Goal: Task Accomplishment & Management: Manage account settings

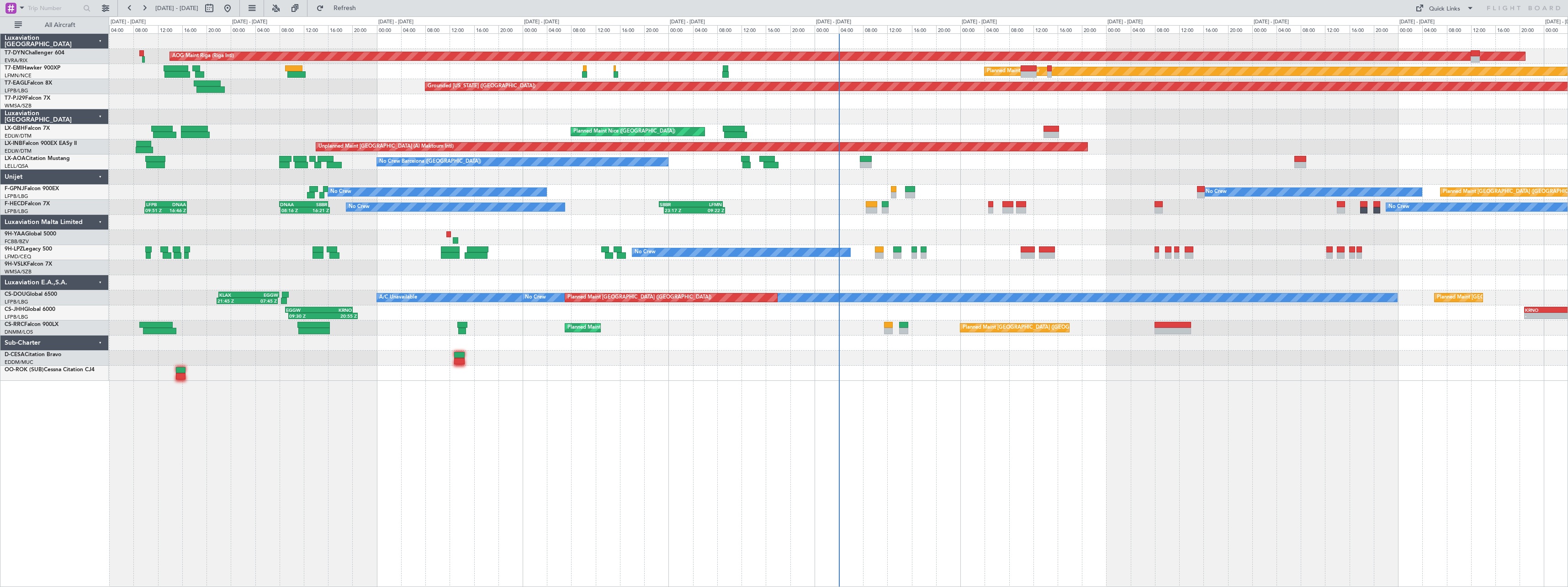
click at [758, 379] on div at bounding box center [838, 373] width 1459 height 15
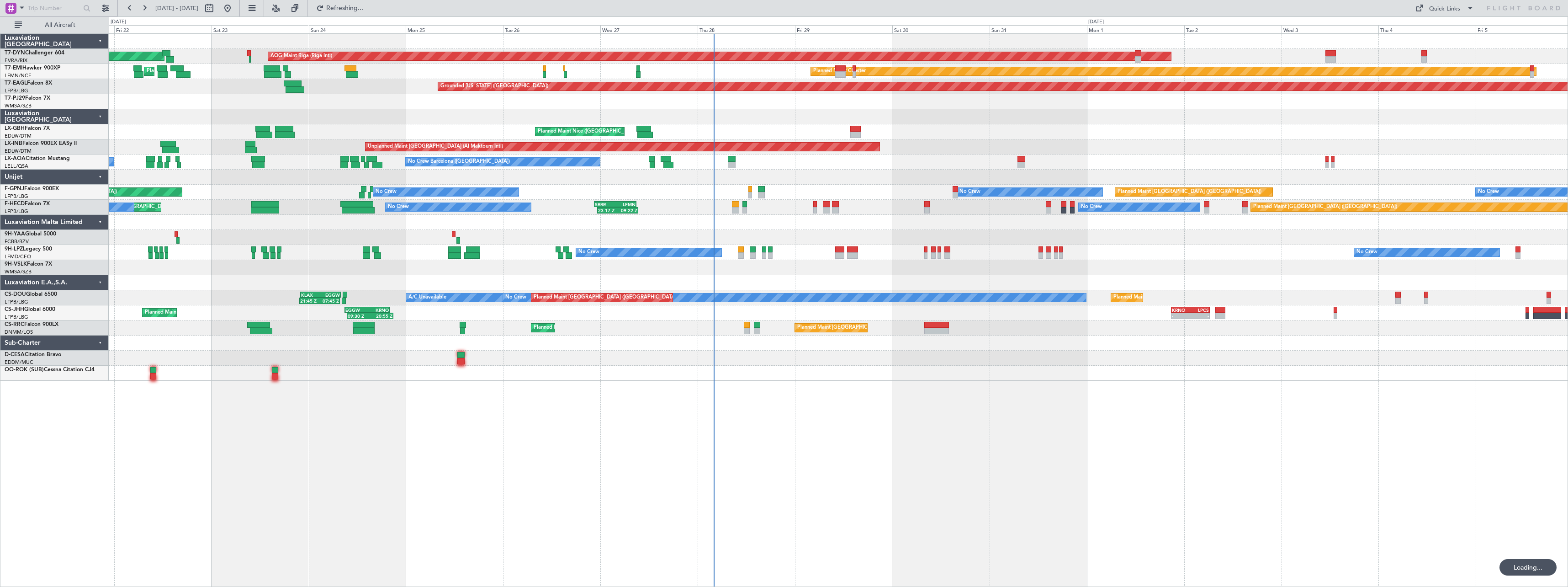
click at [806, 380] on div at bounding box center [838, 373] width 1459 height 15
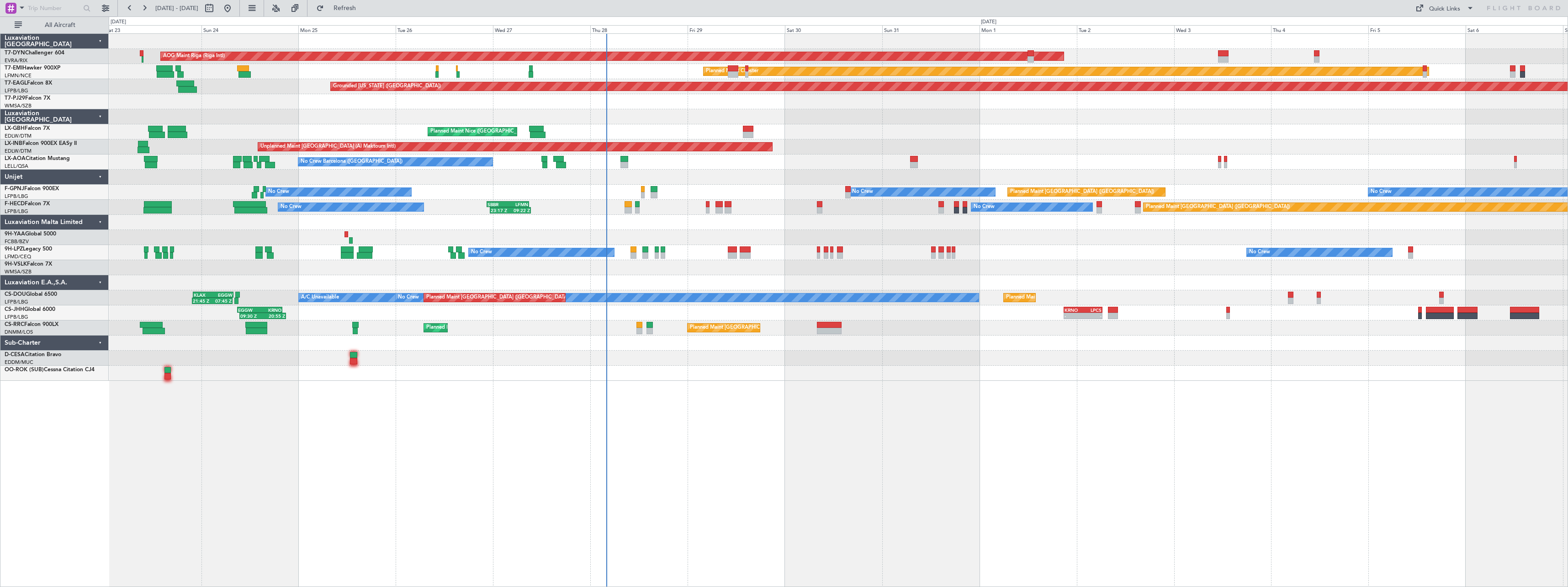
click at [726, 402] on div "AOG Maint Riga (Riga Intl) Planned Maint [GEOGRAPHIC_DATA]-[GEOGRAPHIC_DATA] Pl…" at bounding box center [838, 310] width 1459 height 554
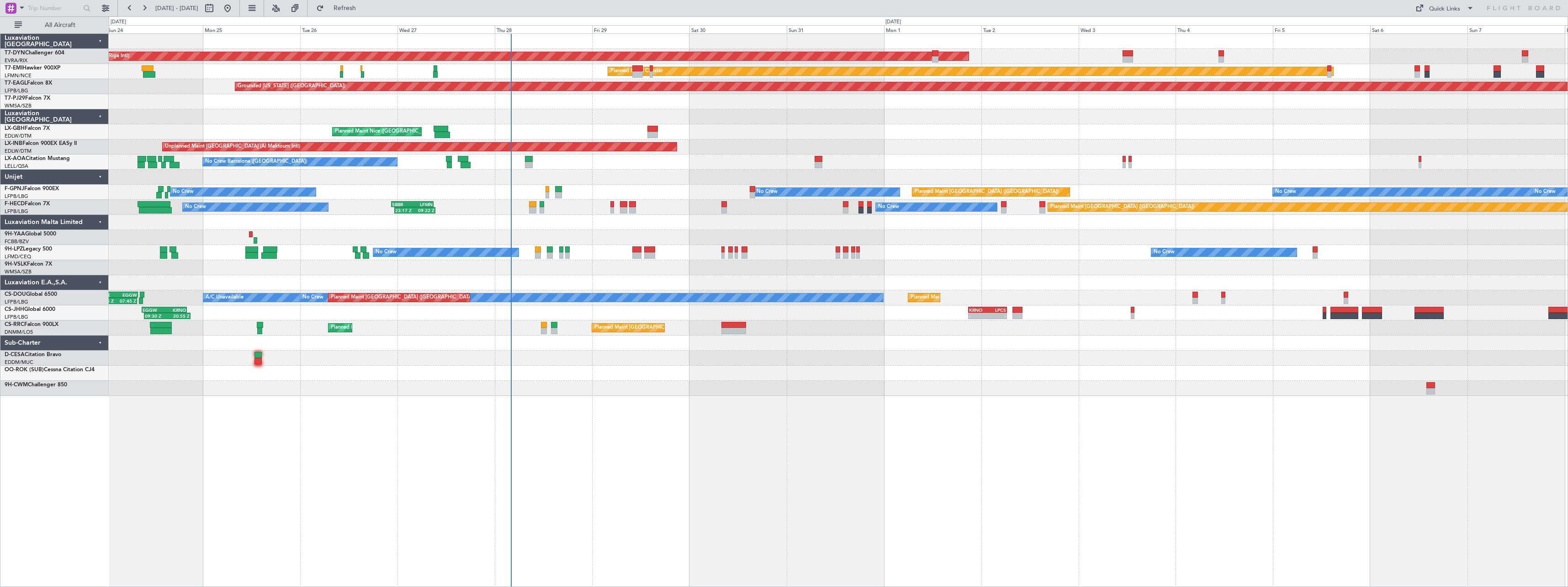
click at [620, 407] on div "AOG Maint Riga (Riga Intl) Planned Maint [GEOGRAPHIC_DATA]-[GEOGRAPHIC_DATA] Pl…" at bounding box center [838, 310] width 1459 height 554
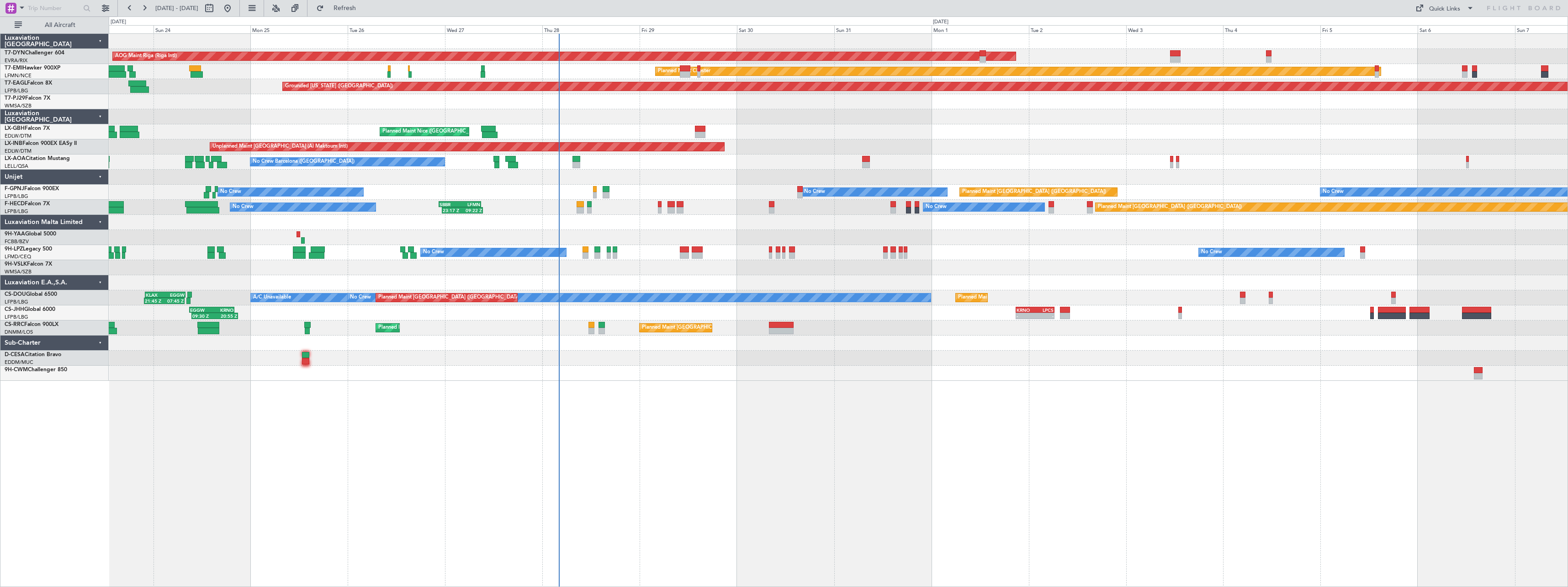
click at [845, 122] on div at bounding box center [838, 116] width 1459 height 15
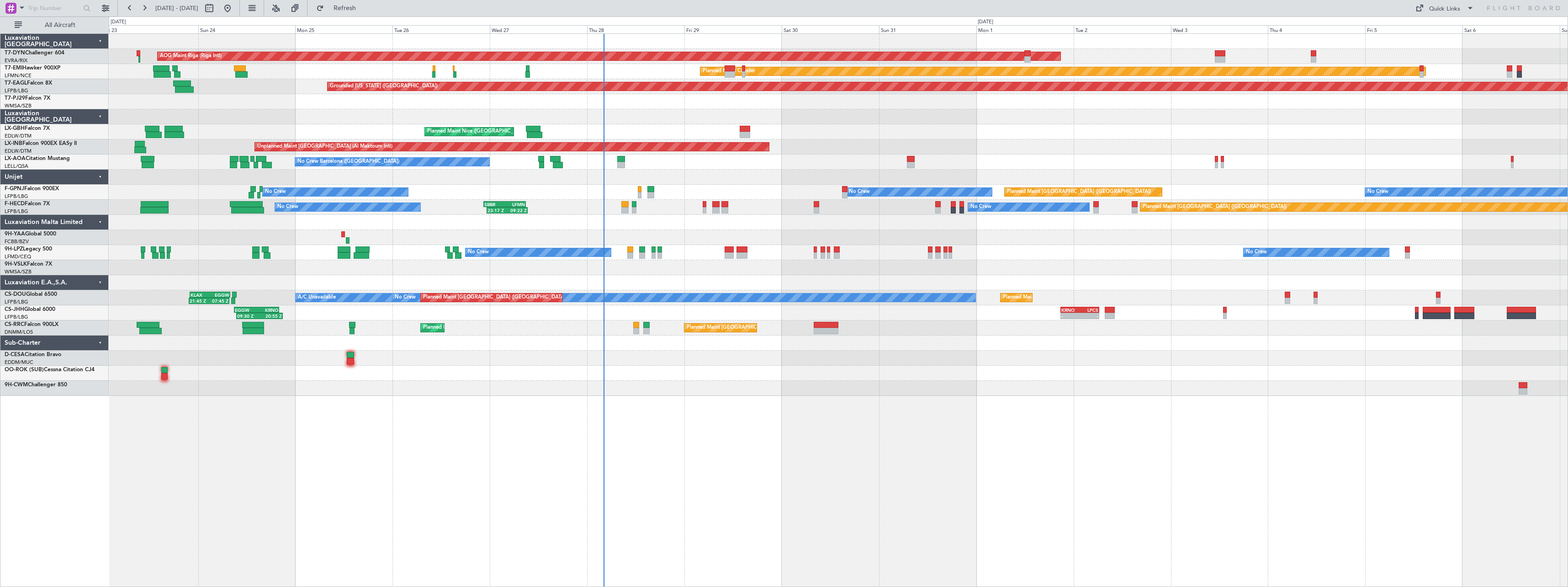
click at [643, 121] on div at bounding box center [838, 116] width 1459 height 15
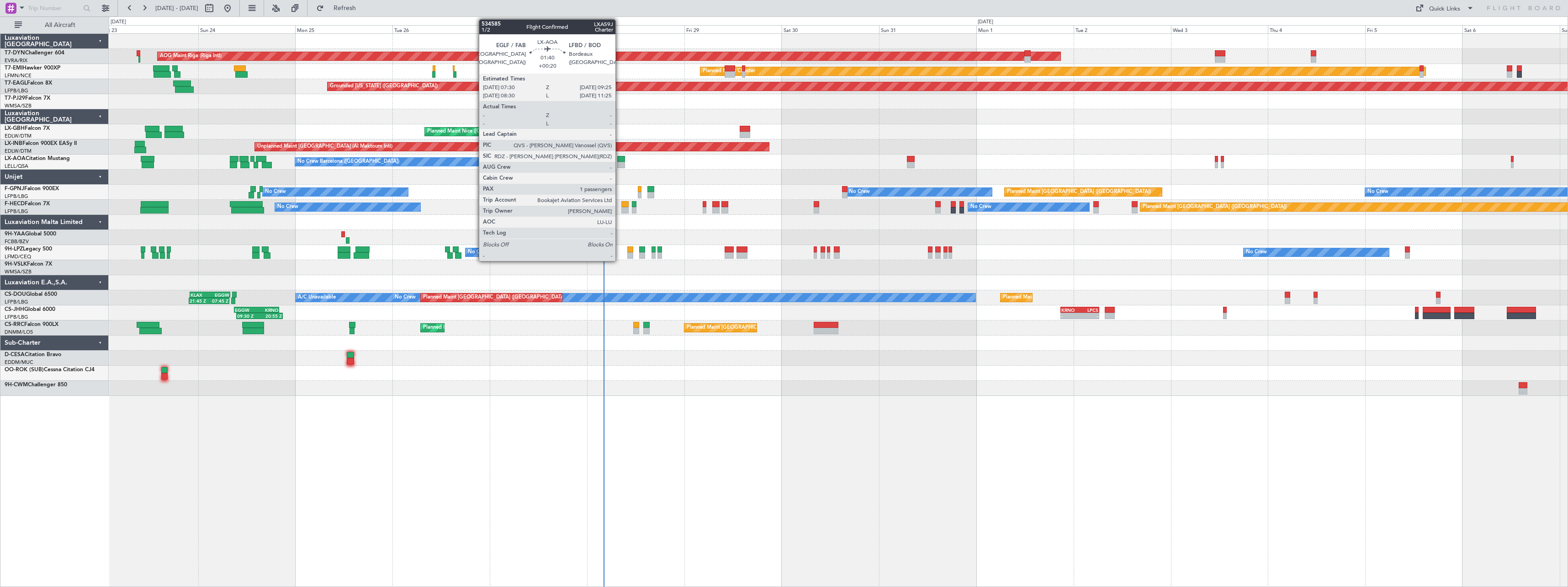
click at [620, 160] on div at bounding box center [621, 159] width 9 height 7
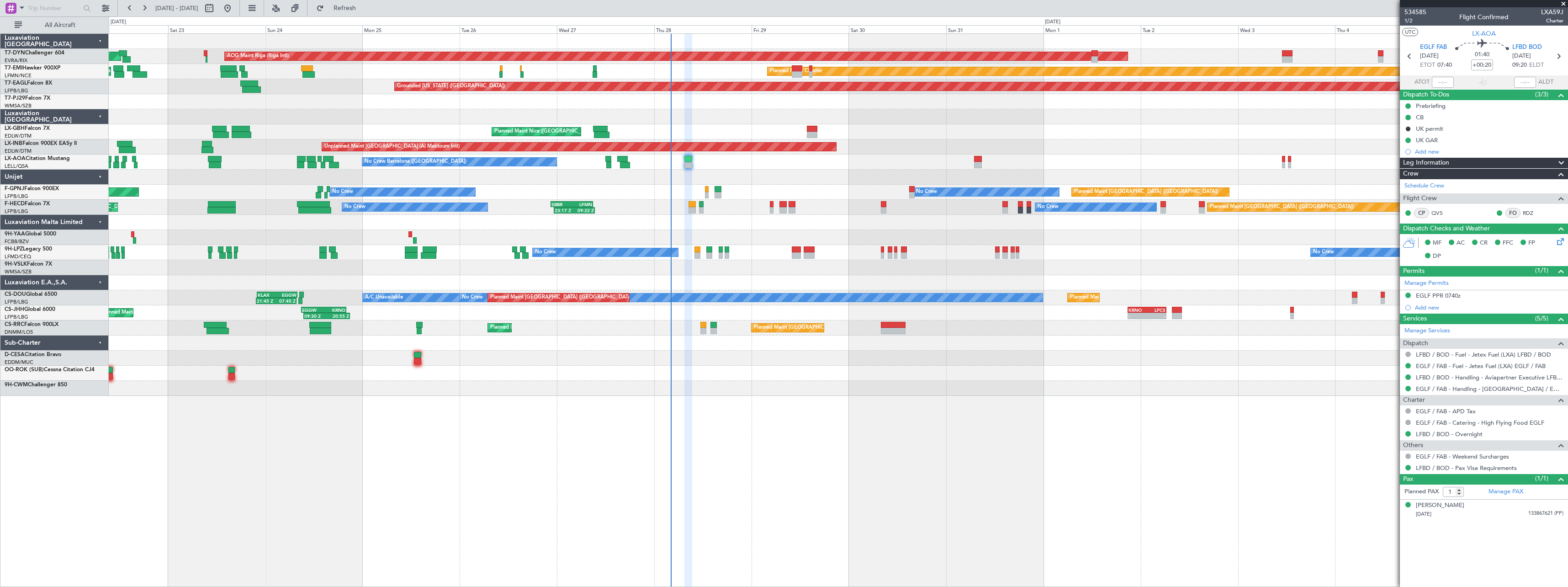
click at [839, 177] on div at bounding box center [838, 177] width 1459 height 15
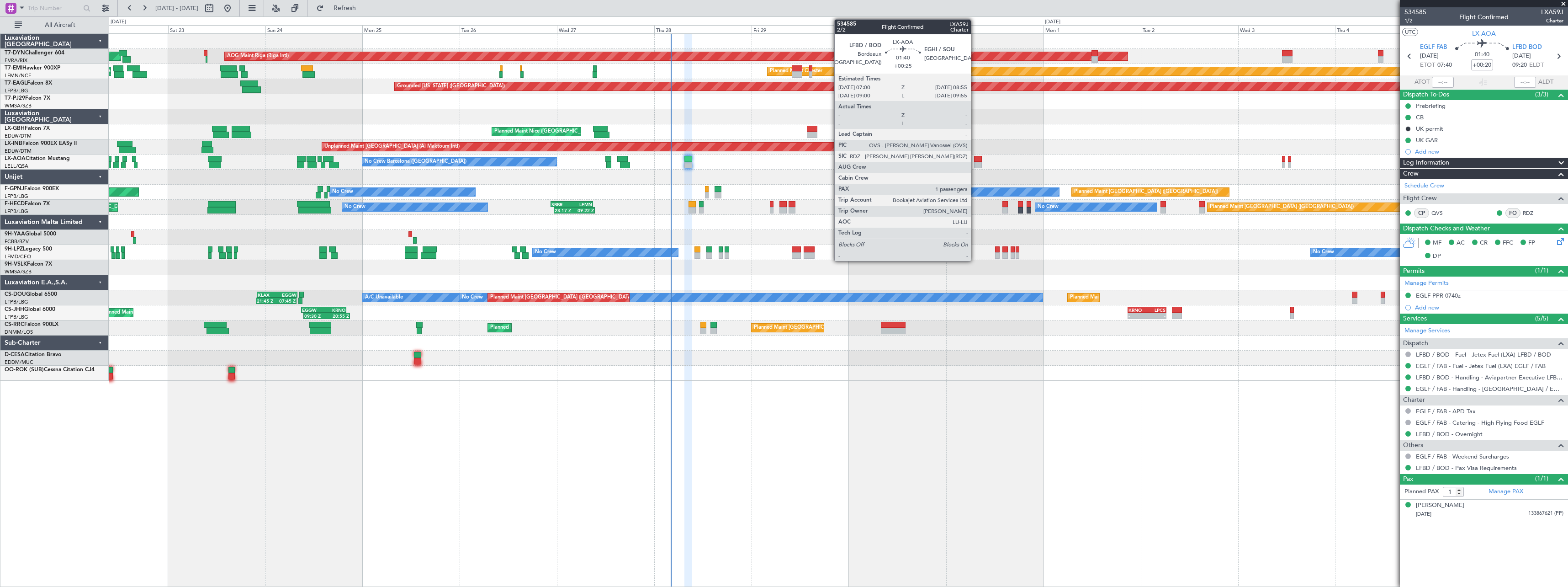
click at [975, 157] on div at bounding box center [978, 159] width 9 height 7
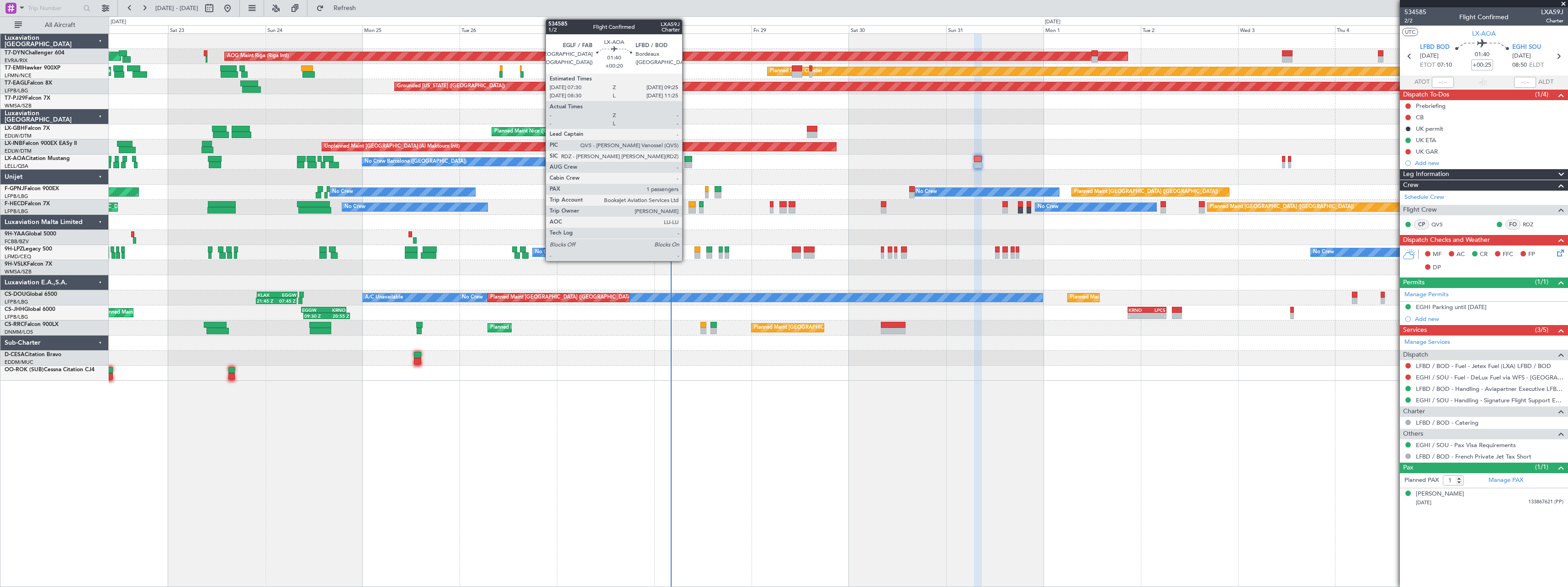
click at [686, 158] on div at bounding box center [688, 159] width 9 height 7
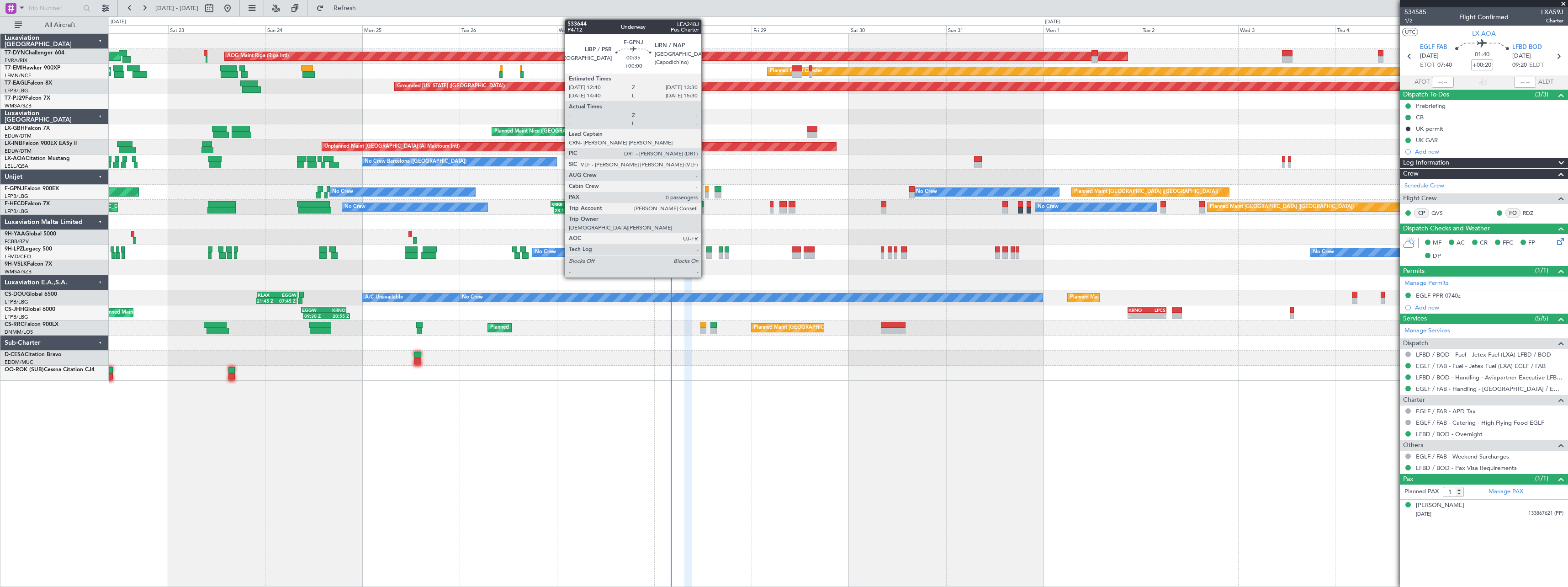
click at [705, 189] on div at bounding box center [707, 189] width 4 height 7
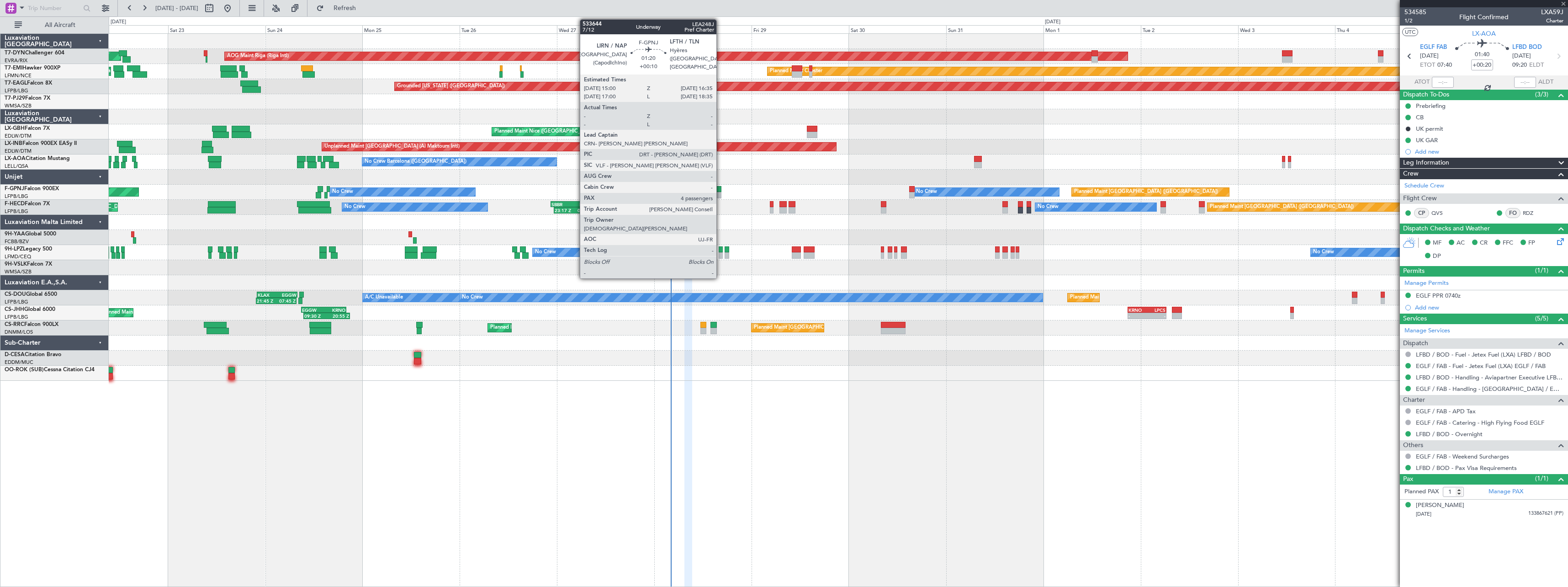
click at [721, 191] on div at bounding box center [718, 189] width 7 height 7
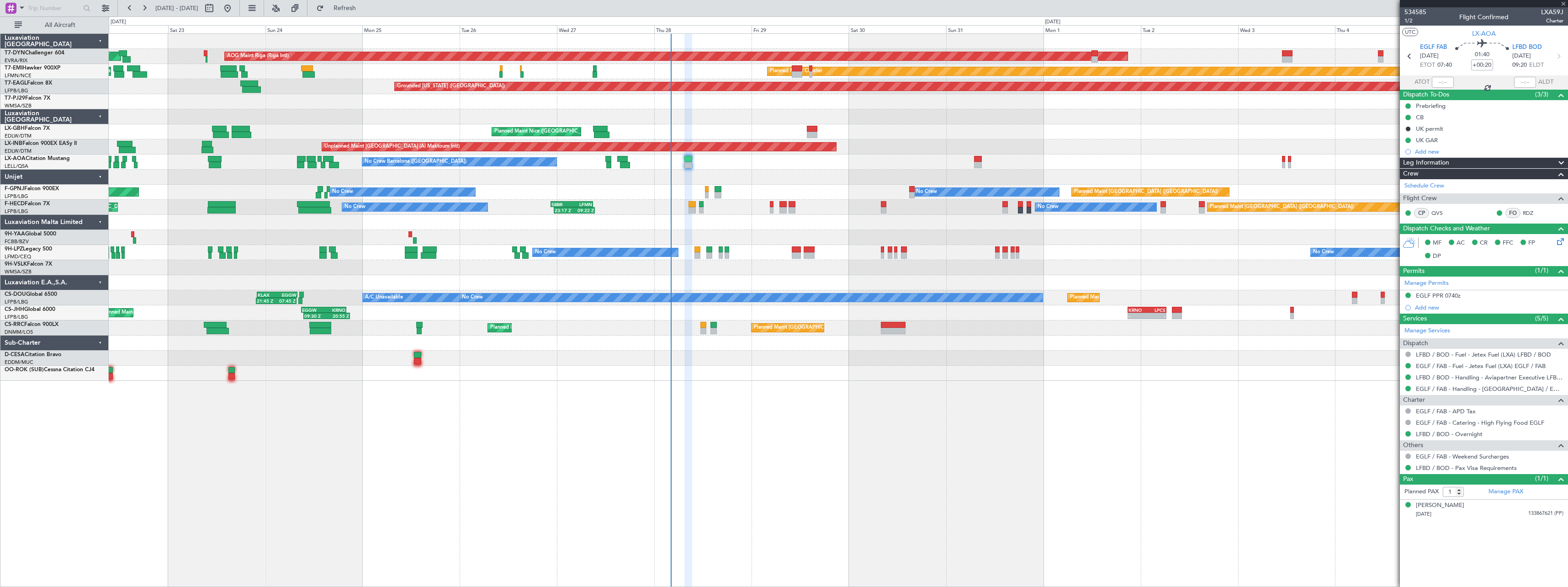
type input "+00:10"
type input "4"
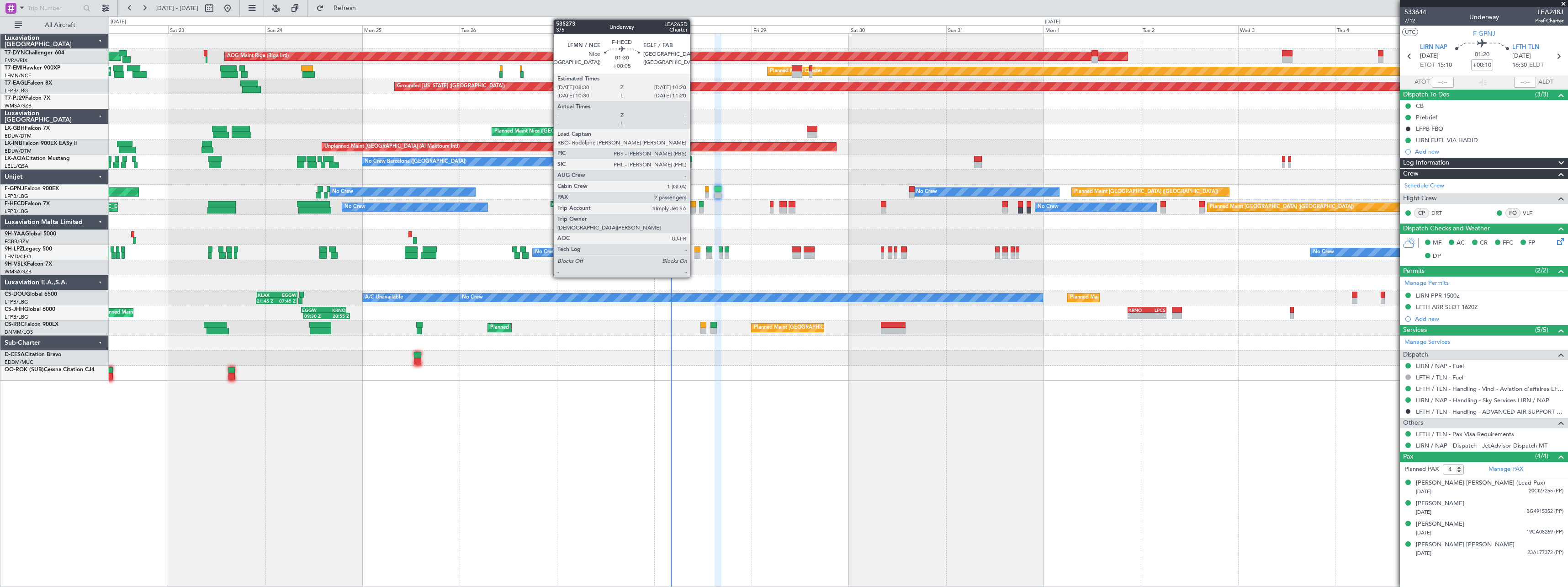
click at [694, 203] on div at bounding box center [692, 204] width 8 height 7
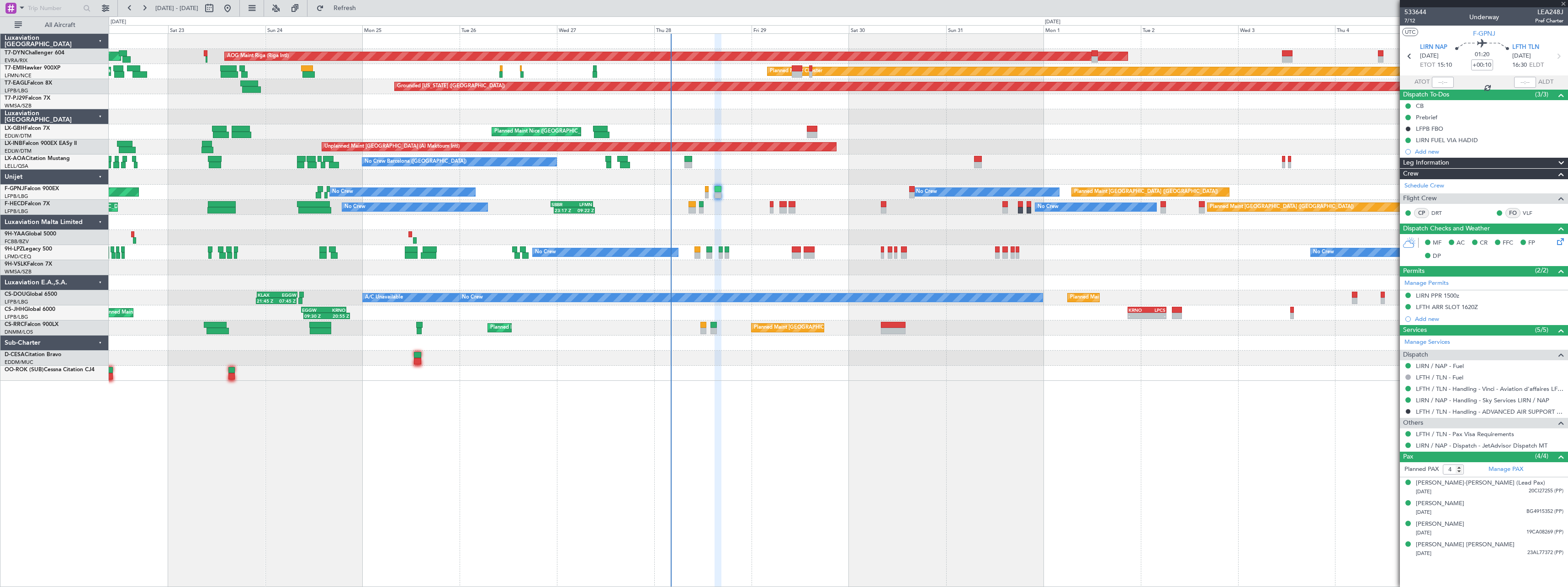
type input "+00:05"
type input "2"
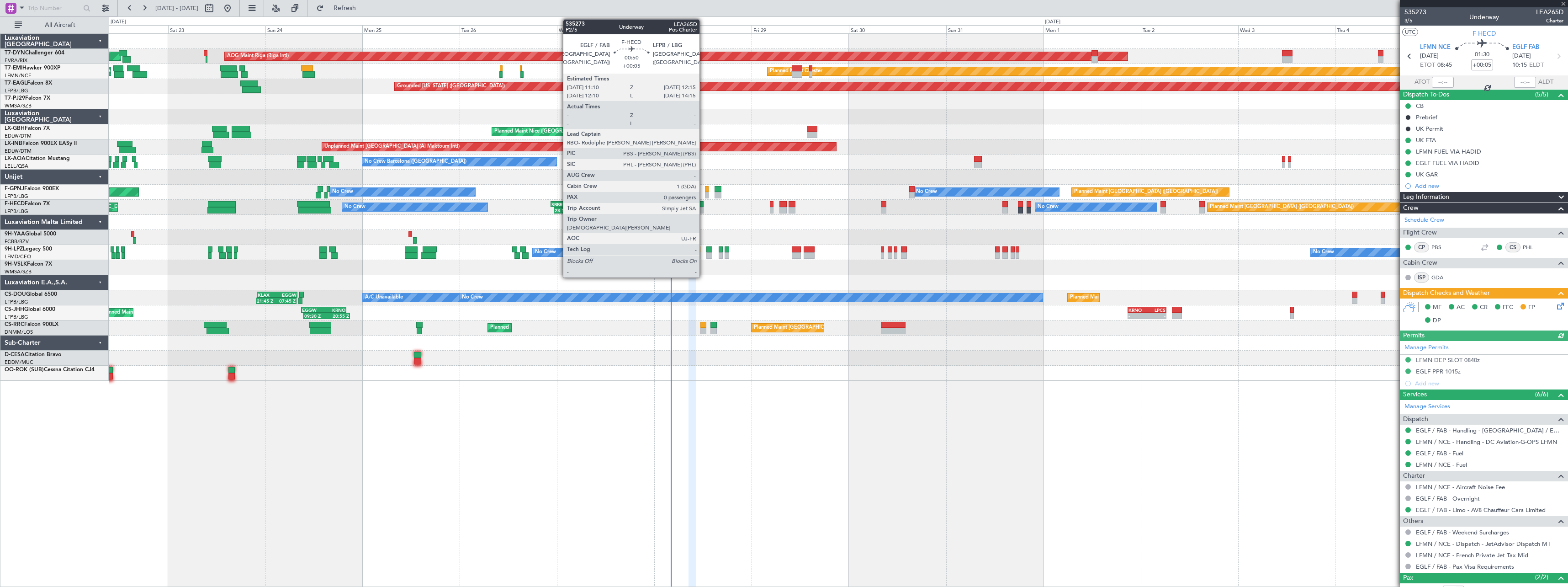
click at [704, 205] on div at bounding box center [701, 204] width 5 height 7
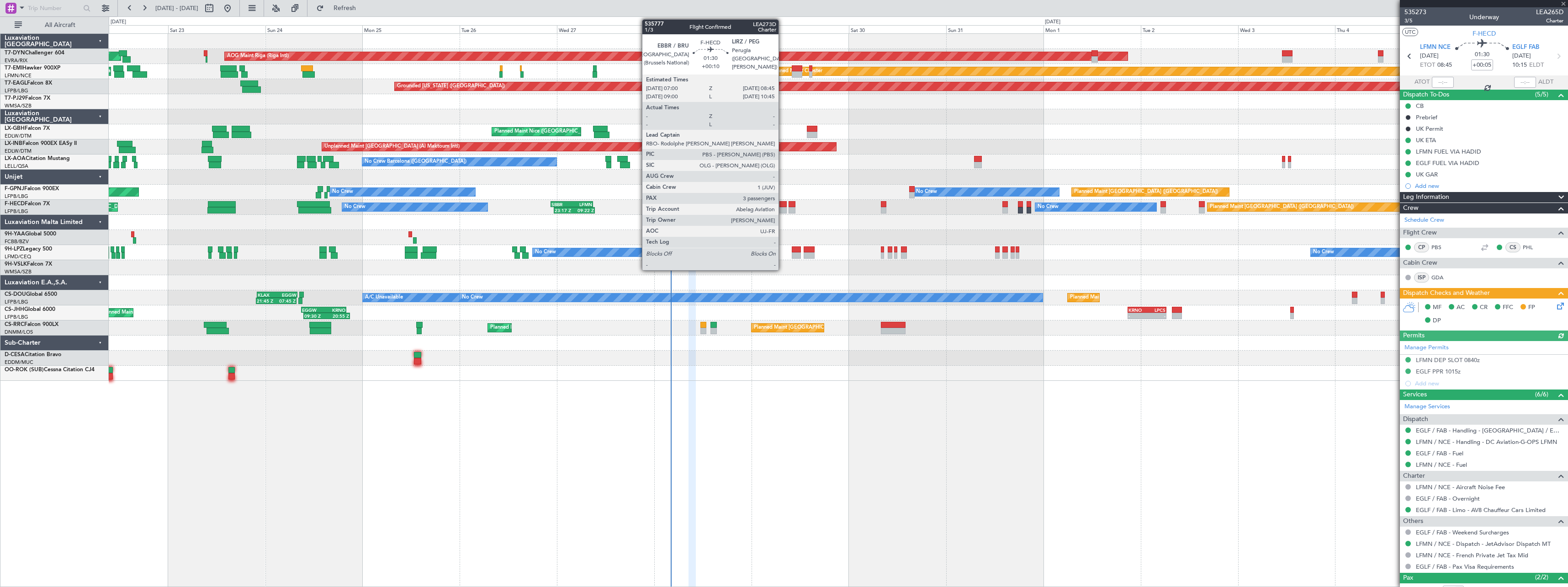
click at [783, 205] on div at bounding box center [783, 204] width 7 height 7
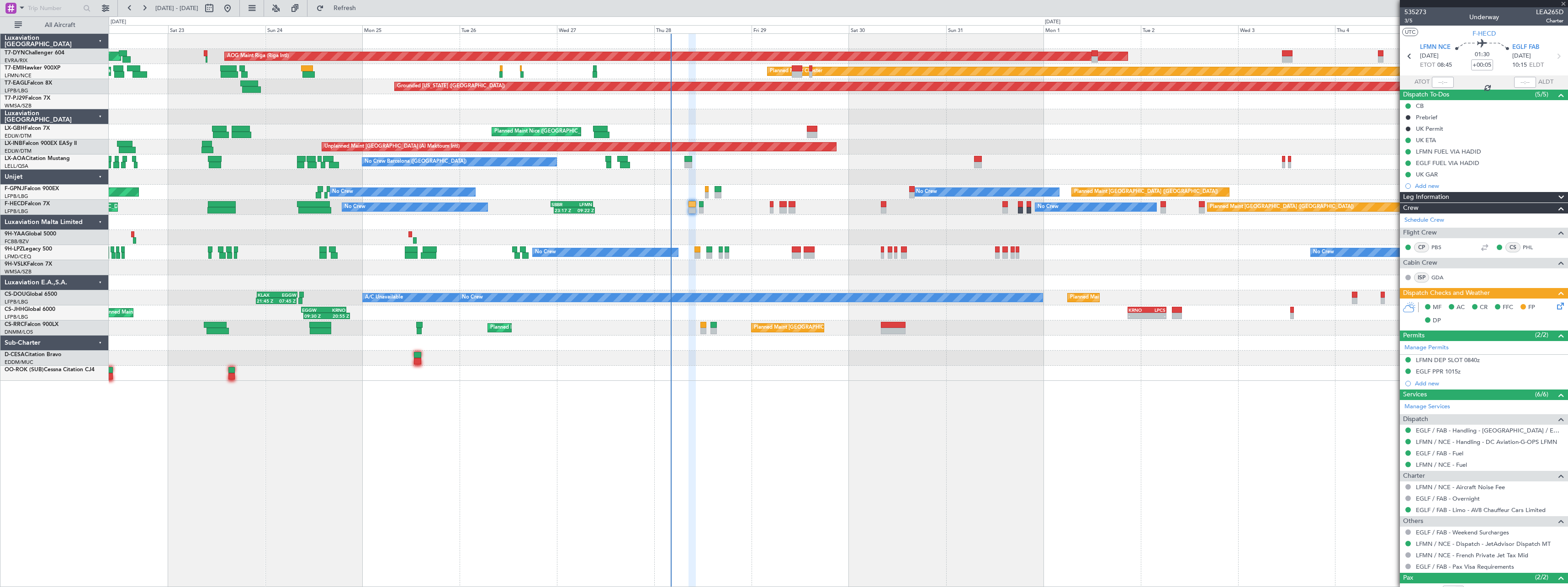
type input "+00:10"
type input "3"
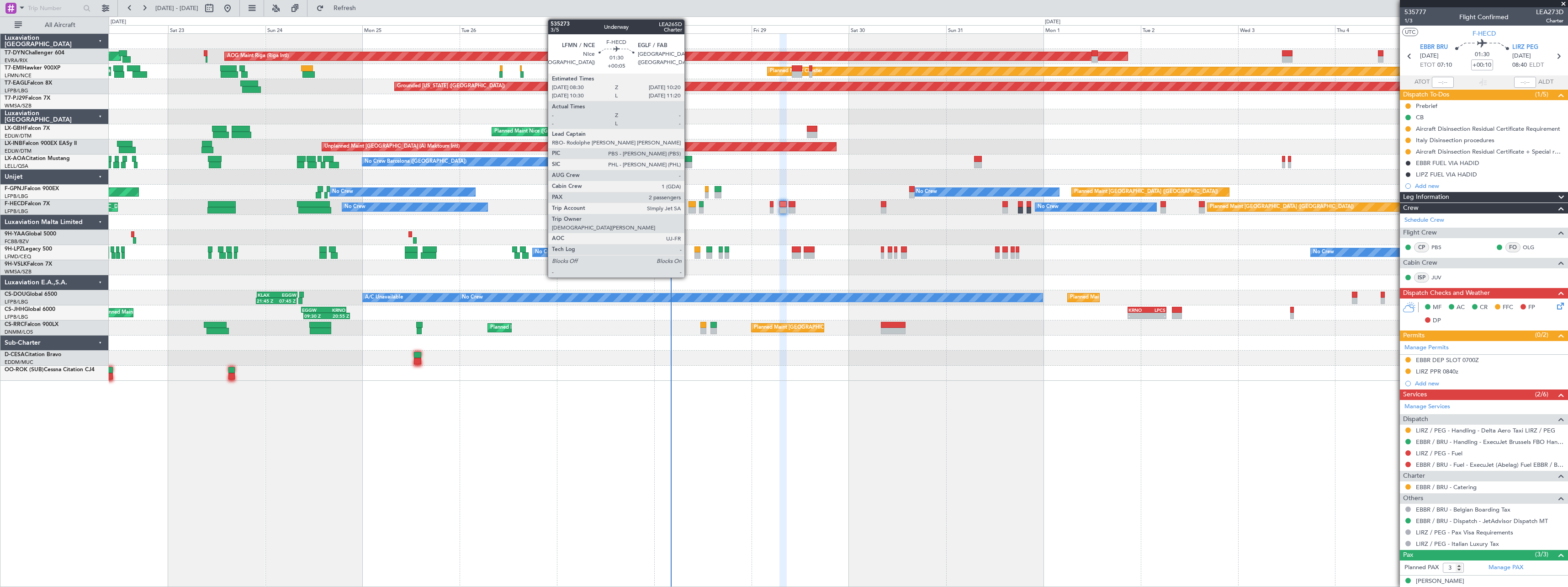
click at [688, 206] on div at bounding box center [692, 204] width 8 height 7
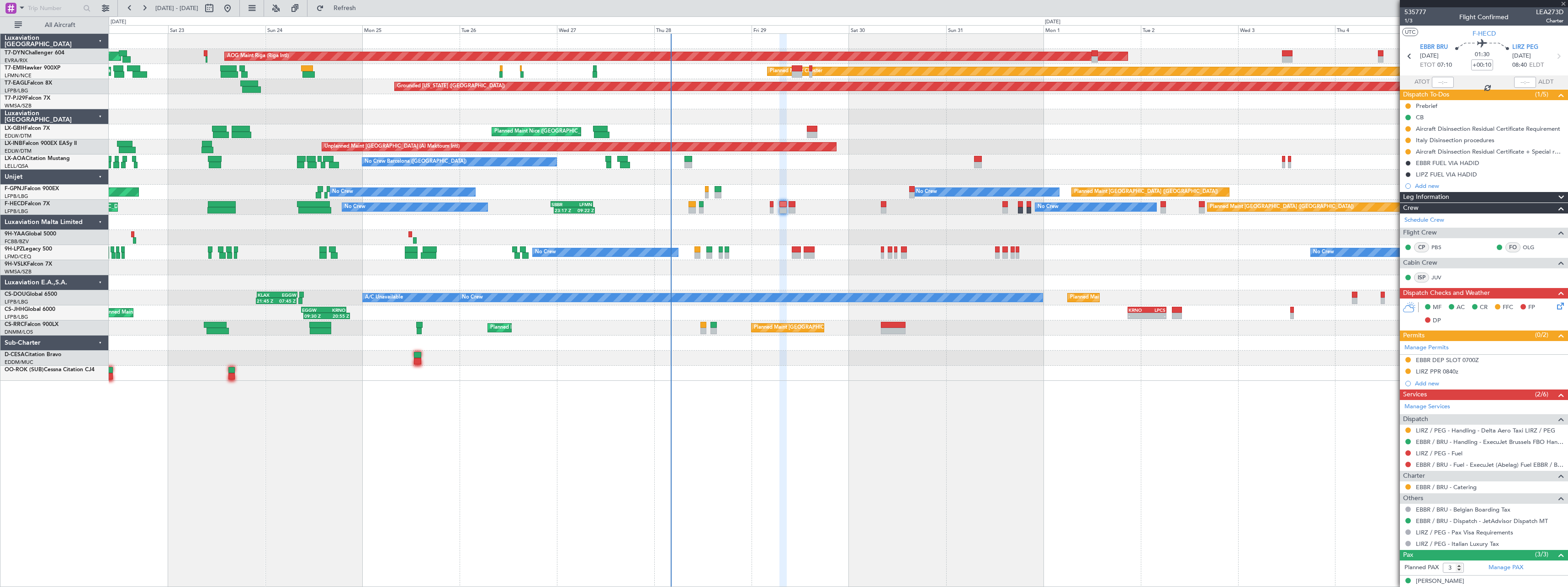
type input "+00:05"
type input "2"
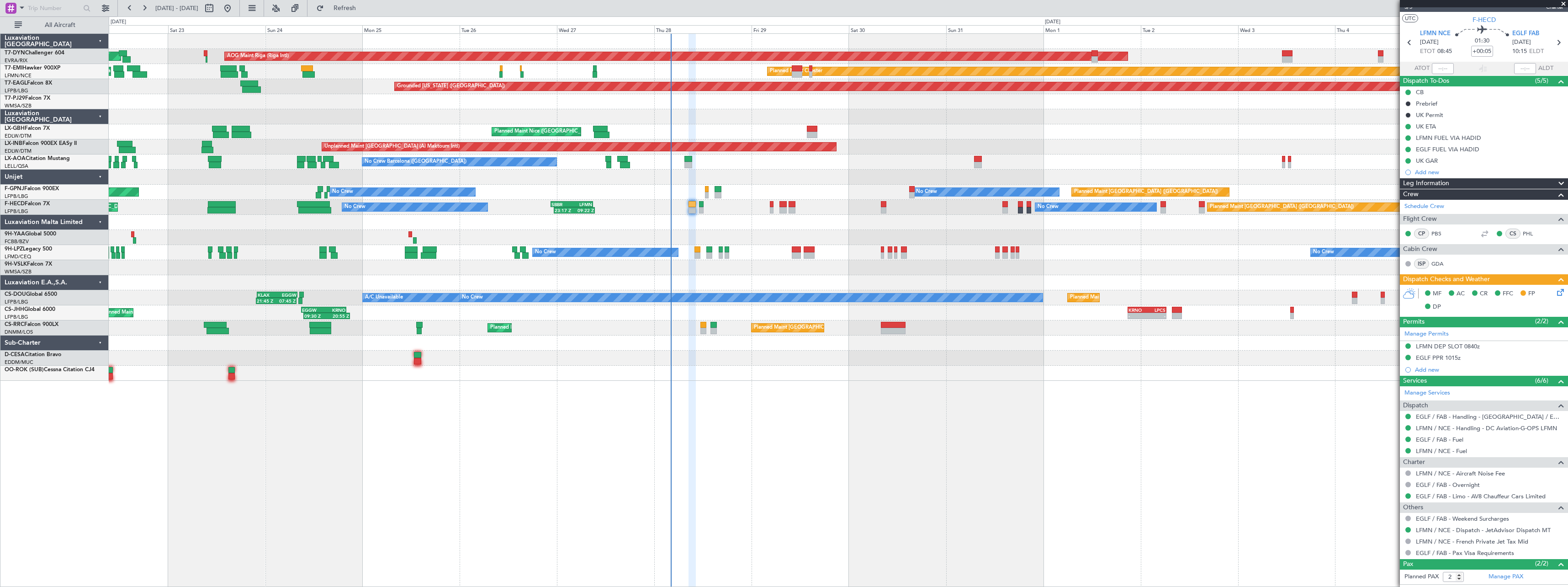
scroll to position [52, 0]
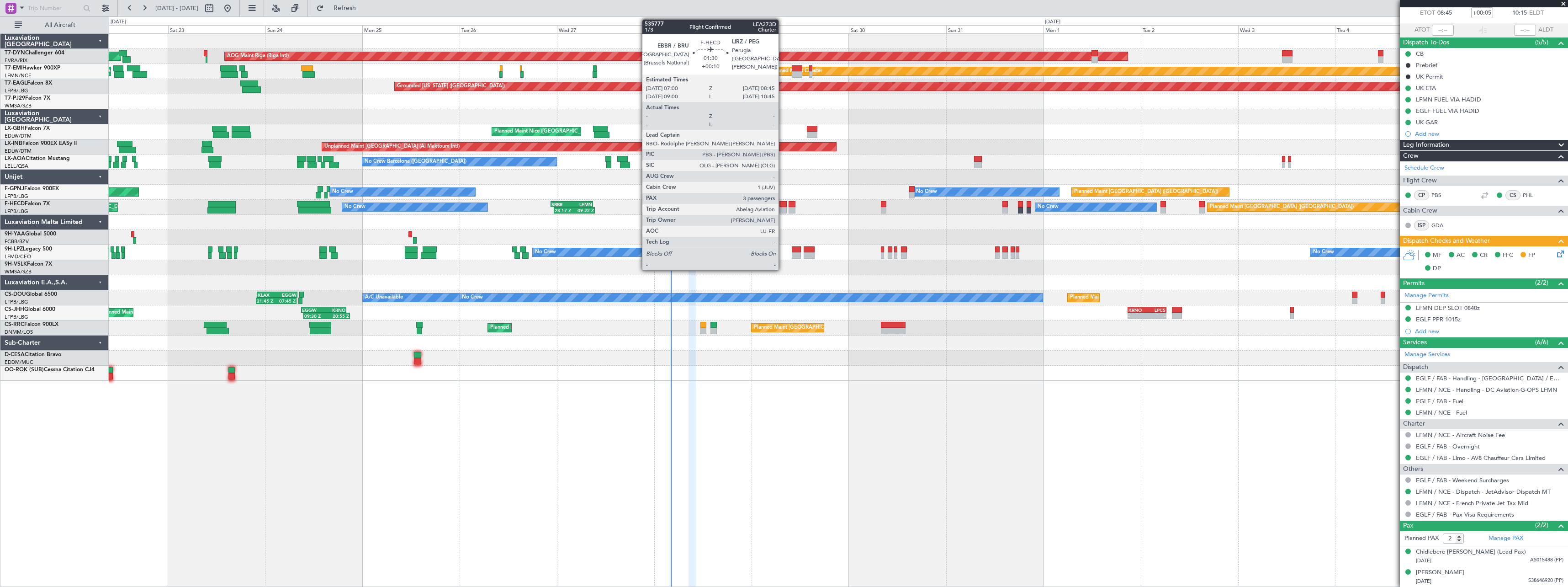
click at [783, 205] on div at bounding box center [783, 204] width 7 height 7
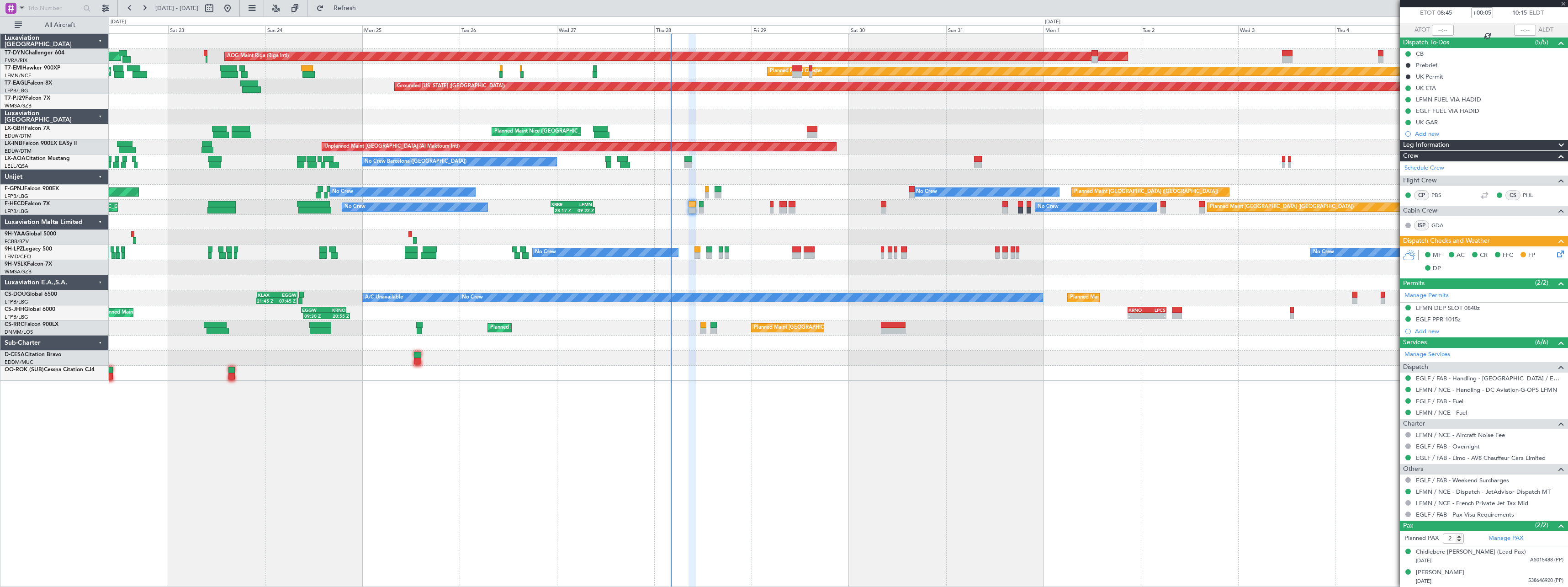
type input "+00:10"
type input "3"
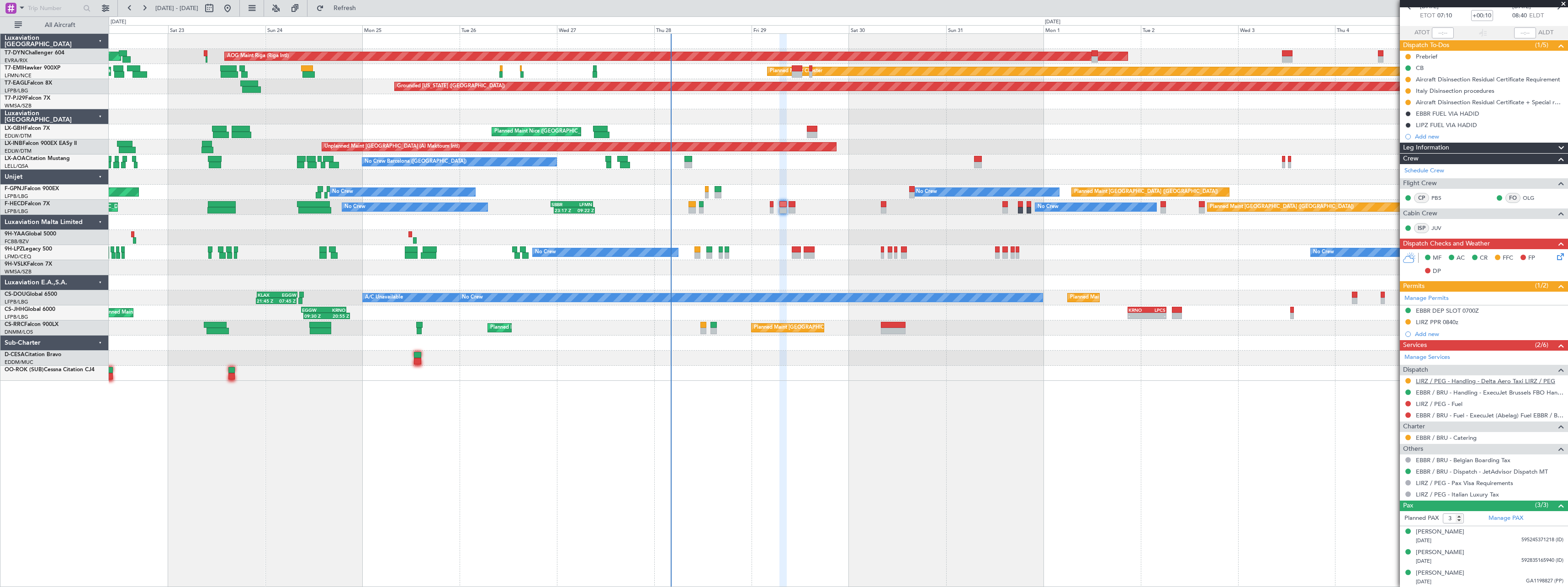
scroll to position [50, 0]
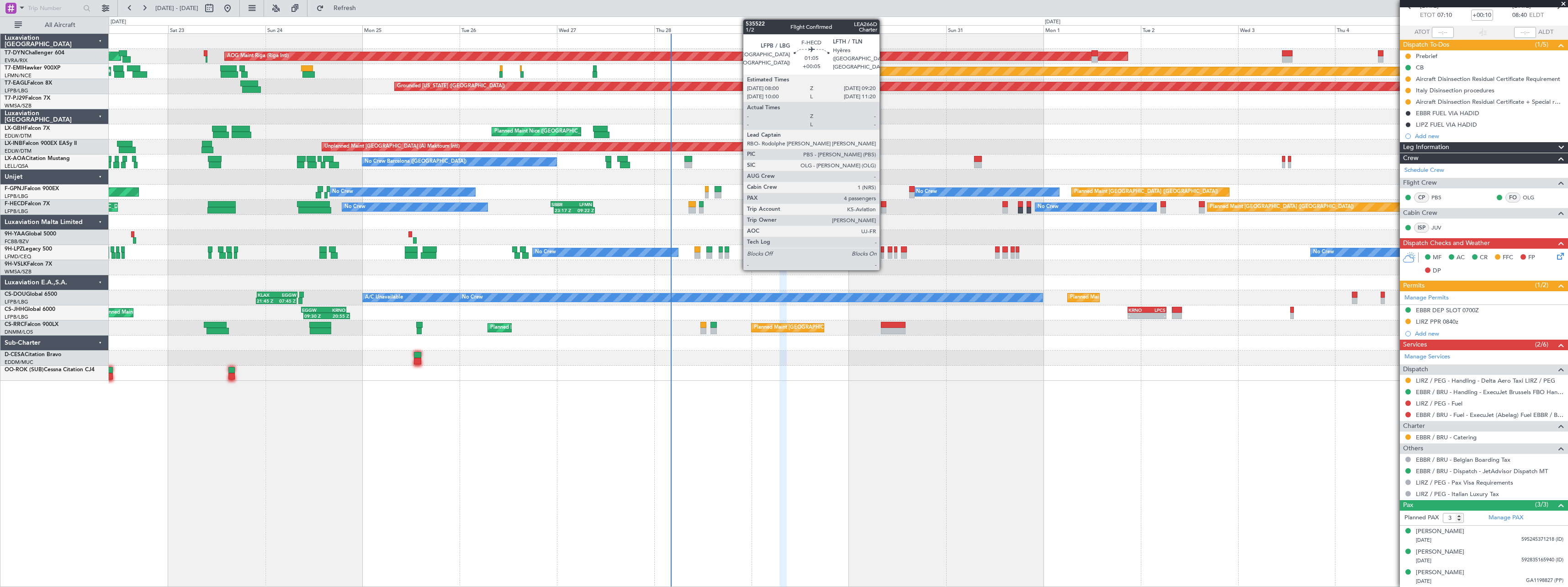
click at [884, 204] on div at bounding box center [883, 204] width 5 height 7
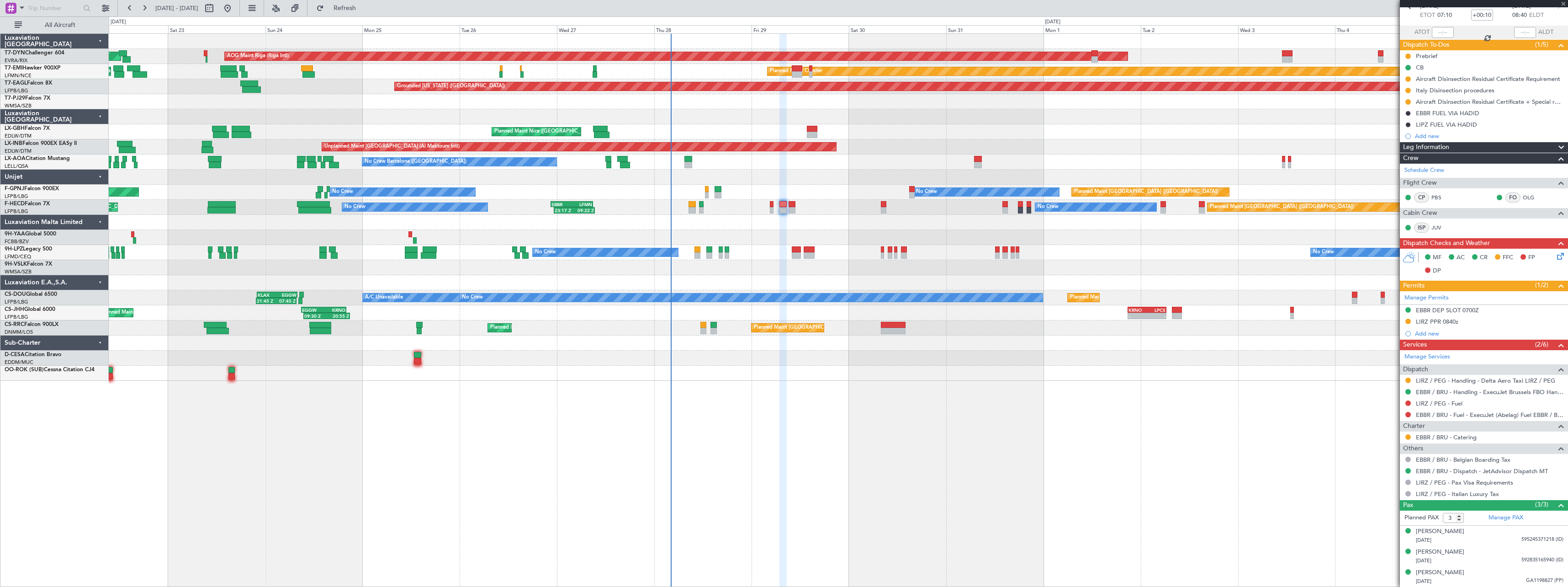
type input "+00:05"
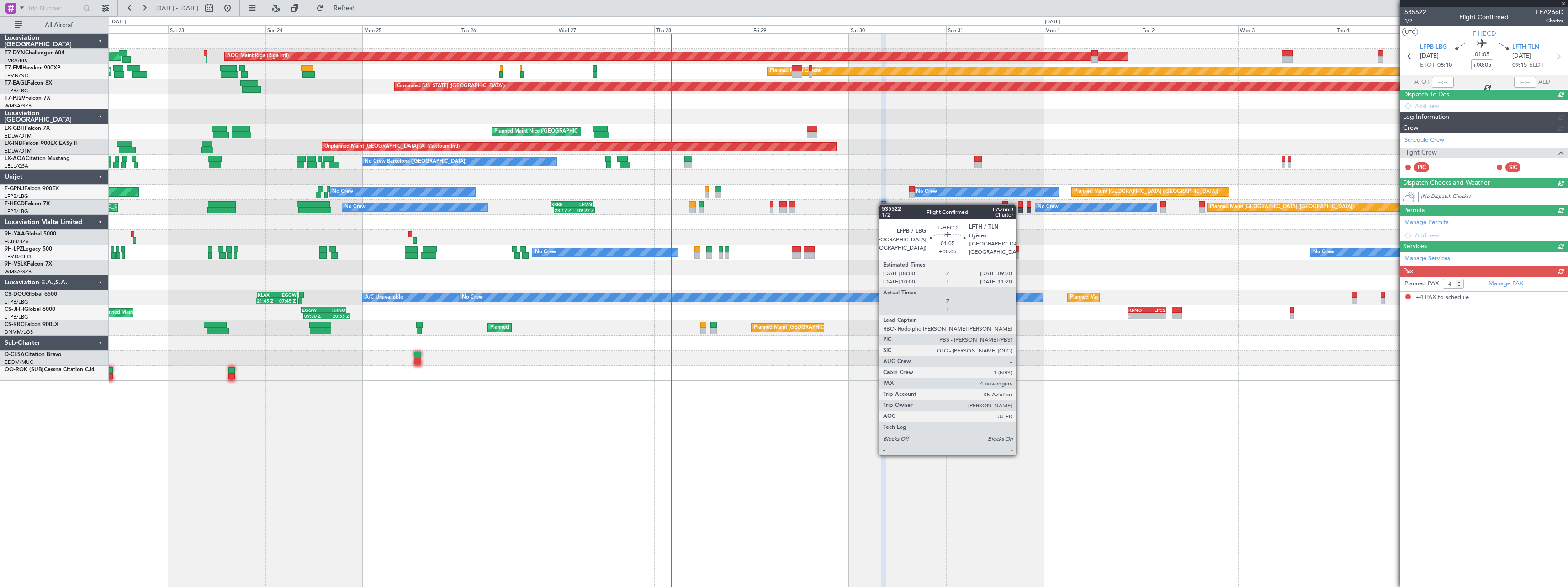
scroll to position [0, 0]
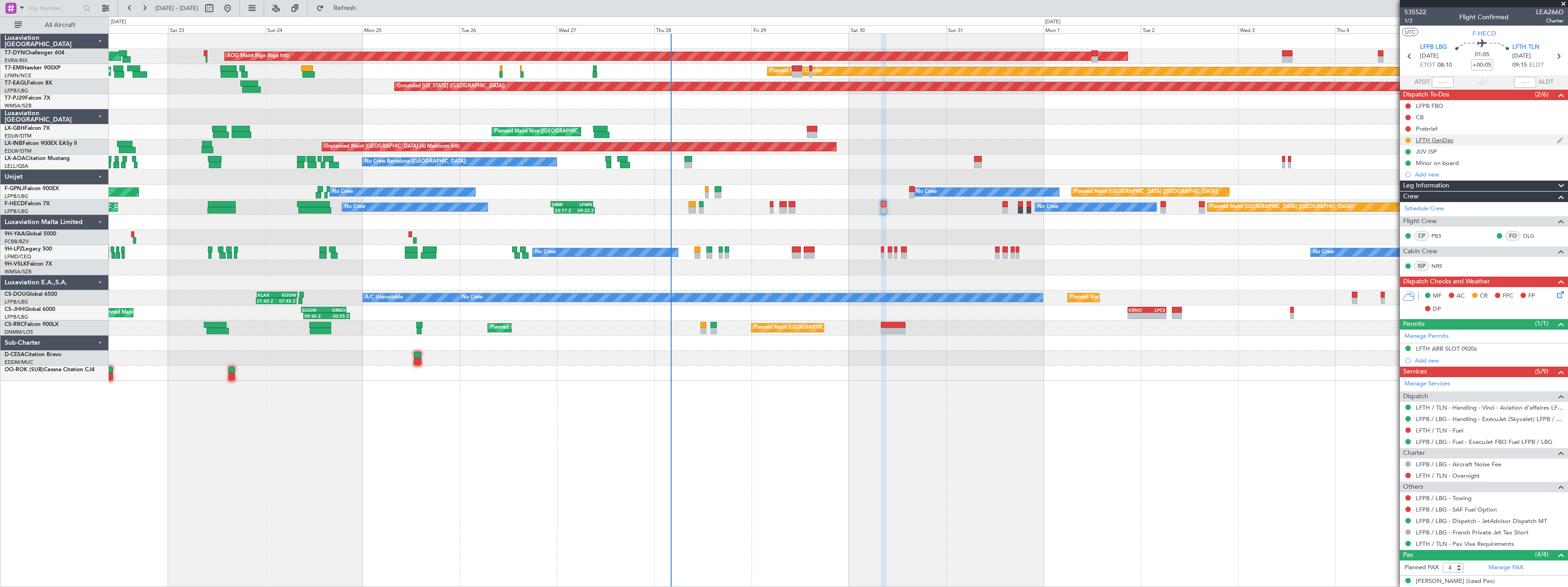
click at [1408, 143] on div at bounding box center [1408, 140] width 7 height 7
click at [1408, 141] on button at bounding box center [1408, 140] width 5 height 5
click at [1393, 180] on span at bounding box center [1390, 180] width 5 height 5
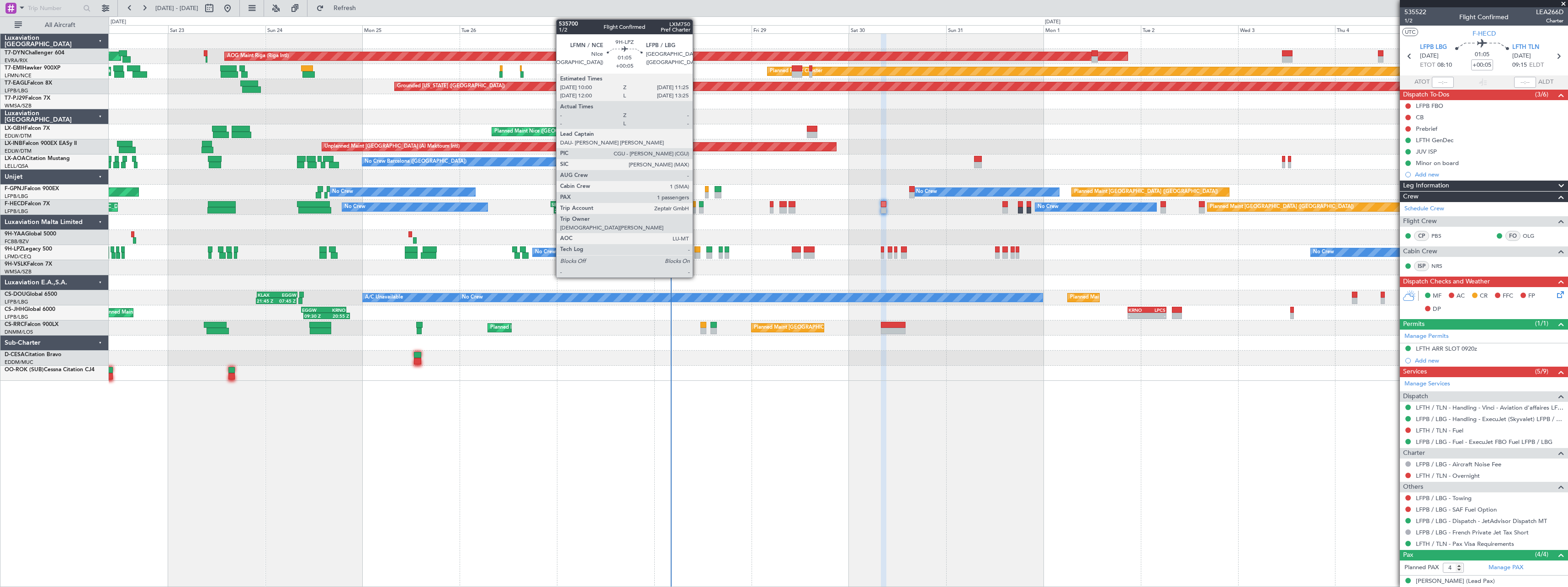
click at [697, 250] on div at bounding box center [698, 250] width 6 height 7
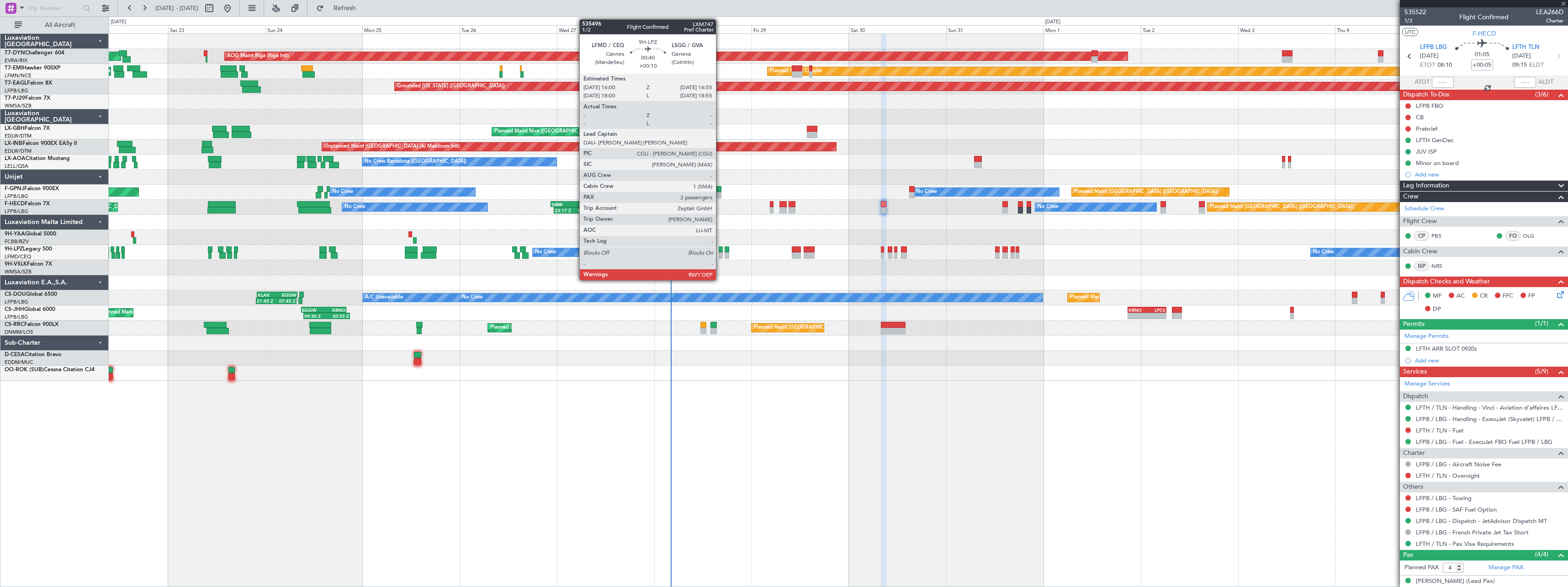
type input "1"
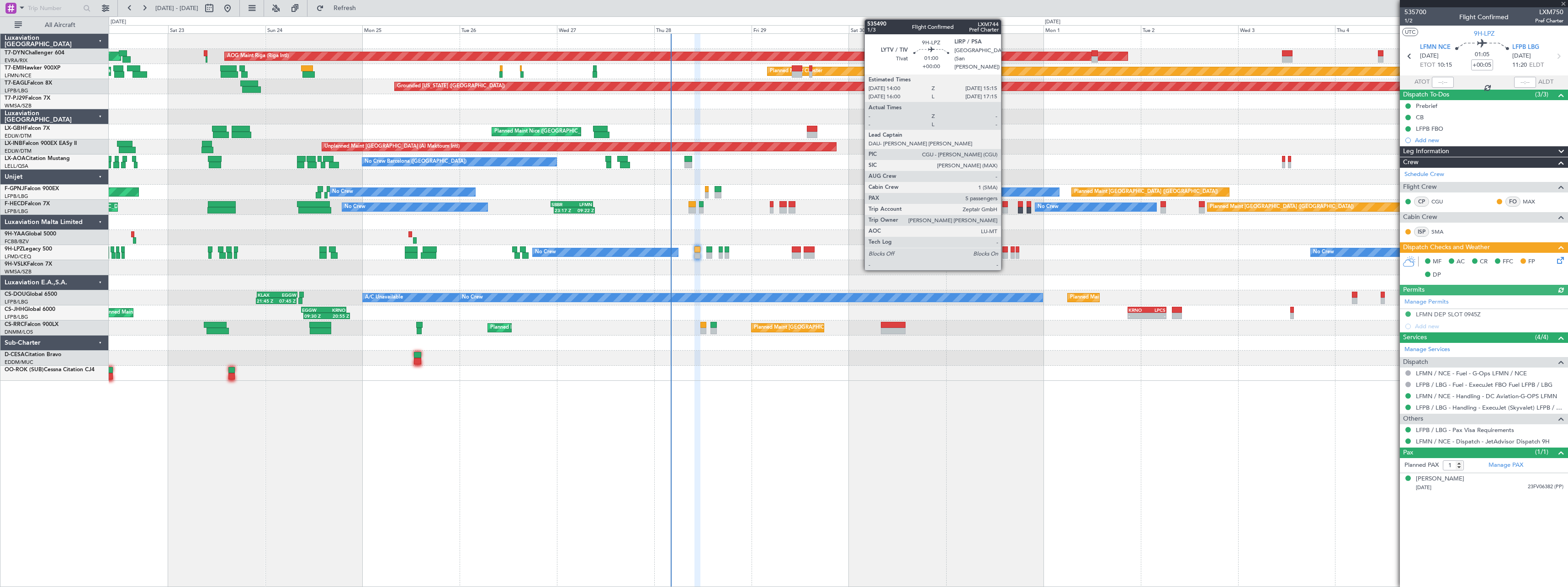
click at [1005, 251] on div at bounding box center [1005, 250] width 5 height 7
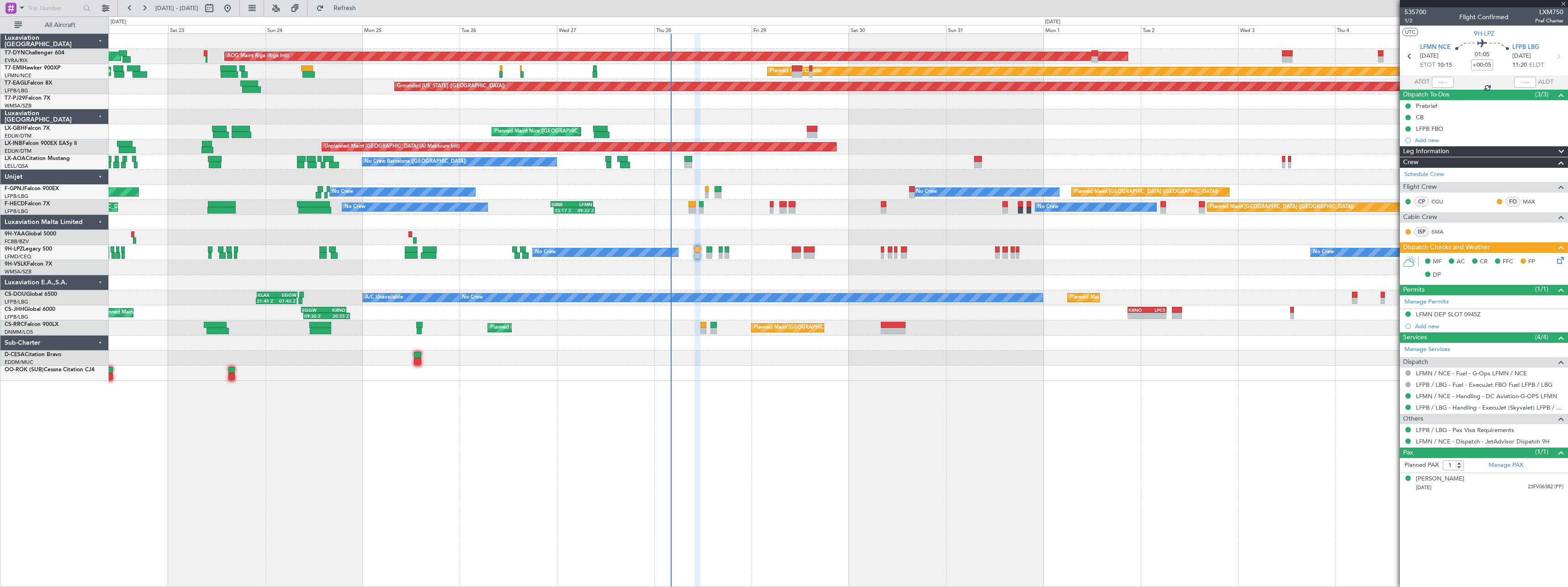
type input "5"
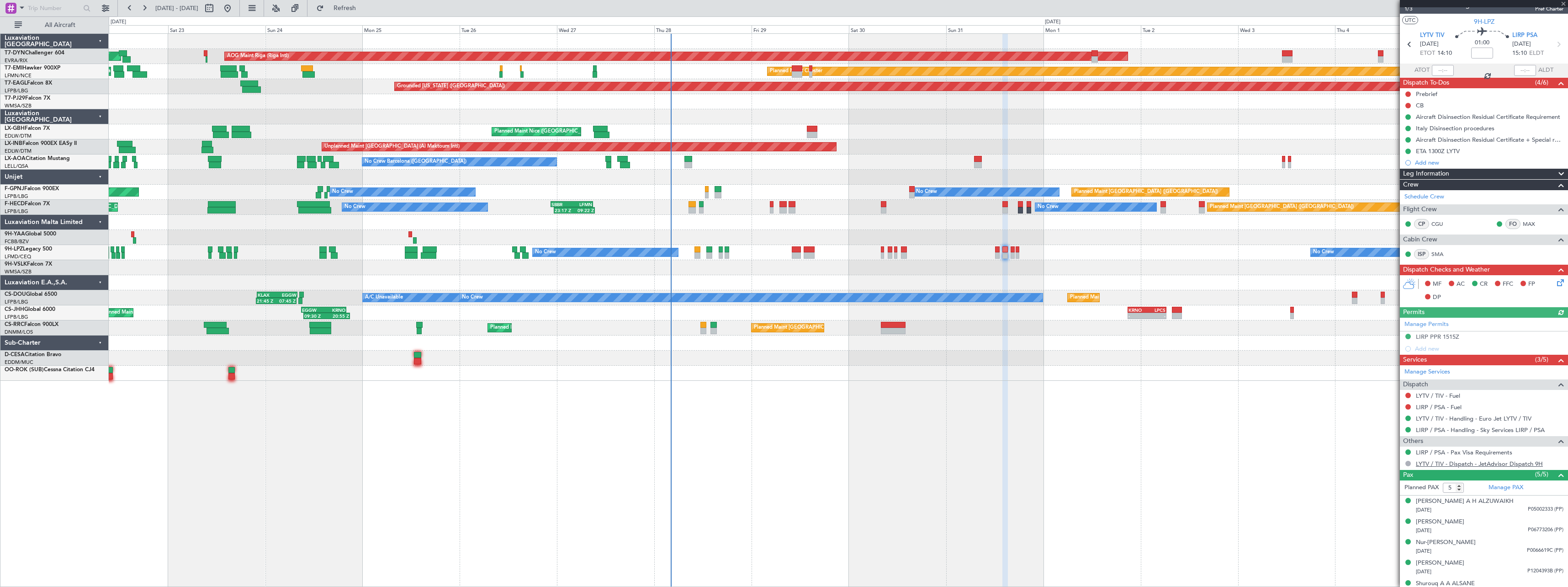
scroll to position [23, 0]
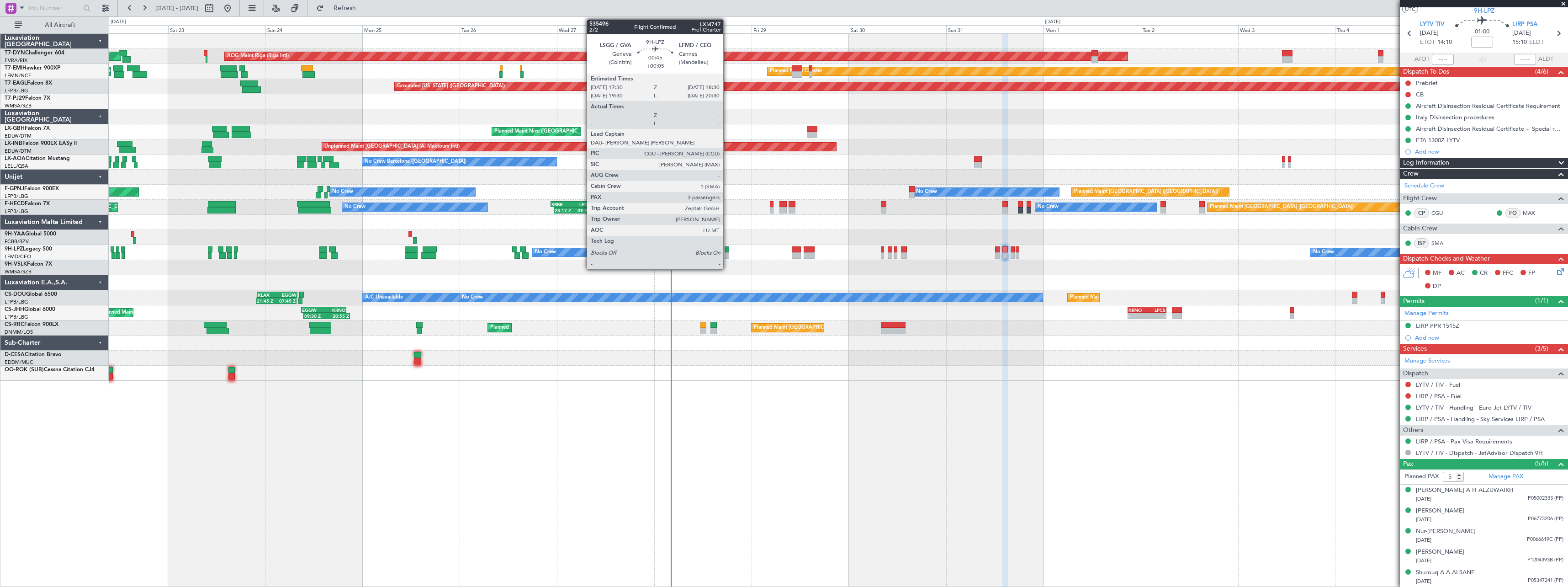
click at [727, 251] on div at bounding box center [726, 250] width 4 height 7
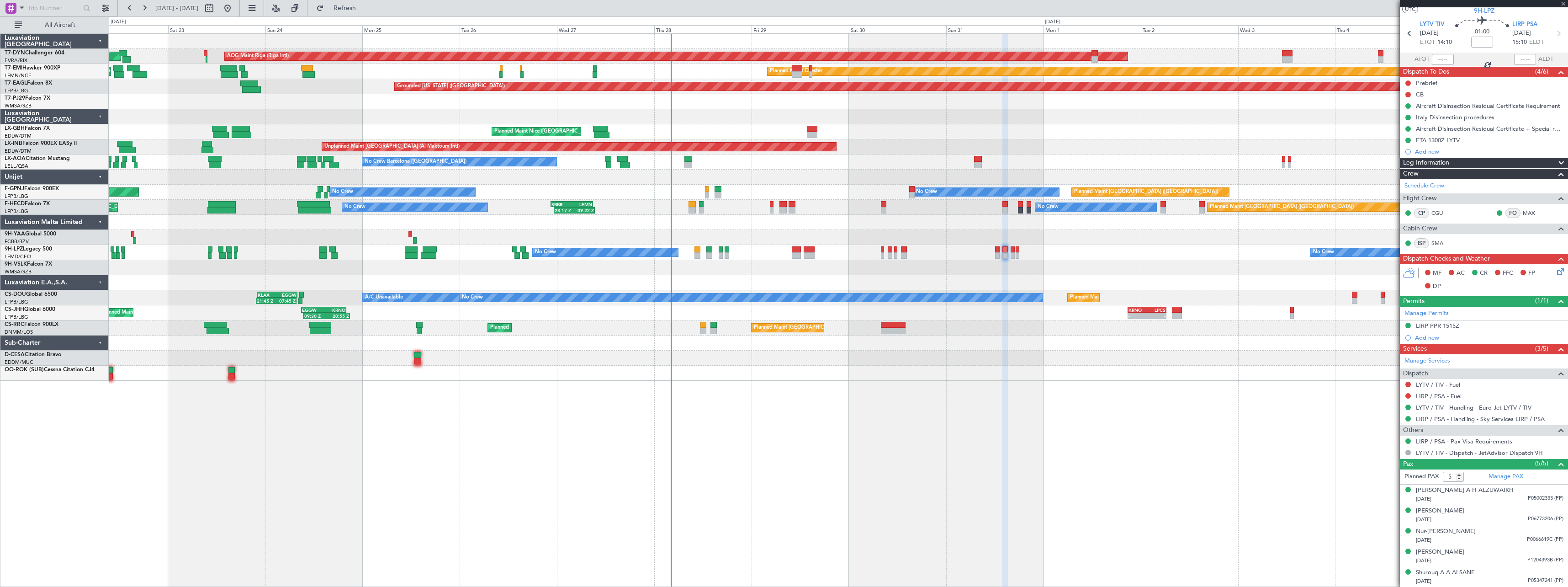
type input "+00:05"
type input "3"
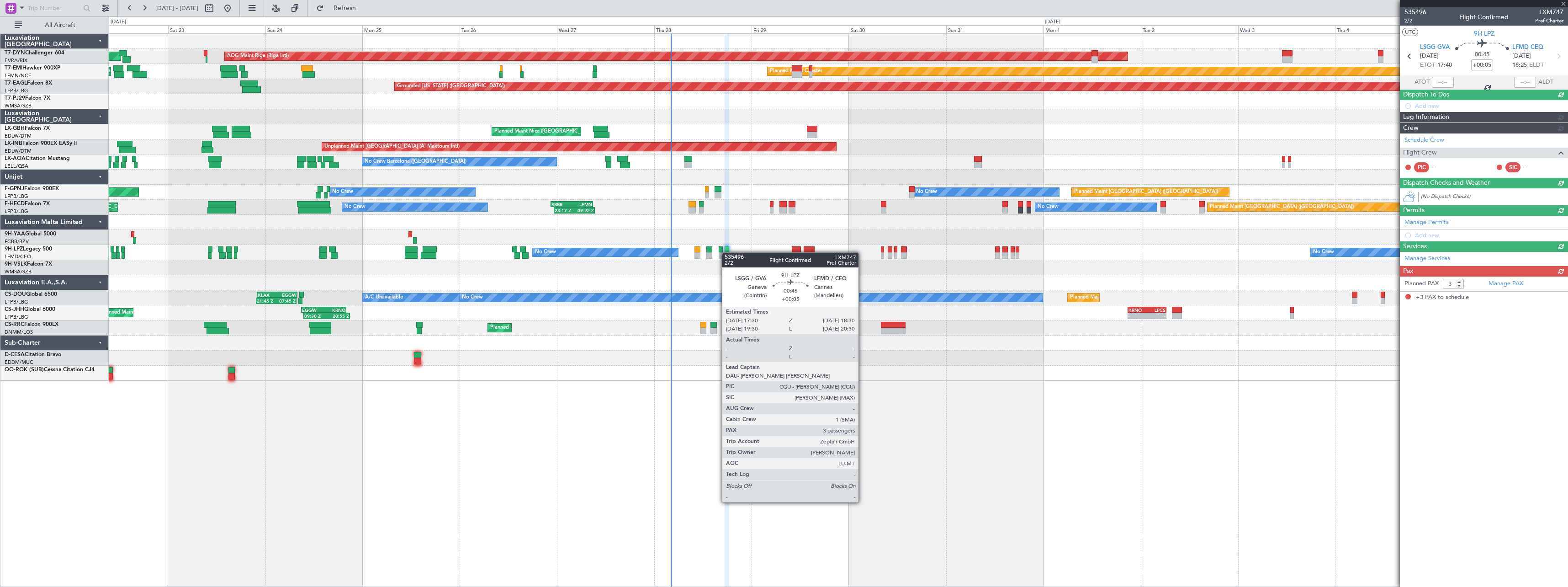
scroll to position [0, 0]
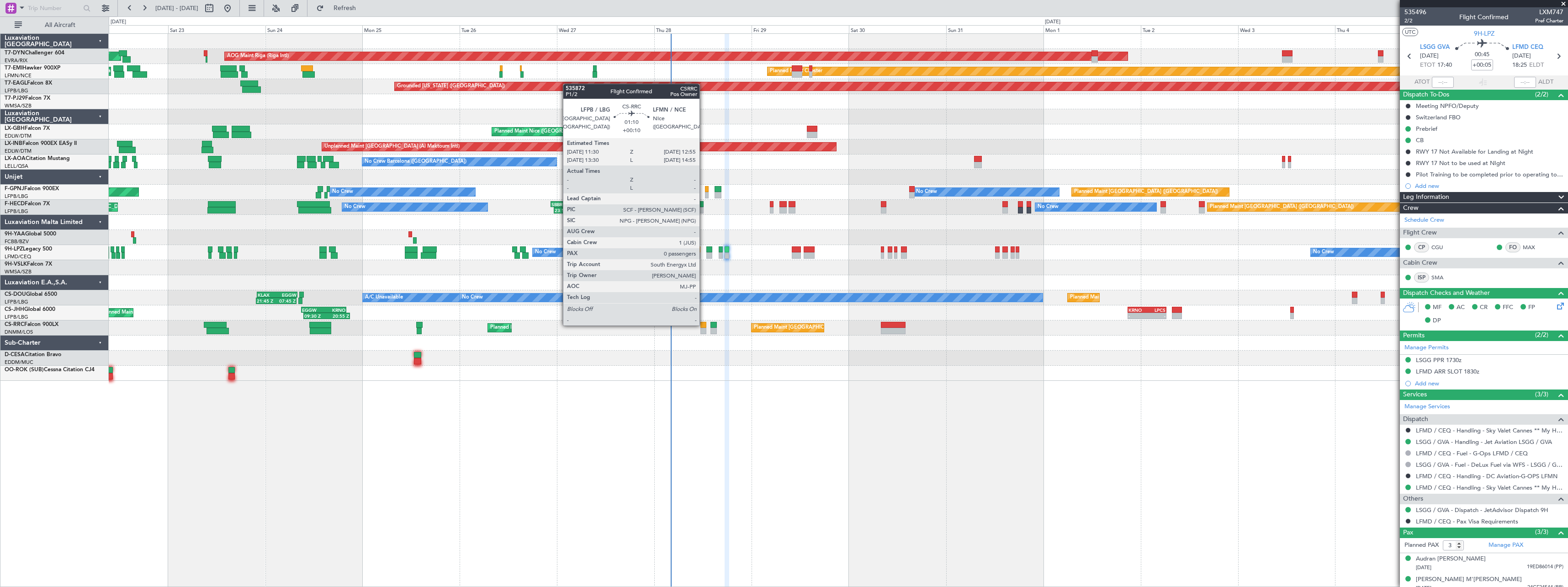
click at [704, 325] on div at bounding box center [704, 325] width 6 height 7
type input "+00:10"
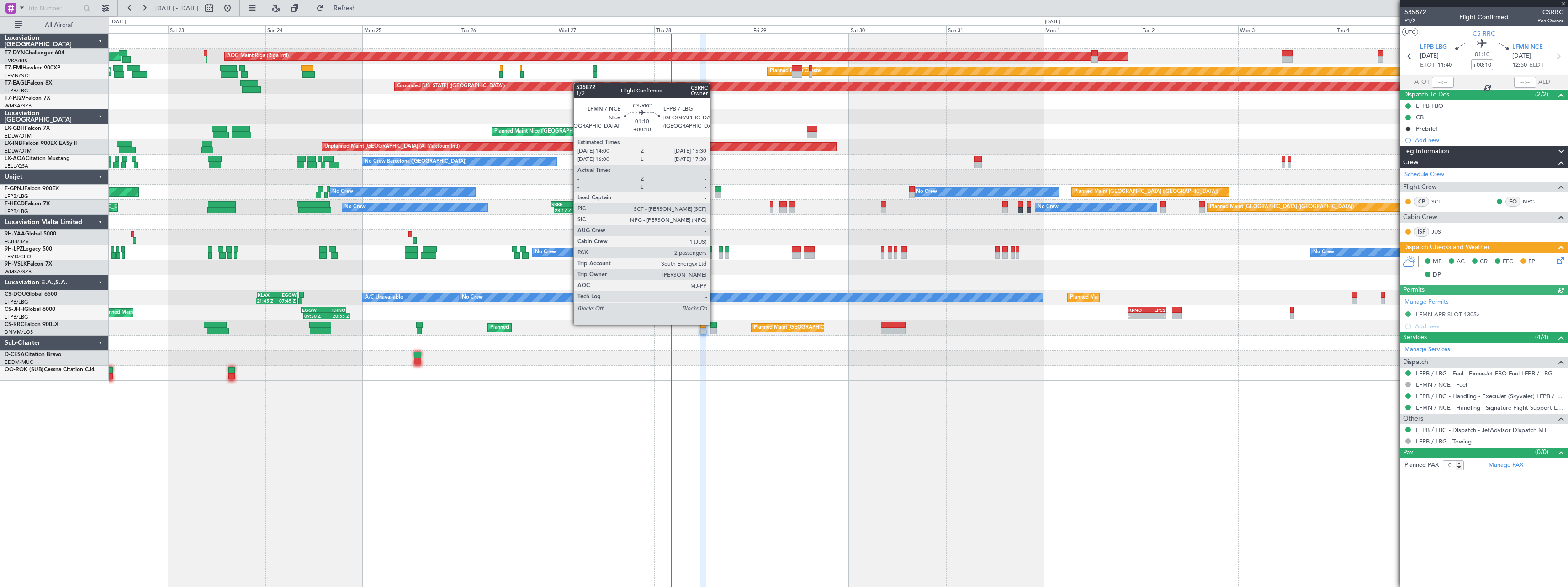
click at [714, 323] on div at bounding box center [713, 325] width 7 height 7
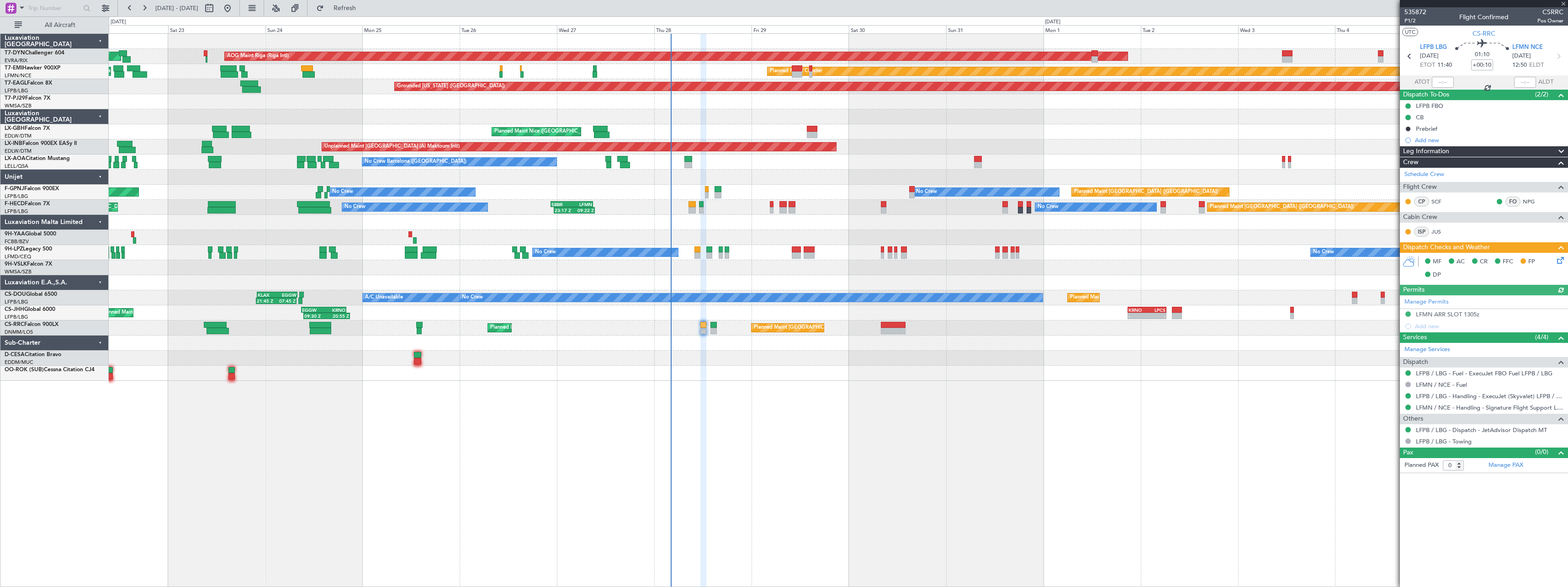
type input "2"
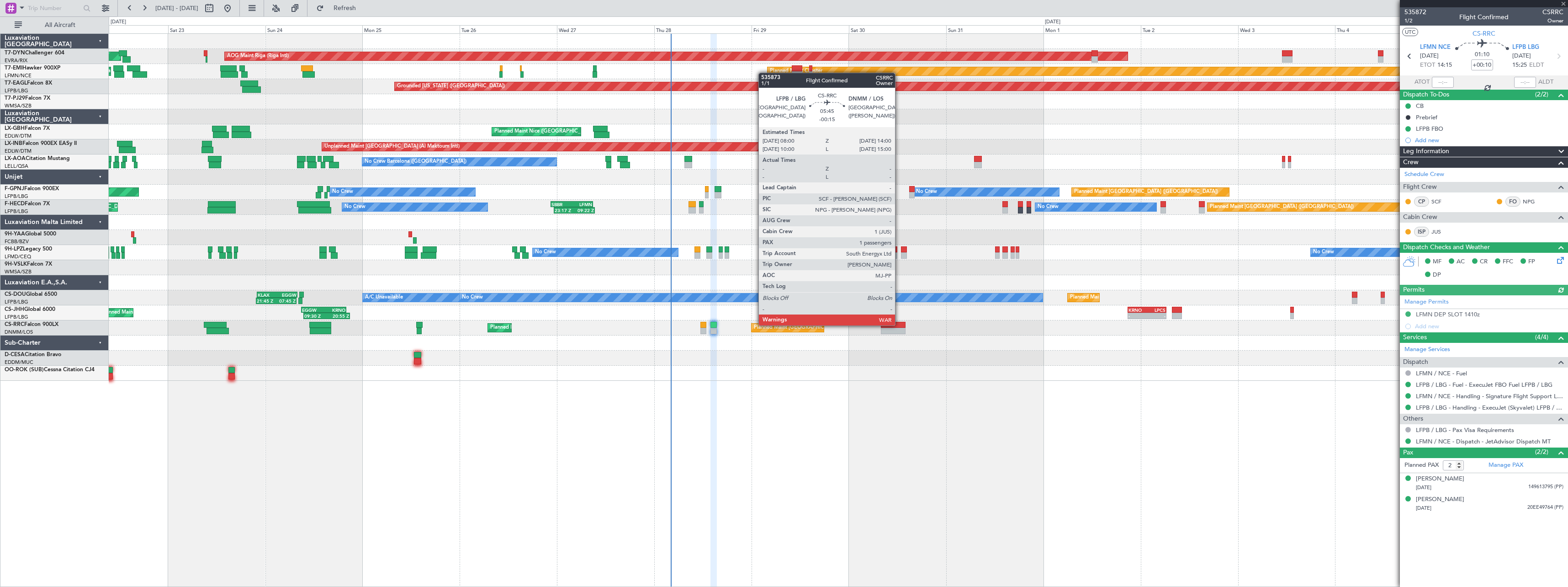
click at [899, 325] on div at bounding box center [893, 325] width 25 height 7
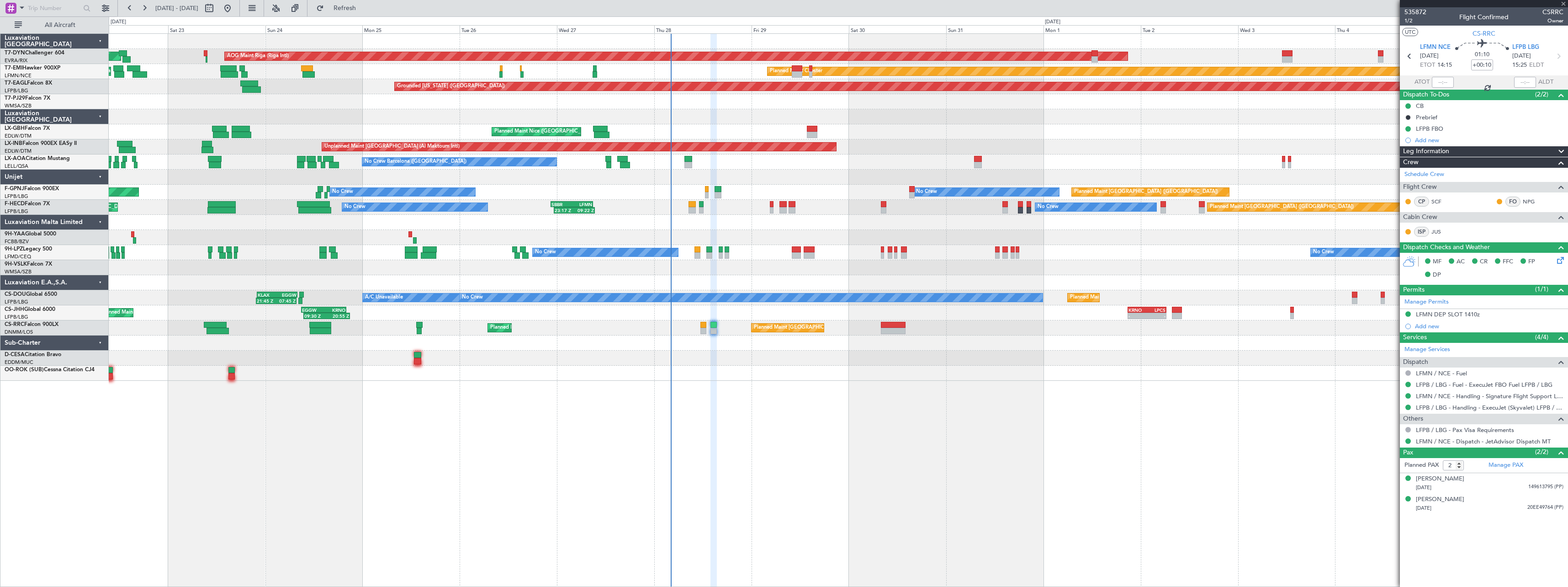
type input "-00:15"
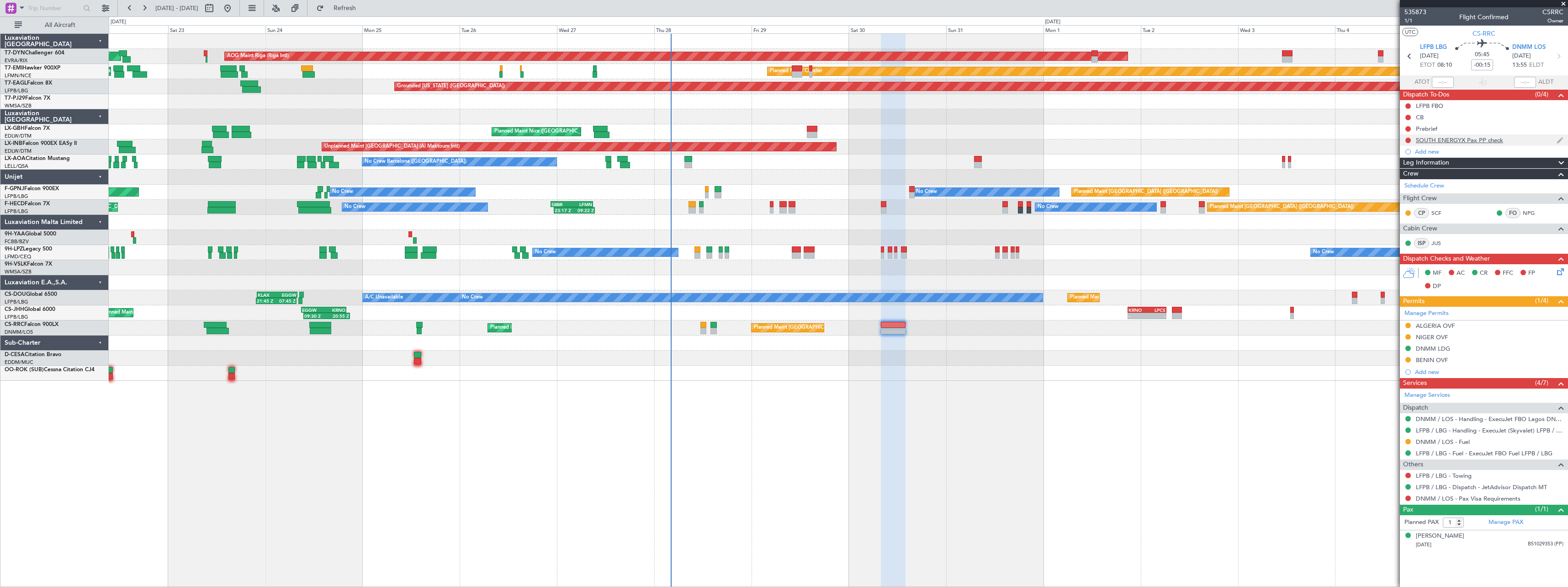
click at [1534, 141] on div "SOUTH ENERGYX Pax PP check" at bounding box center [1484, 140] width 168 height 12
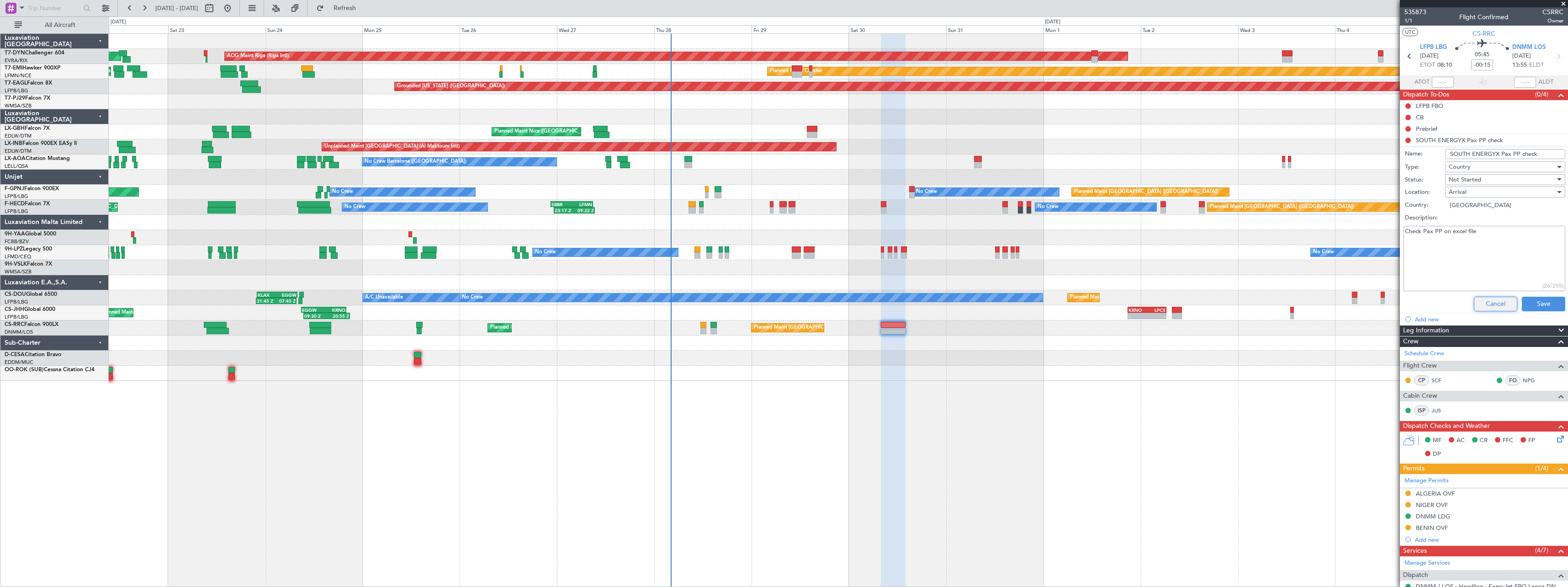
click at [1485, 301] on button "Cancel" at bounding box center [1495, 304] width 43 height 15
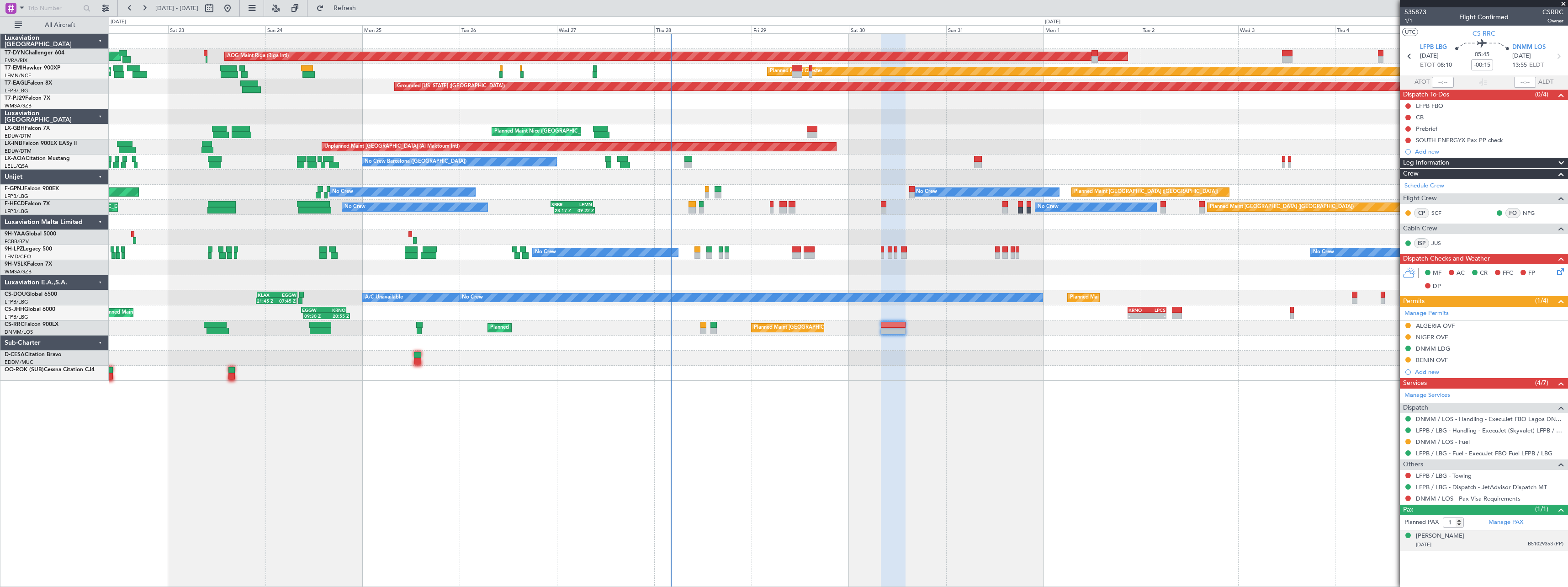
click at [1483, 540] on div "08/01/1949 B51029353 (PP)" at bounding box center [1489, 544] width 147 height 9
click at [1407, 141] on button at bounding box center [1408, 140] width 5 height 5
click at [1407, 181] on span "Completed" at bounding box center [1412, 180] width 30 height 9
click at [1408, 499] on button at bounding box center [1408, 498] width 5 height 5
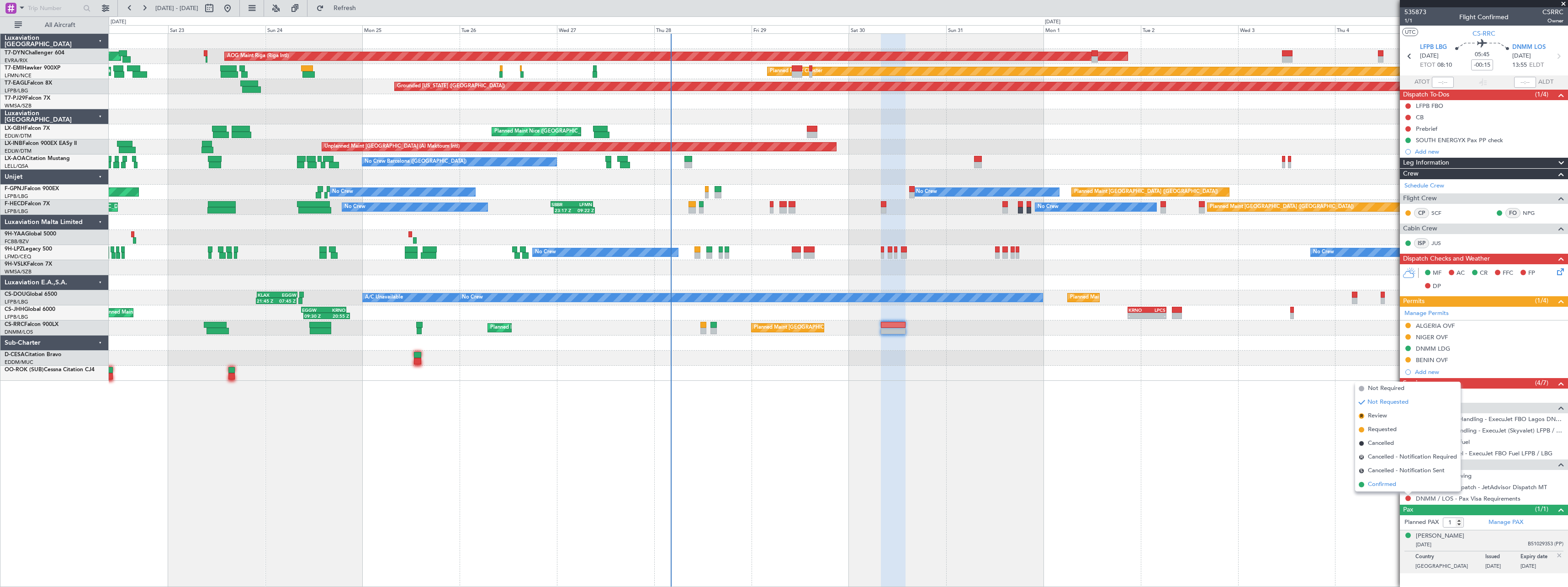
click at [1385, 481] on span "Confirmed" at bounding box center [1382, 484] width 29 height 9
click at [1408, 498] on button at bounding box center [1408, 498] width 5 height 5
click at [1374, 388] on span "Not Required" at bounding box center [1386, 388] width 37 height 9
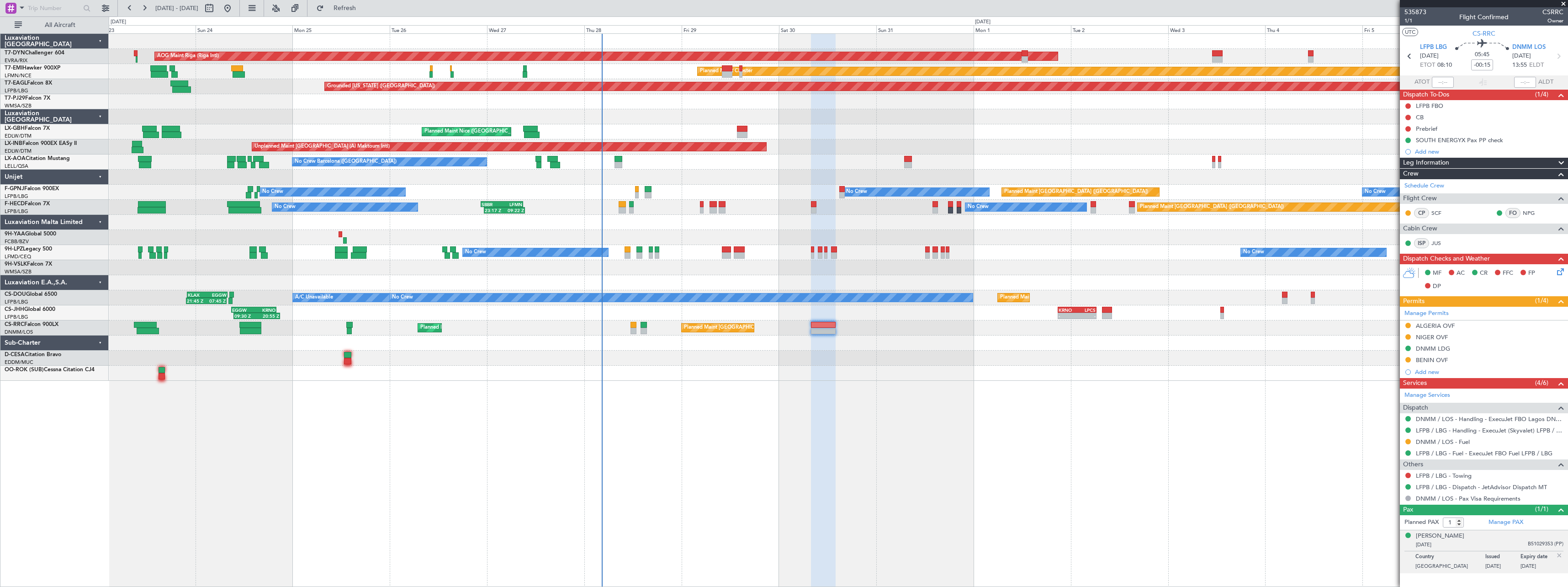
click at [1021, 367] on div "AOG Maint Riga (Riga Intl) Planned Maint Basel-Mulhouse Planned Maint Chester P…" at bounding box center [838, 208] width 1459 height 347
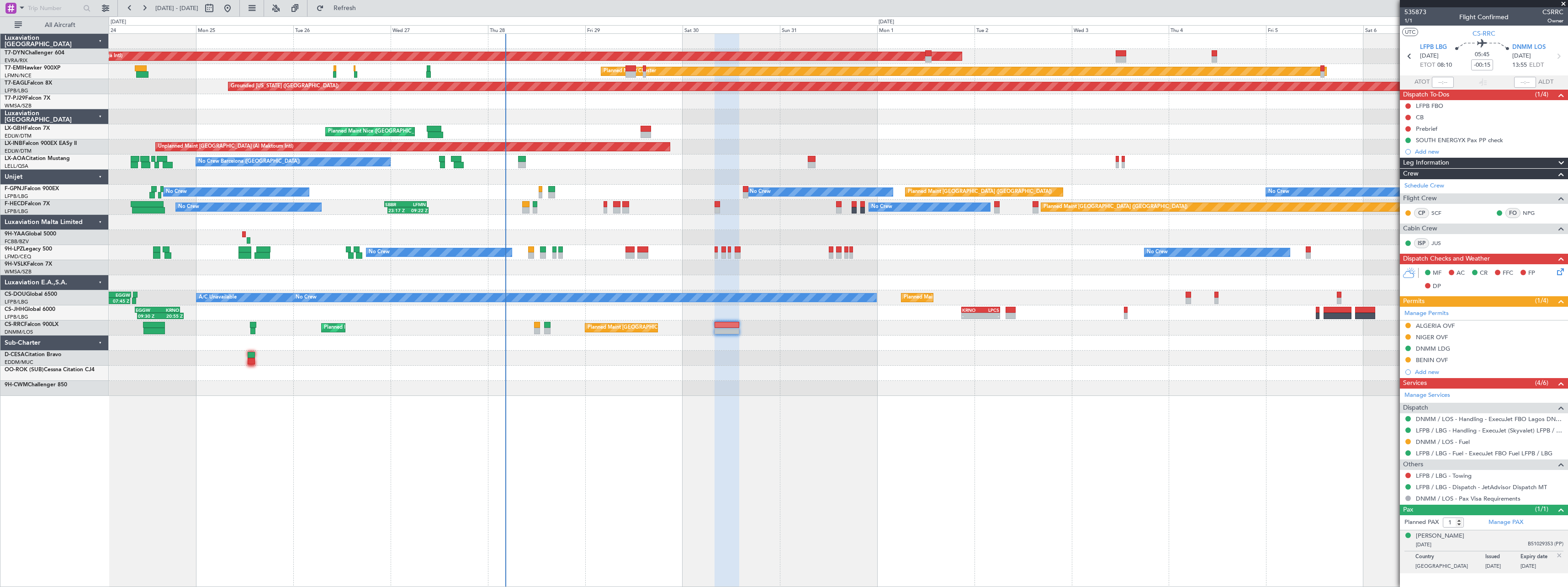
click at [717, 375] on div at bounding box center [838, 373] width 1459 height 15
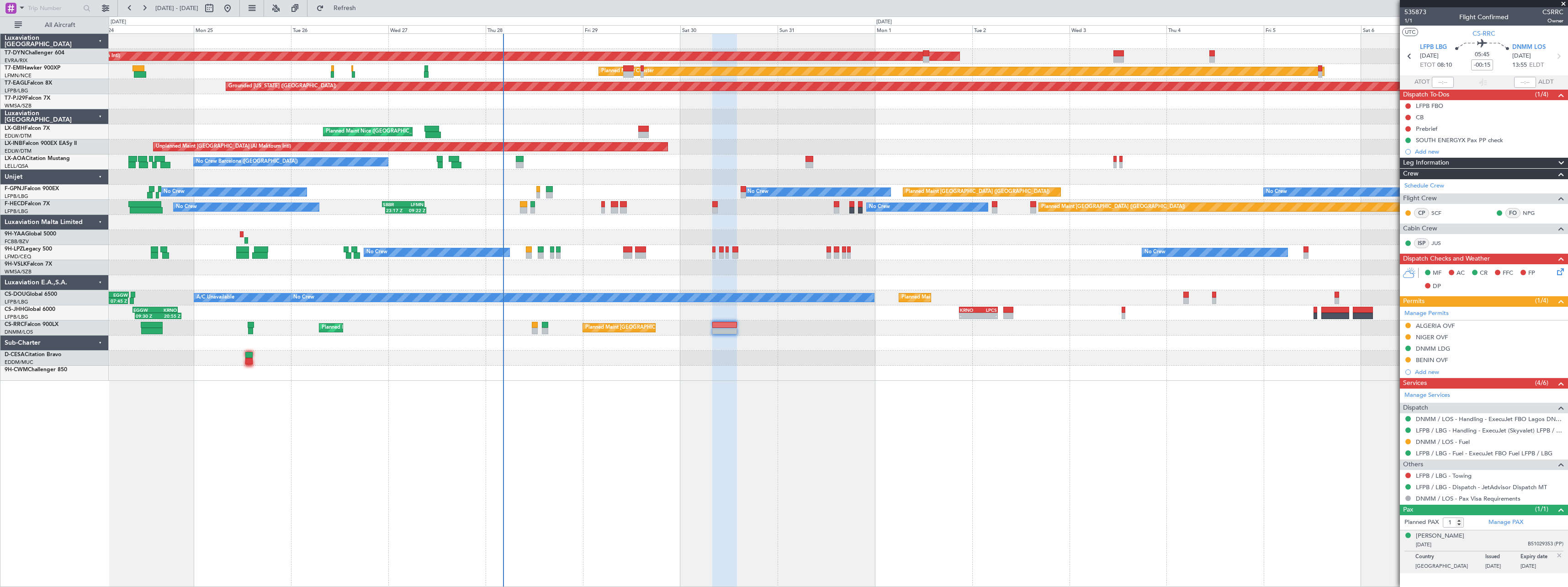
click at [1561, 4] on span at bounding box center [1563, 4] width 9 height 9
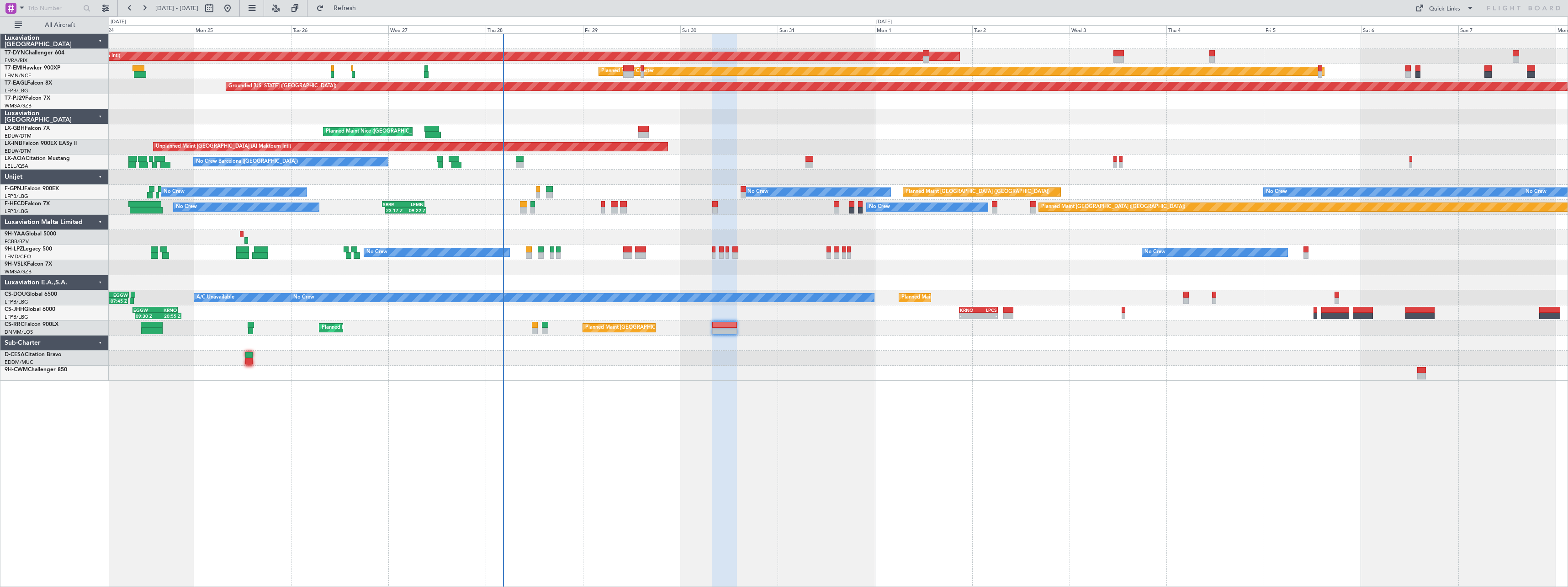
type input "0"
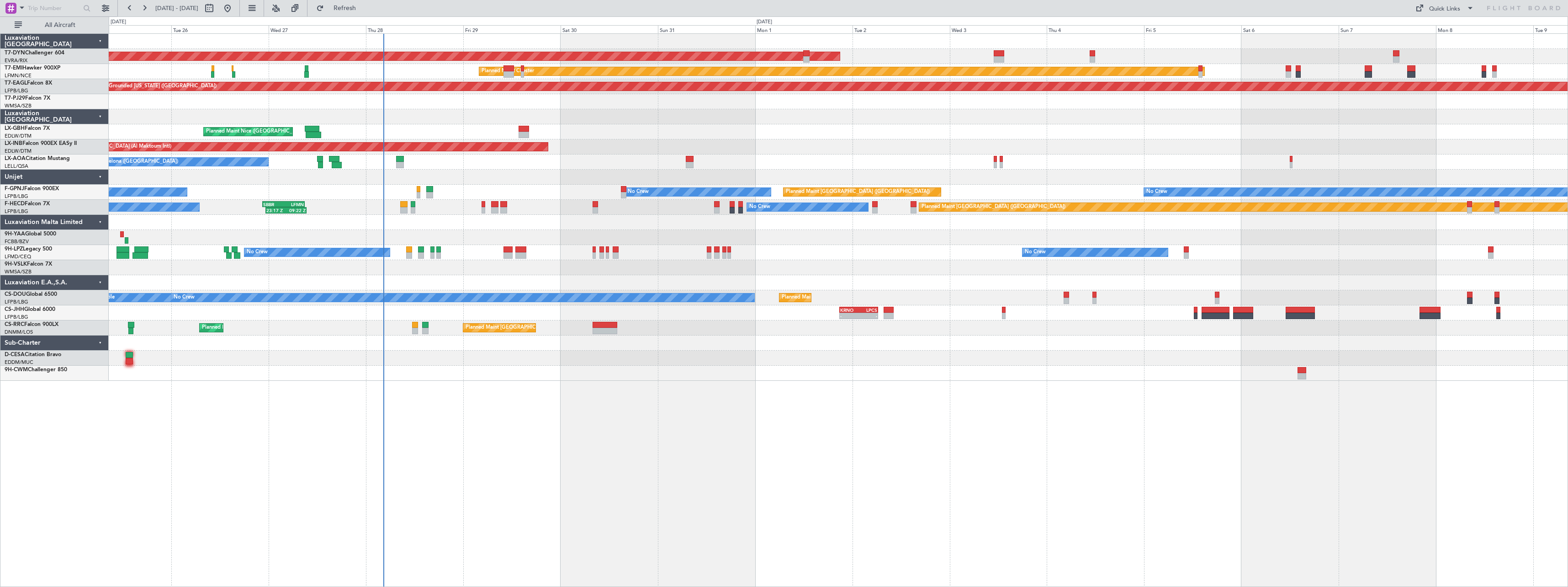
click at [602, 376] on div at bounding box center [838, 373] width 1459 height 15
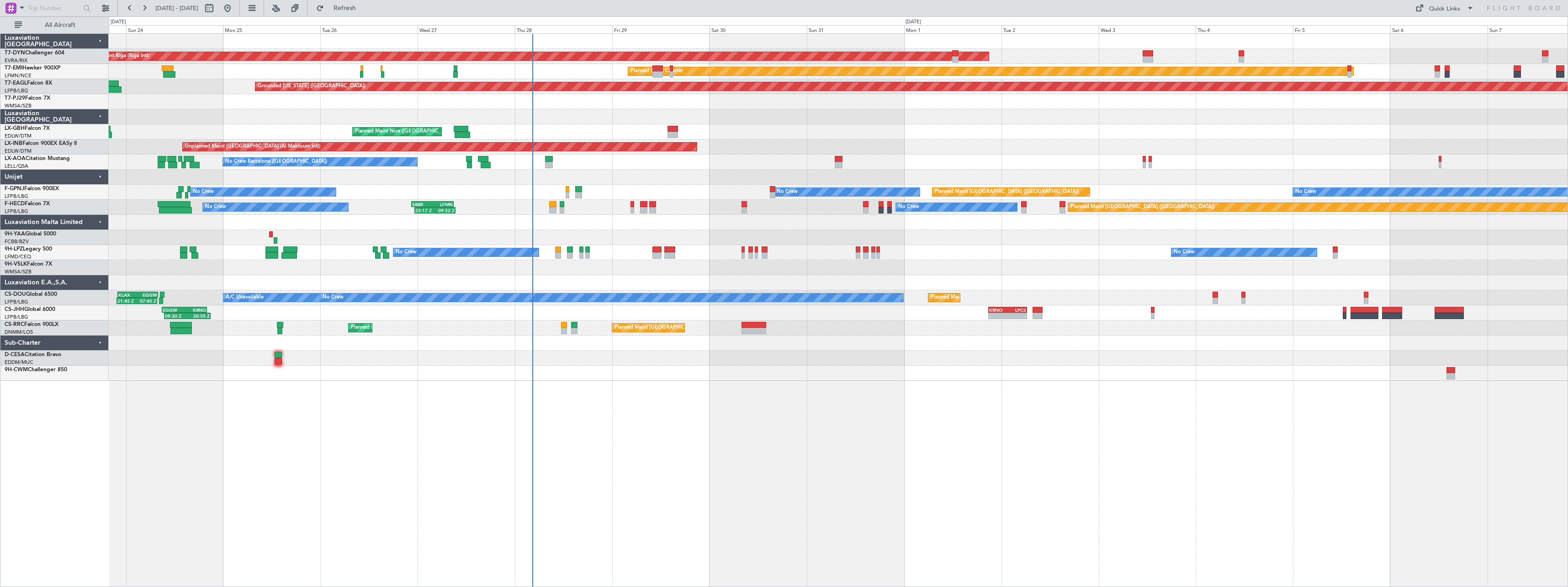
click at [730, 387] on div "AOG Maint Riga (Riga Intl) Planned Maint Basel-Mulhouse Planned Maint Chester P…" at bounding box center [838, 310] width 1459 height 554
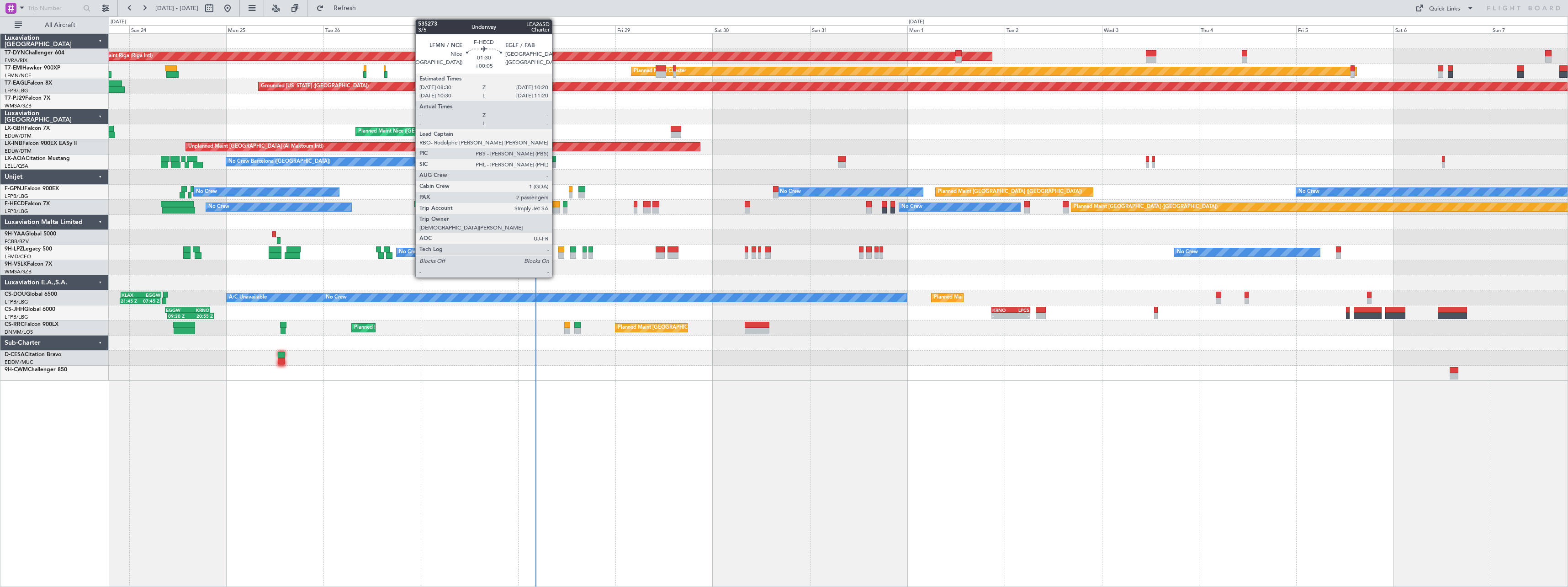
click at [556, 206] on div at bounding box center [556, 204] width 8 height 7
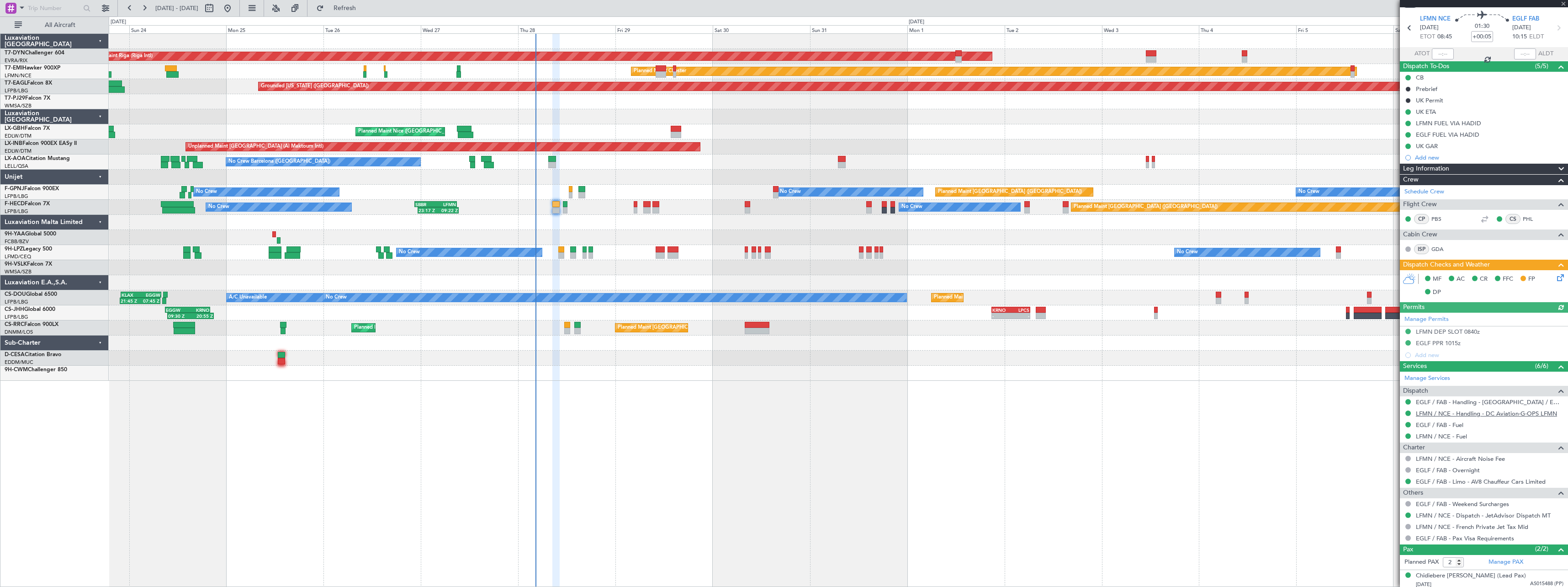
scroll to position [52, 0]
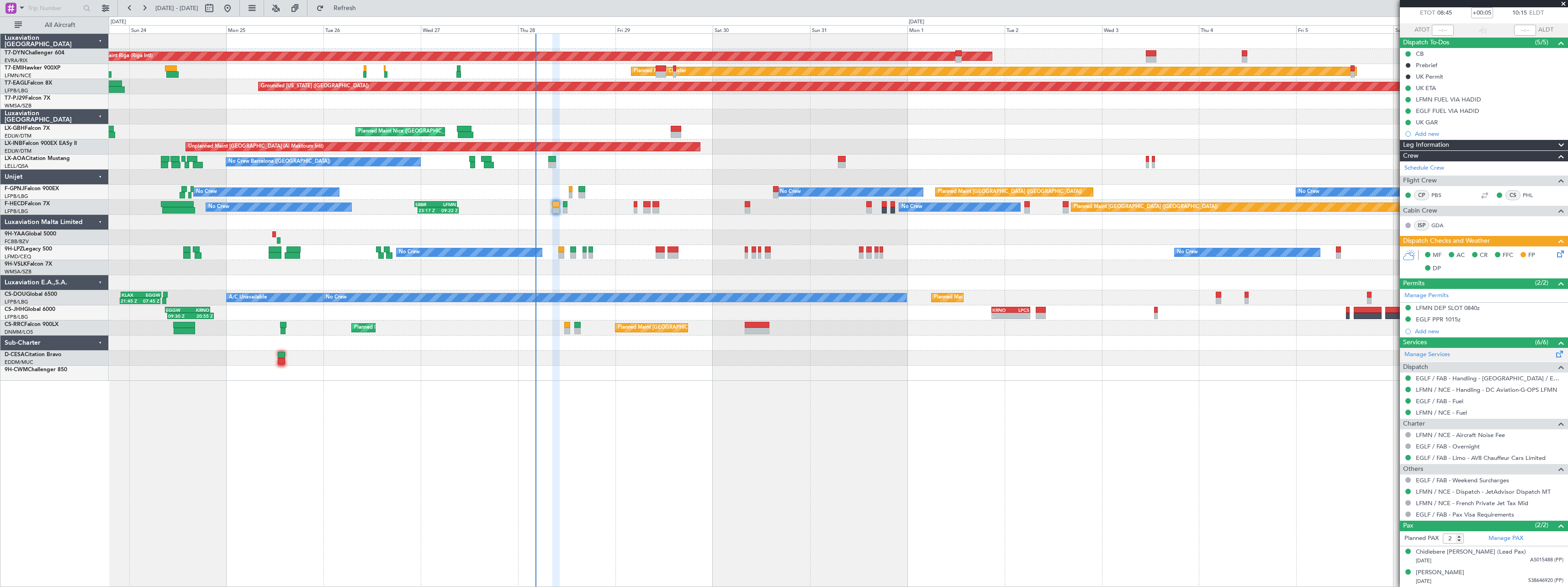
click at [1554, 354] on span at bounding box center [1559, 352] width 11 height 7
click at [364, 9] on span "Refresh" at bounding box center [345, 8] width 38 height 7
click at [367, 15] on button "Refresh" at bounding box center [340, 9] width 55 height 15
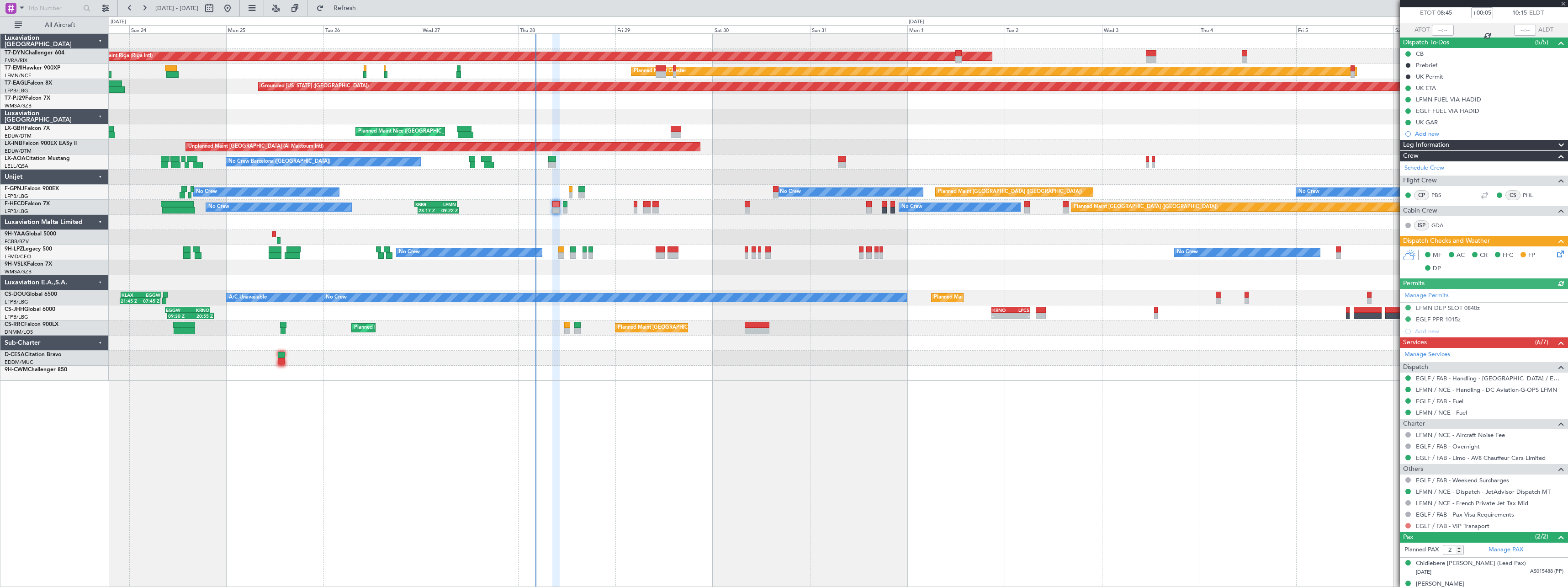
click at [1409, 525] on button at bounding box center [1408, 525] width 5 height 5
click at [1368, 514] on span "Confirmed" at bounding box center [1382, 511] width 29 height 9
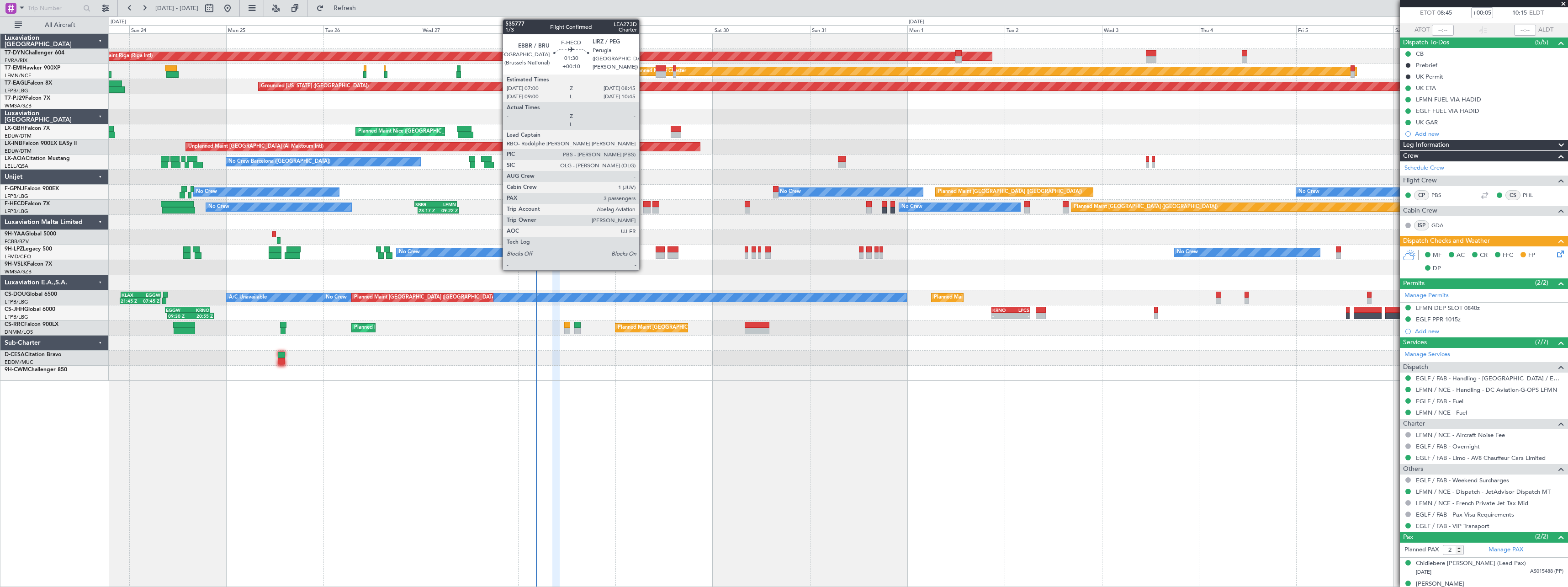
click at [643, 206] on div at bounding box center [647, 204] width 7 height 7
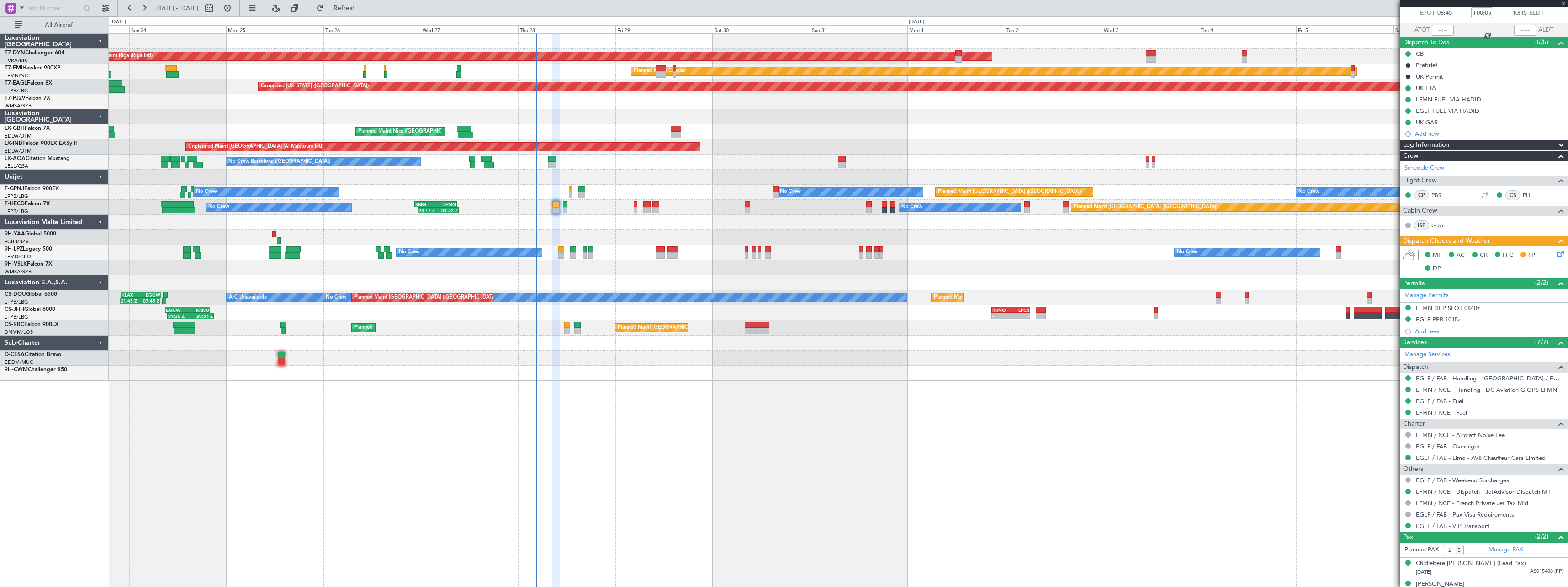
type input "+00:10"
type input "3"
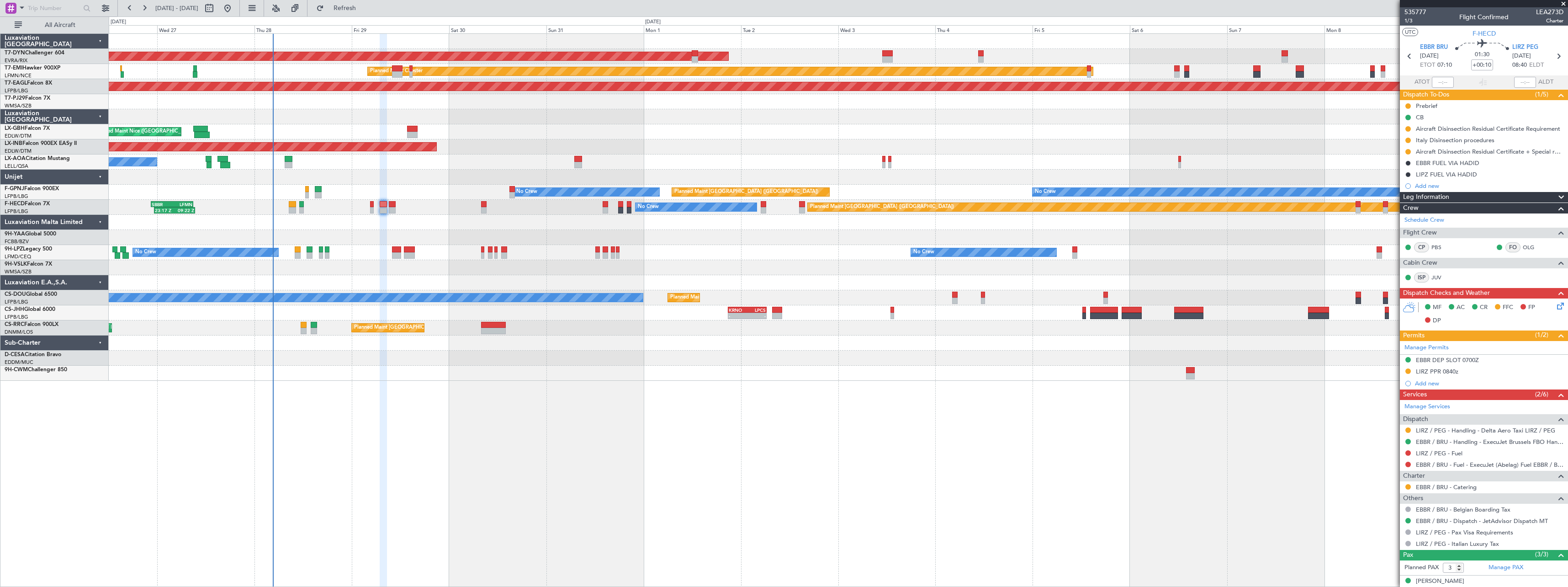
click at [832, 130] on div "AOG Maint Riga (Riga Intl) Planned Maint Chester Grounded New York (Teterboro) …" at bounding box center [838, 208] width 1459 height 347
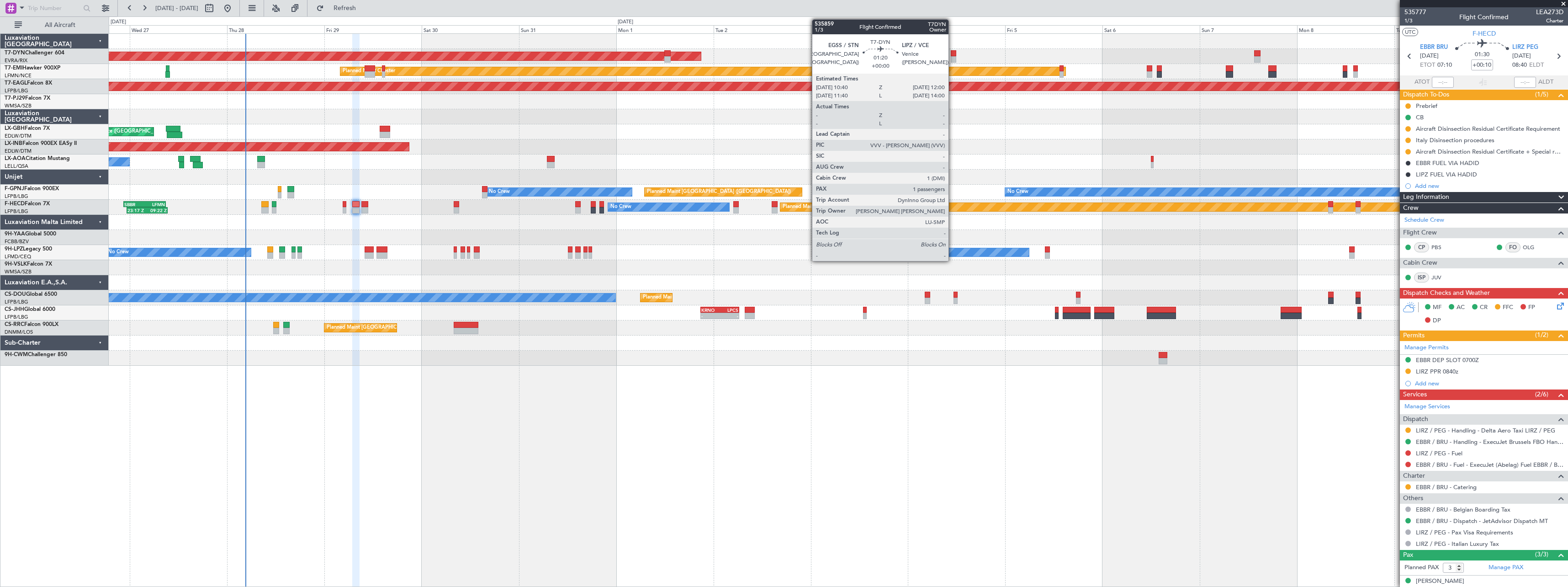
click at [953, 55] on div at bounding box center [953, 54] width 5 height 7
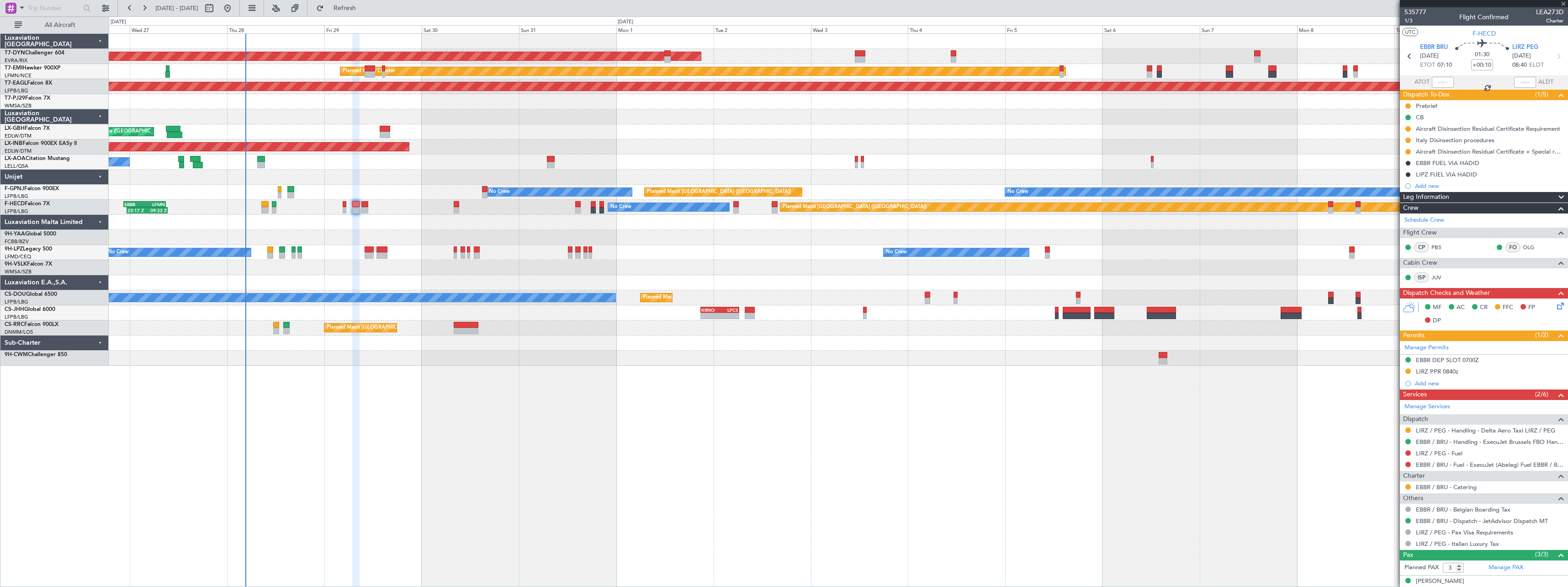
type input "1"
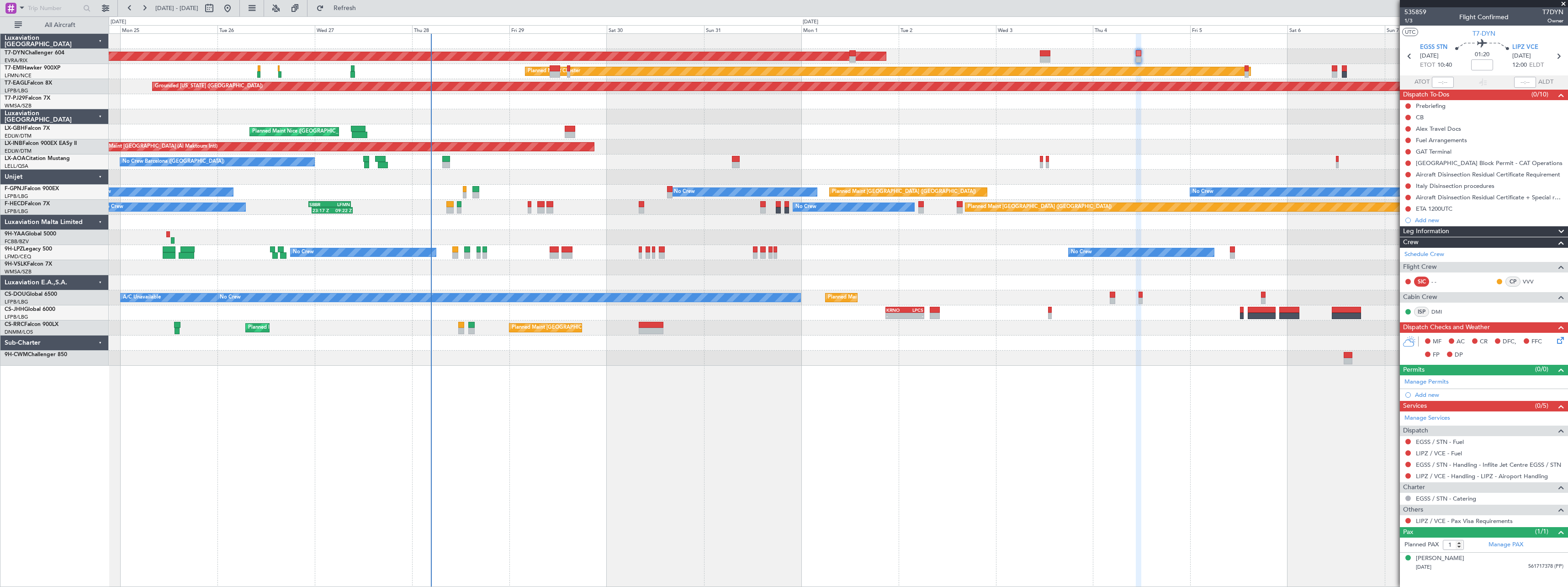
click at [594, 417] on div "AOG Maint Riga (Riga Intl) Planned Maint Basel-Mulhouse Planned Maint Chester P…" at bounding box center [838, 310] width 1459 height 554
click at [1139, 49] on div "AOG Maint Riga (Riga Intl) Planned Maint [GEOGRAPHIC_DATA]-[GEOGRAPHIC_DATA]" at bounding box center [838, 56] width 1459 height 15
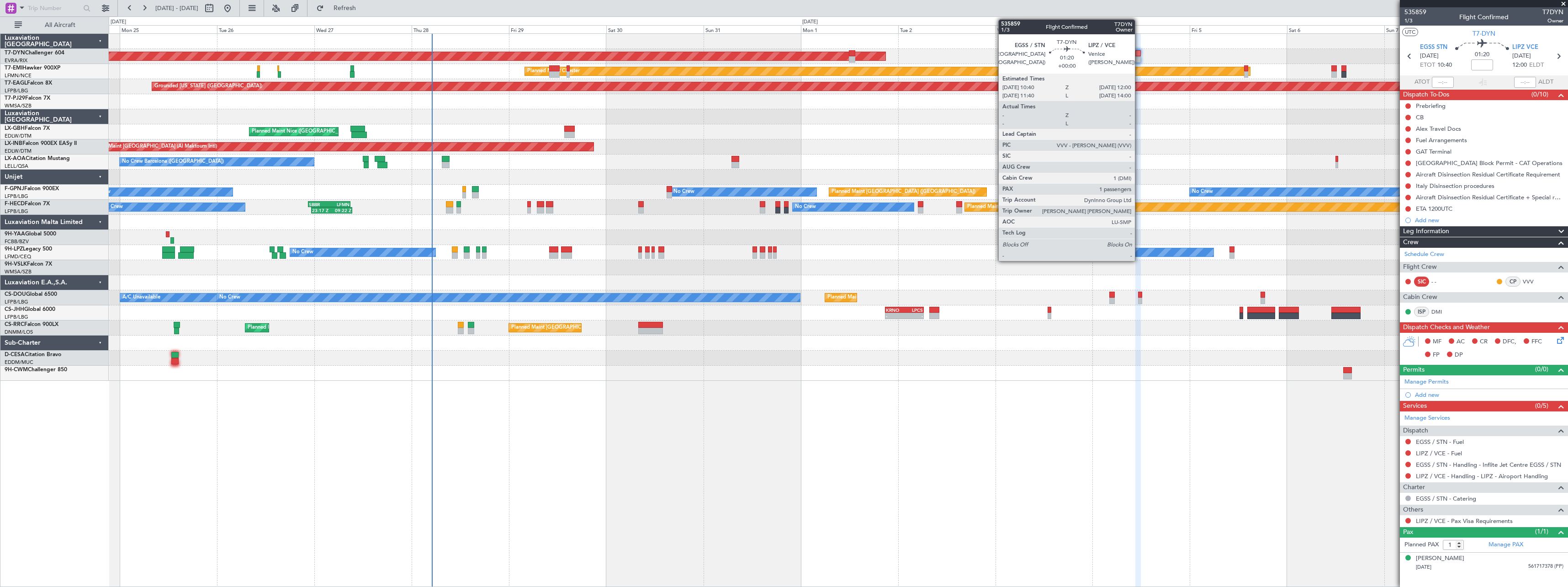
click at [1139, 51] on div at bounding box center [1138, 54] width 5 height 7
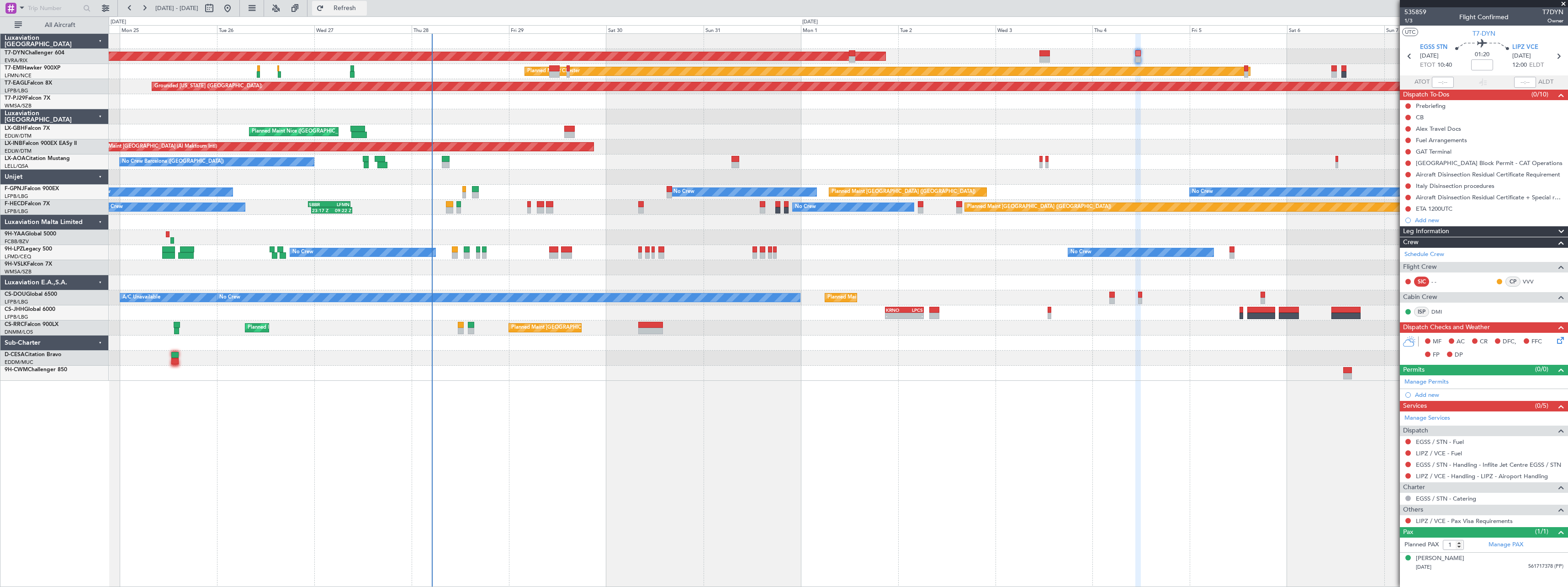
click at [364, 9] on span "Refresh" at bounding box center [345, 8] width 38 height 7
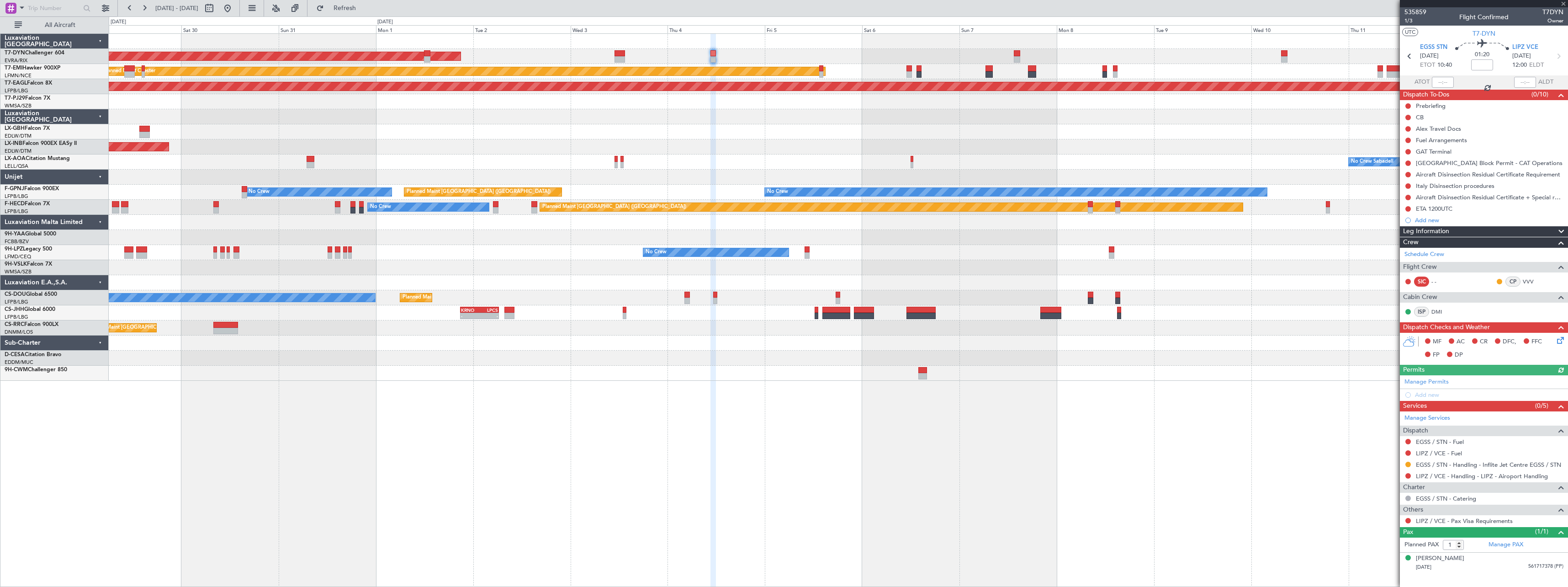
click at [827, 137] on div "AOG Maint Riga (Riga Intl) Planned Maint Chester Grounded New York (Teterboro) …" at bounding box center [838, 208] width 1459 height 347
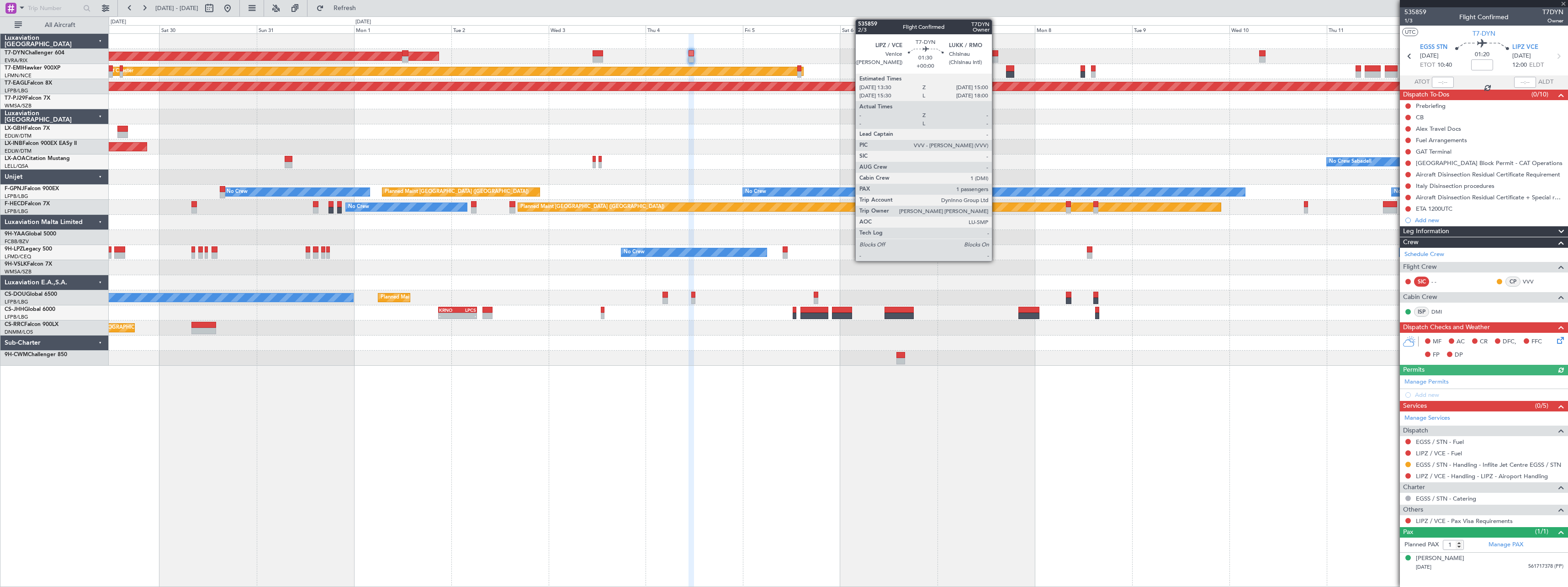
click at [996, 55] on div at bounding box center [995, 54] width 7 height 7
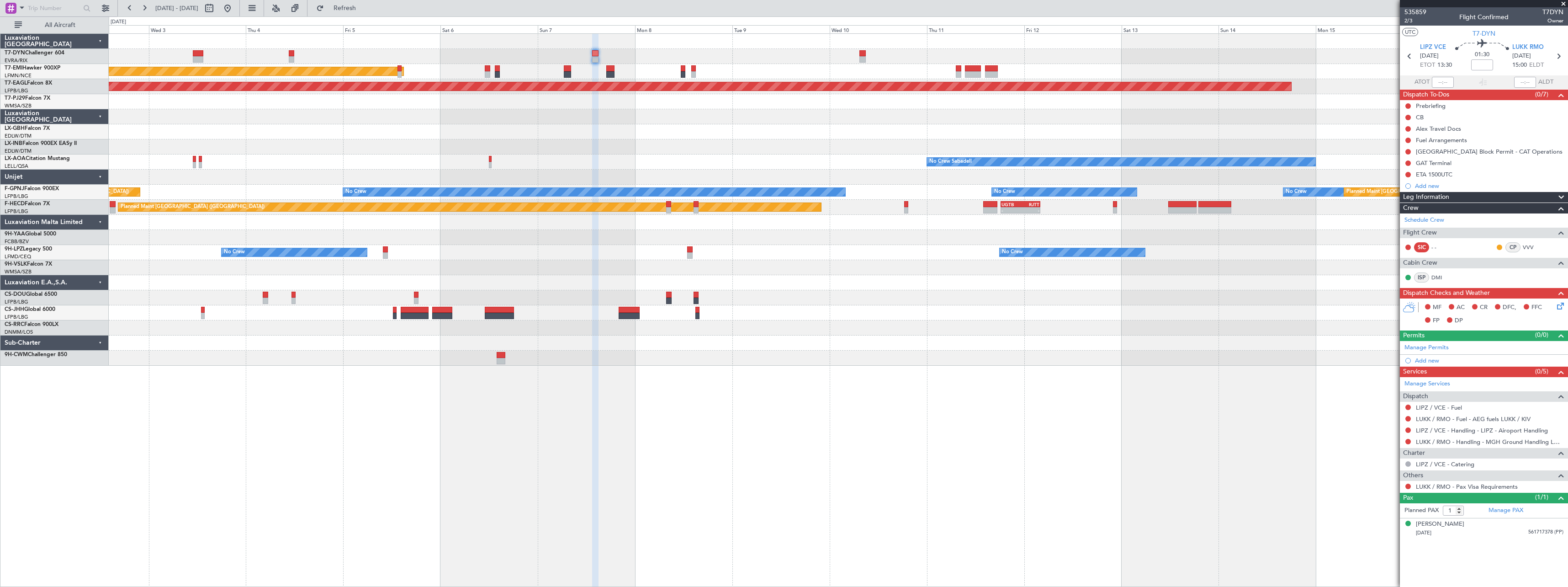
click at [679, 154] on div "Unplanned Maint [GEOGRAPHIC_DATA] (Al Maktoum Intl)" at bounding box center [838, 147] width 1459 height 15
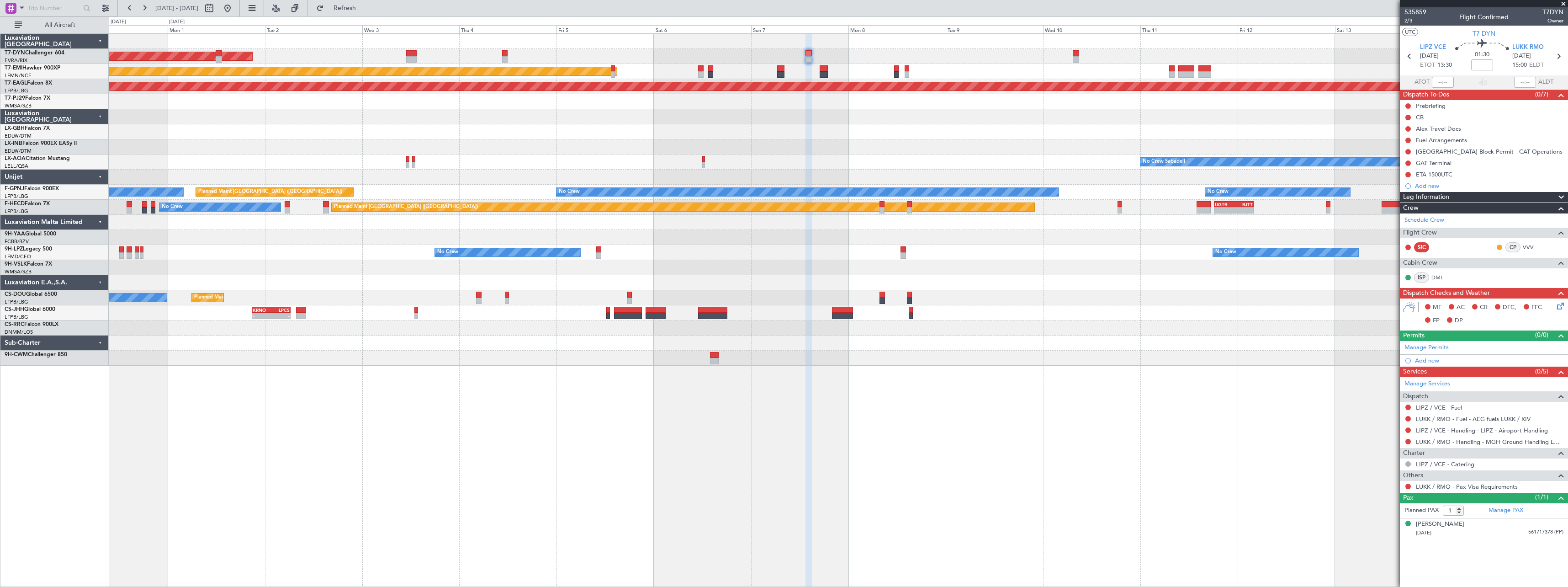
click at [723, 130] on div "Planned Maint Nurnberg" at bounding box center [838, 132] width 1459 height 15
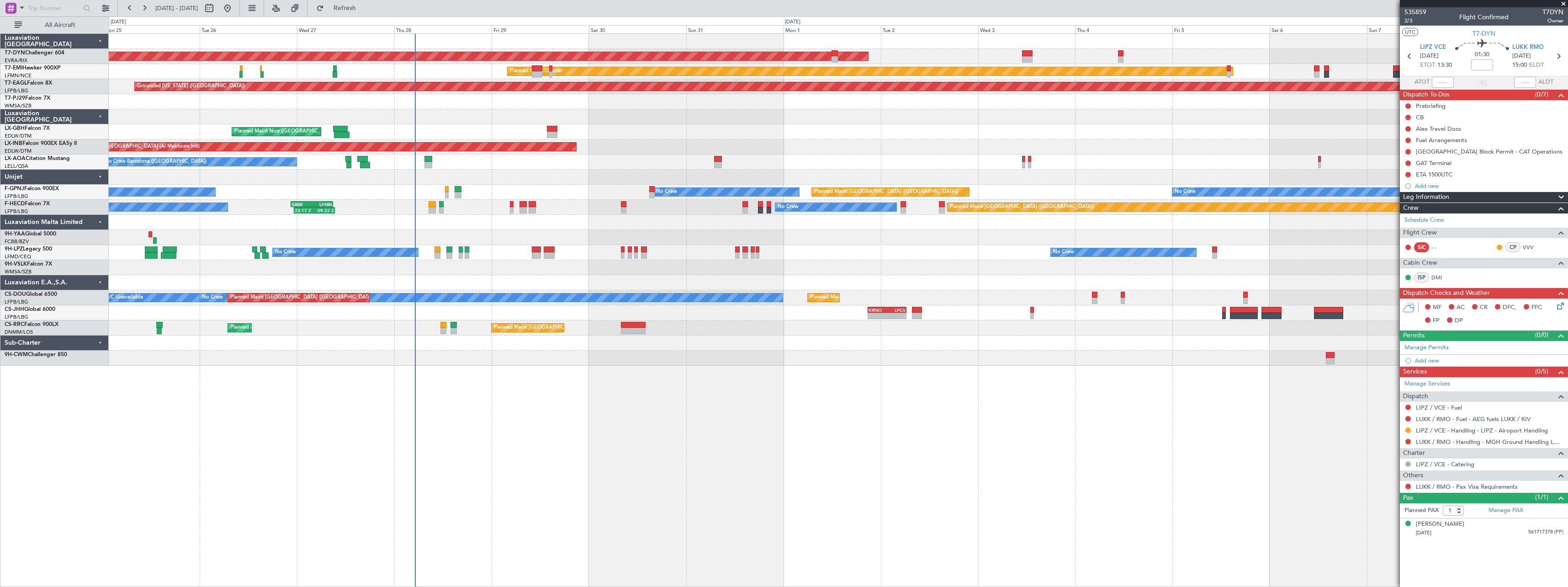
click at [910, 360] on div at bounding box center [838, 358] width 1459 height 15
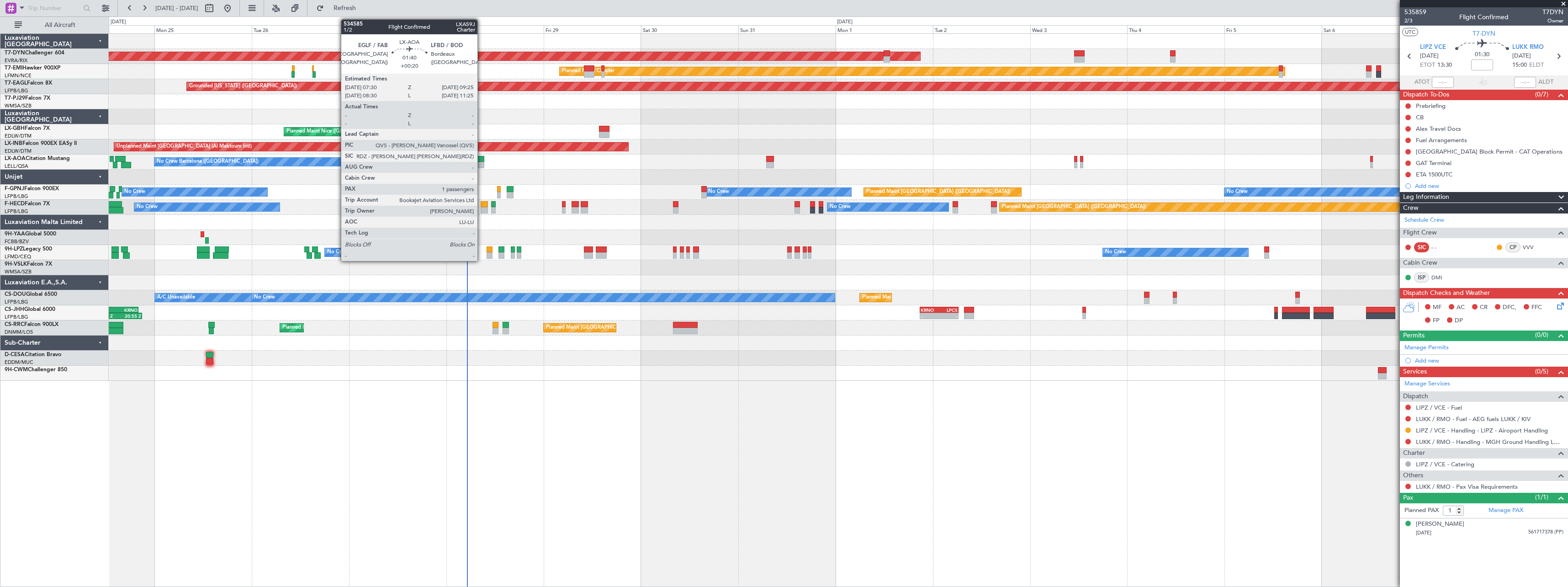
click at [481, 159] on div at bounding box center [481, 159] width 9 height 7
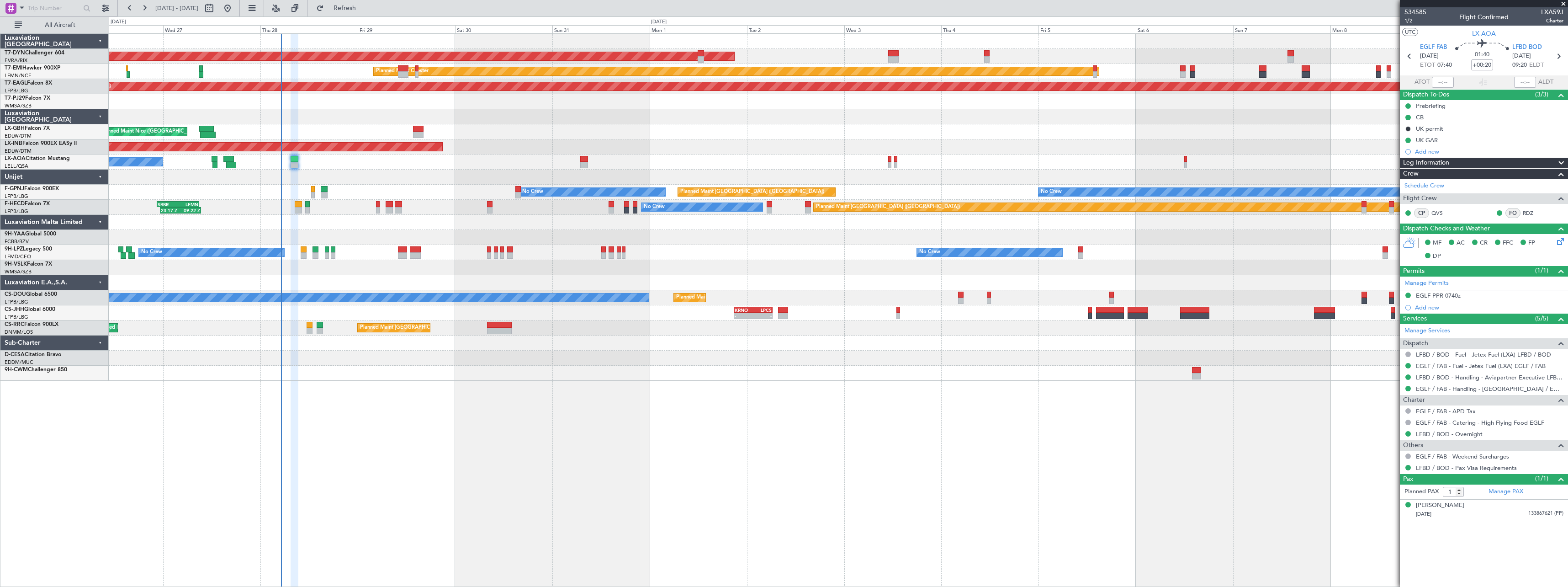
click at [883, 110] on div "AOG Maint Riga (Riga Intl) Planned Maint Chester Grounded New York (Teterboro) …" at bounding box center [838, 208] width 1459 height 347
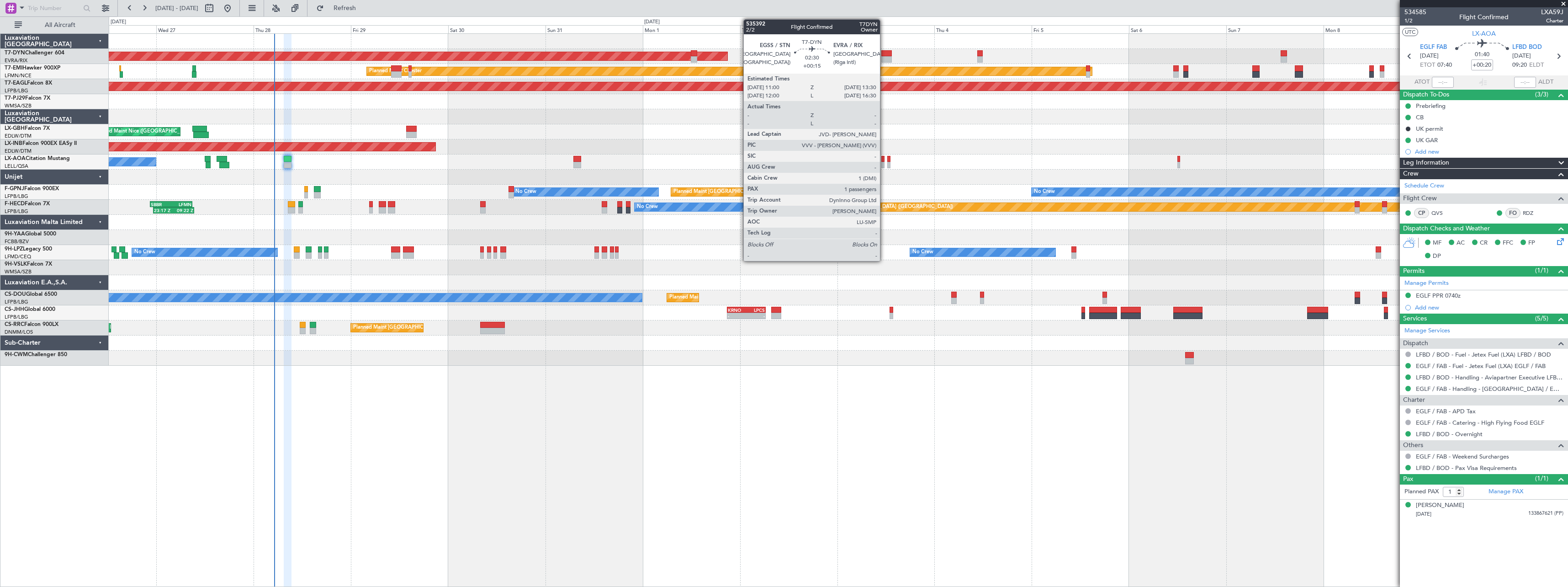
click at [884, 57] on div at bounding box center [886, 59] width 10 height 7
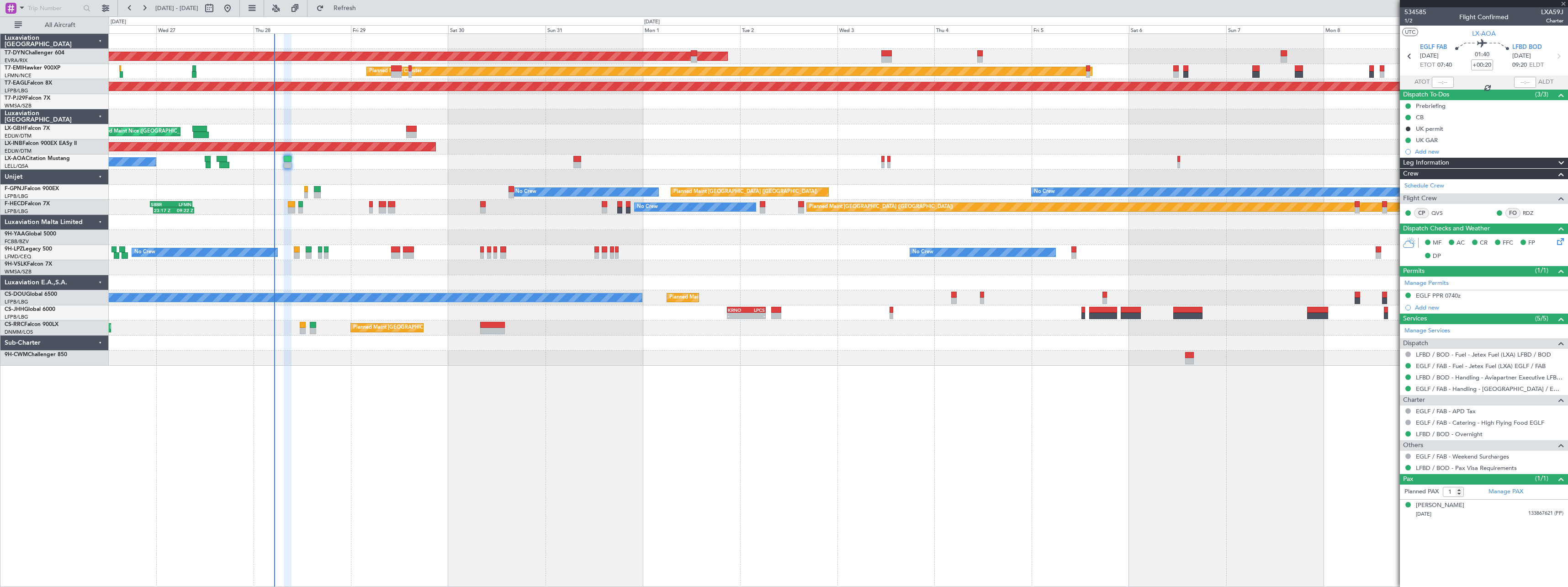
type input "+00:15"
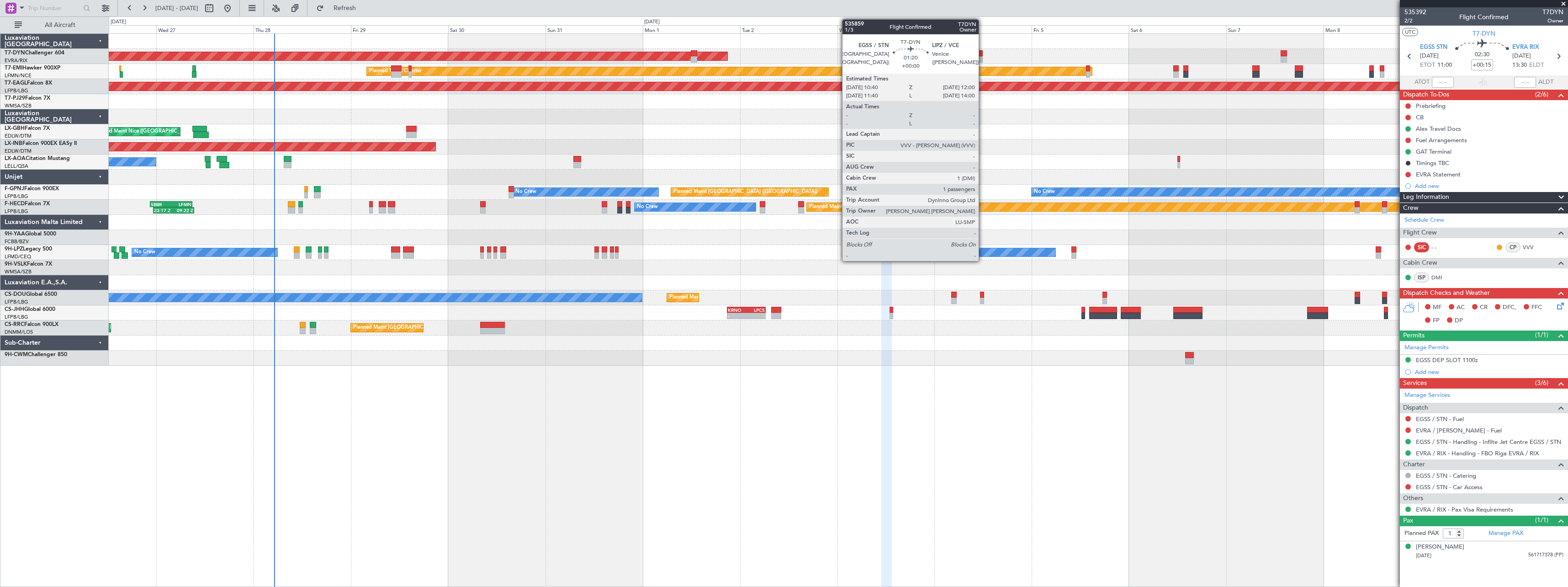
click at [980, 54] on div at bounding box center [979, 54] width 5 height 7
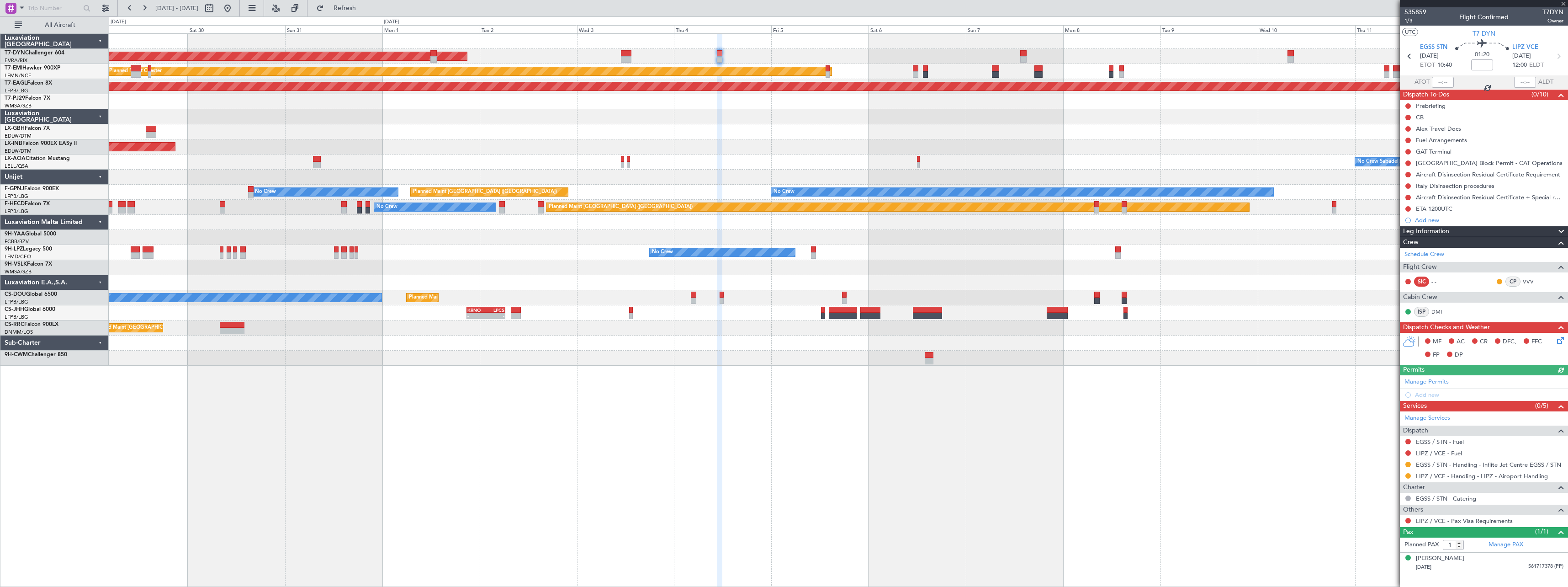
click at [816, 139] on div "AOG Maint Riga (Riga Intl) Planned Maint Chester Grounded New York (Teterboro) …" at bounding box center [838, 200] width 1459 height 332
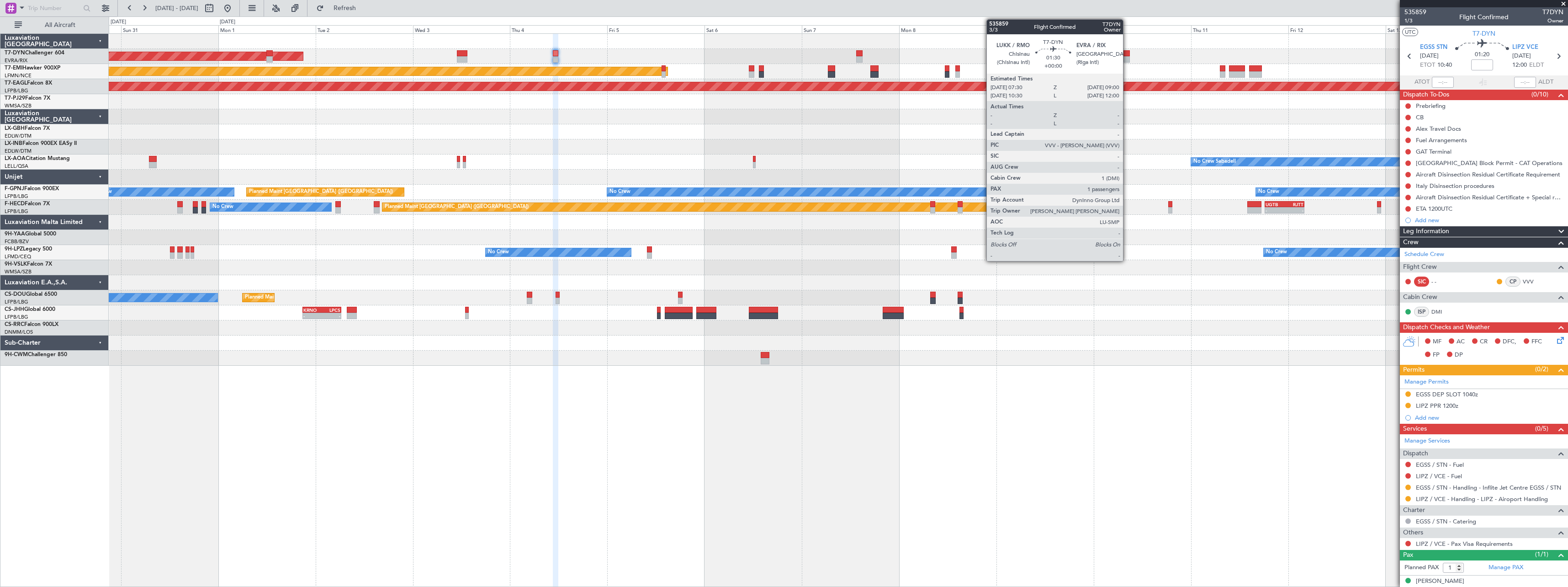
click at [1127, 56] on div at bounding box center [1127, 54] width 7 height 7
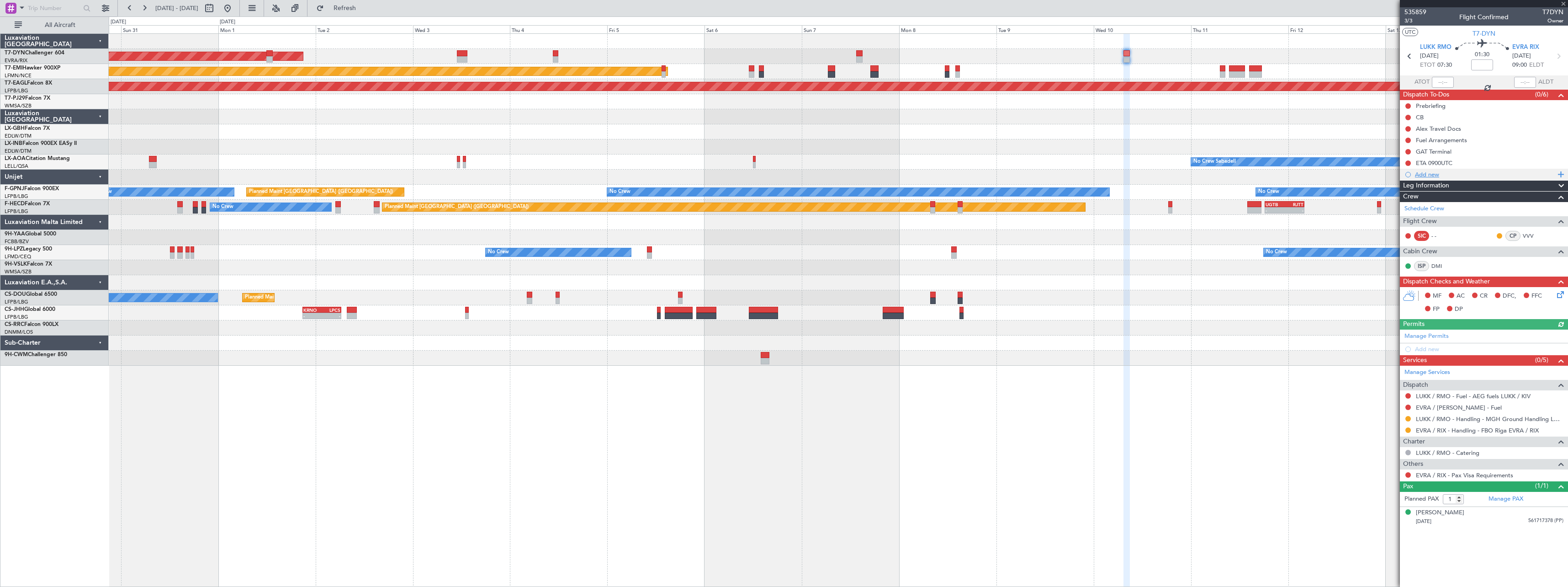
click at [1426, 176] on div "Add new" at bounding box center [1485, 174] width 140 height 8
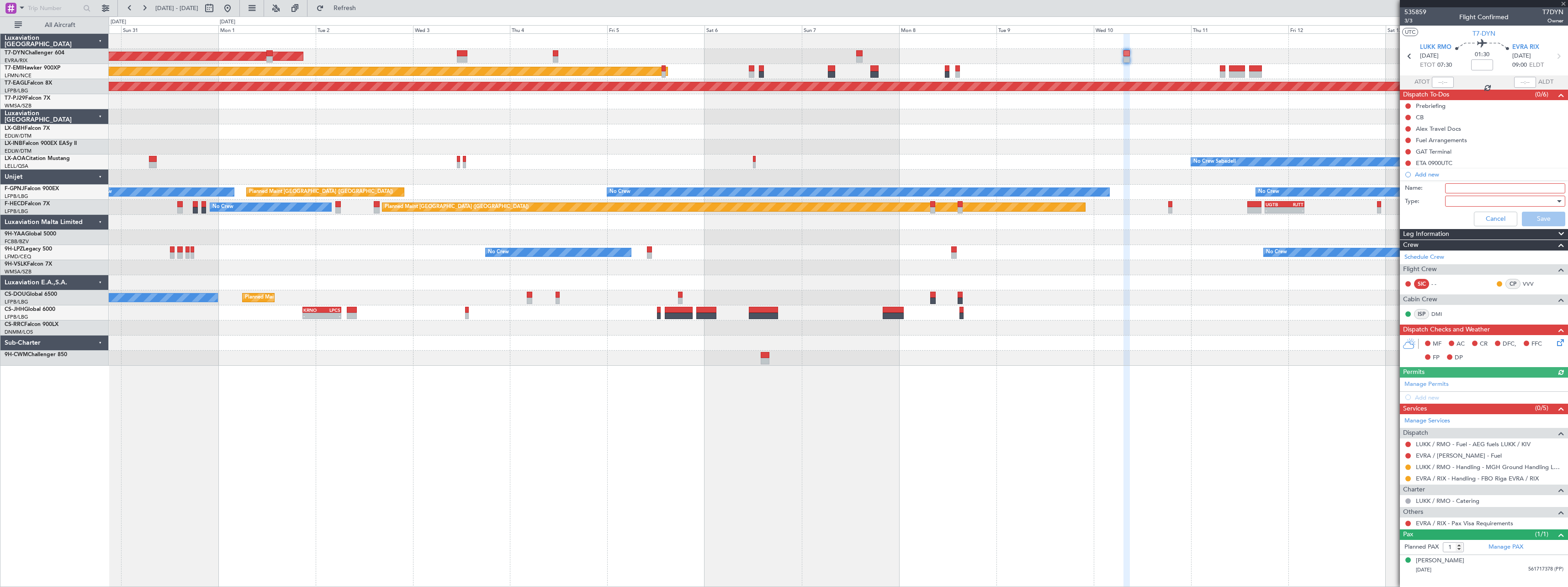
click at [1454, 187] on input "Name:" at bounding box center [1505, 188] width 120 height 10
type input "EVRA Statement"
click at [1462, 203] on div at bounding box center [1502, 201] width 107 height 14
click at [1451, 223] on span "Generic" at bounding box center [1500, 220] width 112 height 14
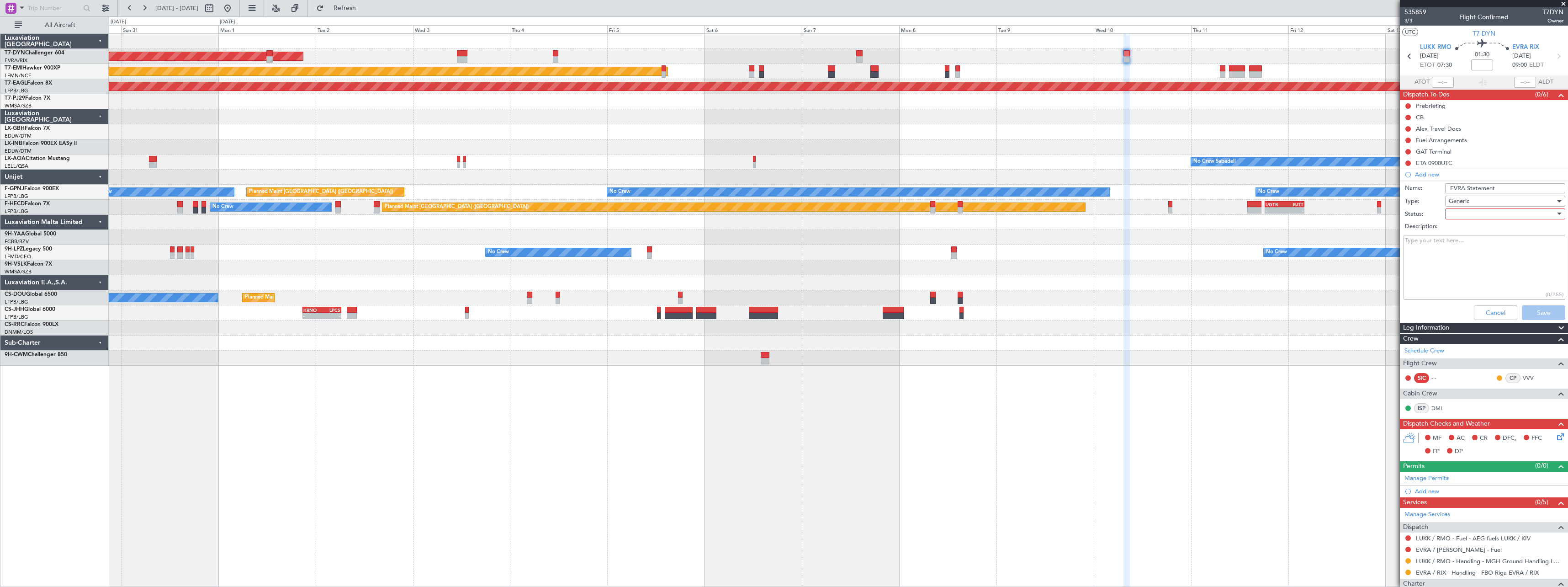
click at [1454, 213] on div at bounding box center [1502, 214] width 107 height 14
click at [1455, 228] on span "Not Started" at bounding box center [1501, 232] width 107 height 14
click at [1535, 309] on button "Save" at bounding box center [1543, 312] width 43 height 15
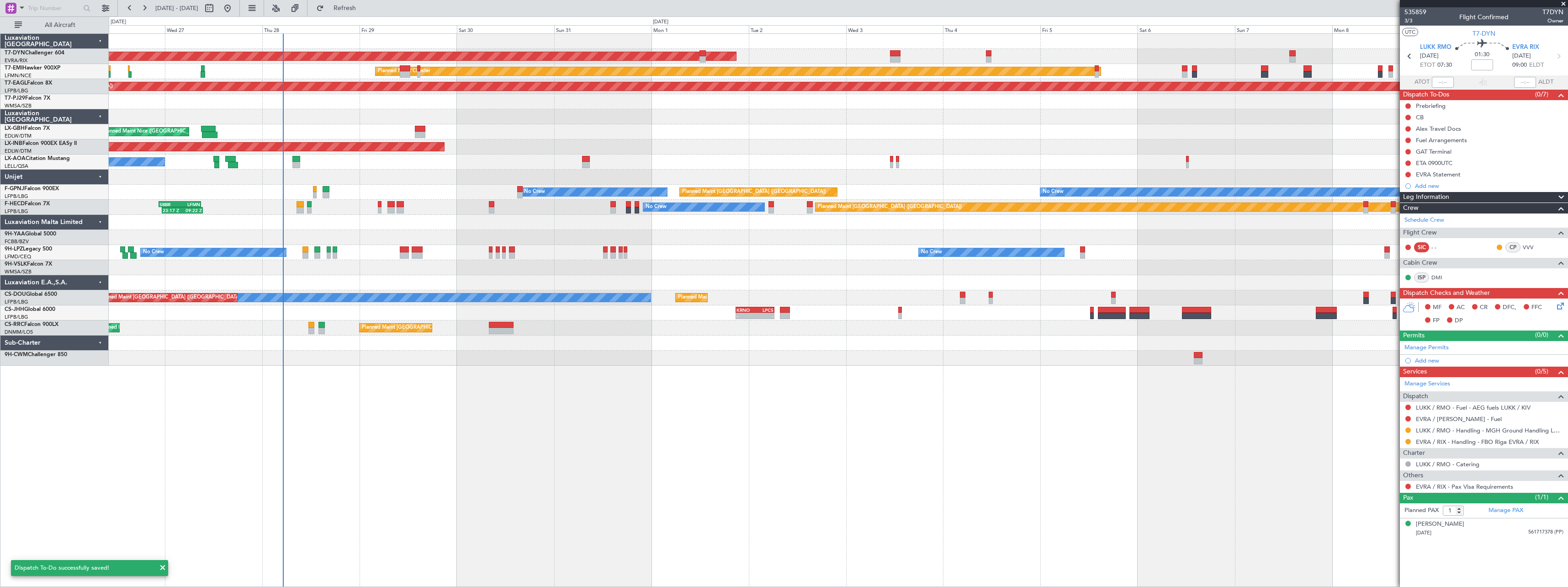
click at [1032, 135] on div "AOG Maint Riga (Riga Intl) Planned Maint Chester Grounded New York (Teterboro) …" at bounding box center [838, 200] width 1459 height 332
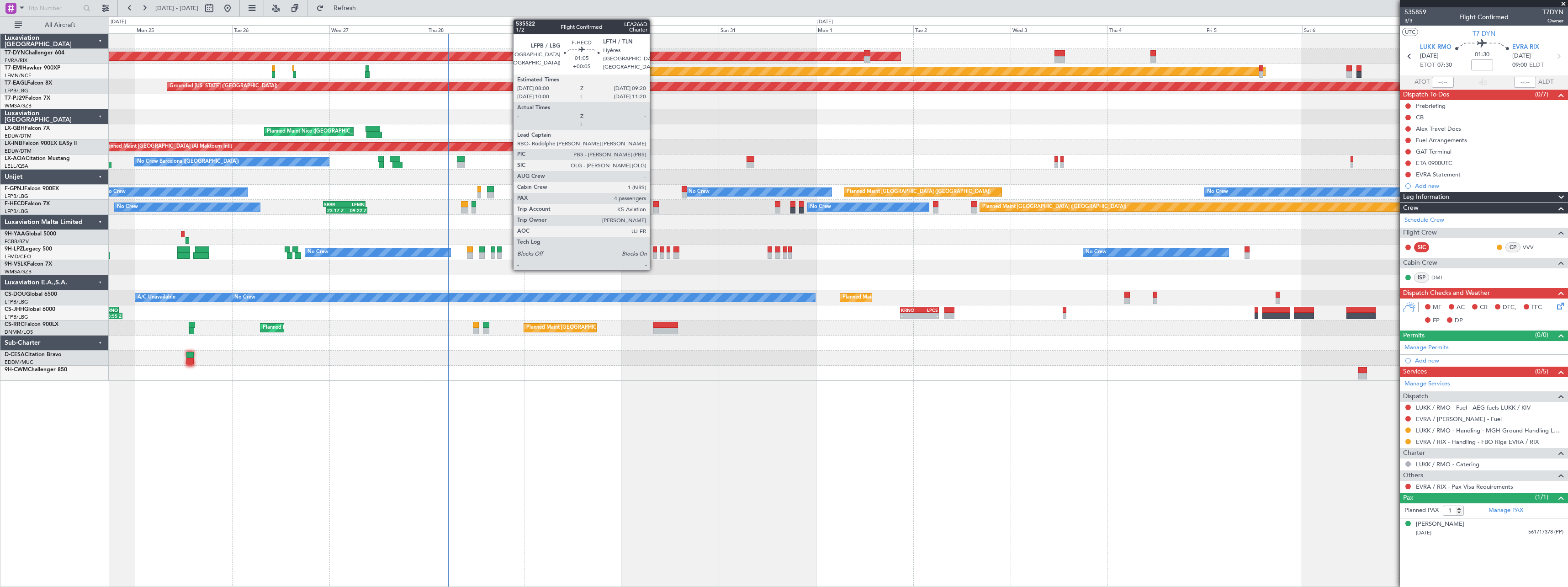
click at [654, 206] on div at bounding box center [656, 204] width 5 height 7
click at [655, 203] on div at bounding box center [656, 204] width 5 height 7
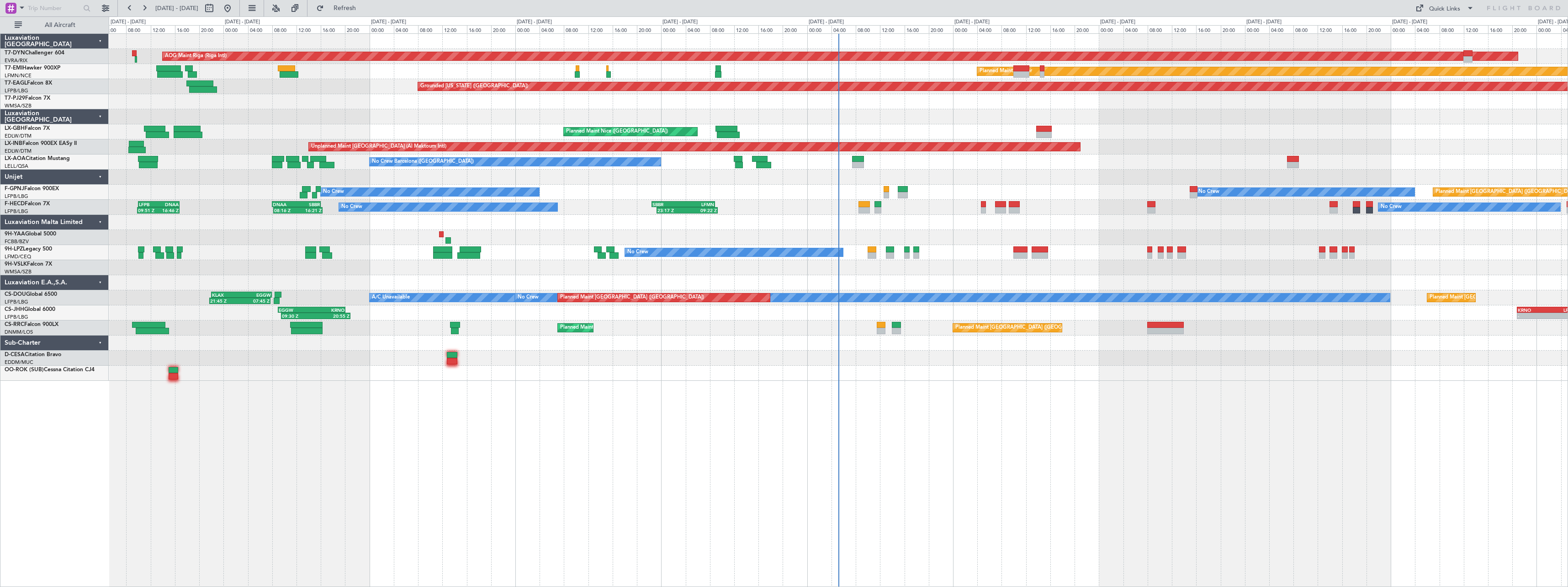
click at [953, 231] on div at bounding box center [838, 237] width 1459 height 15
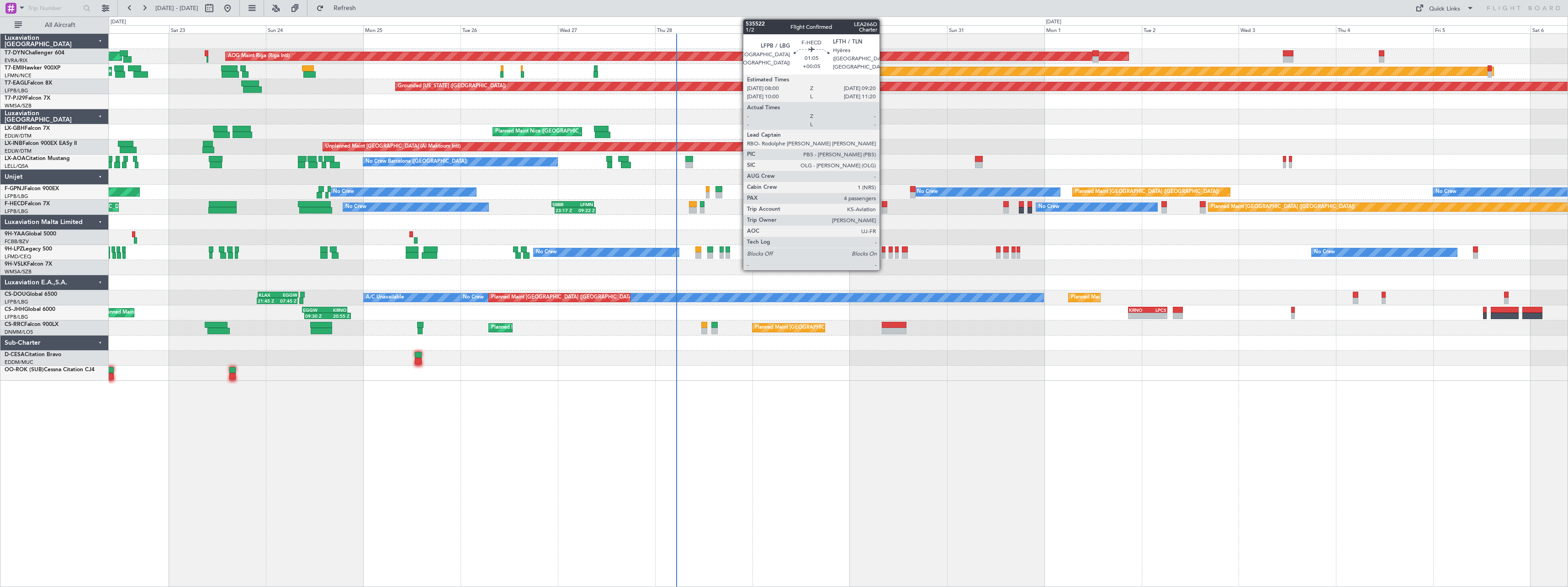
click at [884, 208] on div at bounding box center [884, 210] width 5 height 7
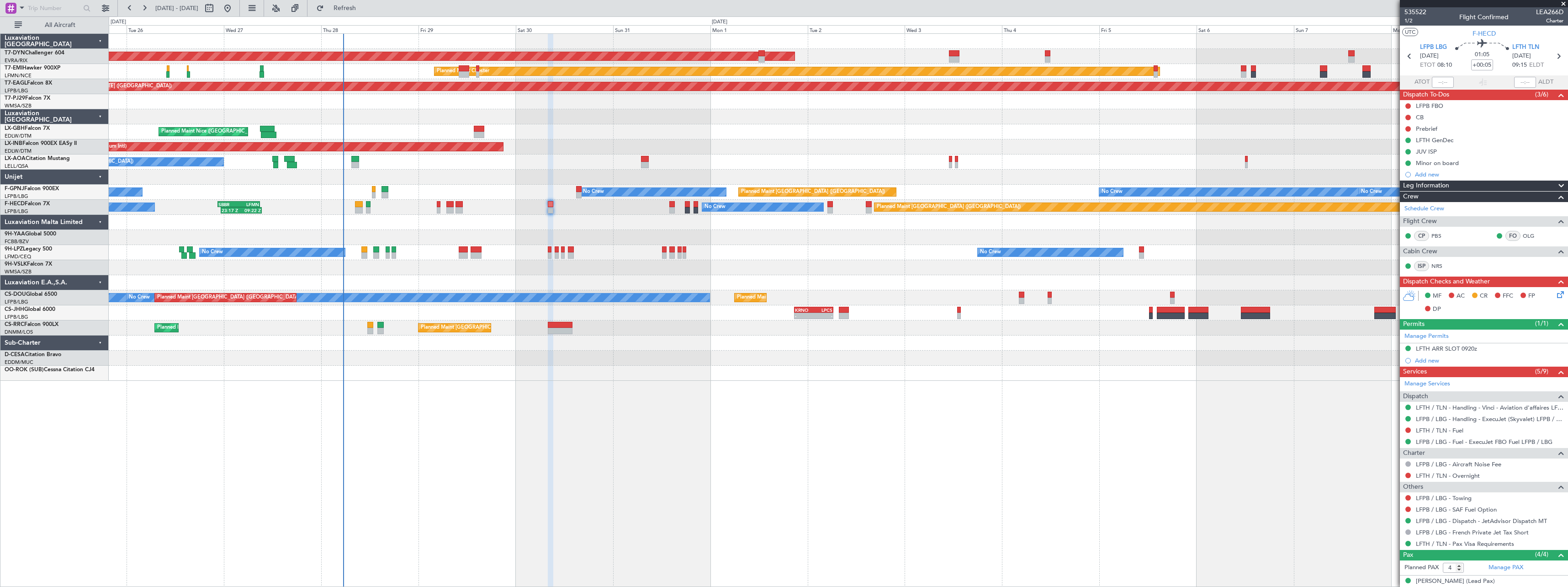
click at [415, 117] on div at bounding box center [838, 116] width 1459 height 15
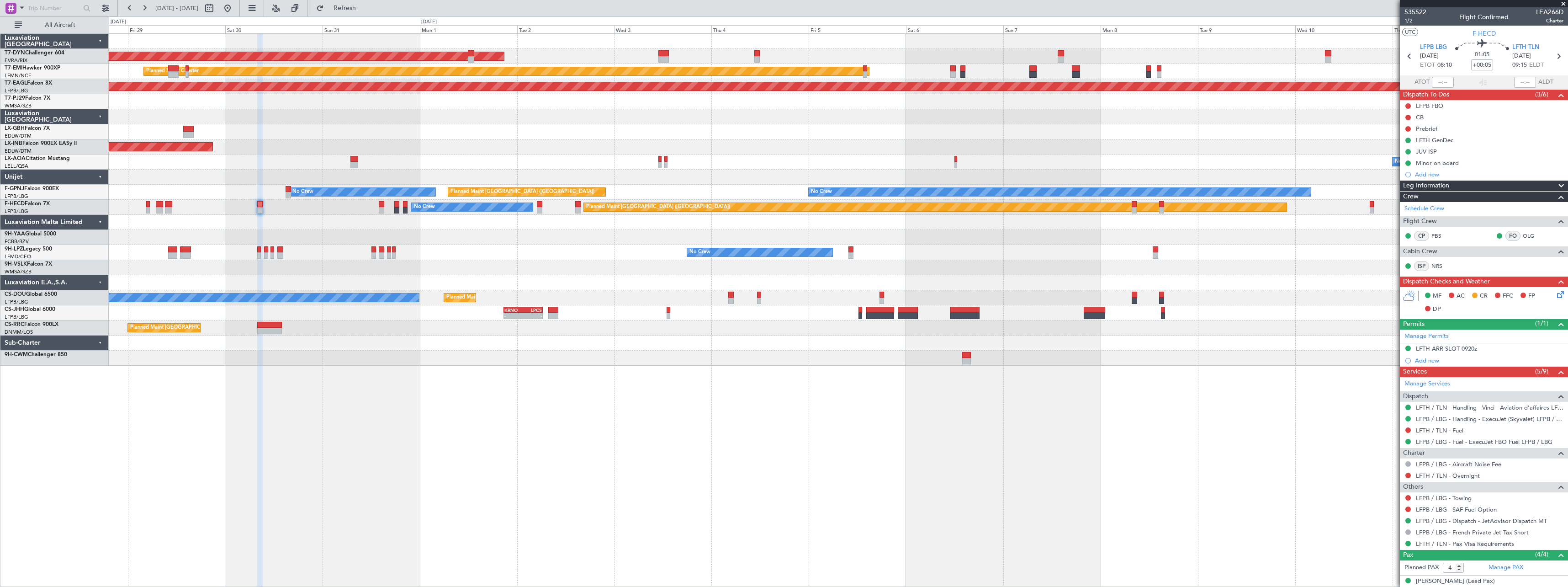
click at [810, 108] on div "AOG Maint Riga (Riga Intl) Planned Maint Chester Grounded New York (Teterboro) …" at bounding box center [838, 200] width 1459 height 332
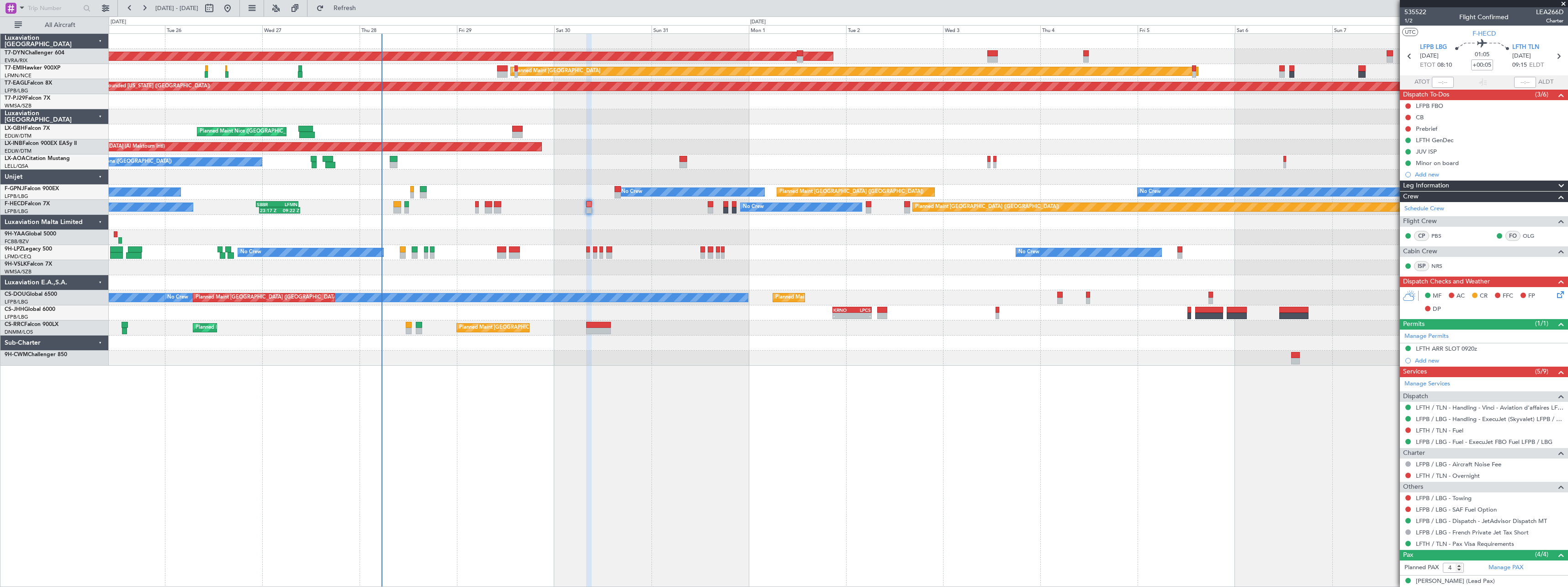
click at [855, 270] on div at bounding box center [838, 267] width 1459 height 15
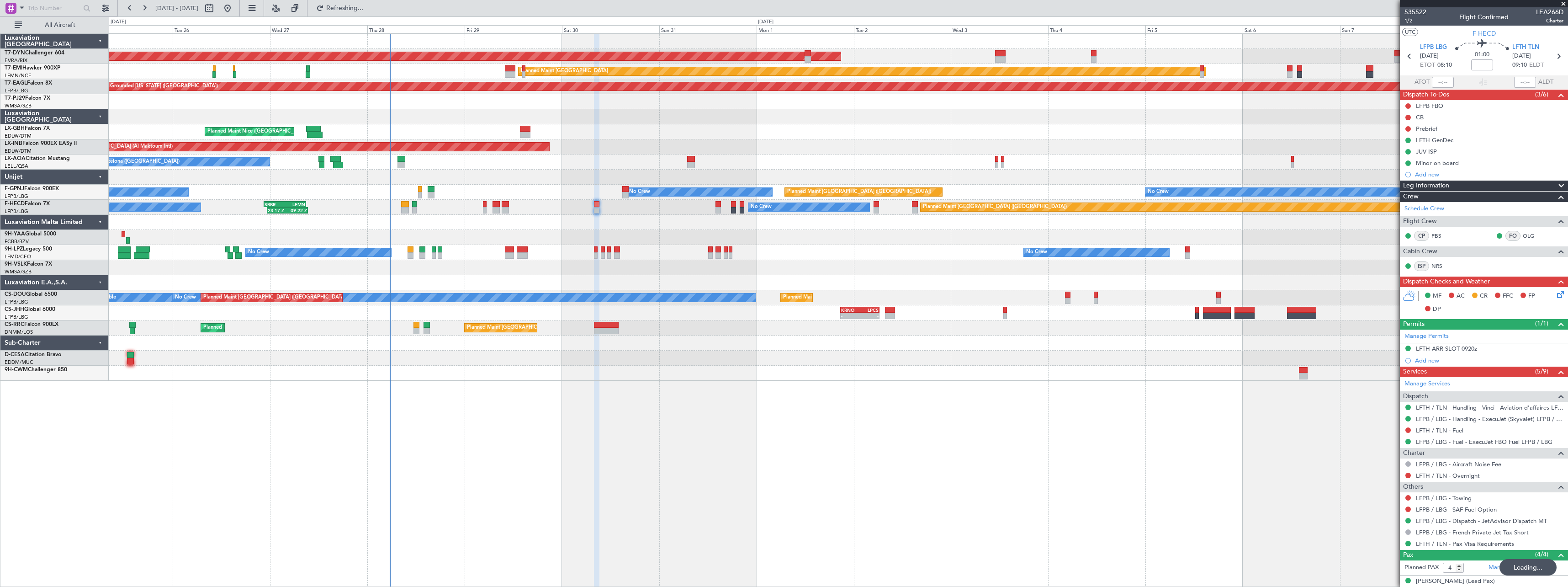
click at [935, 125] on div "AOG Maint Riga (Riga Intl) Planned Maint Basel-Mulhouse Planned Maint Zurich Pl…" at bounding box center [838, 208] width 1459 height 347
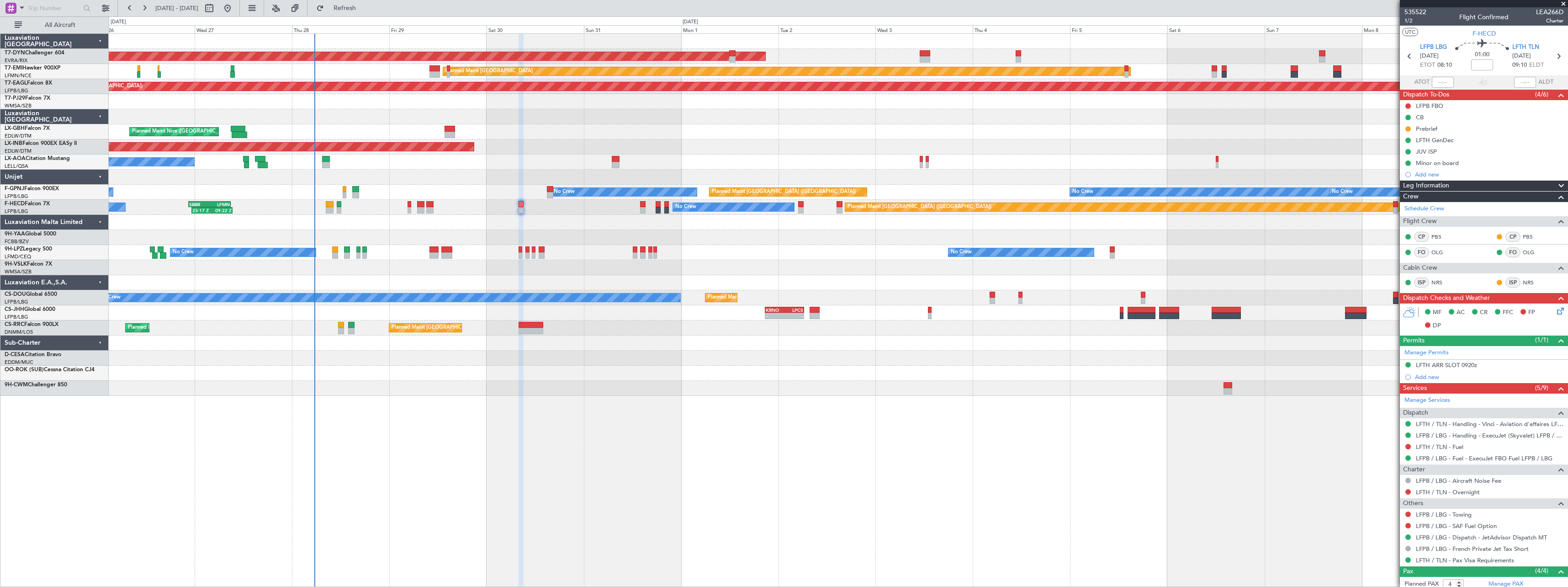
click at [908, 102] on div at bounding box center [838, 102] width 1459 height 15
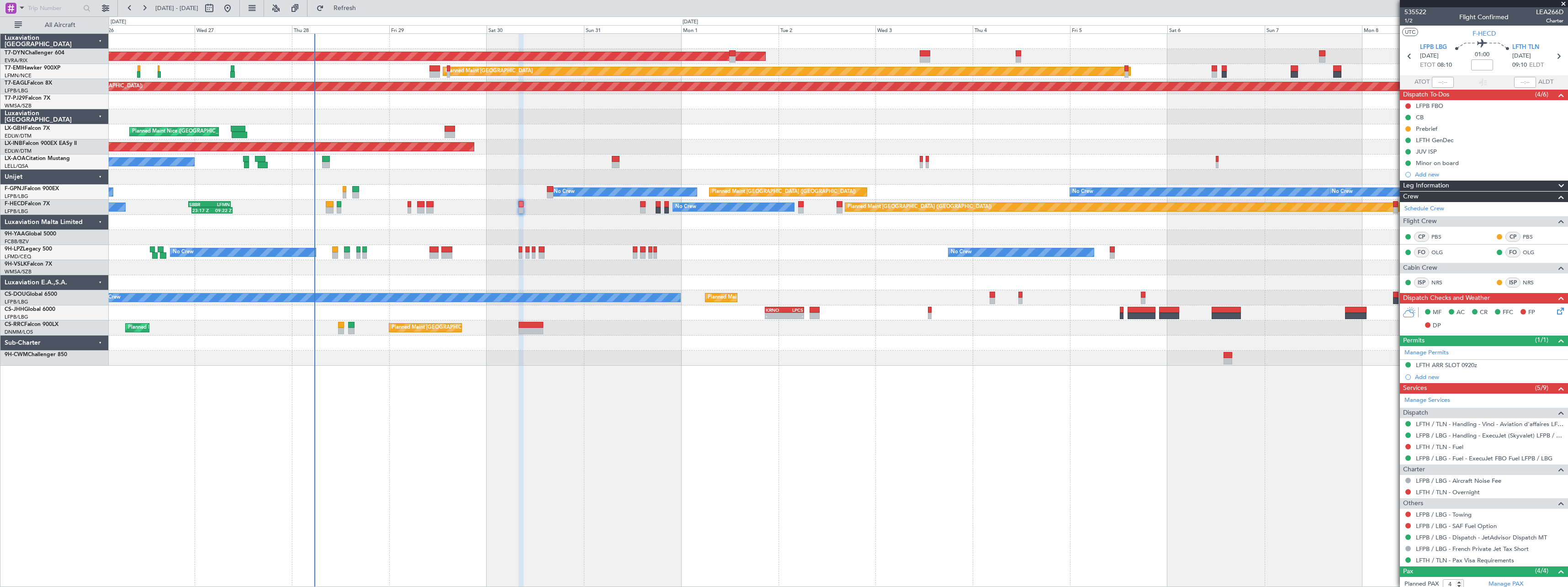
click at [1563, 5] on span at bounding box center [1563, 4] width 9 height 9
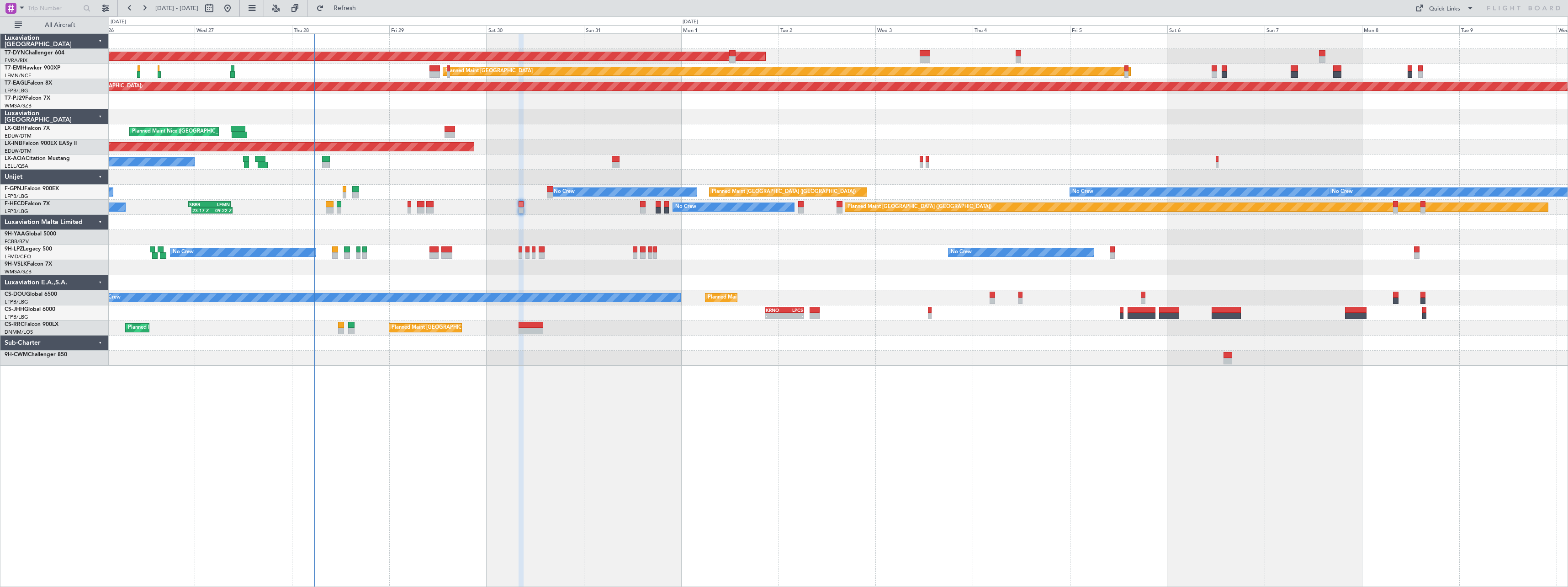
type input "0"
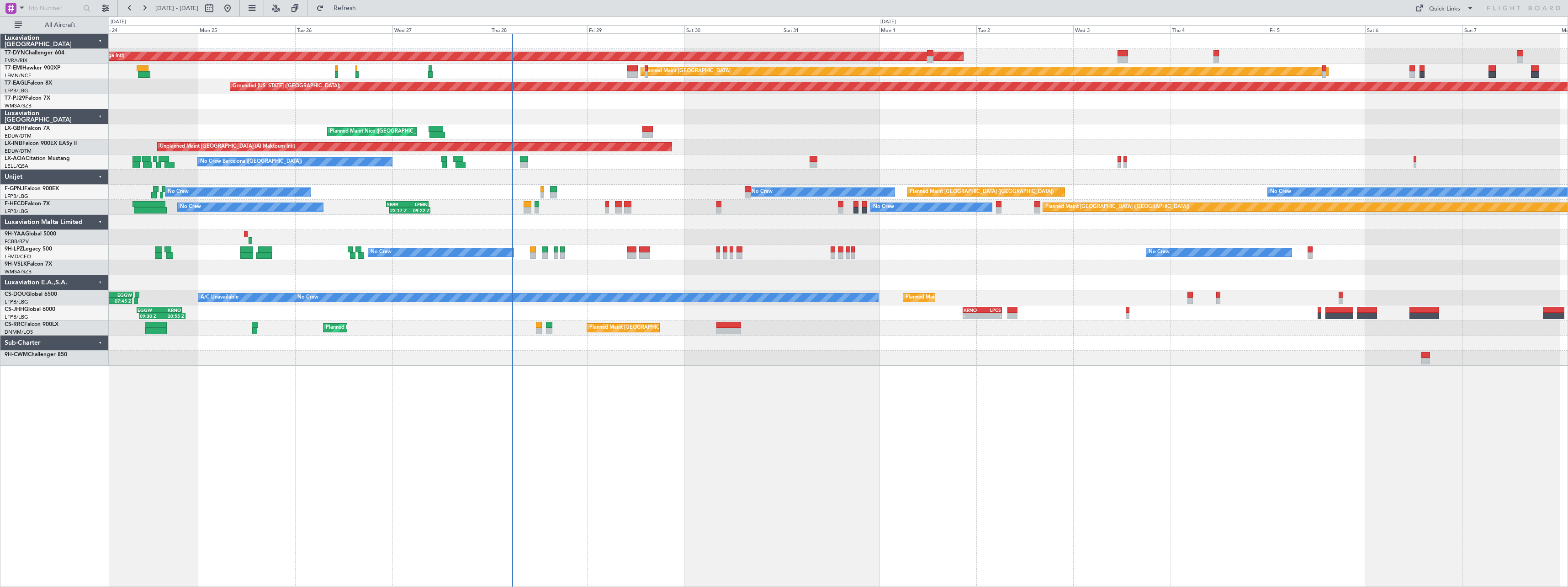
click at [682, 381] on div "AOG Maint Riga (Riga Intl) Planned Maint Basel-Mulhouse Planned Maint Zurich Pl…" at bounding box center [838, 310] width 1459 height 554
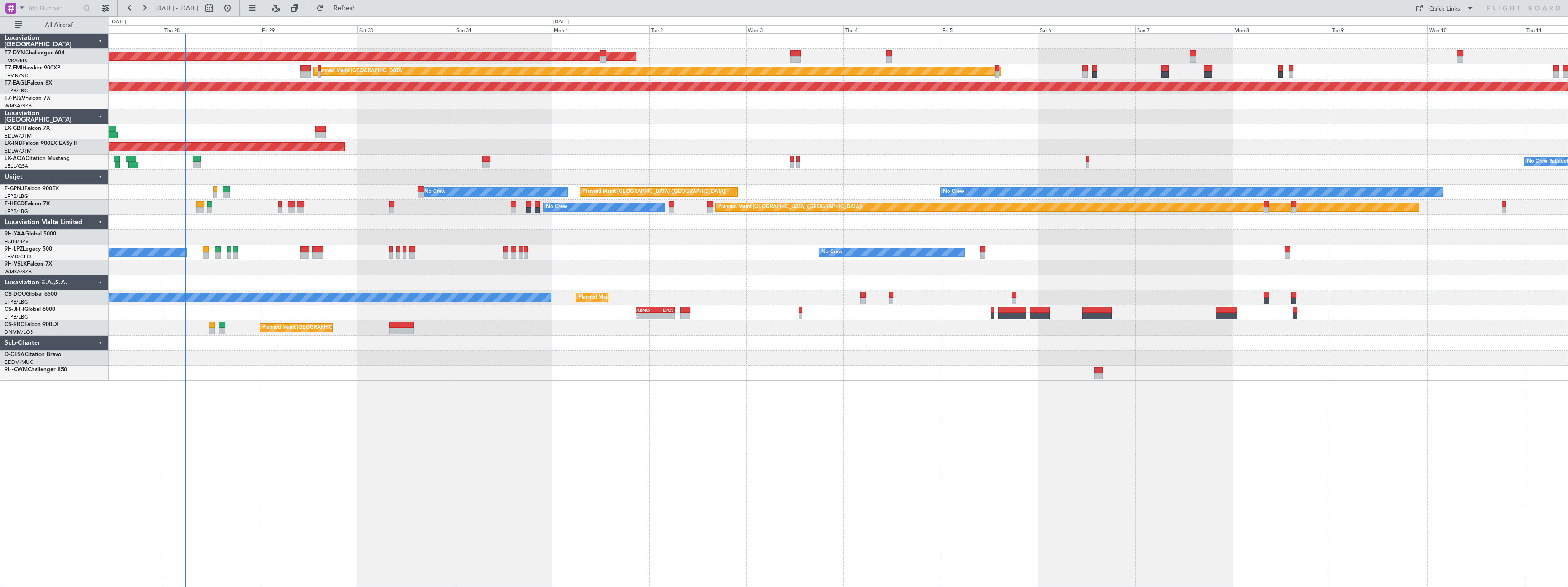
click at [583, 120] on div "AOG Maint Riga (Riga Intl) Planned Maint Zurich Grounded New York (Teterboro) P…" at bounding box center [838, 208] width 1459 height 347
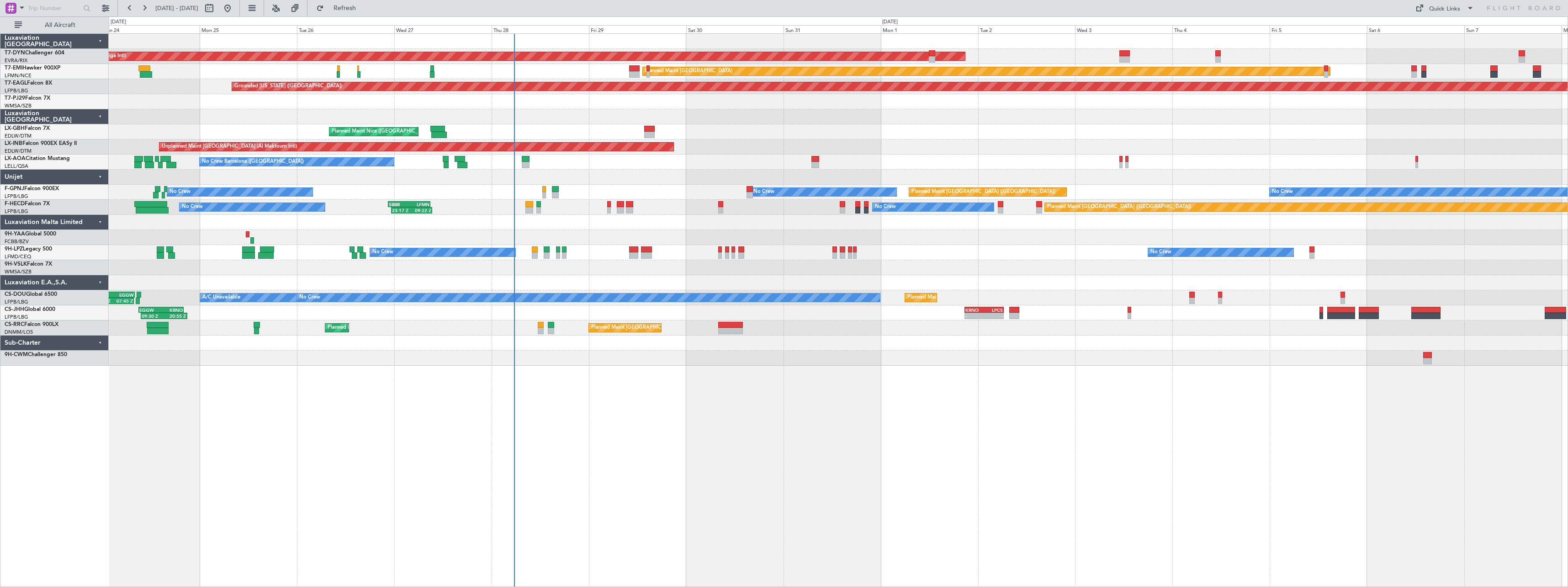
click at [589, 116] on div at bounding box center [838, 116] width 1459 height 15
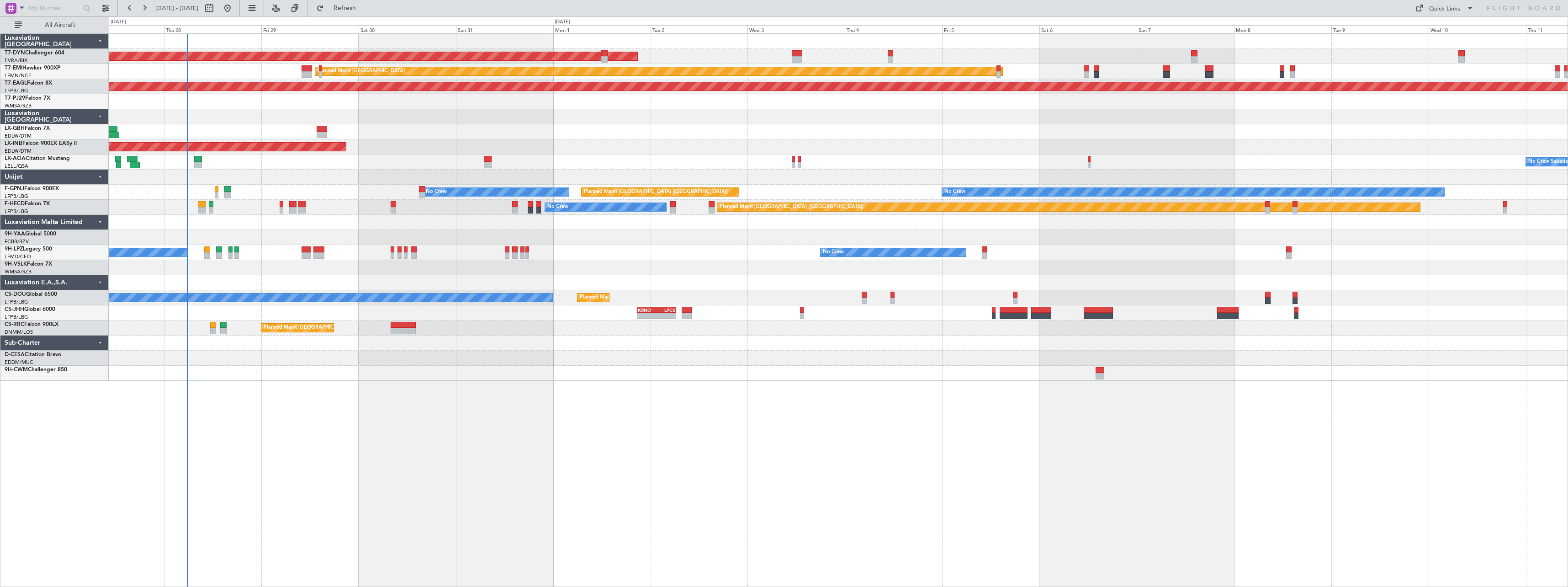
click at [517, 122] on div "AOG Maint Riga (Riga Intl) Planned Maint Zurich Grounded New York (Teterboro) P…" at bounding box center [838, 208] width 1459 height 347
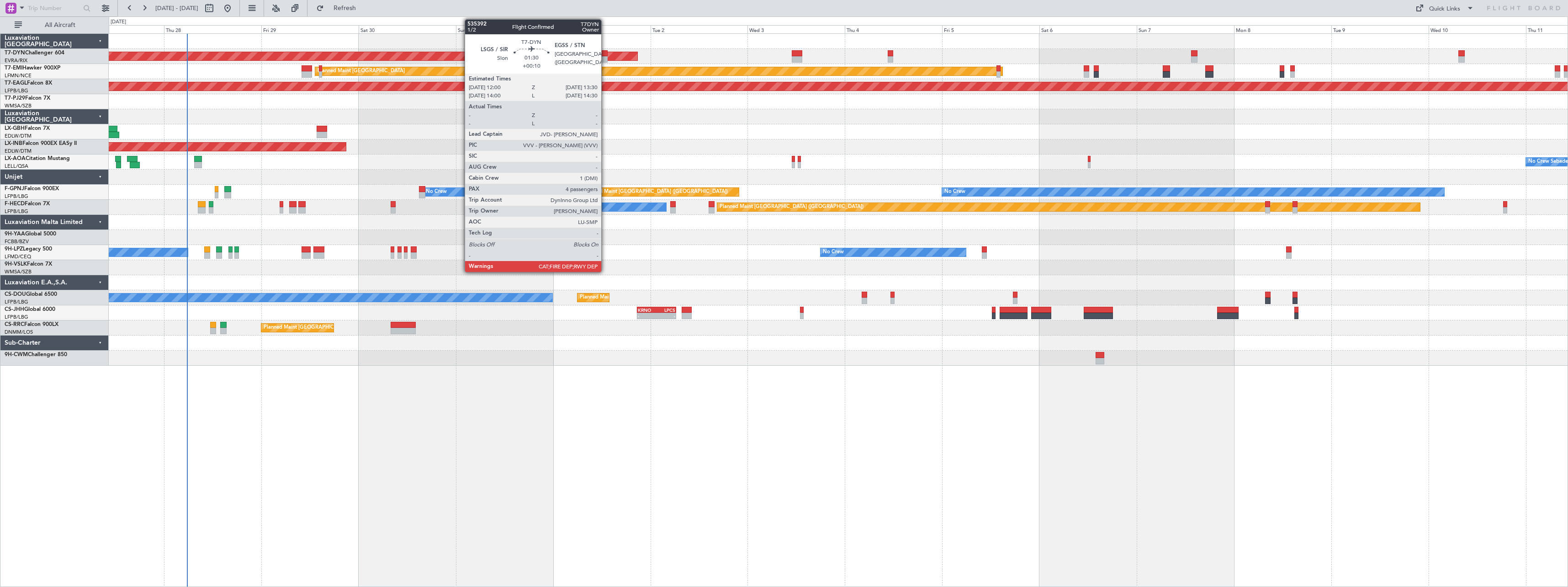
click at [606, 58] on div at bounding box center [604, 59] width 7 height 7
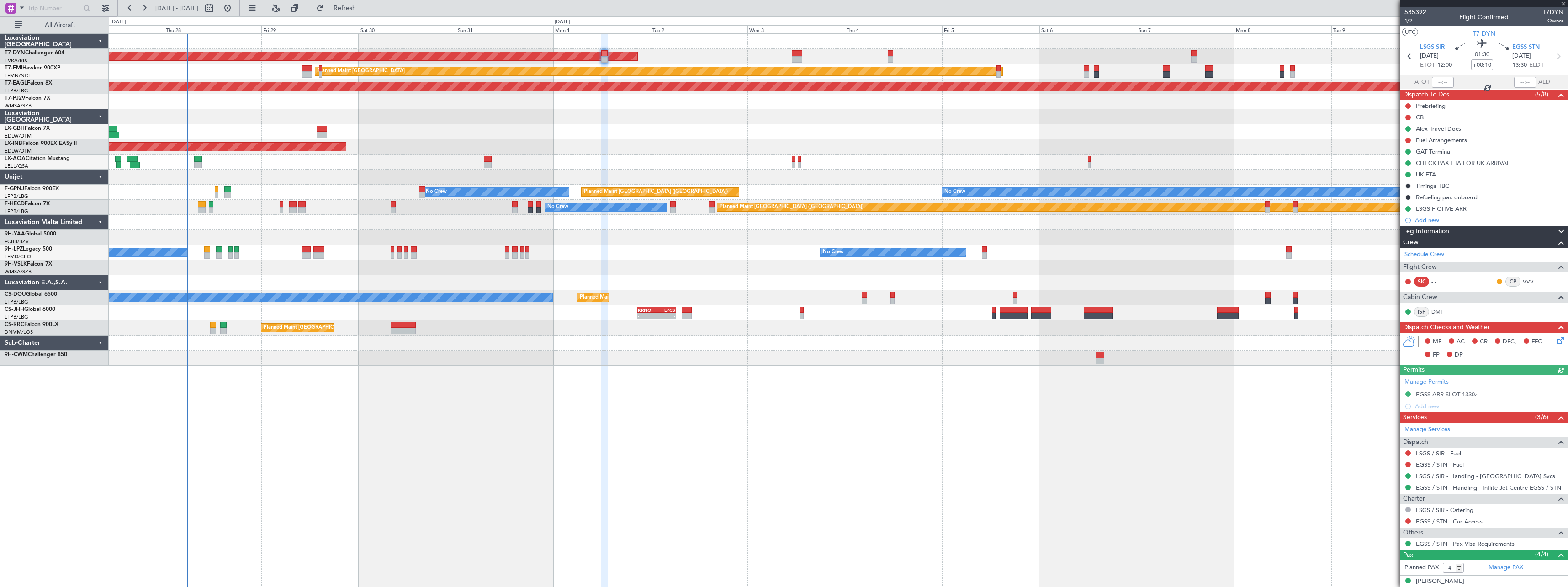
click at [1563, 2] on div at bounding box center [1484, 4] width 168 height 7
click at [1562, 2] on span at bounding box center [1563, 4] width 9 height 9
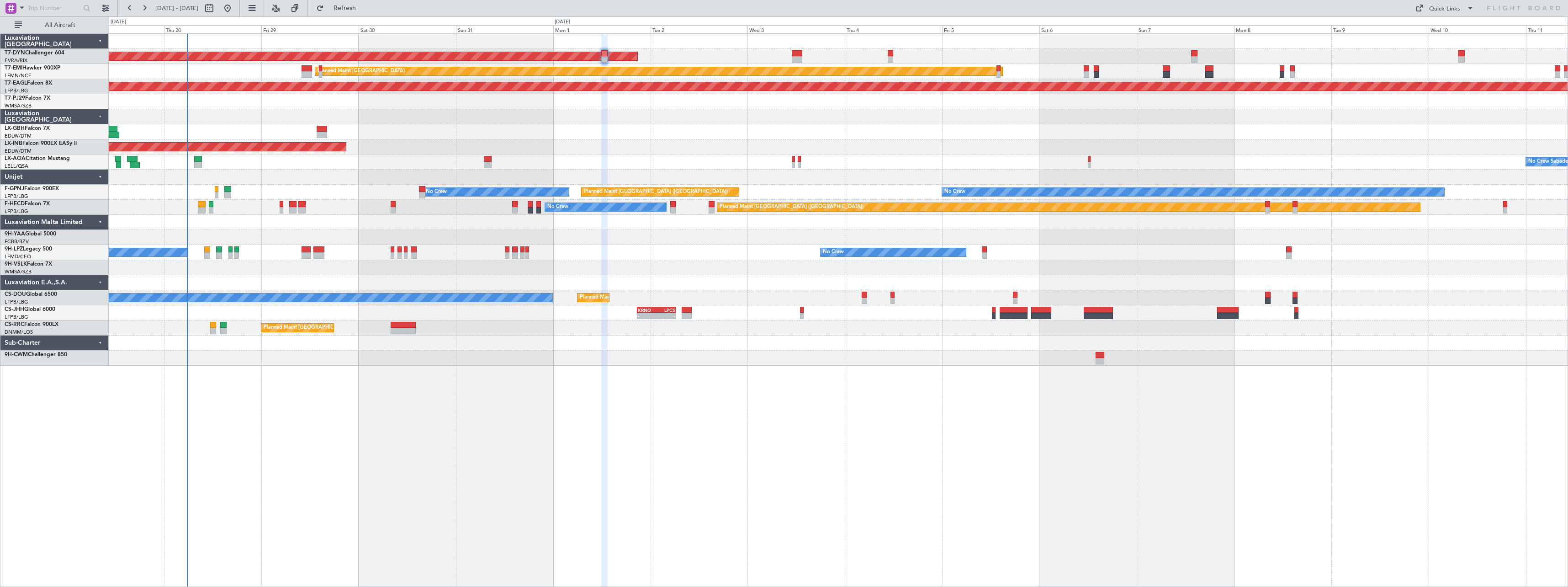
type input "0"
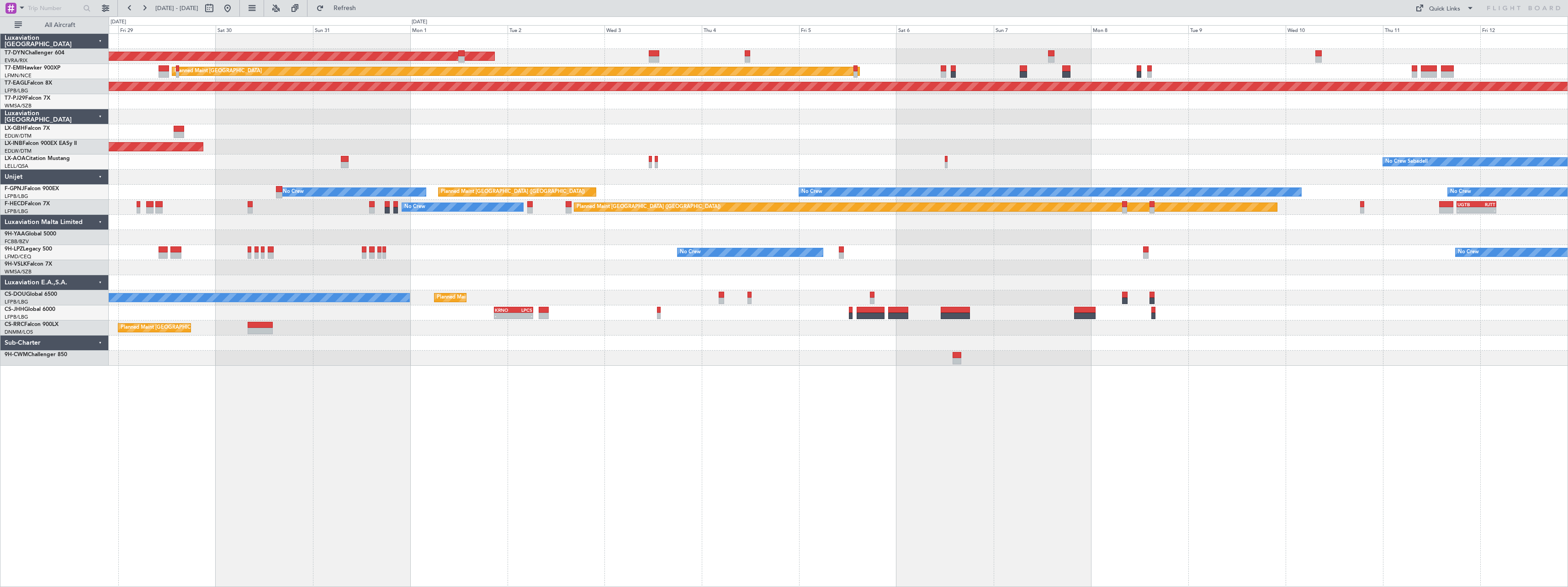
click at [847, 121] on div "AOG Maint Riga (Riga Intl) Planned Maint Zurich Grounded New York (Teterboro) P…" at bounding box center [838, 200] width 1459 height 332
click at [235, 5] on button at bounding box center [228, 9] width 15 height 15
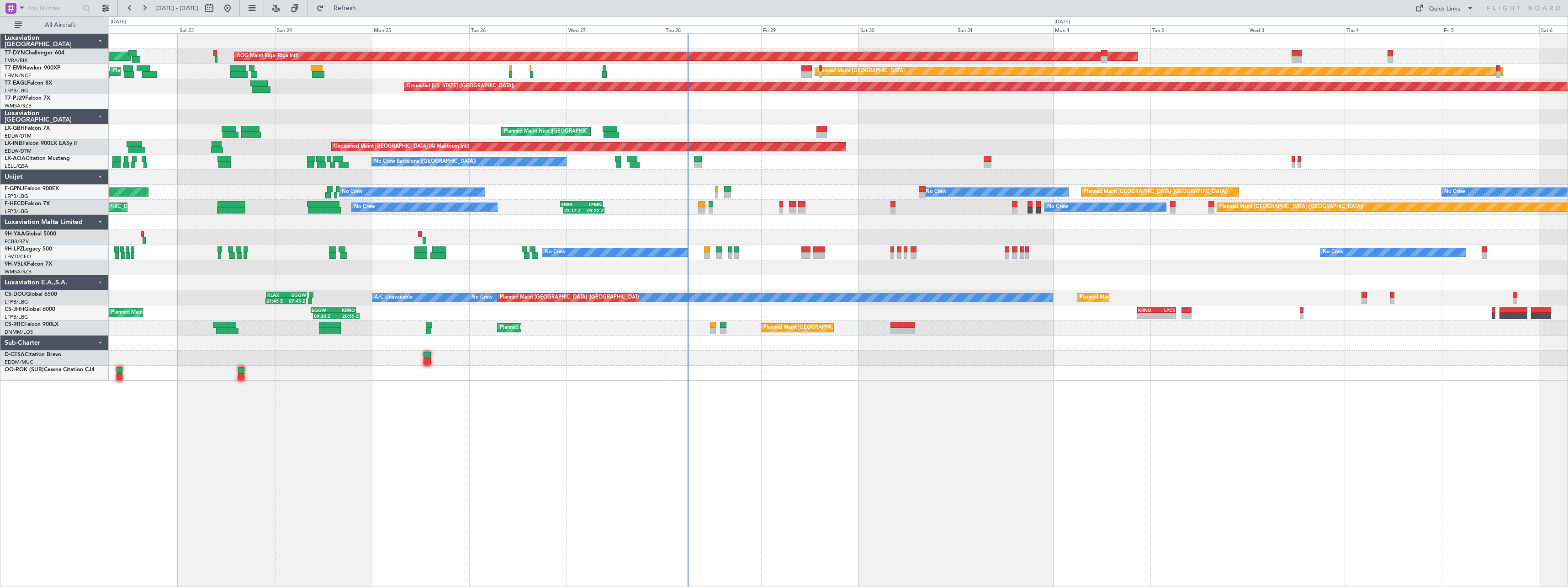
click at [965, 426] on div "AOG Maint Riga (Riga Intl) Planned Maint Basel-Mulhouse Planned Maint Zurich Pl…" at bounding box center [838, 310] width 1459 height 554
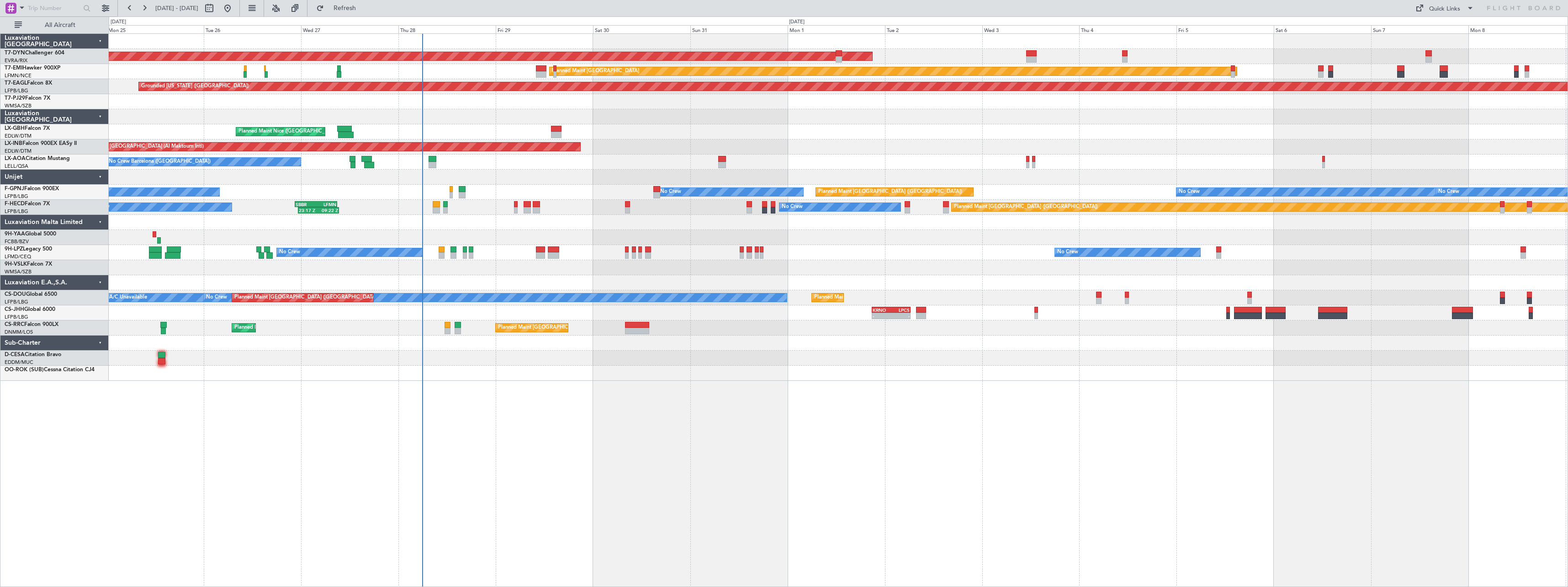
click at [1033, 126] on div "Planned Maint Nice (Côte d'Azur Airport) Planned Maint Nice (Côte d'Azur Airpor…" at bounding box center [838, 132] width 1459 height 15
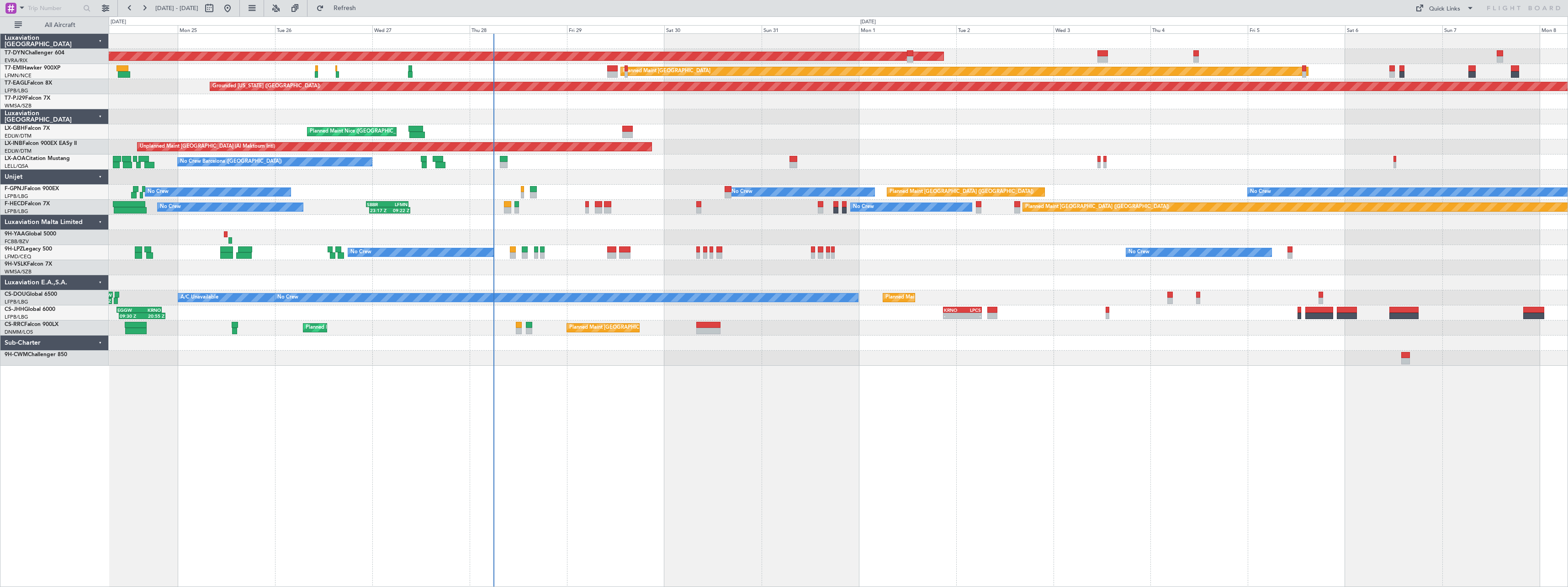
click at [873, 334] on div "AOG Maint Riga (Riga Intl) Planned Maint Basel-Mulhouse Planned Maint Zurich Pl…" at bounding box center [838, 200] width 1459 height 332
click at [367, 1] on button "Refresh" at bounding box center [340, 9] width 55 height 15
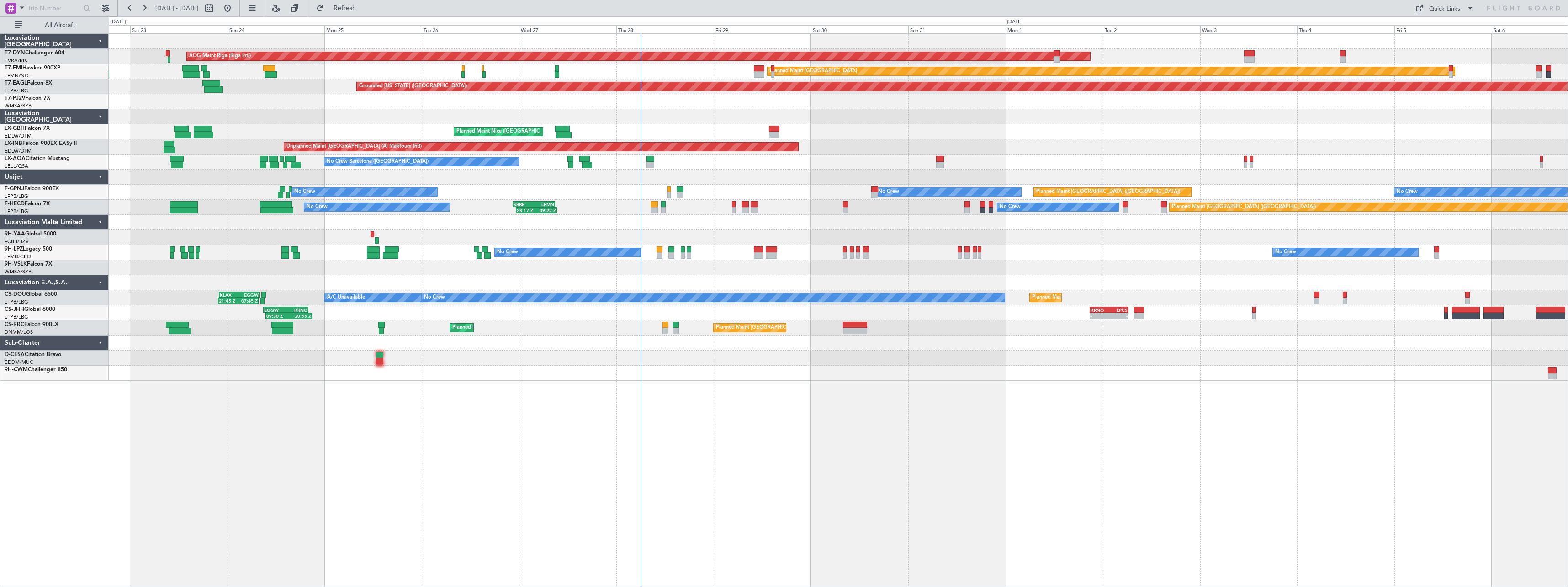
click at [823, 378] on div at bounding box center [838, 373] width 1459 height 15
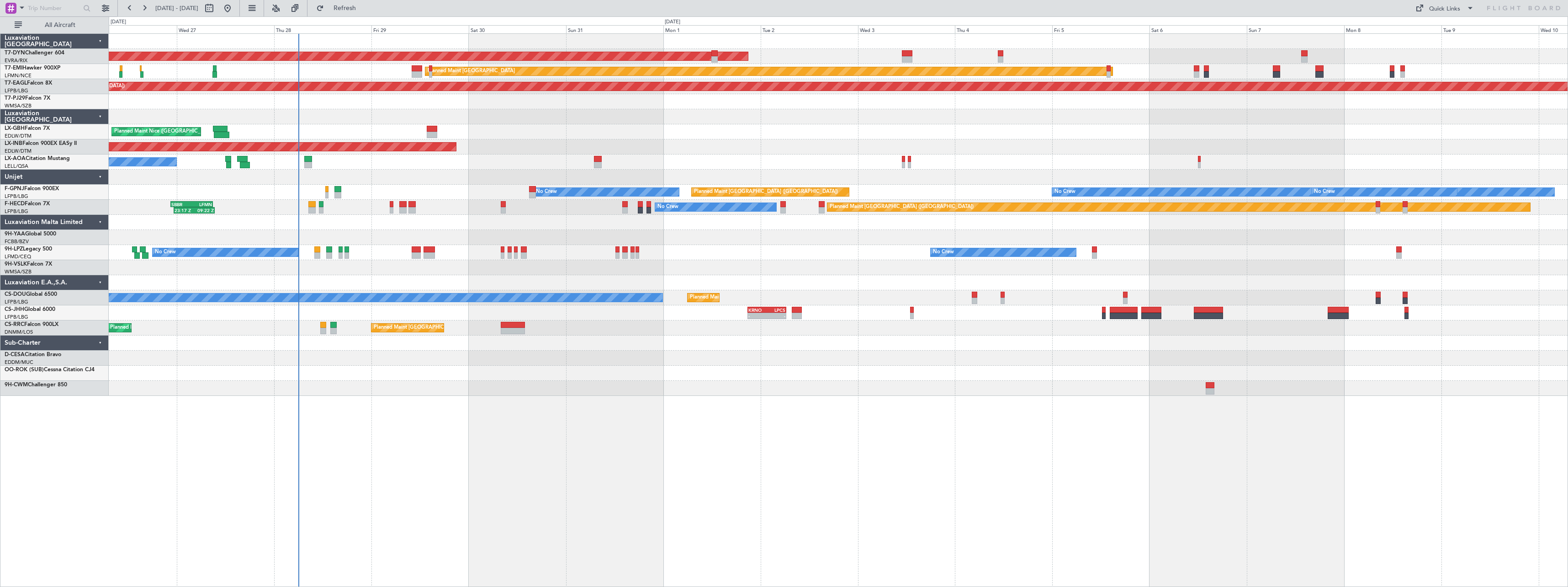
click at [701, 402] on div "AOG Maint Riga (Riga Intl) Planned Maint Zurich Grounded New York (Teterboro) P…" at bounding box center [838, 310] width 1459 height 554
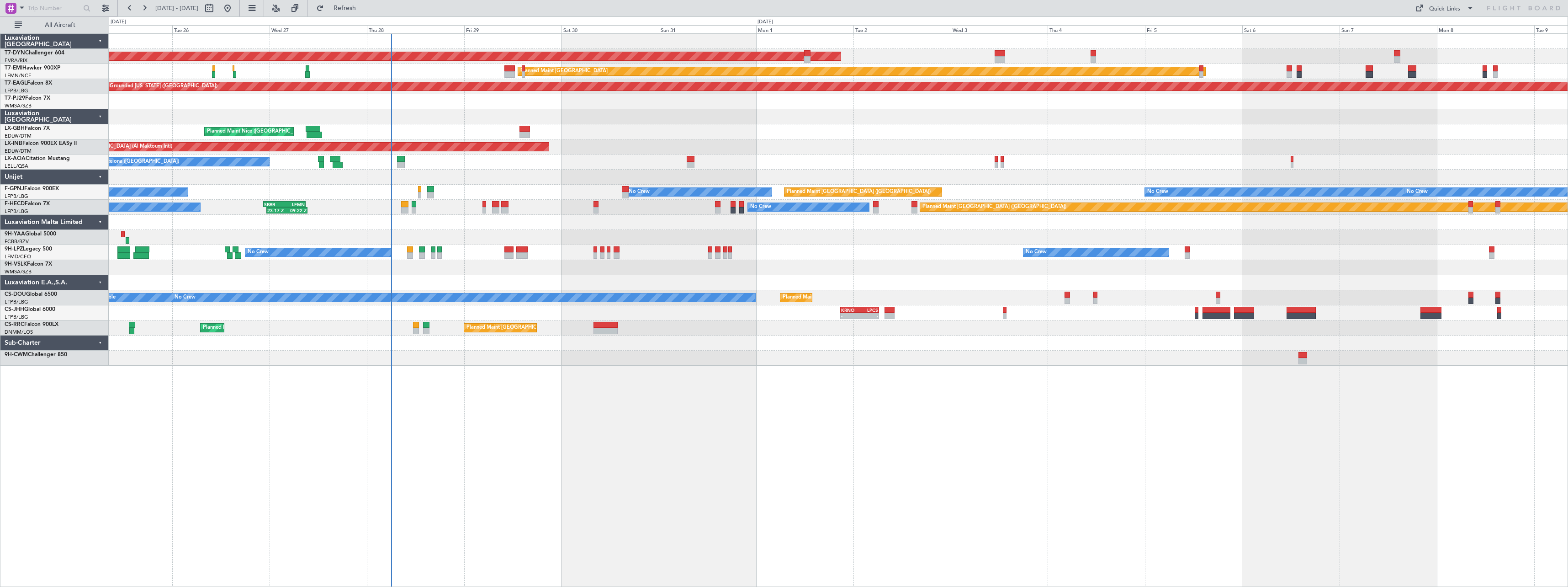
click at [541, 339] on div at bounding box center [838, 343] width 1459 height 15
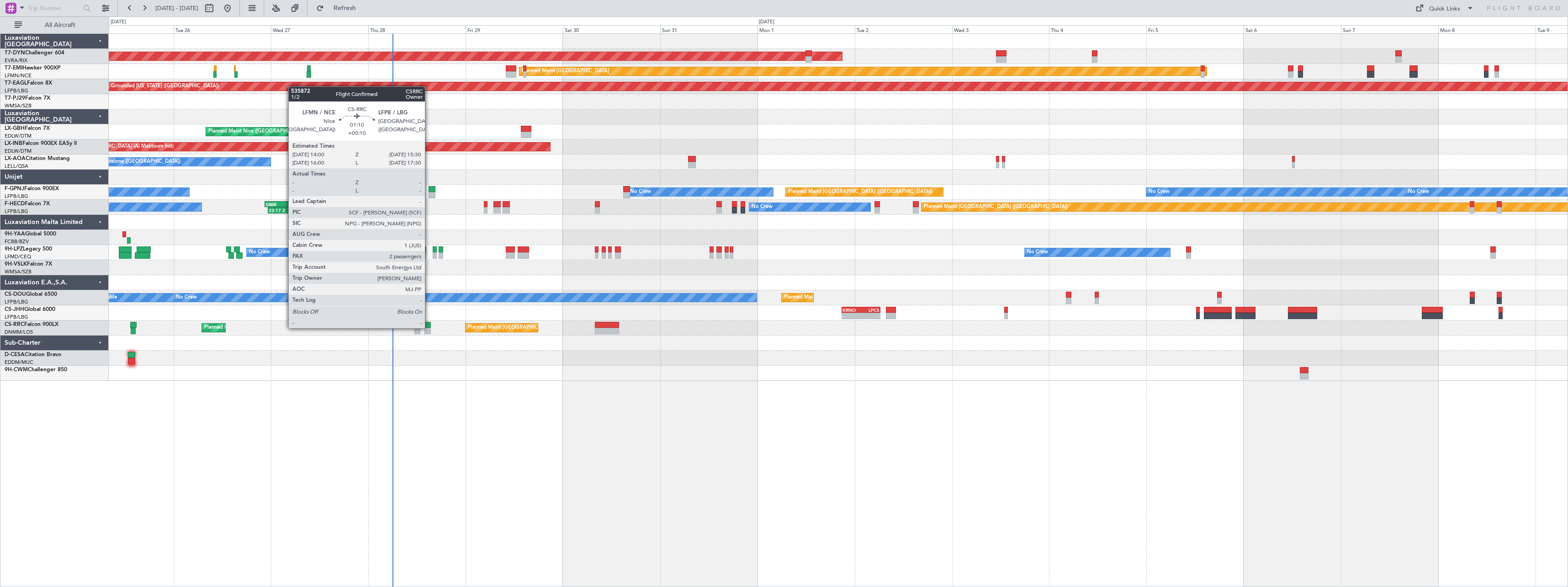
click at [429, 327] on div at bounding box center [427, 325] width 7 height 7
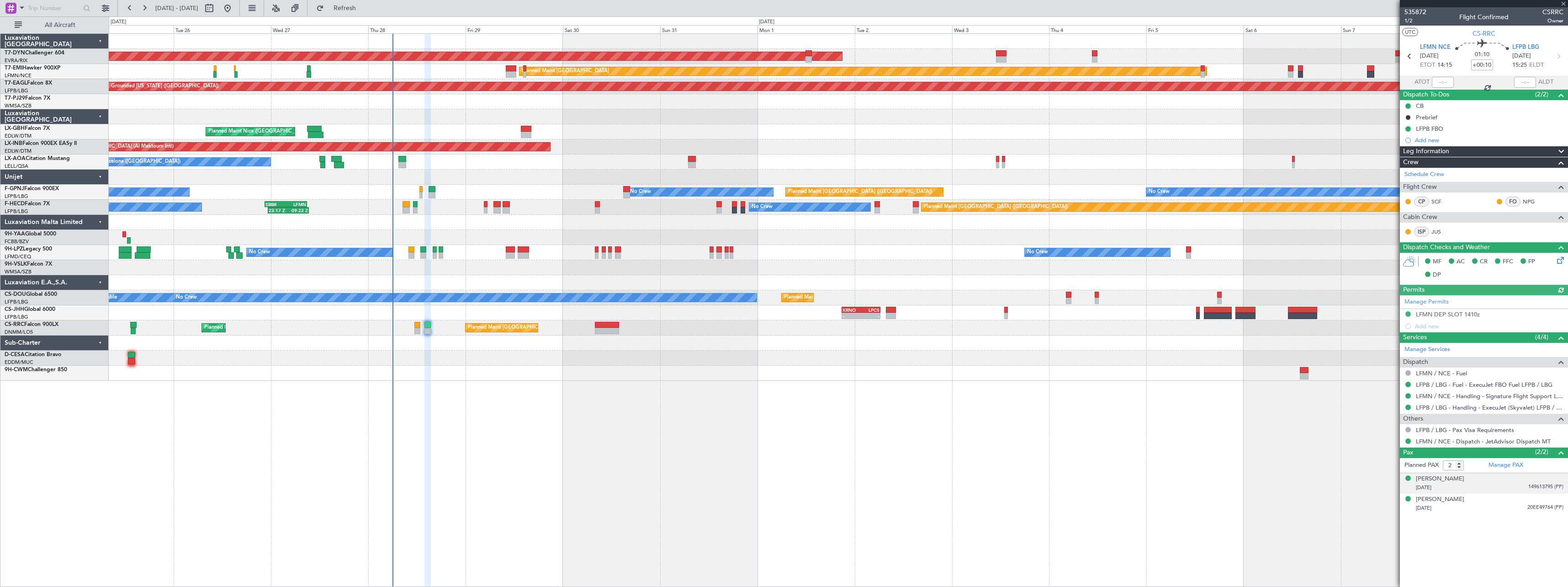
click at [1497, 491] on div "12/09/1952 149613795 (PP)" at bounding box center [1489, 487] width 147 height 9
click at [1497, 523] on div "Ronald CHAGOURY 08/01/1949 20EE49764 (PP)" at bounding box center [1489, 526] width 147 height 18
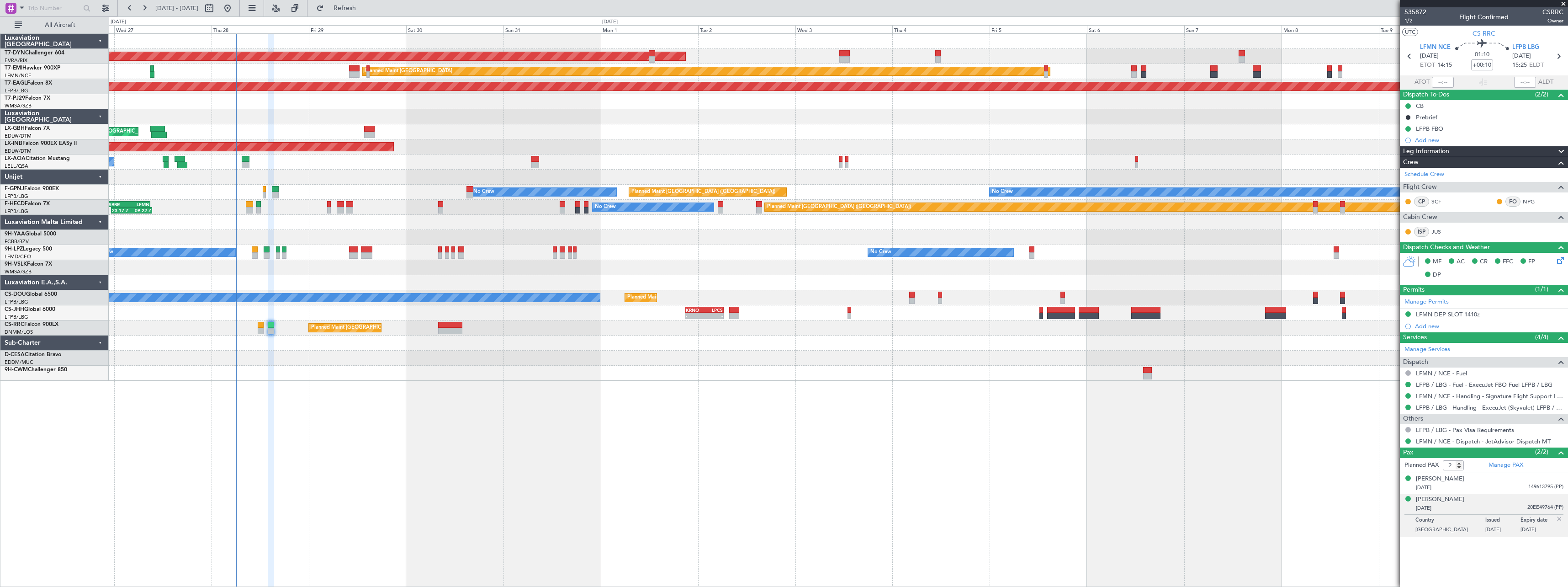
click at [568, 402] on div "AOG Maint Riga (Riga Intl) Planned Maint Zurich Grounded New York (Teterboro) P…" at bounding box center [838, 310] width 1459 height 554
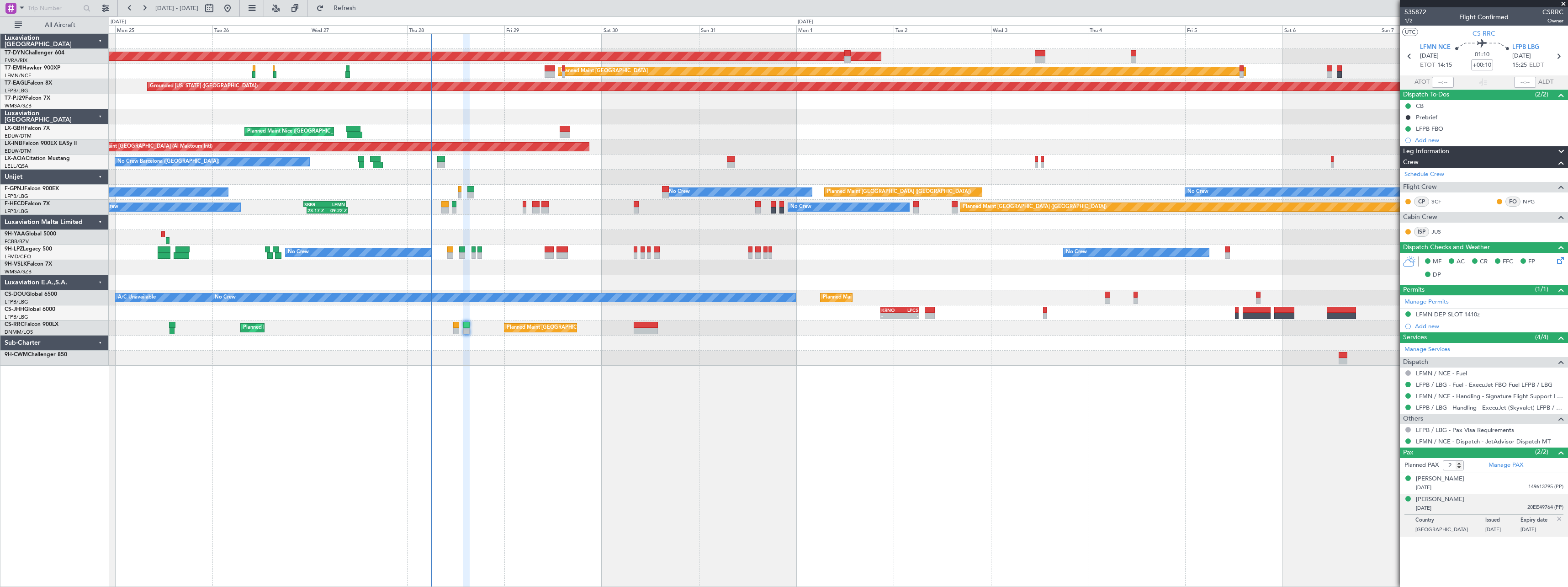
click at [789, 389] on div "AOG Maint Riga (Riga Intl) Planned Maint Basel-Mulhouse Planned Maint Zurich Pl…" at bounding box center [838, 310] width 1459 height 554
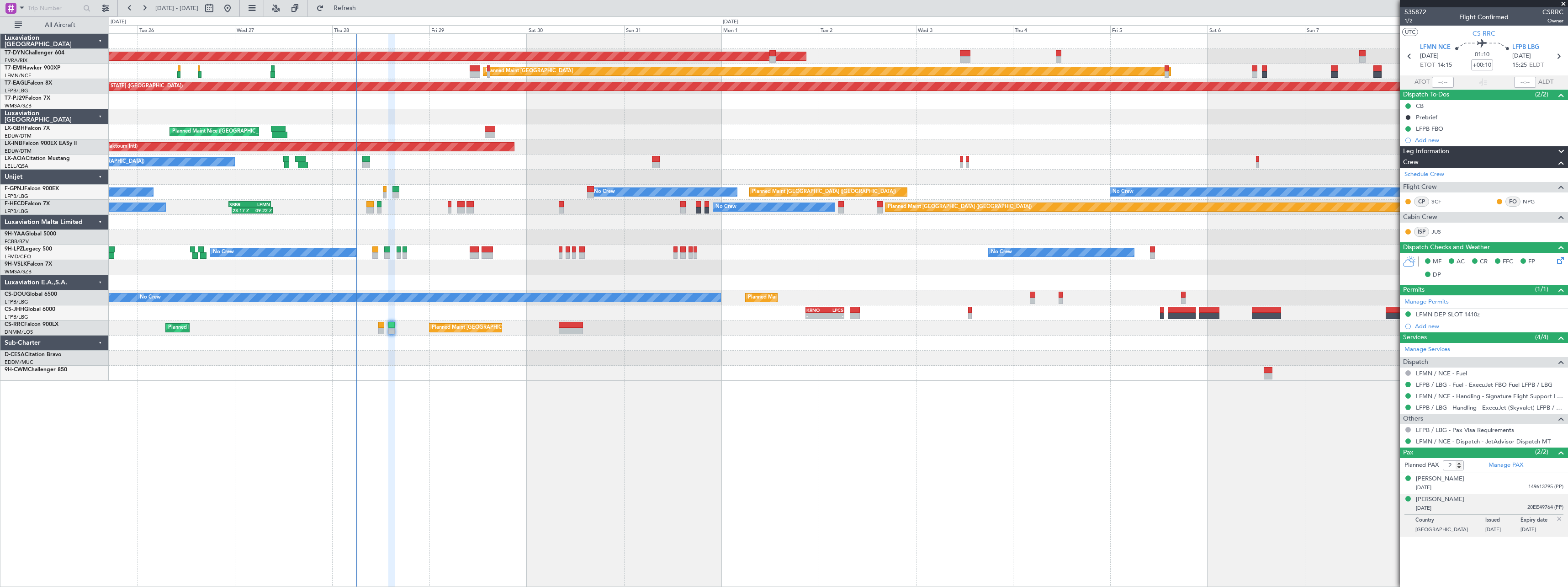
click at [766, 387] on div "AOG Maint Riga (Riga Intl) Planned Maint Basel-Mulhouse Planned Maint Zurich Pl…" at bounding box center [838, 310] width 1459 height 554
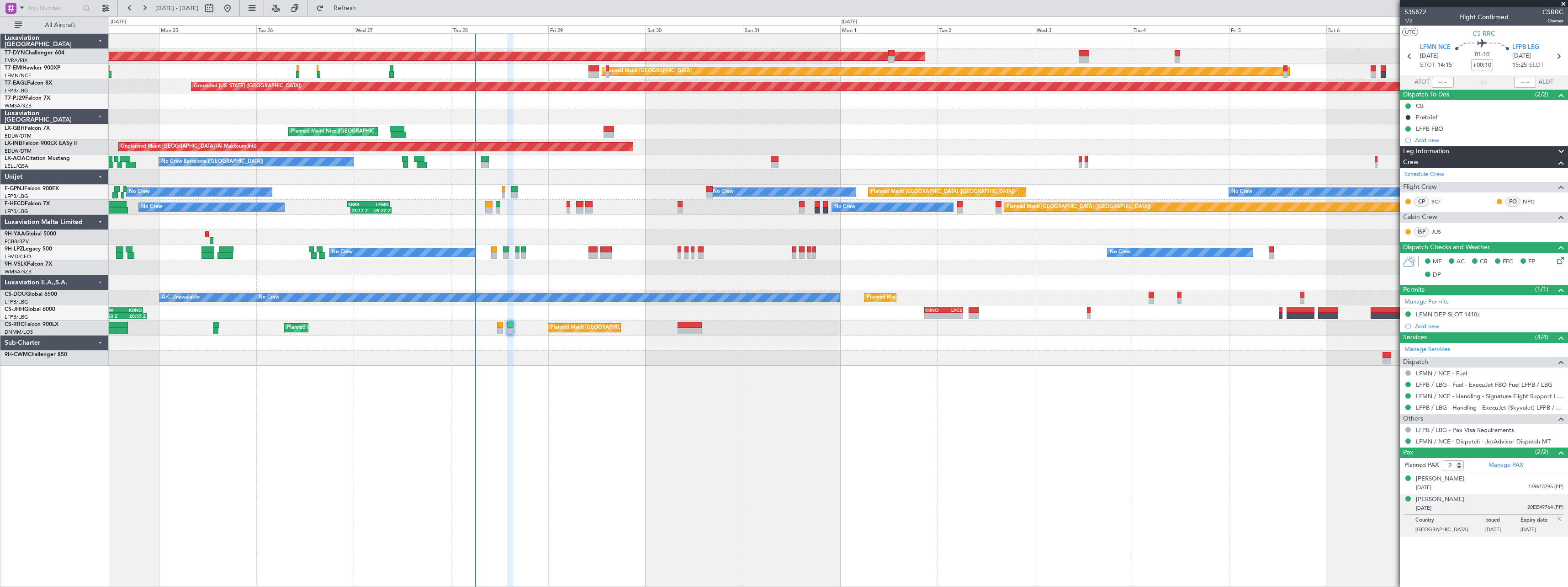
click at [691, 276] on div "AOG Maint Riga (Riga Intl) Planned Maint Basel-Mulhouse Planned Maint Zurich Pl…" at bounding box center [838, 200] width 1459 height 332
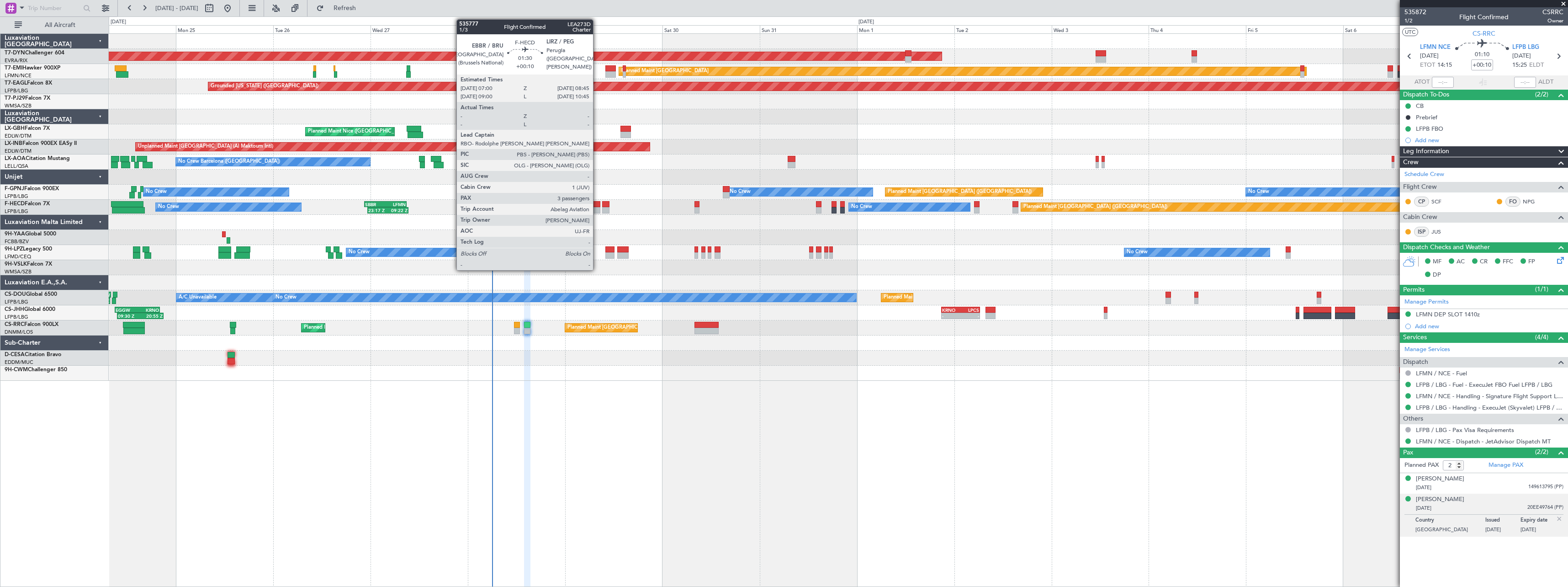
click at [597, 204] on div at bounding box center [597, 204] width 7 height 7
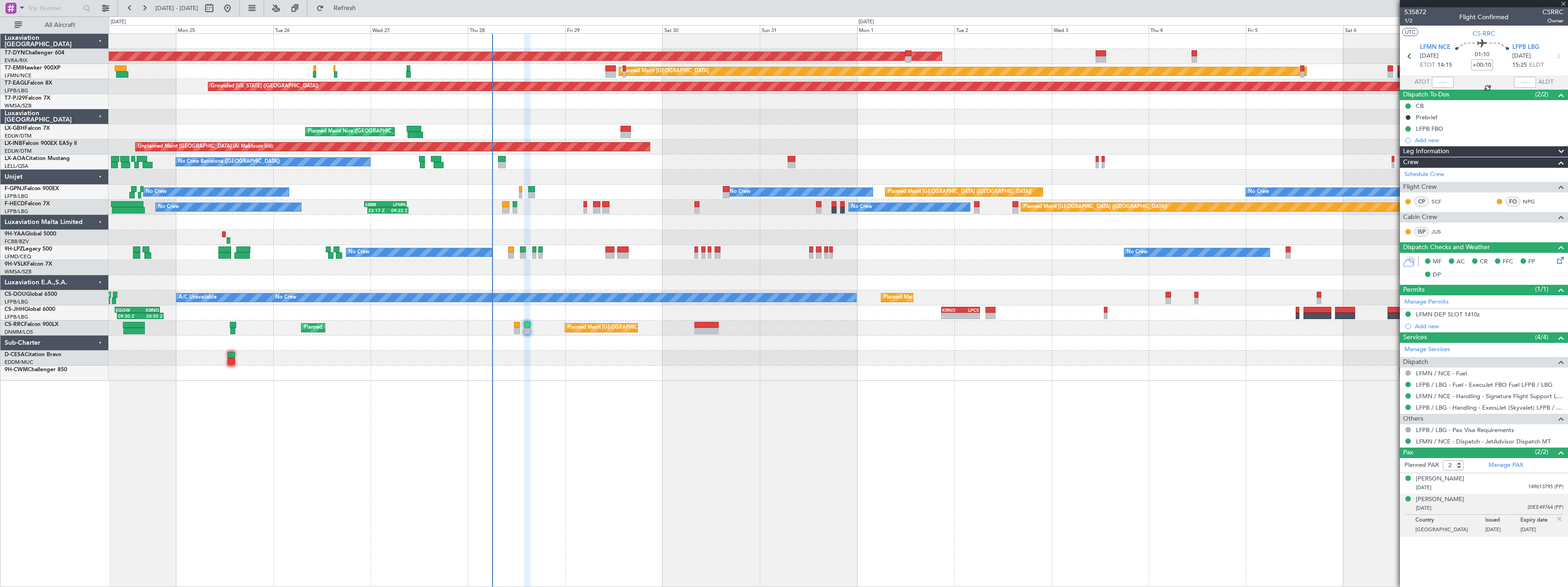
type input "3"
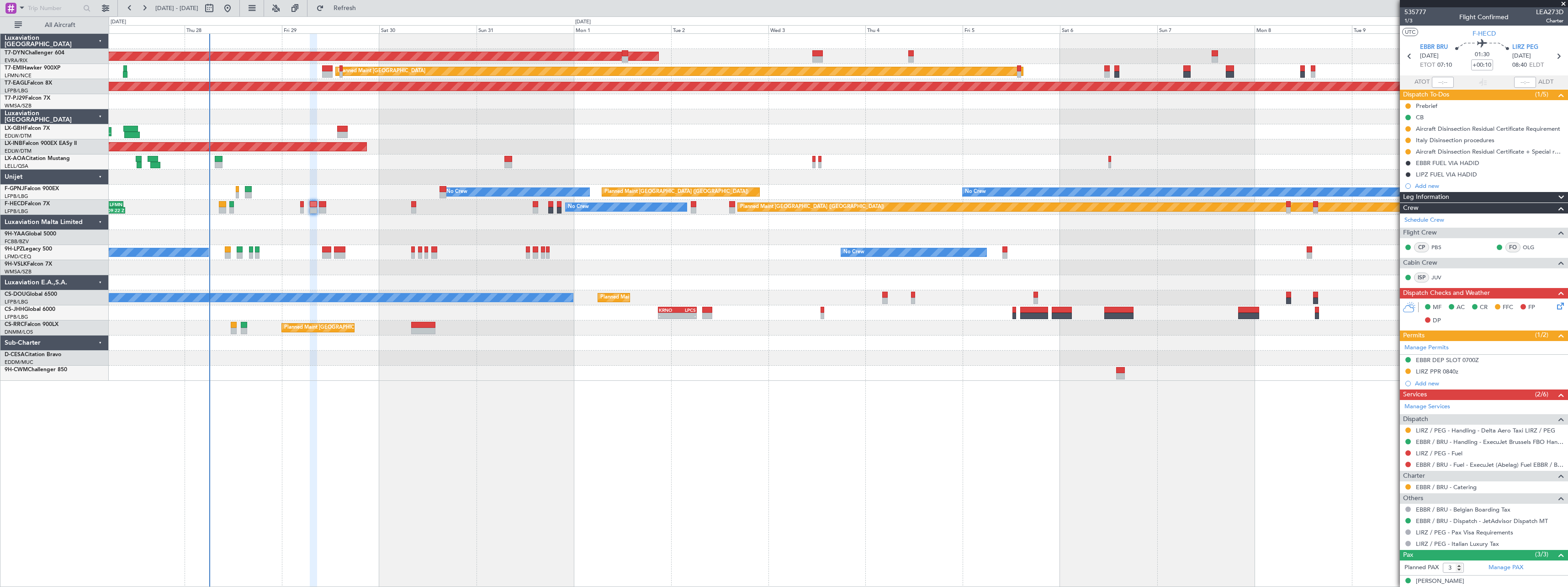
click at [802, 128] on div "Planned Maint Nice ([GEOGRAPHIC_DATA])" at bounding box center [838, 132] width 1459 height 15
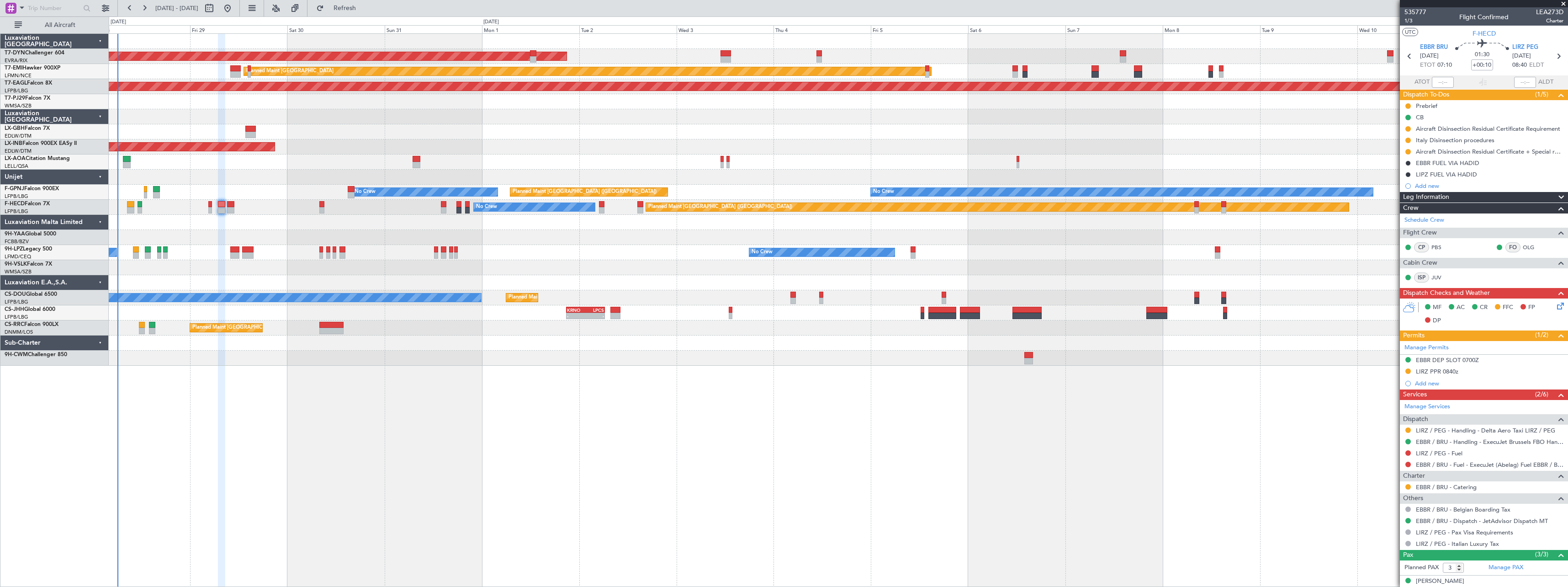
click at [856, 114] on div at bounding box center [838, 116] width 1459 height 15
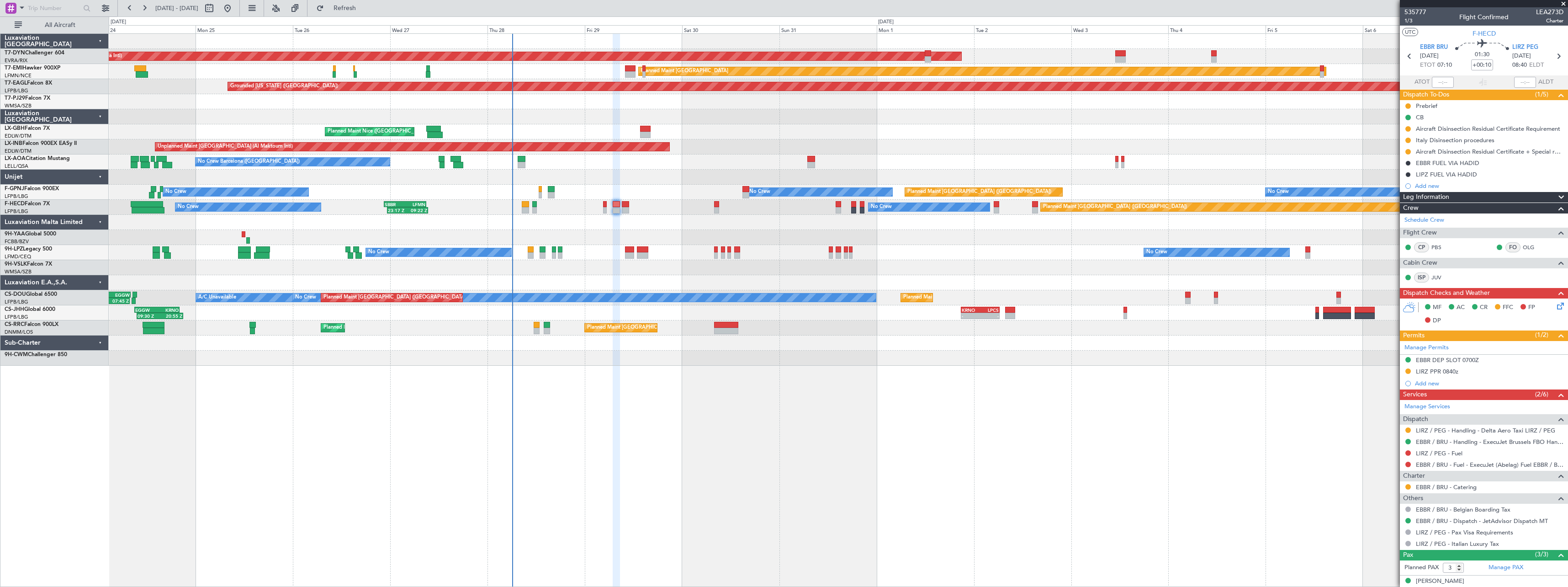
click at [937, 131] on div "Planned Maint Nice (Côte d'Azur Airport) Planned Maint Nice (Côte d'Azur Airpor…" at bounding box center [838, 132] width 1459 height 15
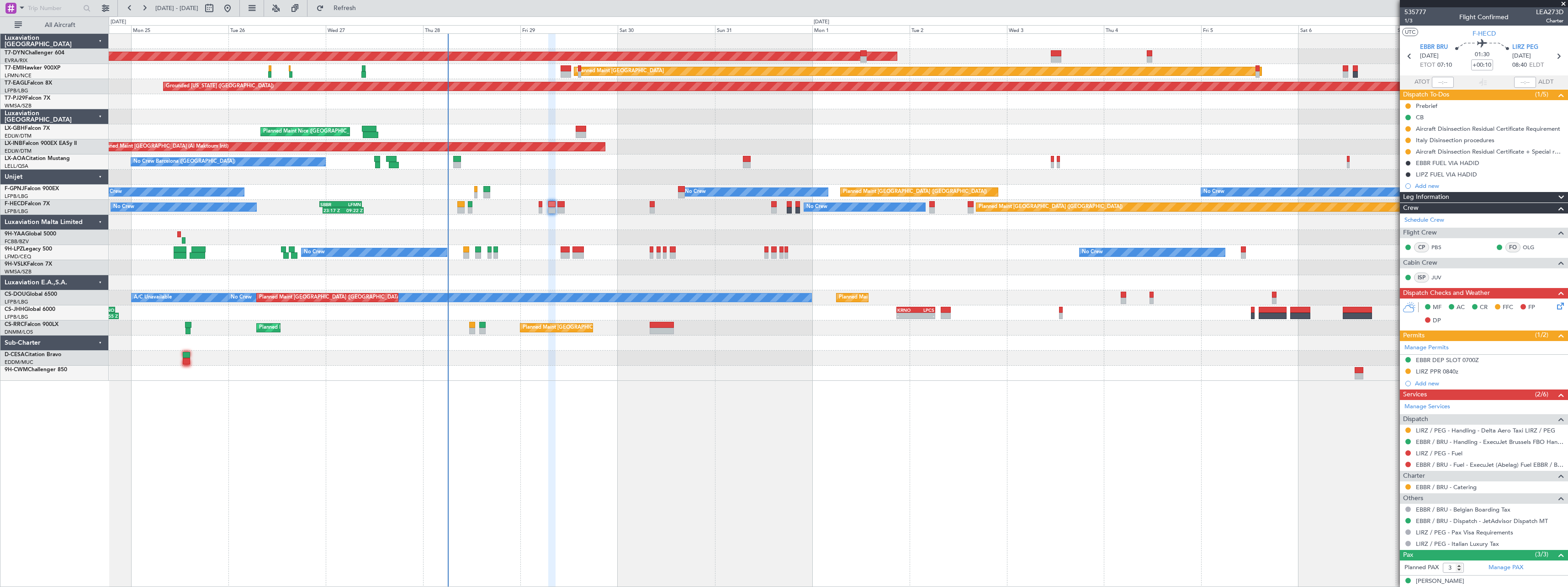
click at [670, 389] on div "AOG Maint Riga (Riga Intl) Planned Maint Basel-Mulhouse Planned Maint Zurich Pl…" at bounding box center [838, 310] width 1459 height 554
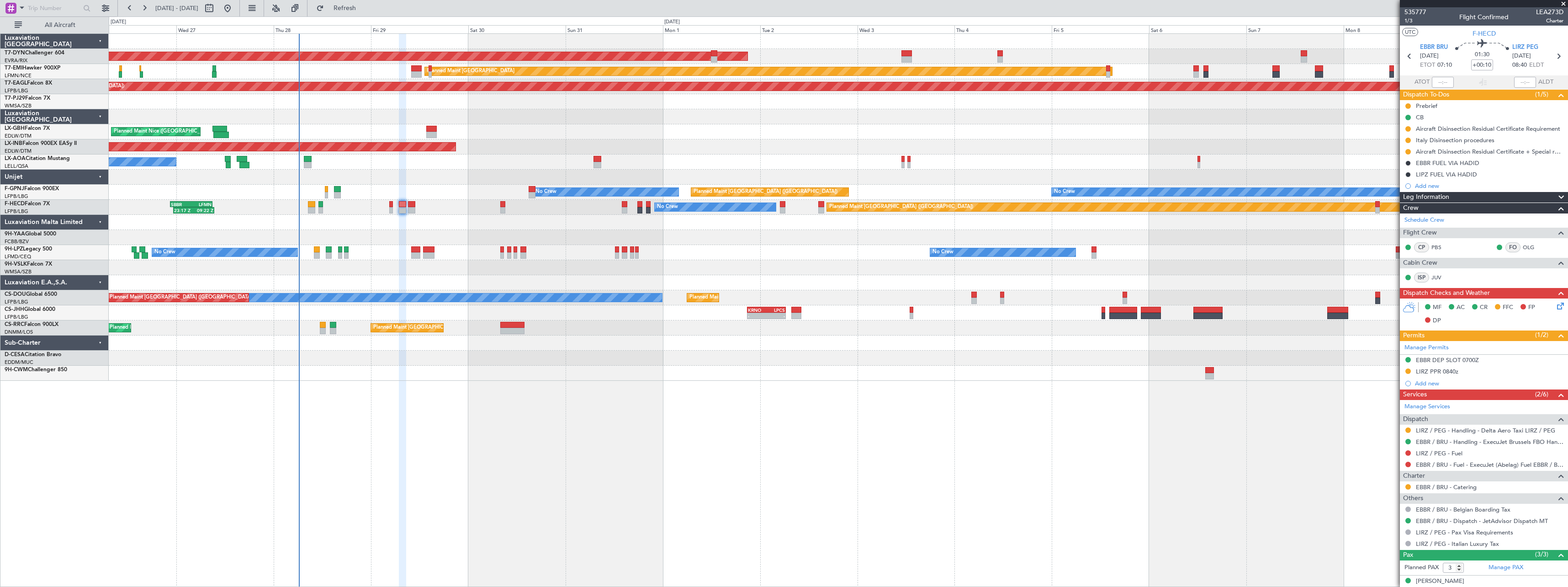
click at [544, 434] on div "AOG Maint Riga (Riga Intl) Planned Maint Zurich Grounded New York (Teterboro) P…" at bounding box center [838, 310] width 1459 height 554
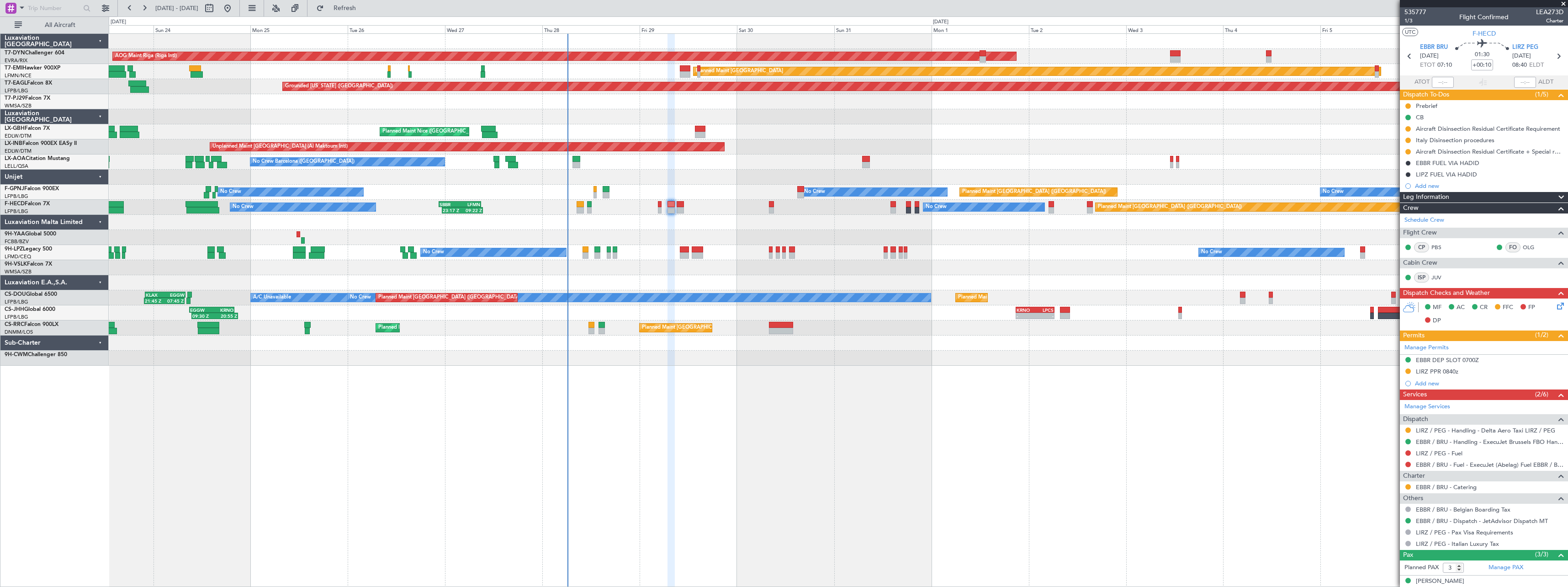
click at [844, 388] on div "AOG Maint Riga (Riga Intl) Planned Maint Basel-Mulhouse Planned Maint Zurich Pl…" at bounding box center [838, 310] width 1459 height 554
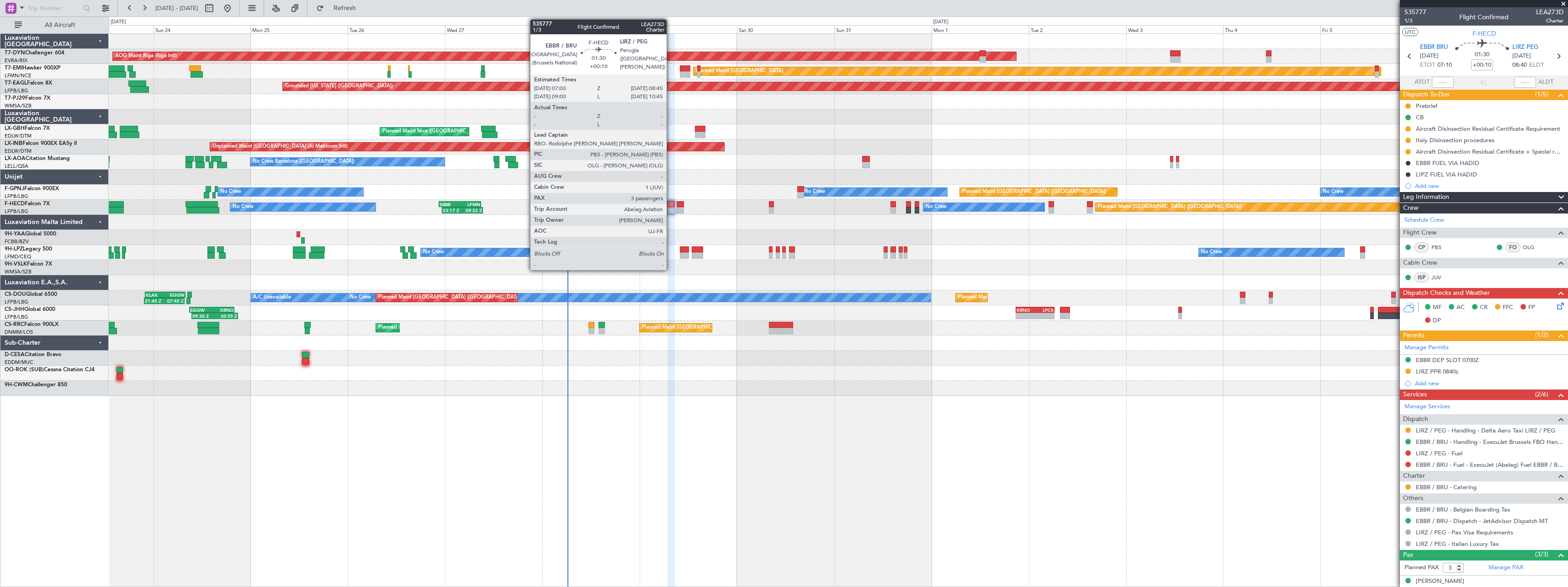
click at [671, 203] on div at bounding box center [671, 204] width 7 height 7
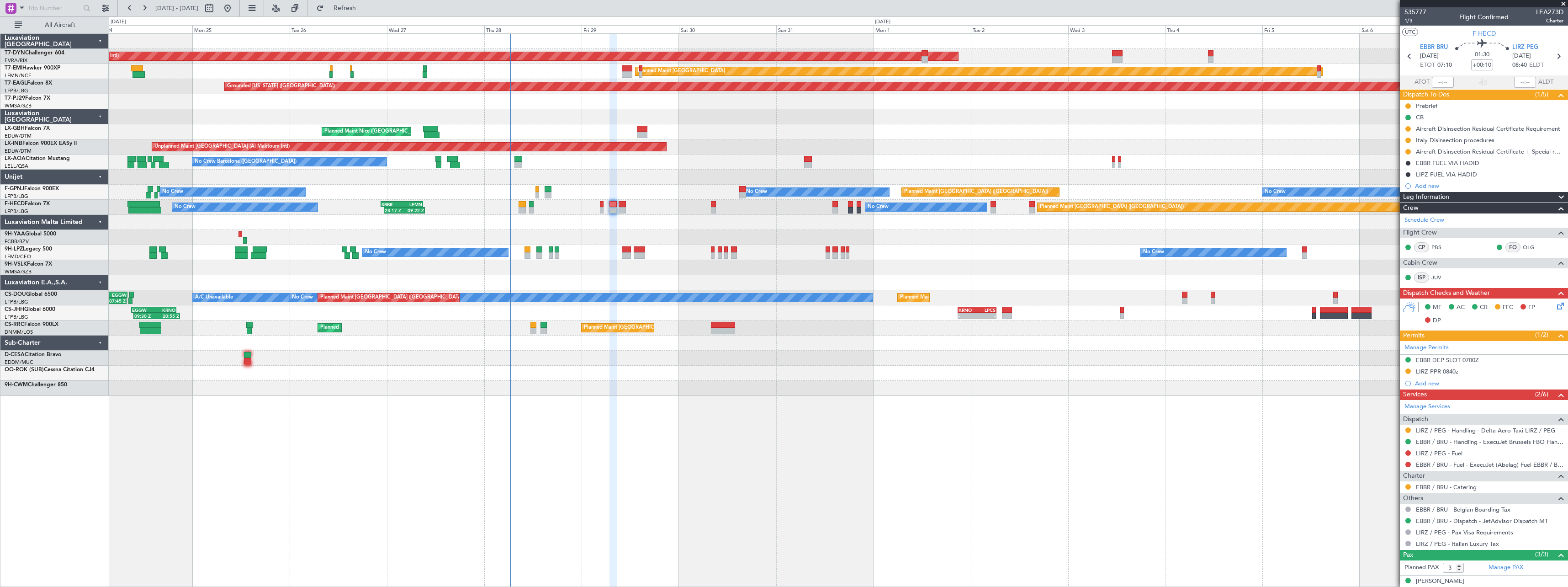
click at [666, 218] on div at bounding box center [838, 222] width 1459 height 15
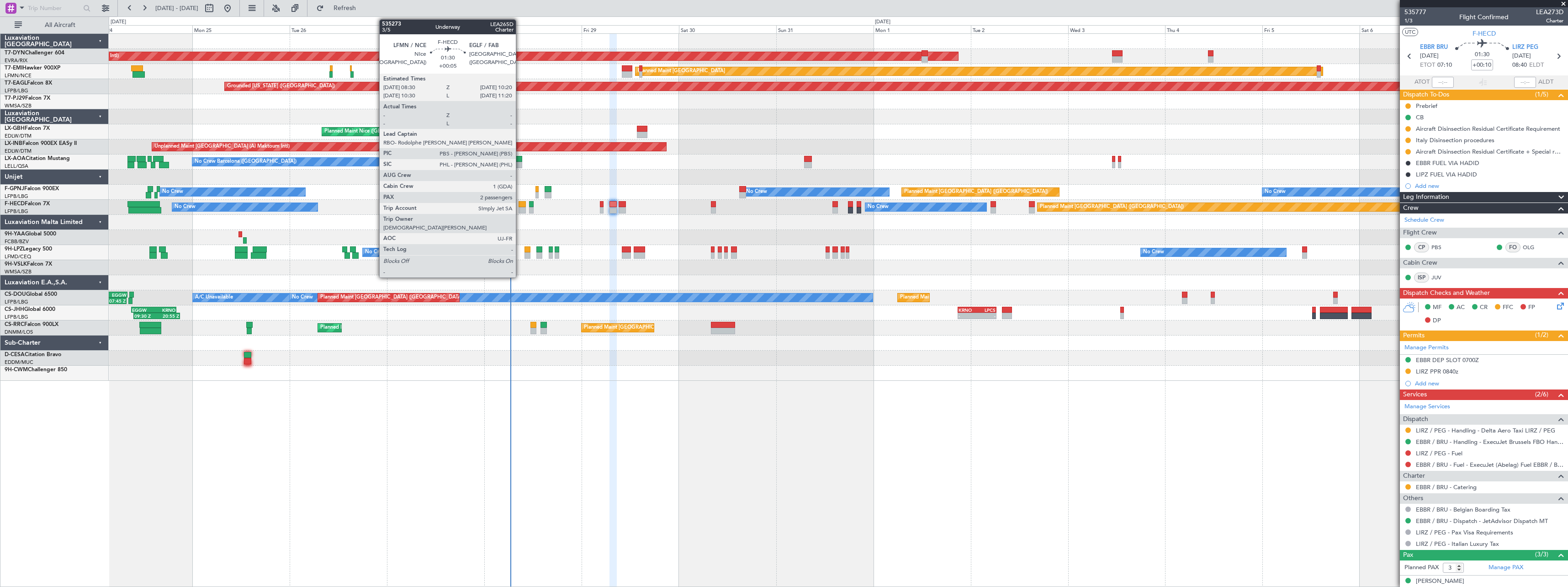
click at [520, 204] on div at bounding box center [522, 204] width 8 height 7
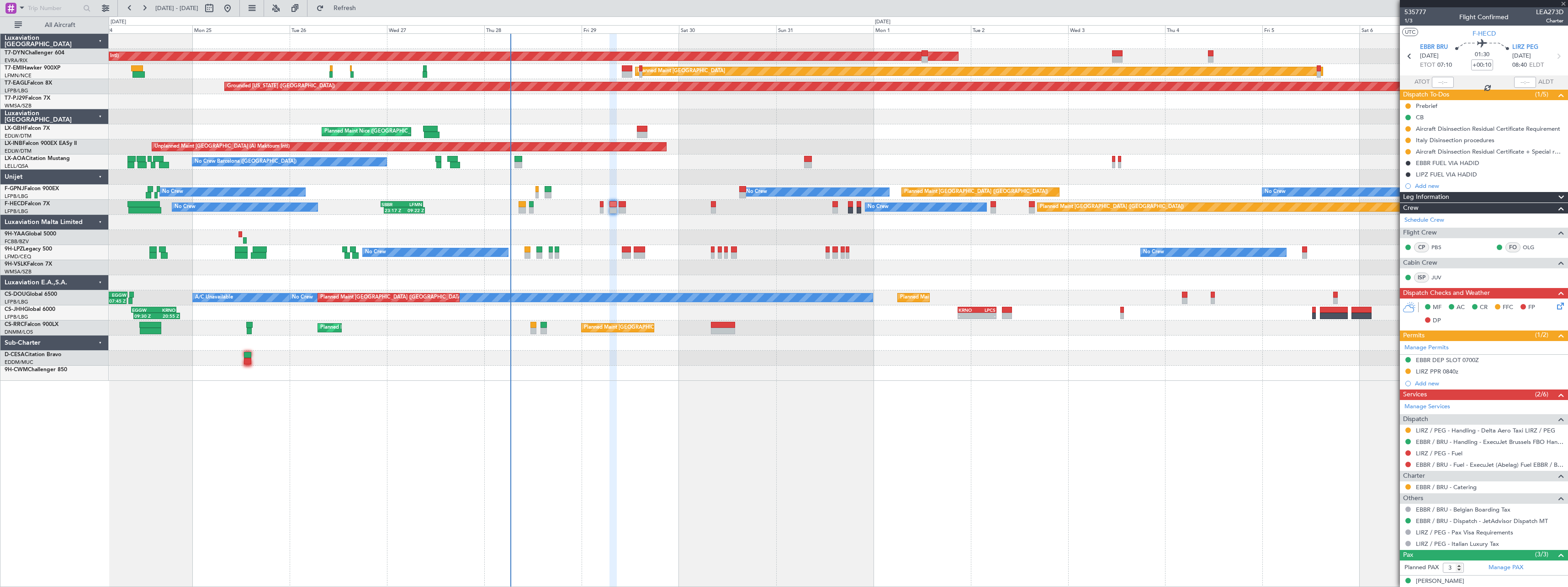
type input "+00:05"
type input "2"
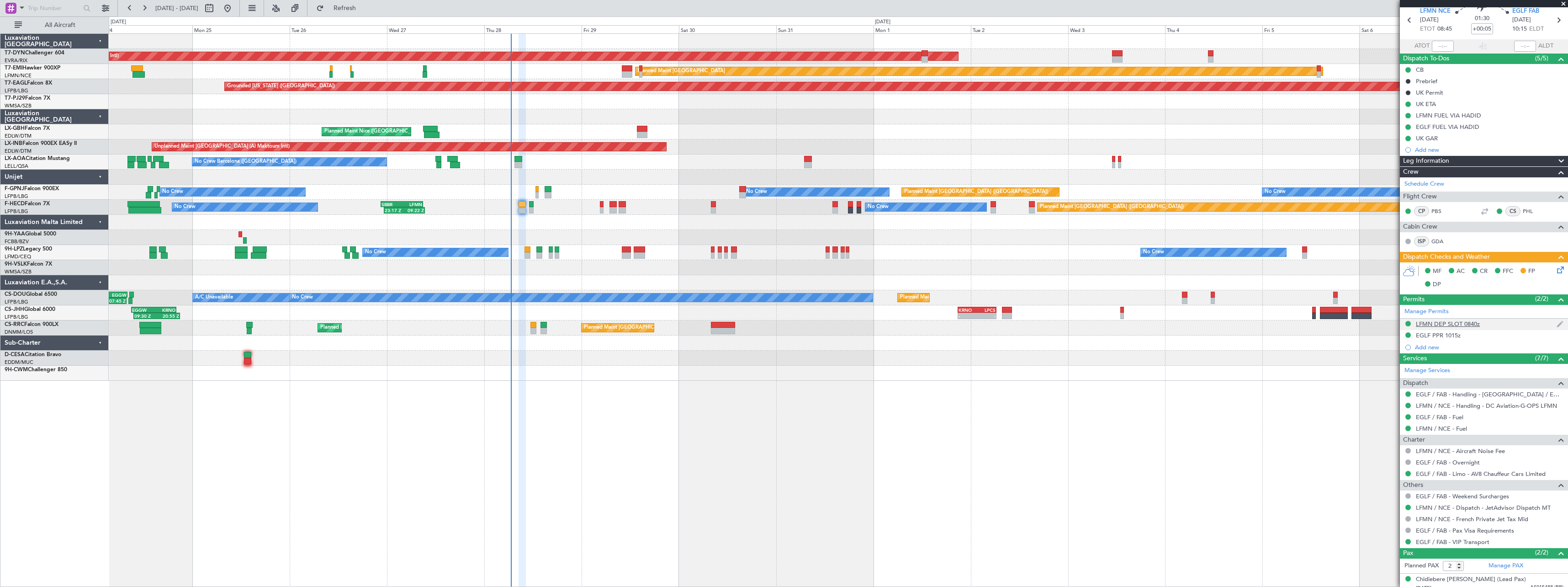
scroll to position [63, 0]
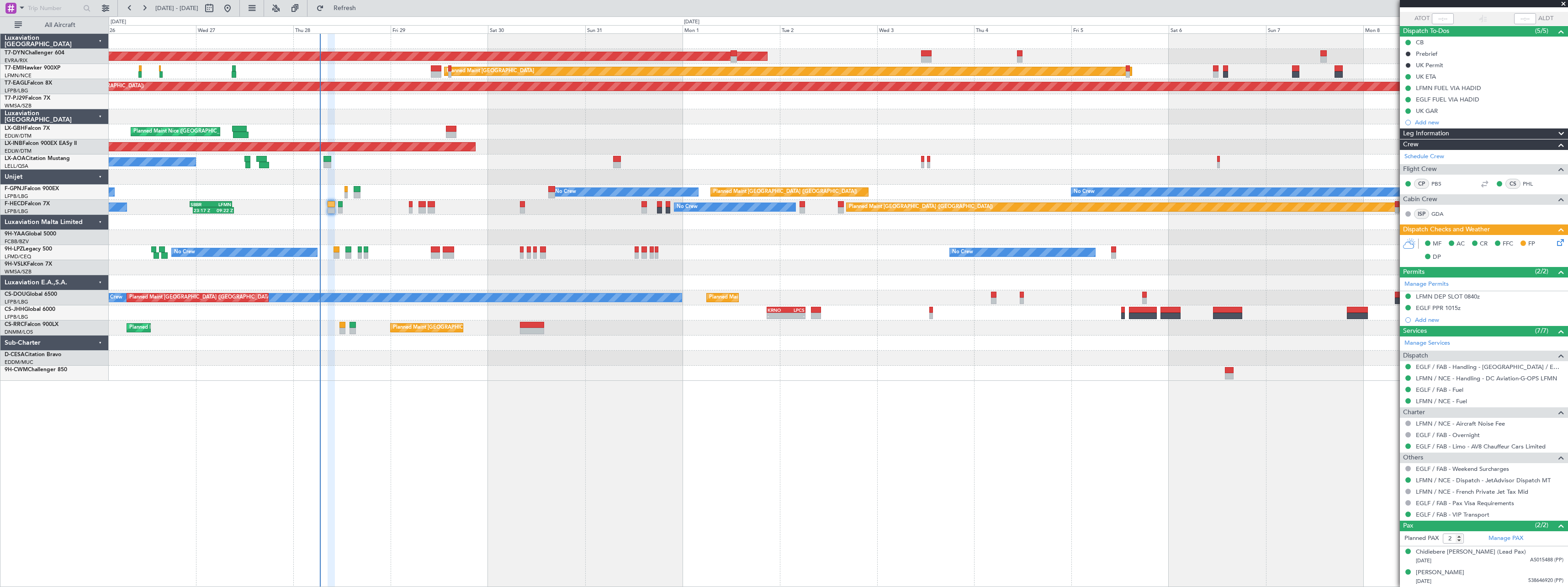
click at [1047, 121] on div at bounding box center [838, 116] width 1459 height 15
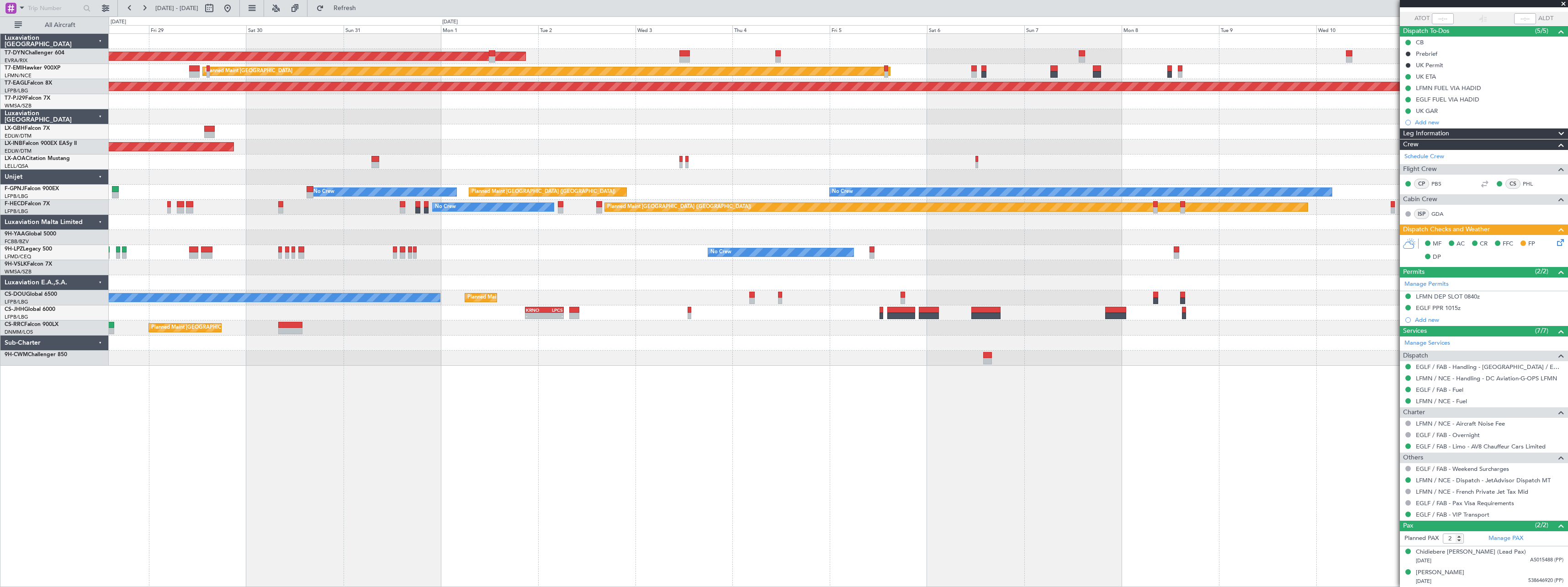
click at [1015, 124] on div "AOG Maint Riga (Riga Intl) Planned Maint Zurich Grounded New York (Teterboro) P…" at bounding box center [838, 200] width 1459 height 332
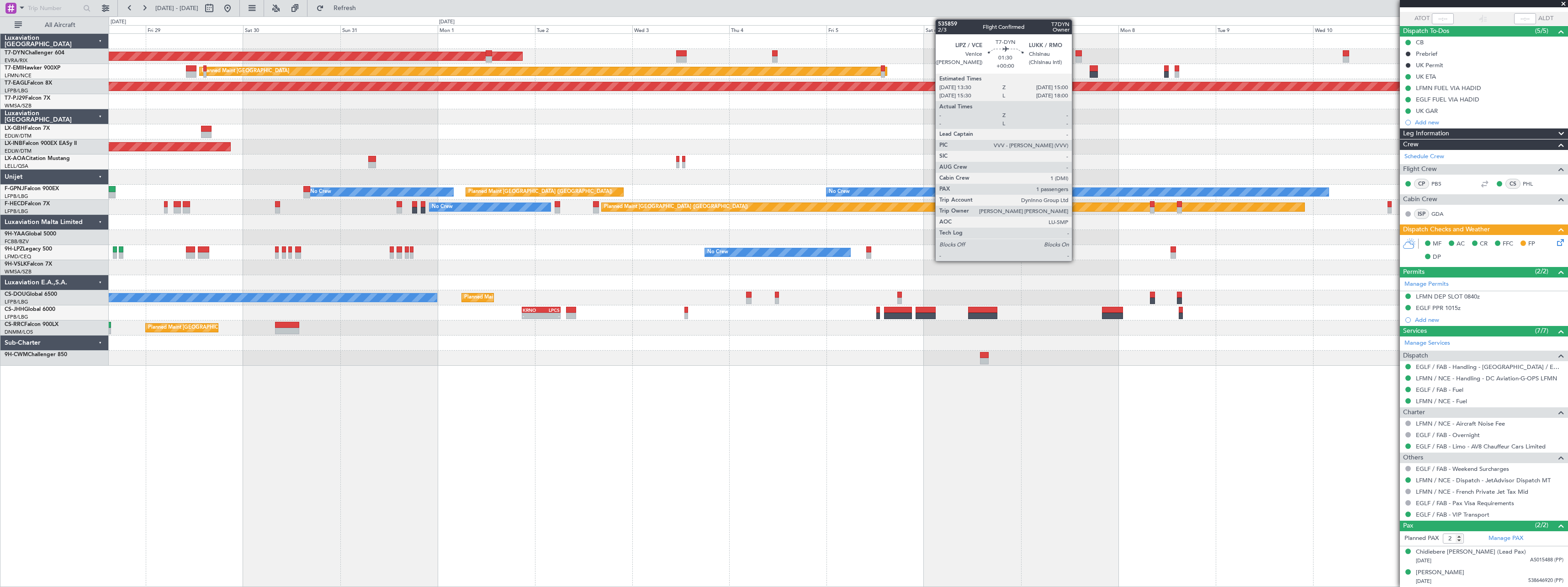
click at [1076, 58] on div at bounding box center [1079, 59] width 7 height 7
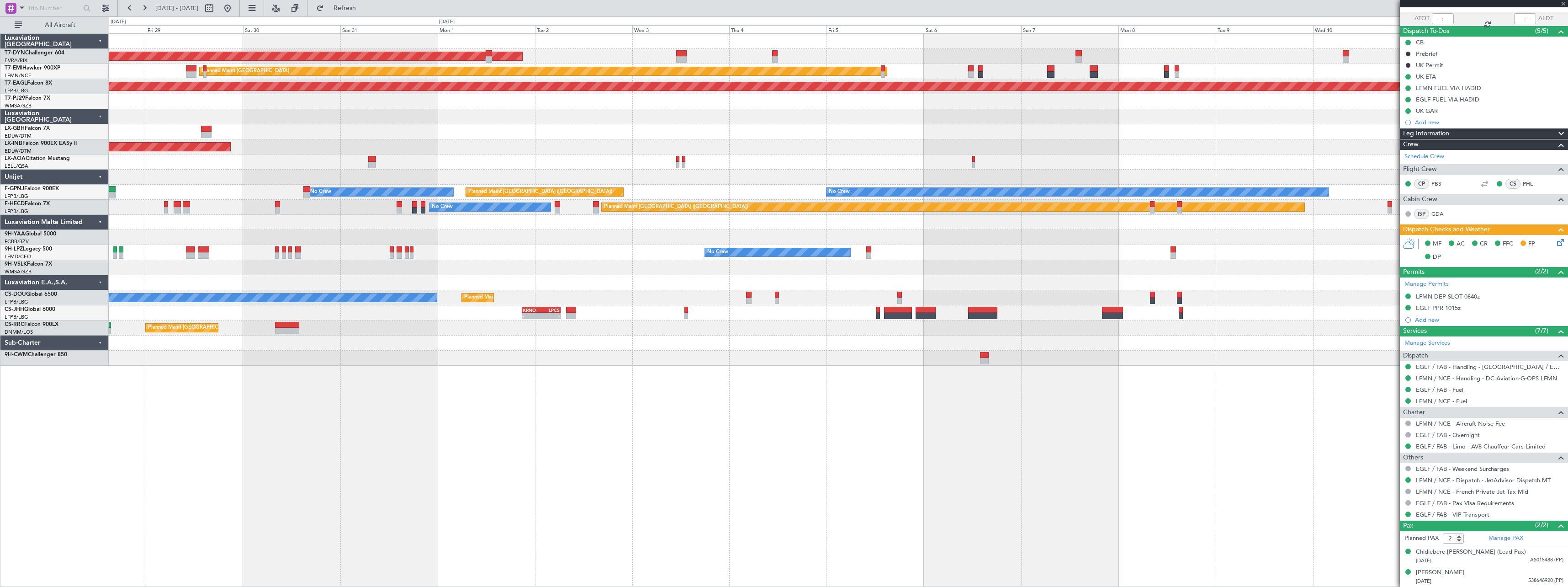
type input "1"
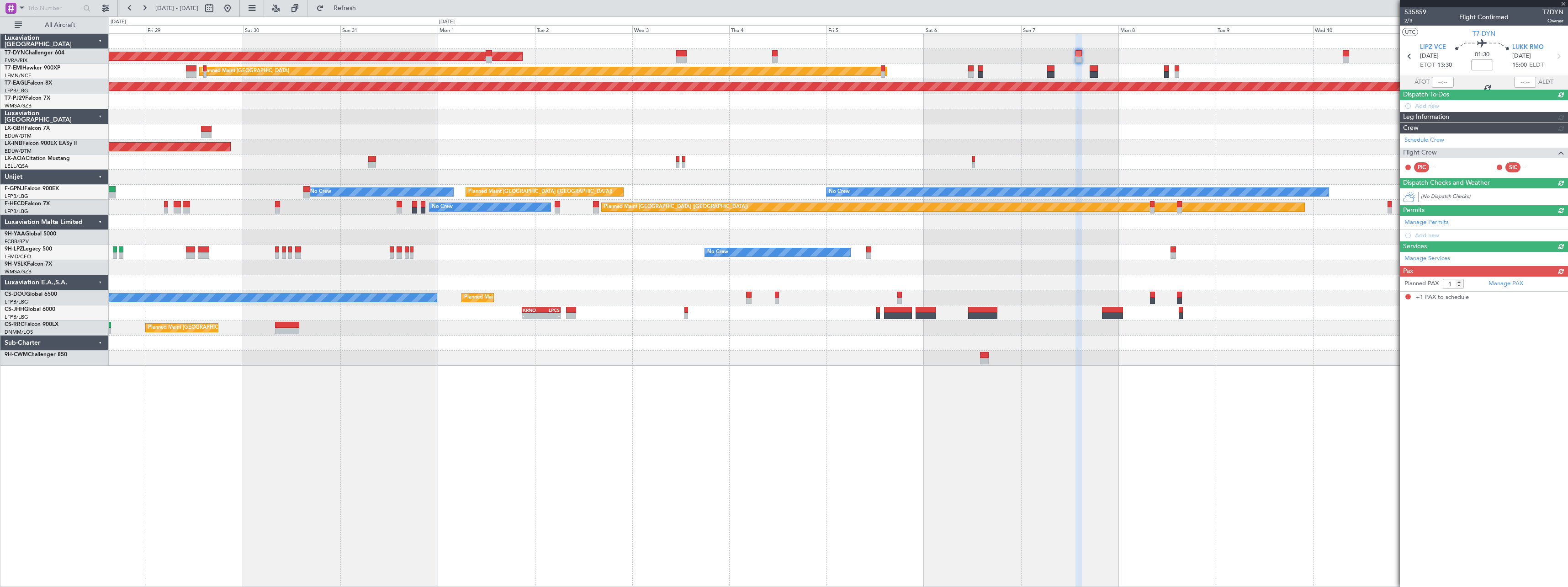
scroll to position [0, 0]
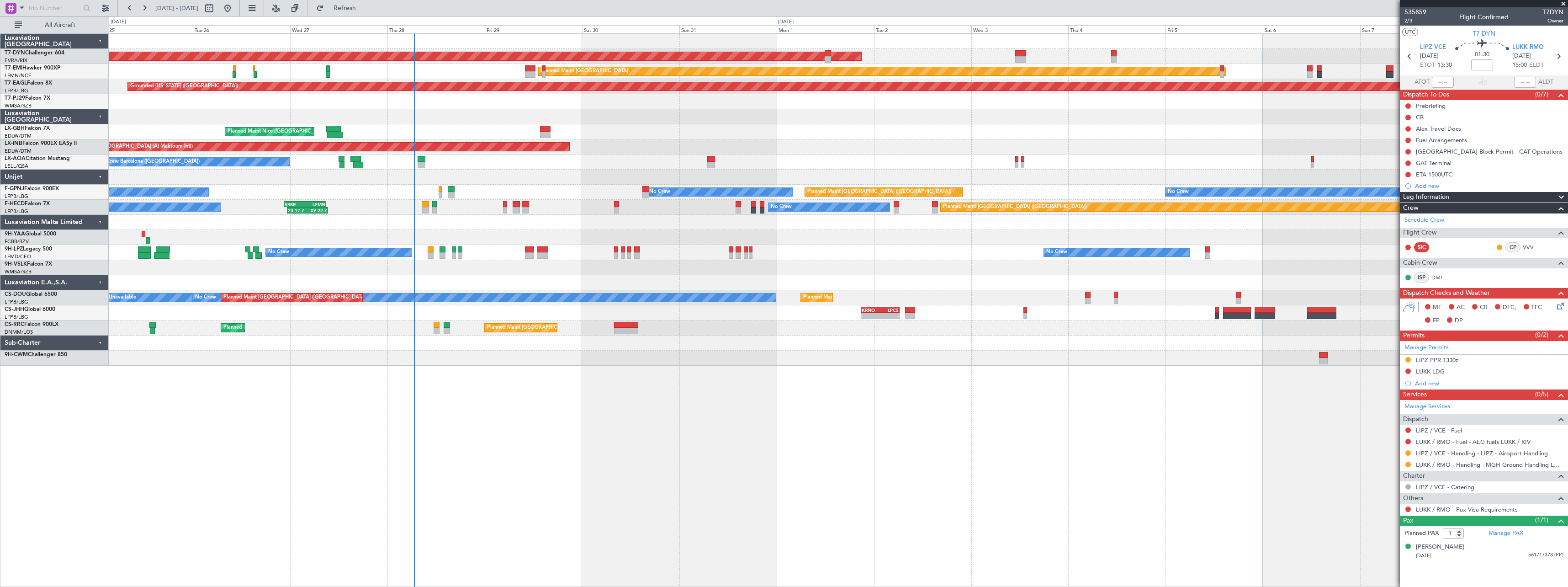
click at [1122, 116] on div at bounding box center [838, 116] width 1459 height 15
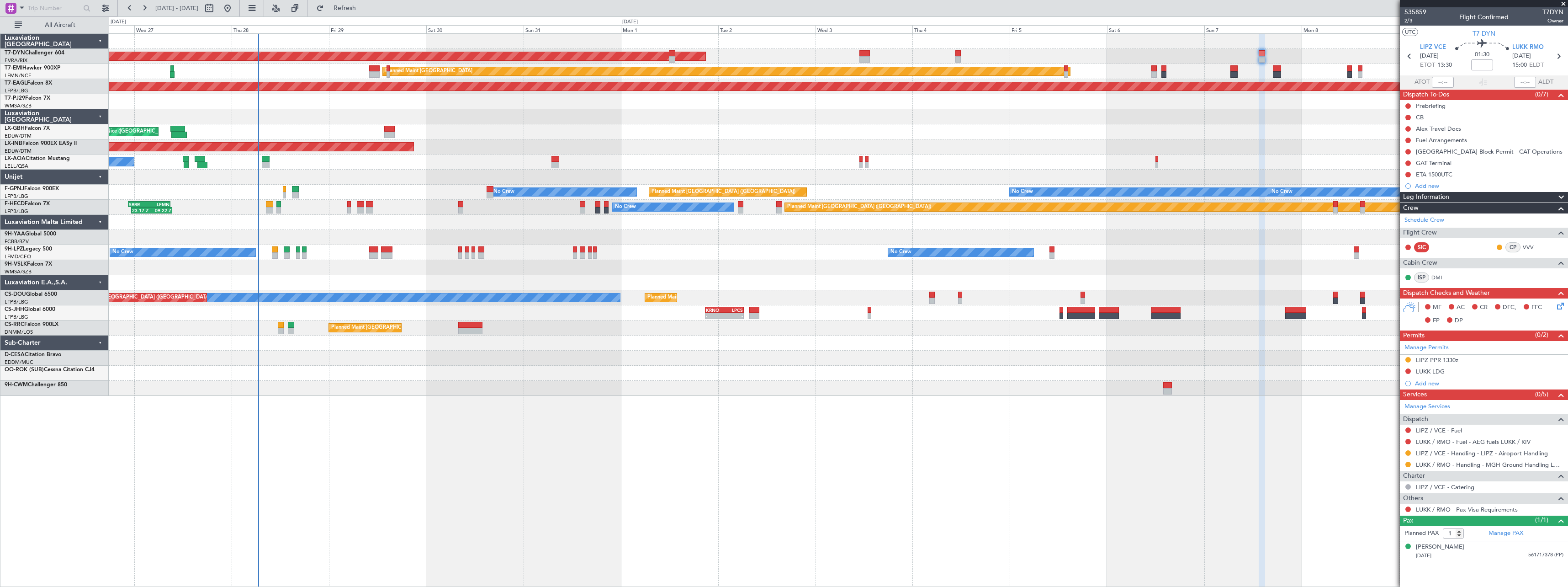
click at [637, 118] on div at bounding box center [838, 116] width 1459 height 15
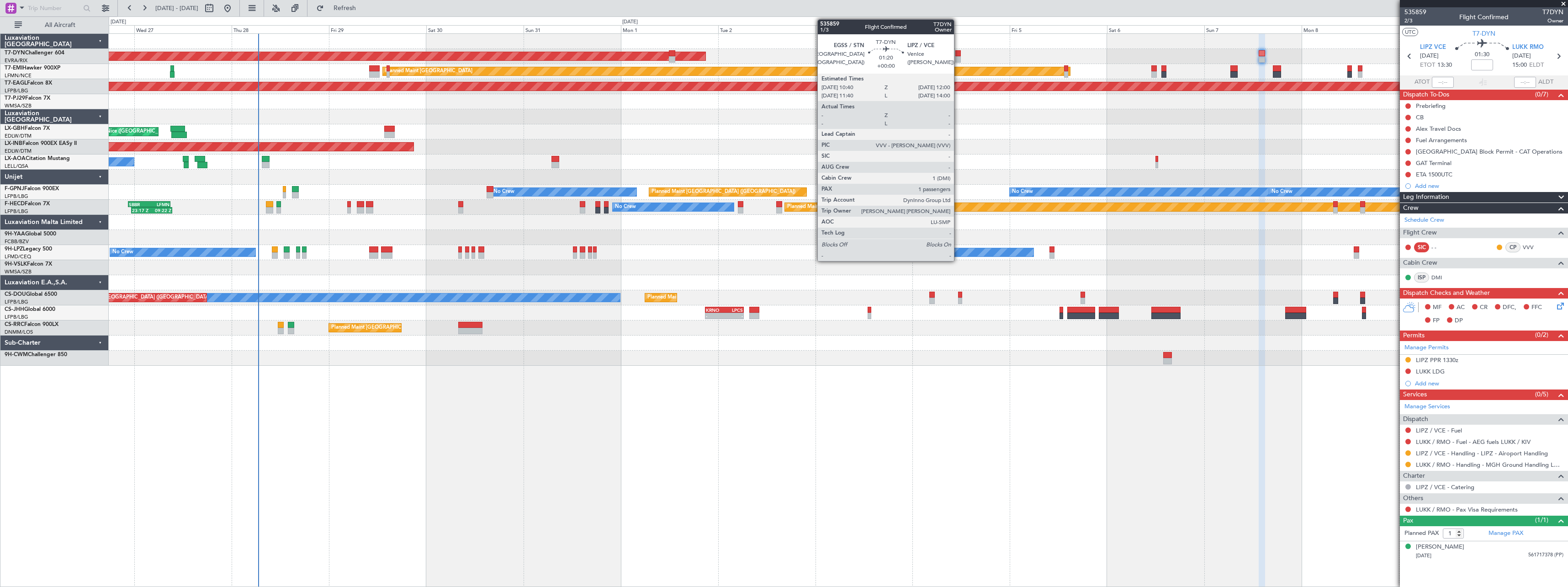
click at [958, 54] on div at bounding box center [957, 54] width 5 height 7
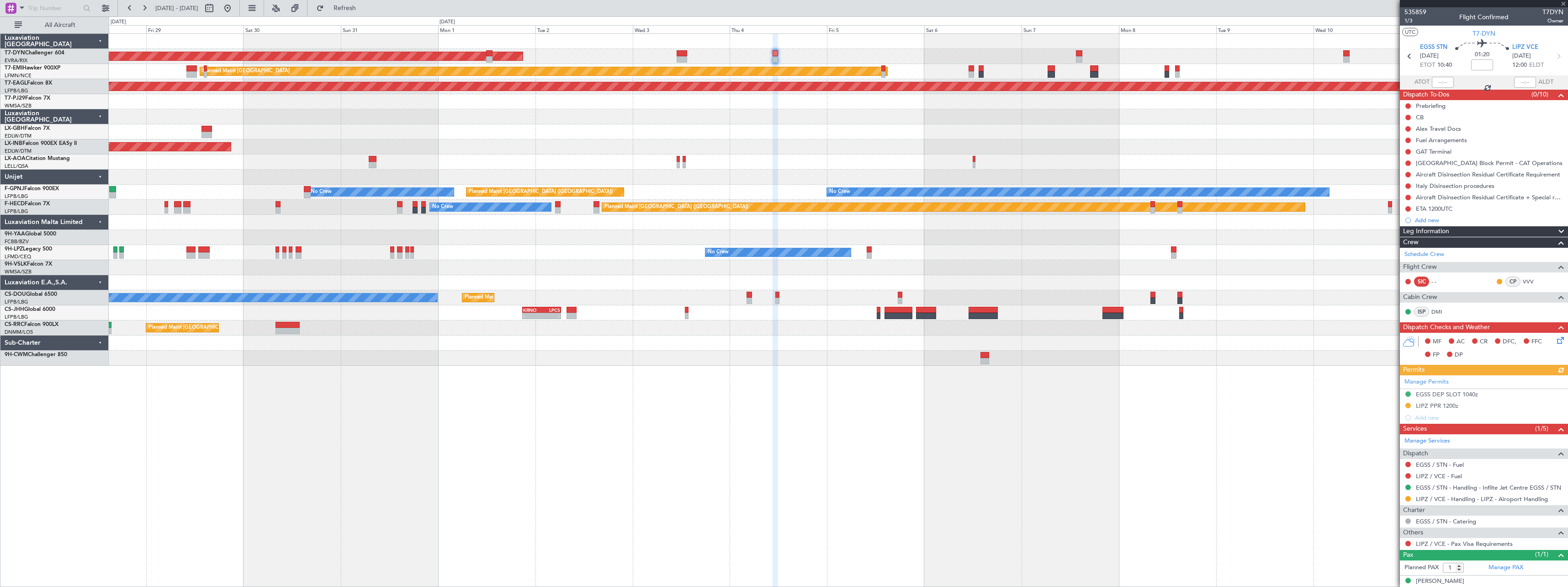
click at [898, 161] on div "AOG Maint Riga (Riga Intl) Planned Maint Zurich Grounded New York (Teterboro) P…" at bounding box center [838, 200] width 1459 height 332
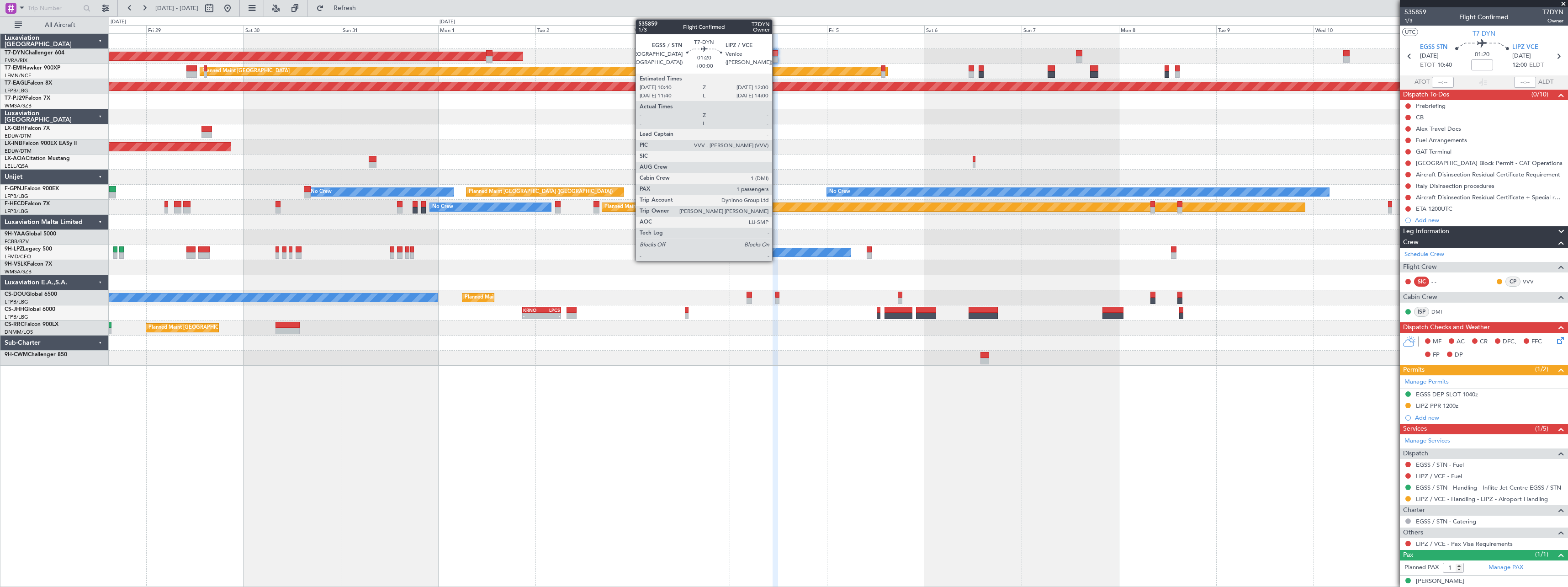
click at [776, 55] on div at bounding box center [775, 54] width 5 height 7
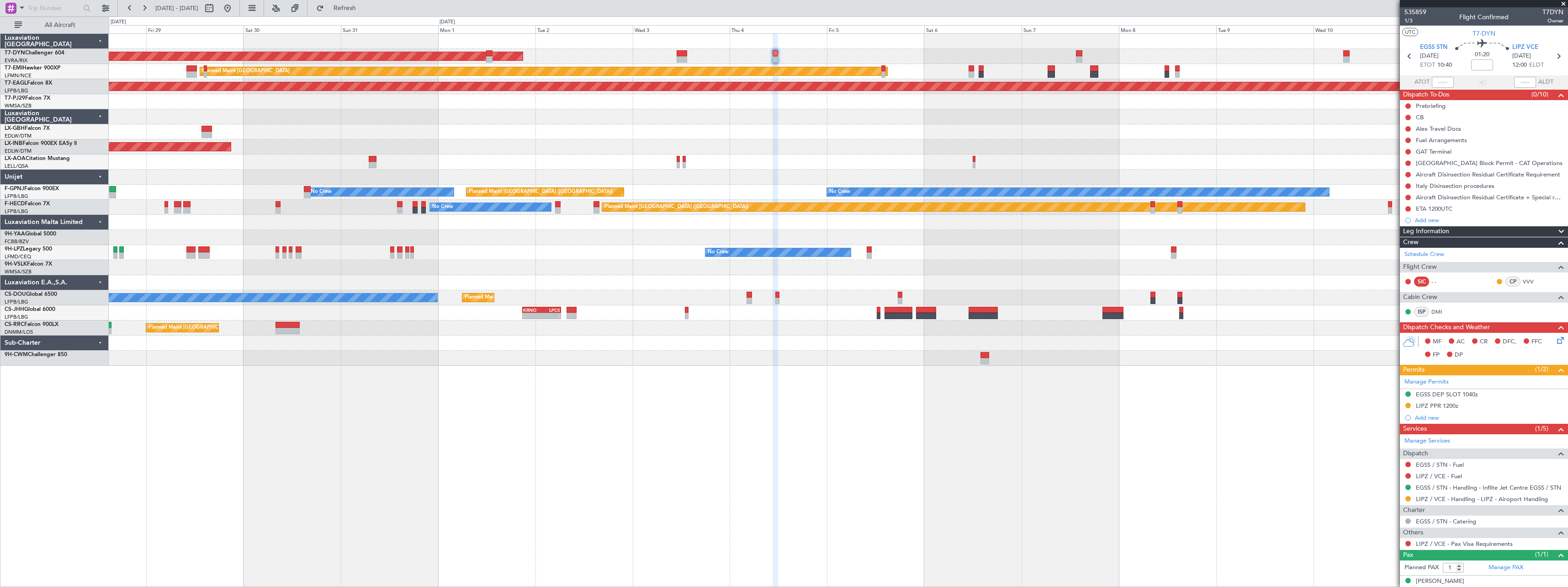
click at [992, 332] on div "AOG Maint Riga (Riga Intl) Planned Maint Zurich Grounded New York (Teterboro) P…" at bounding box center [838, 310] width 1459 height 554
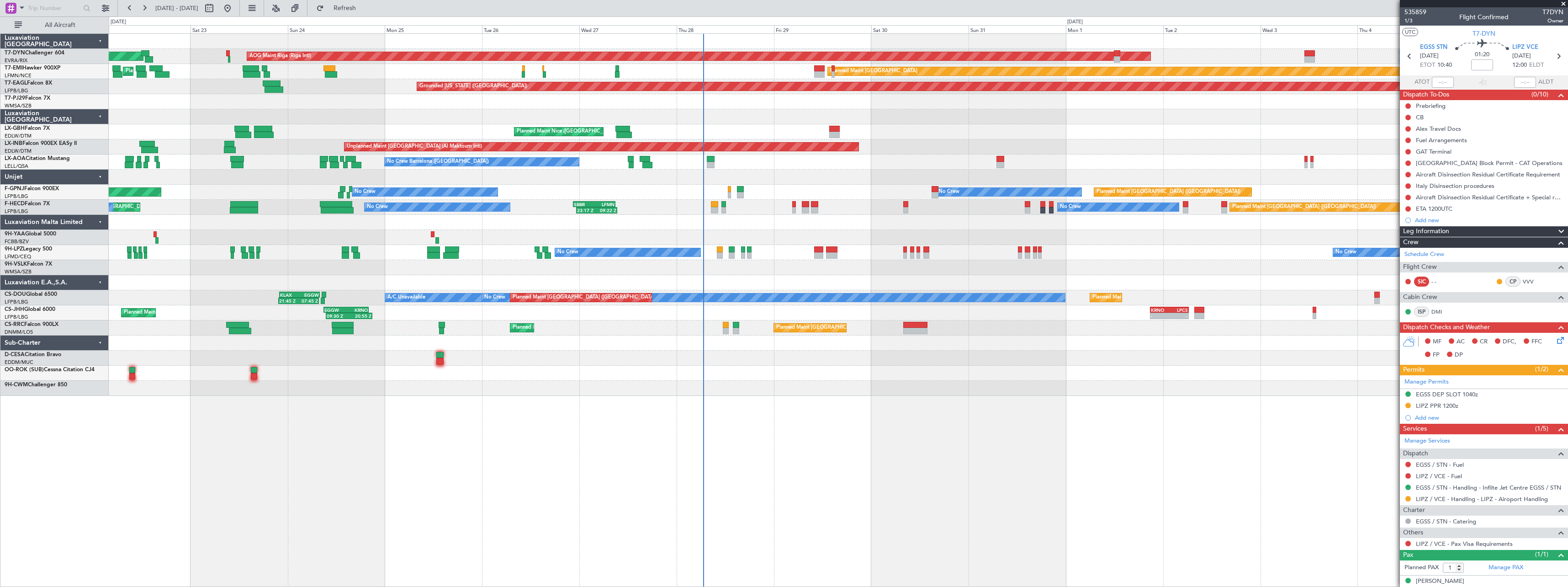
click at [876, 175] on div at bounding box center [838, 177] width 1459 height 15
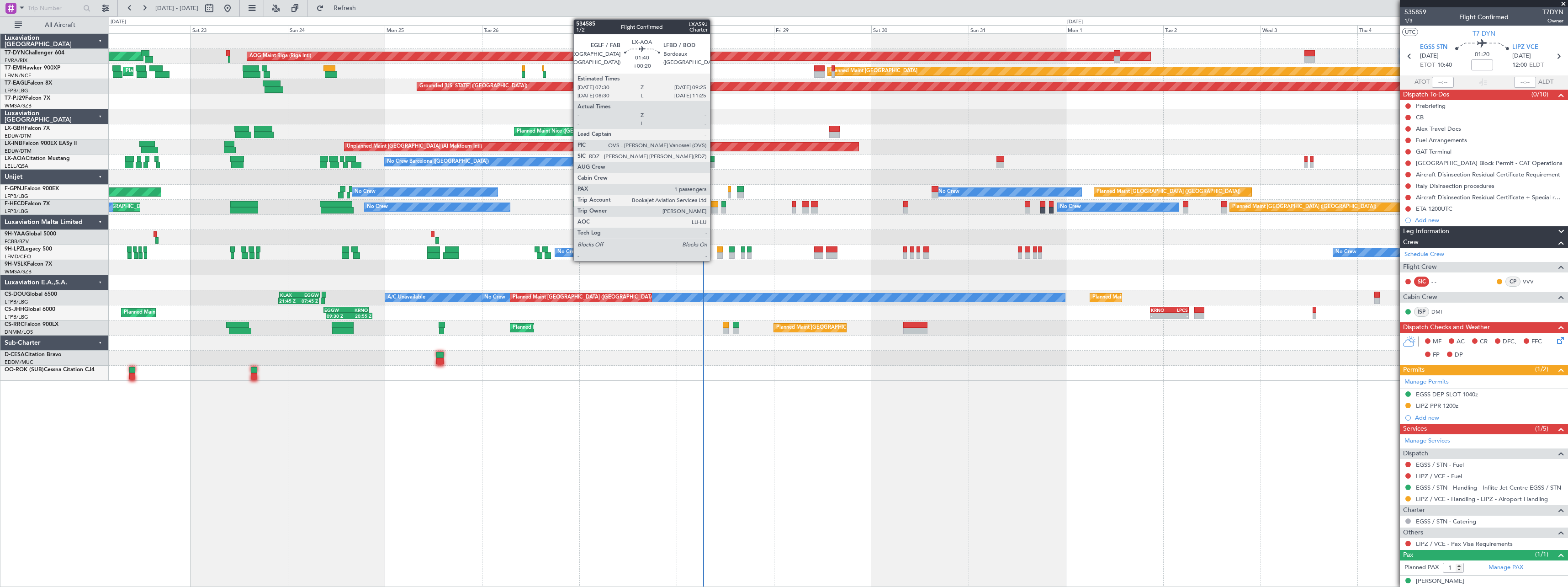
click at [714, 162] on div at bounding box center [711, 165] width 9 height 7
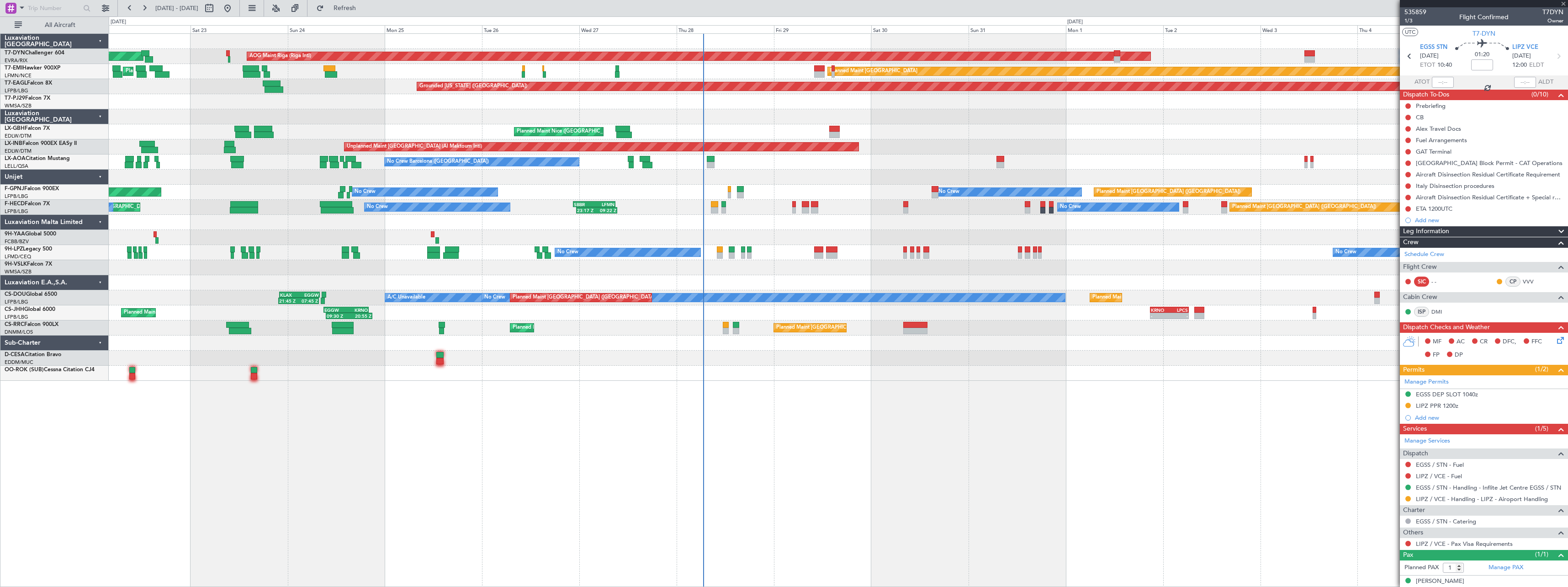
type input "+00:20"
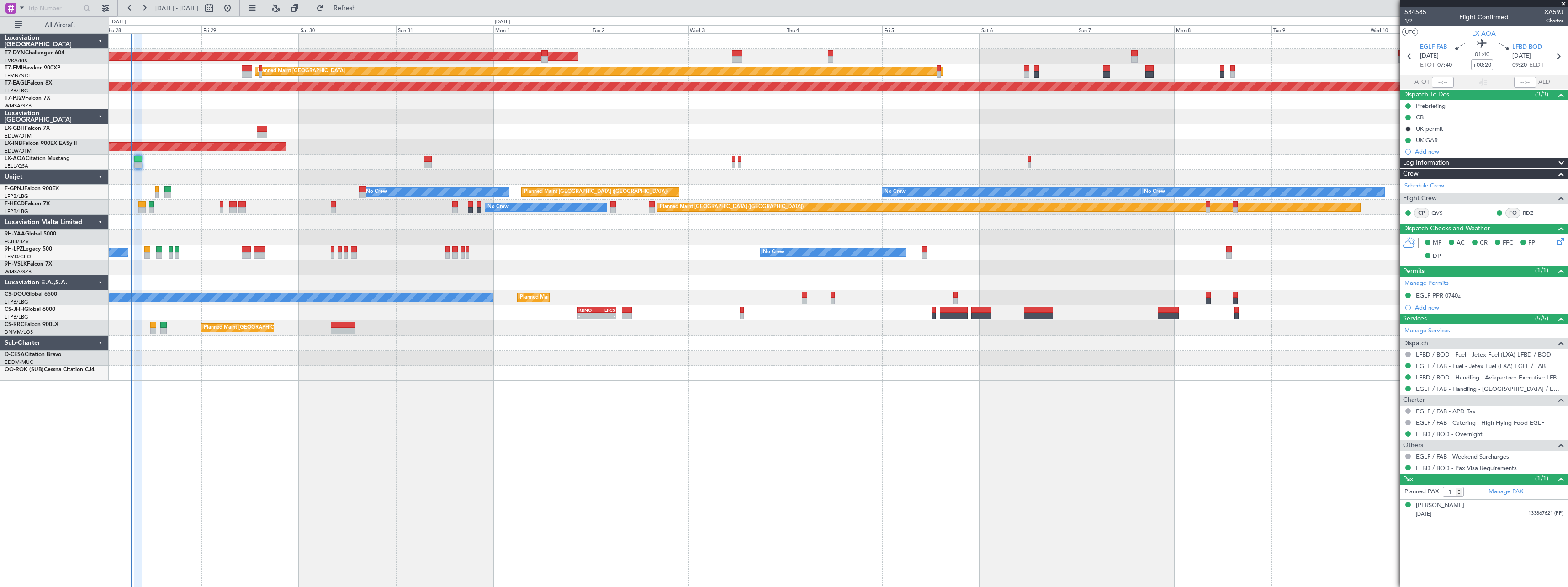
click at [641, 145] on div "AOG Maint Riga (Riga Intl) Planned Maint Zurich Grounded New York (Teterboro) P…" at bounding box center [838, 208] width 1459 height 347
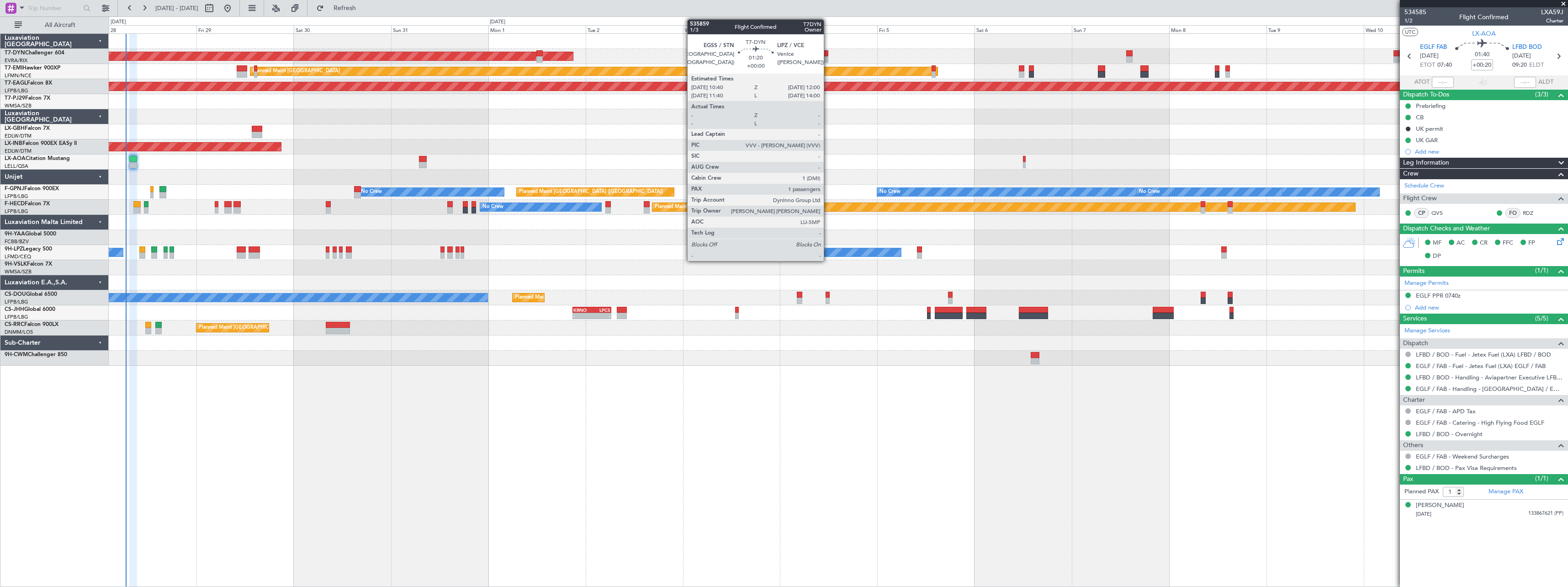
click at [828, 55] on div at bounding box center [825, 54] width 5 height 7
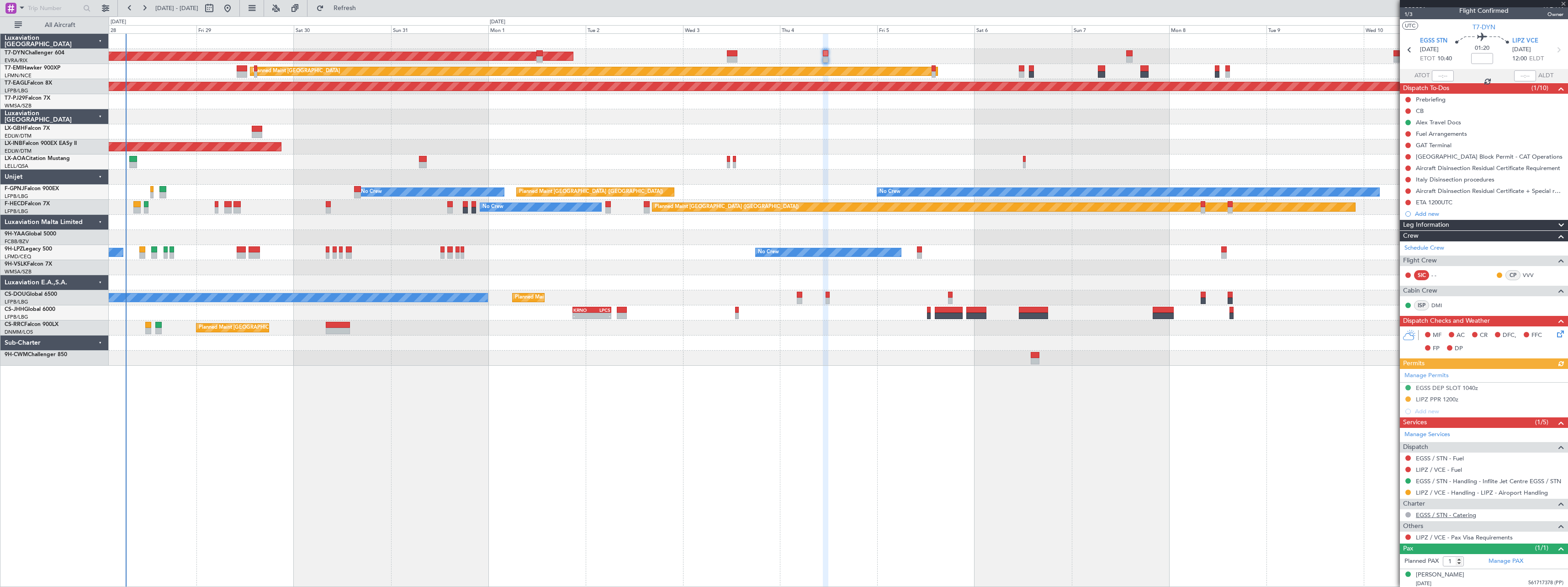
scroll to position [9, 0]
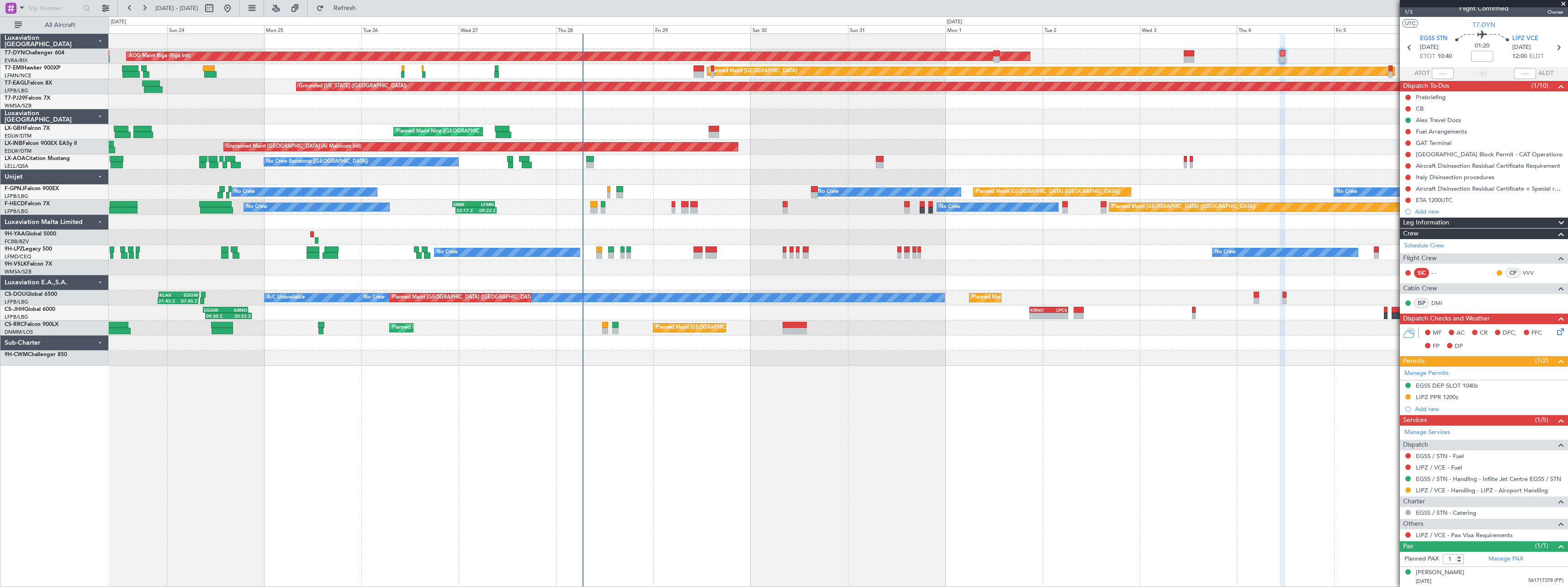
click at [1273, 130] on div "AOG Maint Riga (Riga Intl) Planned Maint Basel-Mulhouse Planned Maint Zurich Pl…" at bounding box center [838, 200] width 1459 height 332
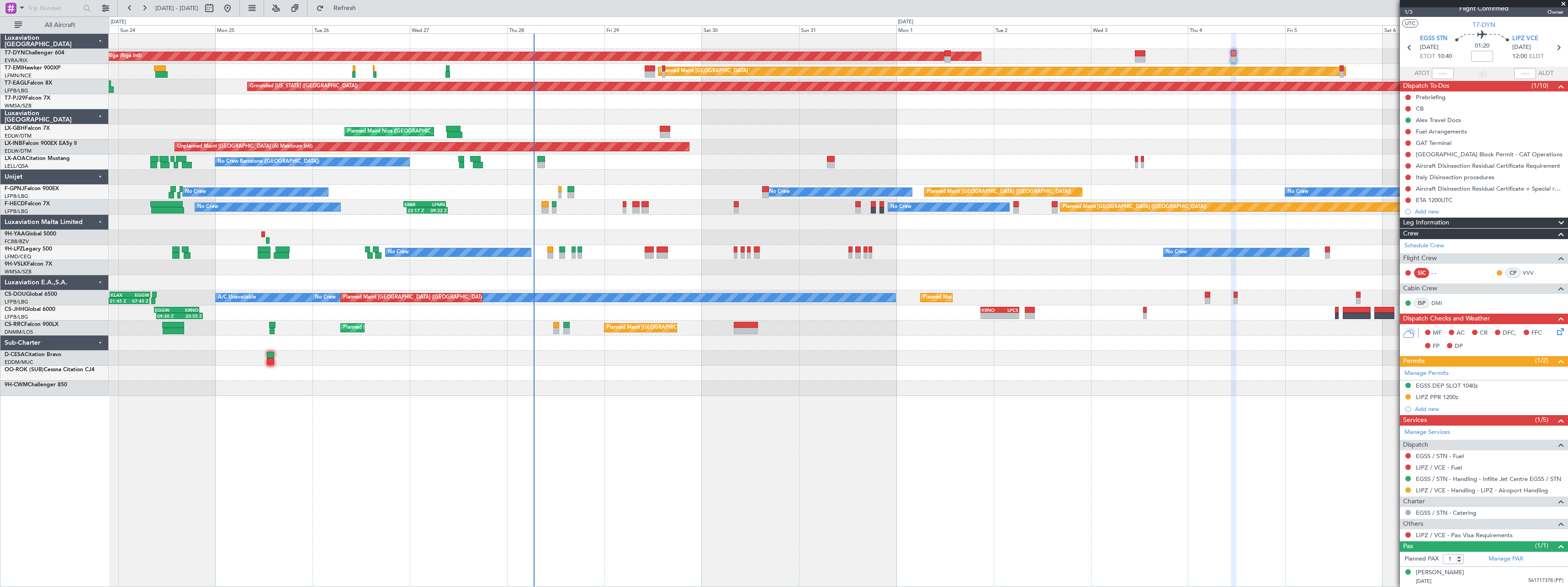
click at [702, 185] on div "Planned Maint Paris (Le Bourget) No Crew No Crew No Crew No Crew AOG Maint Hyèr…" at bounding box center [838, 192] width 1459 height 15
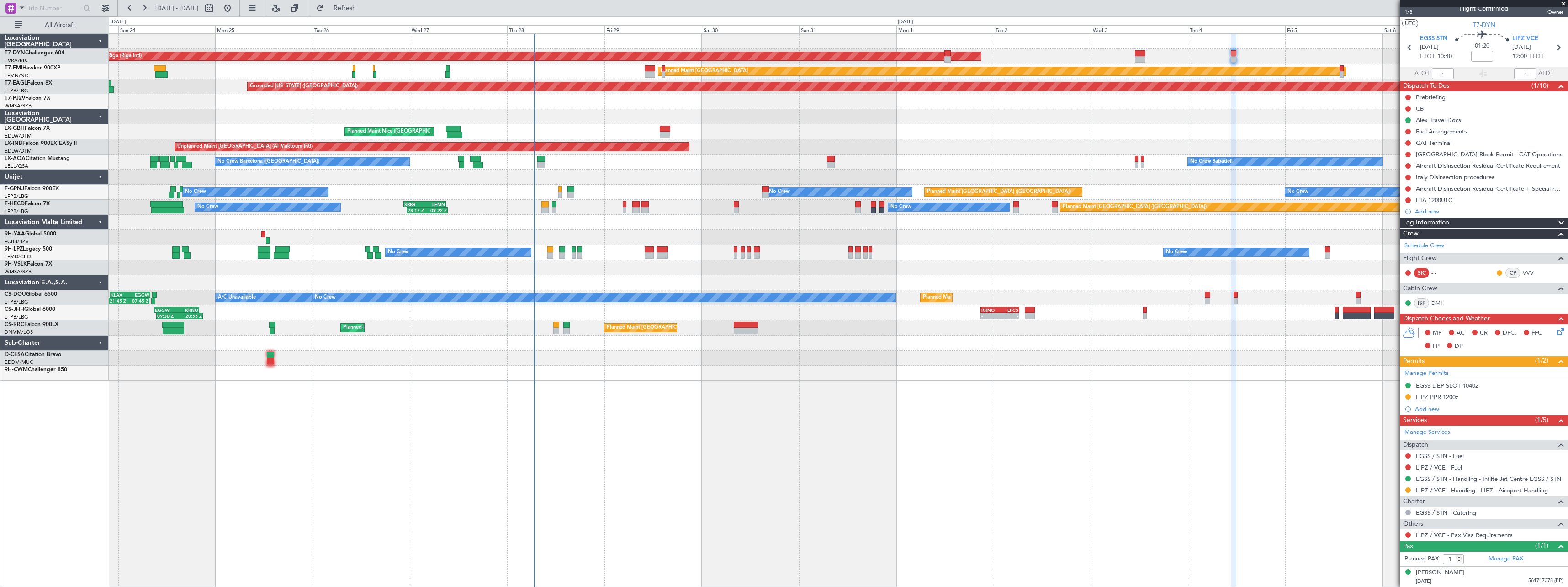
click at [882, 393] on div "AOG Maint Riga (Riga Intl) Planned Maint Basel-Mulhouse Planned Maint Zurich Pl…" at bounding box center [838, 310] width 1459 height 554
click at [1565, 5] on span at bounding box center [1563, 4] width 9 height 9
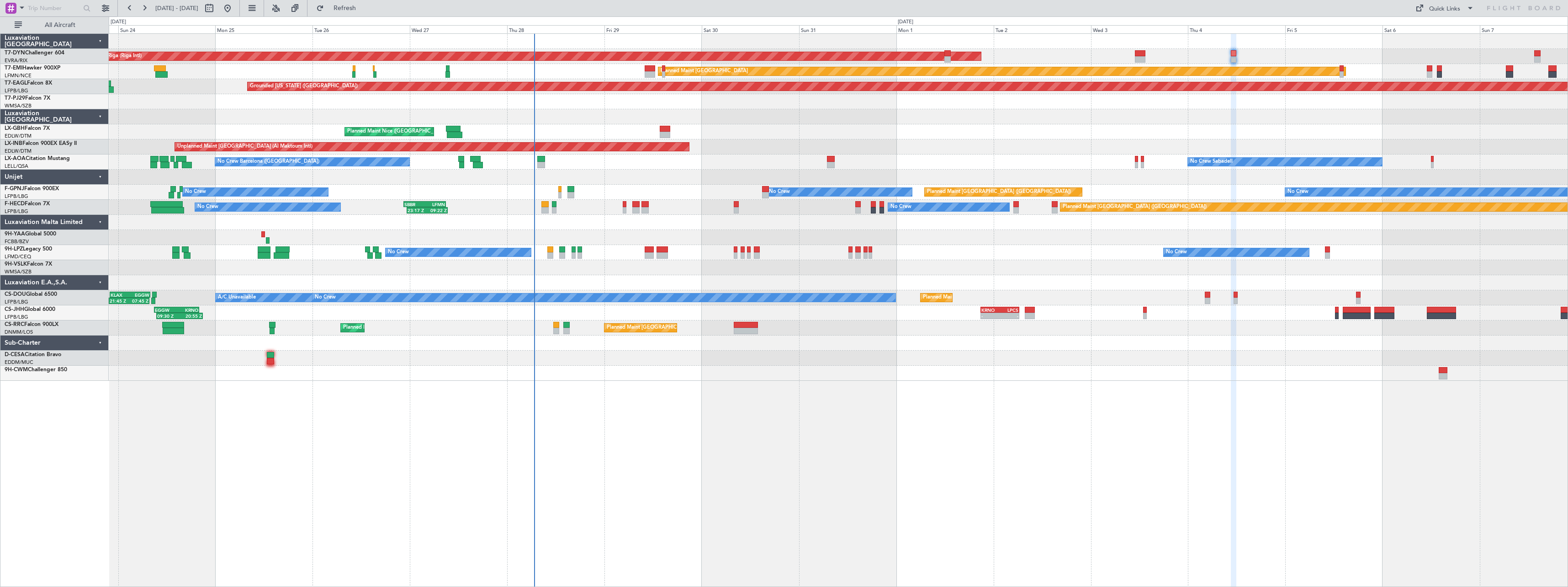
type input "0"
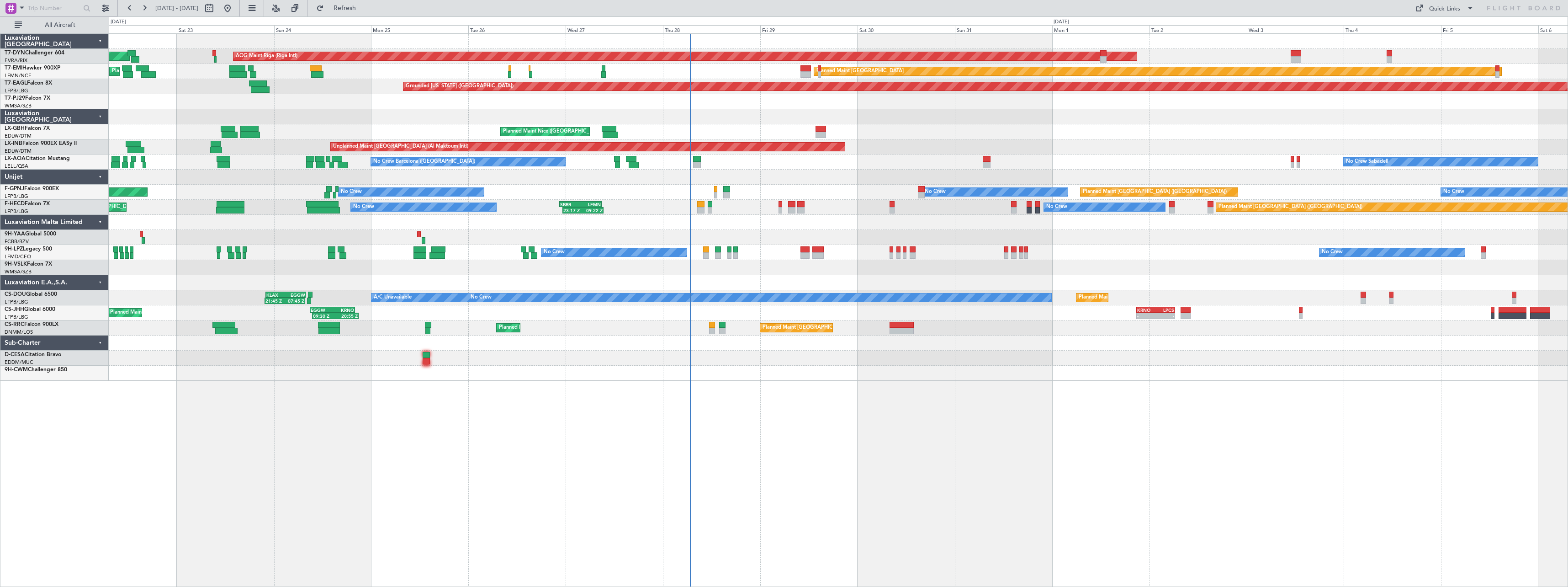
click at [768, 391] on div "AOG Maint Riga (Riga Intl) Planned Maint Basel-Mulhouse Planned Maint Zurich Pl…" at bounding box center [838, 310] width 1459 height 554
click at [755, 106] on div at bounding box center [838, 102] width 1459 height 15
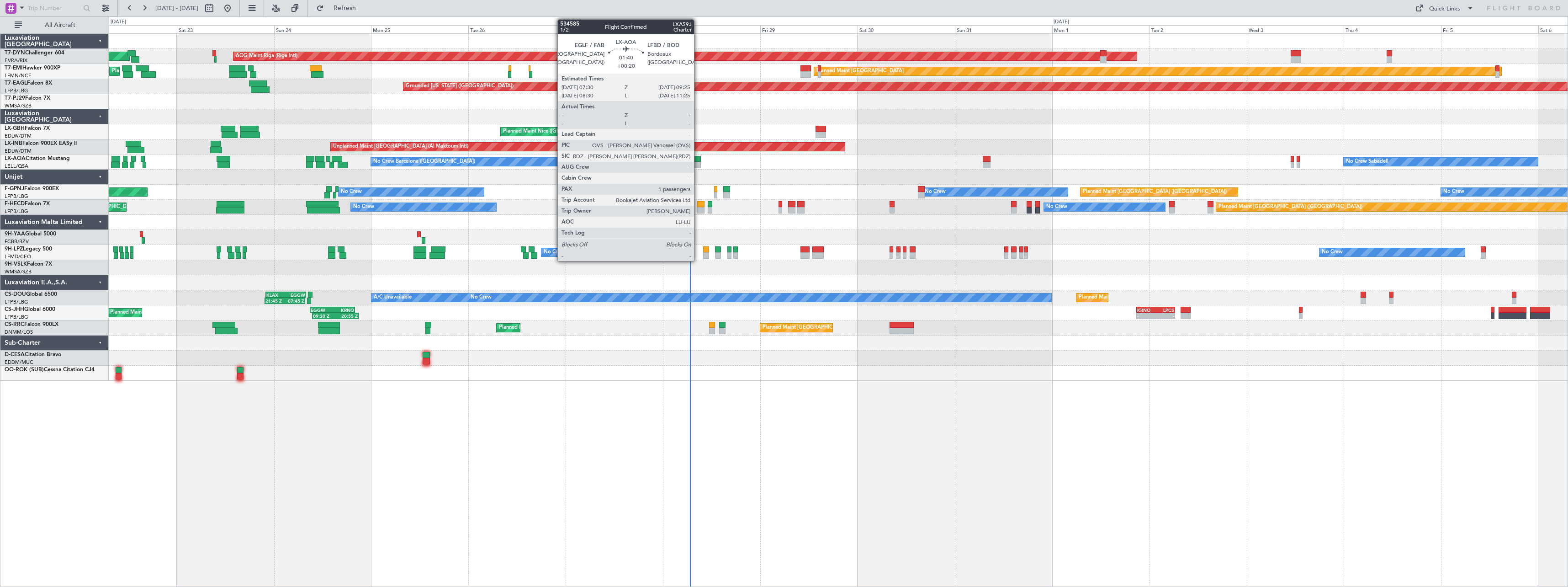
click at [698, 162] on div at bounding box center [698, 165] width 9 height 7
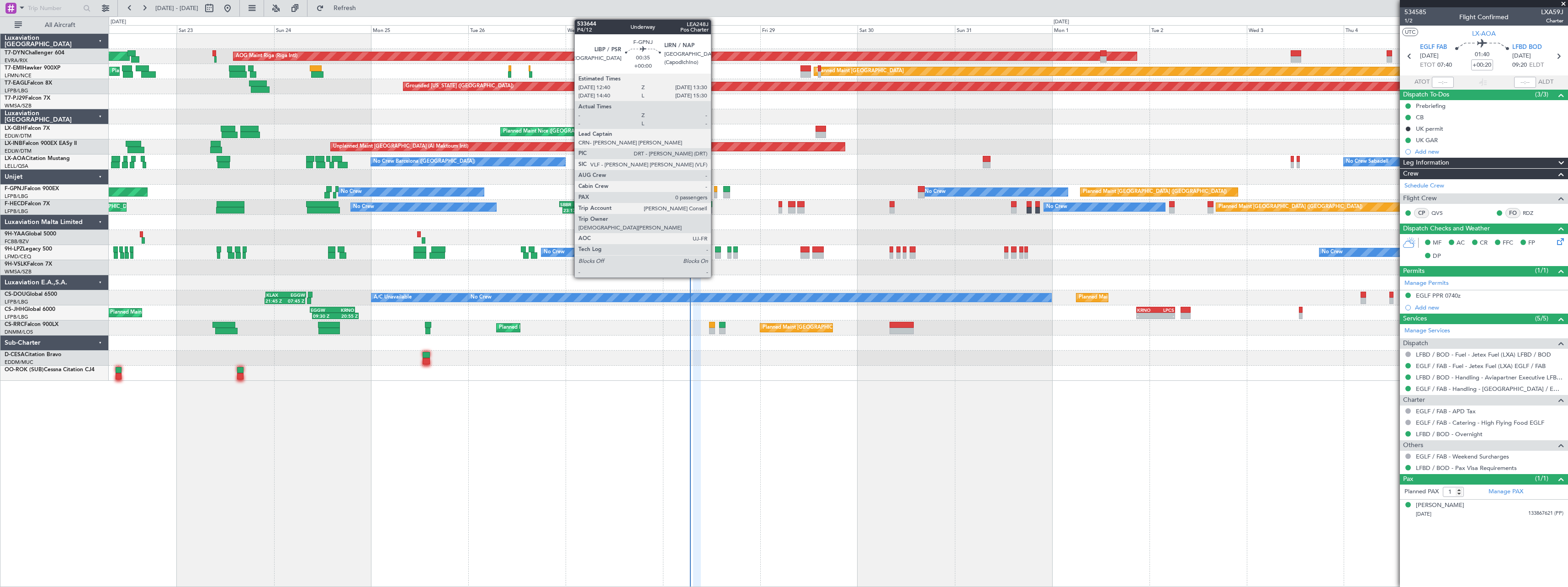
click at [715, 189] on div at bounding box center [716, 189] width 4 height 7
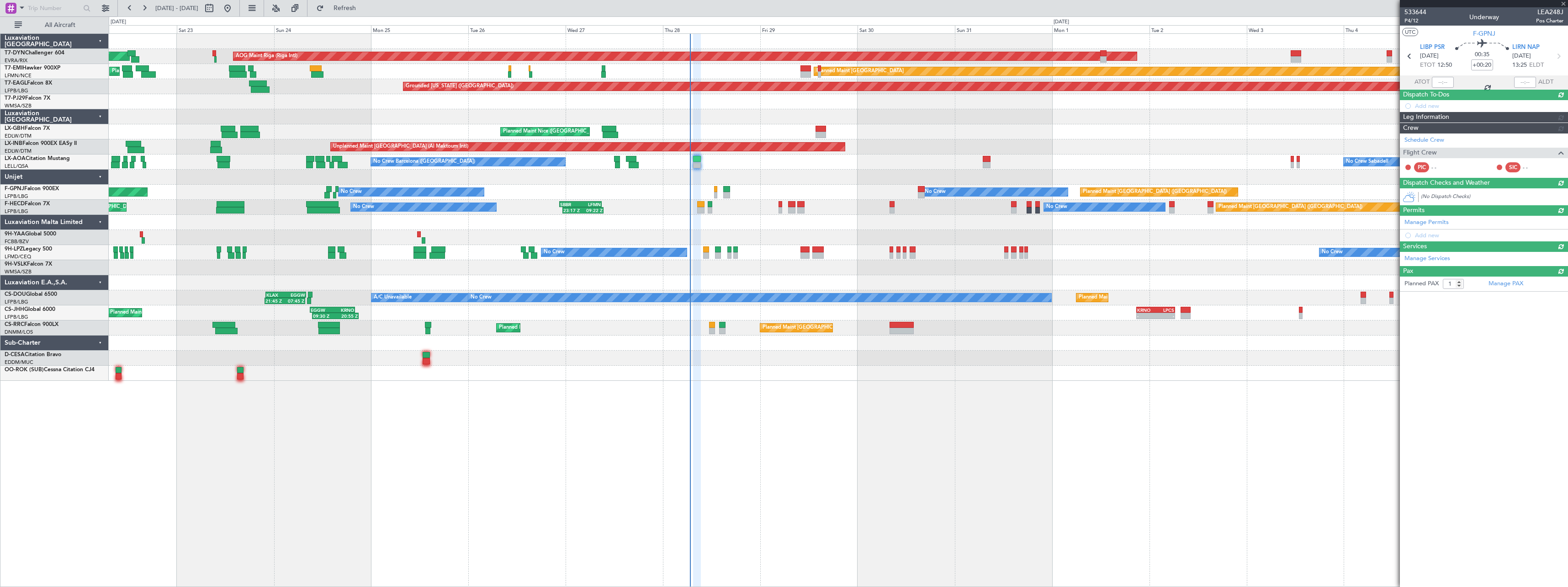
type input "0"
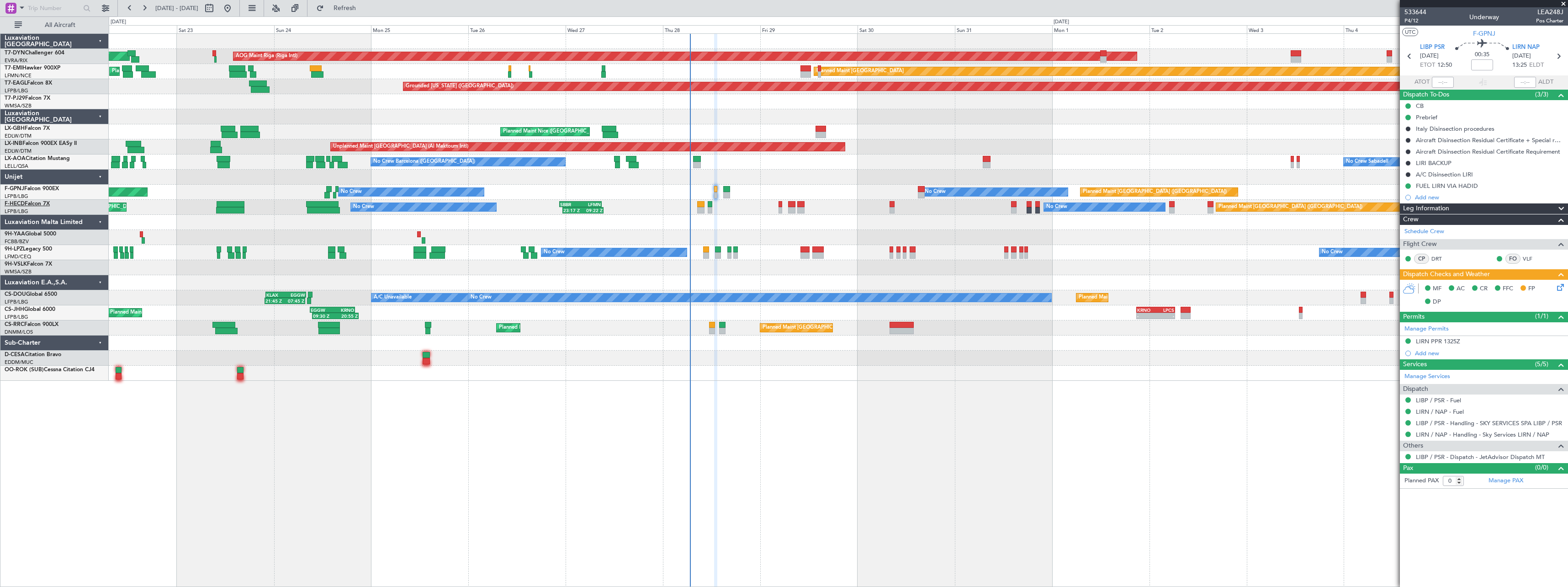
click at [39, 201] on link "F-HECD Falcon 7X" at bounding box center [27, 203] width 45 height 5
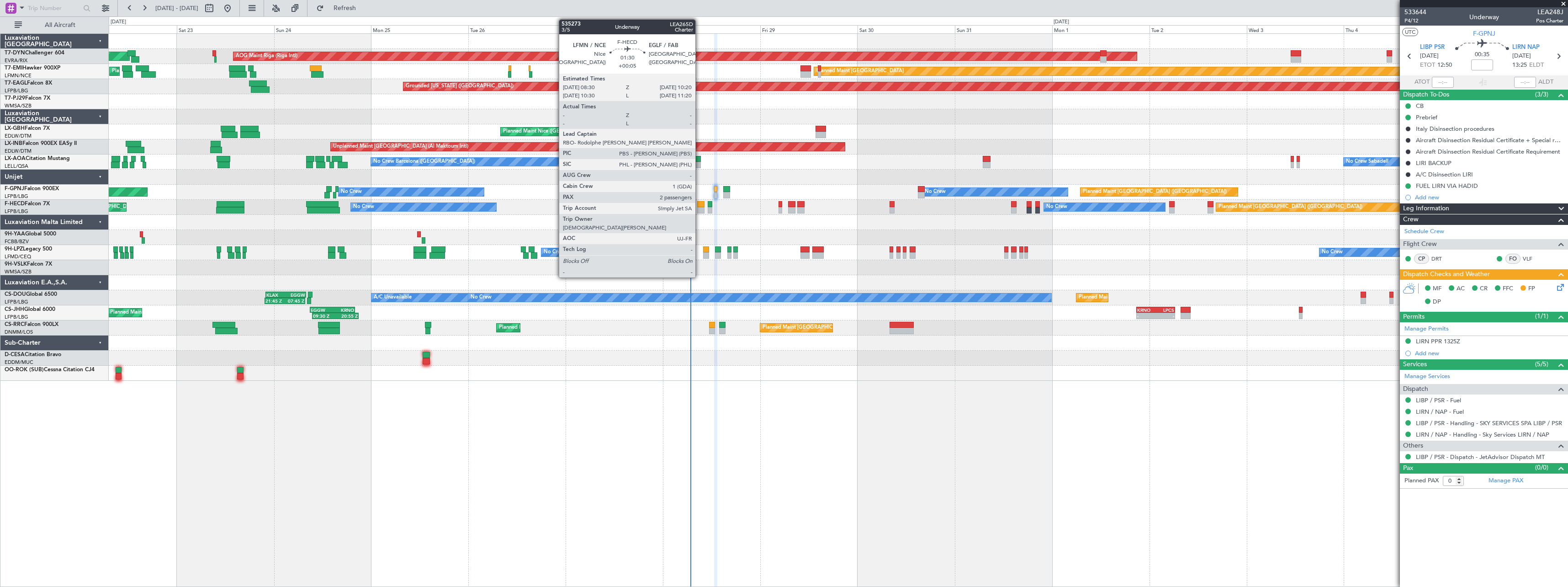
click at [699, 206] on div at bounding box center [701, 204] width 8 height 7
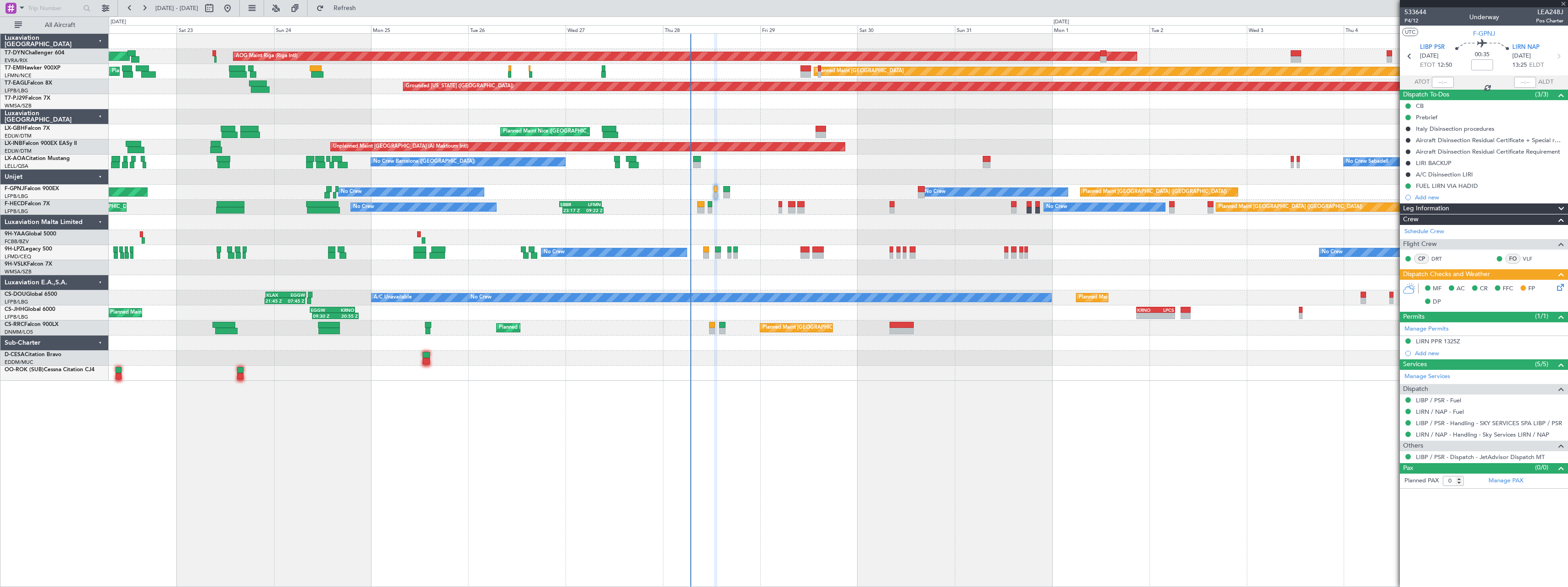
type input "+00:05"
type input "2"
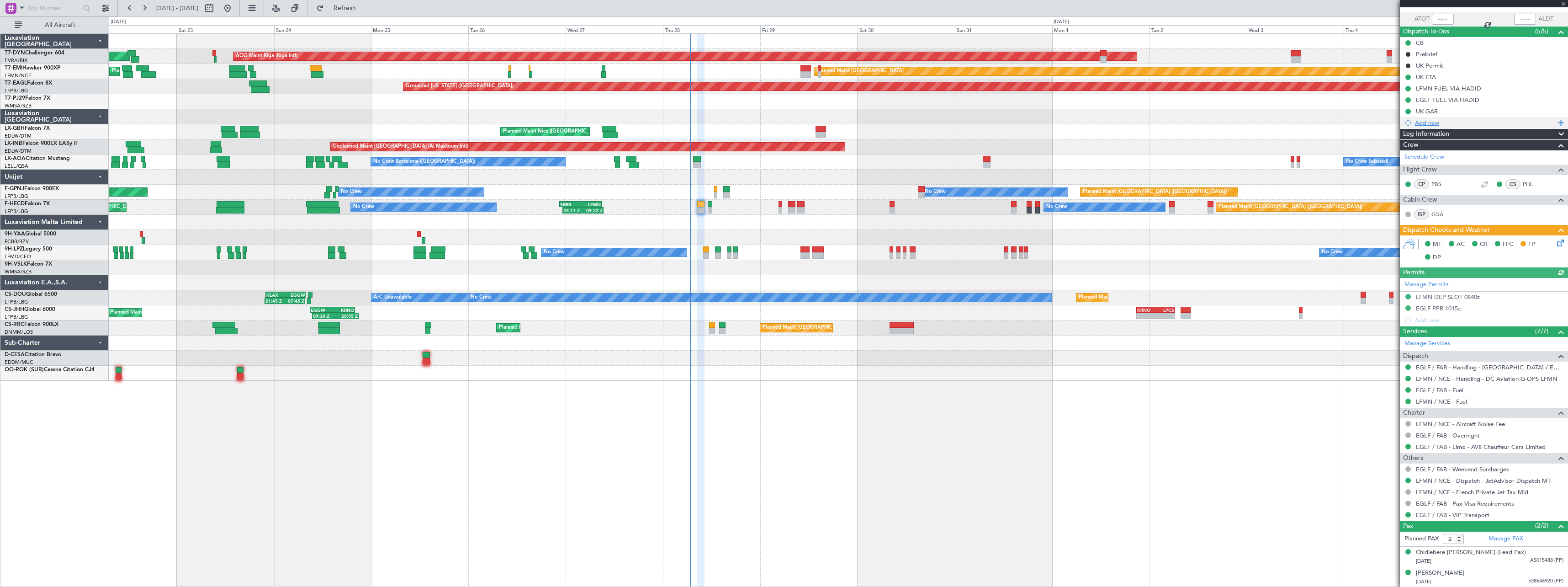
scroll to position [63, 0]
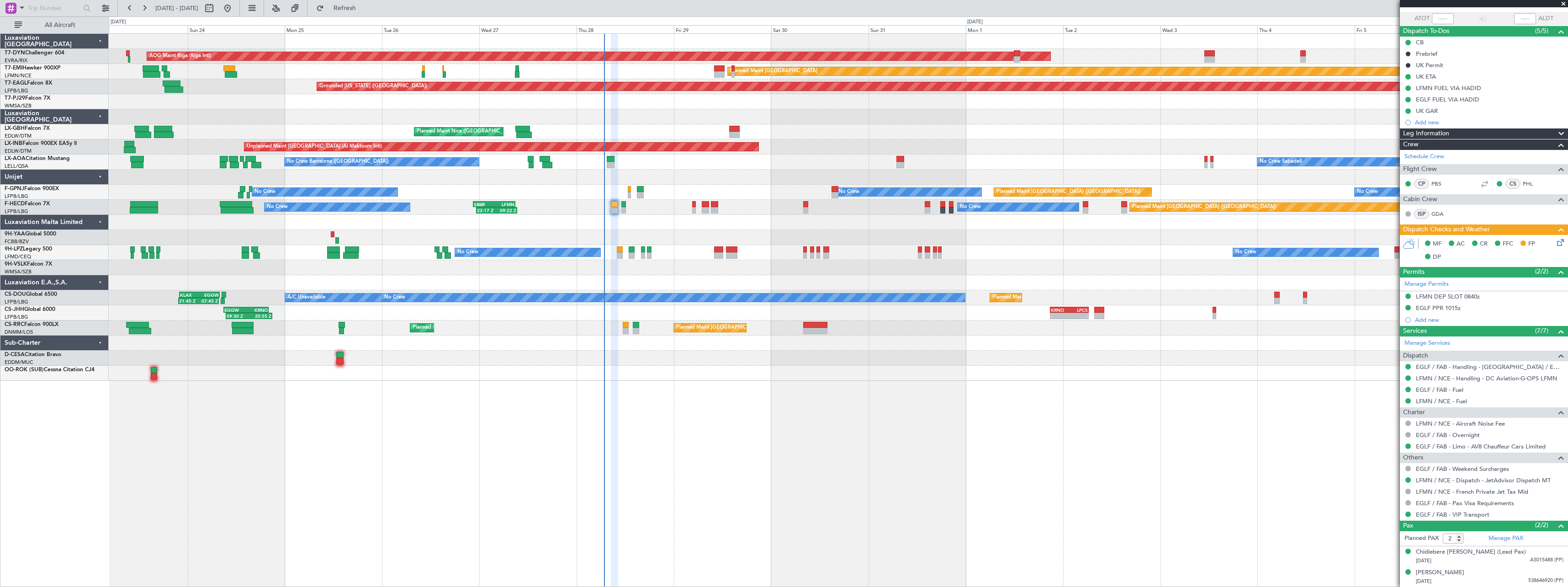
click at [895, 329] on div "Planned Maint Paris (Le Bourget) Planned Maint Paris (Le Bourget) Planned Maint…" at bounding box center [838, 328] width 1459 height 15
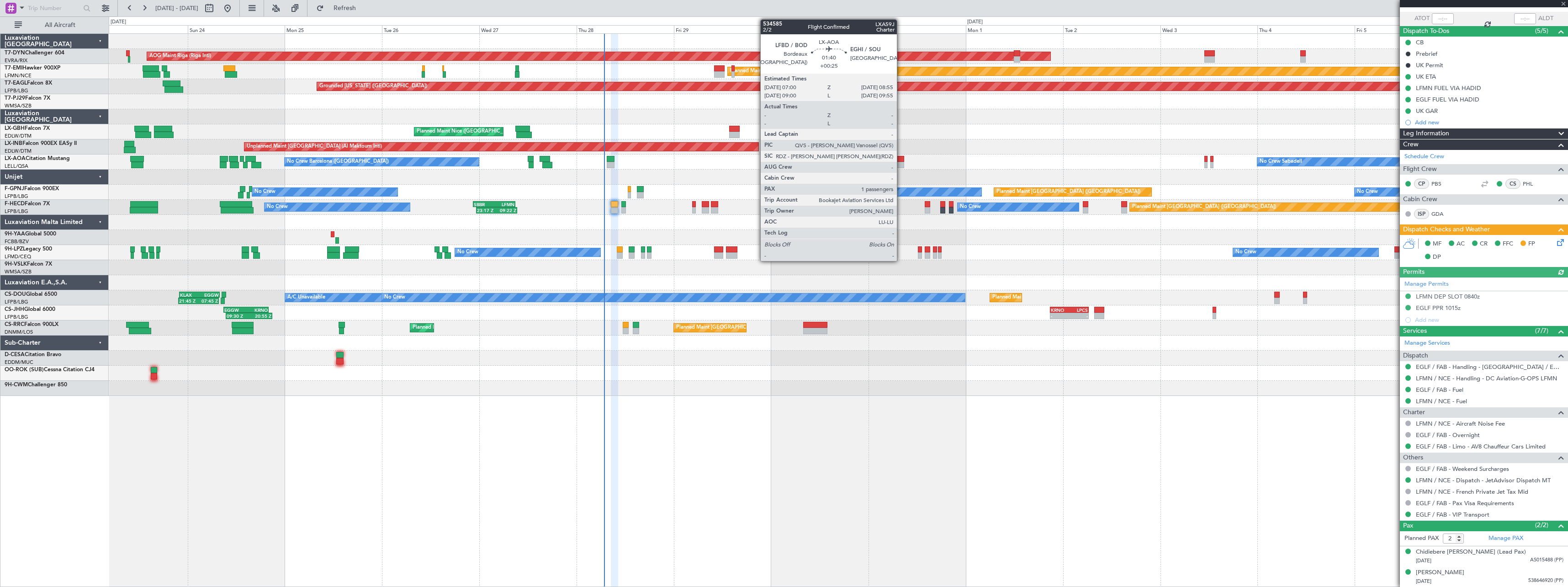
click at [901, 162] on div at bounding box center [901, 165] width 9 height 7
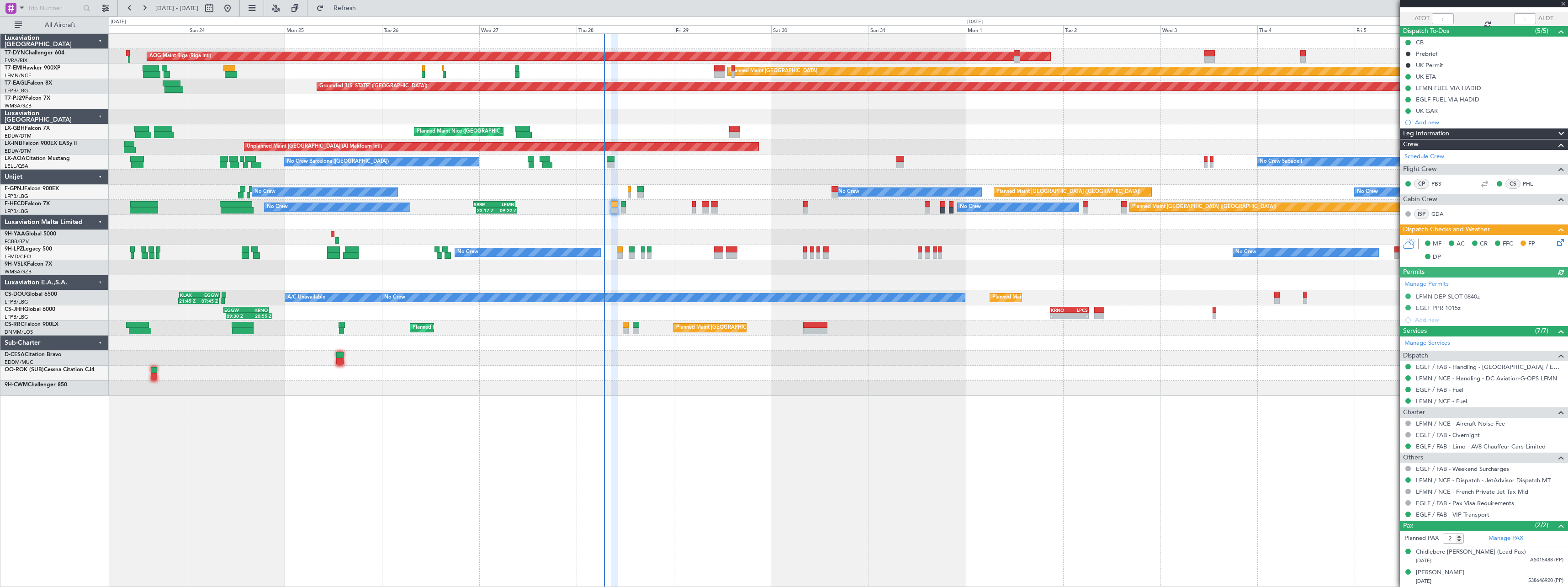
type input "+00:25"
type input "1"
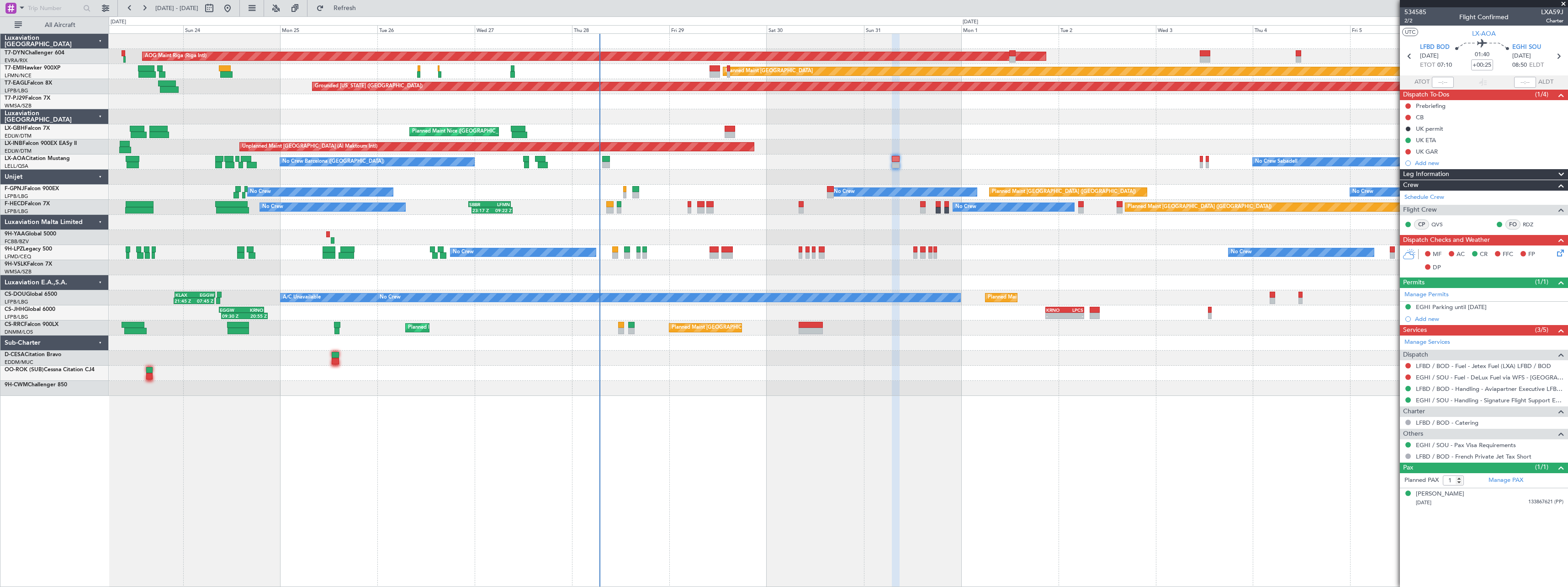
click at [1023, 376] on div at bounding box center [838, 373] width 1459 height 15
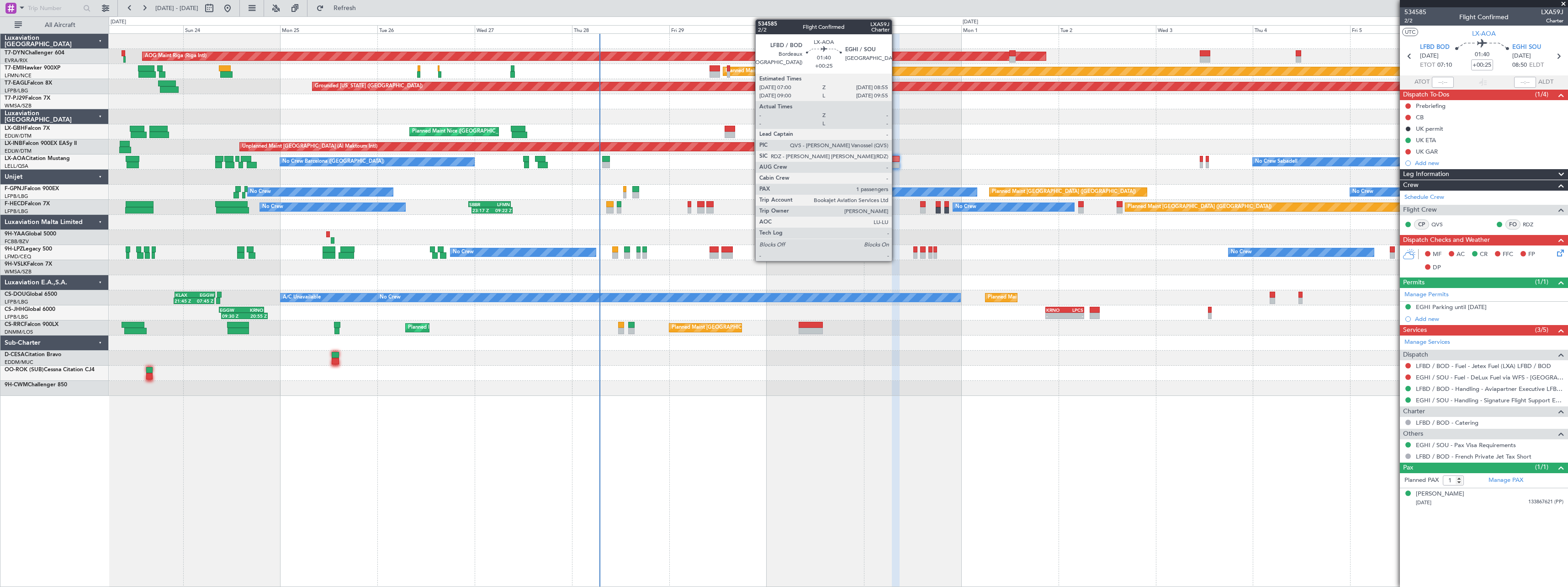
click at [896, 161] on div at bounding box center [896, 159] width 9 height 7
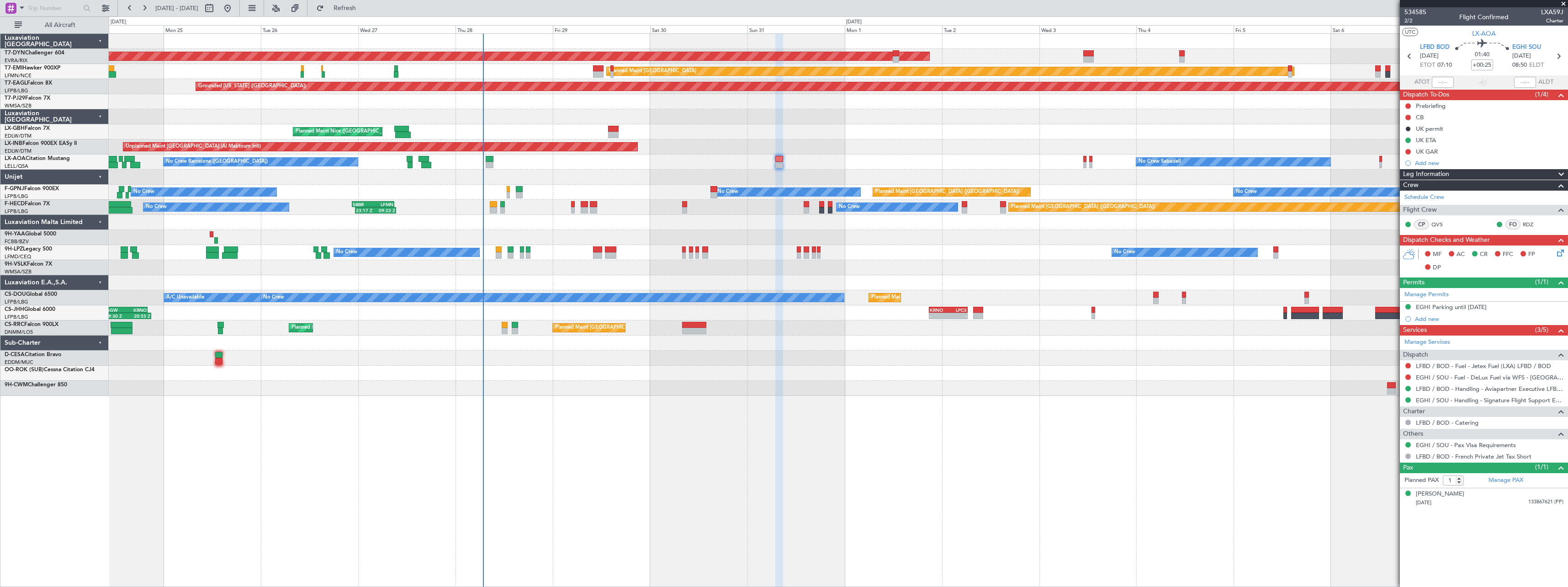
click at [989, 411] on div "AOG Maint Riga (Riga Intl) Planned Maint Basel-Mulhouse Planned Maint Zurich Pl…" at bounding box center [838, 310] width 1459 height 554
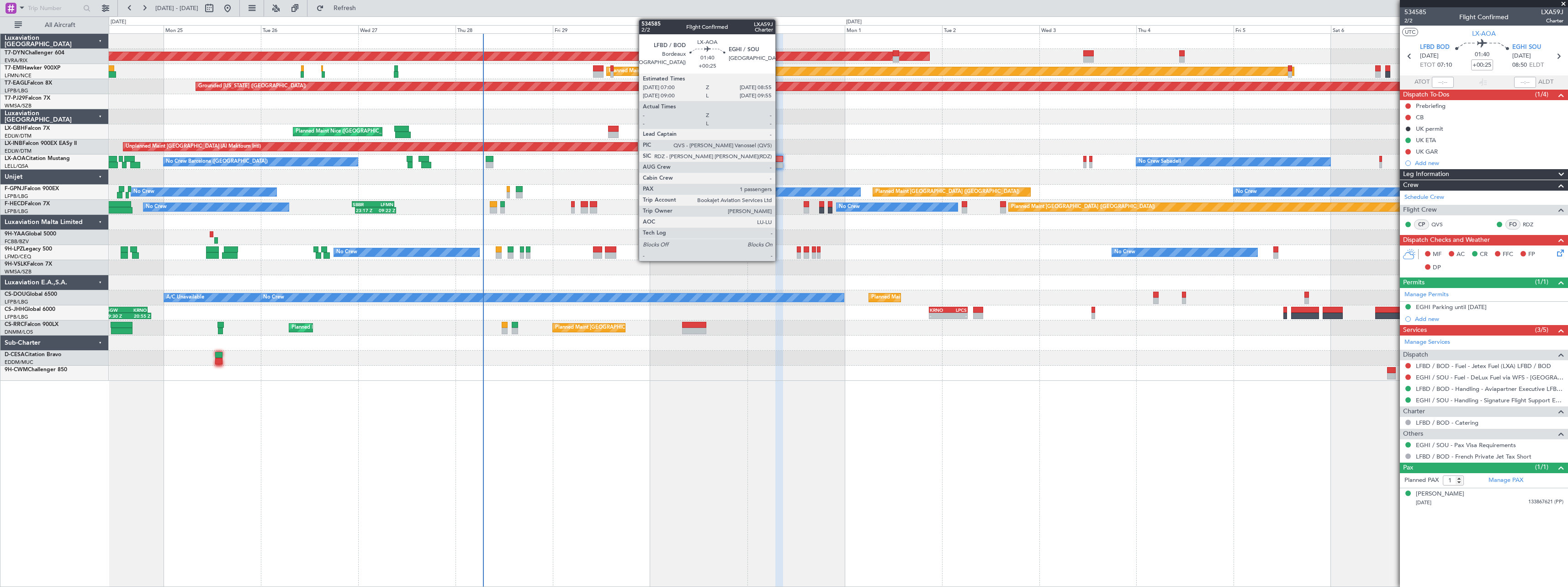
click at [779, 162] on div at bounding box center [780, 165] width 9 height 7
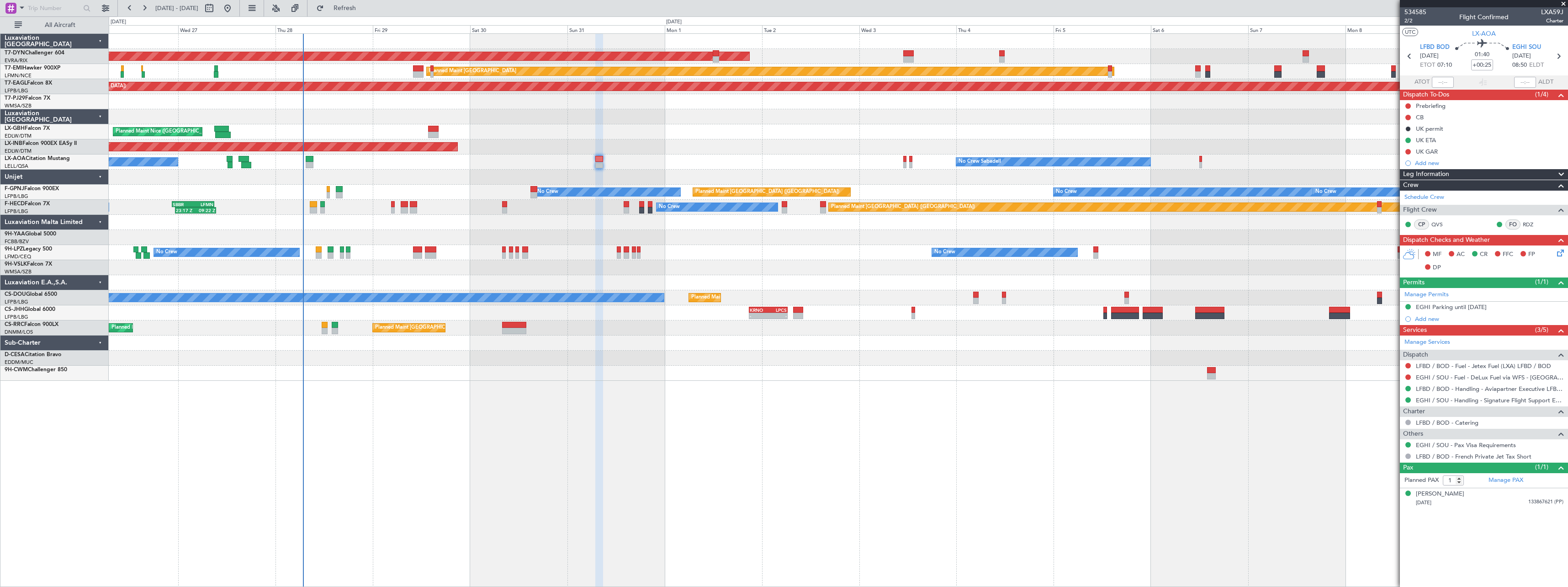
click at [647, 392] on div "AOG Maint Riga (Riga Intl) Planned Maint Zurich Grounded New York (Teterboro) P…" at bounding box center [838, 310] width 1459 height 554
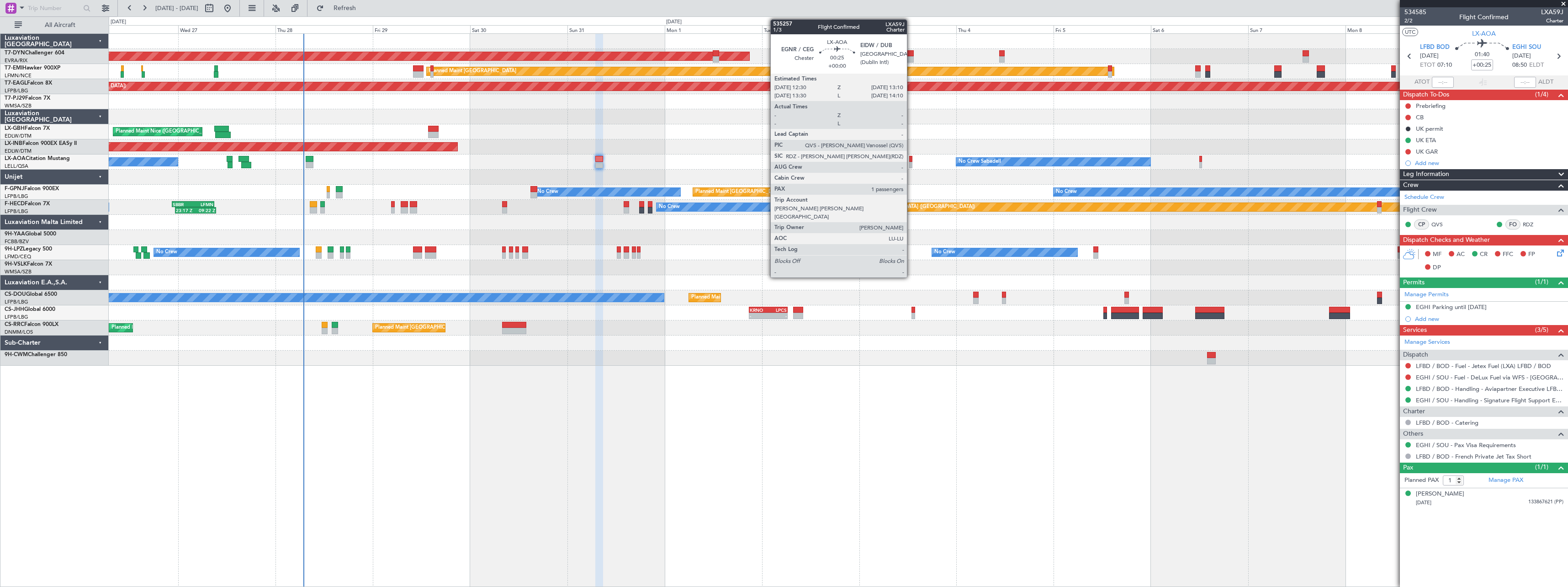
click at [911, 158] on div at bounding box center [911, 159] width 3 height 7
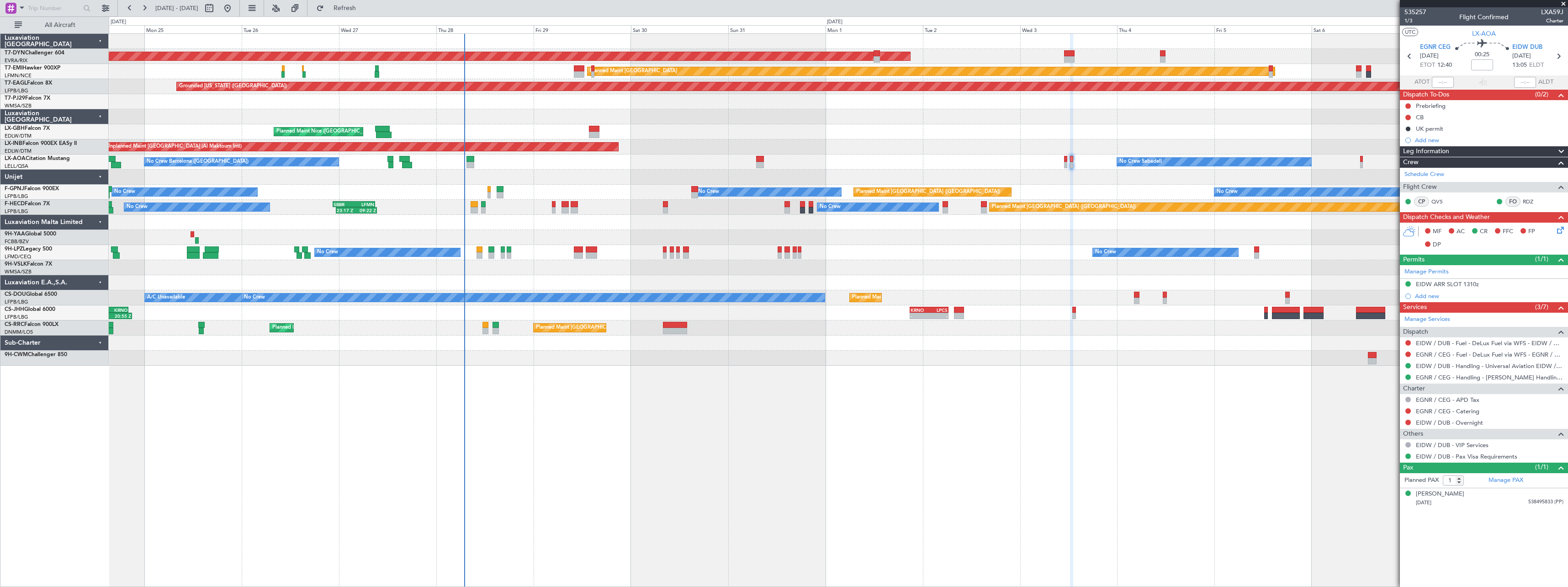
click at [783, 374] on div "AOG Maint Riga (Riga Intl) Planned Maint Basel-Mulhouse Planned Maint Zurich Pl…" at bounding box center [838, 310] width 1459 height 554
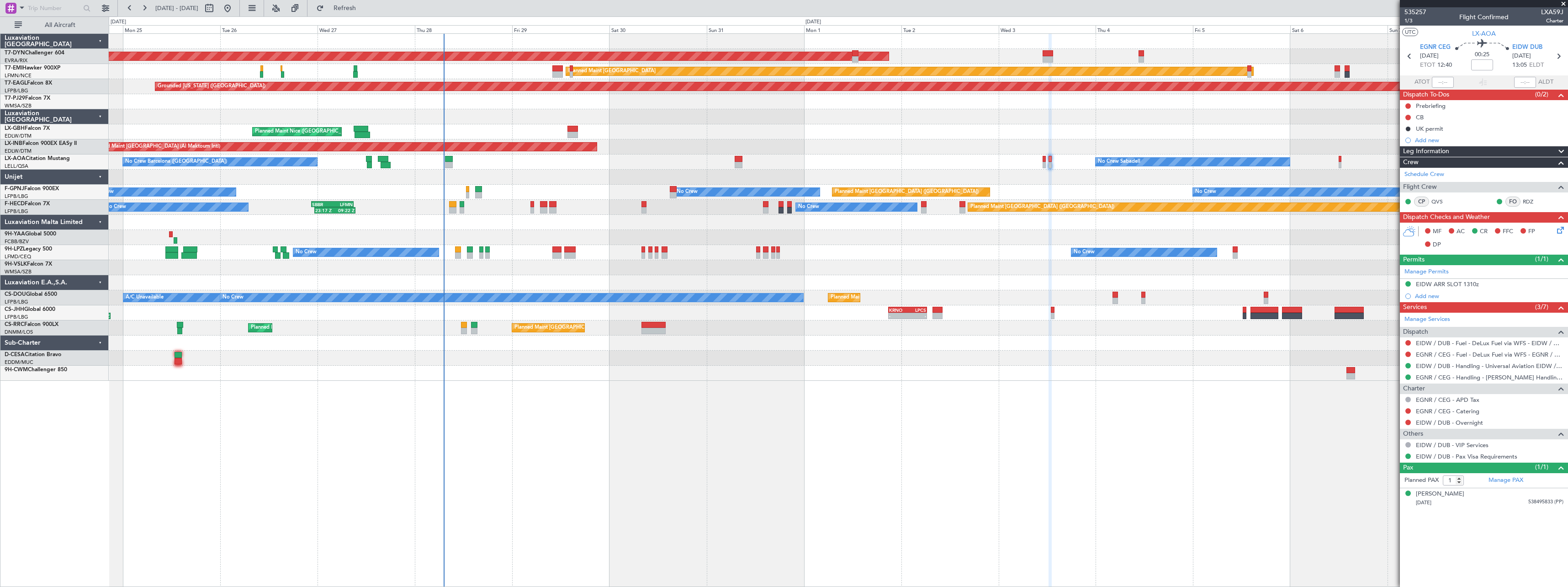
click at [858, 391] on div "AOG Maint Riga (Riga Intl) Planned Maint Basel-Mulhouse Planned Maint Zurich Pl…" at bounding box center [838, 310] width 1459 height 554
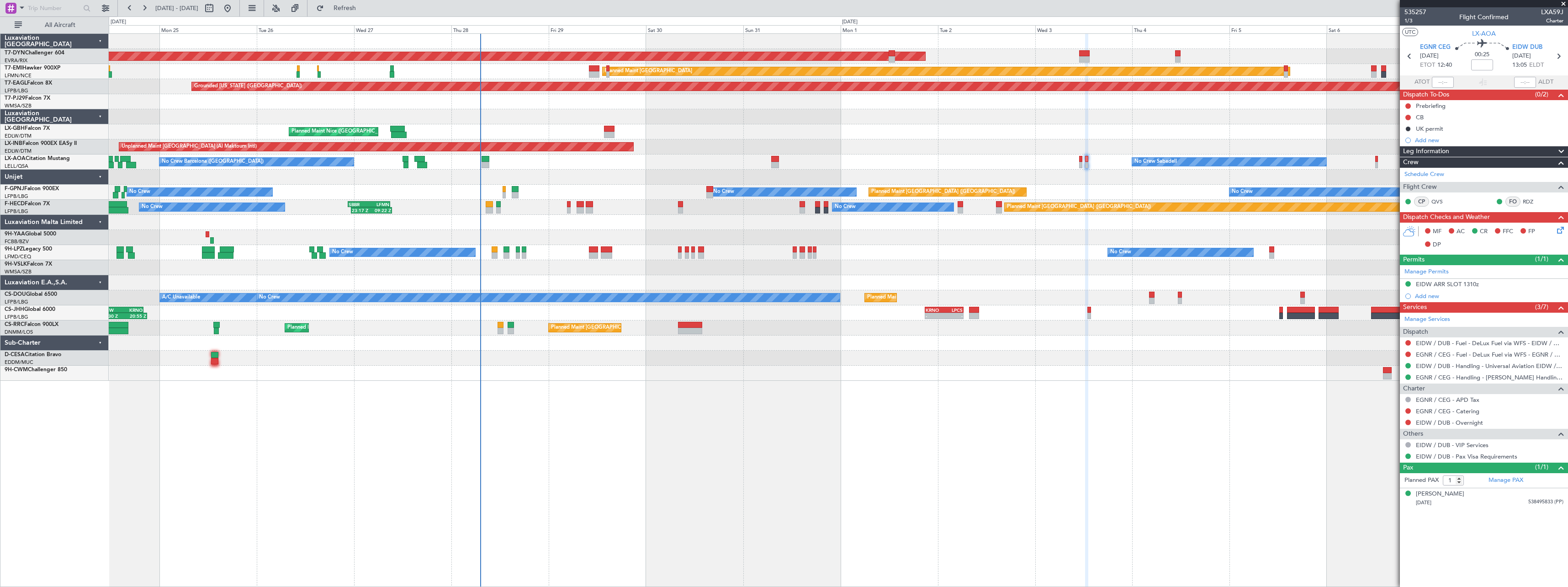
click at [866, 397] on div "AOG Maint Riga (Riga Intl) Planned Maint Basel-Mulhouse Planned Maint Zurich Pl…" at bounding box center [838, 310] width 1459 height 554
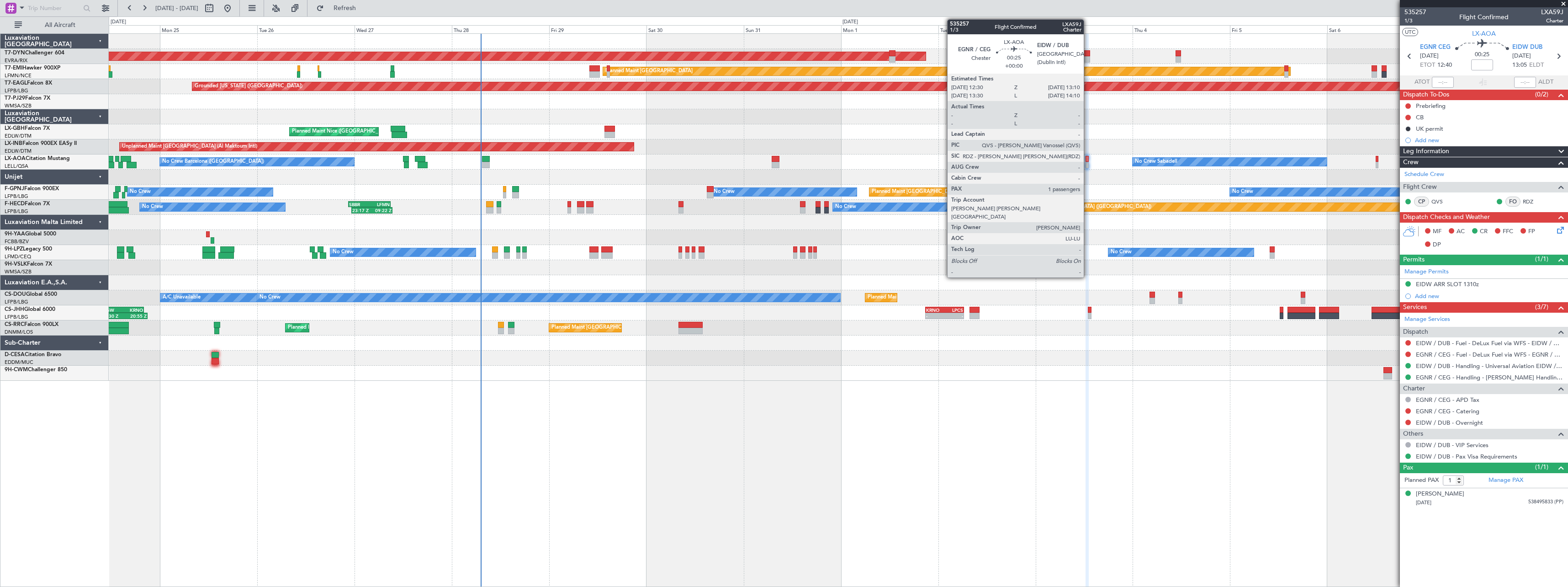
click at [1088, 163] on div at bounding box center [1087, 165] width 3 height 7
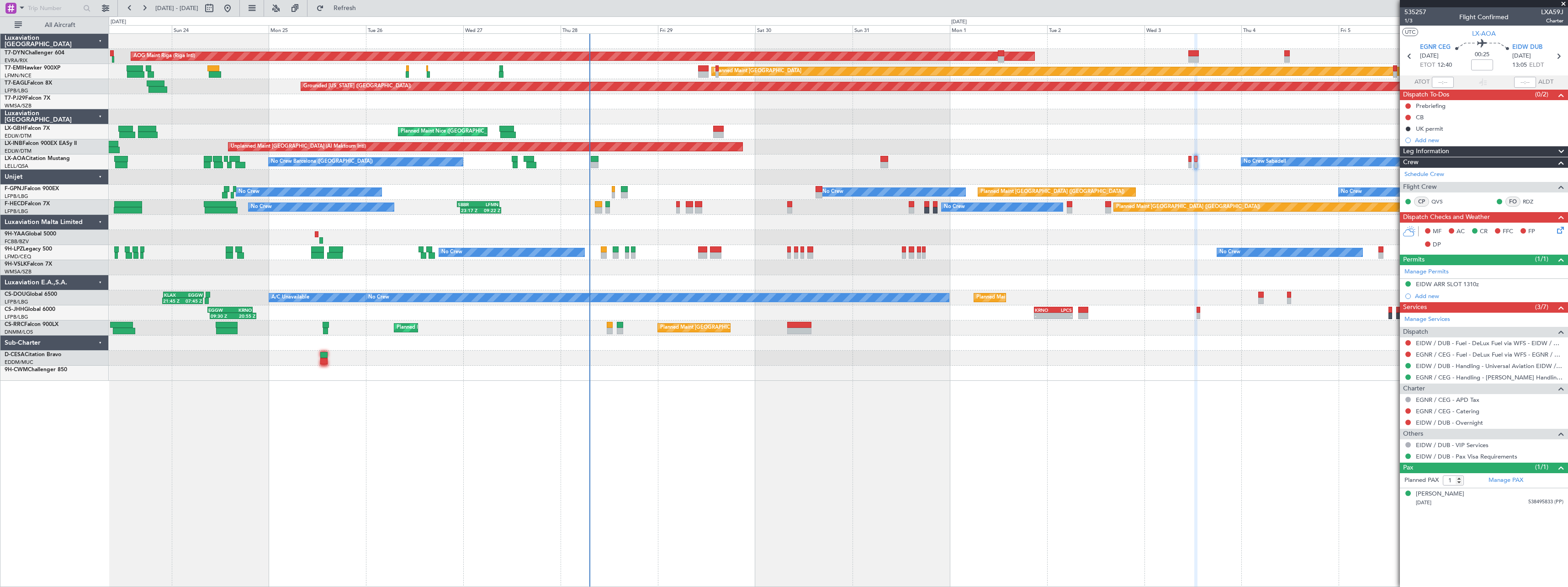
click at [733, 175] on div at bounding box center [838, 177] width 1459 height 15
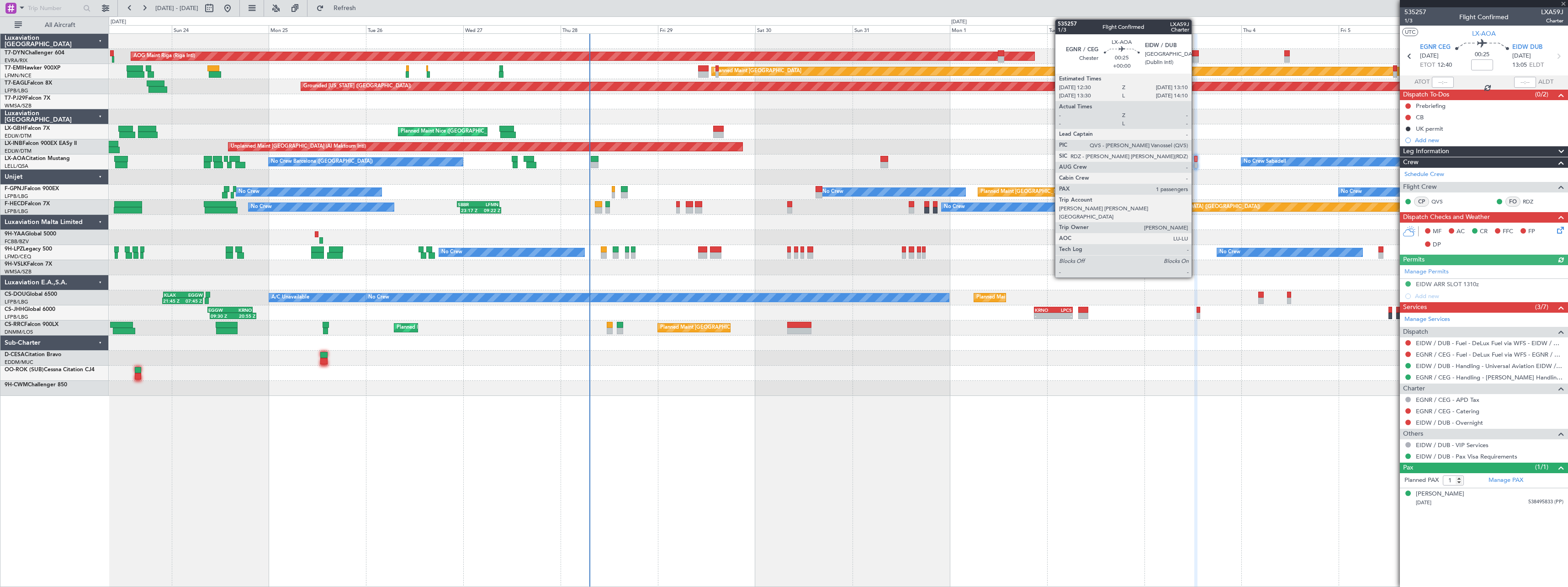
click at [1195, 163] on div at bounding box center [1195, 165] width 3 height 7
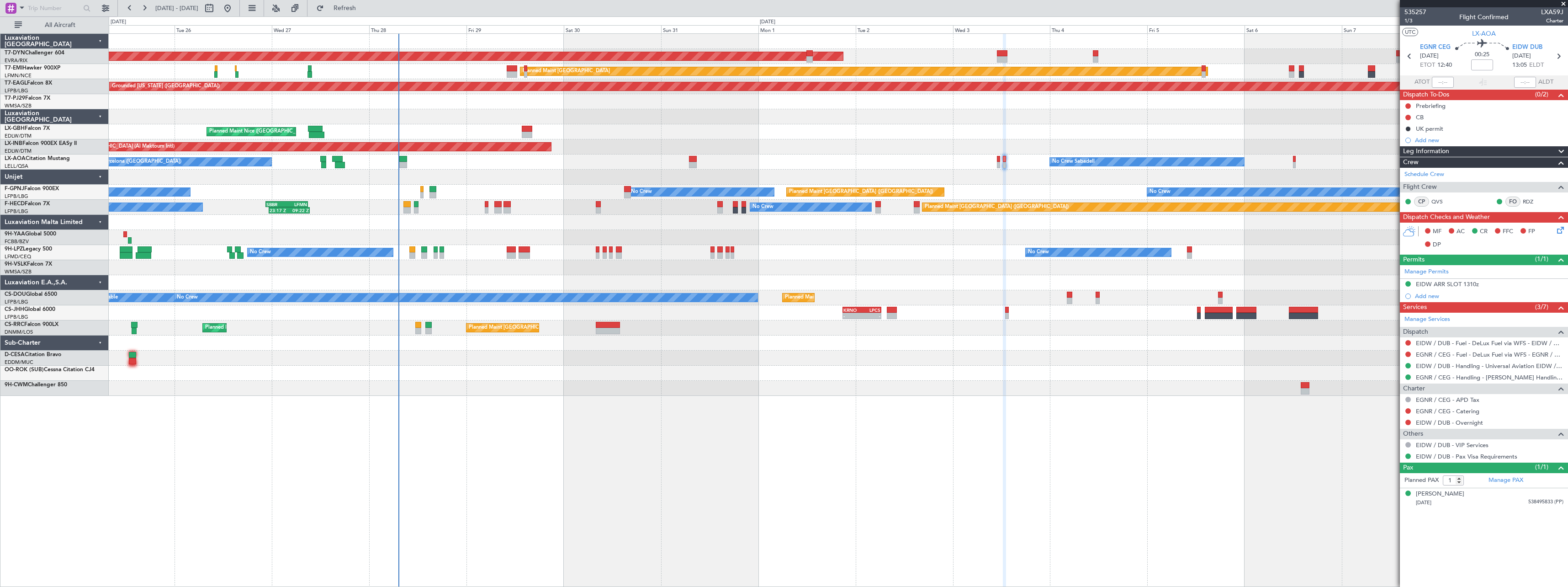
click at [977, 413] on div "AOG Maint Riga (Riga Intl) Planned Maint Basel-Mulhouse Planned Maint Zurich Pl…" at bounding box center [838, 310] width 1459 height 554
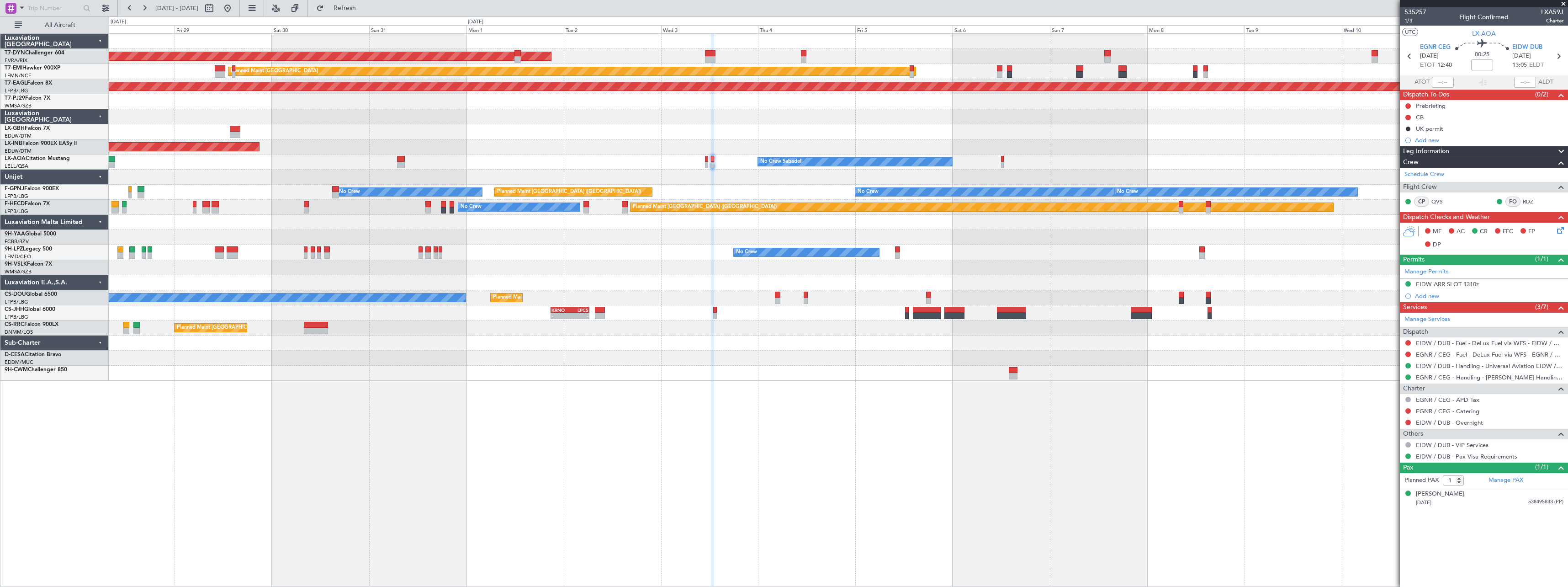
click at [738, 419] on div "AOG Maint Riga (Riga Intl) Planned Maint [GEOGRAPHIC_DATA] Grounded [US_STATE] …" at bounding box center [838, 310] width 1459 height 554
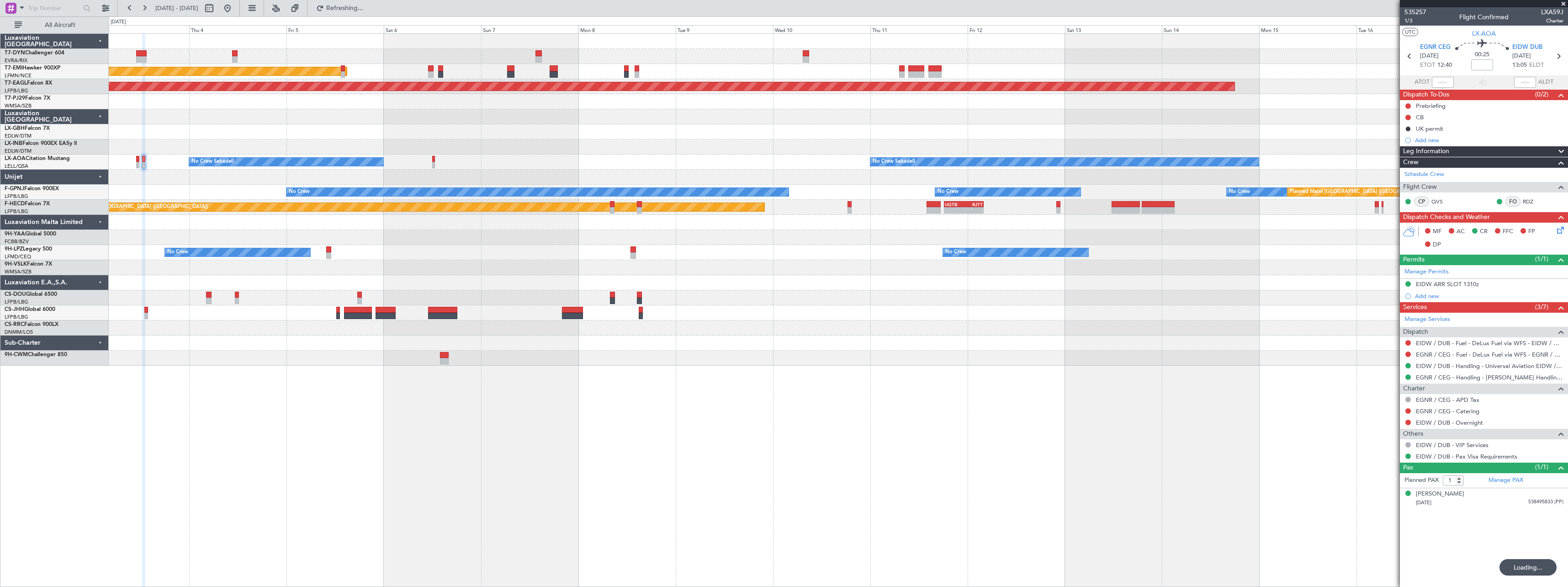
click at [621, 400] on div "AOG Maint Riga (Riga Intl) Planned Maint Zurich Grounded New York (Teterboro) P…" at bounding box center [838, 310] width 1459 height 554
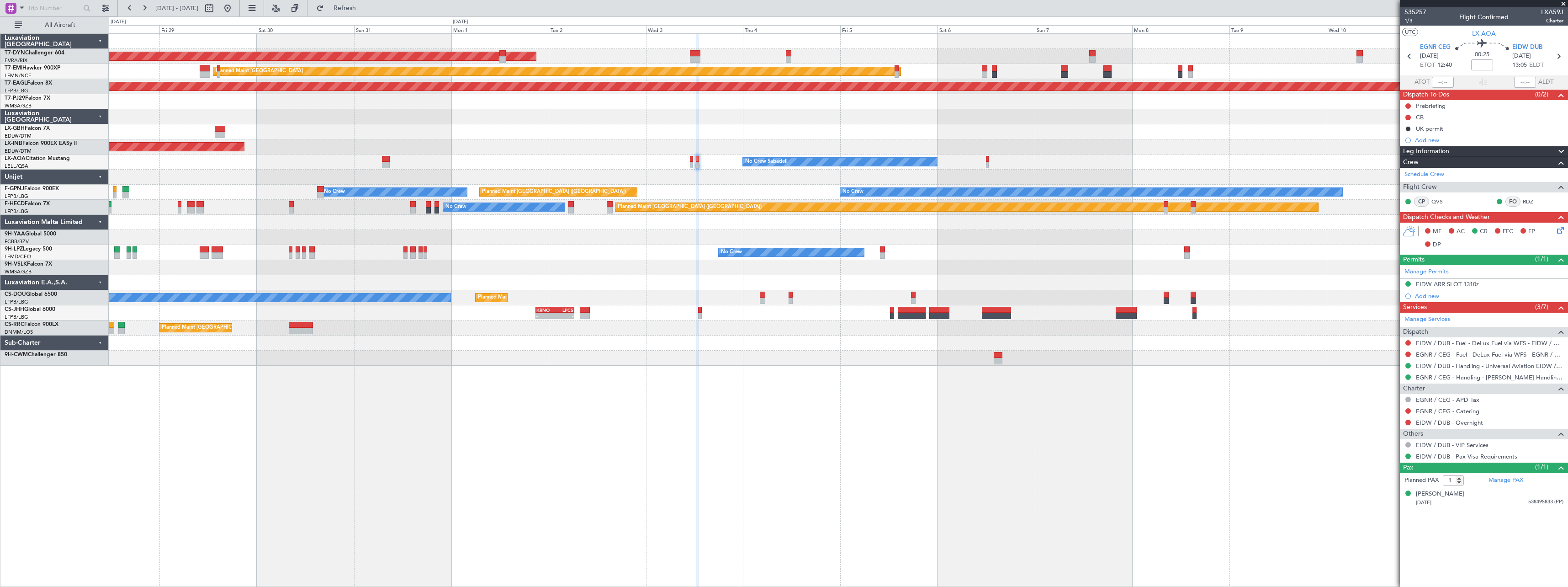
click at [844, 384] on div "AOG Maint Riga (Riga Intl) Planned Maint Zurich Grounded New York (Teterboro) P…" at bounding box center [838, 310] width 1459 height 554
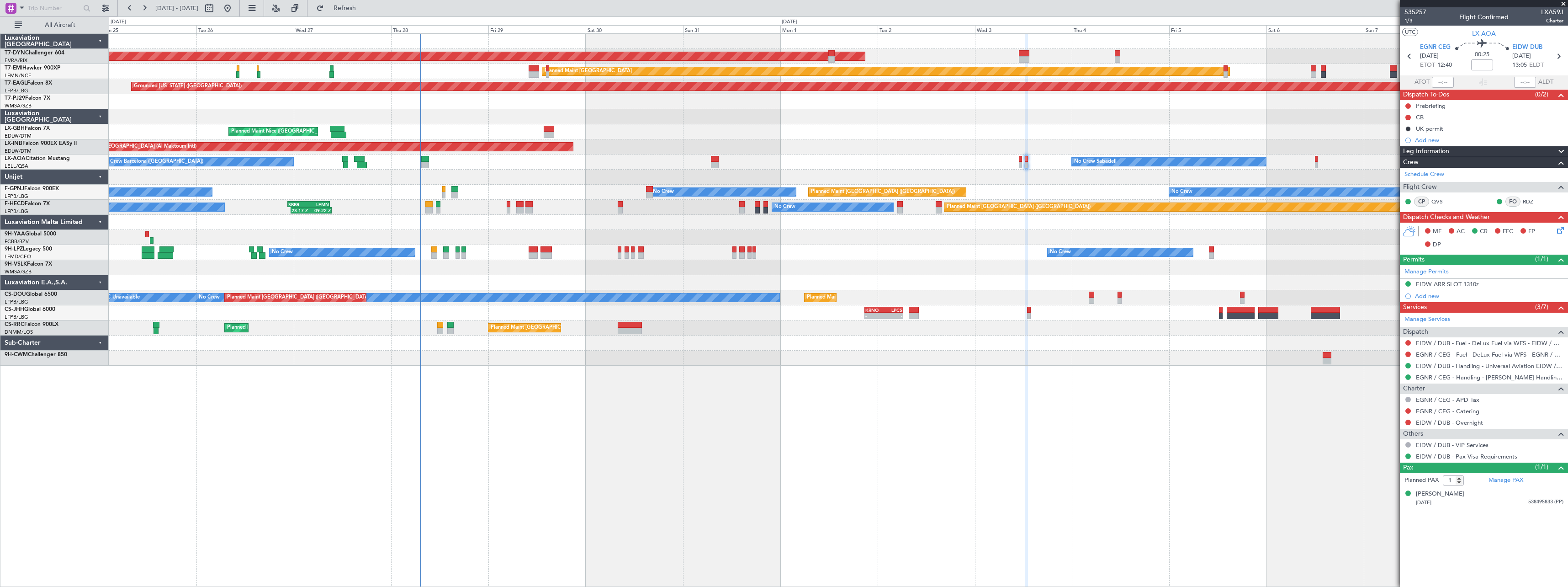
click at [715, 398] on div "AOG Maint Riga (Riga Intl) Planned Maint Basel-Mulhouse Planned Maint Zurich Pl…" at bounding box center [838, 310] width 1459 height 554
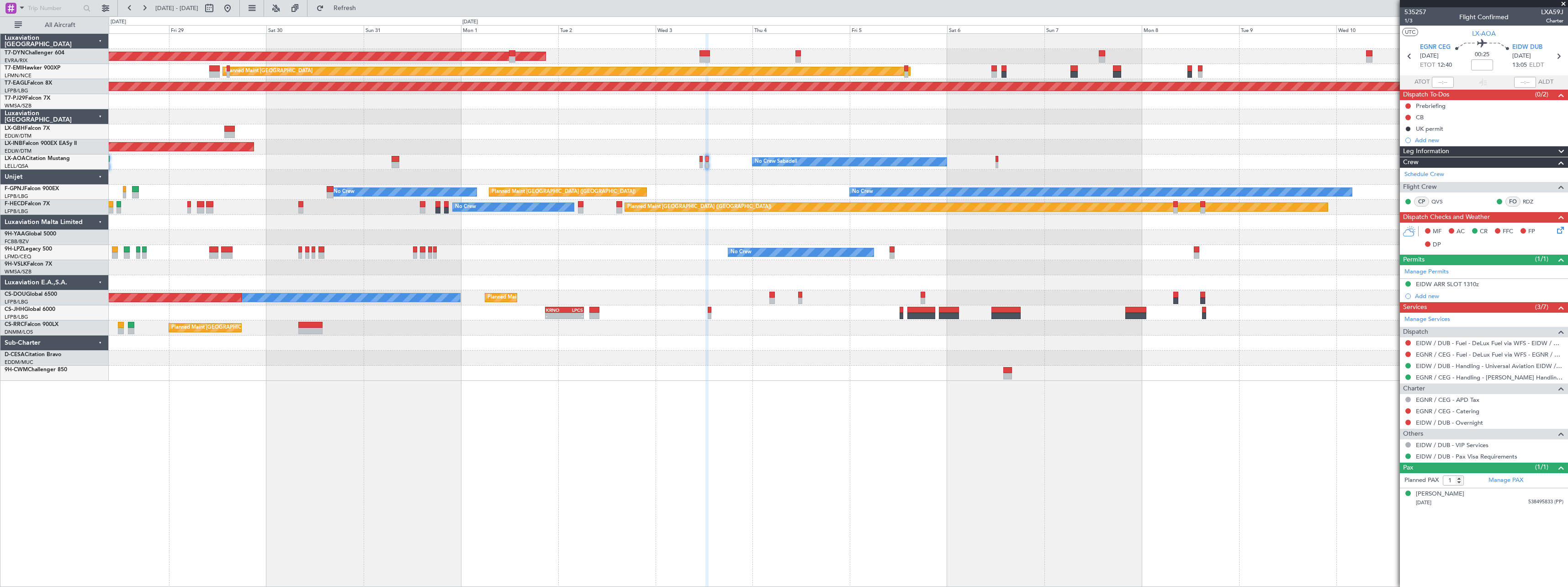
click at [914, 404] on div "AOG Maint Riga (Riga Intl) Planned Maint [GEOGRAPHIC_DATA] Grounded [US_STATE] …" at bounding box center [838, 310] width 1459 height 554
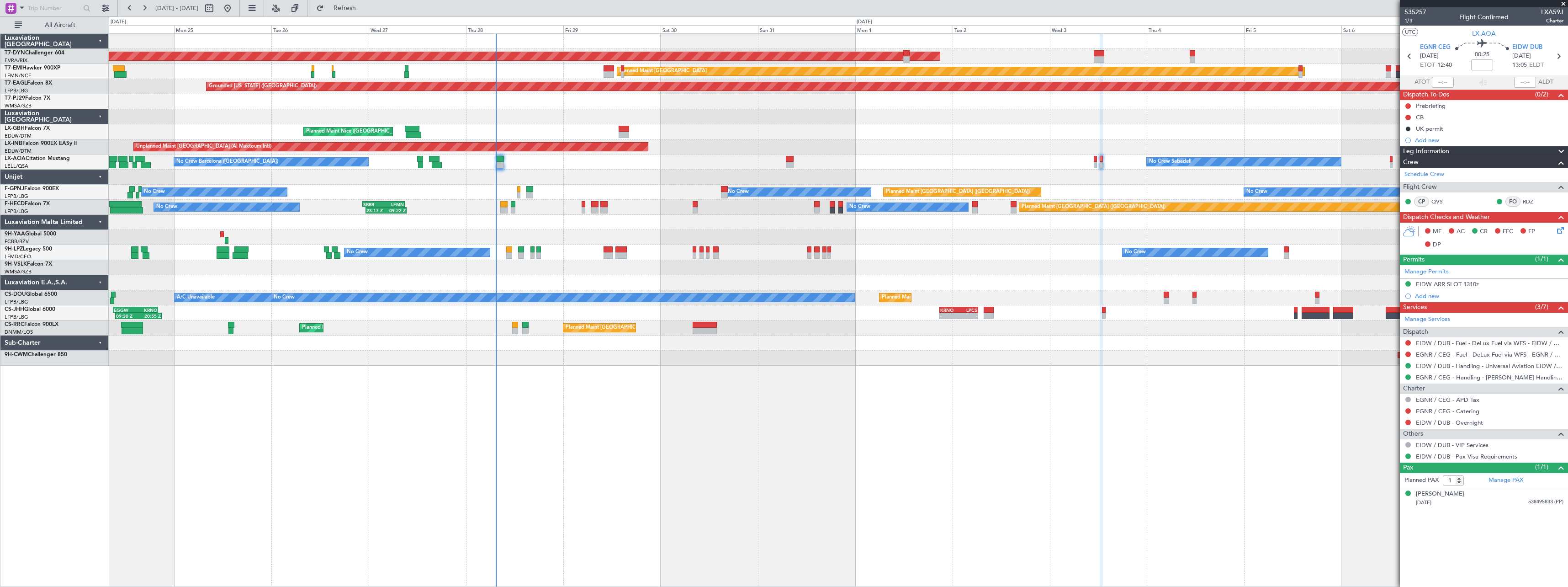
click at [732, 377] on div "AOG Maint Riga (Riga Intl) Planned Maint [GEOGRAPHIC_DATA]-[GEOGRAPHIC_DATA] Pl…" at bounding box center [838, 310] width 1459 height 554
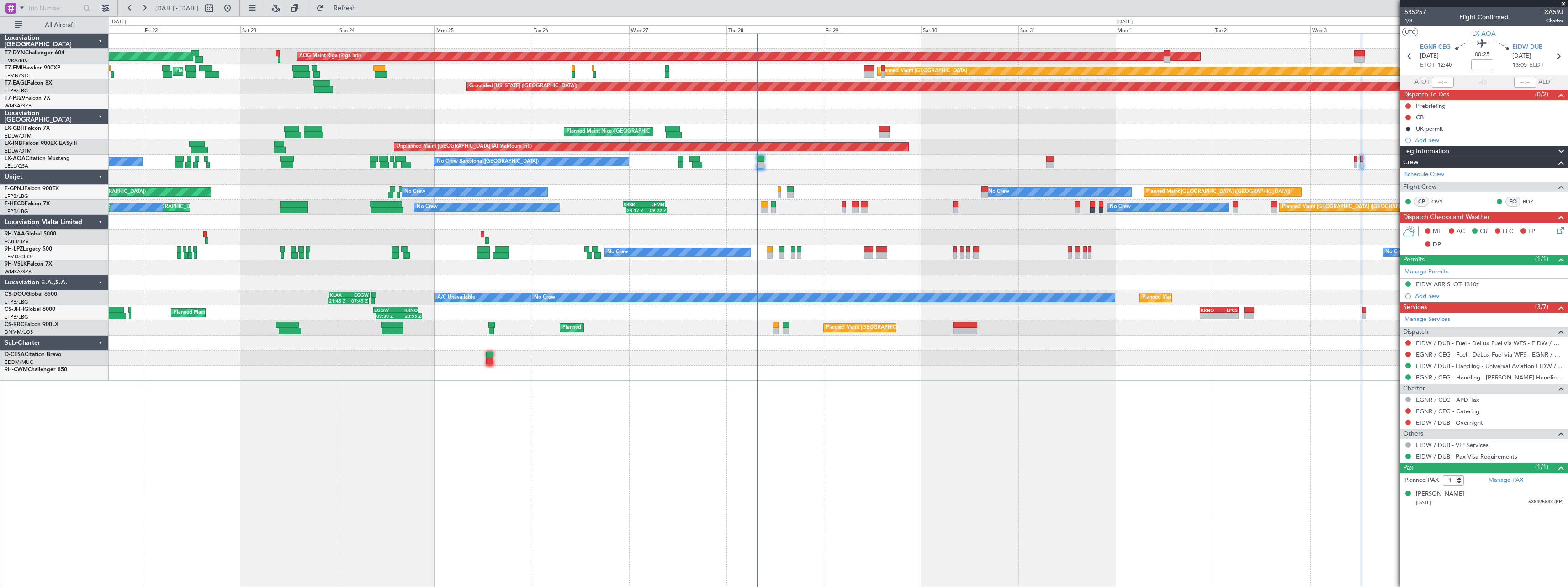
click at [844, 166] on div "No Crew Sabadell No Crew Barcelona ([GEOGRAPHIC_DATA]) No Crew Sabadell" at bounding box center [838, 162] width 1459 height 15
click at [106, 8] on button at bounding box center [105, 9] width 15 height 15
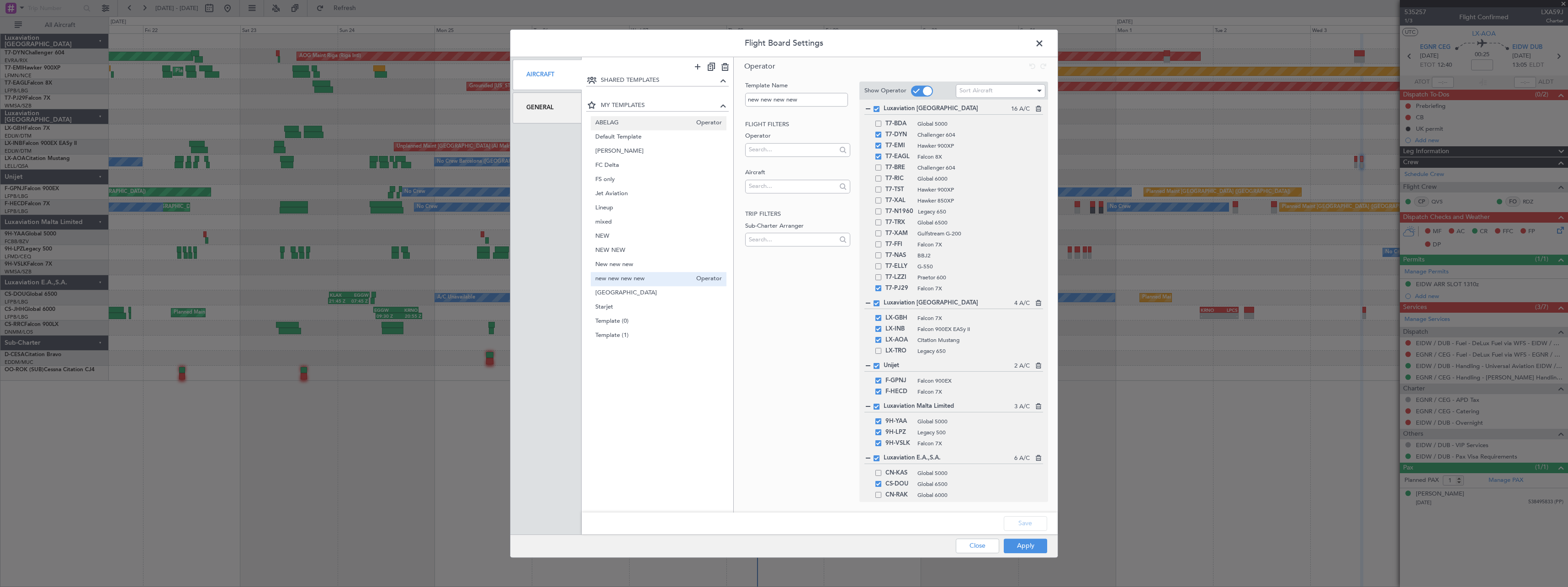
click at [642, 123] on span "ABELAG" at bounding box center [643, 123] width 97 height 10
type input "ABELAG"
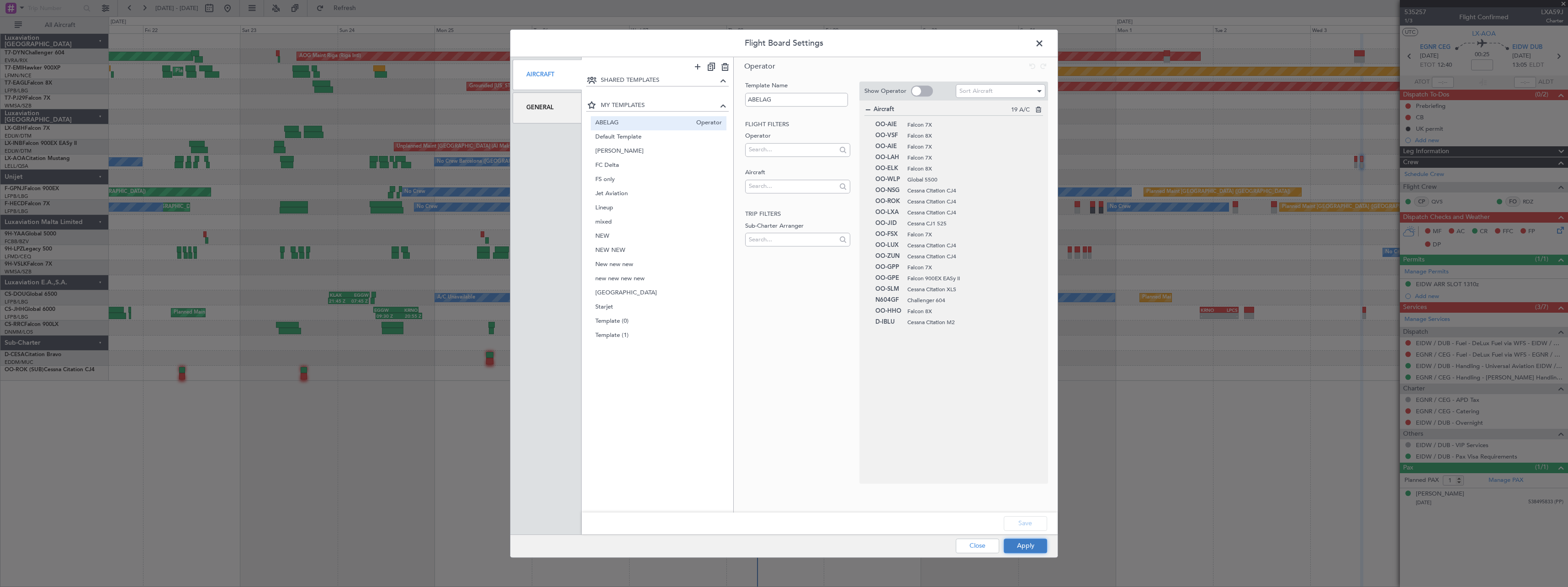
click at [1020, 550] on button "Apply" at bounding box center [1025, 546] width 43 height 15
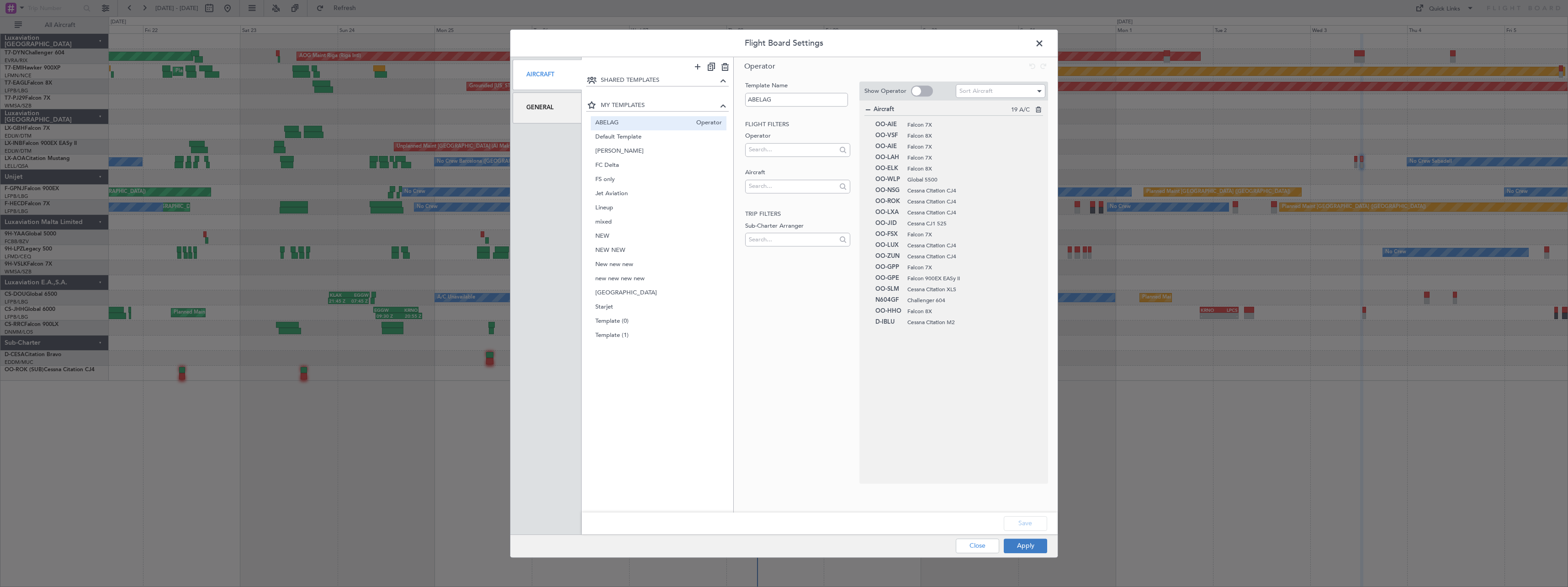
type input "0"
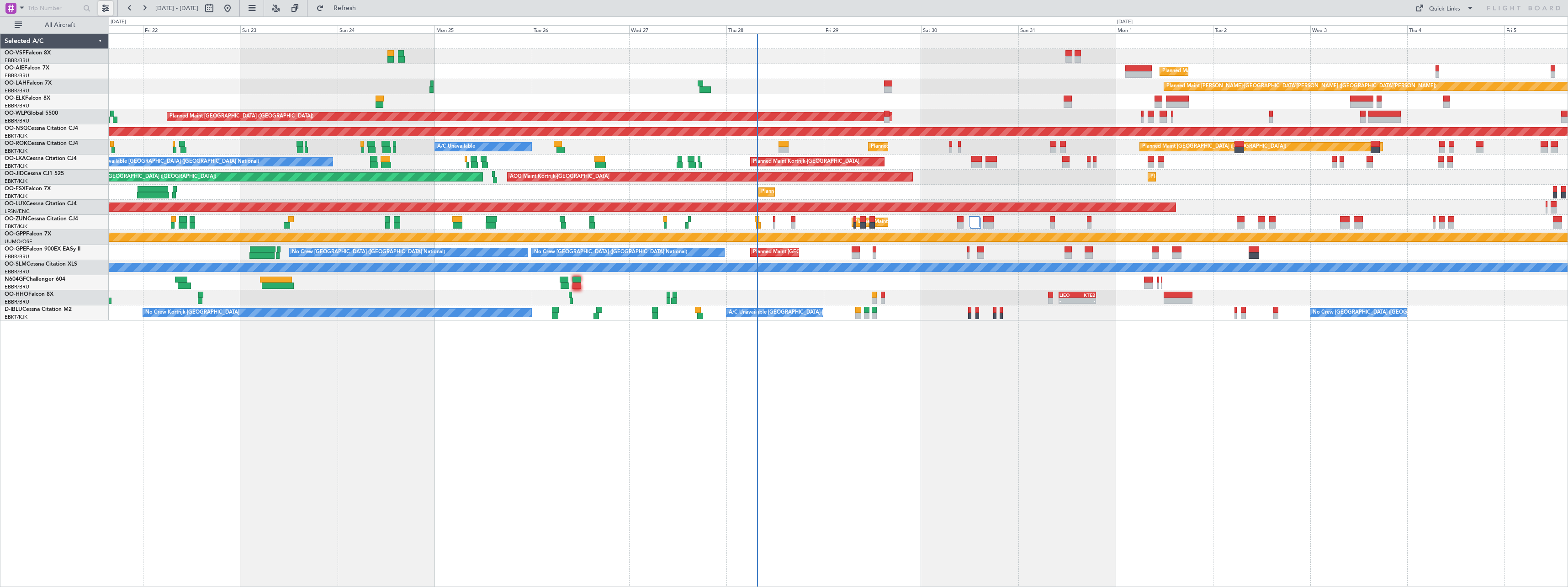
click at [100, 7] on button at bounding box center [105, 9] width 15 height 15
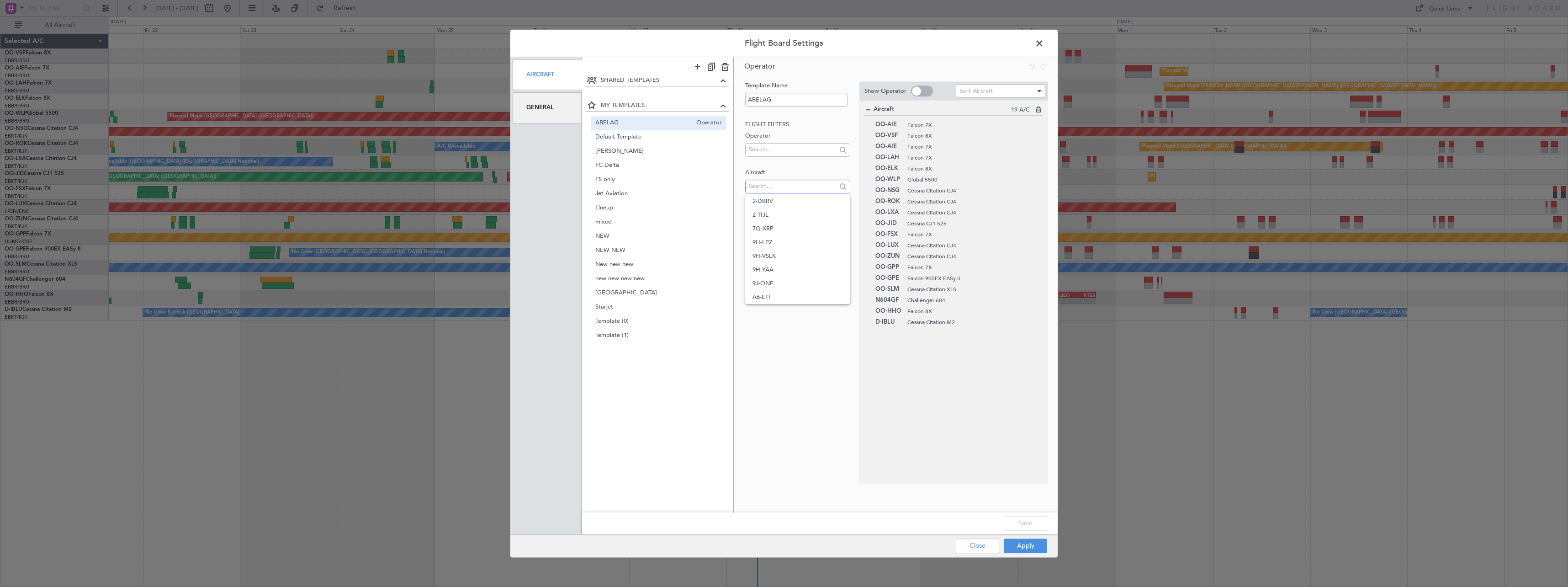
click at [779, 186] on input "text" at bounding box center [792, 186] width 87 height 14
type input "n604"
click at [653, 179] on span "FS only" at bounding box center [643, 180] width 97 height 10
type input "FS only"
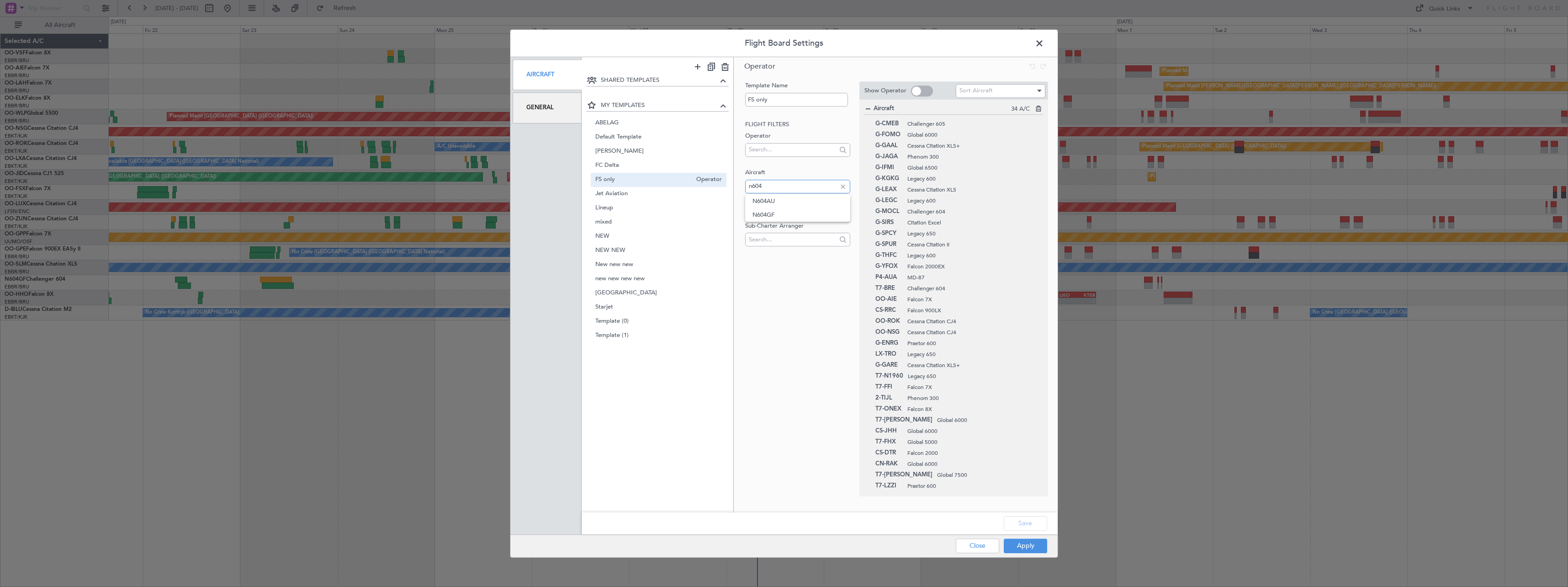
click at [774, 187] on input "n604" at bounding box center [792, 186] width 87 height 14
click at [779, 219] on span "N604GF" at bounding box center [797, 215] width 90 height 14
click at [1029, 541] on button "Apply" at bounding box center [1025, 546] width 43 height 15
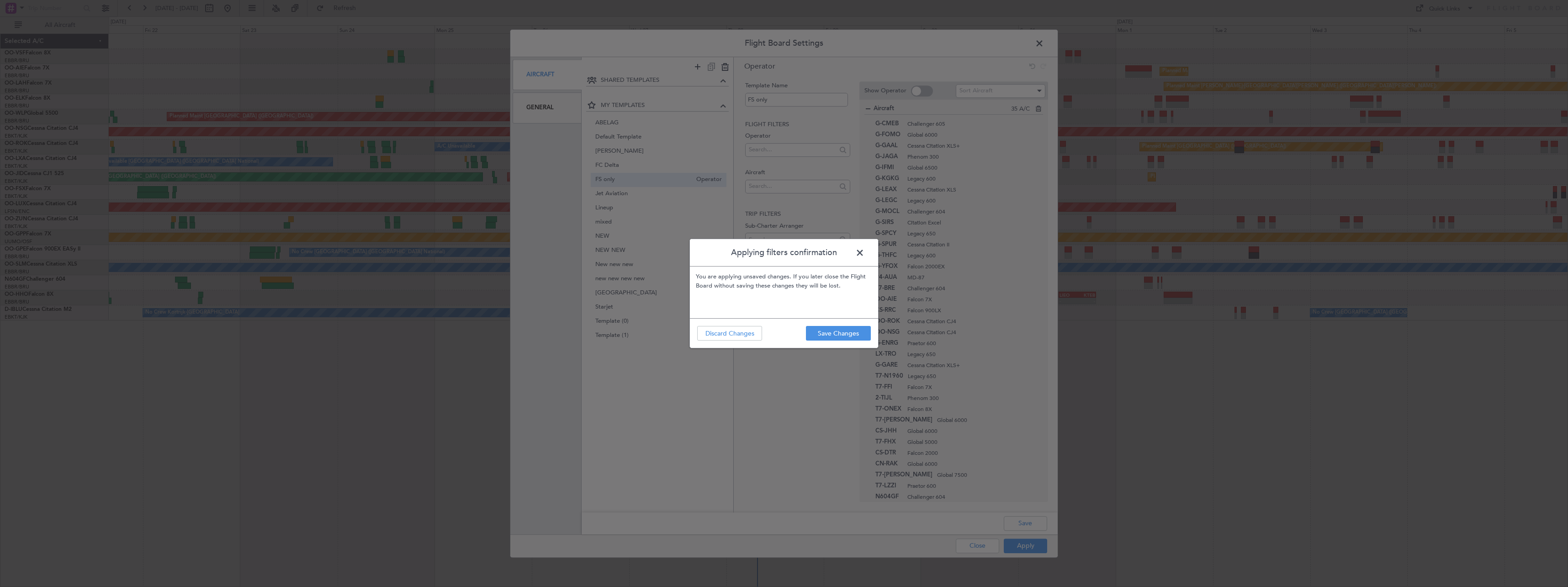
click at [820, 317] on p "You are applying unsaved changes. If you later close the Flight Board without s…" at bounding box center [783, 292] width 188 height 52
click at [820, 329] on button "Save Changes" at bounding box center [838, 333] width 65 height 15
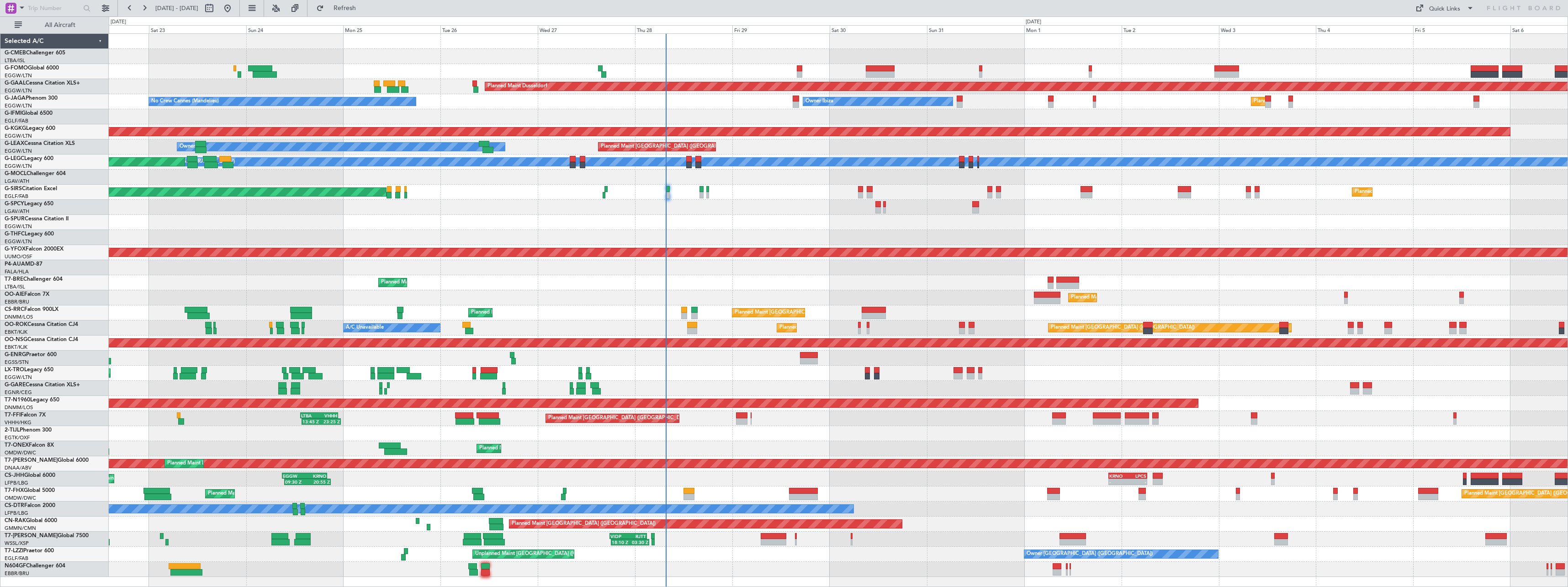
click at [984, 507] on div "No Crew Planned Maint Sofia" at bounding box center [838, 508] width 1459 height 15
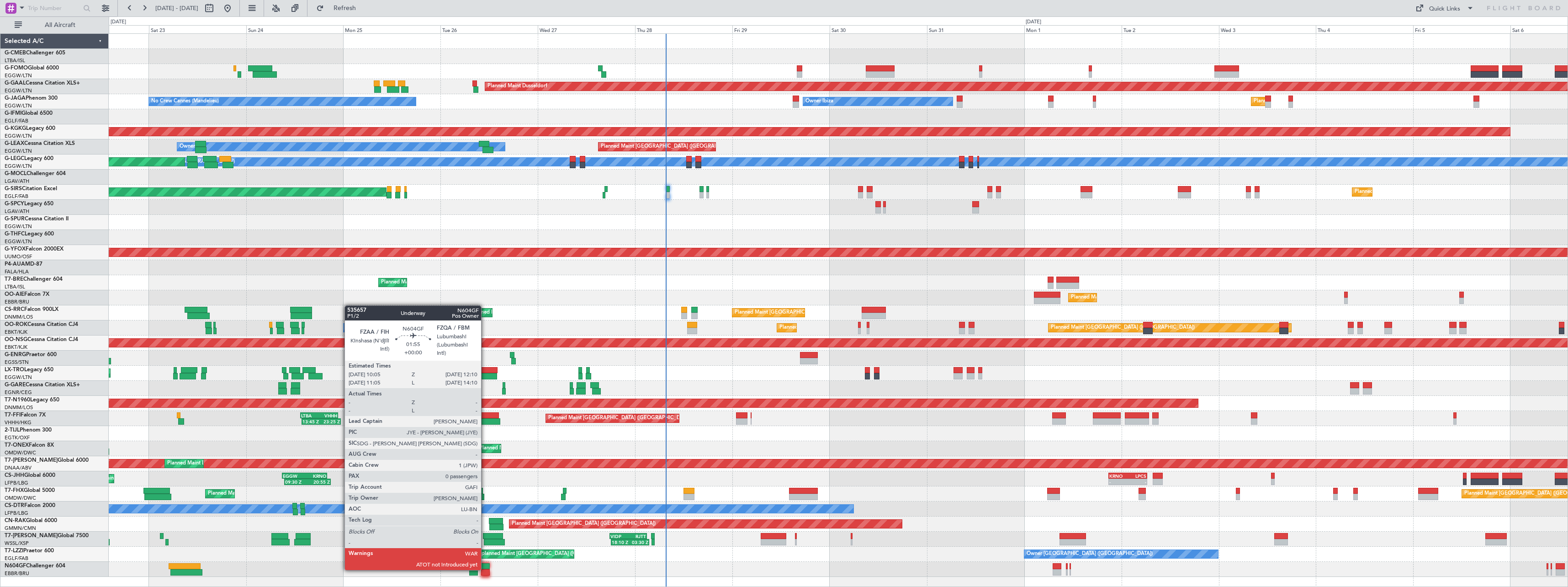
click at [485, 569] on div at bounding box center [485, 572] width 9 height 7
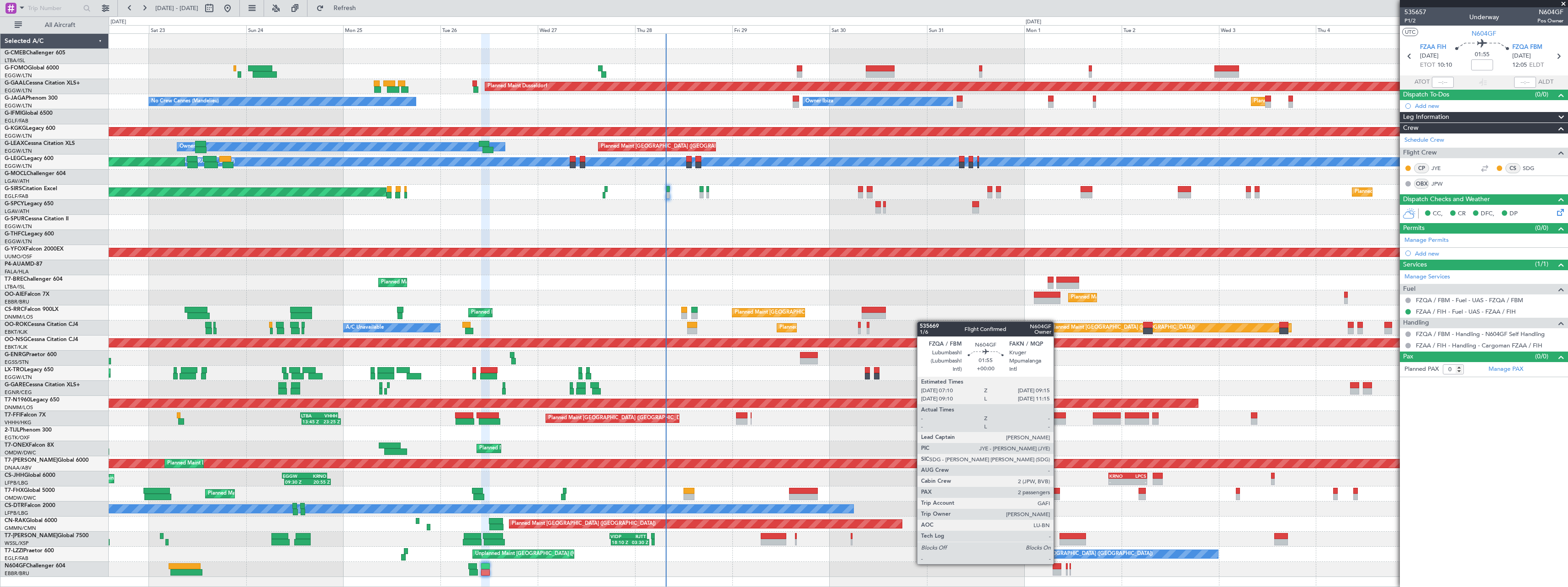
click at [1058, 563] on div at bounding box center [1057, 566] width 9 height 7
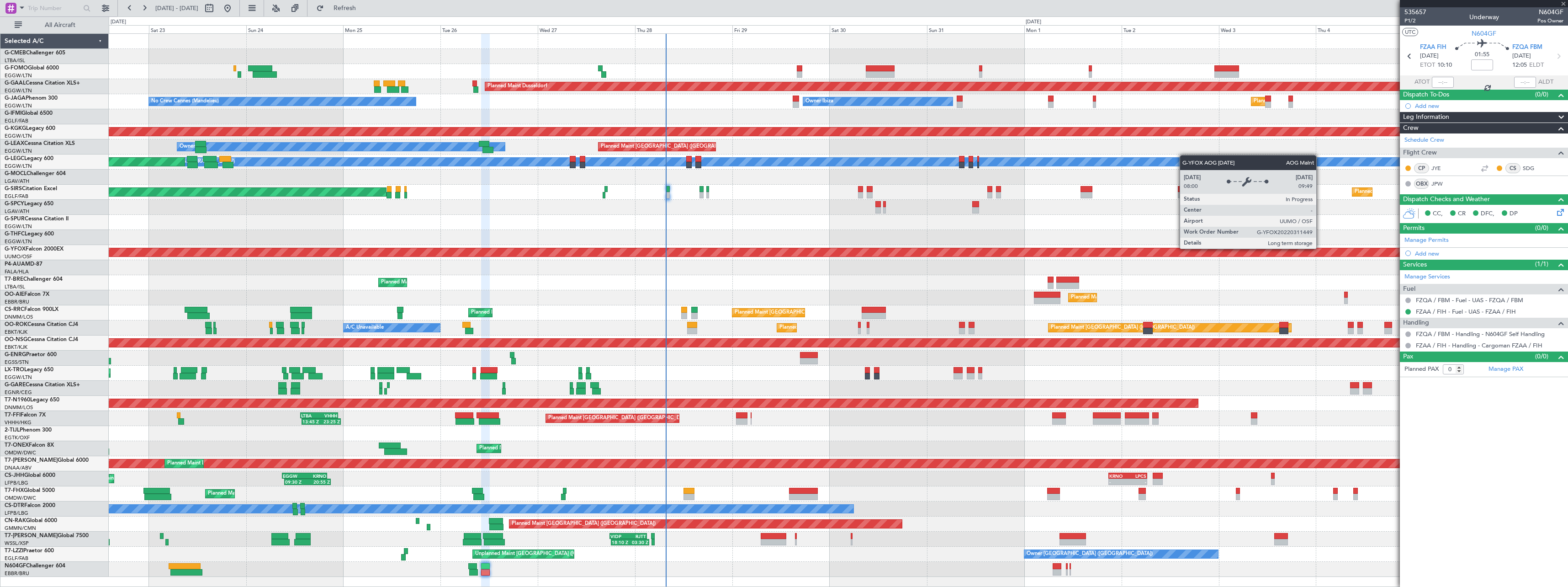
type input "2"
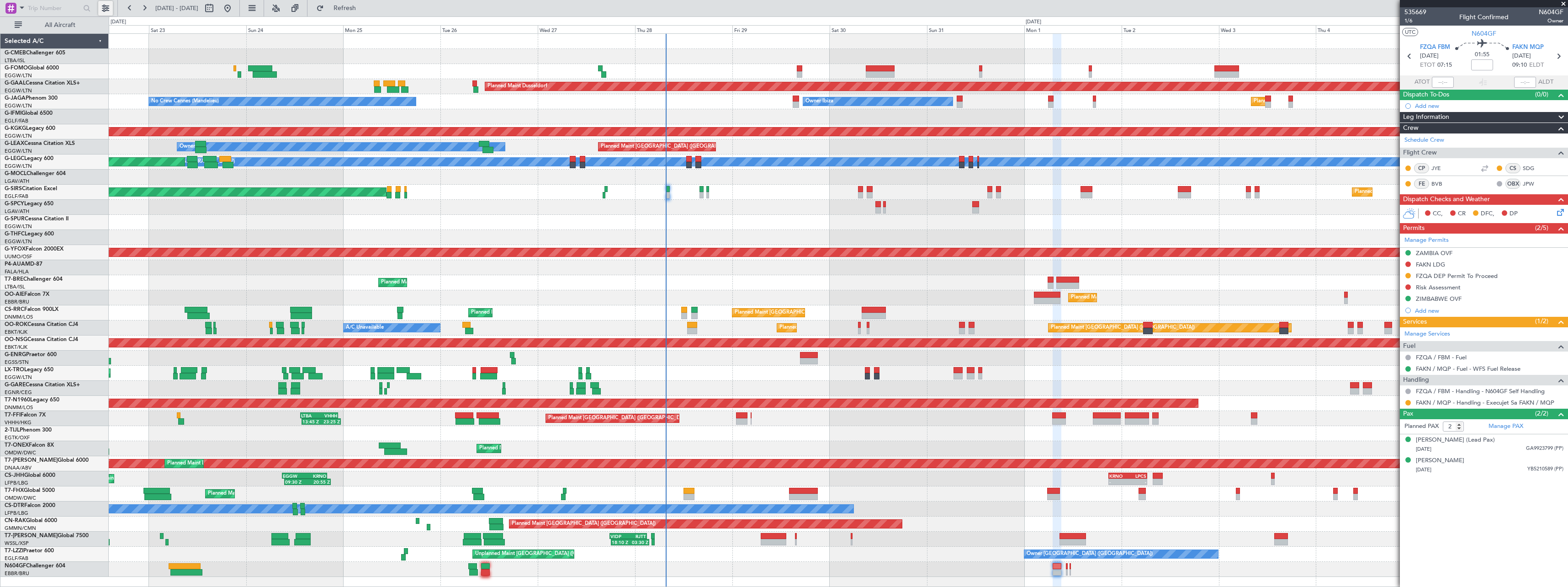
click at [104, 10] on button at bounding box center [105, 9] width 15 height 15
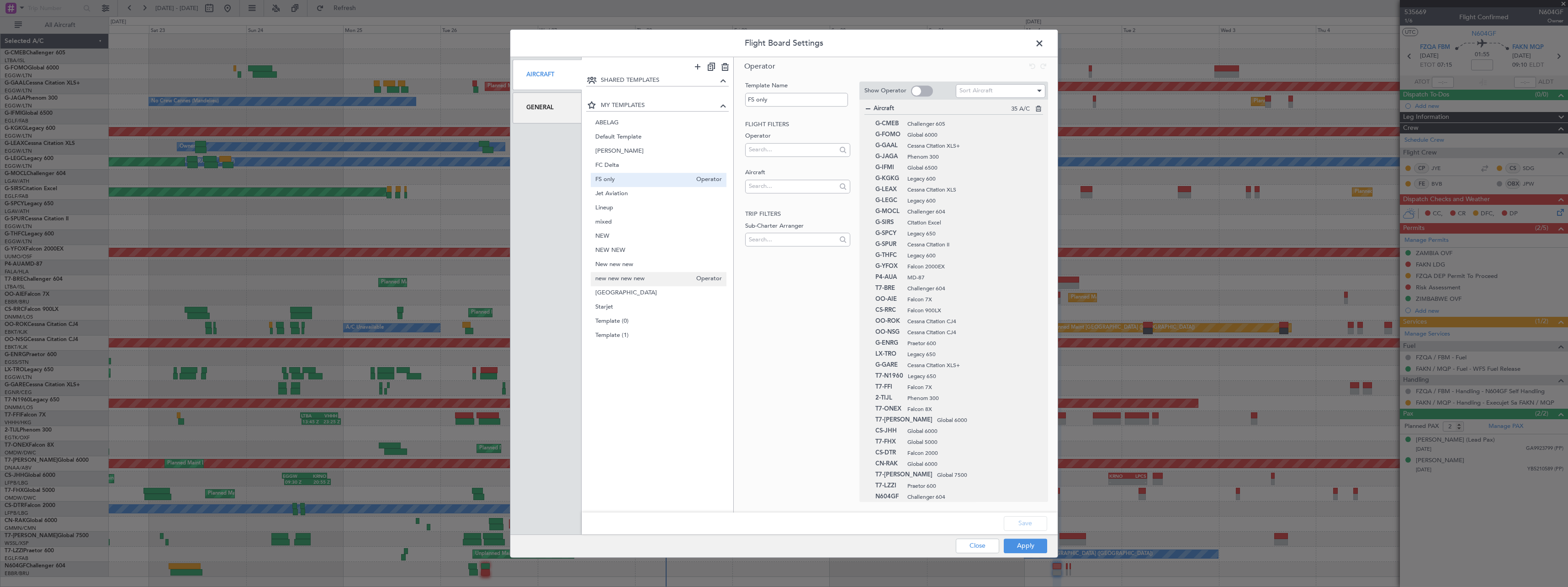
click at [628, 276] on span "new new new new" at bounding box center [643, 279] width 97 height 10
type input "new new new new"
click at [1032, 544] on button "Apply" at bounding box center [1025, 546] width 43 height 15
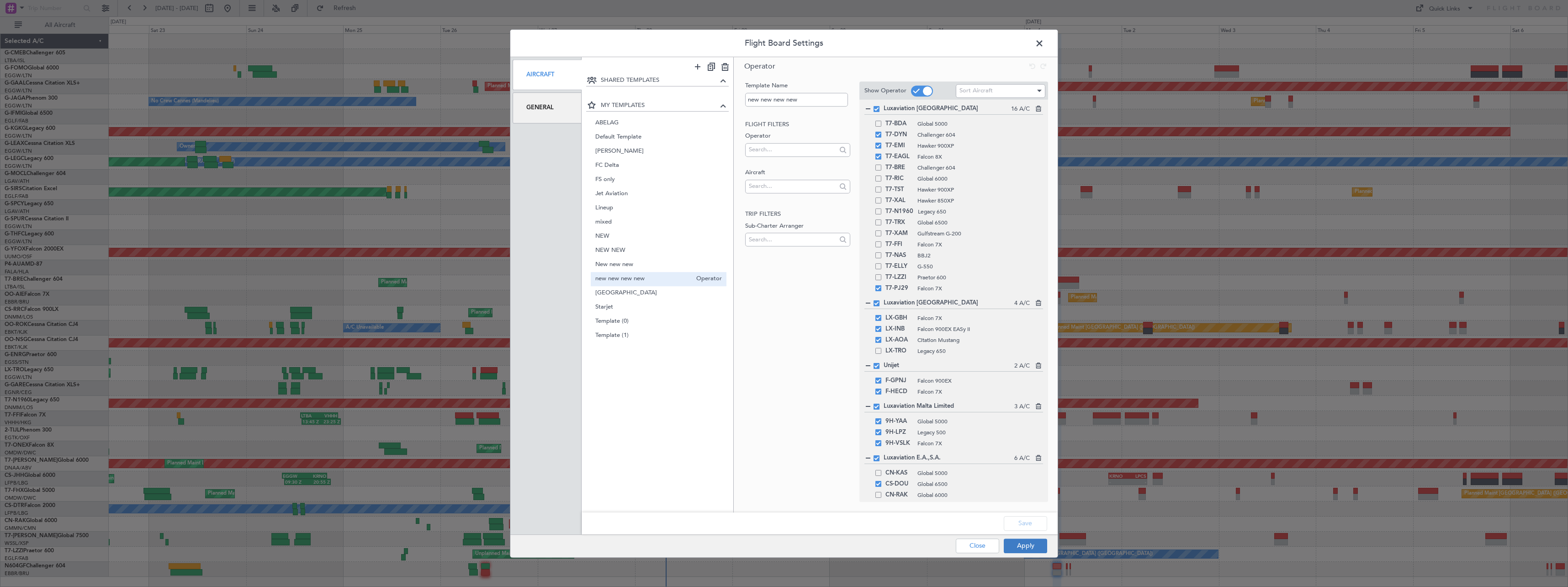
type input "0"
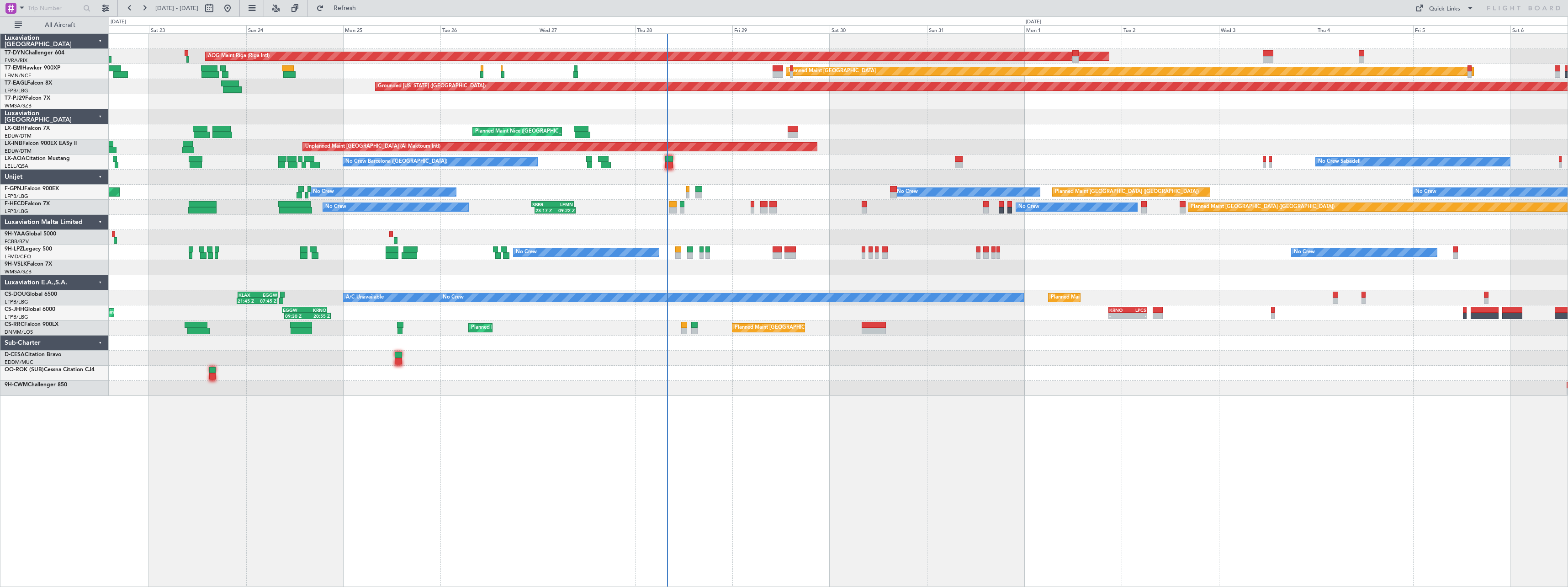
click at [913, 398] on div "AOG Maint Riga (Riga Intl) Planned Maint Basel-Mulhouse Planned Maint Zurich Pl…" at bounding box center [838, 310] width 1459 height 554
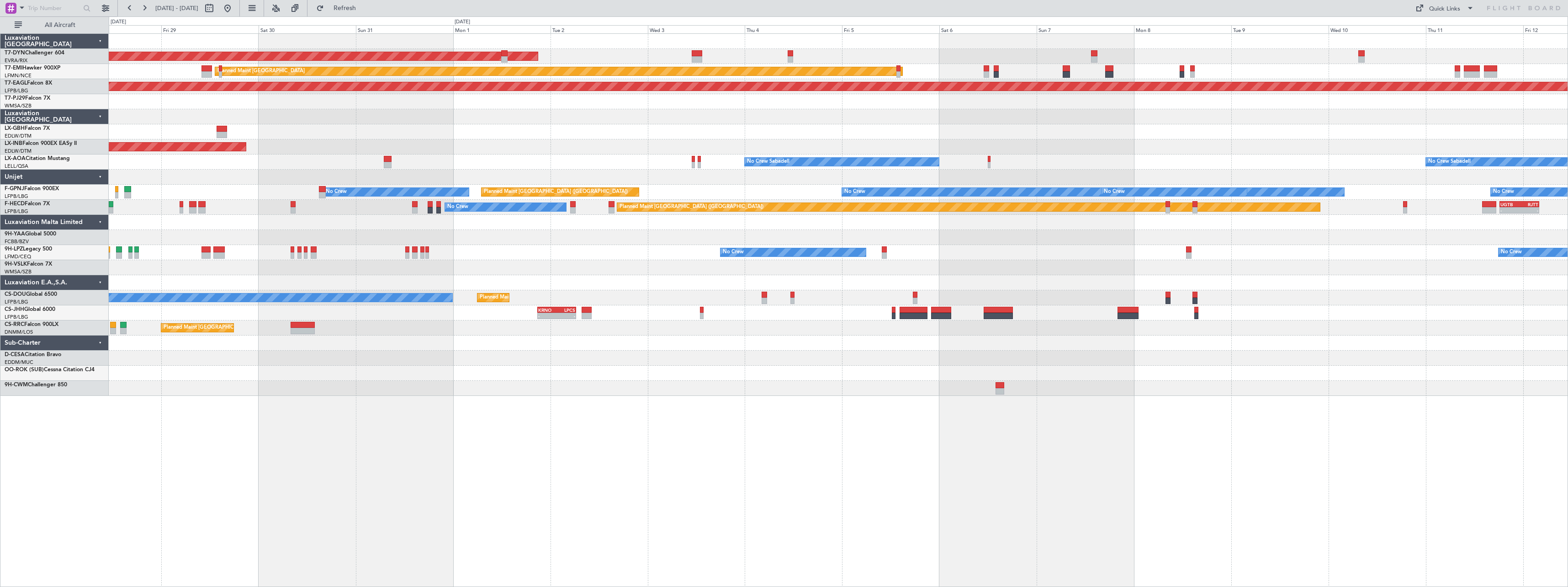
click at [587, 384] on div "AOG Maint Riga (Riga Intl) Planned Maint Zurich Grounded New York (Teterboro) P…" at bounding box center [838, 215] width 1459 height 362
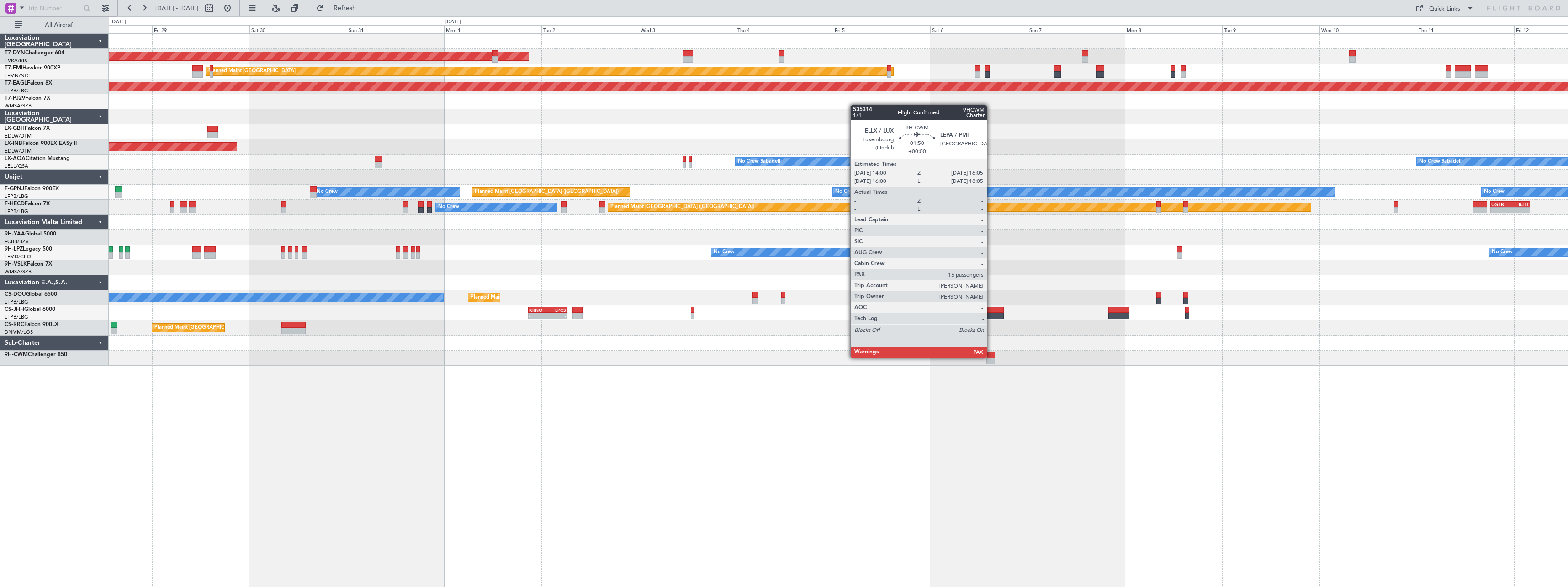
click at [991, 356] on div at bounding box center [991, 355] width 9 height 7
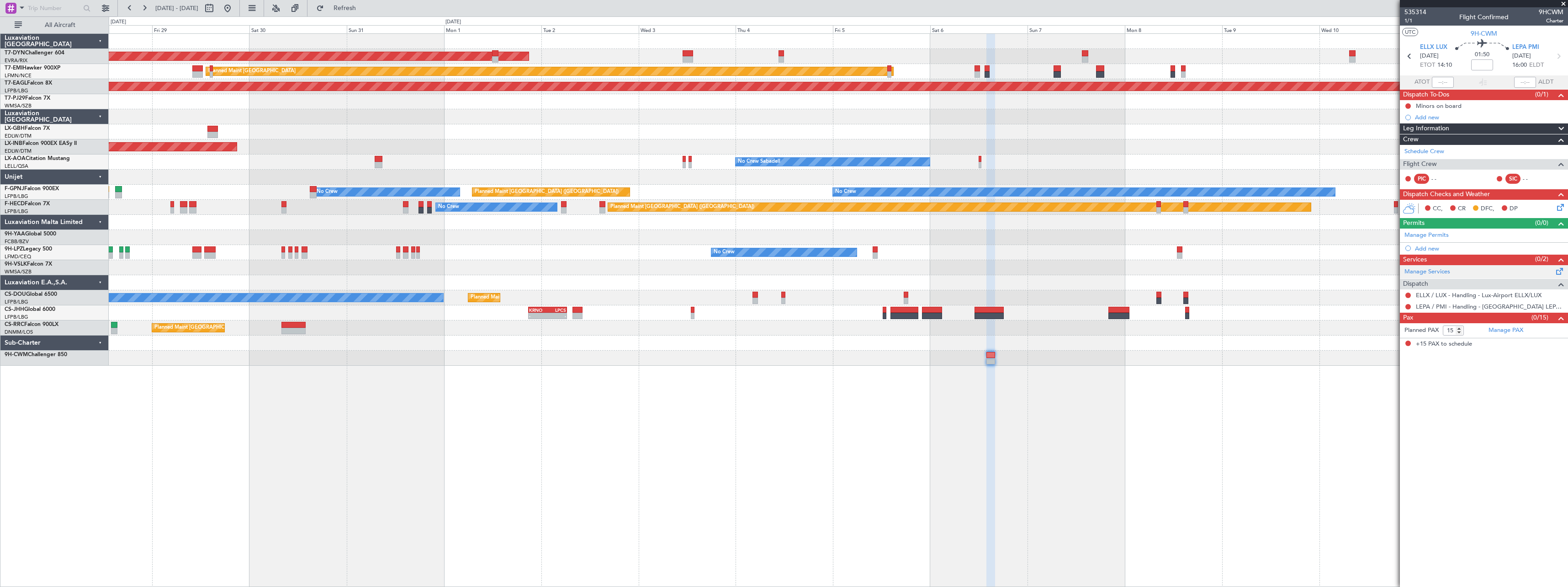
click at [1561, 273] on span at bounding box center [1559, 269] width 11 height 7
click at [364, 11] on span "Refresh" at bounding box center [345, 8] width 38 height 7
click at [1560, 272] on span at bounding box center [1559, 269] width 11 height 7
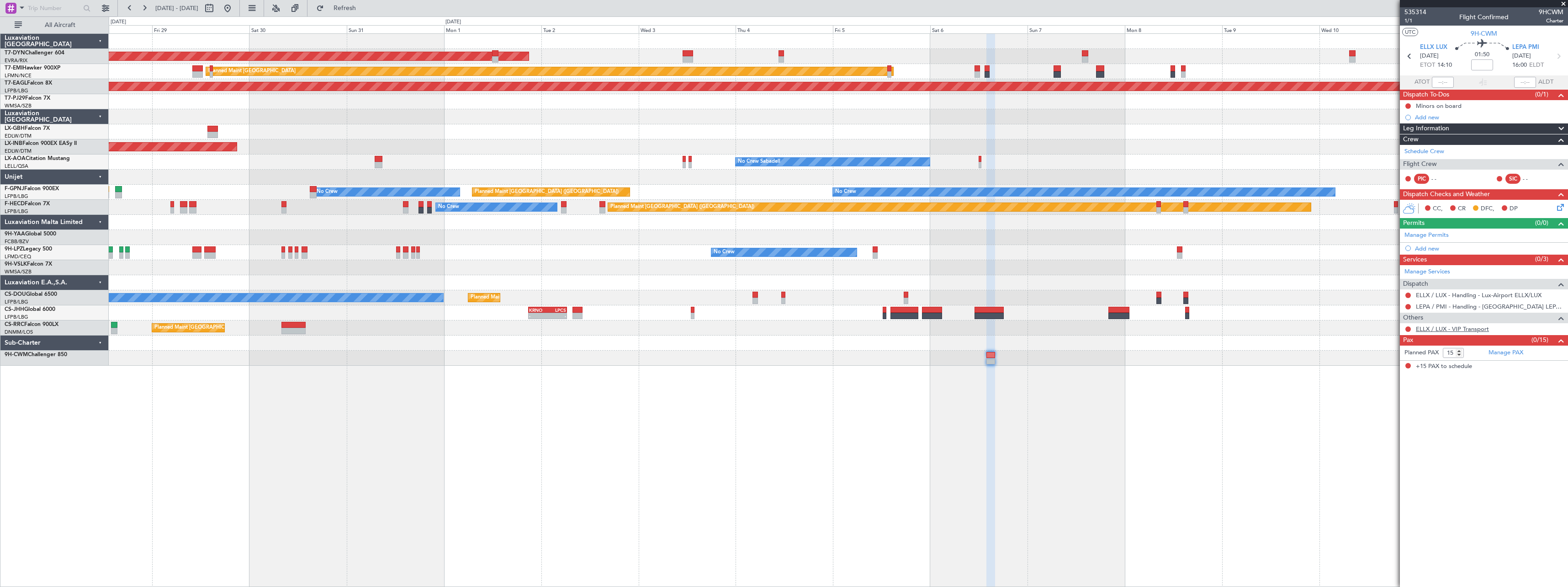
click at [1437, 329] on link "ELLX / LUX - VIP Transport" at bounding box center [1452, 329] width 73 height 8
click at [1405, 328] on div at bounding box center [1408, 329] width 7 height 7
click at [1406, 329] on button at bounding box center [1408, 329] width 5 height 5
click at [1375, 385] on span "Requested" at bounding box center [1382, 382] width 29 height 9
click at [364, 9] on span "Refresh" at bounding box center [345, 8] width 38 height 7
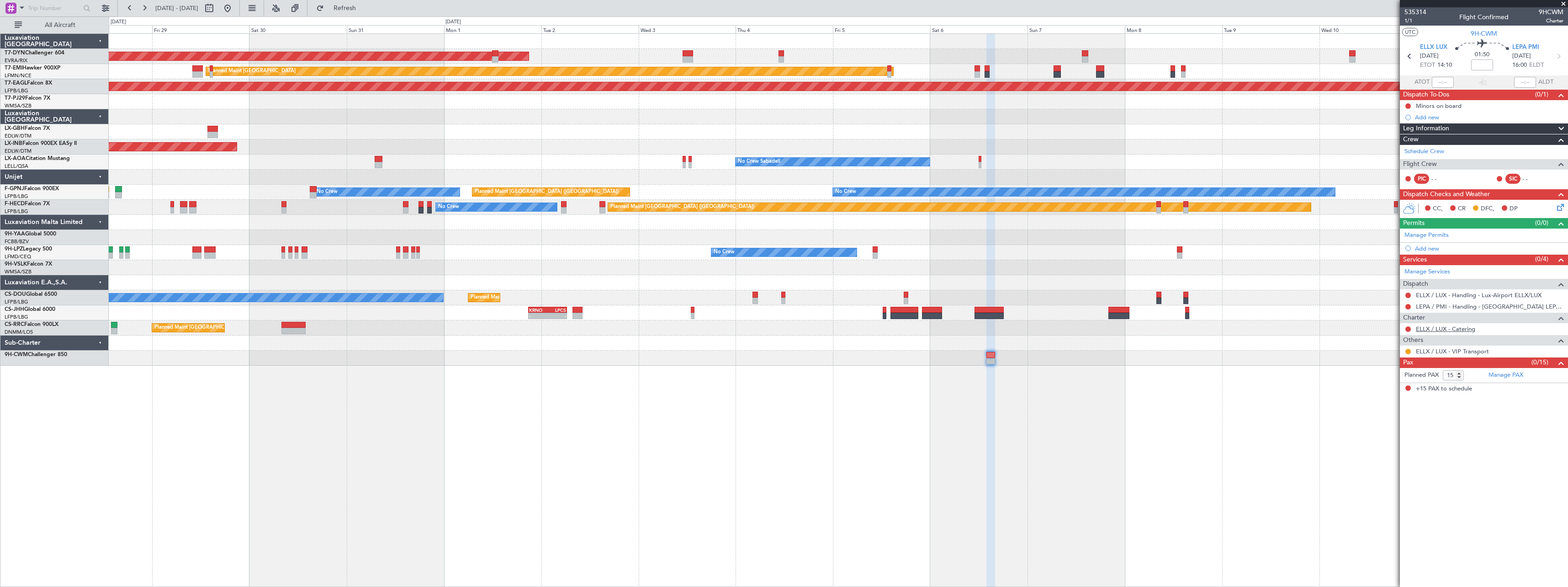
click at [1461, 329] on link "ELLX / LUX - Catering" at bounding box center [1446, 329] width 60 height 8
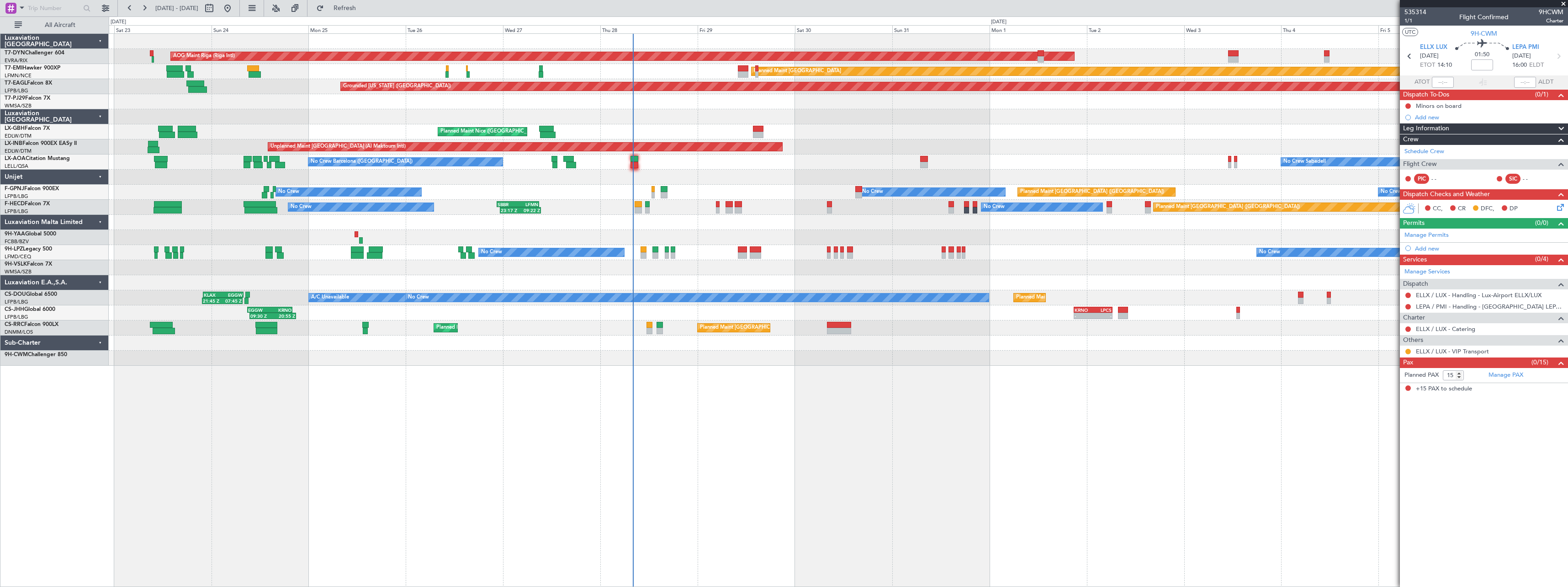
click at [862, 114] on div at bounding box center [838, 116] width 1459 height 15
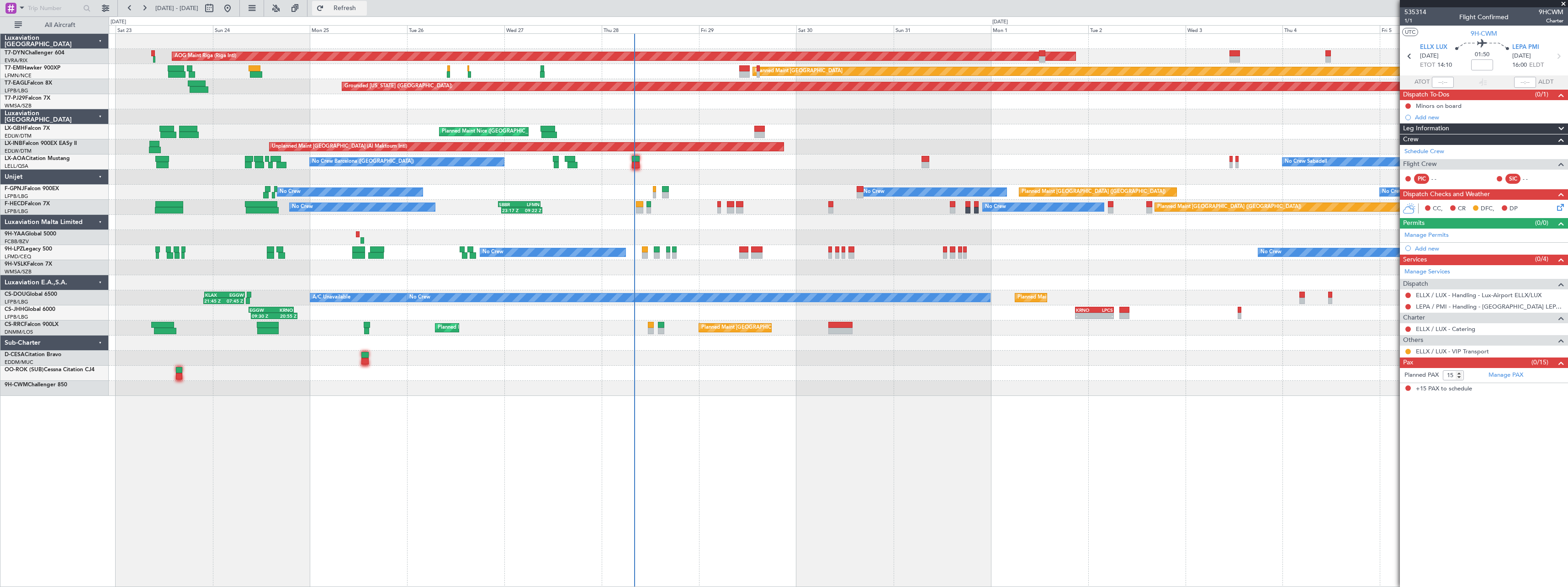
click at [364, 12] on span "Refresh" at bounding box center [345, 8] width 38 height 7
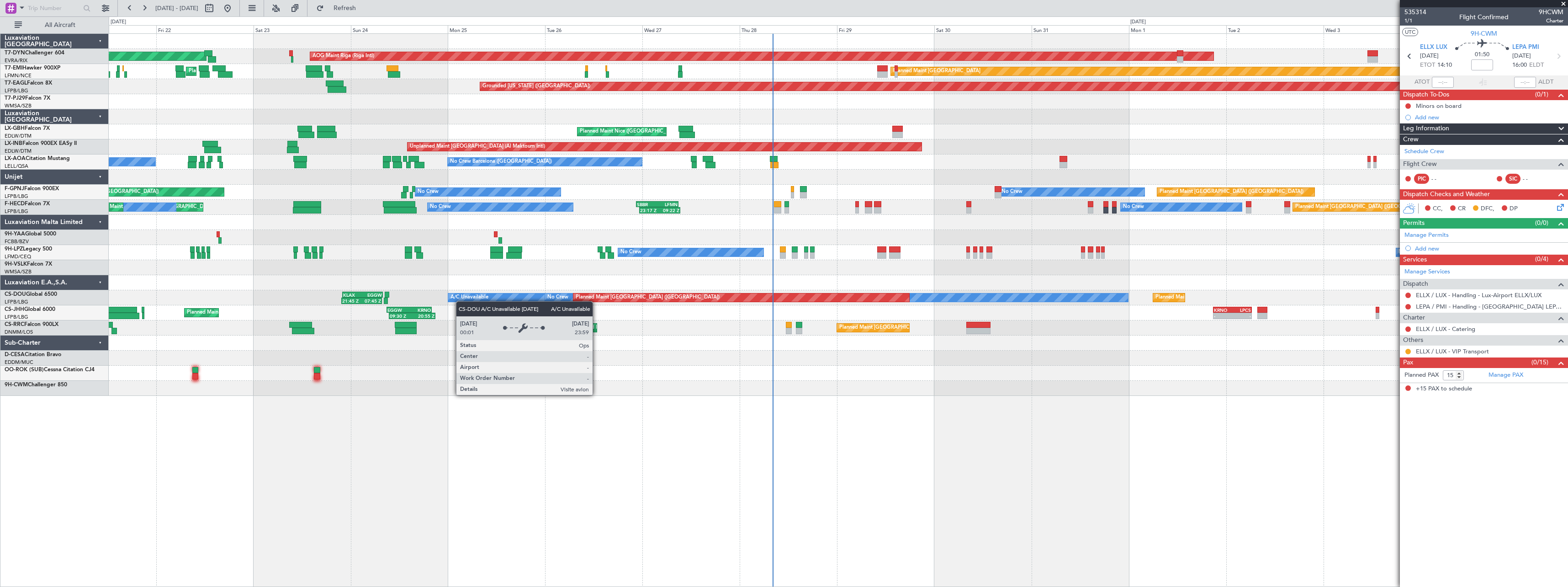
click at [517, 298] on div "AOG Maint Riga (Riga Intl) Planned Maint Basel-Mulhouse Planned Maint Zurich Pl…" at bounding box center [838, 215] width 1459 height 362
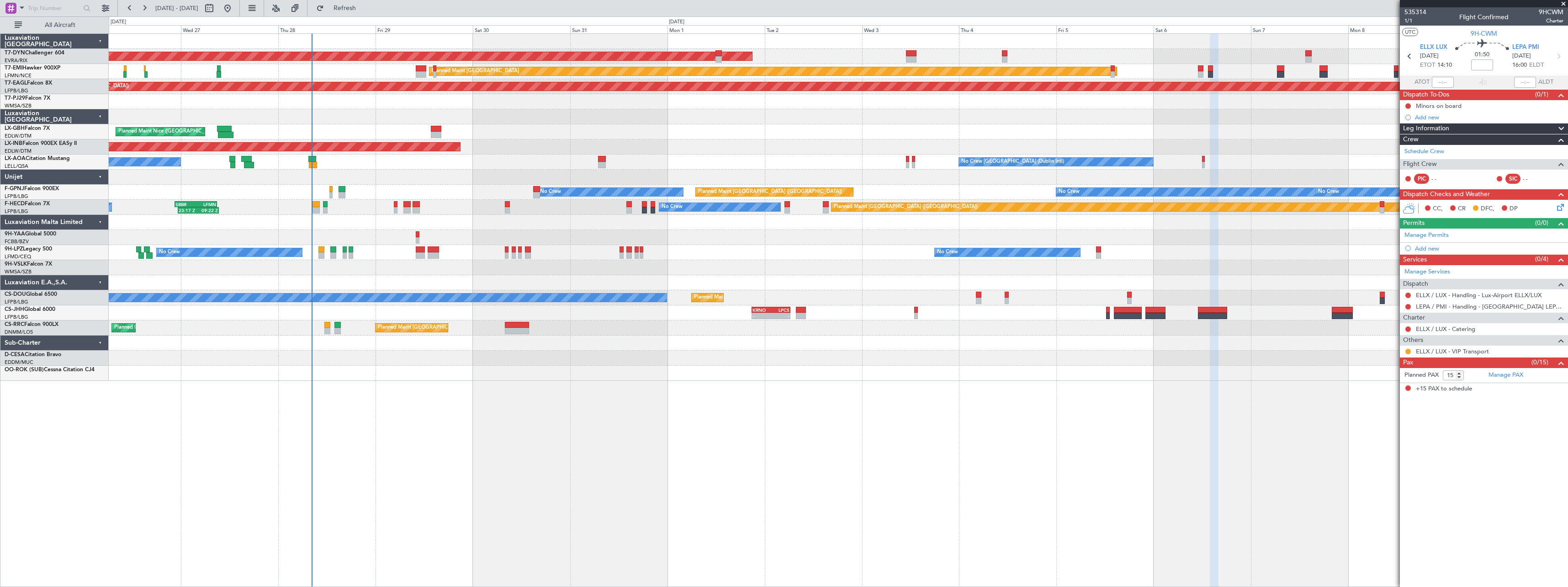
click at [611, 391] on div "AOG Maint Riga (Riga Intl) Planned Maint Basel-Mulhouse Planned Maint Zurich Gr…" at bounding box center [838, 310] width 1459 height 554
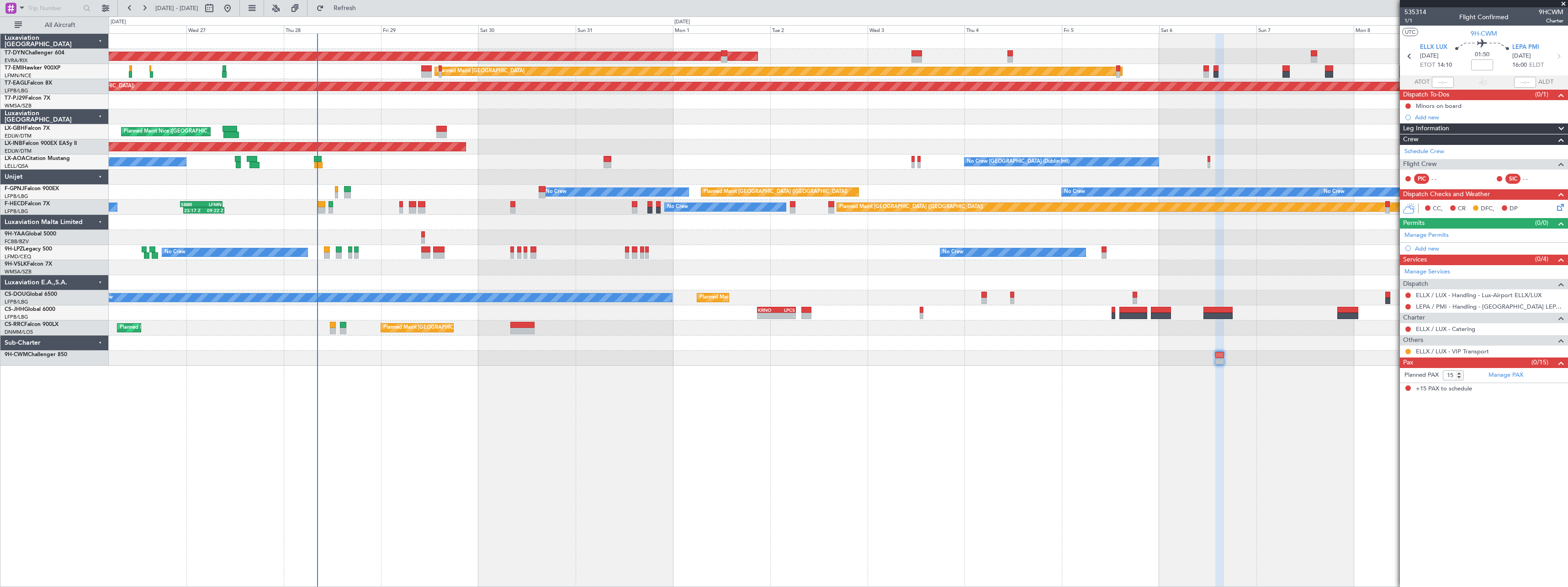
click at [1132, 399] on div "AOG Maint Riga (Riga Intl) Planned Maint Basel-Mulhouse Planned Maint Zurich Gr…" at bounding box center [838, 310] width 1459 height 554
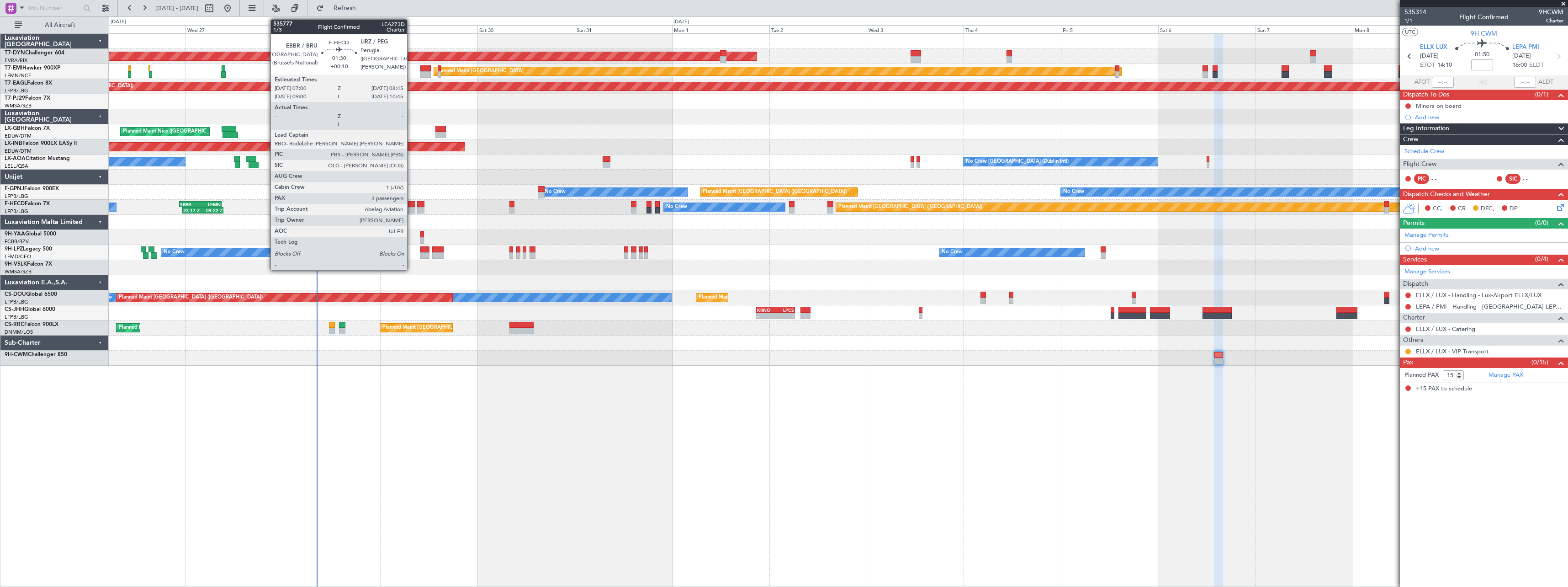
click at [411, 211] on div at bounding box center [411, 210] width 7 height 7
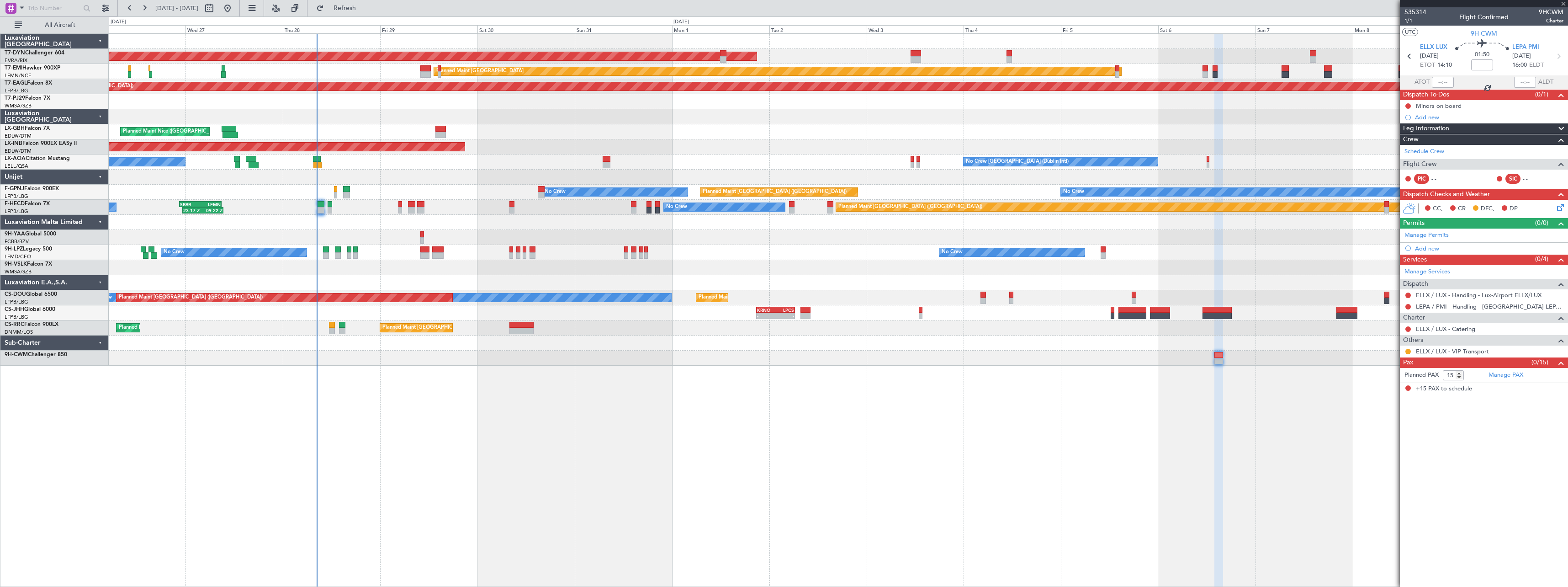
type input "+00:10"
type input "3"
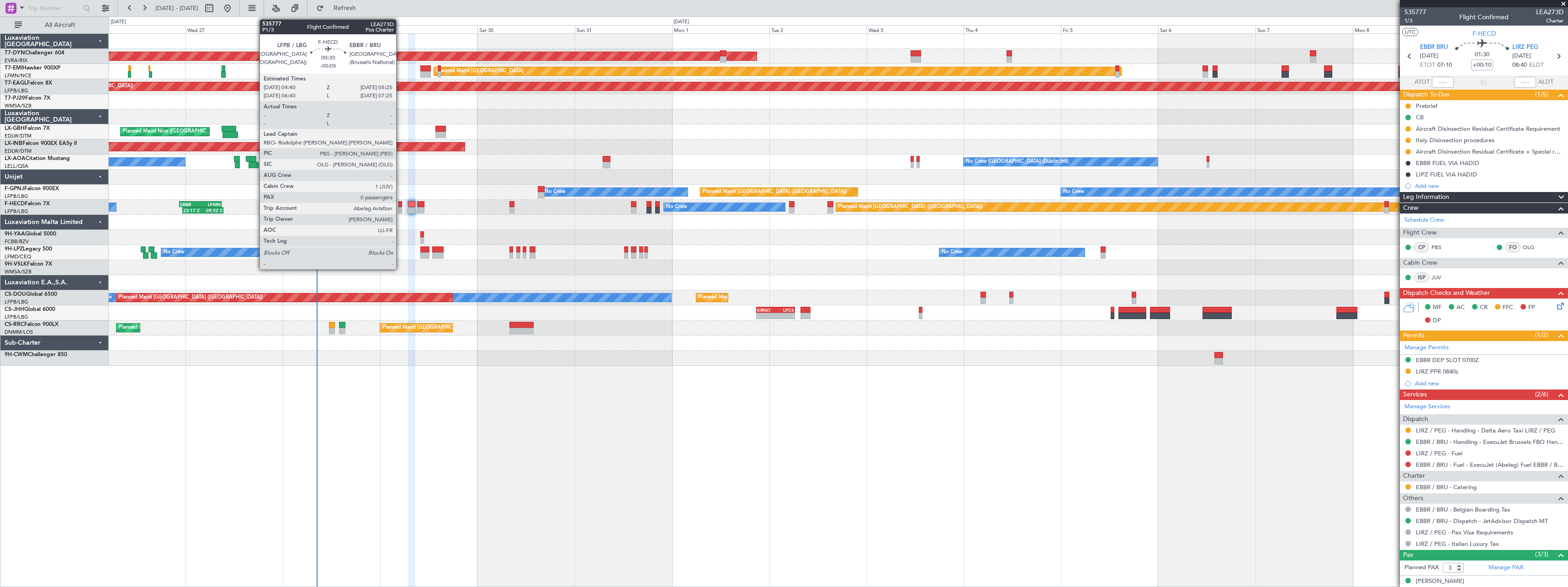
click at [401, 203] on div at bounding box center [400, 204] width 3 height 7
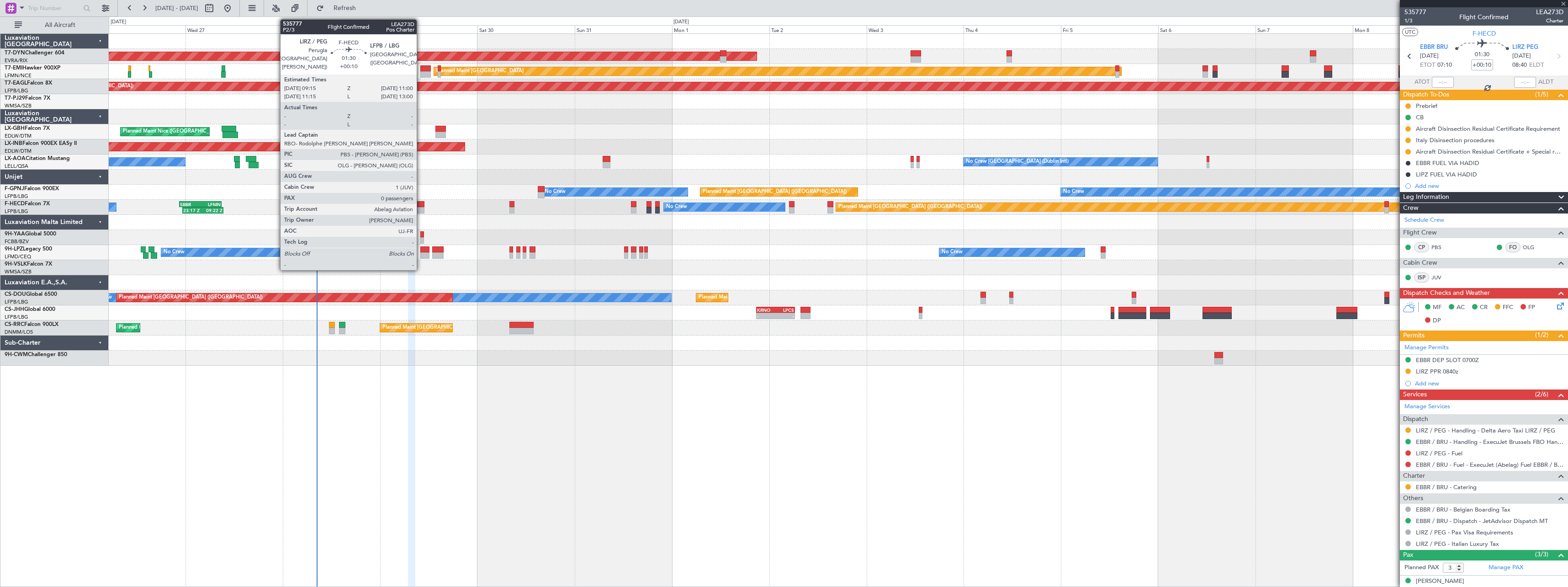
type input "-00:05"
type input "0"
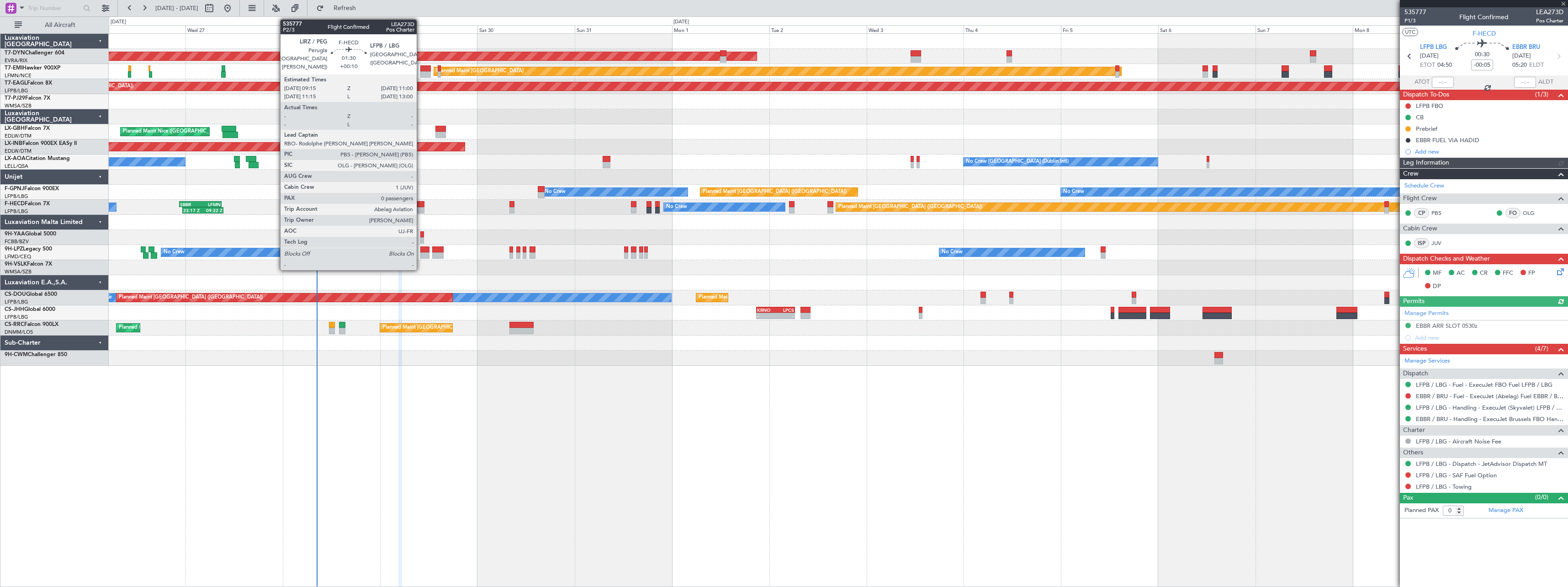
click at [421, 206] on div at bounding box center [421, 204] width 7 height 7
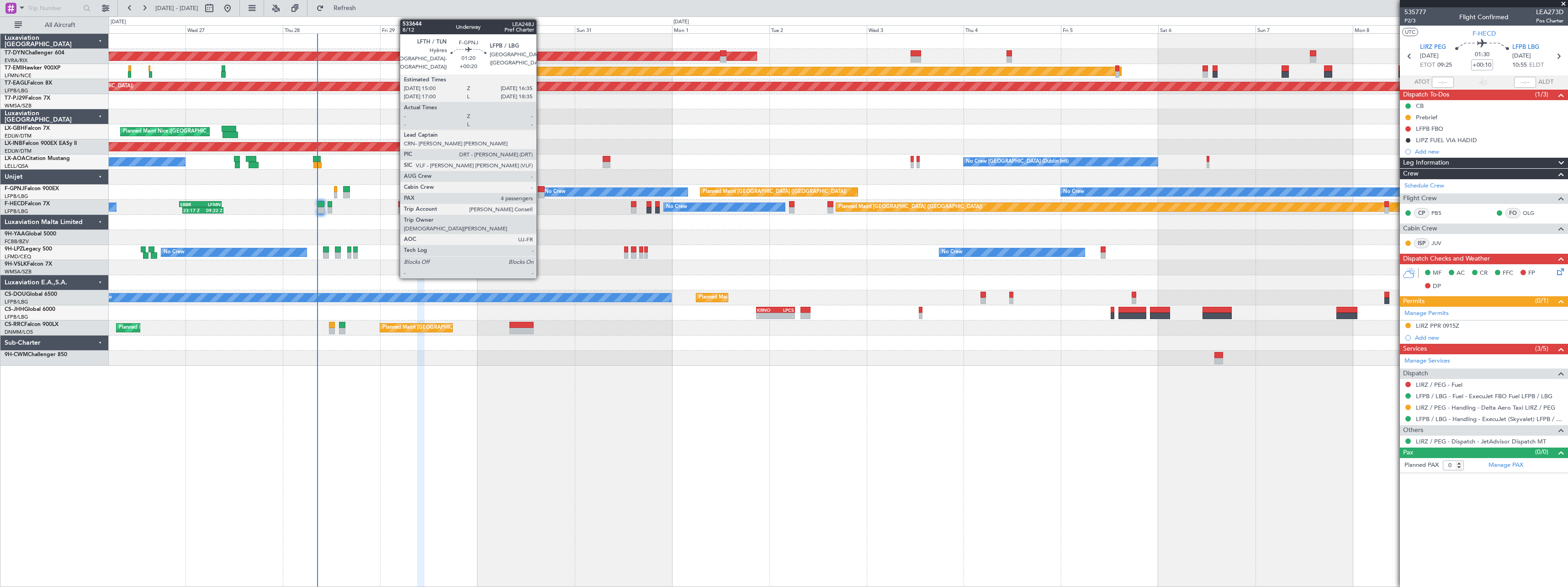
click at [541, 186] on div at bounding box center [541, 189] width 7 height 7
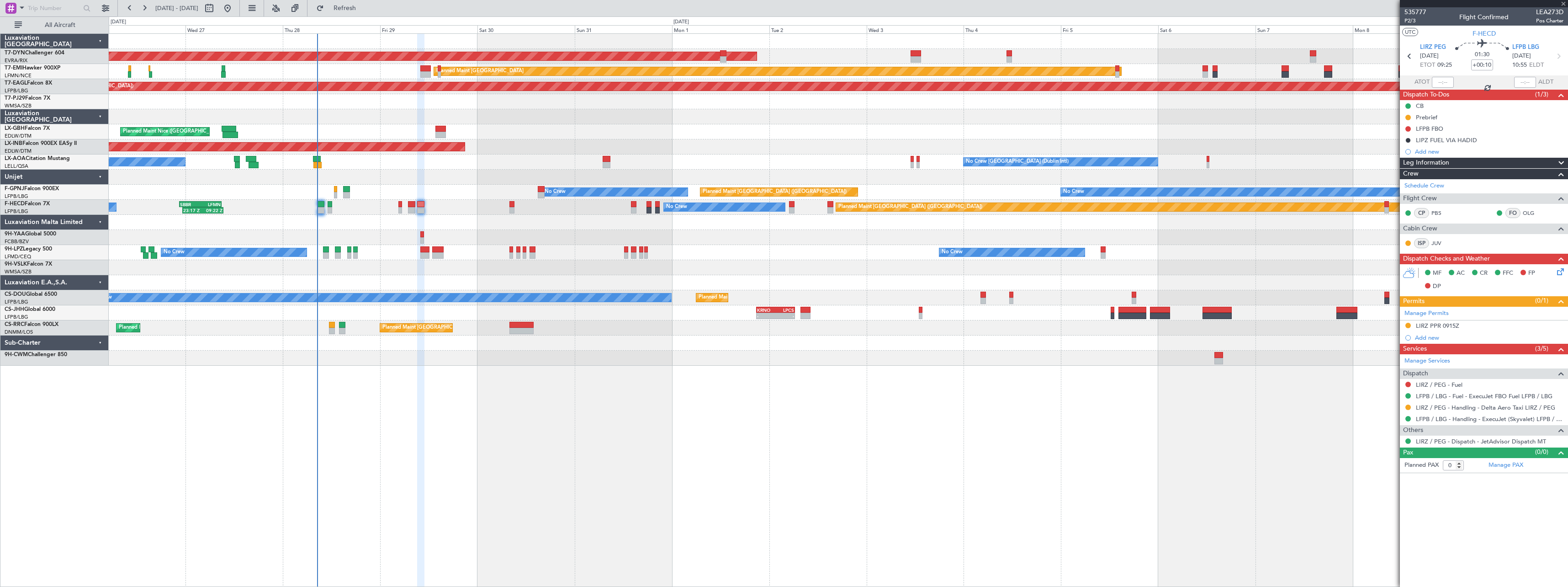
type input "+00:20"
type input "4"
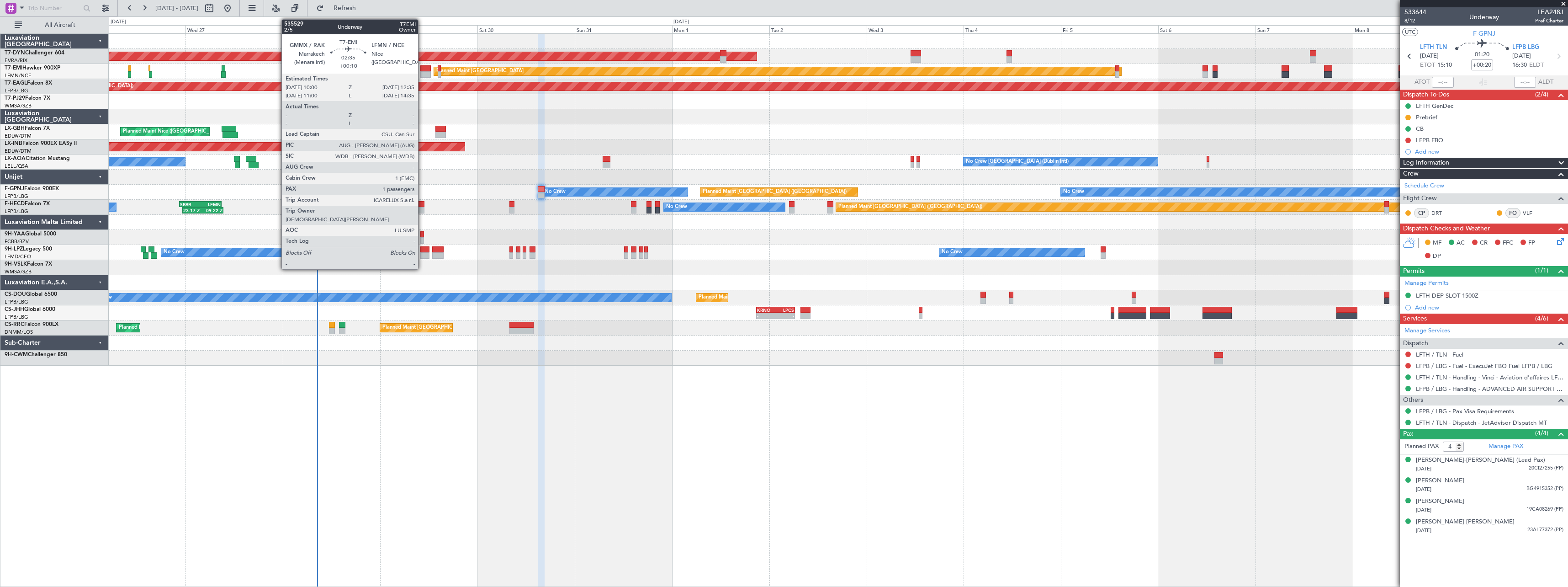
click at [422, 71] on div at bounding box center [425, 74] width 10 height 7
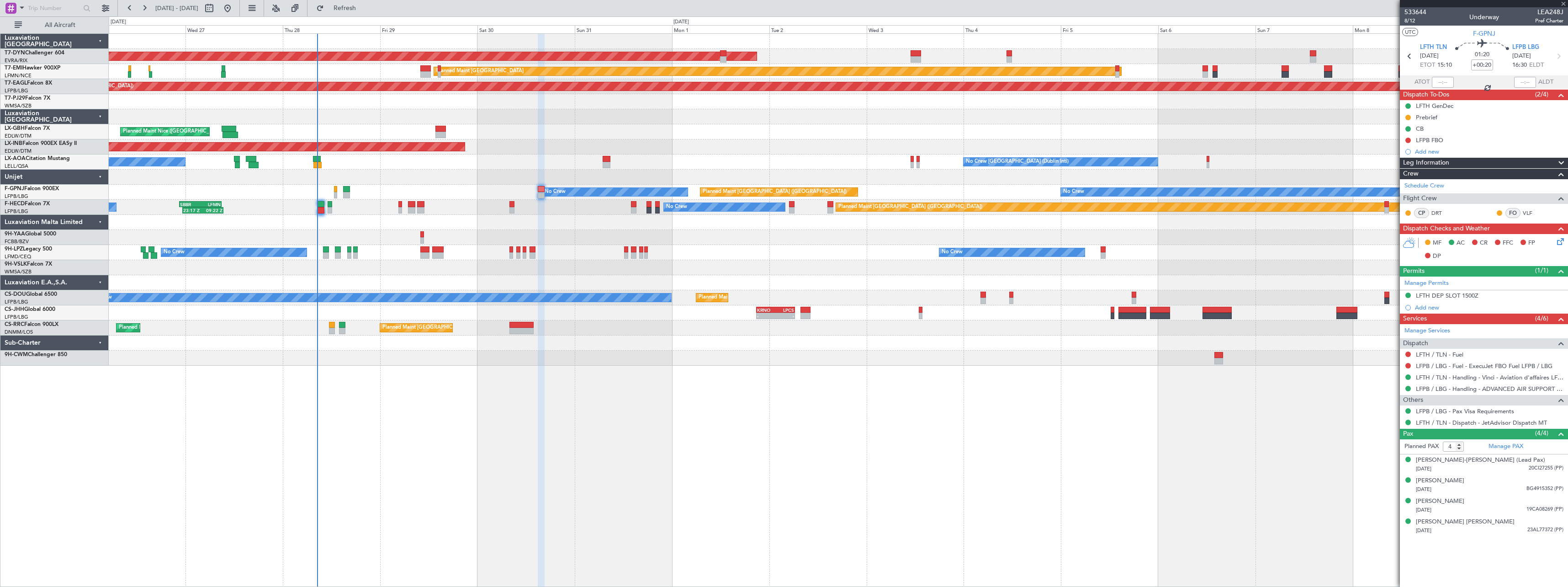
type input "+00:10"
type input "1"
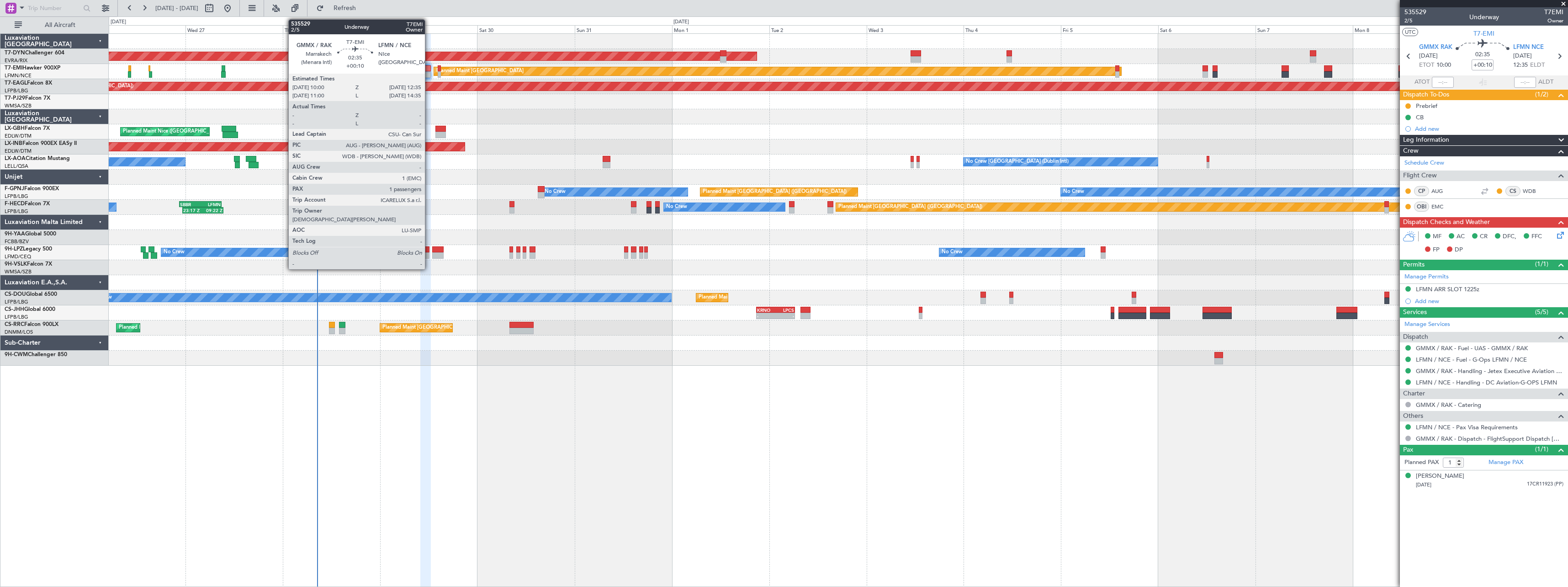
click at [429, 69] on div at bounding box center [425, 68] width 10 height 7
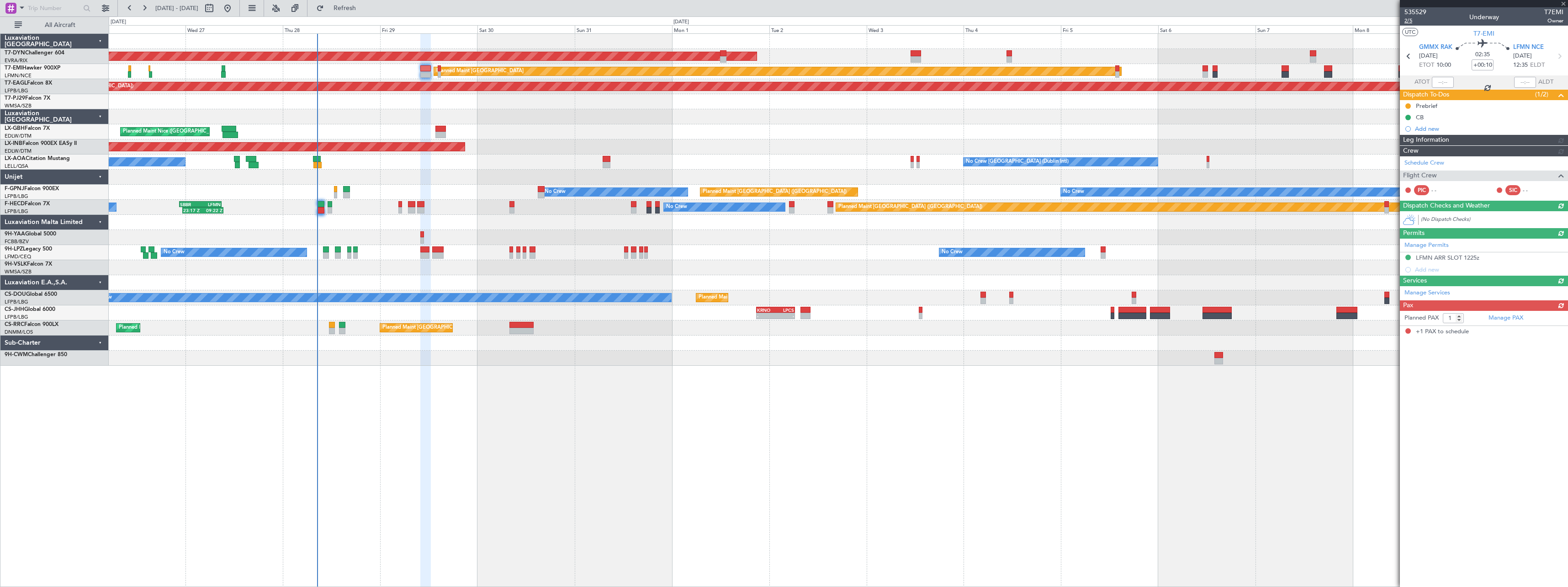
click at [1412, 21] on span "2/5" at bounding box center [1415, 21] width 22 height 8
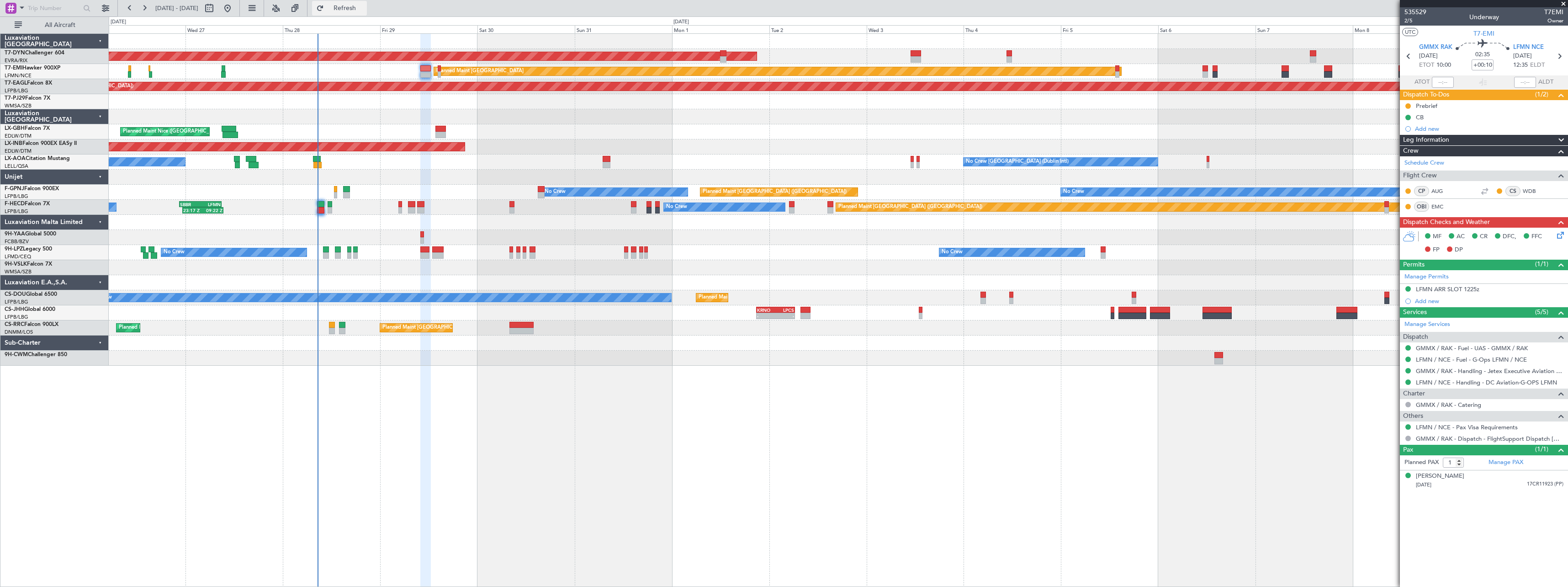
click at [348, 9] on button "Refresh" at bounding box center [340, 9] width 55 height 15
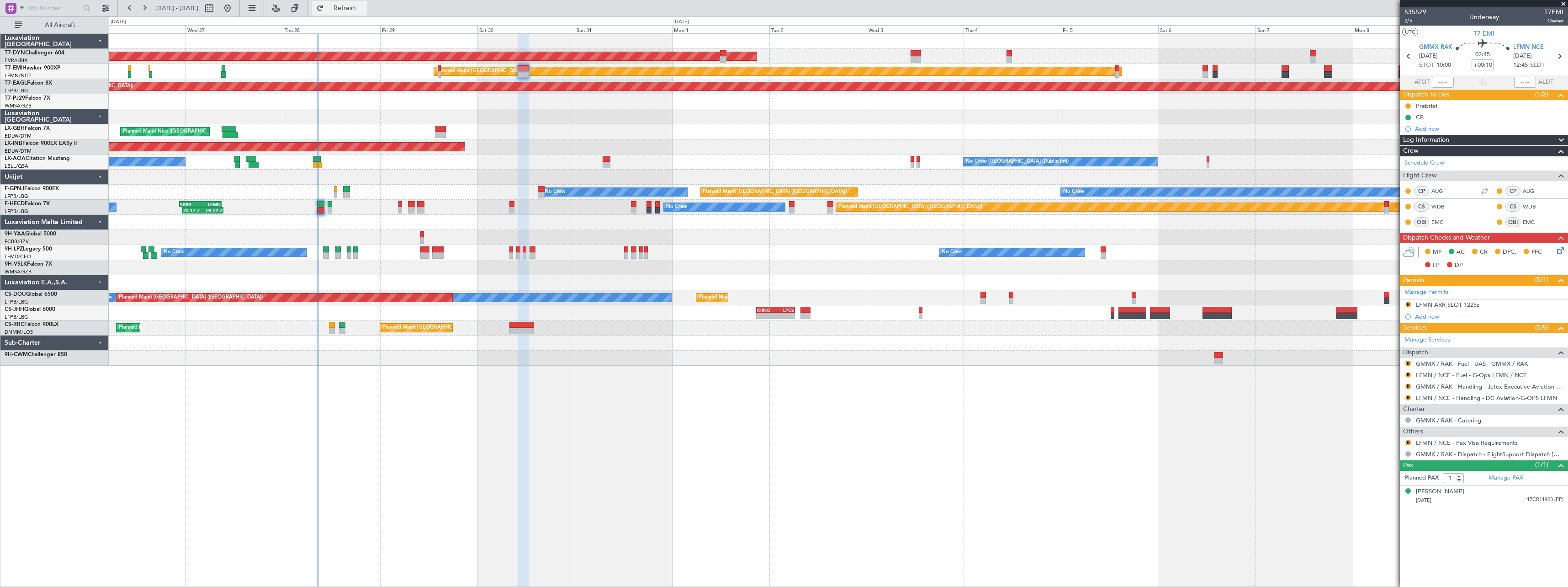
click at [363, 9] on span "Refresh" at bounding box center [345, 8] width 38 height 7
click at [1424, 10] on span "535529" at bounding box center [1415, 12] width 22 height 10
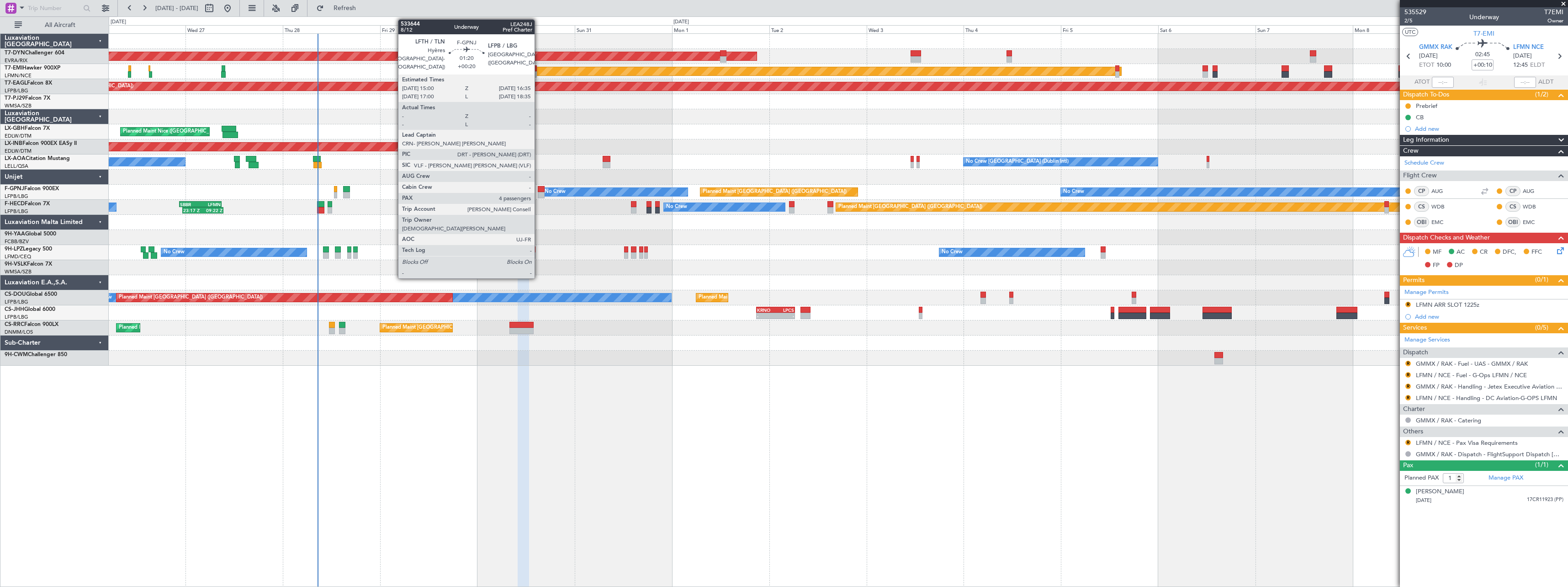
click at [539, 191] on div at bounding box center [541, 189] width 7 height 7
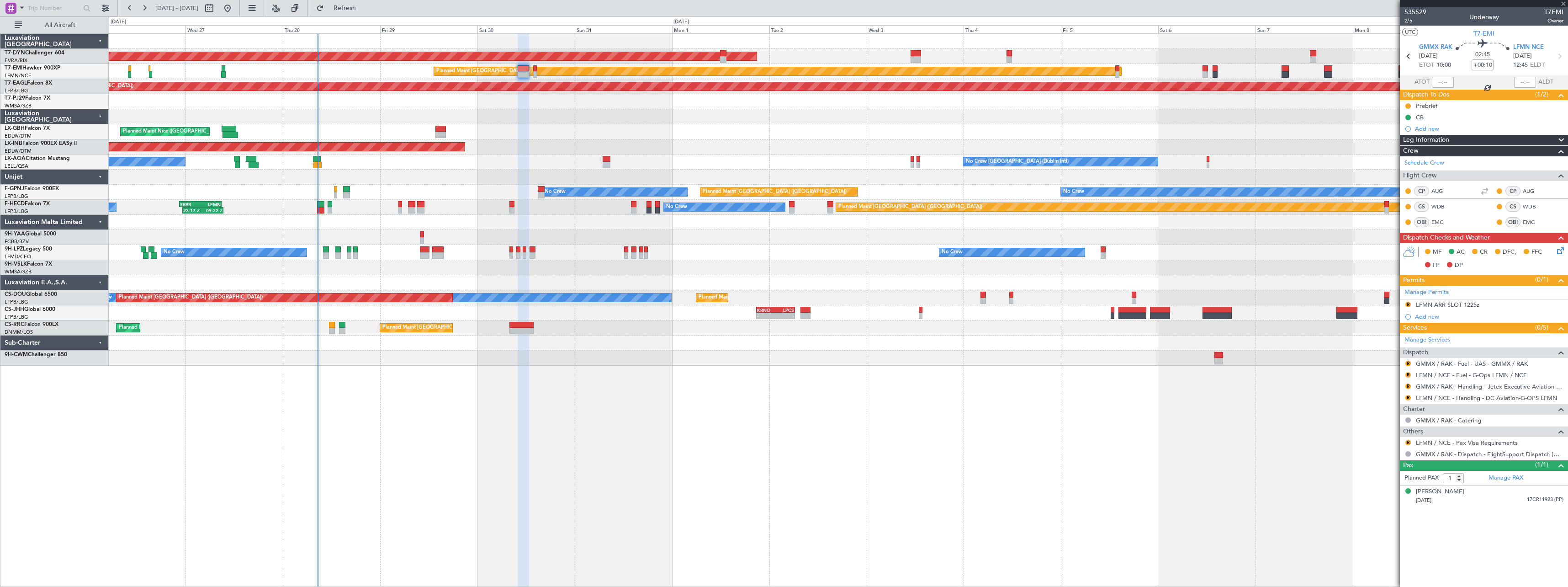
type input "+00:20"
type input "4"
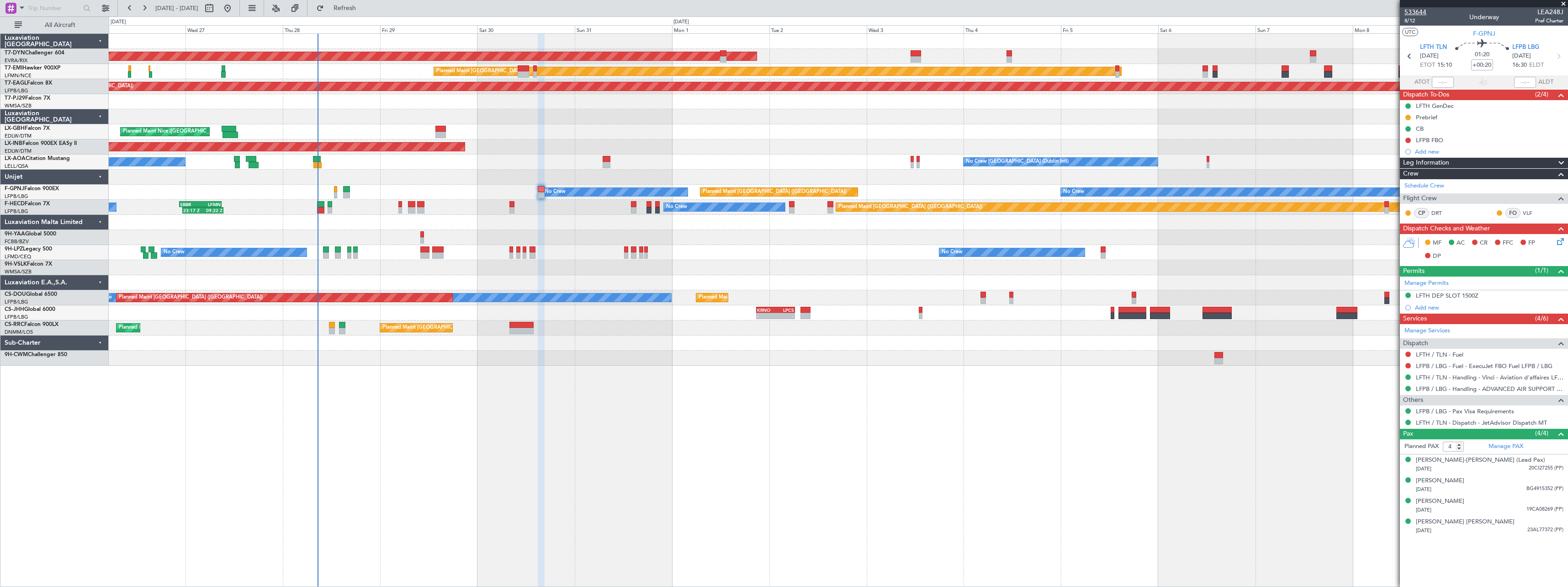
click at [1422, 11] on span "533644" at bounding box center [1415, 12] width 22 height 10
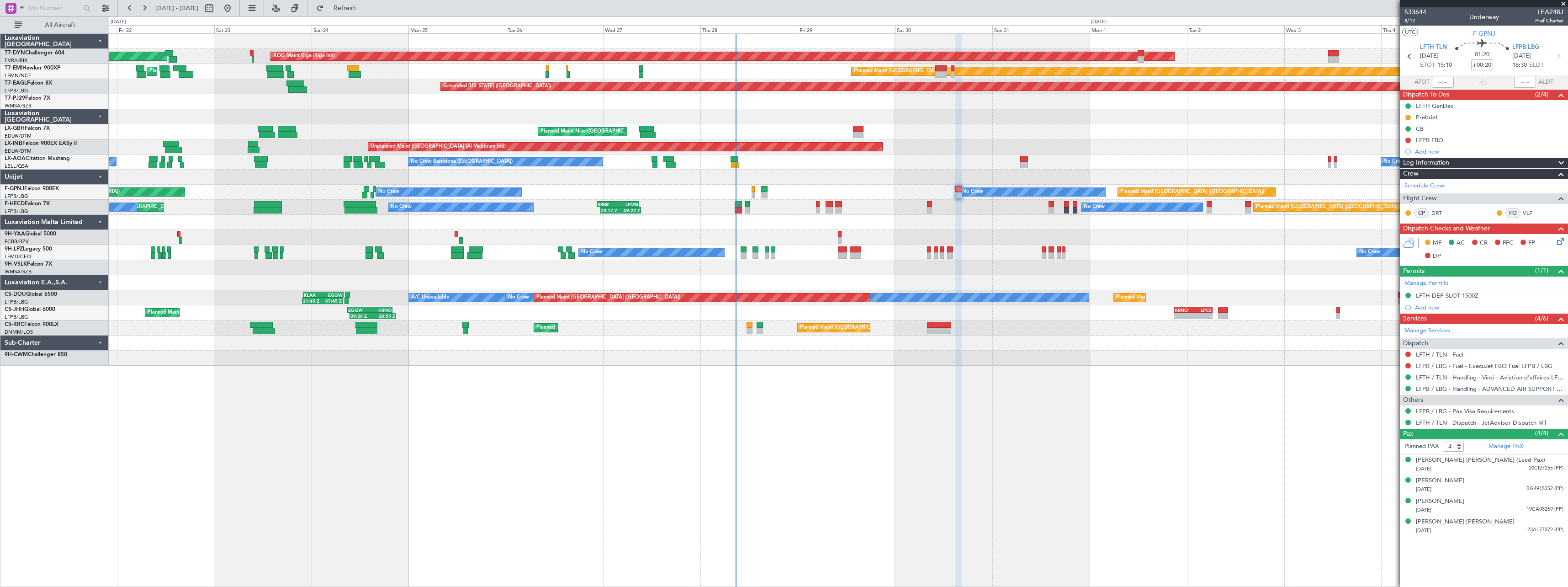
click at [827, 186] on div "No Crew Planned Maint Paris (Le Bourget) No Crew No Crew AOG Maint Hyères (Toul…" at bounding box center [838, 192] width 1459 height 15
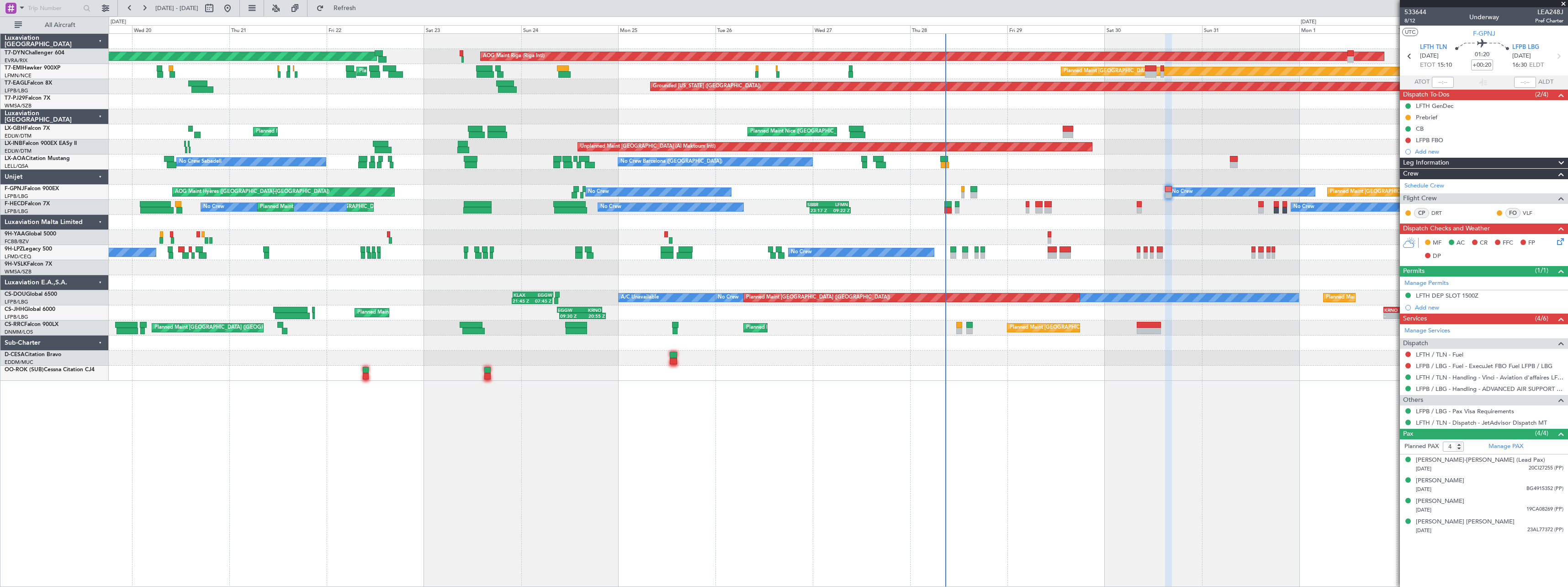
click at [447, 185] on div "Planned Maint Paris (Le Bourget) No Crew No Crew AOG Maint Hyères (Toulon-Hyère…" at bounding box center [838, 192] width 1459 height 15
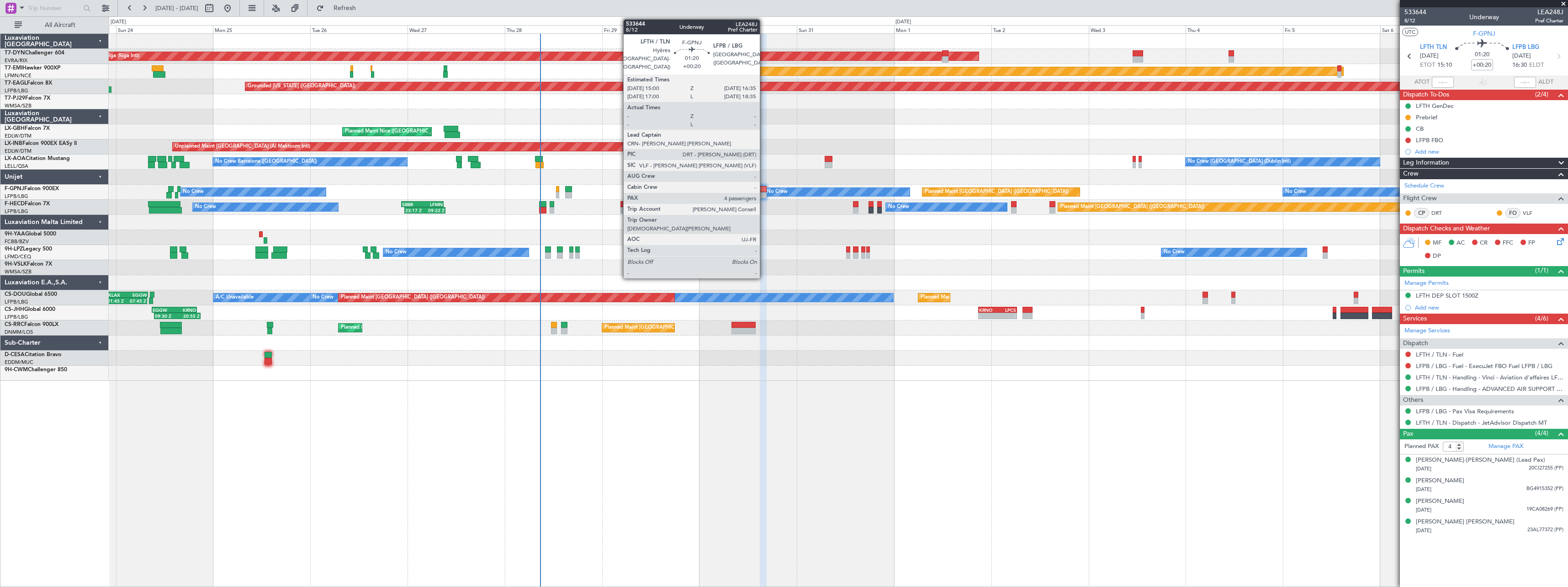
click at [763, 191] on div at bounding box center [763, 189] width 7 height 7
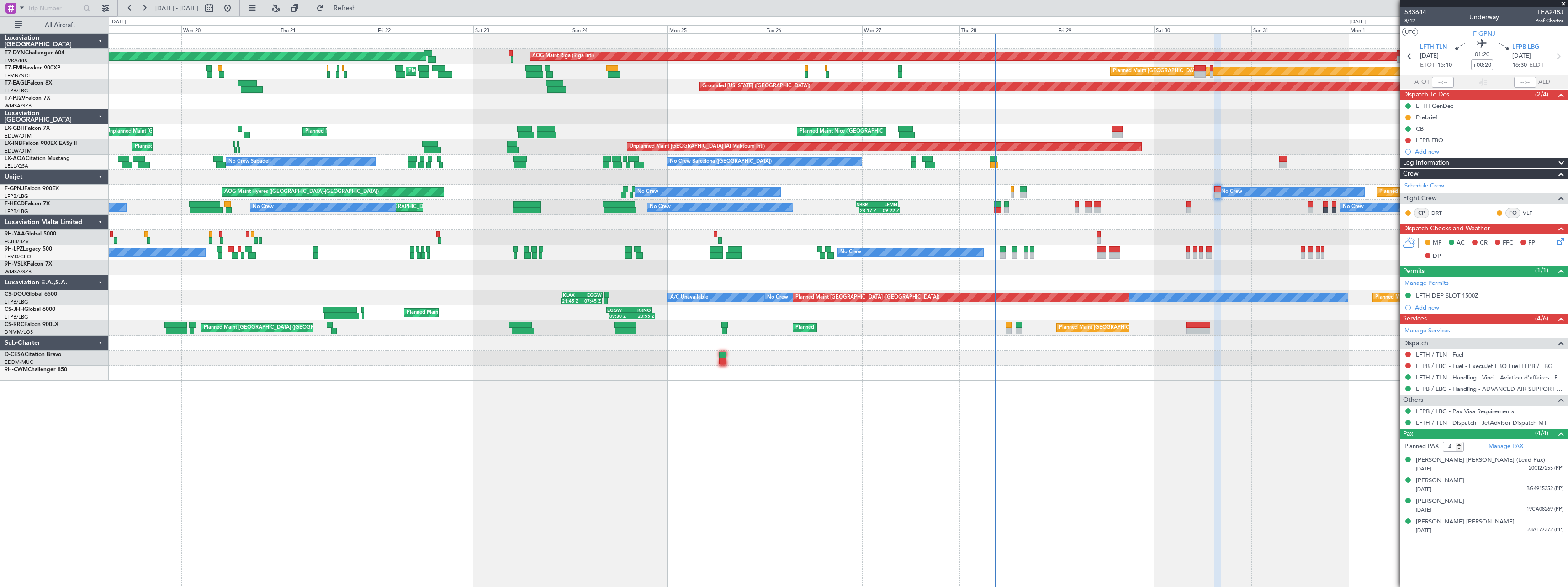
click at [1047, 227] on div at bounding box center [838, 222] width 1459 height 15
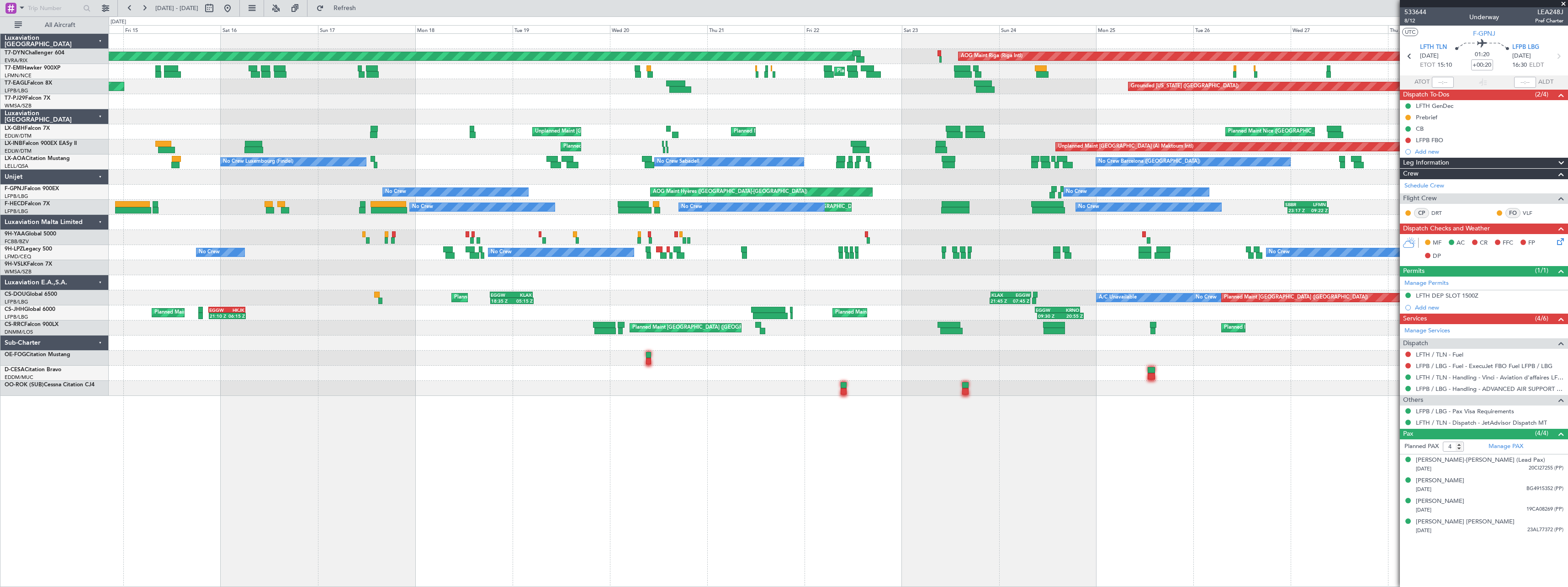
click at [999, 183] on div "AOG Maint Riga (Riga Intl) Planned Maint Basel-Mulhouse Planned Maint Zurich Pl…" at bounding box center [838, 215] width 1459 height 362
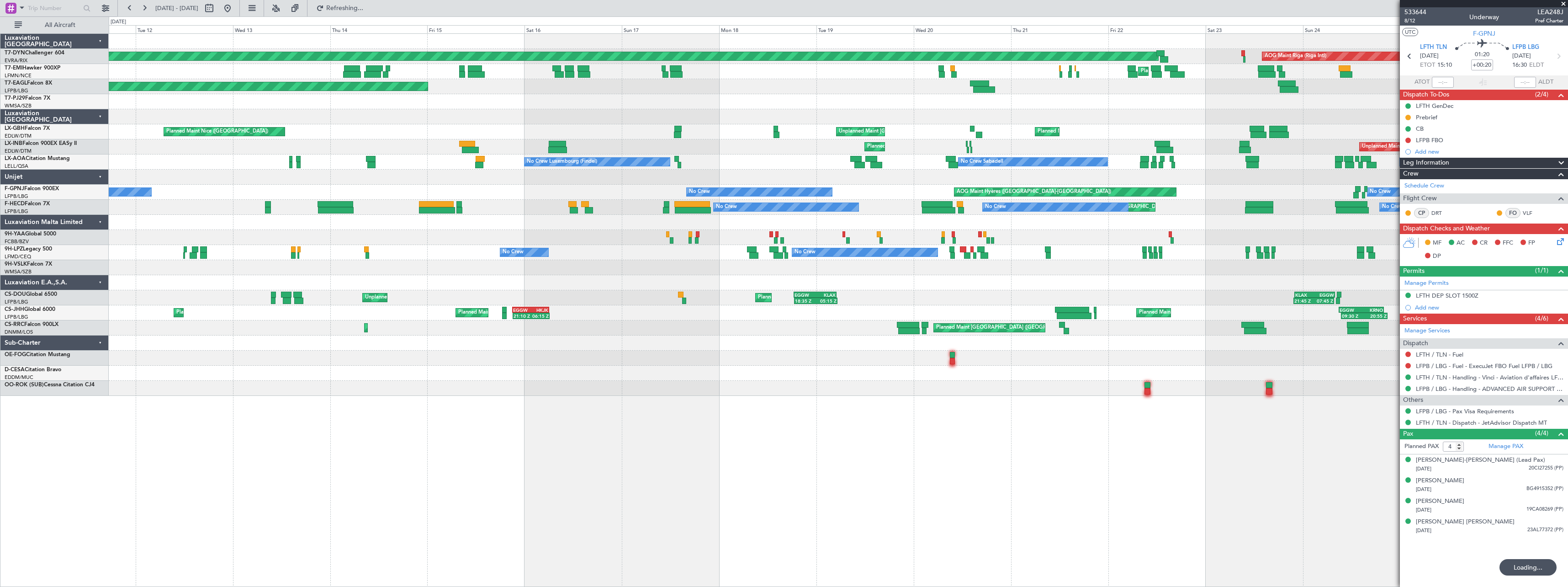
click at [892, 181] on div at bounding box center [838, 177] width 1459 height 15
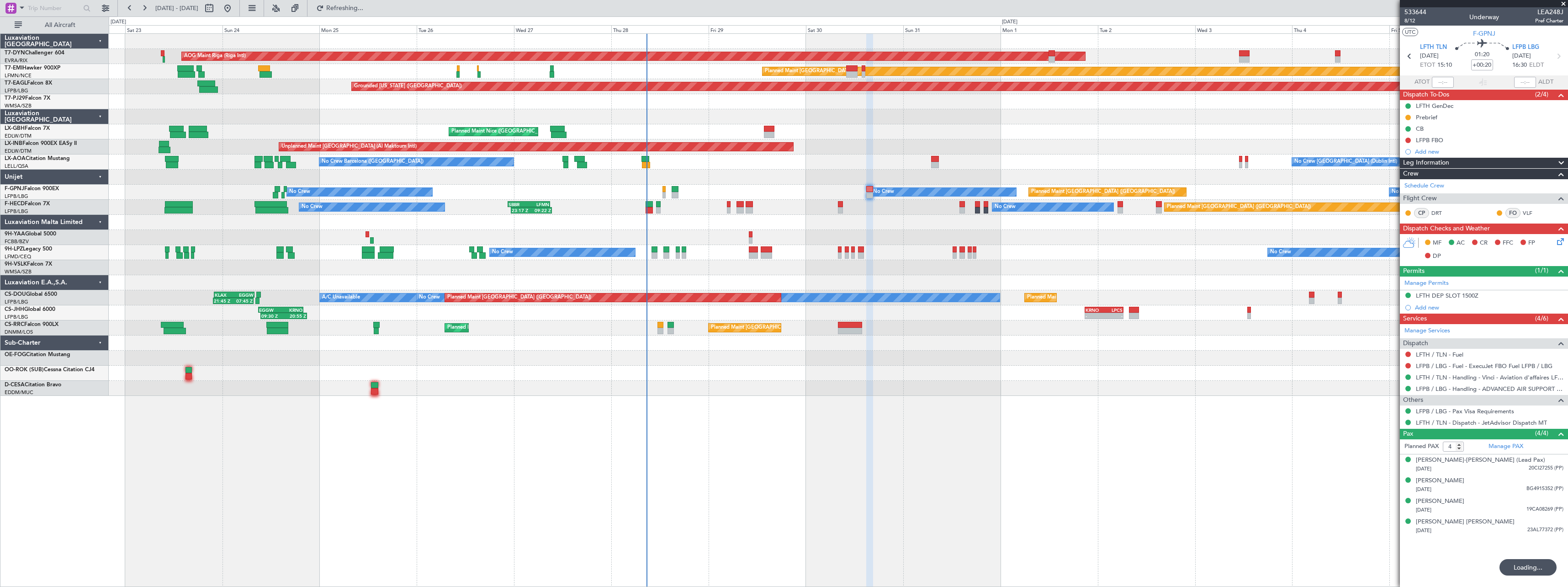
click at [214, 350] on div at bounding box center [838, 343] width 1459 height 15
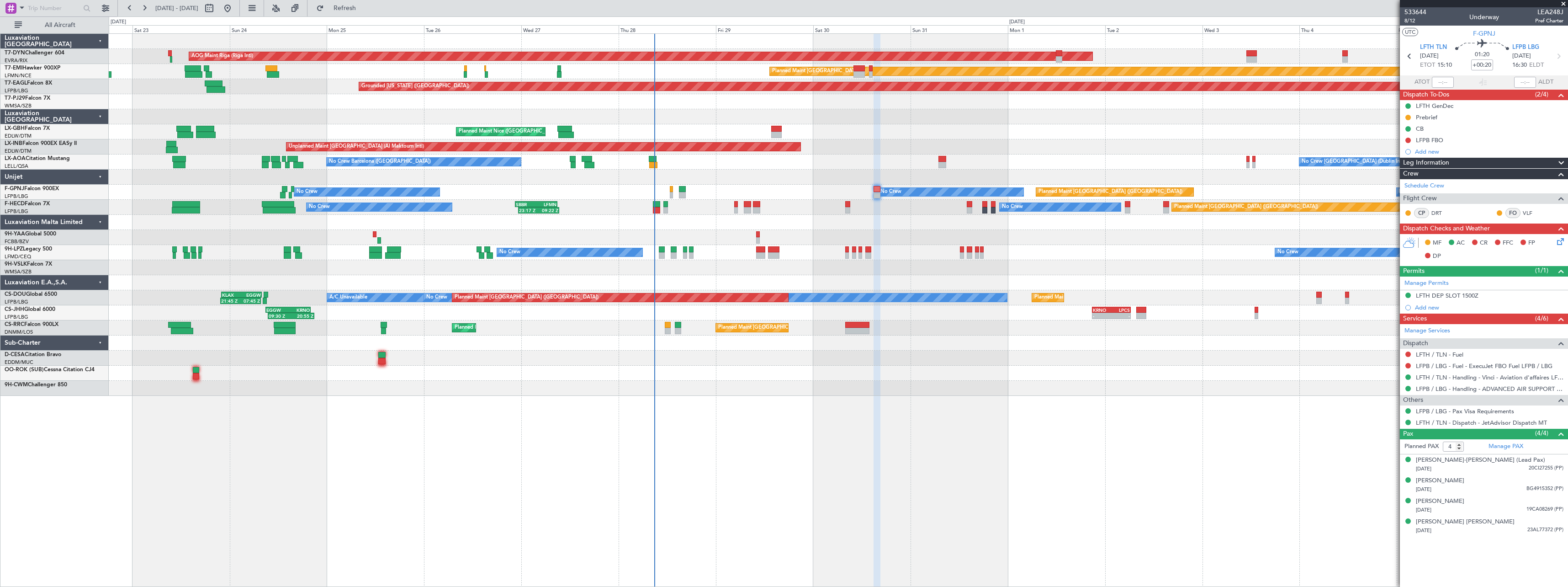
click at [920, 259] on div "No Crew No Crew No Crew" at bounding box center [838, 252] width 1459 height 15
click at [790, 195] on div "No Crew Planned Maint Paris (Le Bourget) No Crew No Crew AOG Maint Hyères (Toul…" at bounding box center [838, 192] width 1459 height 15
click at [740, 229] on div at bounding box center [838, 222] width 1459 height 15
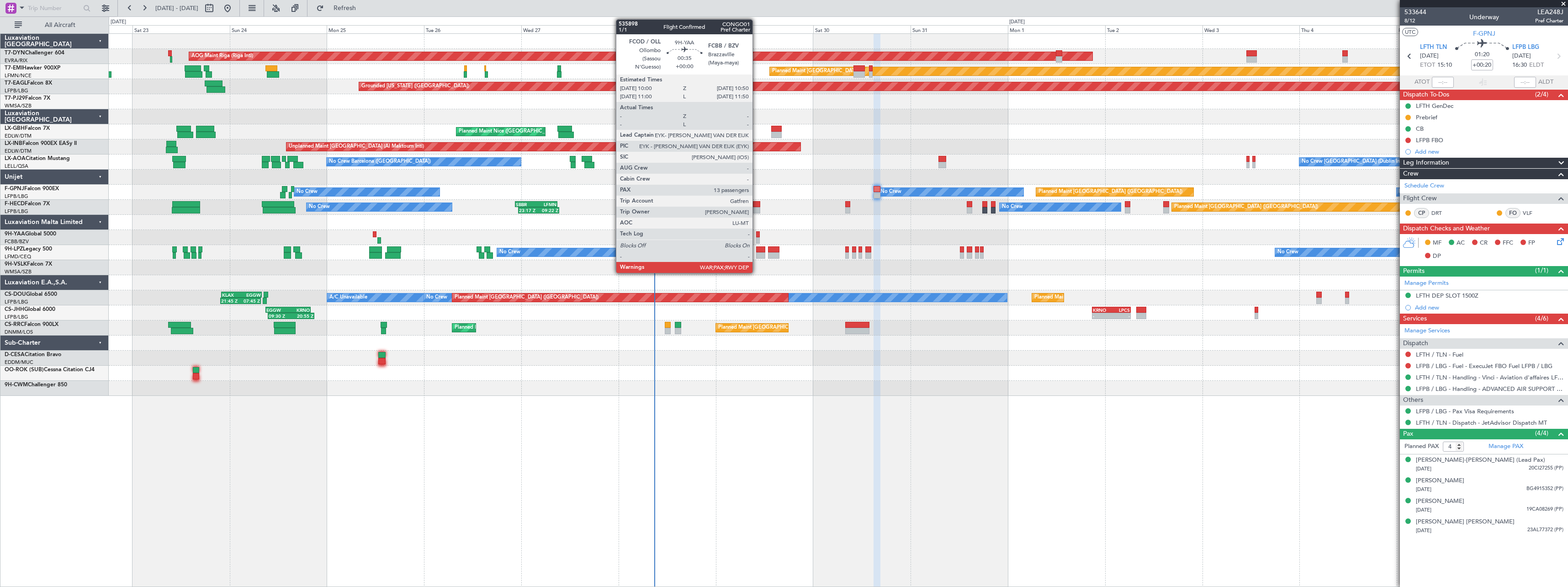
click at [757, 236] on div at bounding box center [758, 234] width 4 height 7
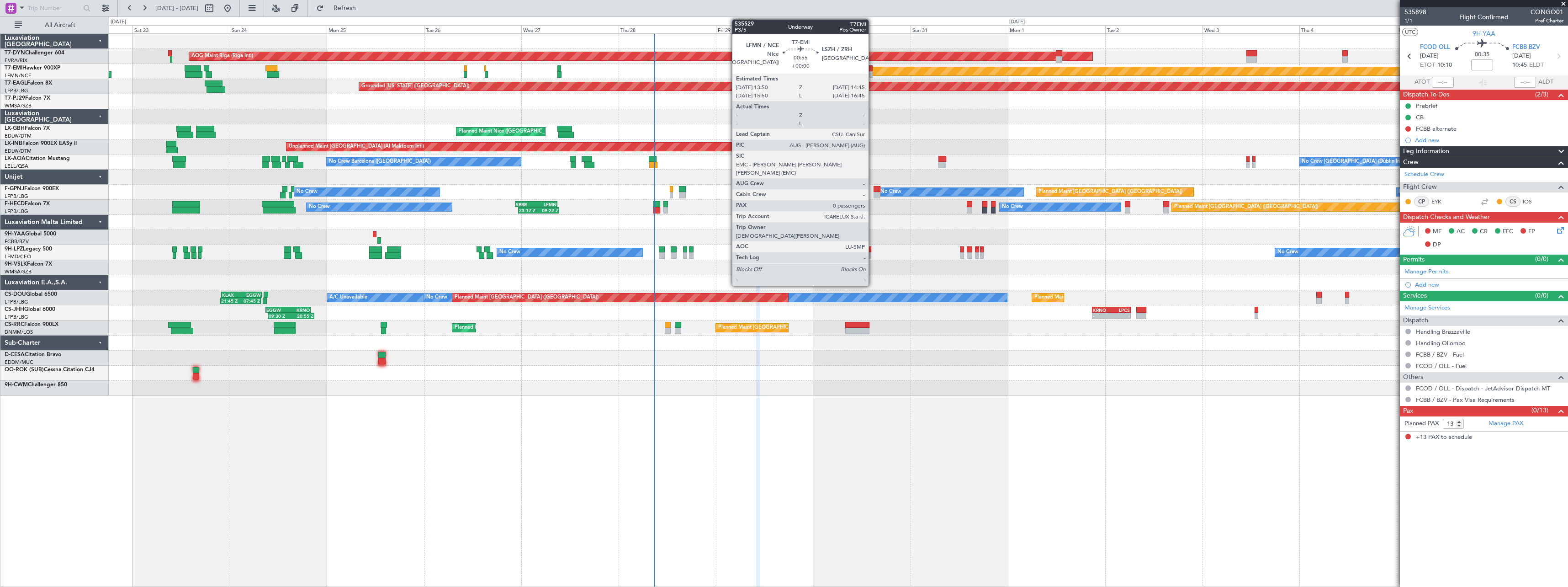
click at [873, 71] on div at bounding box center [871, 68] width 4 height 7
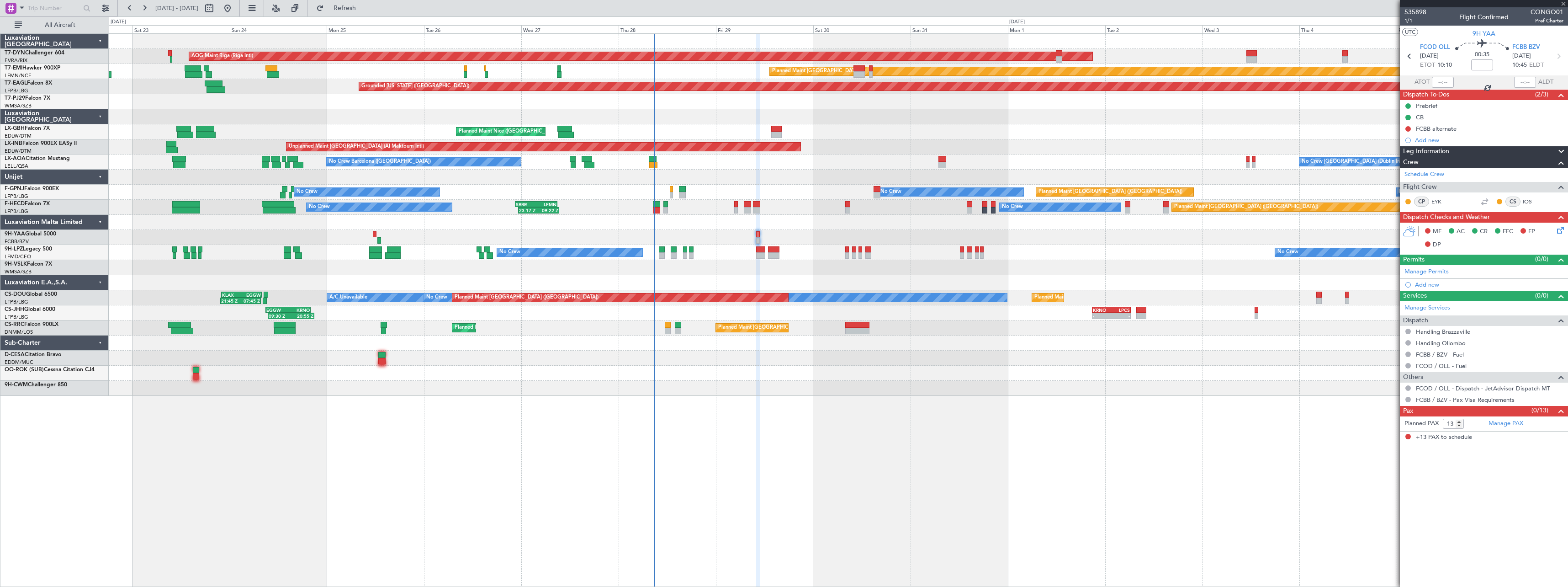
type input "0"
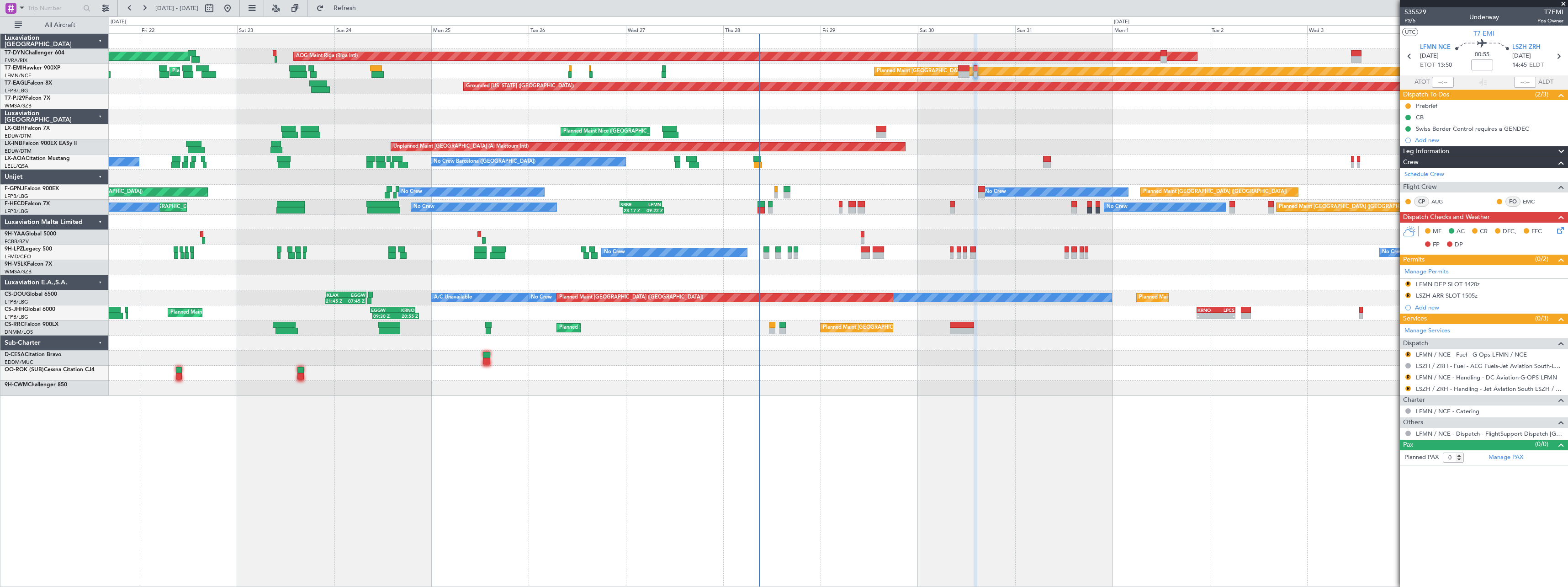
click at [732, 212] on div "No Crew Planned Maint Paris (Le Bourget) No Crew 23:17 Z 09:22 Z SBBR 22:30 Z L…" at bounding box center [838, 207] width 1459 height 15
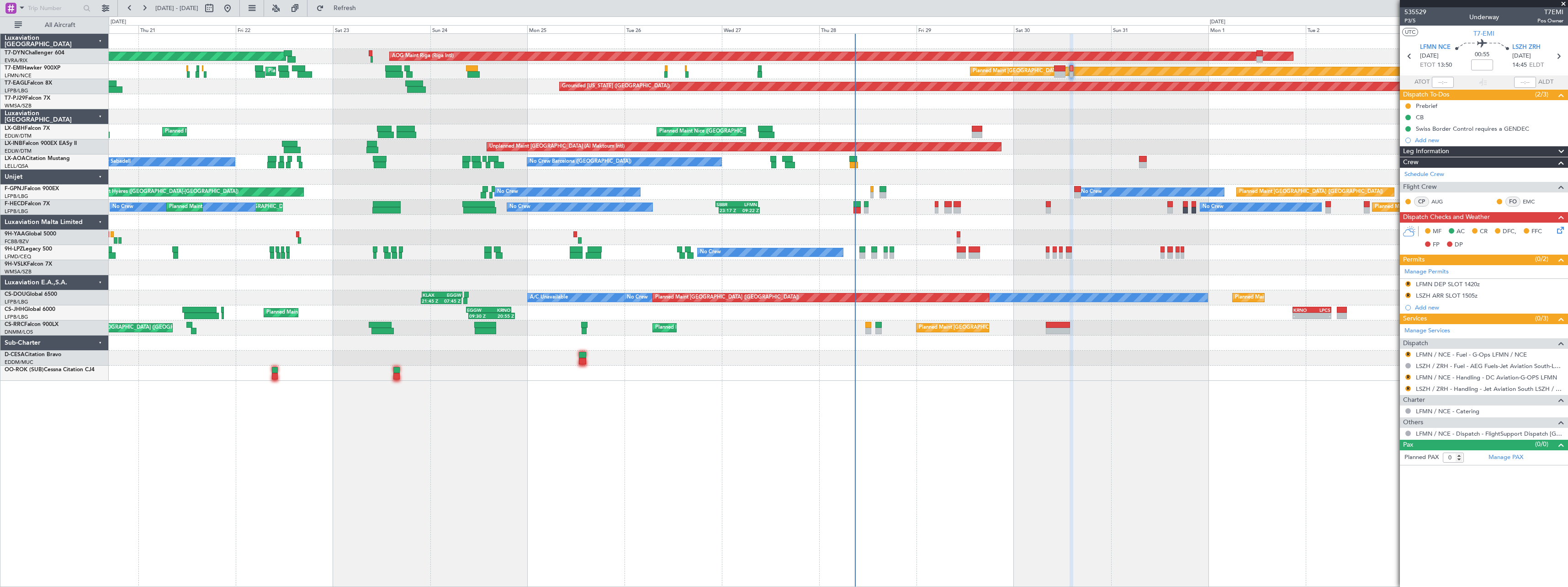
click at [808, 197] on div "No Crew Planned Maint Paris (Le Bourget) No Crew AOG Maint Hyères (Toulon-Hyère…" at bounding box center [838, 192] width 1459 height 15
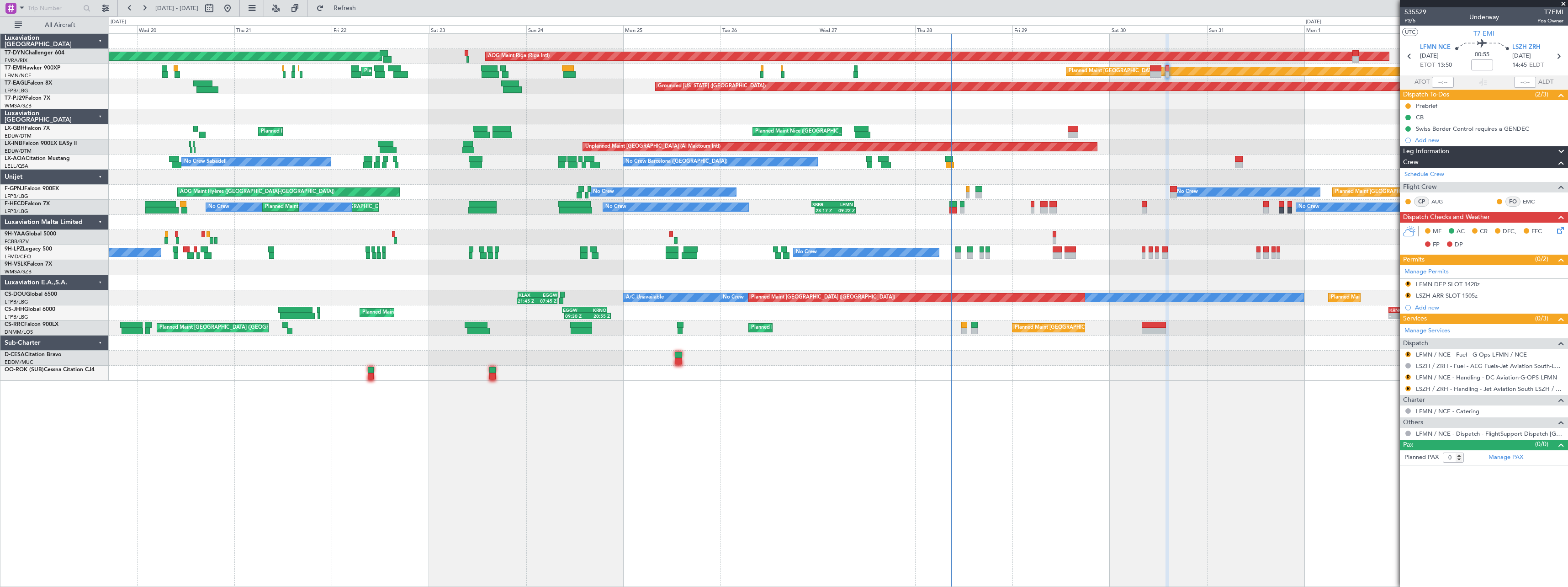
click at [913, 280] on div at bounding box center [838, 283] width 1459 height 15
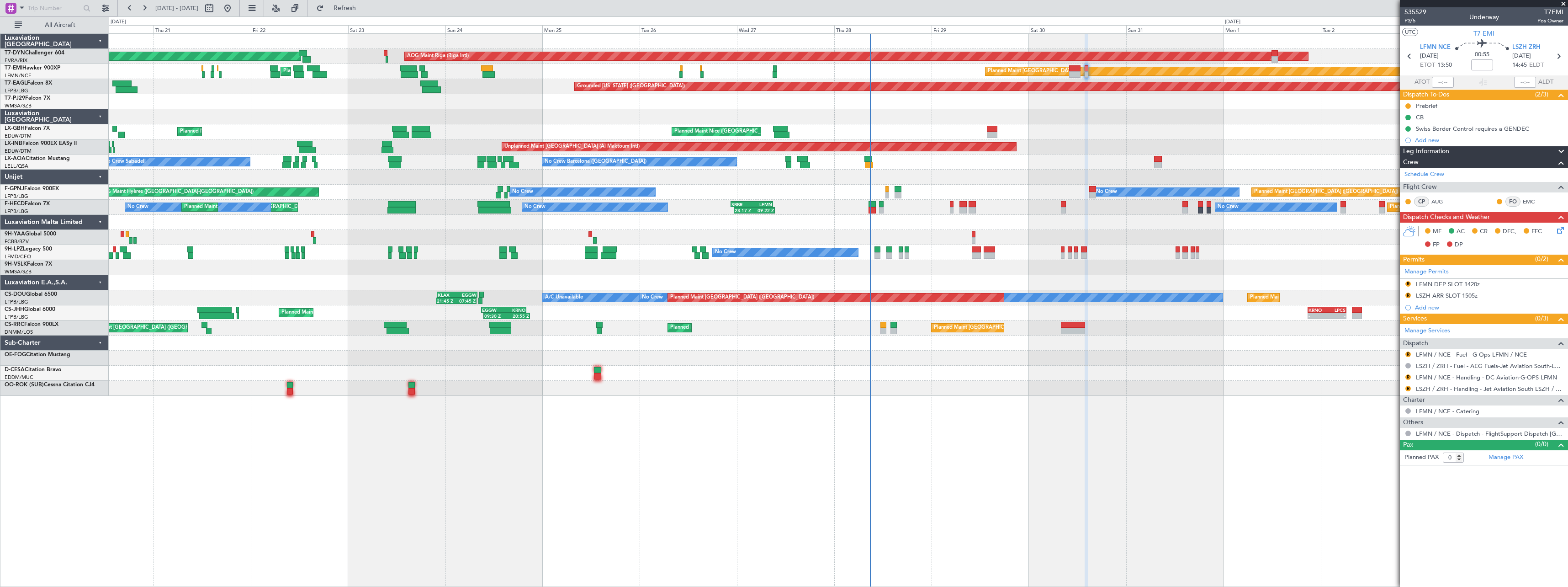
click at [896, 236] on div "AOG Maint Riga (Riga Intl) Planned Maint Basel-Mulhouse Planned Maint Zurich Pl…" at bounding box center [838, 215] width 1459 height 362
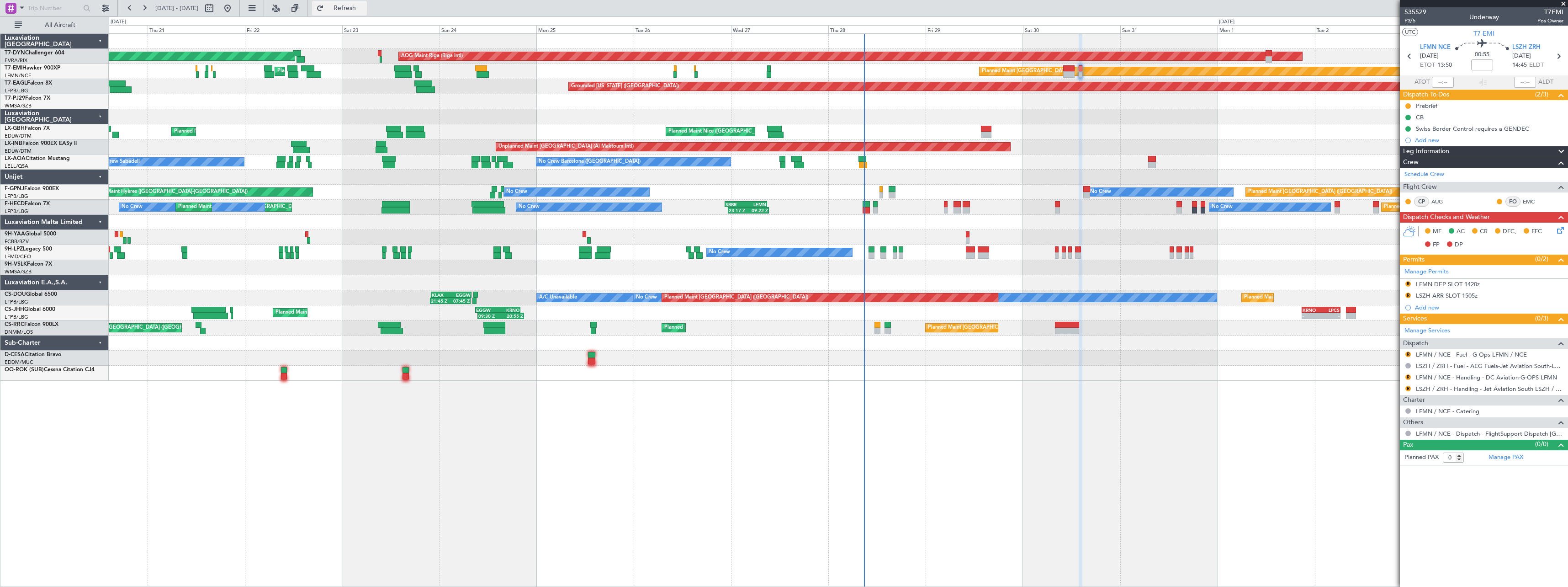
click at [367, 13] on button "Refresh" at bounding box center [340, 9] width 55 height 15
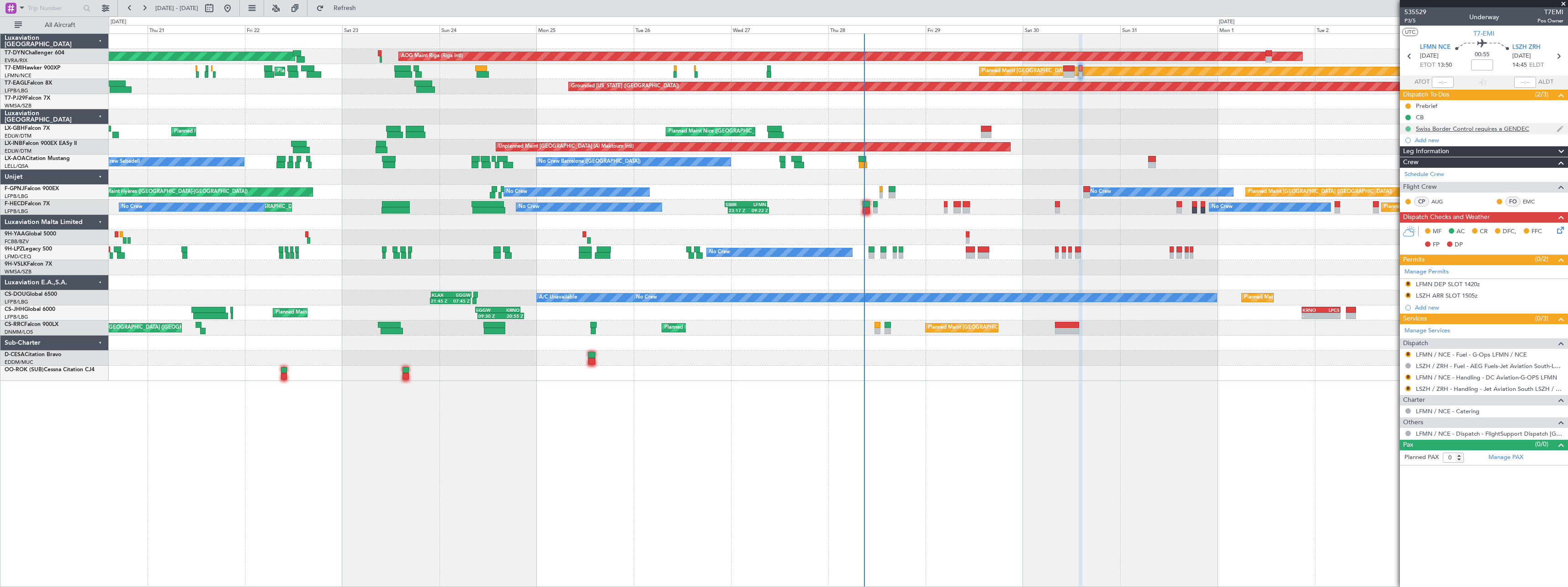
click at [1410, 128] on button at bounding box center [1408, 128] width 5 height 5
click at [1391, 156] on span at bounding box center [1390, 155] width 5 height 5
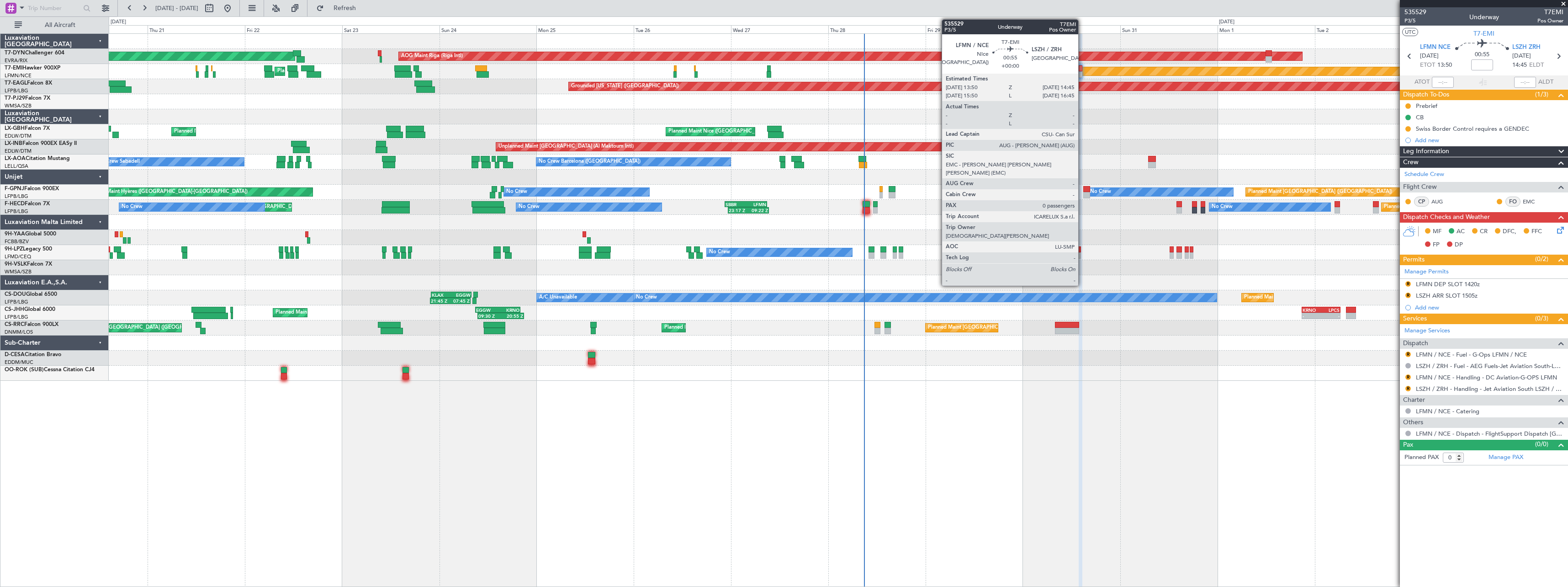
click at [1082, 74] on div at bounding box center [1080, 74] width 4 height 7
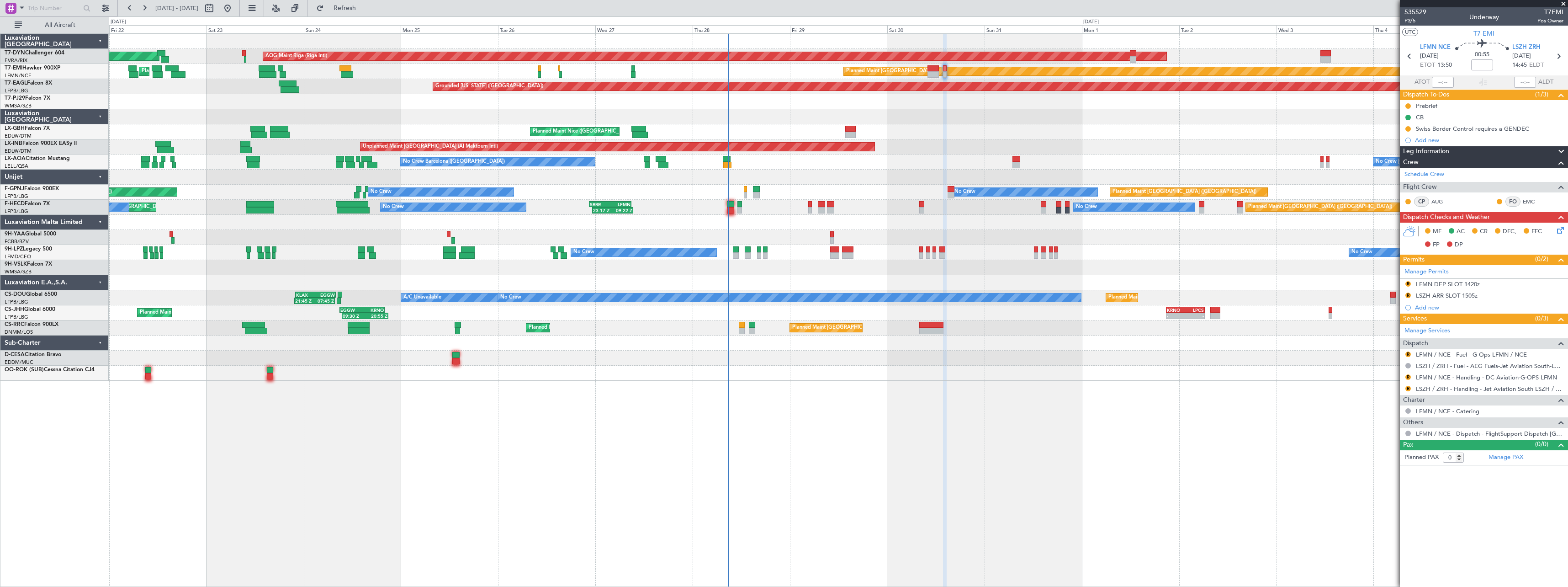
click at [816, 385] on div "Planned Maint Basel-Mulhouse AOG Maint Riga (Riga Intl) Planned Maint Zurich Pl…" at bounding box center [838, 310] width 1459 height 554
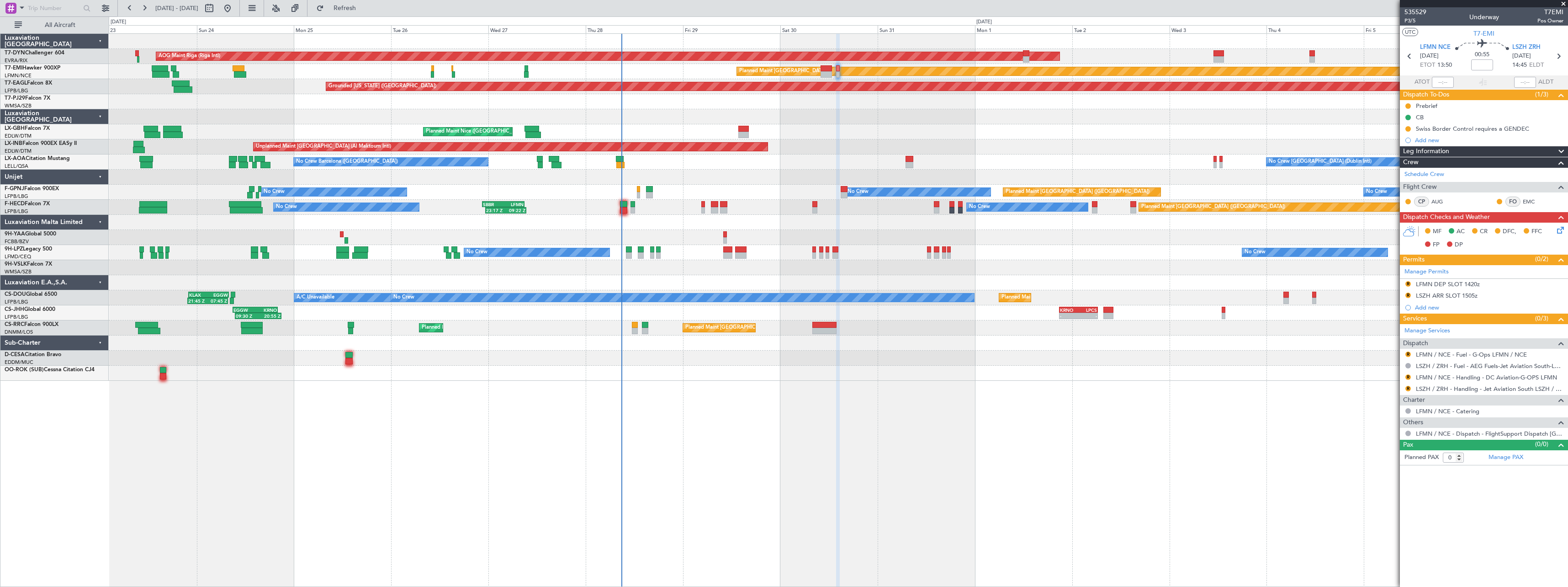
click at [702, 388] on div "AOG Maint Riga (Riga Intl) Planned Maint Basel-Mulhouse Planned Maint Zurich Pl…" at bounding box center [838, 310] width 1459 height 554
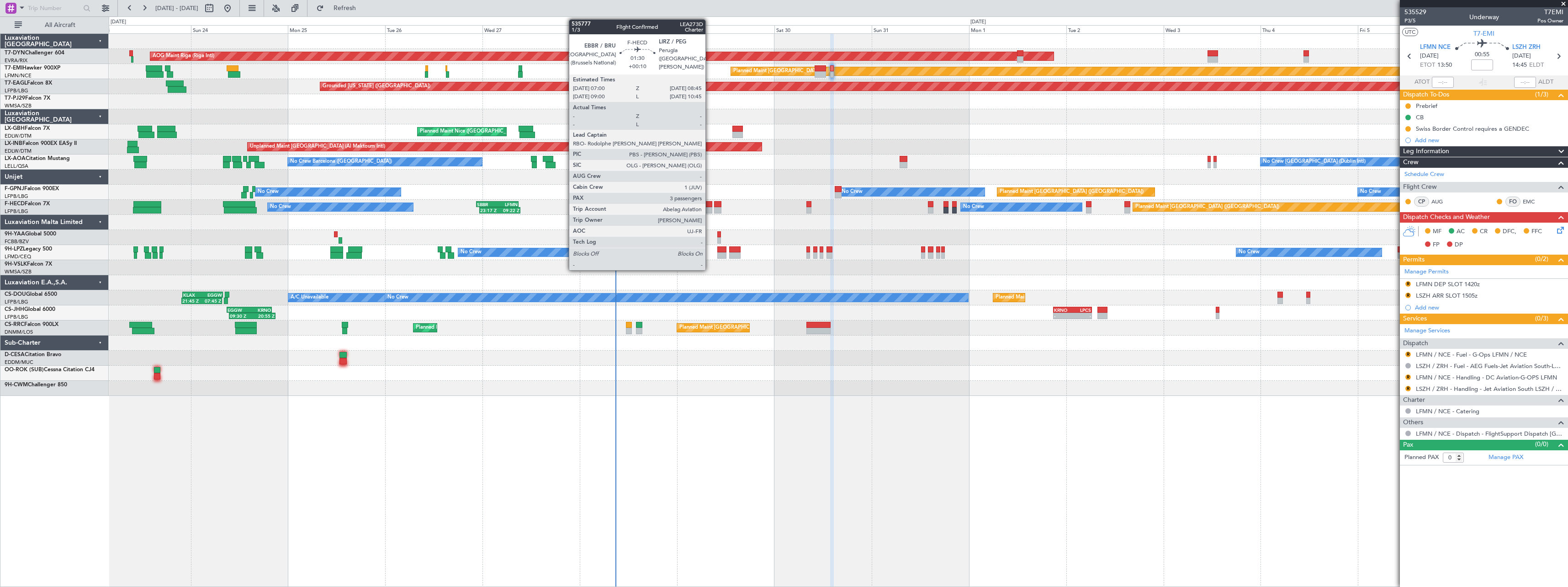
click at [709, 210] on div at bounding box center [709, 210] width 7 height 7
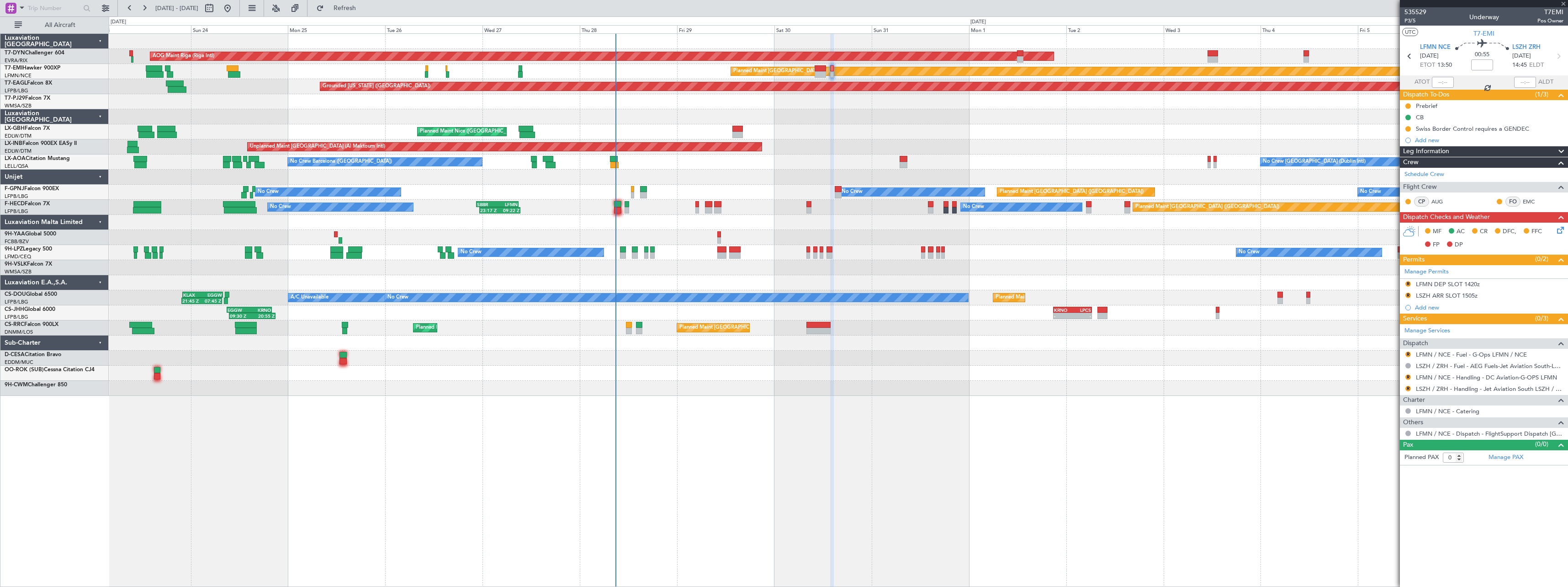
type input "+00:10"
type input "3"
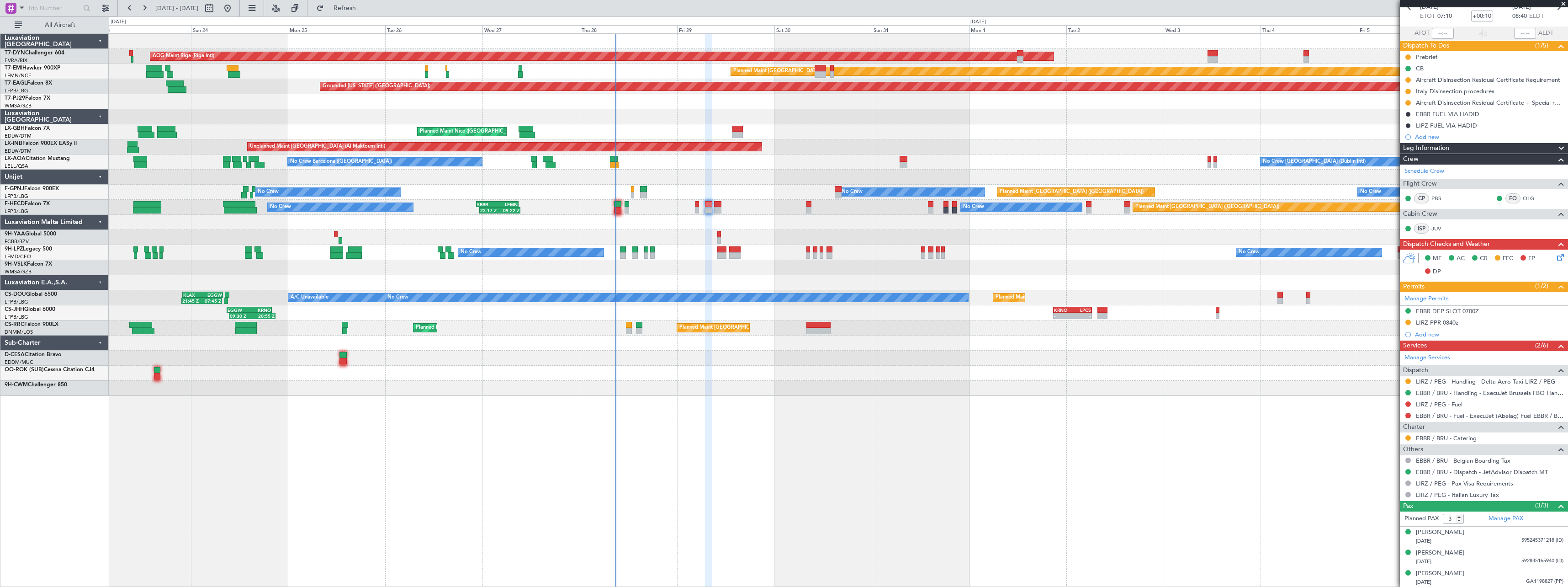
scroll to position [50, 0]
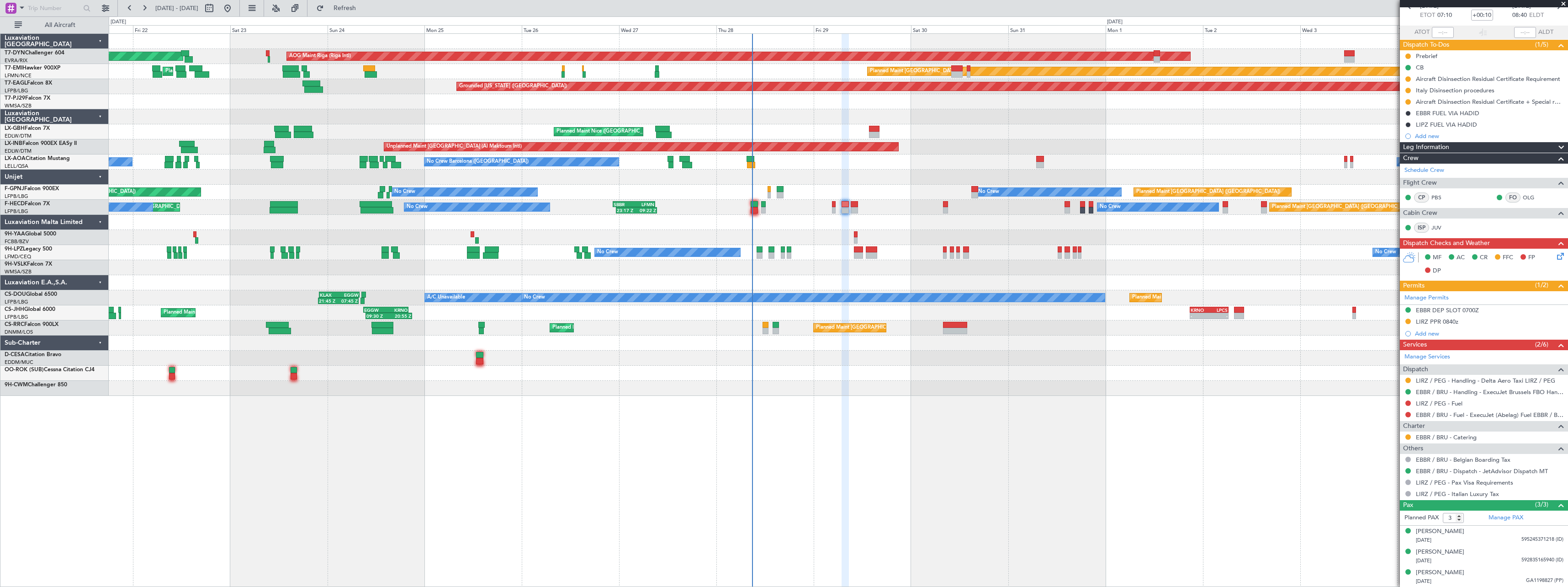
click at [439, 391] on div at bounding box center [838, 388] width 1459 height 15
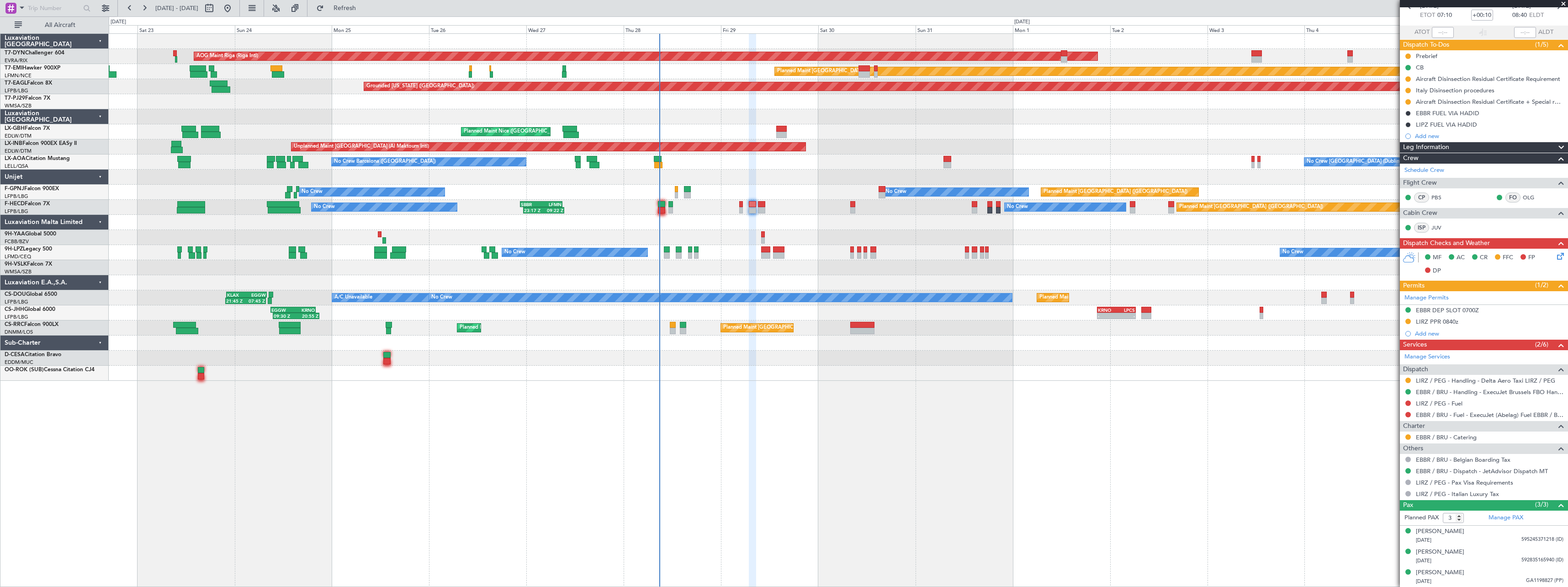
click at [614, 382] on div "AOG Maint Riga (Riga Intl) Planned Maint Basel-Mulhouse Planned Maint Zurich Pl…" at bounding box center [838, 310] width 1459 height 554
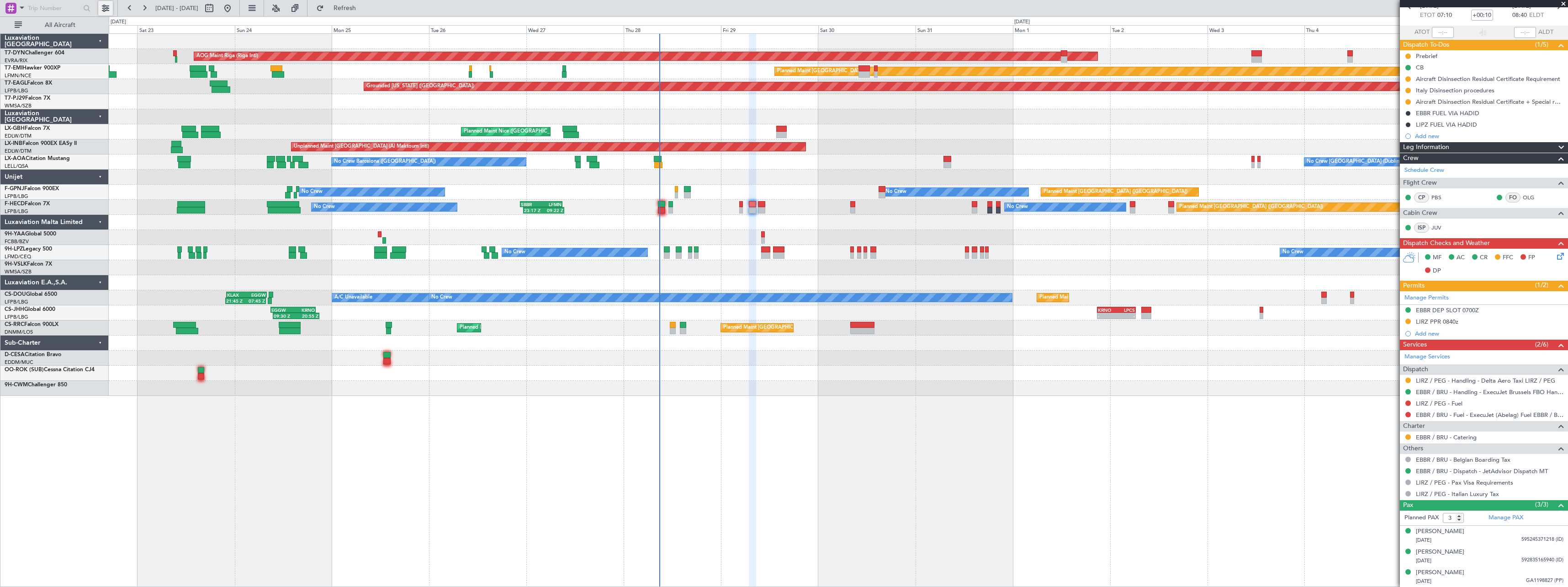
click at [108, 12] on button at bounding box center [105, 9] width 15 height 15
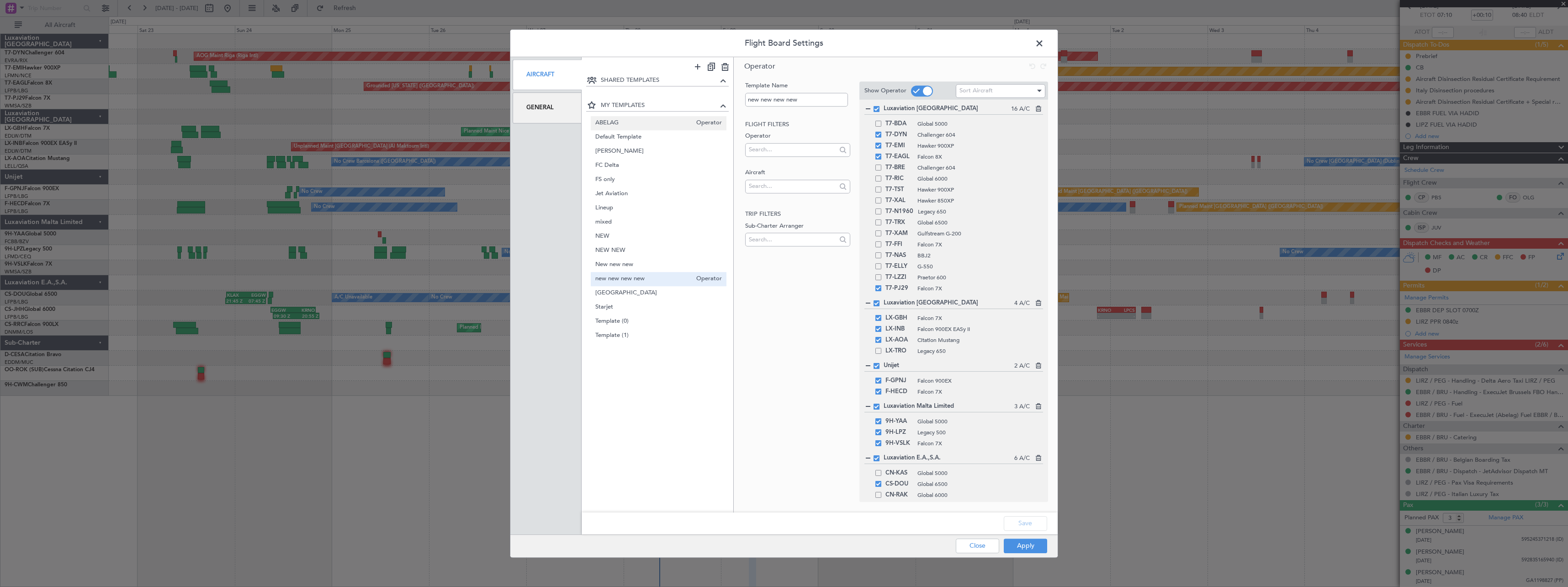
click at [609, 128] on div "ABELAG Operator" at bounding box center [659, 123] width 136 height 14
type input "ABELAG"
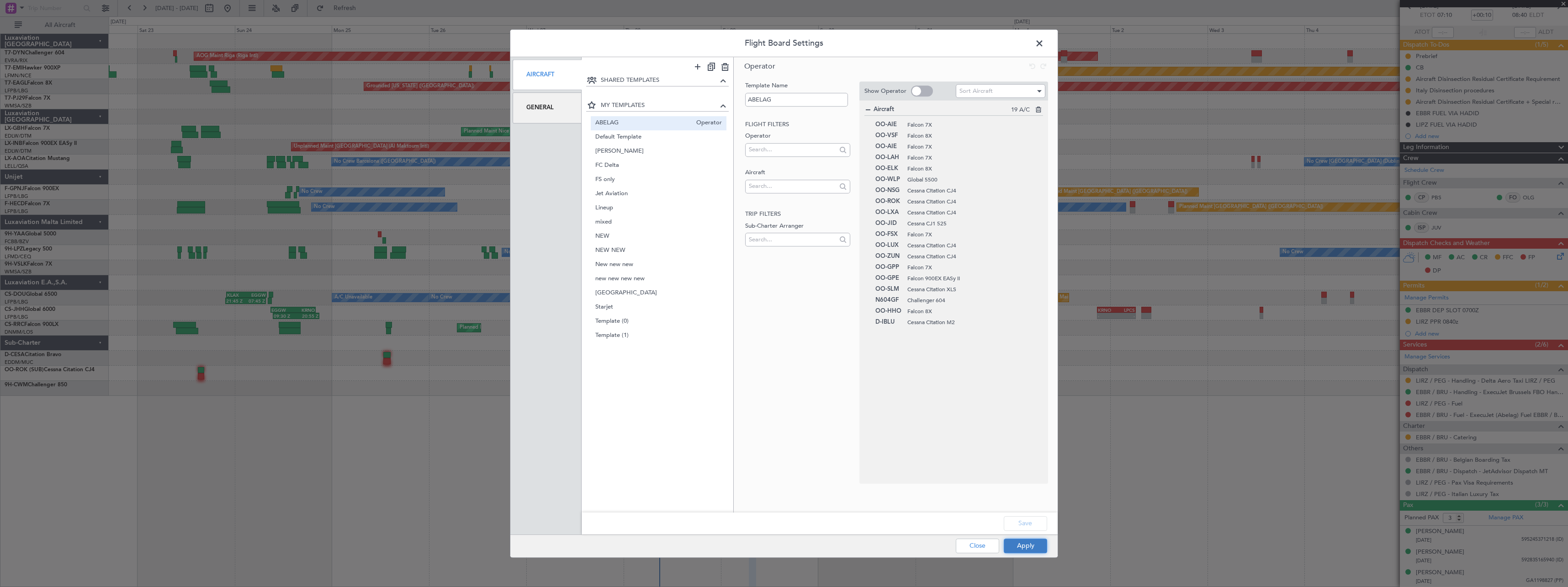
click at [1020, 541] on button "Apply" at bounding box center [1025, 546] width 43 height 15
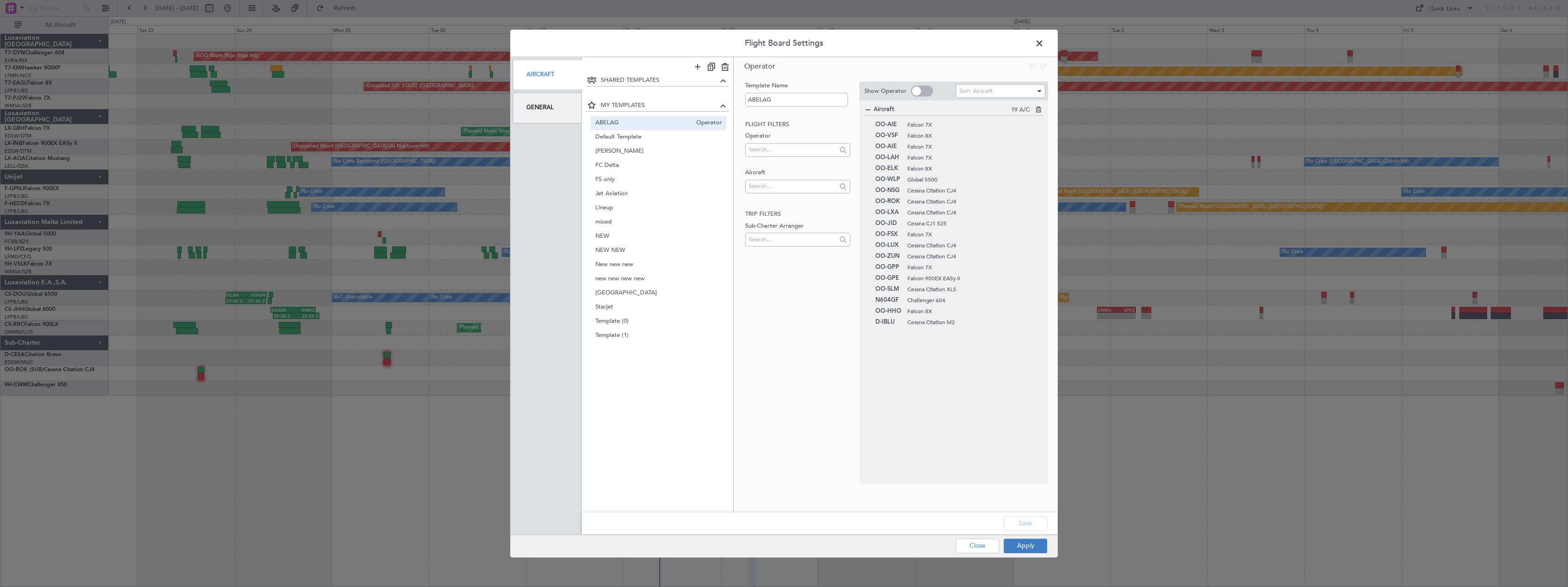
type input "0"
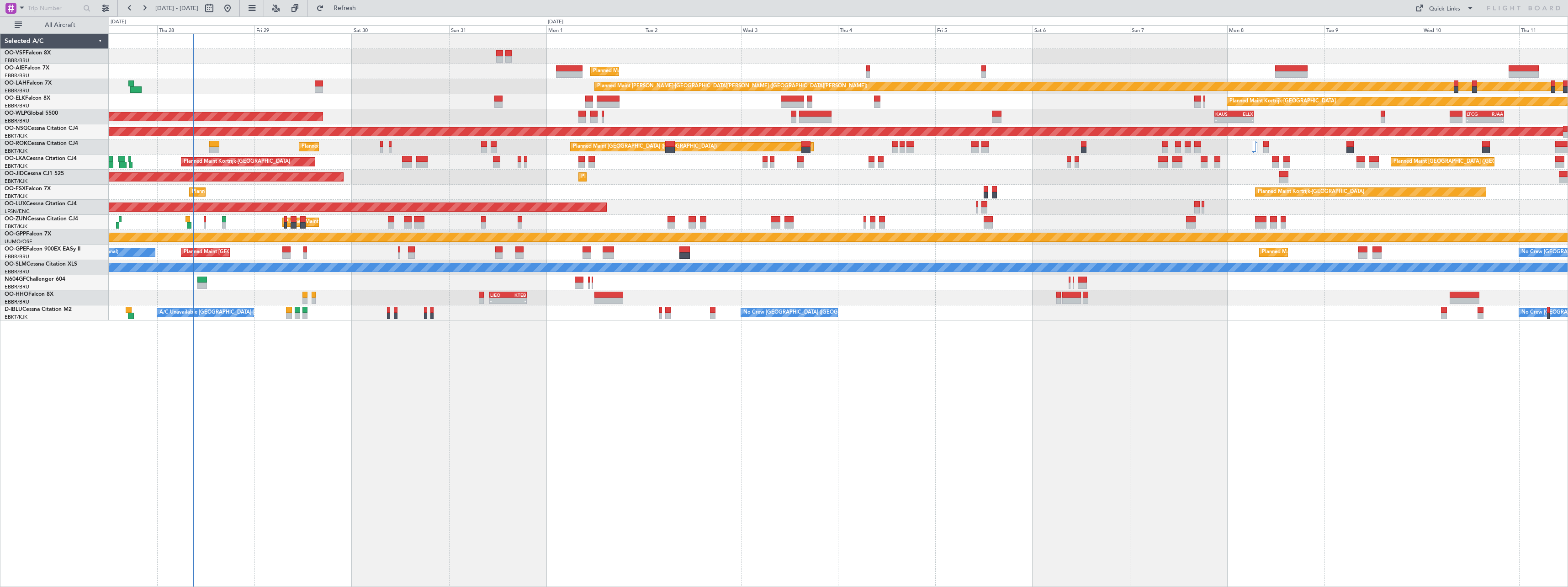
click at [620, 403] on div "Planned Maint London (Farnborough) Planned Maint Alton-st Louis (St Louis Regl)…" at bounding box center [838, 310] width 1459 height 554
click at [102, 12] on button at bounding box center [105, 9] width 15 height 15
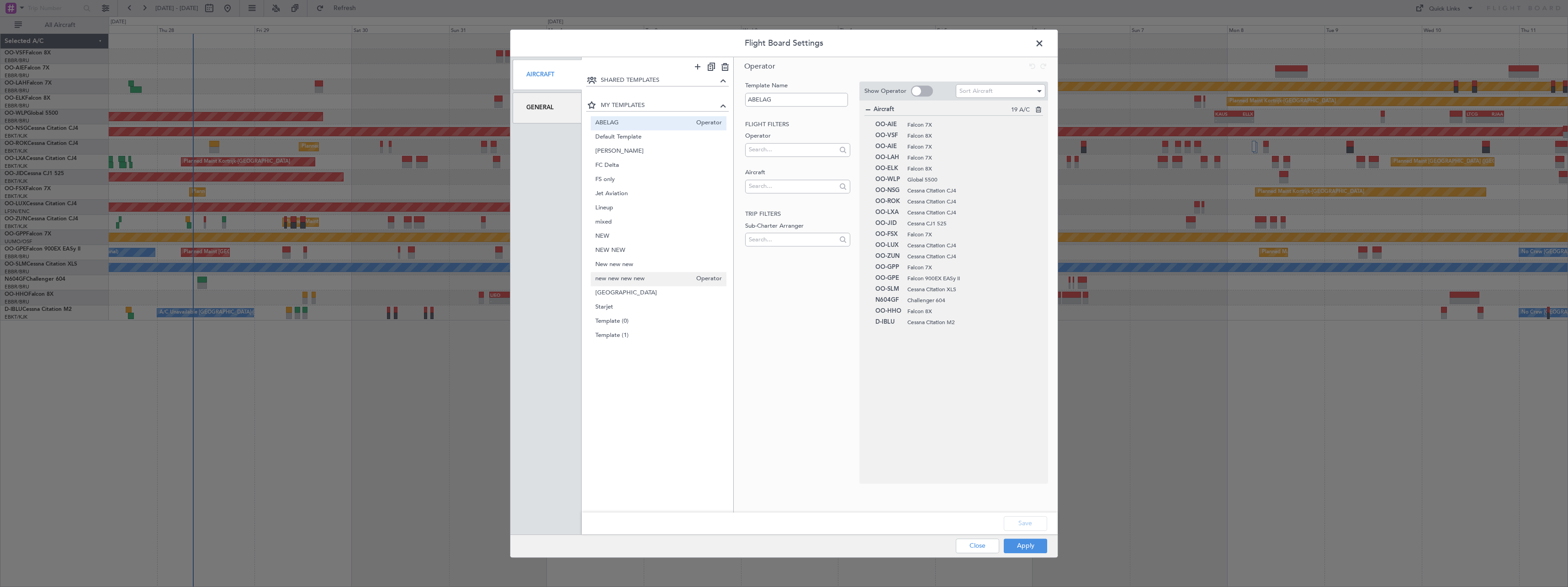
click at [636, 283] on span "new new new new" at bounding box center [643, 279] width 97 height 10
type input "new new new new"
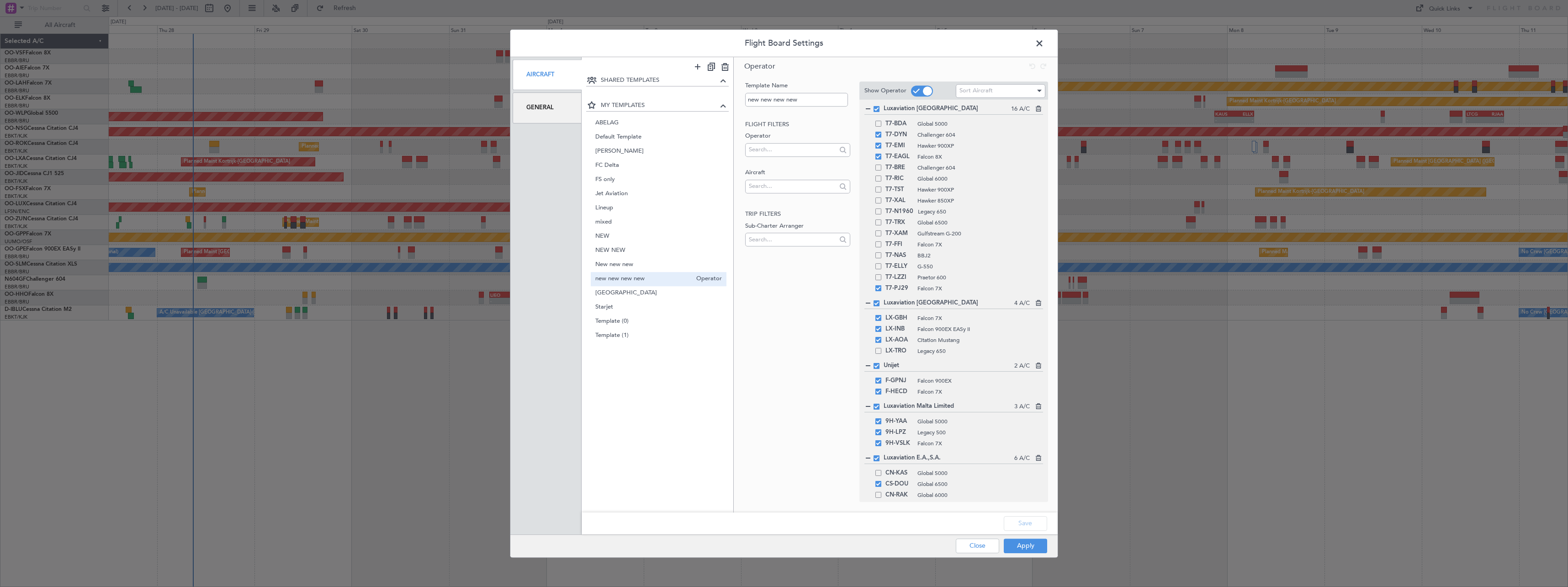
click at [422, 413] on div "Flight Board Settings Aircraft General SHARED TEMPLATES MY TEMPLATES ABELAG Ope…" at bounding box center [784, 294] width 1568 height 587
click at [1044, 40] on span at bounding box center [1044, 46] width 0 height 18
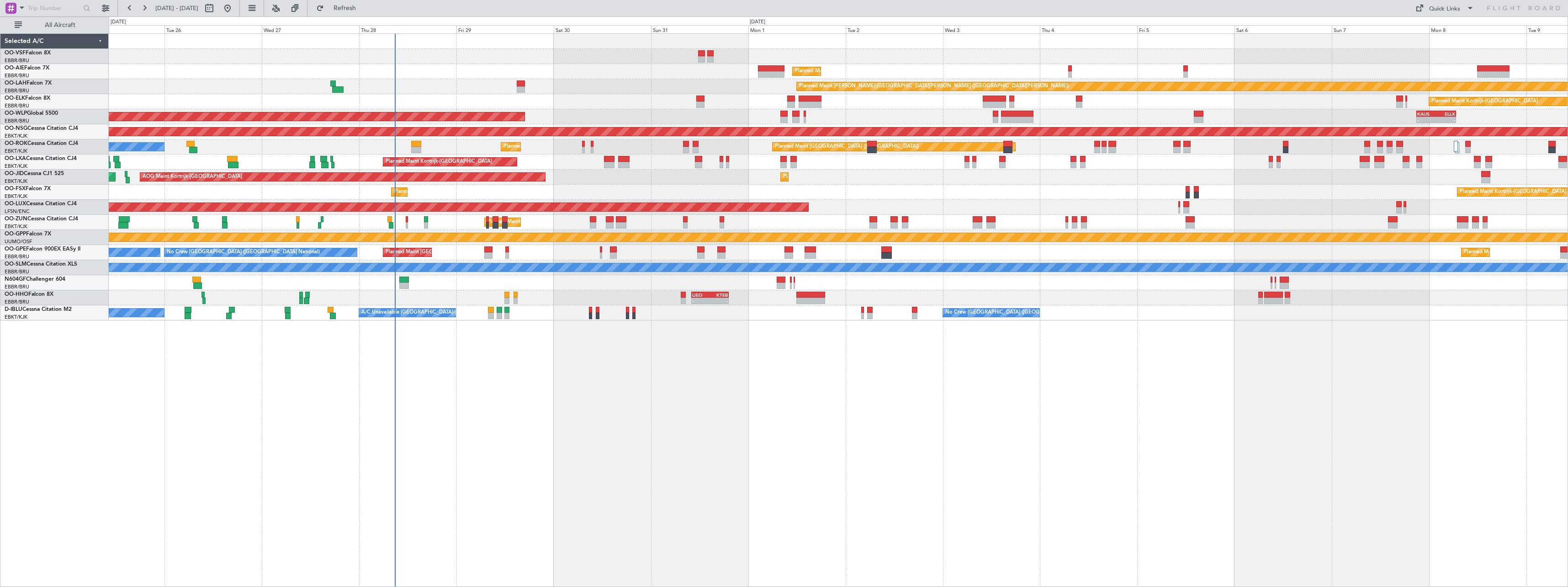
click at [584, 376] on div "Planned Maint London (Farnborough) Planned Maint Alton-st Louis (St Louis Regl)…" at bounding box center [838, 310] width 1459 height 554
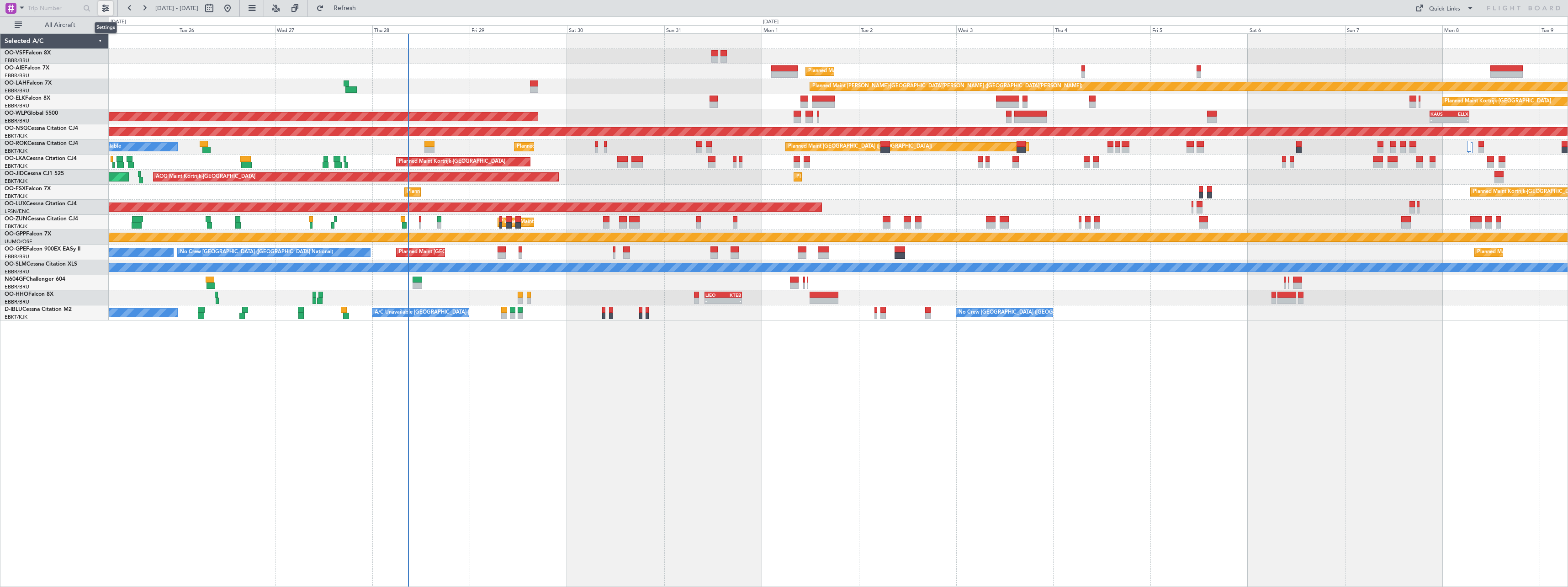
click at [106, 9] on button at bounding box center [105, 9] width 15 height 15
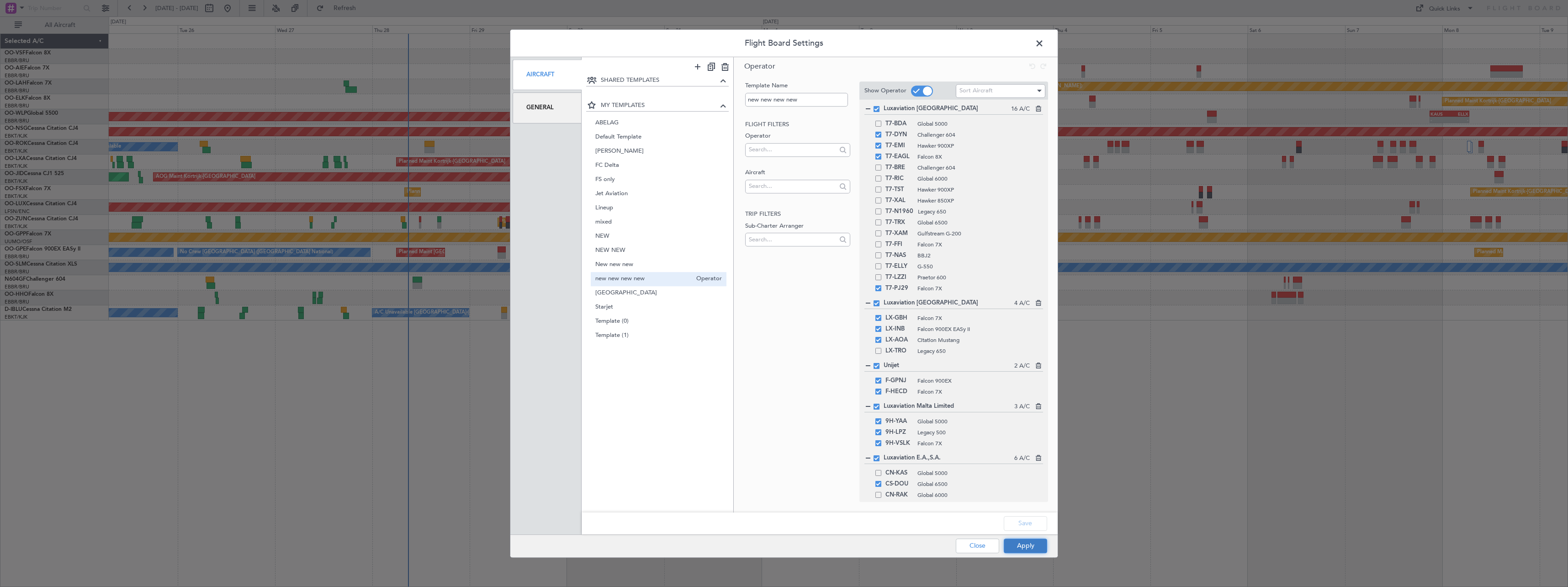
click at [1044, 545] on button "Apply" at bounding box center [1025, 546] width 43 height 15
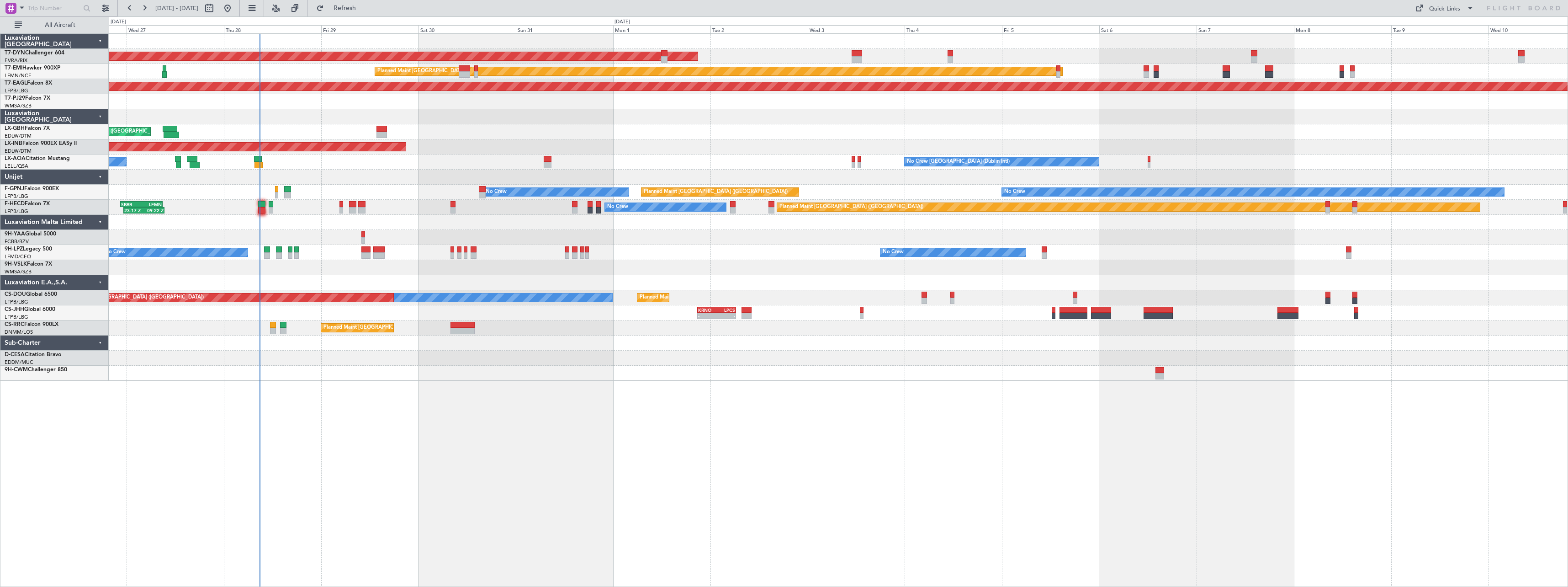
click at [624, 380] on div "AOG Maint Riga (Riga Intl) Planned Maint Zurich Grounded New York (Teterboro) P…" at bounding box center [838, 310] width 1459 height 554
click at [670, 374] on div "AOG Maint Riga (Riga Intl) Planned Maint Zurich Grounded New York (Teterboro) P…" at bounding box center [838, 310] width 1459 height 554
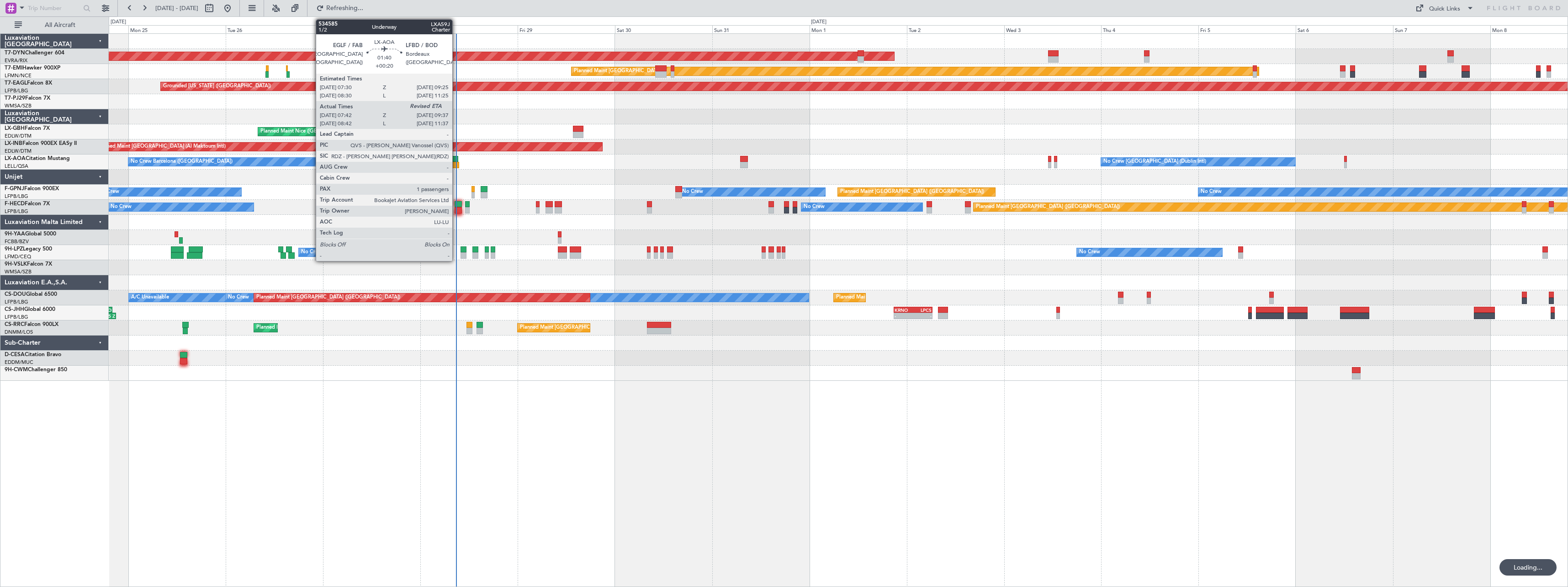
click at [457, 158] on div at bounding box center [455, 159] width 9 height 7
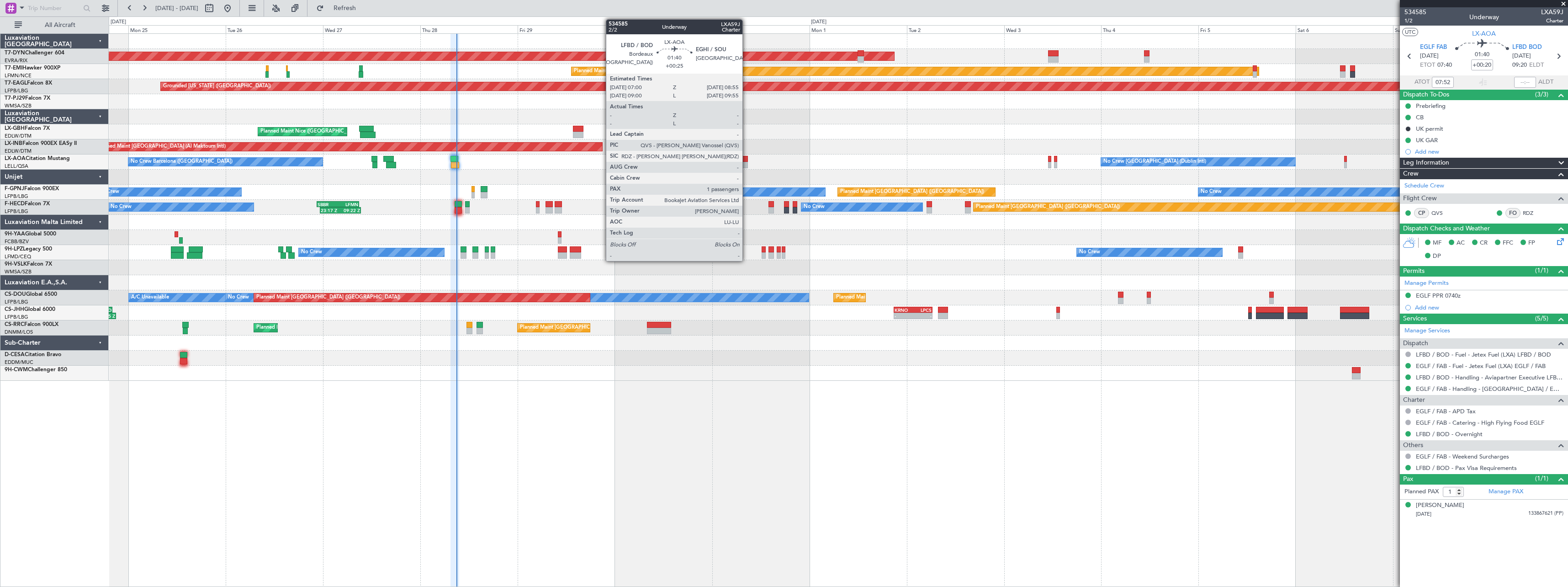
click at [746, 163] on div at bounding box center [744, 165] width 9 height 7
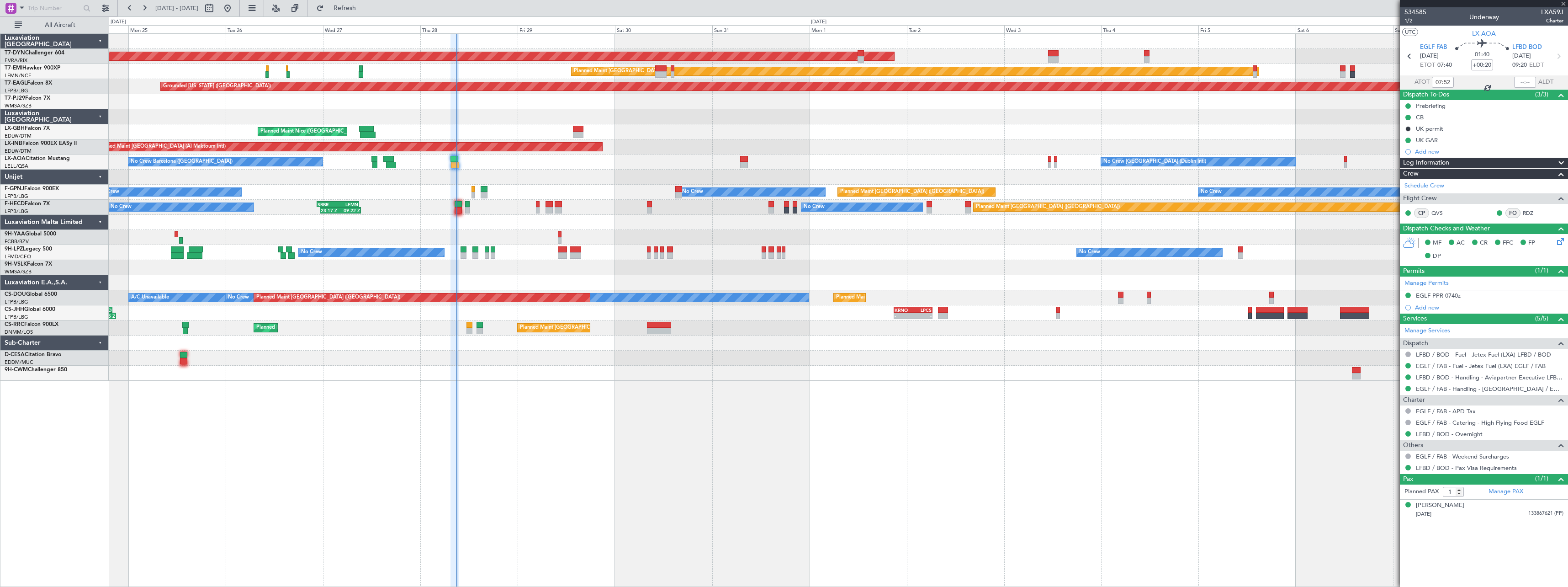
type input "+00:25"
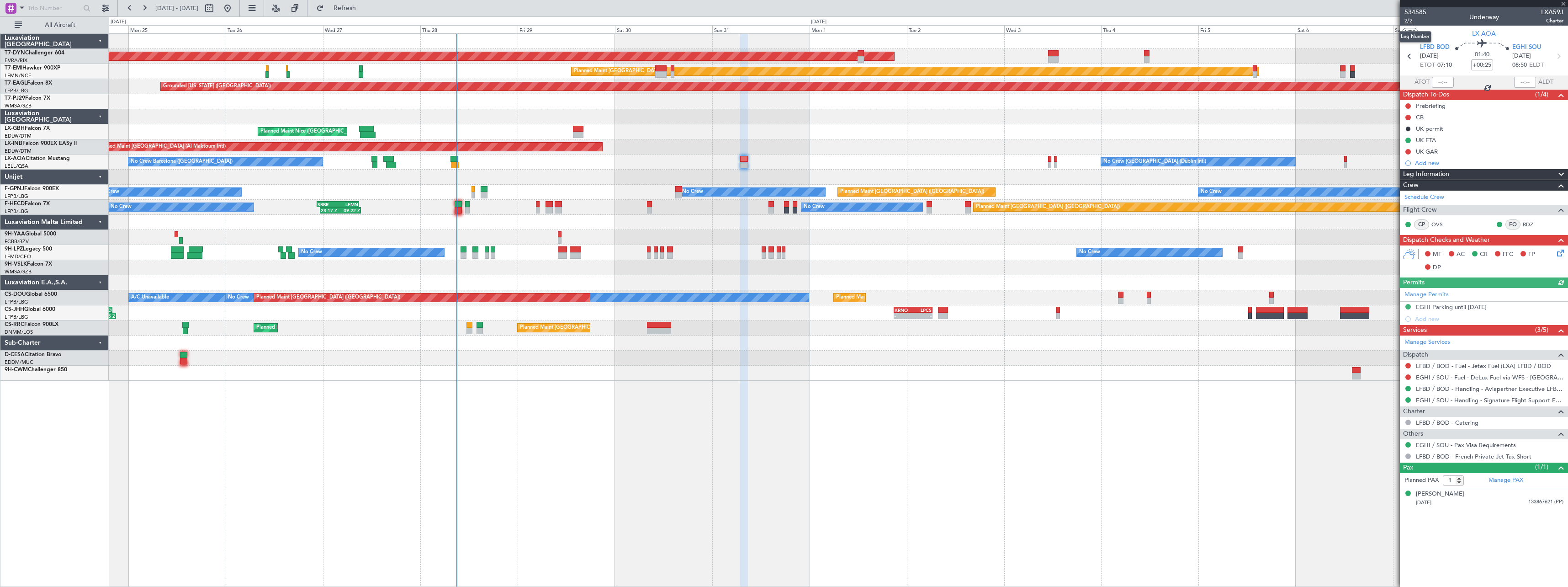
click at [1414, 23] on span "2/2" at bounding box center [1415, 21] width 22 height 8
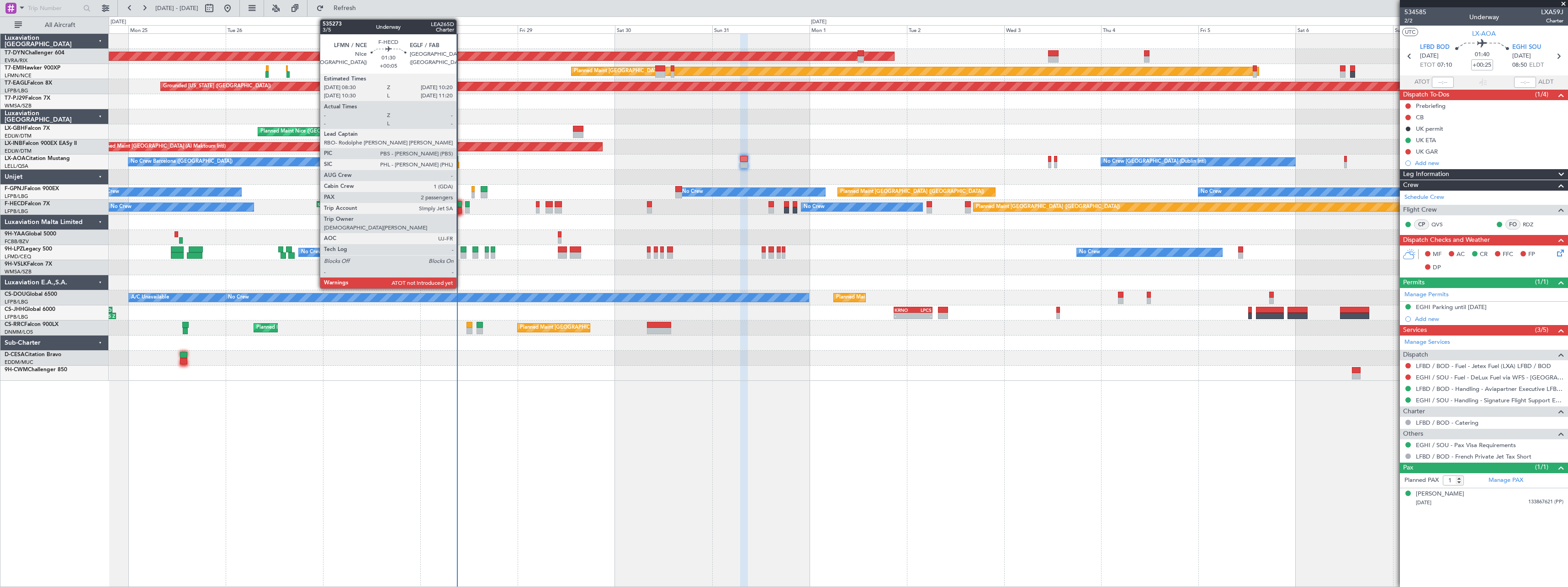
click at [461, 209] on div at bounding box center [458, 210] width 8 height 7
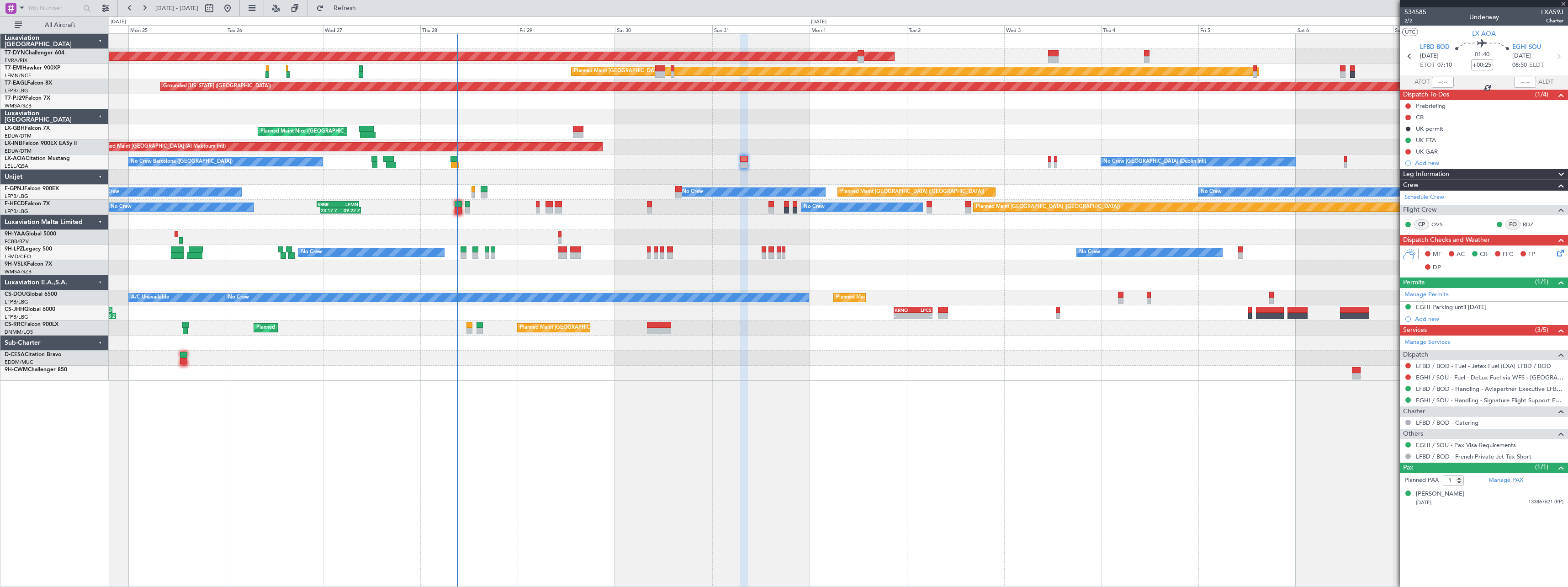
type input "+00:05"
type input "2"
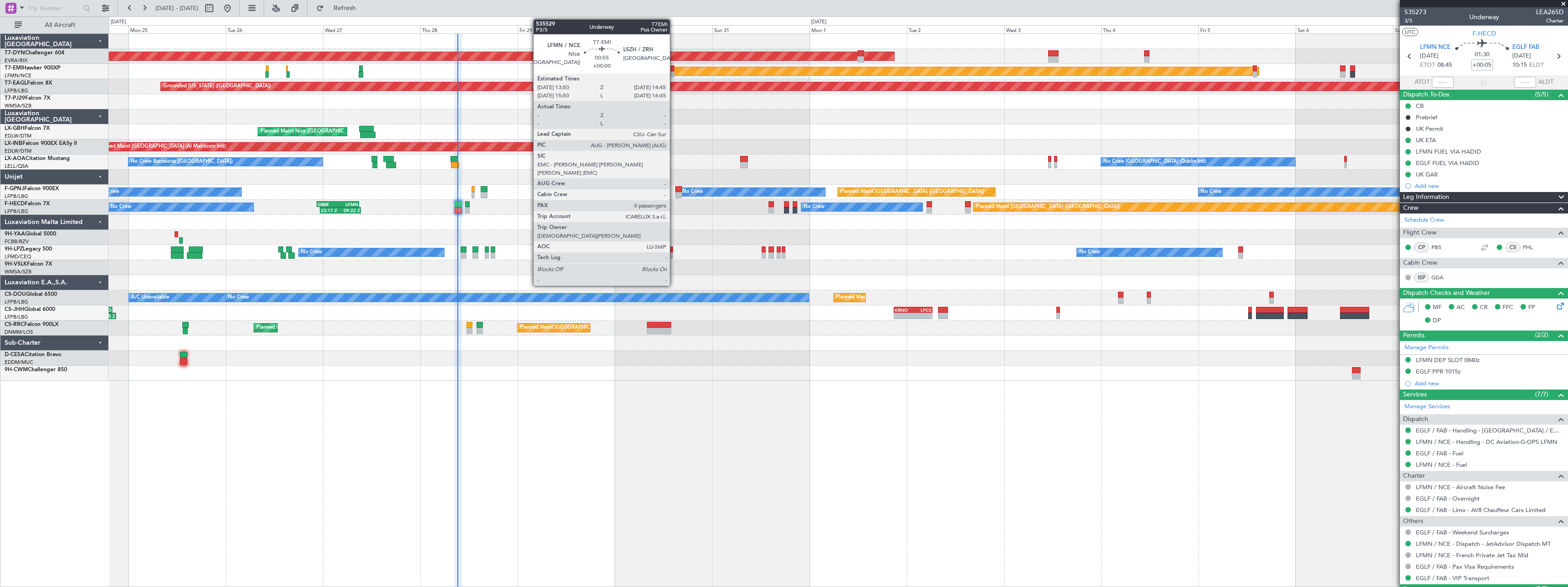
click at [674, 73] on div at bounding box center [673, 74] width 4 height 7
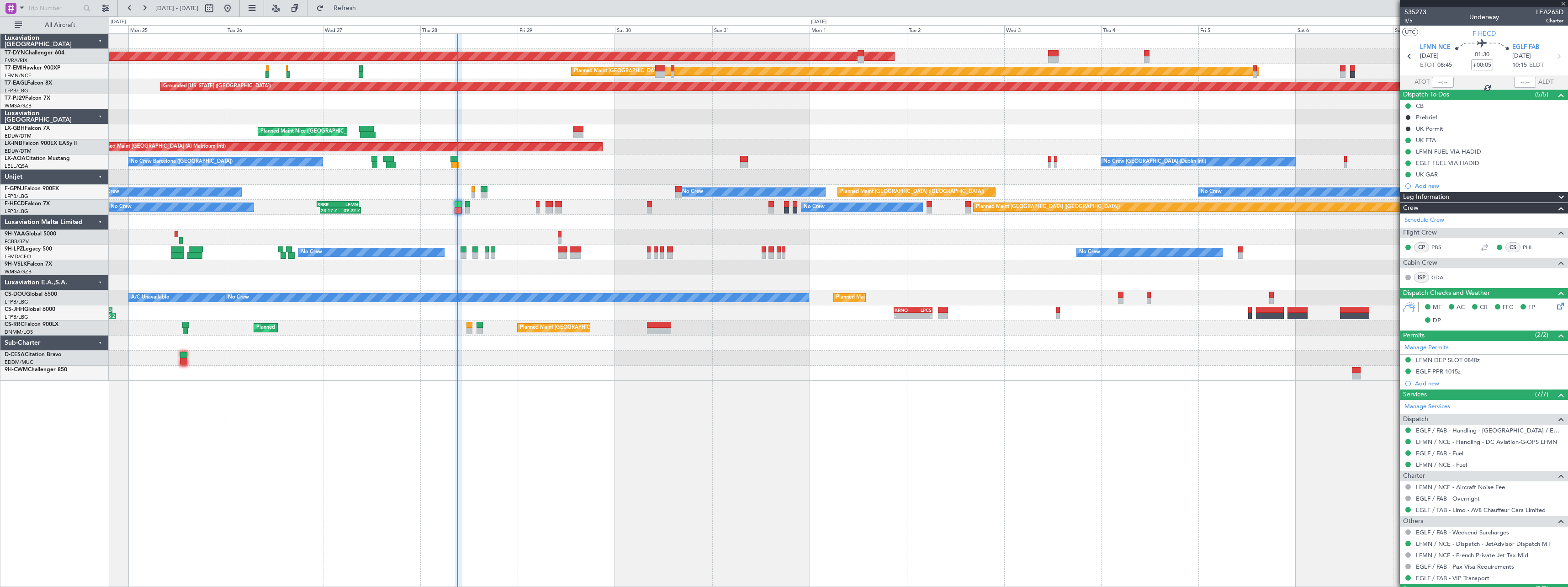
type input "0"
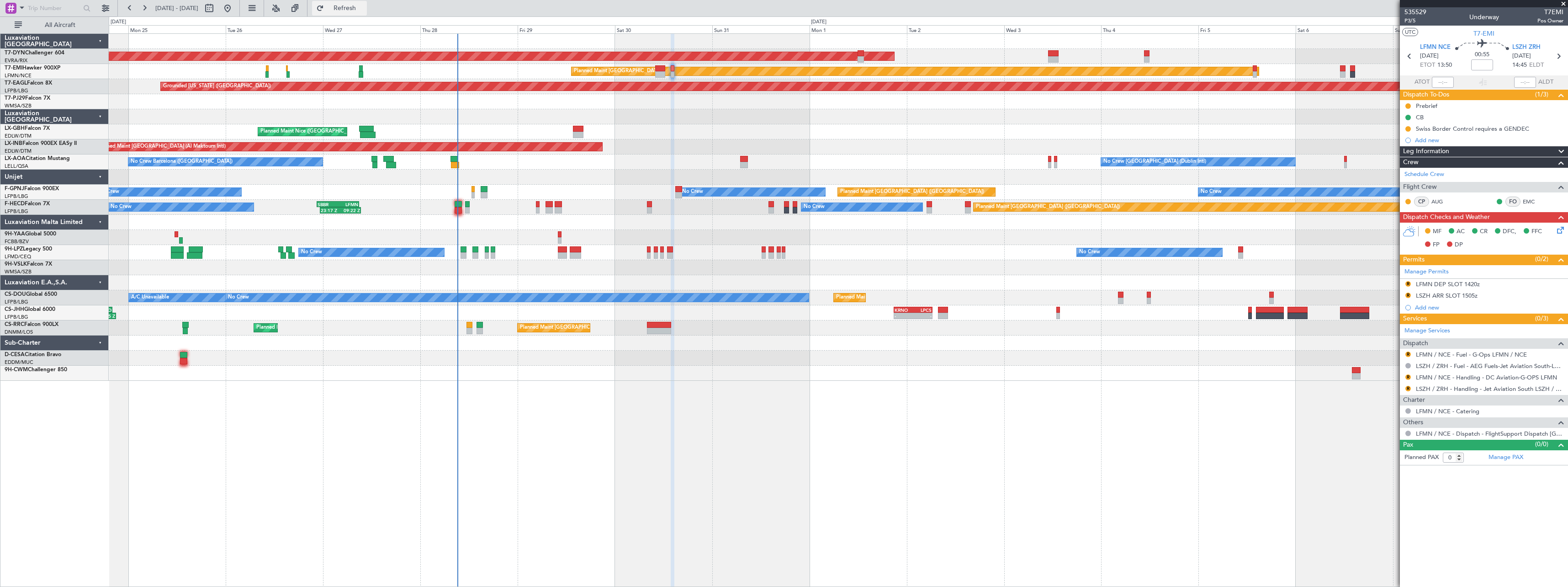
click at [354, 4] on button "Refresh" at bounding box center [340, 9] width 55 height 15
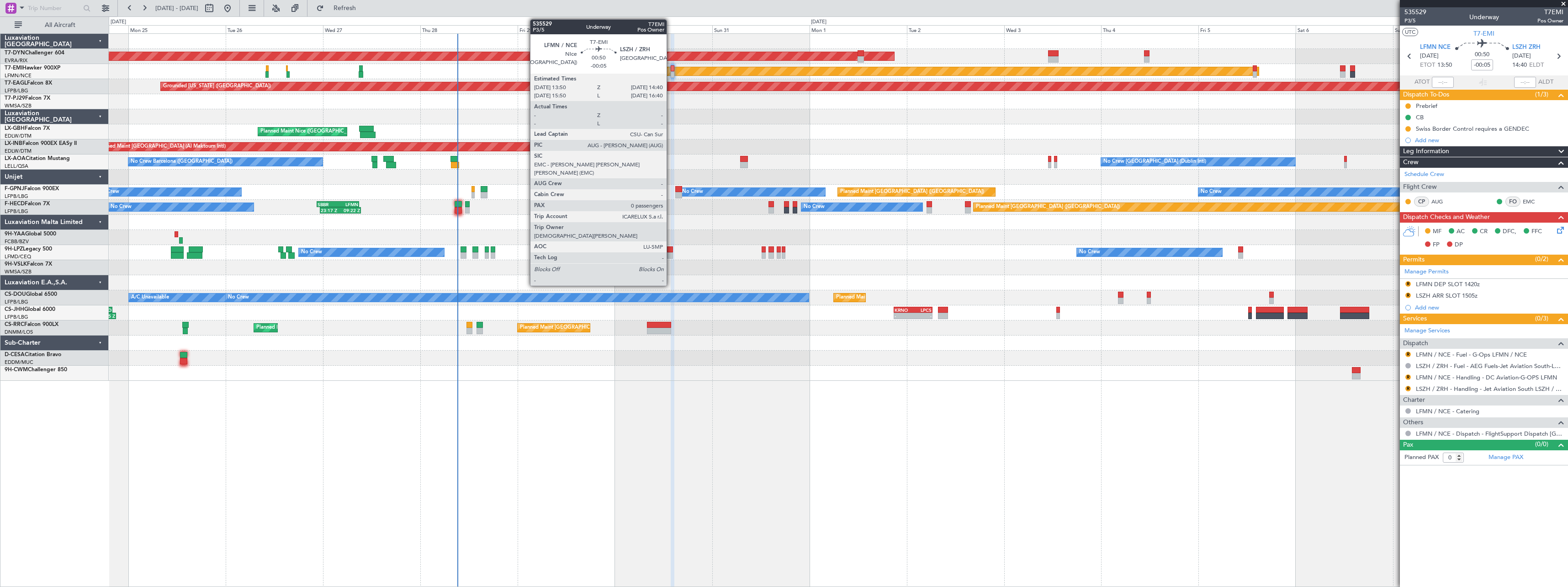
click at [671, 72] on div at bounding box center [673, 74] width 4 height 7
click at [674, 76] on div at bounding box center [673, 74] width 4 height 7
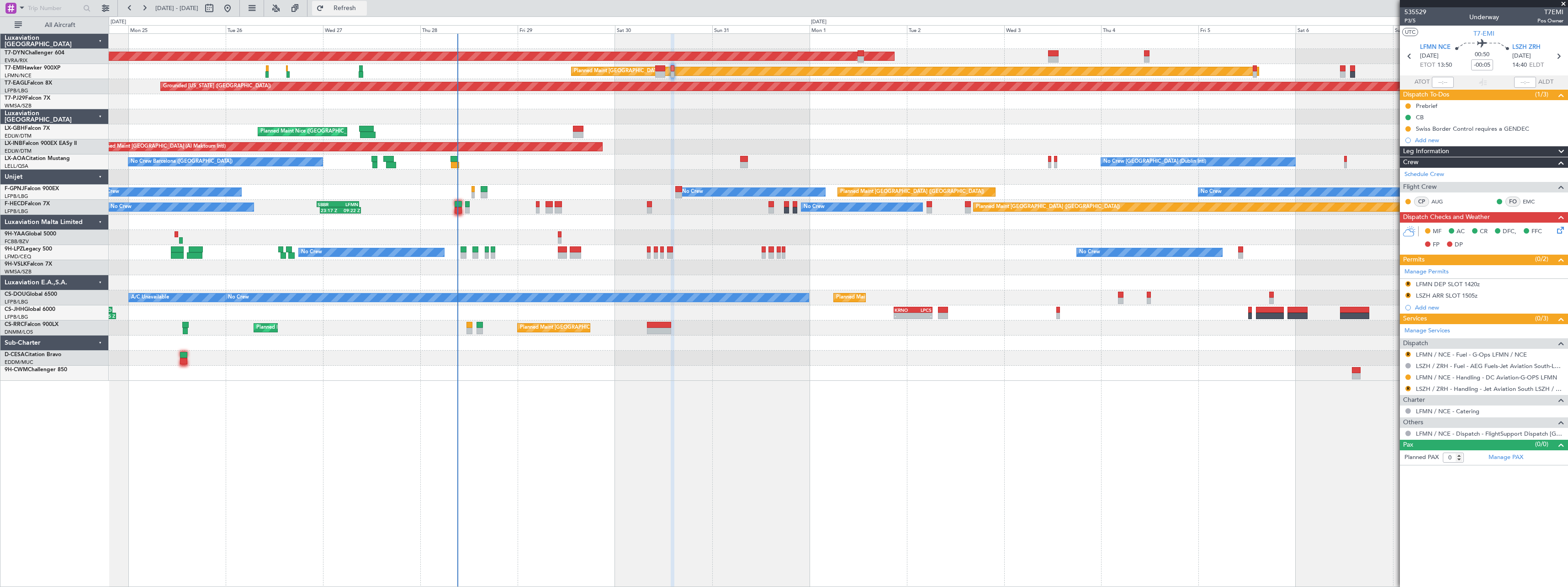
click at [364, 10] on span "Refresh" at bounding box center [345, 8] width 38 height 7
click at [1421, 22] on span "P3/5" at bounding box center [1415, 21] width 22 height 8
click at [371, 16] on fb-refresh-button "Refresh" at bounding box center [339, 8] width 64 height 16
click at [364, 5] on span "Refresh" at bounding box center [345, 8] width 38 height 7
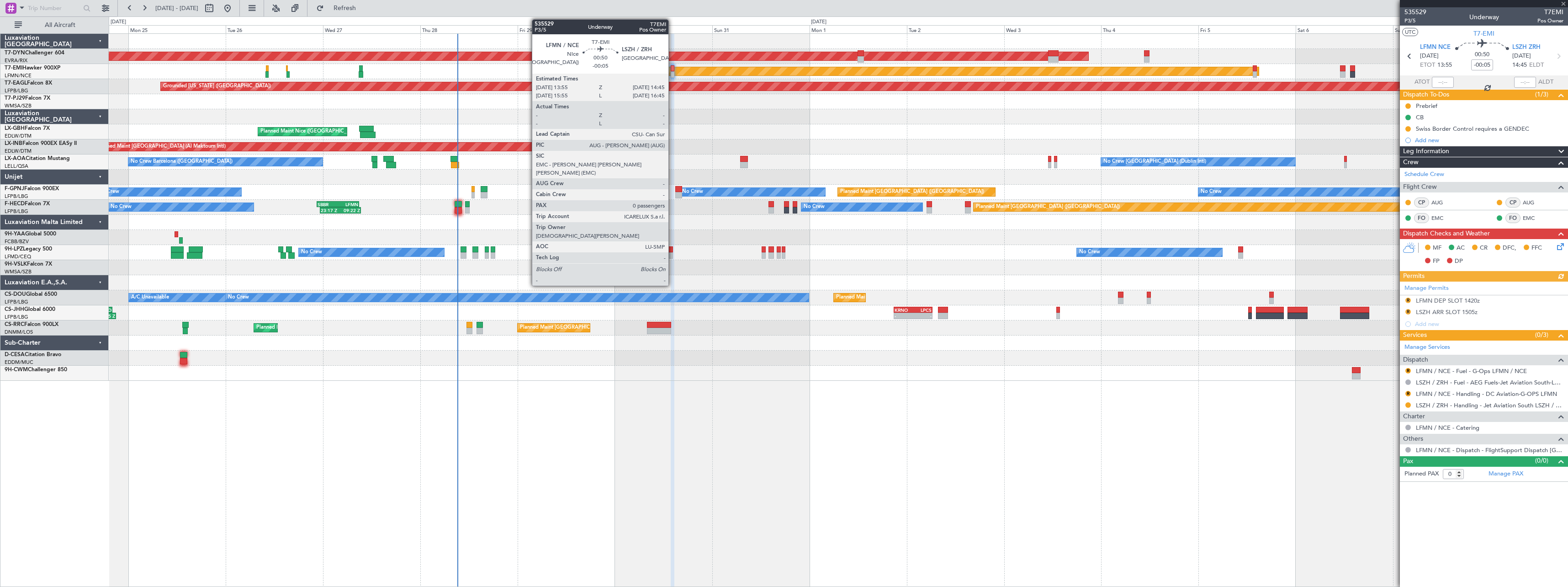
click at [673, 72] on div at bounding box center [673, 74] width 4 height 7
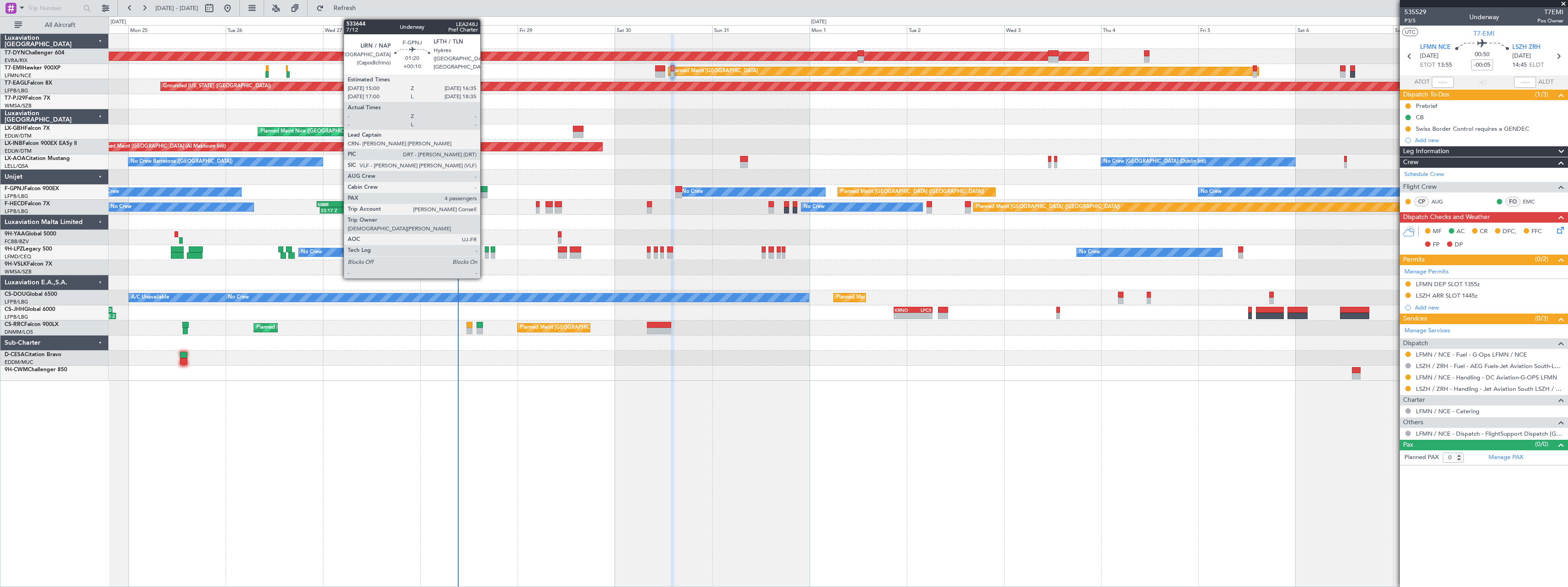
click at [485, 189] on div at bounding box center [484, 189] width 7 height 7
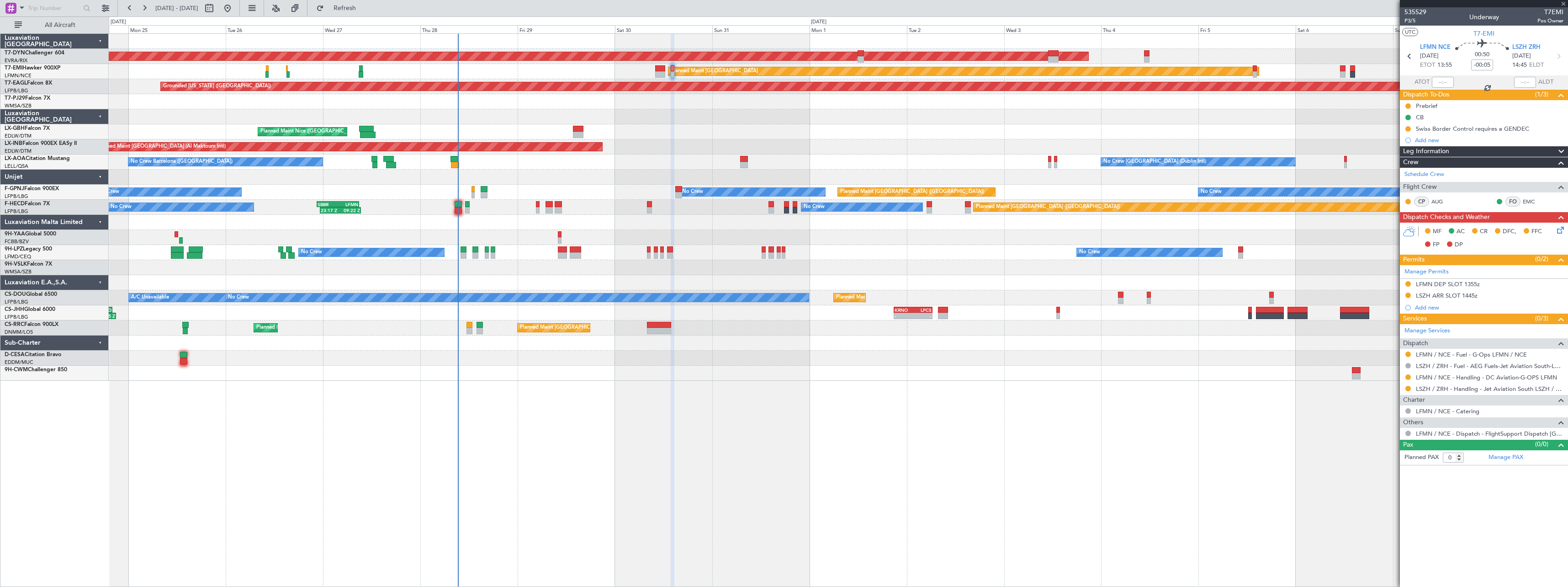
type input "+00:10"
type input "4"
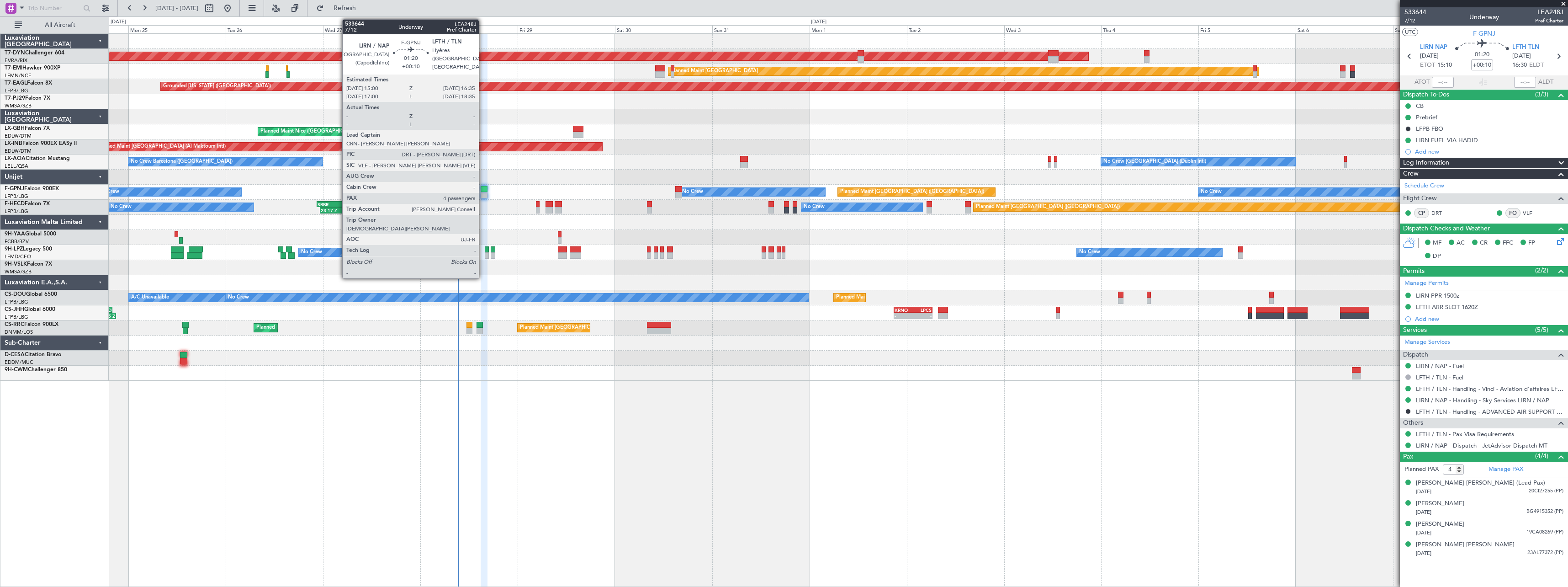
click at [483, 189] on div at bounding box center [484, 189] width 7 height 7
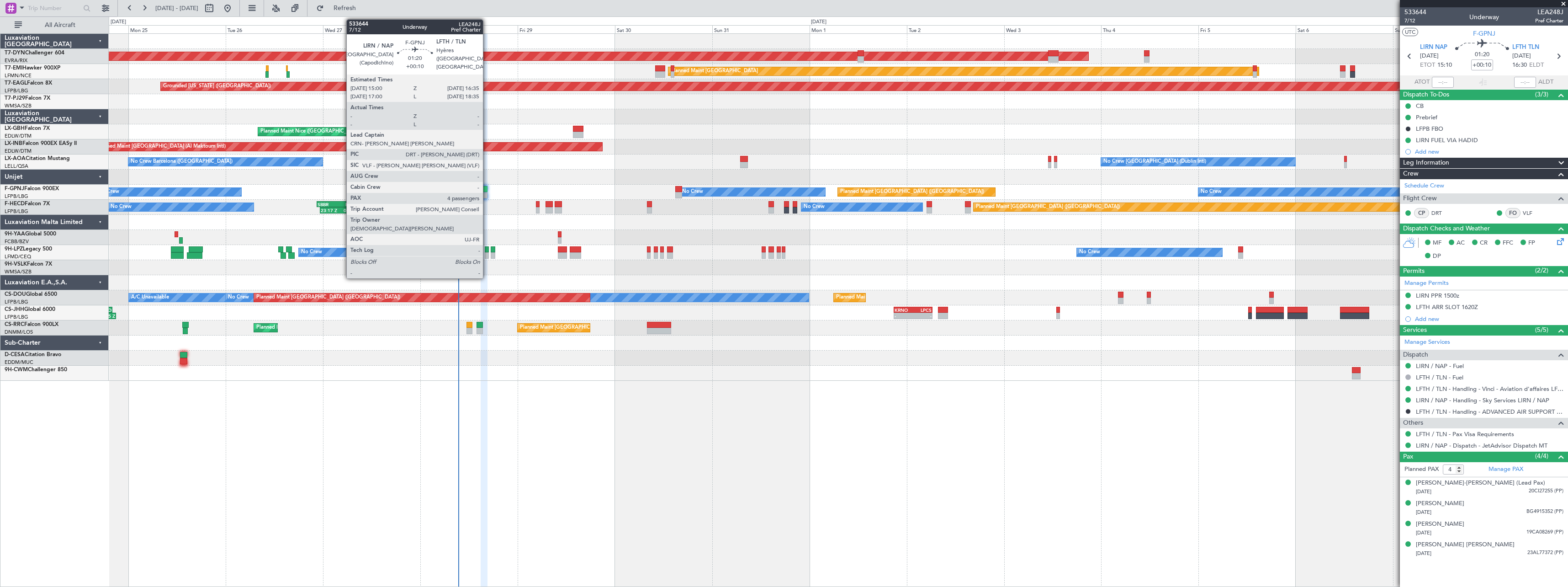
click at [487, 192] on div at bounding box center [484, 195] width 7 height 7
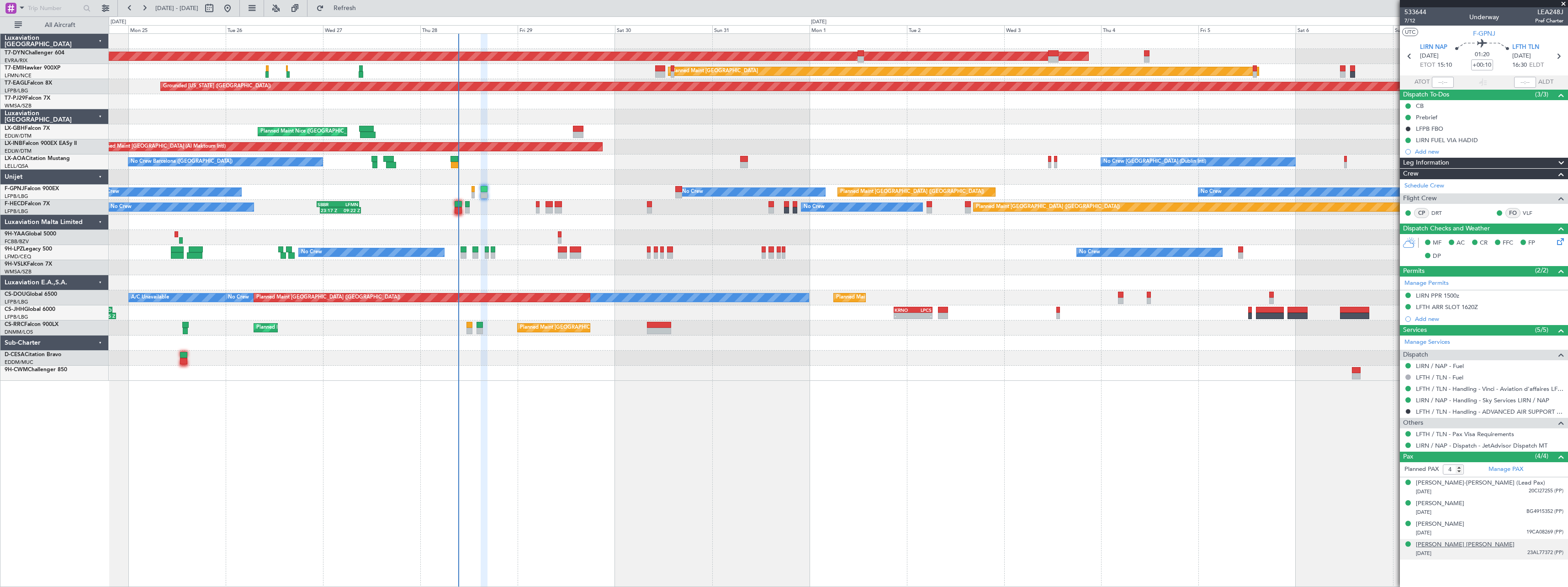
click at [1462, 545] on div "[PERSON_NAME] [PERSON_NAME]" at bounding box center [1465, 544] width 99 height 9
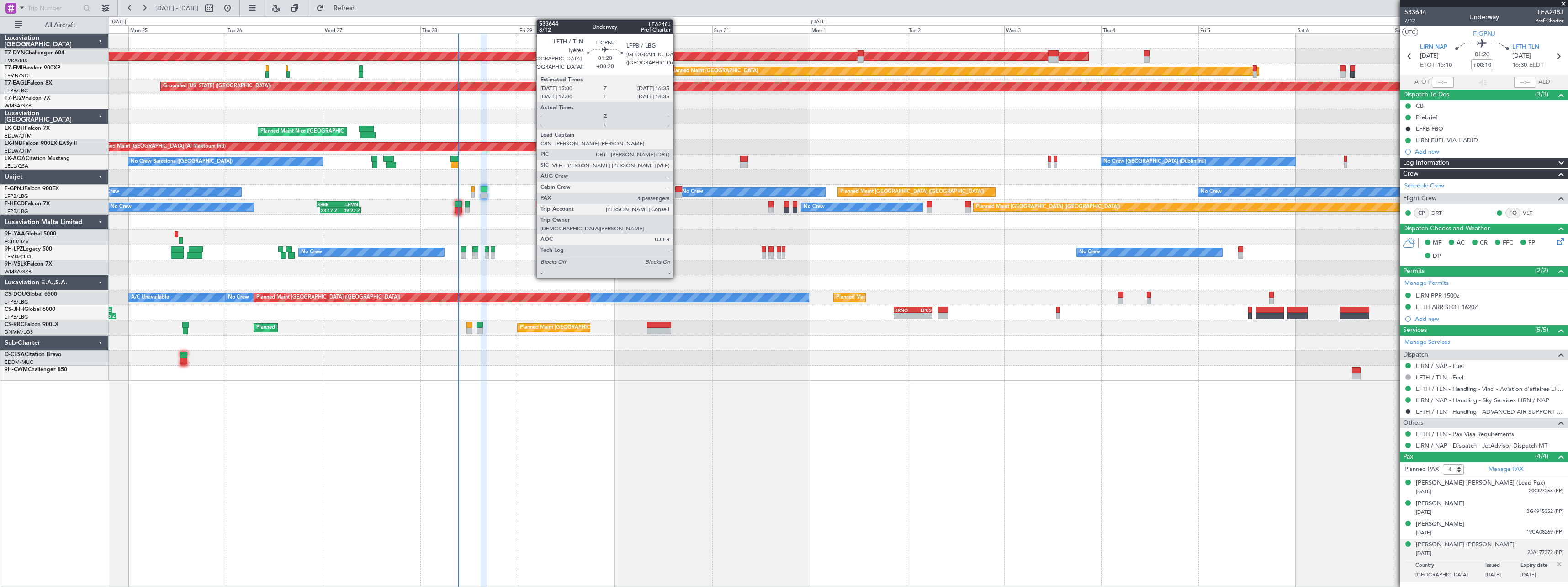
click at [677, 189] on div at bounding box center [678, 189] width 7 height 7
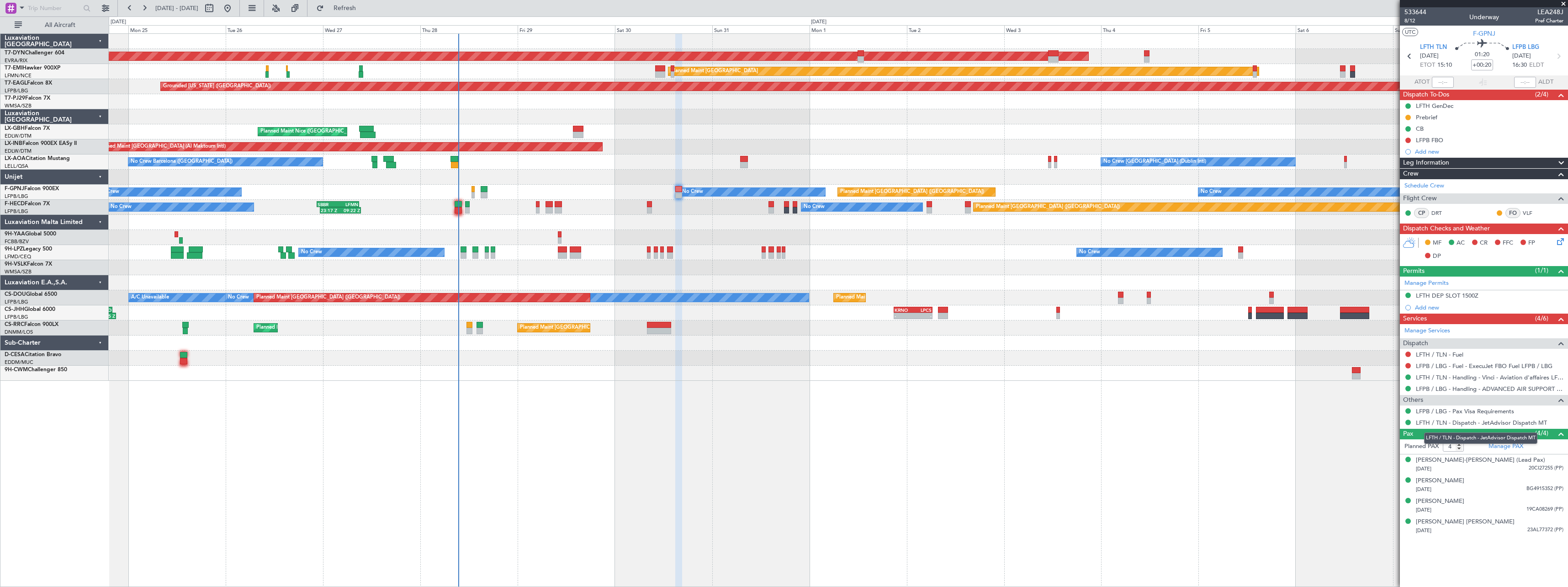
click at [1510, 445] on mat-tooltip-component "LFTH / TLN - Dispatch - JetAdvisor Dispatch MT" at bounding box center [1480, 438] width 126 height 24
click at [1525, 447] on div "Manage PAX" at bounding box center [1526, 446] width 84 height 15
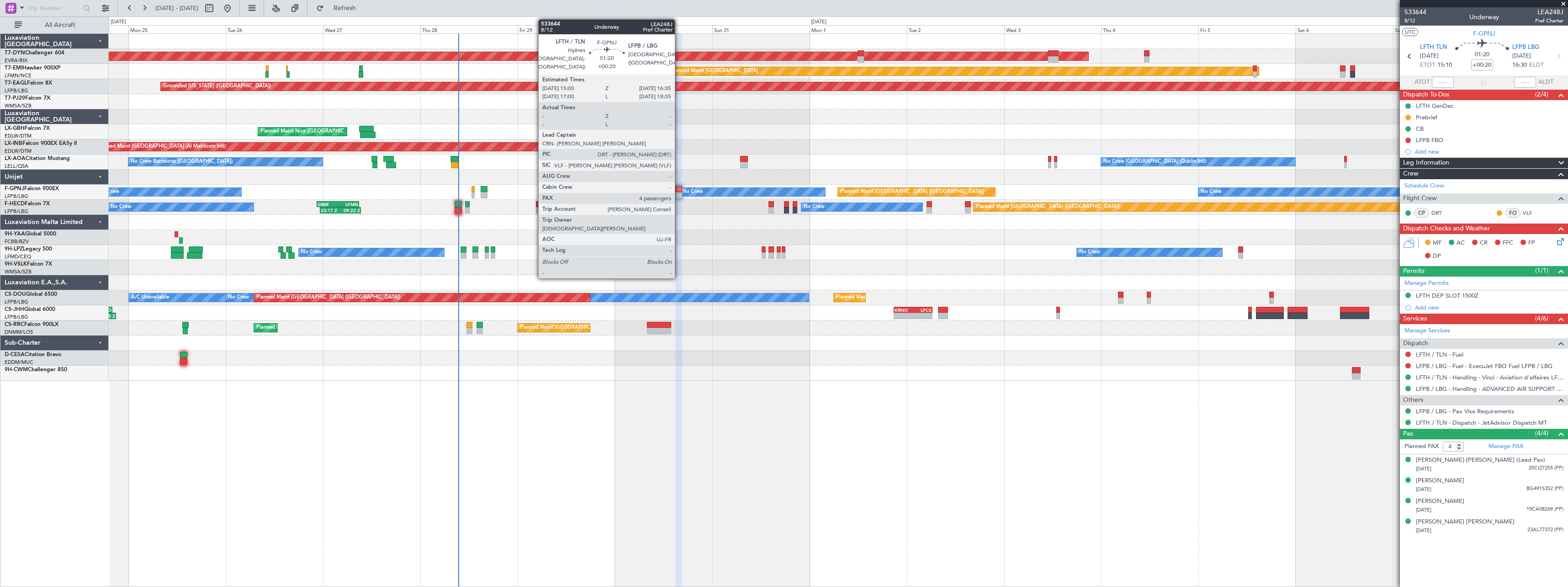
click at [679, 195] on div at bounding box center [678, 195] width 7 height 7
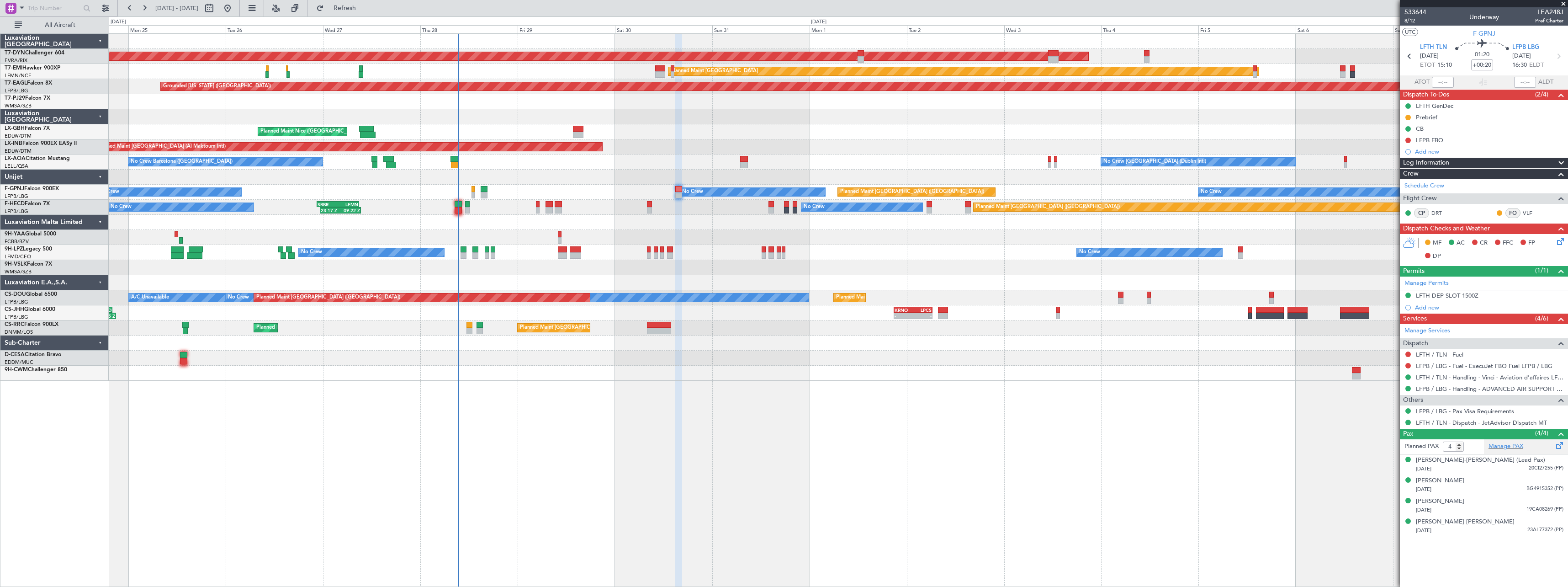
click at [1525, 444] on div "Manage PAX" at bounding box center [1526, 446] width 84 height 15
click at [364, 10] on span "Refresh" at bounding box center [345, 8] width 38 height 7
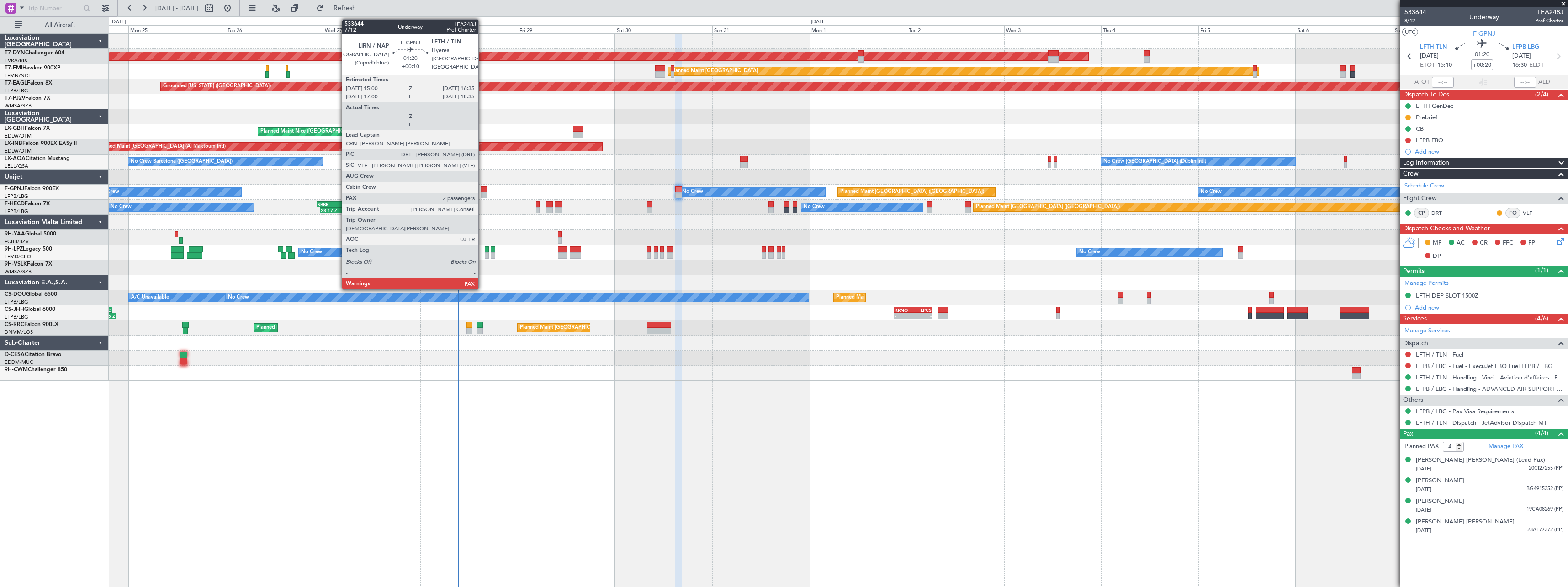
click at [483, 189] on div at bounding box center [484, 189] width 7 height 7
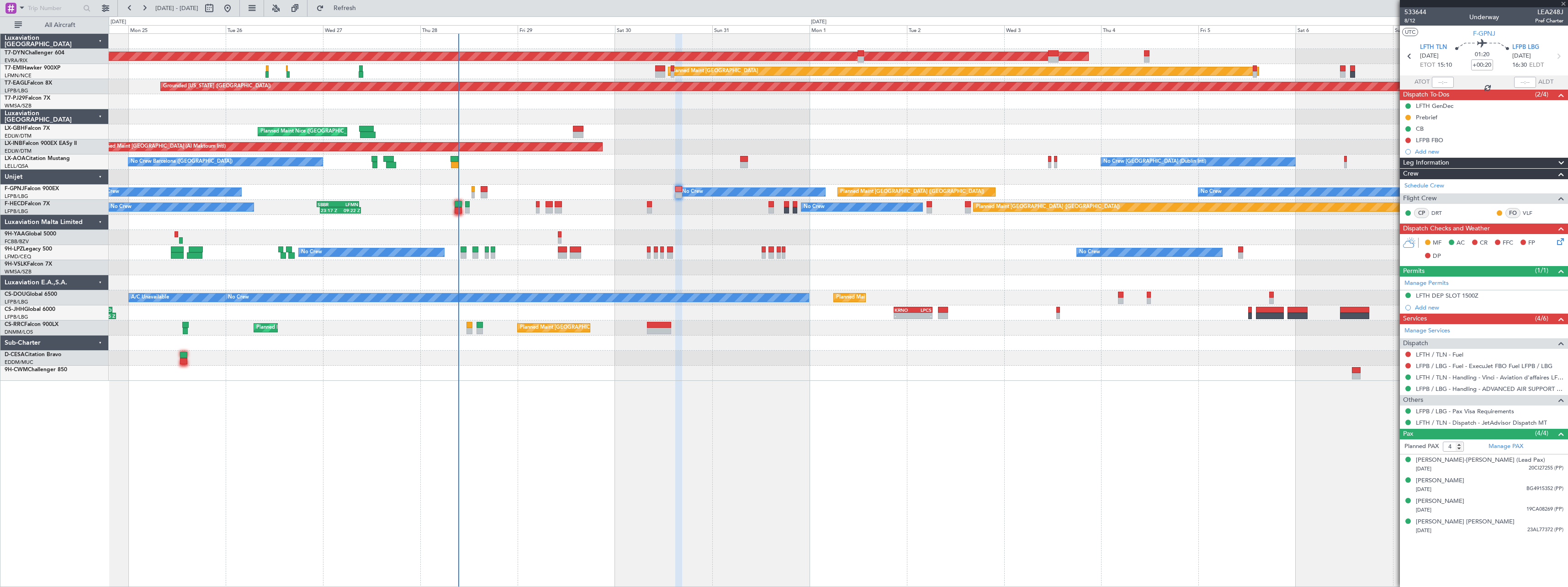
type input "+00:10"
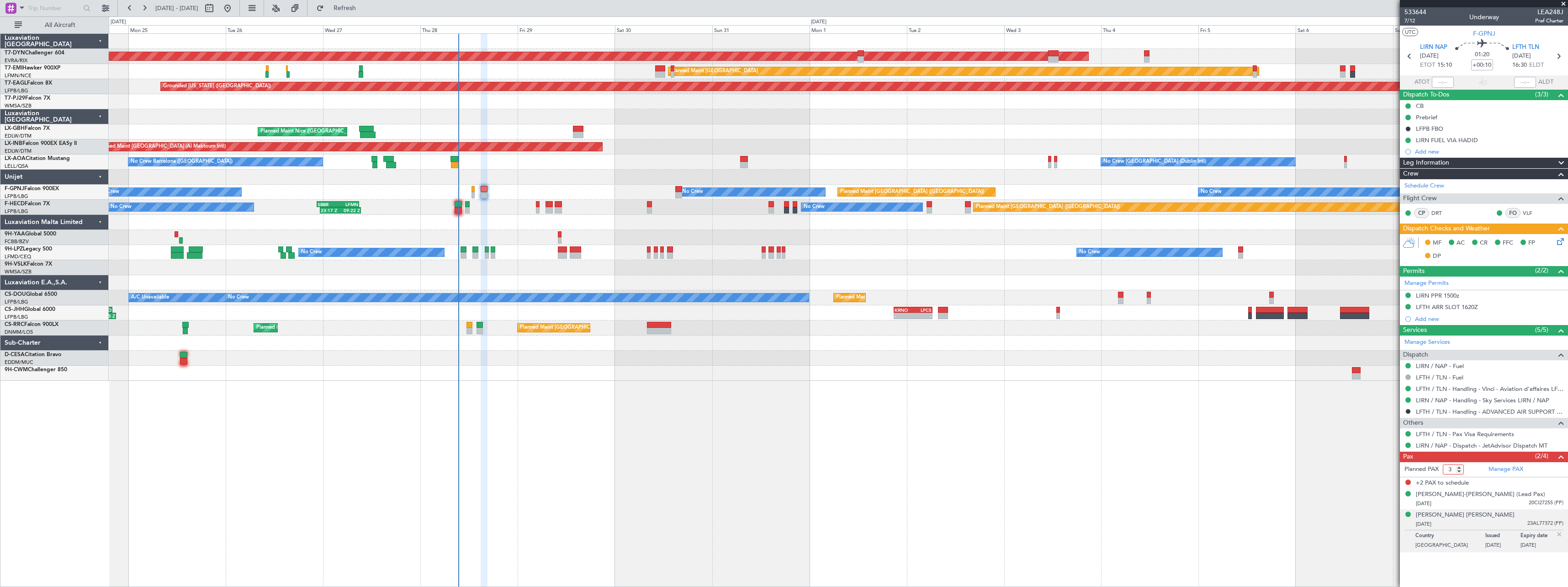
click at [1461, 471] on input "3" at bounding box center [1453, 469] width 21 height 10
type input "2"
click at [1461, 471] on input "2" at bounding box center [1453, 469] width 21 height 10
click at [1468, 471] on form "Planned PAX 2" at bounding box center [1442, 469] width 84 height 15
click at [1416, 17] on span "7/12" at bounding box center [1415, 21] width 22 height 8
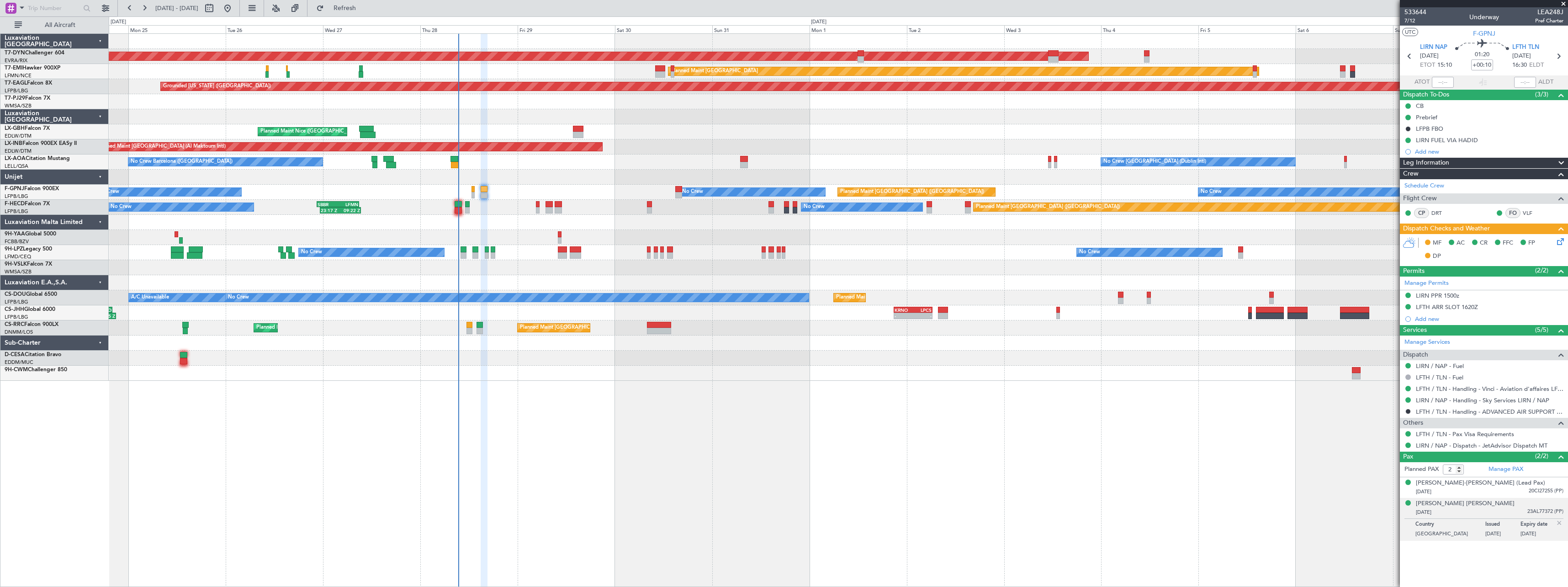
click at [1107, 435] on div "AOG Maint Riga (Riga Intl) Planned Maint [GEOGRAPHIC_DATA]-[GEOGRAPHIC_DATA] Pl…" at bounding box center [838, 310] width 1459 height 554
click at [1410, 23] on span "7/12" at bounding box center [1415, 21] width 22 height 8
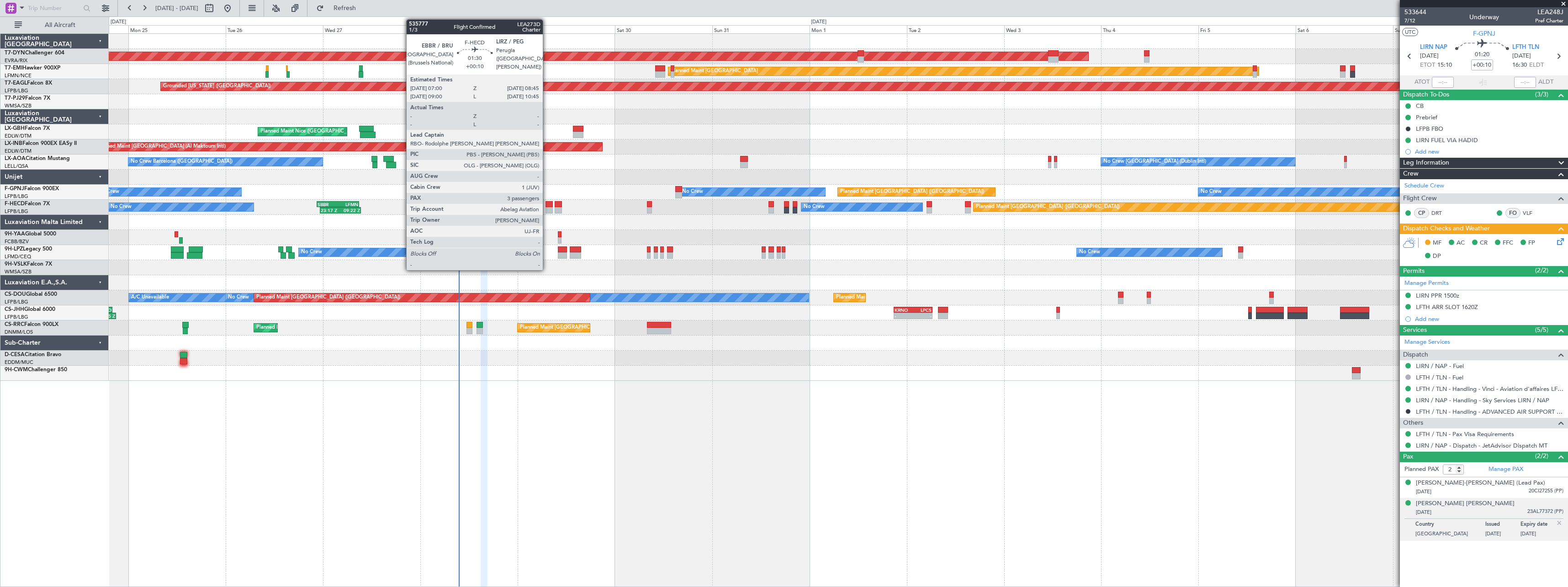
click at [547, 205] on div at bounding box center [549, 204] width 7 height 7
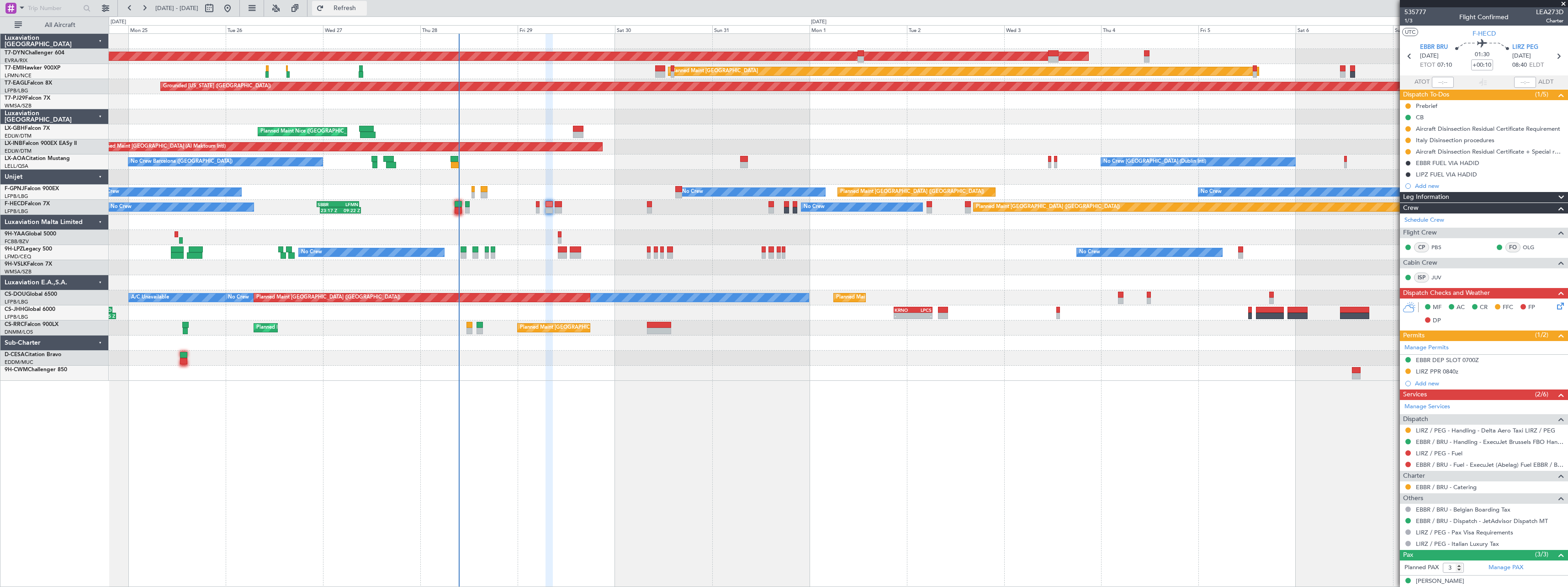
click at [364, 12] on span "Refresh" at bounding box center [345, 8] width 38 height 7
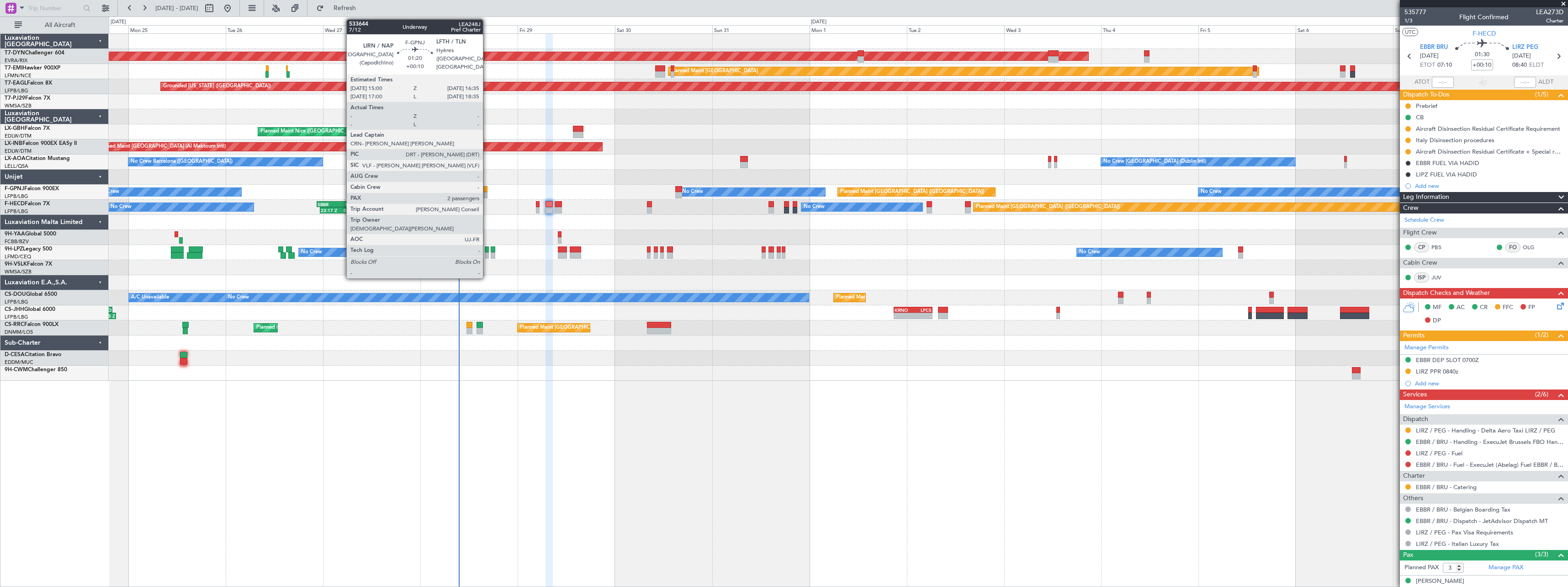
click at [487, 191] on div at bounding box center [484, 189] width 7 height 7
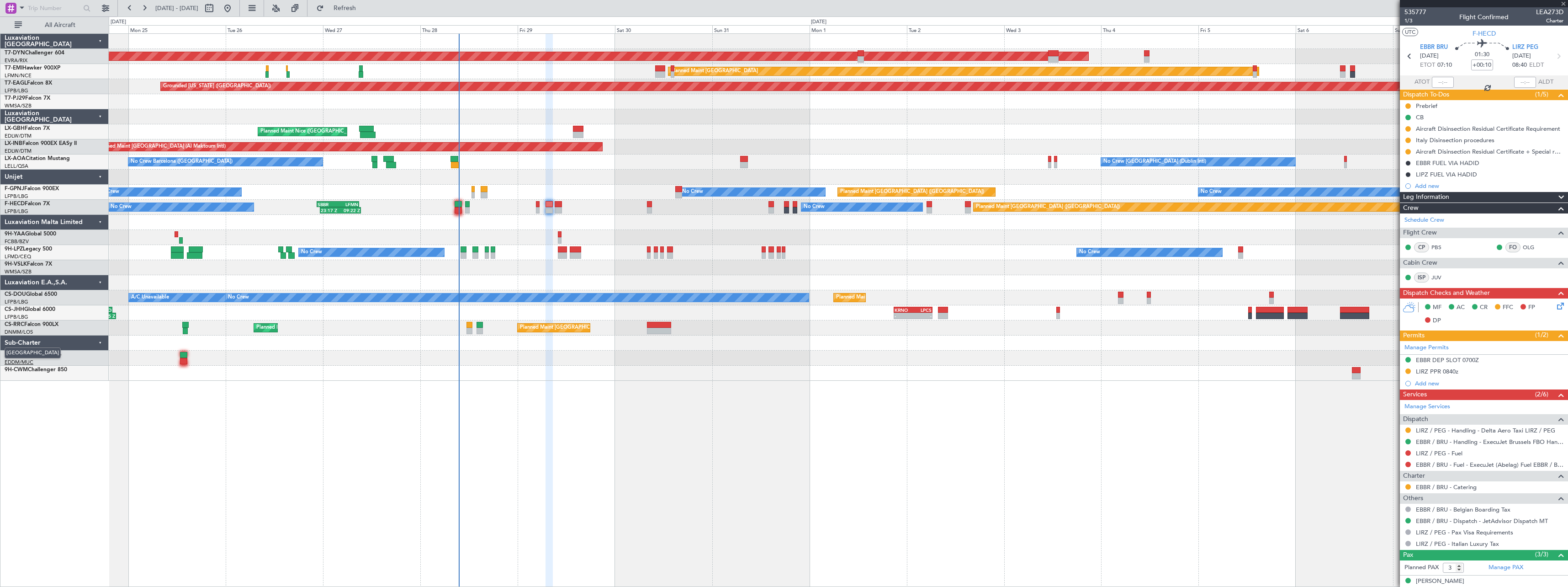
type input "2"
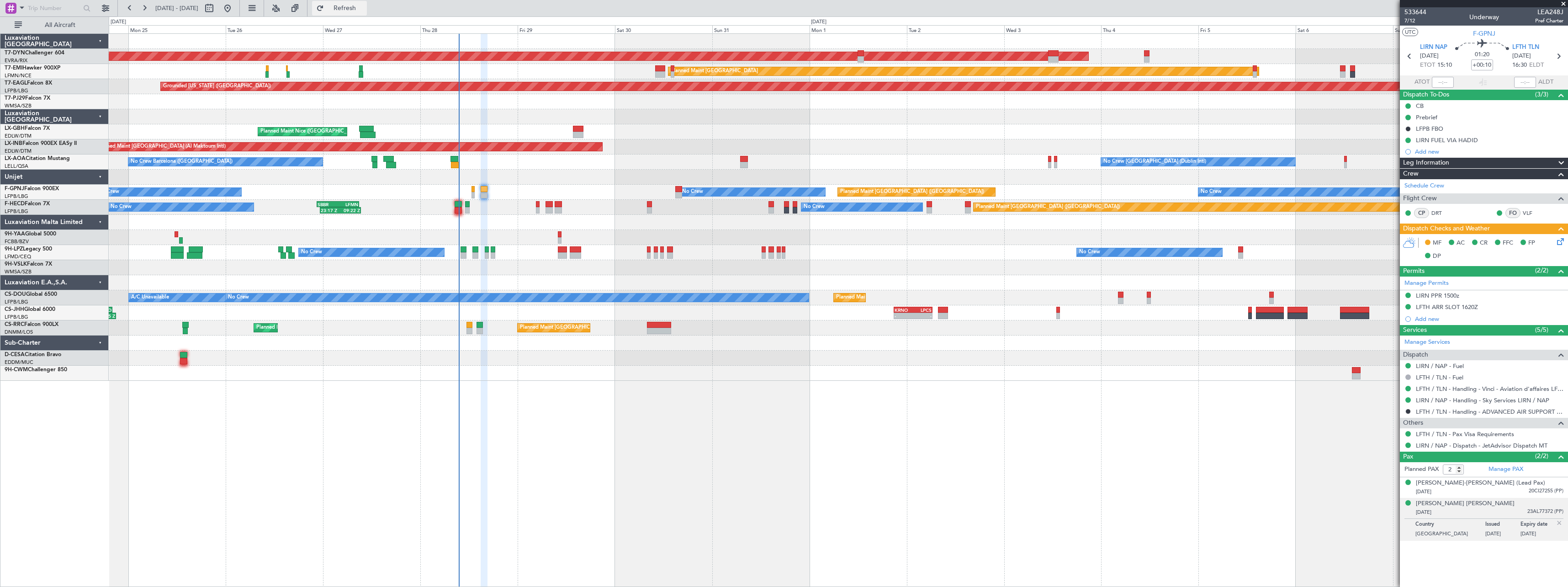
click at [364, 9] on span "Refresh" at bounding box center [345, 8] width 38 height 7
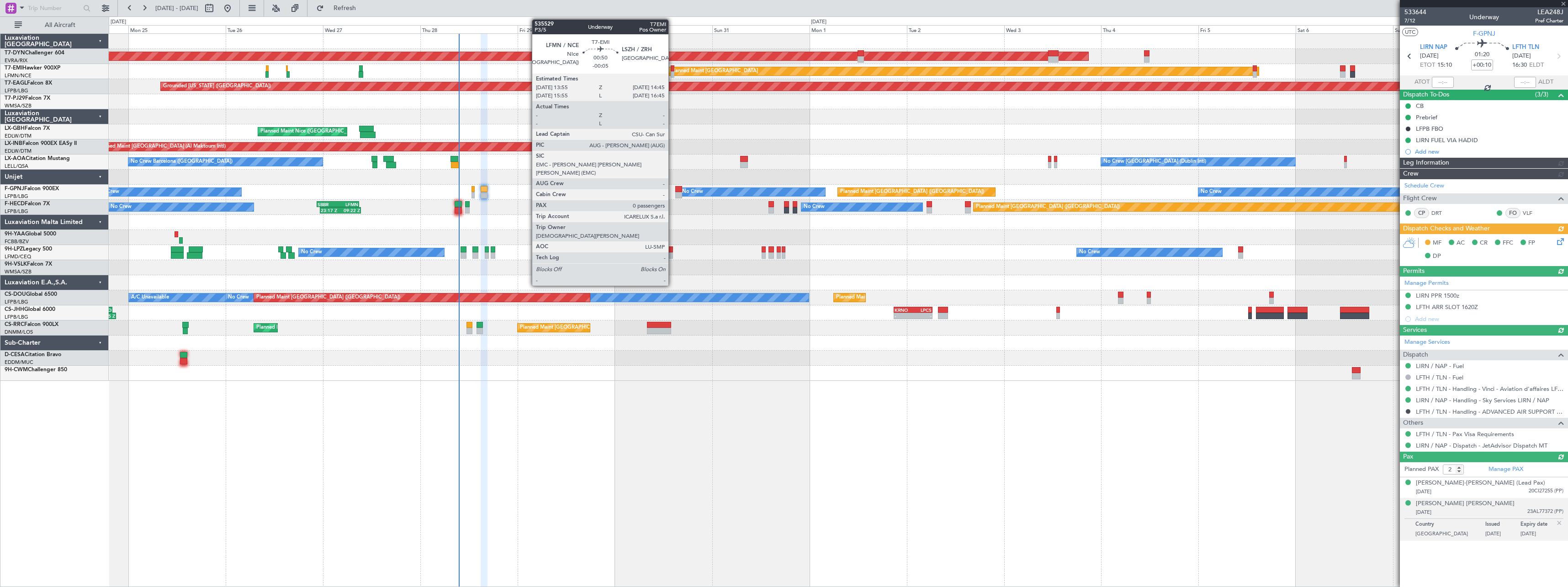
click at [673, 69] on div at bounding box center [673, 68] width 4 height 7
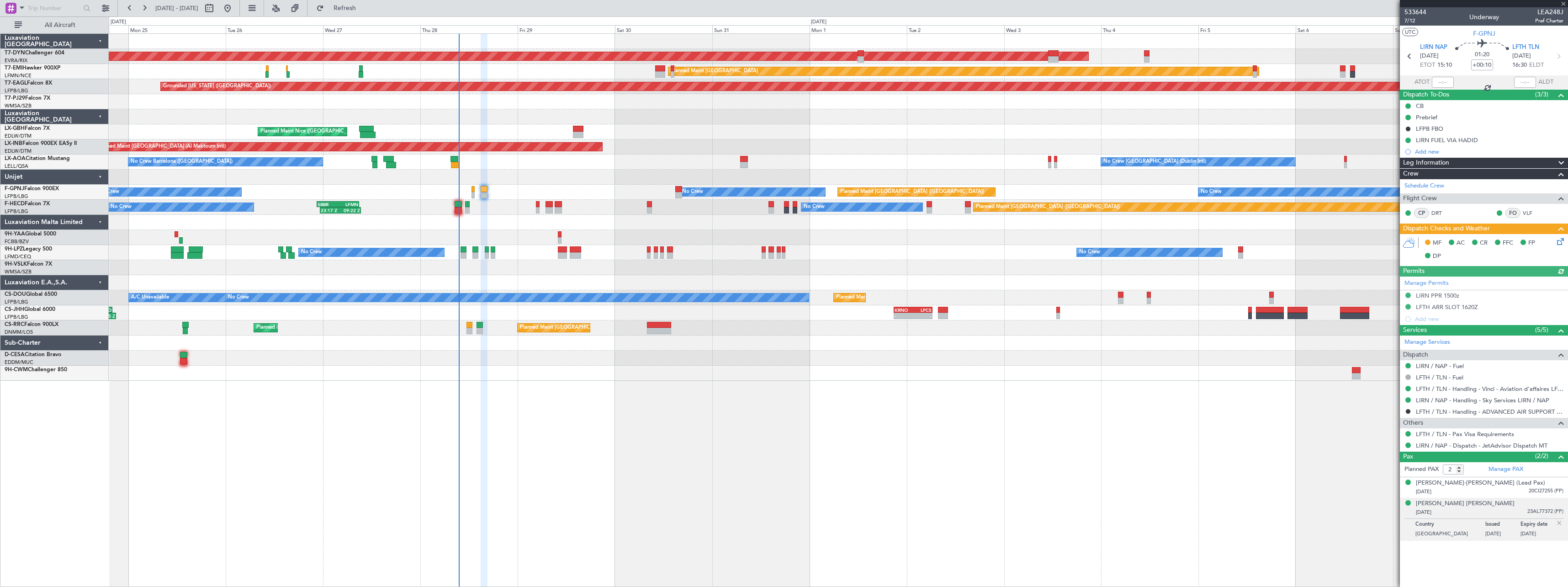
type input "-00:05"
type input "0"
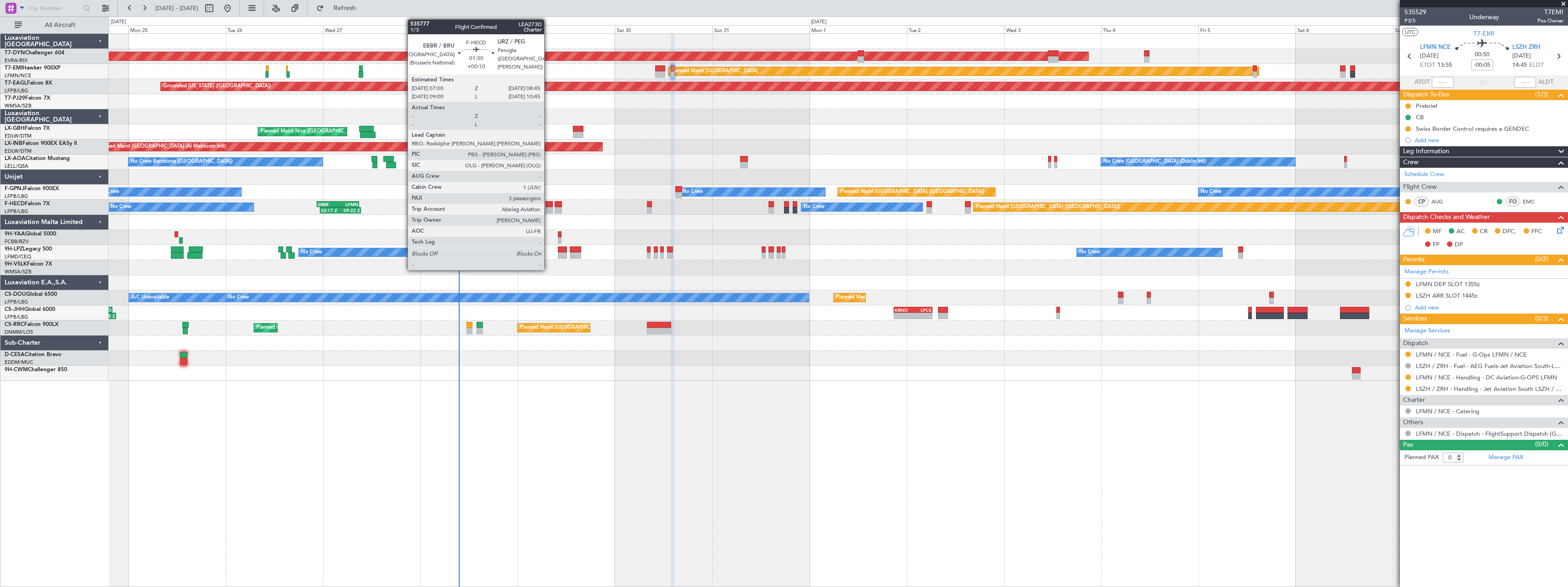
click at [548, 210] on div at bounding box center [549, 210] width 7 height 7
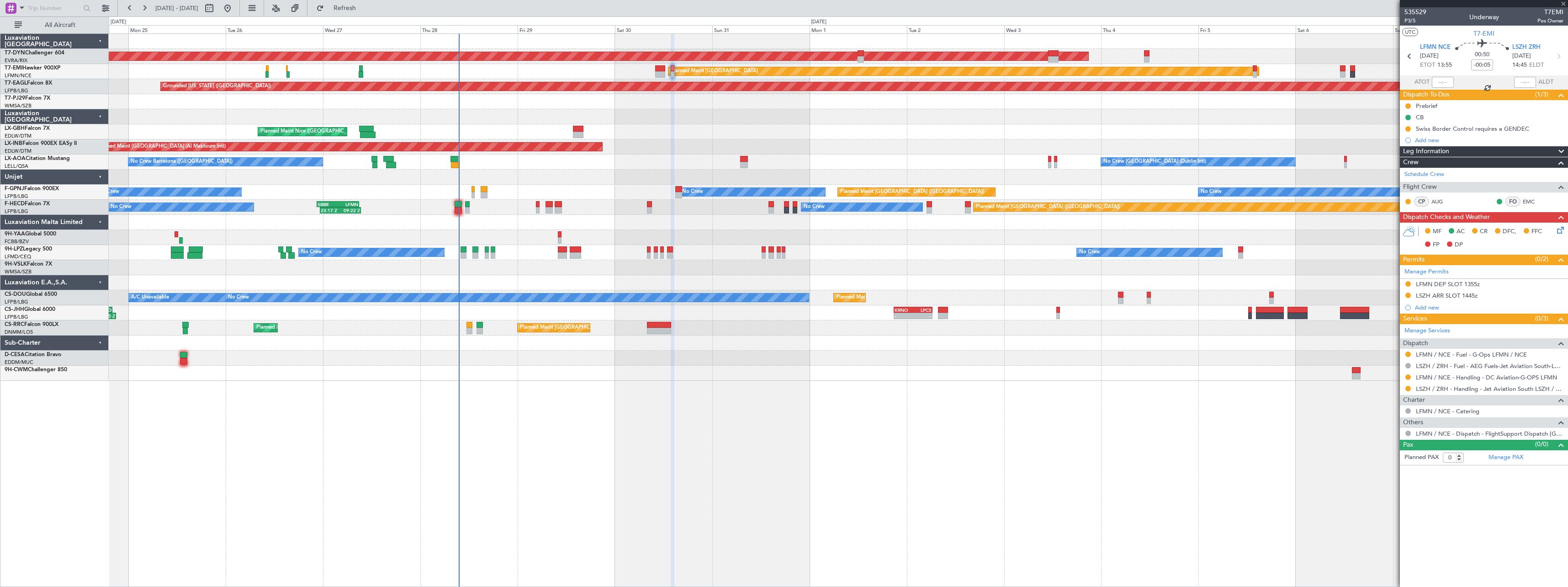
type input "+00:10"
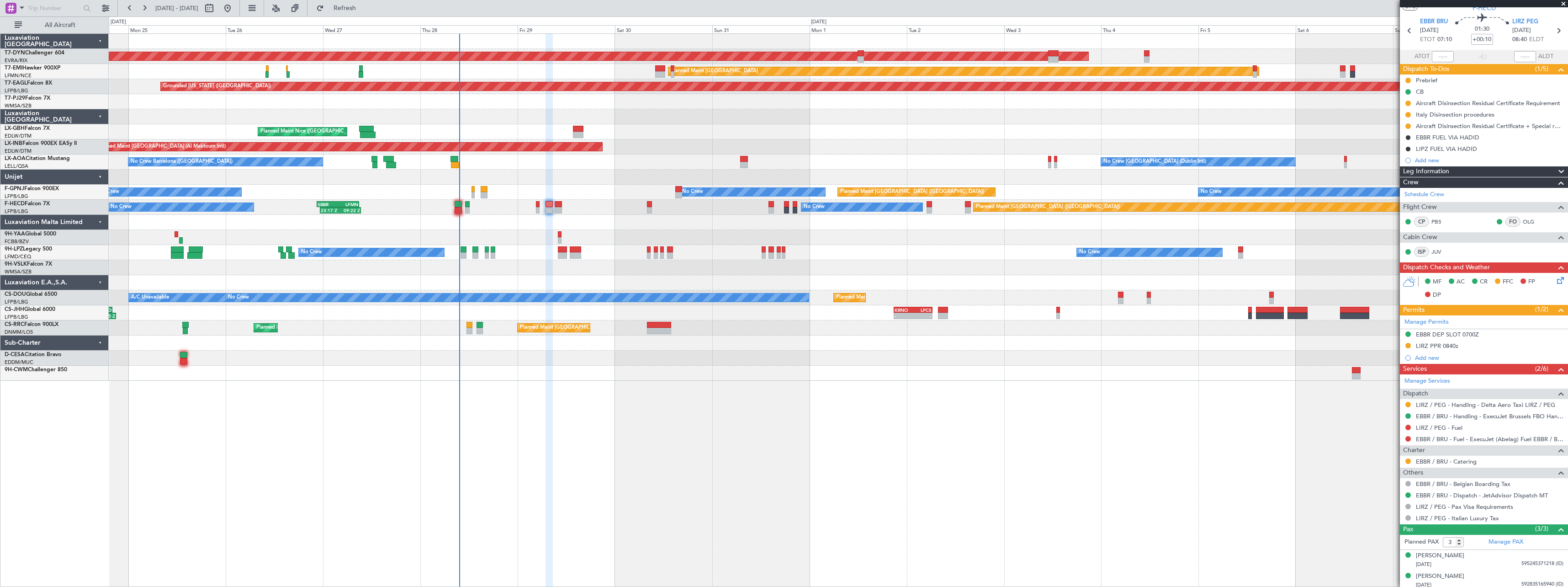
scroll to position [50, 0]
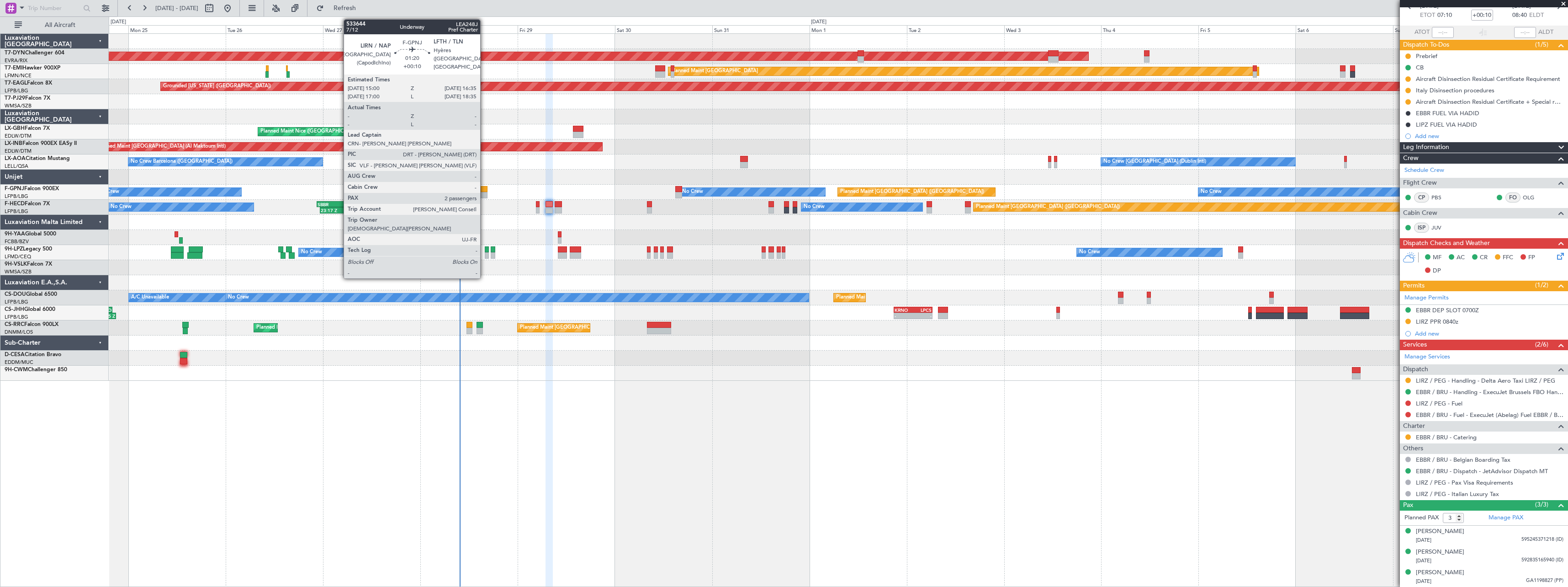
click at [485, 193] on div at bounding box center [484, 195] width 7 height 7
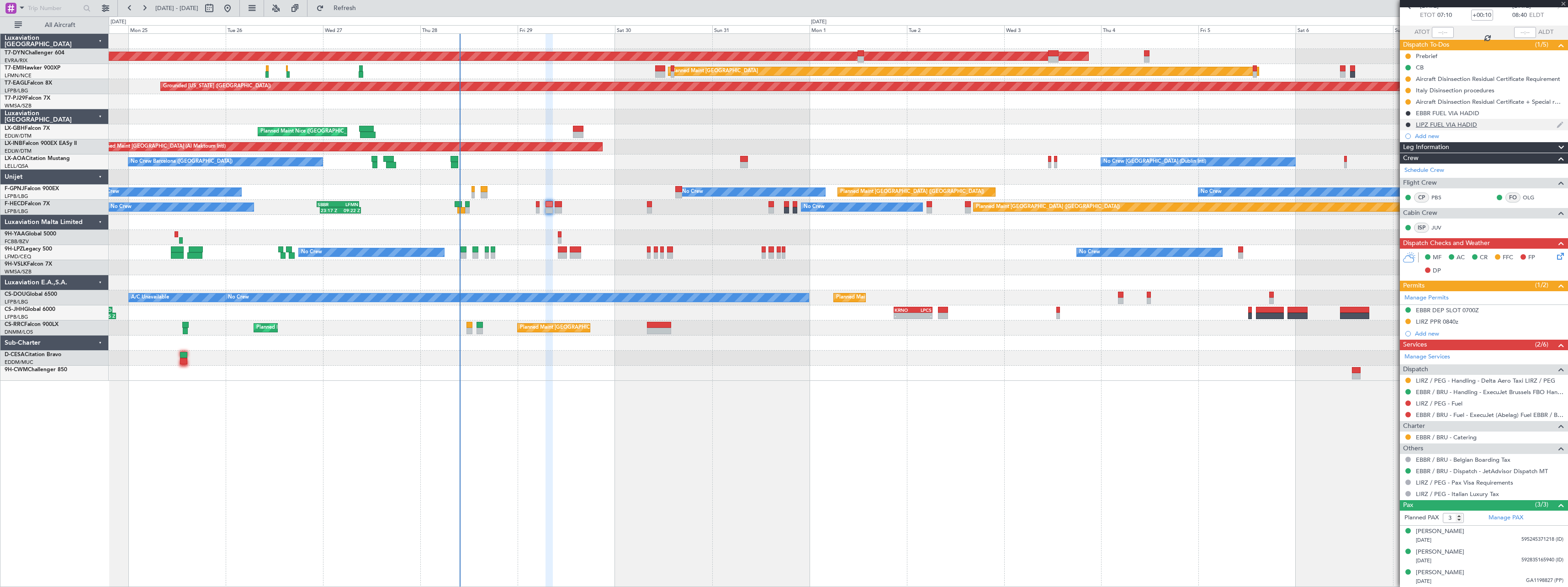
type input "2"
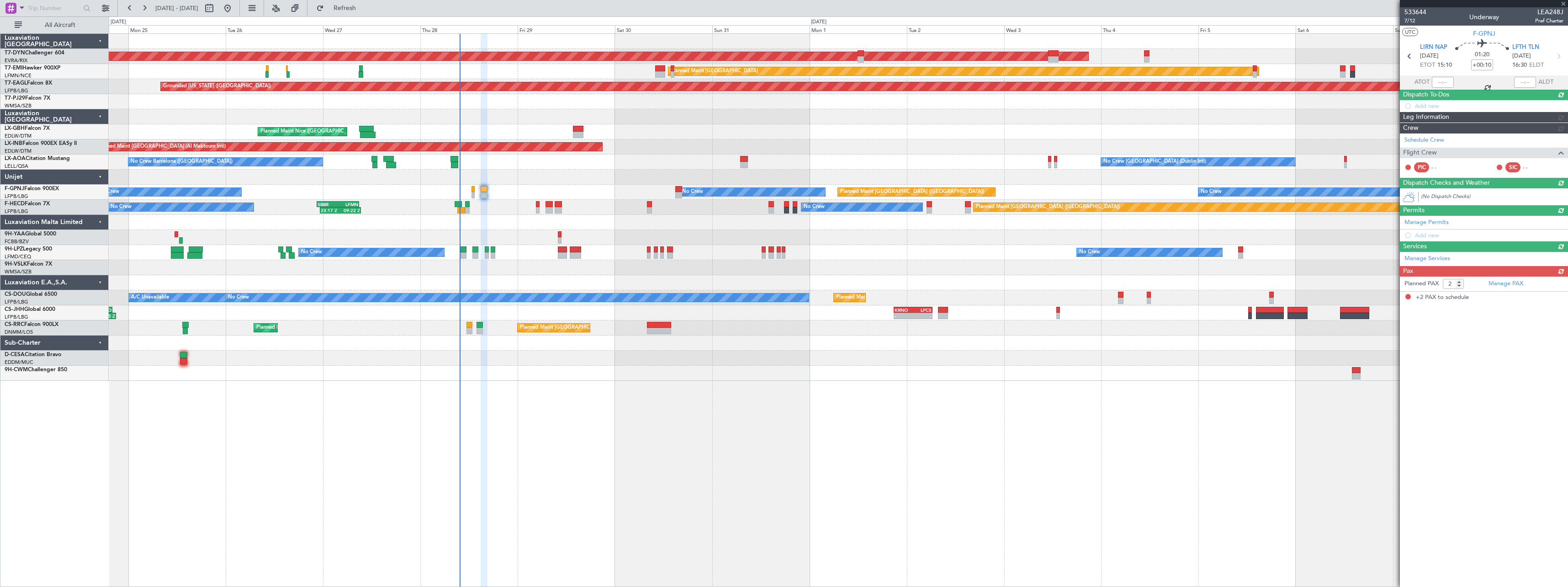
scroll to position [0, 0]
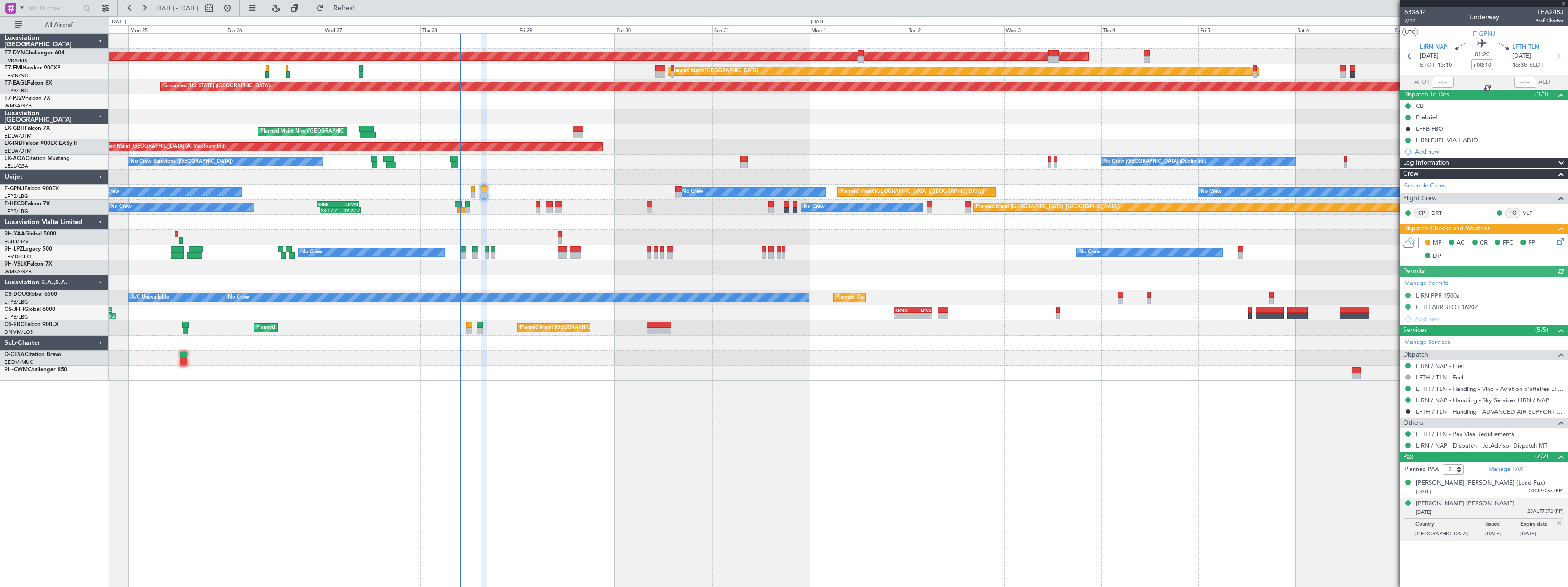
click at [1423, 10] on span "533644" at bounding box center [1415, 12] width 22 height 10
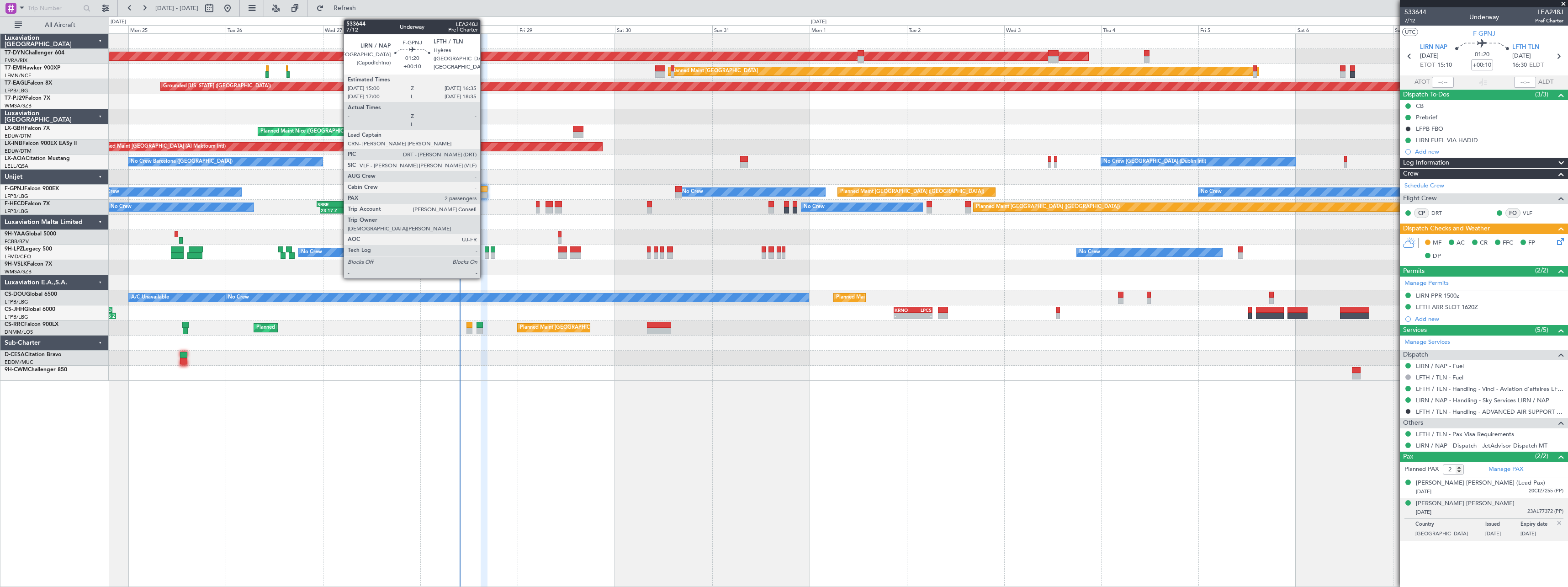
click at [485, 189] on div at bounding box center [484, 189] width 7 height 7
click at [473, 188] on div at bounding box center [474, 189] width 4 height 7
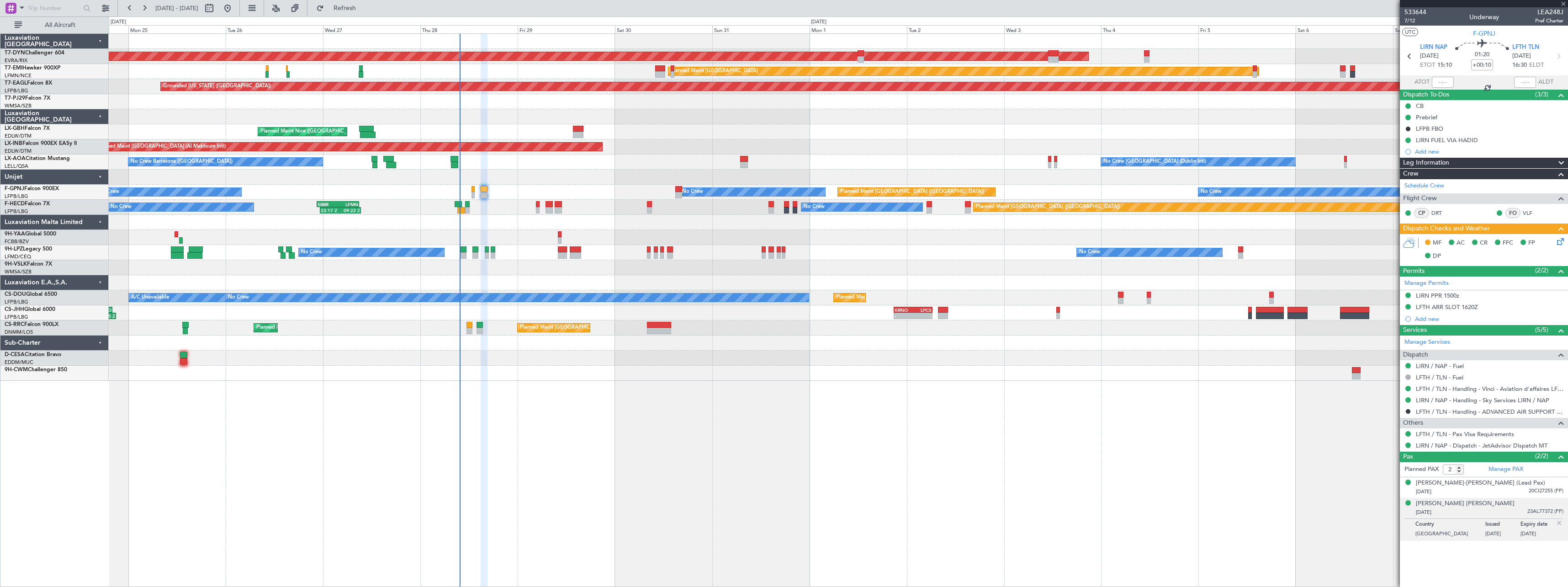
type input "0"
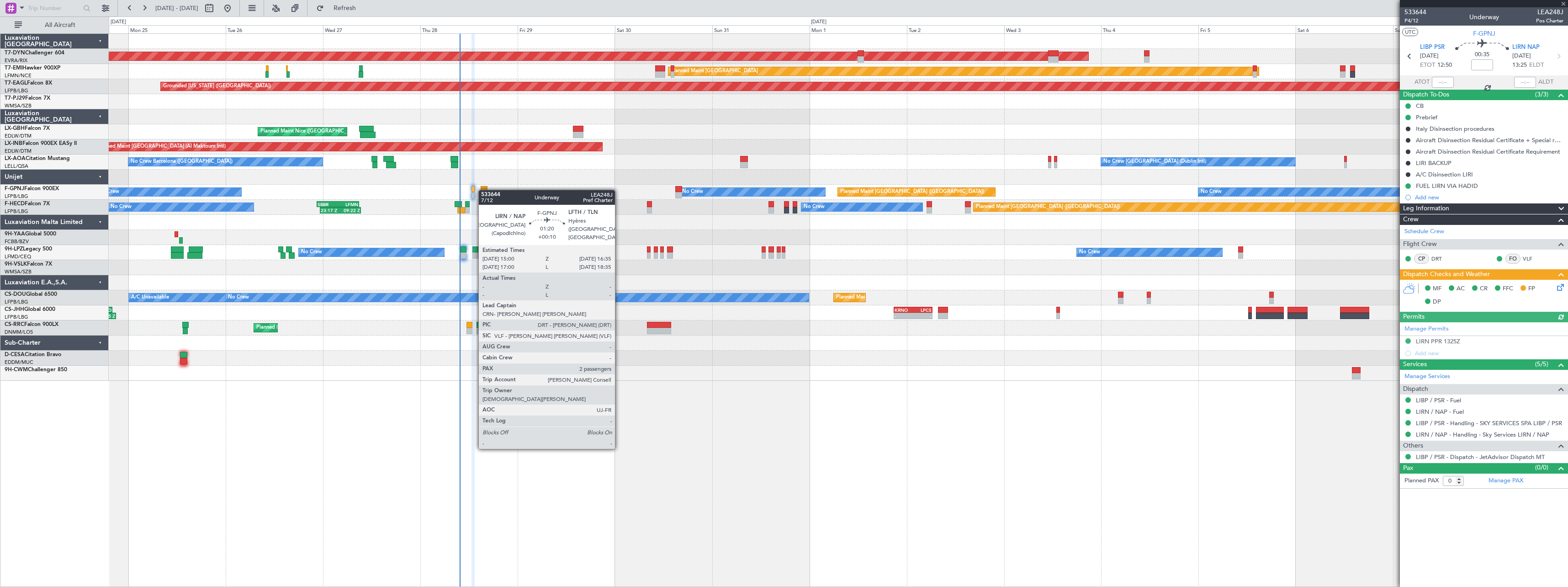
click at [483, 189] on div at bounding box center [484, 189] width 7 height 7
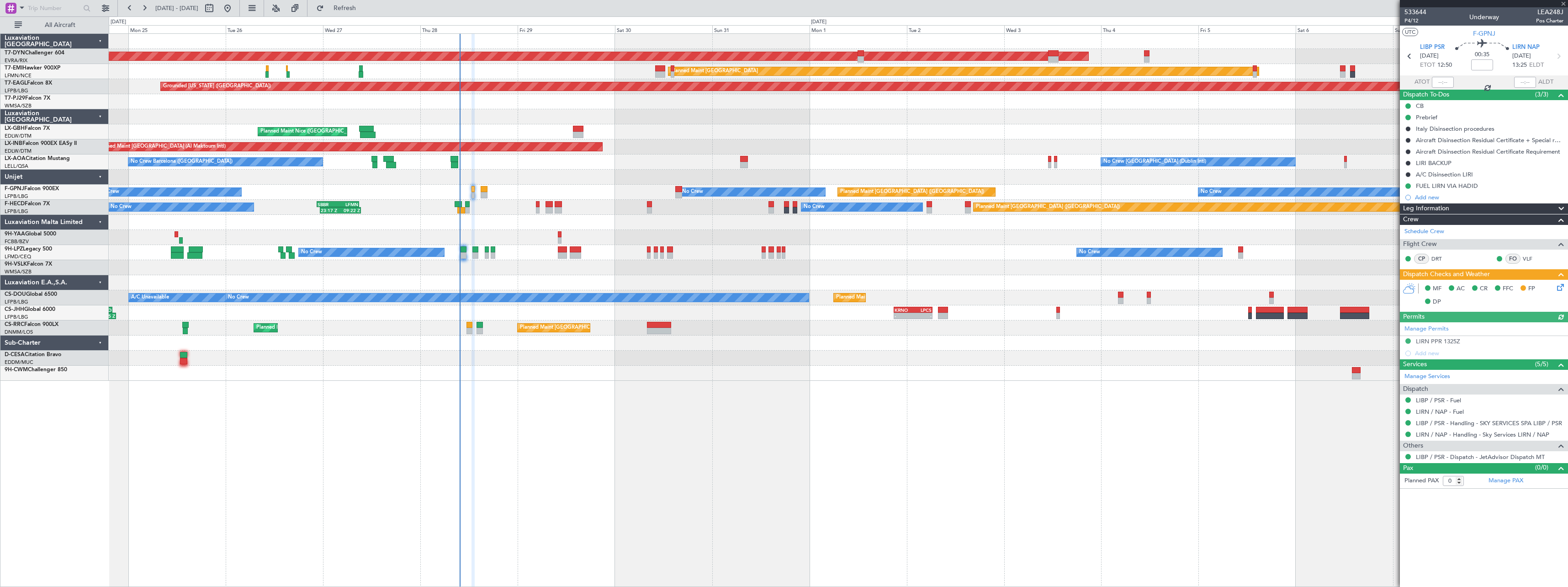
type input "+00:10"
type input "2"
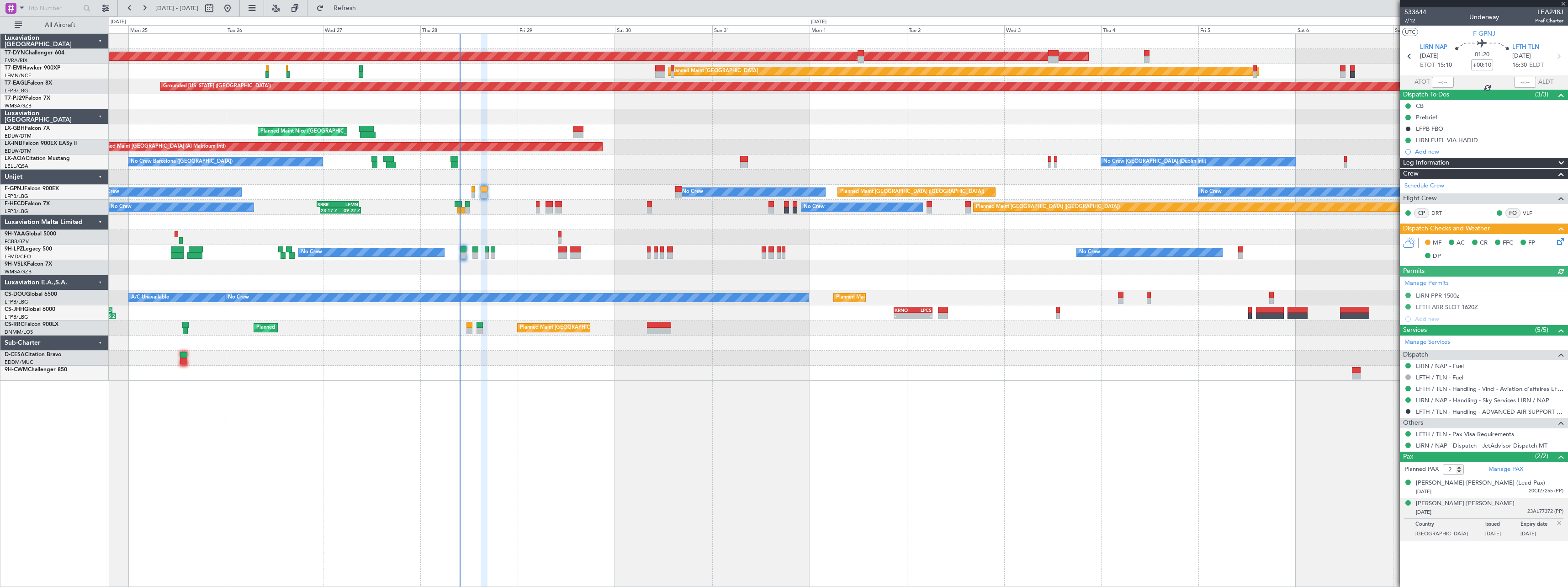
click at [1561, 243] on icon at bounding box center [1559, 240] width 7 height 7
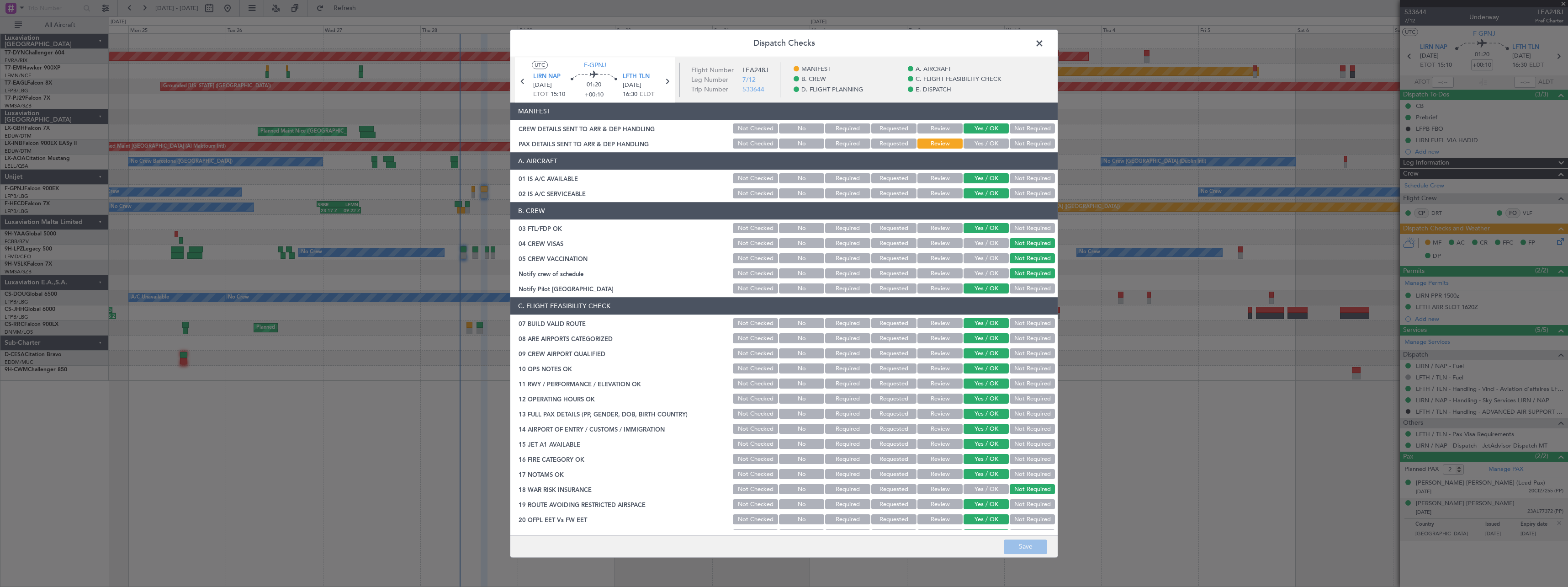
click at [975, 141] on button "Yes / OK" at bounding box center [986, 144] width 45 height 10
click at [1030, 547] on button "Save" at bounding box center [1025, 547] width 43 height 15
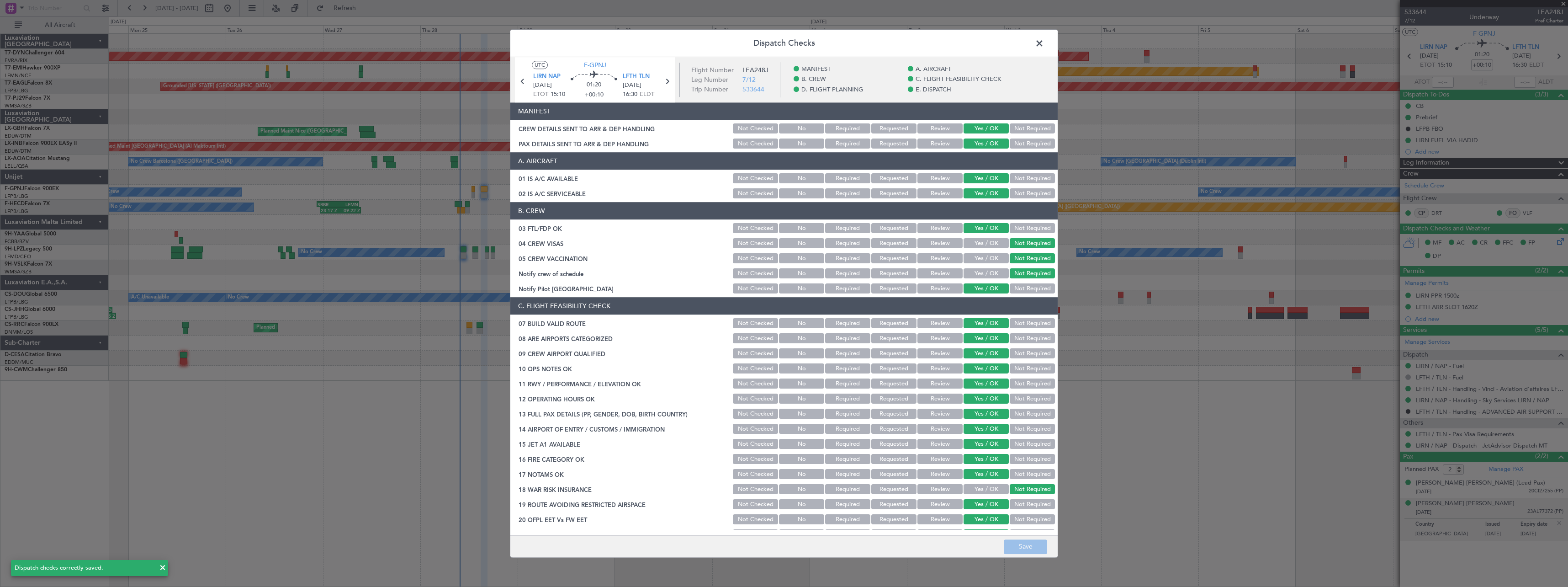
click at [1044, 43] on span at bounding box center [1044, 46] width 0 height 18
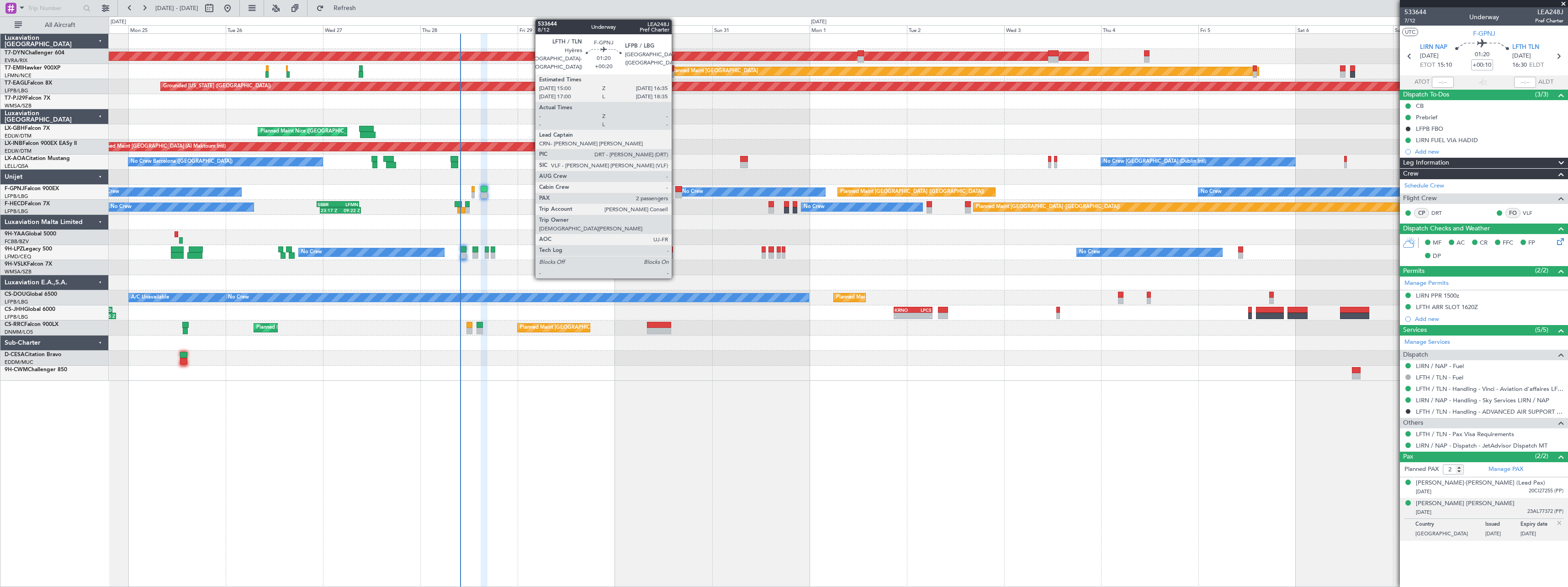
click at [675, 189] on div at bounding box center [678, 189] width 7 height 7
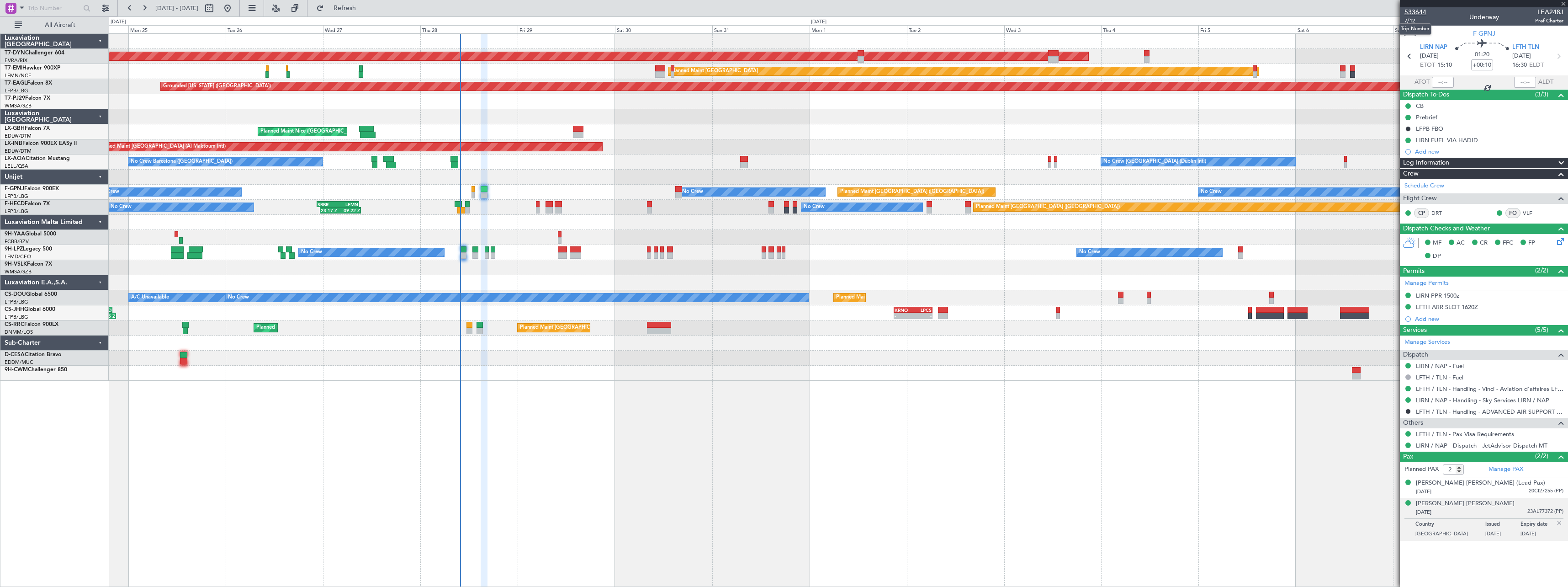
type input "+00:20"
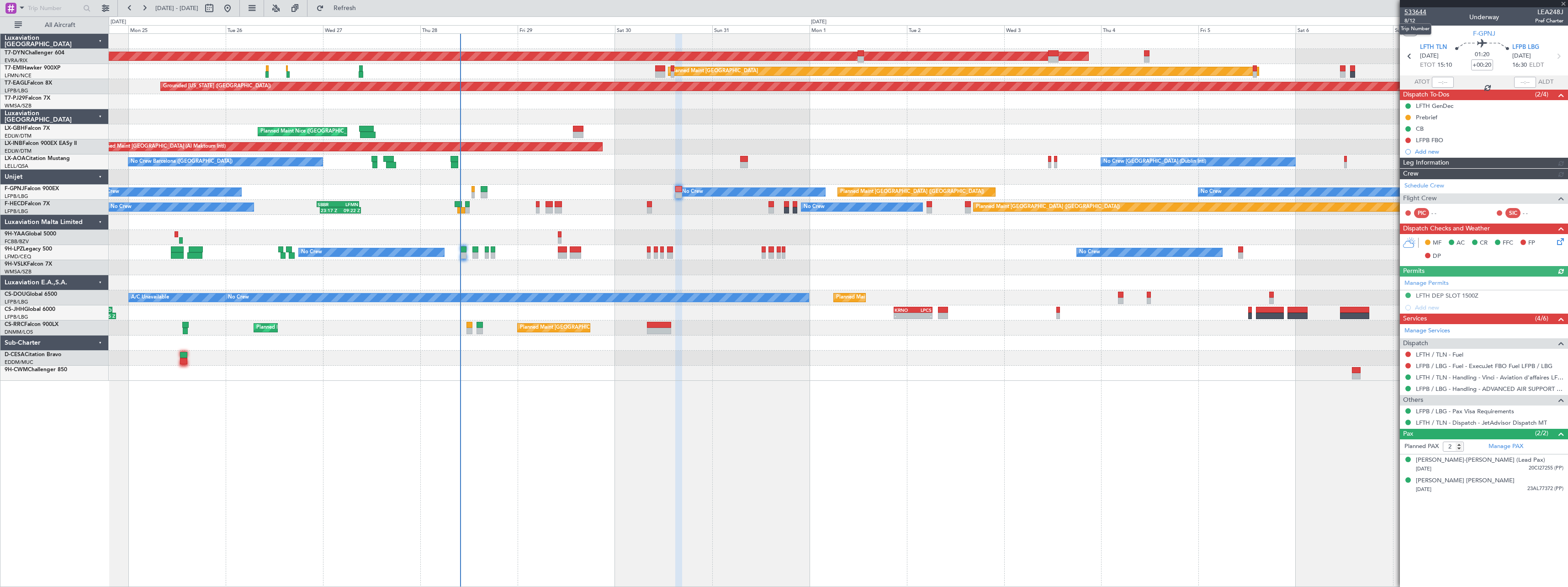
click at [1420, 9] on span "533644" at bounding box center [1415, 12] width 22 height 10
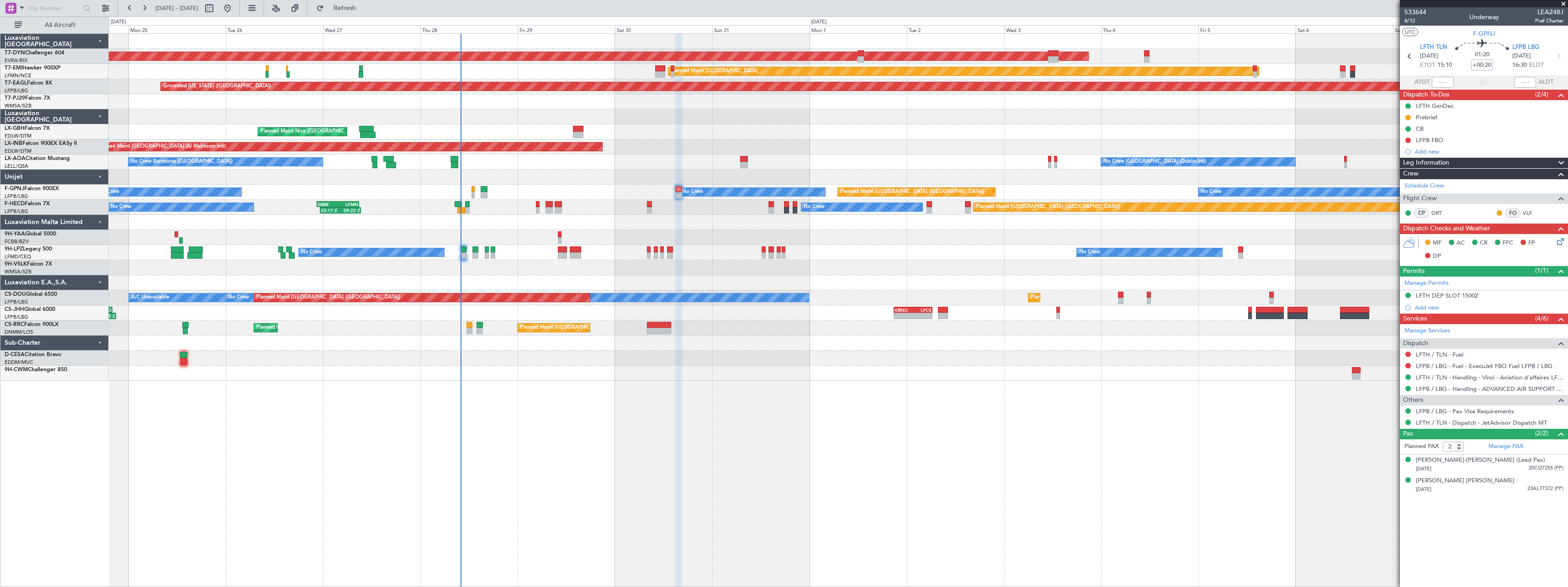
click at [1564, 2] on span at bounding box center [1563, 4] width 9 height 9
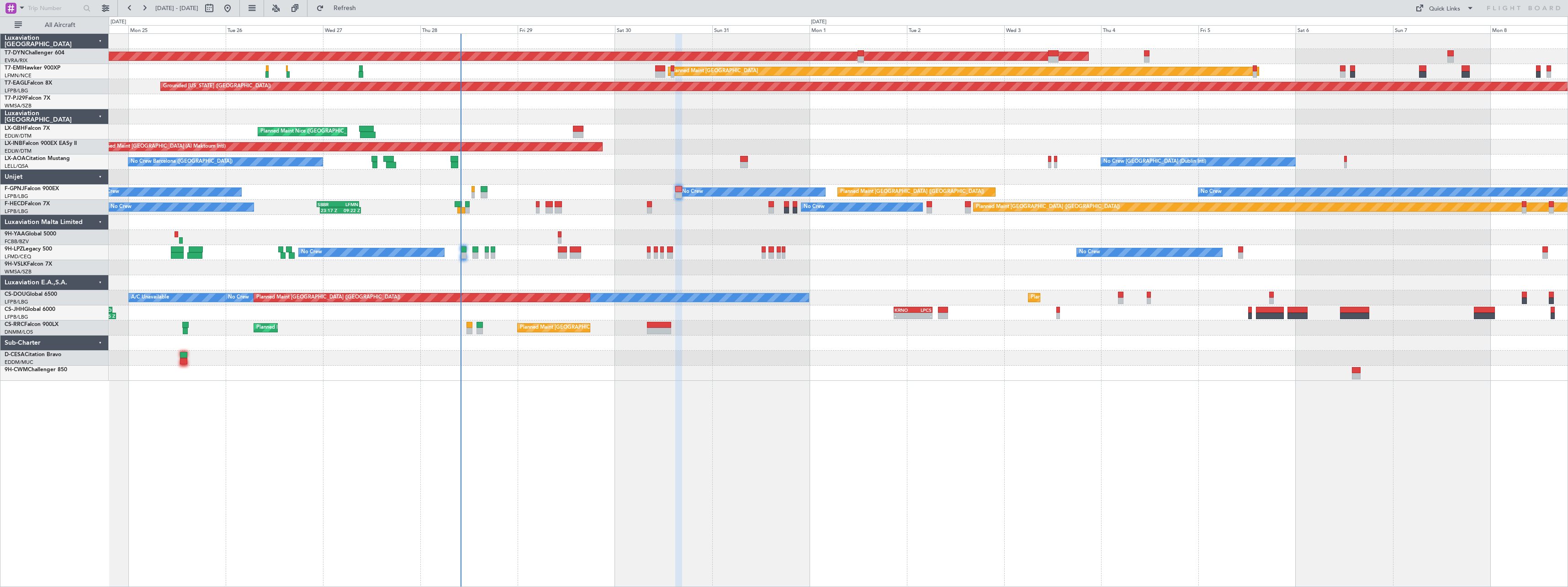
type input "0"
click at [1461, 10] on button "Quick Links" at bounding box center [1444, 9] width 68 height 15
click at [1455, 29] on button "Trip Builder" at bounding box center [1445, 30] width 69 height 22
click at [346, 10] on button "Refresh" at bounding box center [340, 9] width 55 height 15
click at [217, 11] on button at bounding box center [209, 9] width 15 height 15
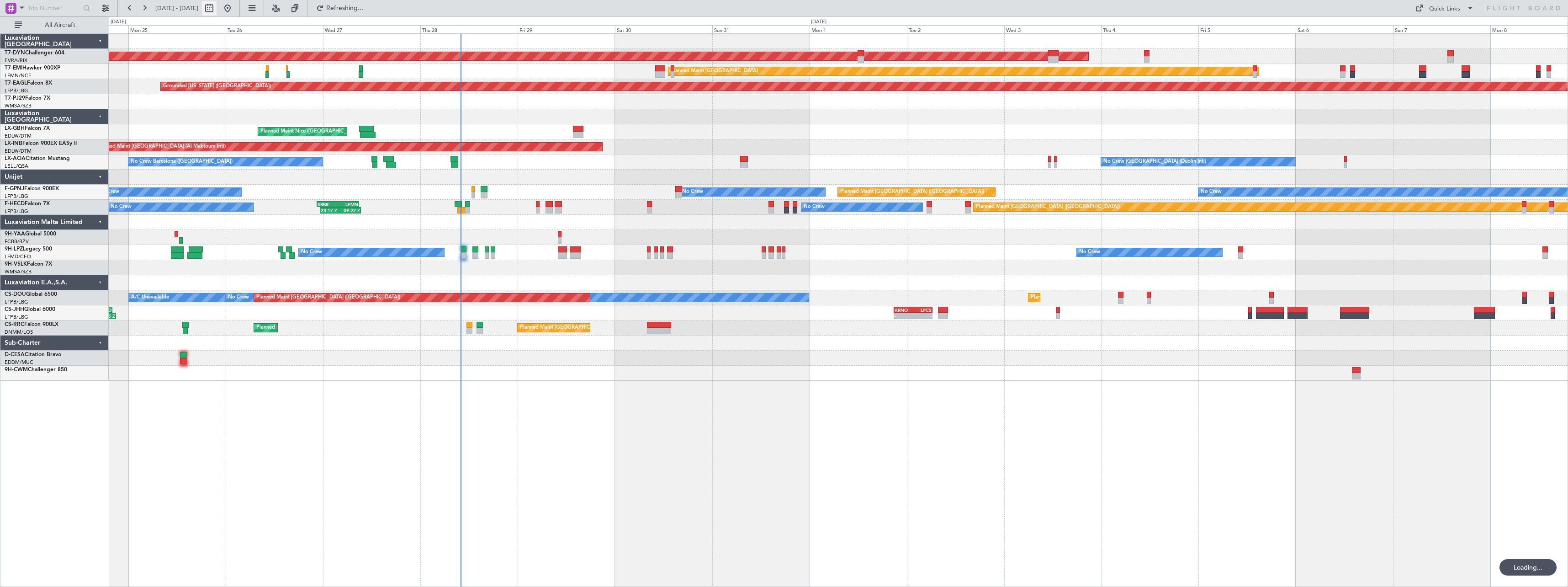
select select "8"
select select "2025"
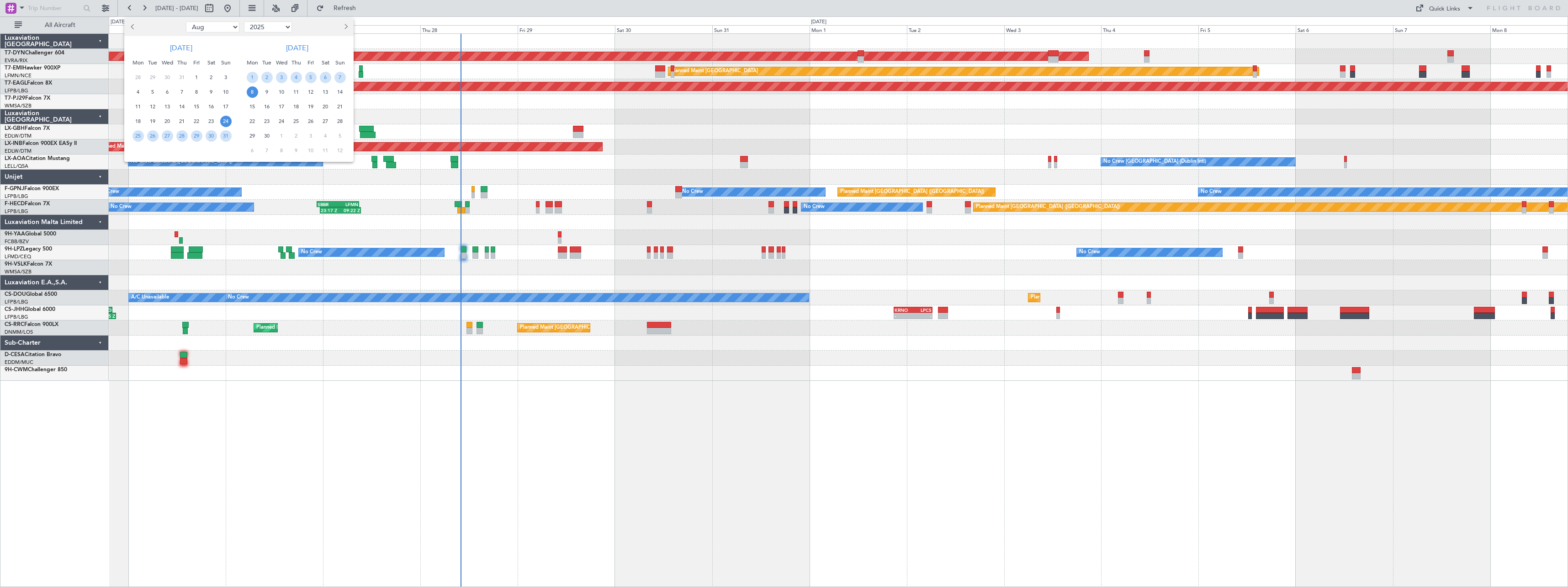
click at [340, 91] on span "14" at bounding box center [340, 92] width 12 height 12
click at [344, 118] on span "28" at bounding box center [340, 121] width 12 height 12
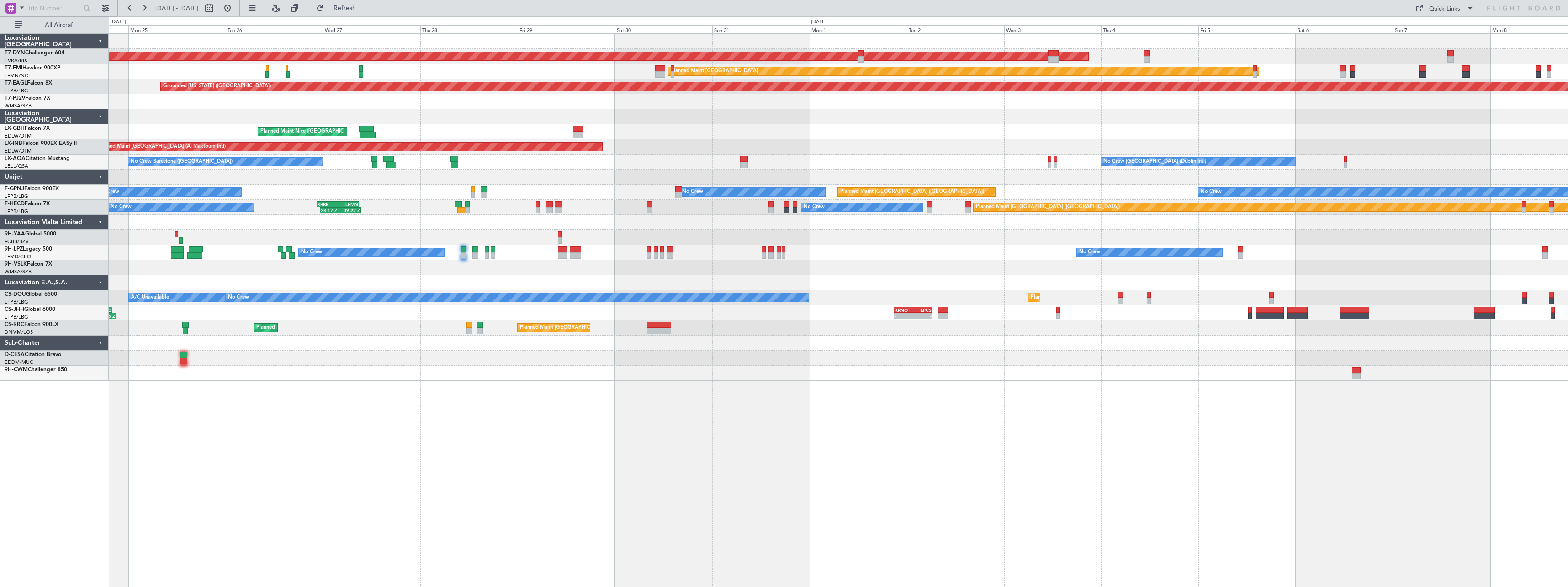
select select "9"
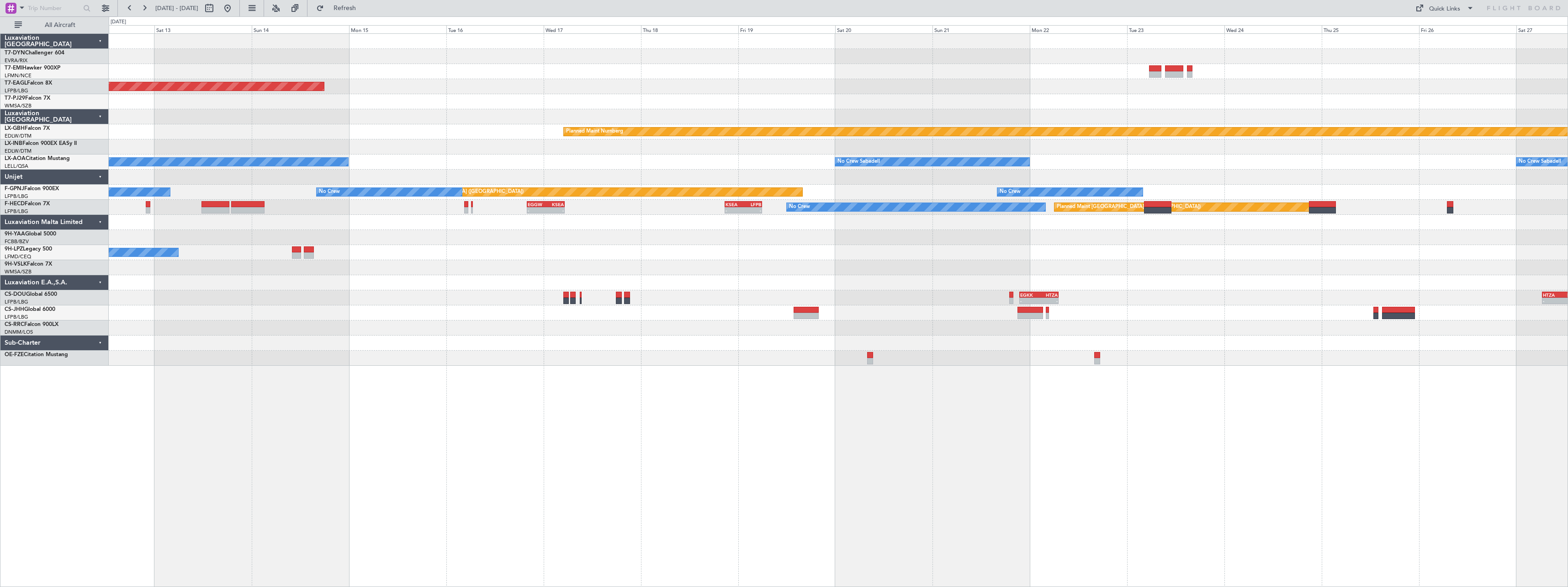
click at [371, 299] on div "- - EGKK 21:30 Z HTZA 07:10 Z - - HTZA 06:30 Z EGLF 15:35 Z" at bounding box center [838, 298] width 1459 height 15
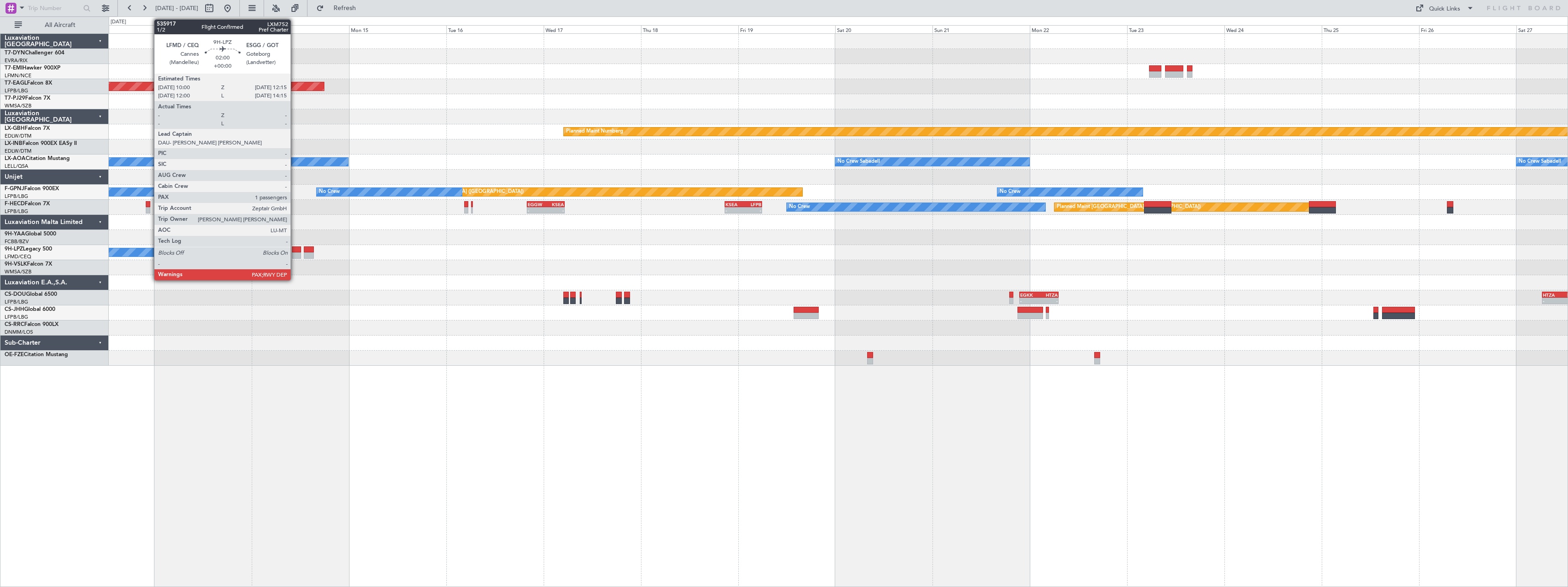
click at [295, 252] on div at bounding box center [296, 255] width 9 height 7
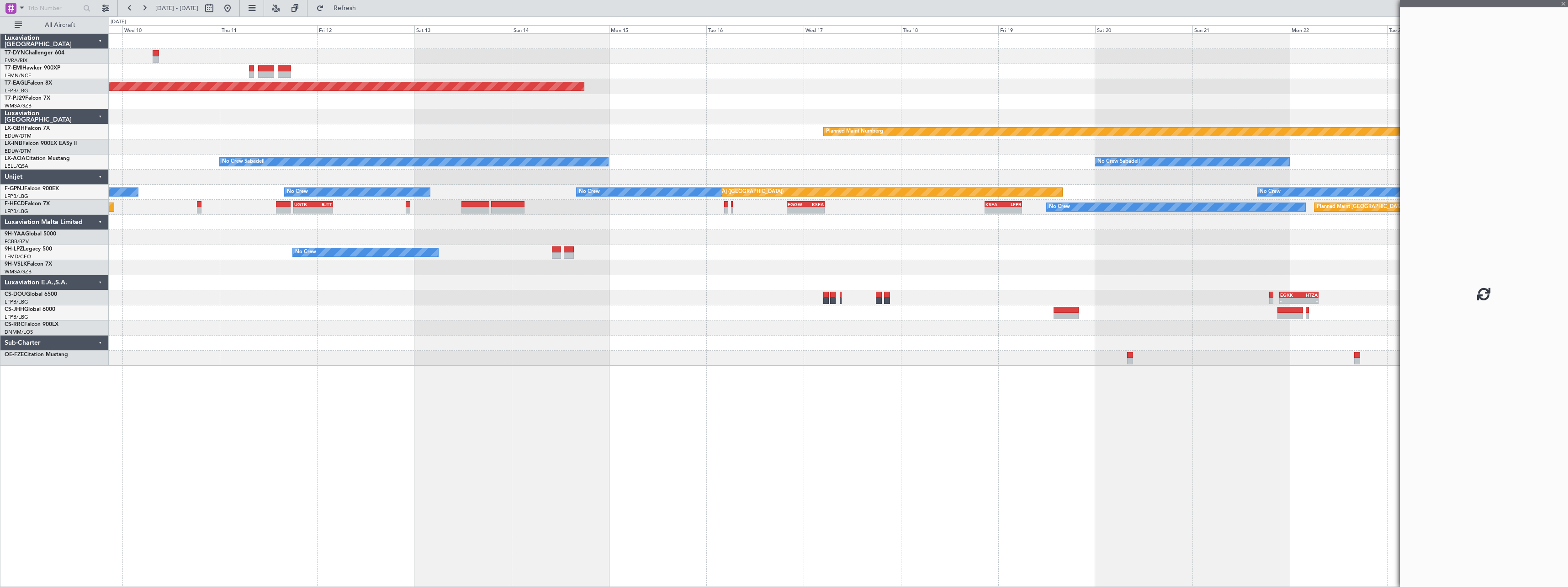
click at [472, 294] on div "Grounded New York (Teterboro) Planned Maint Nurnberg No Crew Sabadell No Crew S…" at bounding box center [838, 200] width 1459 height 332
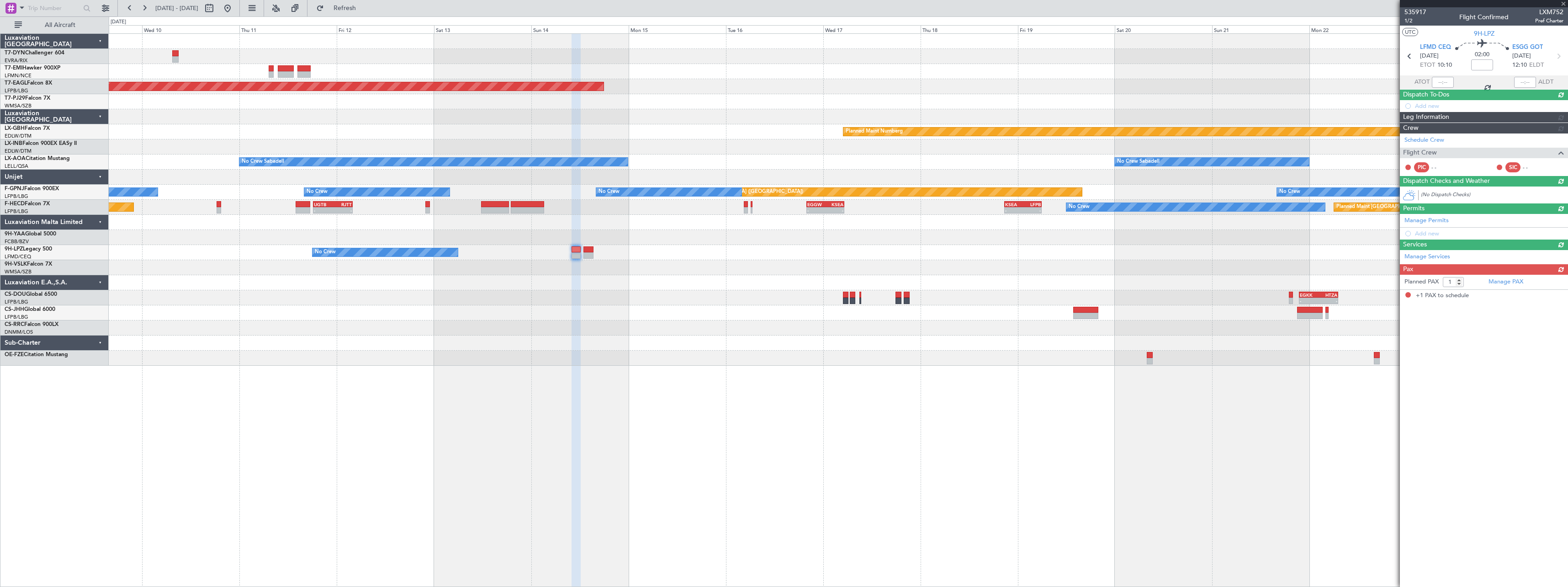
click at [393, 307] on div "Grounded New York (Teterboro) Planned Maint Nurnberg No Crew Sabadell No Crew S…" at bounding box center [838, 200] width 1459 height 332
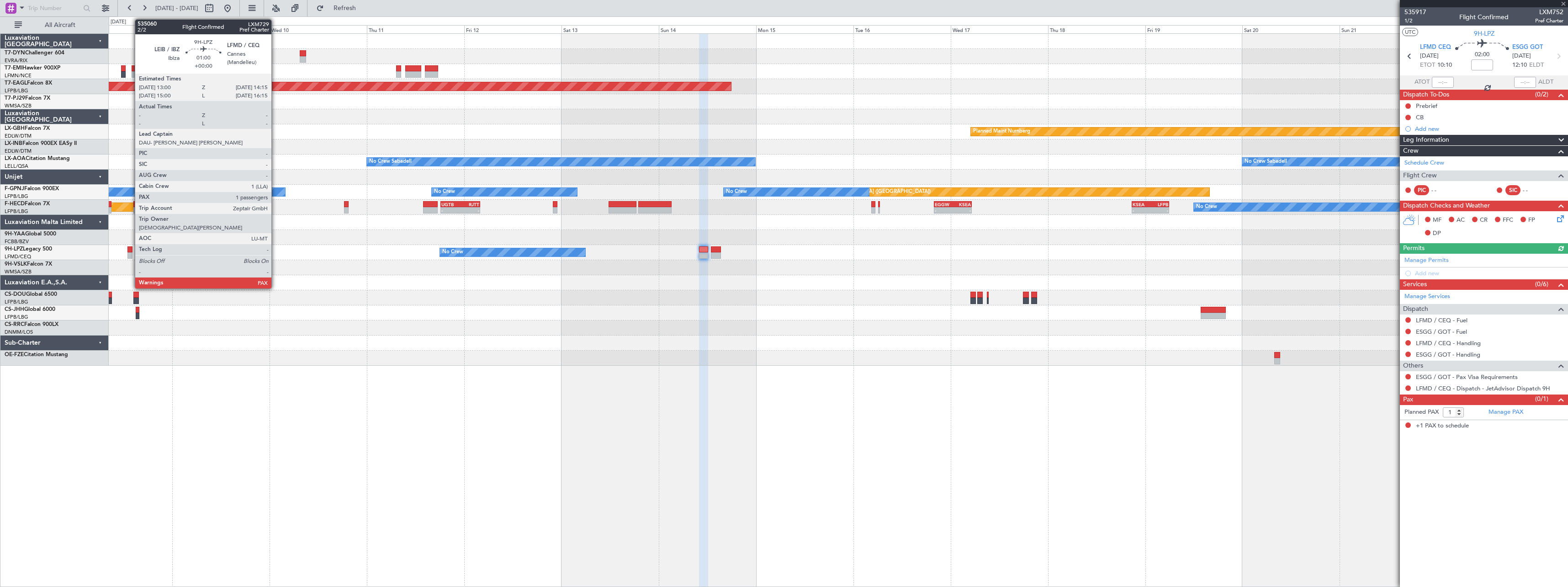
click at [130, 250] on div at bounding box center [130, 250] width 5 height 7
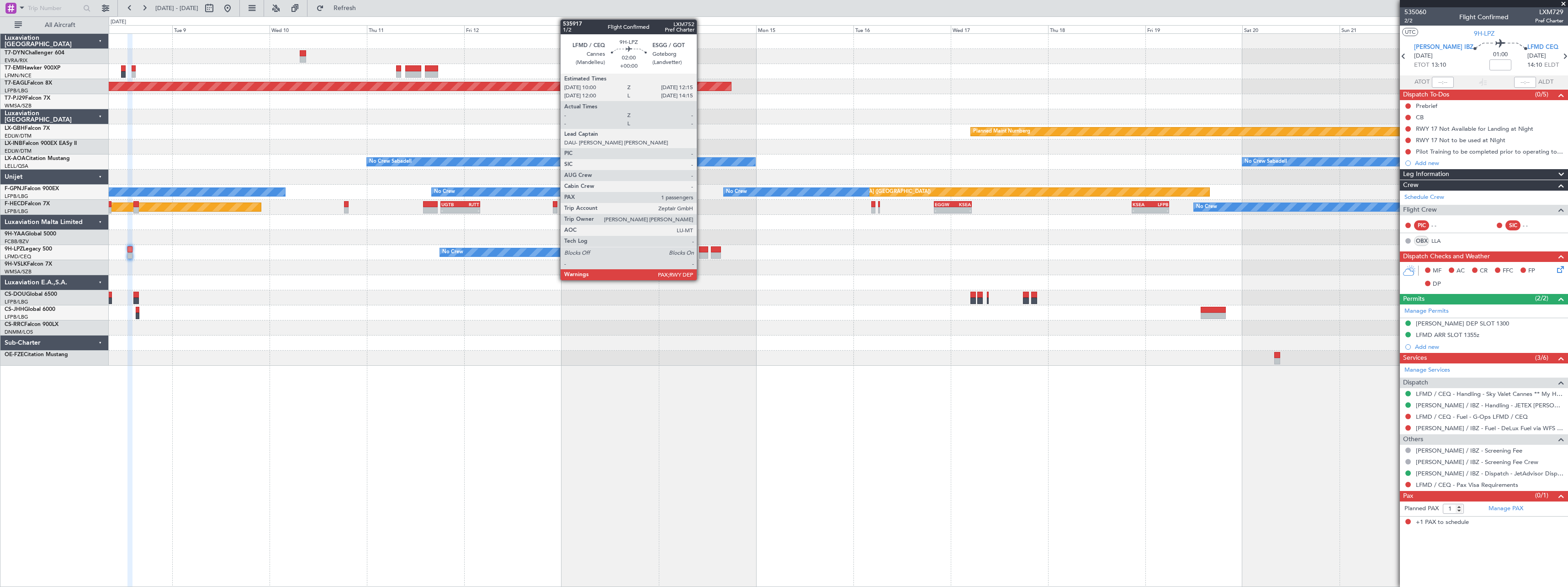
click at [701, 247] on div at bounding box center [703, 250] width 9 height 7
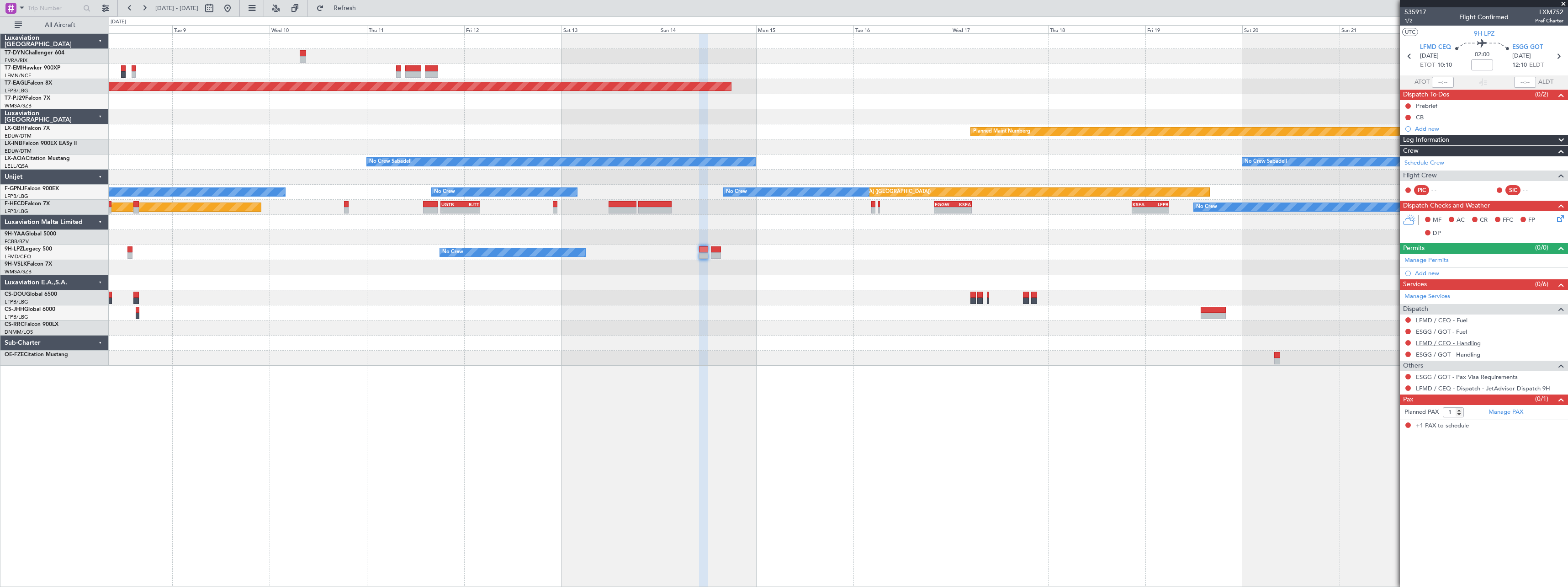
click at [1454, 345] on link "LFMD / CEQ - Handling" at bounding box center [1448, 343] width 65 height 8
click at [1447, 356] on link "ESGG / GOT - Handling" at bounding box center [1448, 354] width 65 height 8
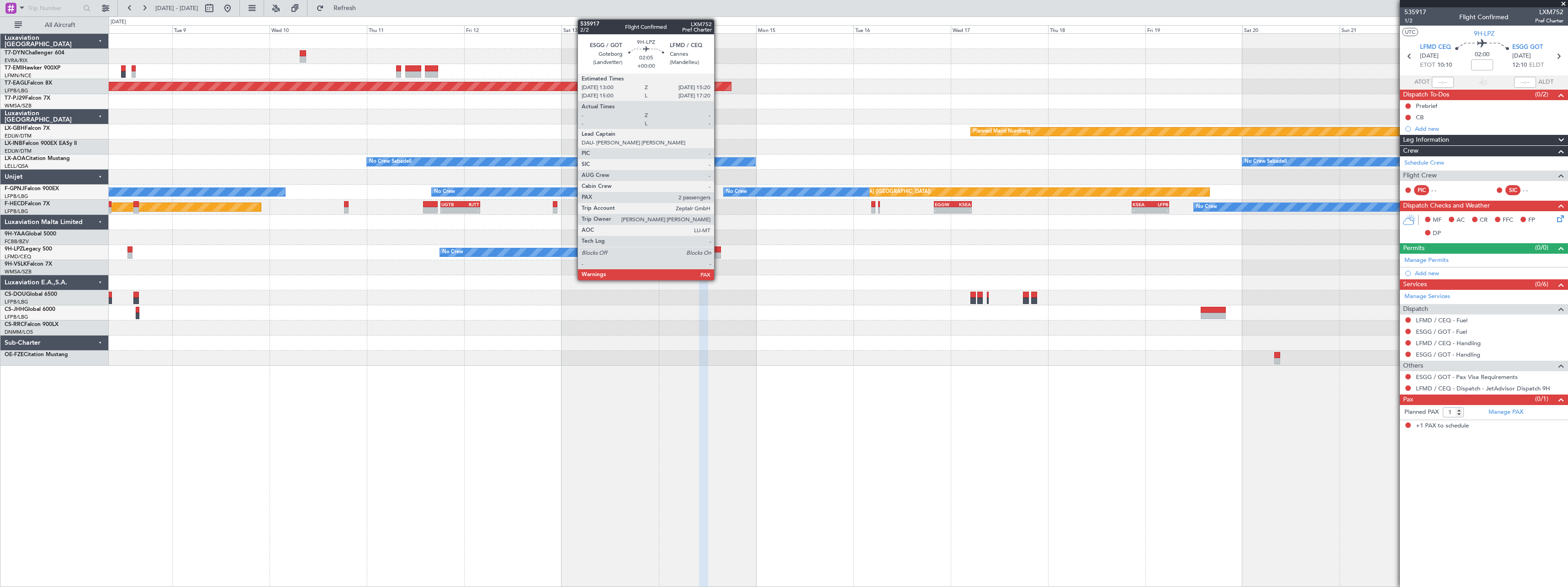
click at [718, 251] on div at bounding box center [716, 250] width 10 height 7
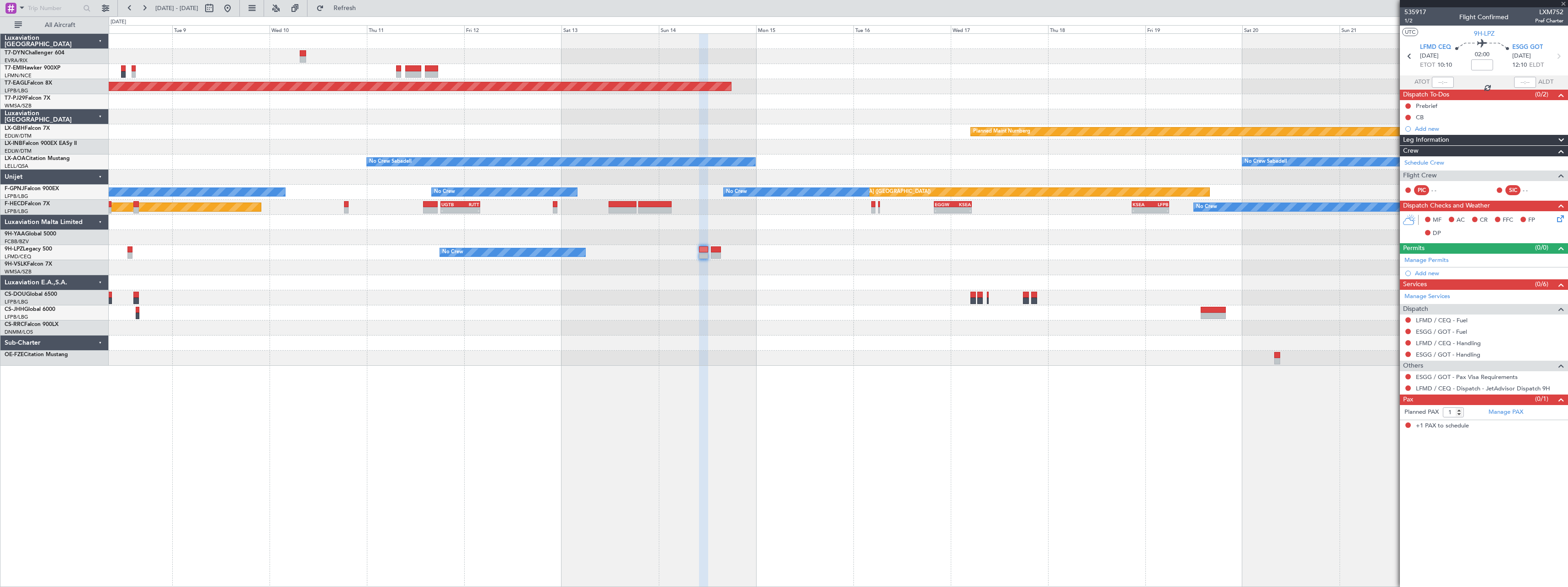
type input "2"
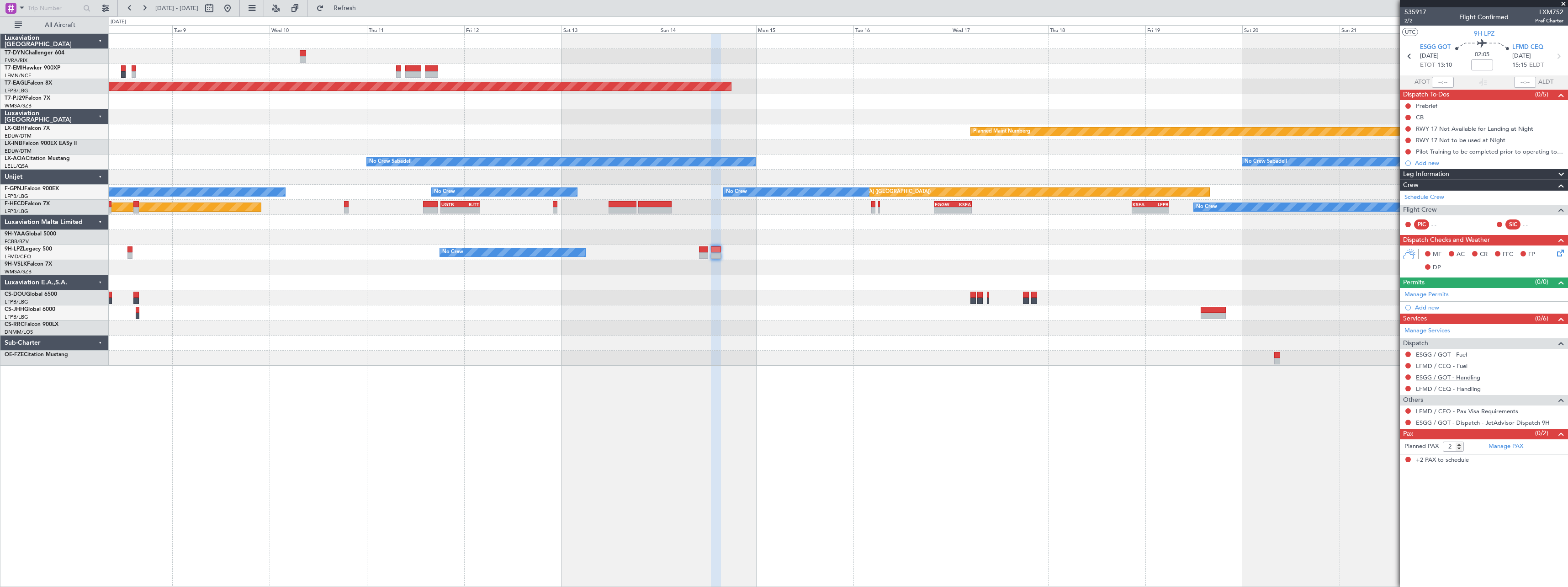
click at [1448, 377] on link "ESGG / GOT - Handling" at bounding box center [1448, 377] width 65 height 8
click at [1449, 391] on link "LFMD / CEQ - Handling" at bounding box center [1448, 388] width 65 height 8
click at [366, 17] on div "0 0 Mon 8 Tue 9 Wed 10 Thu 11 Fri 12 Sat 13 Sep 2025 Sun 14 Mon 15 Tue 16 Wed 1…" at bounding box center [838, 25] width 1458 height 16
click at [364, 10] on span "Refresh" at bounding box center [345, 8] width 38 height 7
click at [1506, 445] on link "Manage PAX" at bounding box center [1505, 446] width 35 height 9
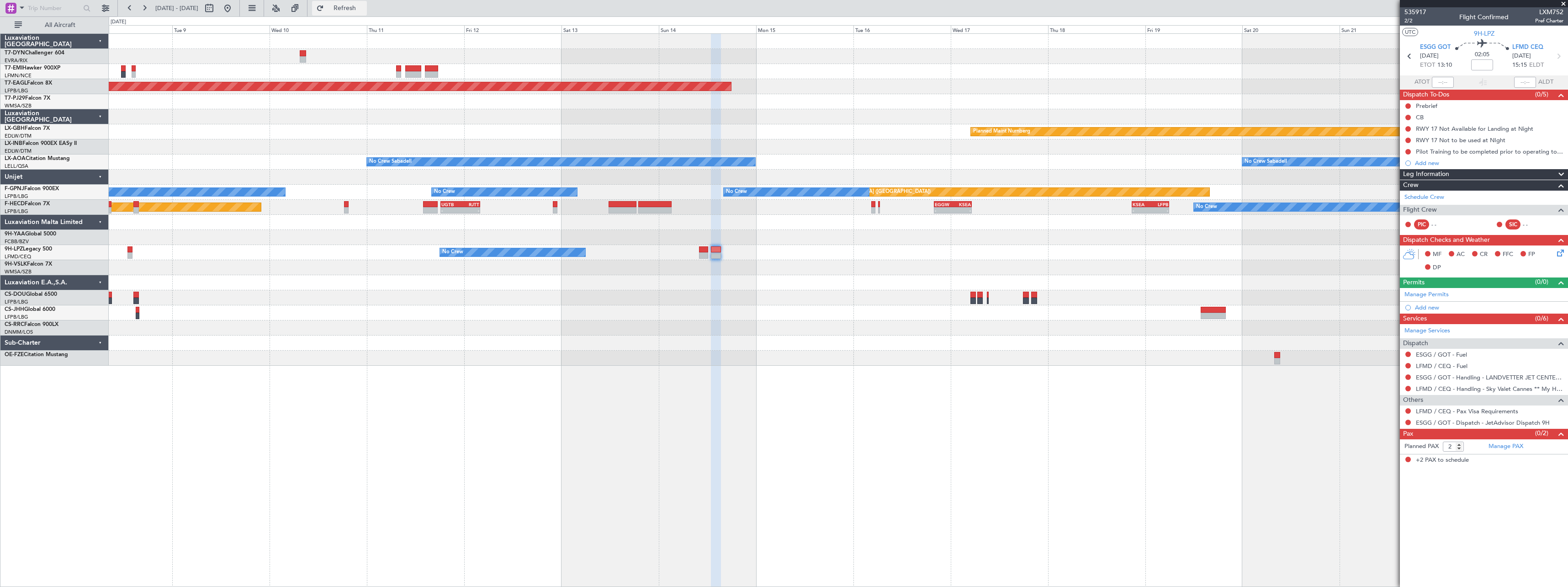
click at [364, 9] on span "Refresh" at bounding box center [345, 8] width 38 height 7
click at [1514, 463] on div "Nicholas Constantine LEVENTIS 31/01/1980 PW4559017 (PP)" at bounding box center [1489, 464] width 147 height 18
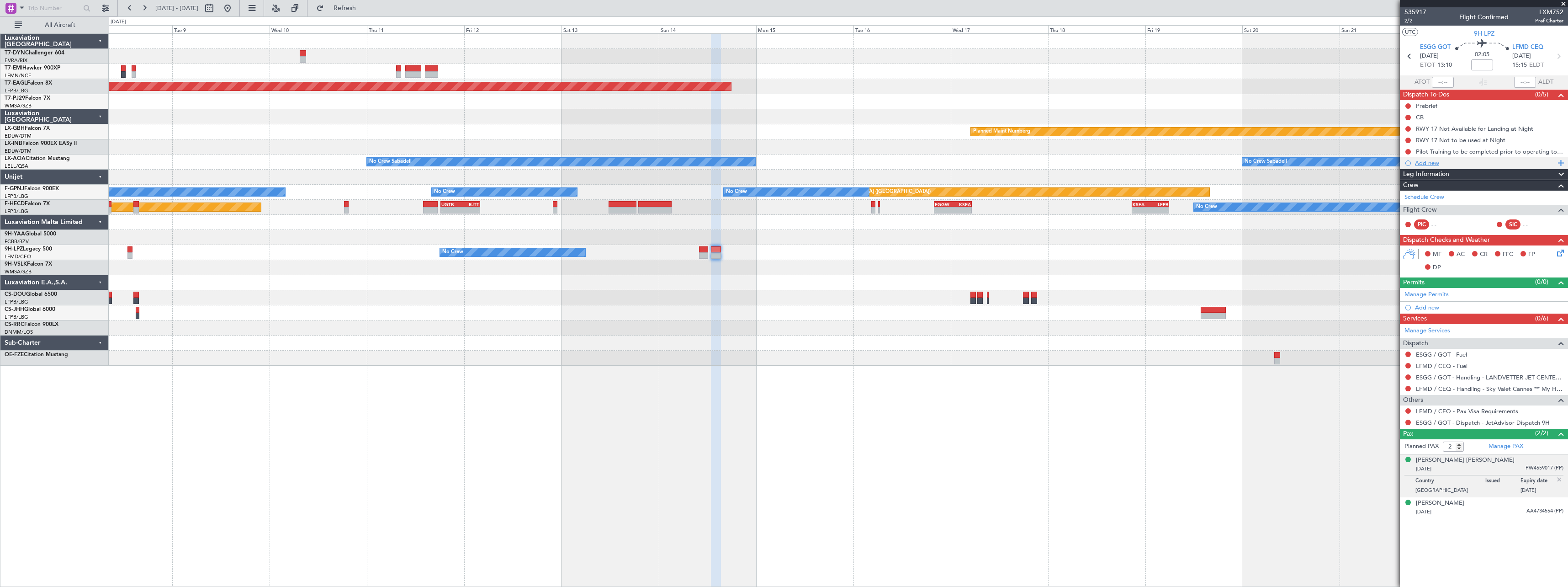
click at [1440, 163] on div "Add new" at bounding box center [1485, 163] width 140 height 8
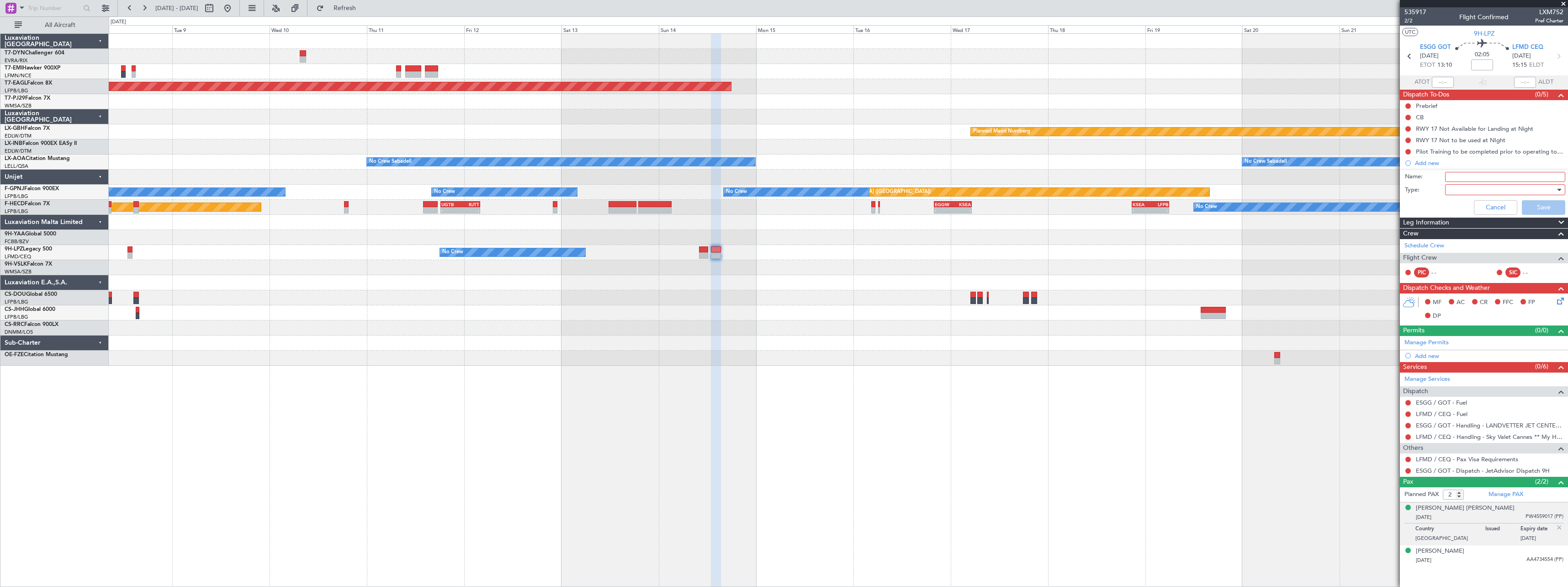
click at [1464, 175] on input "Name:" at bounding box center [1505, 177] width 120 height 10
type input "Minor on board"
click at [1451, 189] on div at bounding box center [1502, 189] width 107 height 14
click at [1452, 206] on span "Generic" at bounding box center [1500, 208] width 112 height 14
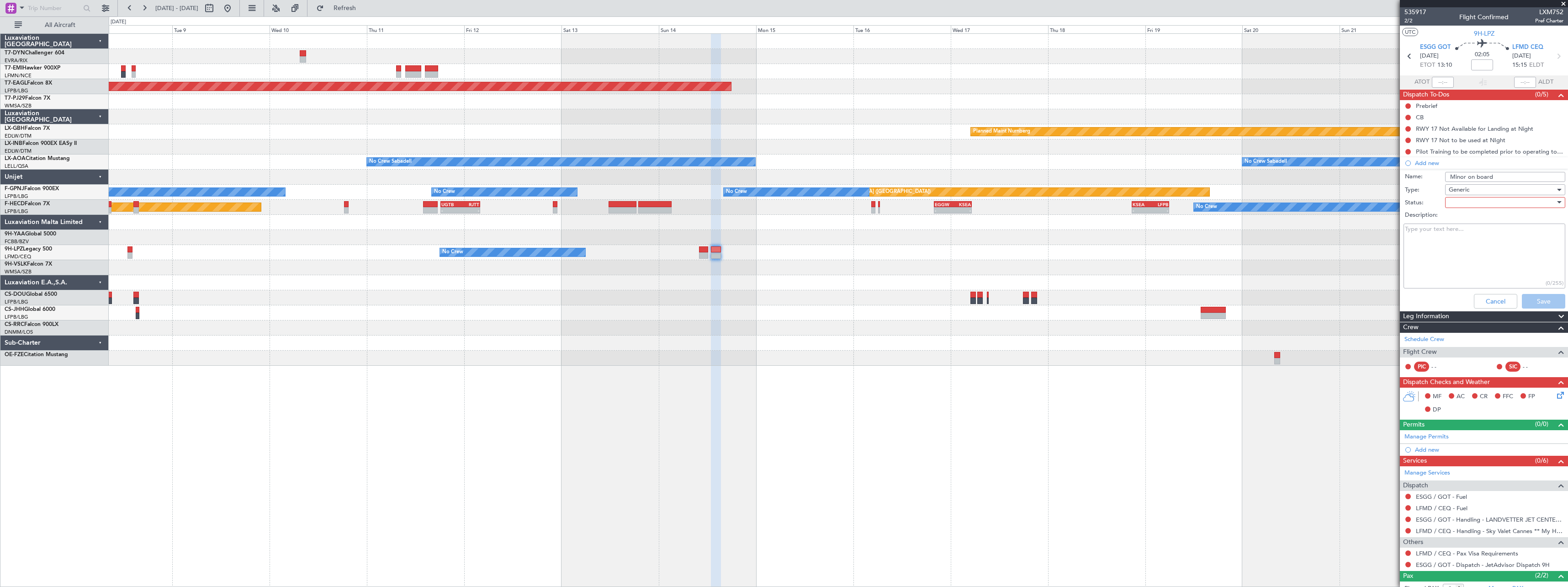
click at [1454, 205] on div at bounding box center [1502, 202] width 107 height 14
click at [1459, 223] on span "Not Started" at bounding box center [1501, 220] width 107 height 14
click at [1528, 298] on button "Save" at bounding box center [1543, 301] width 43 height 15
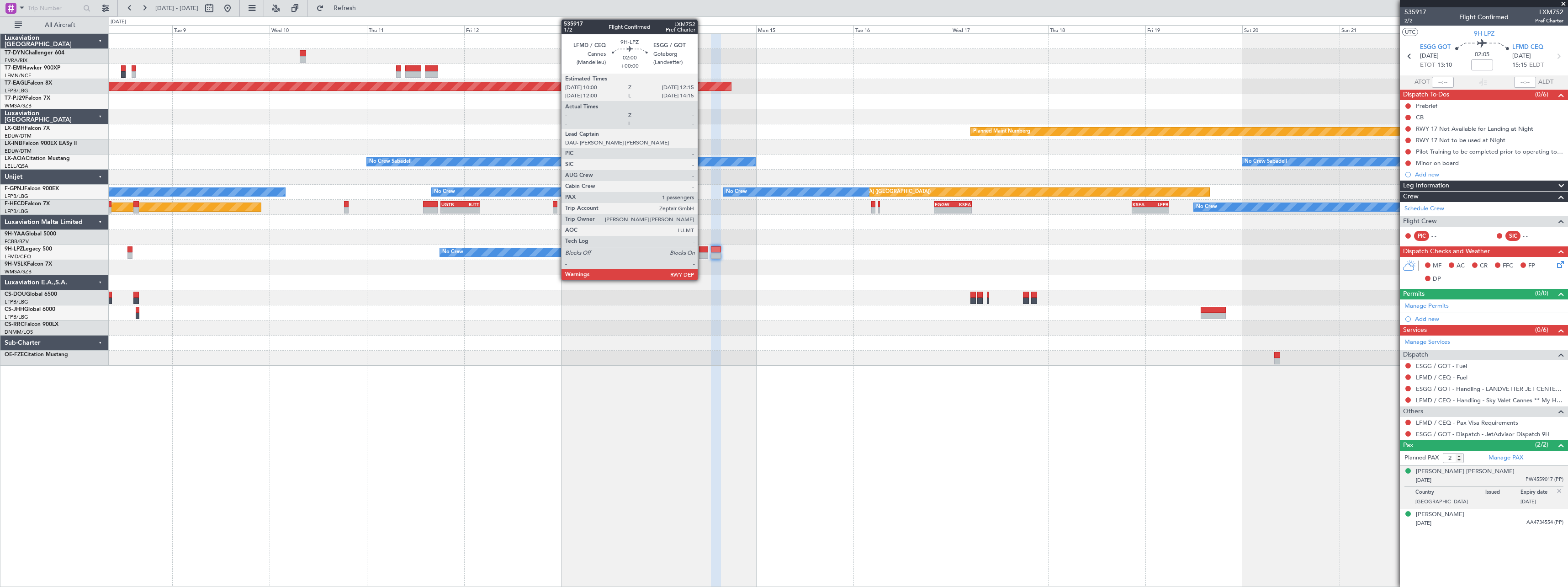
click at [702, 251] on div at bounding box center [703, 250] width 9 height 7
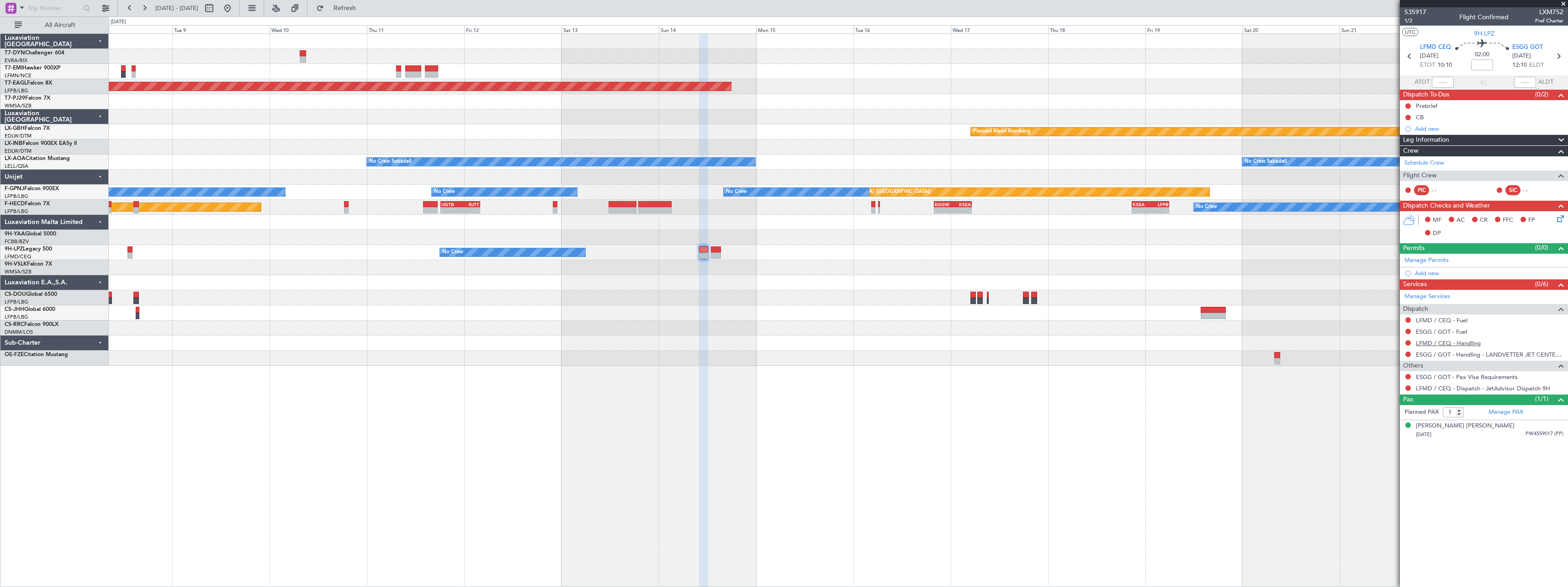
click at [1469, 343] on link "LFMD / CEQ - Handling" at bounding box center [1448, 343] width 65 height 8
click at [364, 5] on span "Refresh" at bounding box center [345, 8] width 38 height 7
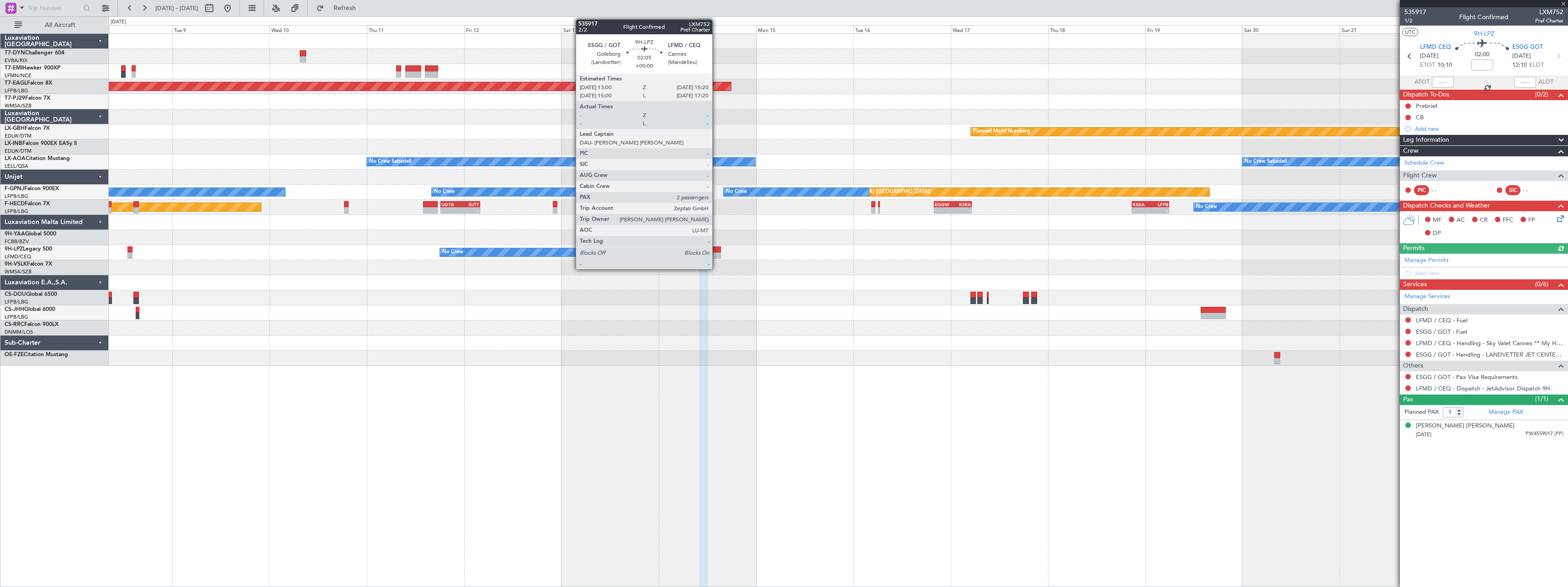
click at [716, 249] on div at bounding box center [716, 250] width 10 height 7
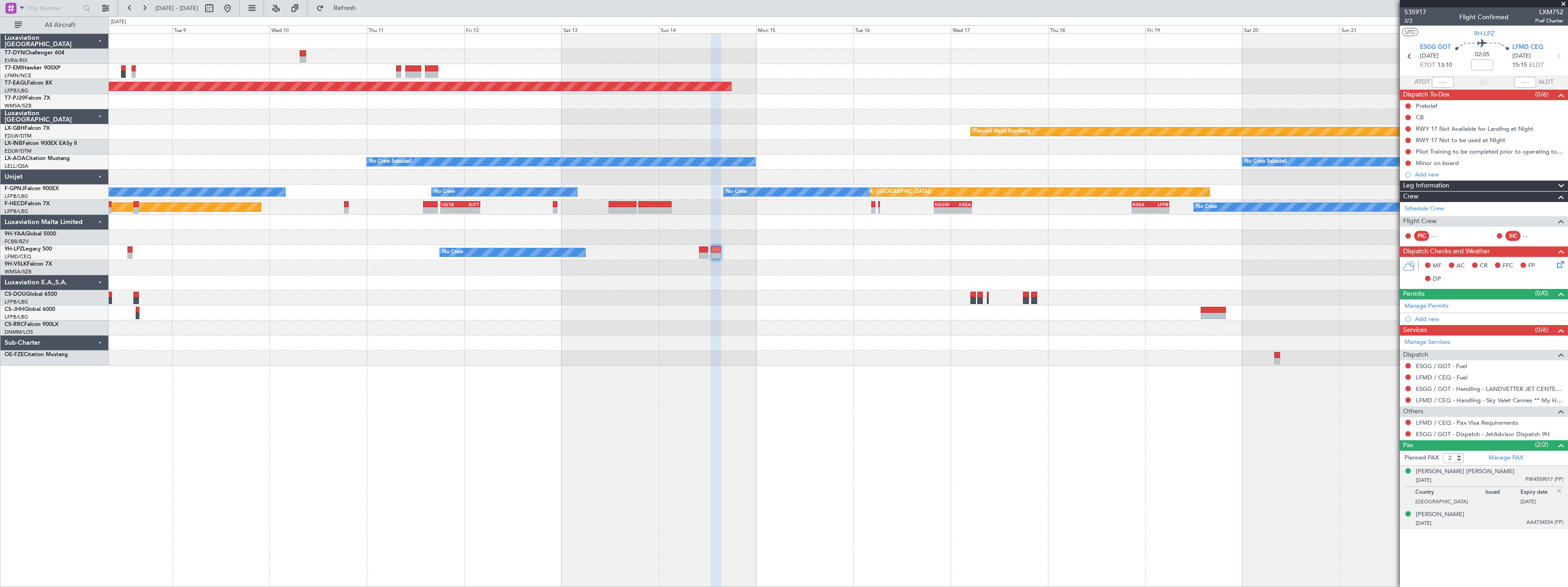
click at [1485, 524] on div "09/07/2014 AA4734554 (PP)" at bounding box center [1489, 523] width 147 height 9
click at [1408, 421] on button at bounding box center [1408, 422] width 5 height 5
click at [1377, 433] on span "Not Required" at bounding box center [1386, 435] width 37 height 9
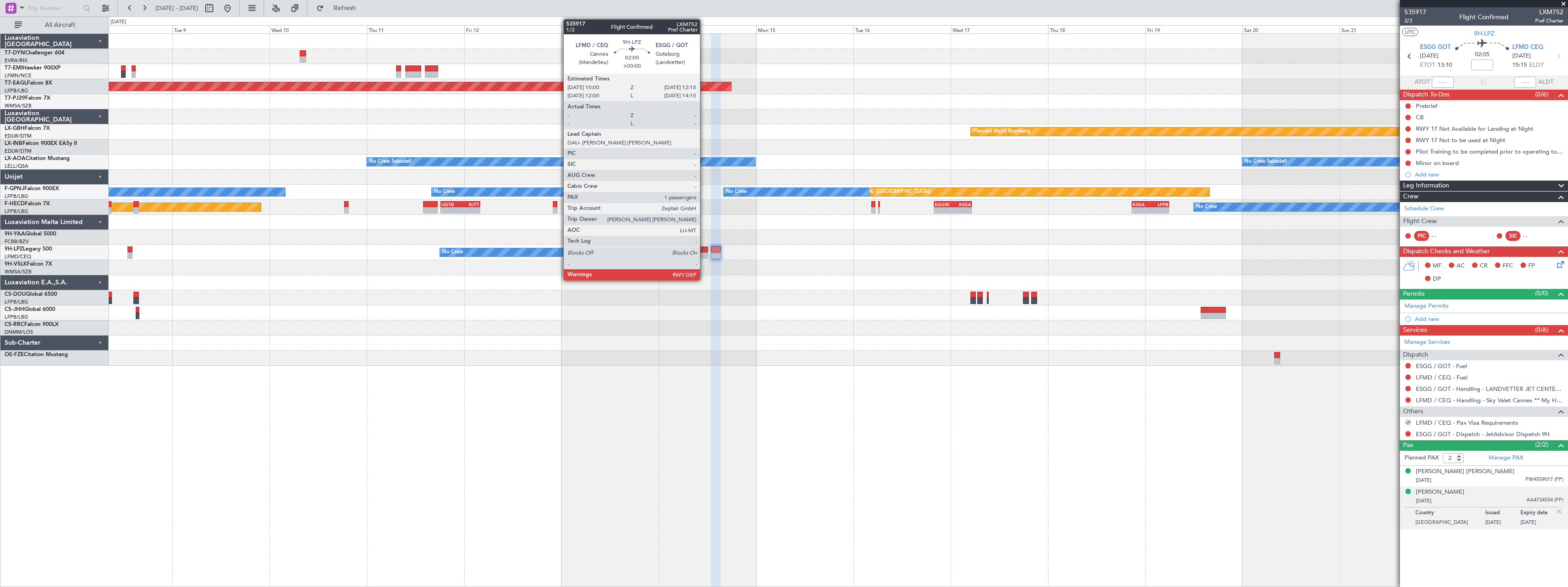
click at [704, 249] on div at bounding box center [703, 250] width 9 height 7
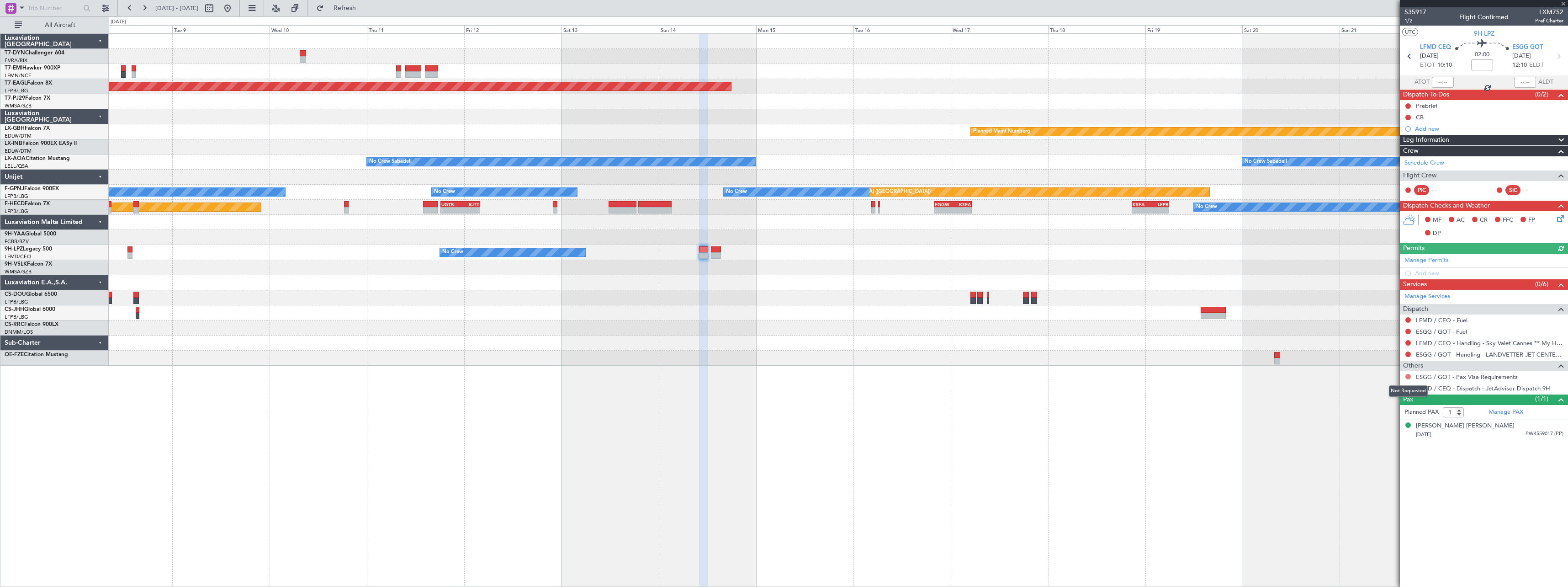
click at [1409, 376] on button at bounding box center [1408, 376] width 5 height 5
click at [1379, 390] on span "Not Required" at bounding box center [1386, 389] width 37 height 9
click at [1407, 374] on button at bounding box center [1408, 376] width 5 height 5
click at [1374, 402] on span "Not Requested" at bounding box center [1388, 403] width 41 height 9
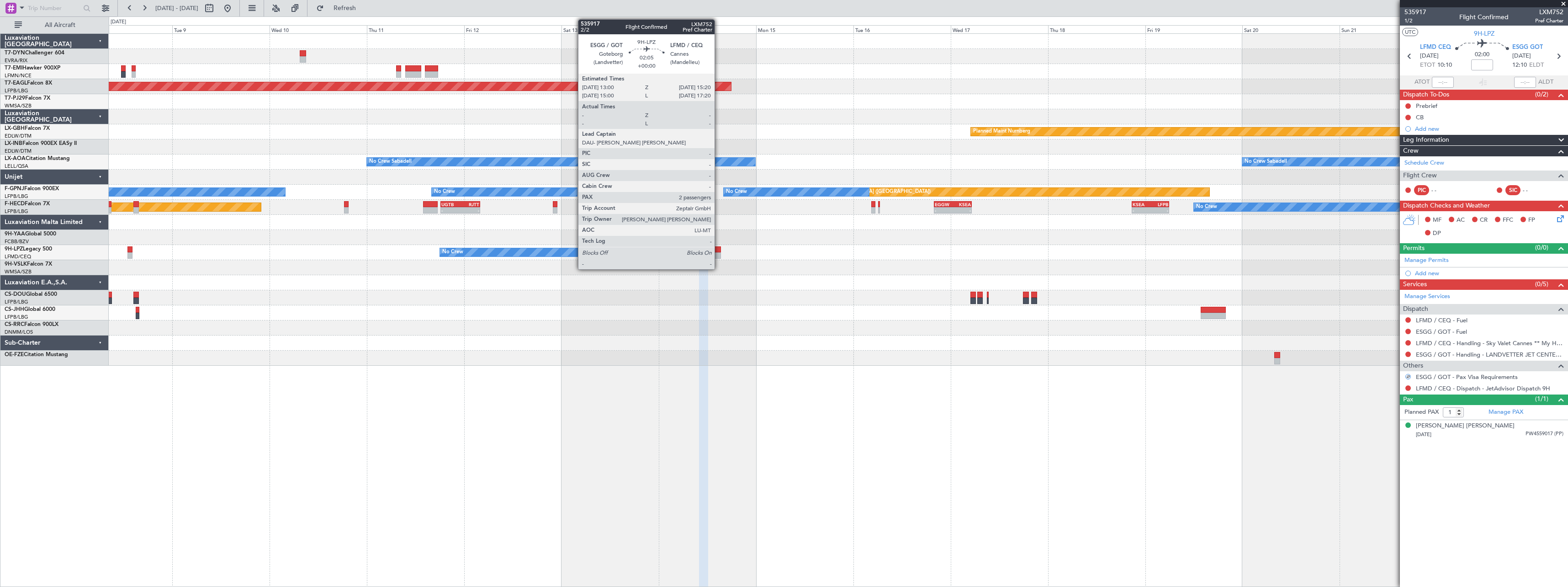
click at [717, 252] on div at bounding box center [716, 255] width 10 height 7
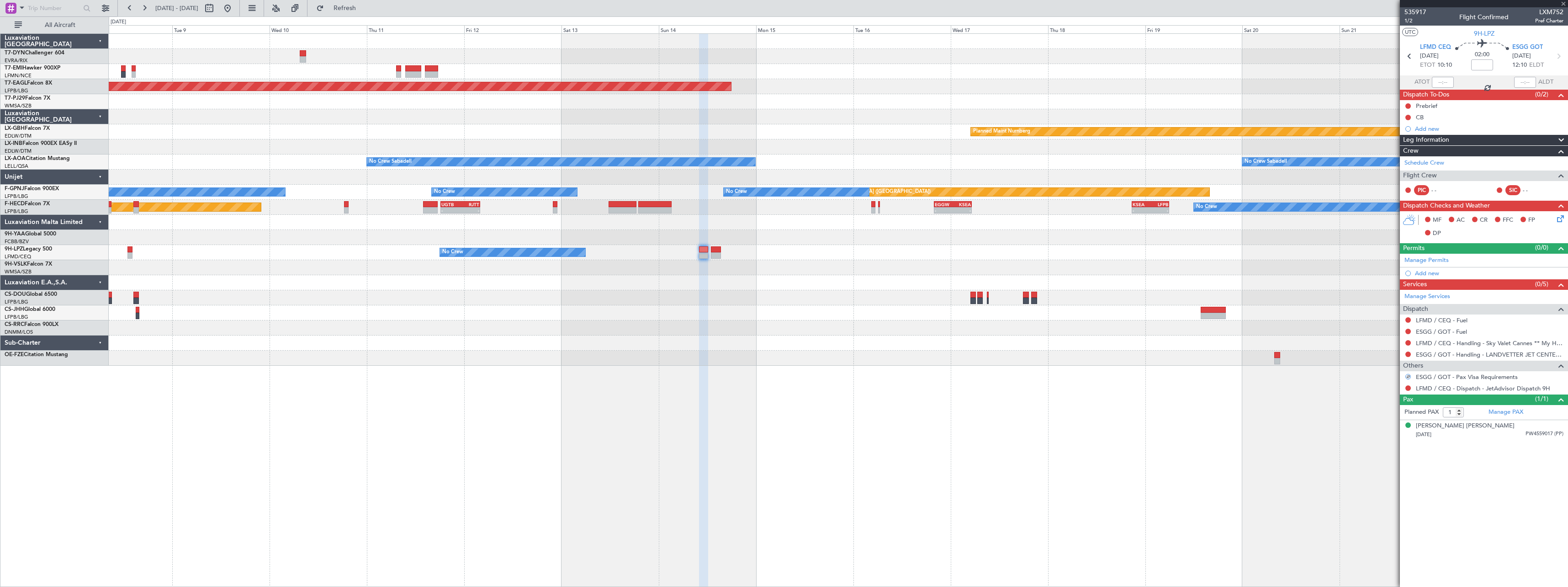
type input "2"
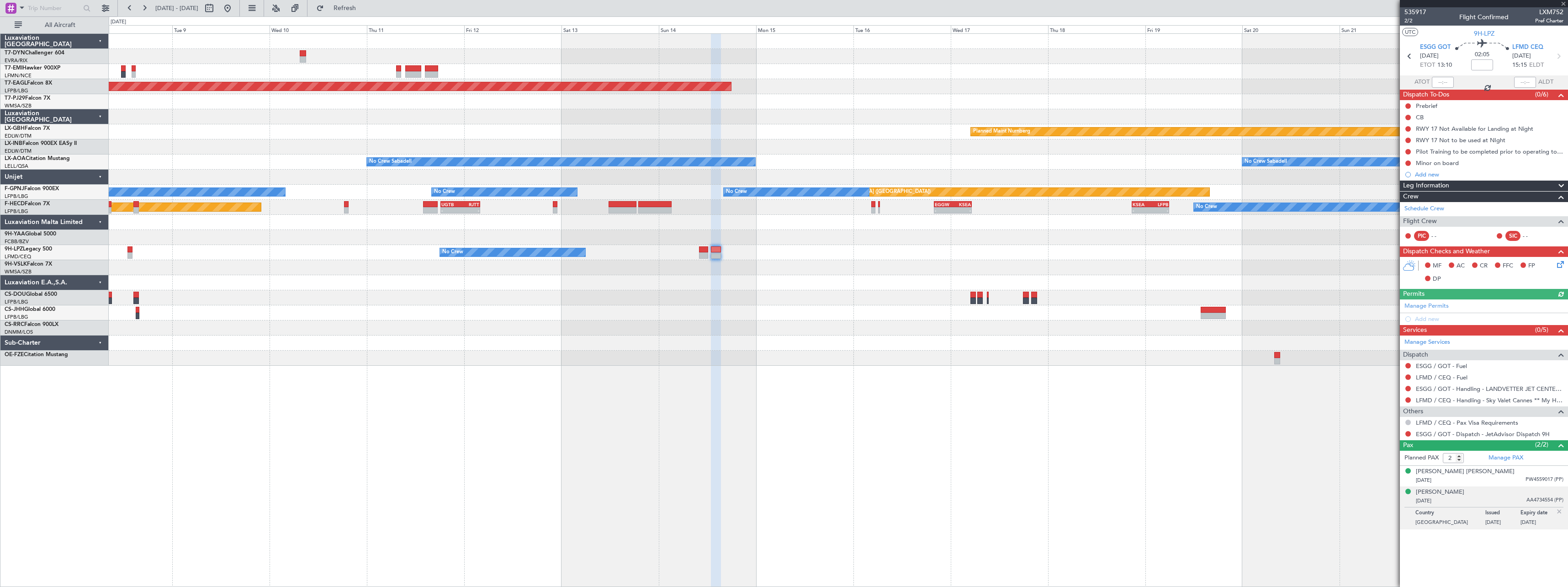
click at [1405, 421] on button at bounding box center [1408, 422] width 5 height 5
click at [1365, 448] on li "Not Requested" at bounding box center [1407, 449] width 105 height 14
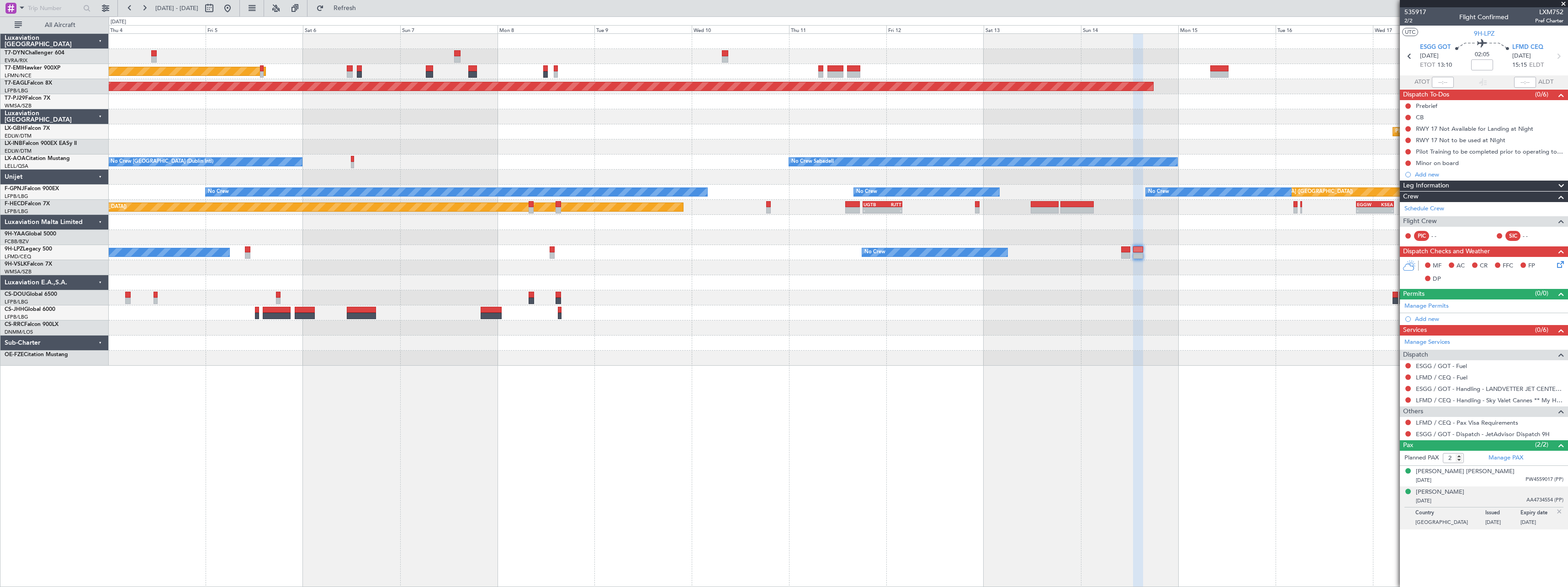
click at [727, 318] on div "AOG Maint Riga (Riga Intl) Planned Maint Zurich Grounded New York (Teterboro) P…" at bounding box center [838, 200] width 1459 height 332
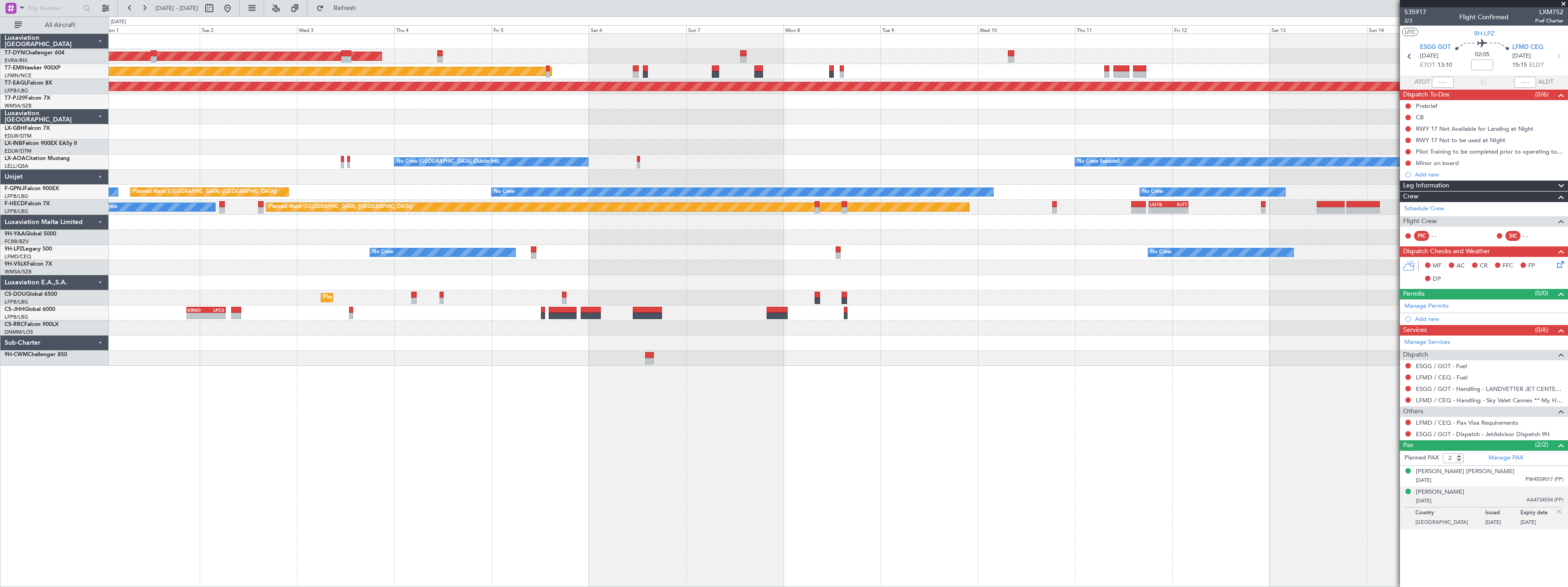
click at [777, 367] on div "AOG Maint Riga (Riga Intl) Planned Maint Zurich Grounded New York (Teterboro) P…" at bounding box center [838, 310] width 1459 height 554
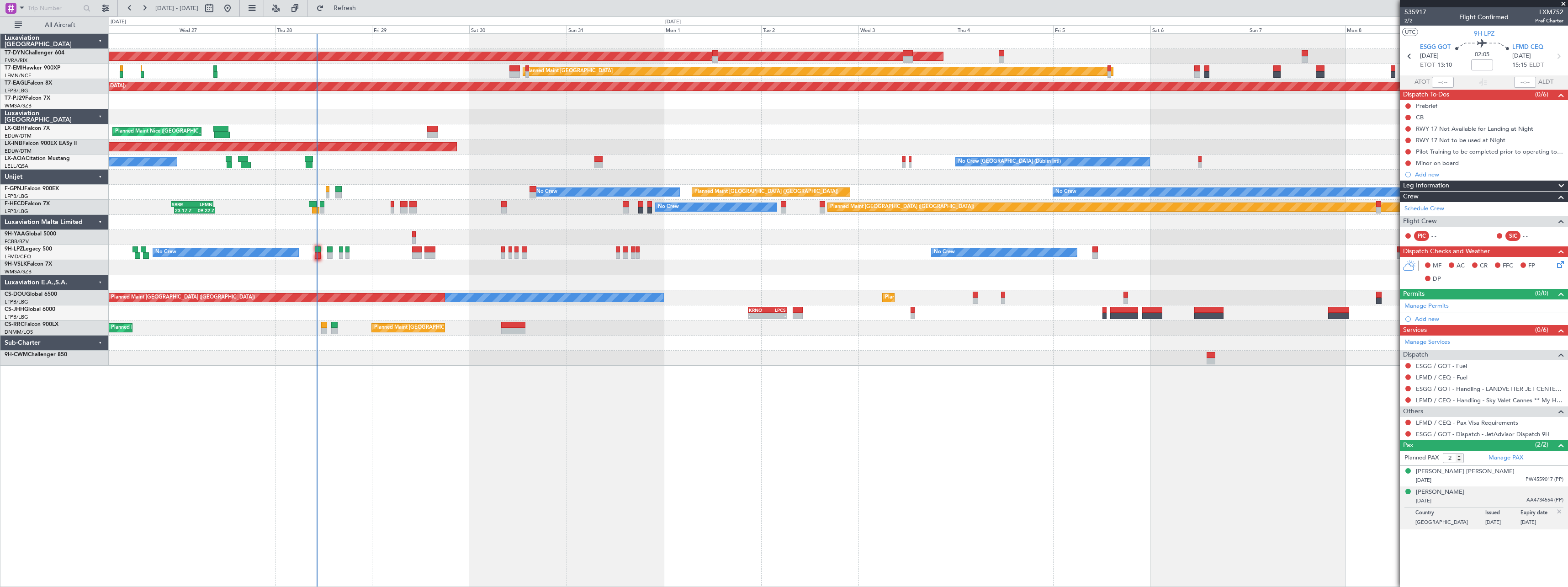
click at [785, 281] on div at bounding box center [838, 283] width 1459 height 15
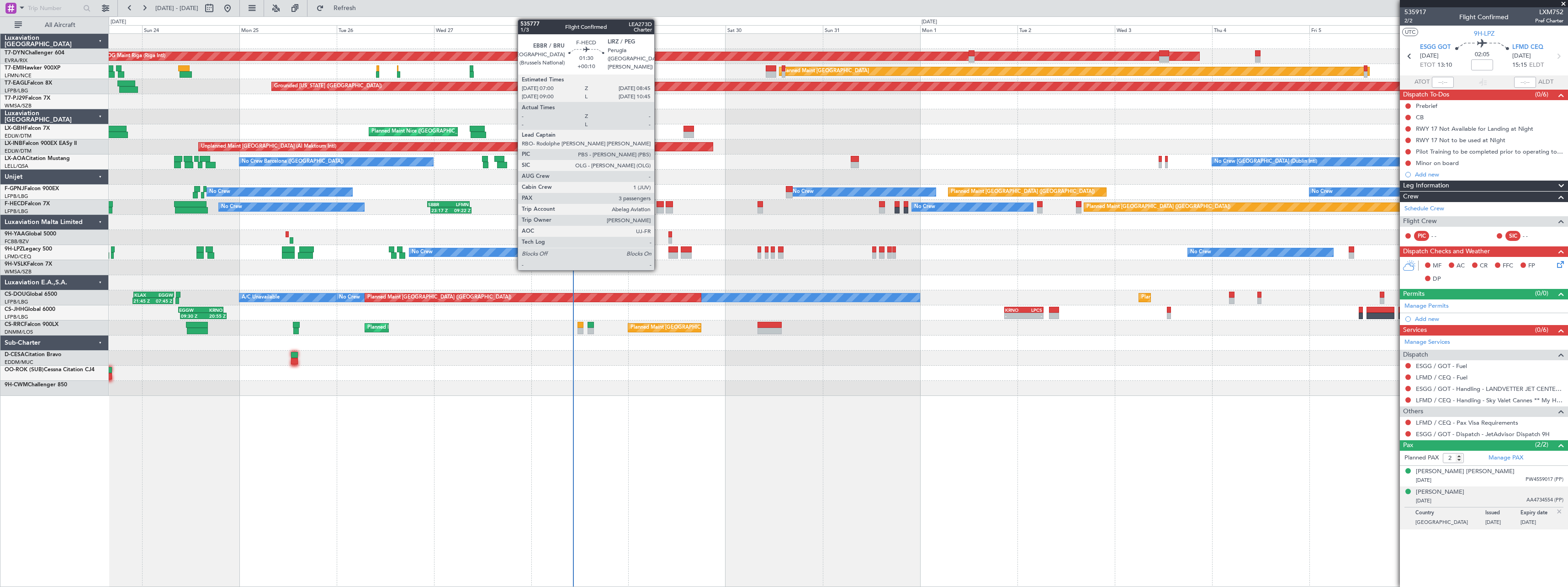
click at [659, 205] on div at bounding box center [660, 204] width 7 height 7
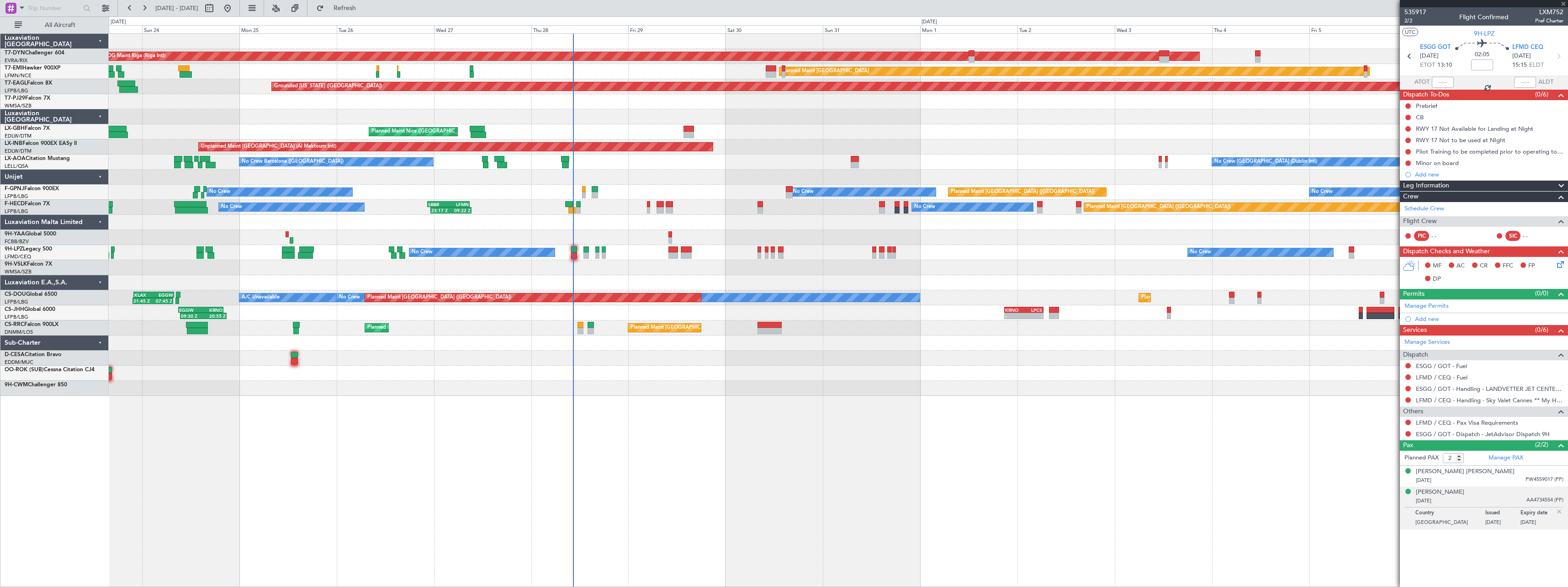
type input "+00:10"
type input "3"
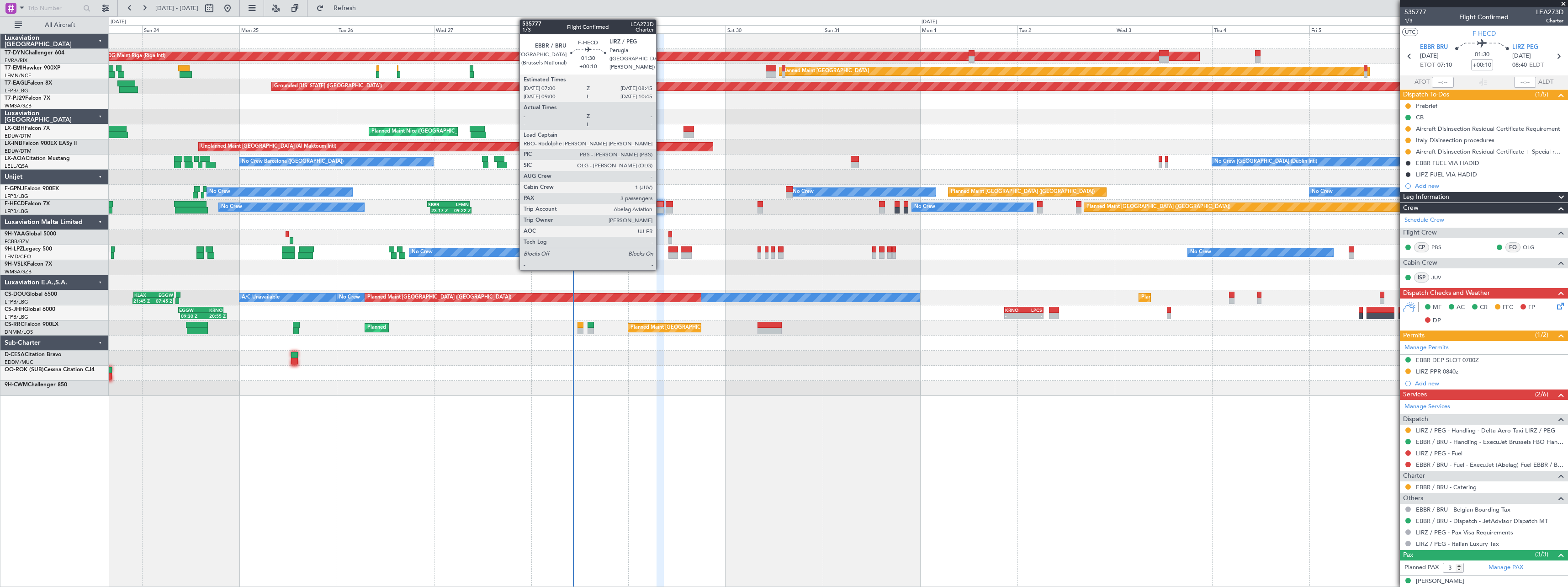
click at [660, 210] on div at bounding box center [660, 210] width 7 height 7
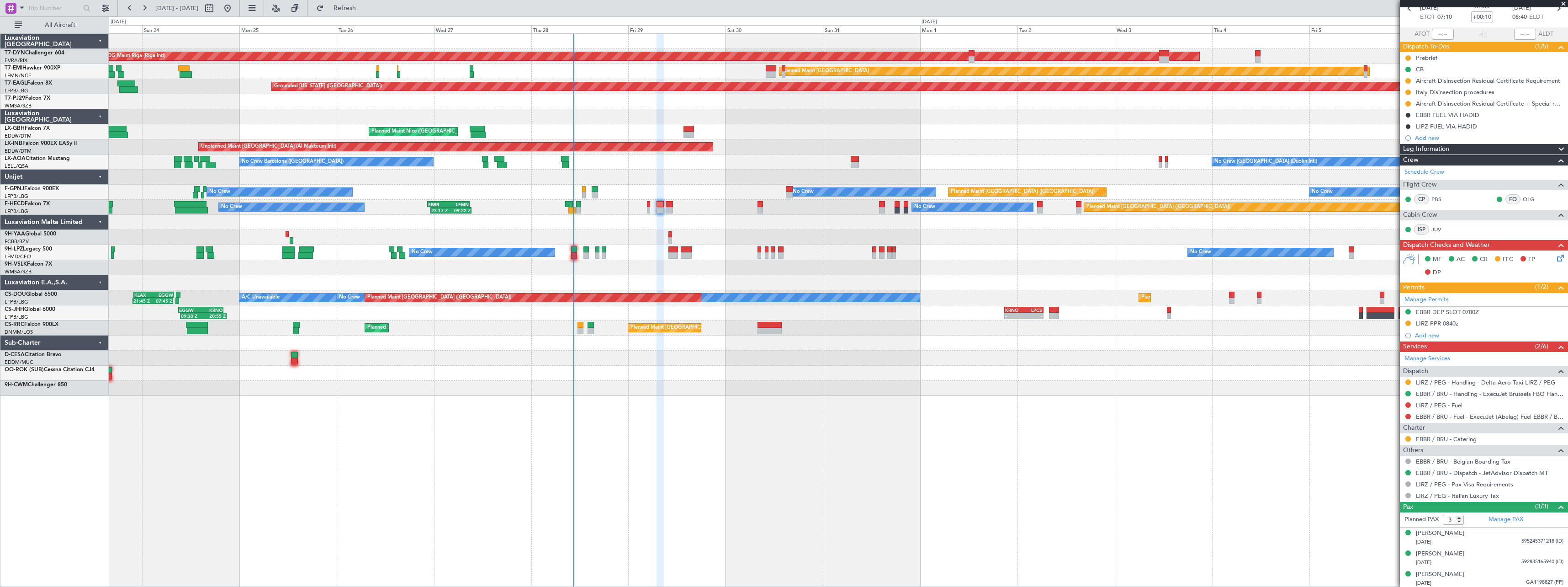
scroll to position [50, 0]
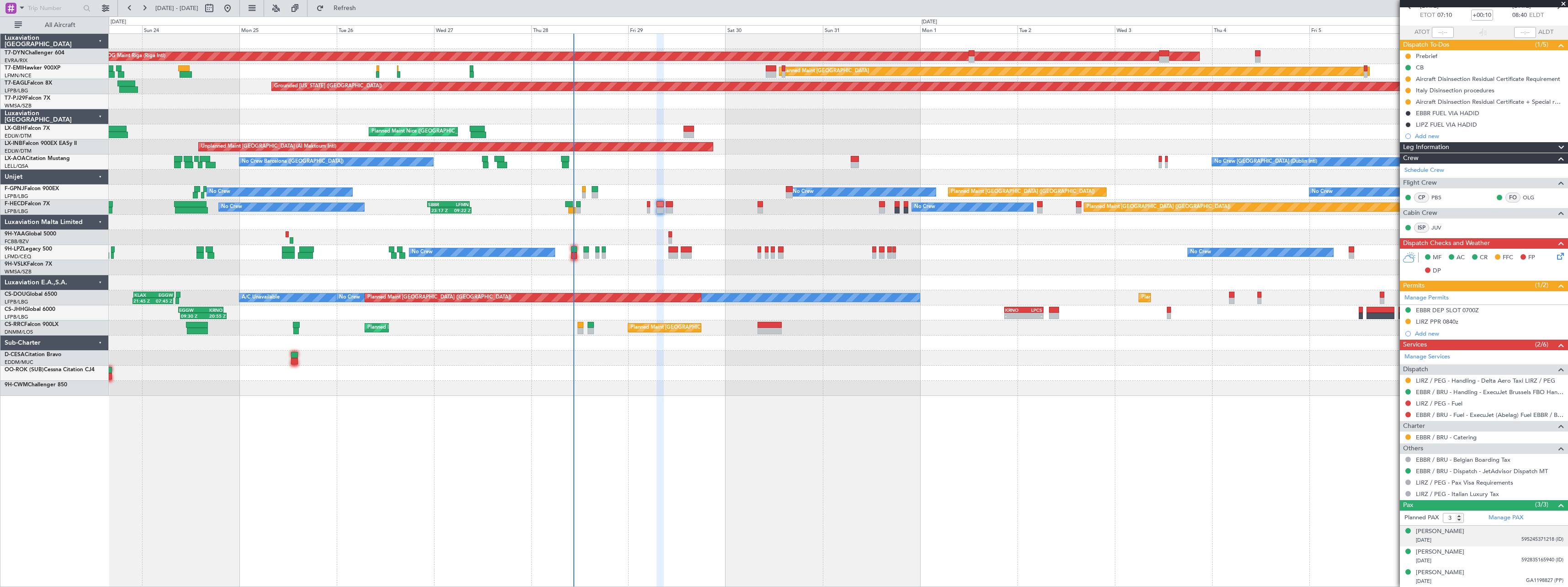
click at [1497, 540] on div "12/11/1959 595245371218 (ID)" at bounding box center [1489, 540] width 147 height 9
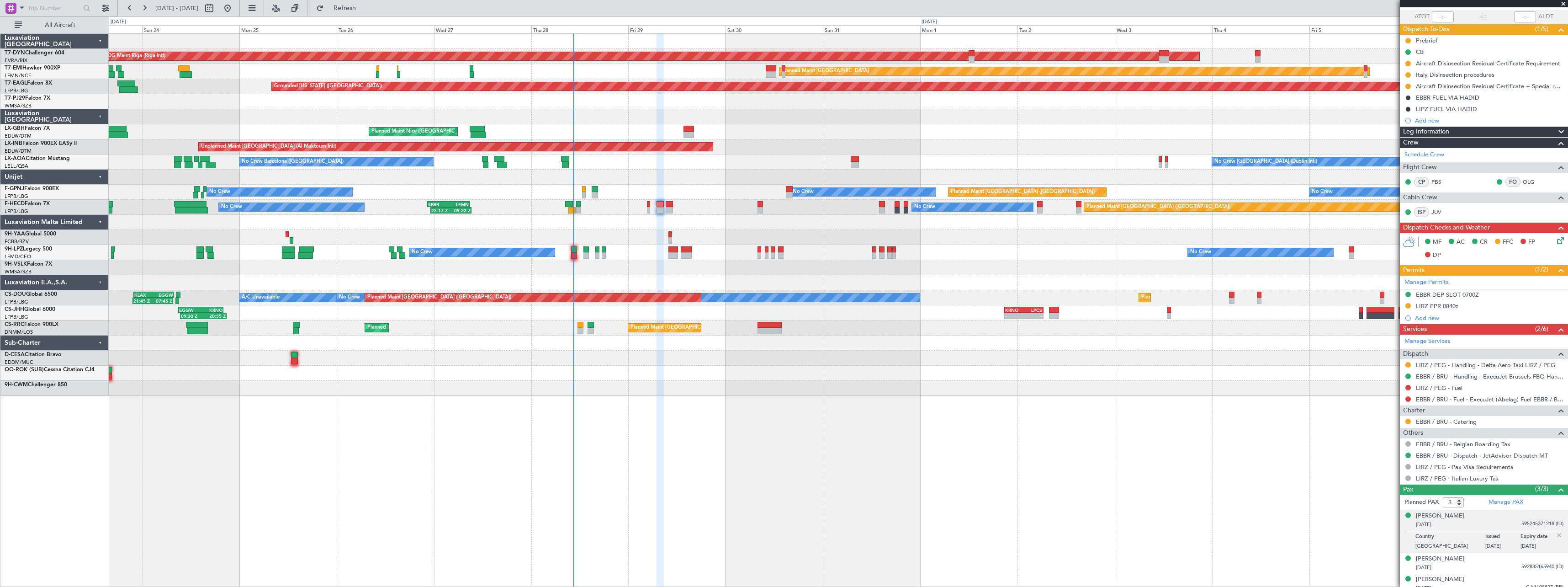
scroll to position [72, 0]
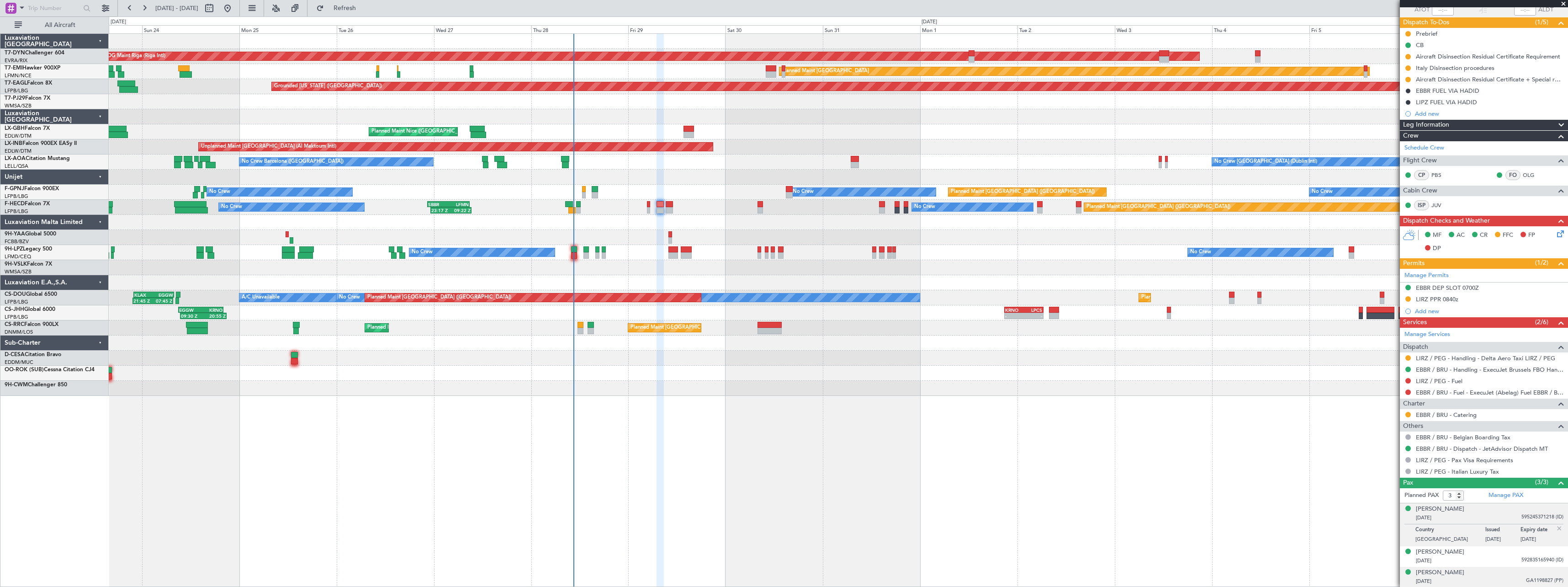
click at [1489, 578] on div "23/06/1963 GA1198827 (PP)" at bounding box center [1489, 581] width 147 height 9
click at [1498, 521] on div "12/11/1959 595245371218 (ID)" at bounding box center [1489, 518] width 147 height 9
click at [1457, 510] on div "[PERSON_NAME]" at bounding box center [1440, 509] width 49 height 9
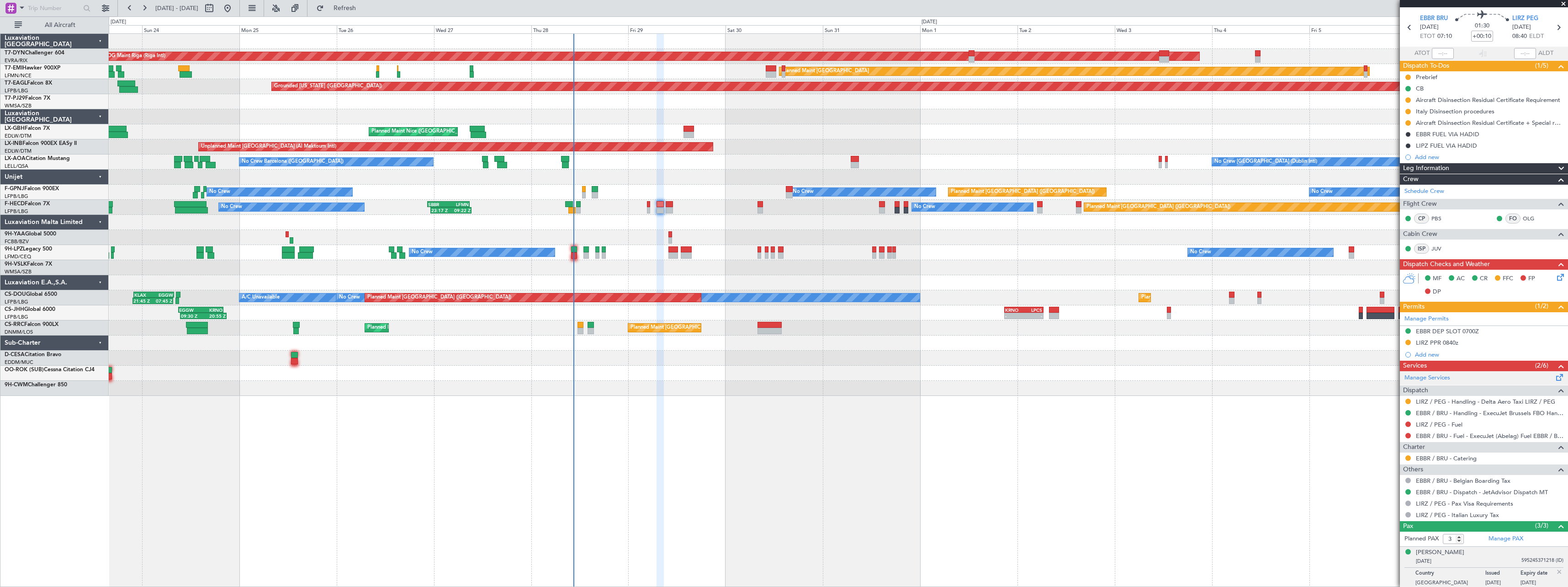
scroll to position [0, 0]
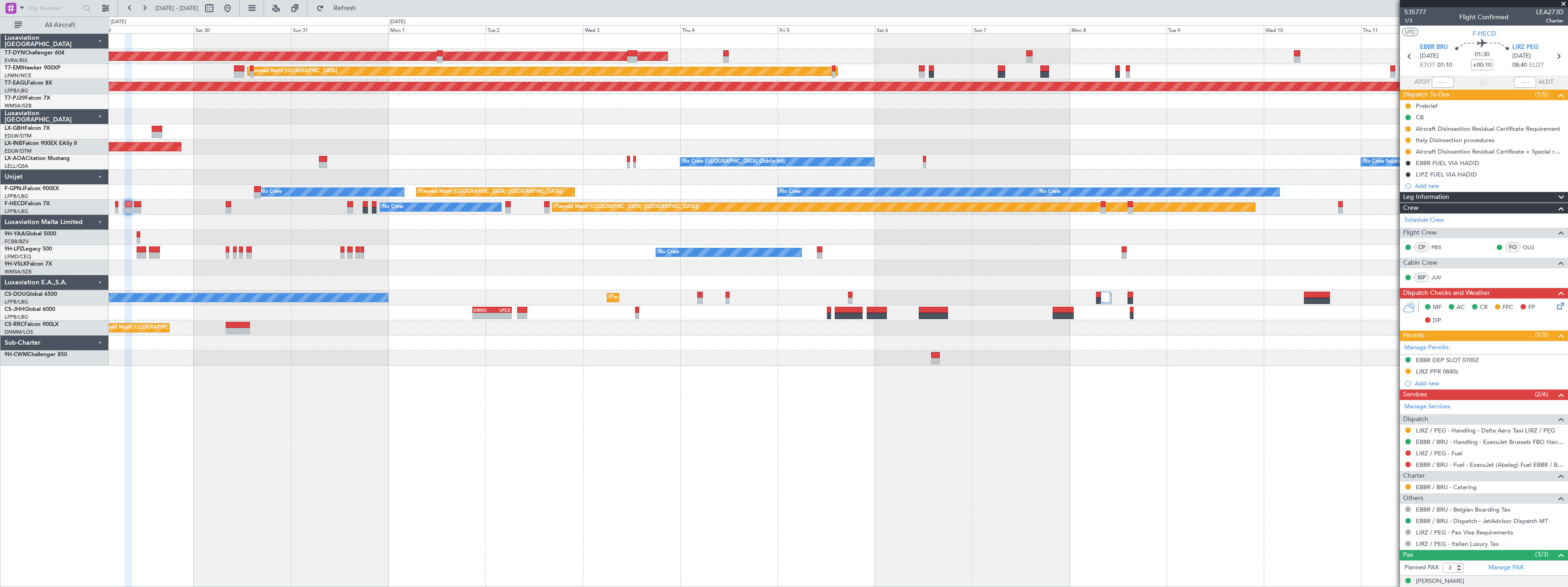
click at [996, 133] on div "Planned Maint Nice ([GEOGRAPHIC_DATA])" at bounding box center [838, 132] width 1459 height 15
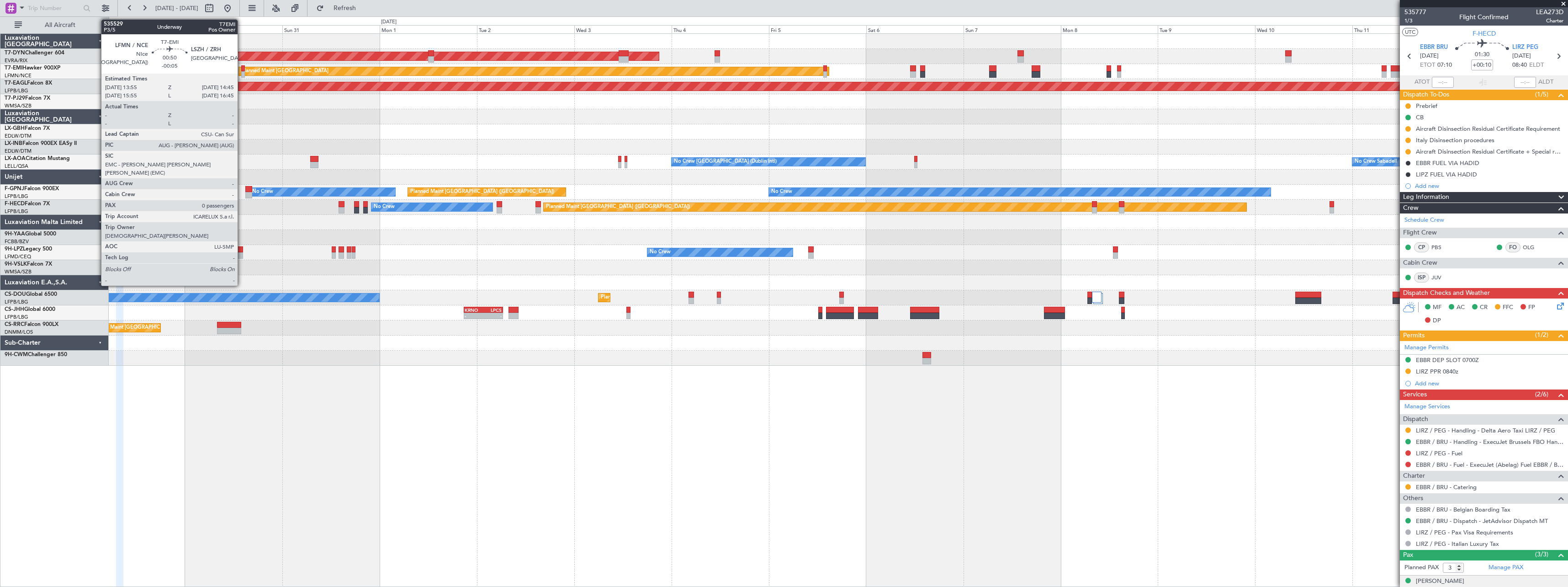
click at [242, 69] on div at bounding box center [243, 68] width 4 height 7
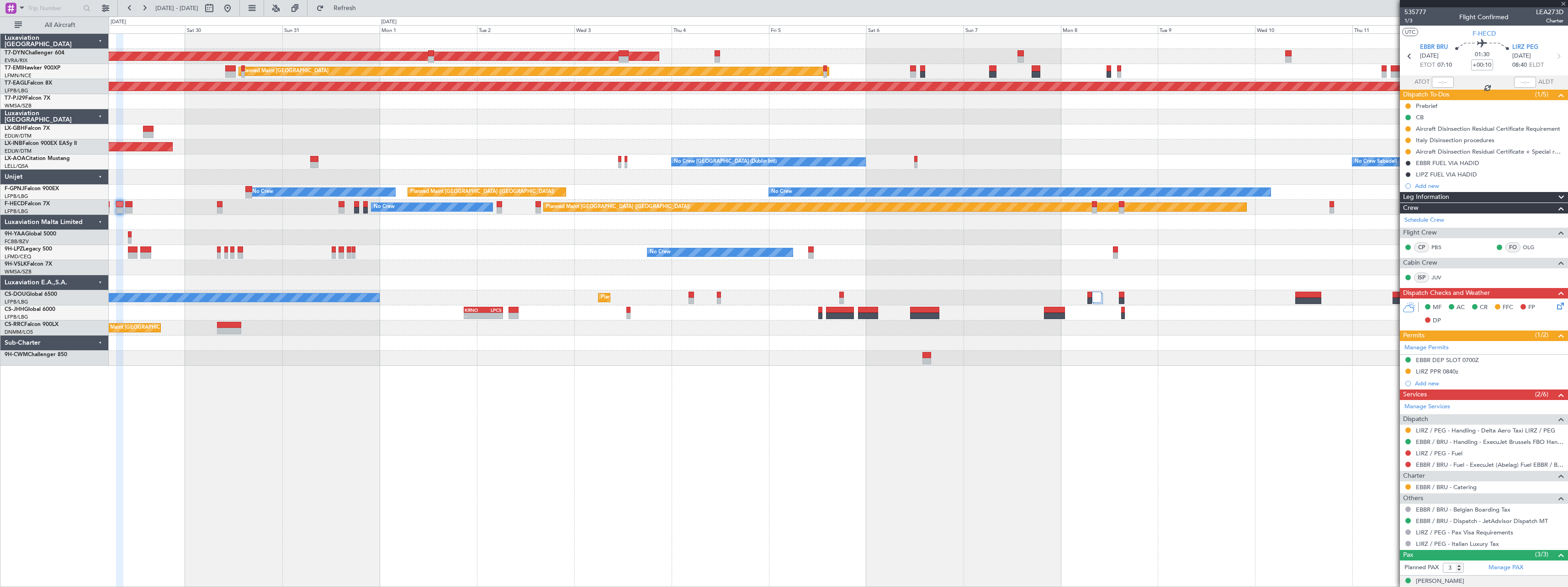
type input "-00:05"
type input "0"
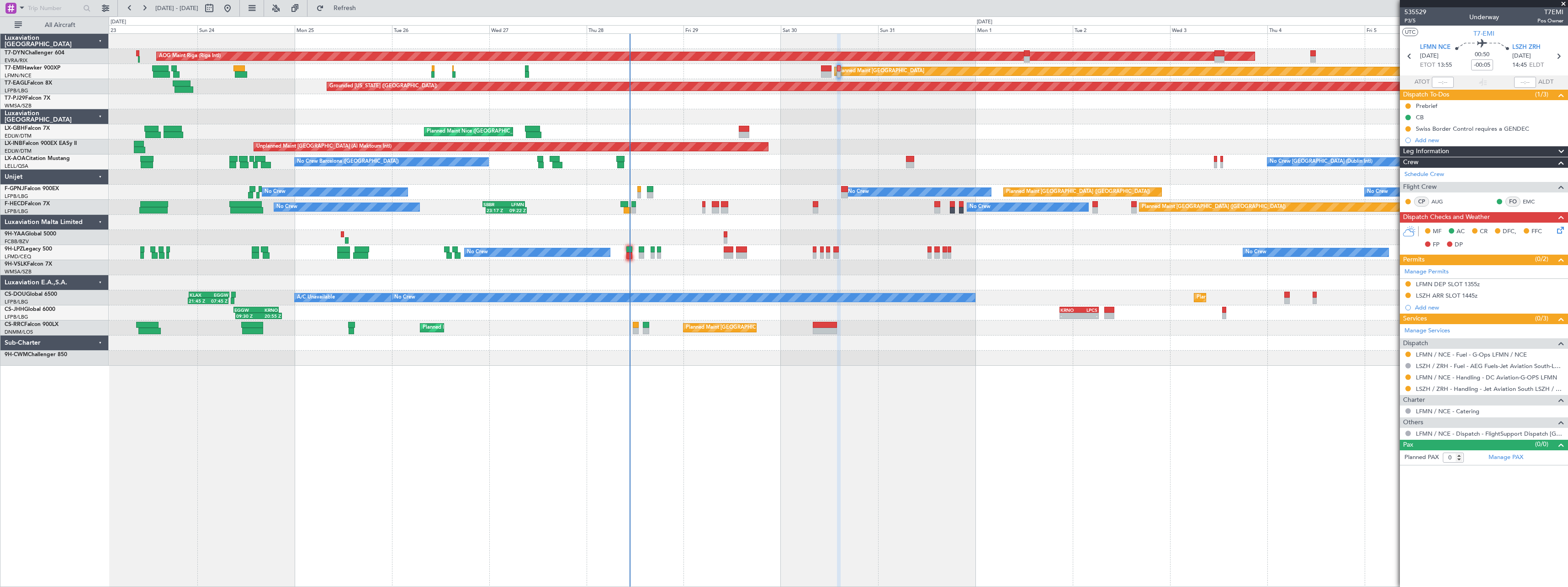
click at [737, 321] on div "Planned Maint Paris (Le Bourget) Planned Maint Paris (Le Bourget) Planned Maint…" at bounding box center [838, 328] width 1459 height 15
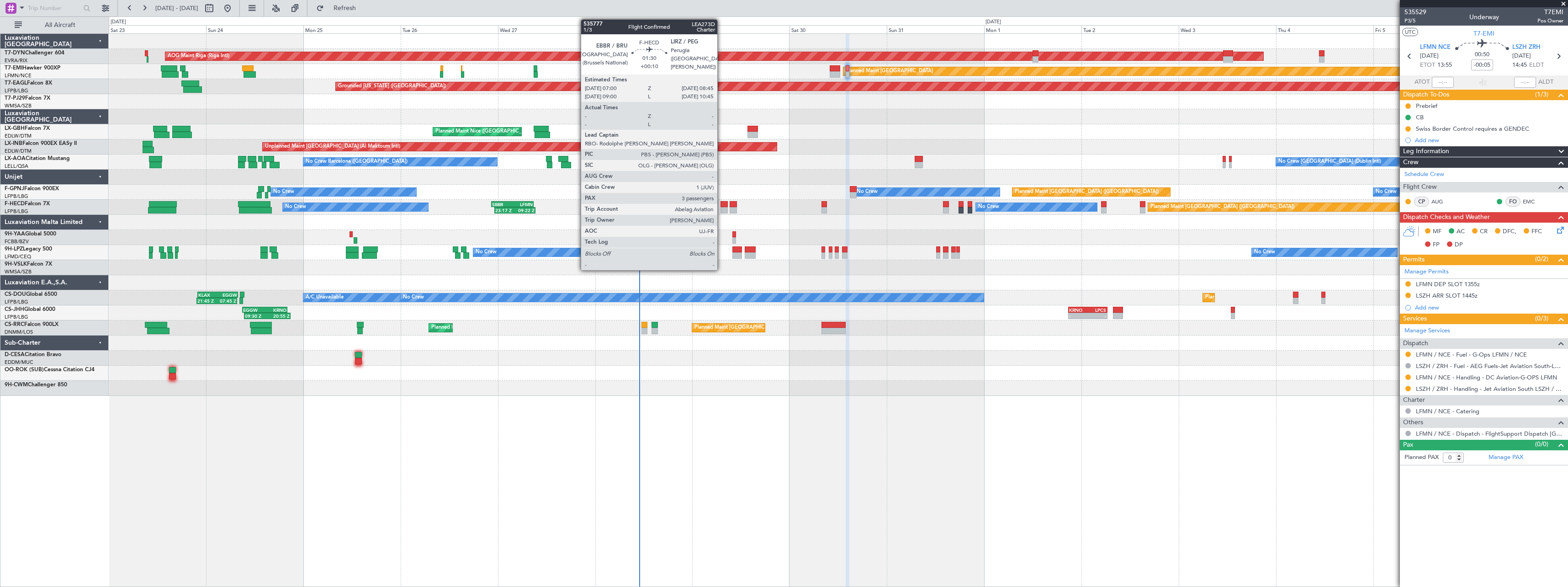
click at [721, 208] on div at bounding box center [724, 210] width 7 height 7
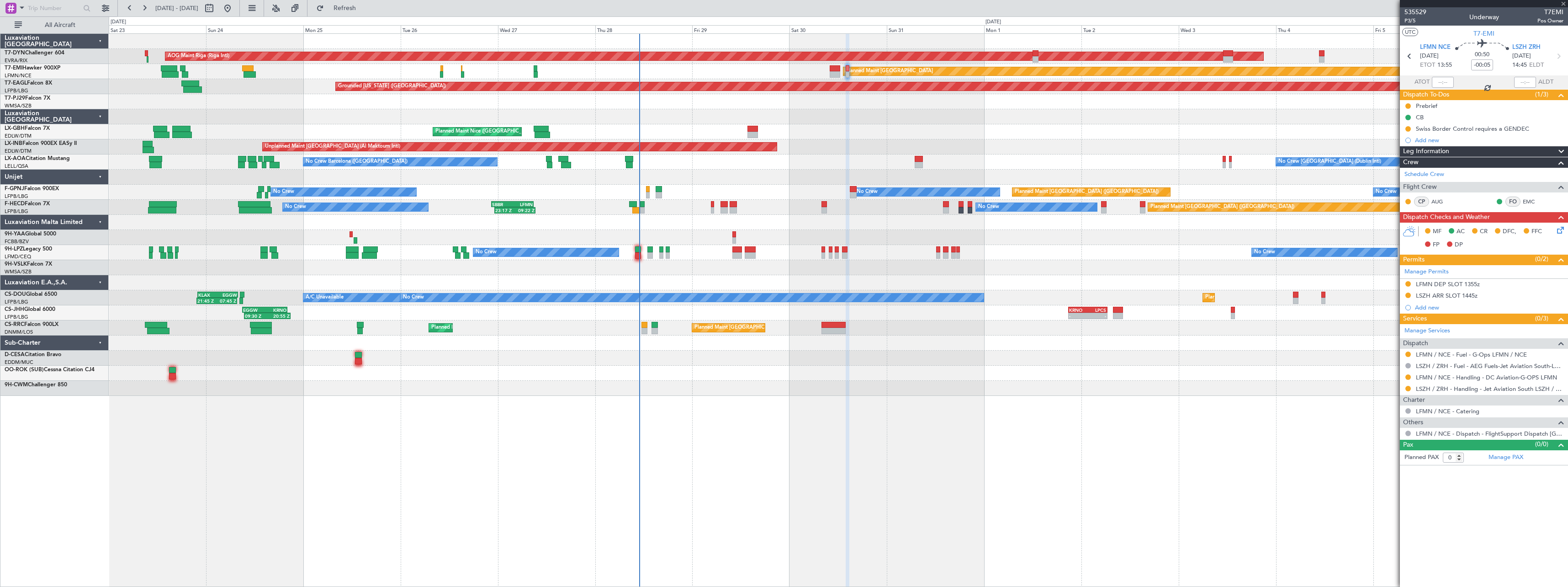
type input "+00:10"
type input "3"
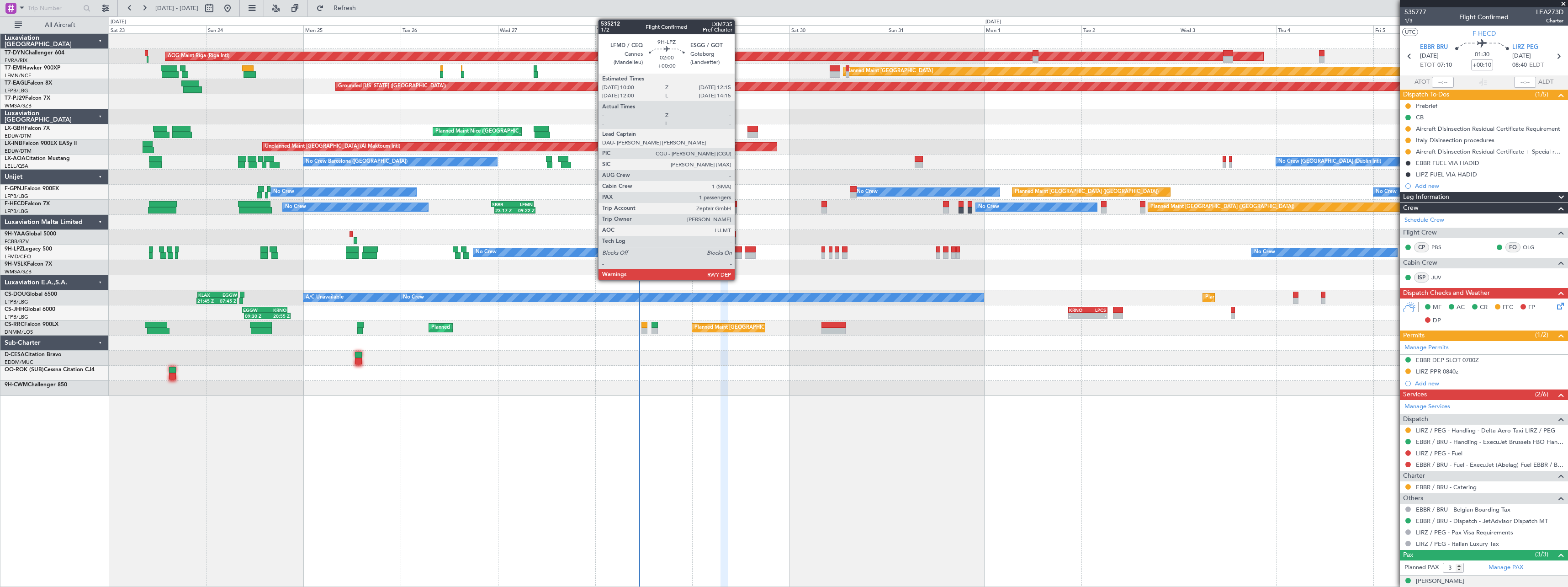
click at [739, 255] on div at bounding box center [737, 255] width 9 height 7
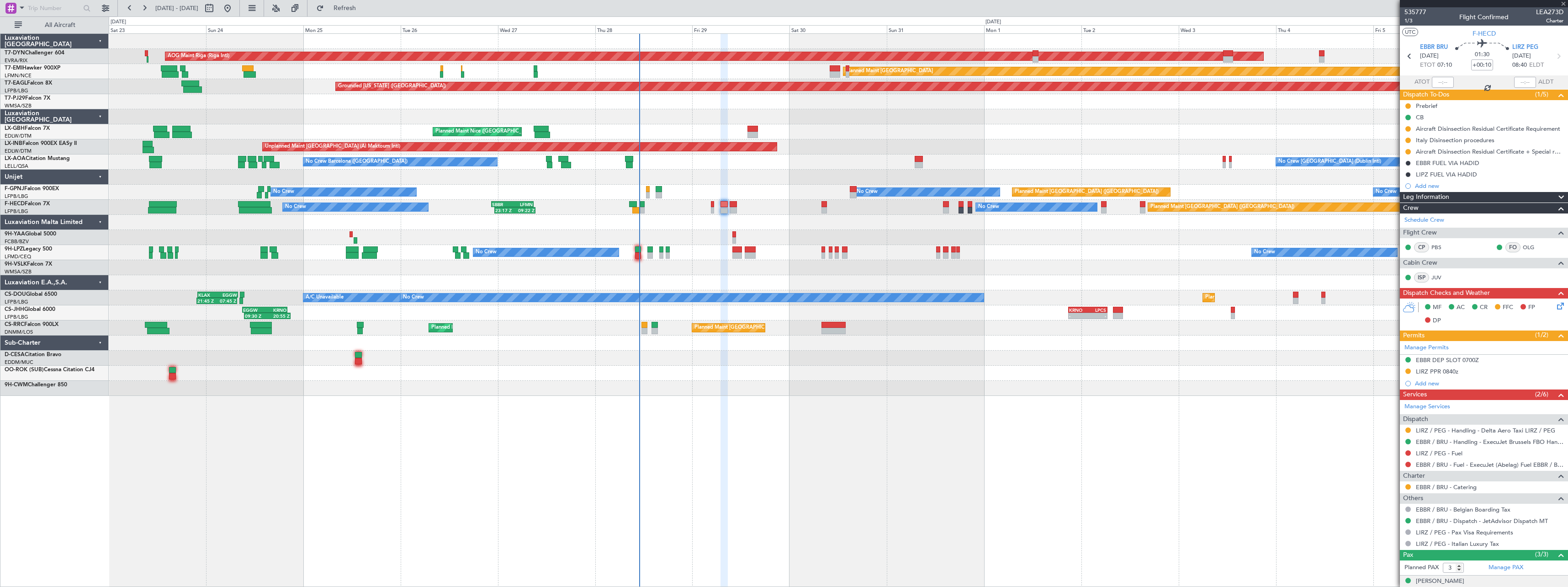
type input "1"
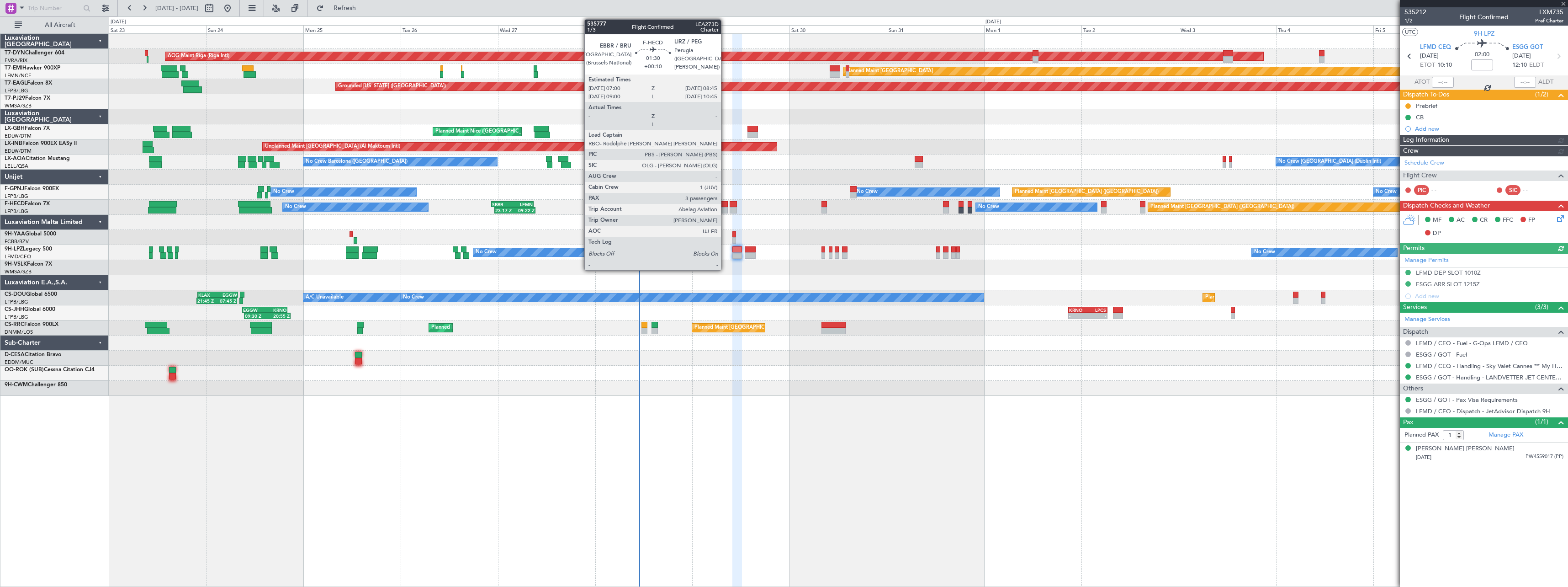
click at [725, 206] on div at bounding box center [724, 204] width 7 height 7
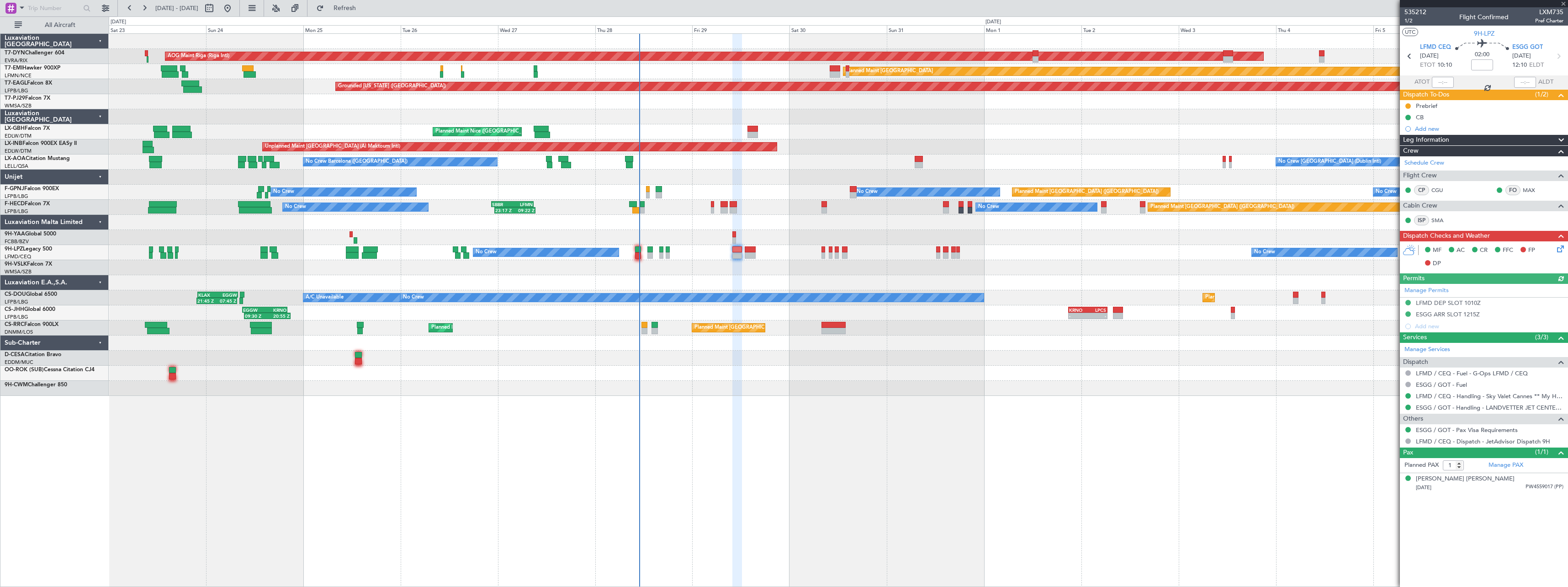
type input "+00:10"
type input "3"
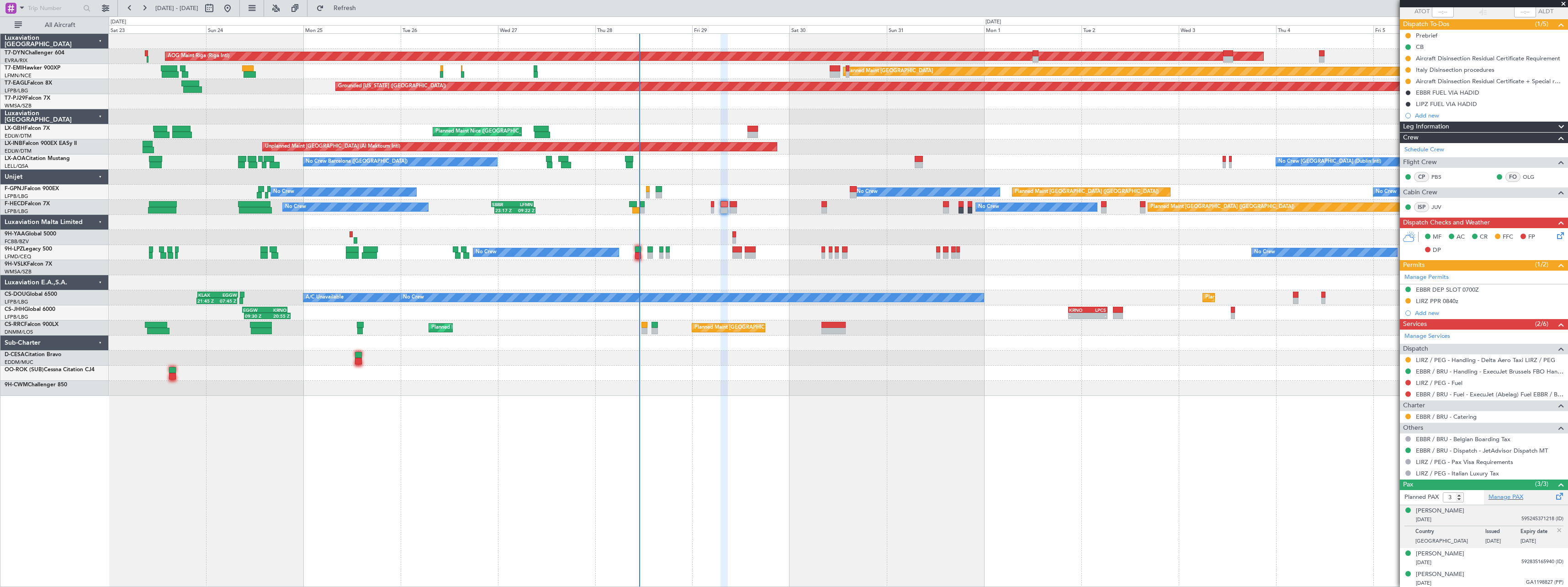
scroll to position [72, 0]
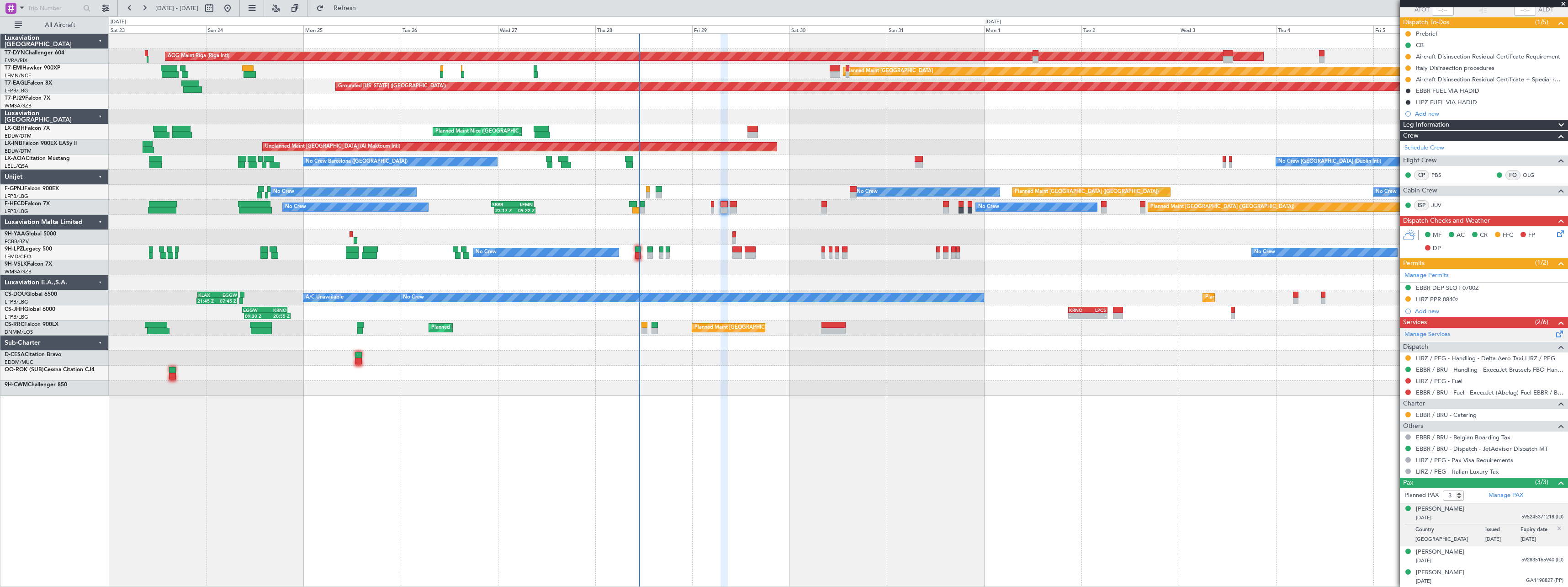
click at [1554, 332] on span at bounding box center [1559, 332] width 11 height 7
click at [579, 450] on div "AOG Maint Riga (Riga Intl) Planned Maint [GEOGRAPHIC_DATA]-[GEOGRAPHIC_DATA] Pl…" at bounding box center [838, 310] width 1459 height 554
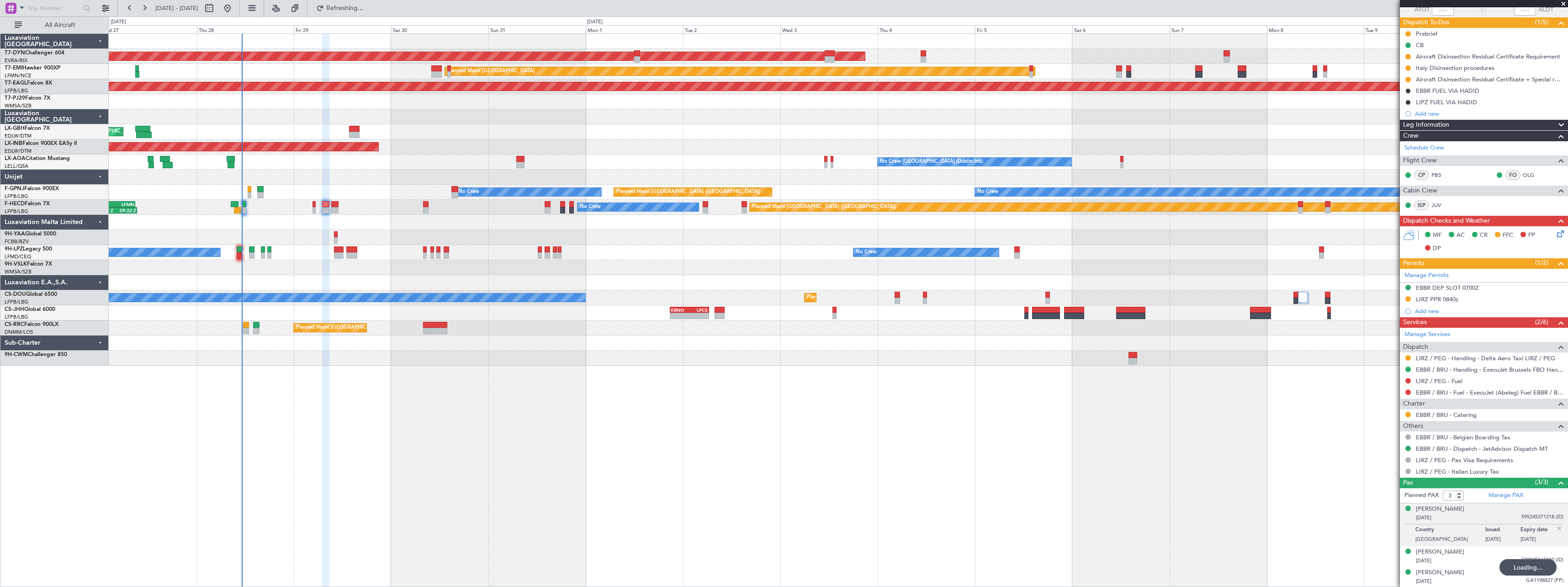
click at [648, 253] on div "No Crew No Crew No Crew" at bounding box center [838, 252] width 1459 height 15
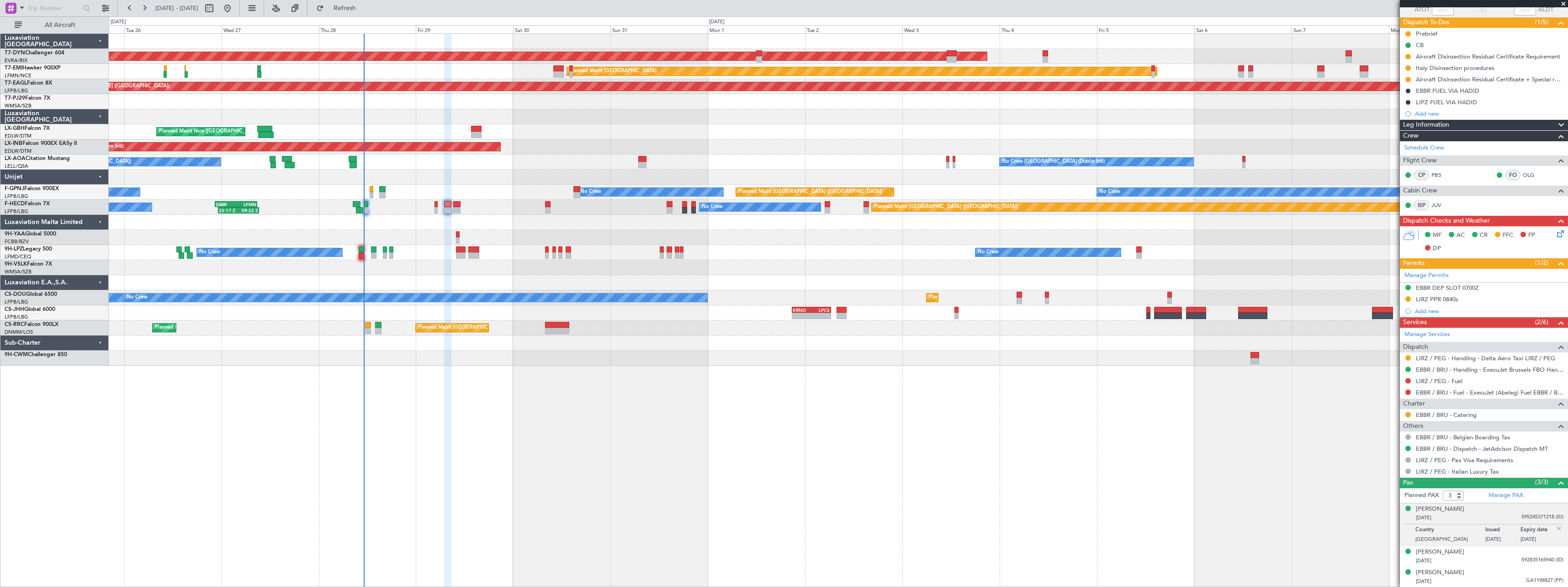
click at [600, 384] on div "AOG Maint Riga (Riga Intl) Planned Maint [GEOGRAPHIC_DATA]-[GEOGRAPHIC_DATA] Pl…" at bounding box center [838, 310] width 1459 height 554
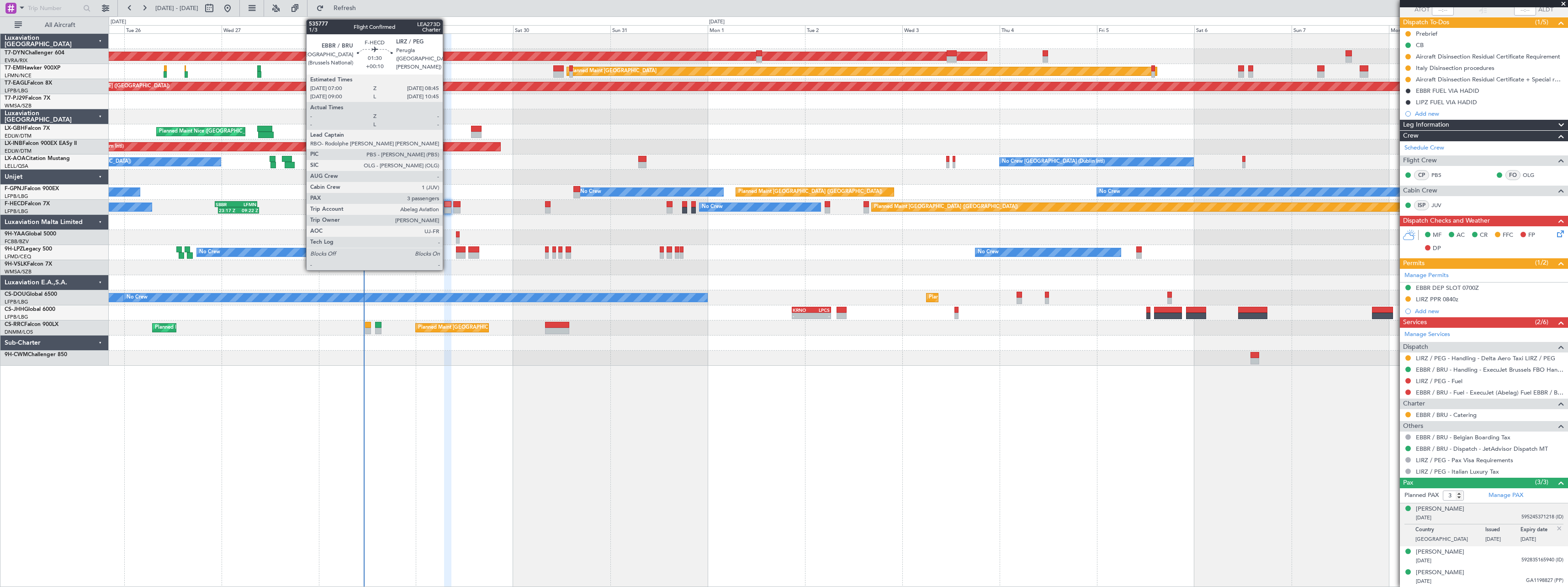
click at [447, 205] on div at bounding box center [448, 204] width 7 height 7
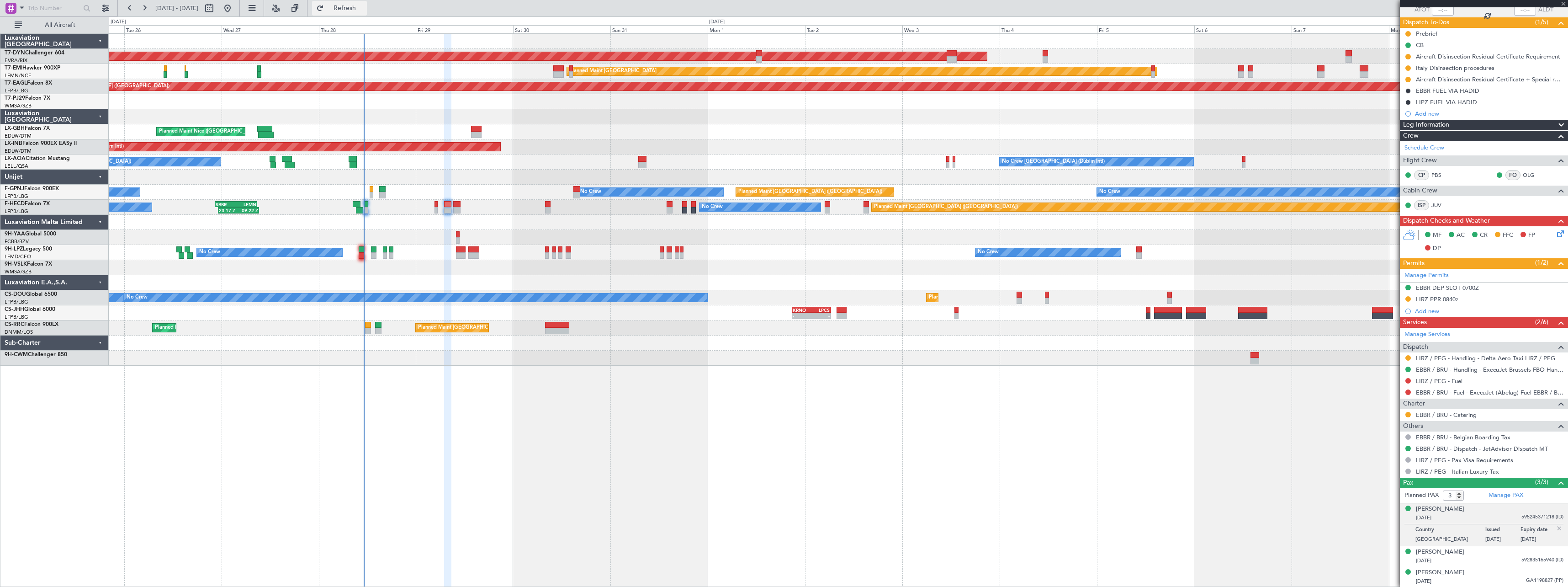
click at [364, 7] on span "Refresh" at bounding box center [345, 8] width 38 height 7
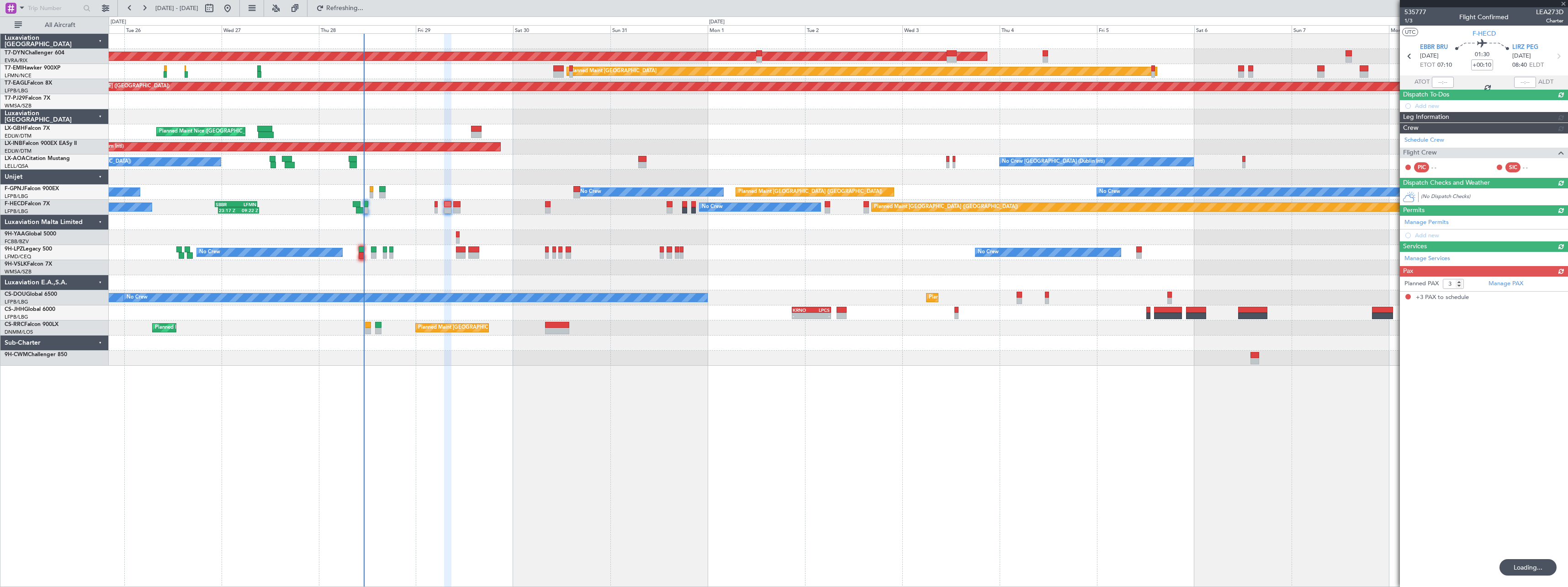
scroll to position [0, 0]
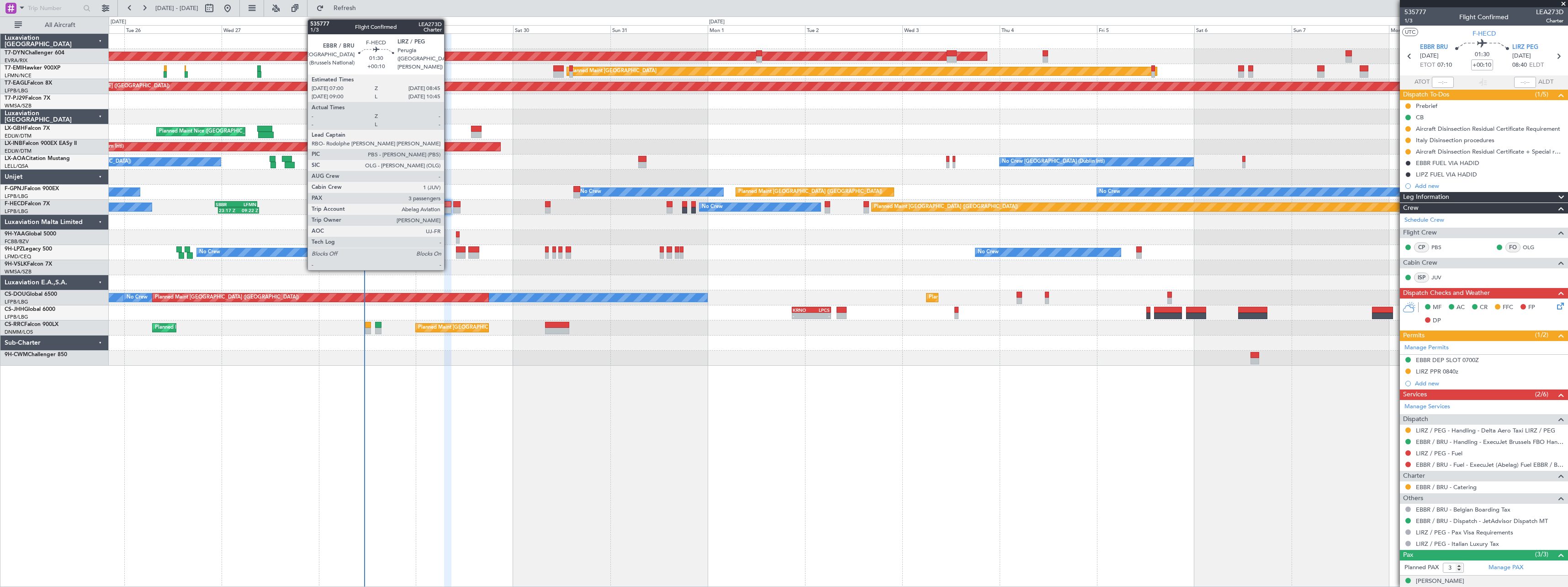
click at [448, 204] on div at bounding box center [448, 204] width 7 height 7
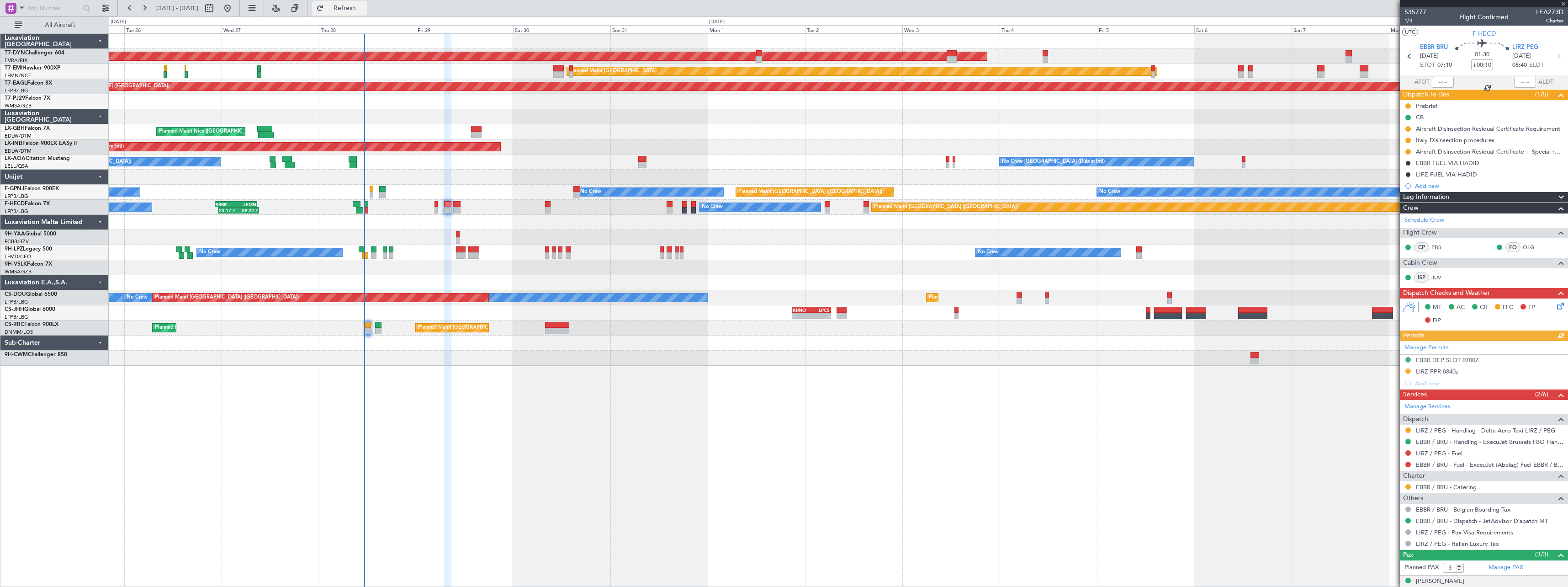
click at [367, 12] on button "Refresh" at bounding box center [340, 9] width 55 height 15
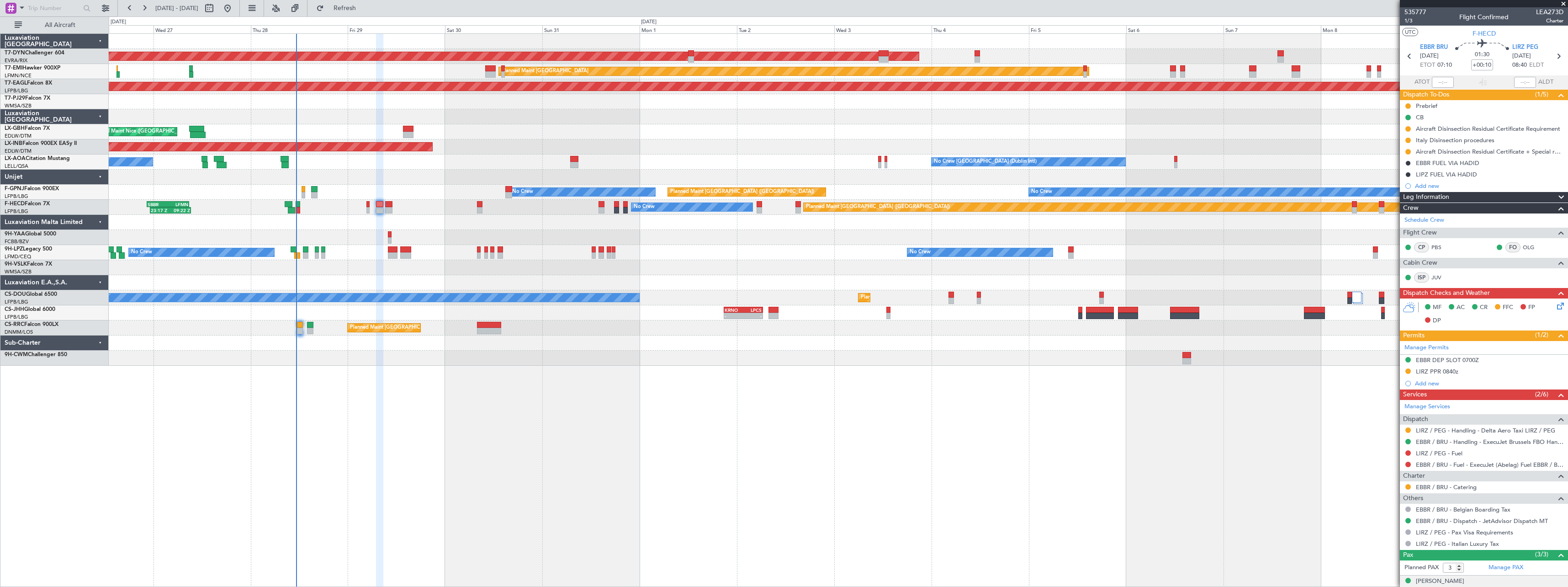
click at [744, 362] on div at bounding box center [838, 358] width 1459 height 15
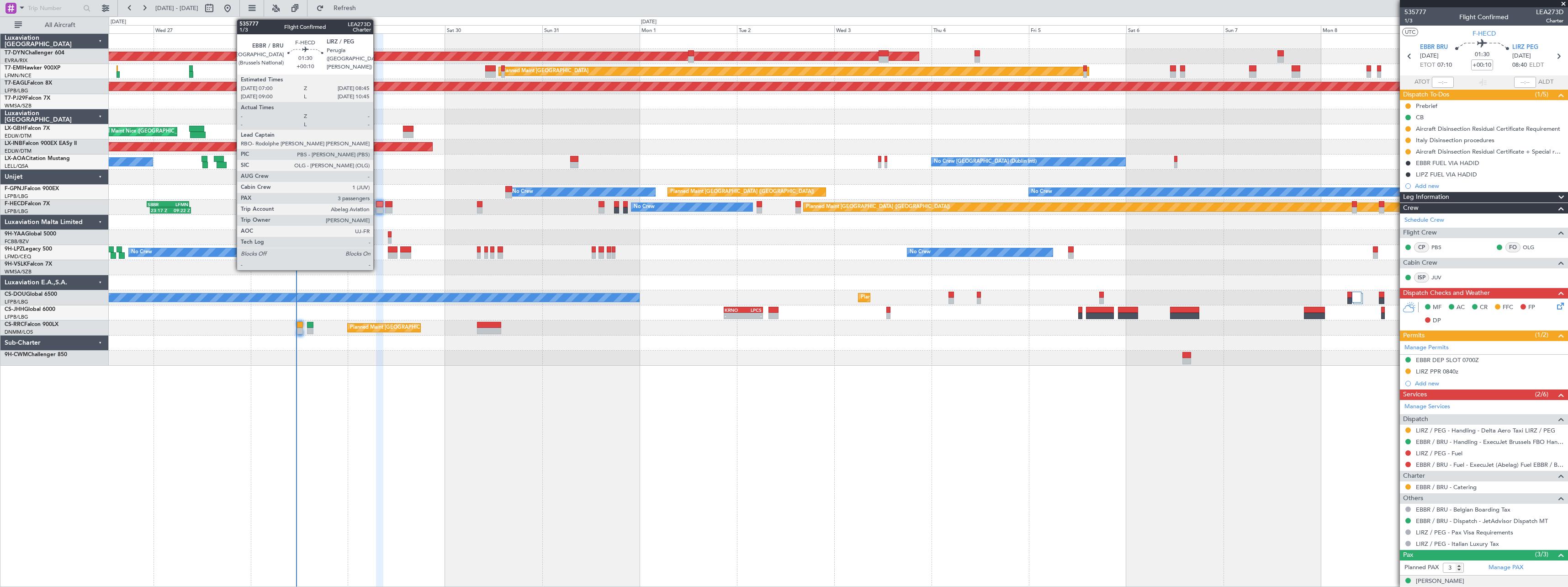
click at [377, 204] on div at bounding box center [380, 204] width 7 height 7
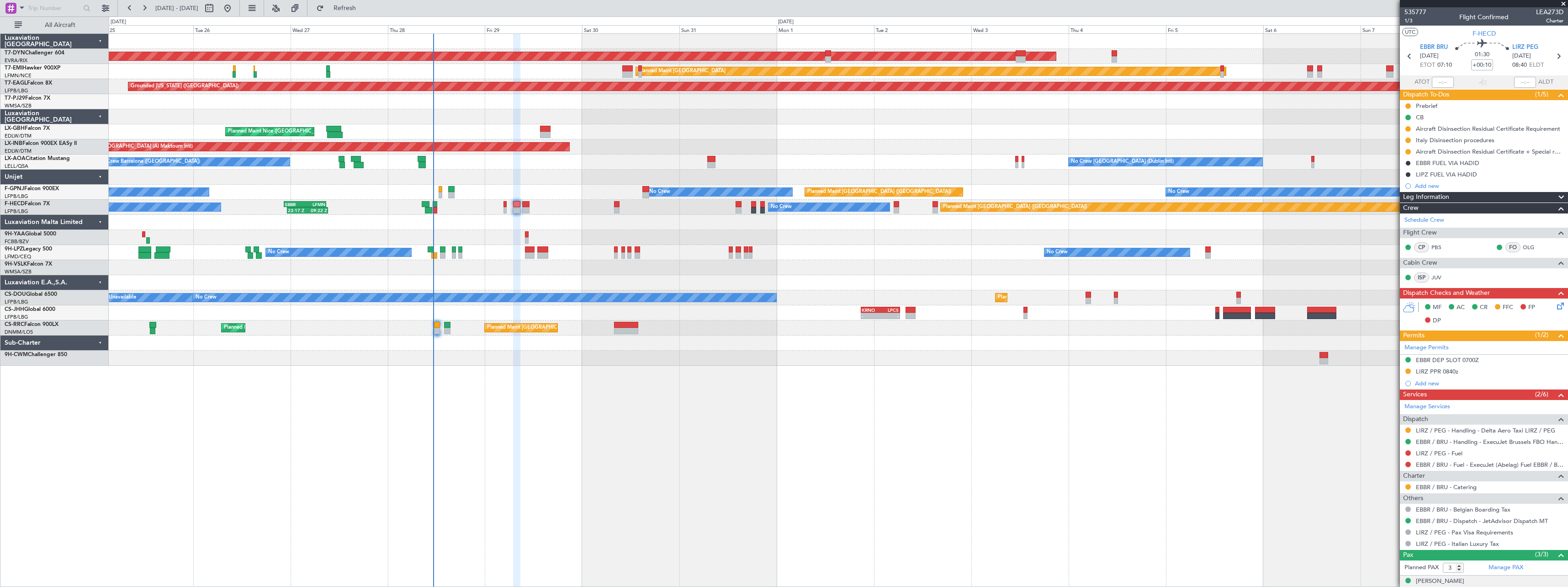
click at [663, 374] on div "AOG Maint Riga (Riga Intl) Planned Maint [GEOGRAPHIC_DATA]-[GEOGRAPHIC_DATA] Pl…" at bounding box center [838, 310] width 1459 height 554
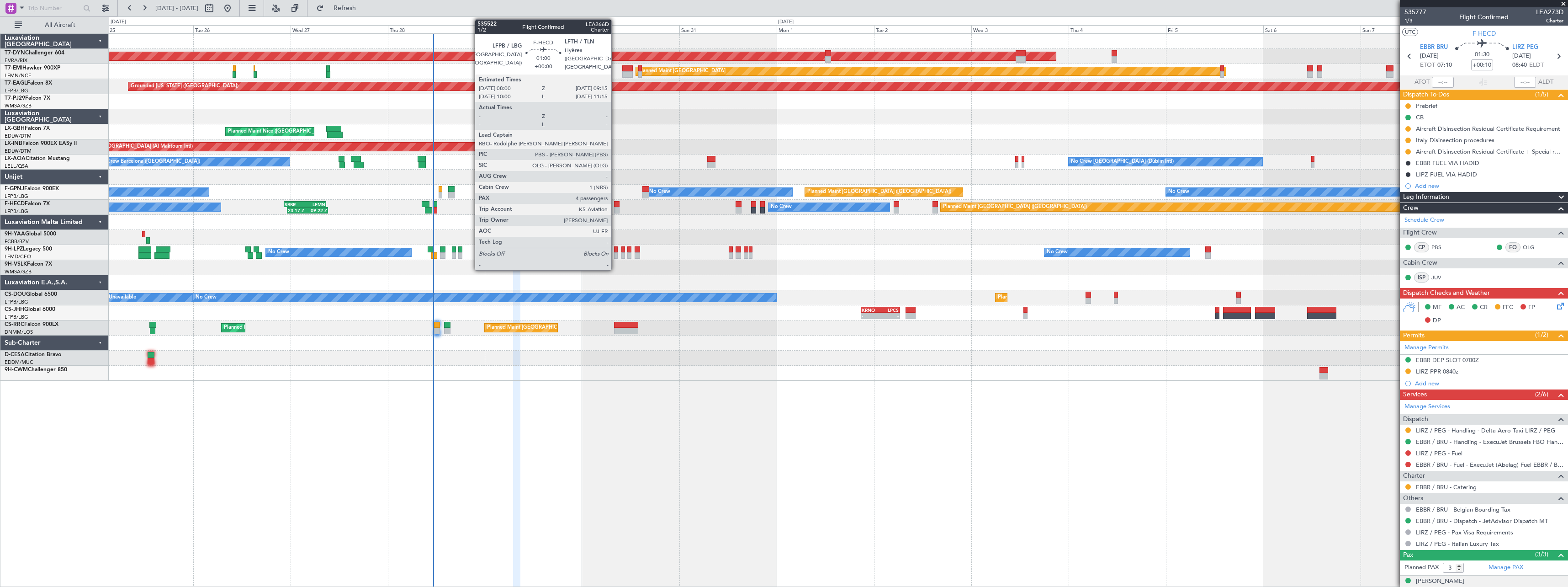
click at [615, 205] on div at bounding box center [617, 204] width 5 height 7
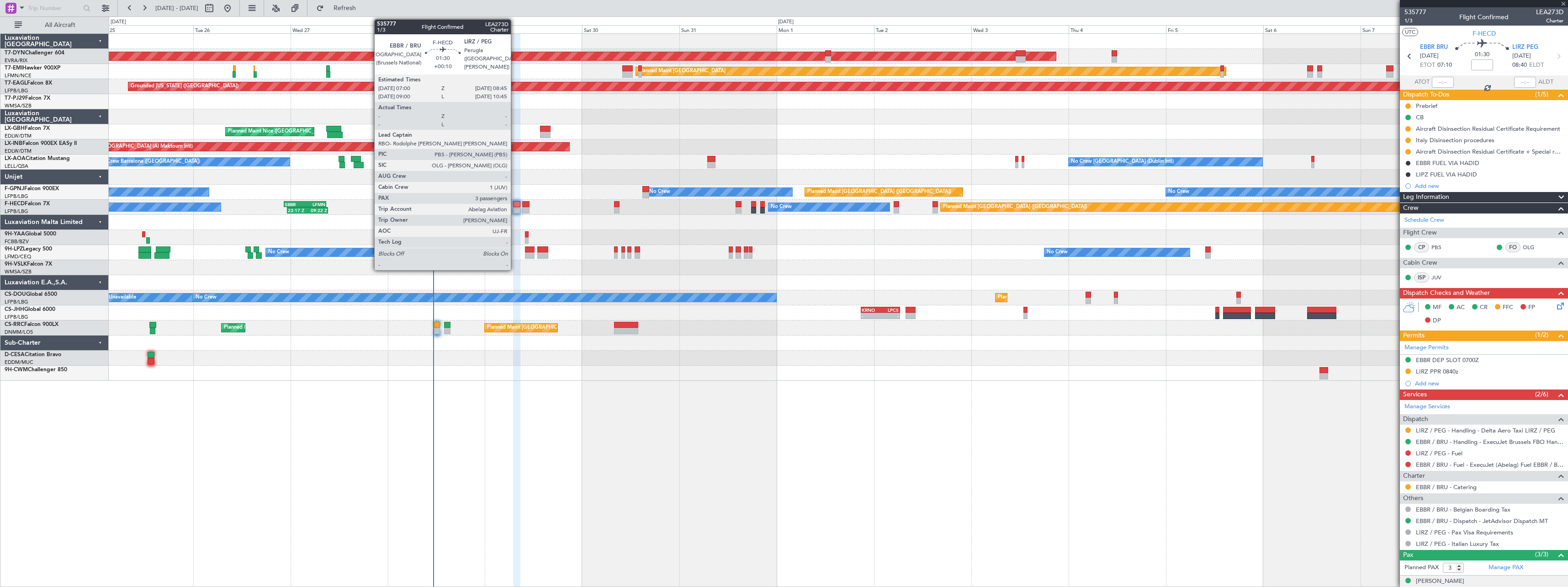
type input "4"
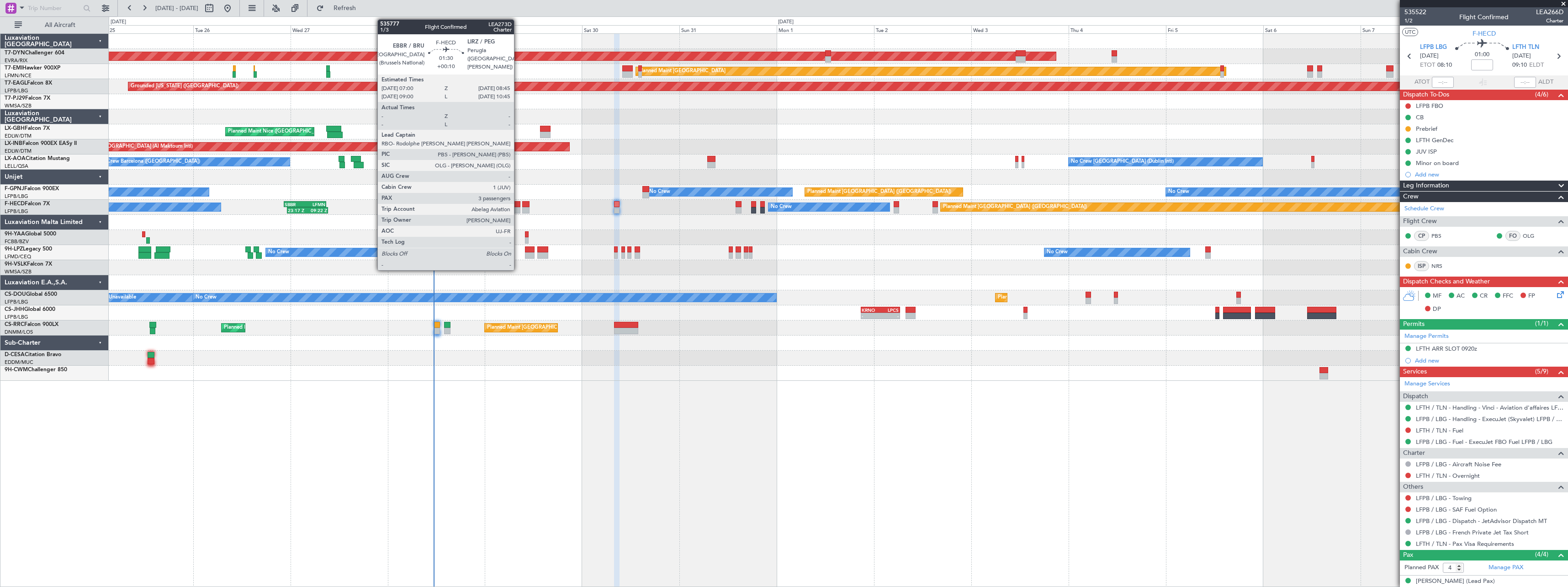
click at [518, 208] on div at bounding box center [517, 210] width 7 height 7
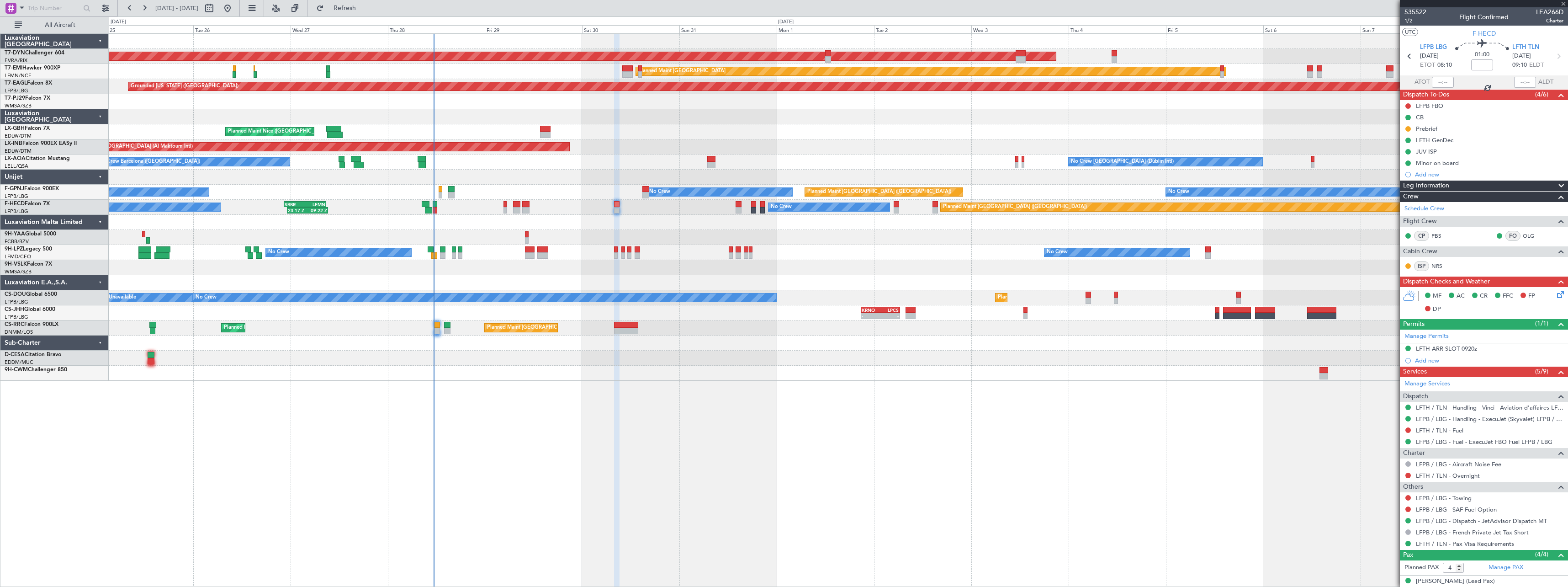
type input "+00:10"
type input "3"
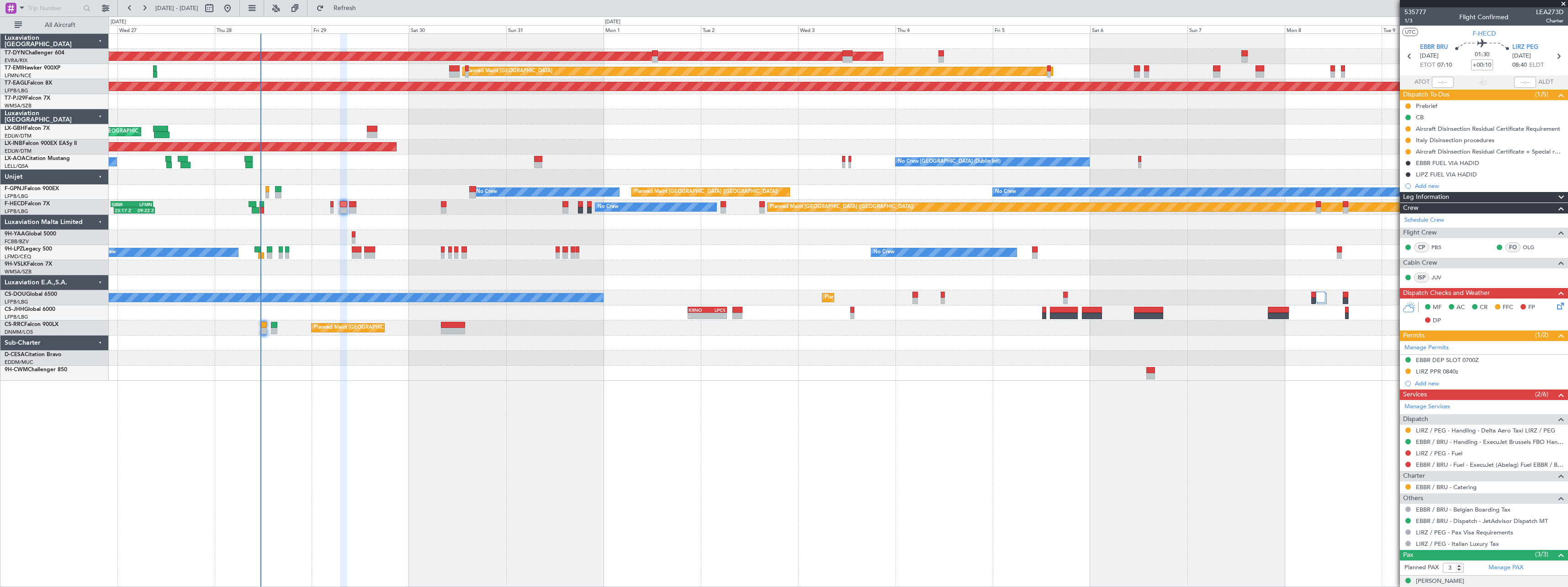
click at [612, 408] on div "AOG Maint Riga (Riga Intl) Planned Maint [GEOGRAPHIC_DATA] Grounded [US_STATE] …" at bounding box center [838, 310] width 1459 height 554
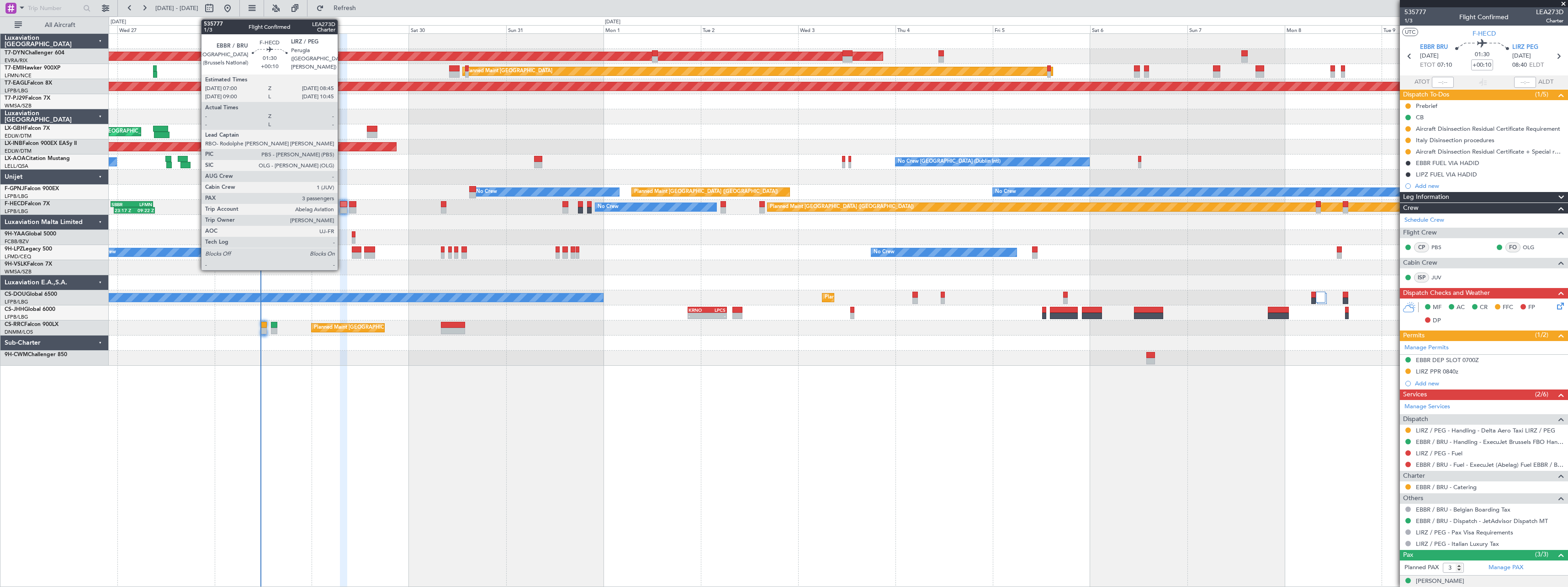
click at [341, 208] on div at bounding box center [343, 210] width 7 height 7
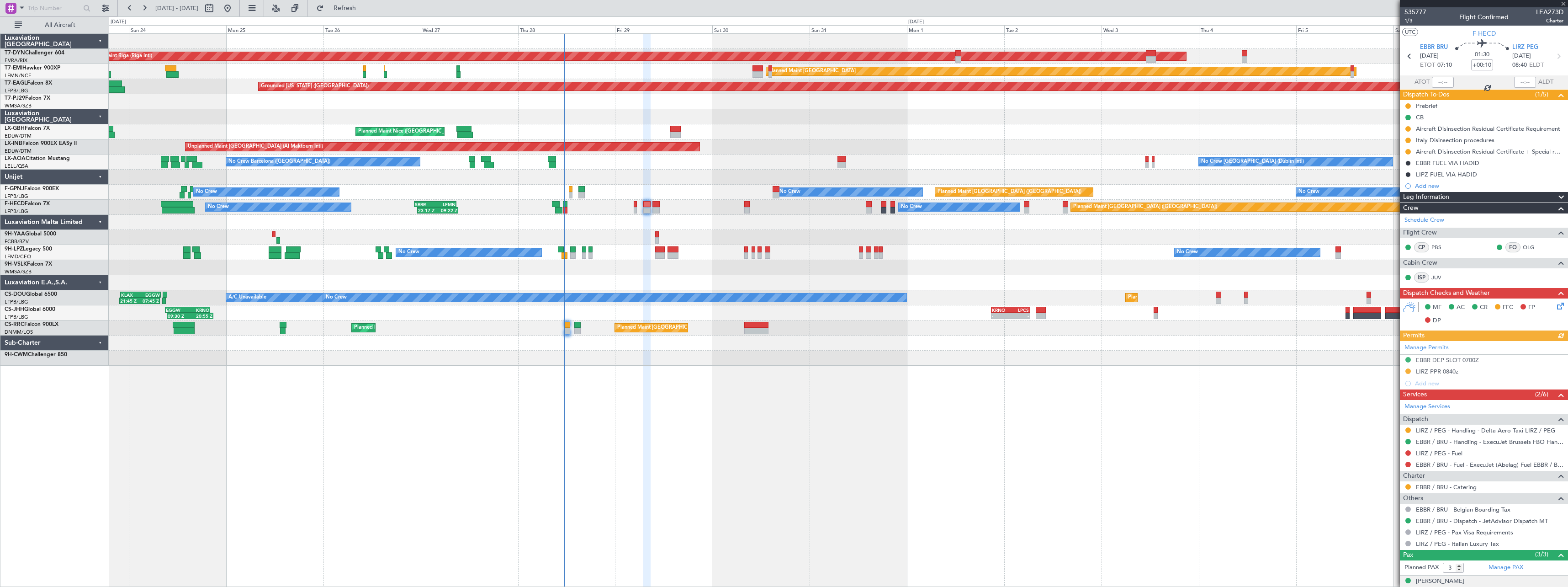
click at [707, 369] on div "AOG Maint Riga (Riga Intl) Planned Maint [GEOGRAPHIC_DATA]-[GEOGRAPHIC_DATA] Pl…" at bounding box center [838, 310] width 1459 height 554
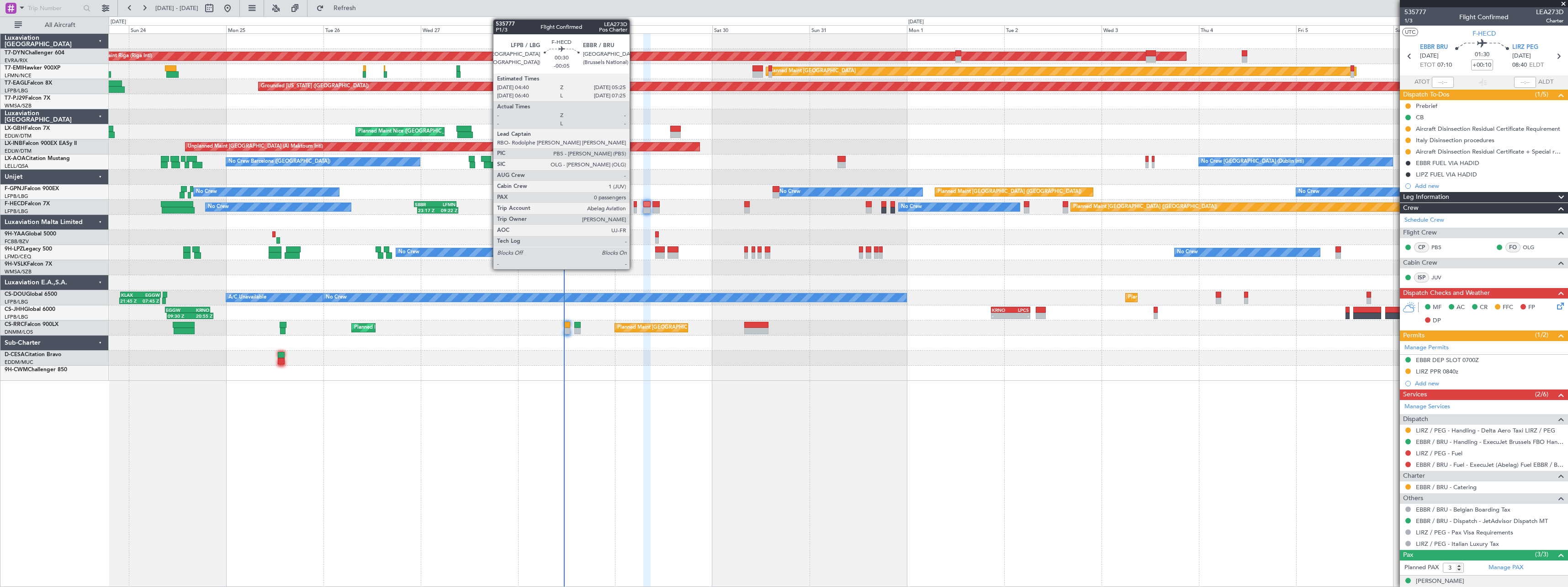
click at [634, 208] on div at bounding box center [635, 210] width 3 height 7
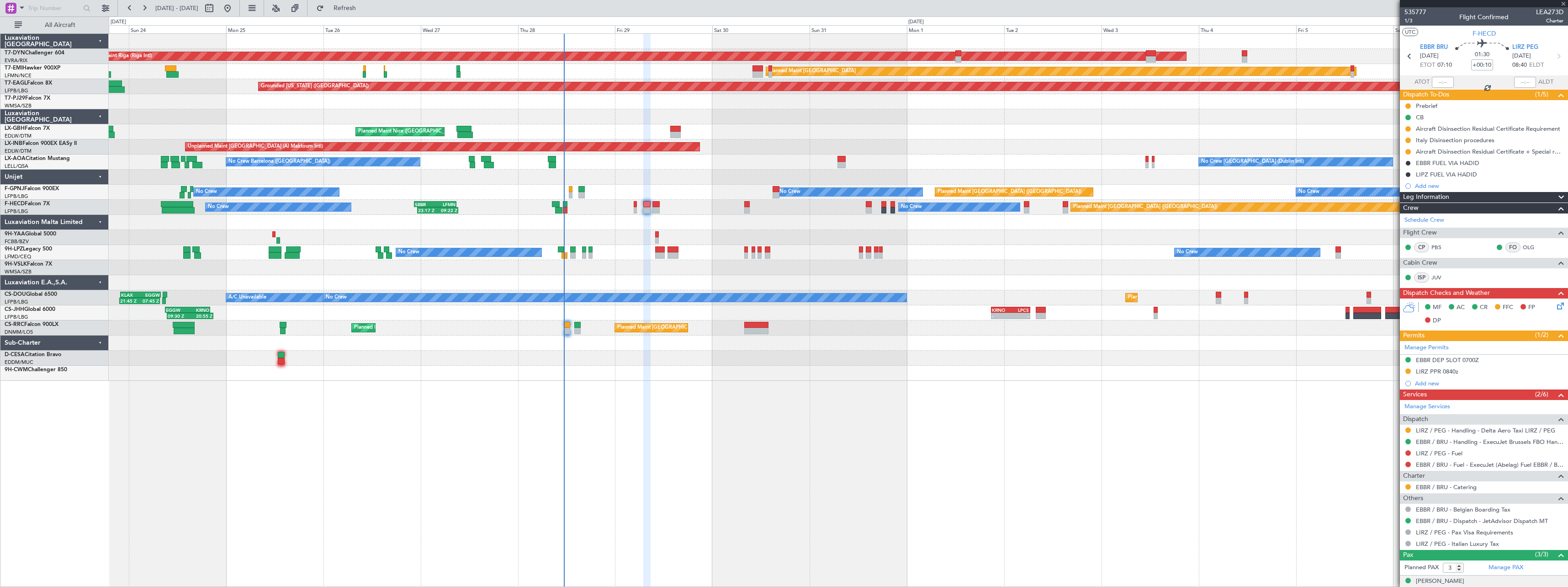
type input "-00:05"
type input "0"
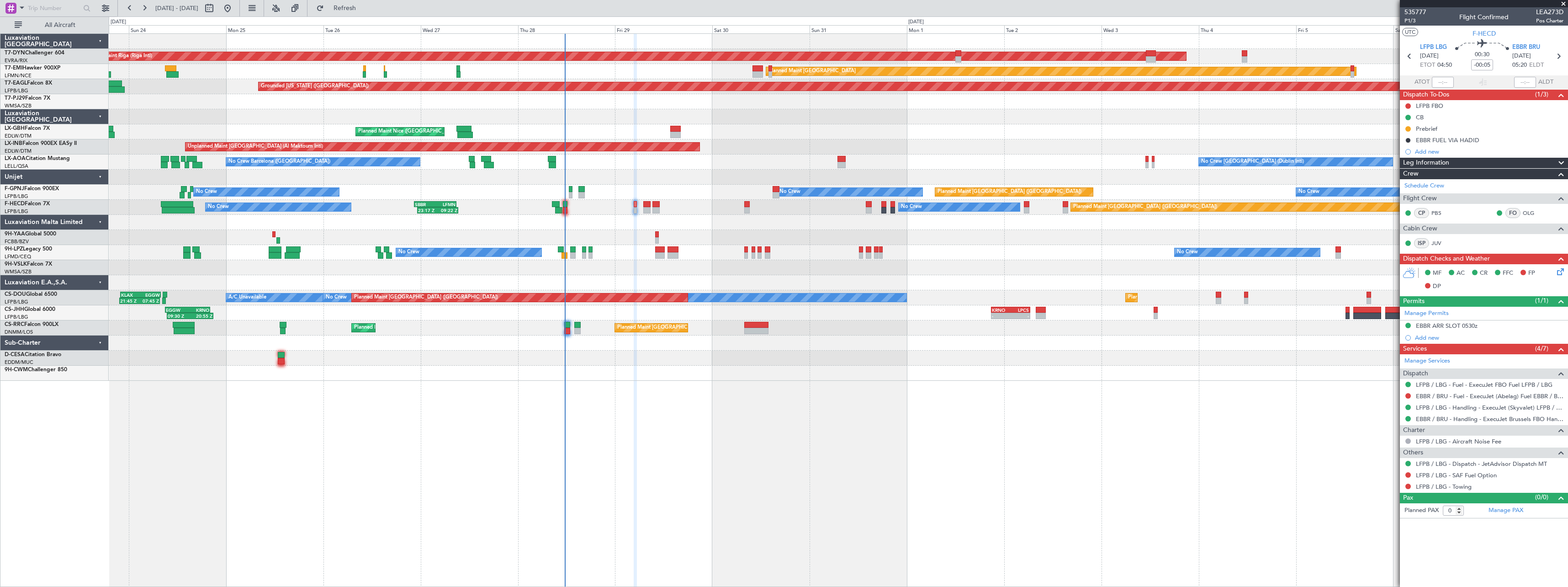
click at [651, 209] on div "Planned Maint [GEOGRAPHIC_DATA] ([GEOGRAPHIC_DATA]) No Crew No Crew 23:17 Z 09:…" at bounding box center [838, 207] width 1459 height 15
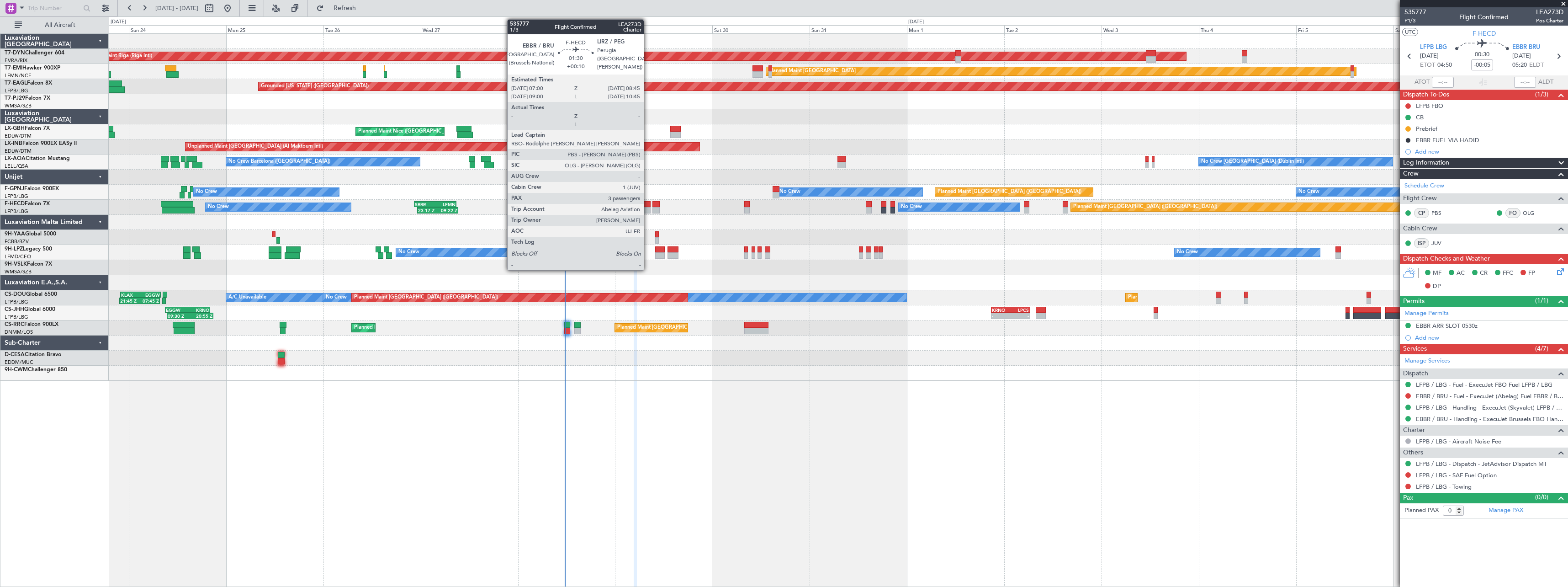
click at [648, 209] on div at bounding box center [647, 210] width 7 height 7
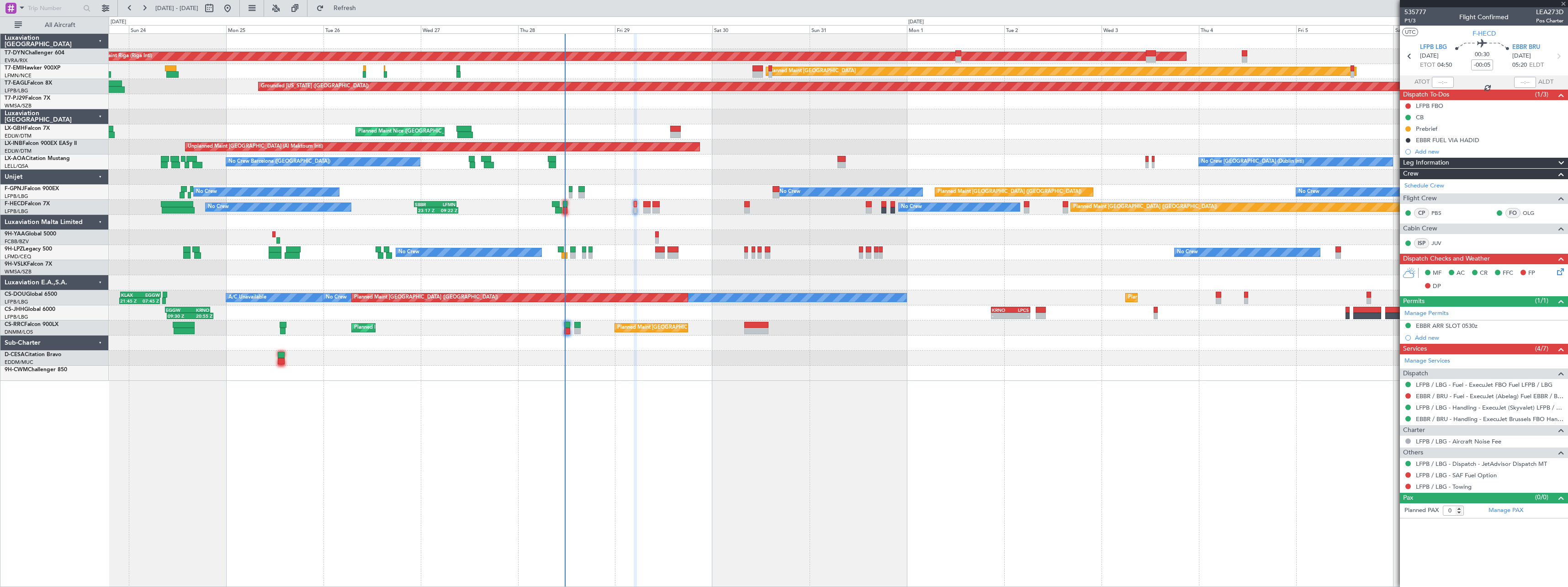
type input "+00:10"
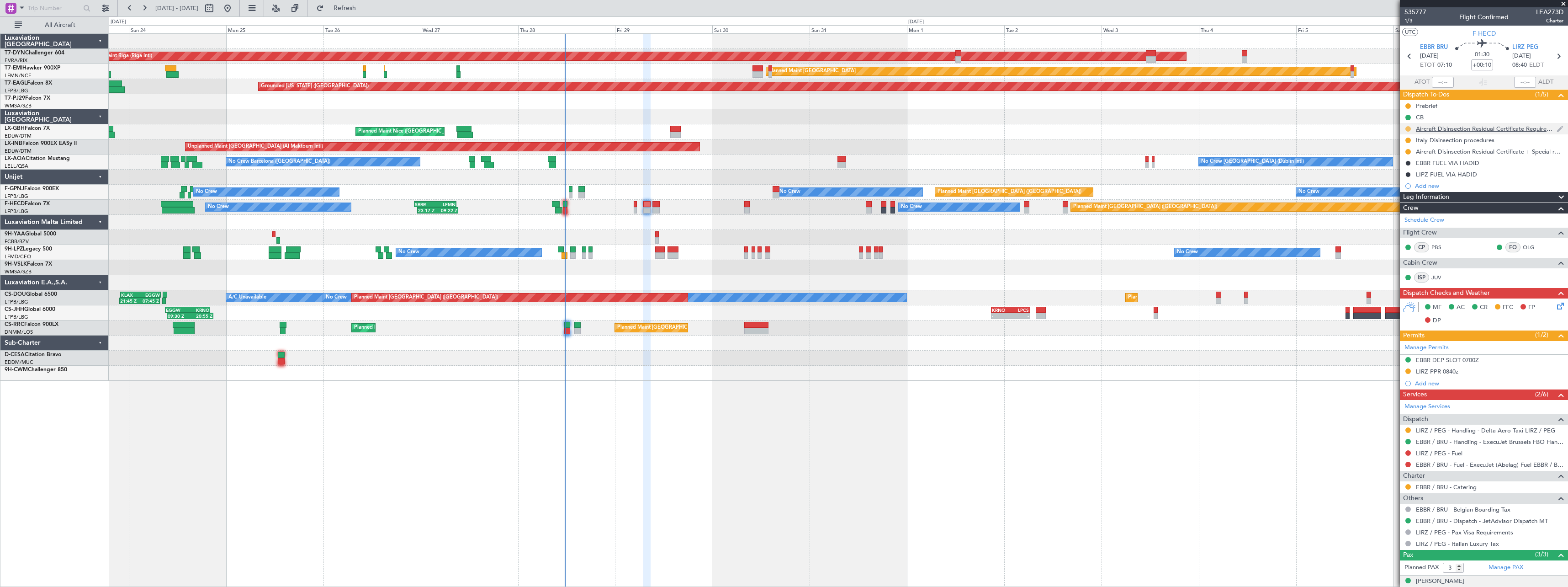
click at [1406, 128] on button at bounding box center [1408, 128] width 5 height 5
click at [1404, 169] on span "Completed" at bounding box center [1412, 169] width 30 height 9
click at [1409, 139] on button at bounding box center [1408, 140] width 5 height 5
click at [1404, 181] on span "Completed" at bounding box center [1412, 180] width 30 height 9
click at [1409, 152] on button at bounding box center [1408, 152] width 5 height 5
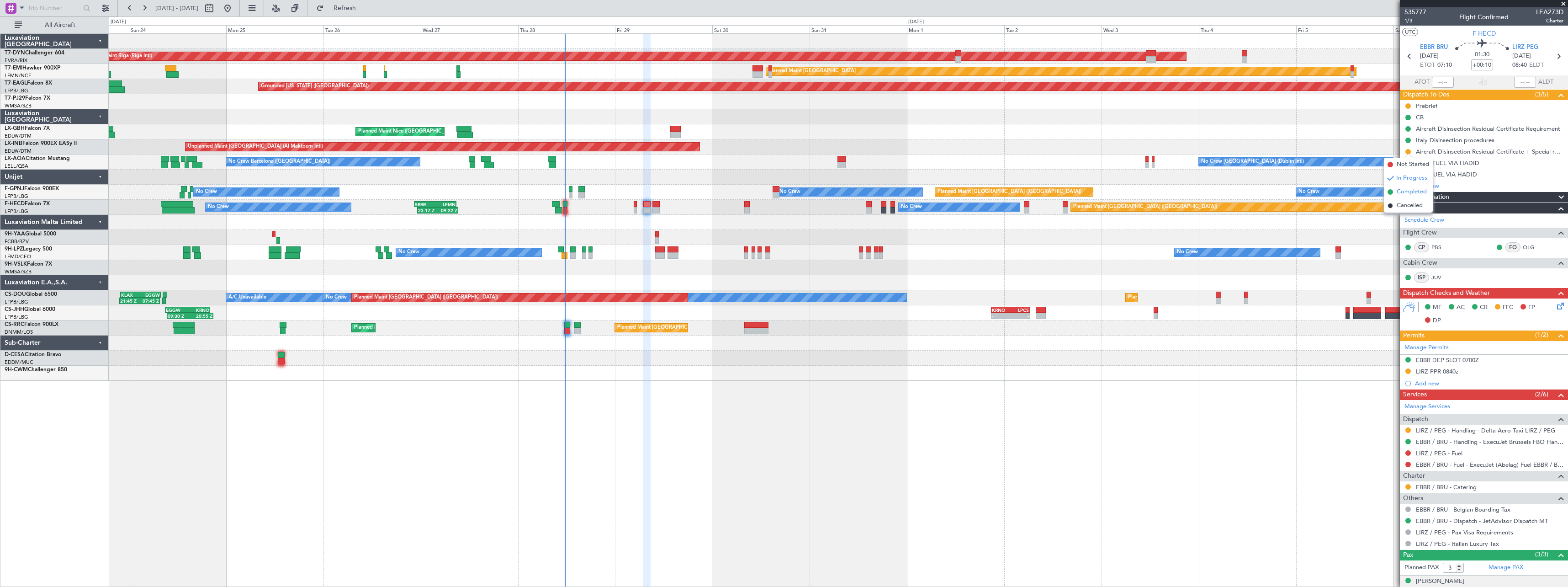
click at [1413, 189] on span "Completed" at bounding box center [1412, 192] width 30 height 9
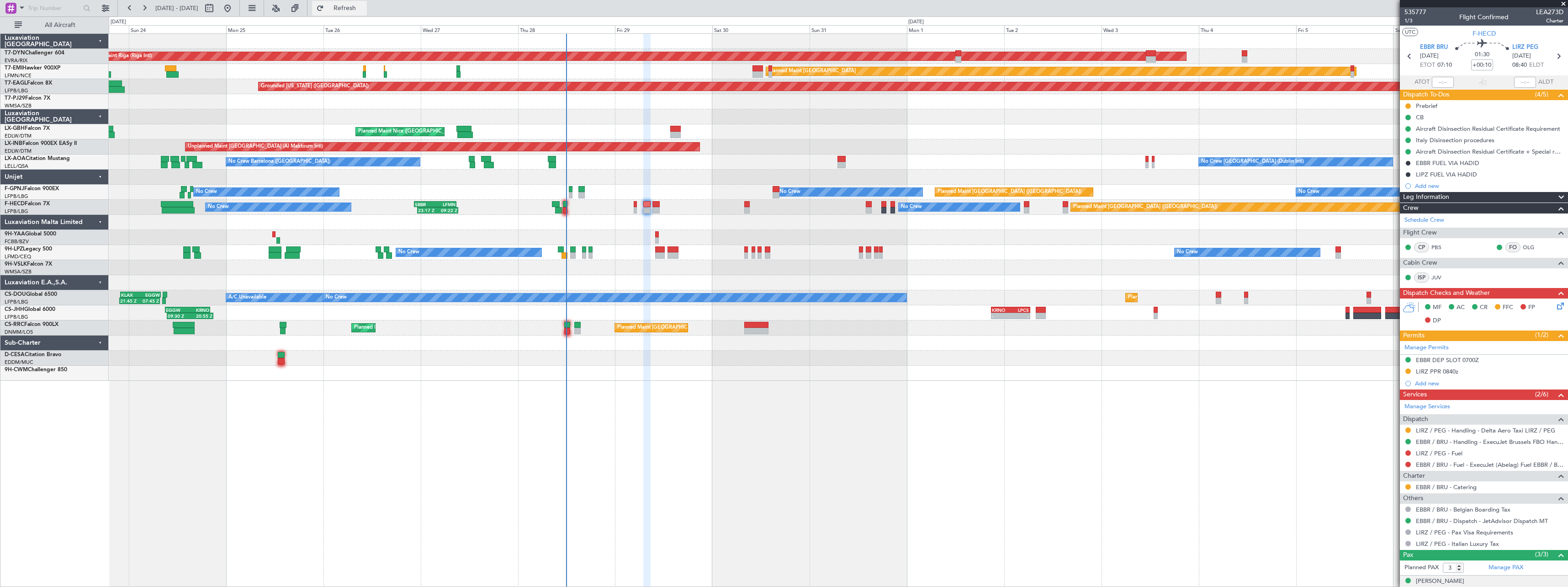
click at [364, 9] on span "Refresh" at bounding box center [345, 8] width 38 height 7
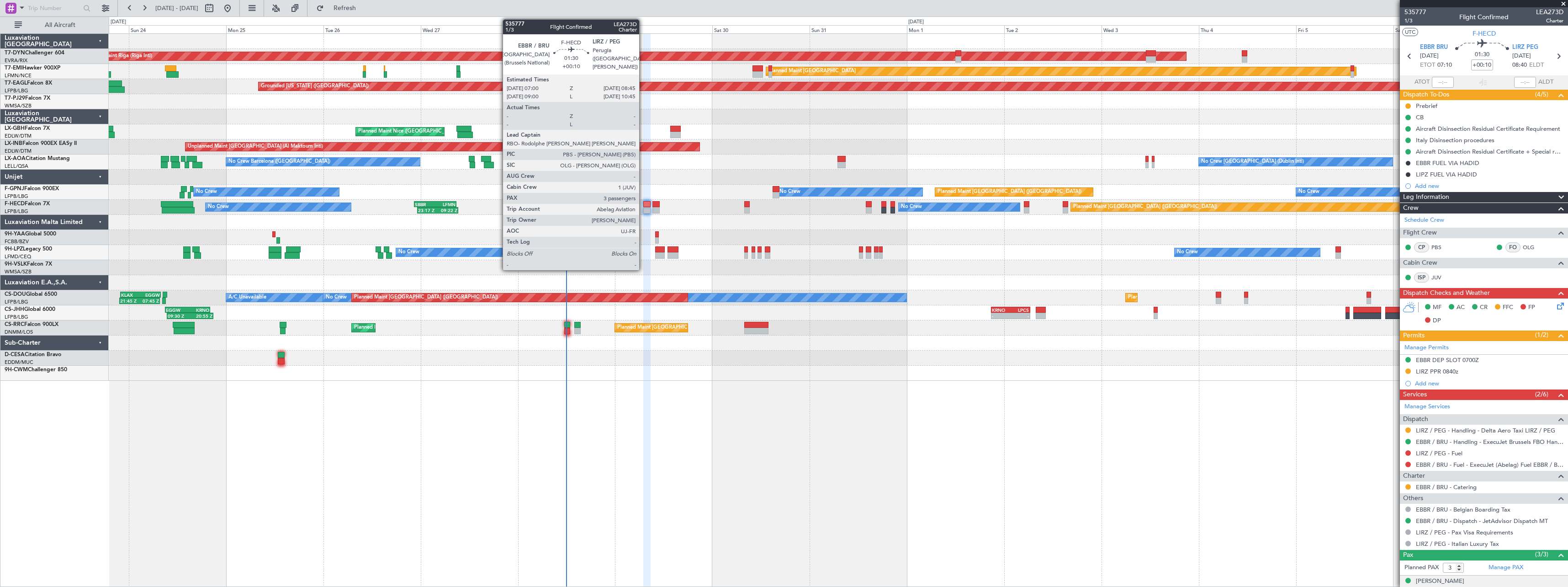
click at [643, 202] on div at bounding box center [647, 204] width 7 height 7
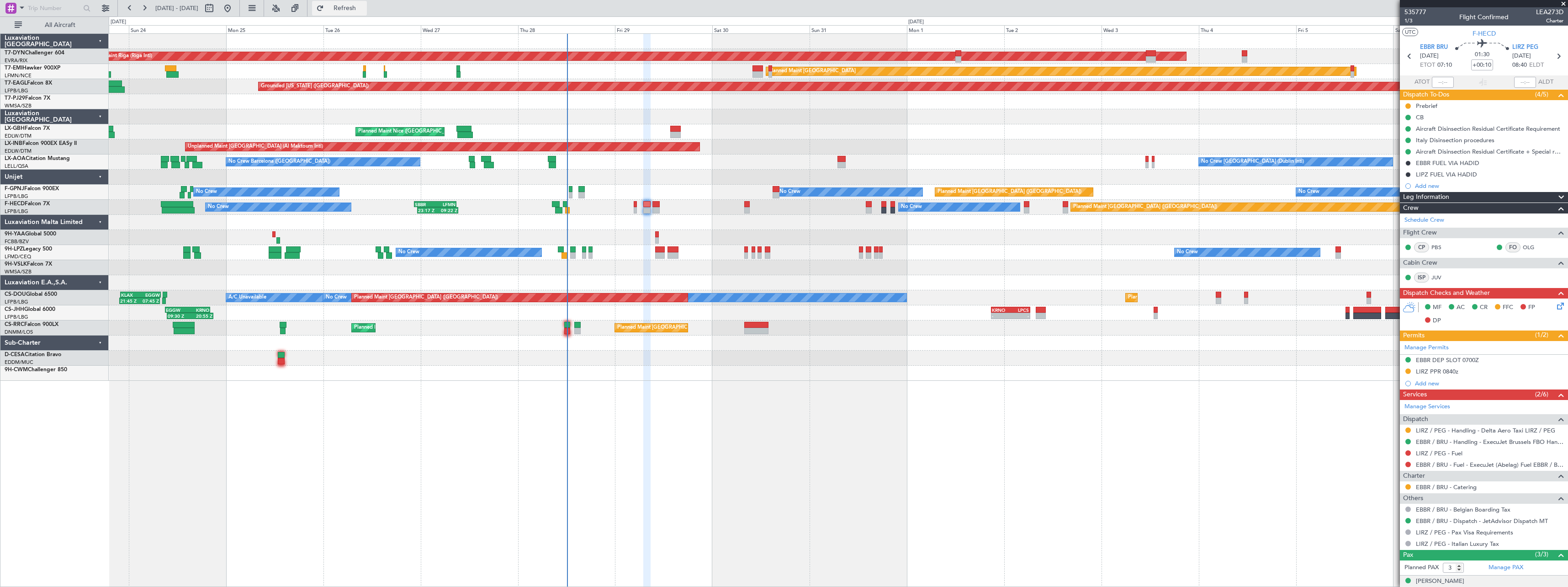
click at [367, 12] on button "Refresh" at bounding box center [340, 9] width 55 height 15
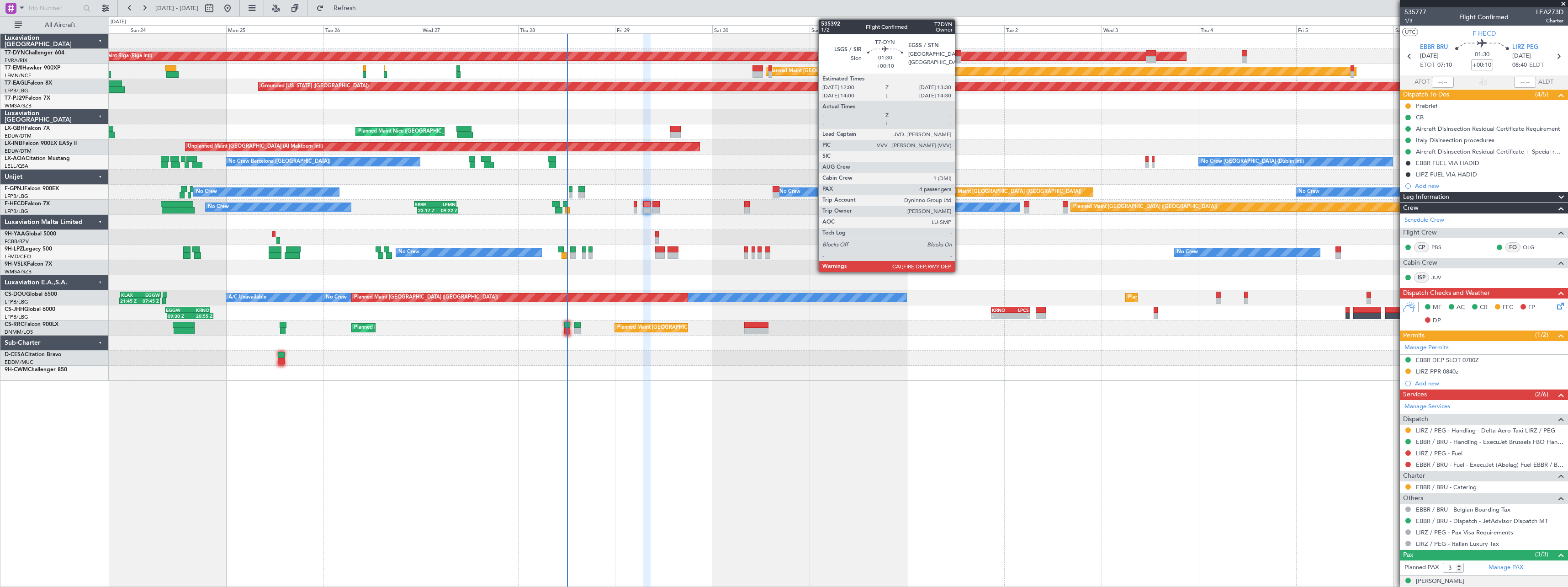
click at [959, 58] on div at bounding box center [958, 59] width 7 height 7
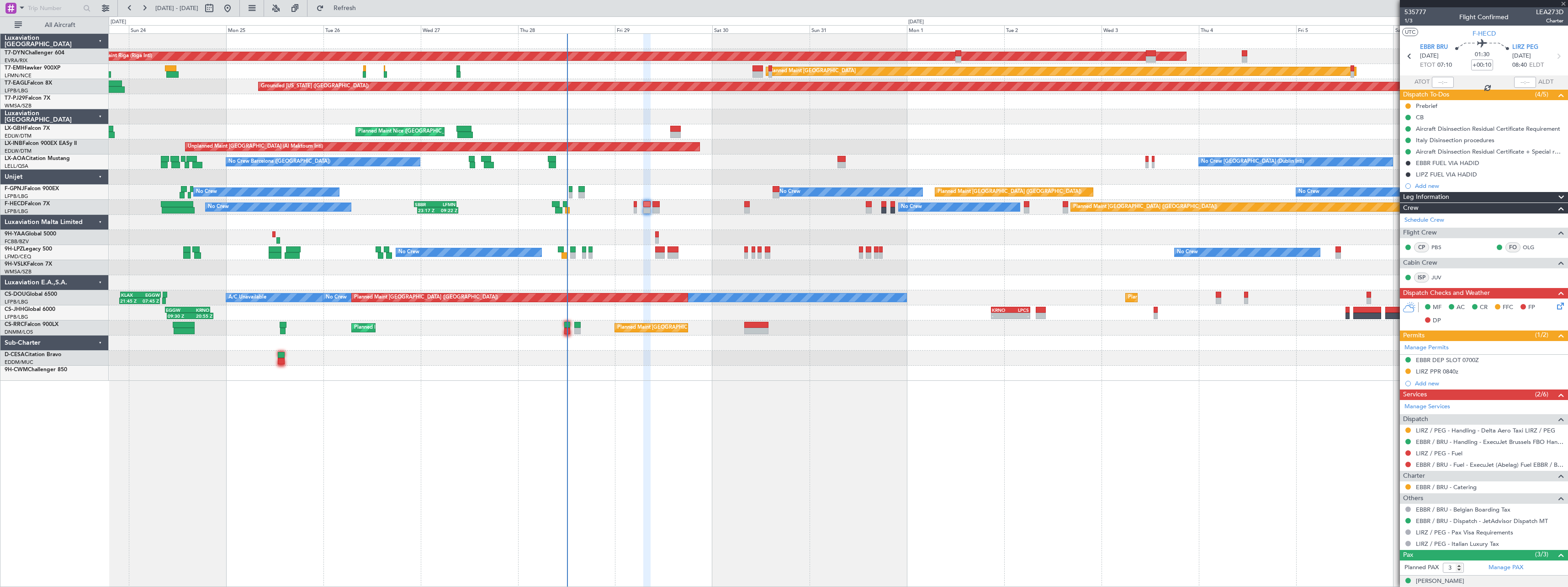
type input "4"
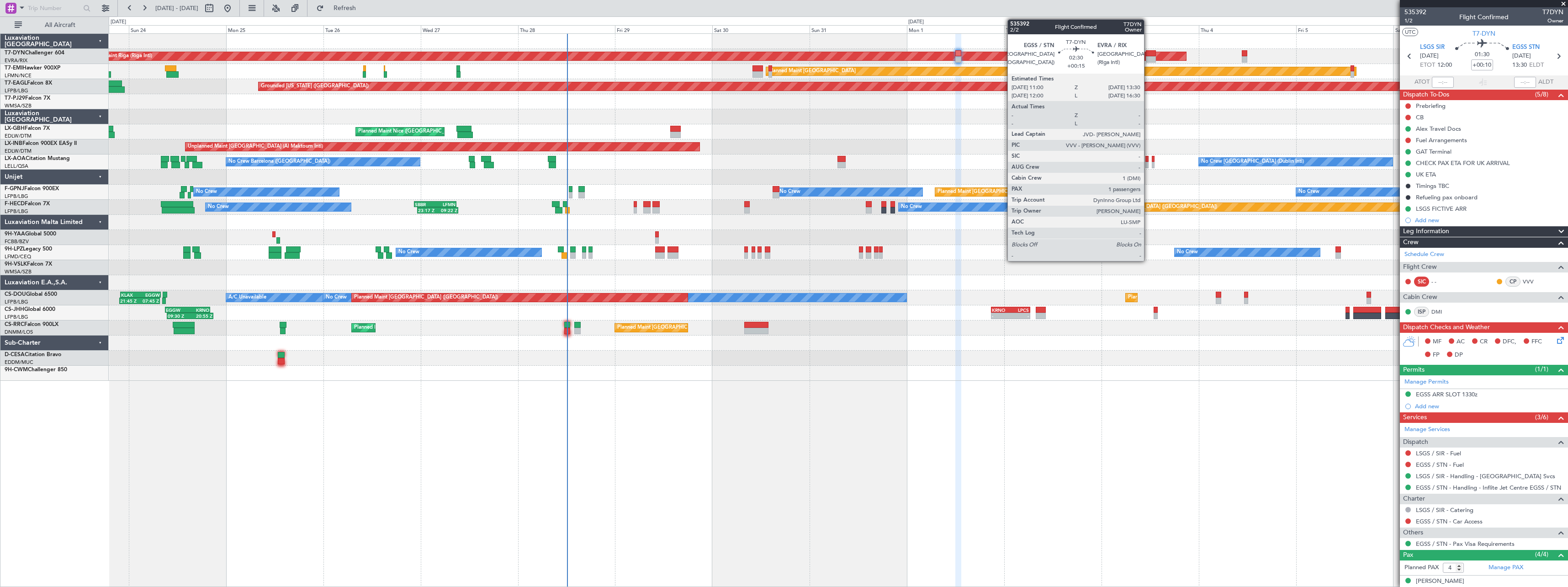
click at [1148, 54] on div at bounding box center [1150, 54] width 10 height 7
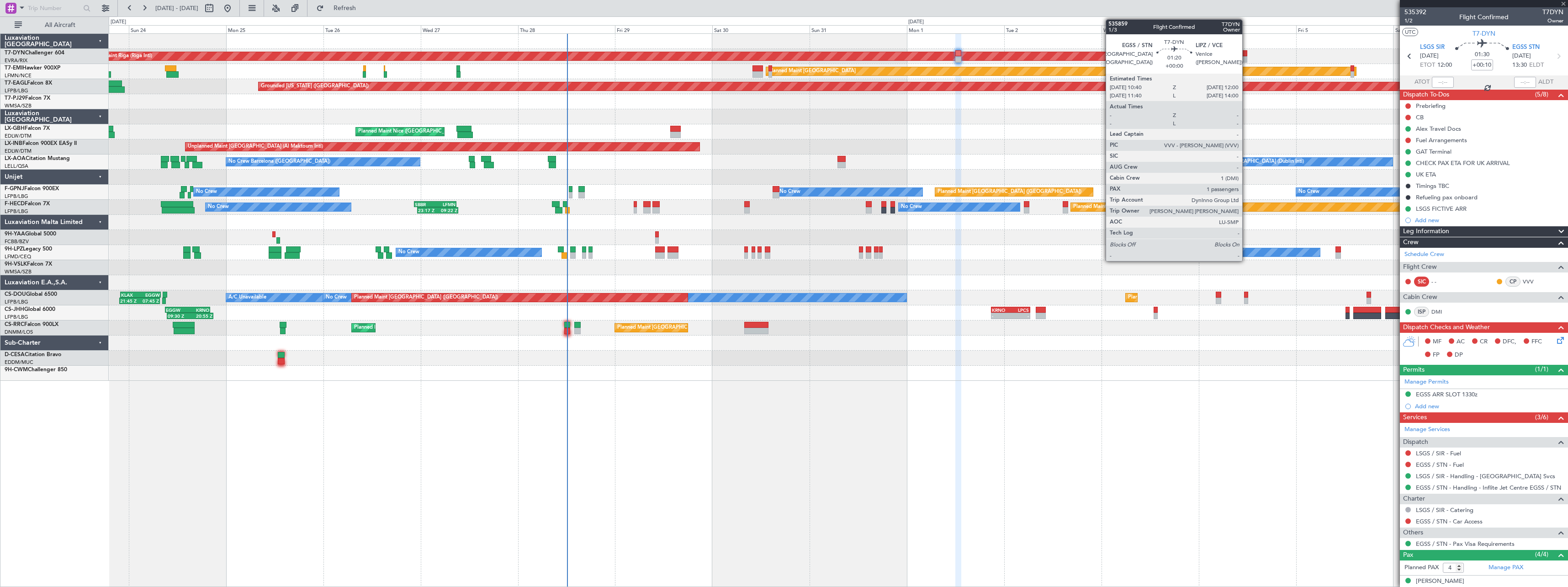
type input "+00:15"
type input "1"
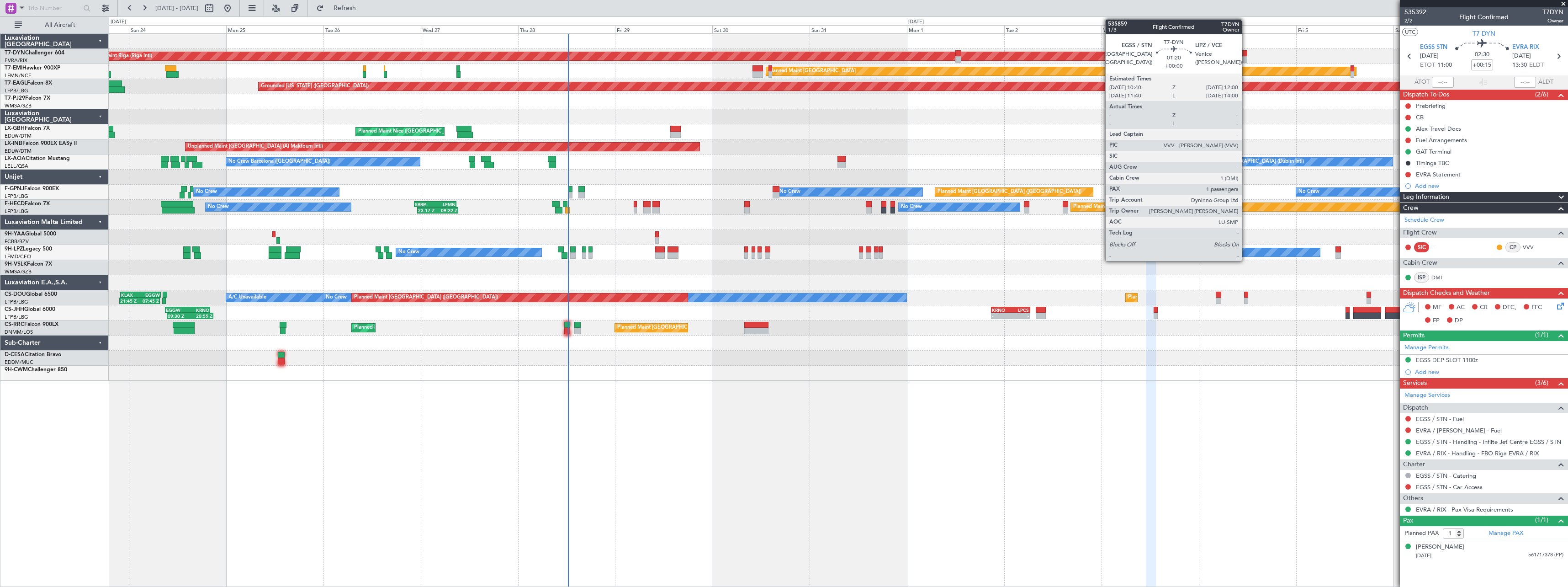
click at [1246, 55] on div at bounding box center [1244, 54] width 5 height 7
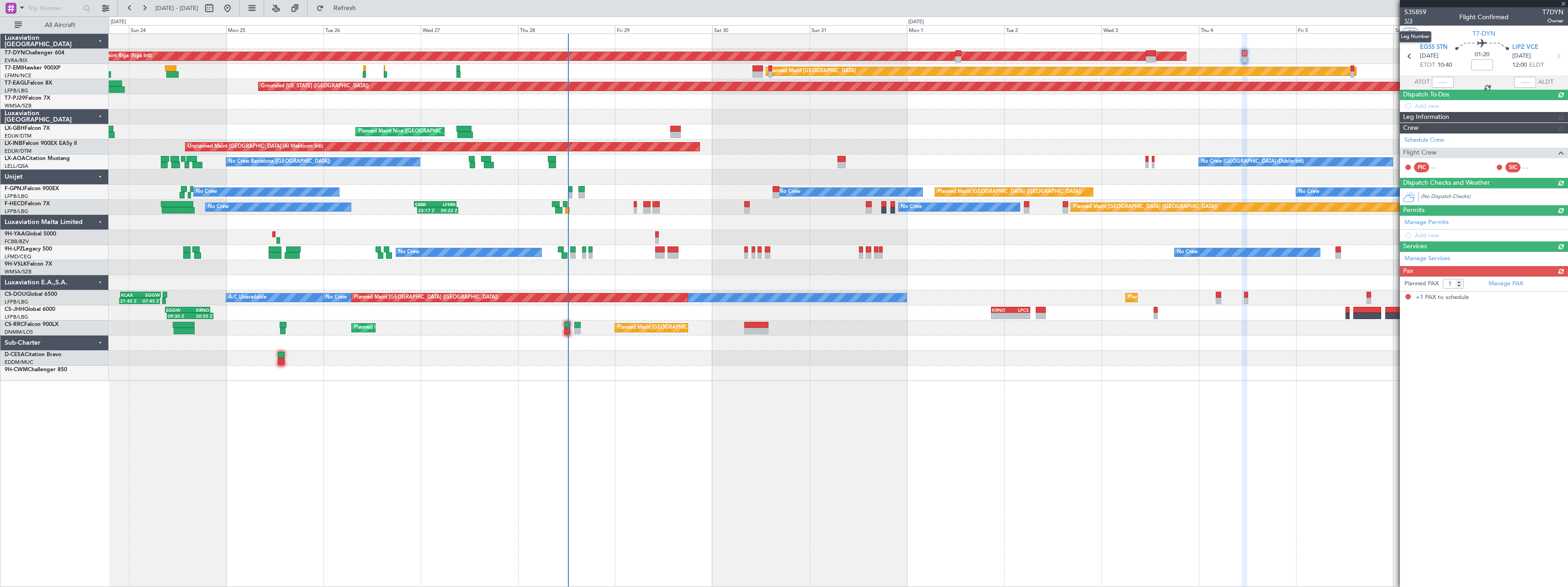
click at [1410, 23] on span "1/3" at bounding box center [1415, 21] width 22 height 8
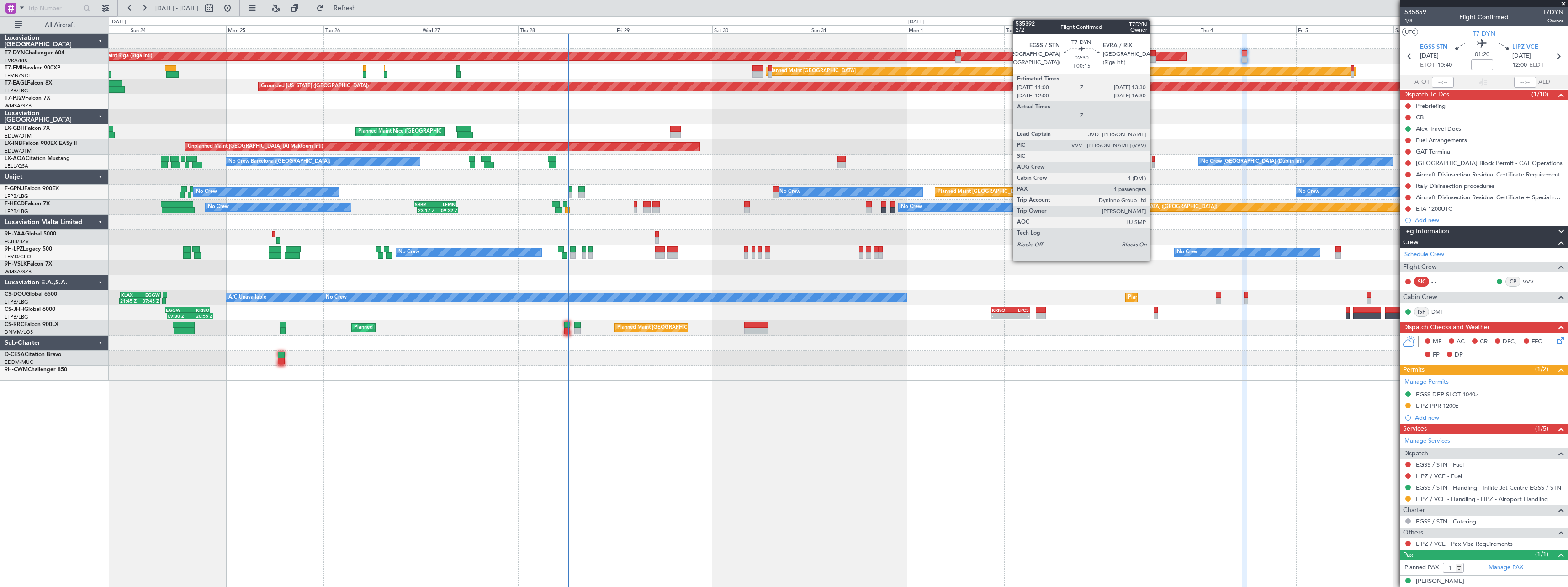
click at [1153, 55] on div at bounding box center [1150, 54] width 10 height 7
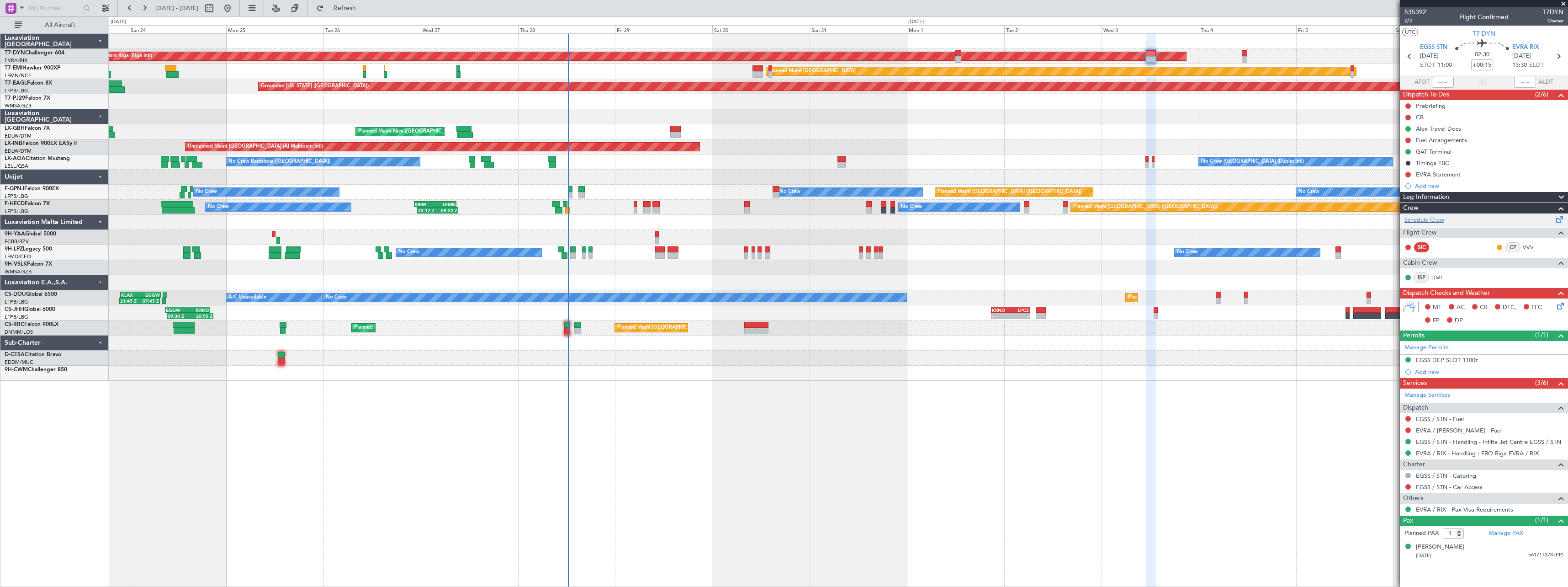
click at [1559, 216] on span at bounding box center [1559, 217] width 11 height 7
click at [364, 7] on span "Refresh" at bounding box center [345, 8] width 38 height 7
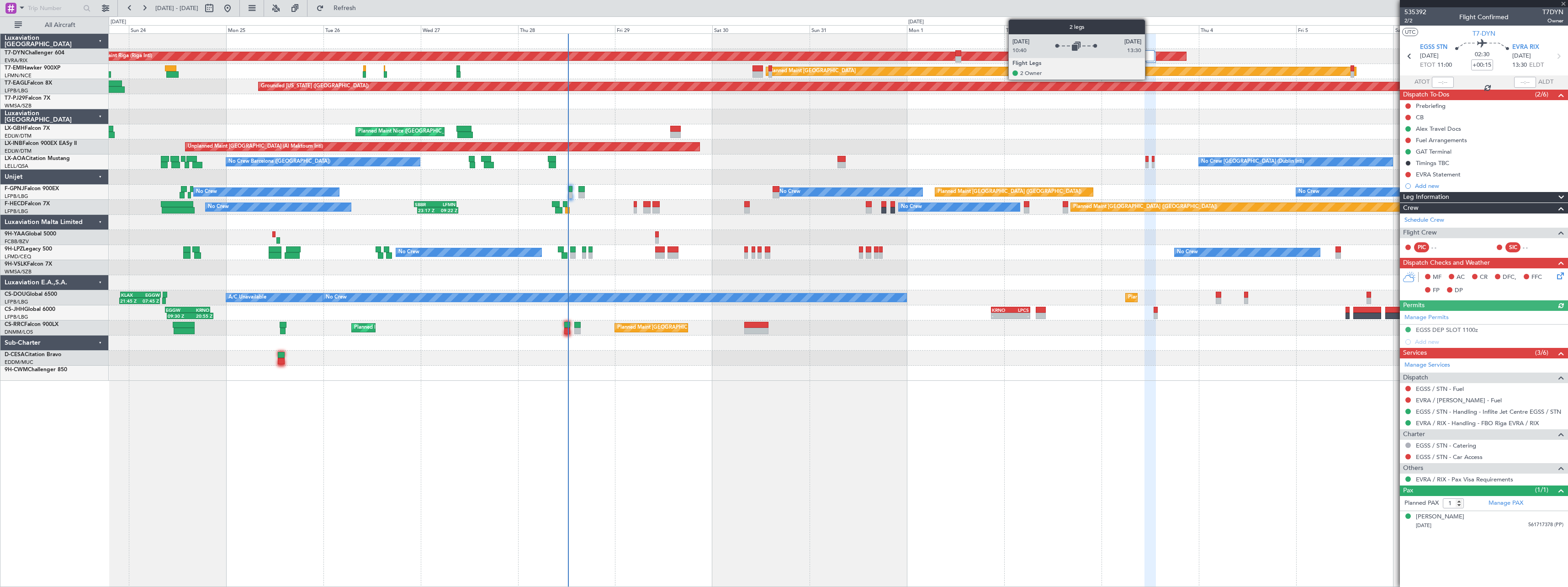
click at [1149, 59] on div at bounding box center [1149, 56] width 10 height 11
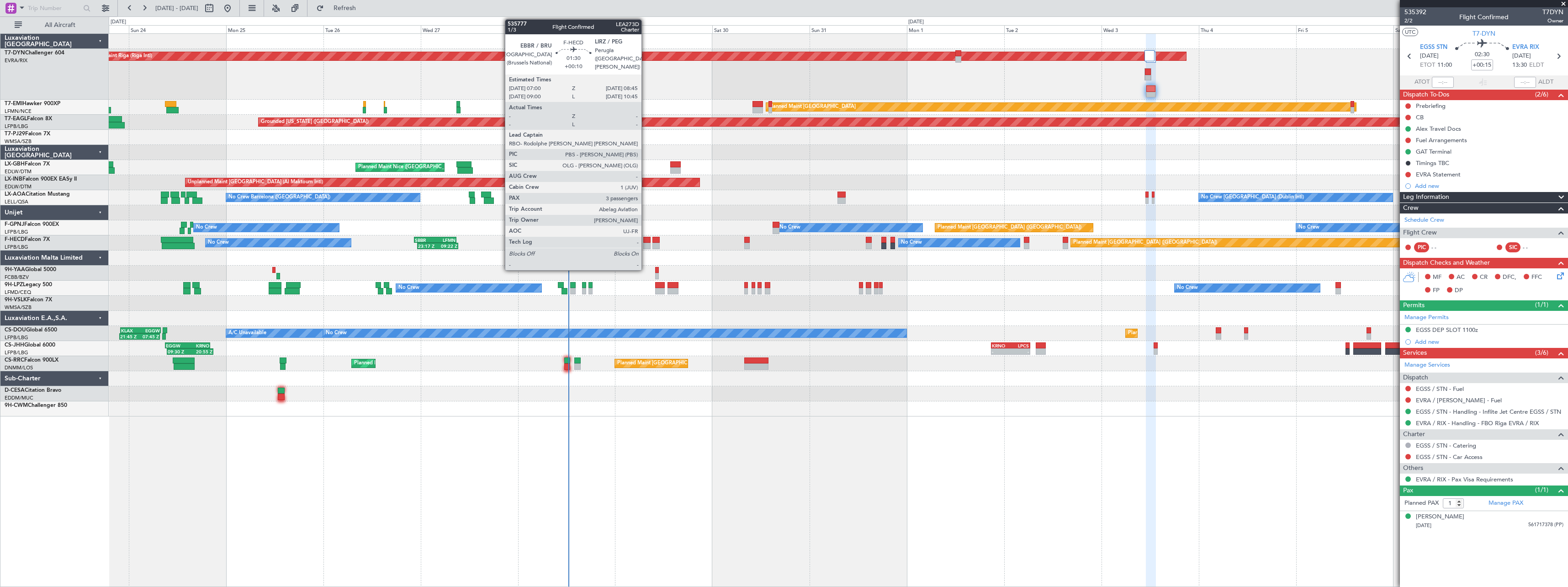
click at [646, 241] on div at bounding box center [647, 240] width 7 height 7
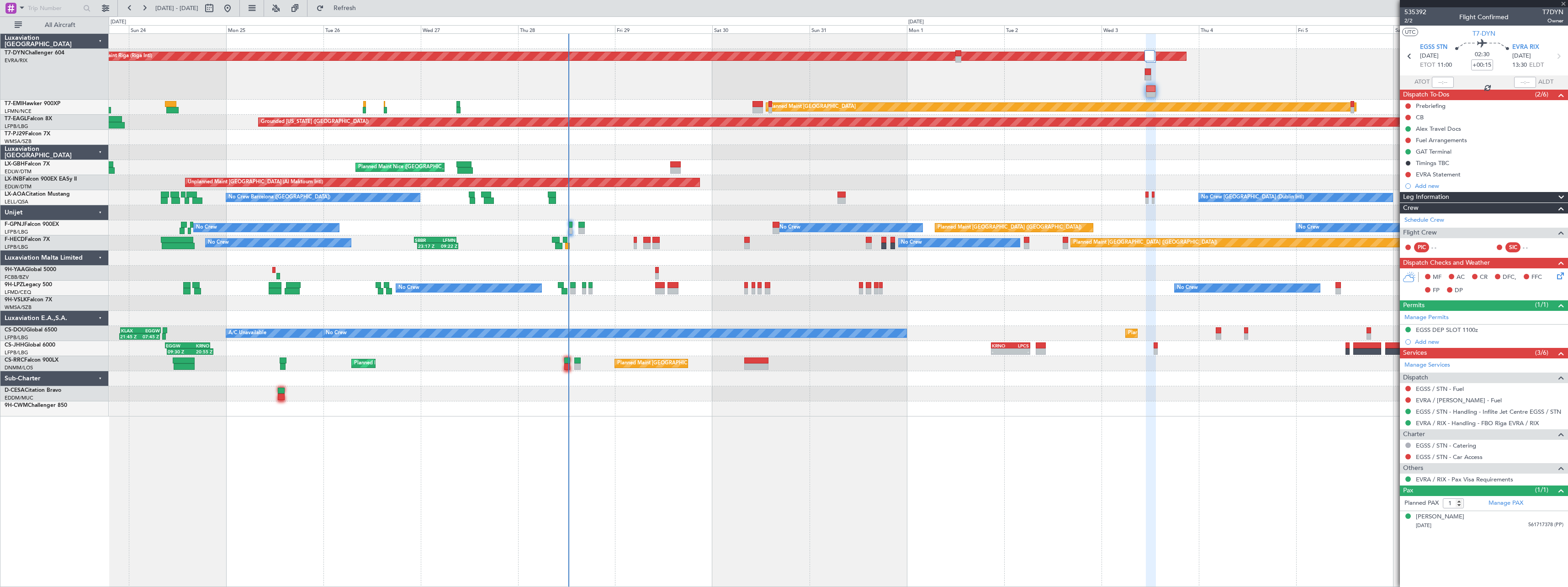
type input "+00:10"
type input "3"
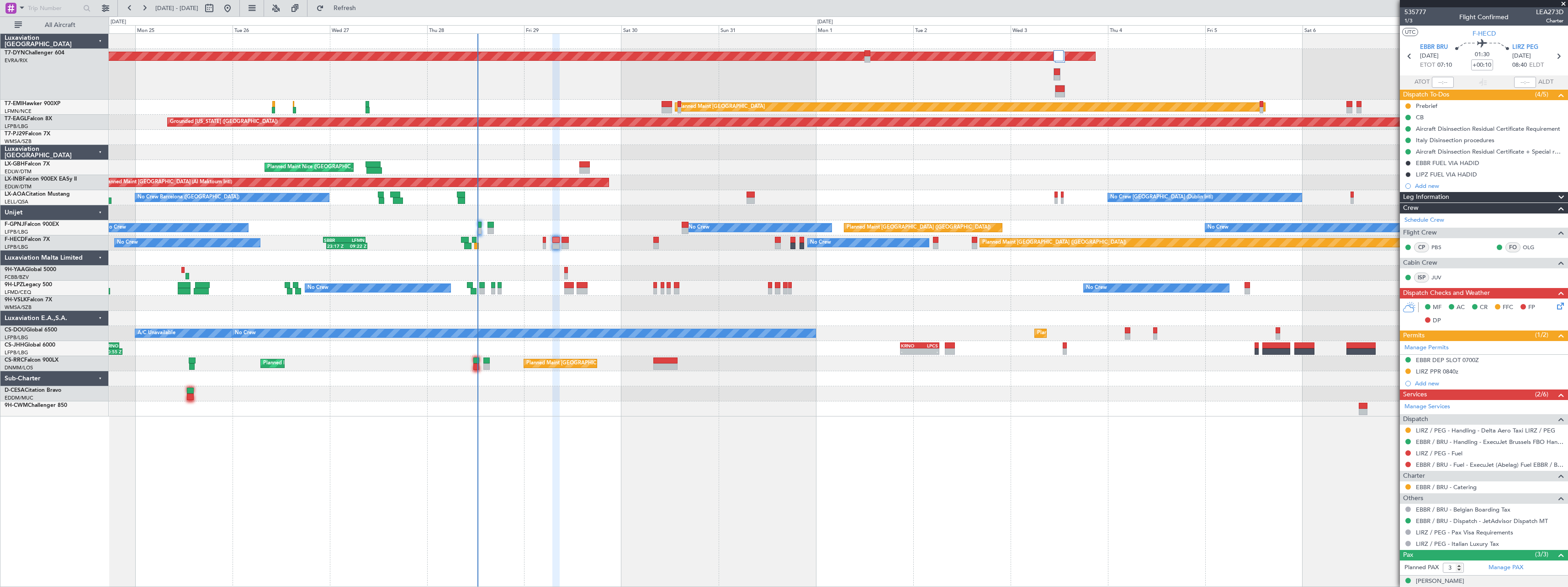
click at [653, 250] on div "No Crew Planned Maint Paris (Le Bourget) No Crew 23:17 Z 09:22 Z SBBR 22:30 Z L…" at bounding box center [838, 243] width 1459 height 15
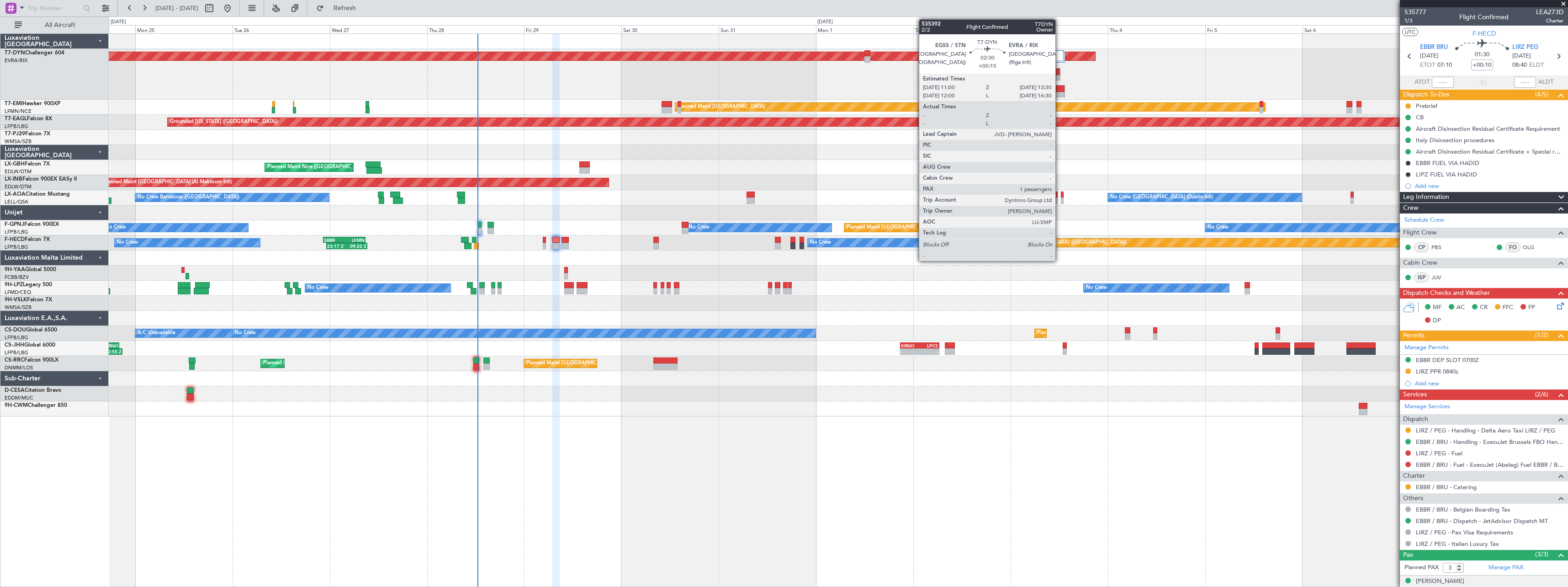
click at [1060, 92] on div at bounding box center [1060, 95] width 10 height 7
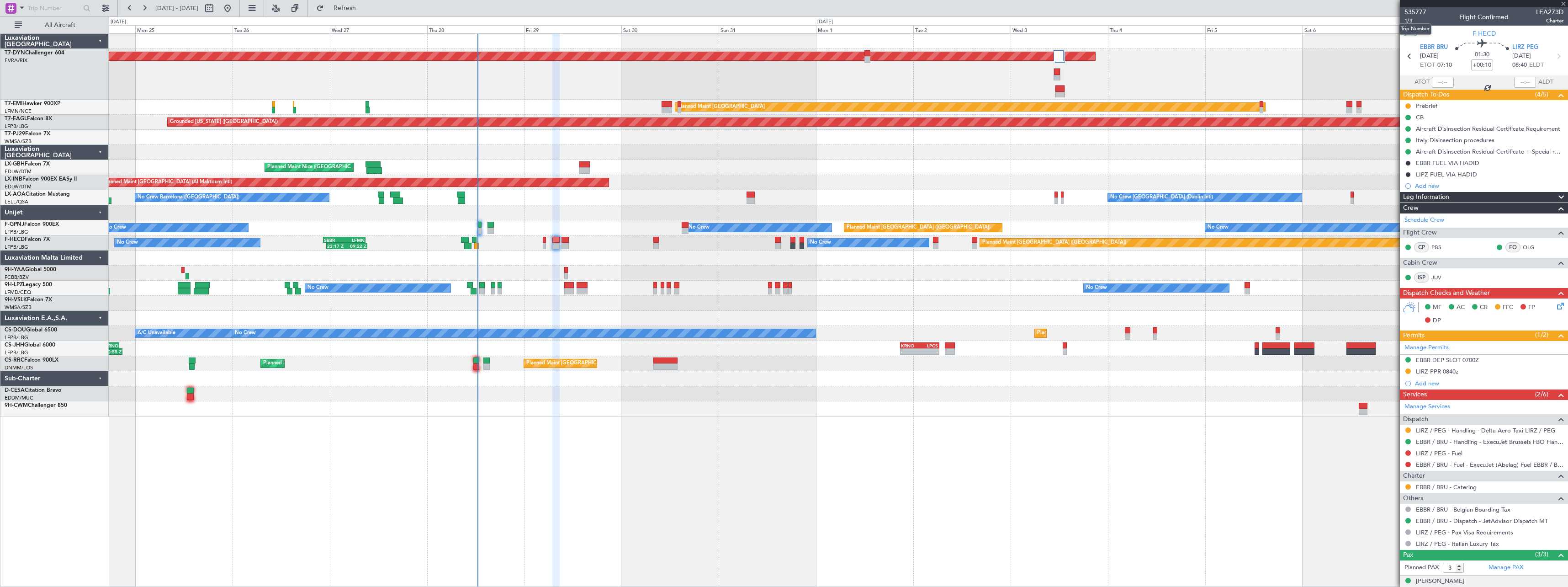
type input "+00:15"
type input "1"
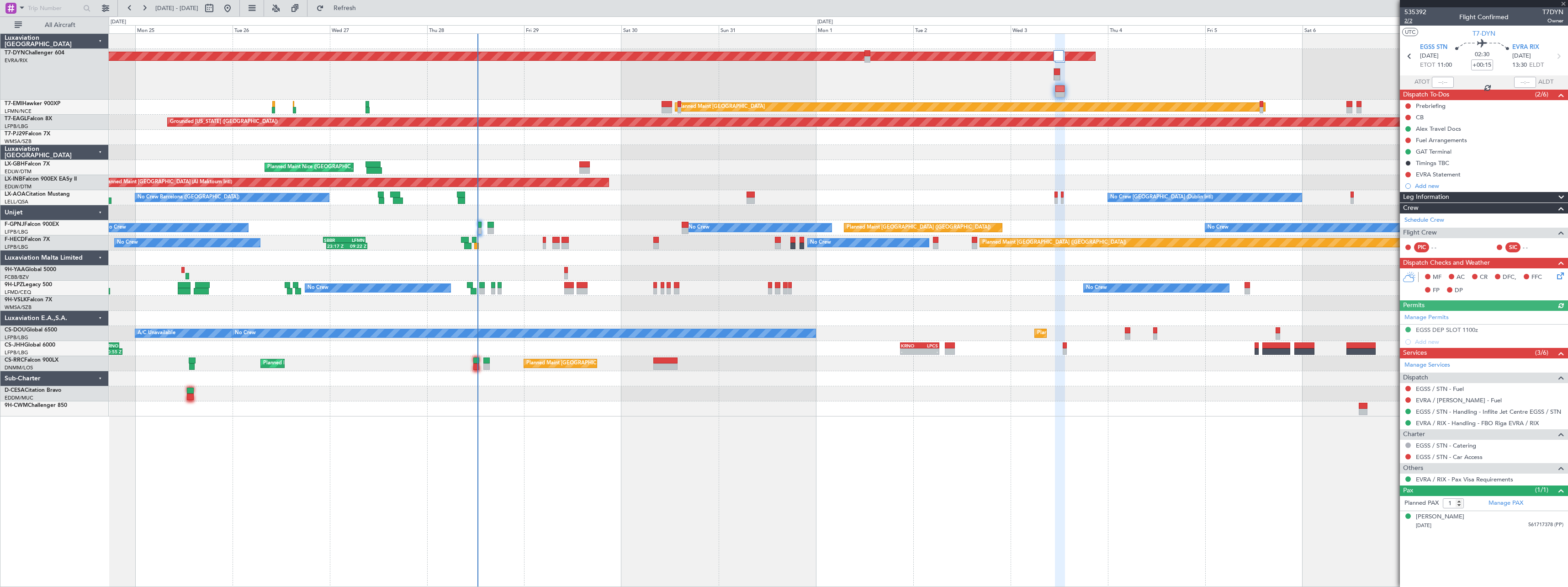
click at [1407, 23] on span "2/2" at bounding box center [1415, 21] width 22 height 8
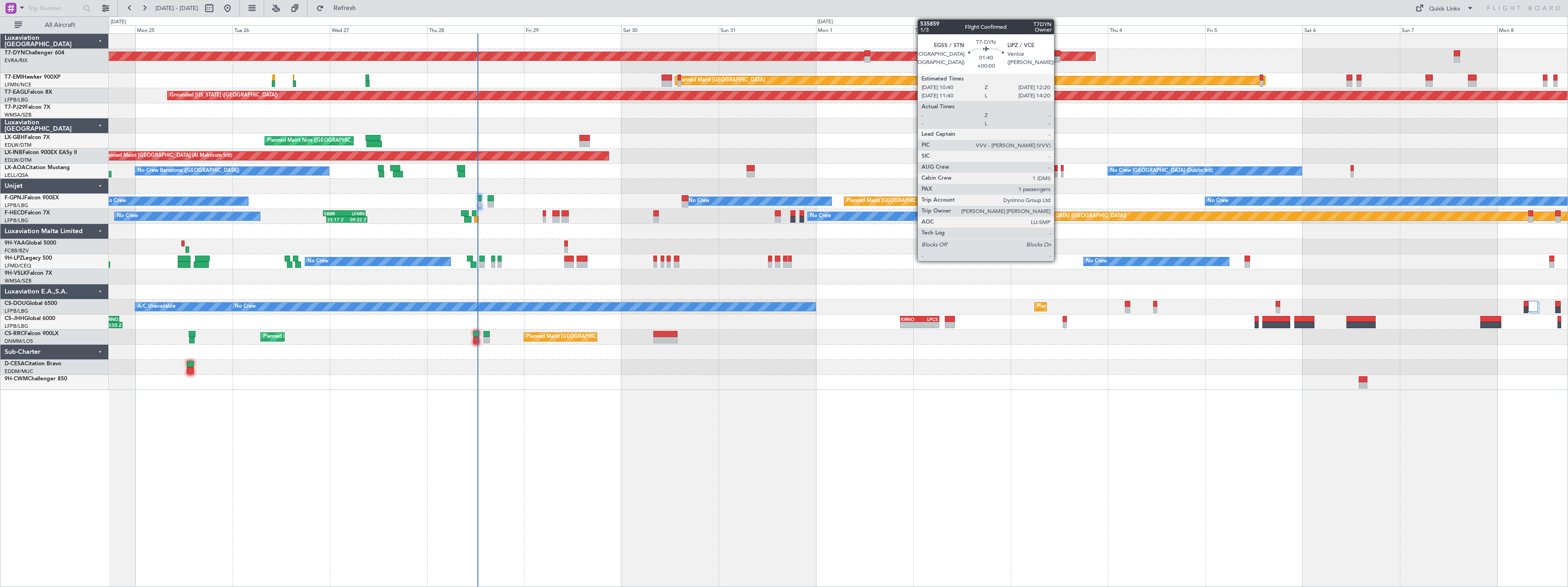
click at [1058, 56] on div at bounding box center [1057, 54] width 7 height 7
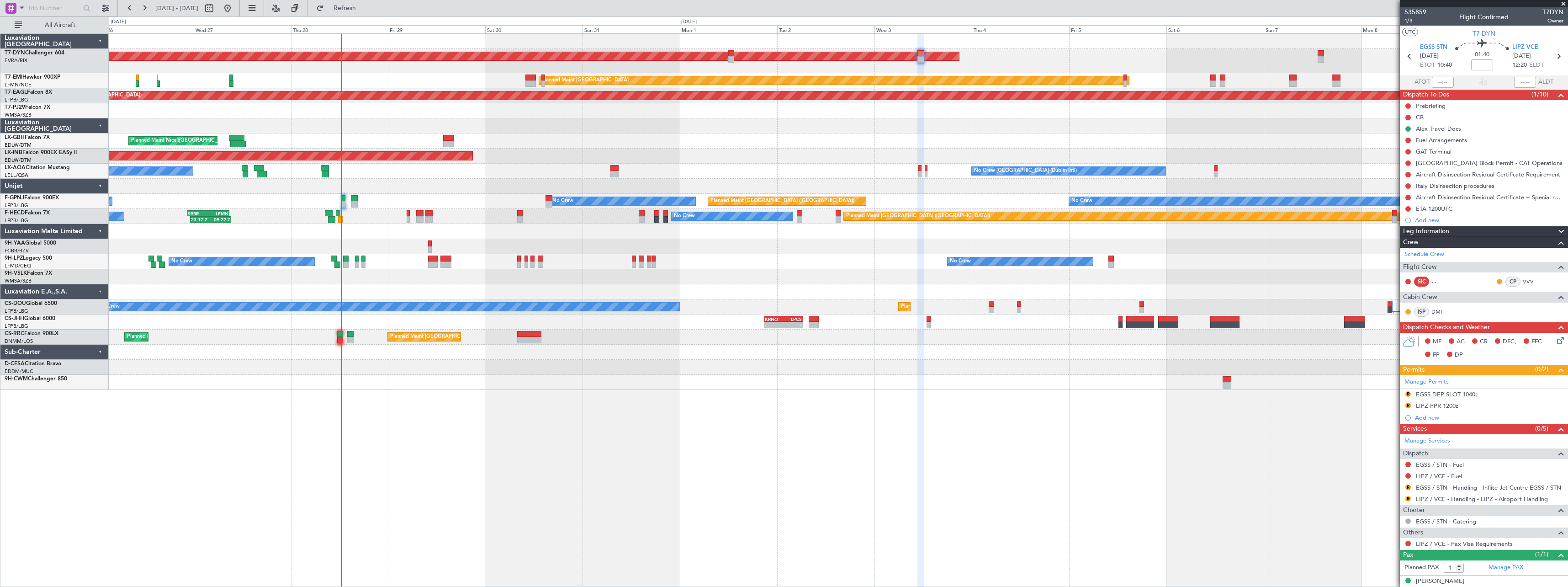
click at [929, 417] on div "AOG Maint Riga (Riga Intl) Planned Maint Basel-Mulhouse Planned Maint Zurich Pl…" at bounding box center [838, 310] width 1459 height 554
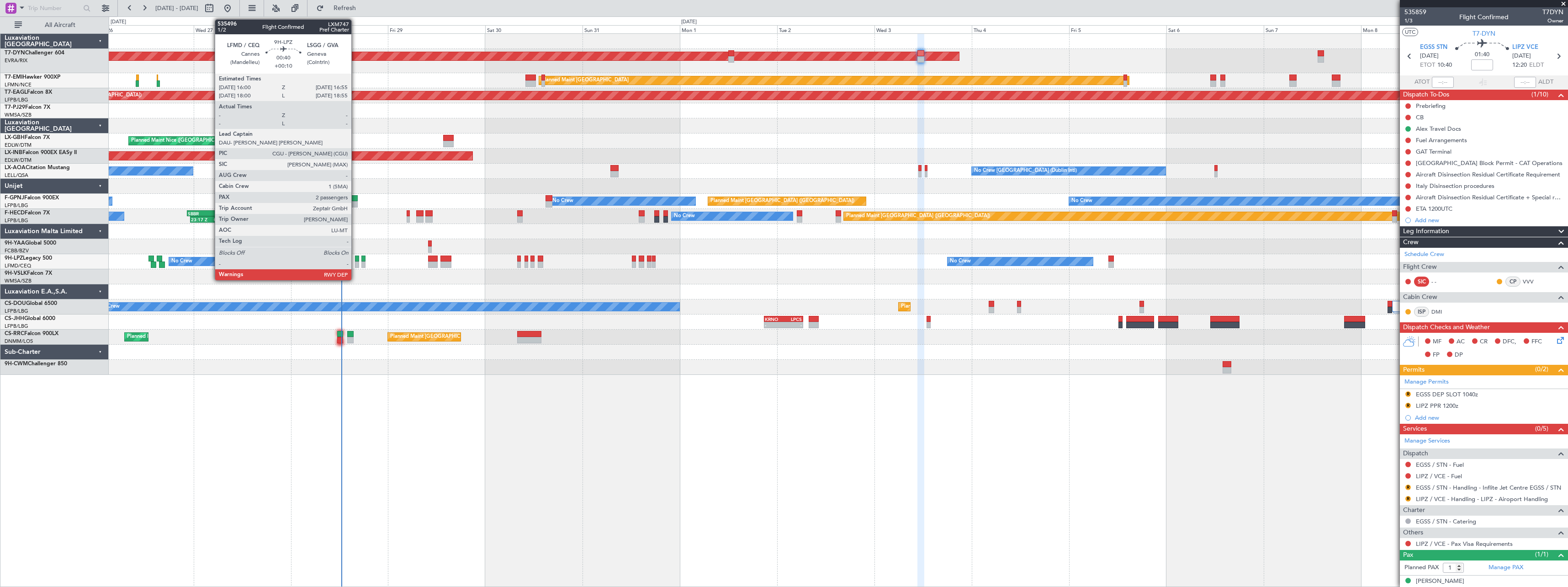
click at [355, 263] on div at bounding box center [357, 264] width 4 height 7
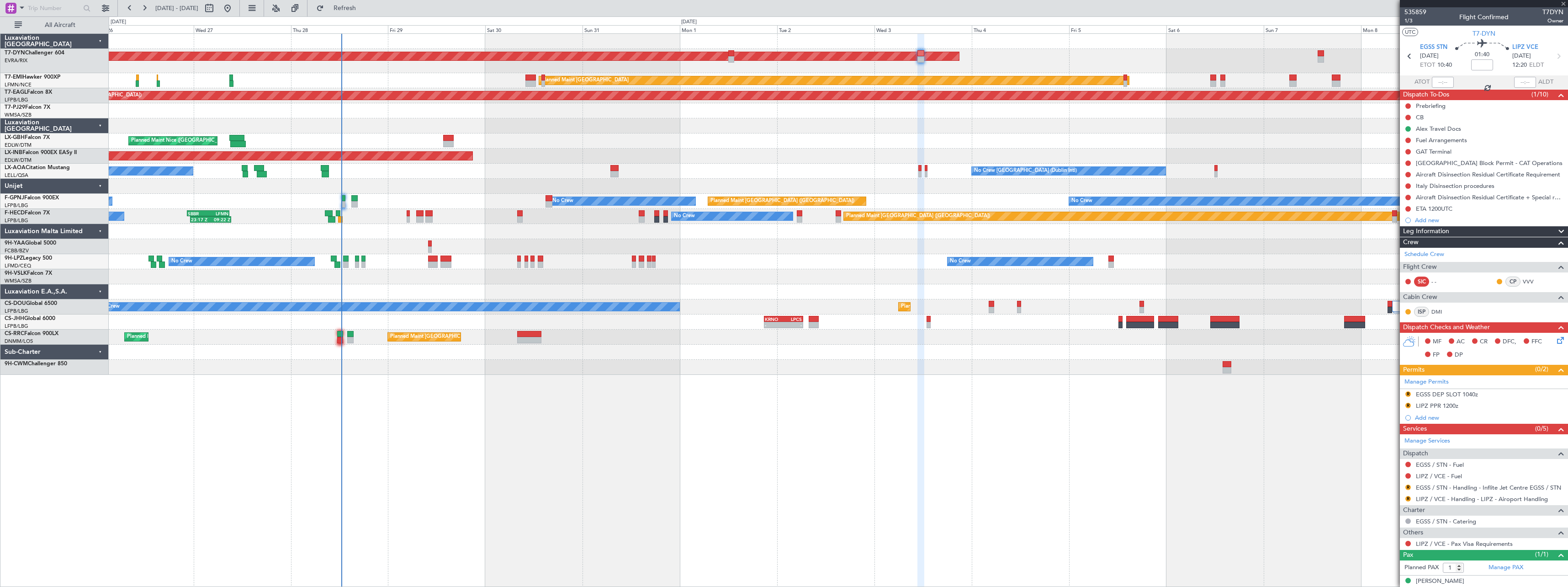
type input "+00:10"
type input "2"
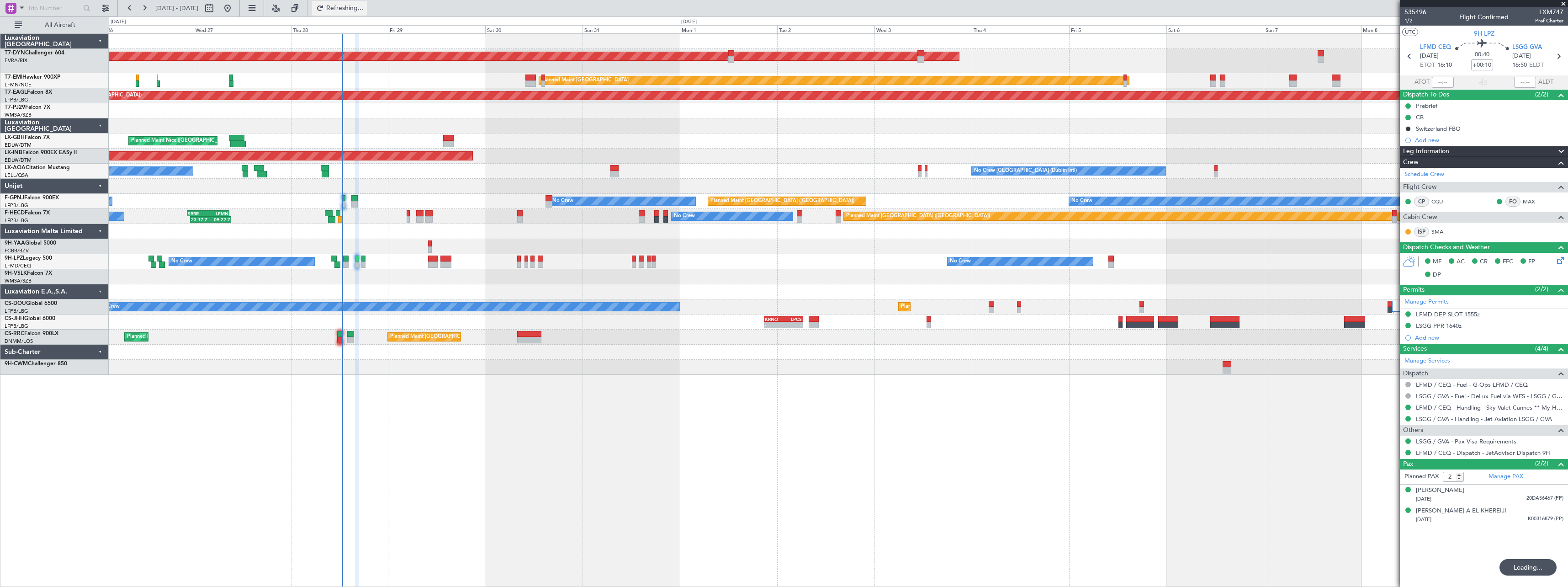
drag, startPoint x: 376, startPoint y: 9, endPoint x: 386, endPoint y: 12, distance: 10.4
click at [364, 9] on span "Refreshing..." at bounding box center [345, 8] width 38 height 7
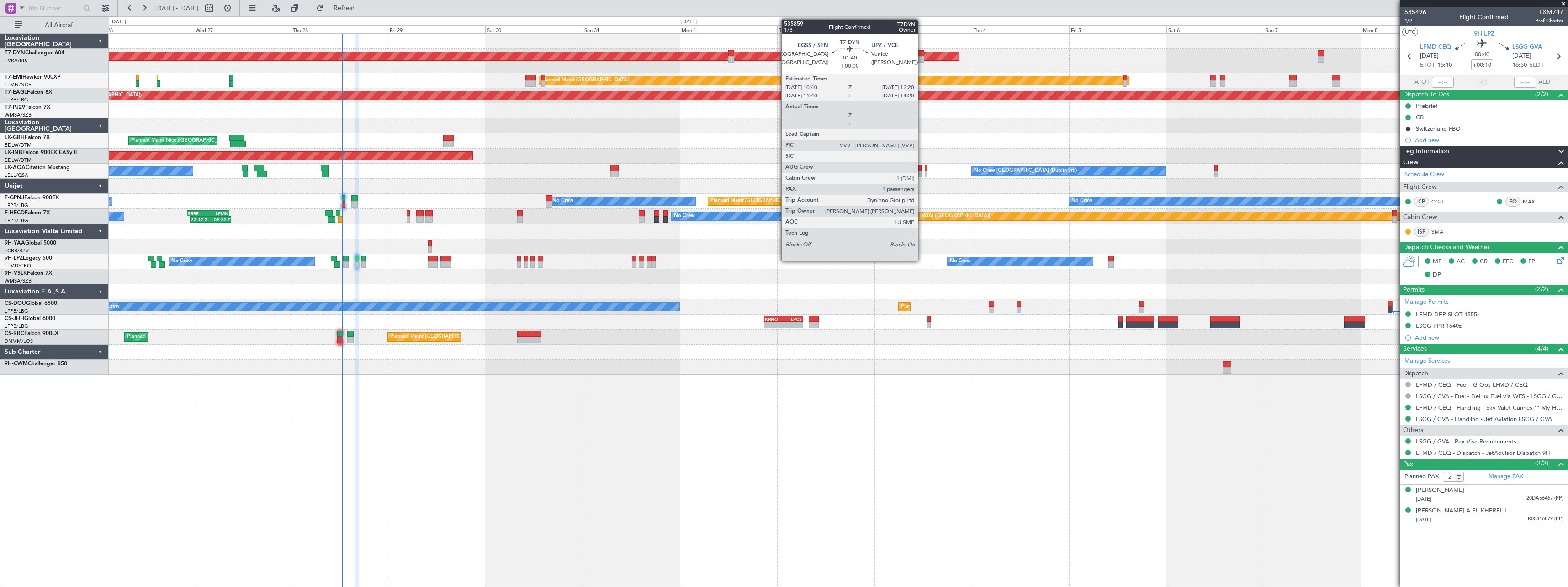
click at [922, 54] on div at bounding box center [920, 54] width 7 height 7
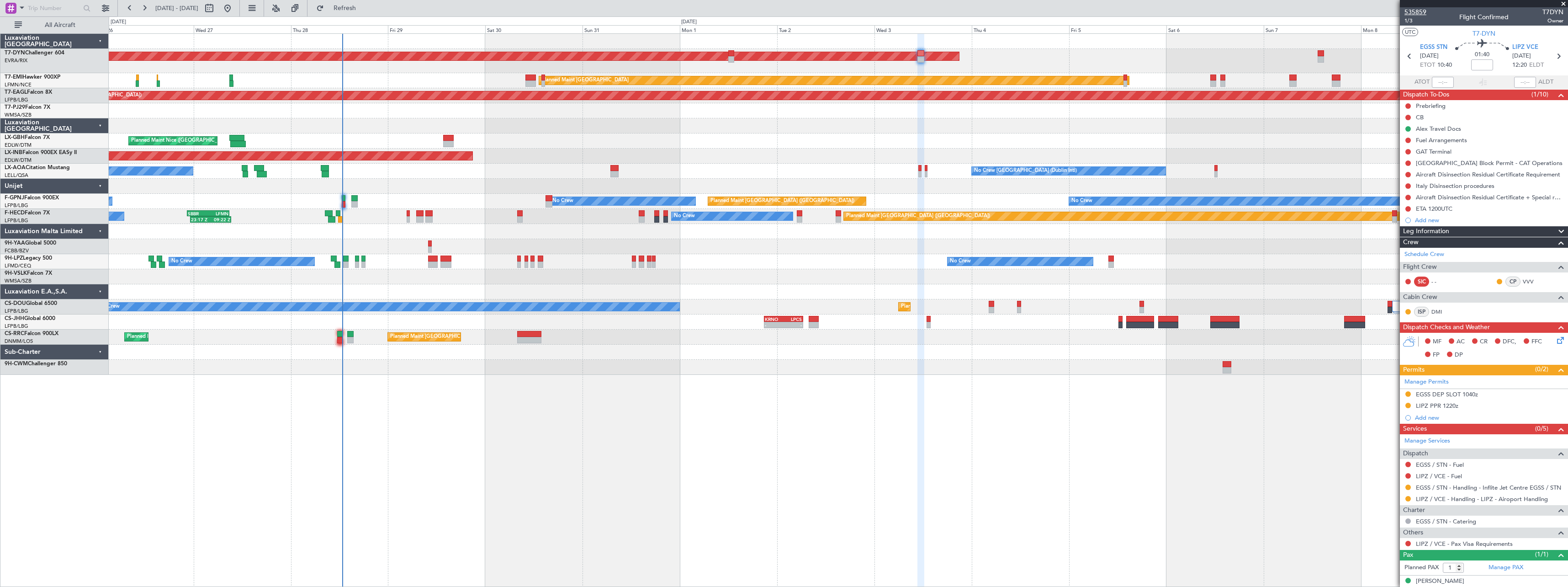
click at [1422, 13] on span "535859" at bounding box center [1415, 12] width 22 height 10
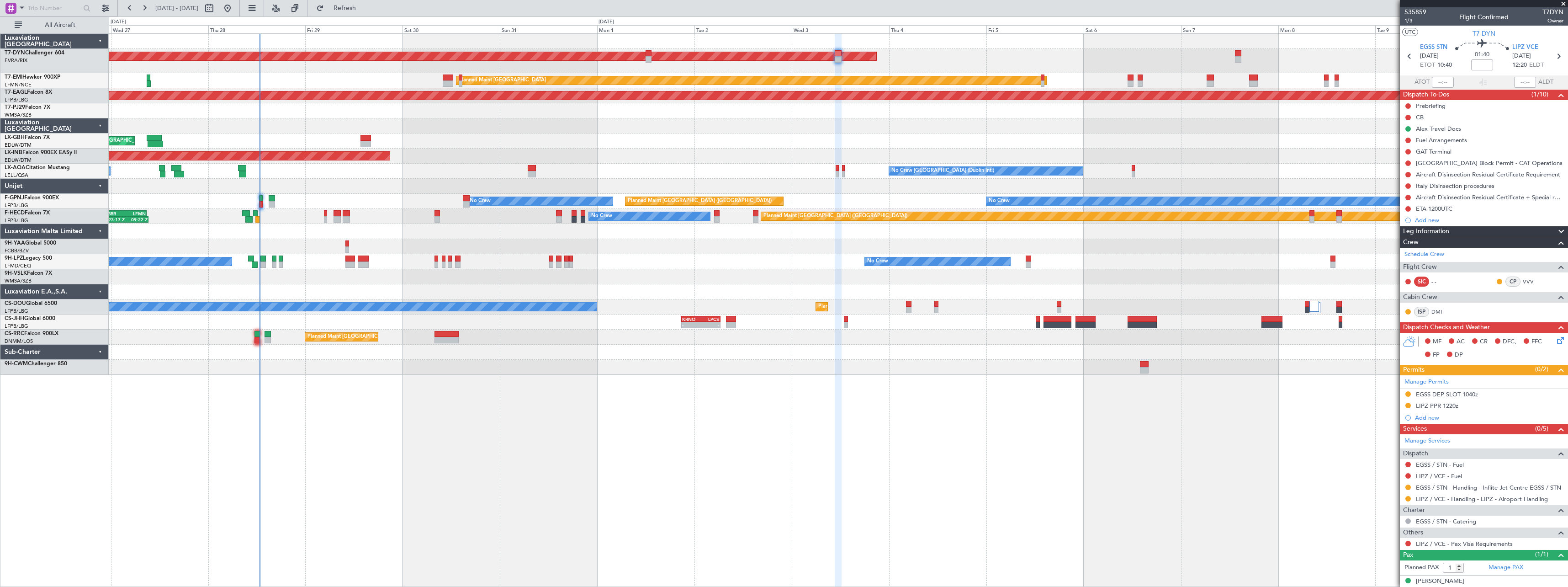
click at [907, 118] on div at bounding box center [838, 111] width 1459 height 15
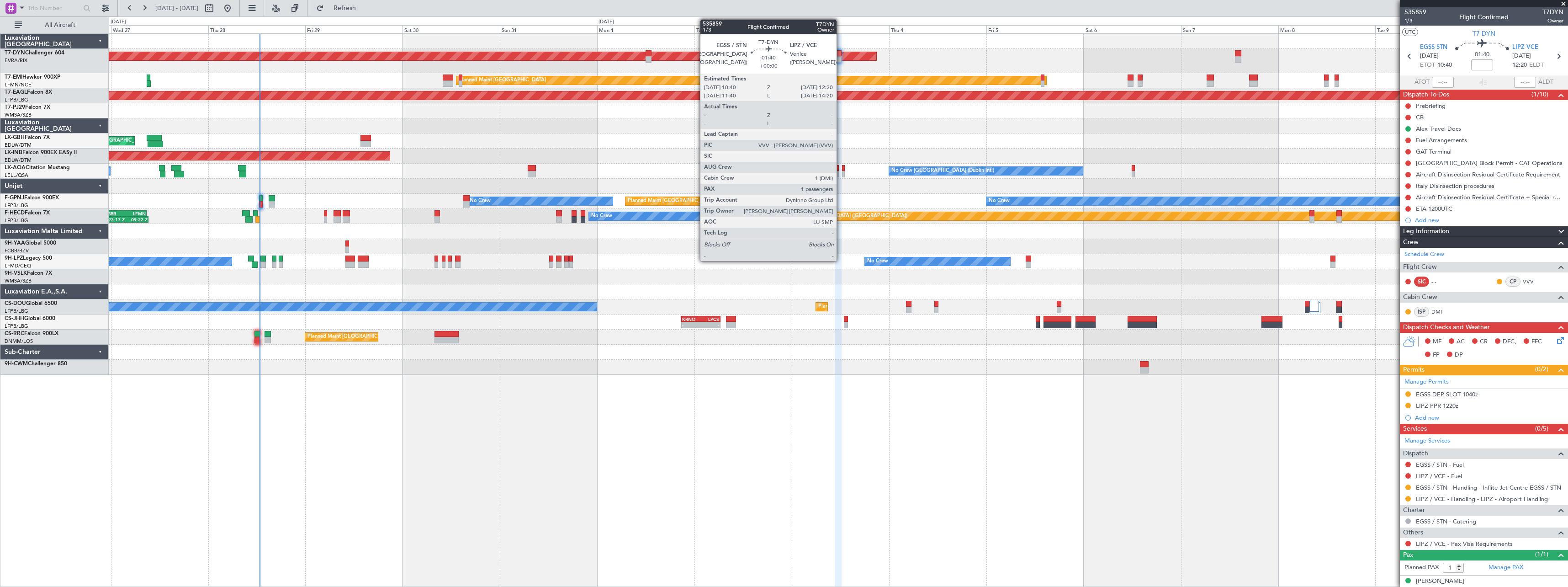
click at [840, 54] on div at bounding box center [838, 54] width 7 height 7
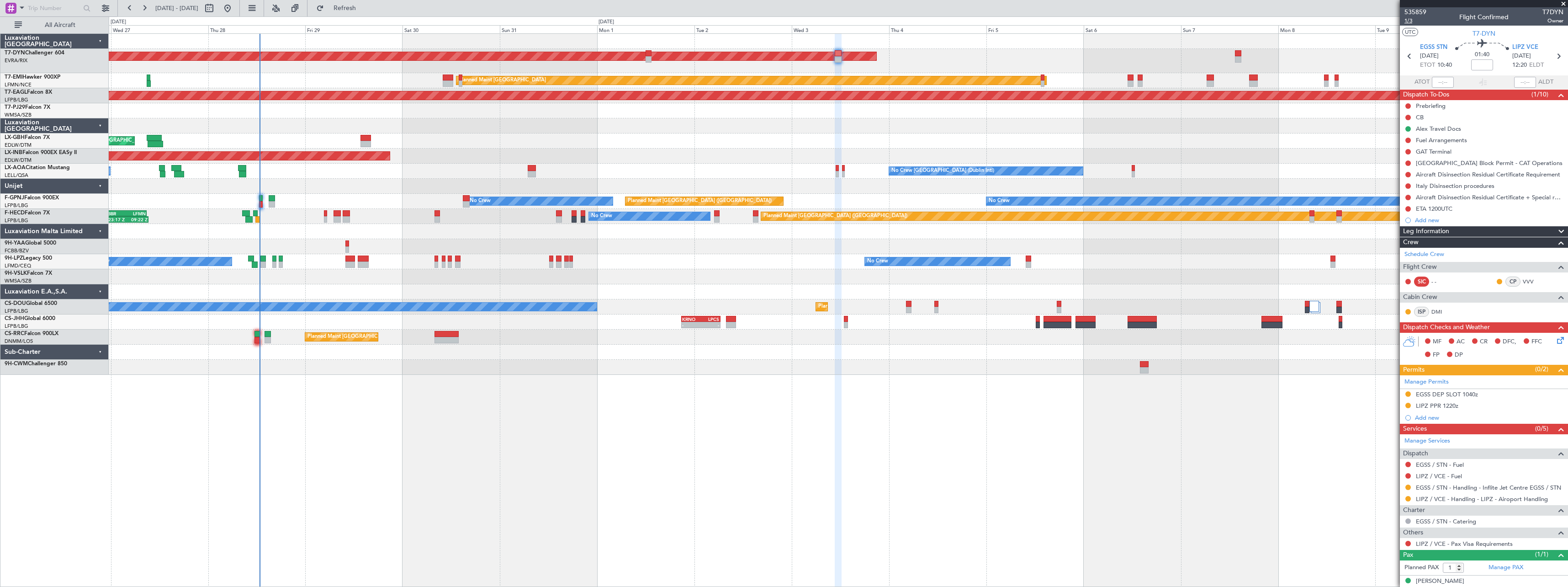
click at [1412, 21] on span "1/3" at bounding box center [1415, 21] width 22 height 8
click at [1413, 22] on span "1/3" at bounding box center [1415, 21] width 22 height 8
click at [364, 10] on span "Refresh" at bounding box center [345, 8] width 38 height 7
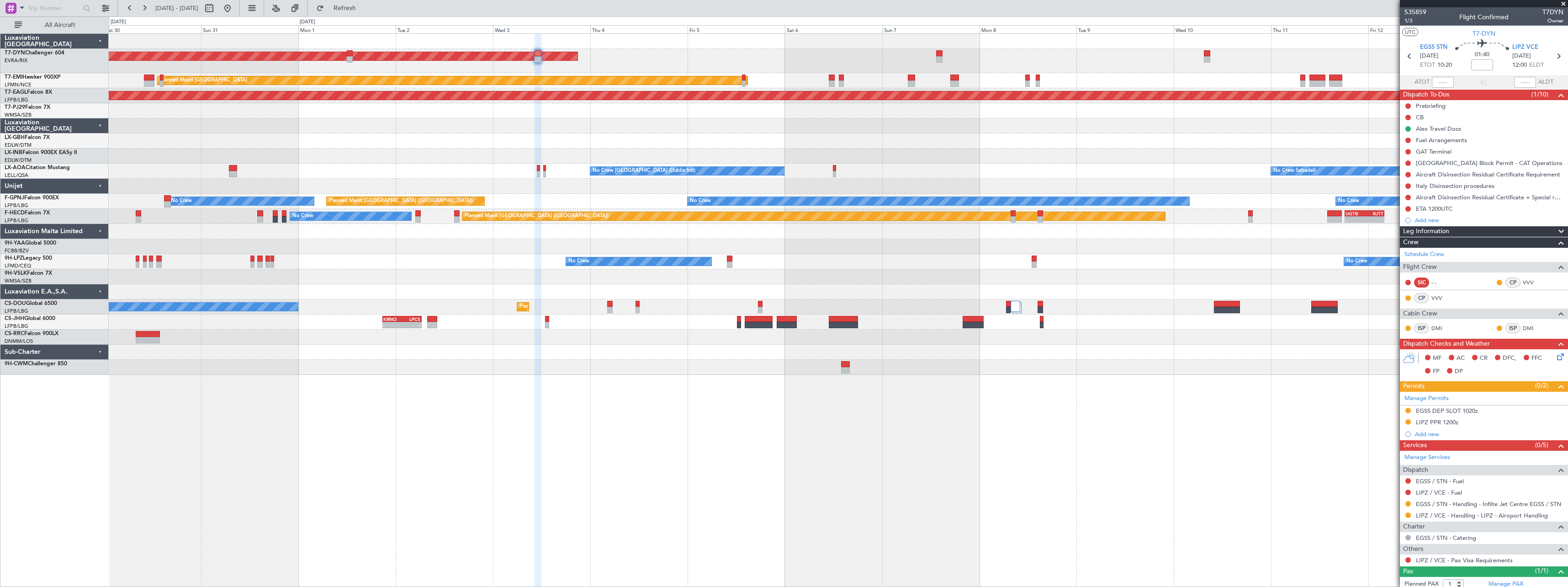
click at [741, 130] on div at bounding box center [838, 125] width 1459 height 15
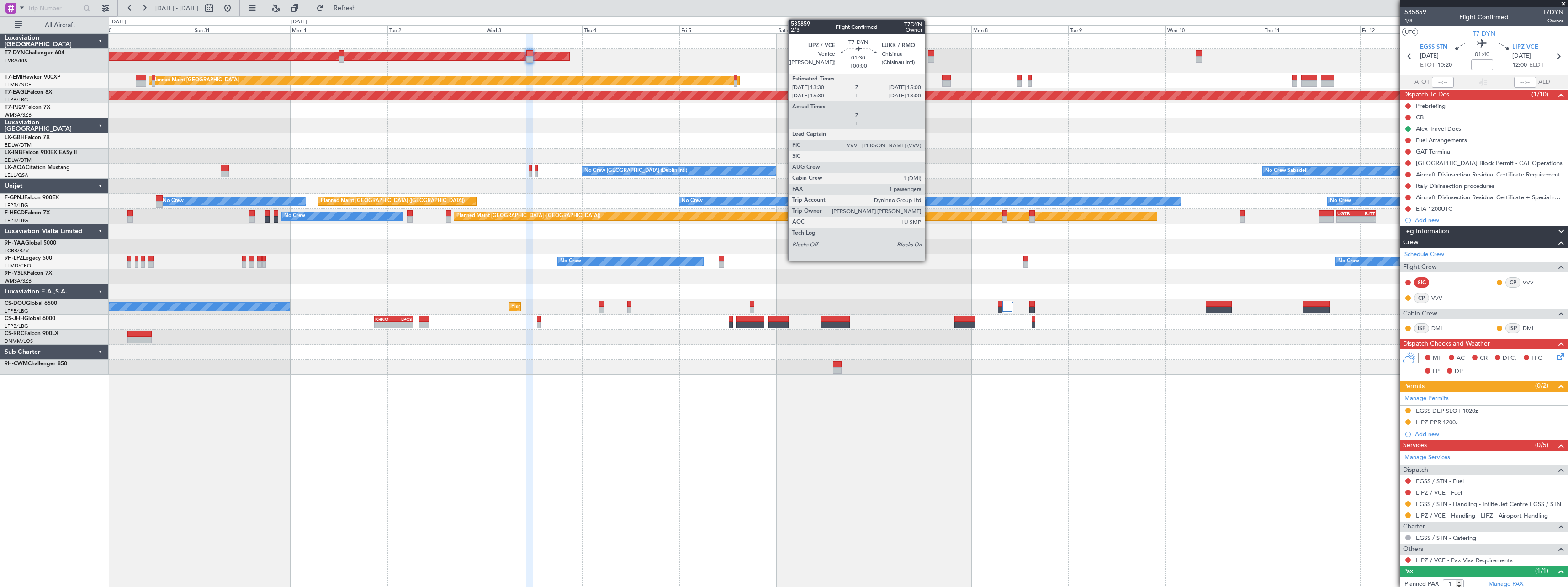
click at [929, 58] on div at bounding box center [931, 59] width 7 height 7
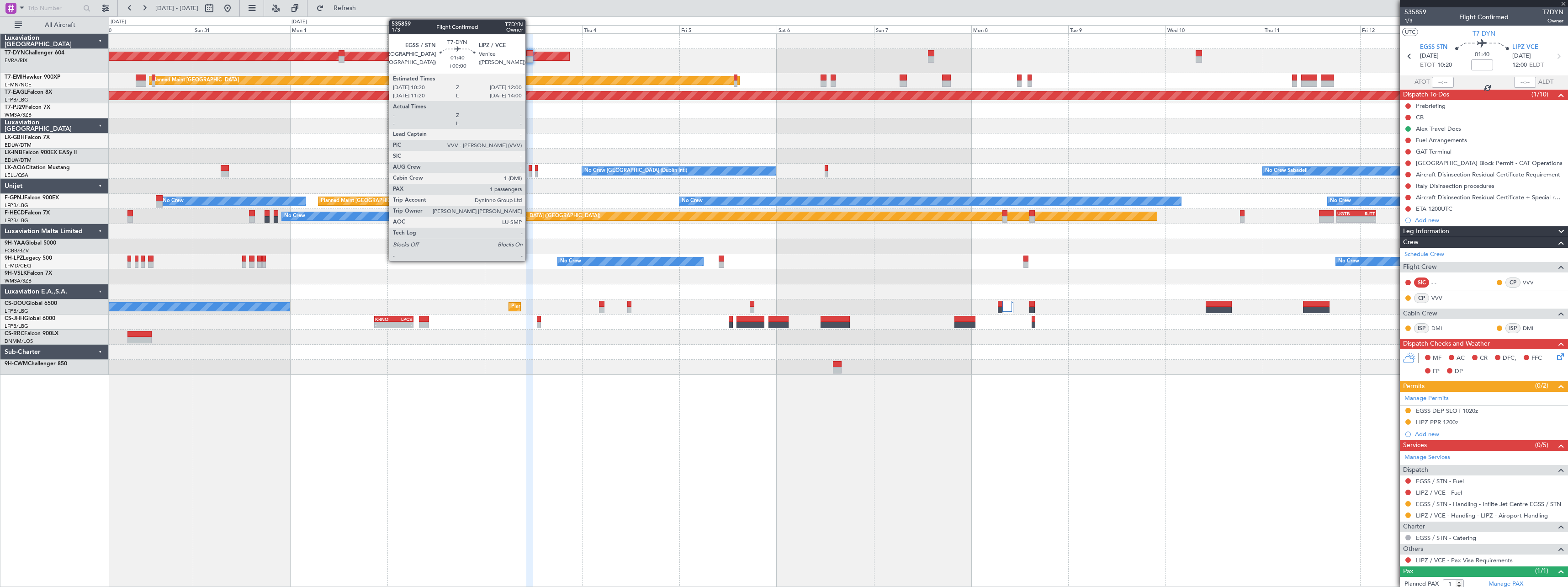
click at [530, 57] on div at bounding box center [530, 59] width 7 height 7
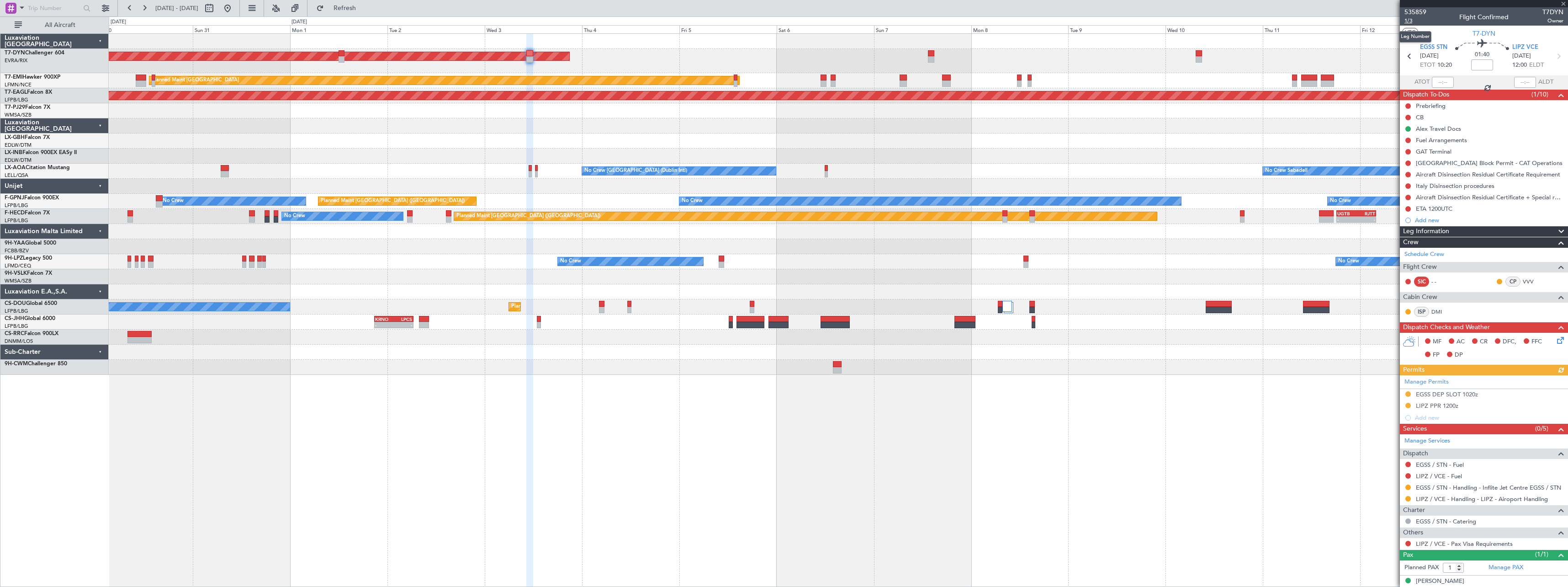
click at [1410, 21] on span "1/3" at bounding box center [1415, 21] width 22 height 8
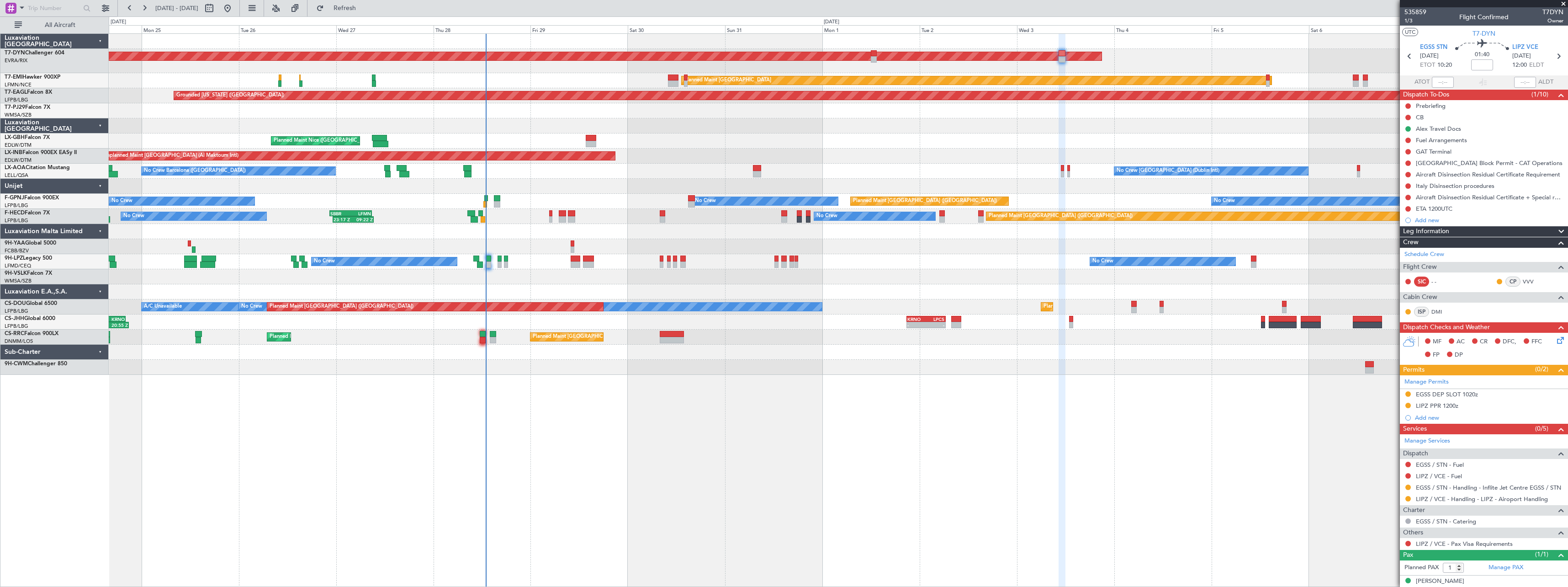
click at [900, 136] on div "AOG Maint Riga (Riga Intl) Planned Maint Basel-Mulhouse Planned Maint Zurich Pl…" at bounding box center [838, 205] width 1459 height 341
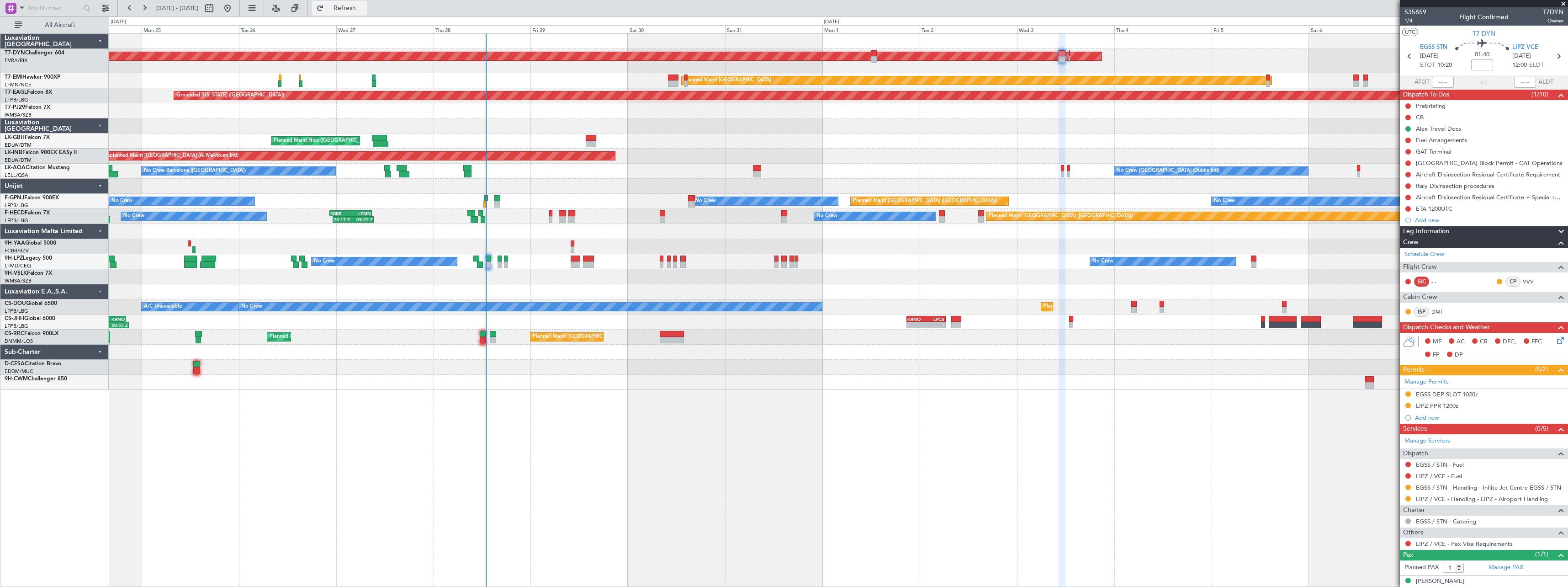
click at [361, 7] on span "Refresh" at bounding box center [345, 8] width 38 height 7
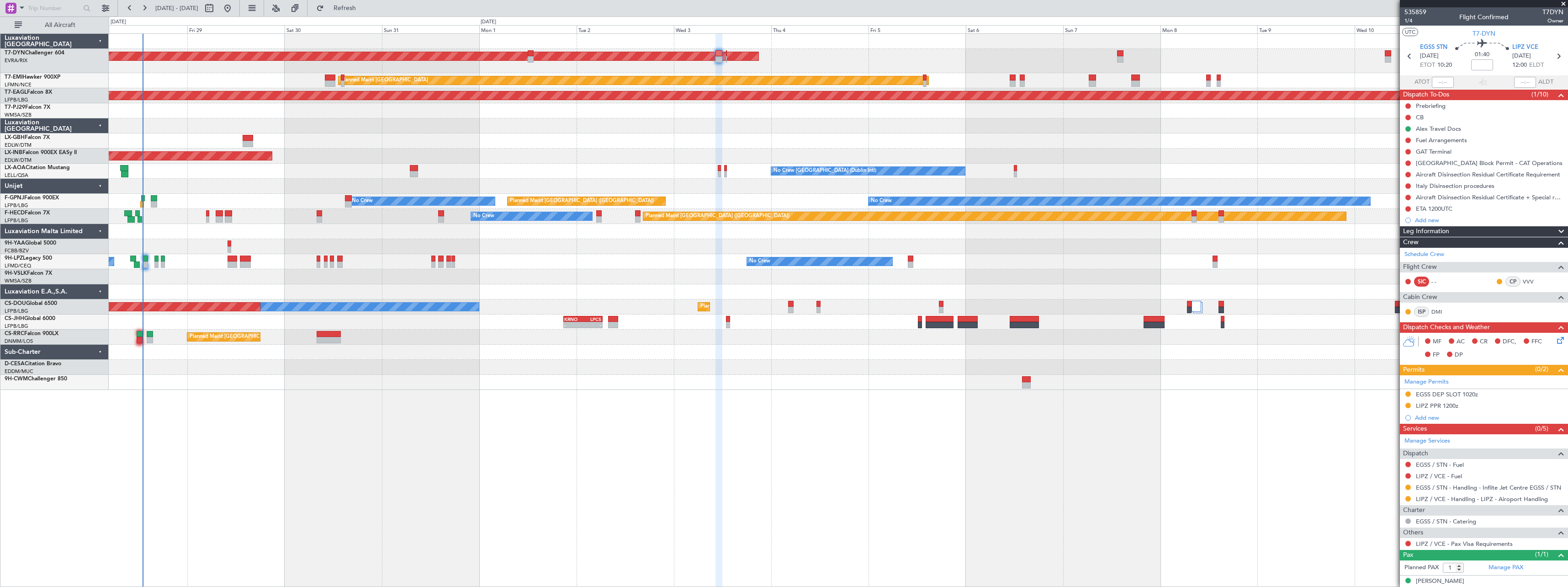
click at [813, 114] on div "AOG Maint Riga (Riga Intl) Planned Maint Zurich Grounded New York (Teterboro) P…" at bounding box center [838, 212] width 1459 height 356
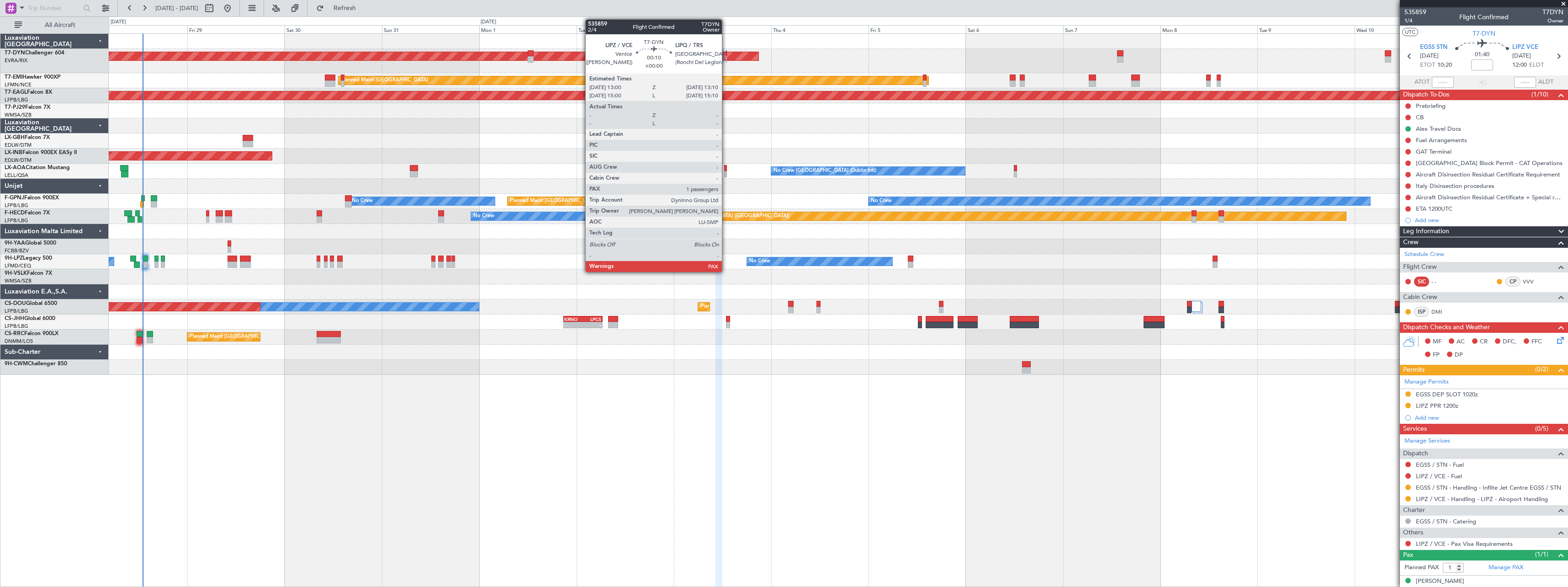
click at [726, 55] on div at bounding box center [727, 54] width 1 height 7
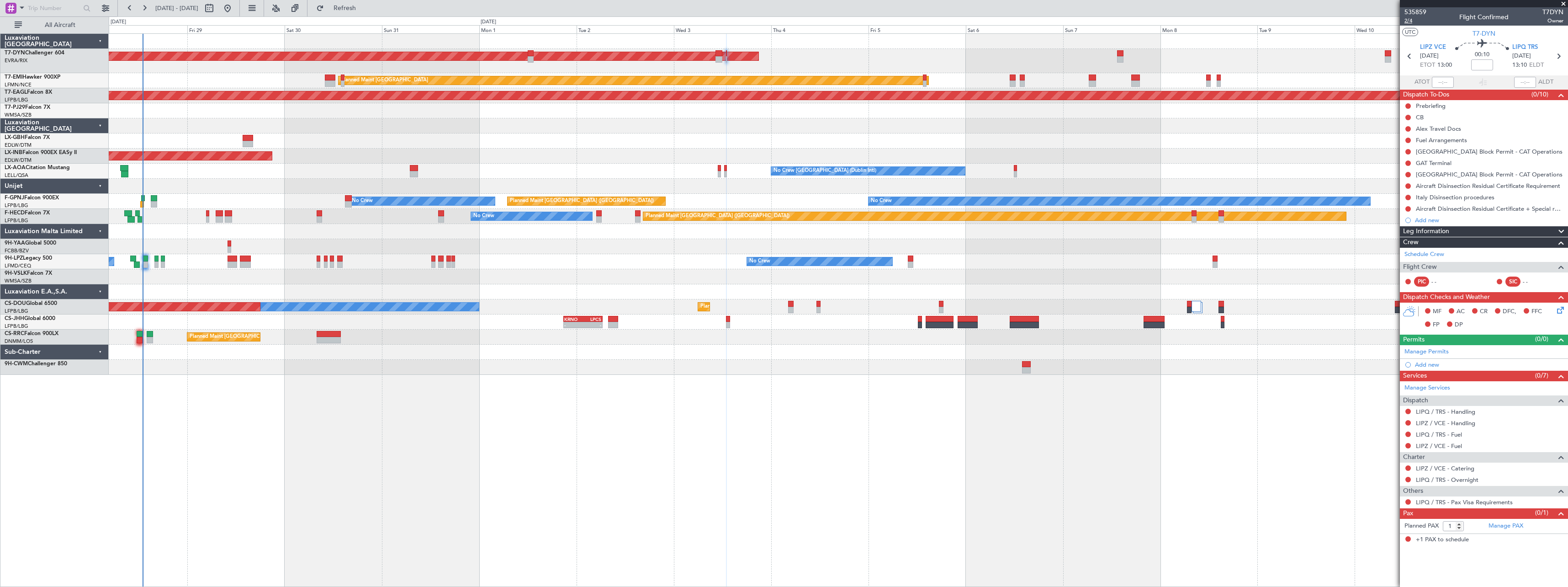
click at [1407, 23] on span "2/4" at bounding box center [1415, 21] width 22 height 8
drag, startPoint x: 386, startPoint y: 11, endPoint x: 393, endPoint y: 10, distance: 7.1
click at [364, 11] on span "Refresh" at bounding box center [345, 8] width 38 height 7
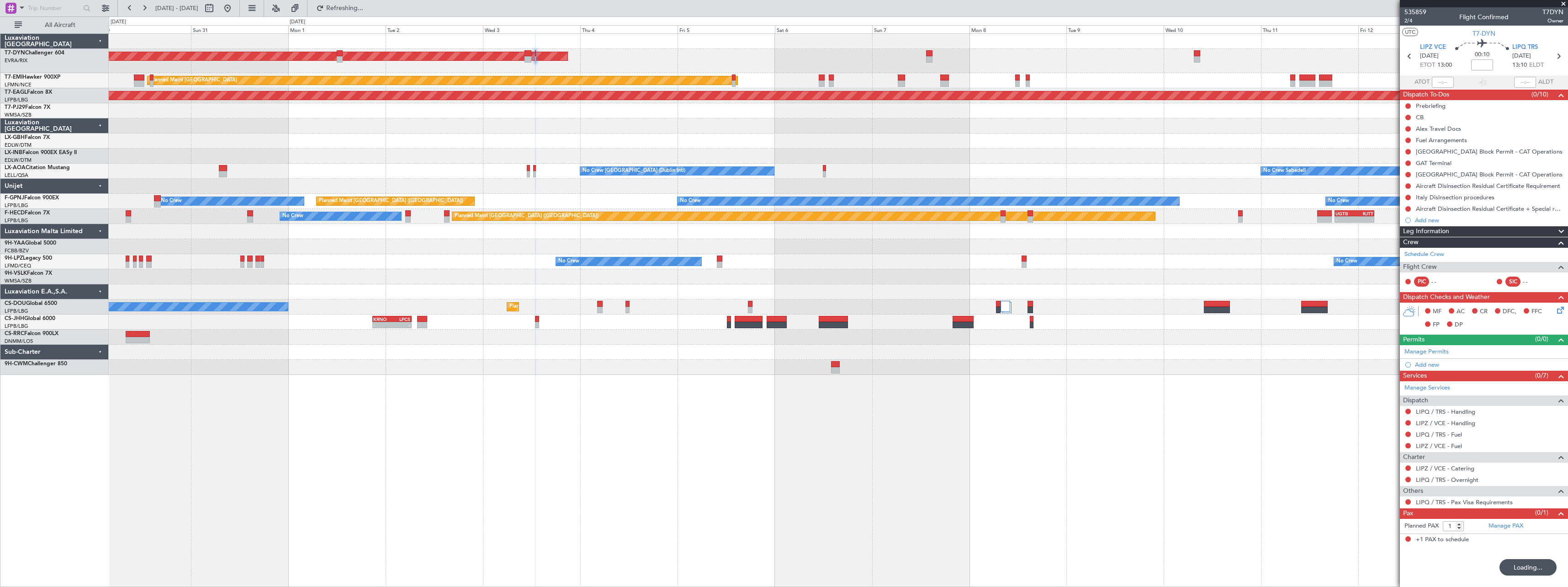
click at [927, 175] on div "No Crew Sabadell No Crew Dublin (Dublin Intl) No Crew Barcelona (El Prat)" at bounding box center [838, 171] width 1459 height 15
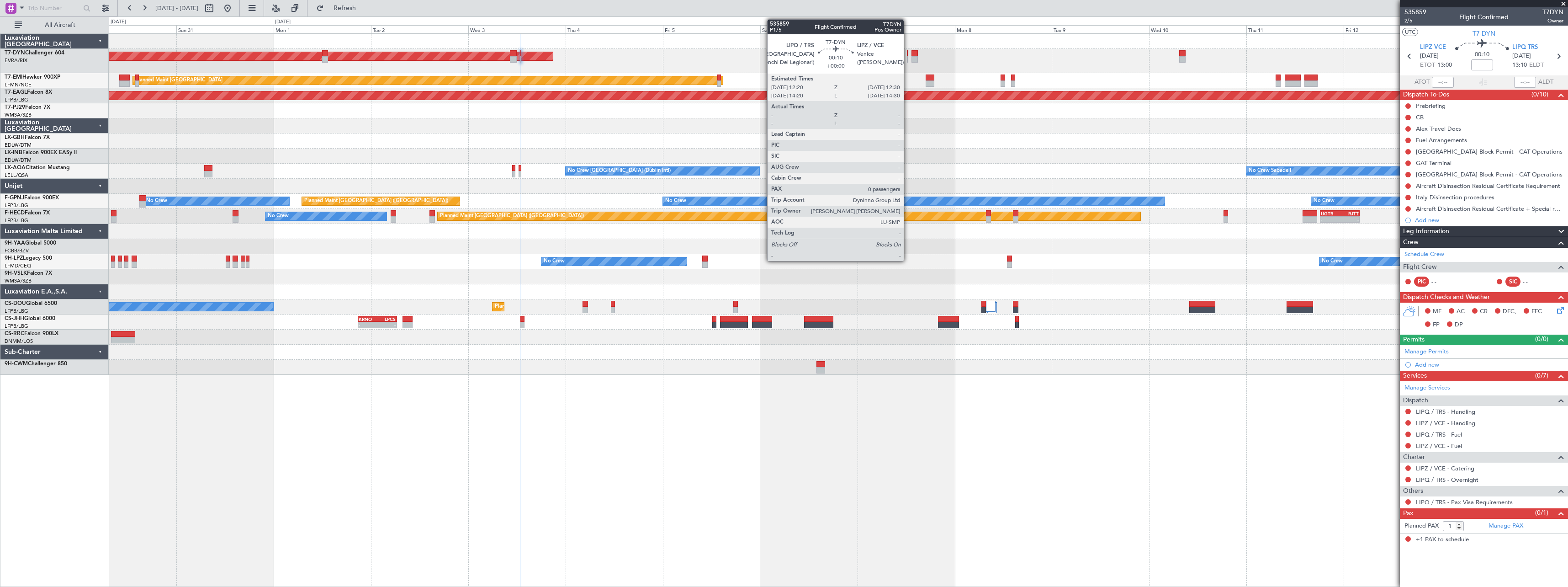
click at [908, 52] on div at bounding box center [908, 54] width 1 height 7
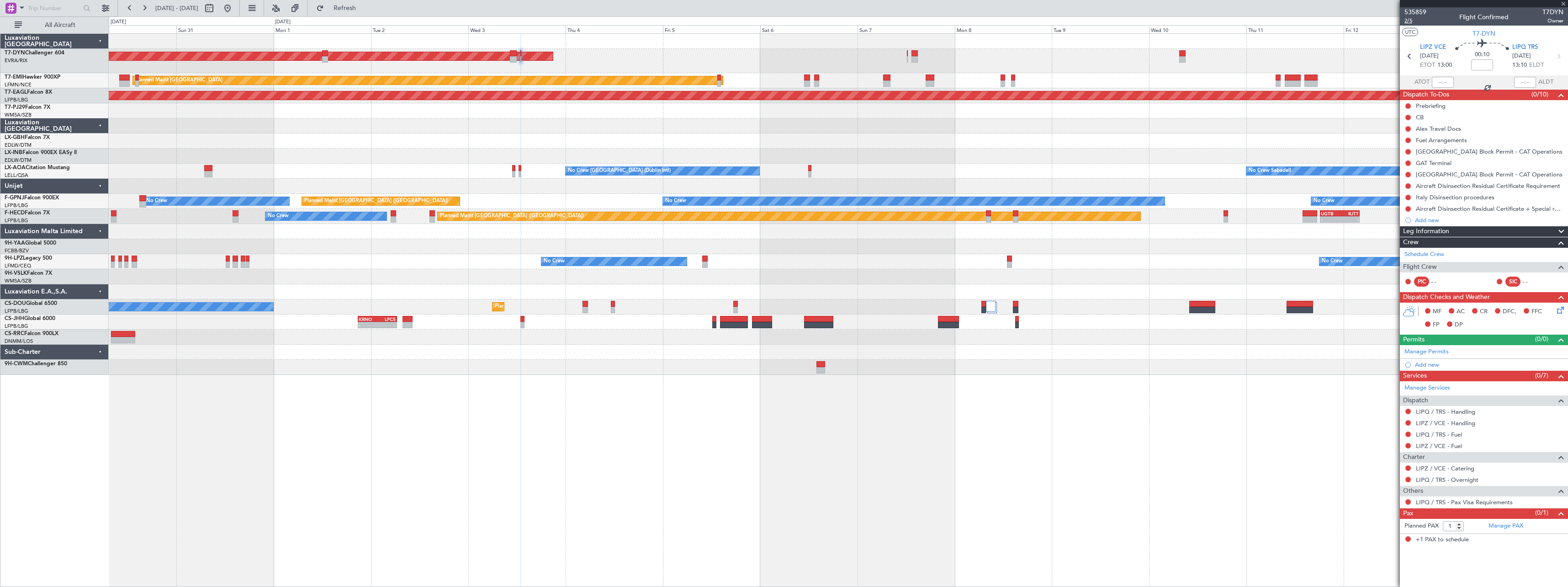
type input "0"
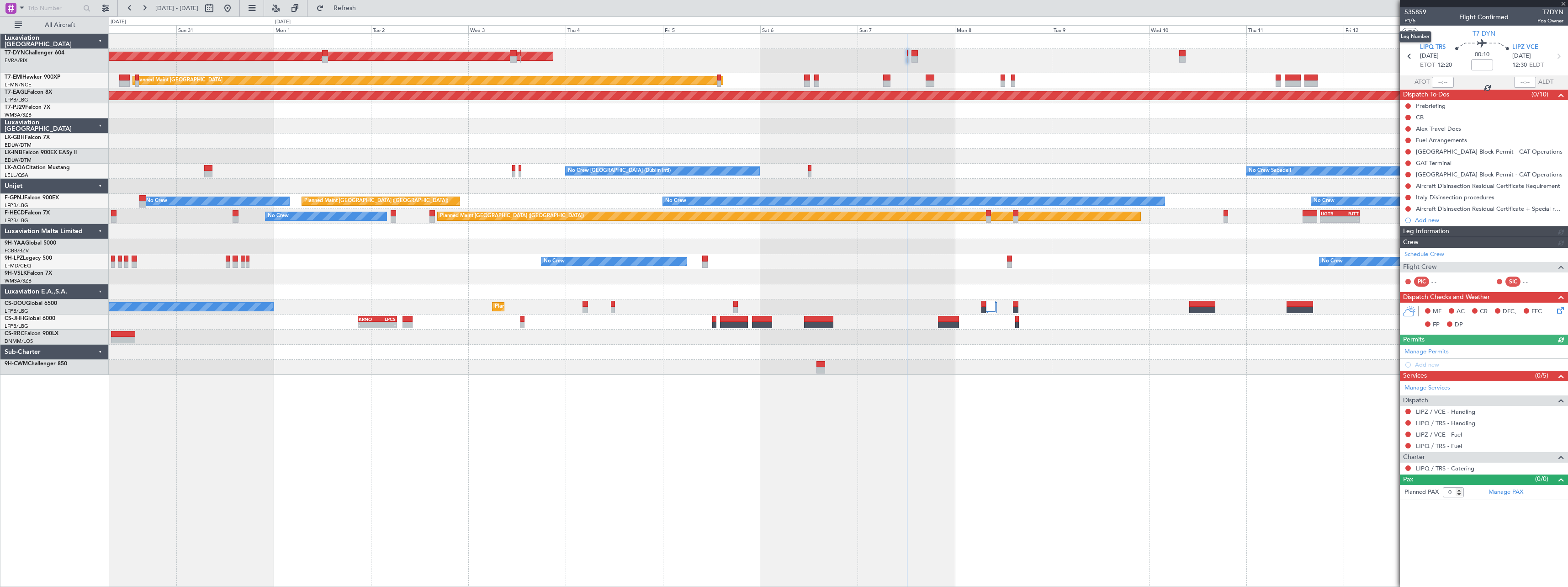
click at [1410, 20] on span "P1/5" at bounding box center [1415, 21] width 22 height 8
click at [367, 12] on button "Refresh" at bounding box center [340, 9] width 55 height 15
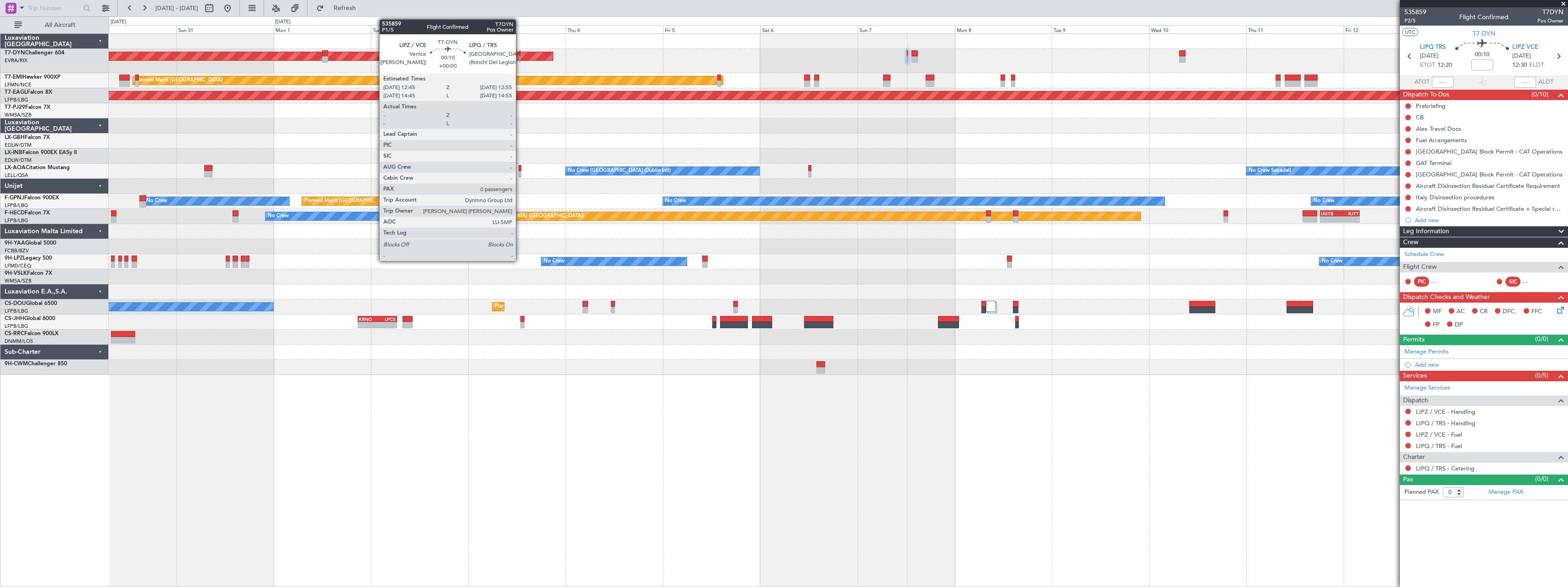
click at [520, 57] on div at bounding box center [520, 59] width 1 height 7
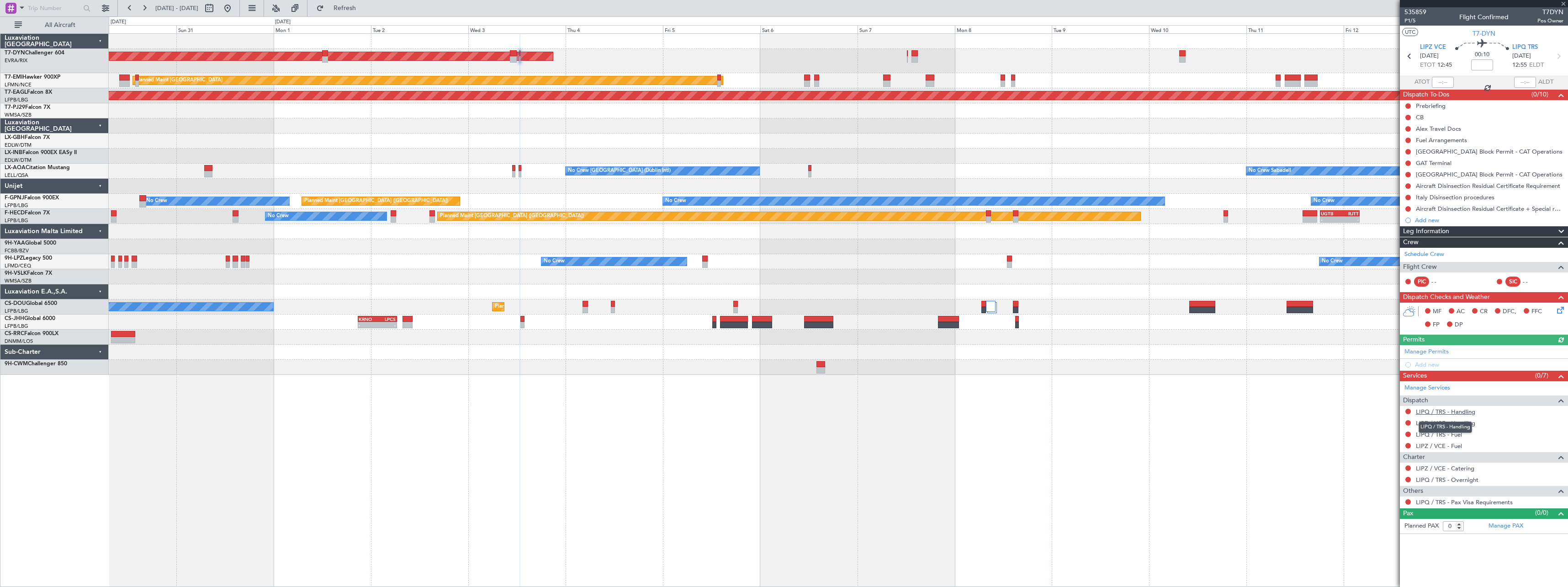
click at [1454, 409] on link "LIPQ / TRS - Handling" at bounding box center [1446, 412] width 60 height 8
click at [1461, 411] on link "LIPQ / TRS - Handling" at bounding box center [1446, 412] width 60 height 8
click at [1435, 424] on link "LIPZ / VCE - Handling" at bounding box center [1446, 423] width 60 height 8
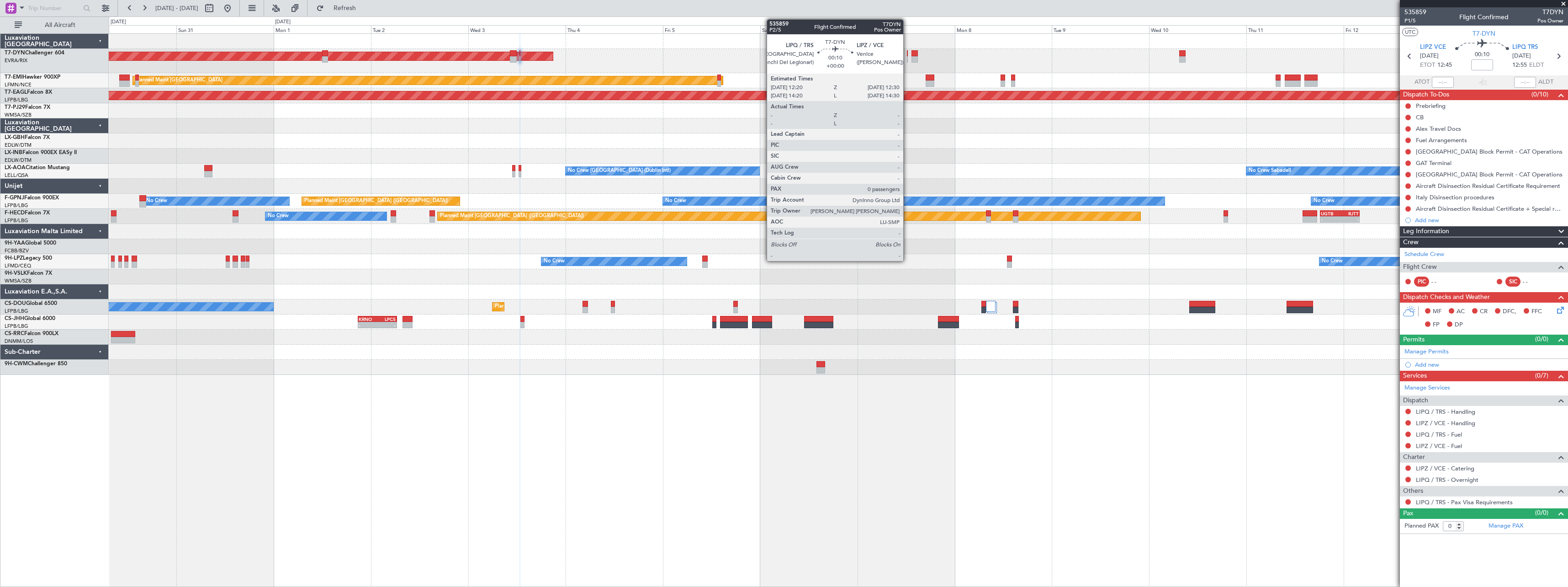
click at [908, 57] on div at bounding box center [908, 59] width 1 height 7
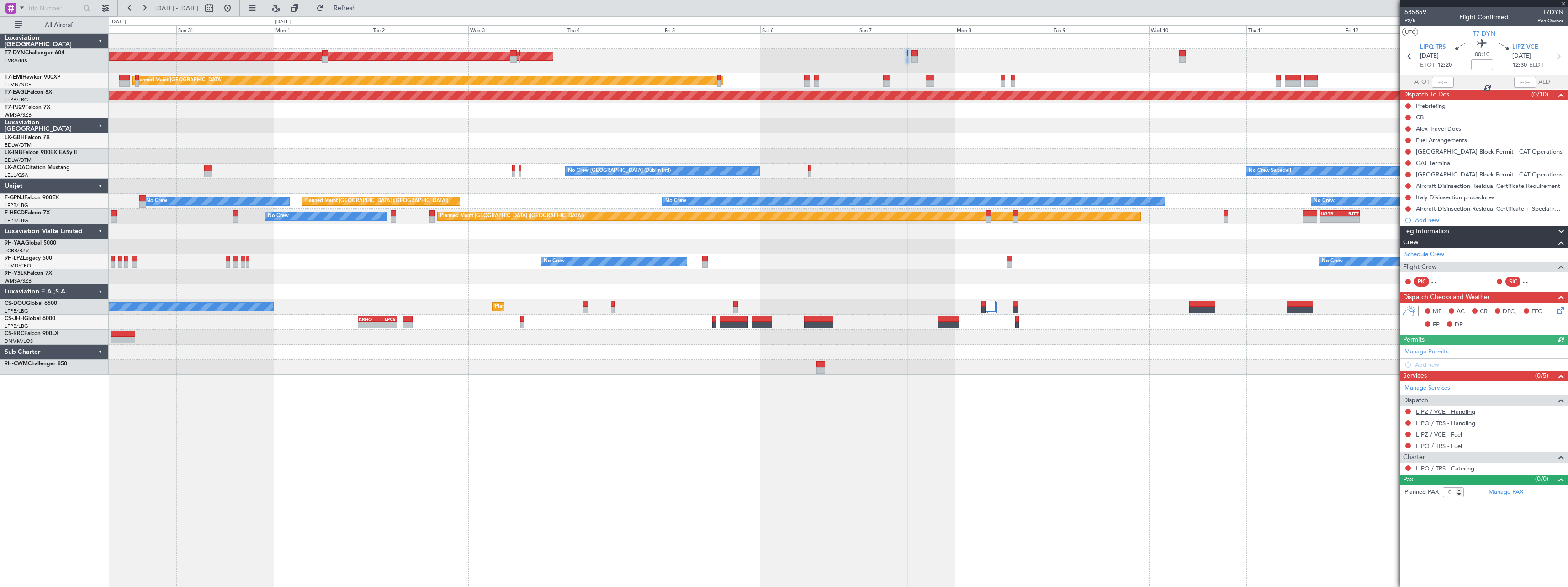
click at [1427, 412] on link "LIPZ / VCE - Handling" at bounding box center [1446, 412] width 60 height 8
click at [1452, 421] on link "LIPQ / TRS - Handling" at bounding box center [1446, 423] width 60 height 8
click at [367, 13] on button "Refresh" at bounding box center [340, 9] width 55 height 15
click at [1407, 470] on button at bounding box center [1408, 468] width 5 height 5
click at [1377, 481] on span "Not Required" at bounding box center [1386, 480] width 37 height 9
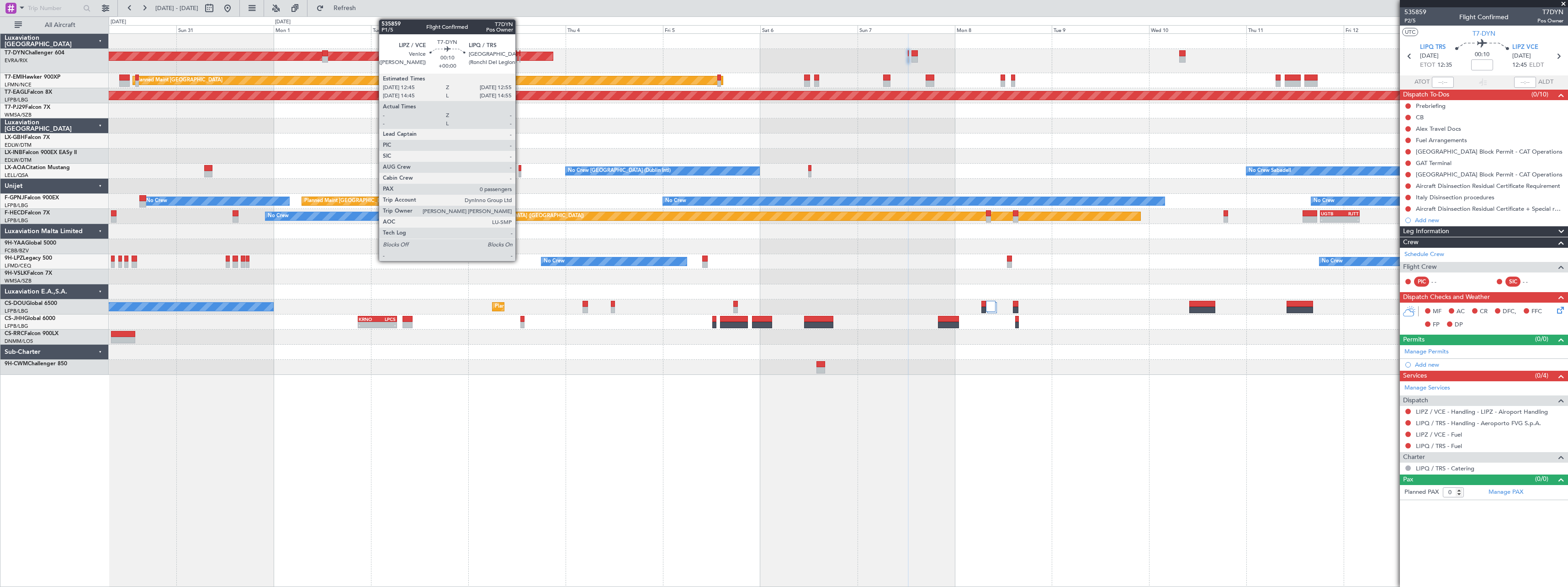
click at [519, 57] on div at bounding box center [520, 59] width 1 height 7
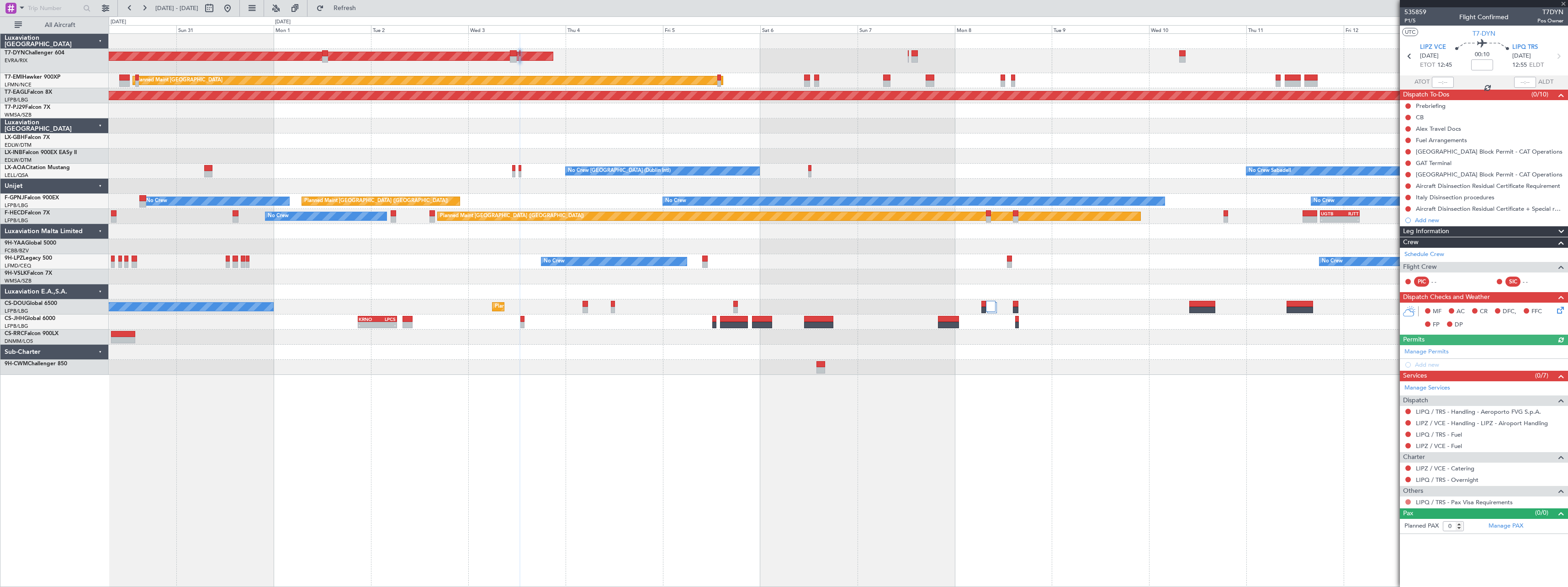
click at [1407, 502] on button at bounding box center [1408, 502] width 5 height 5
click at [1372, 391] on span "Not Required" at bounding box center [1386, 392] width 37 height 9
click at [1409, 470] on button at bounding box center [1408, 468] width 5 height 5
click at [1379, 479] on span "Not Required" at bounding box center [1386, 480] width 37 height 9
click at [1560, 256] on span at bounding box center [1559, 251] width 11 height 7
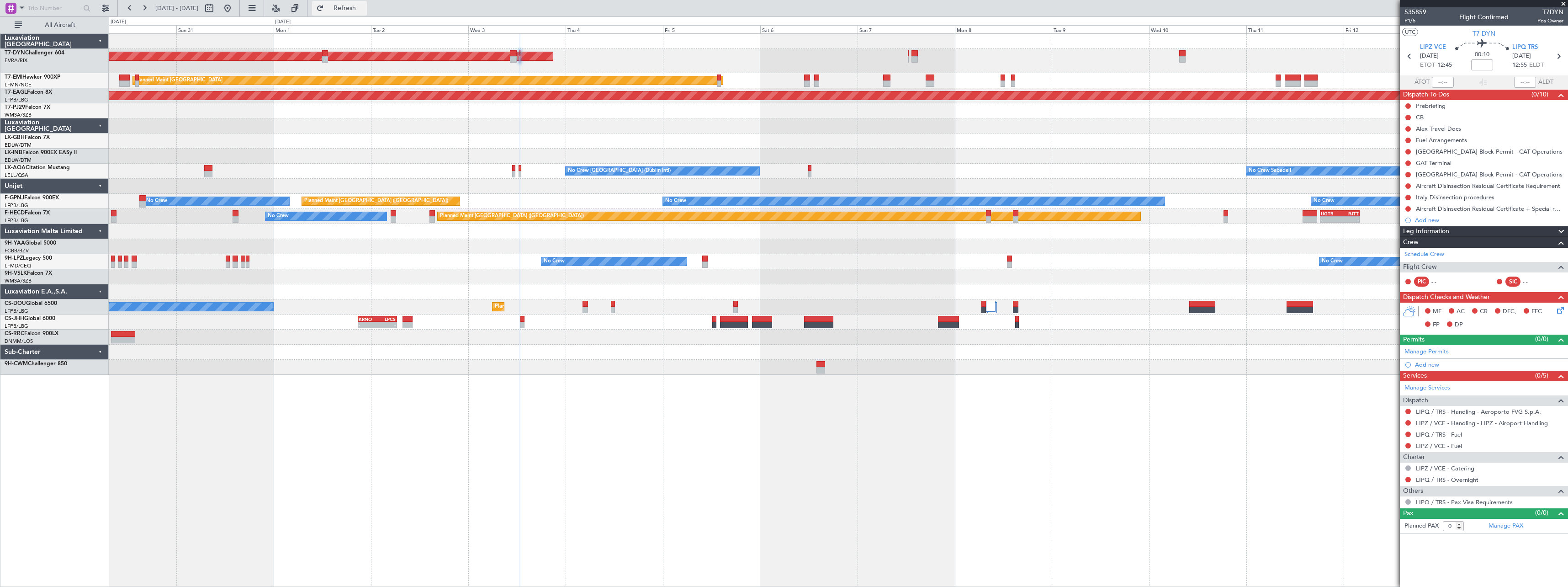
click at [364, 8] on span "Refresh" at bounding box center [345, 8] width 38 height 7
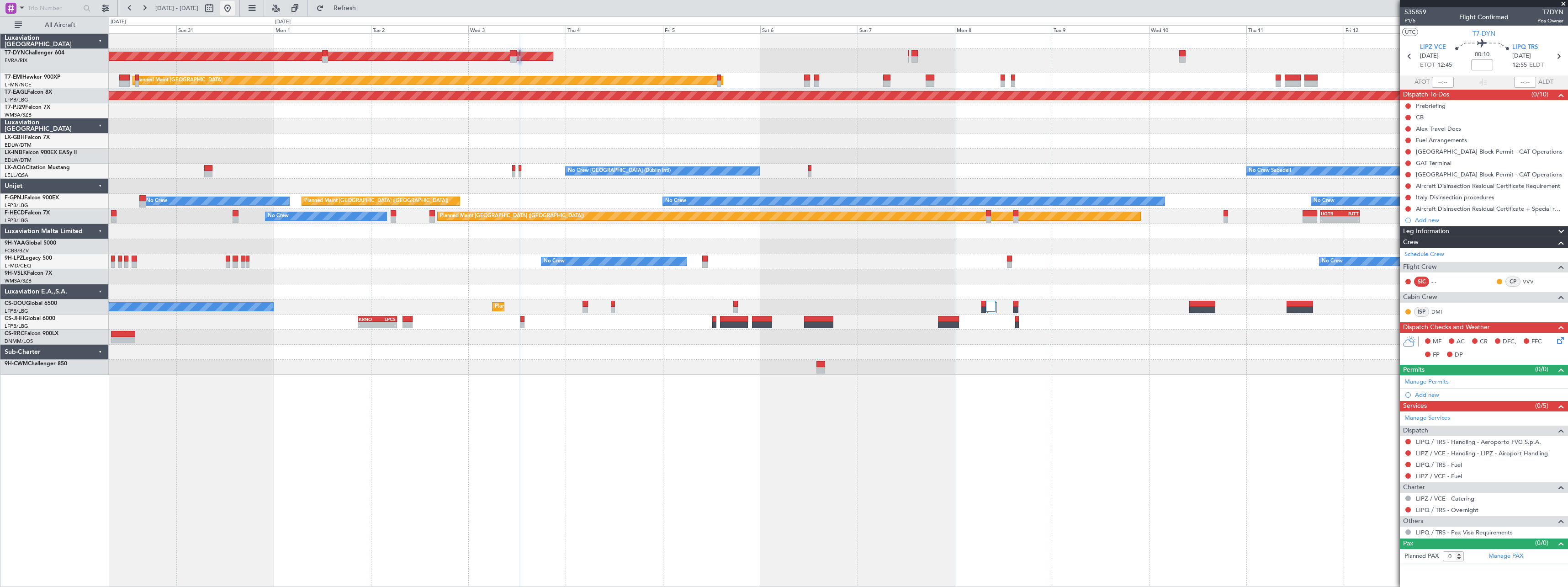
click at [235, 13] on button at bounding box center [228, 9] width 15 height 15
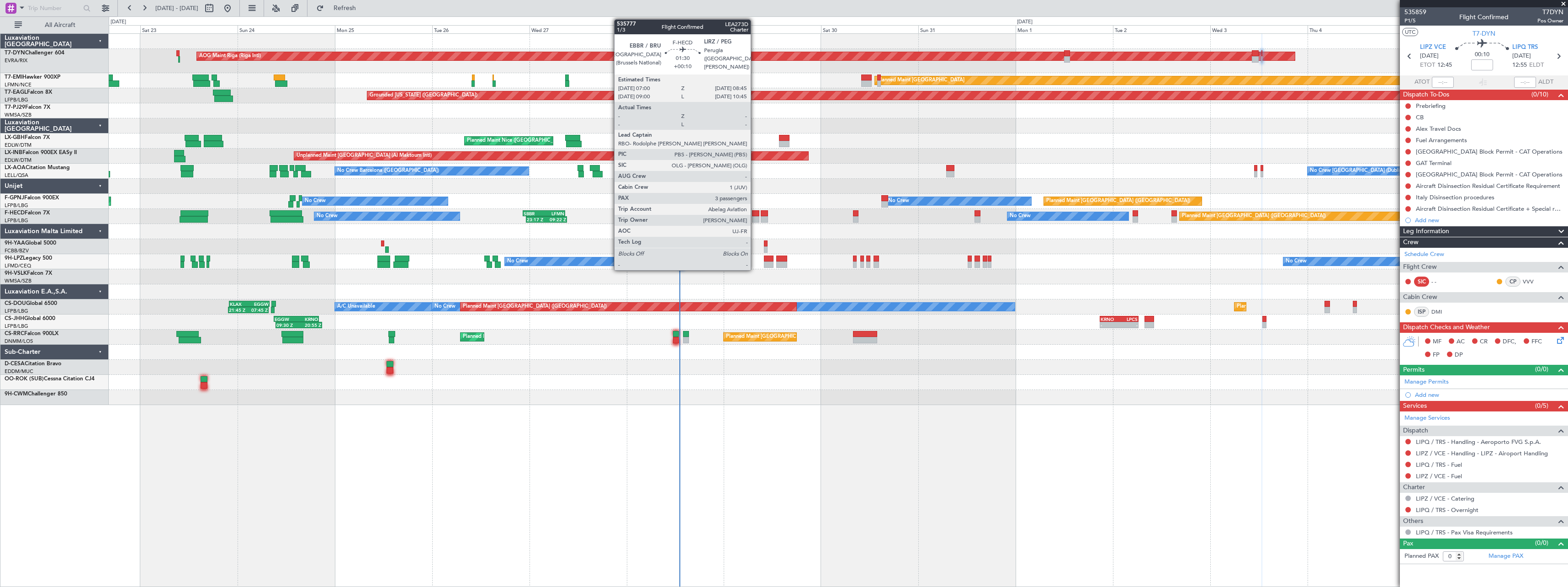
click at [755, 213] on div at bounding box center [755, 213] width 7 height 7
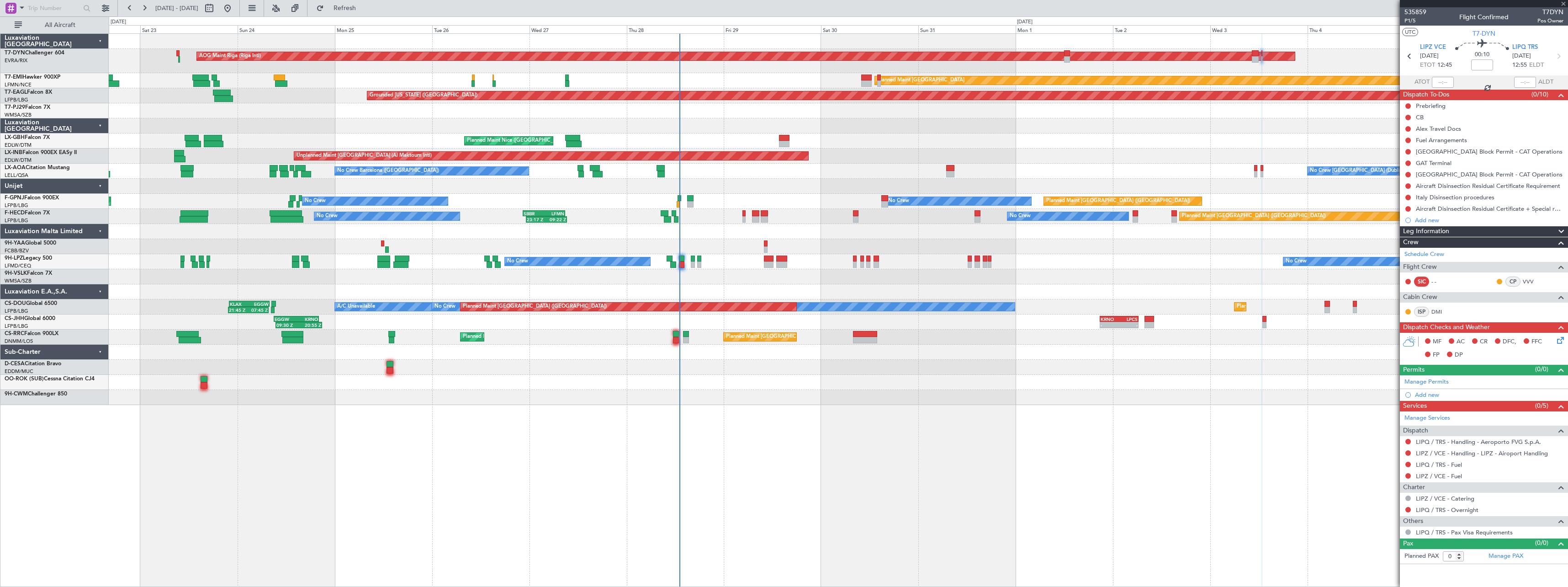
type input "+00:10"
type input "3"
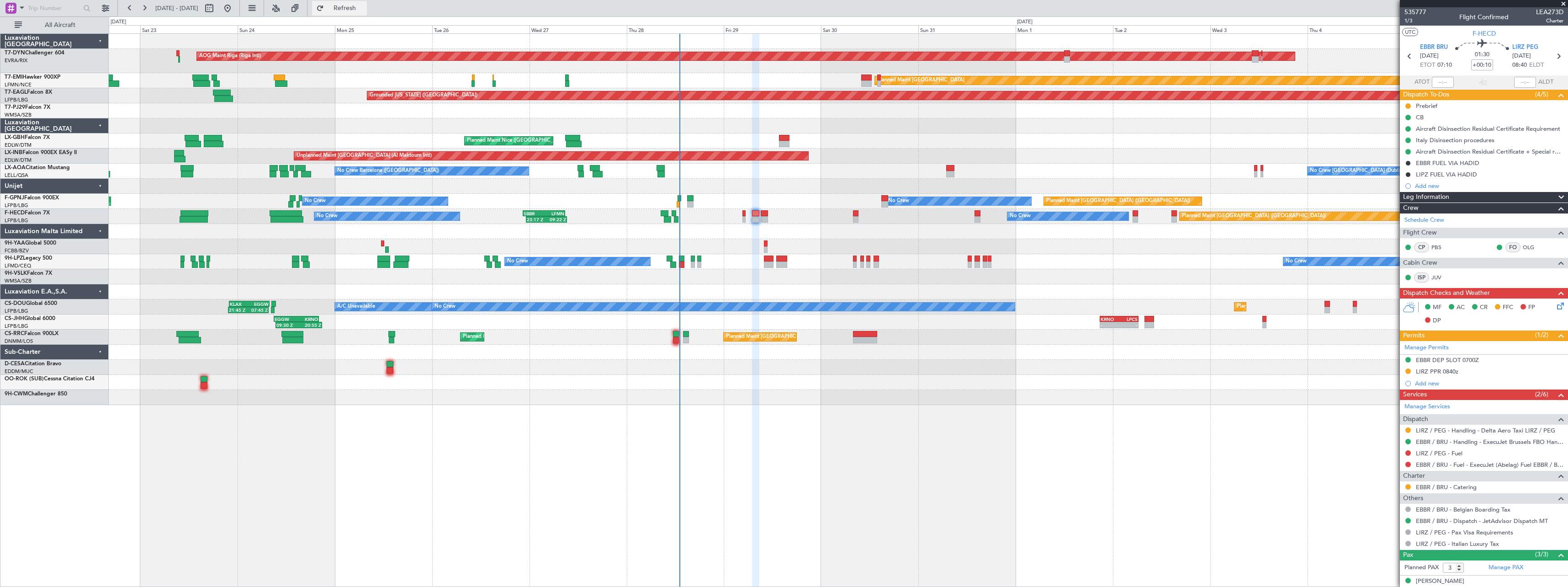
click at [364, 7] on span "Refresh" at bounding box center [345, 8] width 38 height 7
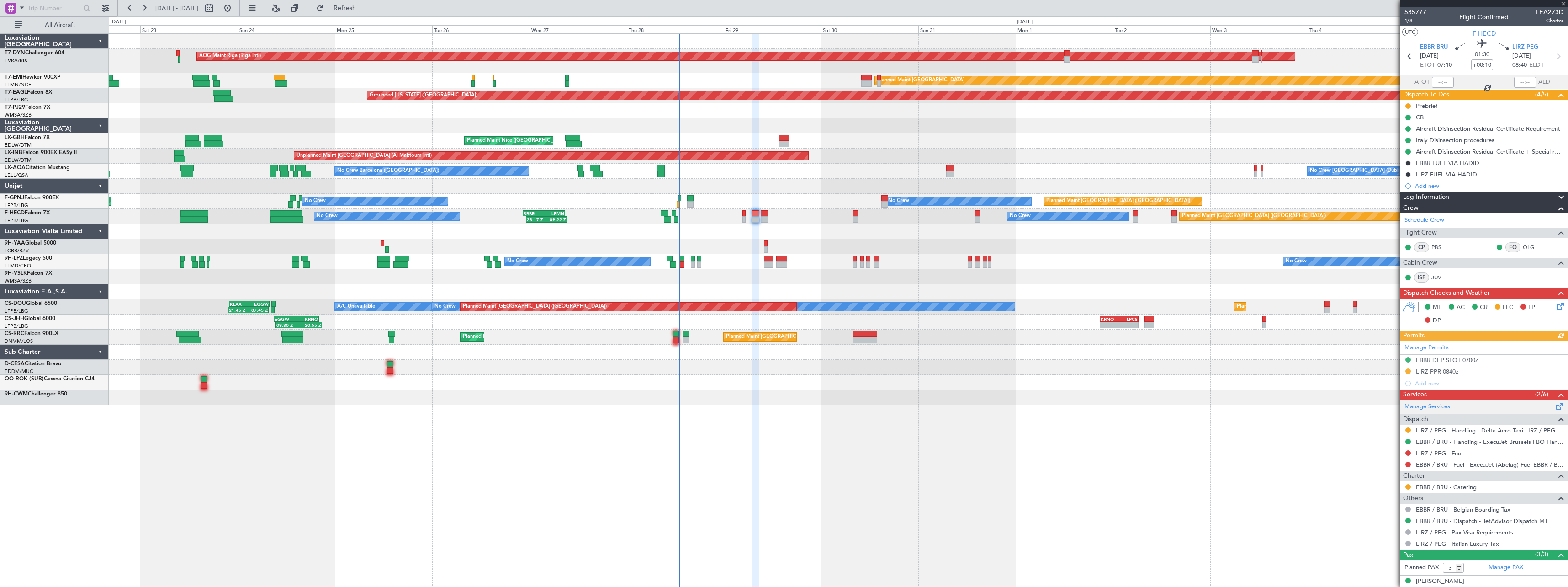
click at [1555, 406] on span at bounding box center [1559, 404] width 11 height 7
click at [364, 9] on span "Refresh" at bounding box center [345, 8] width 38 height 7
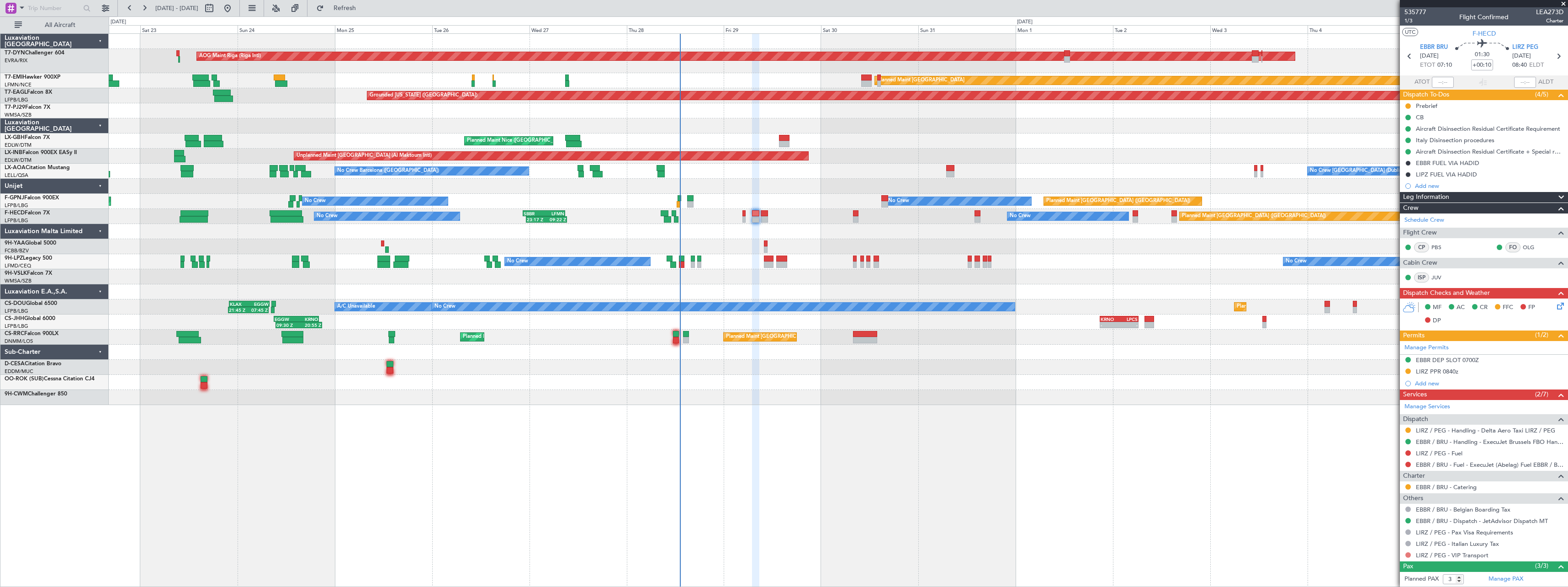
click at [1409, 554] on button at bounding box center [1408, 555] width 5 height 5
click at [1378, 542] on span "Confirmed" at bounding box center [1382, 541] width 29 height 9
click at [1425, 12] on span "535777" at bounding box center [1415, 12] width 22 height 10
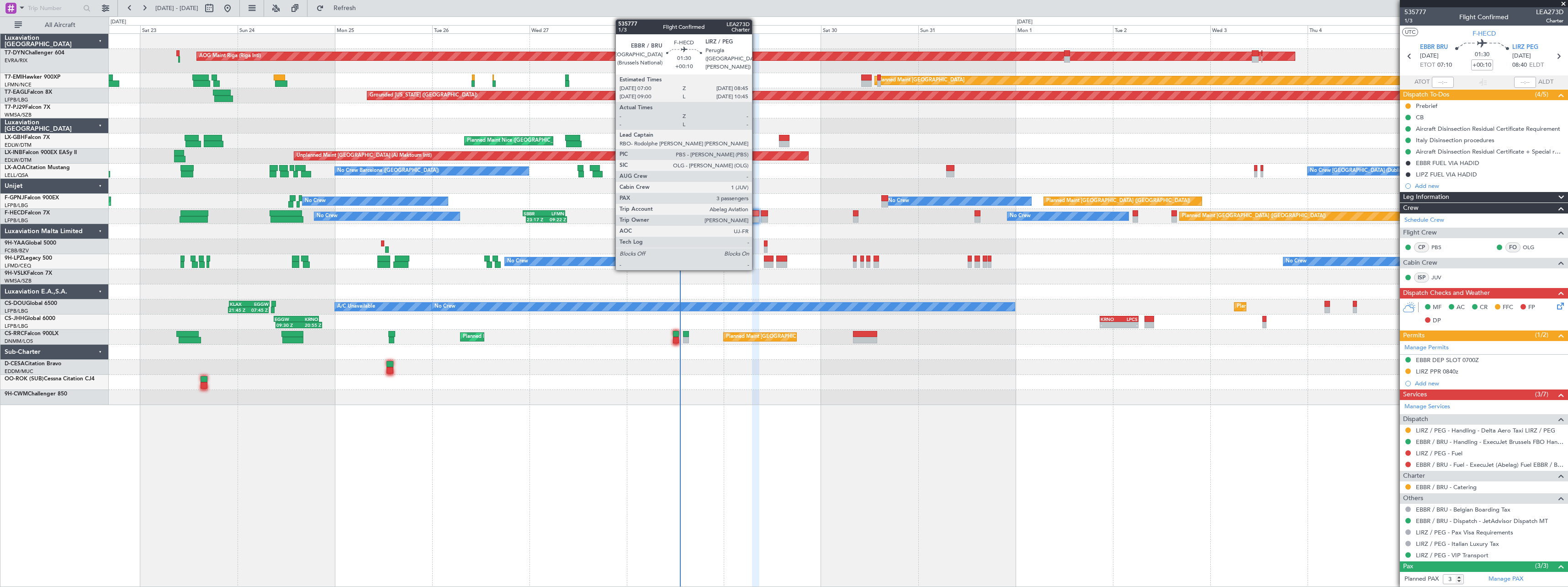
click at [756, 215] on div at bounding box center [755, 213] width 7 height 7
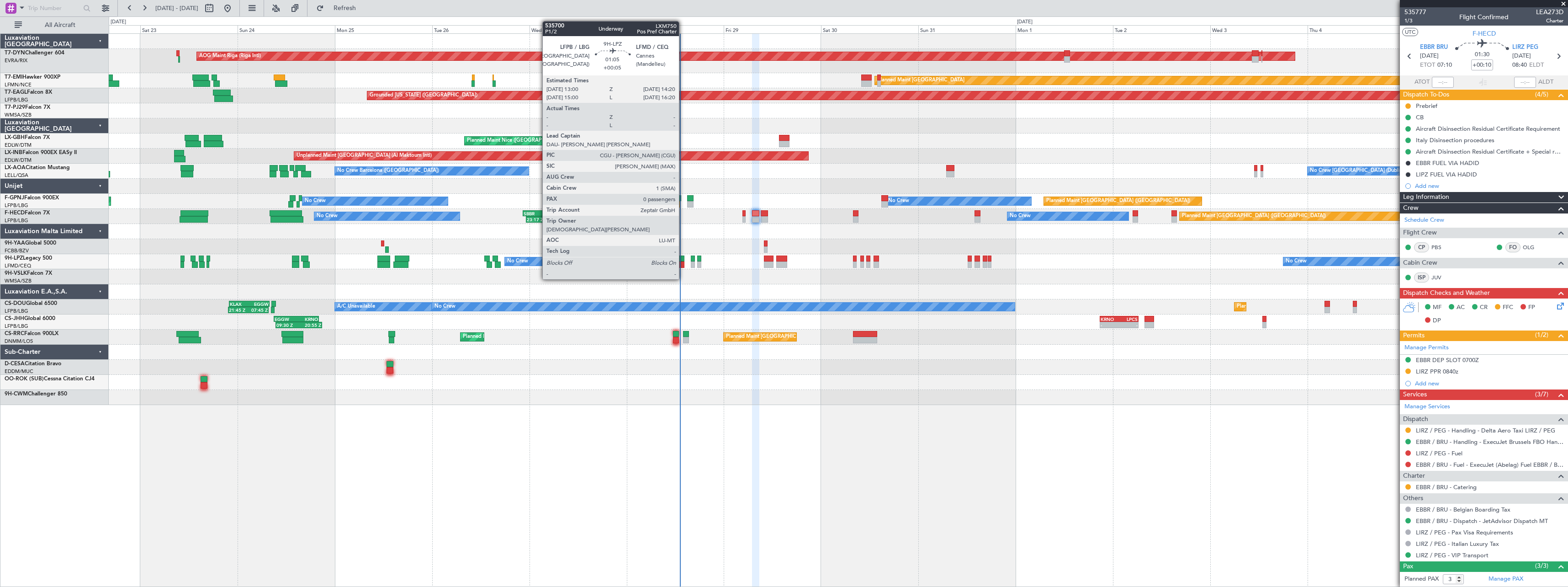
click at [683, 262] on div at bounding box center [681, 264] width 5 height 7
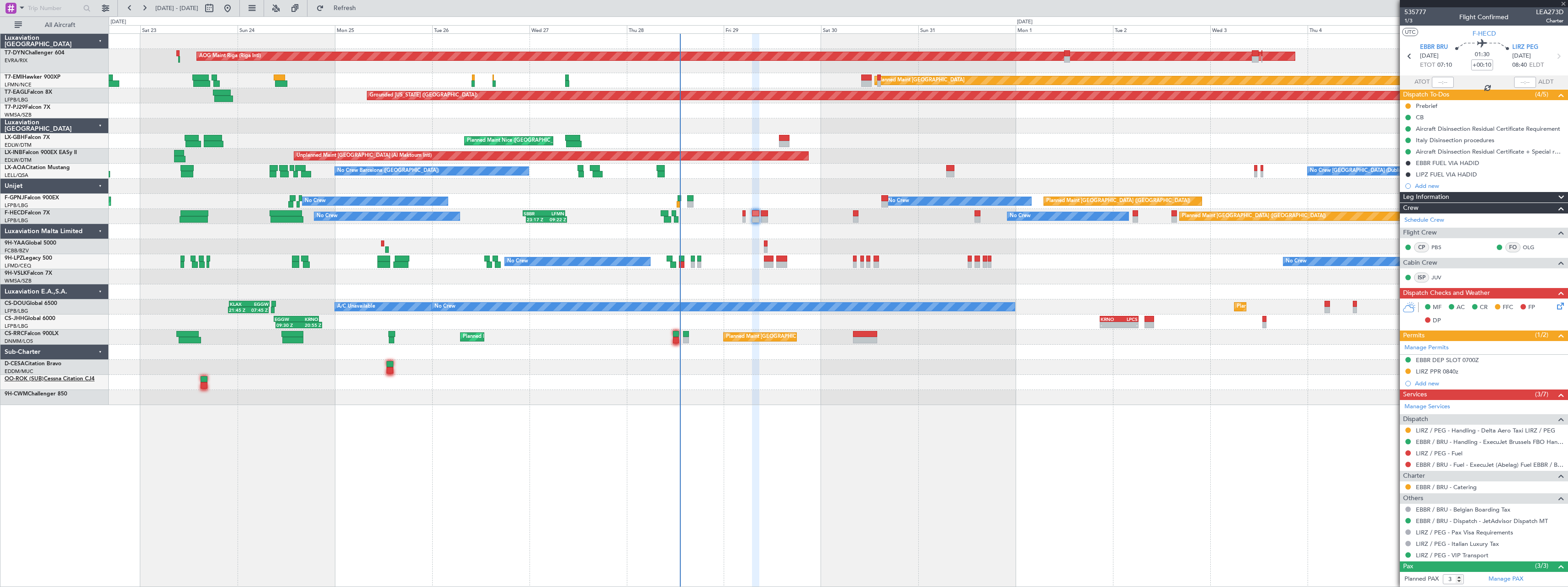
type input "+00:05"
type input "0"
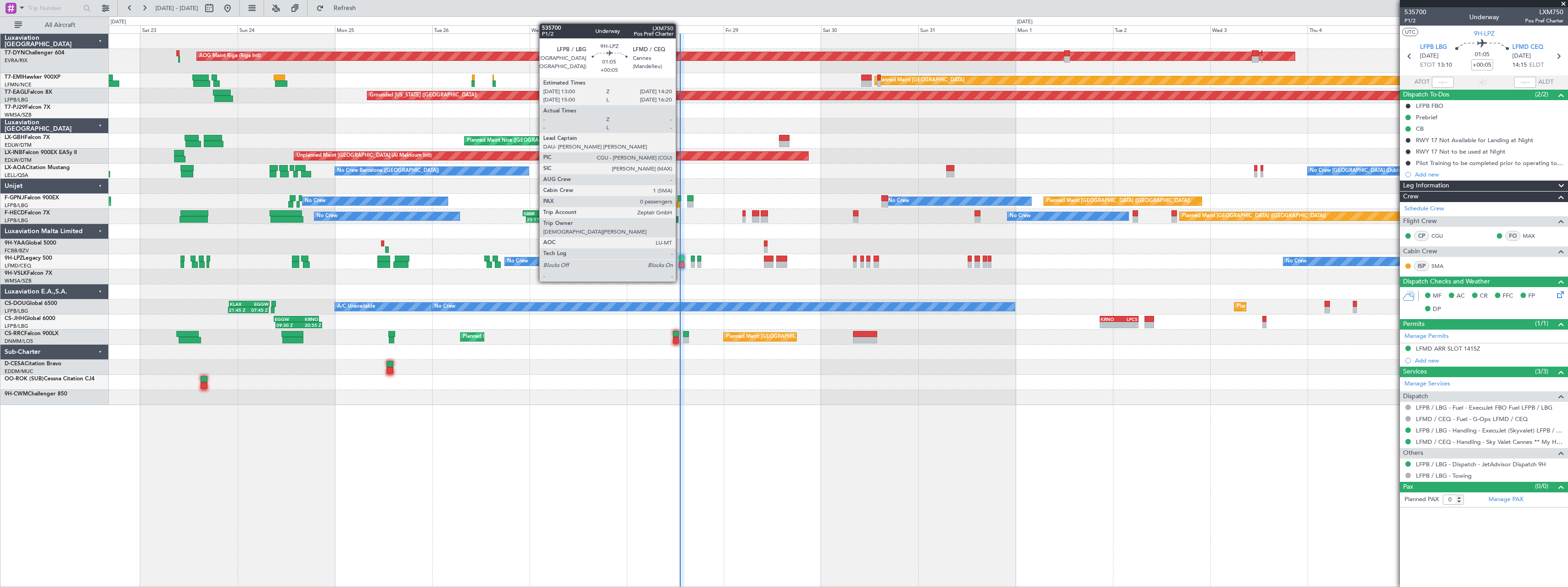
click at [680, 264] on div at bounding box center [681, 264] width 5 height 7
click at [681, 262] on div at bounding box center [681, 264] width 5 height 7
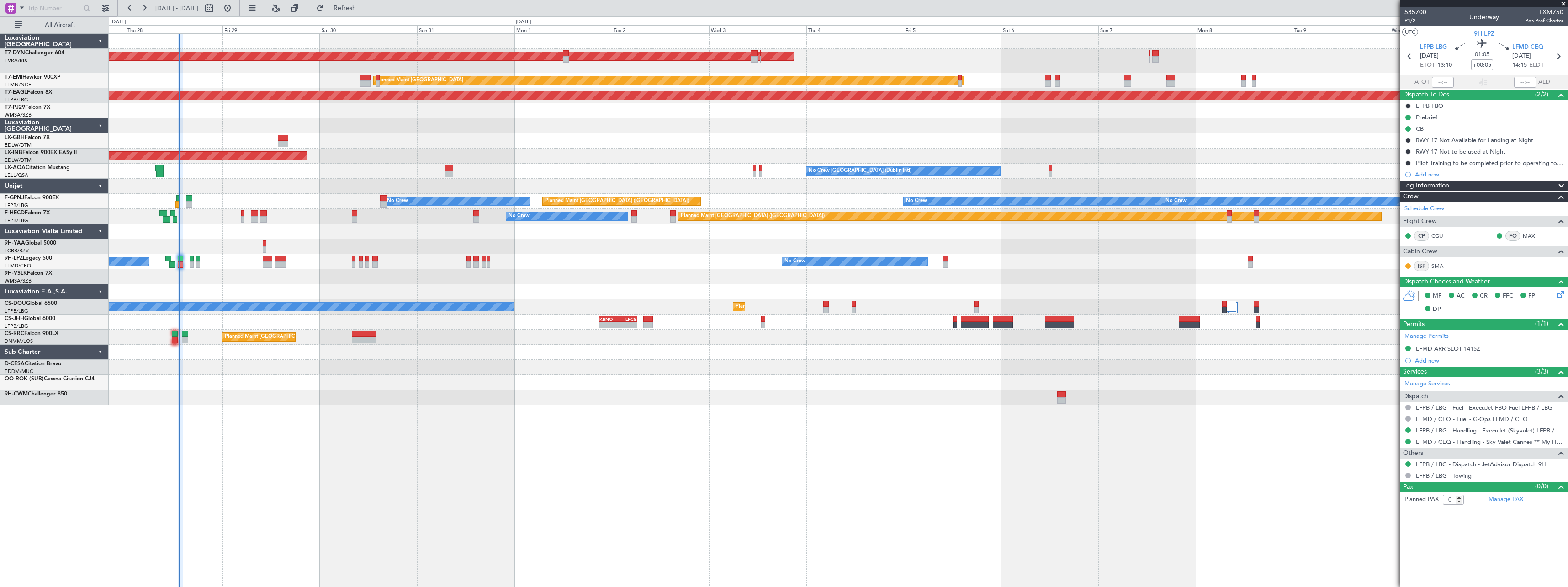
click at [599, 426] on div "AOG Maint Riga (Riga Intl) Planned Maint Zurich Grounded New York (Teterboro) P…" at bounding box center [838, 310] width 1459 height 554
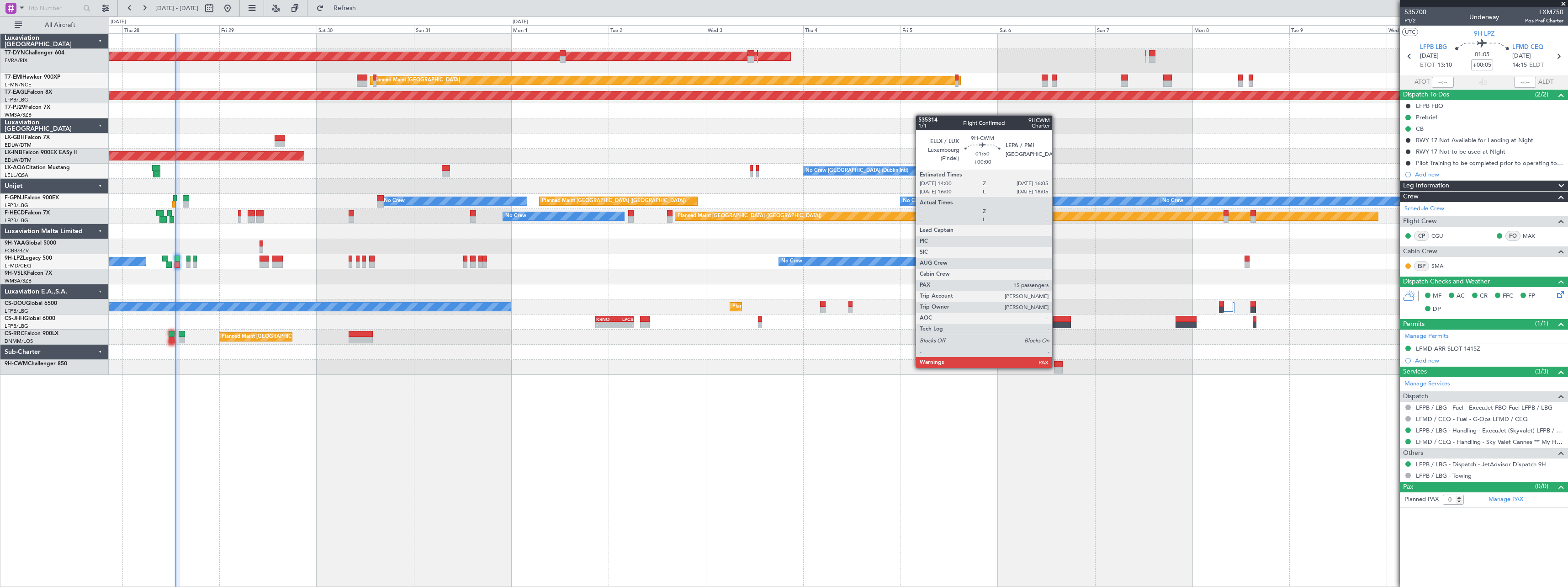
click at [1056, 367] on div at bounding box center [1059, 370] width 9 height 7
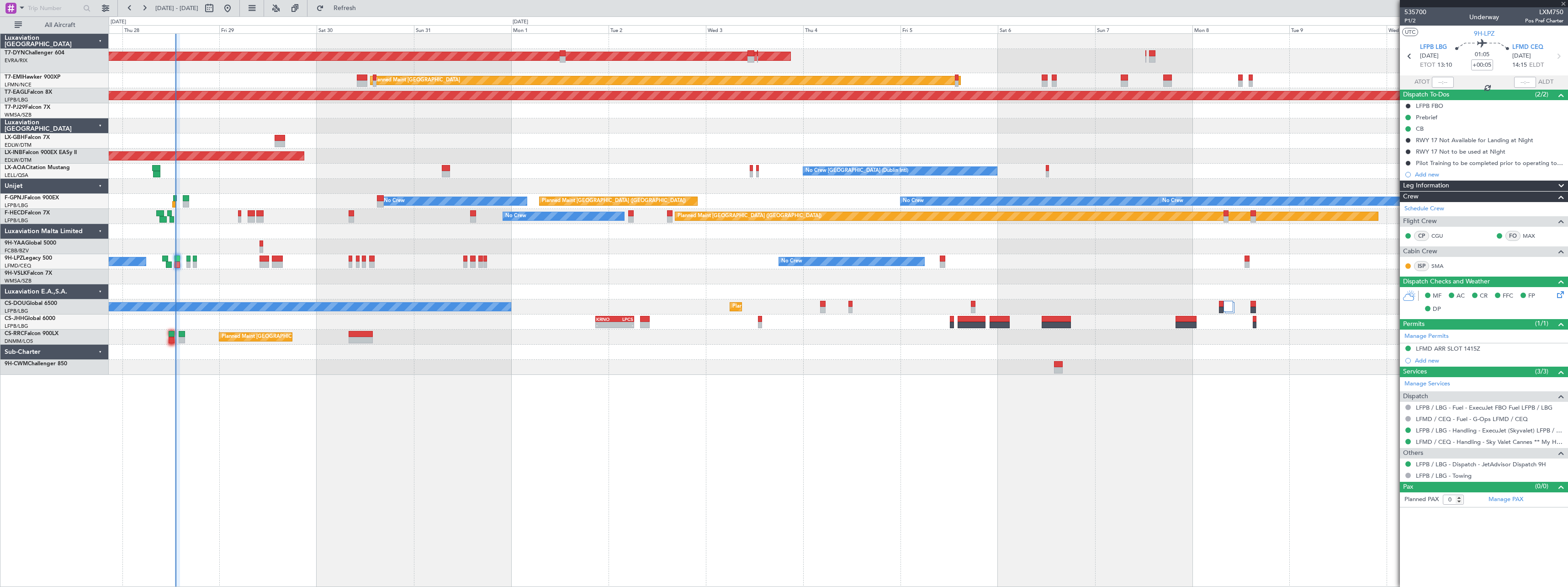
type input "15"
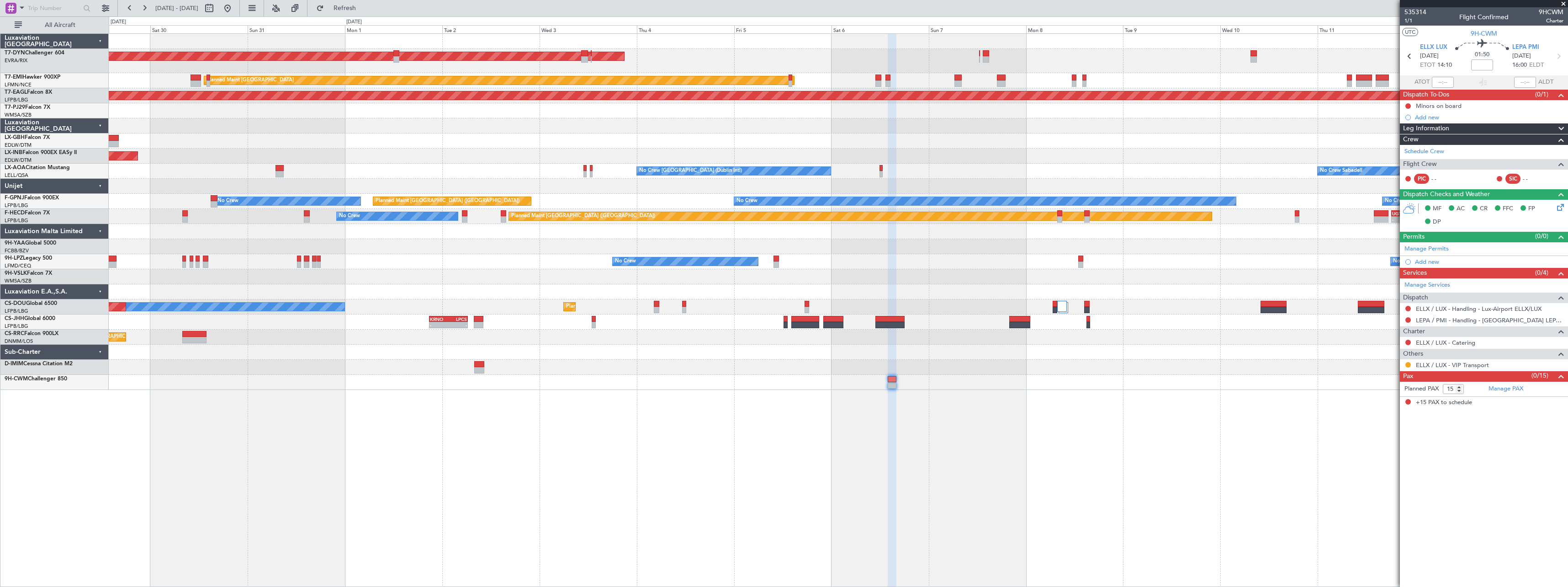
click at [895, 452] on div at bounding box center [892, 311] width 9 height 554
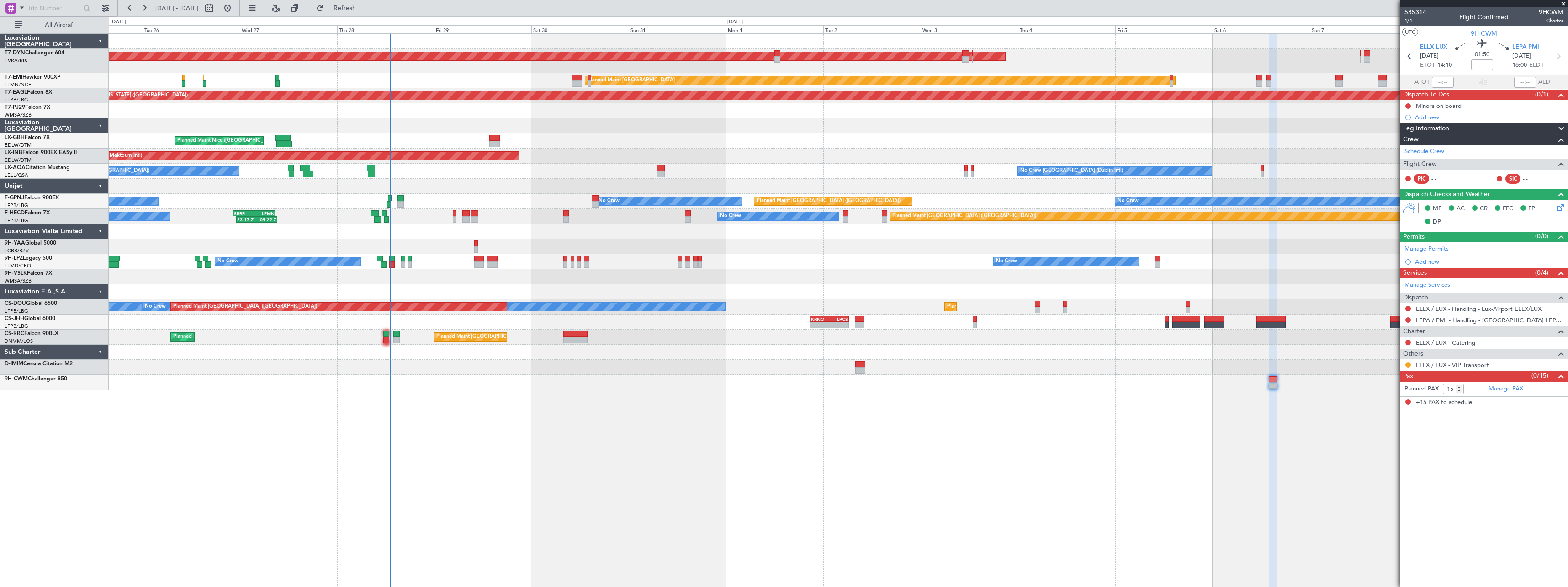
click at [789, 428] on div "AOG Maint Riga (Riga Intl) Planned Maint Basel-Mulhouse Planned Maint Zurich Pl…" at bounding box center [838, 310] width 1459 height 554
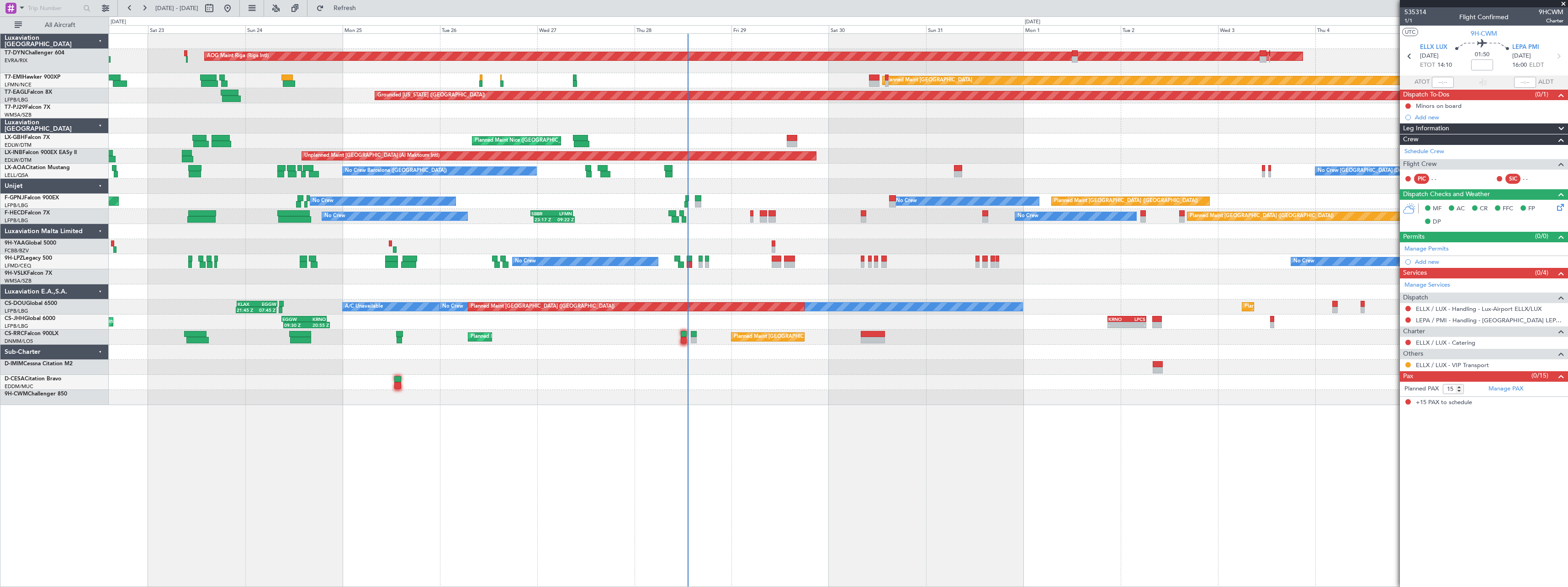
click at [870, 452] on div "AOG Maint Riga (Riga Intl) Planned Maint Basel-Mulhouse Planned Maint Zurich Pl…" at bounding box center [838, 310] width 1459 height 554
click at [364, 12] on span "Refresh" at bounding box center [345, 8] width 38 height 7
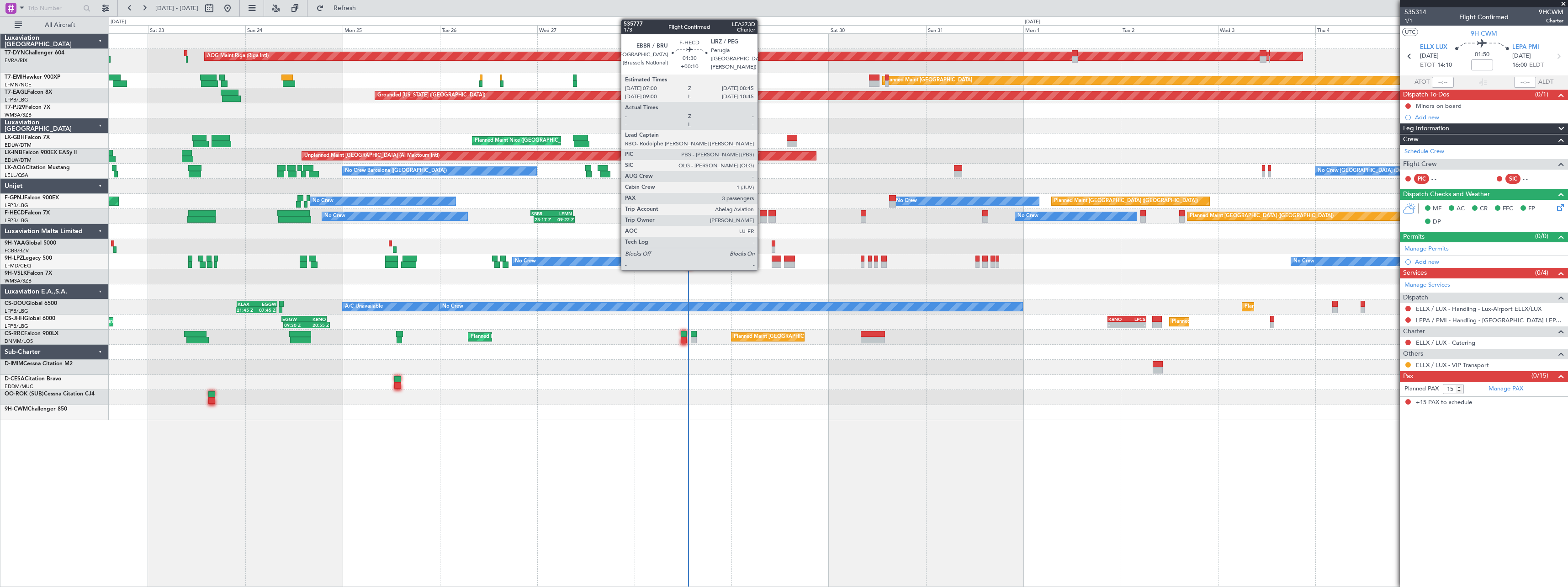
click at [761, 213] on div at bounding box center [763, 213] width 7 height 7
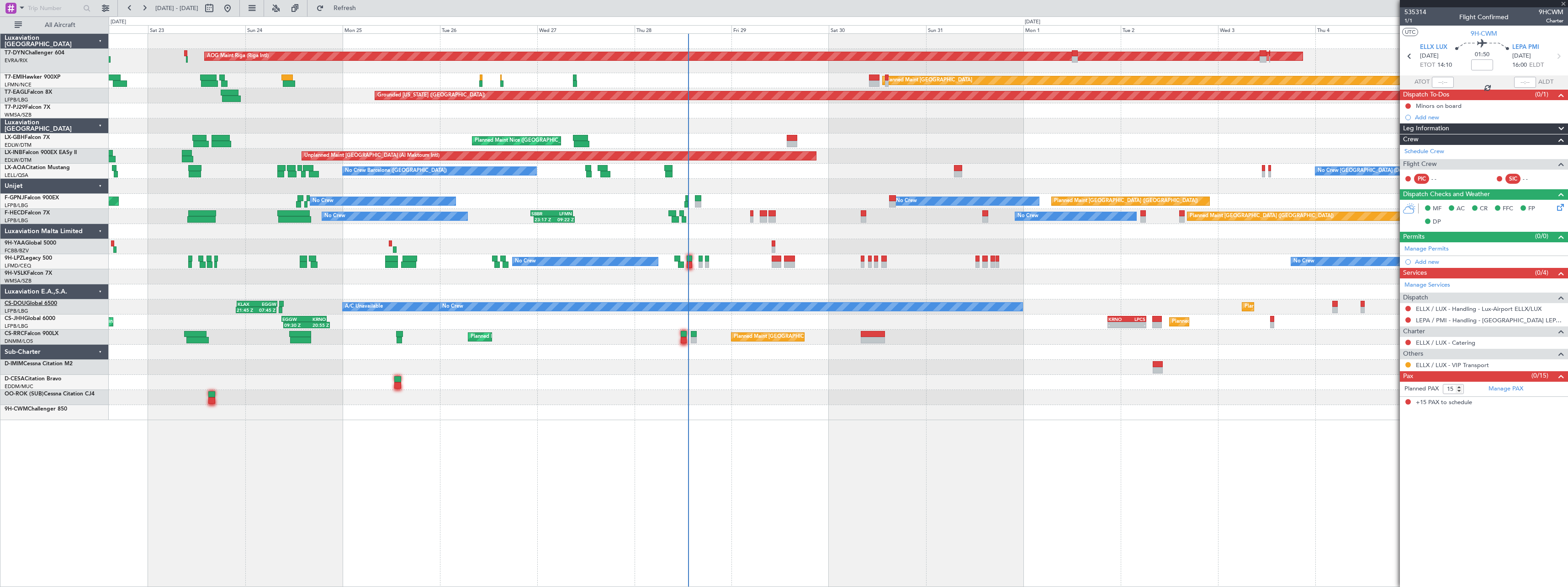
type input "+00:10"
type input "3"
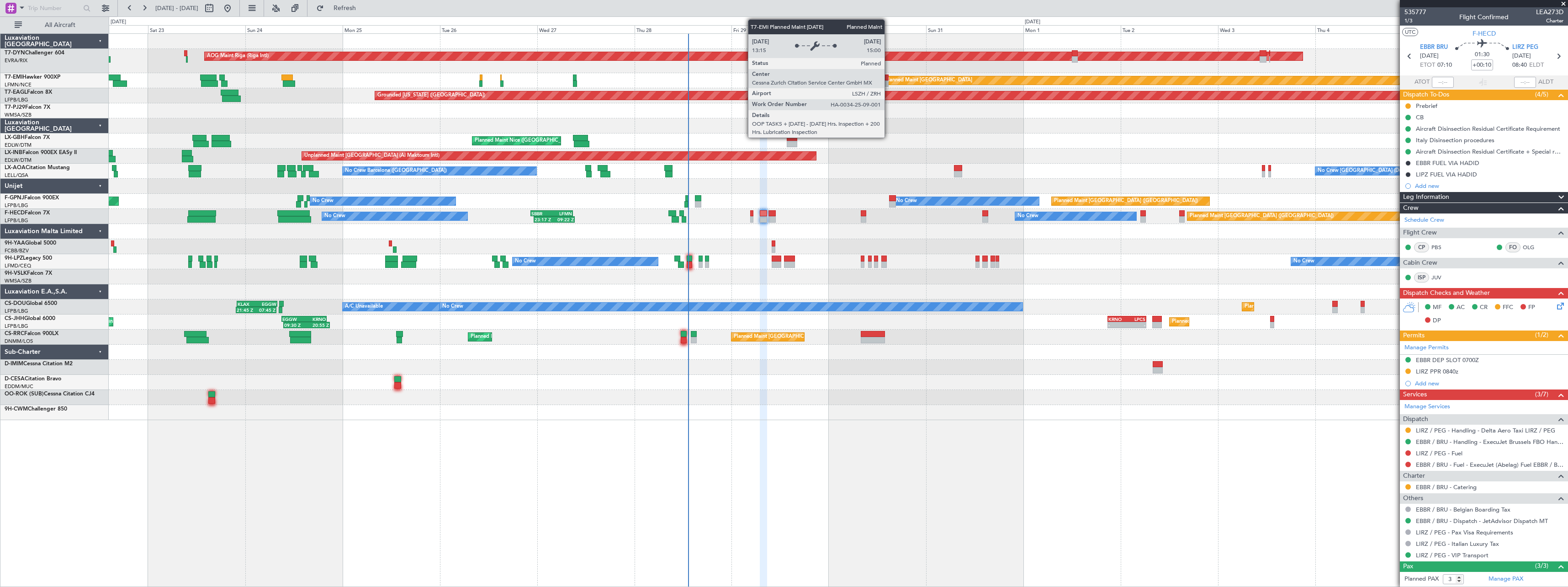
click at [889, 82] on div "Planned Maint [GEOGRAPHIC_DATA]" at bounding box center [928, 80] width 87 height 14
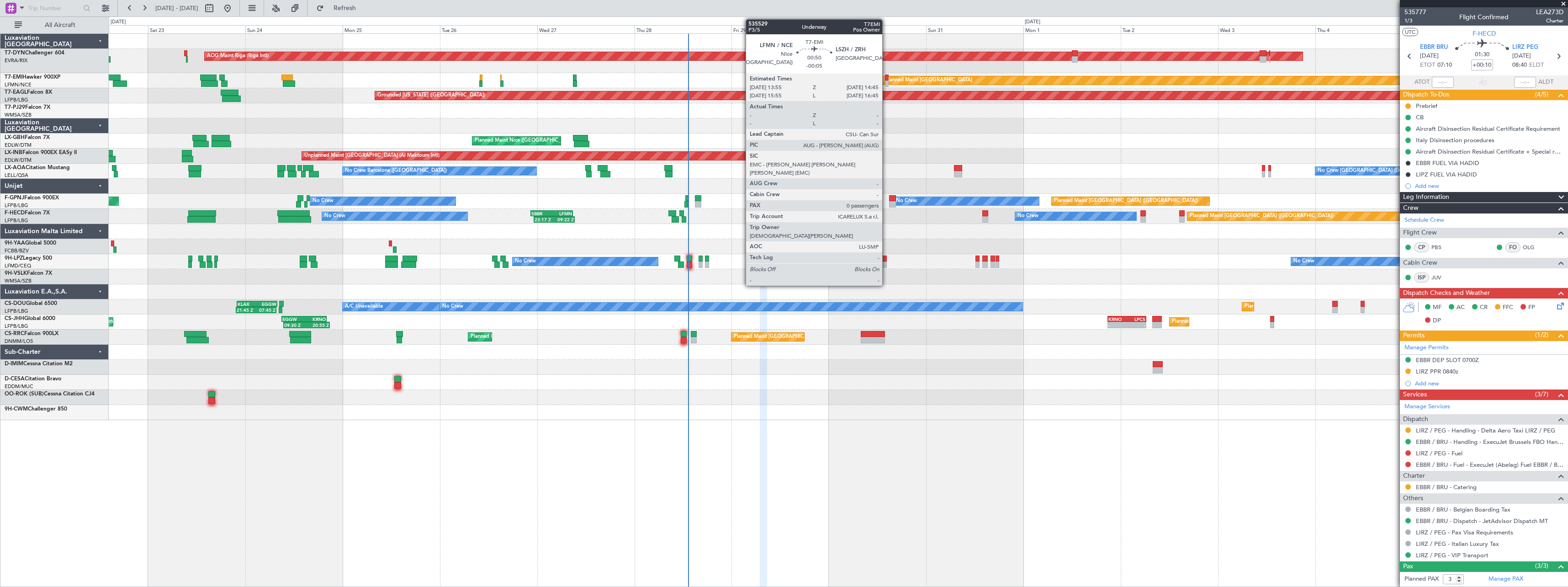
click at [886, 82] on div at bounding box center [887, 83] width 4 height 7
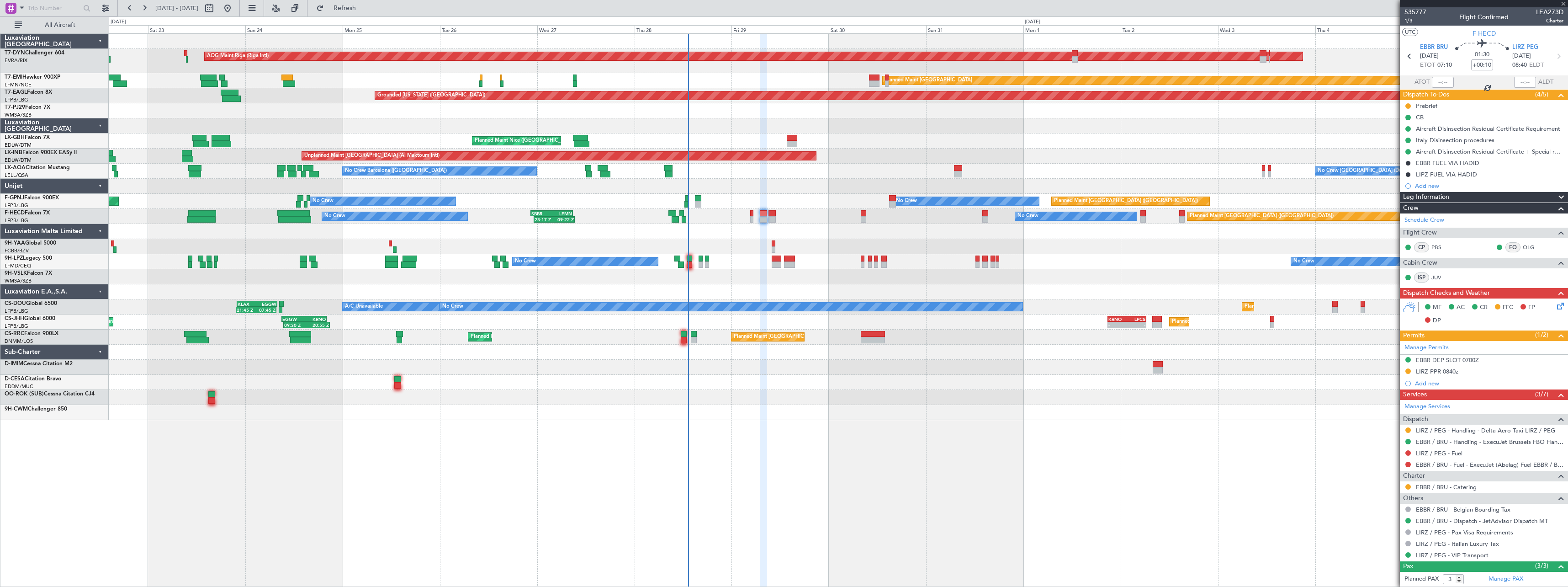
type input "-00:05"
type input "0"
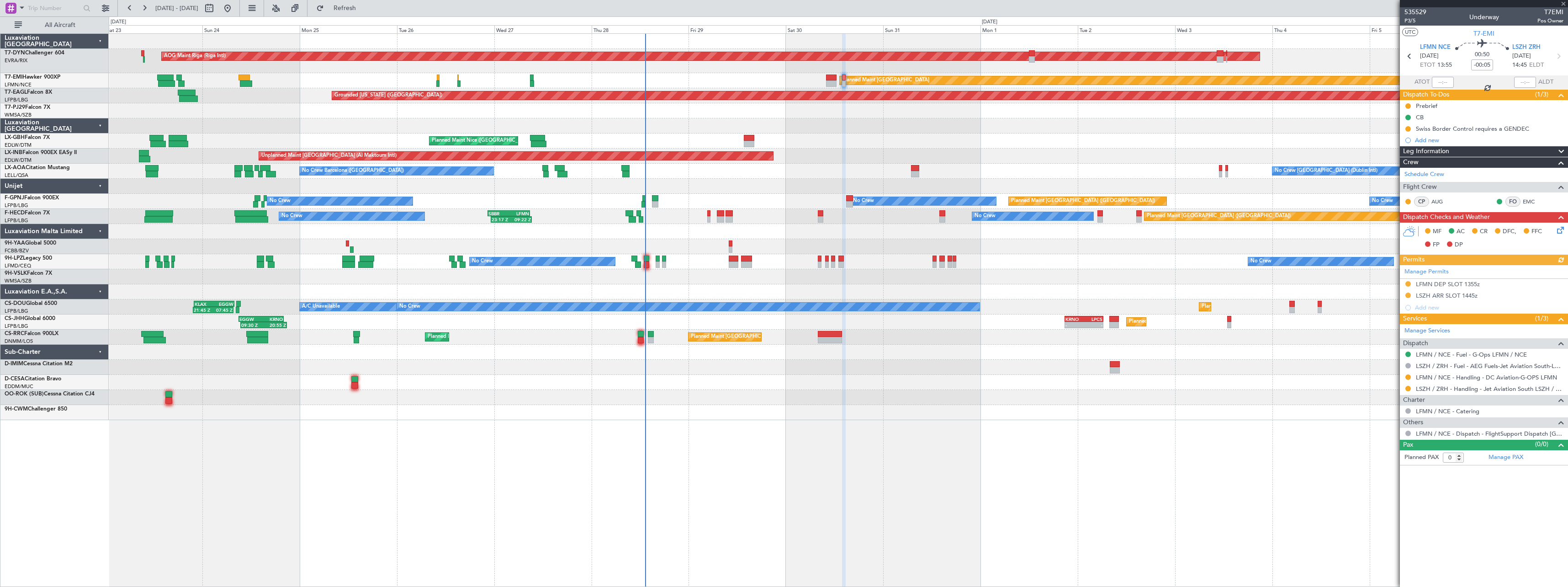
click at [783, 281] on div at bounding box center [838, 276] width 1459 height 15
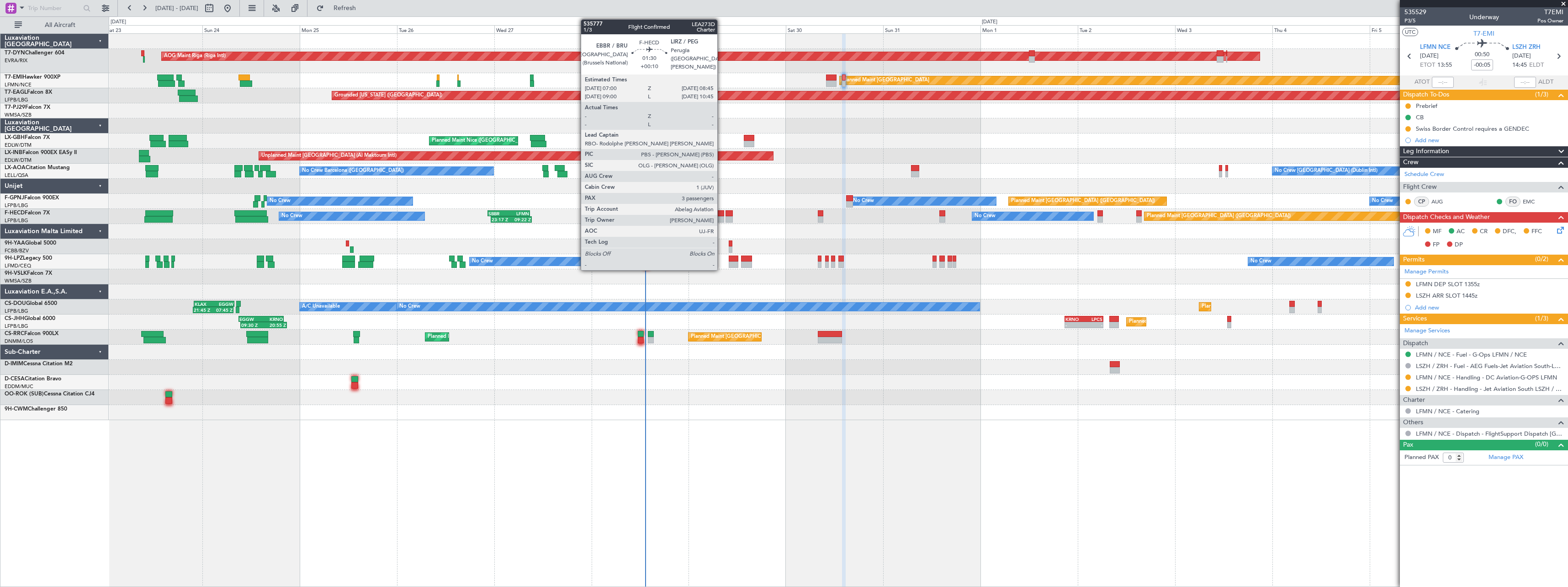
click at [721, 217] on div at bounding box center [721, 219] width 7 height 7
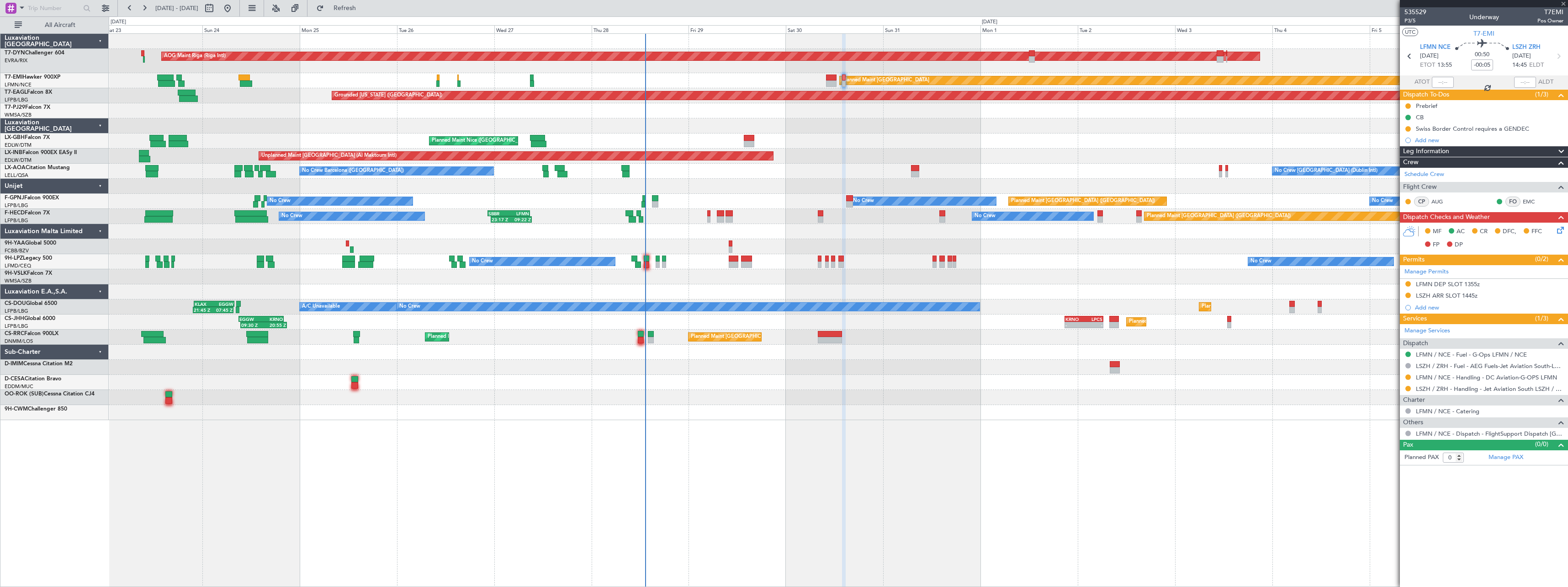
type input "+00:10"
type input "3"
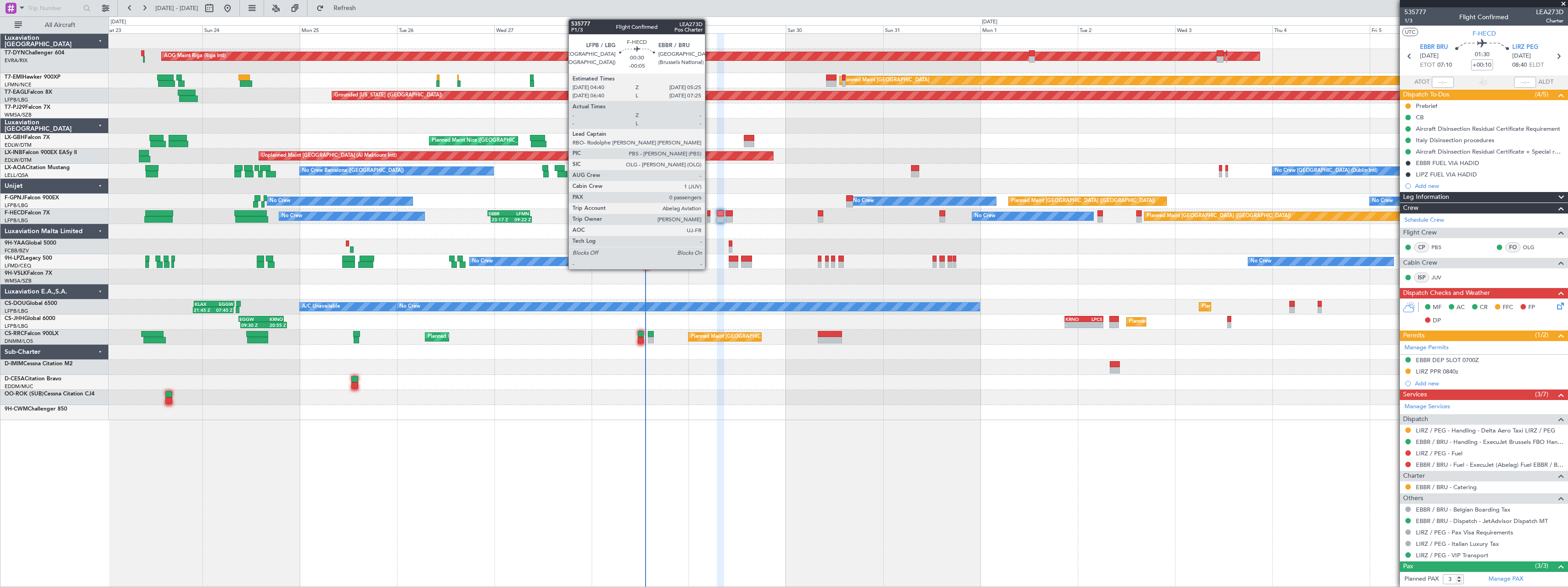
click at [709, 219] on div at bounding box center [709, 219] width 3 height 7
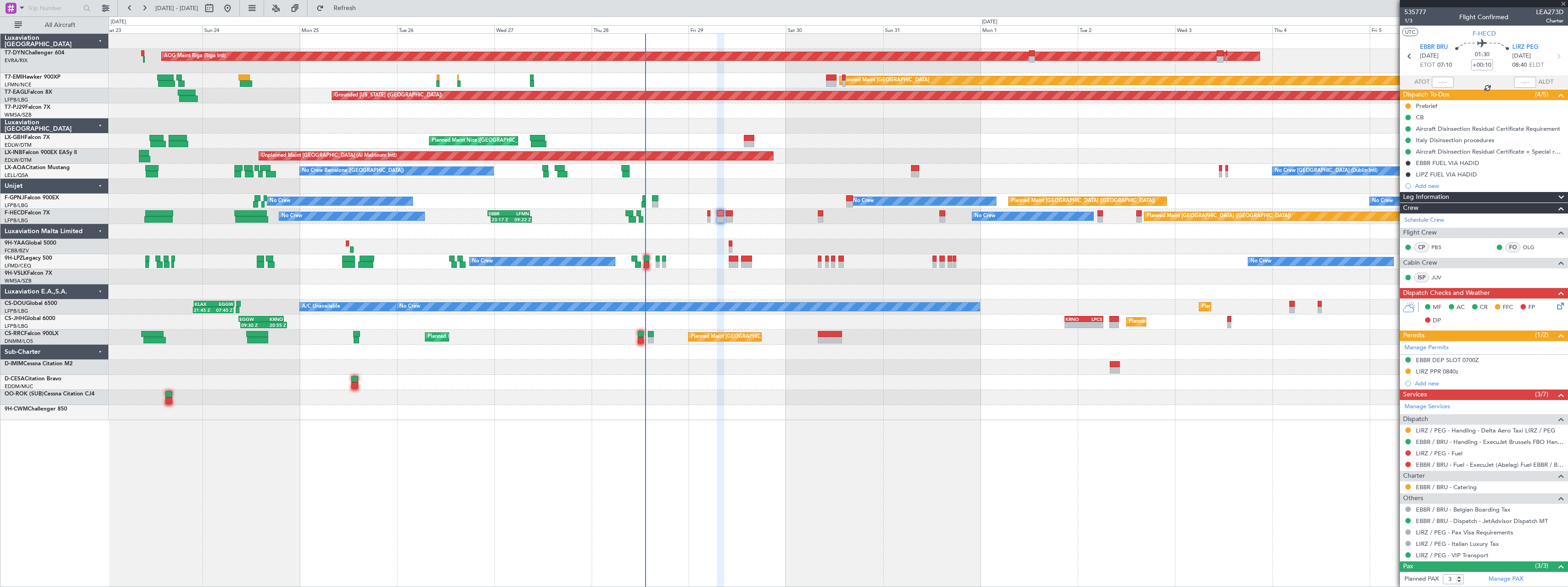
type input "-00:05"
type input "0"
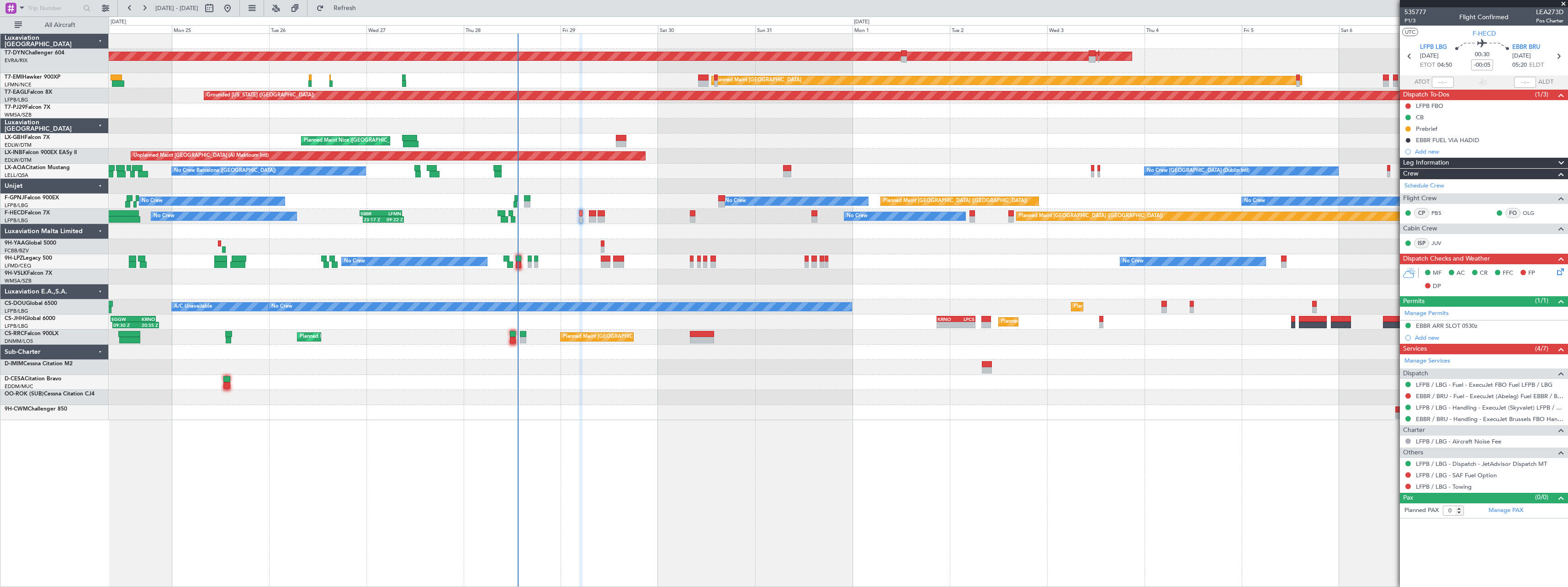
click at [566, 393] on div "AOG Maint Riga (Riga Intl) Planned Maint Basel-Mulhouse Planned Maint Zurich Pl…" at bounding box center [838, 227] width 1459 height 386
click at [364, 12] on span "Refresh" at bounding box center [345, 8] width 38 height 7
type input "+00:10"
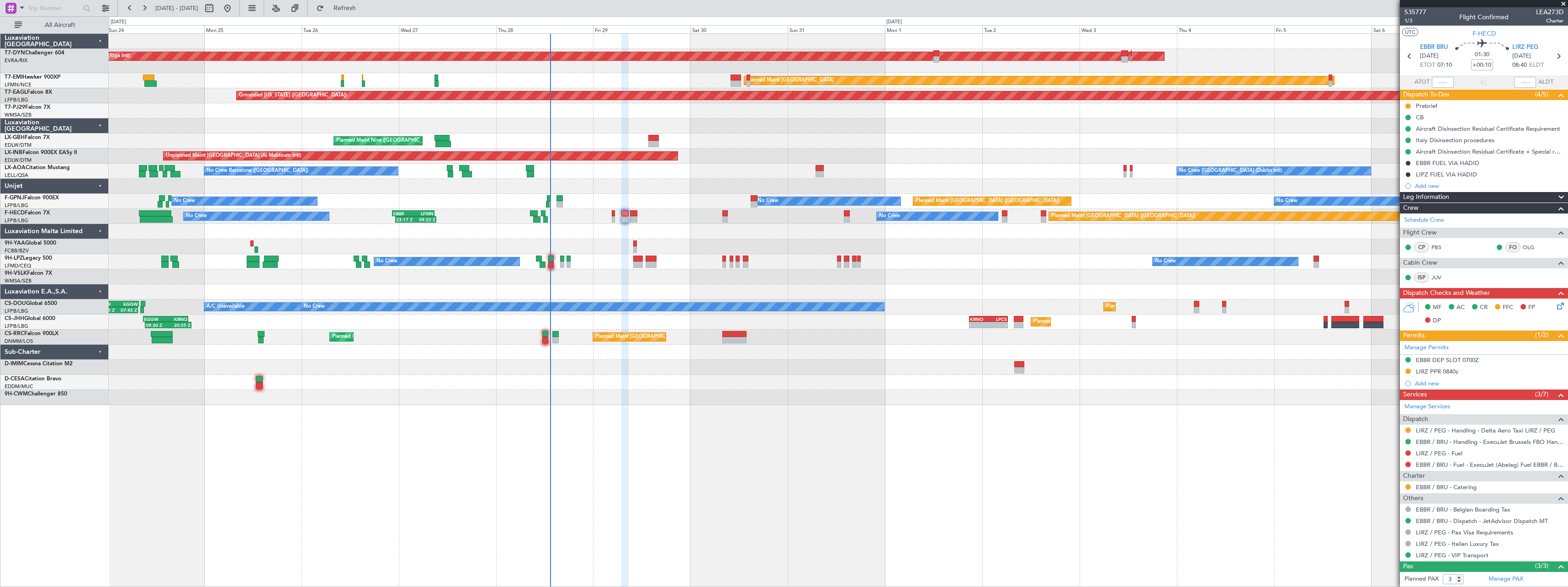
click at [497, 195] on div "No Crew No Crew No Crew No Crew Planned Maint Paris (Le Bourget) AOG Maint Hyèr…" at bounding box center [838, 201] width 1459 height 15
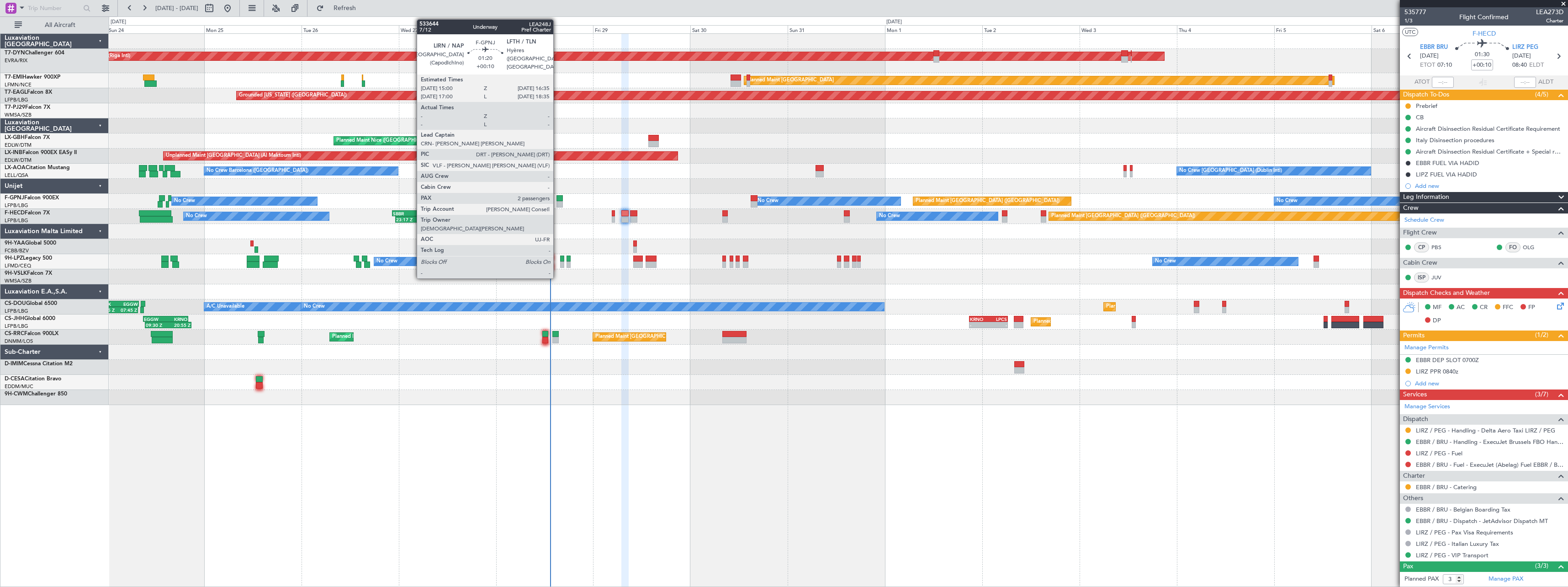
click at [558, 201] on div at bounding box center [559, 204] width 7 height 7
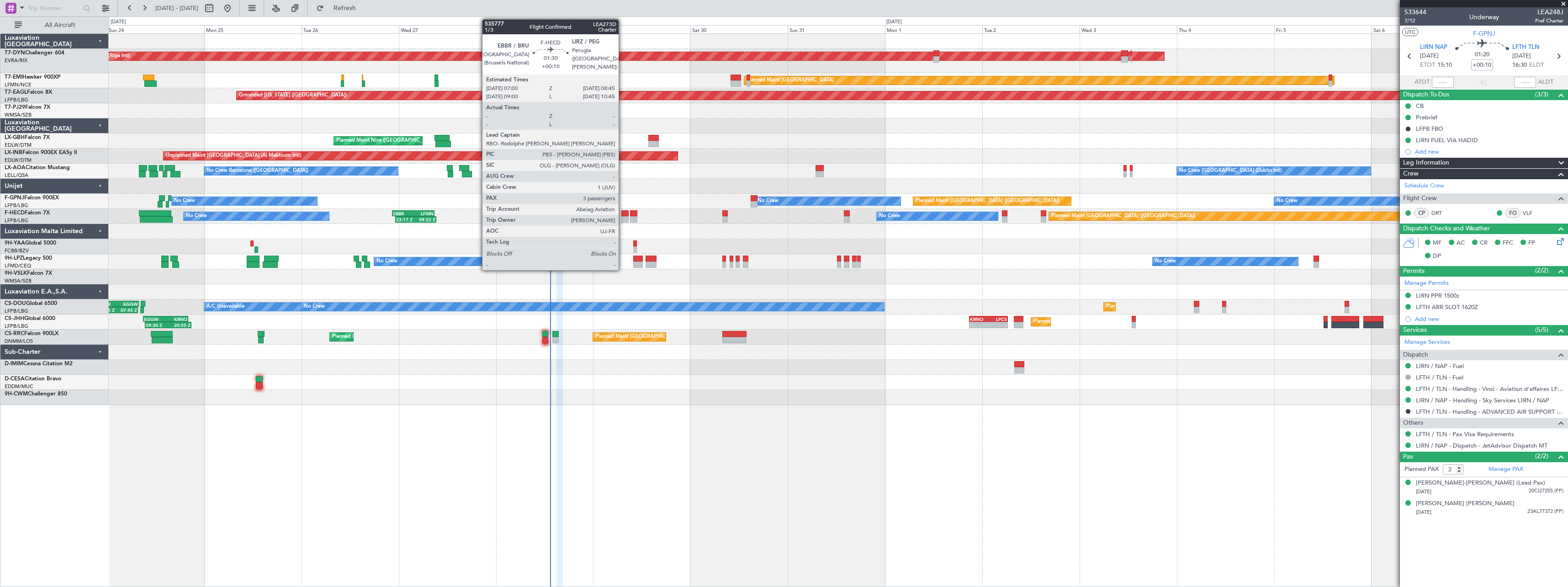
click at [623, 218] on div at bounding box center [625, 219] width 7 height 7
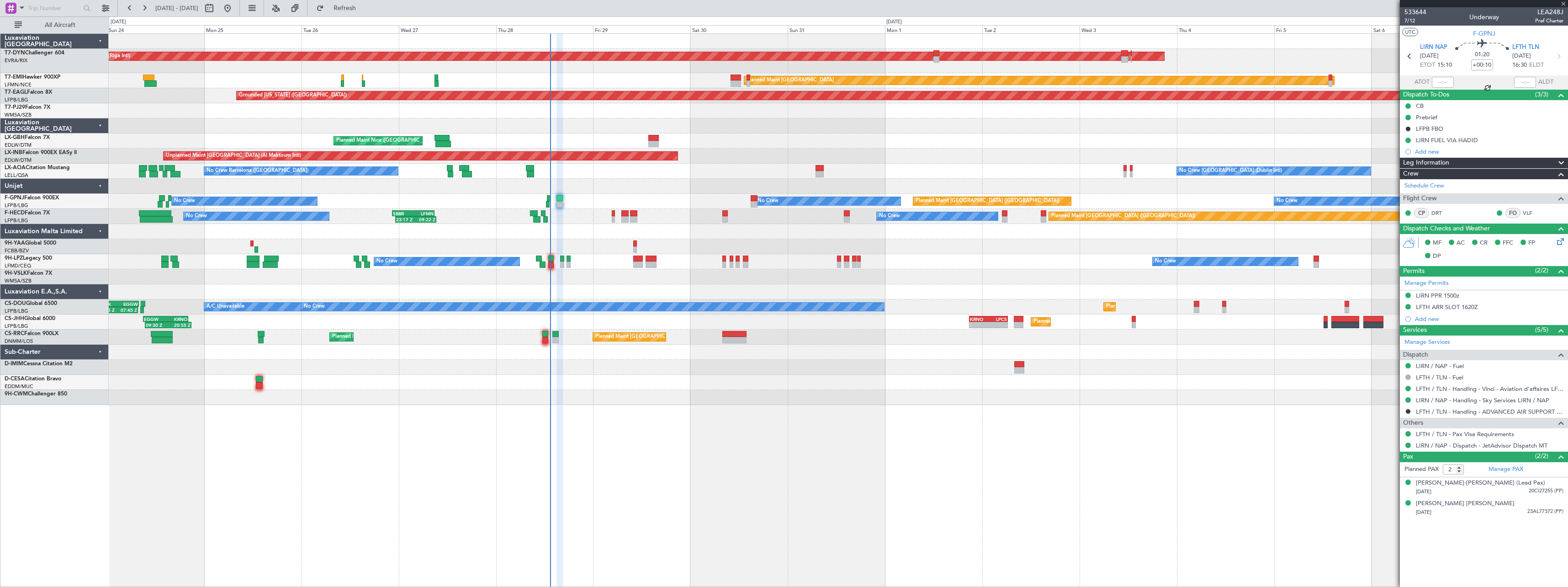
type input "3"
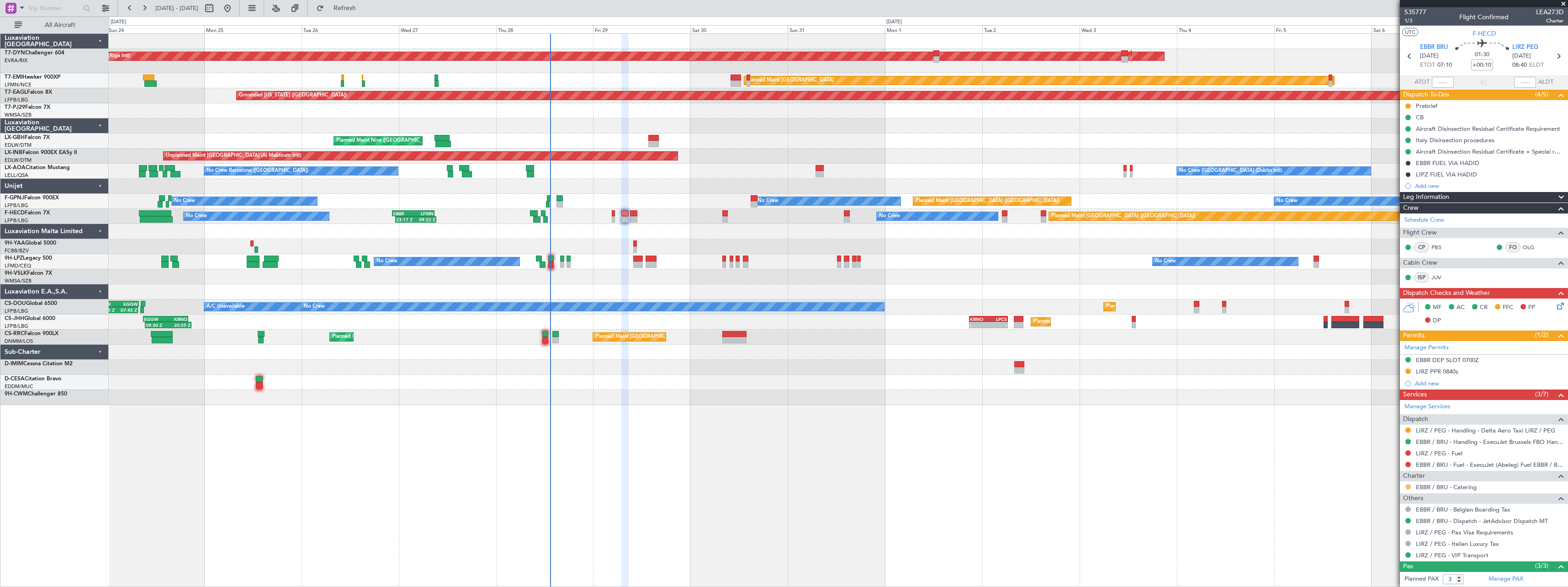
click at [1408, 488] on button at bounding box center [1408, 487] width 5 height 5
click at [1381, 476] on span "Confirmed" at bounding box center [1382, 473] width 29 height 9
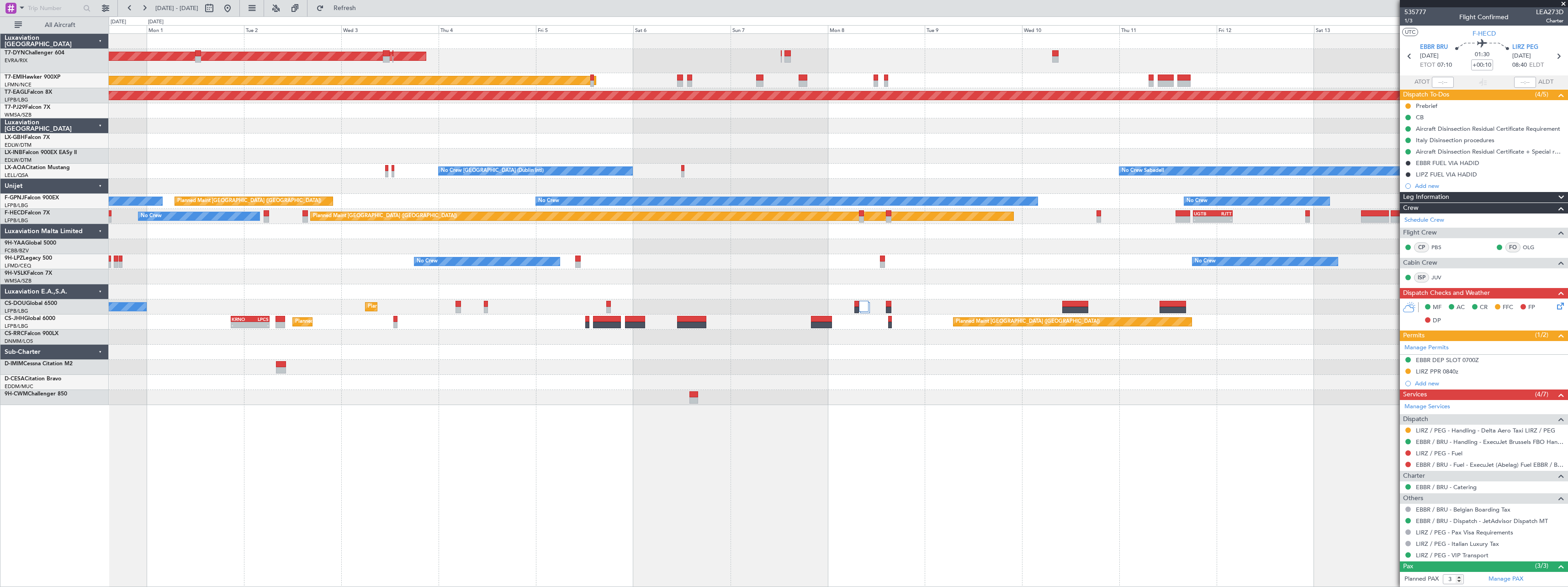
click at [358, 242] on div "AOG Maint Riga (Riga Intl) Planned Maint Zurich Grounded New York (Teterboro) P…" at bounding box center [838, 219] width 1459 height 371
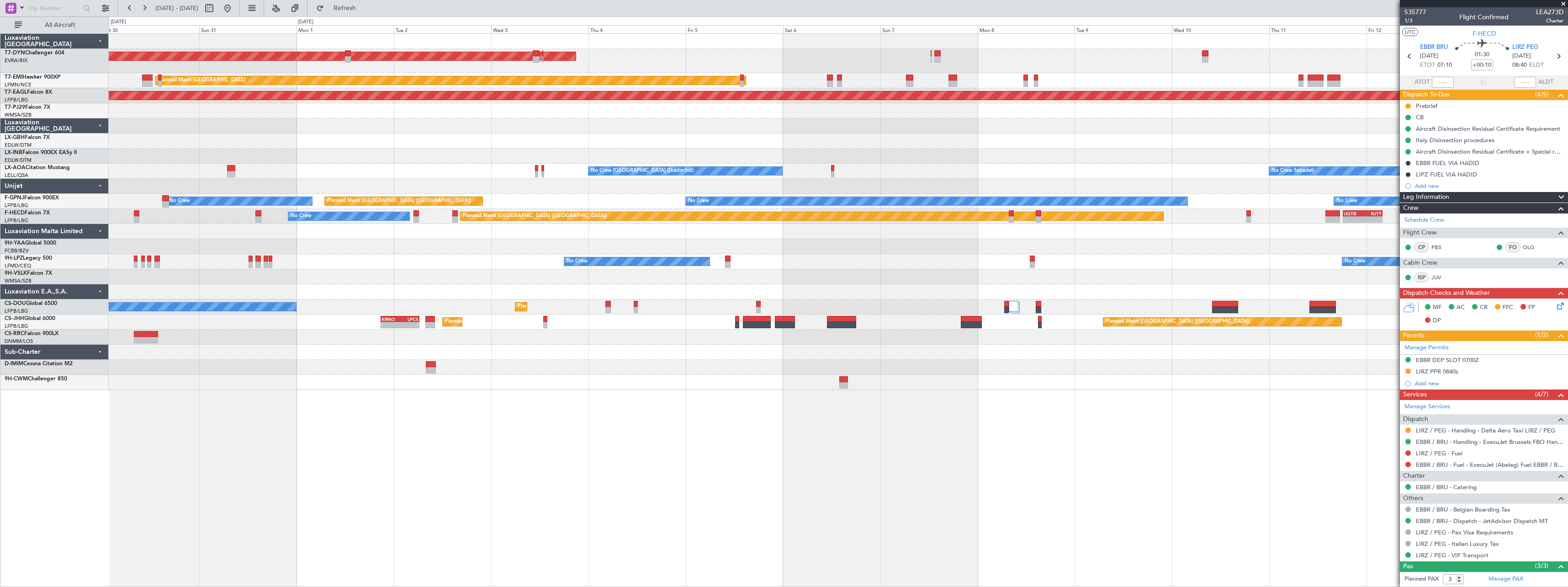
click at [618, 246] on div at bounding box center [838, 247] width 1459 height 15
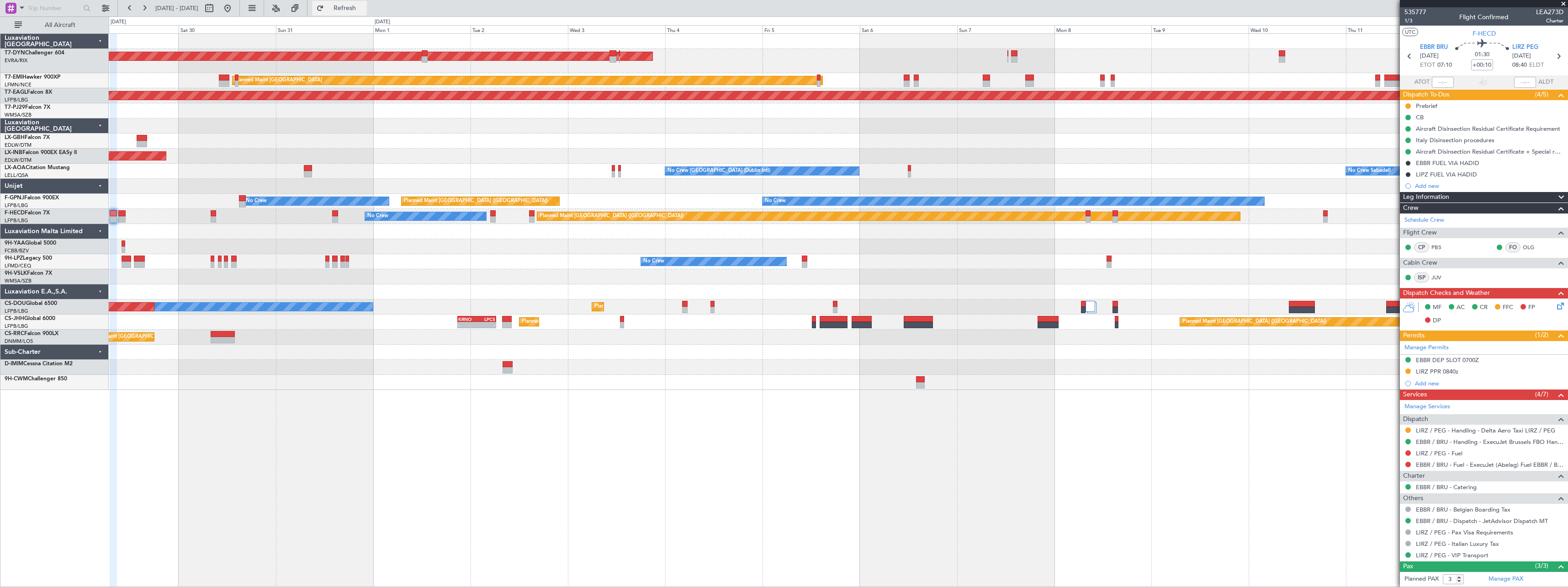
click at [359, 5] on span "Refresh" at bounding box center [345, 8] width 38 height 7
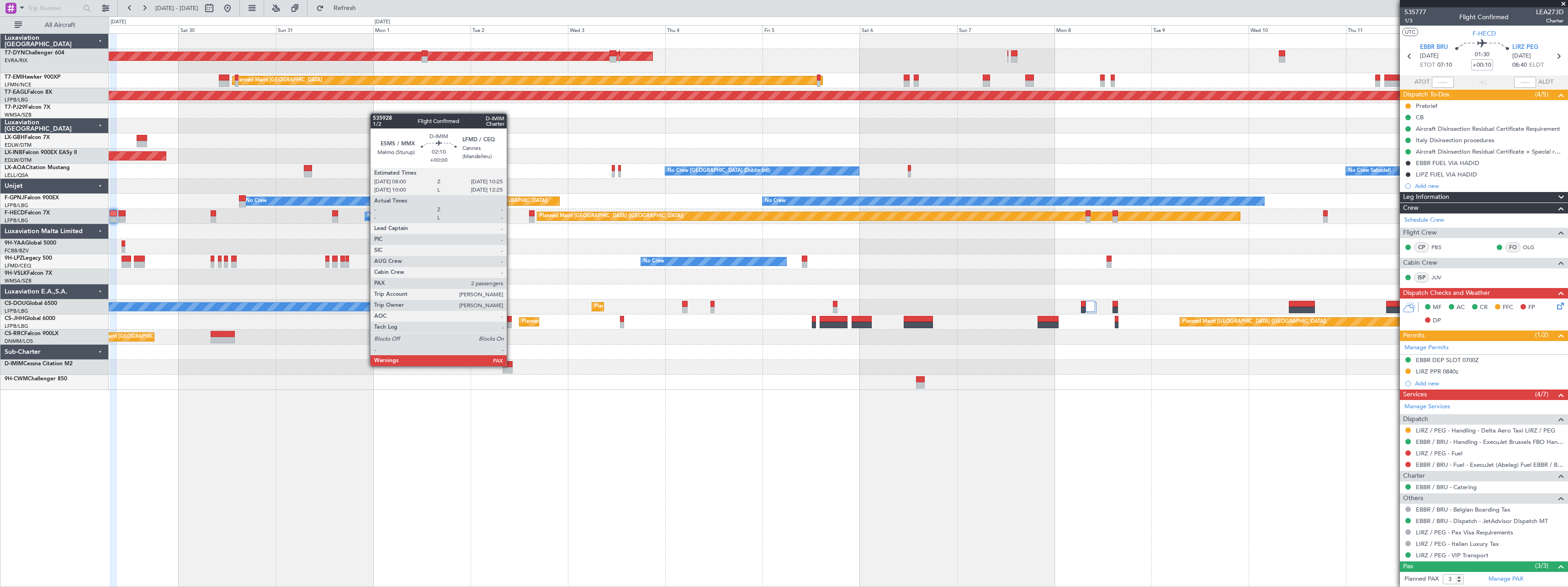
click at [511, 365] on div at bounding box center [508, 364] width 10 height 7
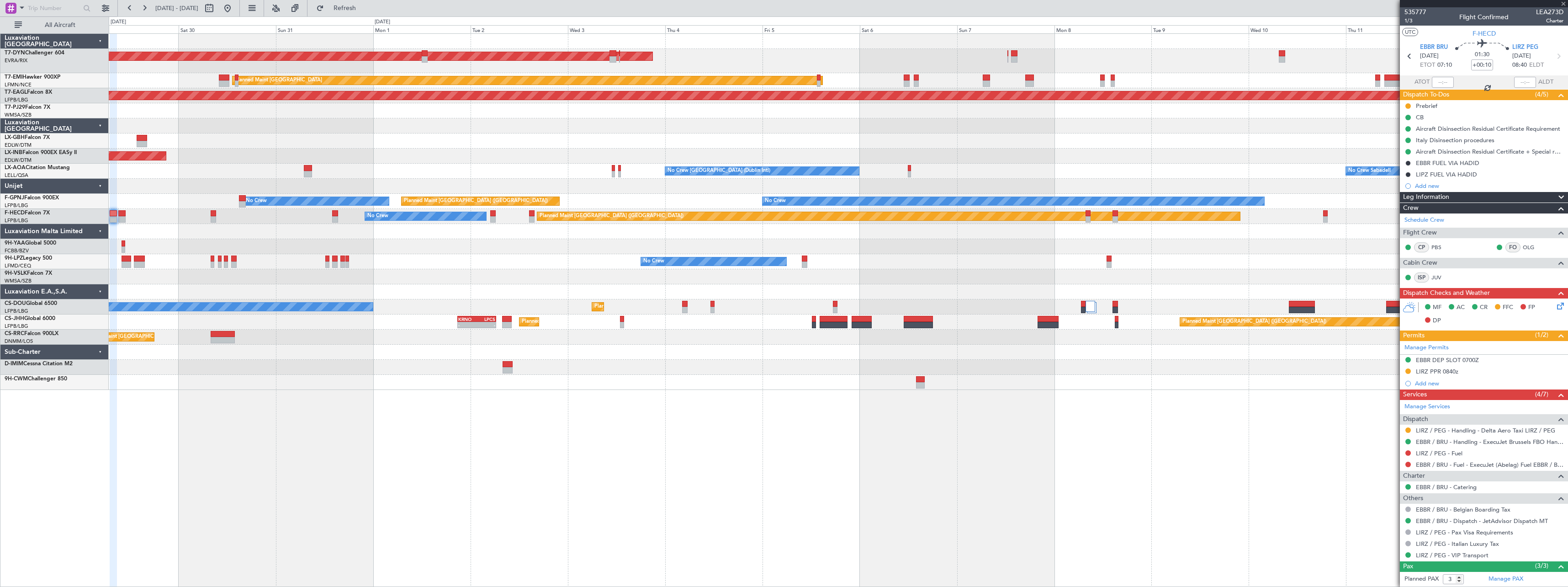
type input "2"
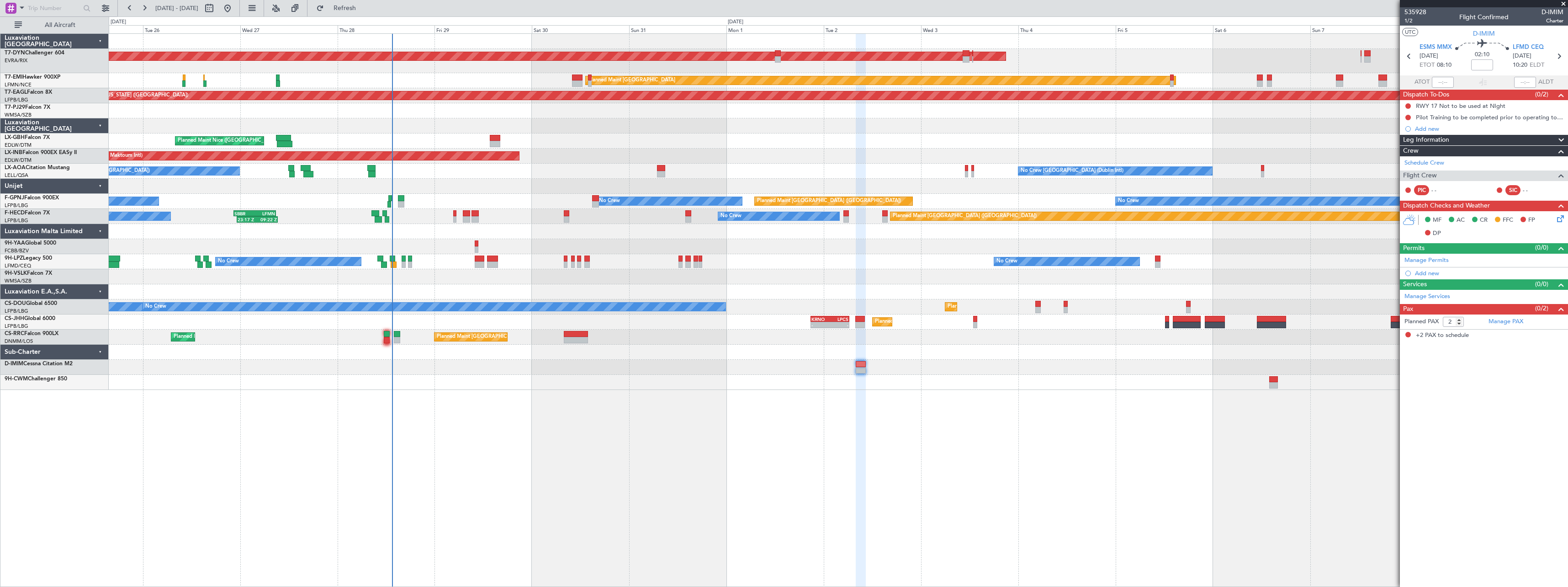
click at [633, 440] on div "AOG Maint Riga (Riga Intl) Planned Maint Basel-Mulhouse Planned Maint Zurich Pl…" at bounding box center [838, 310] width 1459 height 554
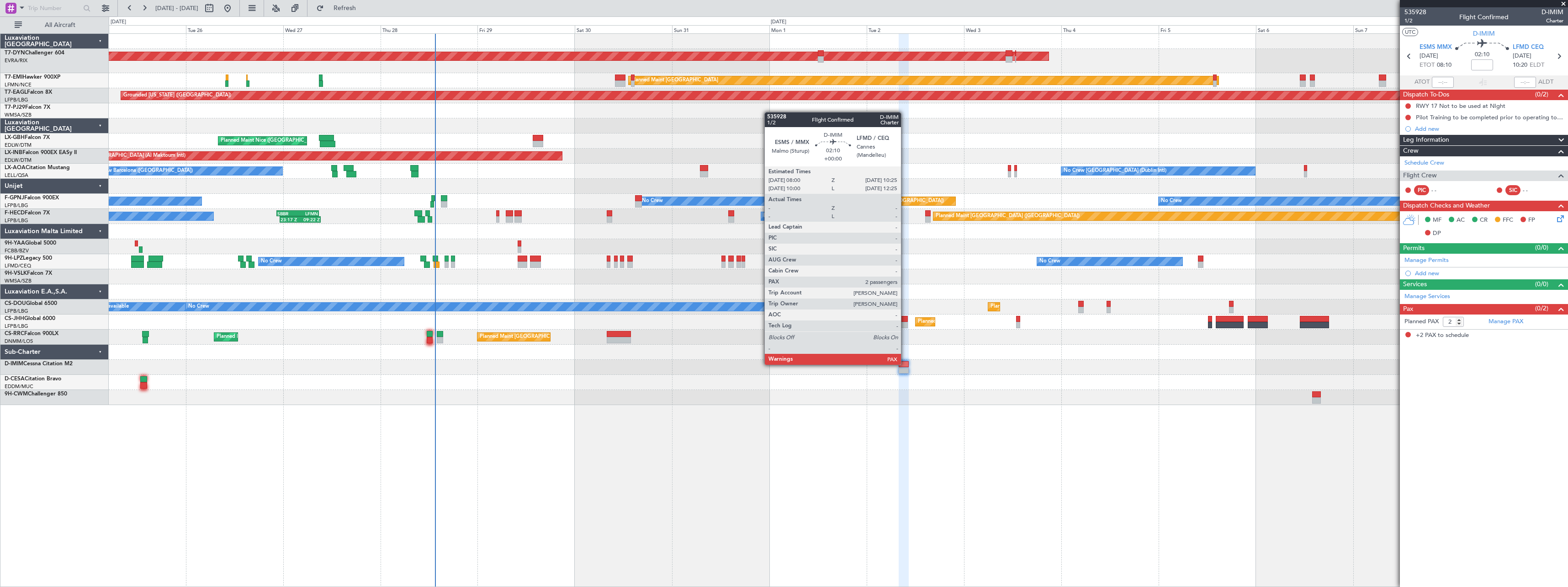
click at [905, 364] on div at bounding box center [903, 364] width 10 height 7
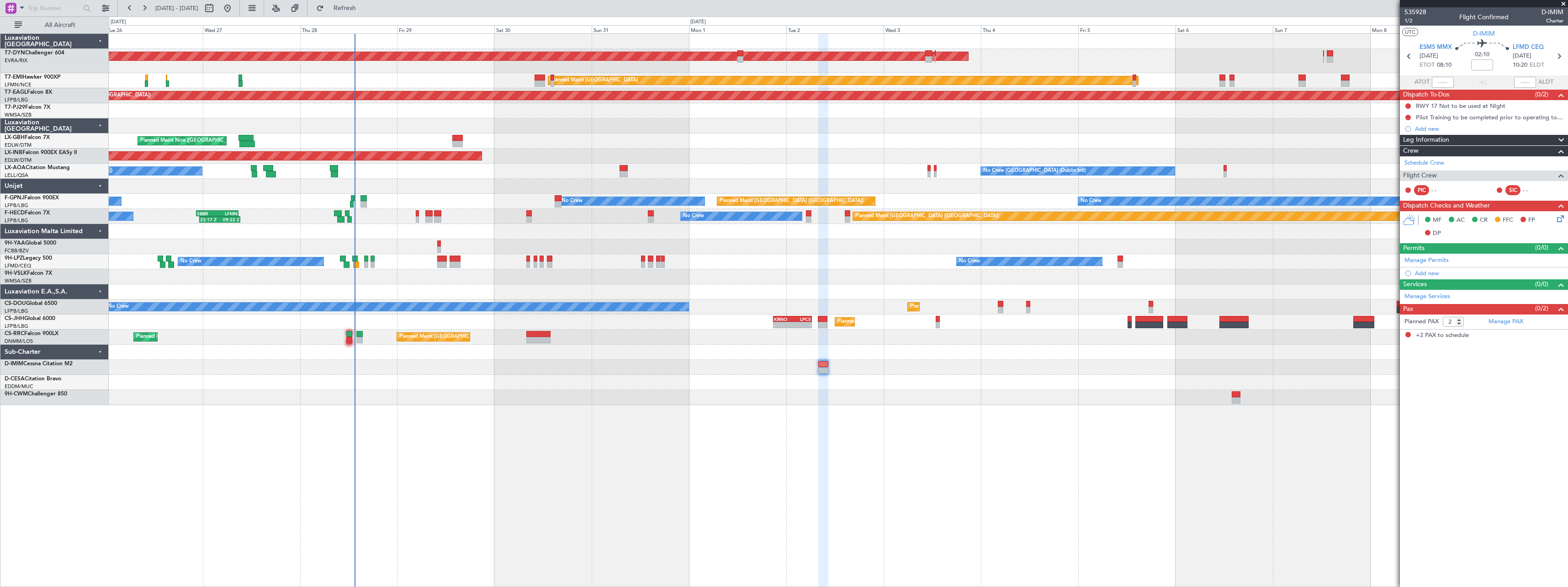
click at [878, 449] on div "AOG Maint Riga (Riga Intl) Planned Maint Basel-Mulhouse Planned Maint Zurich Pl…" at bounding box center [838, 310] width 1459 height 554
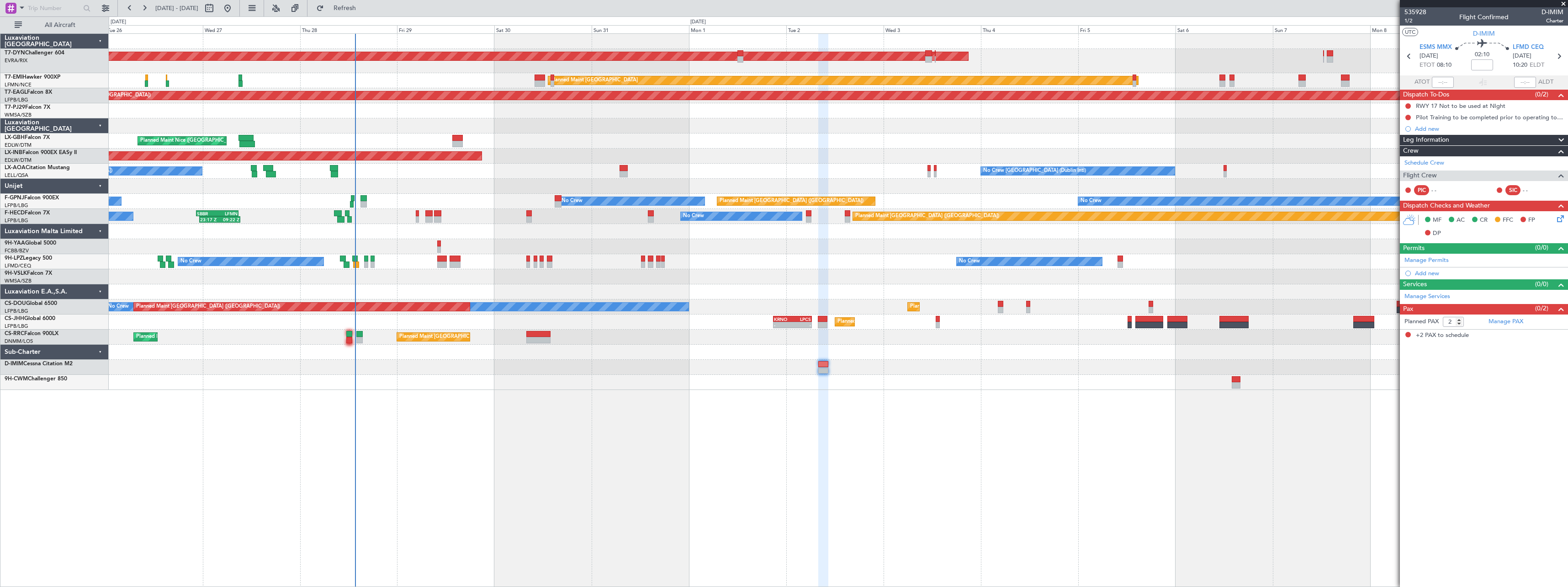
click at [670, 398] on div "AOG Maint Riga (Riga Intl) Planned Maint Basel-Mulhouse Planned Maint Zurich Pl…" at bounding box center [838, 310] width 1459 height 554
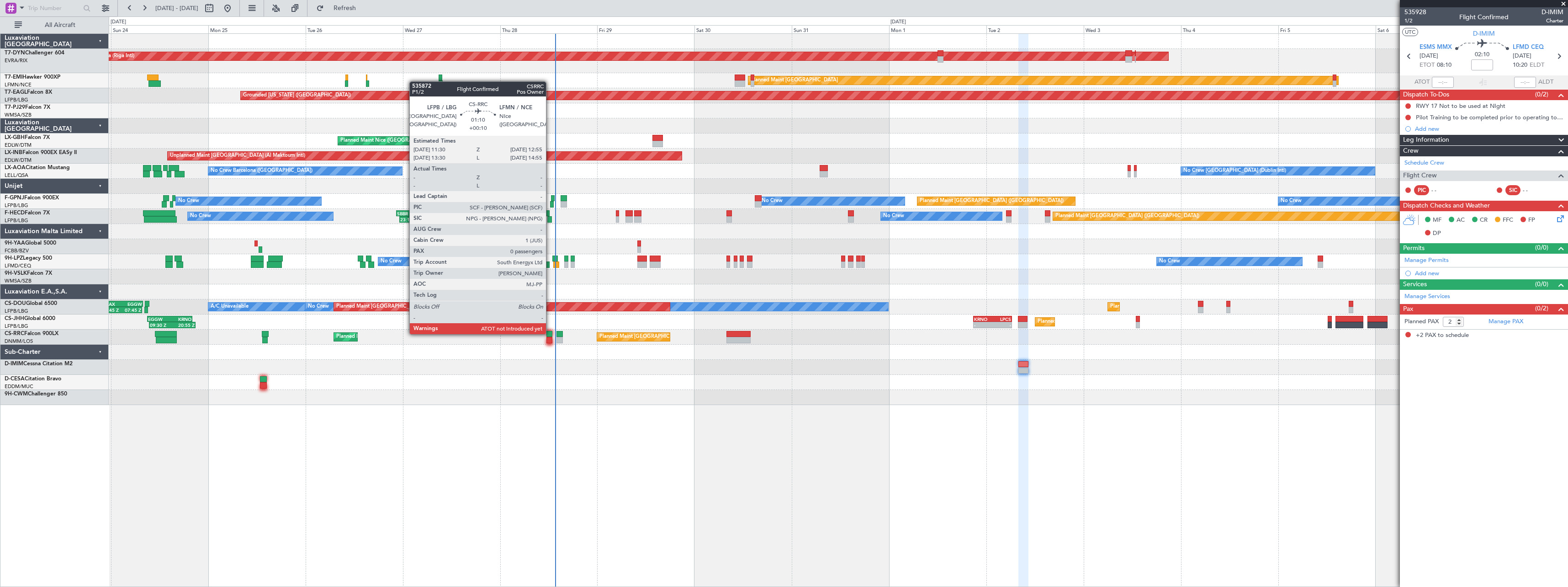
click at [550, 333] on div at bounding box center [550, 334] width 6 height 7
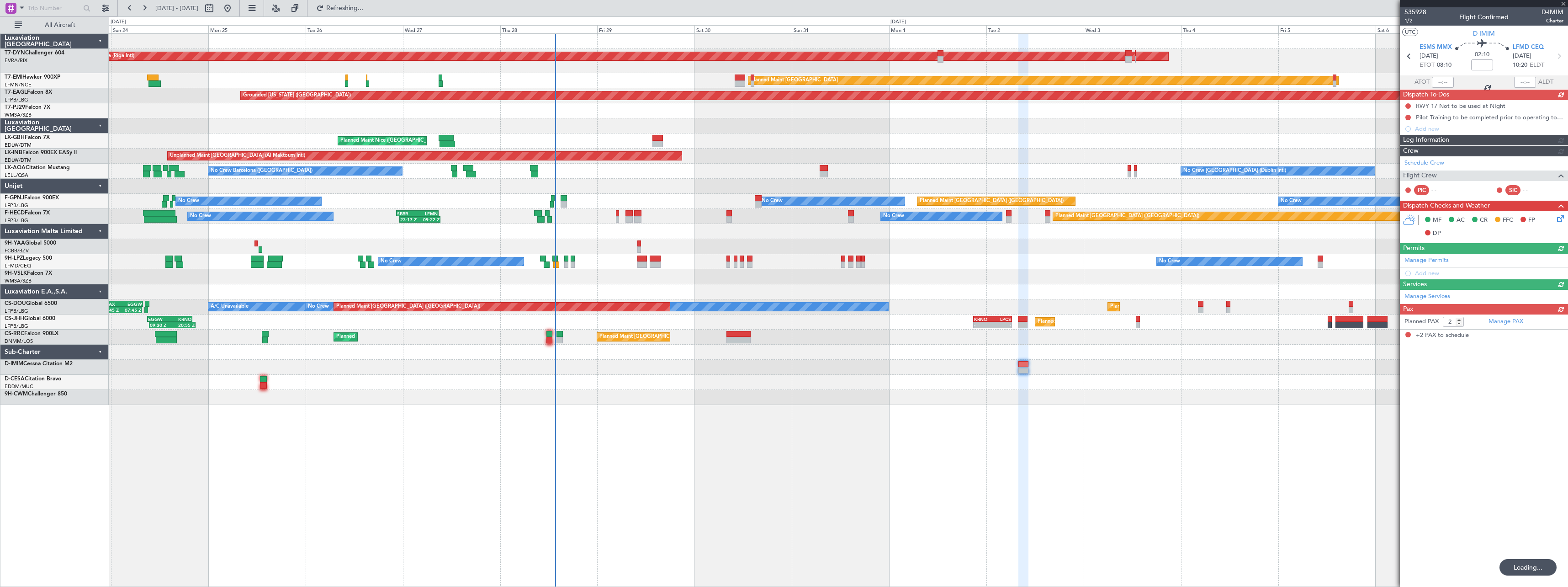
type input "+00:10"
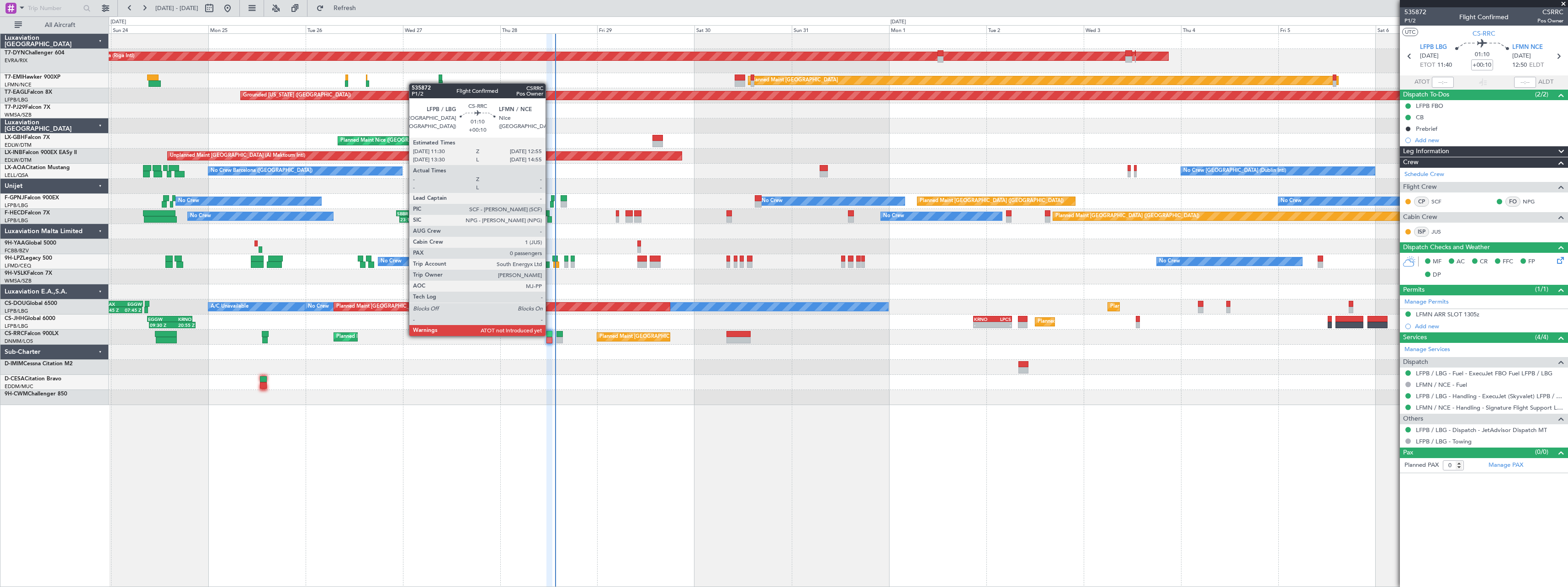
click at [550, 335] on div at bounding box center [550, 334] width 6 height 7
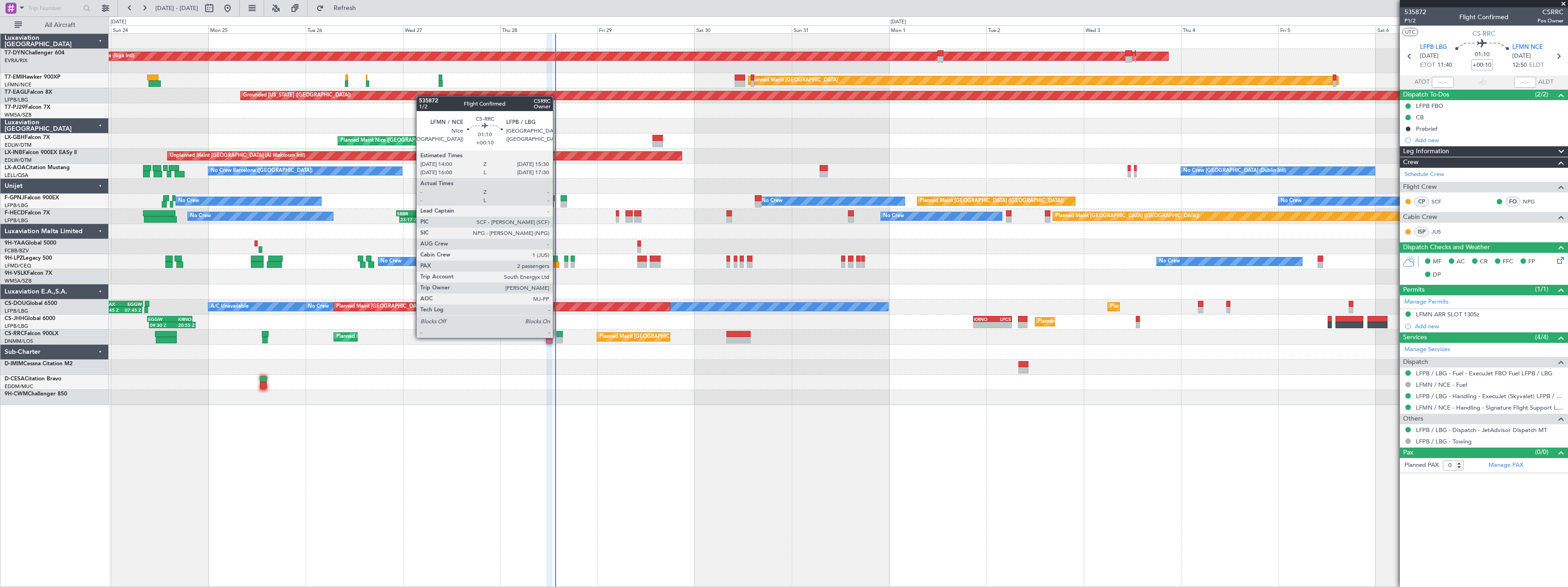
click at [557, 337] on div at bounding box center [559, 340] width 7 height 7
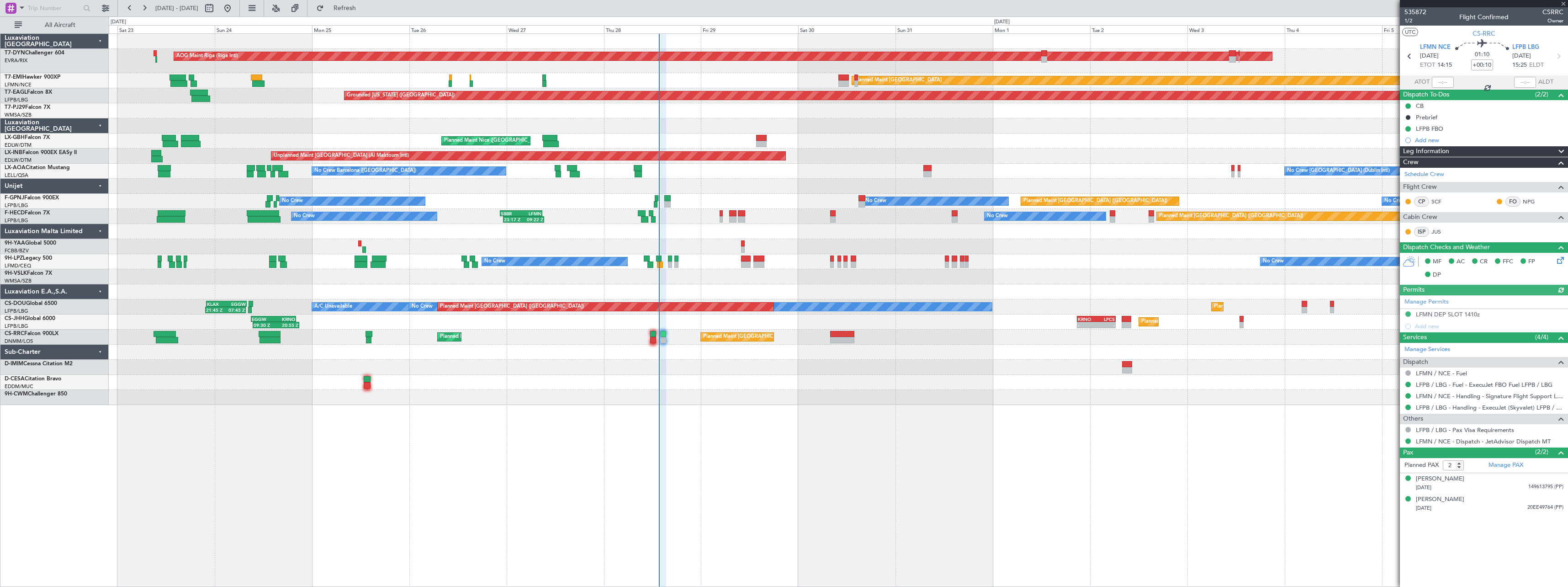
click at [739, 369] on div at bounding box center [838, 367] width 1459 height 15
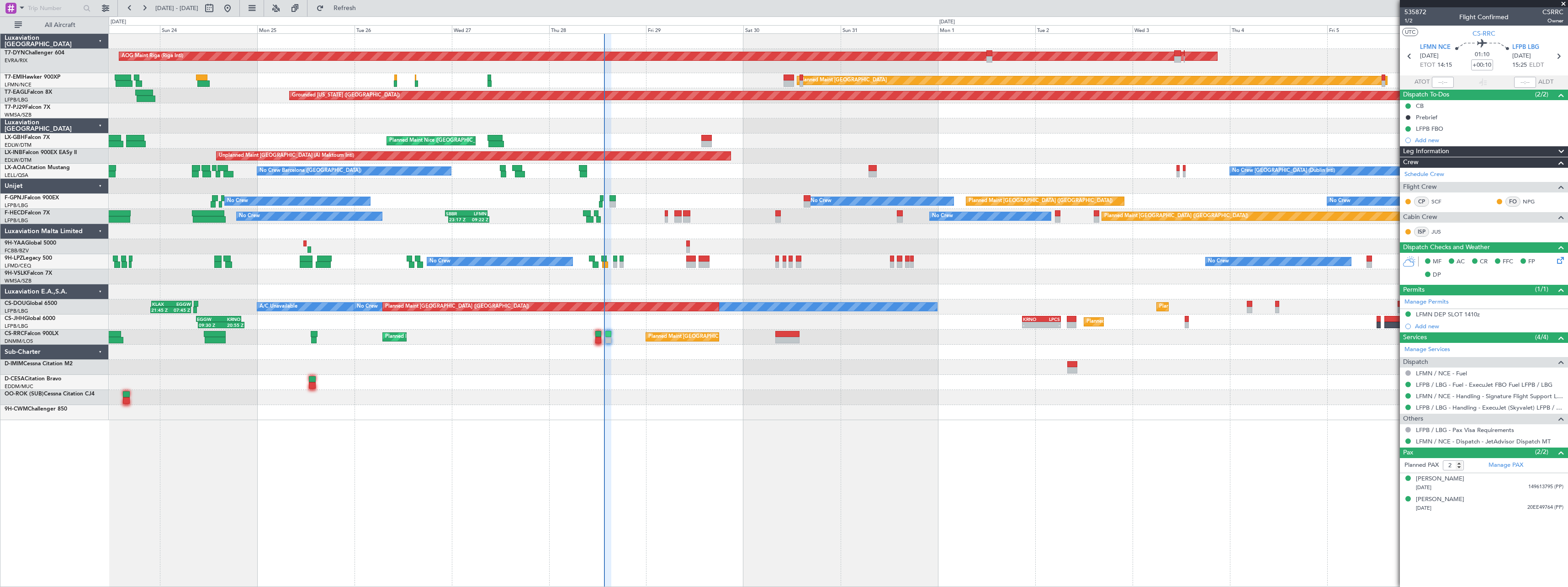
click at [679, 369] on div at bounding box center [838, 367] width 1459 height 15
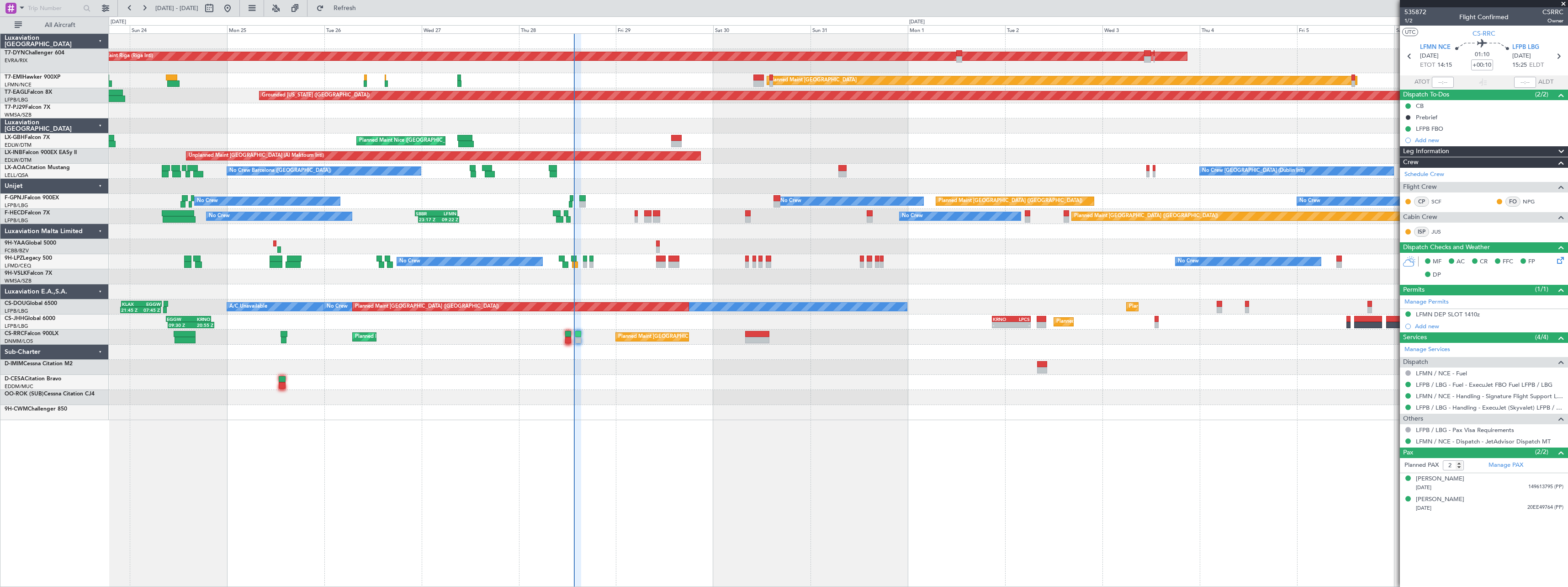
click at [634, 378] on div at bounding box center [838, 382] width 1459 height 15
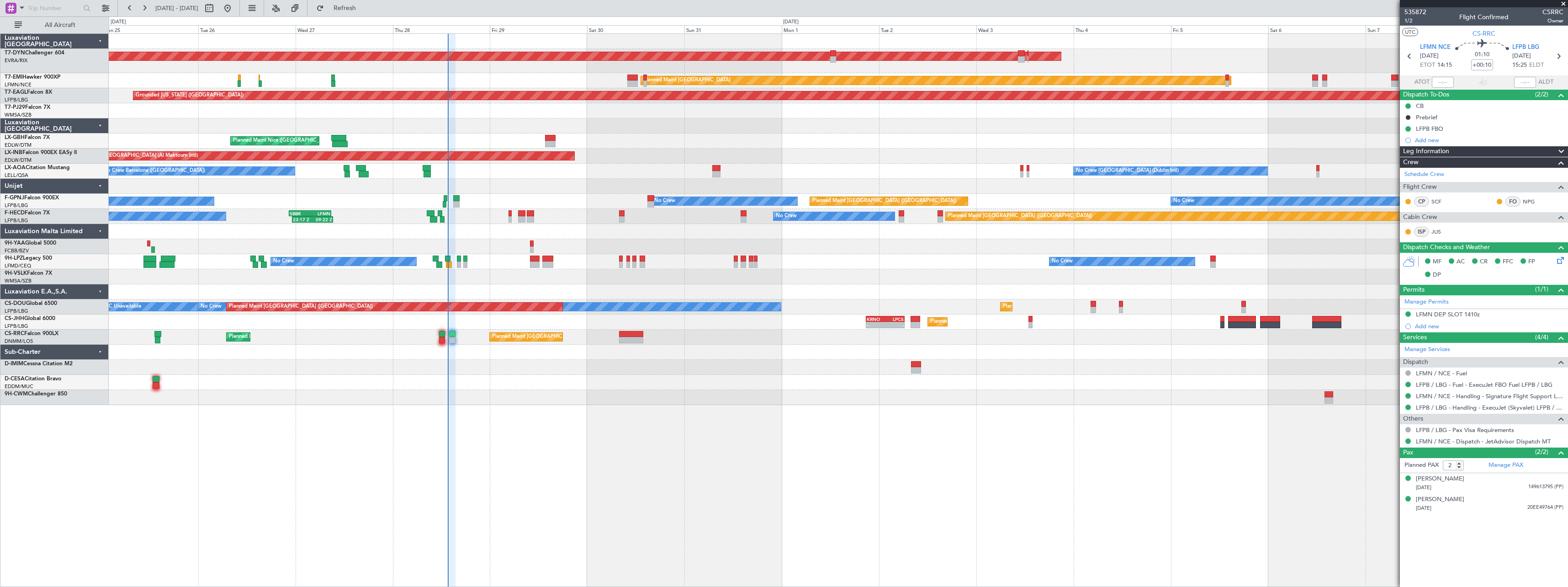
click at [449, 385] on div at bounding box center [838, 382] width 1459 height 15
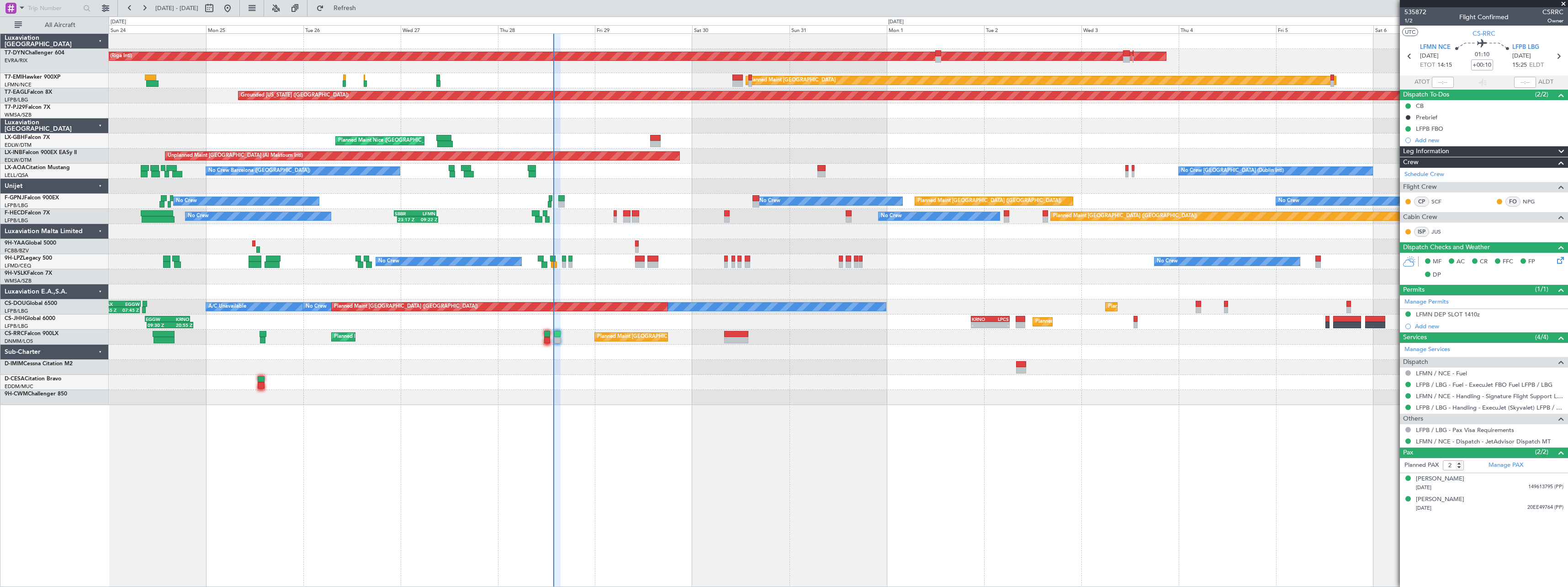
click at [631, 387] on div at bounding box center [838, 382] width 1459 height 15
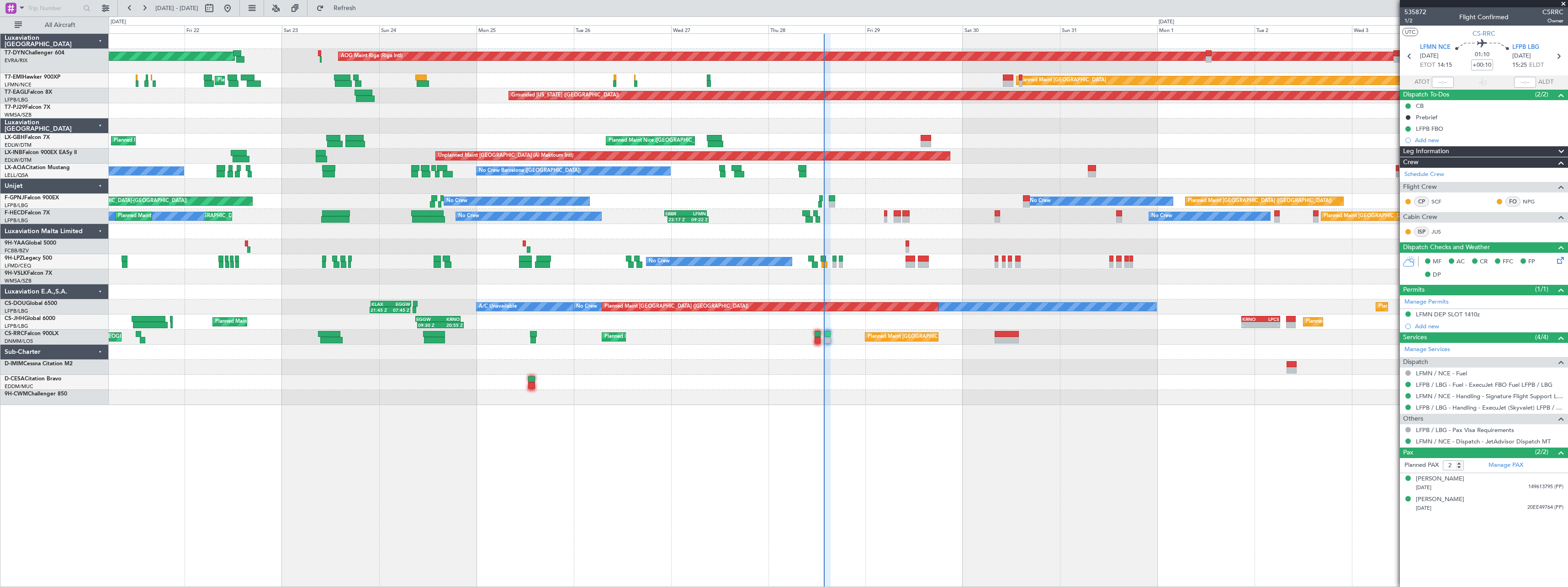
click at [628, 350] on div at bounding box center [838, 352] width 1459 height 15
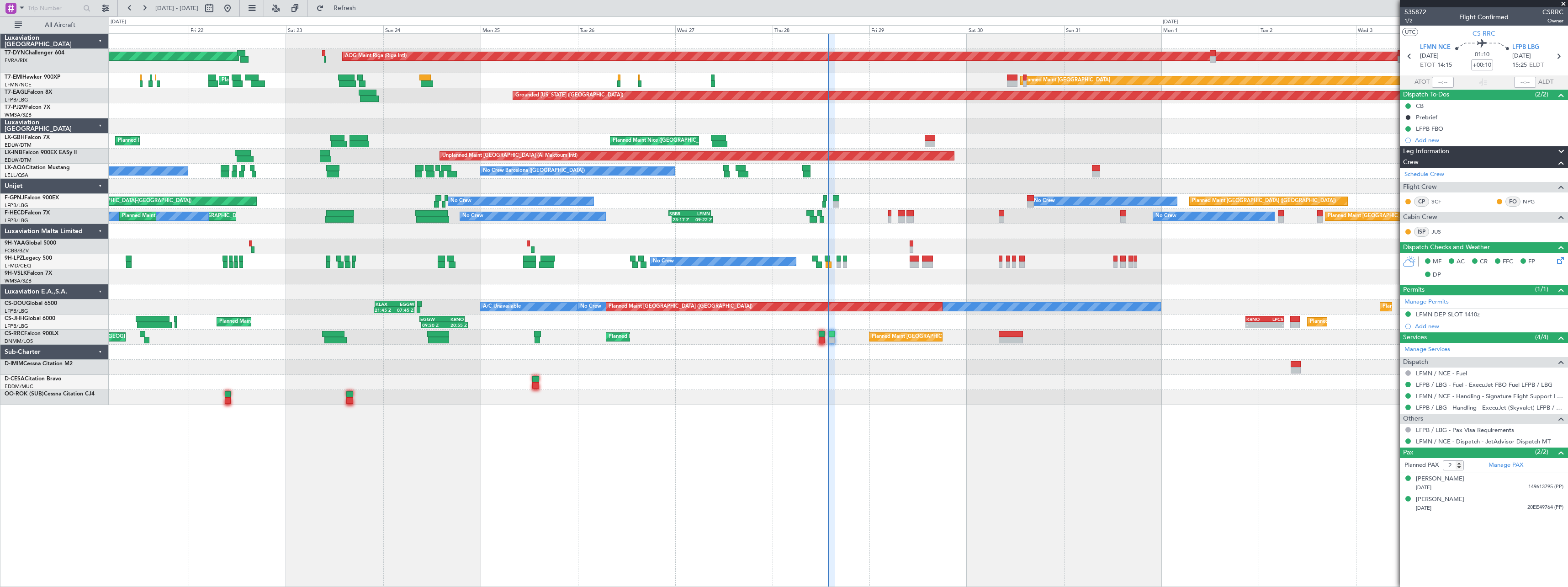
click at [631, 194] on div "Planned Maint Paris (Le Bourget) No Crew No Crew No Crew AOG Maint Hyères (Toul…" at bounding box center [838, 201] width 1459 height 15
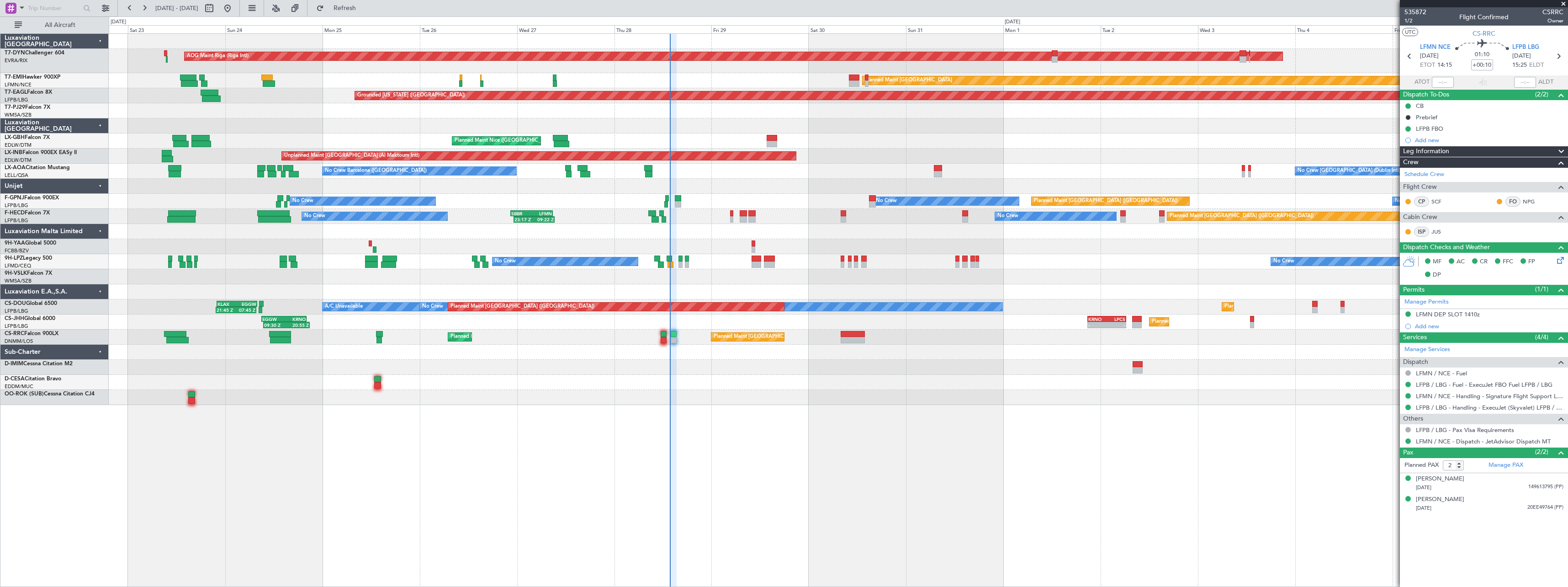
click at [629, 197] on div "AOG Maint Riga (Riga Intl) Planned Maint Basel-Mulhouse Planned Maint Zurich Pl…" at bounding box center [838, 219] width 1459 height 371
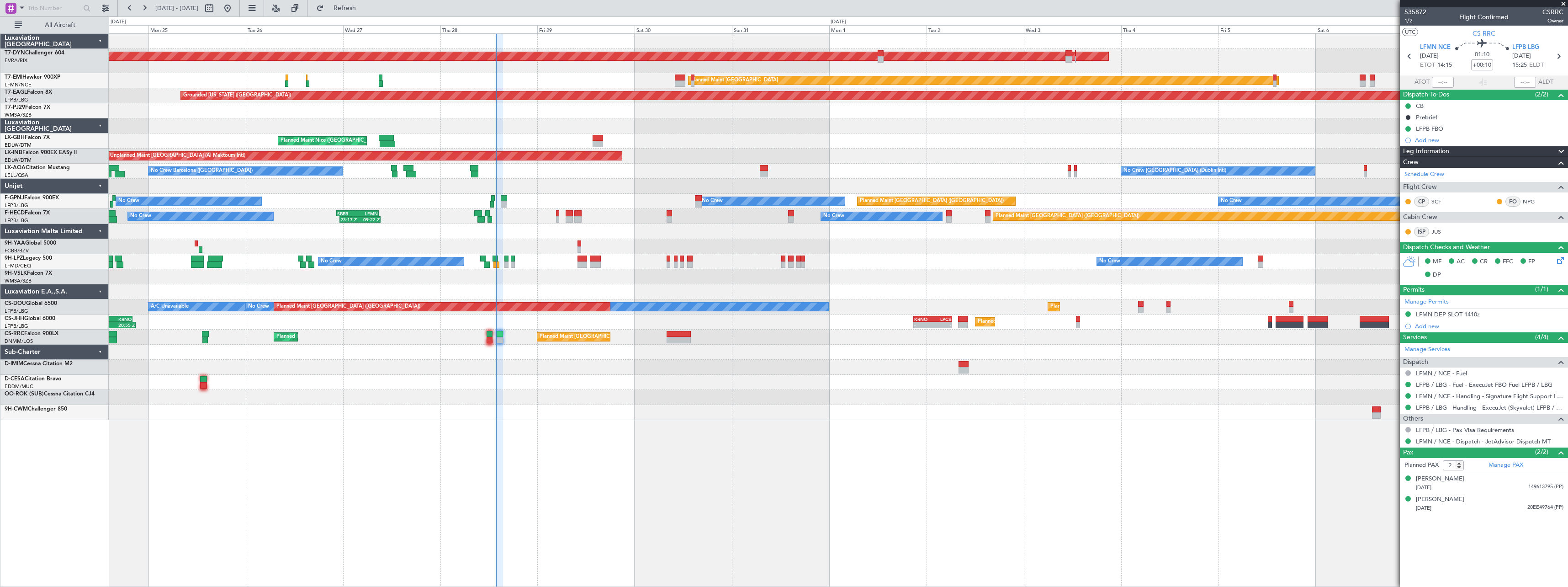
click at [724, 176] on div "No Crew Dublin (Dublin Intl) No Crew Barcelona (El Prat) No Crew Sabadell No Cr…" at bounding box center [838, 171] width 1459 height 15
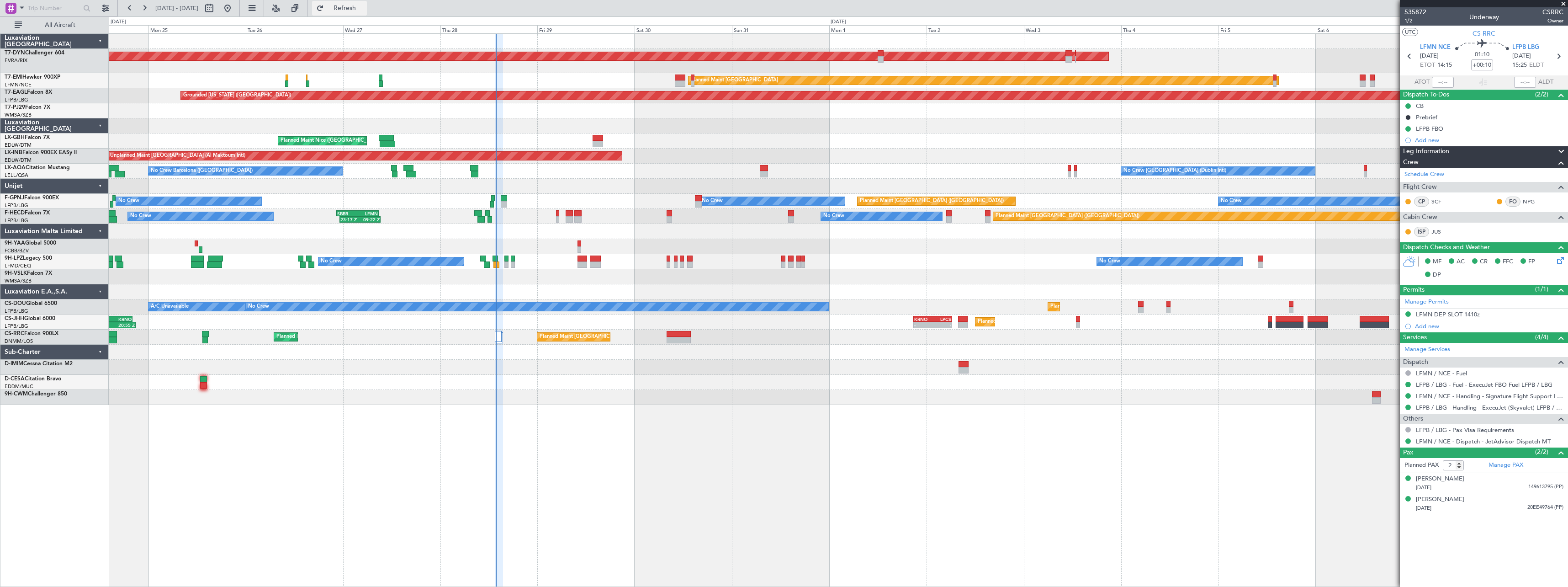
click at [364, 6] on span "Refresh" at bounding box center [345, 8] width 38 height 7
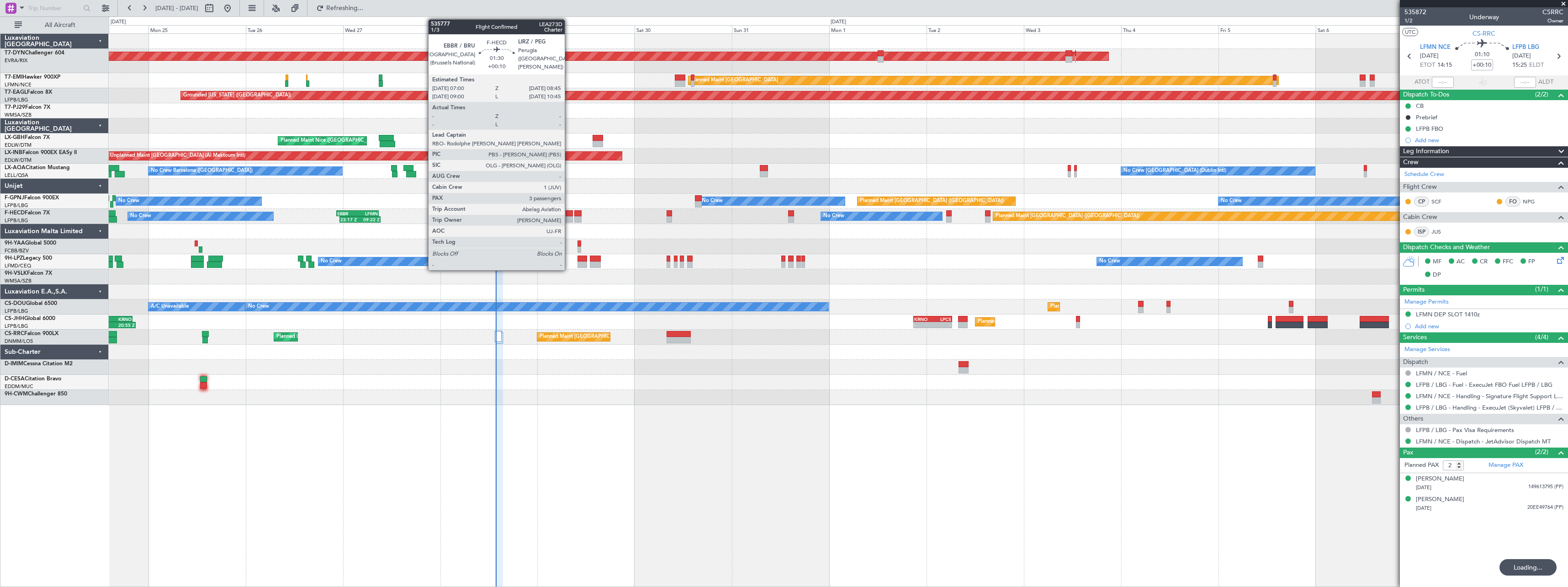
click at [569, 219] on div at bounding box center [569, 219] width 7 height 7
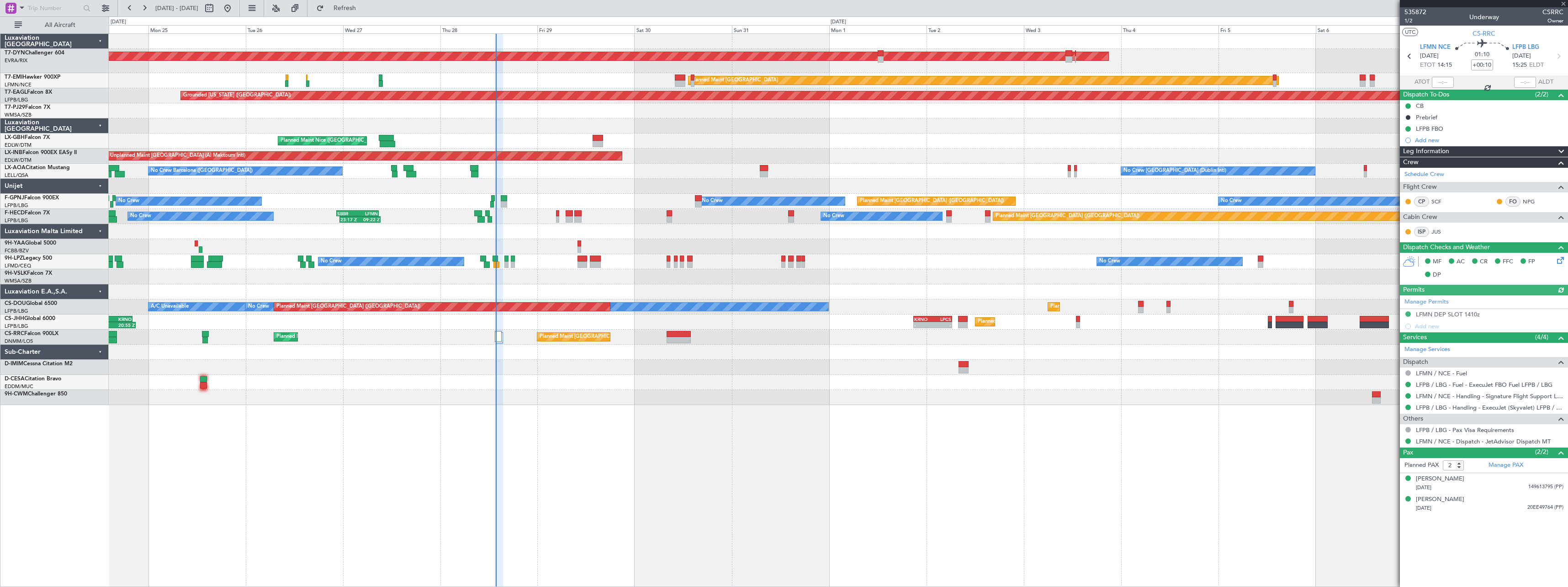
type input "3"
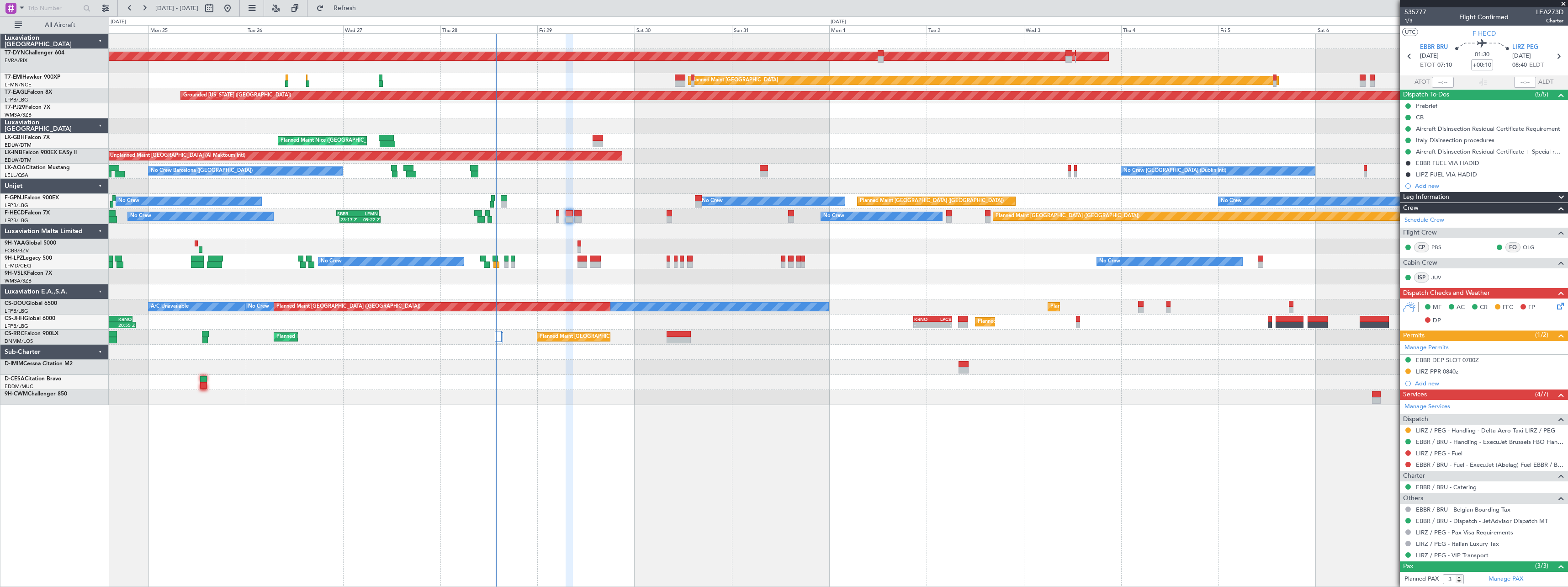
click at [811, 359] on div "AOG Maint Riga (Riga Intl) Planned Maint Basel-Mulhouse Planned Maint Zurich Pl…" at bounding box center [838, 219] width 1459 height 371
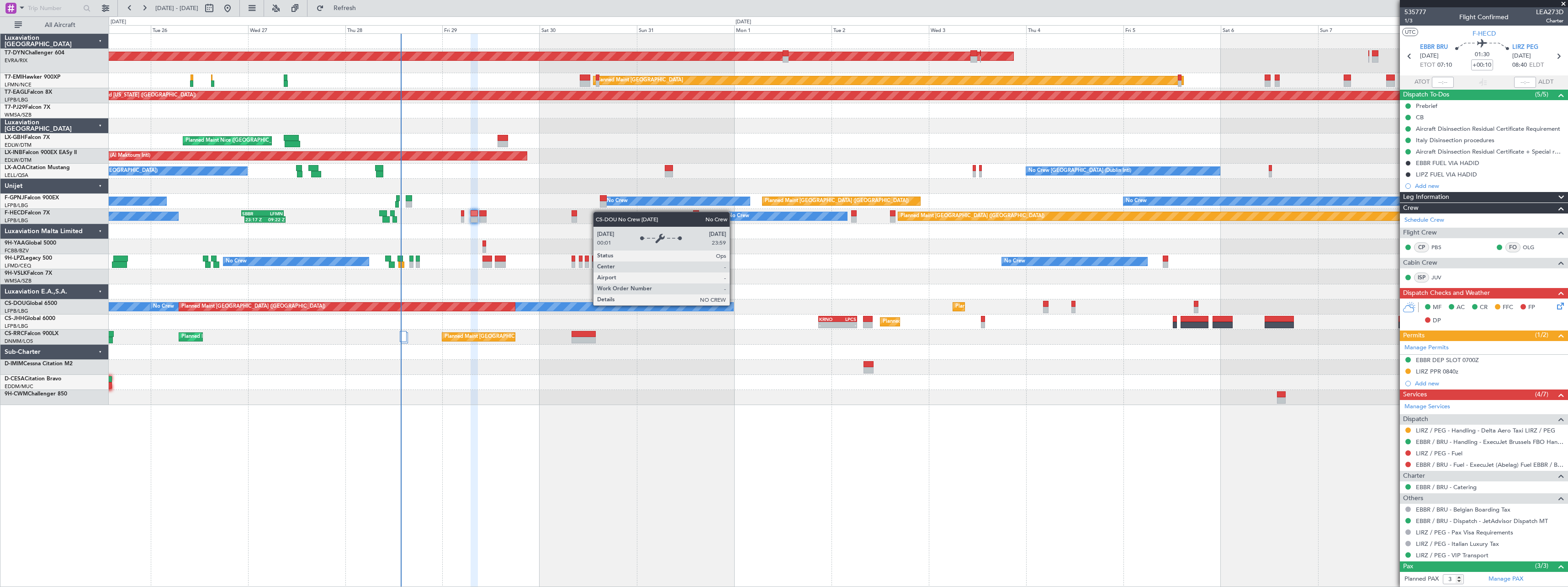
click at [709, 306] on div "No Crew" at bounding box center [443, 307] width 583 height 9
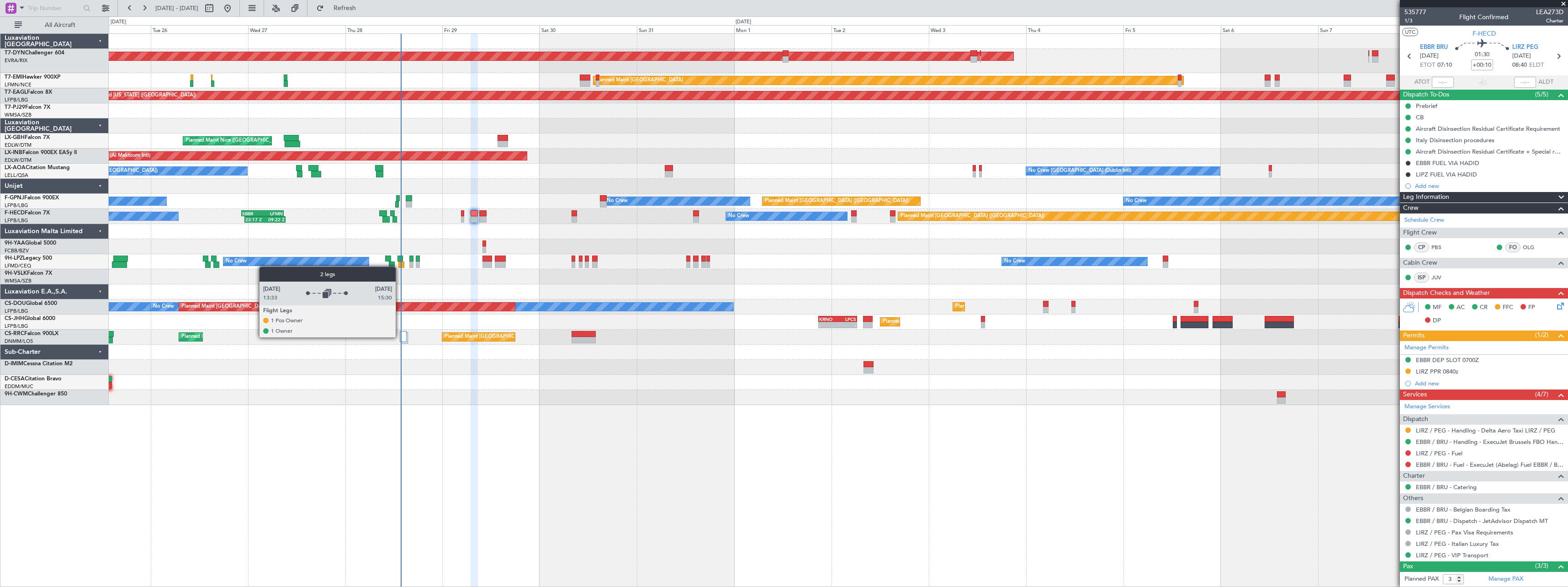
click at [400, 337] on div at bounding box center [403, 336] width 7 height 11
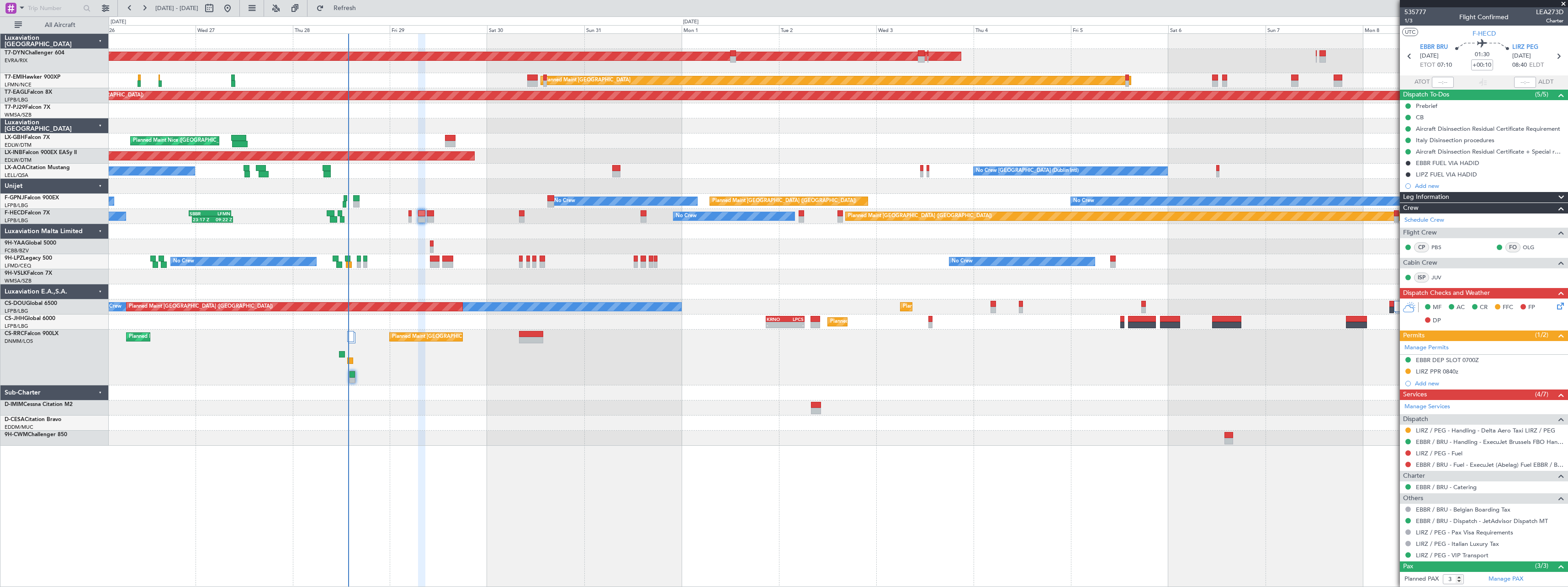
click at [569, 370] on div "Planned Maint Paris (Le Bourget) Planned Maint Paris (Le Bourget)" at bounding box center [838, 357] width 1459 height 56
click at [54, 52] on link "T7-DYN Challenger 604" at bounding box center [35, 53] width 60 height 5
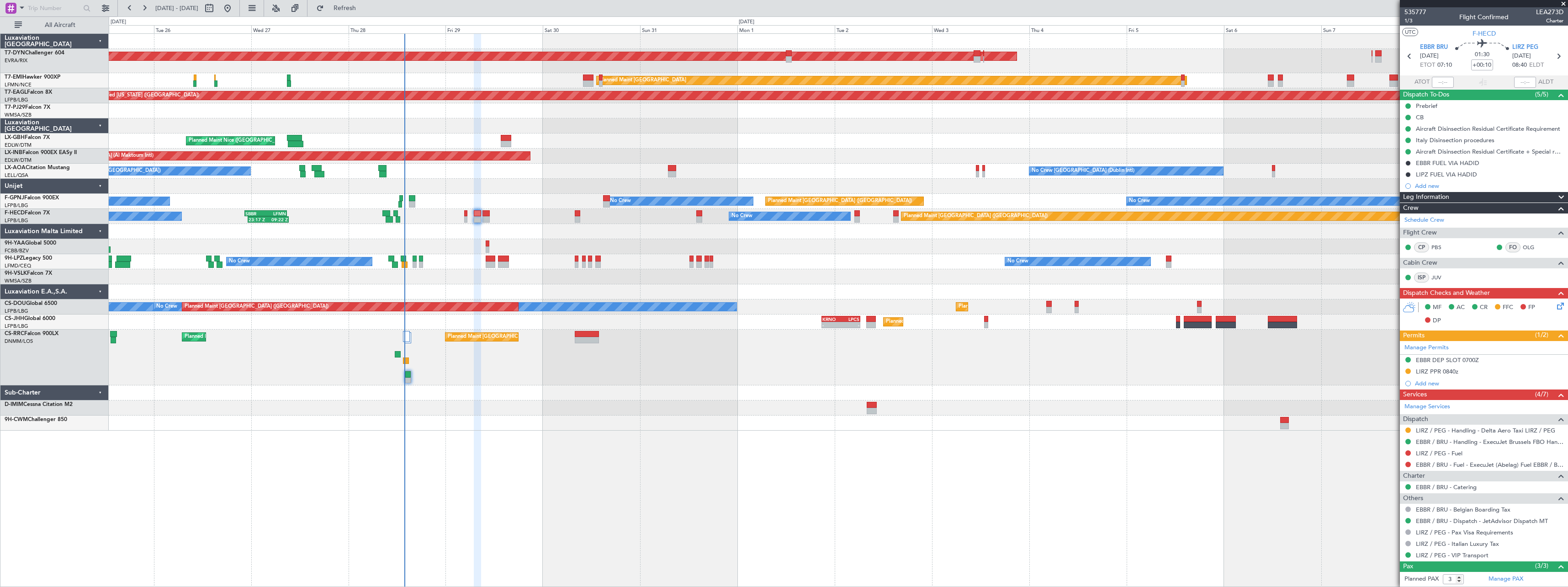
click at [570, 390] on div at bounding box center [838, 393] width 1459 height 15
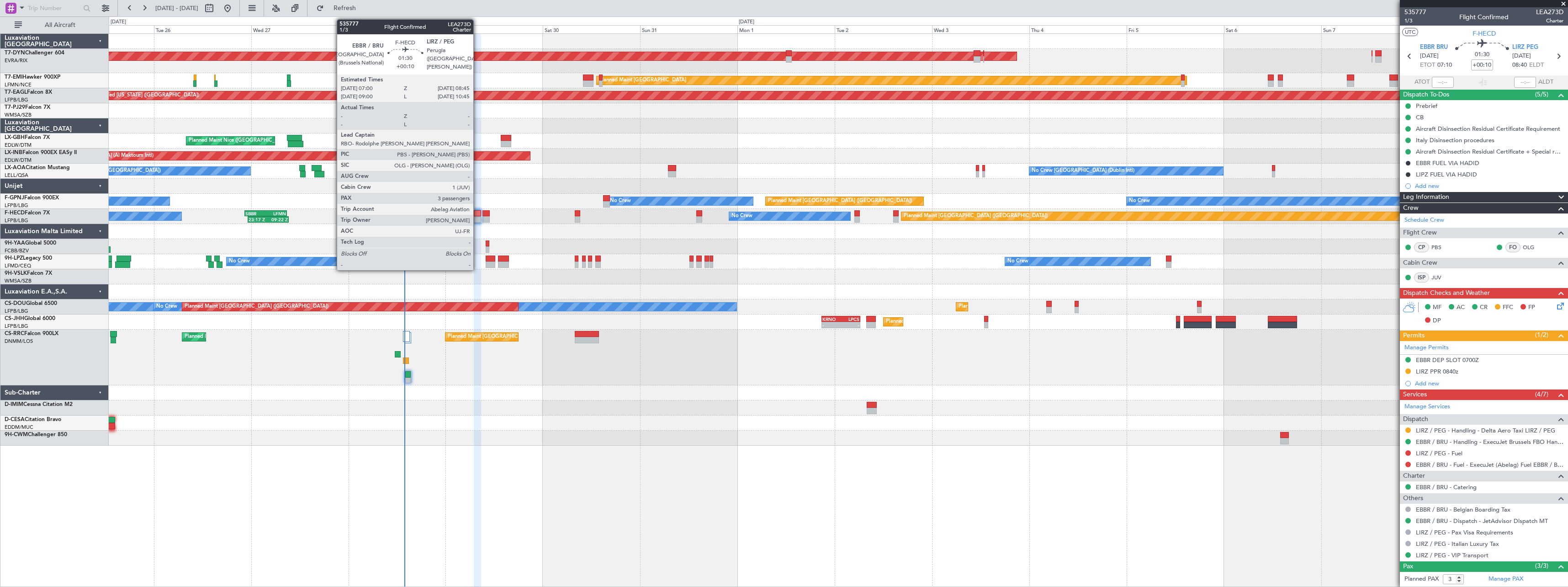
click at [477, 216] on div at bounding box center [477, 219] width 7 height 7
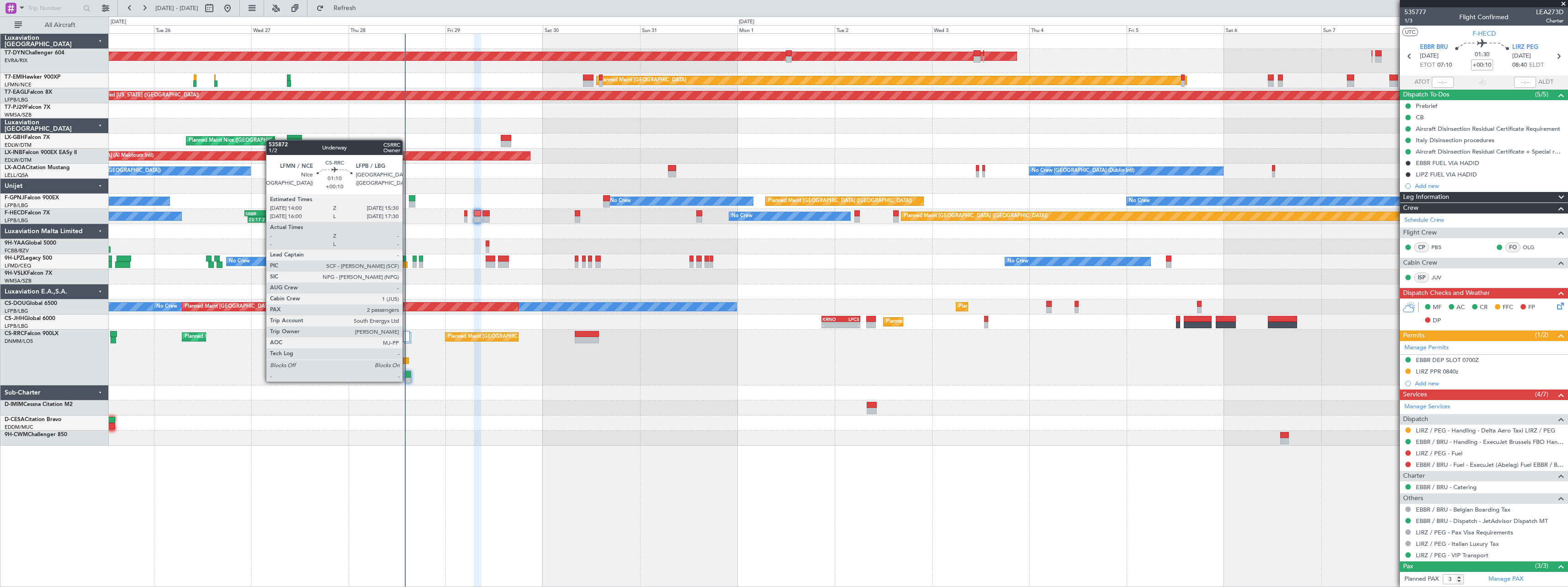
click at [407, 381] on div at bounding box center [408, 381] width 5 height 7
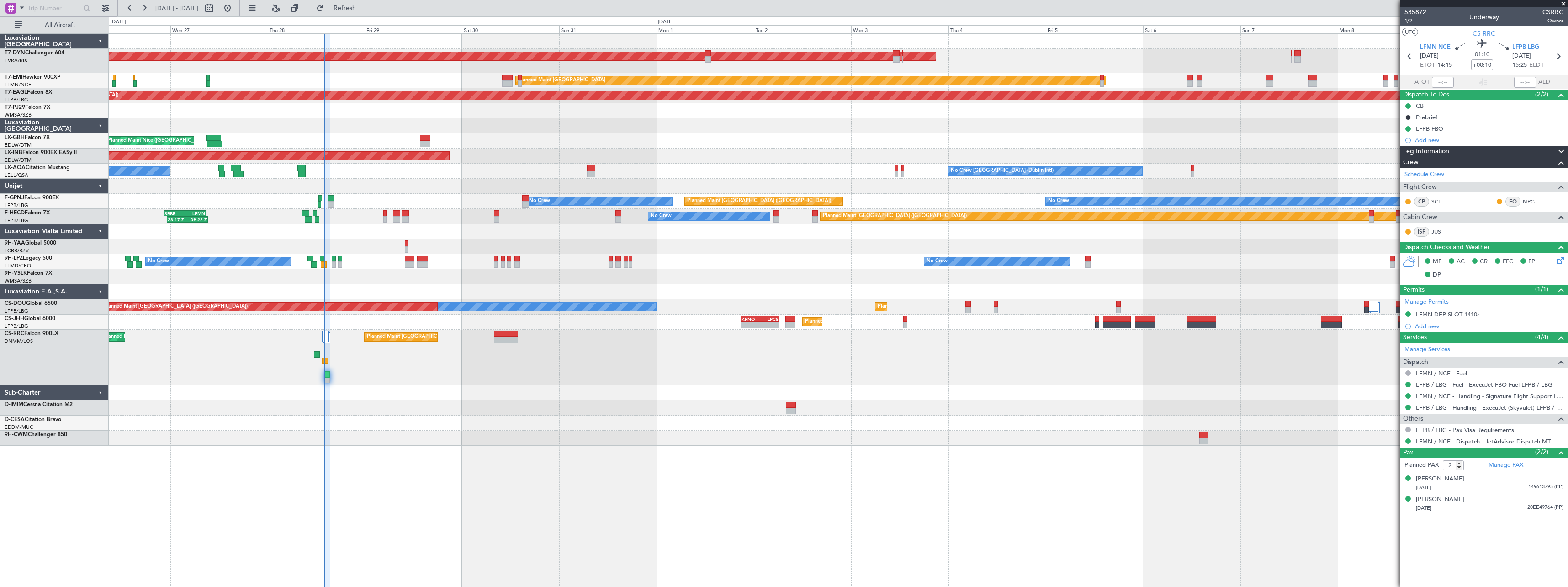
click at [433, 361] on div "Planned Maint [GEOGRAPHIC_DATA] ([GEOGRAPHIC_DATA]) Planned Maint [GEOGRAPHIC_D…" at bounding box center [838, 357] width 1459 height 56
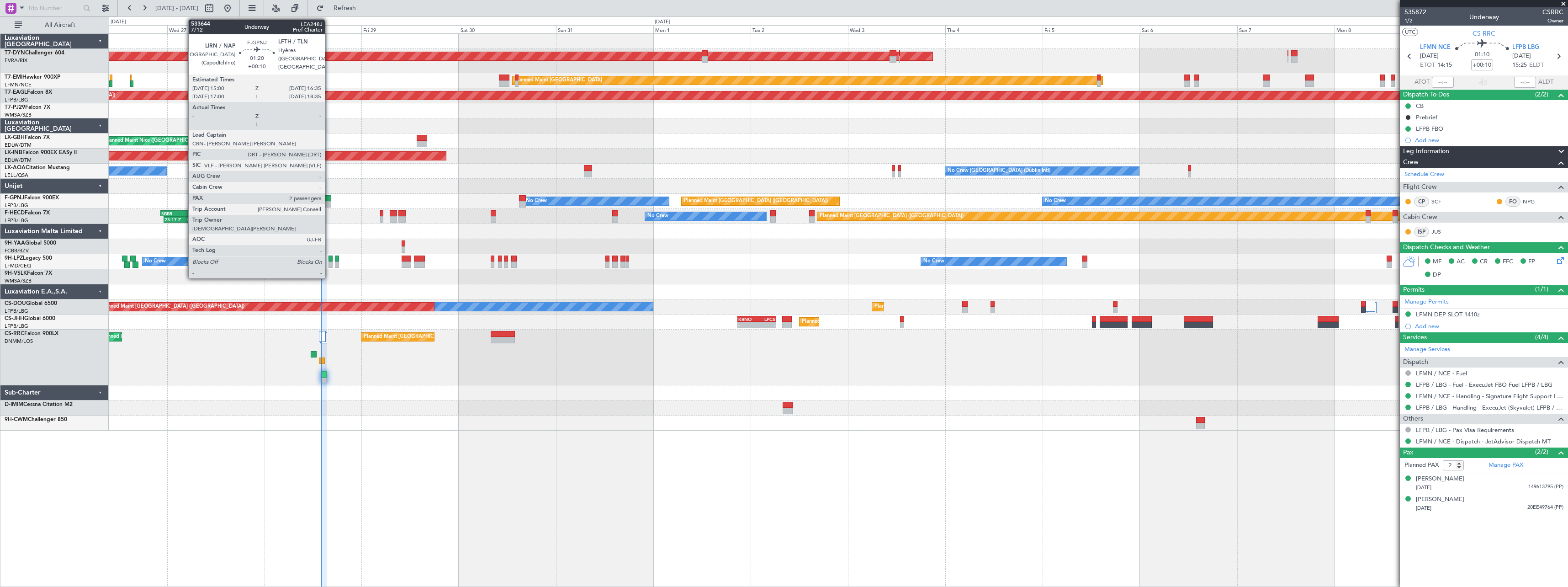
click at [329, 203] on div at bounding box center [328, 204] width 7 height 7
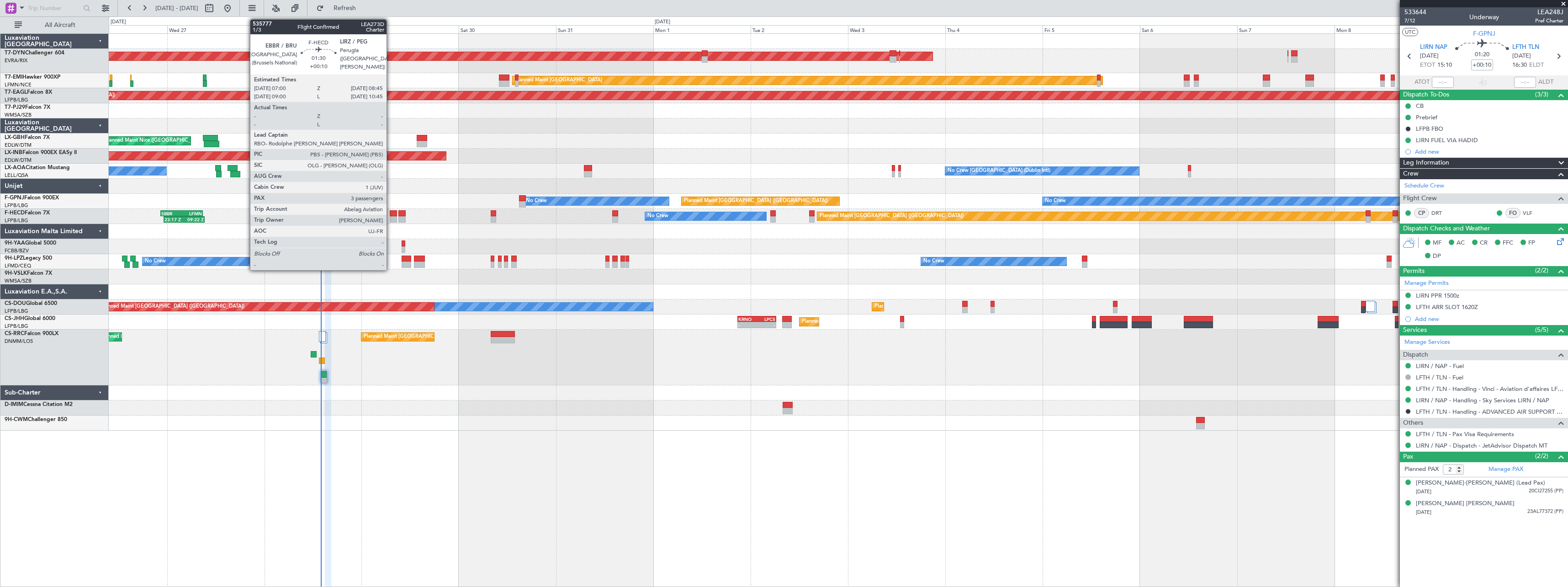
click at [391, 216] on div at bounding box center [393, 219] width 7 height 7
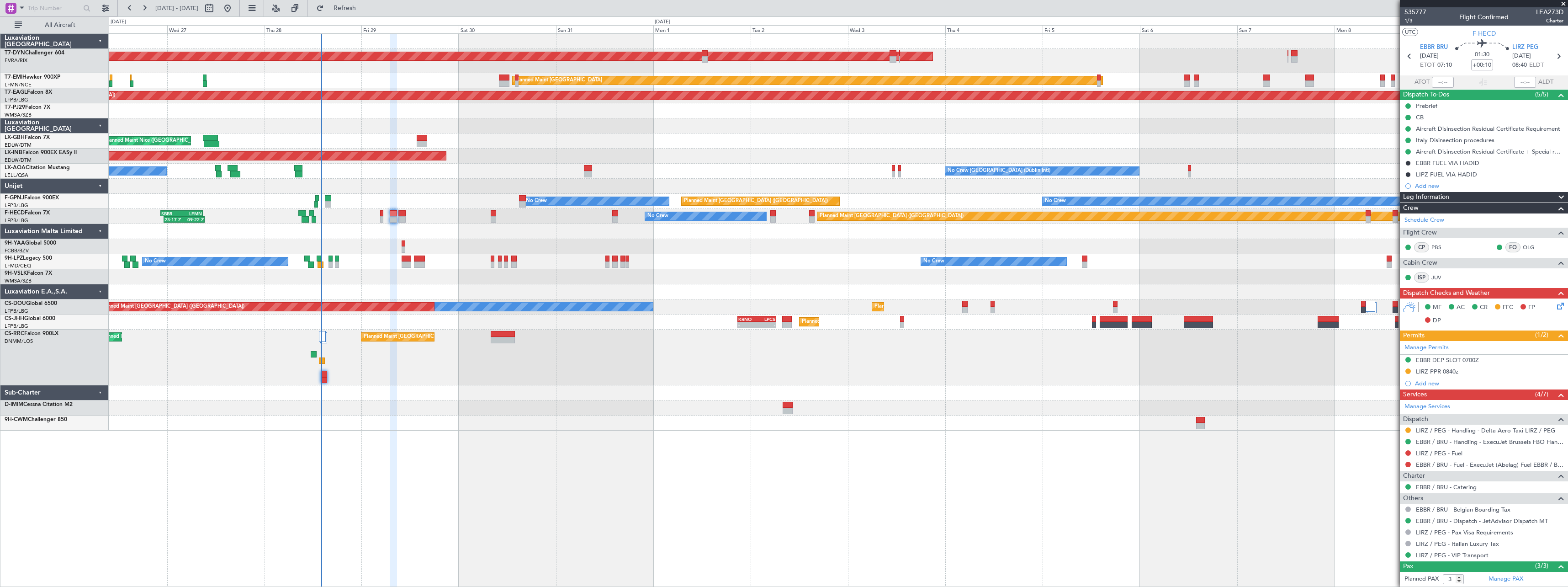
click at [371, 16] on fb-refresh-button "Refresh" at bounding box center [339, 8] width 64 height 16
click at [367, 12] on button "Refresh" at bounding box center [340, 9] width 55 height 15
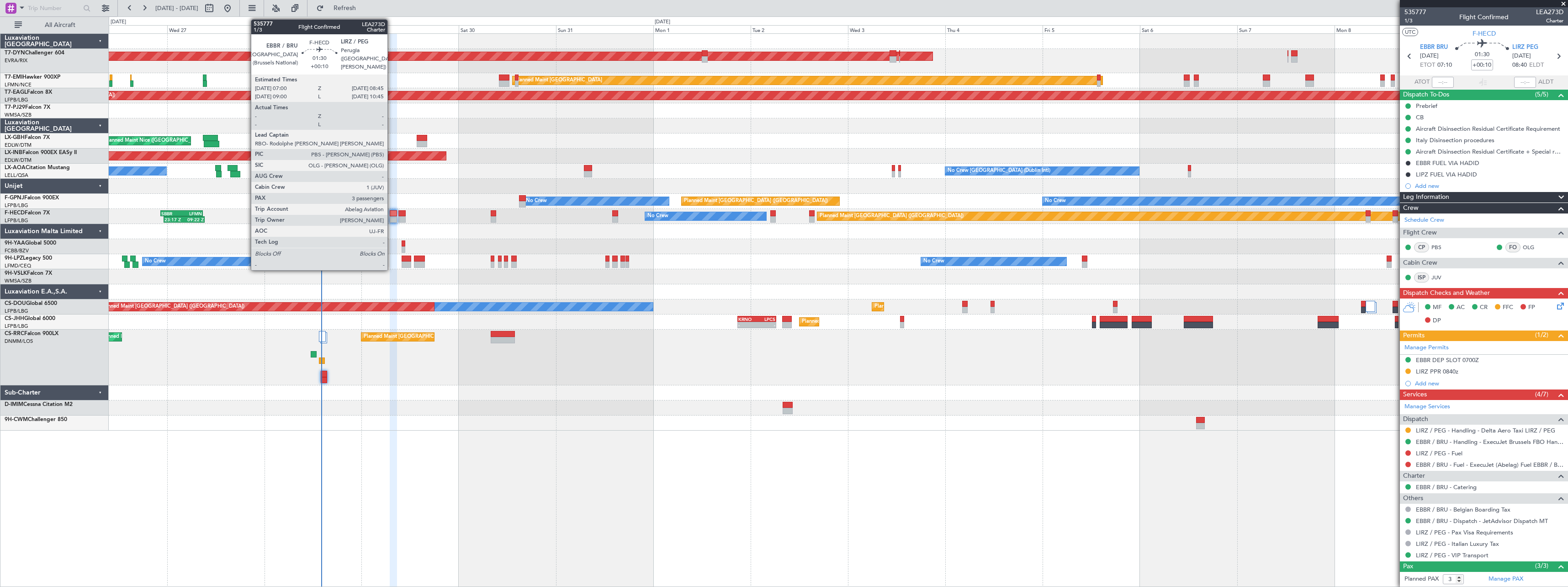
click at [391, 213] on div at bounding box center [393, 213] width 7 height 7
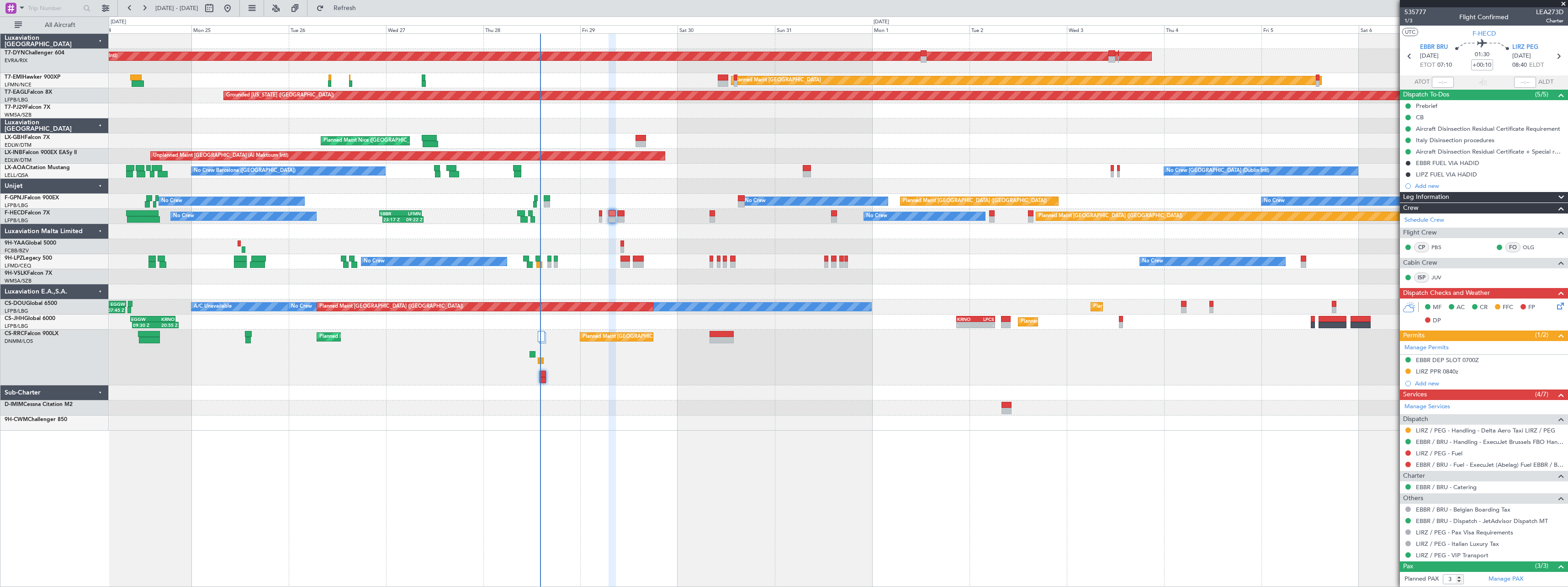
click at [665, 369] on div "Planned Maint [GEOGRAPHIC_DATA] ([GEOGRAPHIC_DATA]) Planned Maint [GEOGRAPHIC_D…" at bounding box center [838, 357] width 1459 height 56
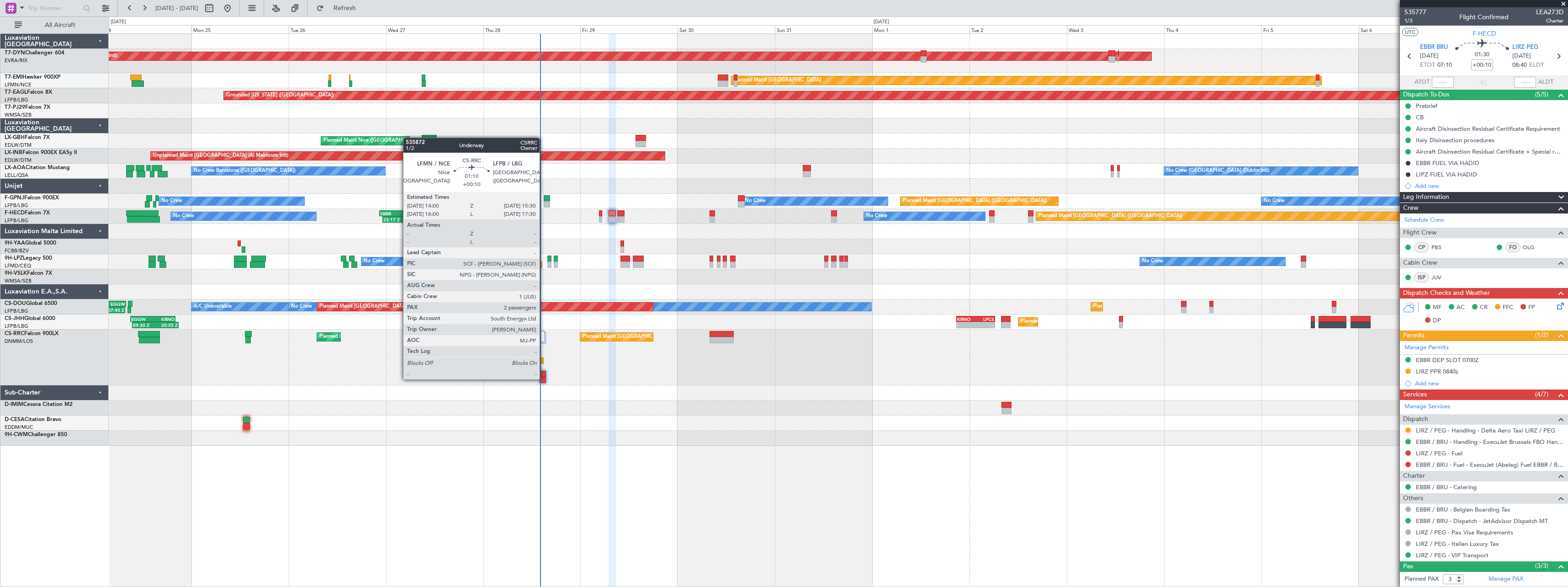
click at [544, 378] on div at bounding box center [542, 380] width 7 height 7
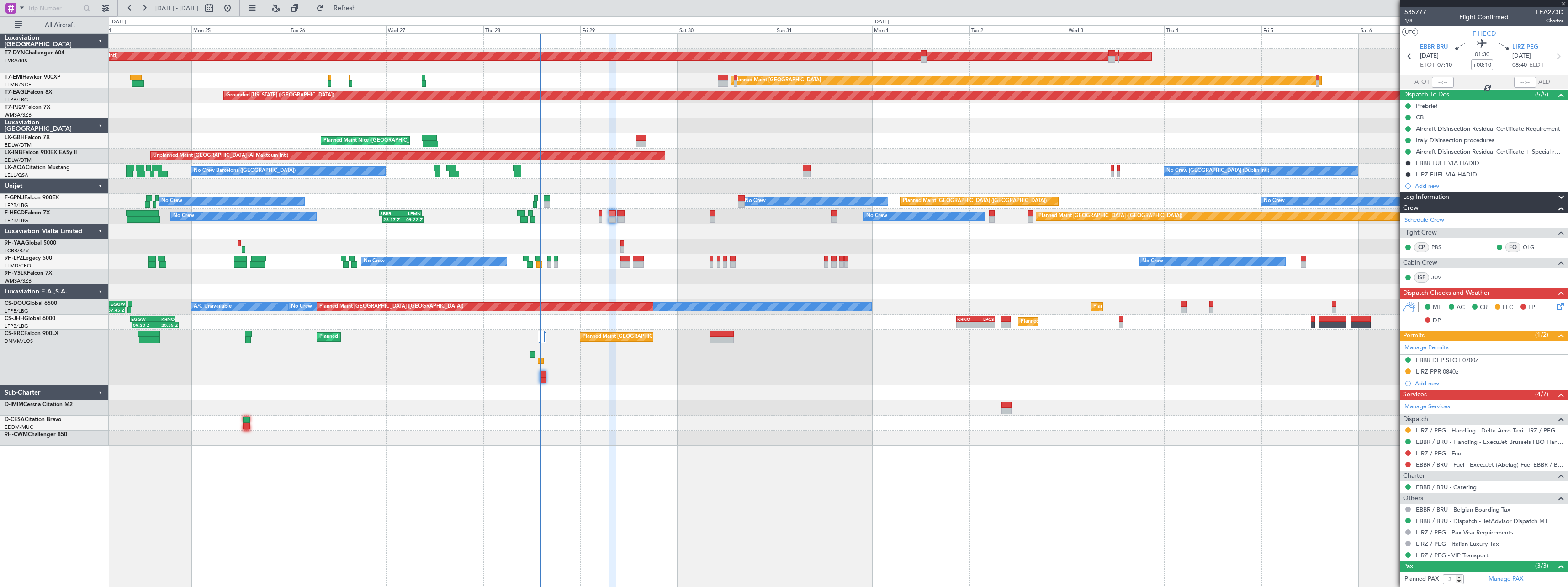
type input "2"
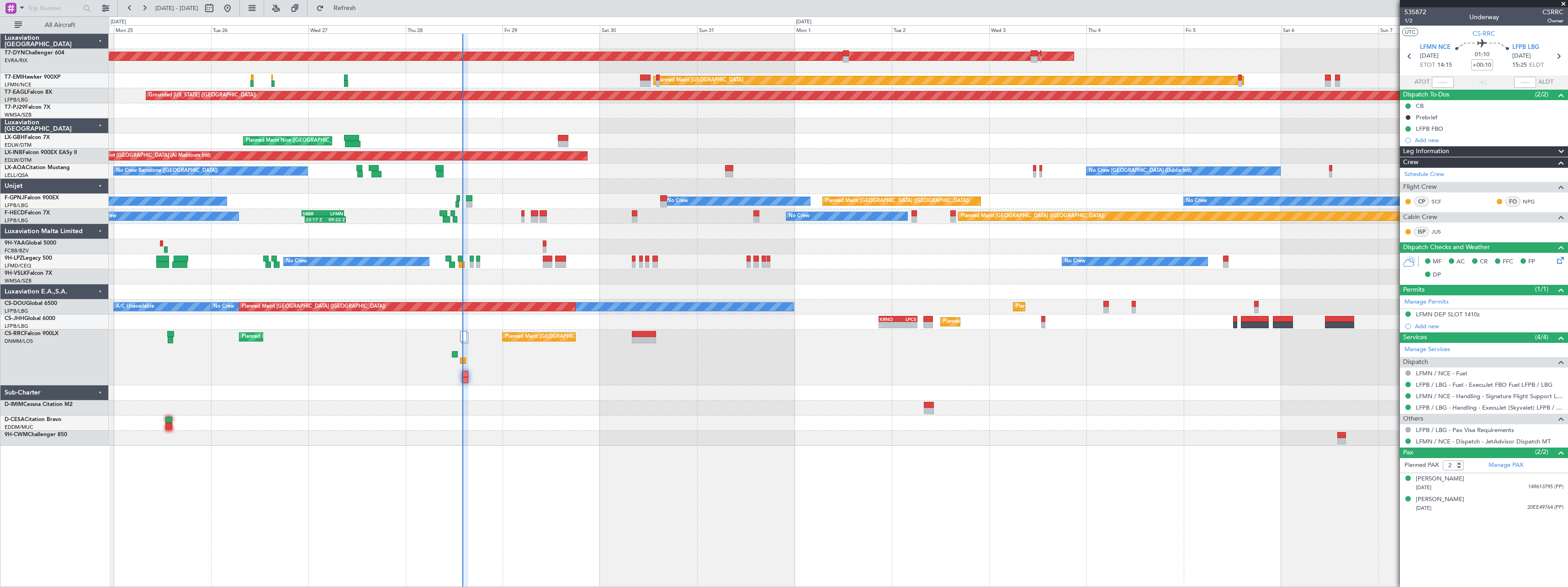
click at [395, 386] on div at bounding box center [838, 393] width 1459 height 15
click at [356, 9] on span "Refresh" at bounding box center [345, 8] width 38 height 7
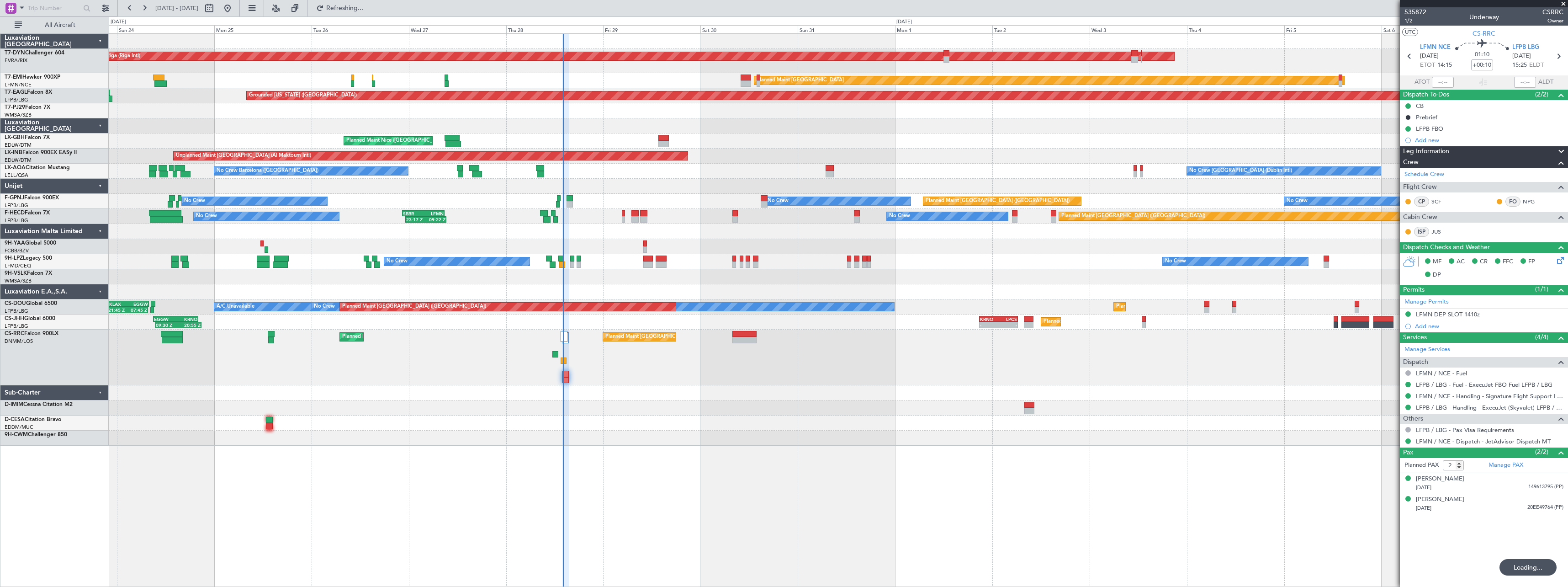
click at [639, 412] on div at bounding box center [838, 408] width 1459 height 15
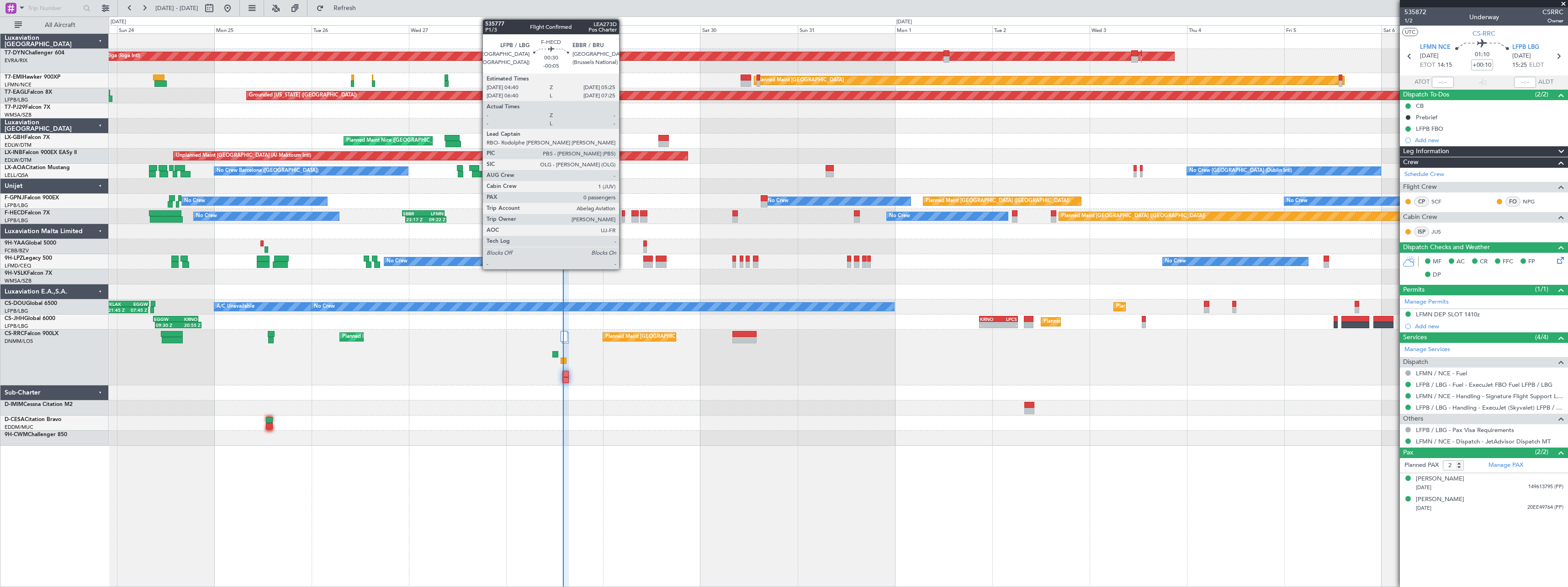
click at [623, 215] on div at bounding box center [623, 213] width 3 height 7
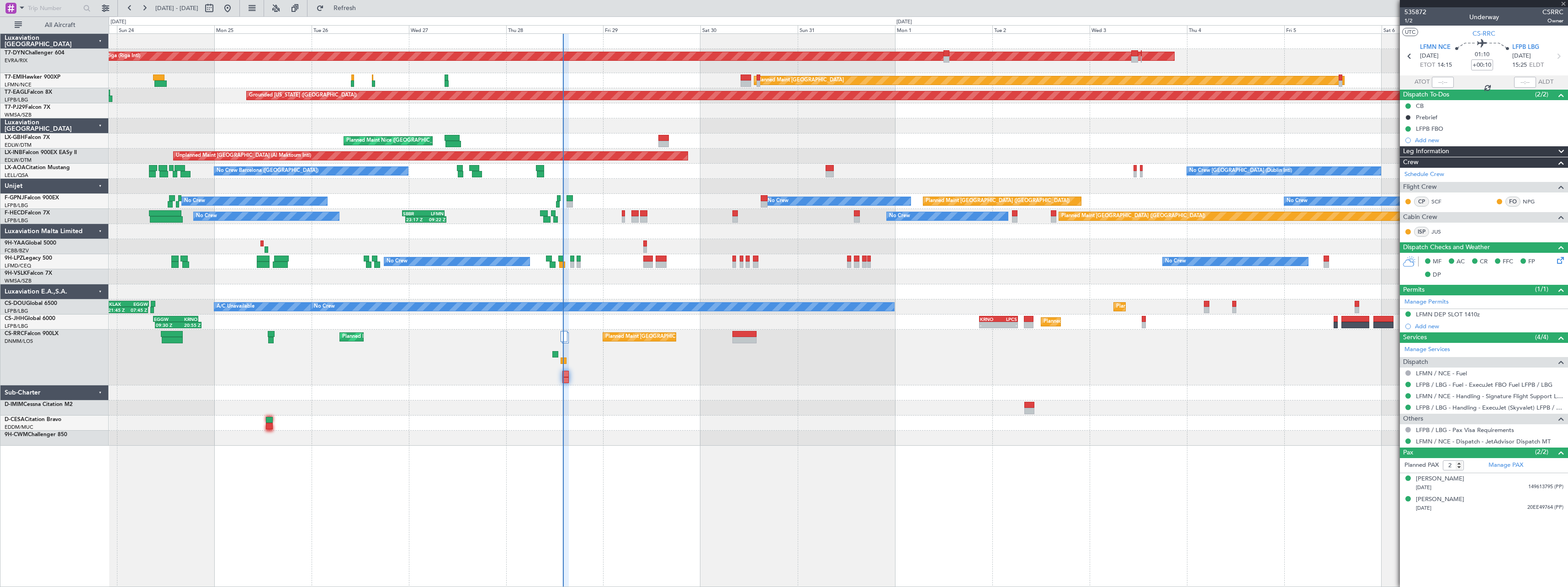
type input "-00:05"
type input "0"
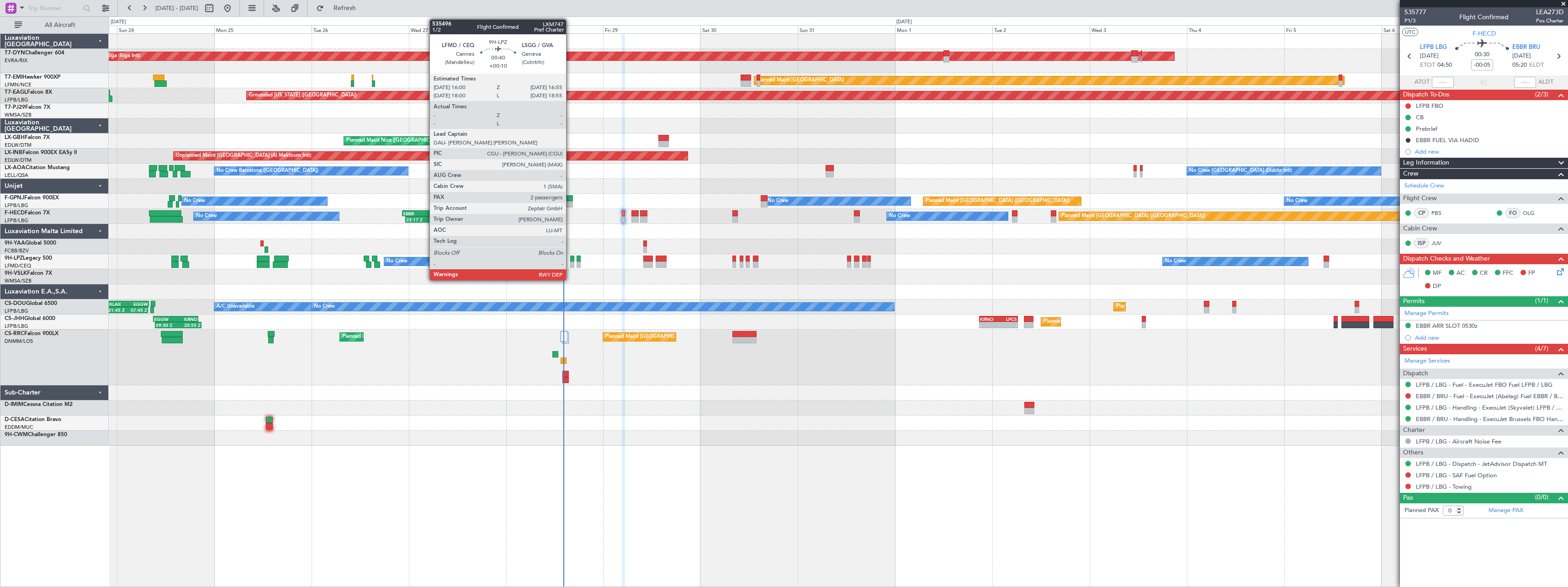
click at [570, 266] on div at bounding box center [572, 264] width 4 height 7
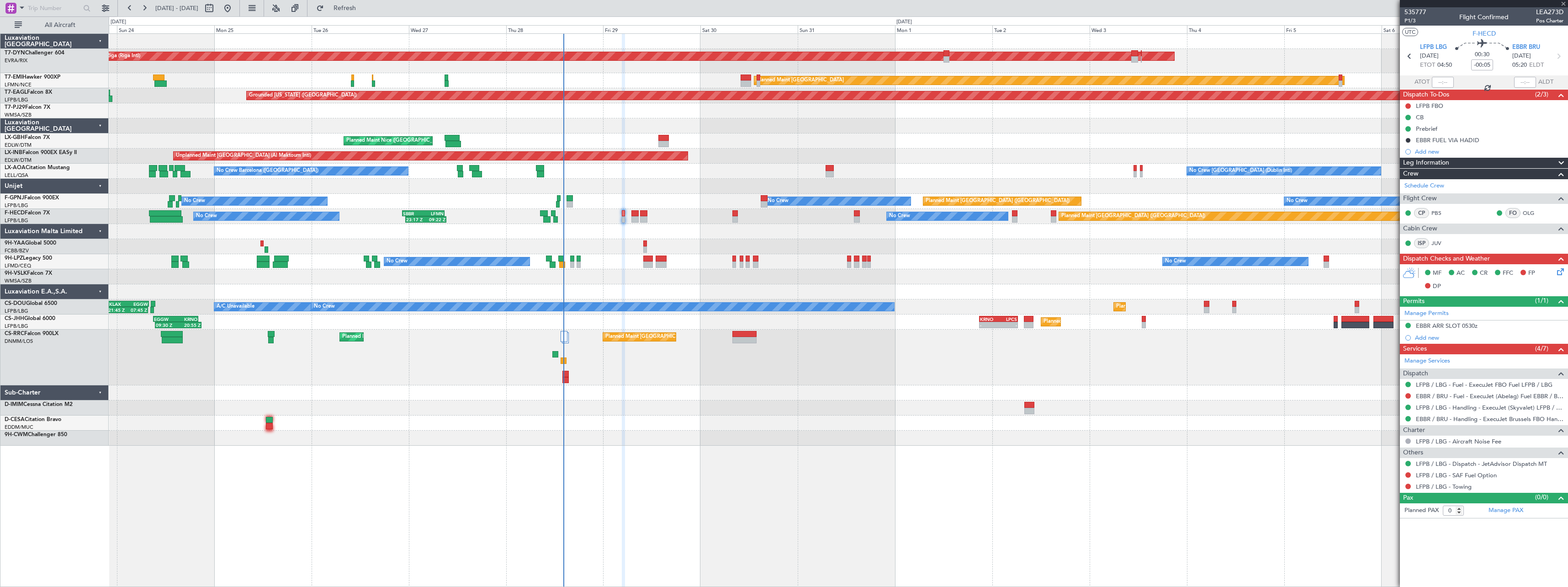
type input "+00:10"
type input "2"
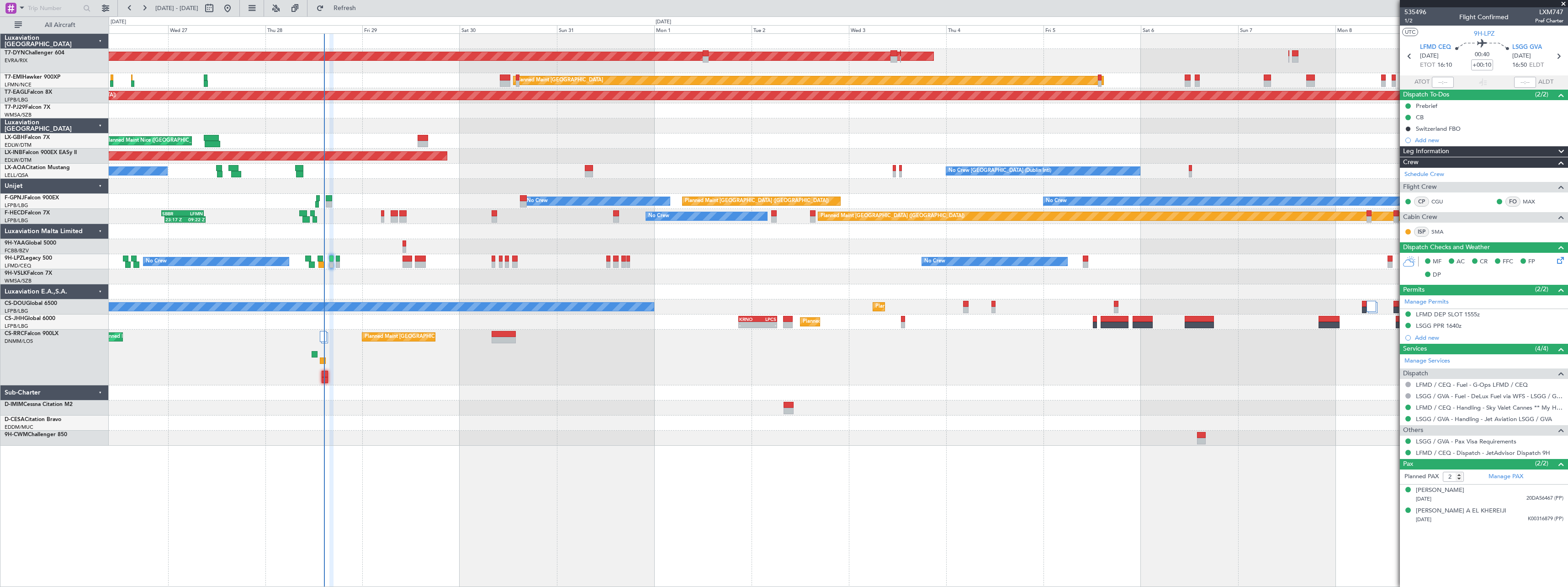
click at [928, 478] on div "AOG Maint Riga (Riga Intl) Planned Maint Zurich Grounded New York (Teterboro) P…" at bounding box center [838, 310] width 1459 height 554
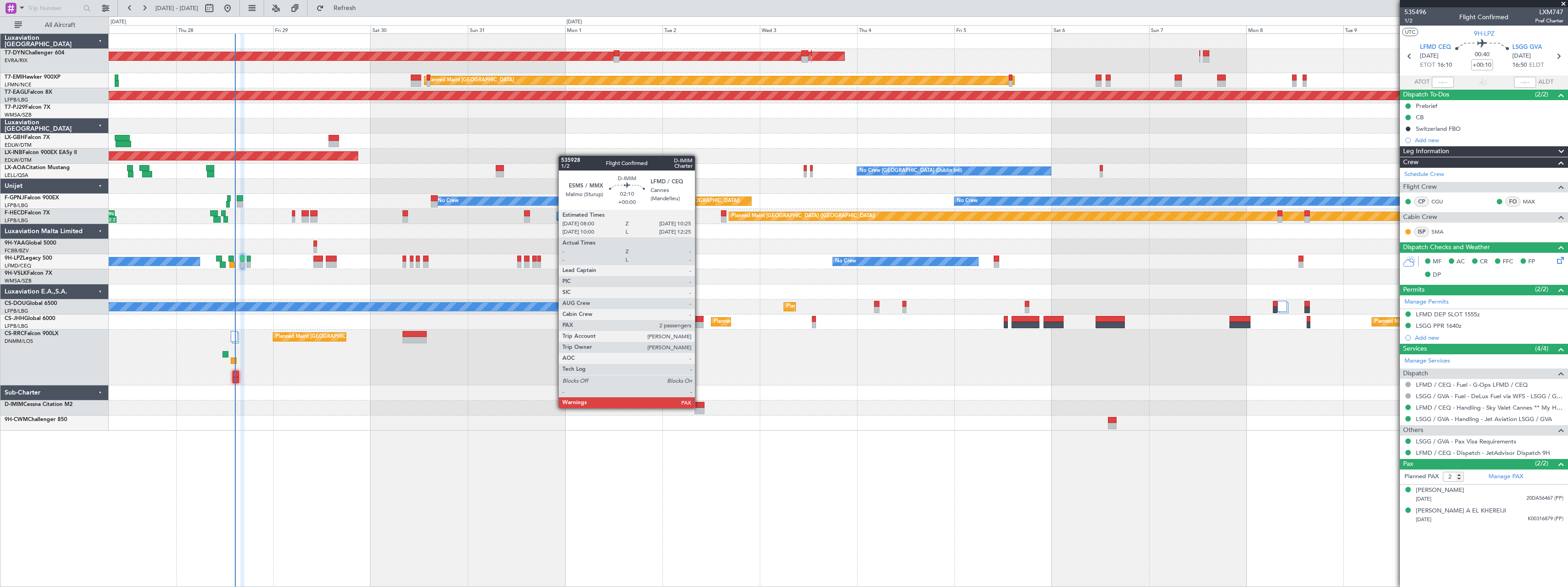
click at [699, 407] on div at bounding box center [699, 405] width 10 height 7
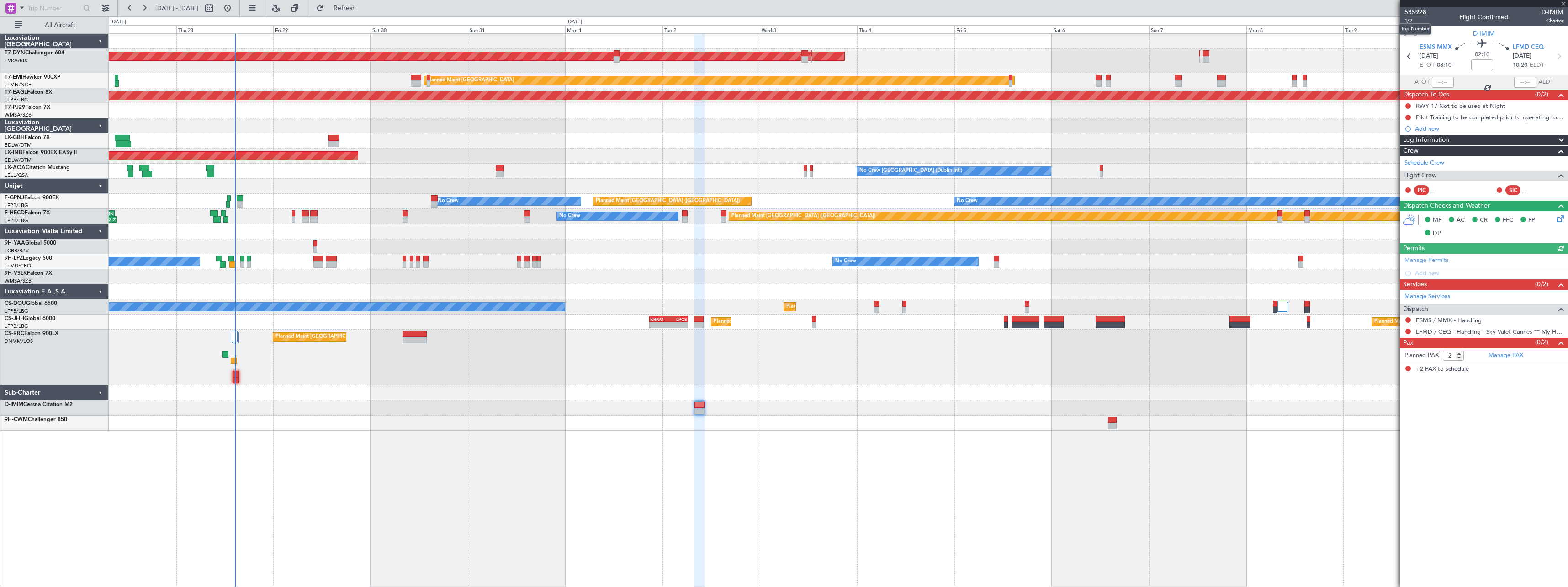
click at [1415, 11] on span "535928" at bounding box center [1415, 12] width 22 height 10
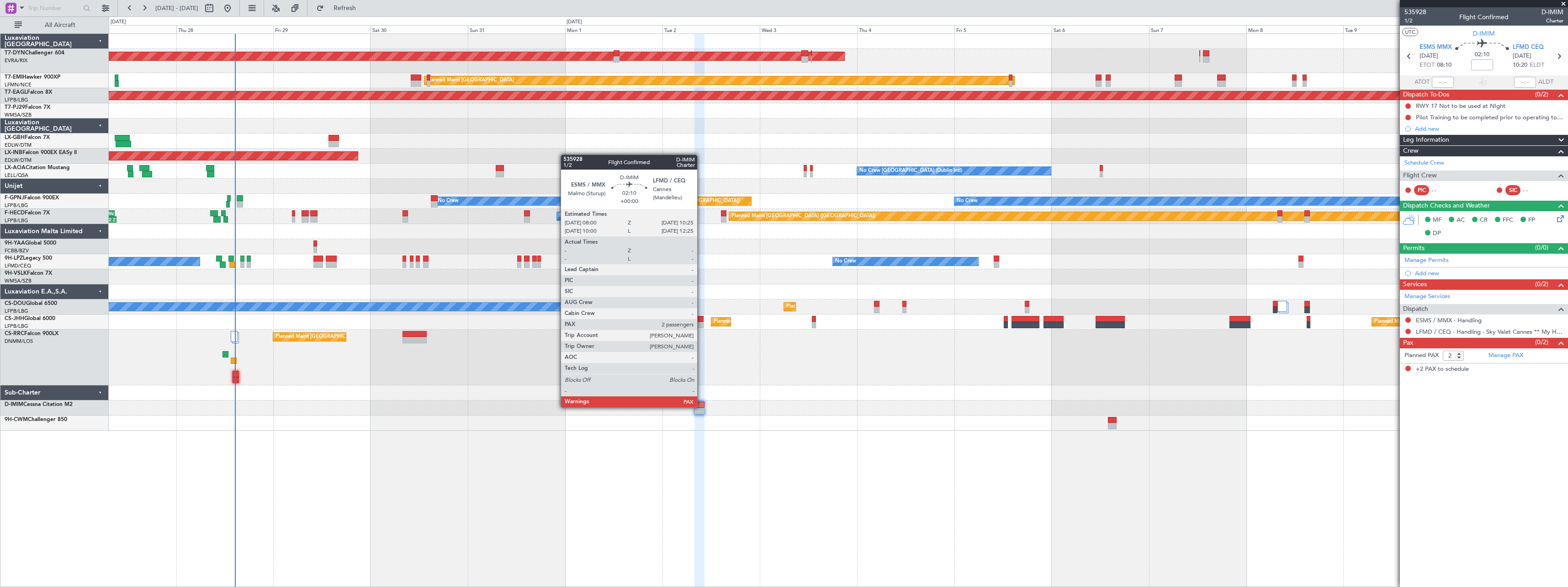
click at [701, 406] on div at bounding box center [699, 405] width 10 height 7
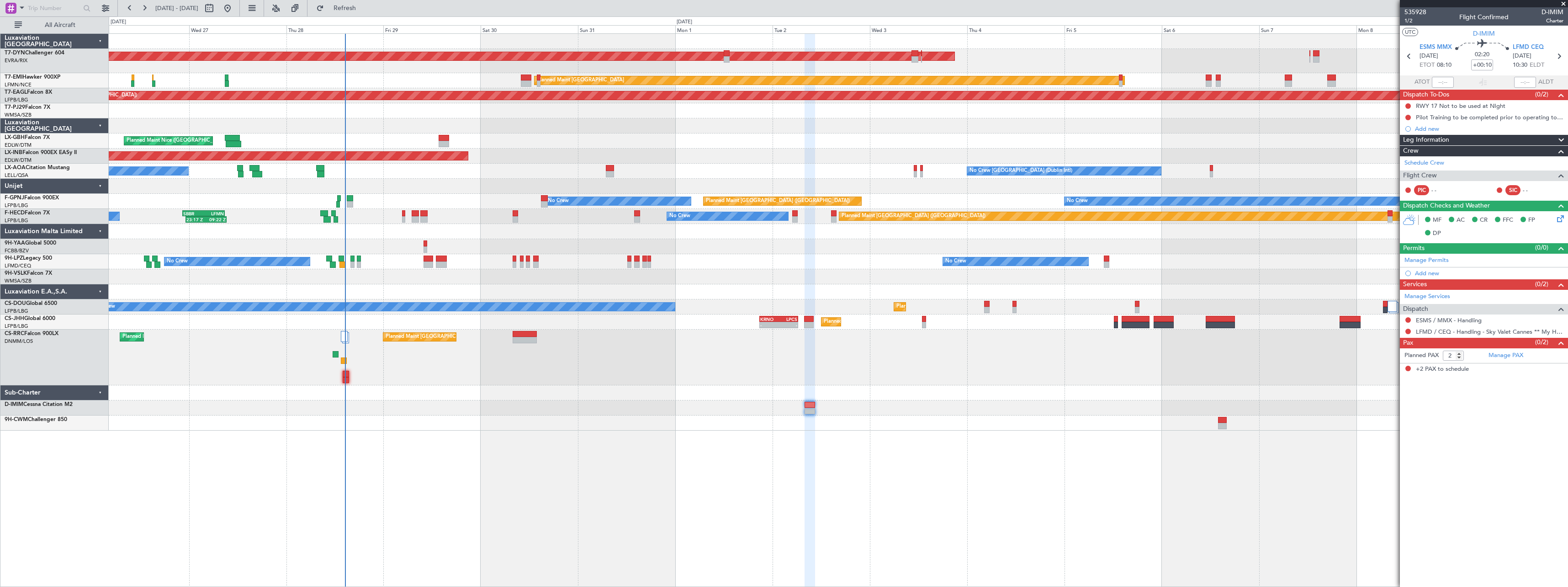
click at [584, 133] on div "AOG Maint Riga (Riga Intl) Planned Maint Basel-Mulhouse Planned Maint Zurich Gr…" at bounding box center [838, 233] width 1459 height 397
click at [364, 5] on span "Refresh" at bounding box center [345, 8] width 38 height 7
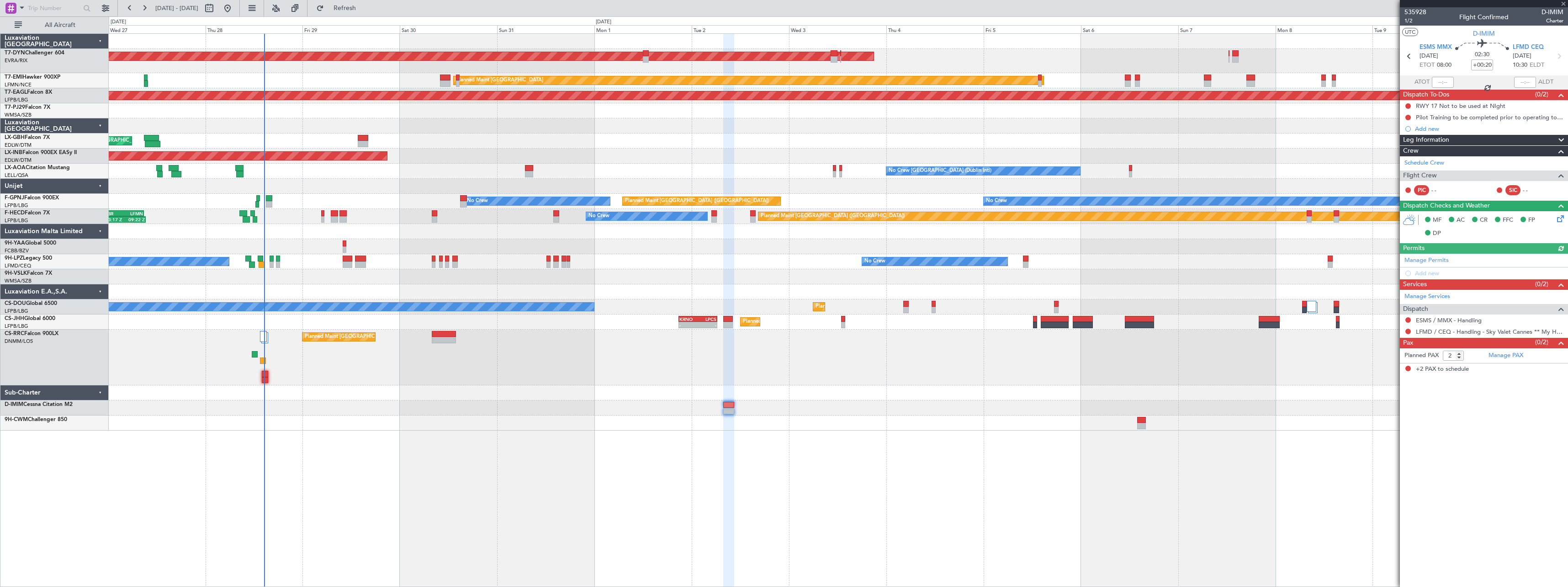
click at [468, 172] on div "No Crew Dublin (Dublin Intl) No Crew Sabadell No Crew Barcelona (El Prat)" at bounding box center [838, 171] width 1459 height 15
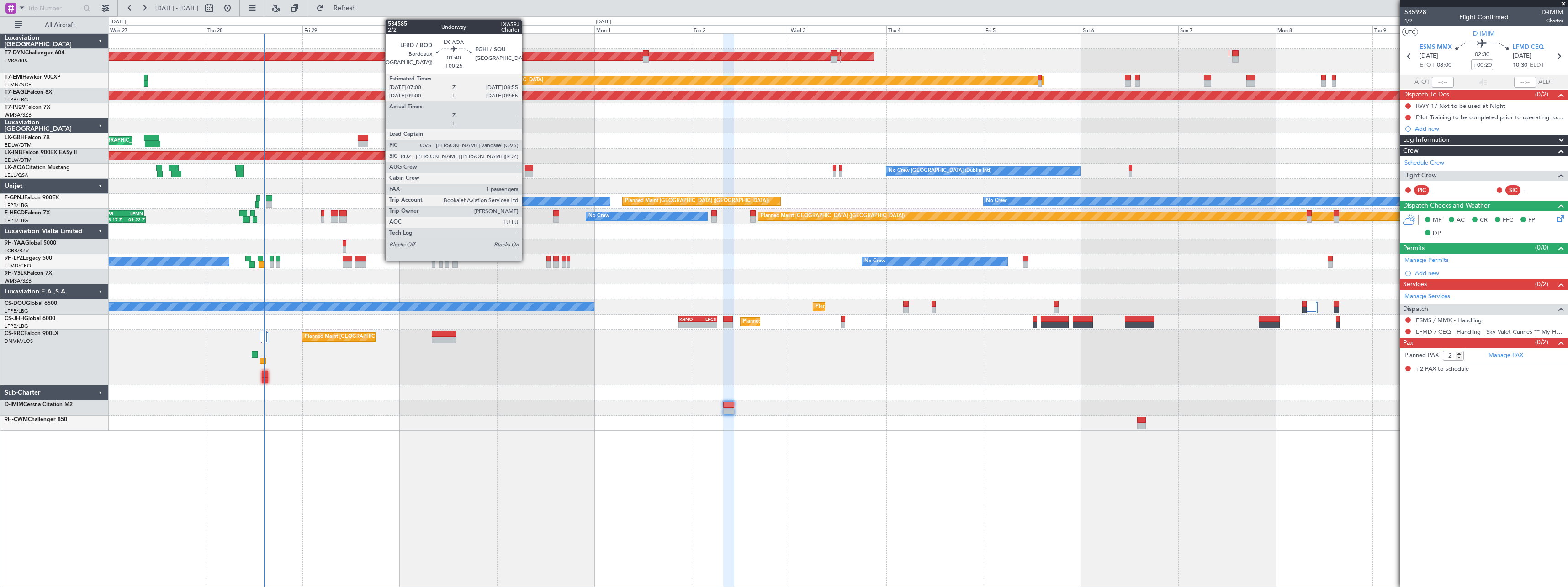
click at [526, 169] on div at bounding box center [529, 168] width 9 height 7
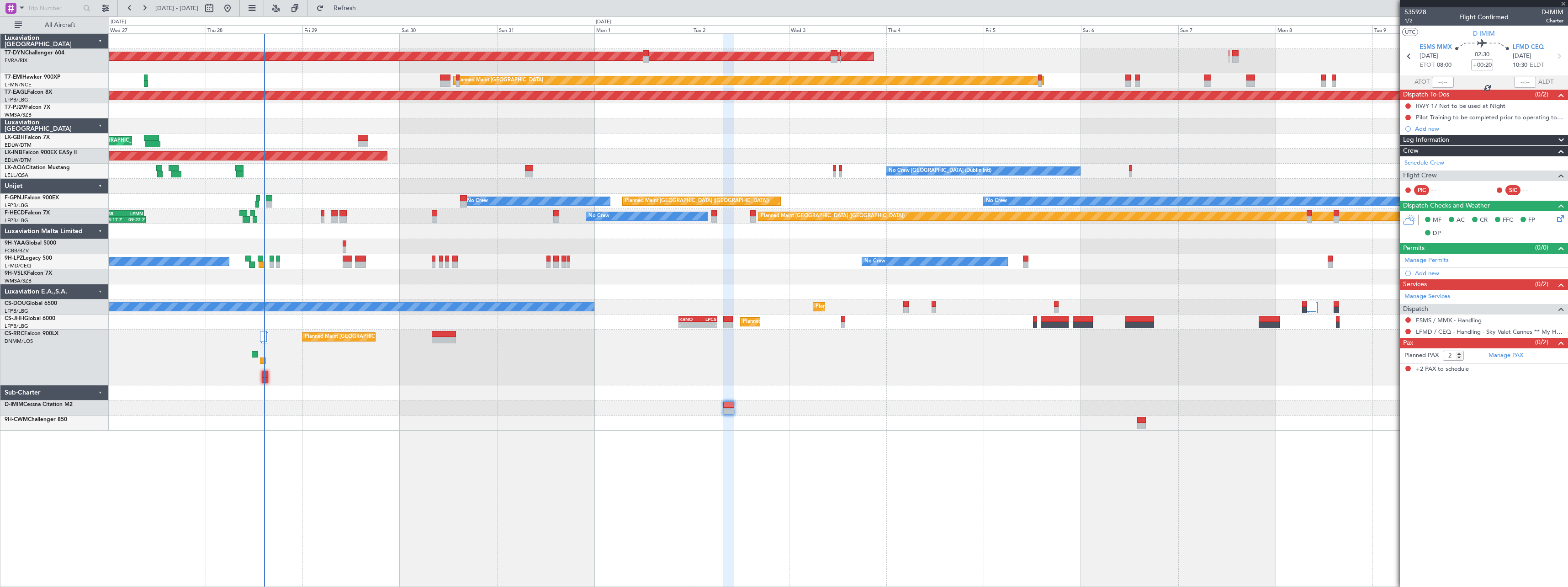
type input "+00:25"
type input "1"
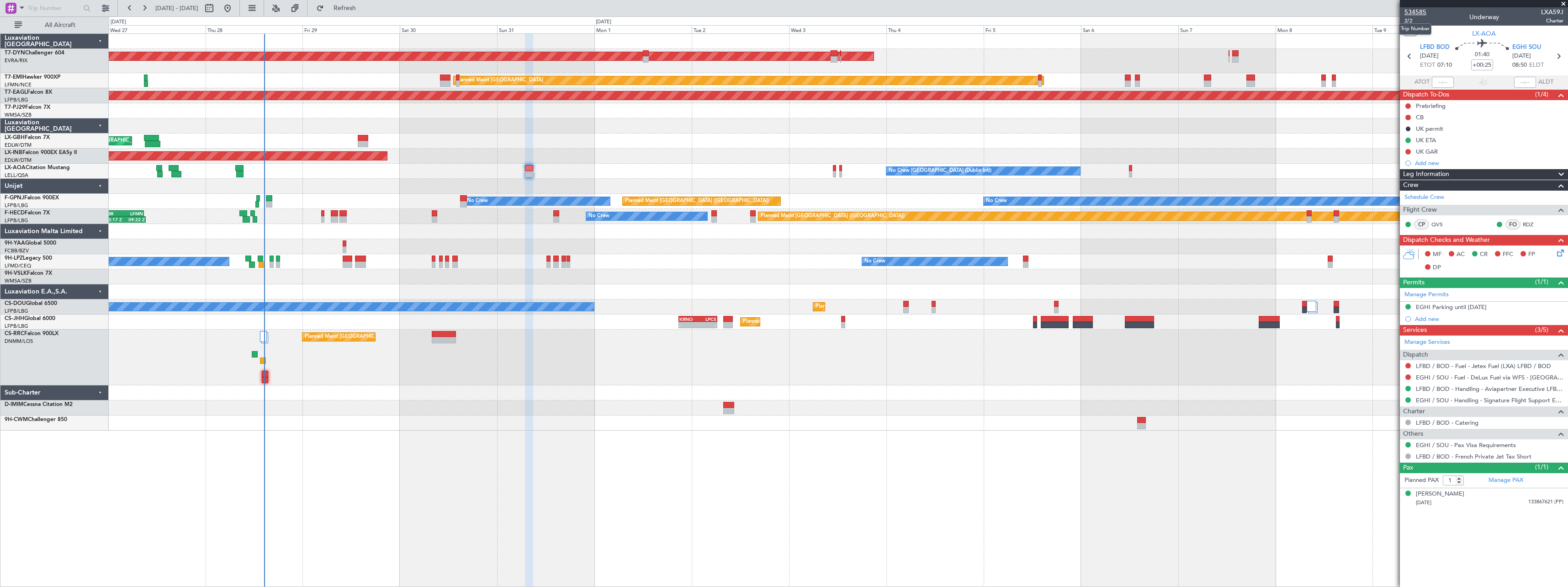
click at [1418, 9] on span "534585" at bounding box center [1415, 12] width 22 height 10
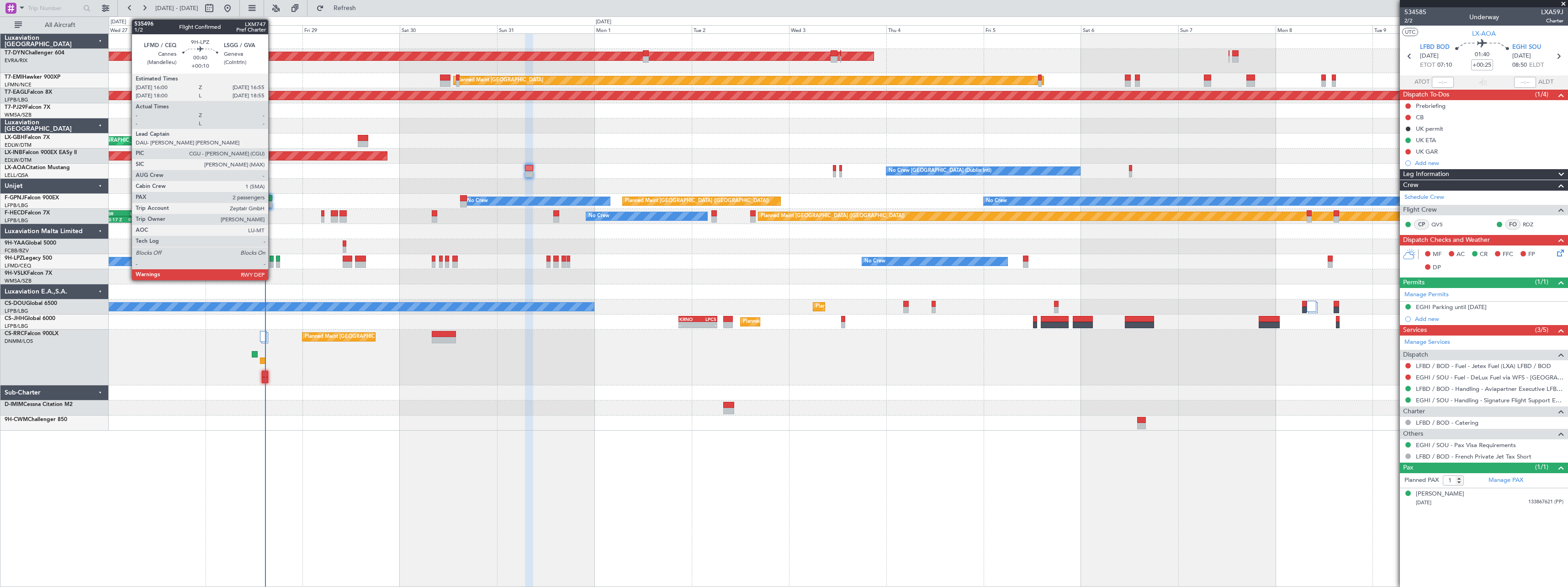
click at [272, 260] on div at bounding box center [271, 259] width 4 height 7
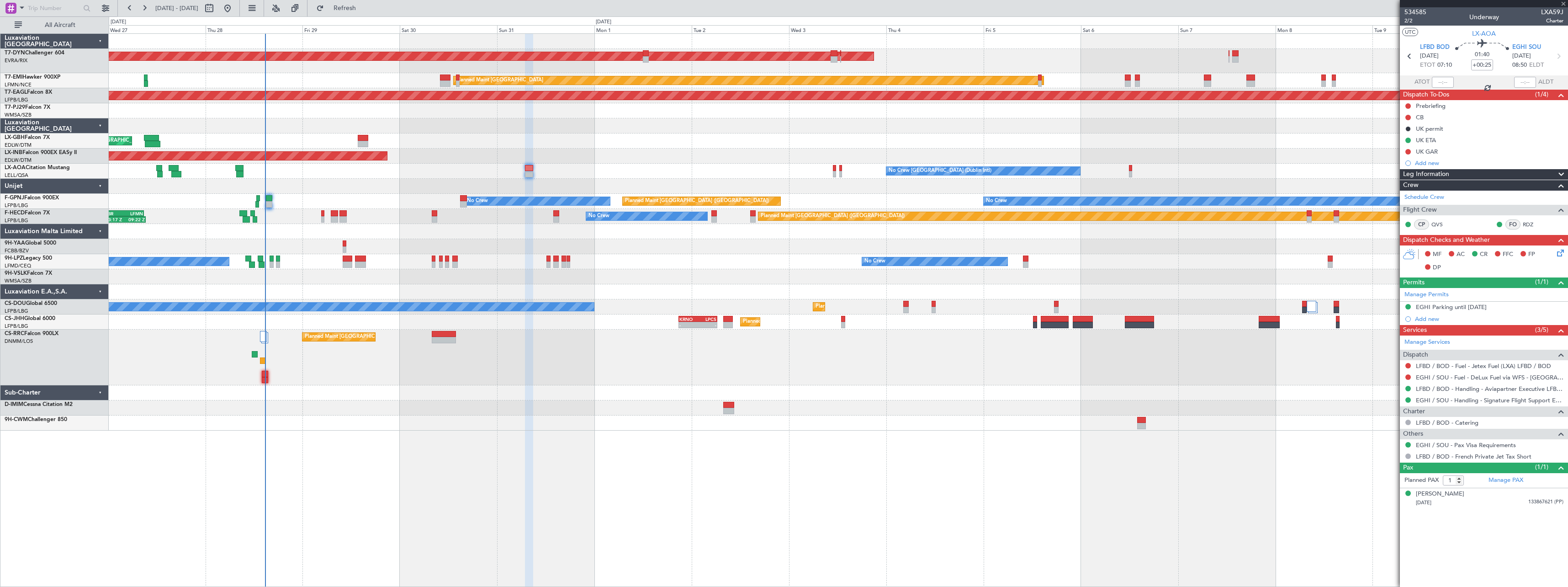
type input "+00:10"
type input "2"
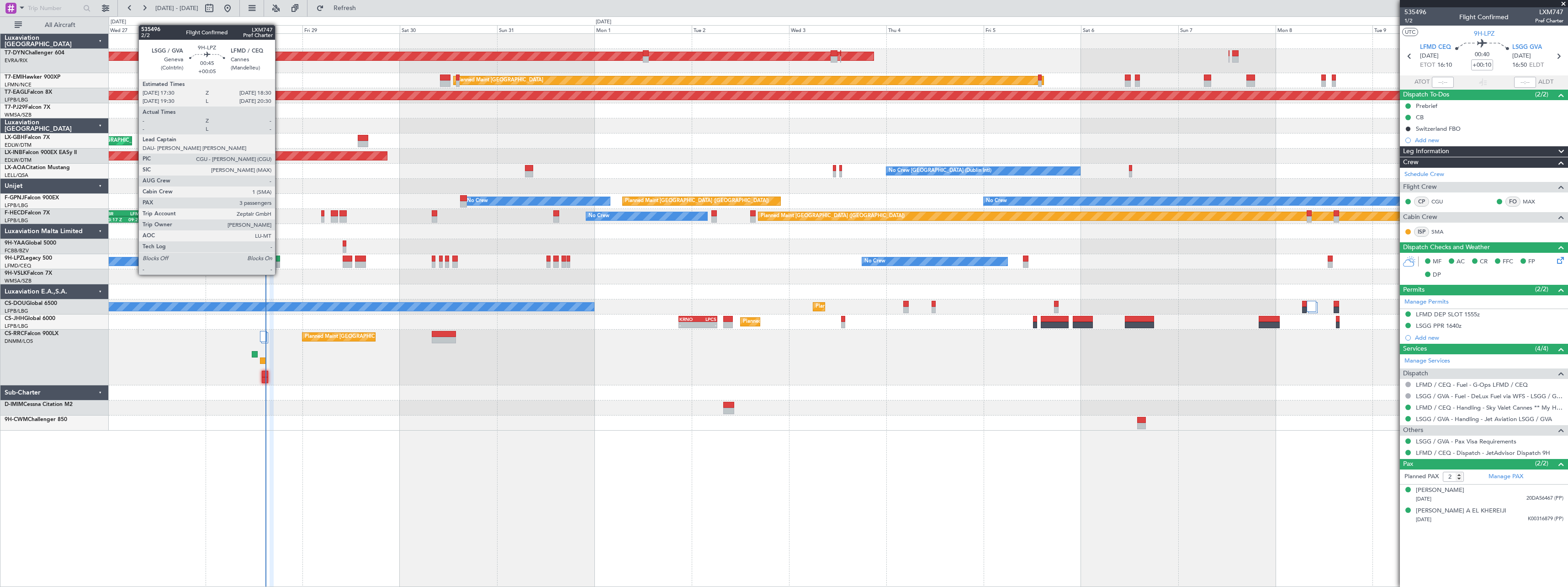
click at [279, 265] on div at bounding box center [278, 264] width 4 height 7
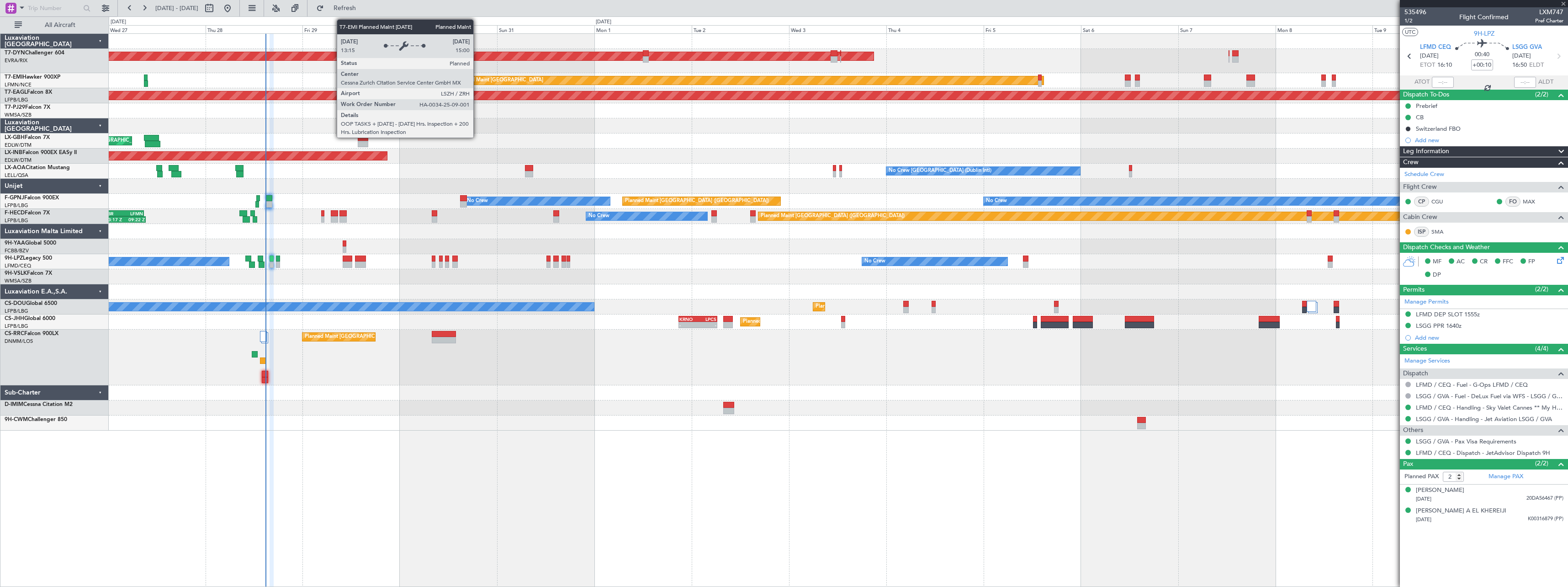
type input "+00:05"
type input "3"
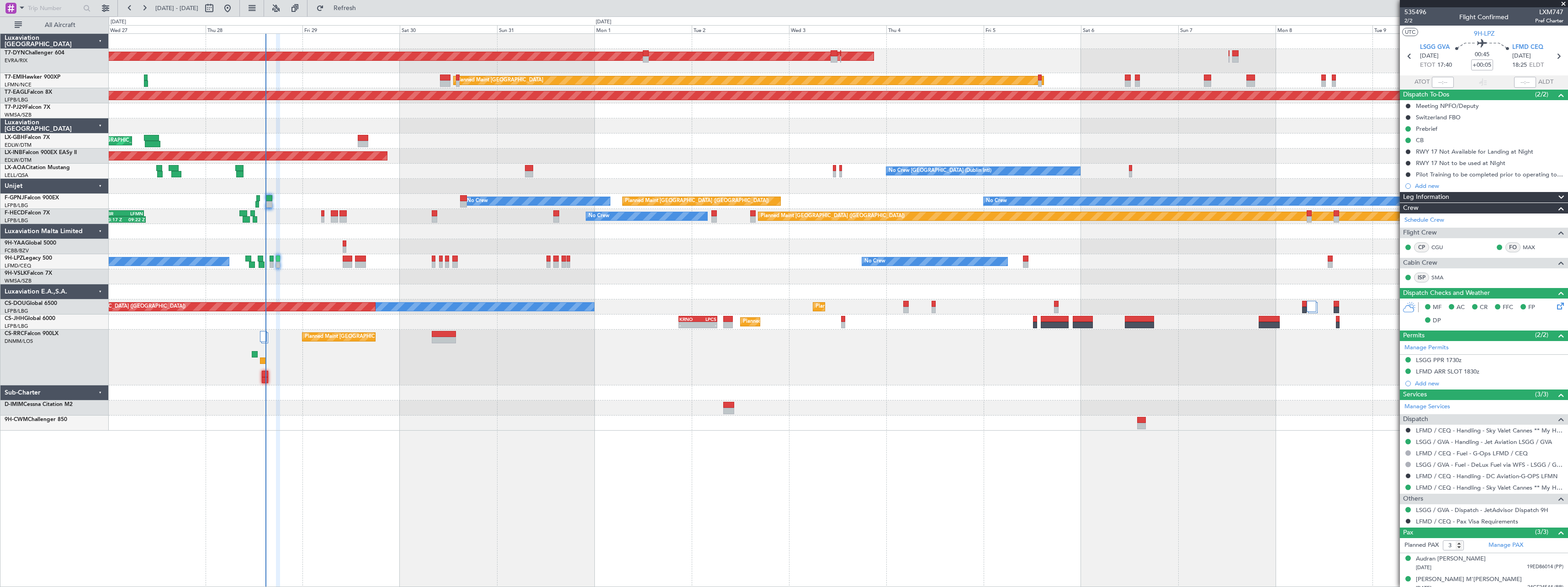
click at [509, 390] on div at bounding box center [838, 393] width 1459 height 15
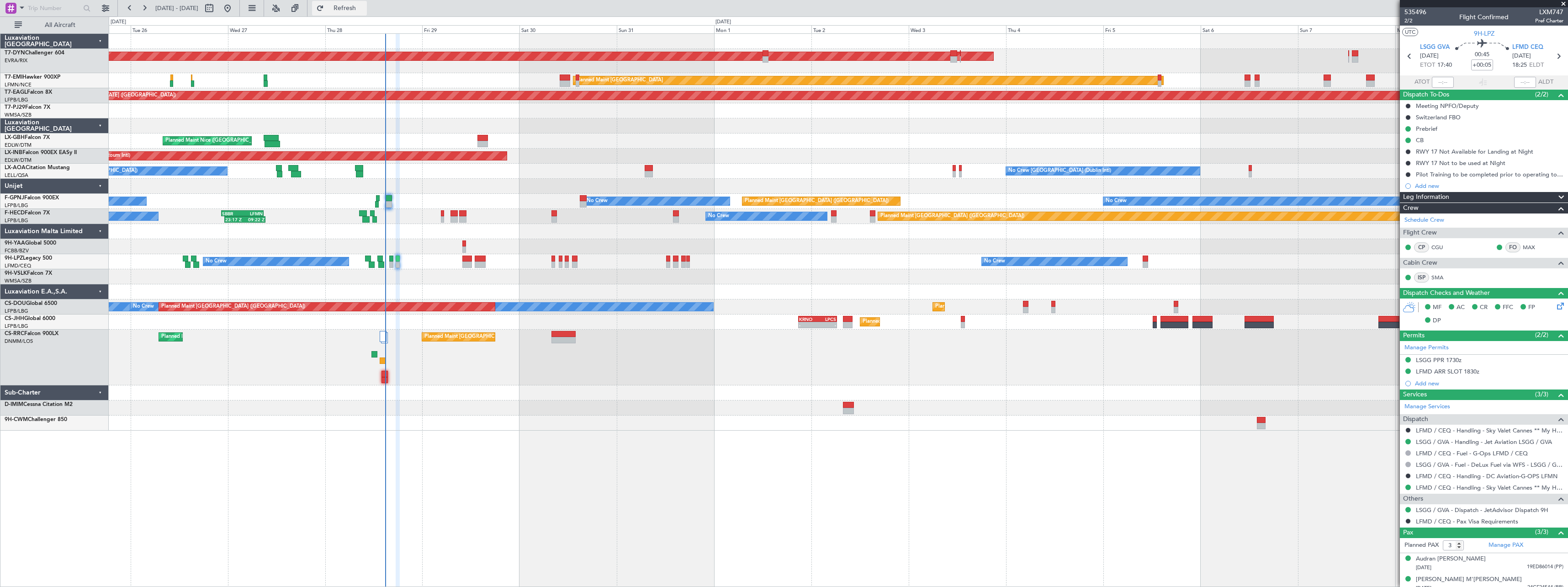
click at [354, 12] on button "Refresh" at bounding box center [340, 9] width 55 height 15
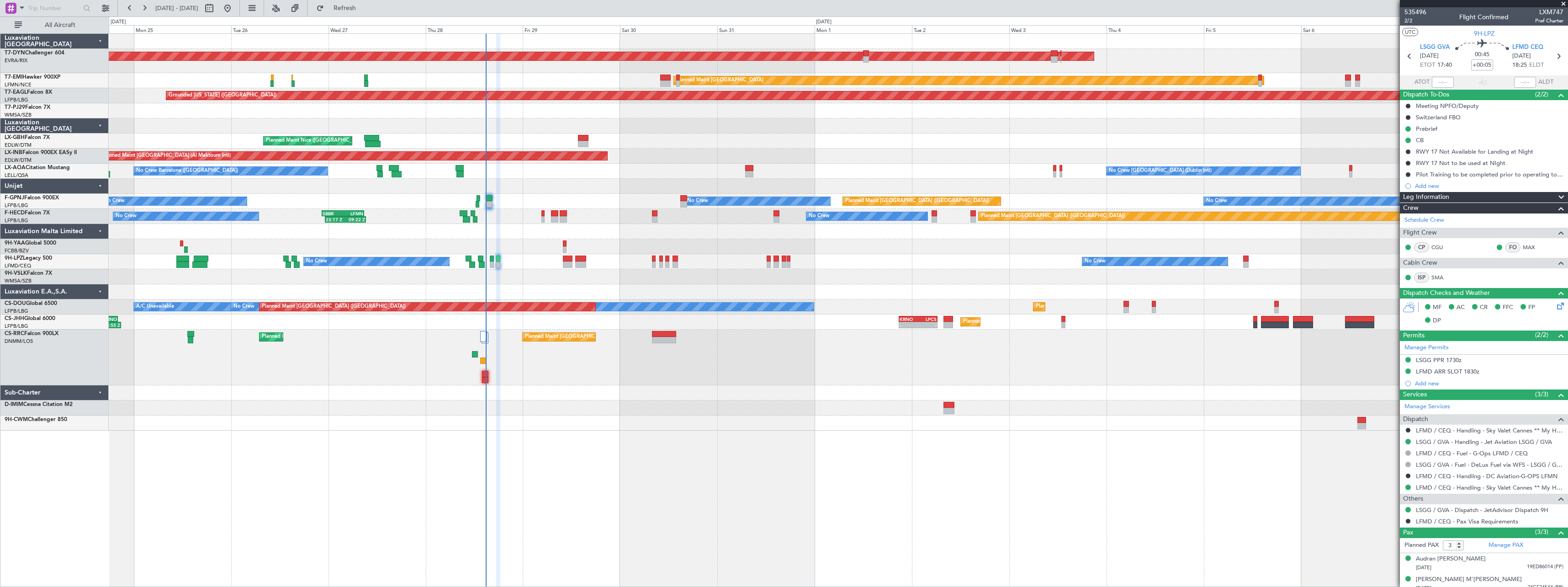
click at [585, 281] on div "AOG Maint Riga (Riga Intl) Planned Maint Basel-Mulhouse Planned Maint Zurich Pl…" at bounding box center [838, 233] width 1459 height 397
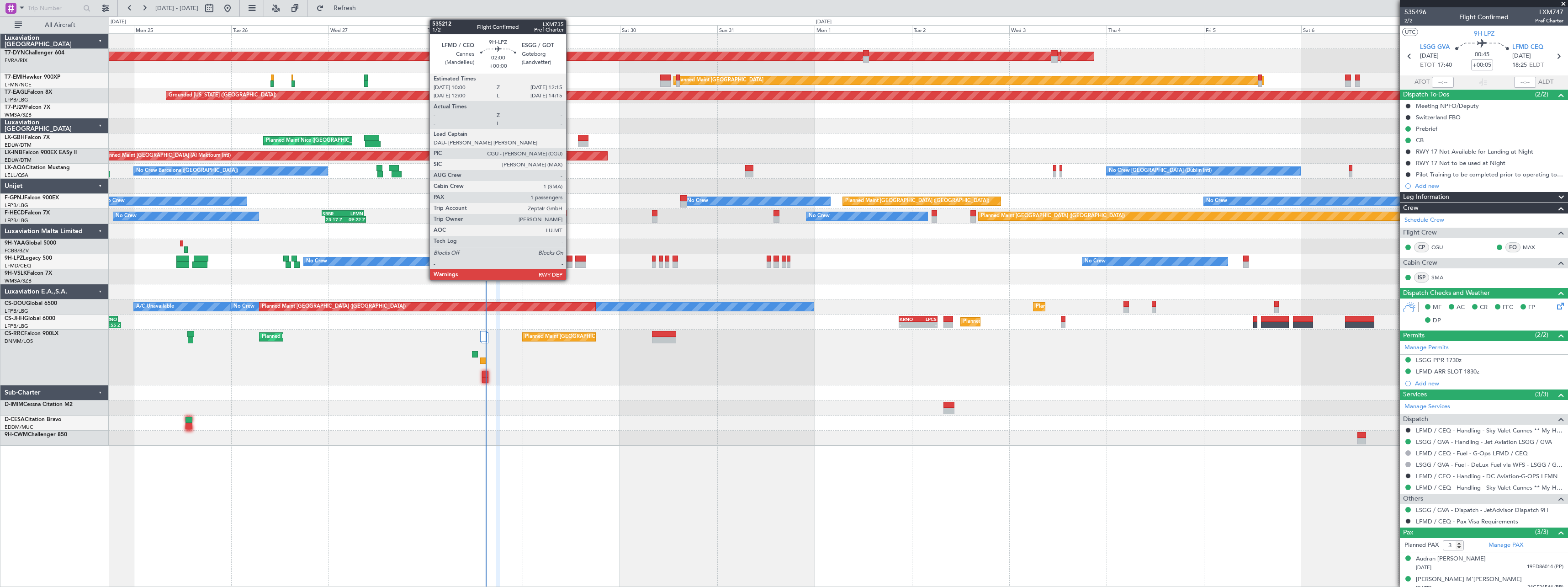
click at [570, 259] on div at bounding box center [567, 259] width 9 height 7
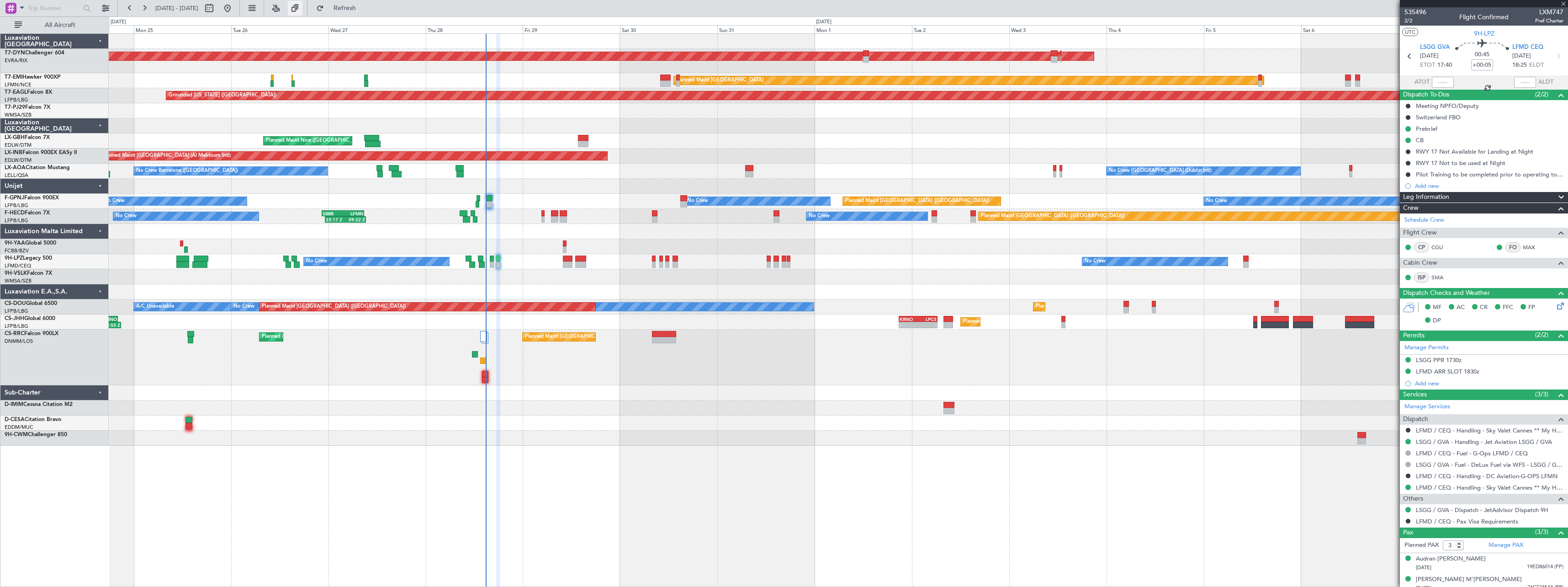
type input "1"
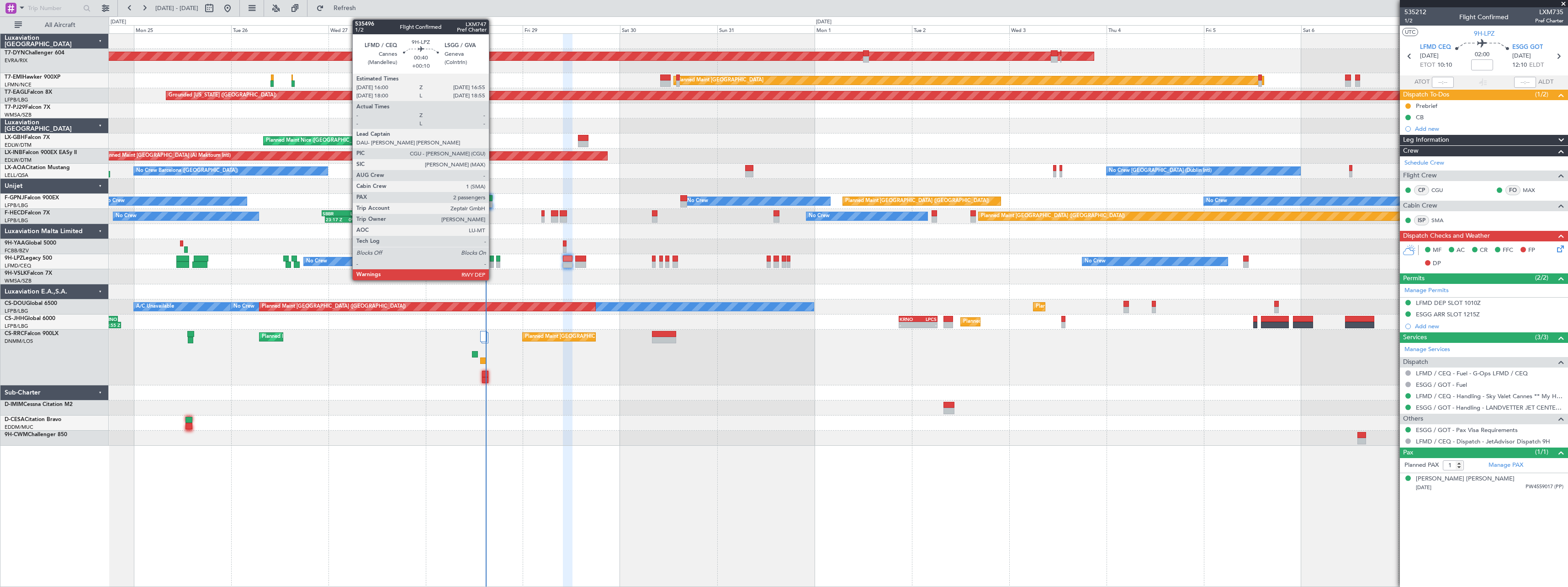
click at [493, 264] on div at bounding box center [492, 264] width 4 height 7
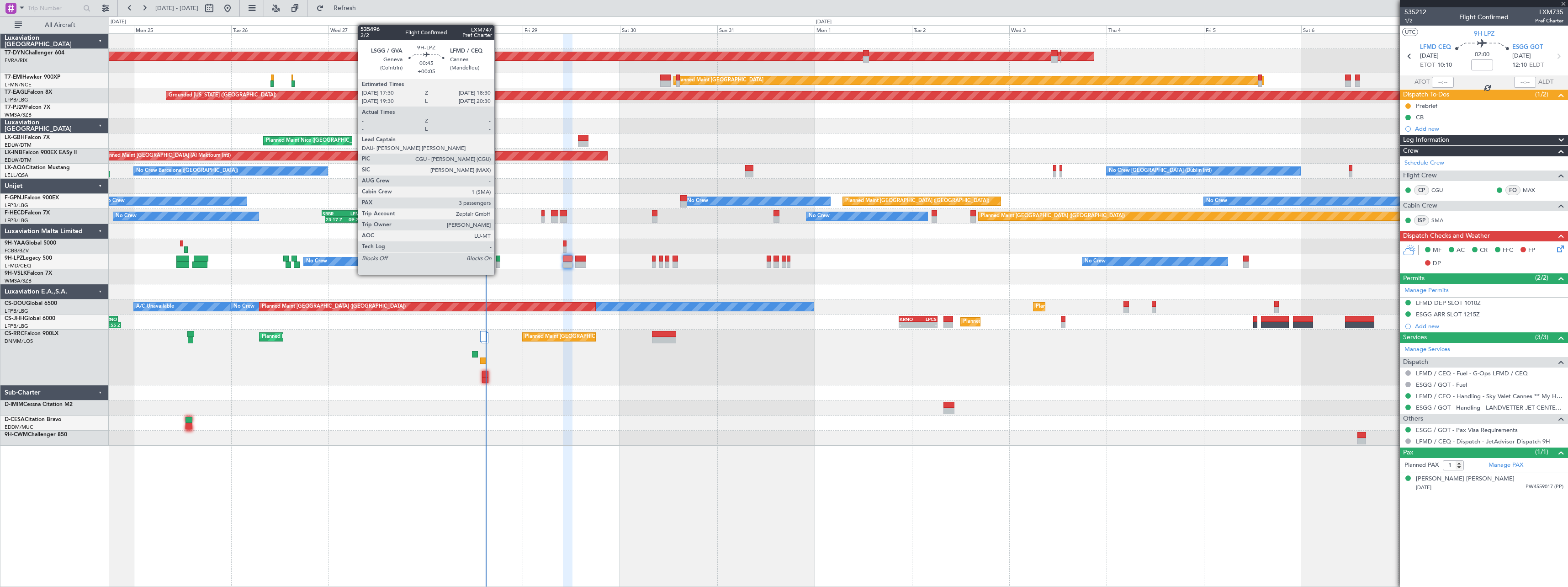
type input "+00:10"
type input "2"
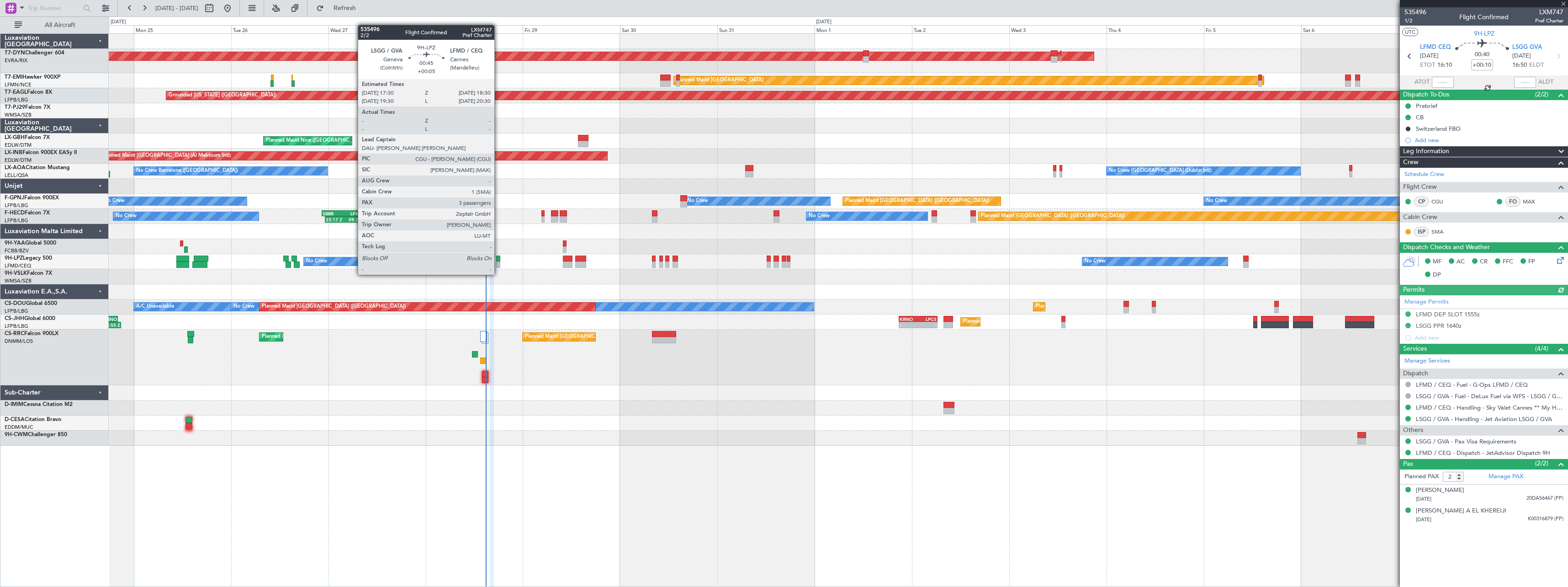
click at [499, 265] on div at bounding box center [498, 264] width 4 height 7
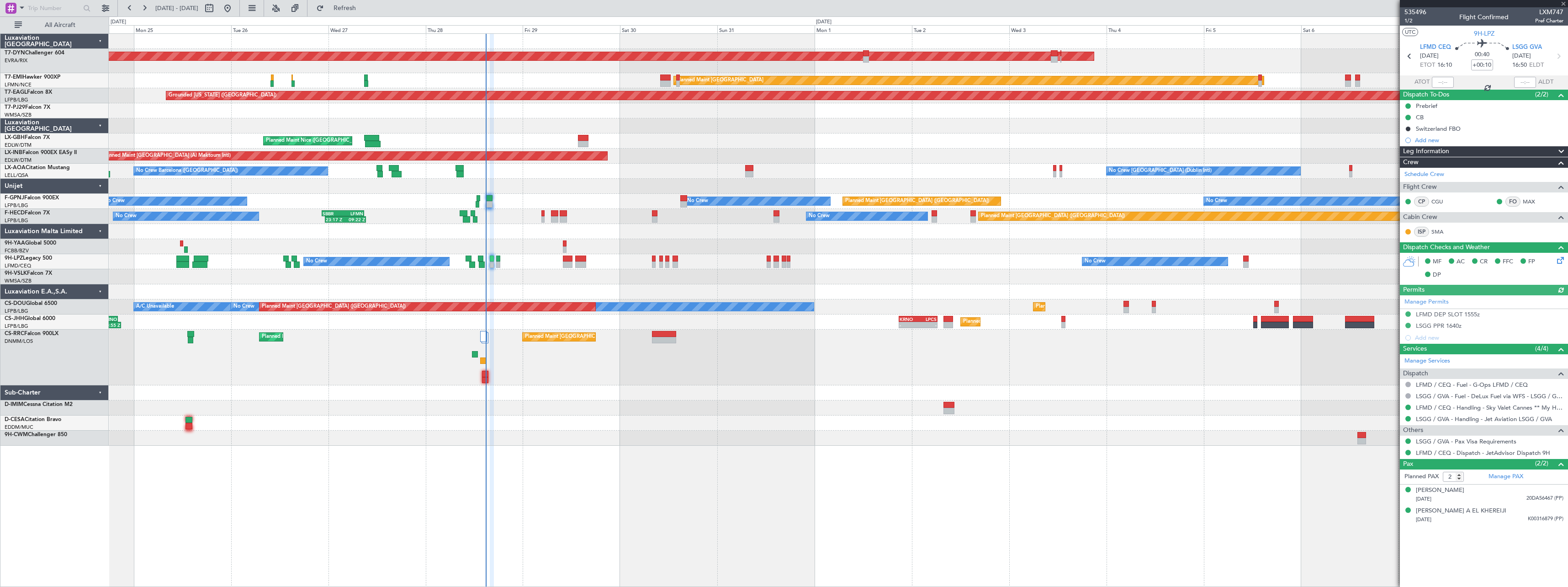
type input "+00:05"
type input "3"
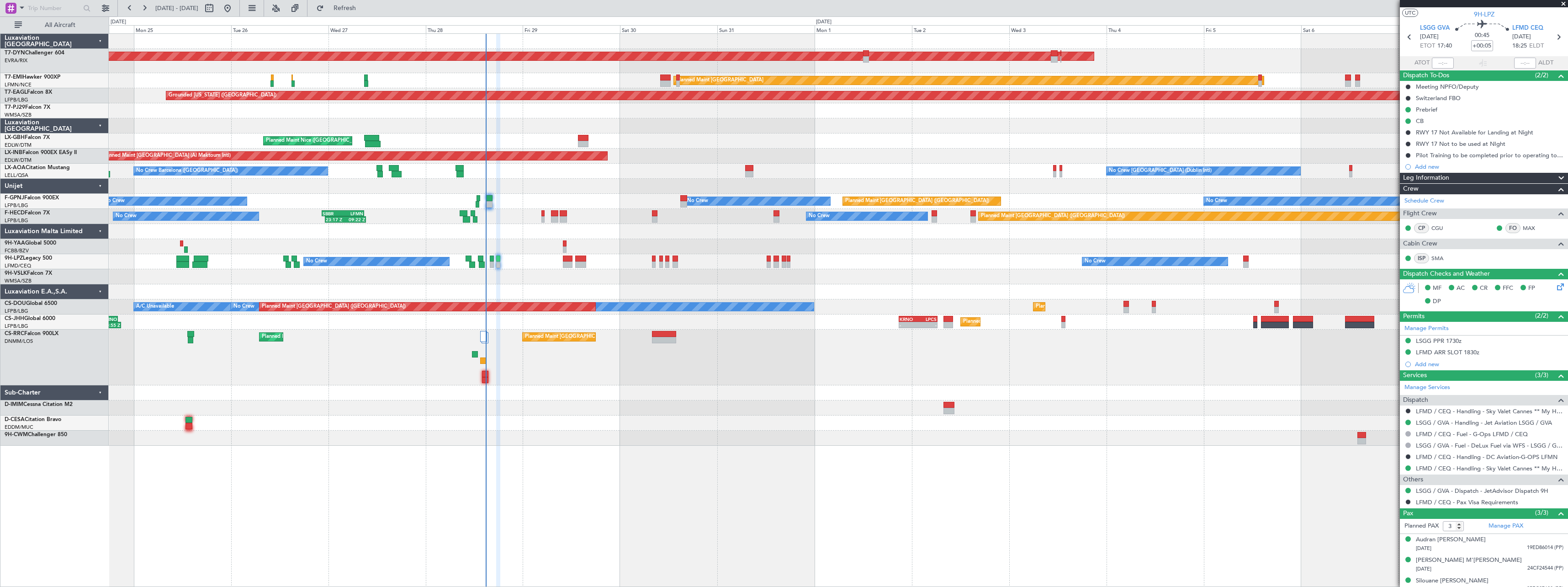
scroll to position [27, 0]
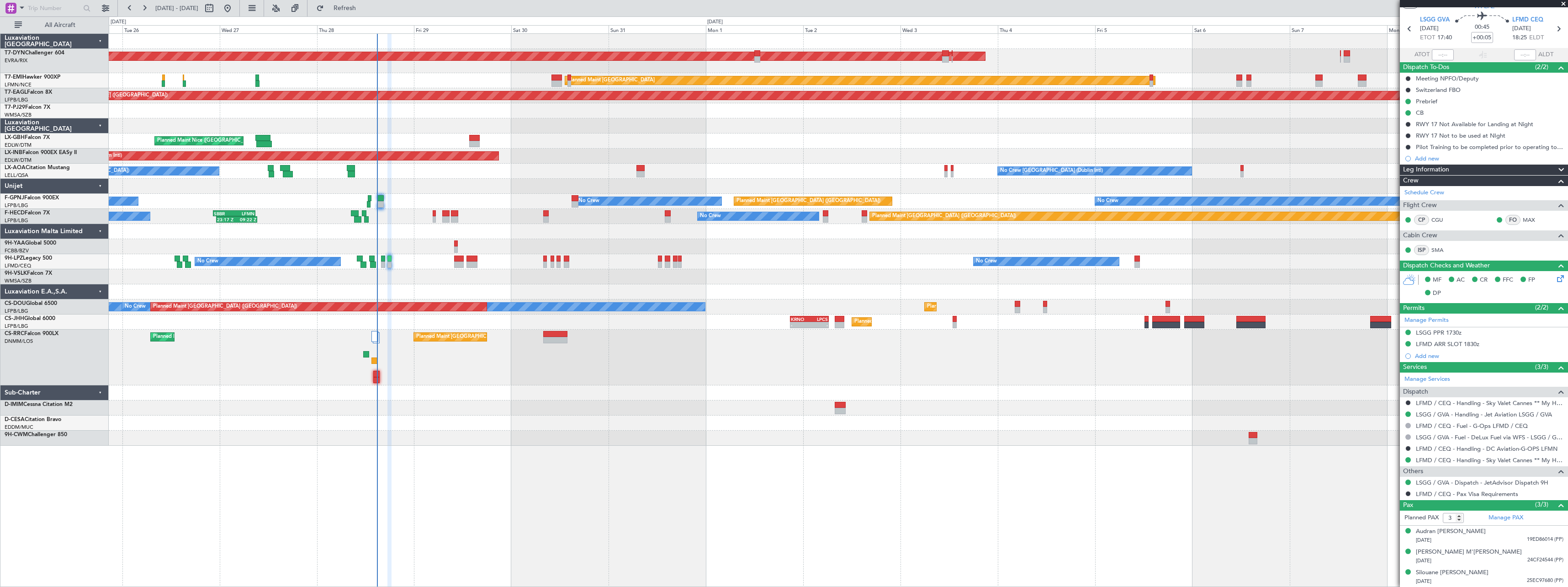
click at [575, 403] on div at bounding box center [838, 408] width 1459 height 15
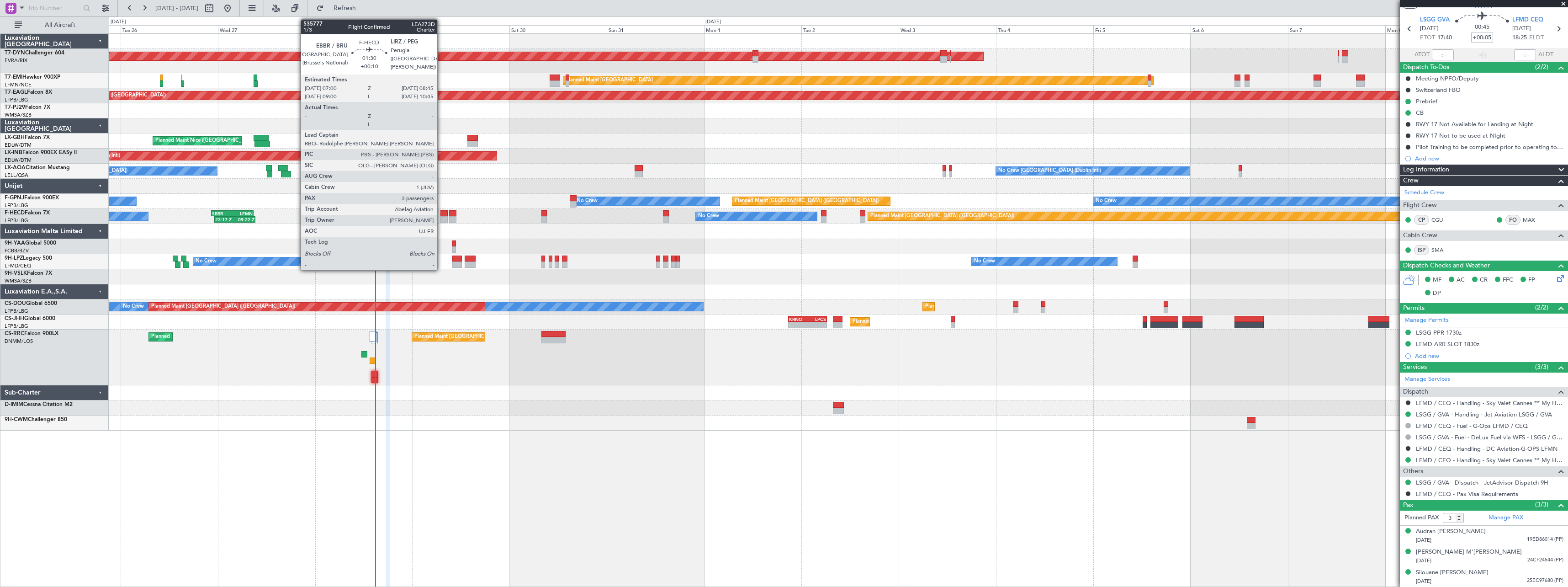
click at [441, 212] on div at bounding box center [444, 213] width 7 height 7
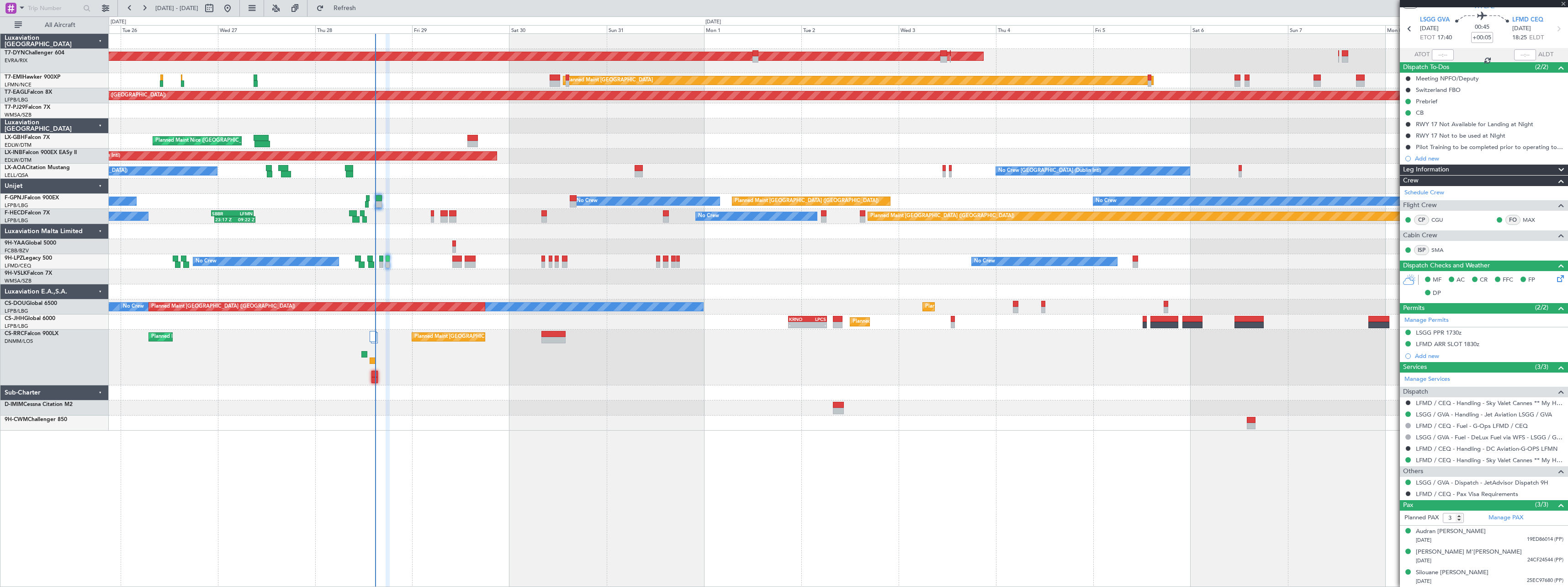
type input "+00:10"
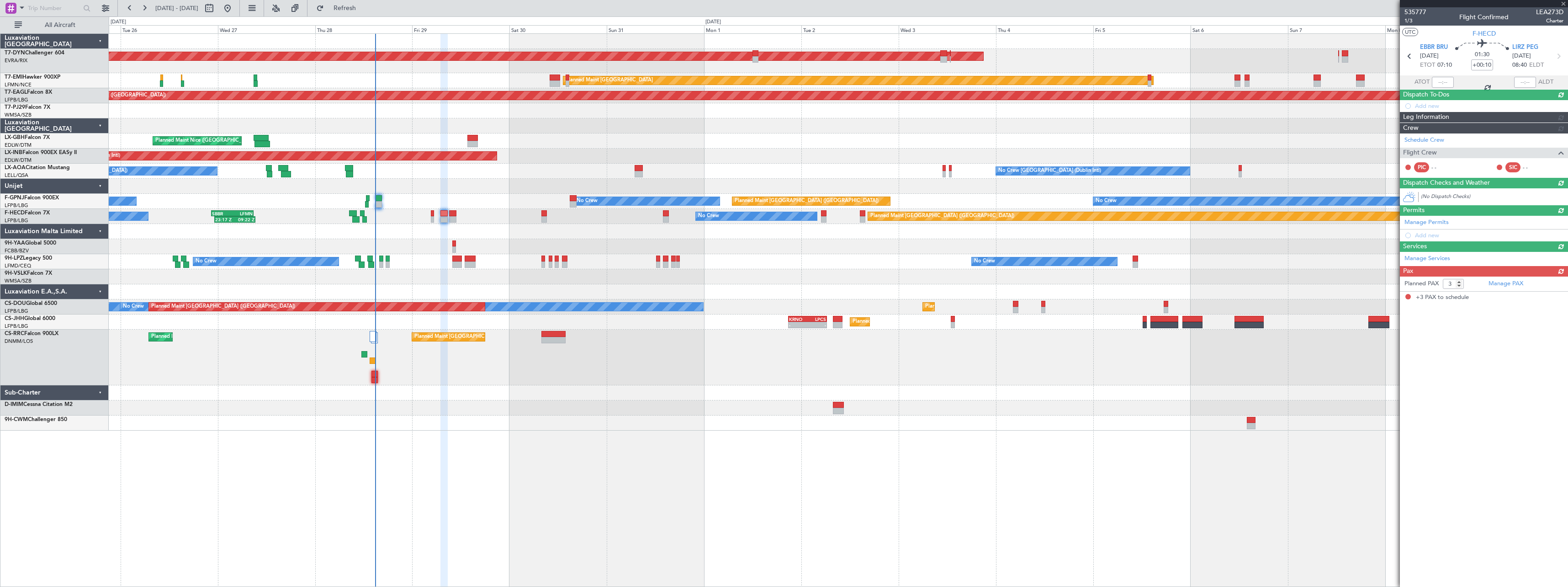
scroll to position [0, 0]
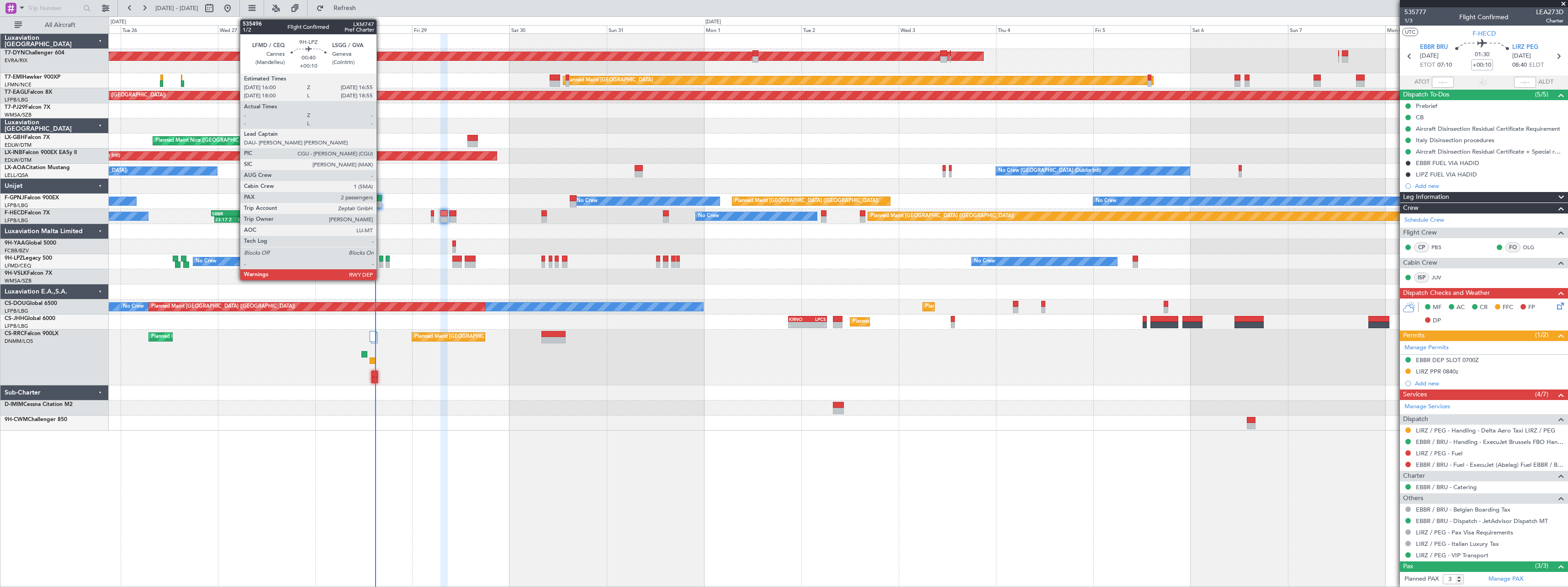
click at [380, 265] on div at bounding box center [381, 264] width 4 height 7
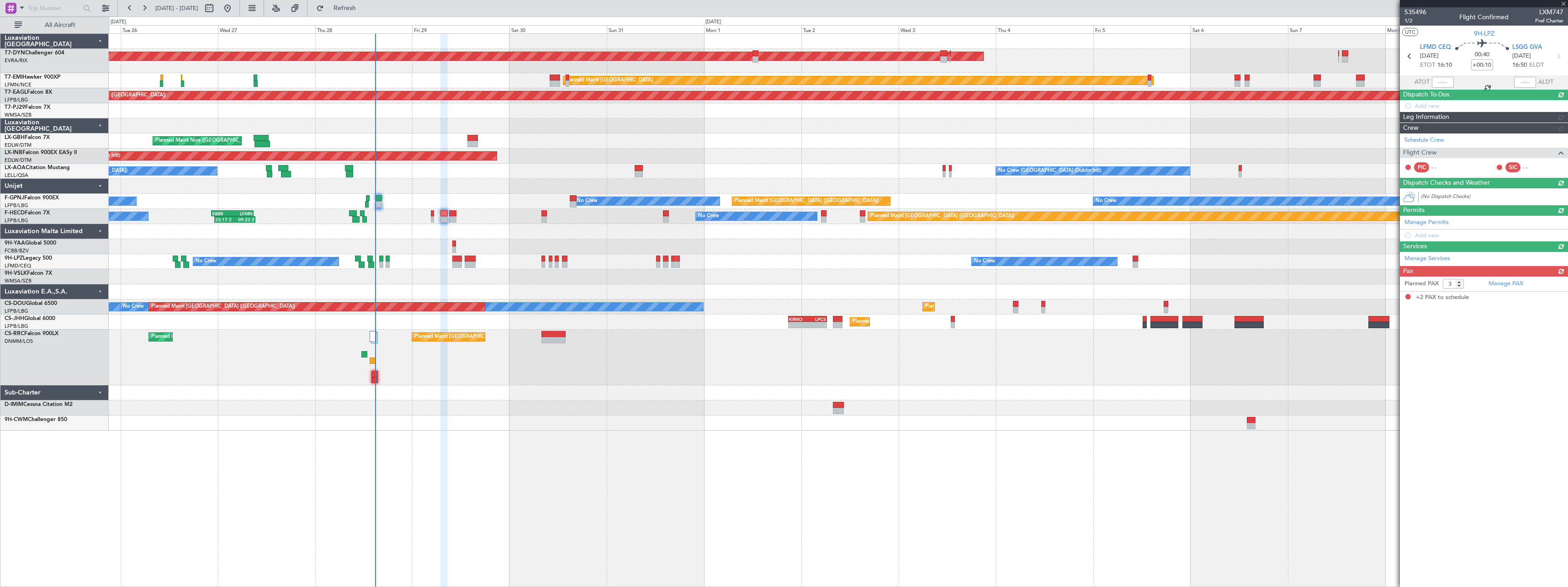
type input "2"
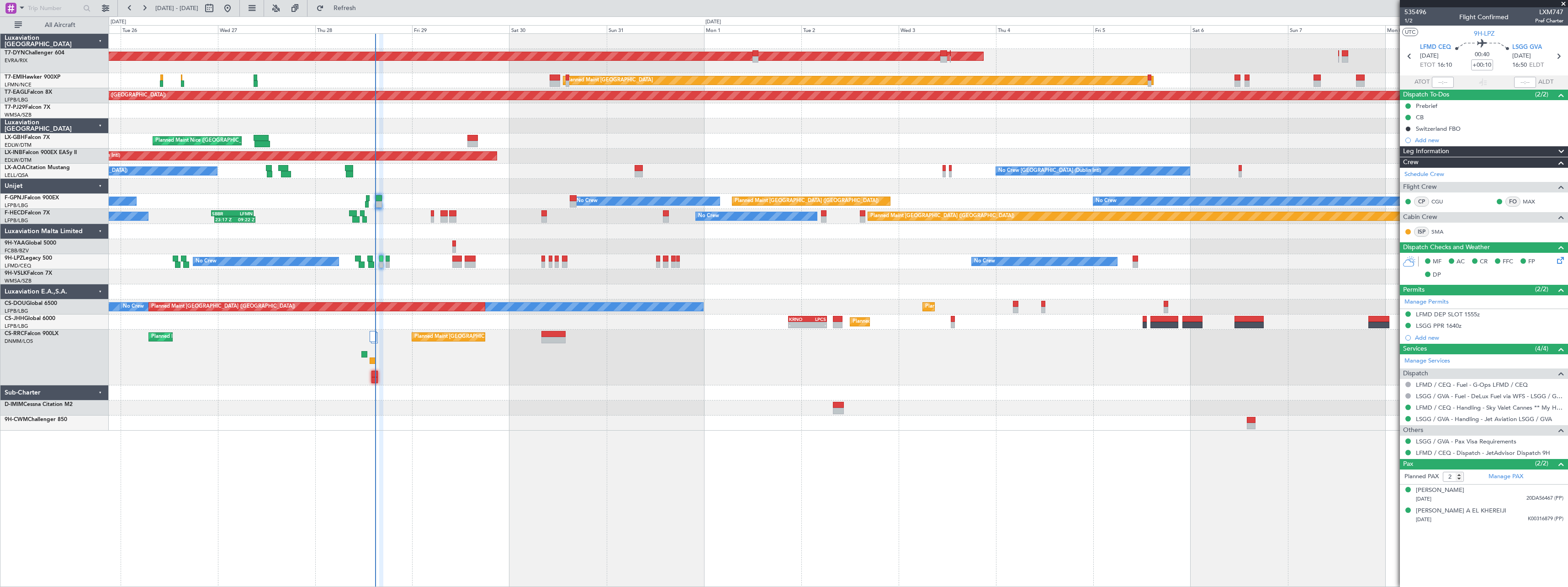
click at [740, 376] on div "Planned Maint Paris (Le Bourget) Planned Maint Paris (Le Bourget)" at bounding box center [838, 357] width 1459 height 56
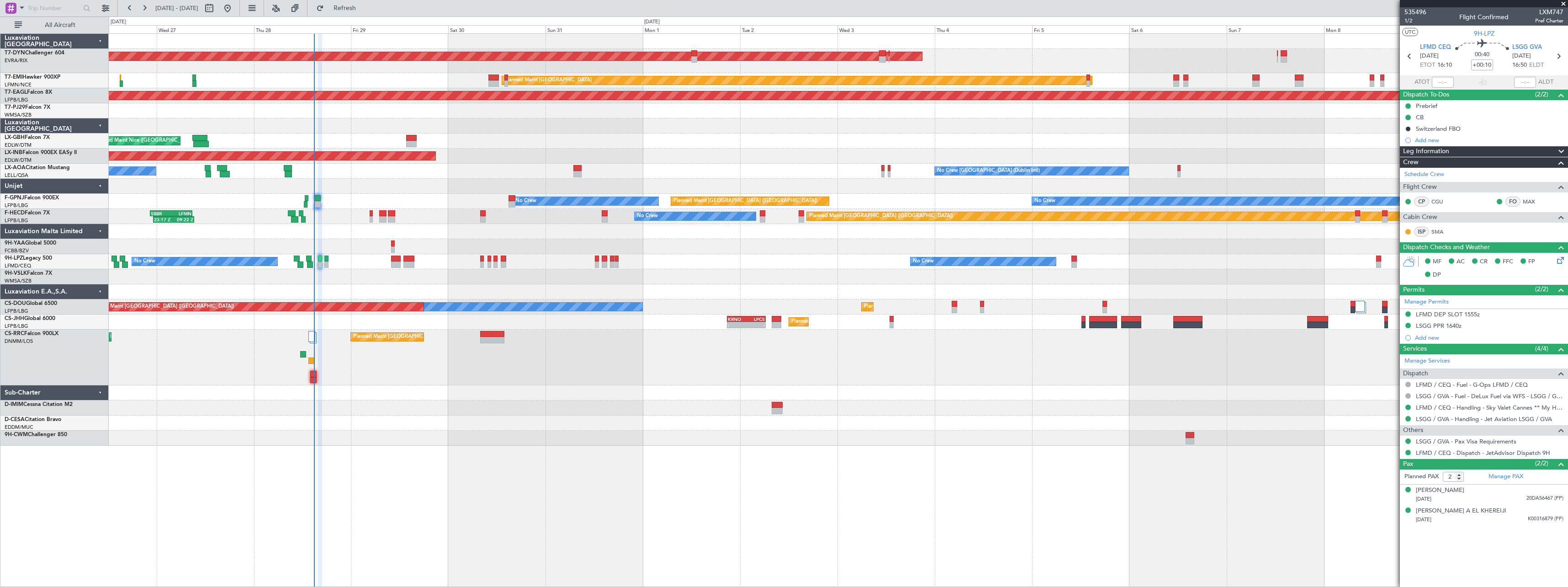
click at [851, 149] on div "Unplanned Maint [GEOGRAPHIC_DATA] (Al Maktoum Intl)" at bounding box center [838, 156] width 1459 height 15
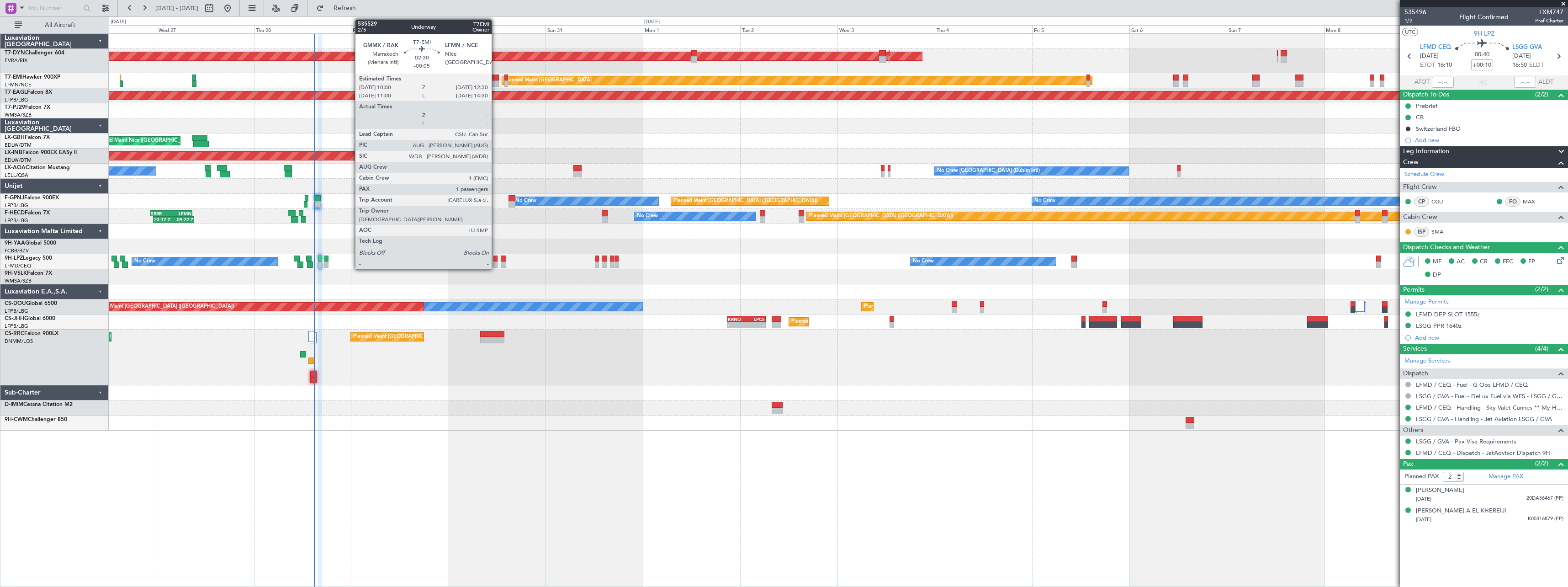
click at [495, 83] on div at bounding box center [493, 83] width 10 height 7
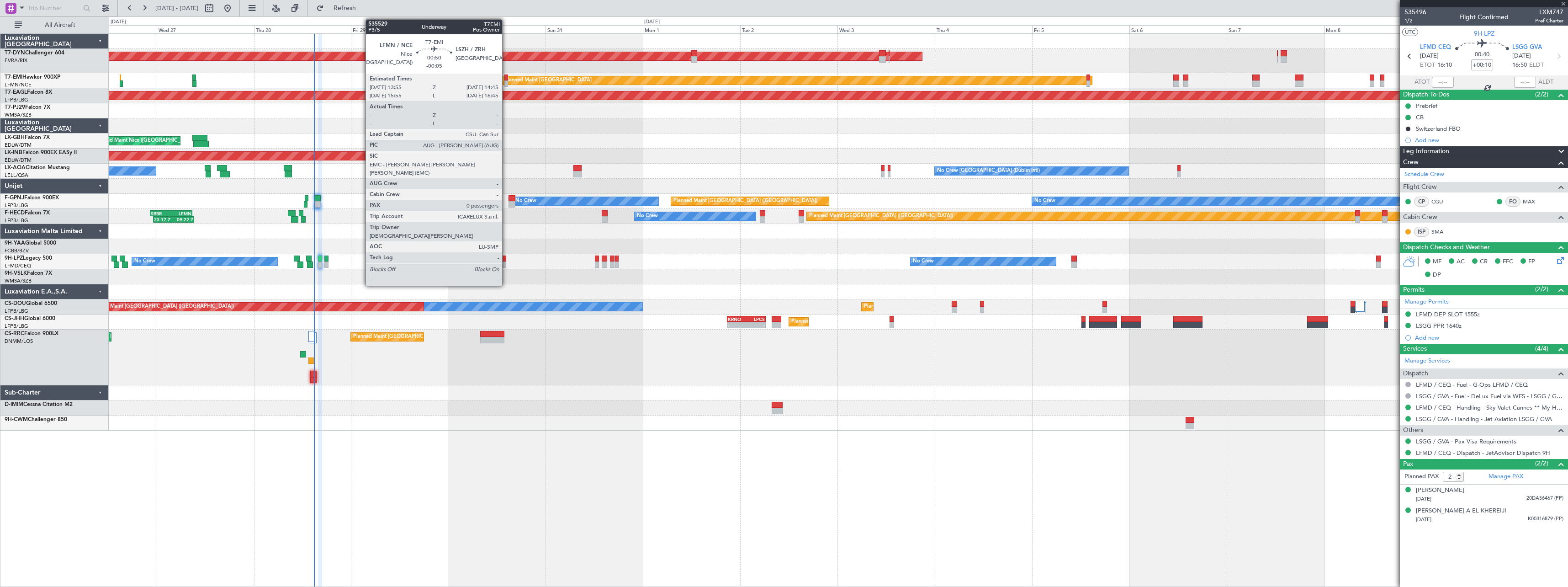
click at [506, 79] on div at bounding box center [506, 77] width 4 height 7
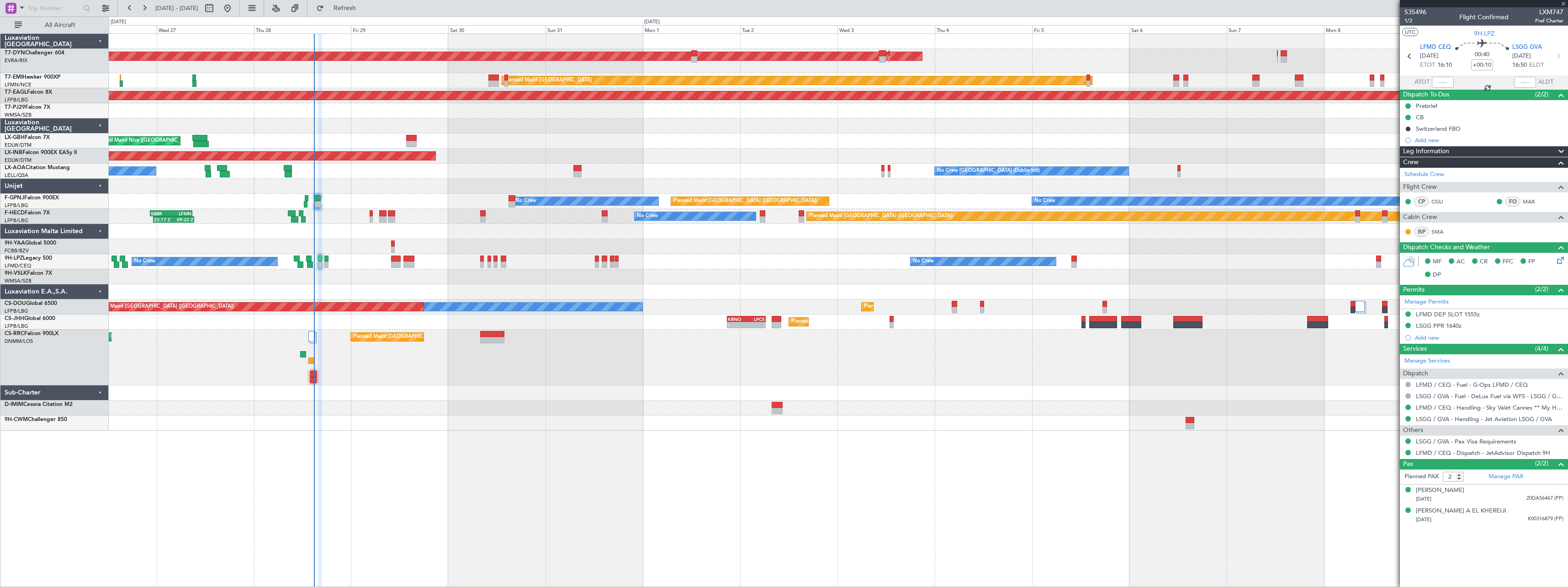
type input "-00:05"
type input "0"
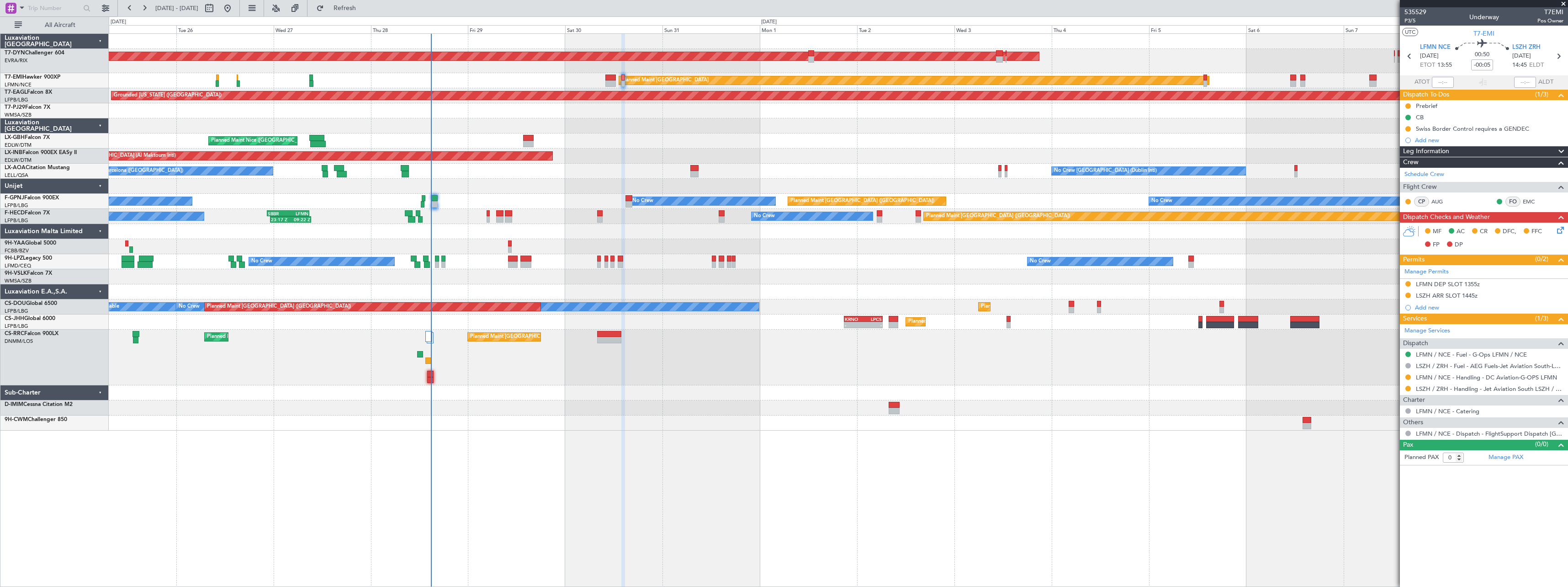
click at [601, 398] on div "AOG Maint Riga (Riga Intl) Planned Maint Basel-Mulhouse Planned Maint Zurich Pl…" at bounding box center [838, 233] width 1459 height 397
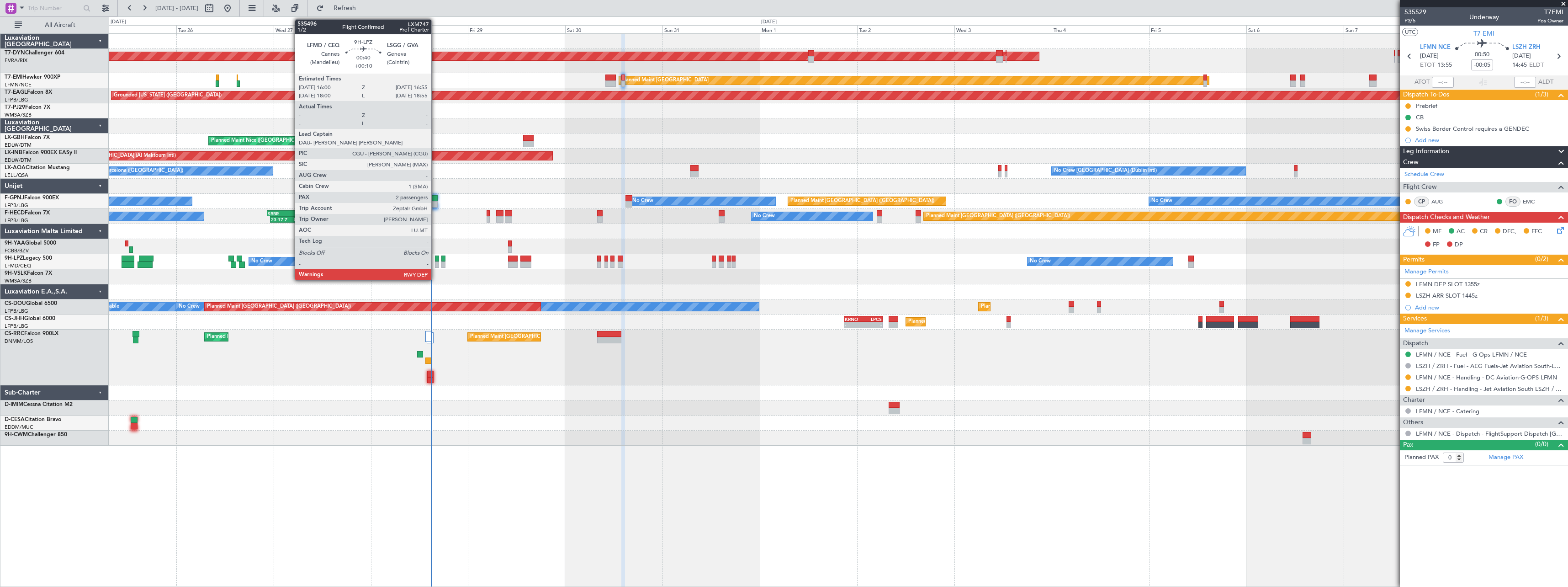
click at [435, 266] on div at bounding box center [437, 264] width 4 height 7
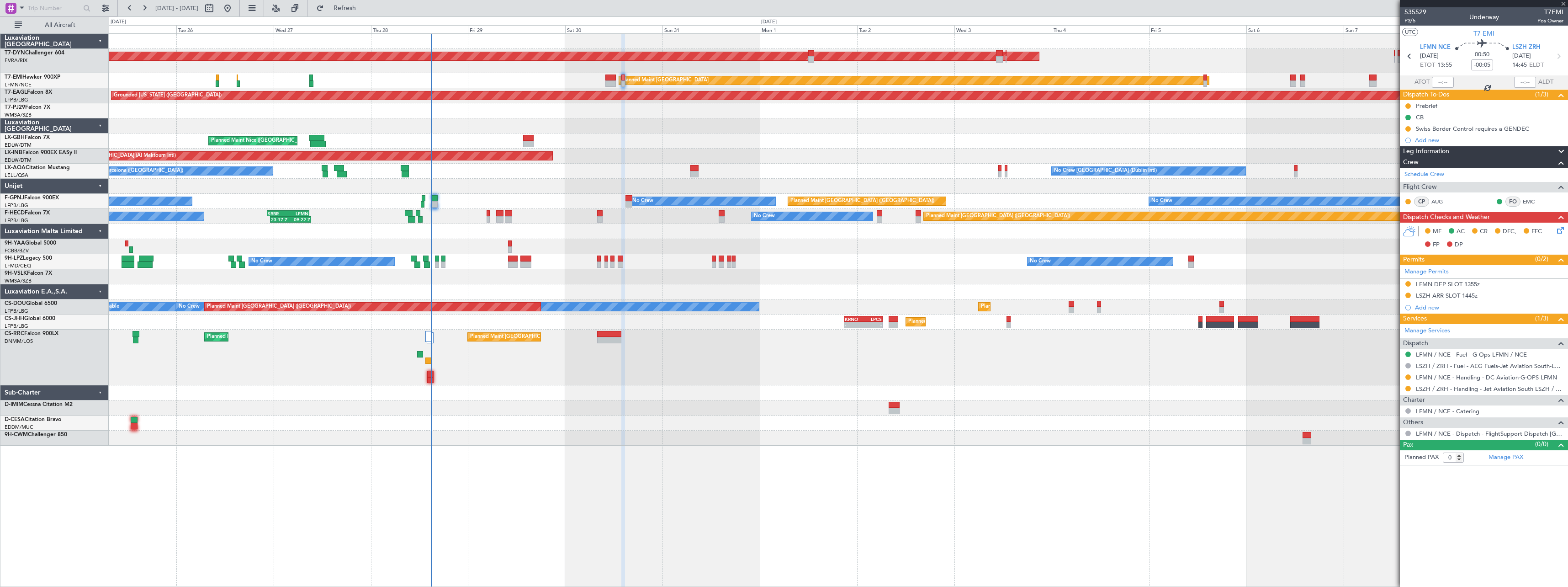
type input "+00:10"
type input "2"
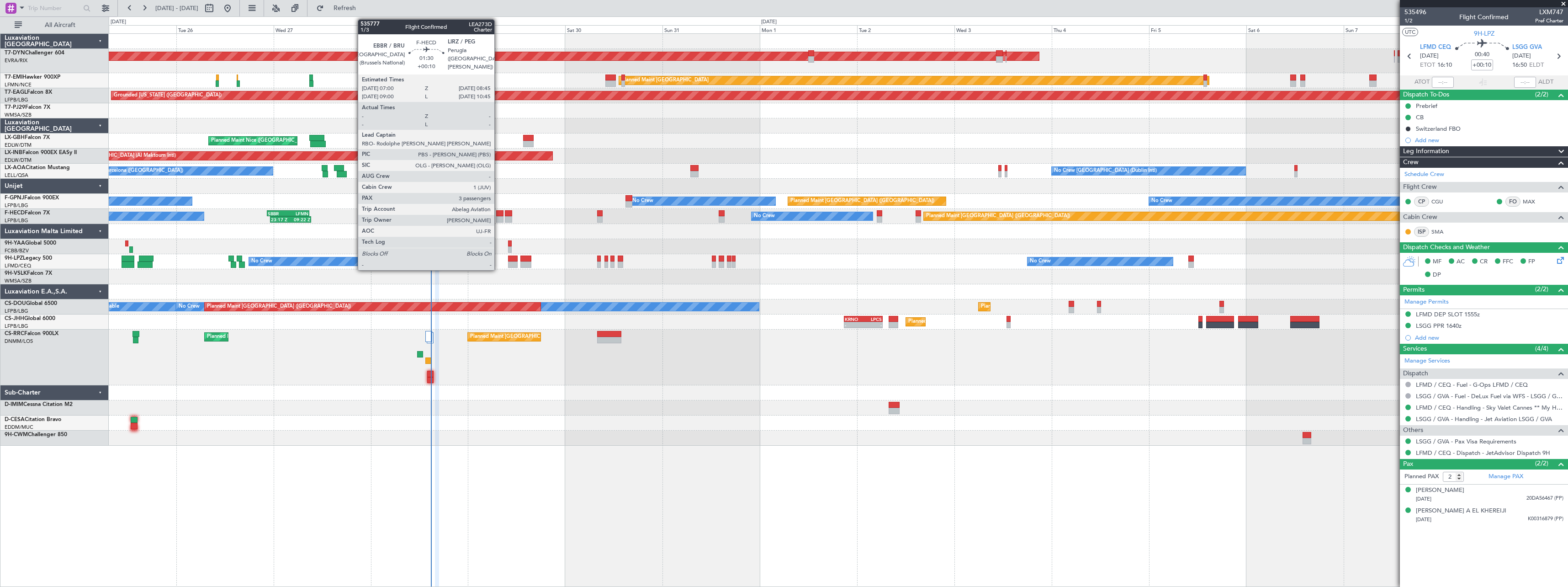
click at [499, 219] on div at bounding box center [500, 219] width 7 height 7
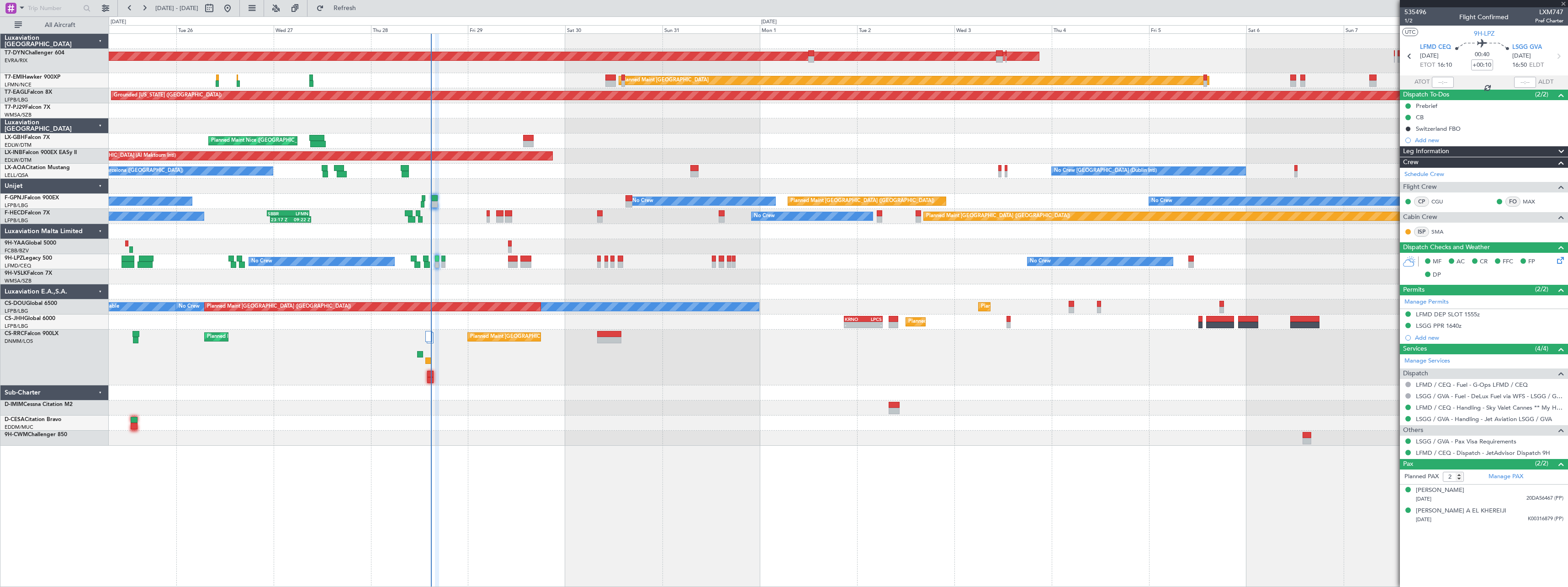
type input "3"
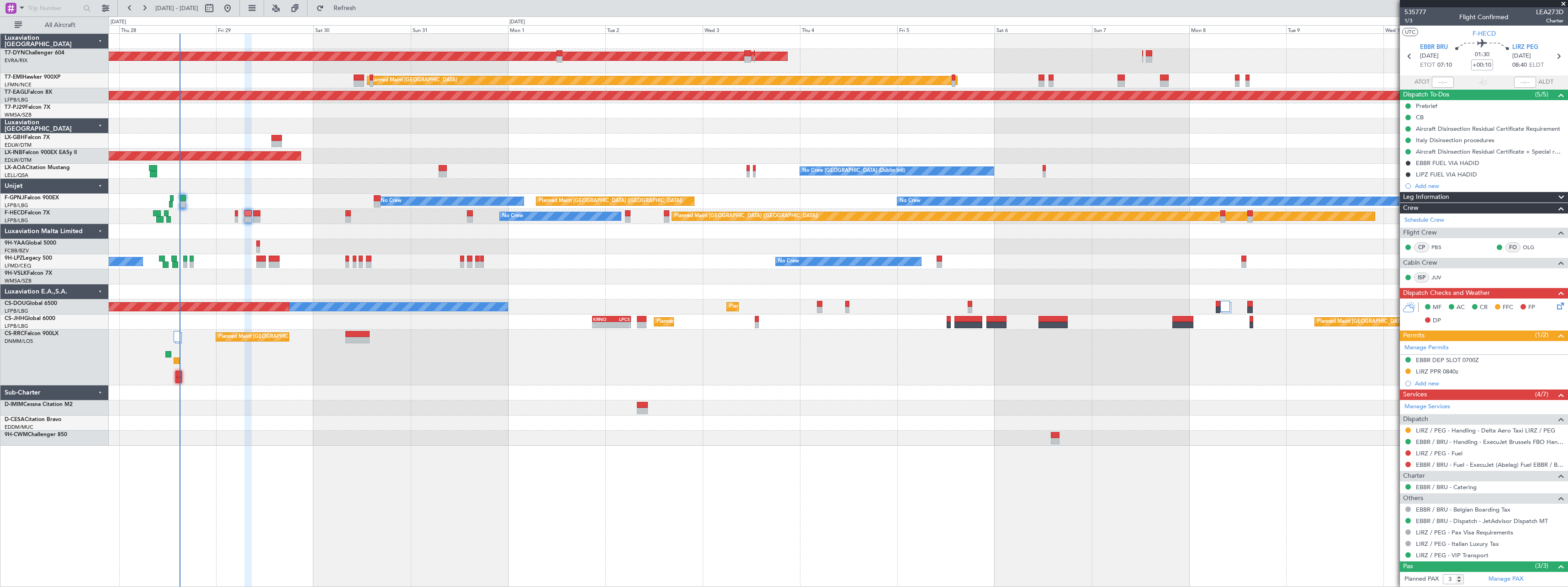
click at [722, 147] on div "Planned Maint Nice ([GEOGRAPHIC_DATA])" at bounding box center [838, 141] width 1459 height 15
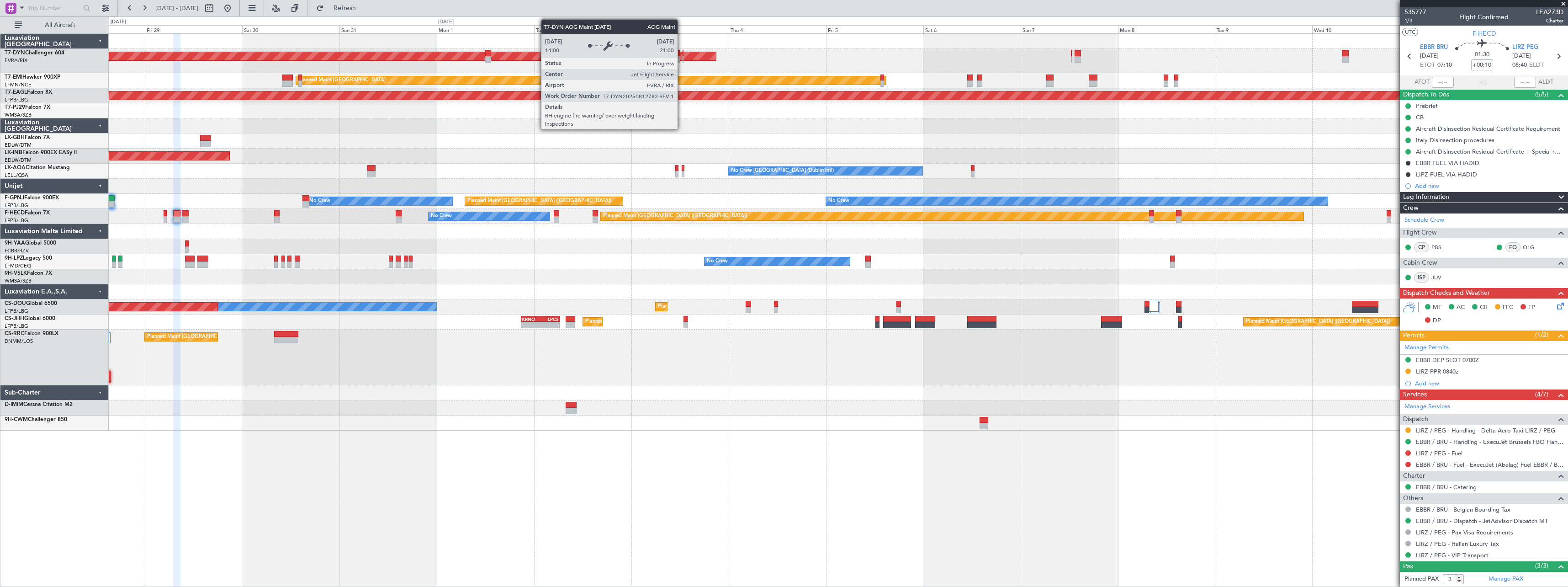
click at [682, 56] on div "AOG Maint Riga (Riga Intl)" at bounding box center [167, 57] width 1098 height 9
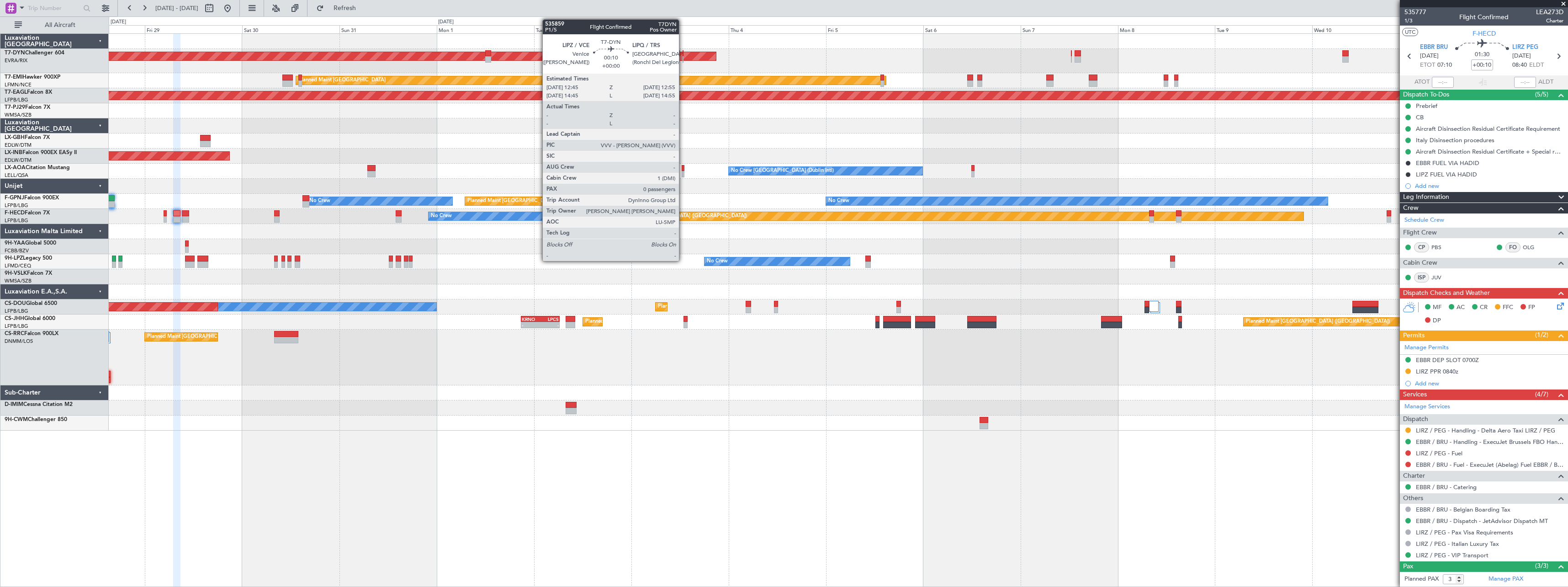
click at [683, 54] on div at bounding box center [683, 54] width 1 height 7
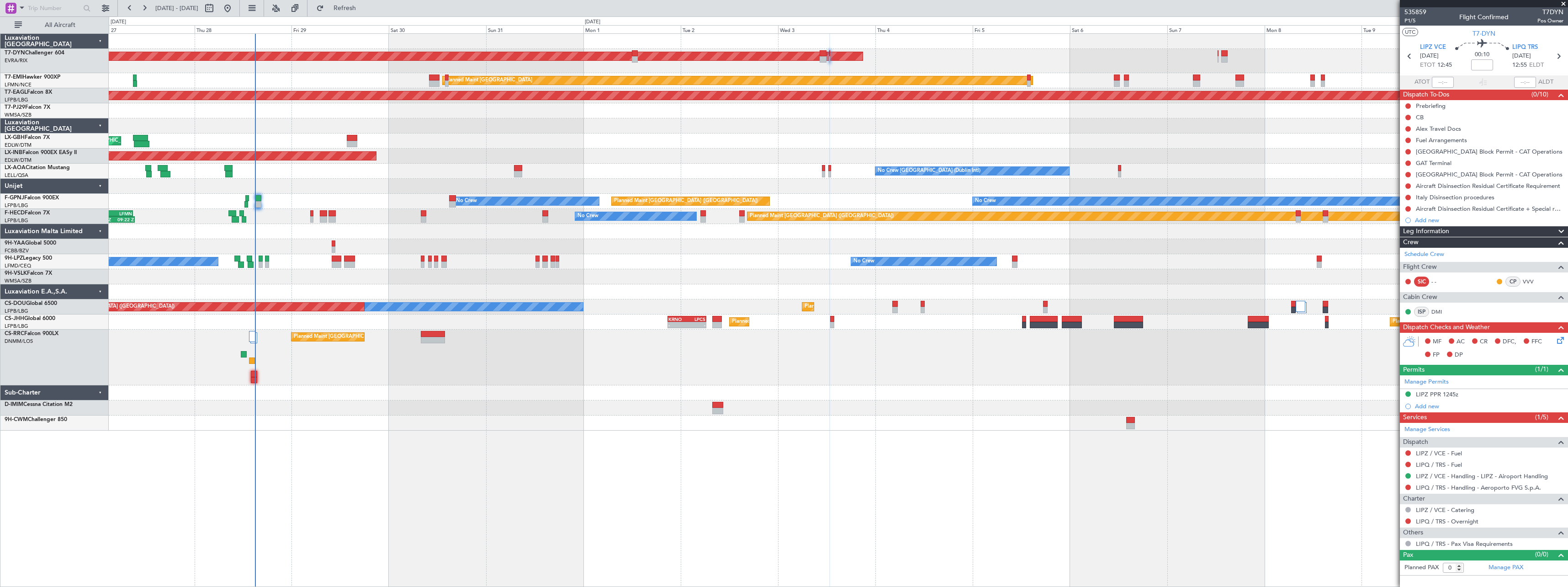
click at [807, 133] on div "Planned Maint Nice ([GEOGRAPHIC_DATA])" at bounding box center [838, 141] width 1459 height 15
click at [360, 15] on button "Refresh" at bounding box center [340, 9] width 55 height 15
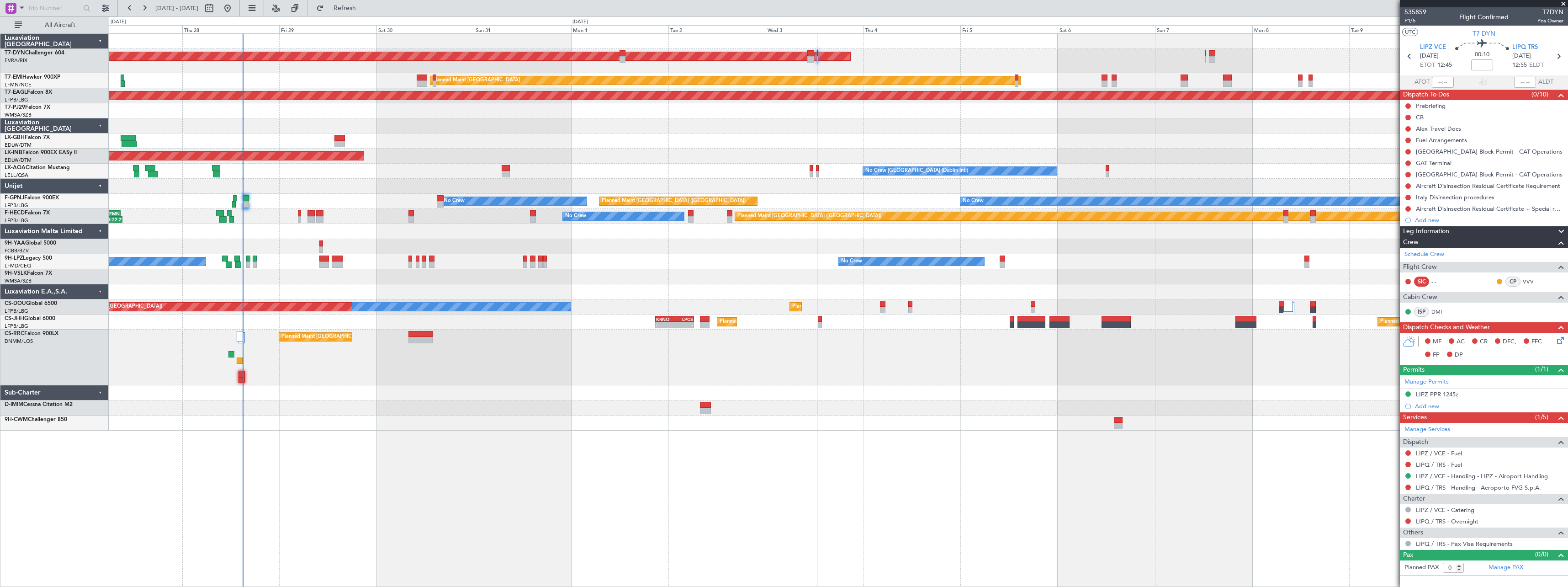
click at [848, 131] on div at bounding box center [838, 125] width 1459 height 15
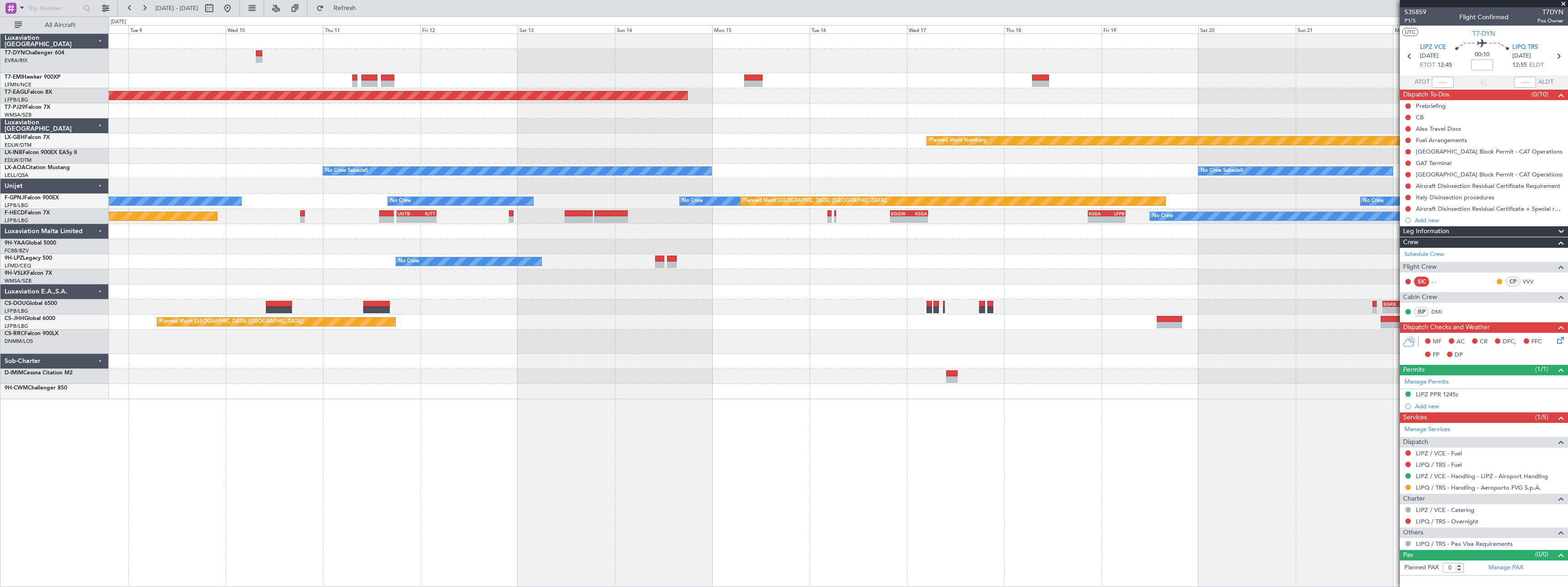
click at [443, 410] on div "Planned Maint [GEOGRAPHIC_DATA] Grounded [US_STATE] ([GEOGRAPHIC_DATA]) Planned…" at bounding box center [838, 310] width 1459 height 554
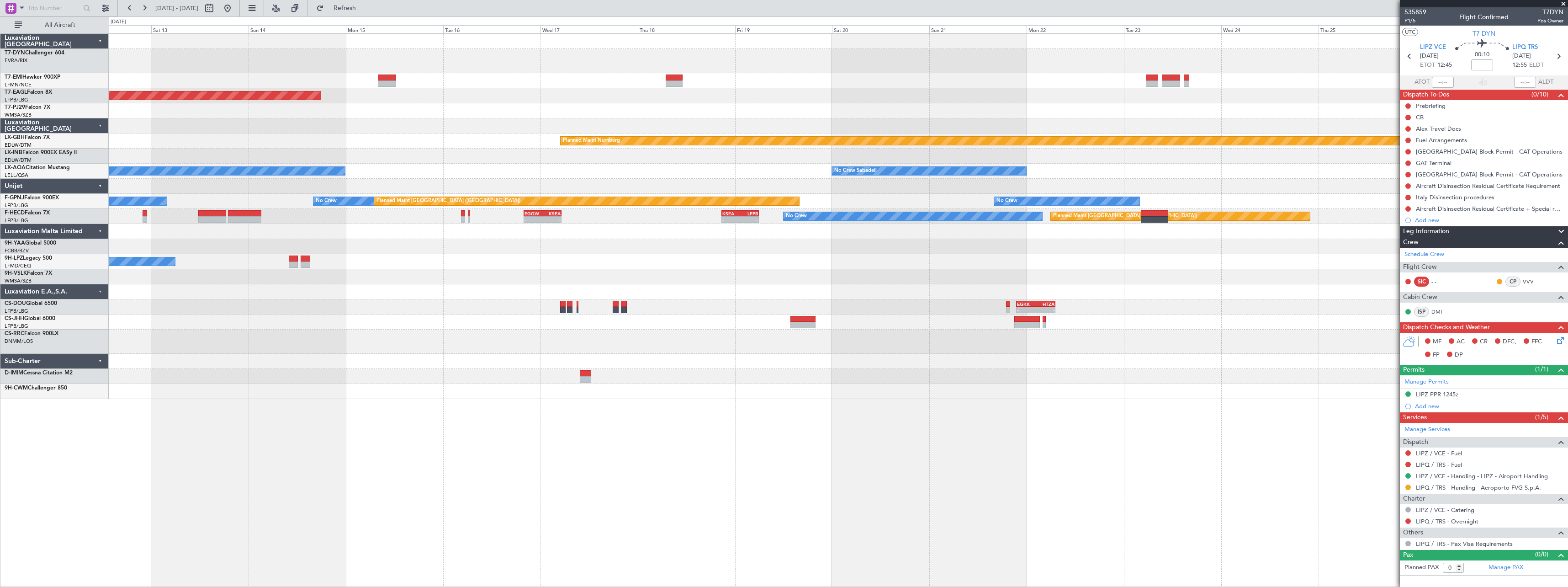
click at [628, 378] on div "Grounded [US_STATE] ([GEOGRAPHIC_DATA]) Planned Maint Nurnberg No Crew Sabadell…" at bounding box center [838, 217] width 1459 height 365
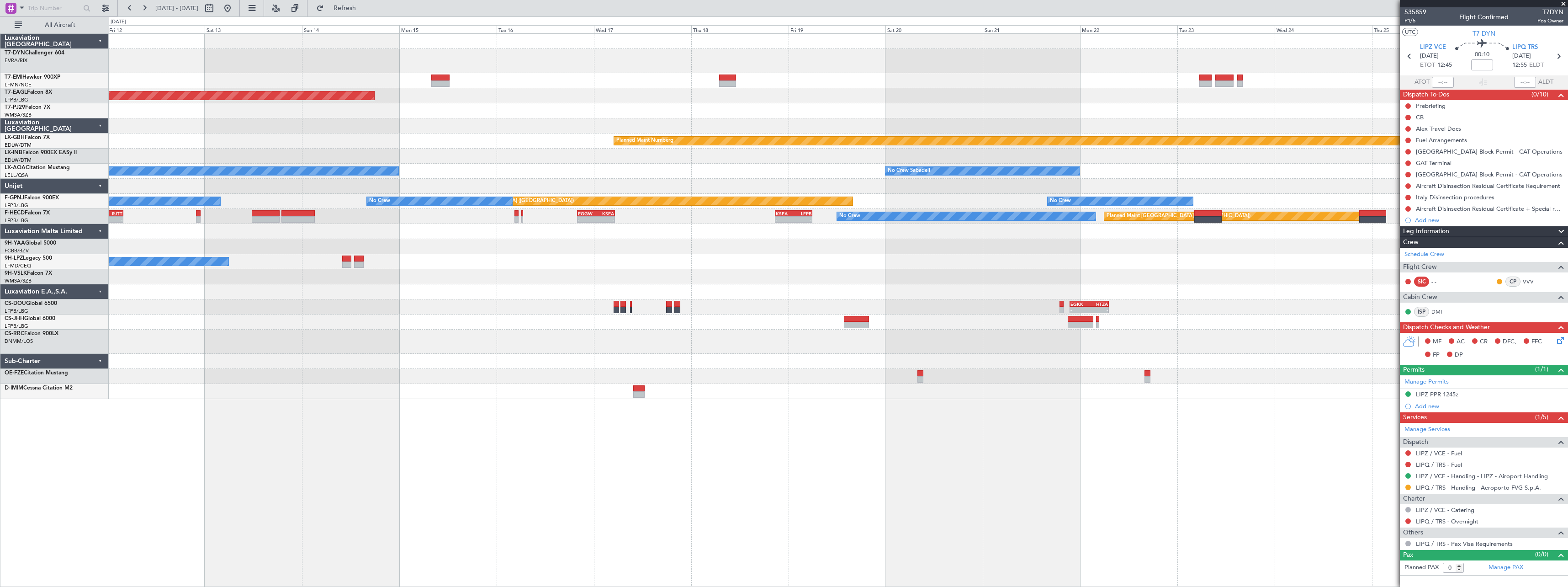
click at [708, 258] on div "Grounded [US_STATE] ([GEOGRAPHIC_DATA]) Planned Maint Nurnberg No Crew Sabadell…" at bounding box center [838, 217] width 1459 height 365
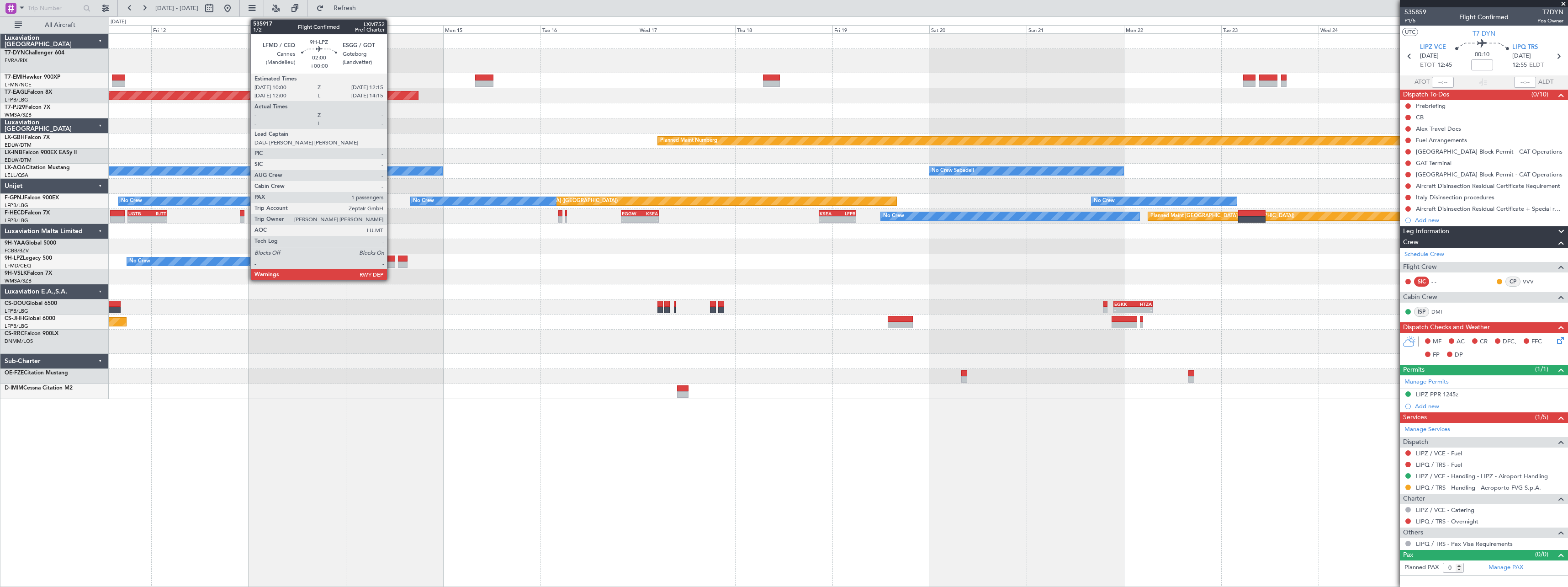
click at [391, 263] on div at bounding box center [390, 264] width 9 height 7
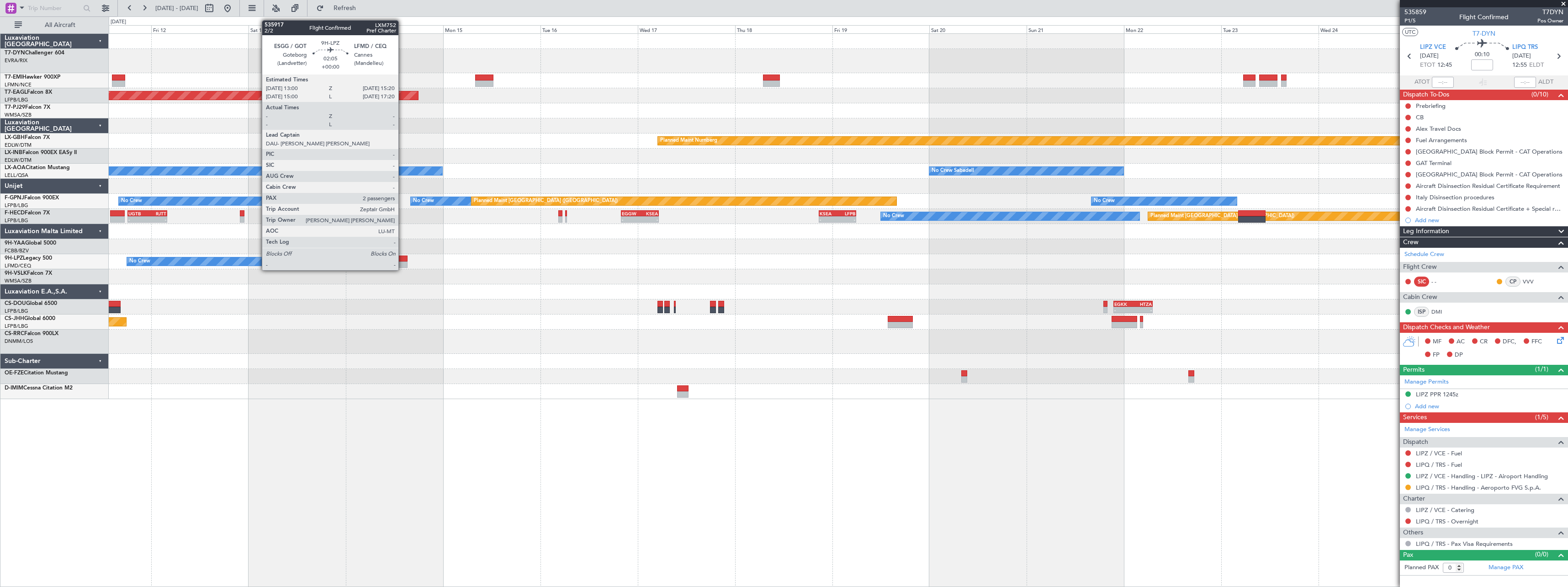
click at [402, 261] on div at bounding box center [403, 259] width 10 height 7
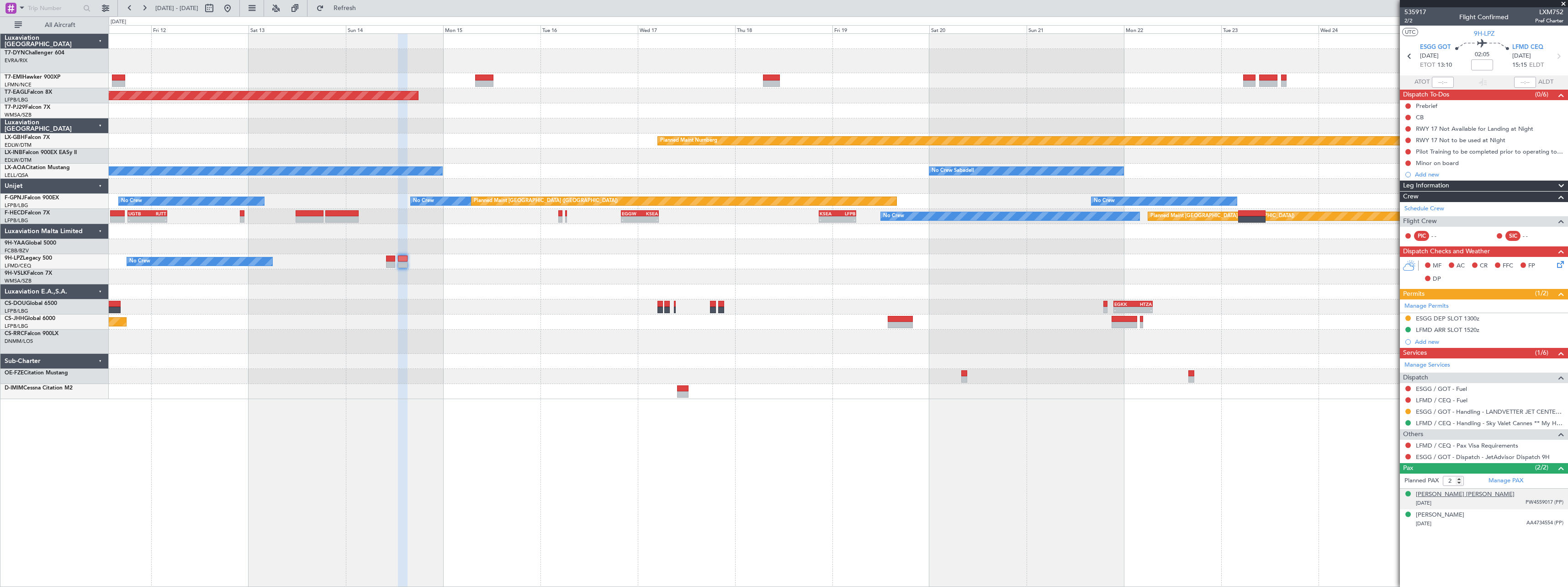
click at [1463, 494] on div "[PERSON_NAME] [PERSON_NAME]" at bounding box center [1465, 494] width 99 height 9
click at [354, 5] on button "Refresh" at bounding box center [340, 9] width 55 height 15
click at [364, 8] on span "Refresh" at bounding box center [345, 8] width 38 height 7
click at [235, 11] on button at bounding box center [228, 9] width 15 height 15
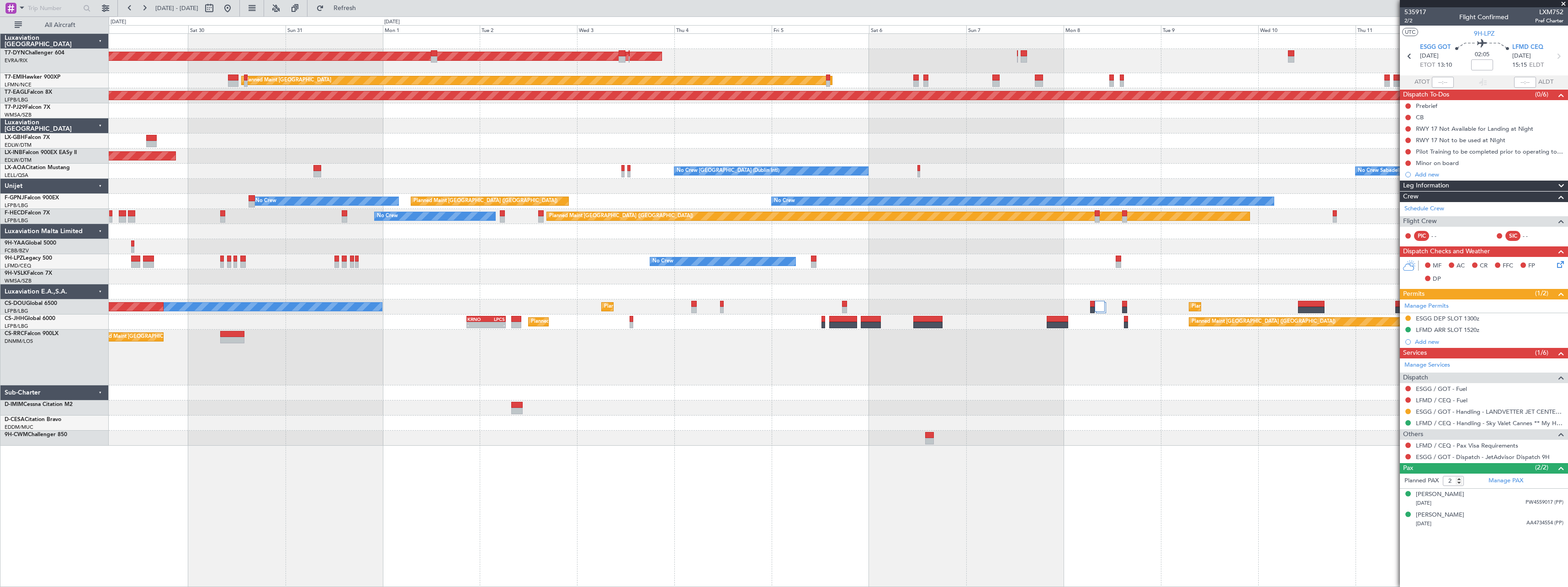
click at [570, 155] on div "AOG Maint Riga (Riga Intl) Planned Maint [GEOGRAPHIC_DATA] Grounded [US_STATE] …" at bounding box center [838, 240] width 1459 height 412
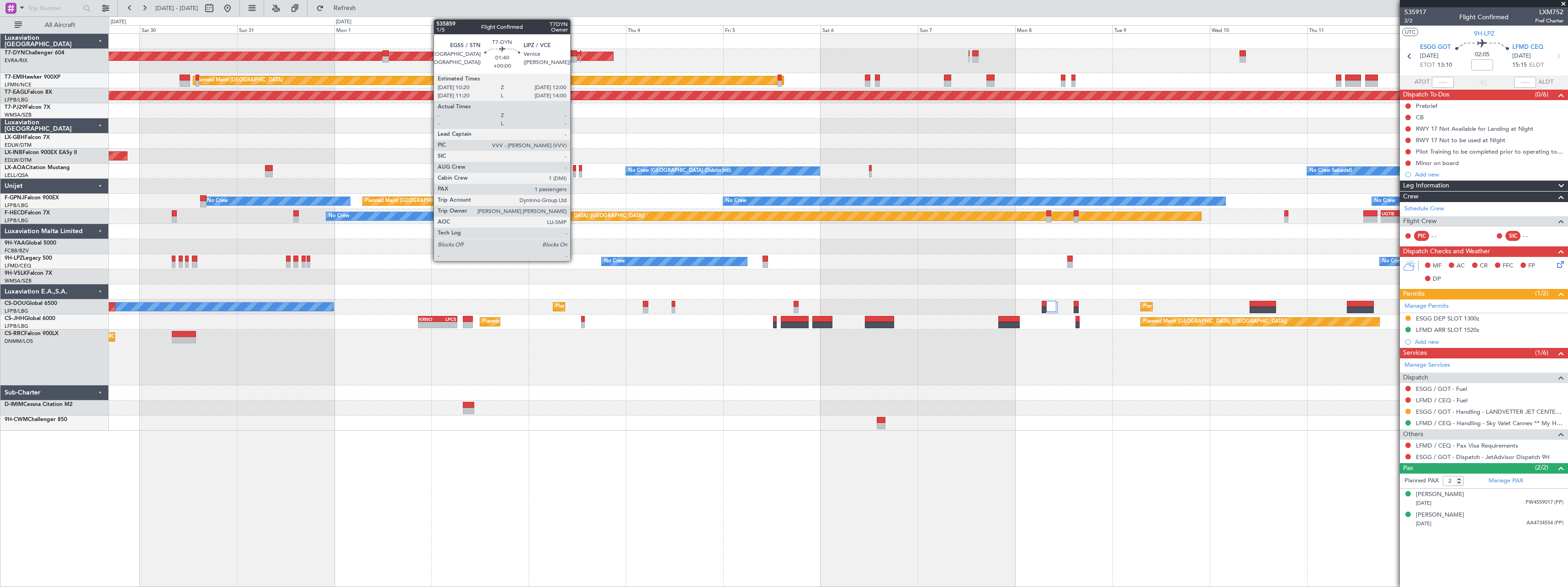
click at [574, 58] on div at bounding box center [573, 59] width 7 height 7
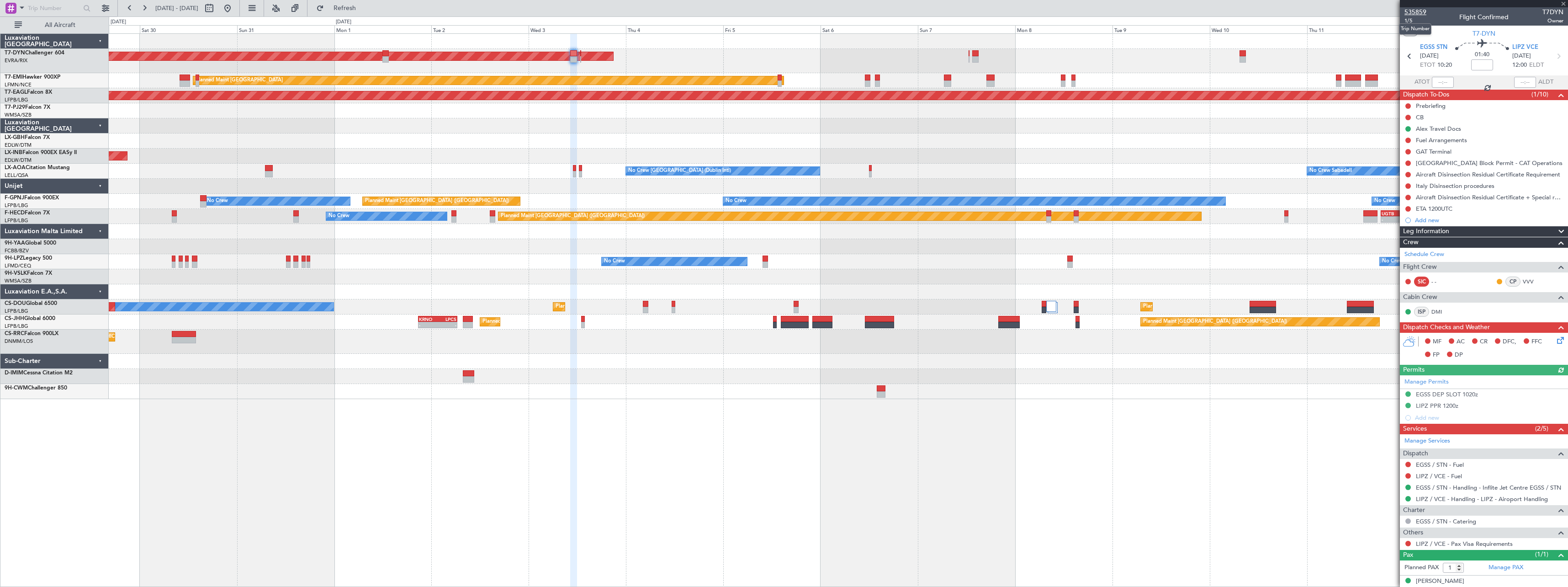
click at [1424, 15] on span "535859" at bounding box center [1415, 12] width 22 height 10
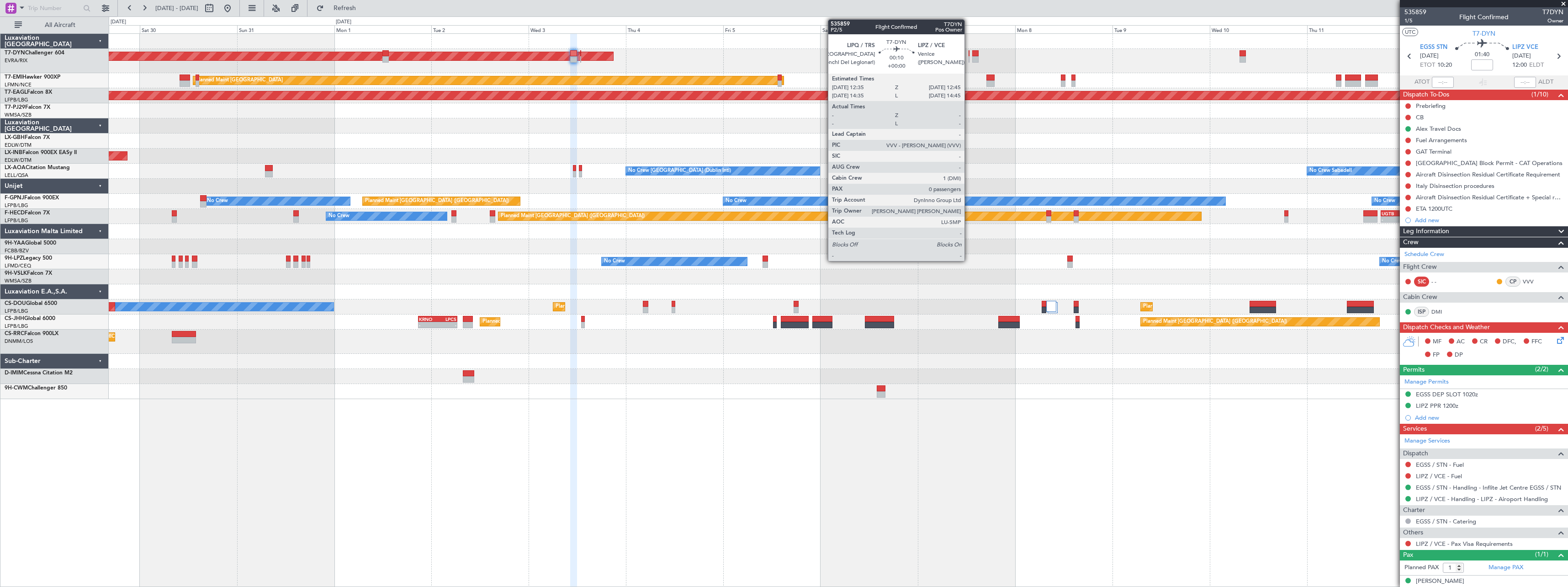
click at [968, 56] on div at bounding box center [969, 54] width 1 height 7
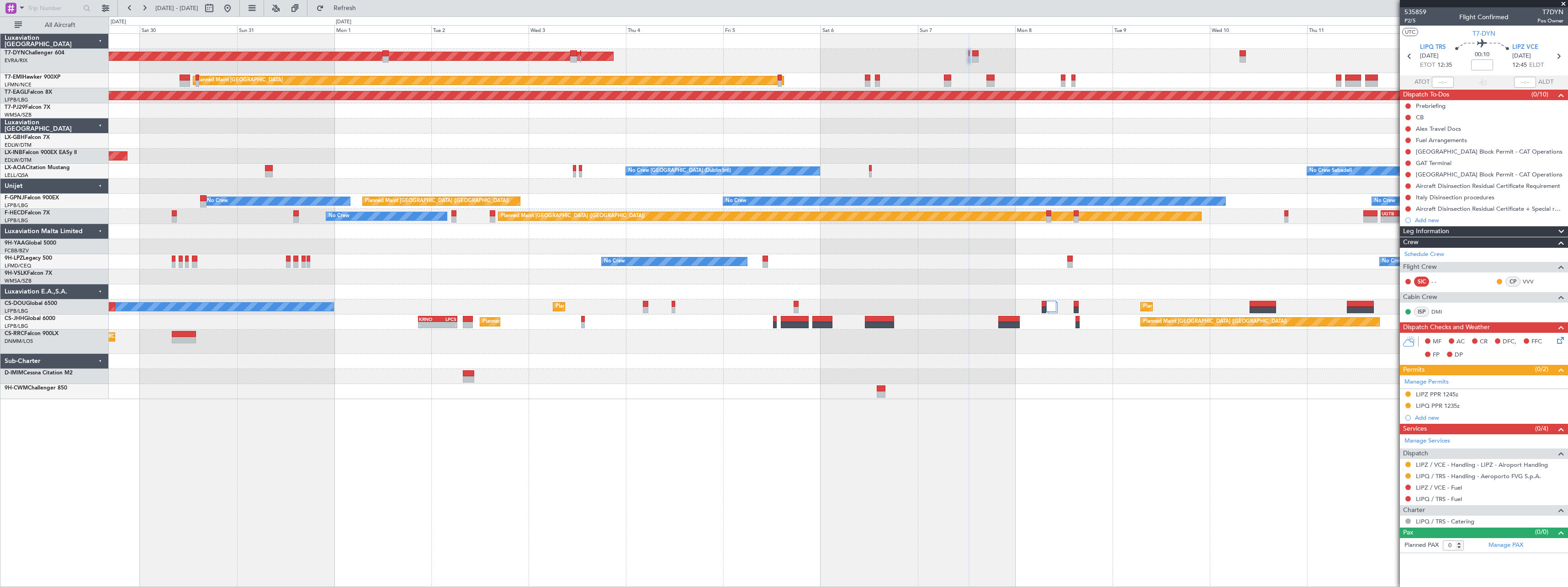
click at [909, 435] on div "AOG Maint Riga (Riga Intl) Planned Maint [GEOGRAPHIC_DATA] Grounded [US_STATE] …" at bounding box center [838, 310] width 1459 height 554
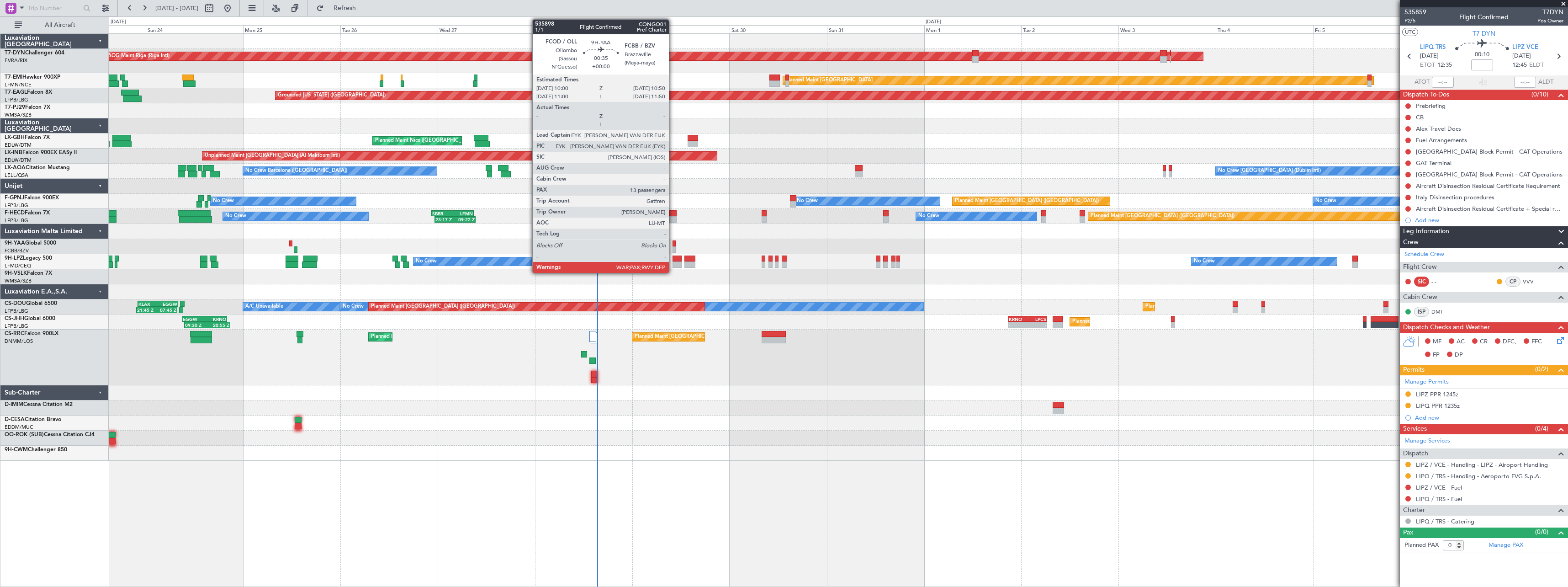
click at [673, 245] on div at bounding box center [674, 244] width 4 height 7
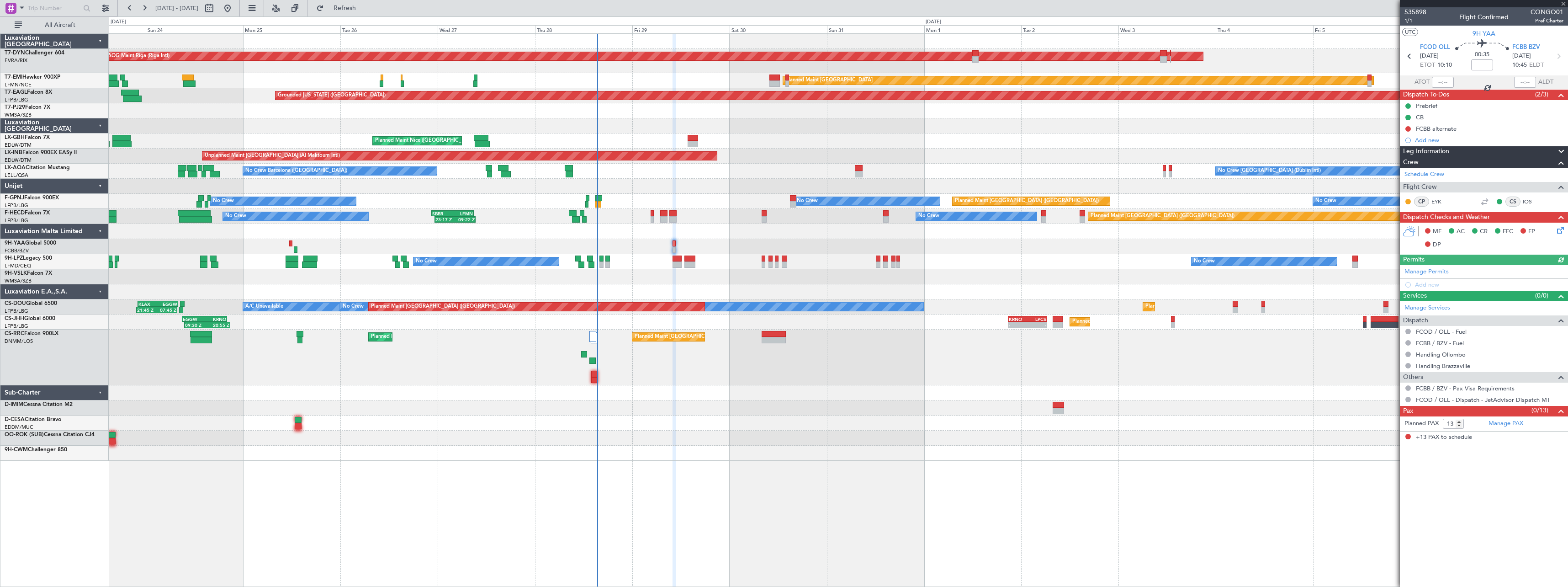
click at [1559, 232] on icon at bounding box center [1559, 228] width 7 height 7
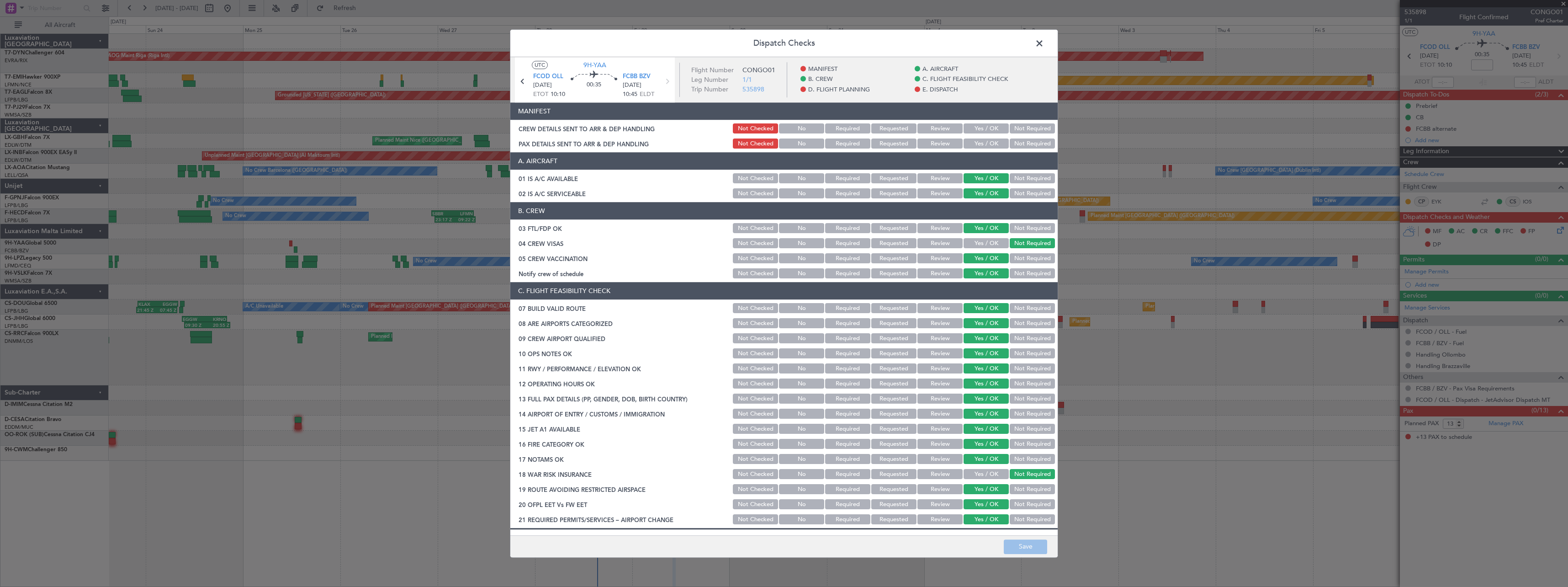
click at [1021, 127] on button "Not Required" at bounding box center [1032, 128] width 45 height 10
click at [1021, 140] on button "Not Required" at bounding box center [1032, 144] width 45 height 10
click at [1017, 547] on button "Save" at bounding box center [1025, 547] width 43 height 15
click at [1044, 41] on span at bounding box center [1044, 46] width 0 height 18
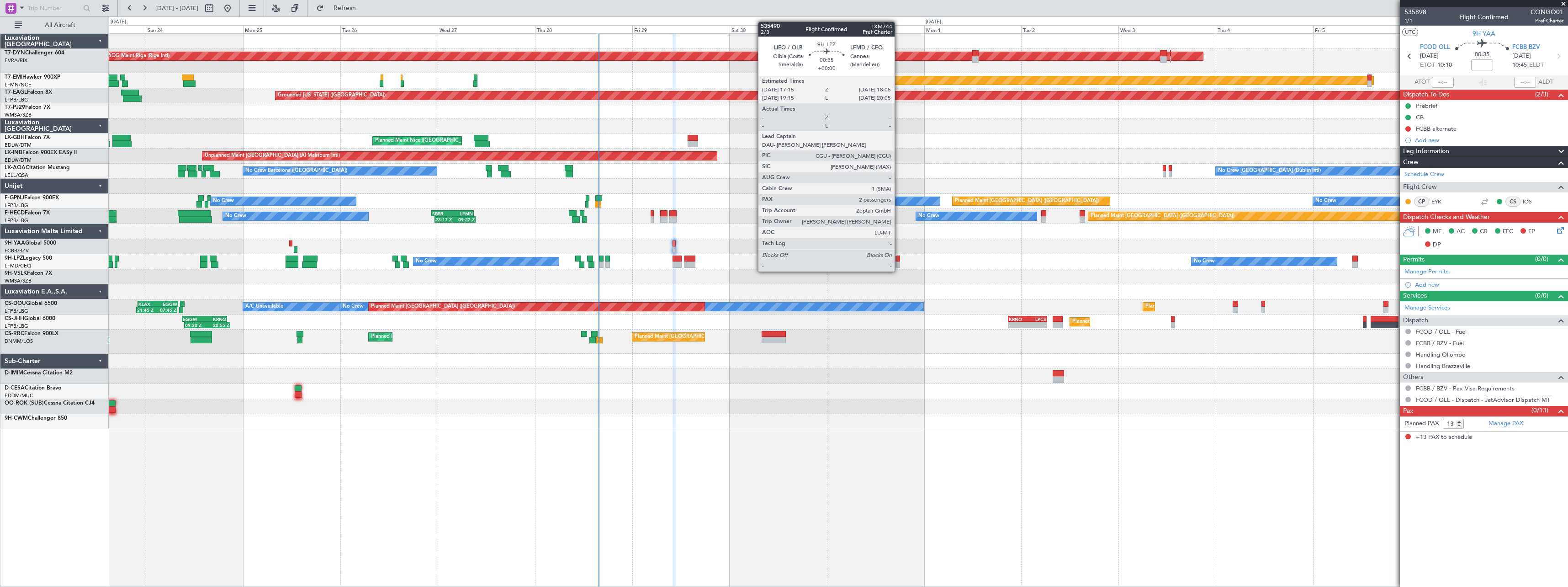
click at [898, 262] on div at bounding box center [898, 264] width 4 height 7
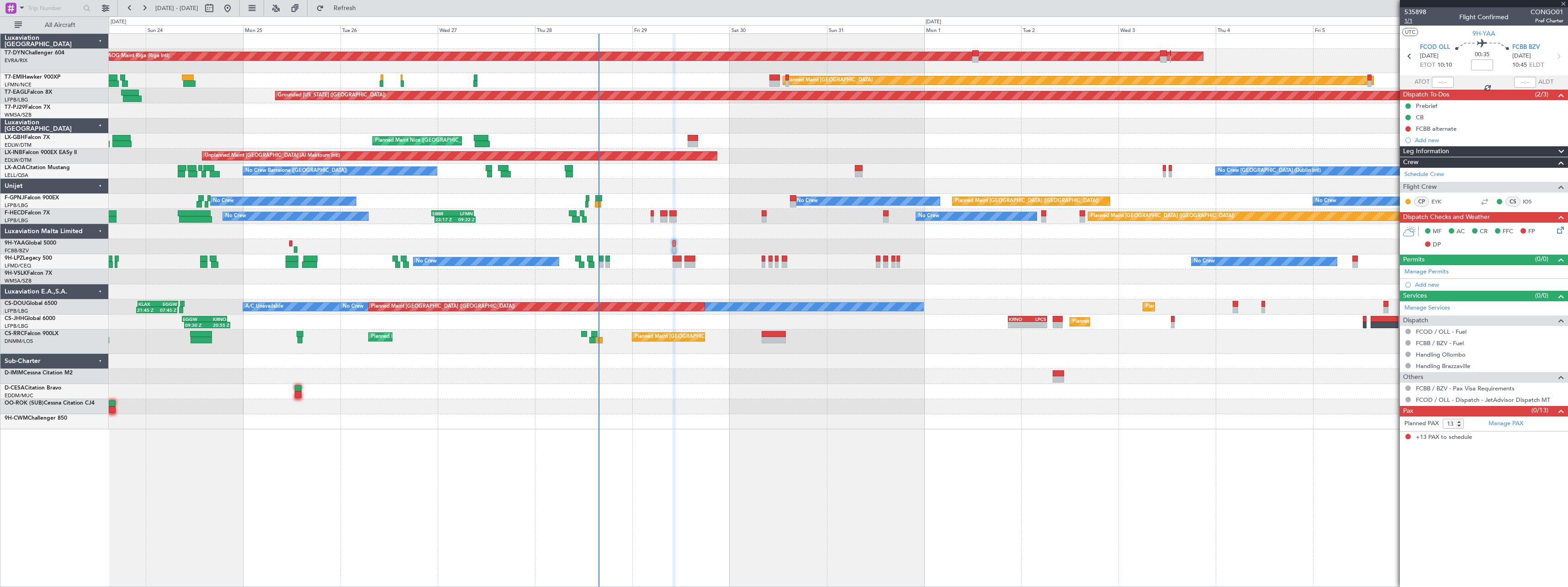
type input "2"
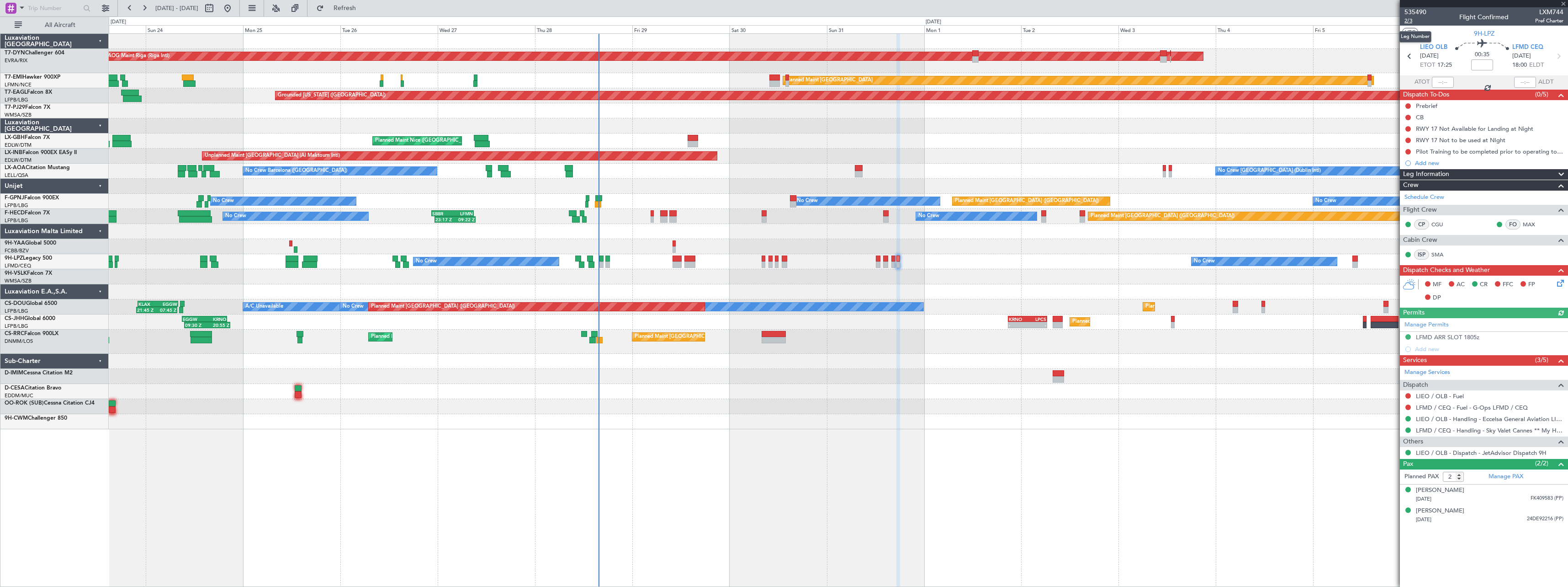
click at [1410, 21] on span "2/3" at bounding box center [1415, 21] width 22 height 8
click at [367, 12] on button "Refresh" at bounding box center [340, 9] width 55 height 15
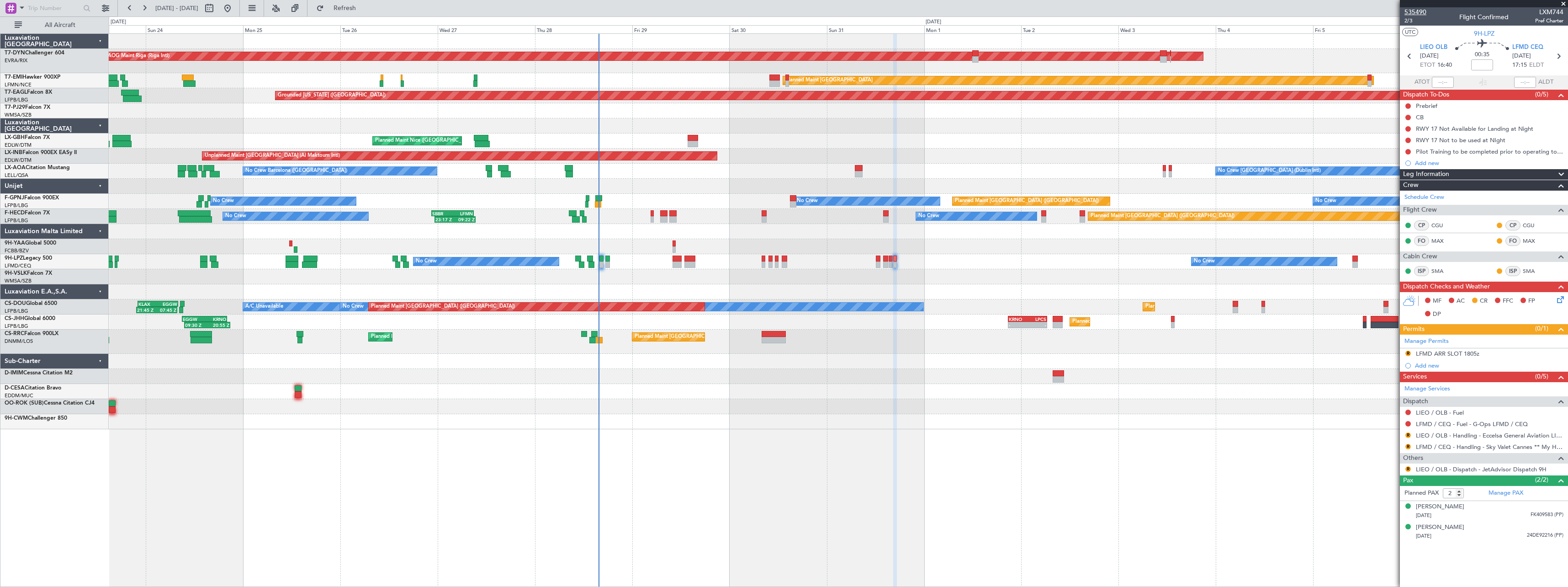
click at [1417, 12] on span "535490" at bounding box center [1415, 12] width 22 height 10
drag, startPoint x: 373, startPoint y: 5, endPoint x: 646, endPoint y: 135, distance: 302.4
click at [364, 5] on span "Refresh" at bounding box center [345, 8] width 38 height 7
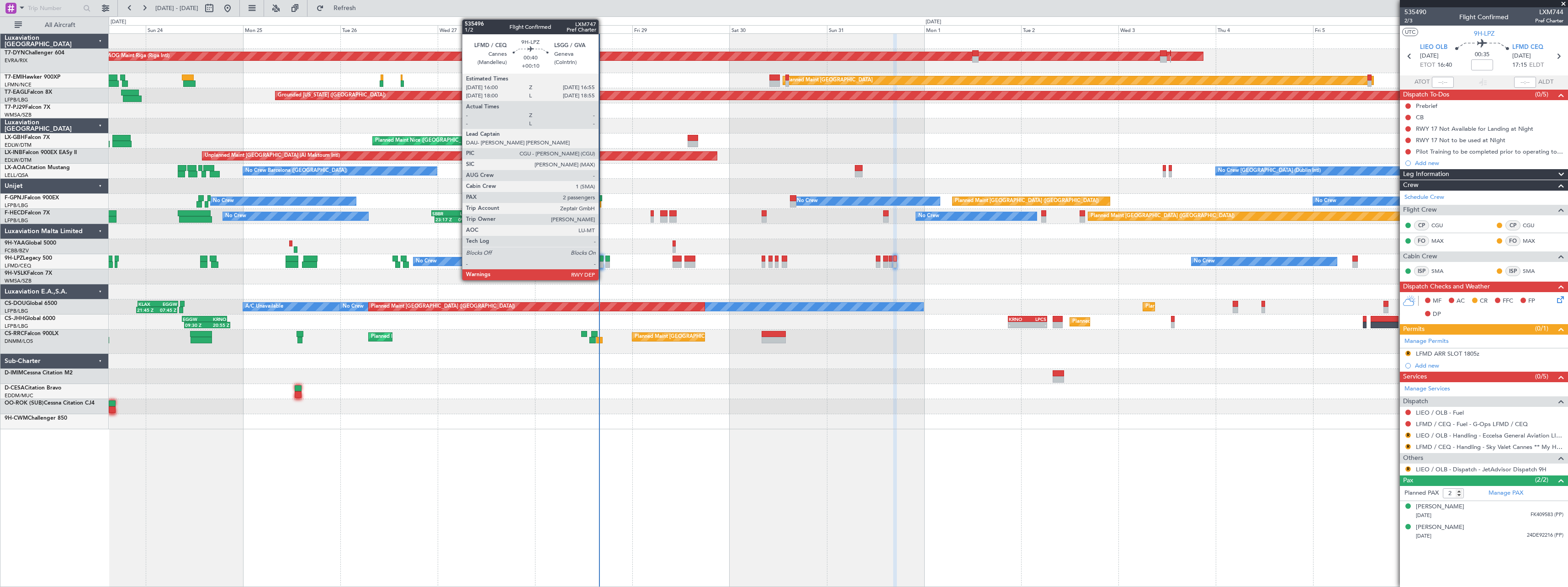
click at [603, 265] on div at bounding box center [601, 264] width 4 height 7
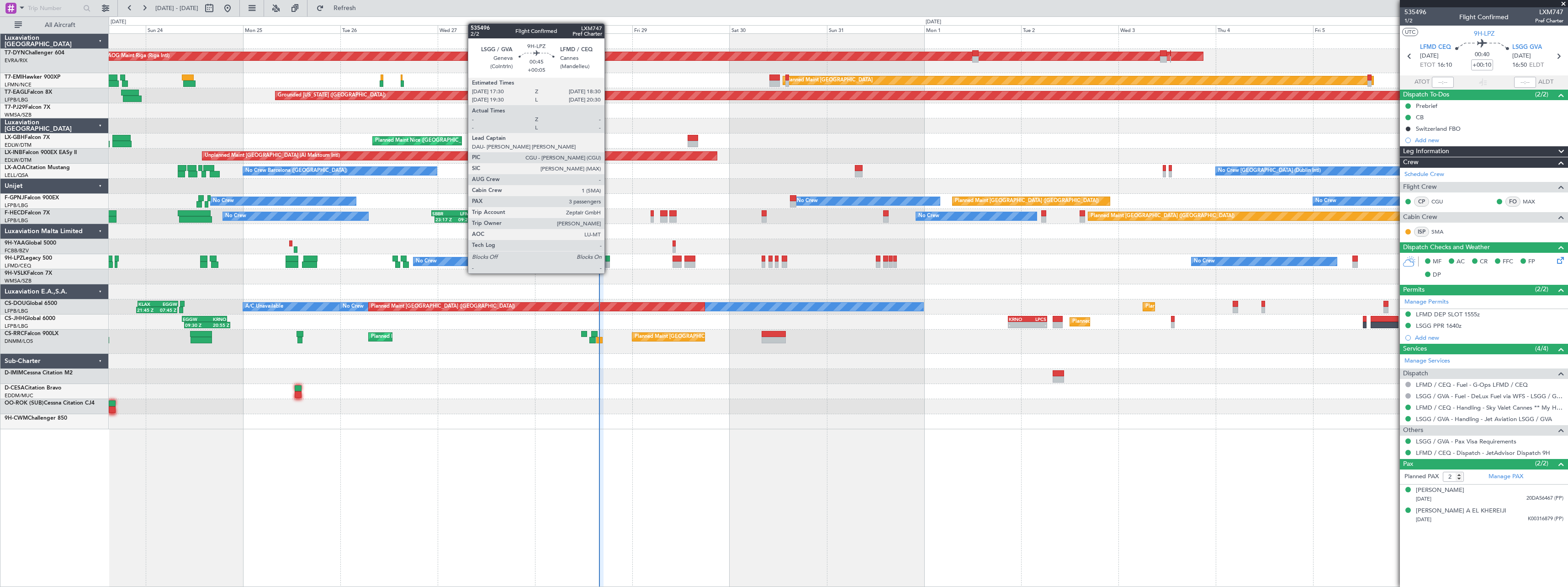
click at [608, 264] on div at bounding box center [607, 264] width 4 height 7
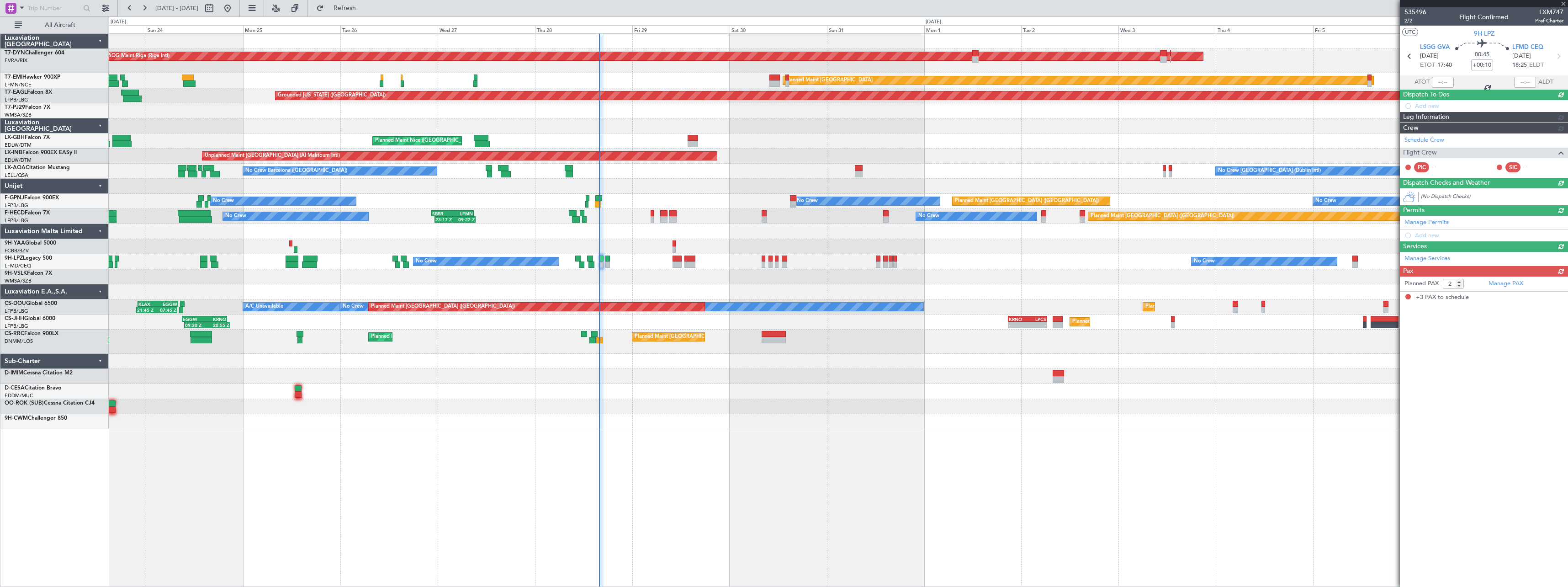
type input "+00:05"
type input "3"
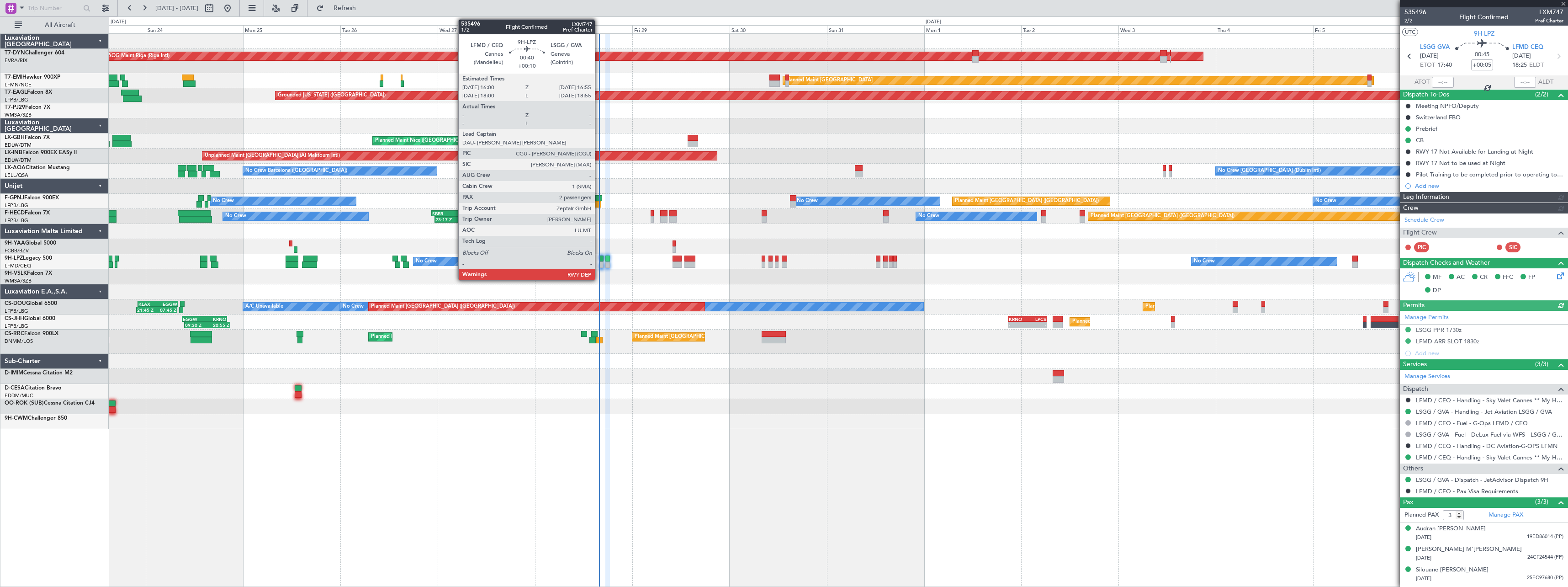
click at [600, 265] on div at bounding box center [601, 264] width 4 height 7
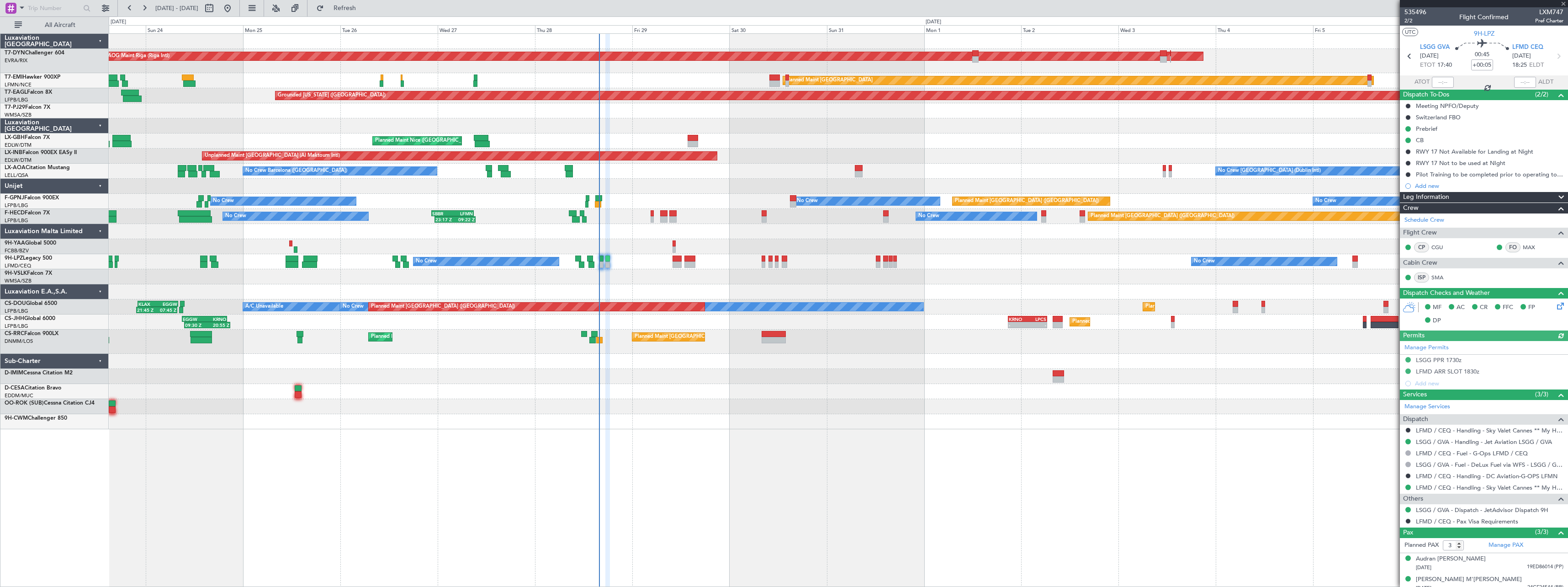
type input "+00:10"
type input "2"
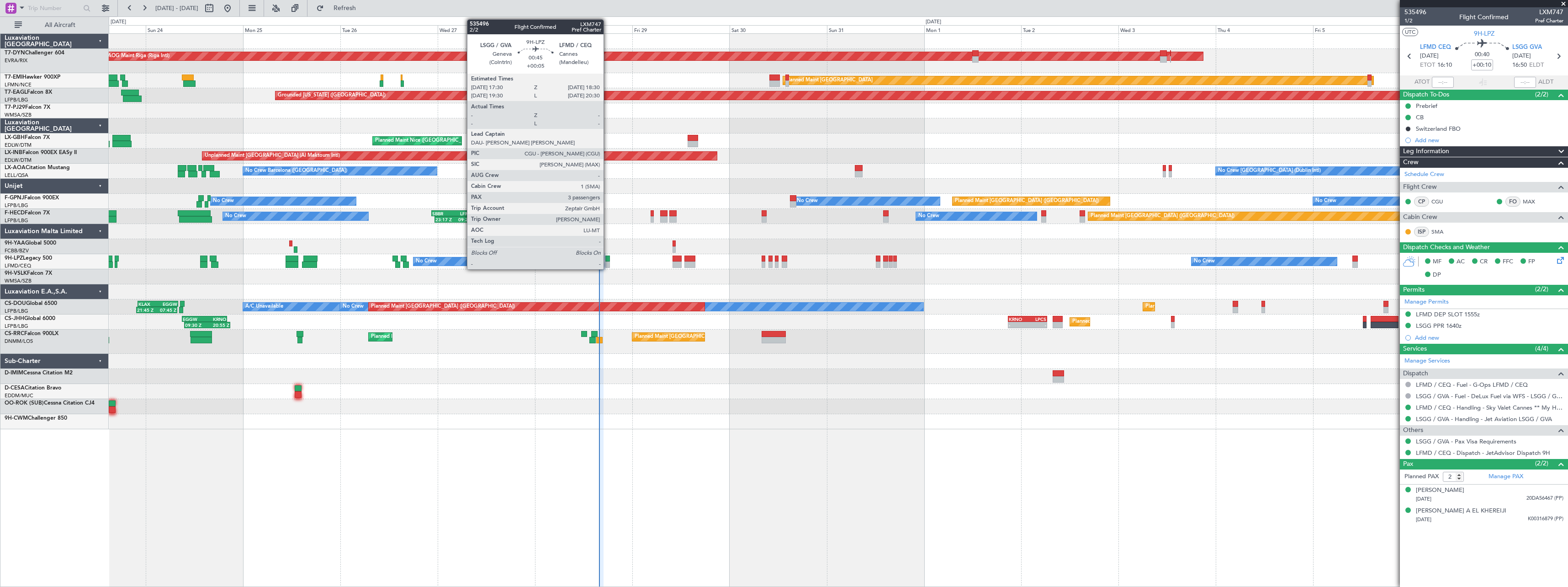
click at [607, 259] on div at bounding box center [607, 259] width 4 height 7
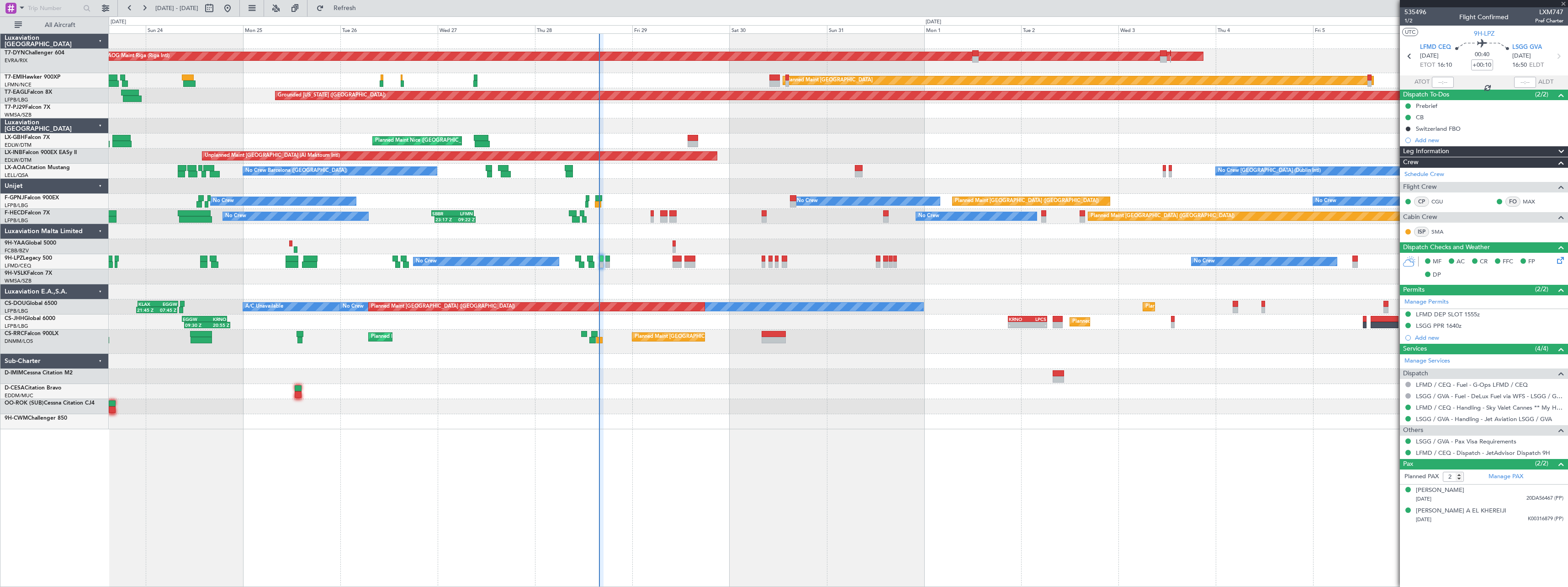
type input "+00:05"
type input "3"
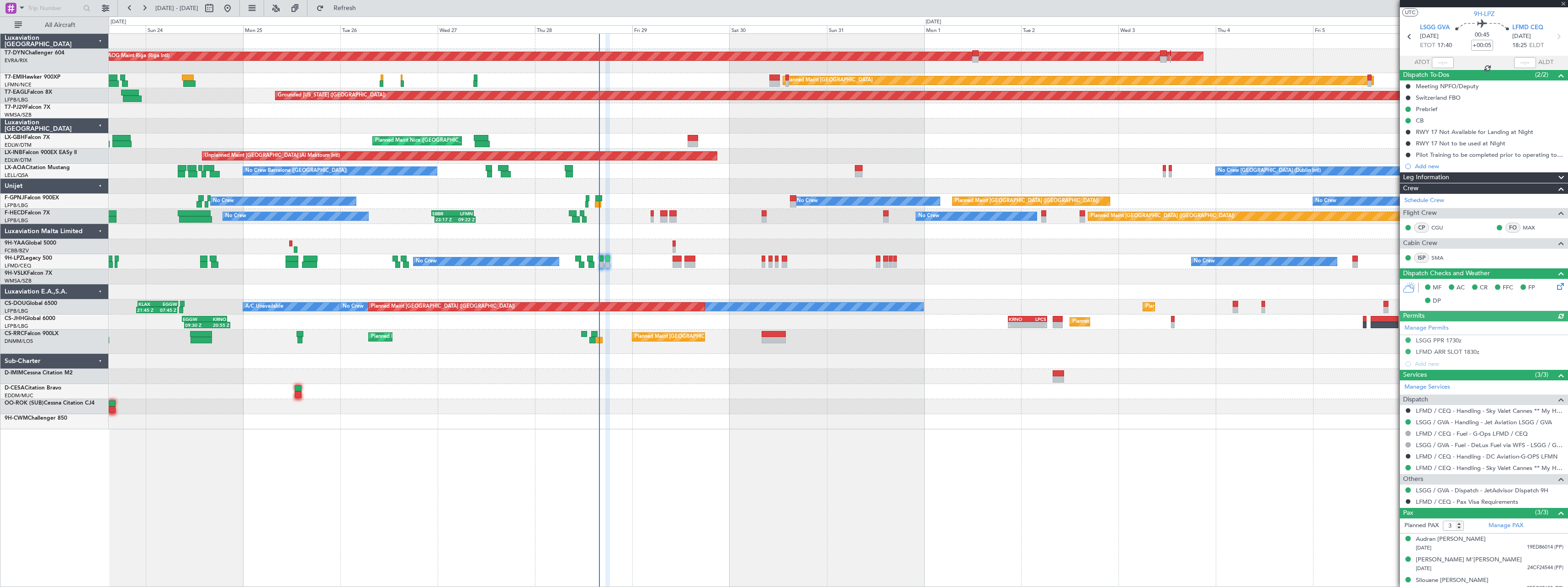
scroll to position [27, 0]
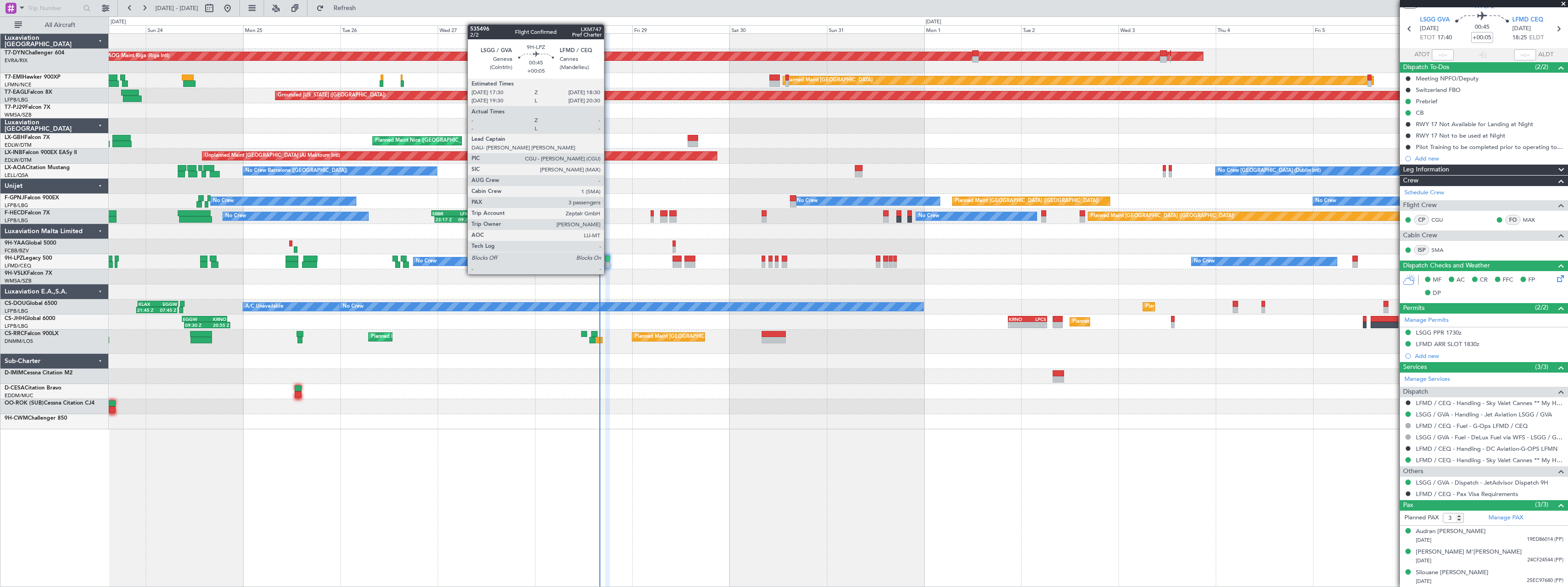
click at [608, 265] on div at bounding box center [607, 264] width 4 height 7
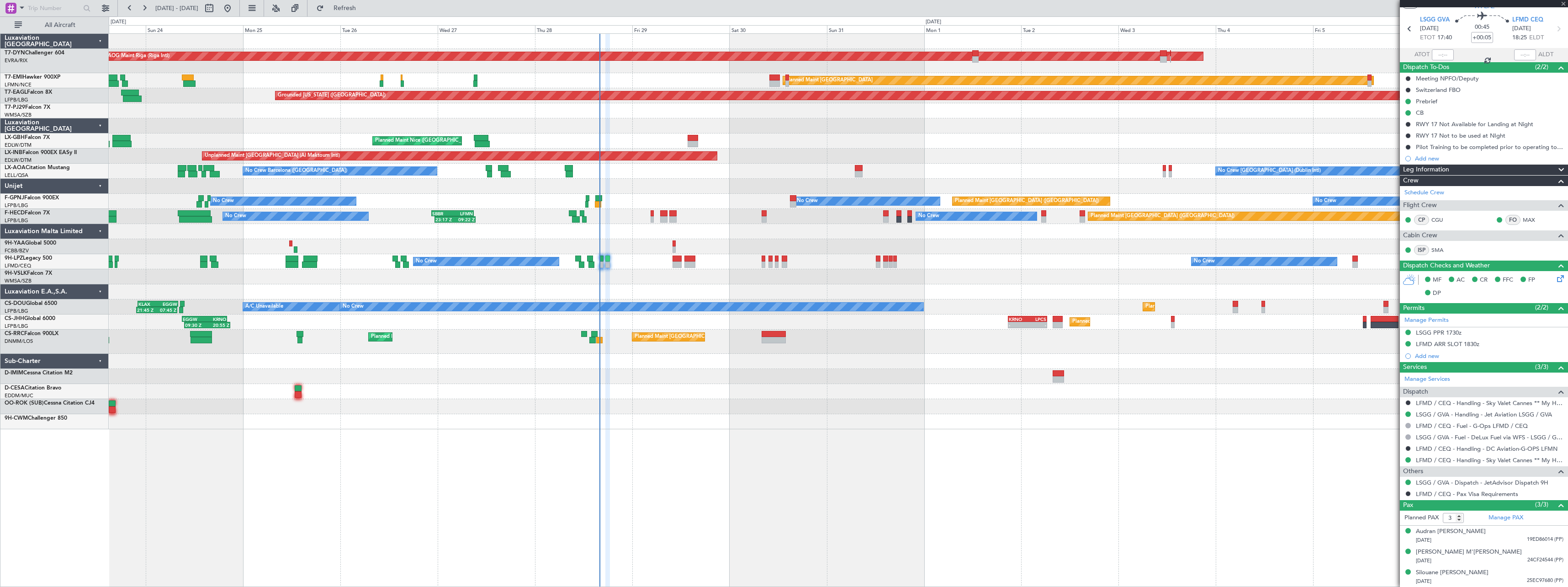
scroll to position [0, 0]
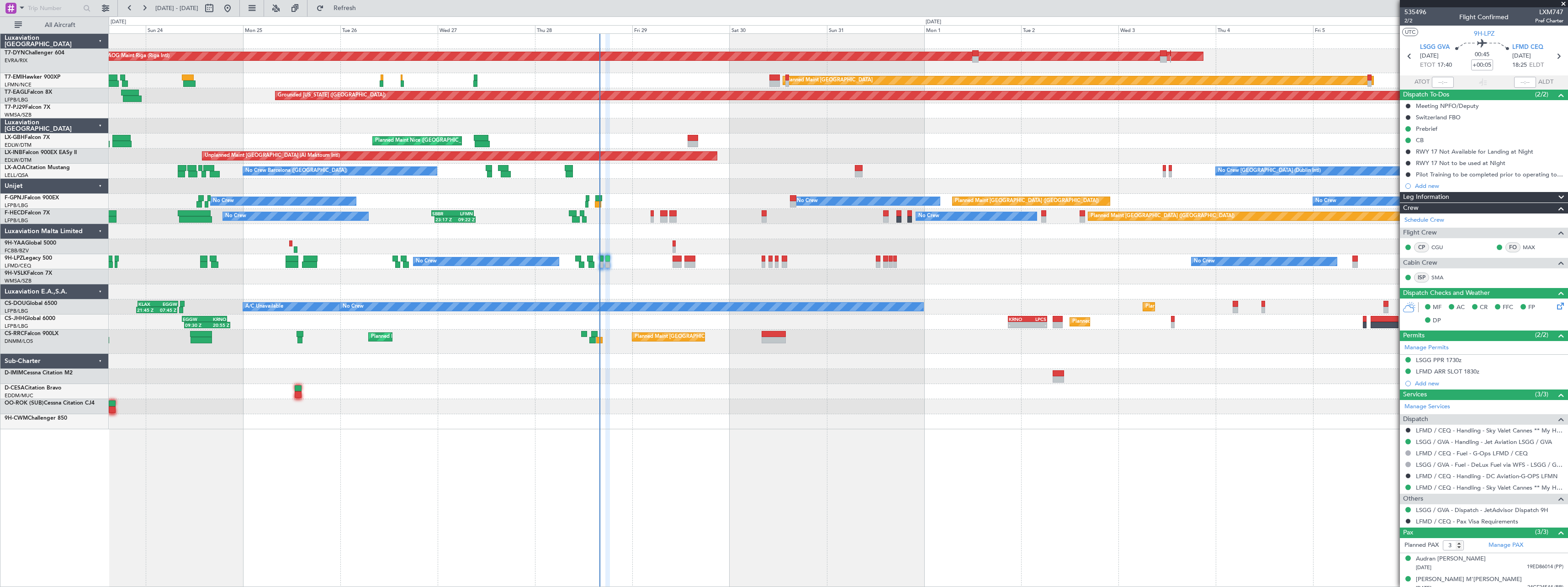
click at [884, 404] on div "AOG Maint Riga (Riga Intl) Planned Maint Basel-Mulhouse Planned Maint Zurich Pl…" at bounding box center [838, 231] width 1459 height 395
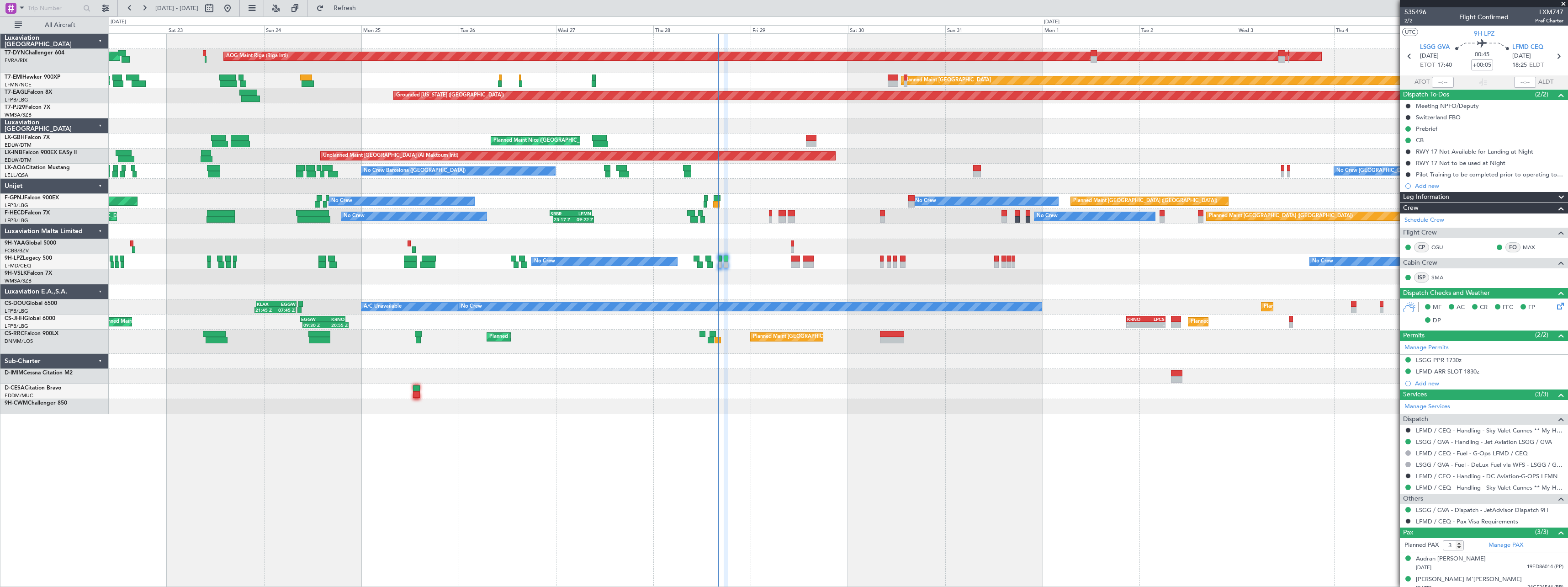
click at [762, 170] on div "AOG Maint Riga (Riga Intl) Planned Maint Basel-Mulhouse Planned Maint Zurich Pl…" at bounding box center [838, 224] width 1459 height 380
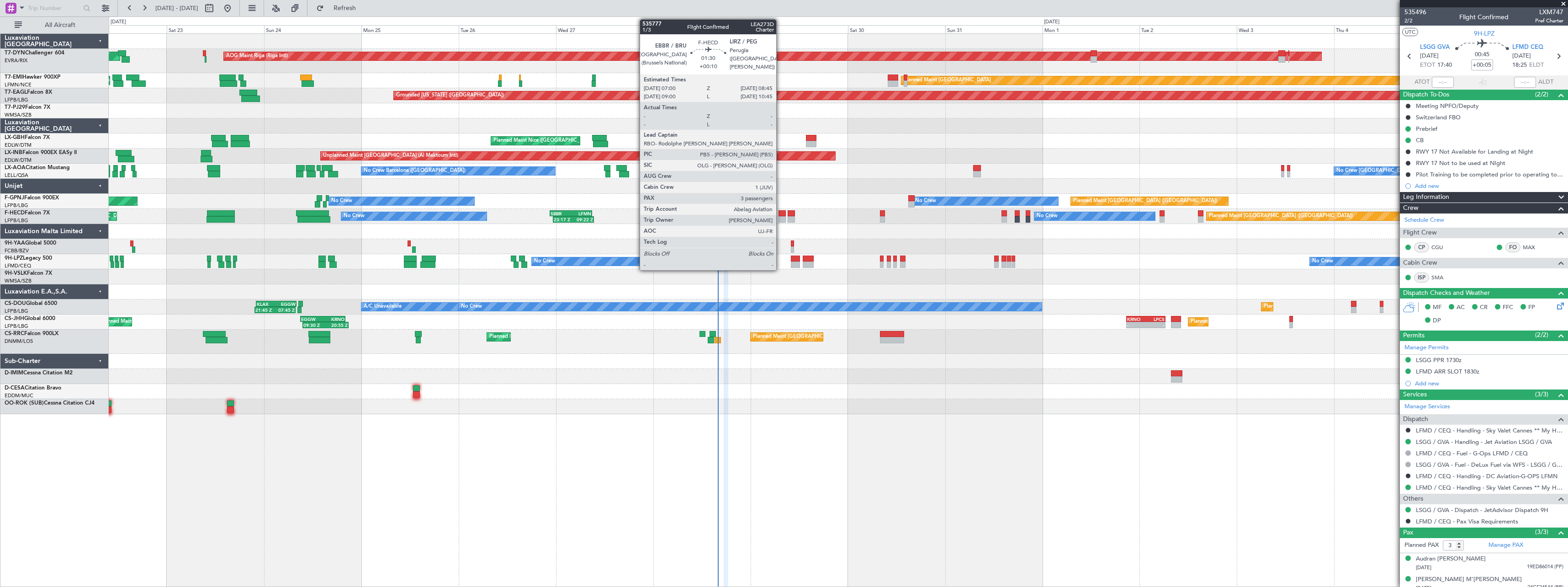
click at [780, 217] on div at bounding box center [782, 219] width 7 height 7
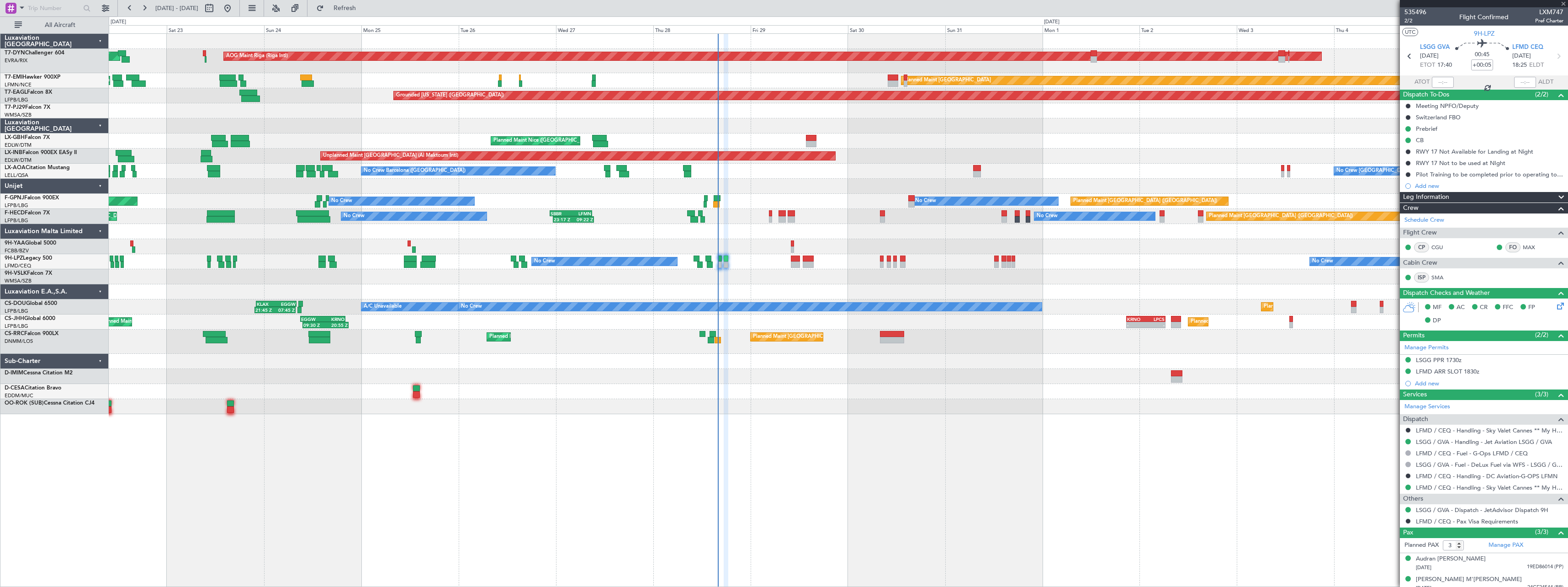
type input "+00:10"
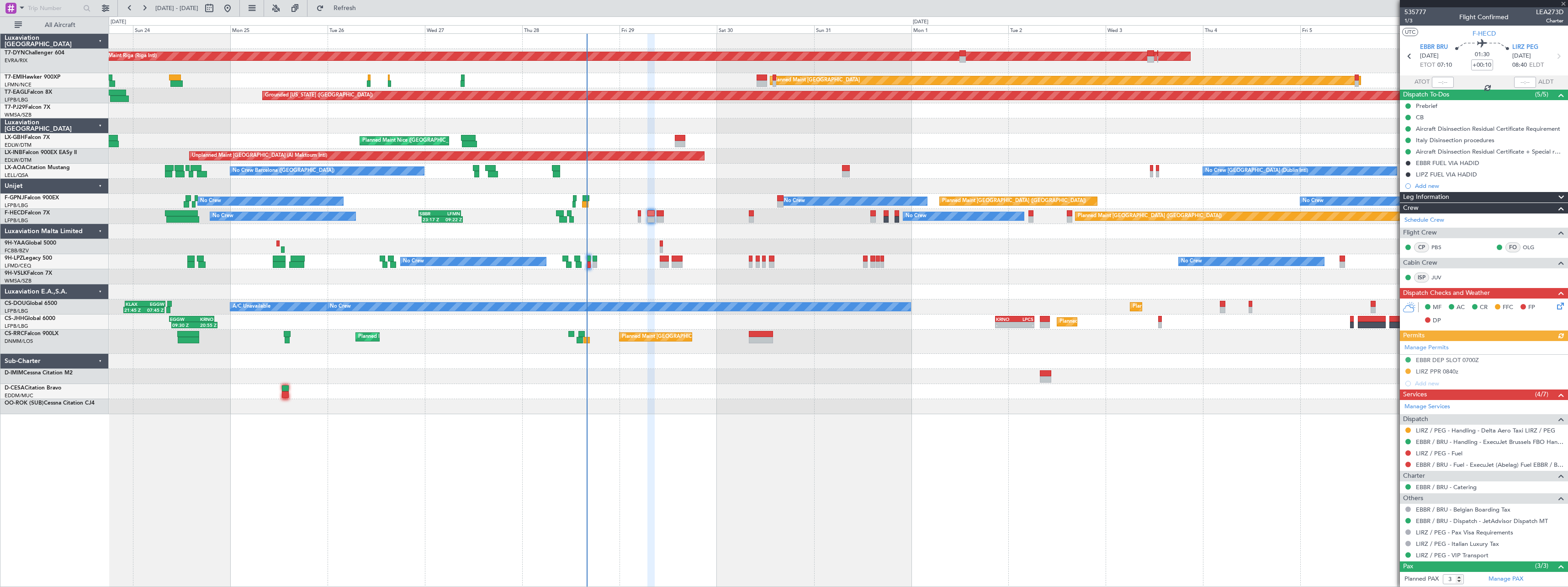
click at [869, 388] on div at bounding box center [838, 391] width 1459 height 15
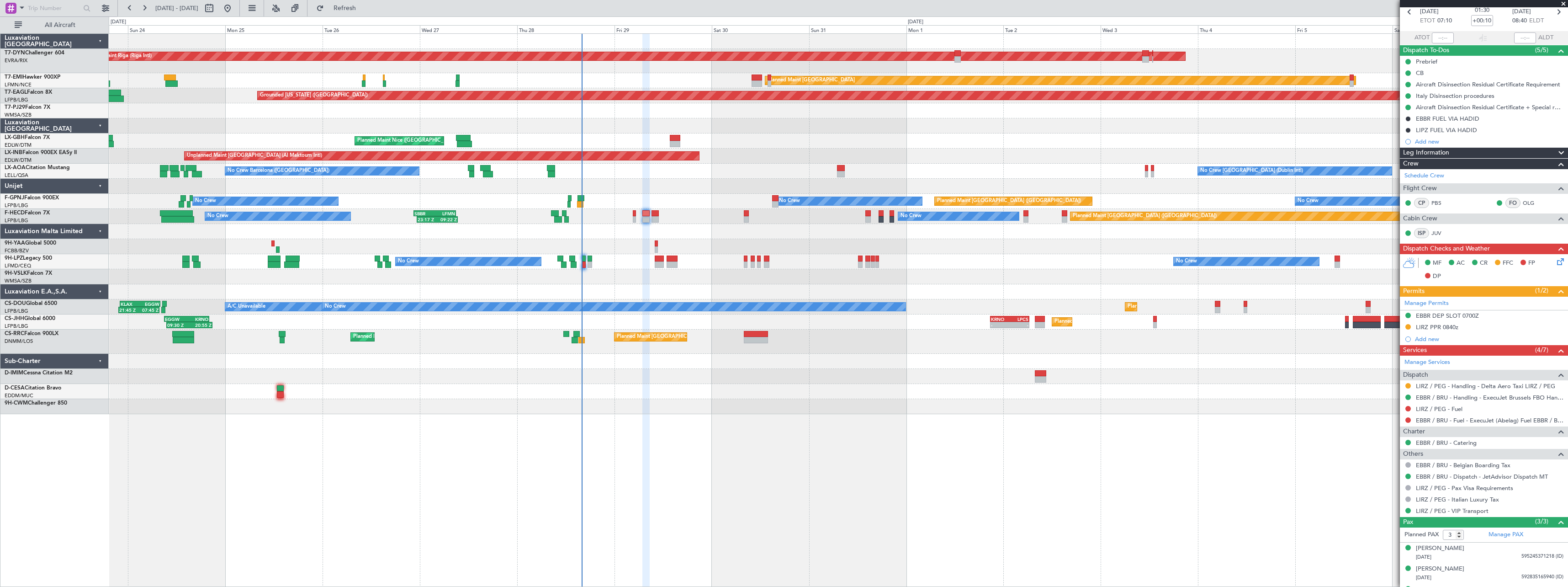
scroll to position [62, 0]
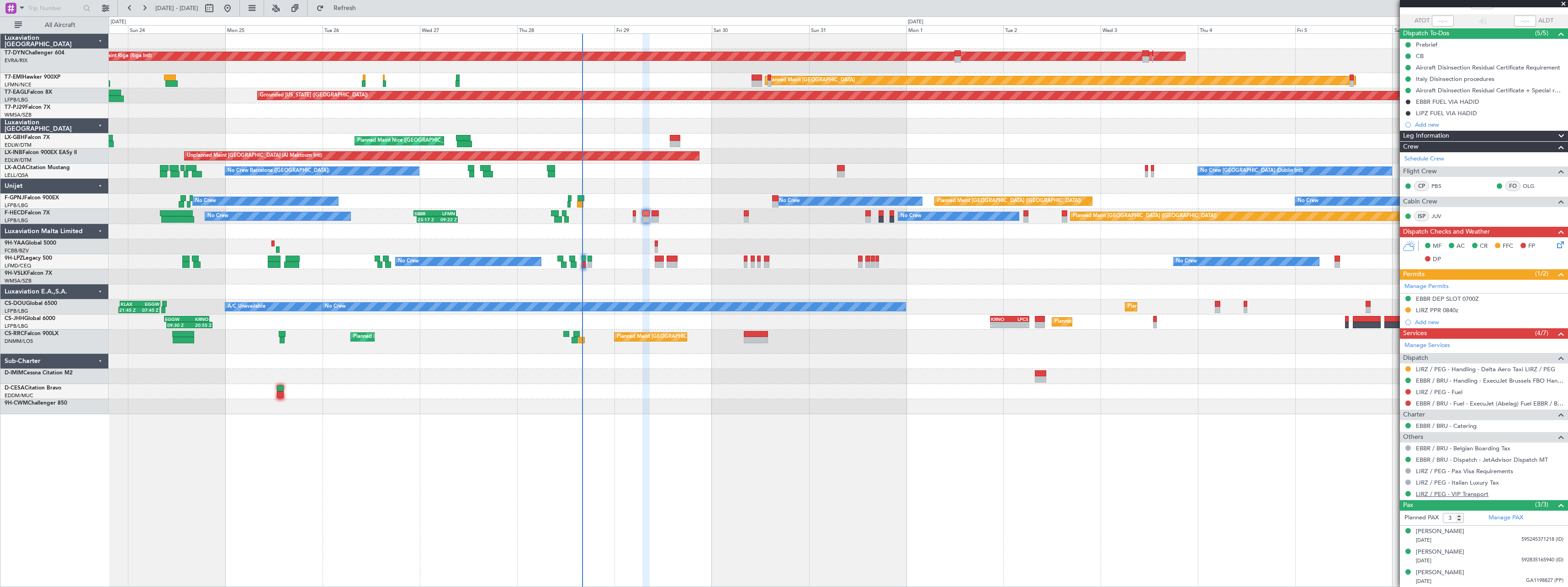
click at [1443, 496] on link "LIRZ / PEG - VIP Transport" at bounding box center [1452, 494] width 72 height 8
click at [787, 473] on div "AOG Maint Riga (Riga Intl) Planned Maint Basel-Mulhouse Planned Maint Zurich Pl…" at bounding box center [838, 310] width 1459 height 554
click at [1564, 4] on span at bounding box center [1563, 4] width 9 height 9
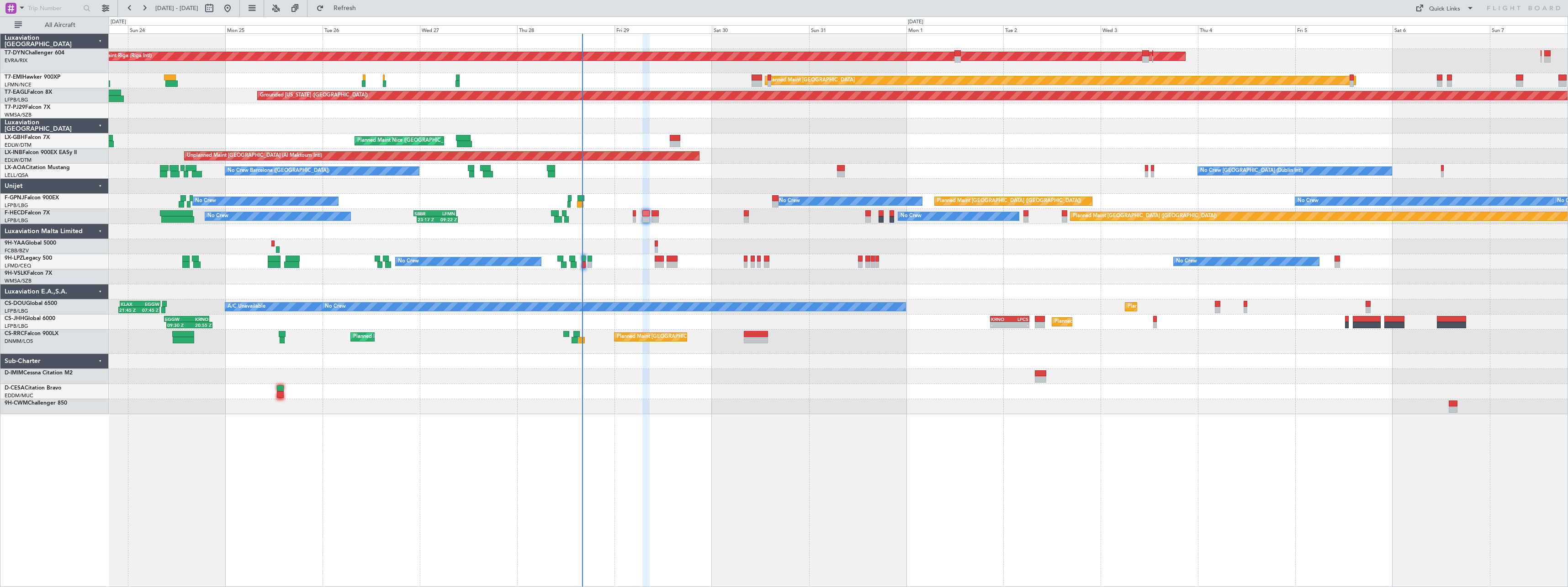
type input "0"
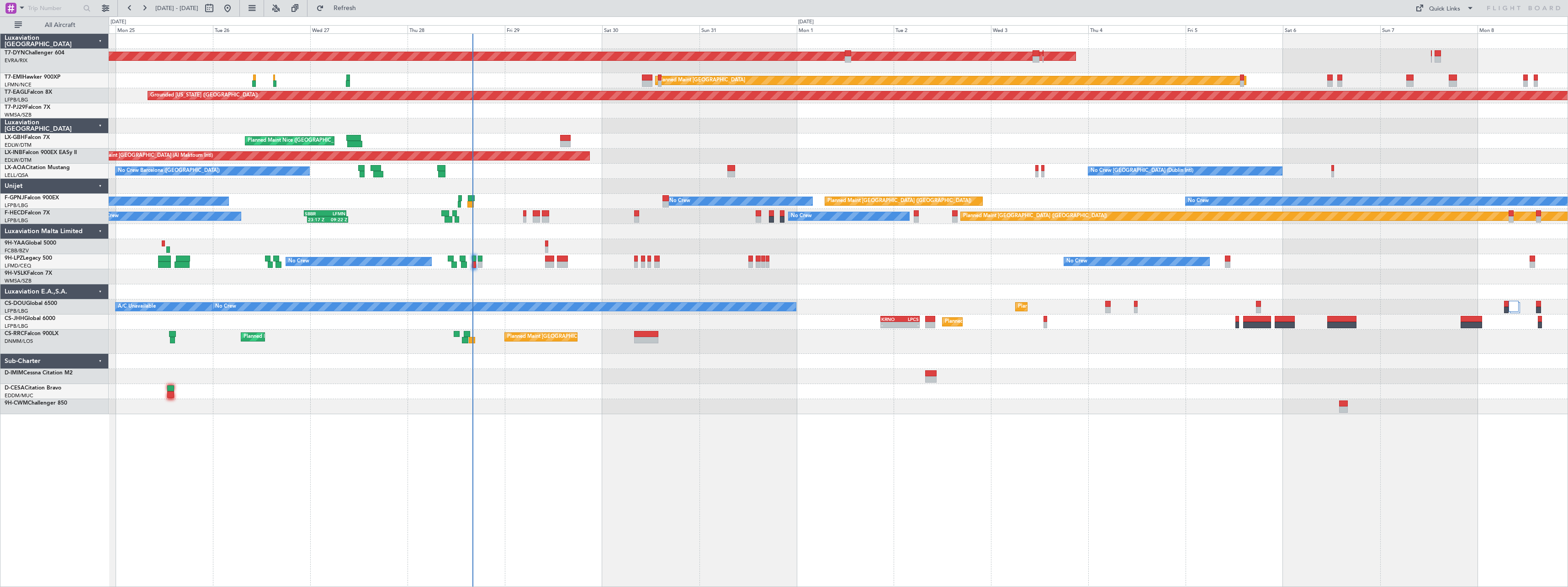
click at [844, 340] on div "Planned Maint [GEOGRAPHIC_DATA] ([GEOGRAPHIC_DATA]) Planned Maint [GEOGRAPHIC_D…" at bounding box center [838, 342] width 1459 height 24
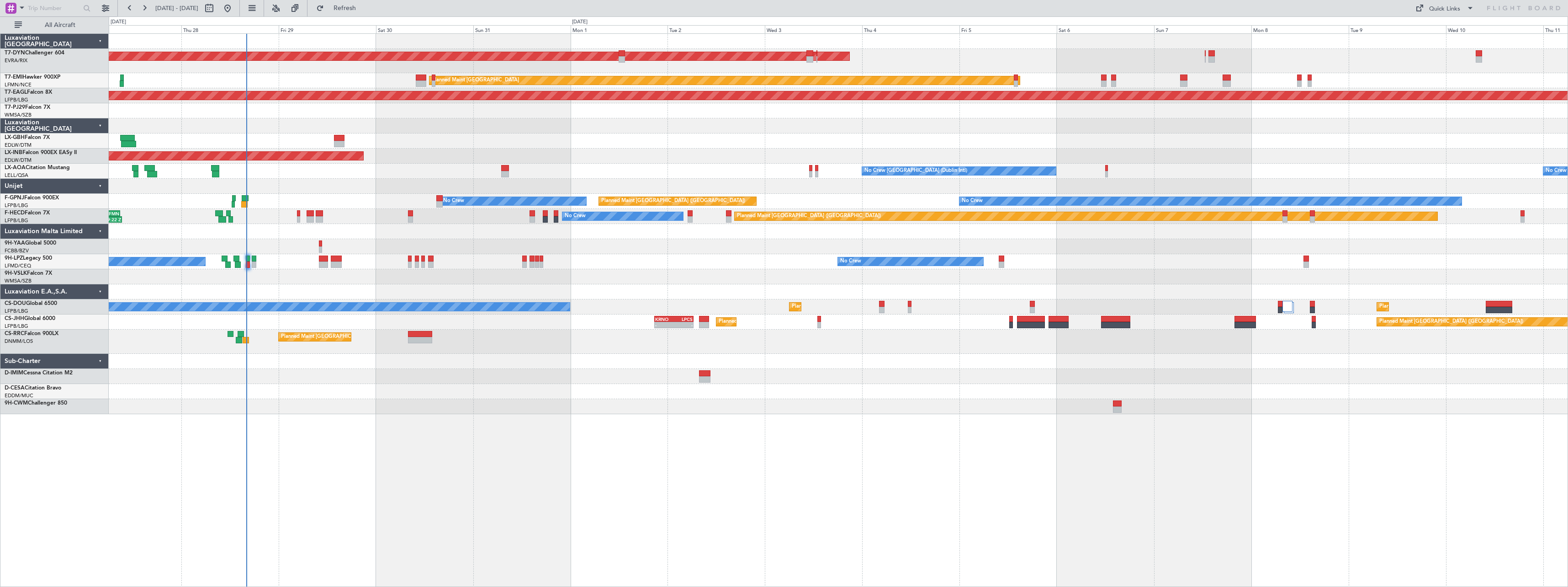
click at [693, 143] on div "AOG Maint Riga (Riga Intl) Planned Maint [GEOGRAPHIC_DATA] Grounded [US_STATE] …" at bounding box center [838, 224] width 1459 height 380
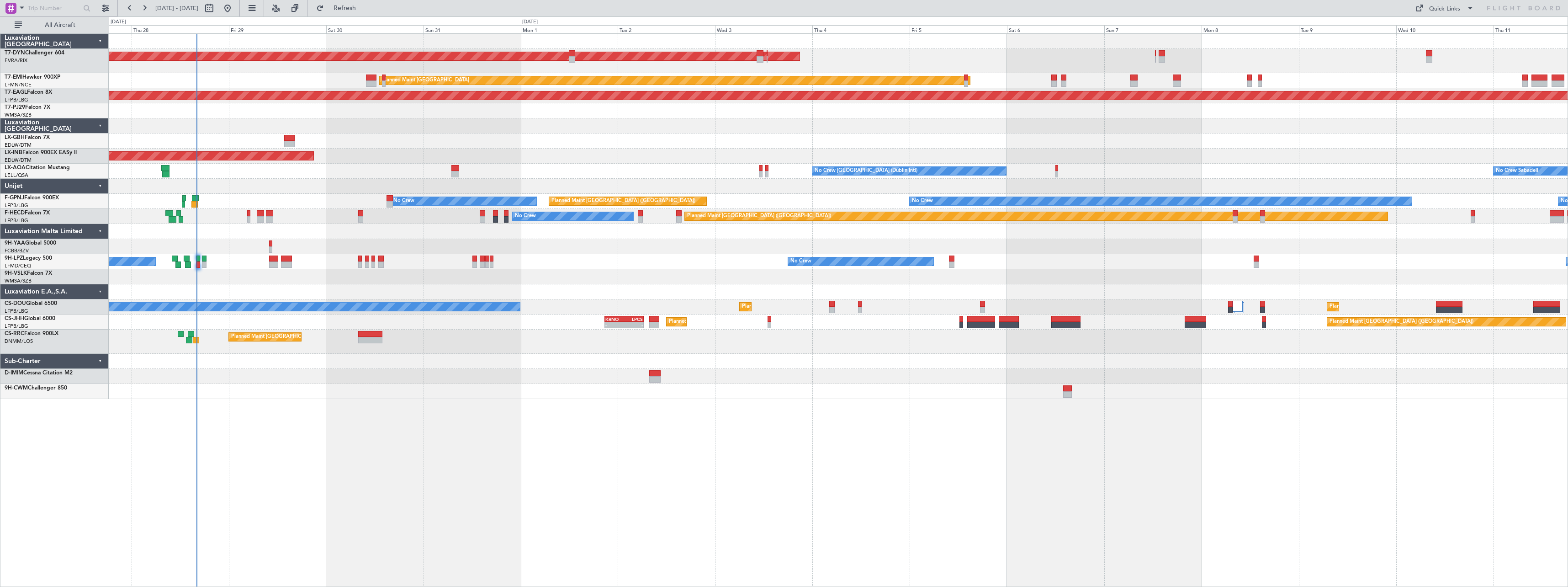
click at [579, 146] on div "Planned Maint Nice ([GEOGRAPHIC_DATA])" at bounding box center [838, 141] width 1459 height 15
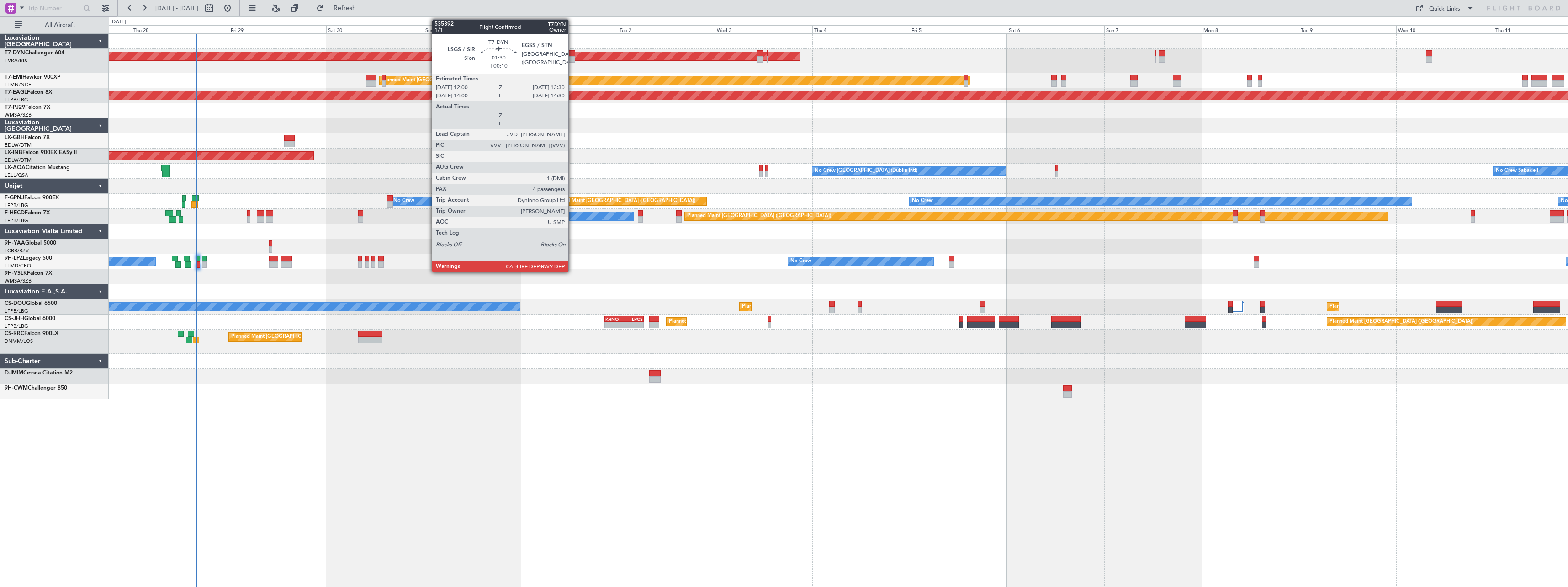
click at [572, 58] on div at bounding box center [572, 59] width 7 height 7
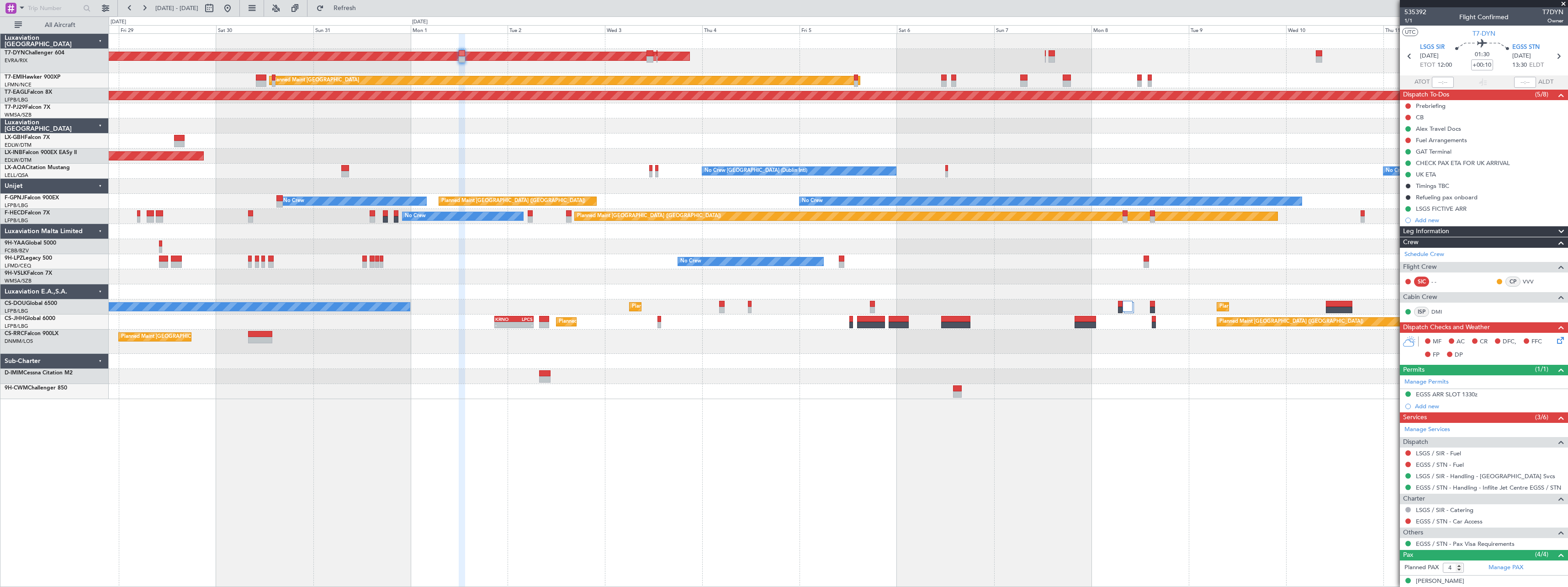
click at [631, 139] on div "Planned Maint Nice ([GEOGRAPHIC_DATA])" at bounding box center [838, 141] width 1459 height 15
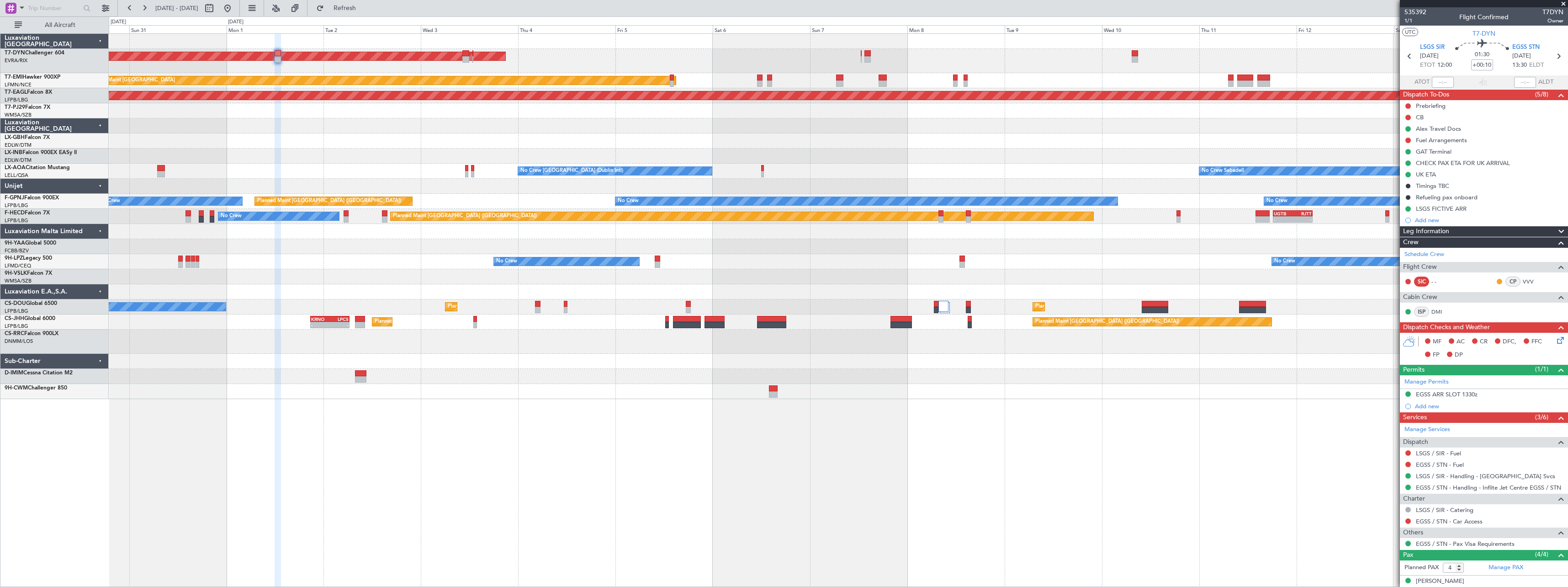
click at [492, 125] on div at bounding box center [838, 125] width 1459 height 15
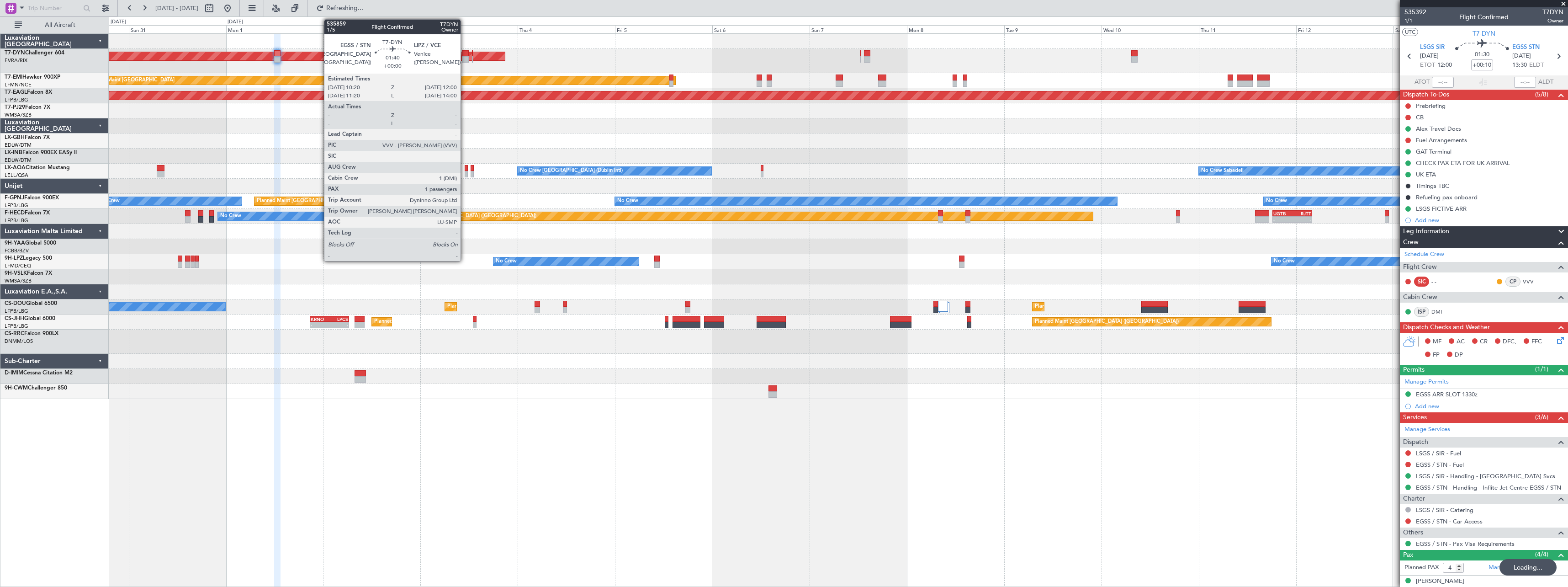
click at [464, 54] on div at bounding box center [465, 54] width 7 height 7
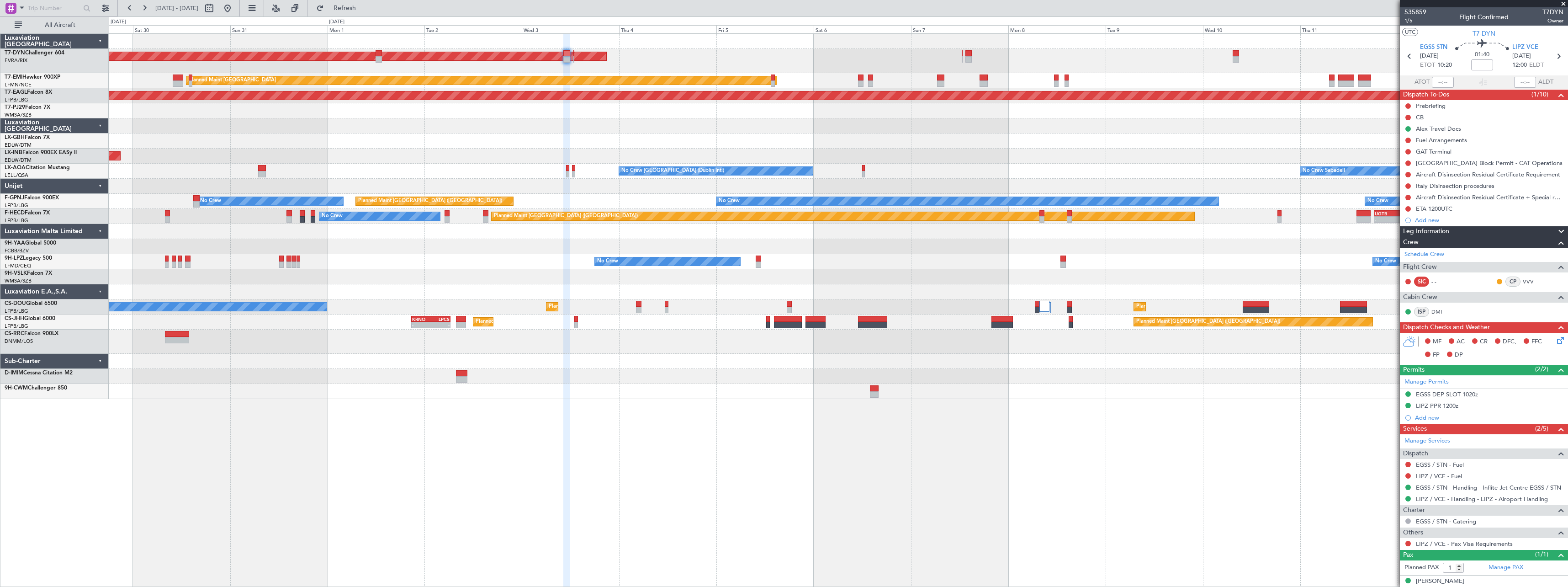
click at [605, 132] on div at bounding box center [838, 125] width 1459 height 15
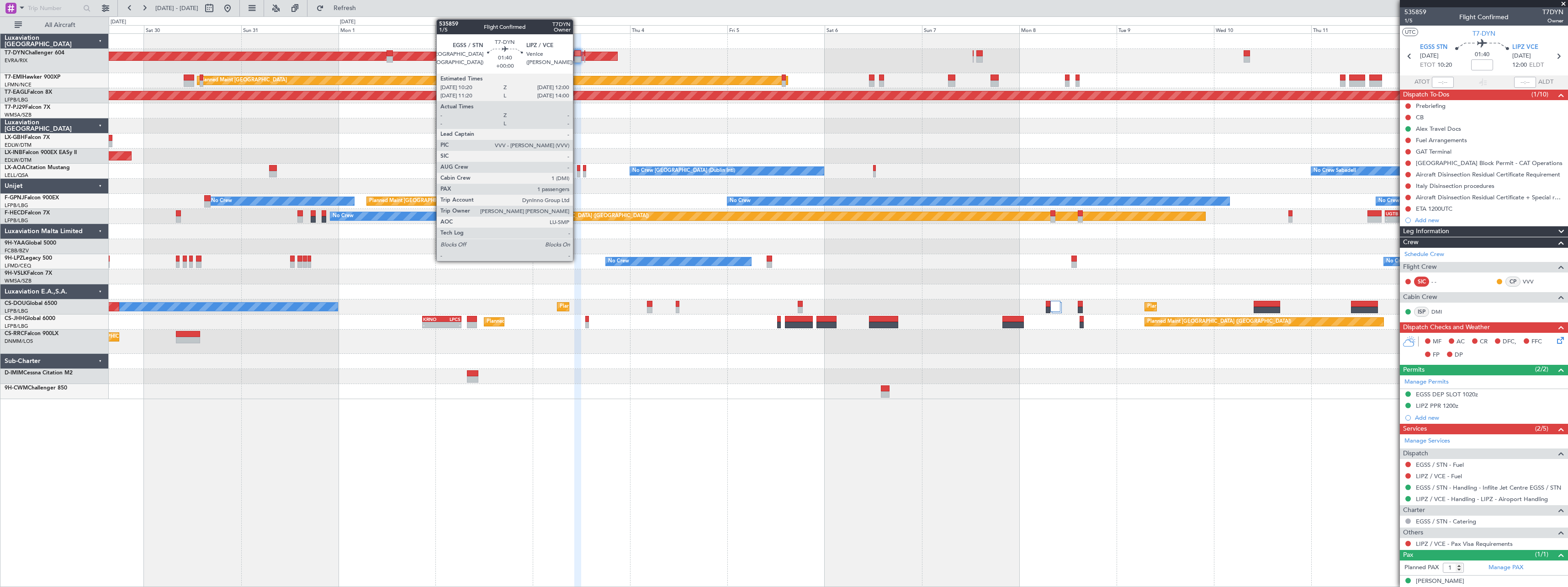
click at [577, 61] on div at bounding box center [577, 59] width 7 height 7
click at [585, 61] on div at bounding box center [585, 59] width 1 height 7
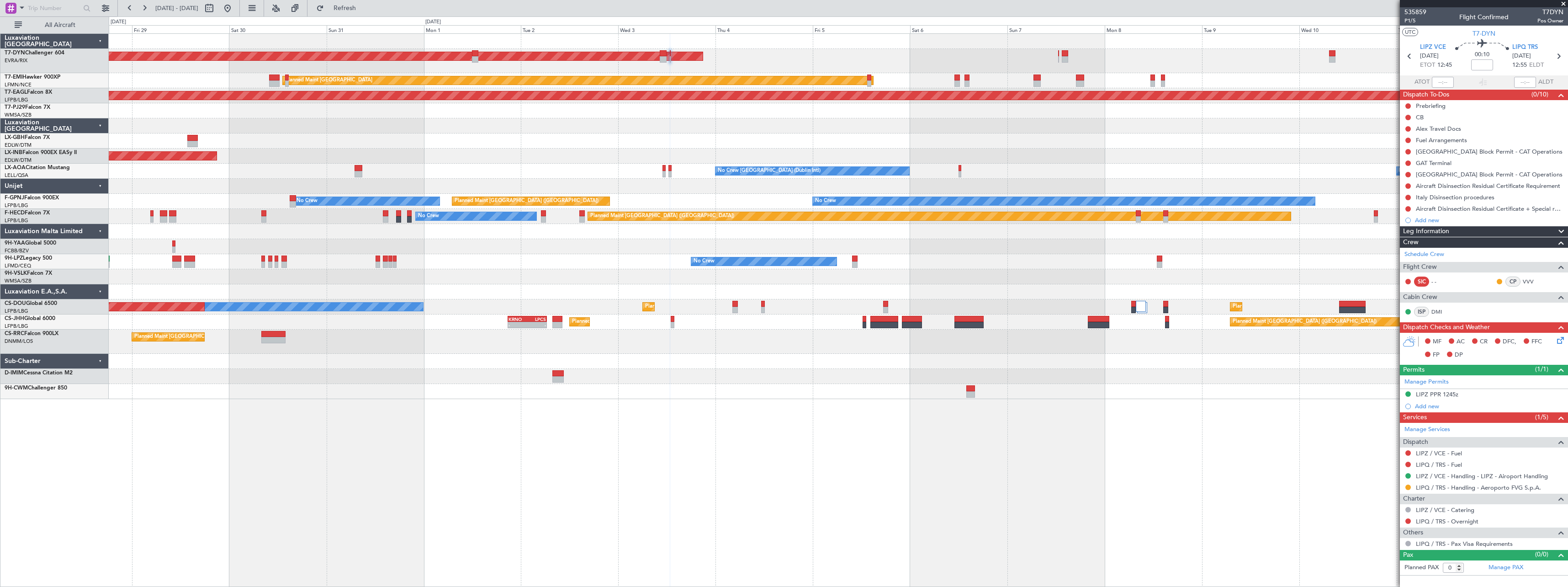
click at [719, 127] on div at bounding box center [838, 125] width 1459 height 15
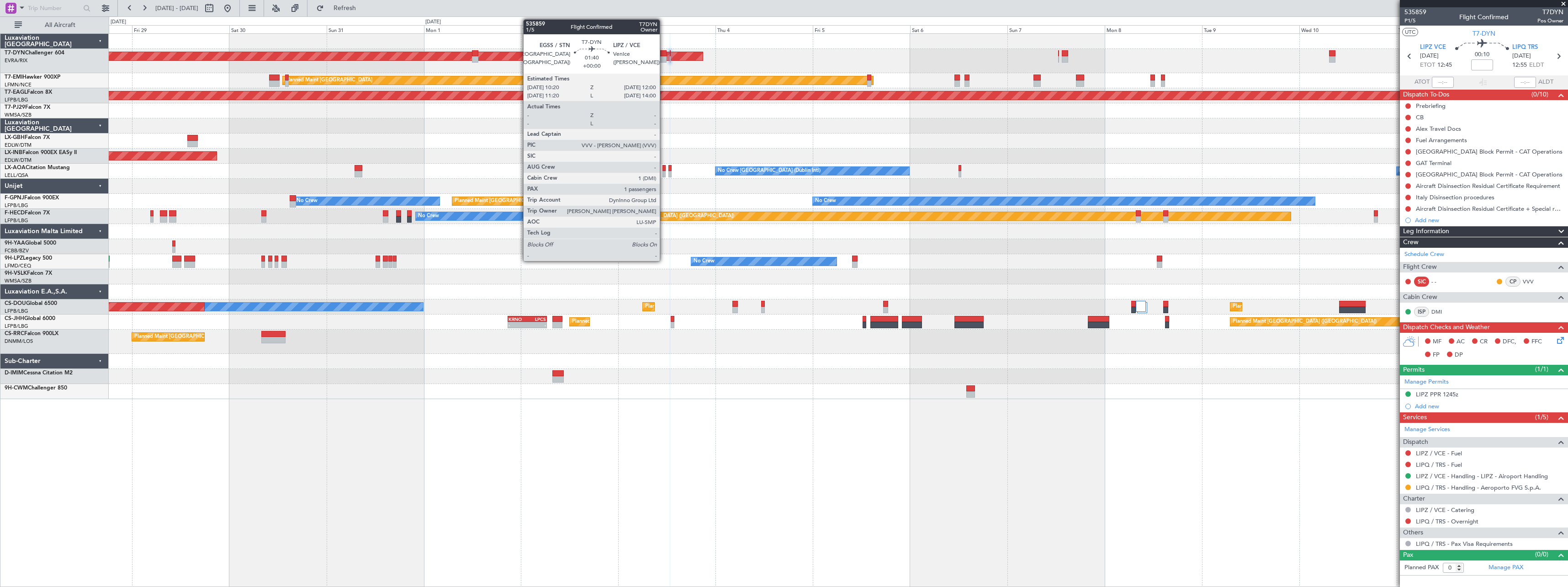
click at [664, 58] on div at bounding box center [663, 59] width 7 height 7
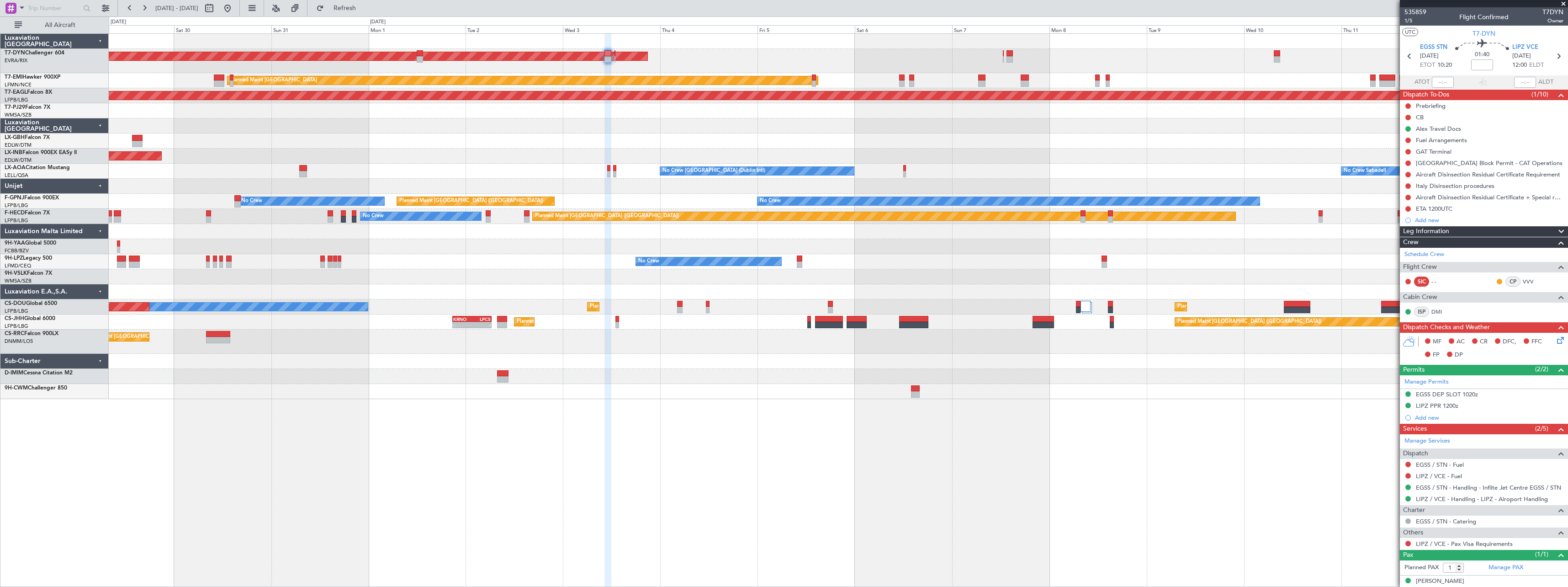
click at [687, 134] on div "AOG Maint Riga (Riga Intl) Planned Maint [GEOGRAPHIC_DATA] Grounded [US_STATE] …" at bounding box center [838, 217] width 1459 height 365
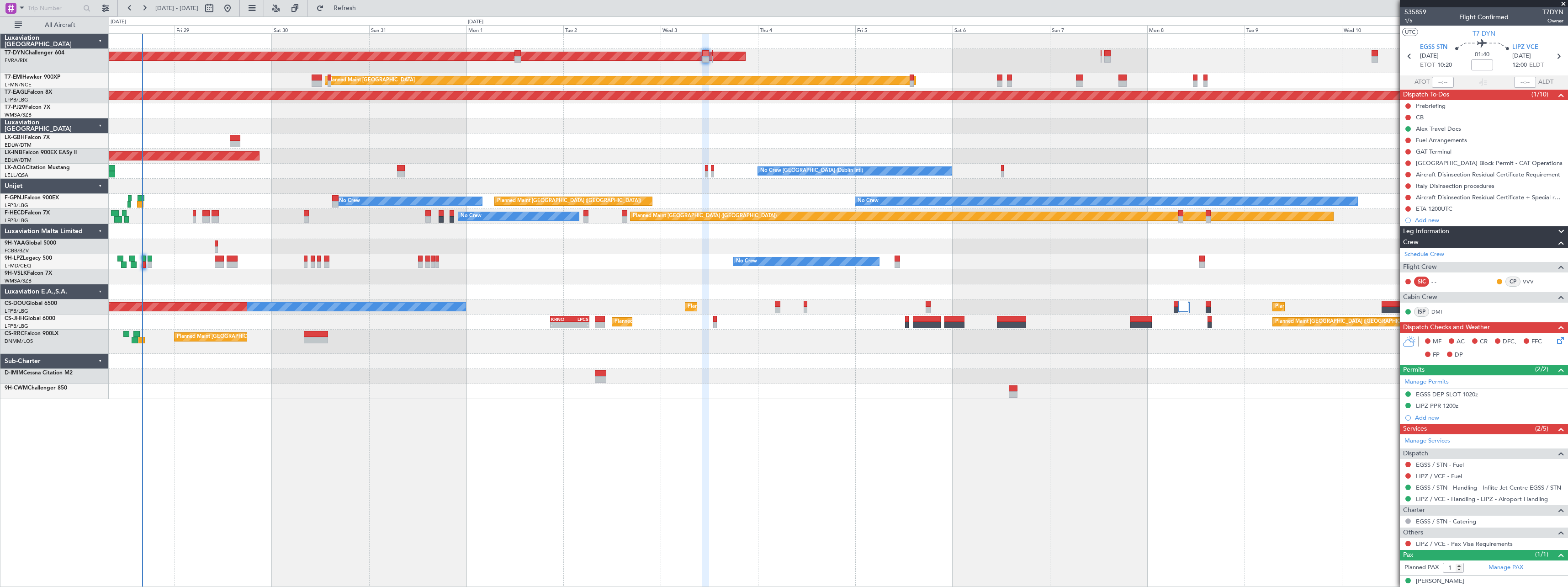
click at [539, 132] on div at bounding box center [838, 125] width 1459 height 15
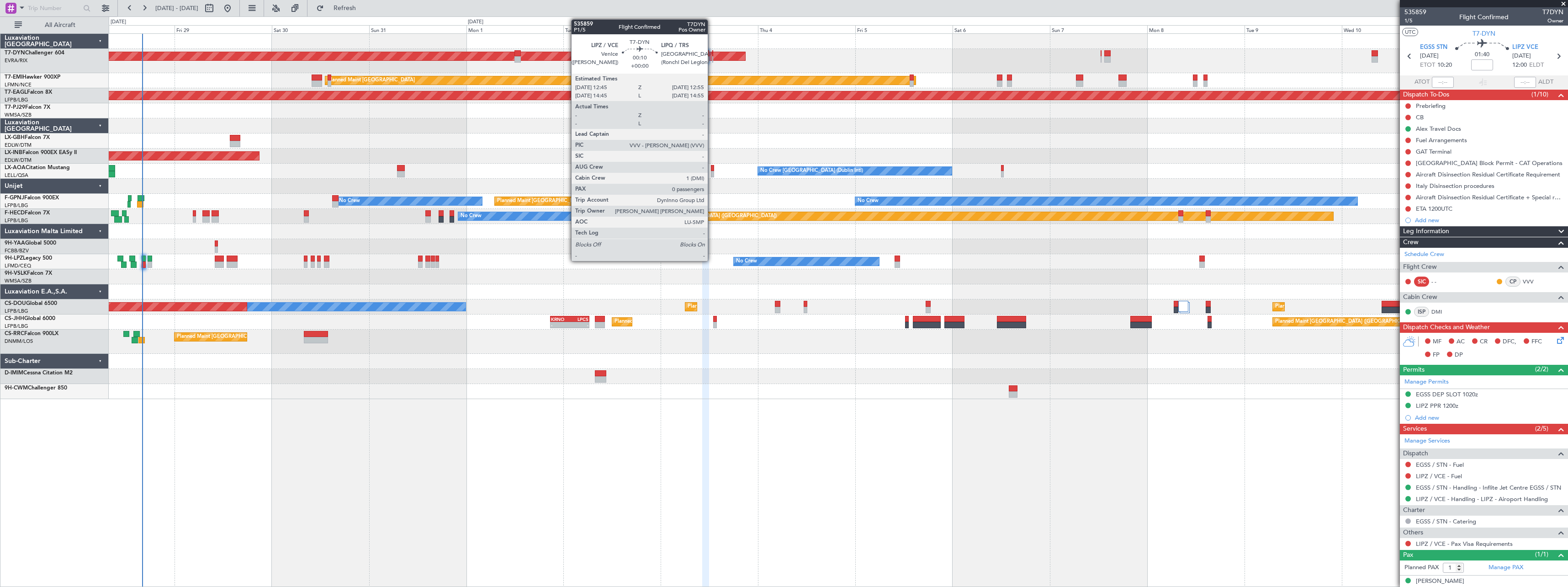
click at [712, 61] on div at bounding box center [713, 59] width 1 height 7
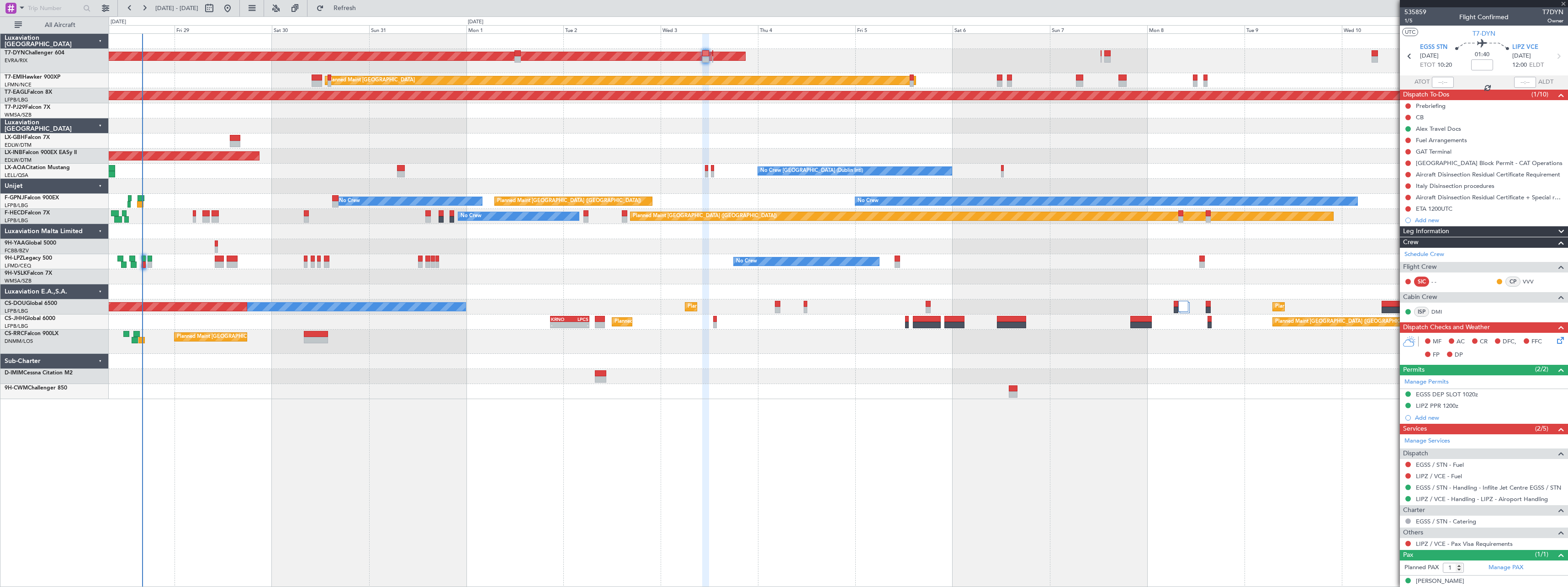
type input "0"
click at [713, 143] on div "Planned Maint Nice ([GEOGRAPHIC_DATA])" at bounding box center [838, 141] width 1459 height 15
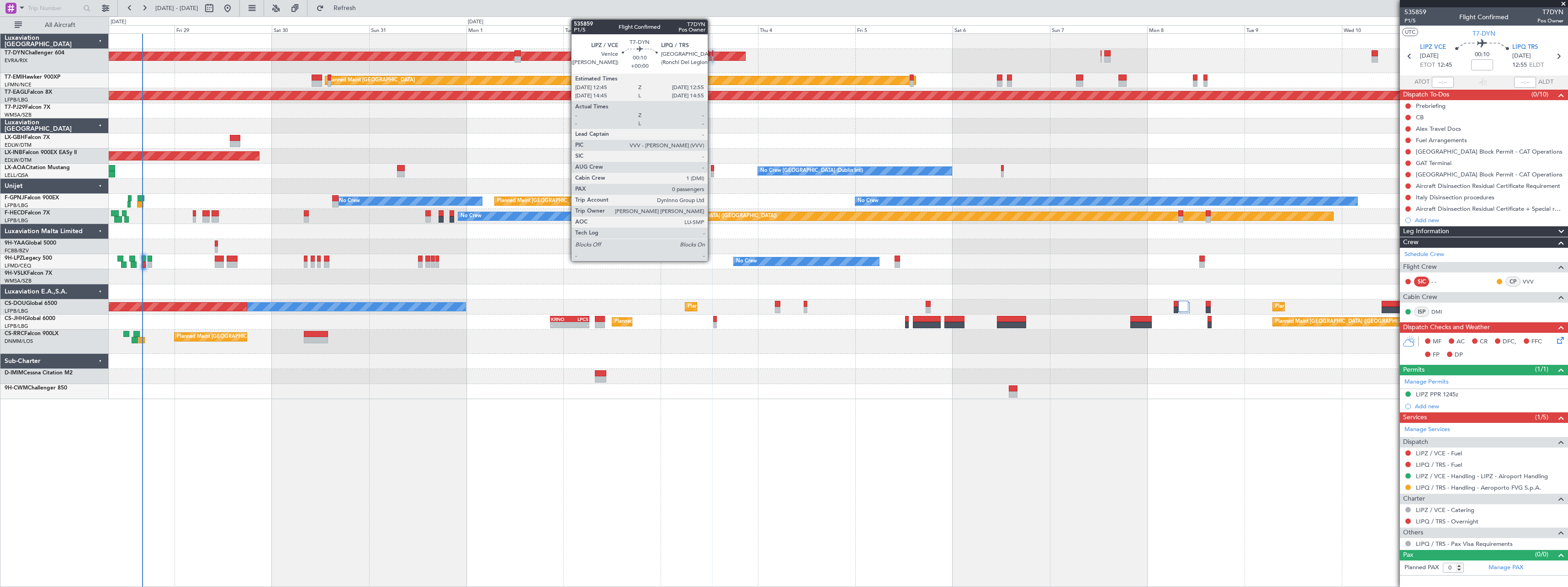
click at [712, 60] on div at bounding box center [713, 59] width 1 height 7
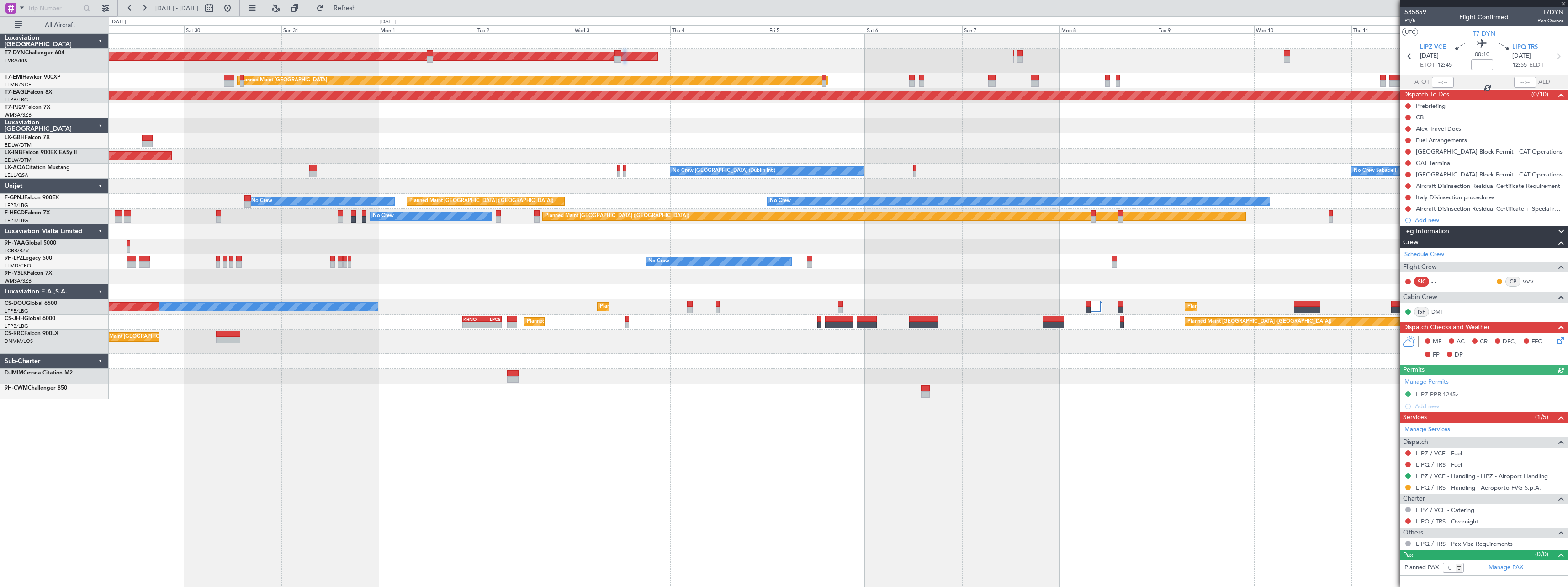
click at [751, 129] on div at bounding box center [838, 125] width 1459 height 15
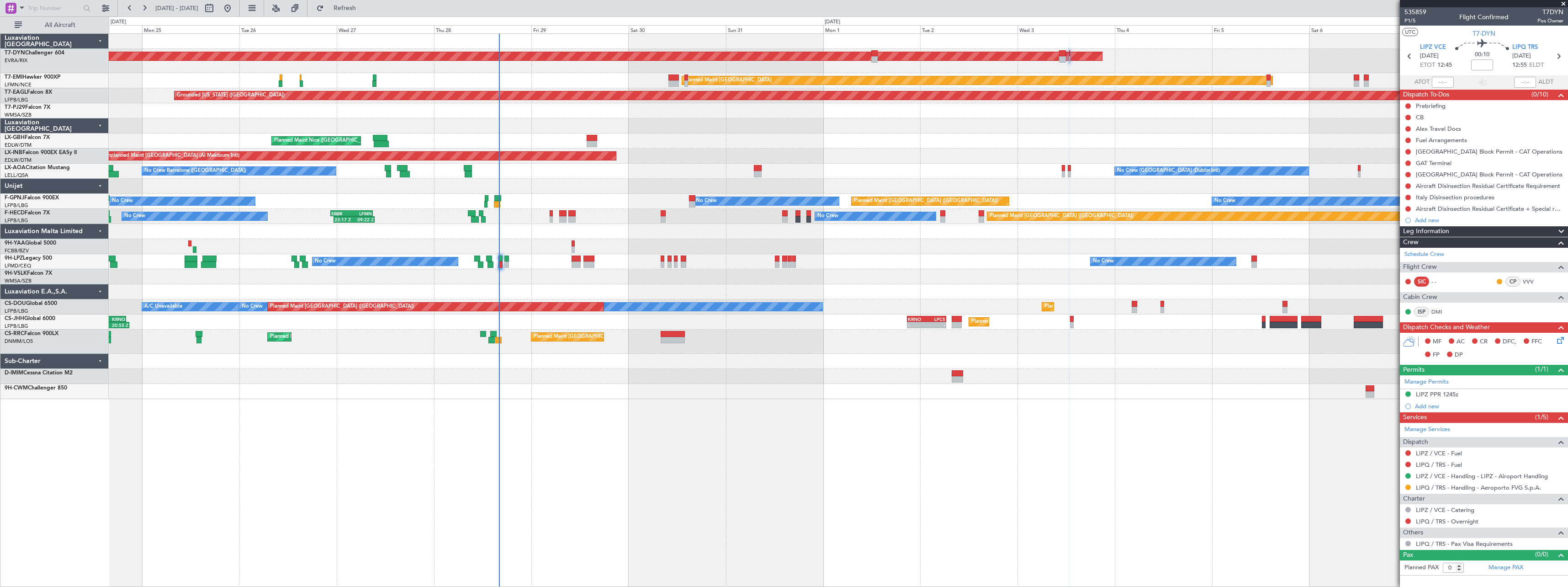
click at [962, 338] on div "AOG Maint Riga (Riga Intl) Planned Maint [GEOGRAPHIC_DATA]-[GEOGRAPHIC_DATA] Pl…" at bounding box center [838, 217] width 1459 height 365
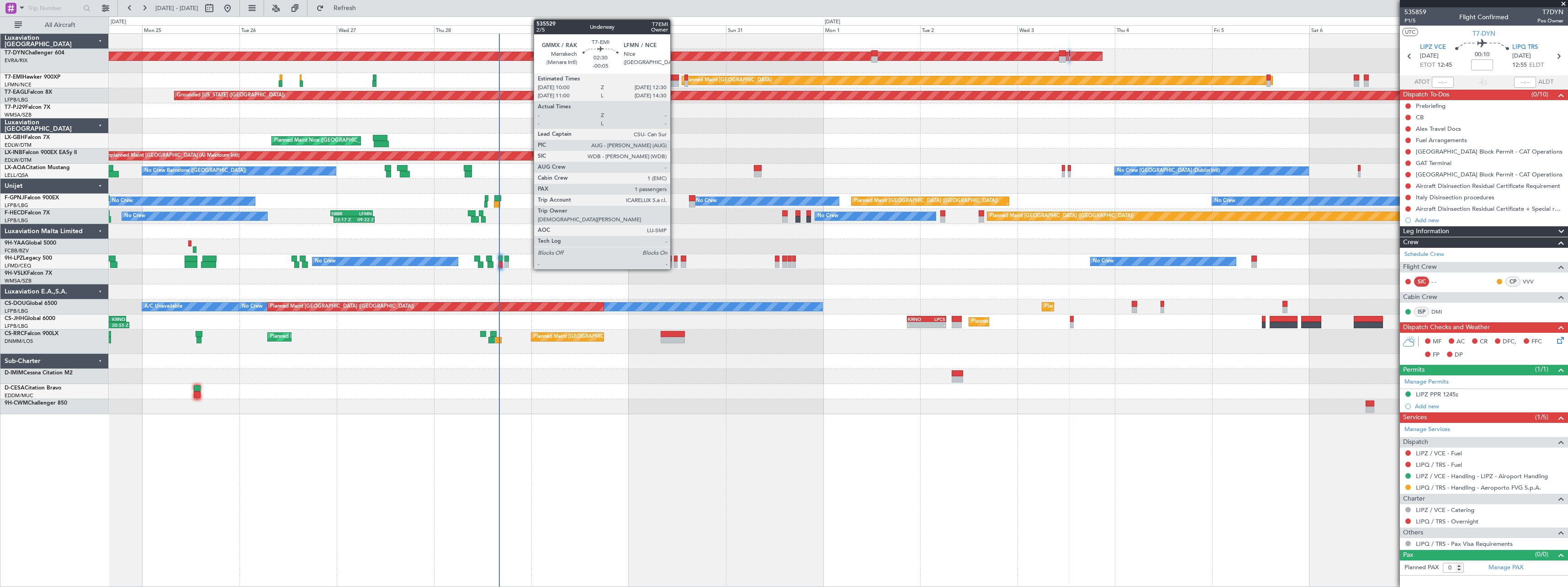
click at [674, 75] on div at bounding box center [673, 77] width 10 height 7
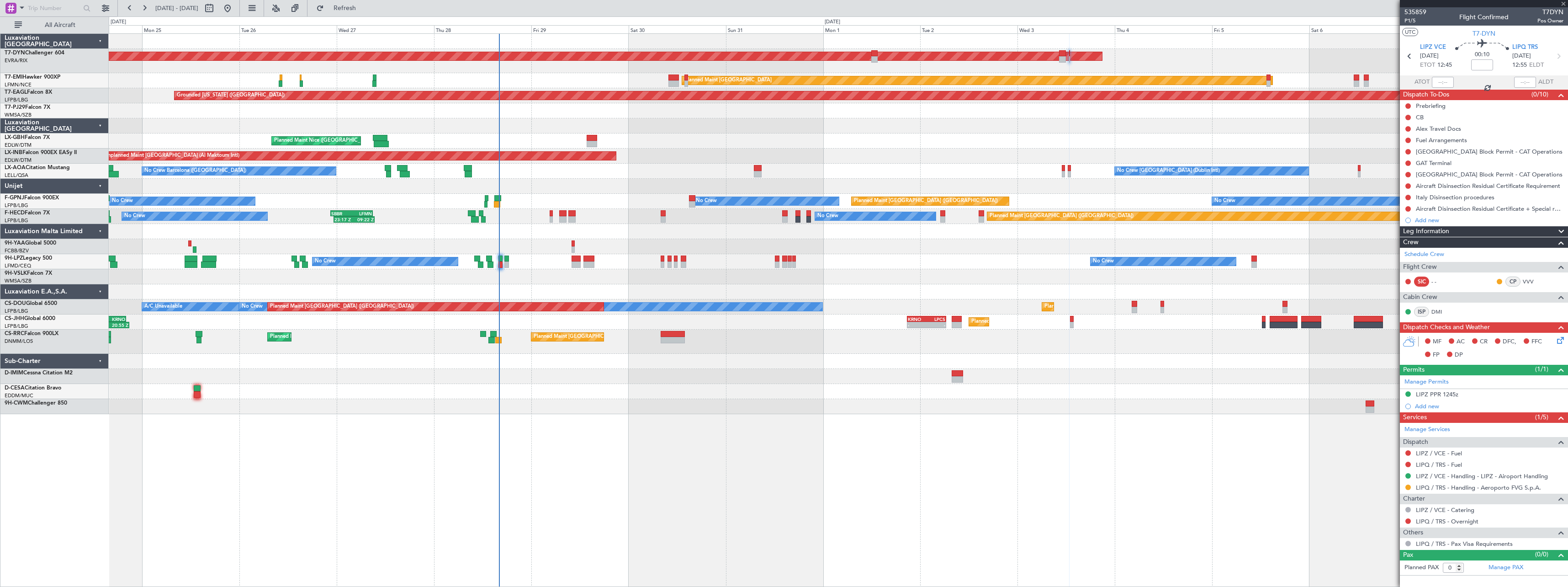
type input "-00:05"
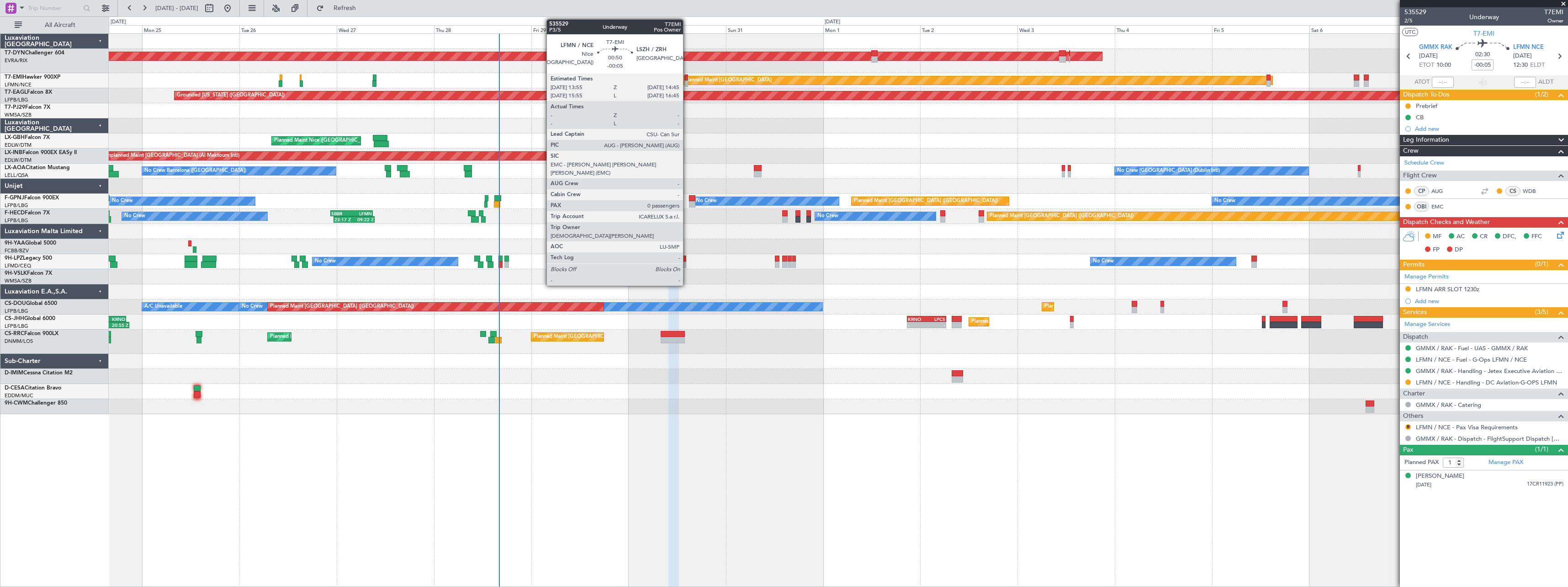
click at [687, 82] on div at bounding box center [686, 83] width 4 height 7
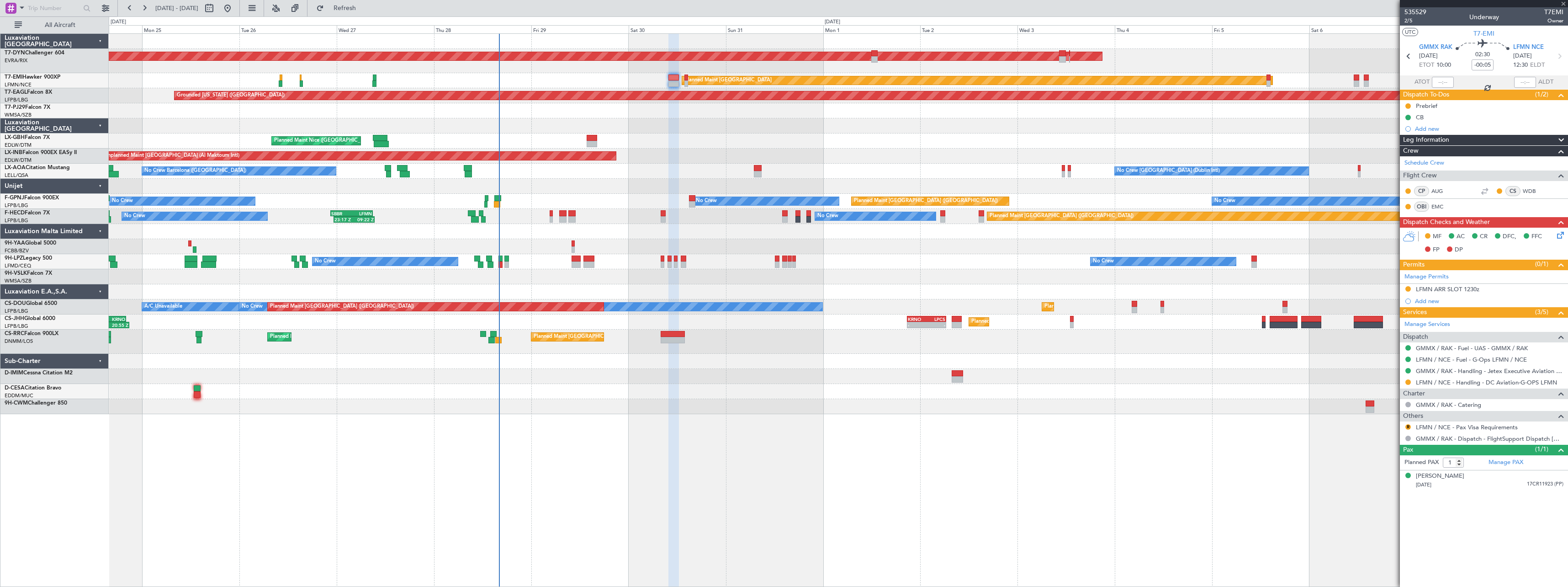
type input "0"
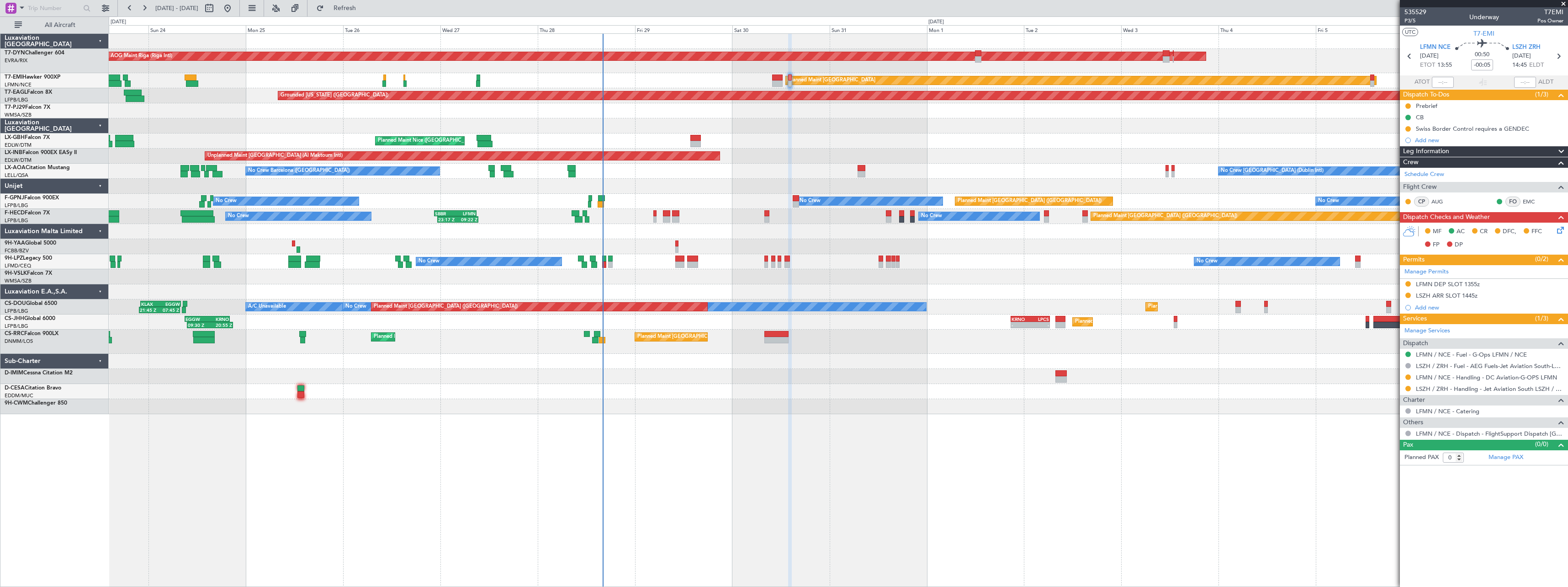
click at [755, 113] on div at bounding box center [838, 111] width 1459 height 15
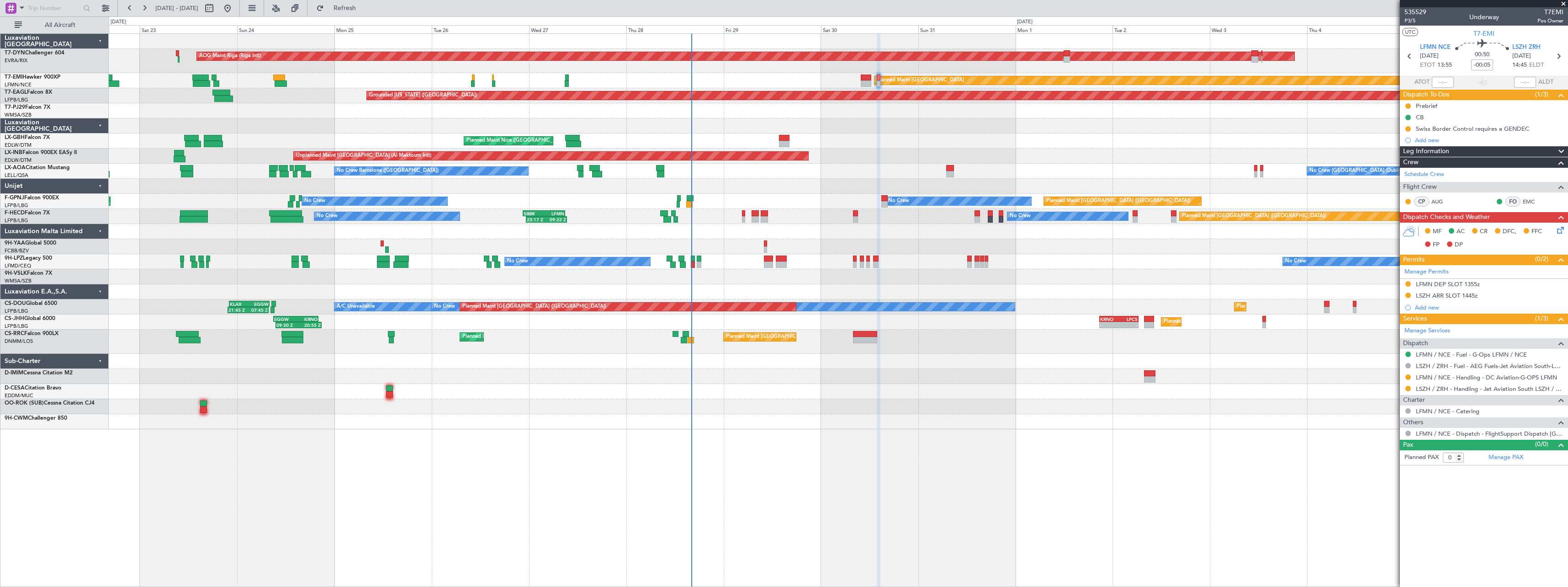
click at [832, 115] on div at bounding box center [838, 111] width 1459 height 15
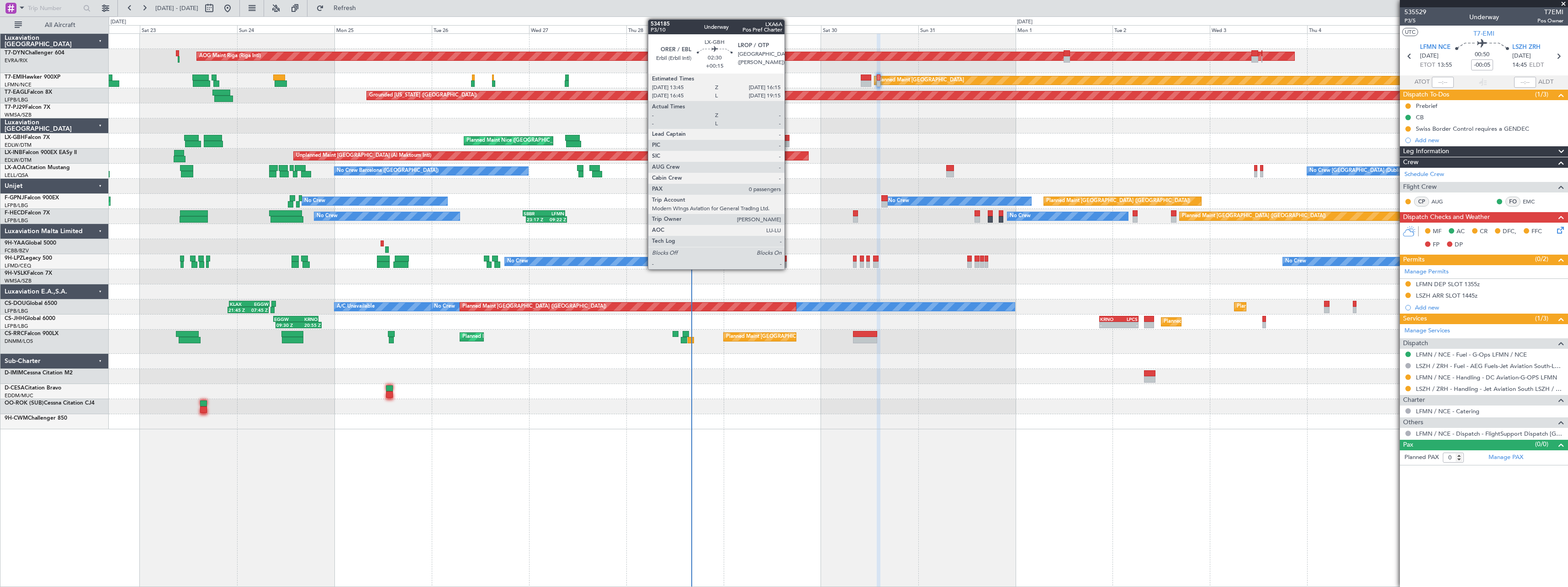
click at [789, 144] on div at bounding box center [784, 144] width 10 height 7
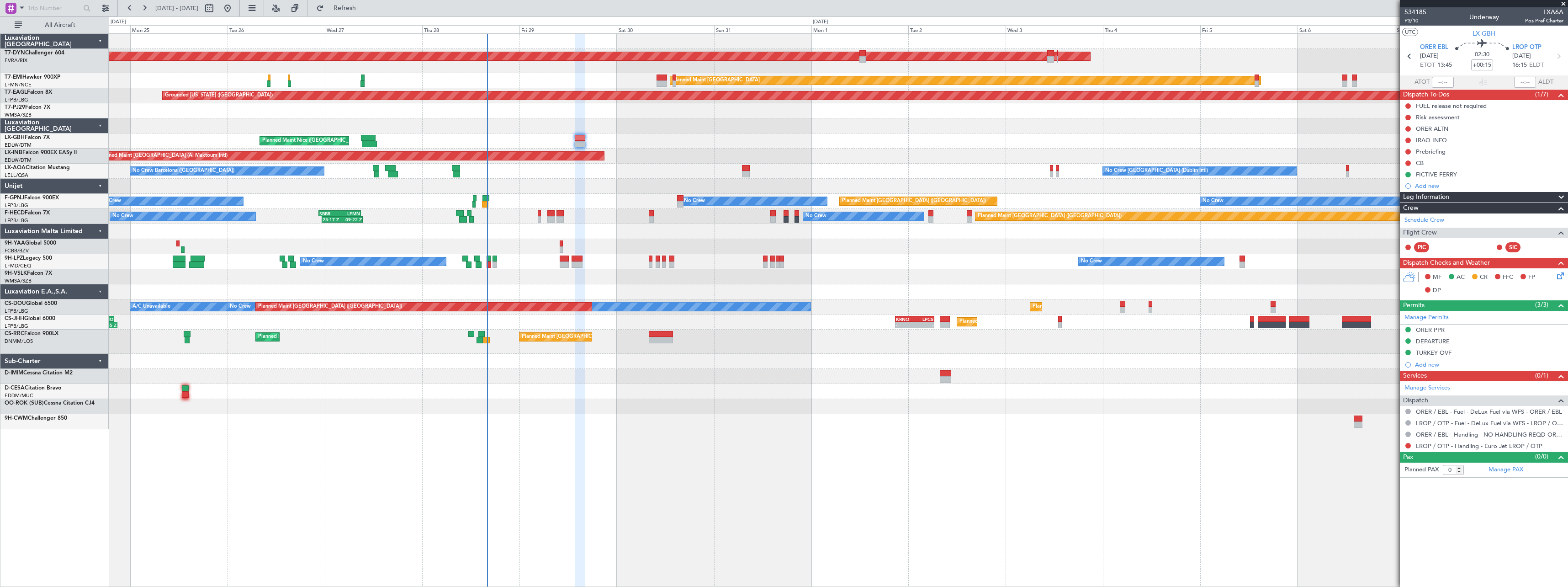
click at [682, 180] on div at bounding box center [838, 186] width 1459 height 15
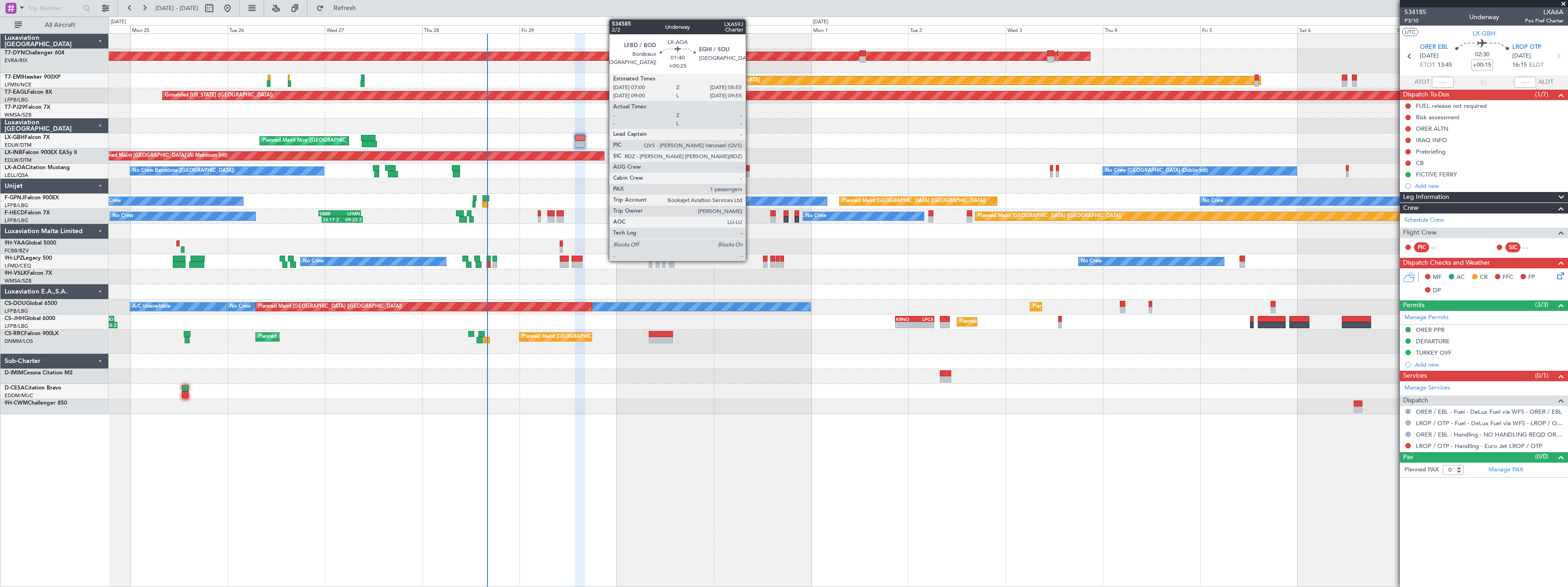
click at [750, 167] on div at bounding box center [746, 168] width 9 height 7
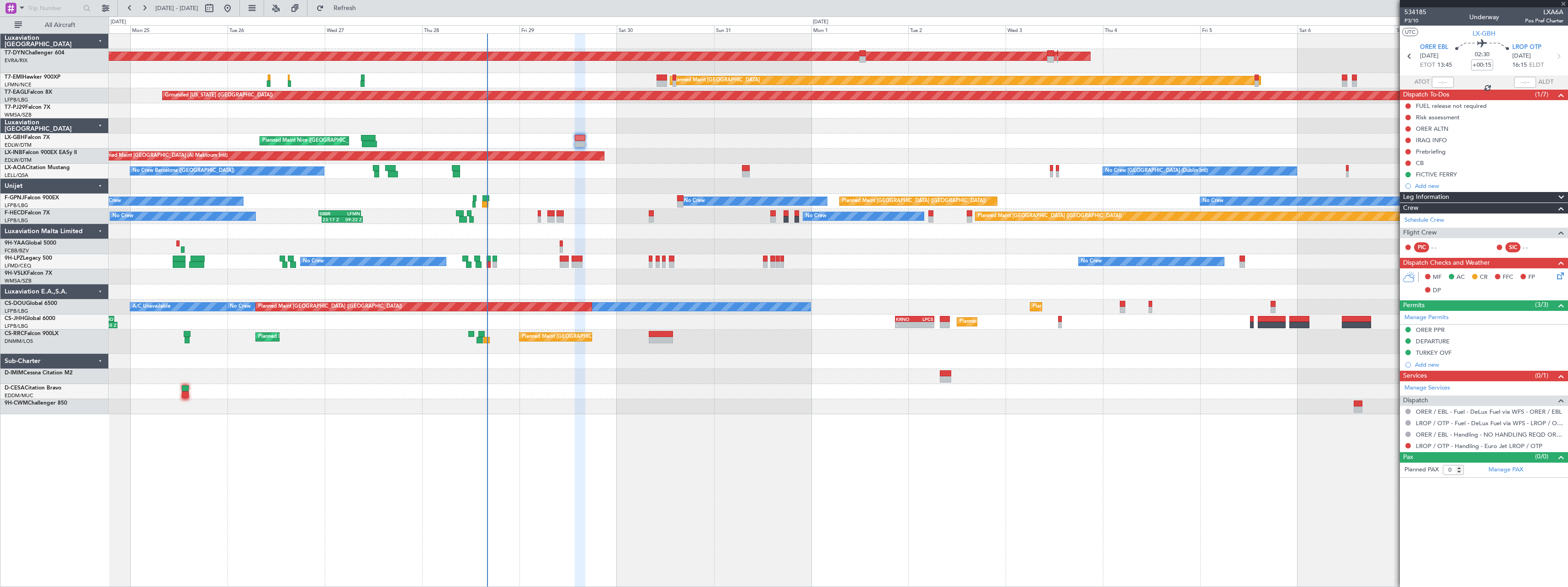
type input "+00:25"
type input "1"
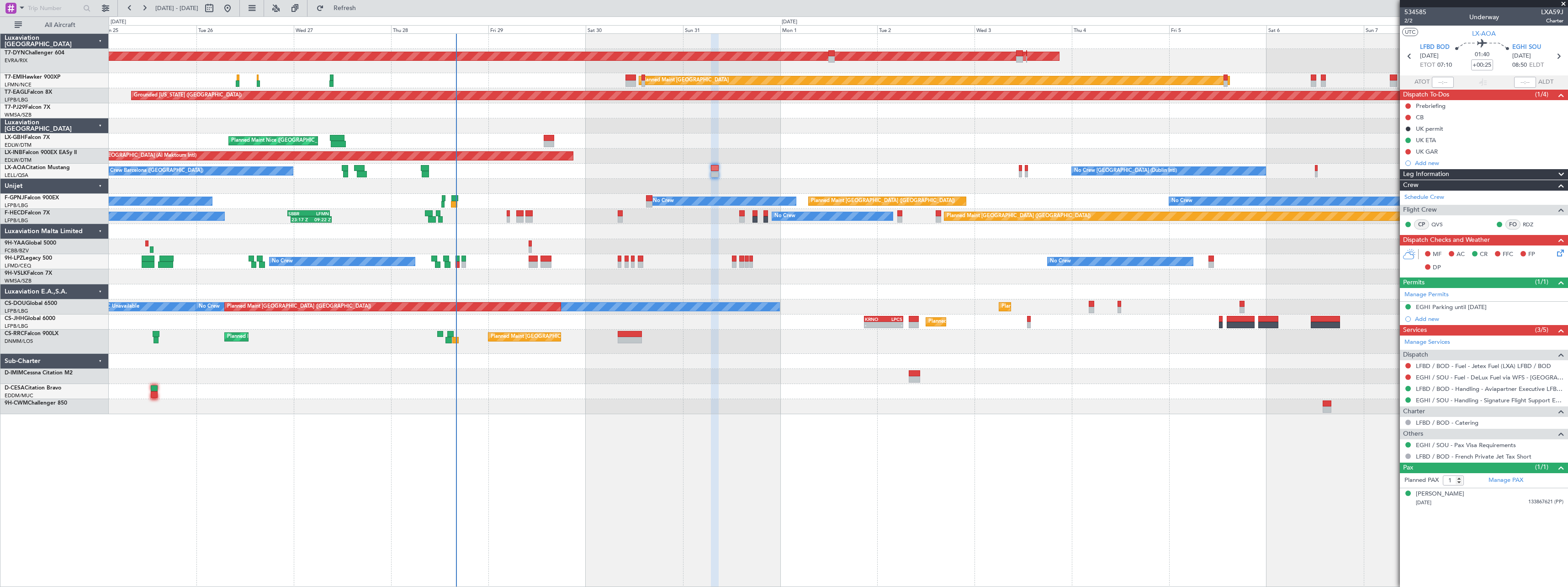
click at [681, 175] on div "No Crew Barcelona (El Prat) No Crew Dublin (Dublin Intl) No Crew Sabadell No Cr…" at bounding box center [838, 171] width 1459 height 15
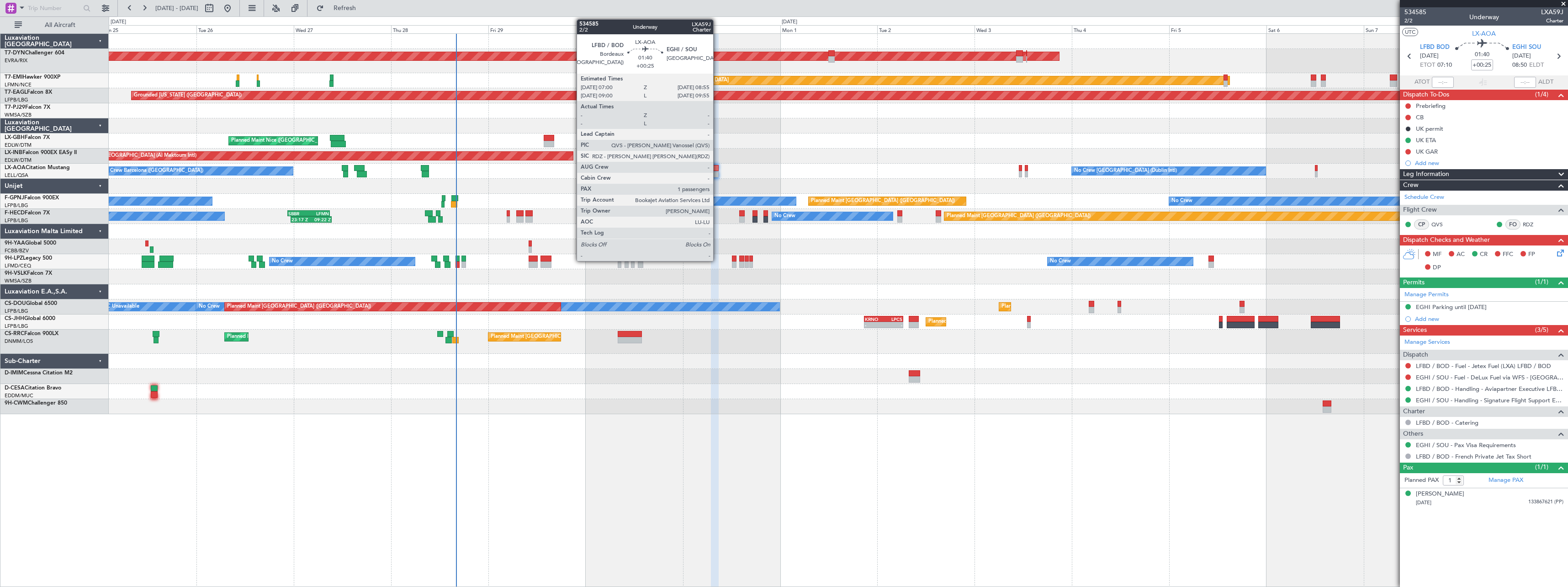
click at [717, 173] on div at bounding box center [715, 174] width 9 height 7
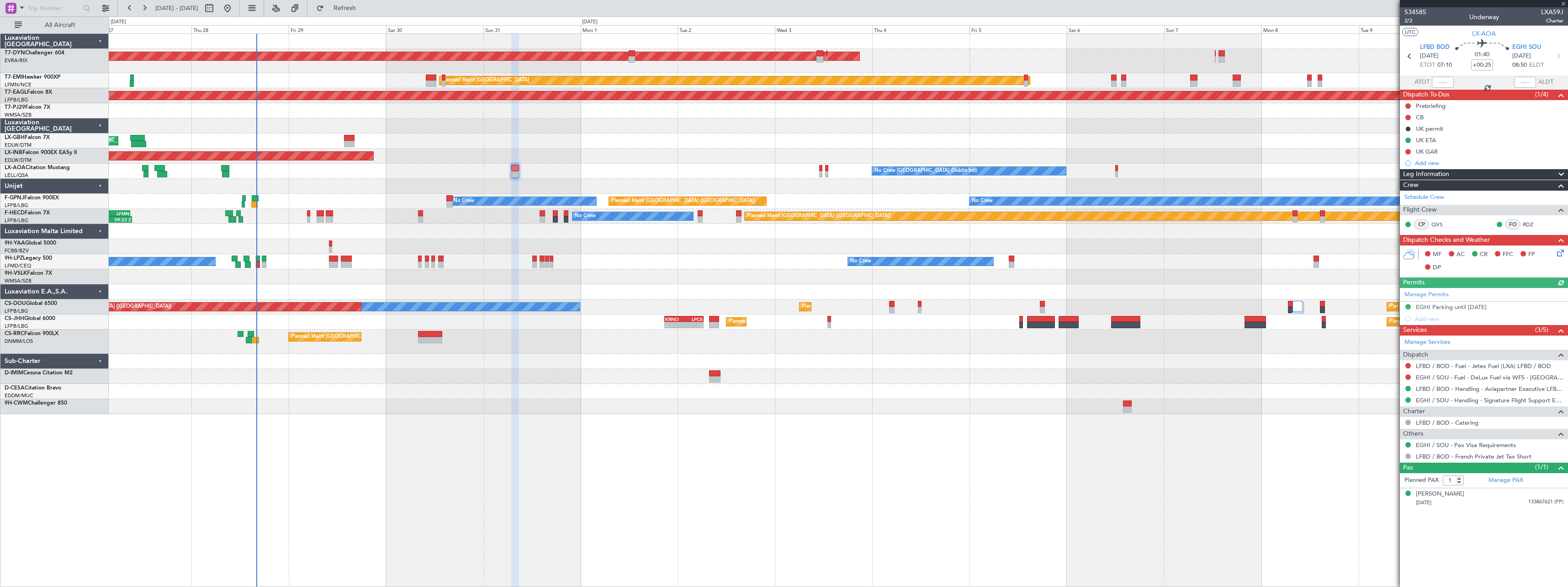
click at [788, 178] on div at bounding box center [838, 186] width 1459 height 15
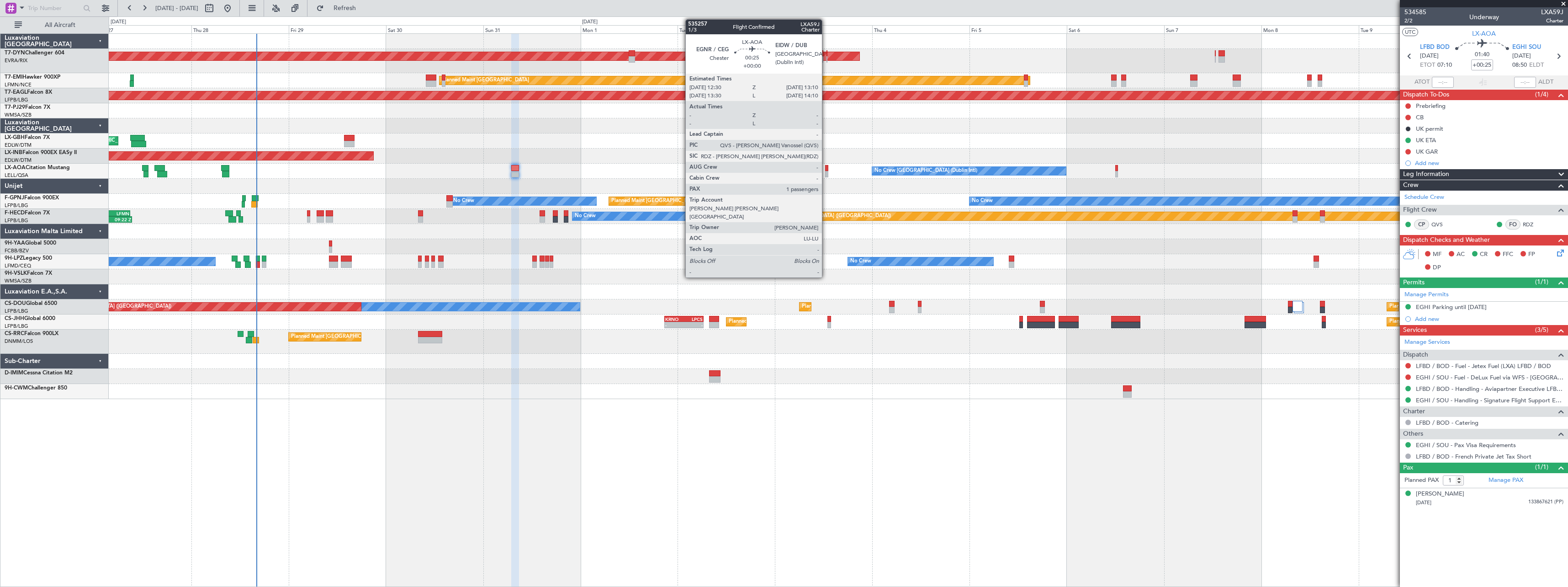
click at [826, 172] on div at bounding box center [827, 174] width 3 height 7
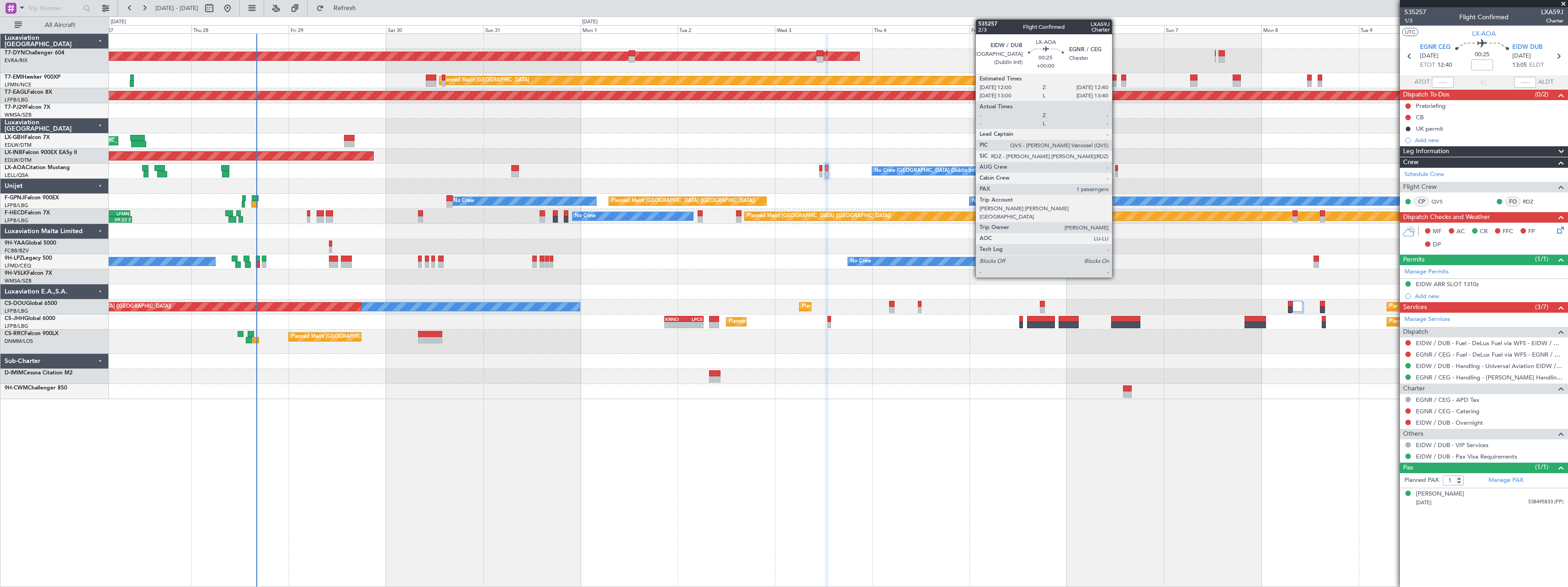
click at [1116, 170] on div at bounding box center [1116, 168] width 3 height 7
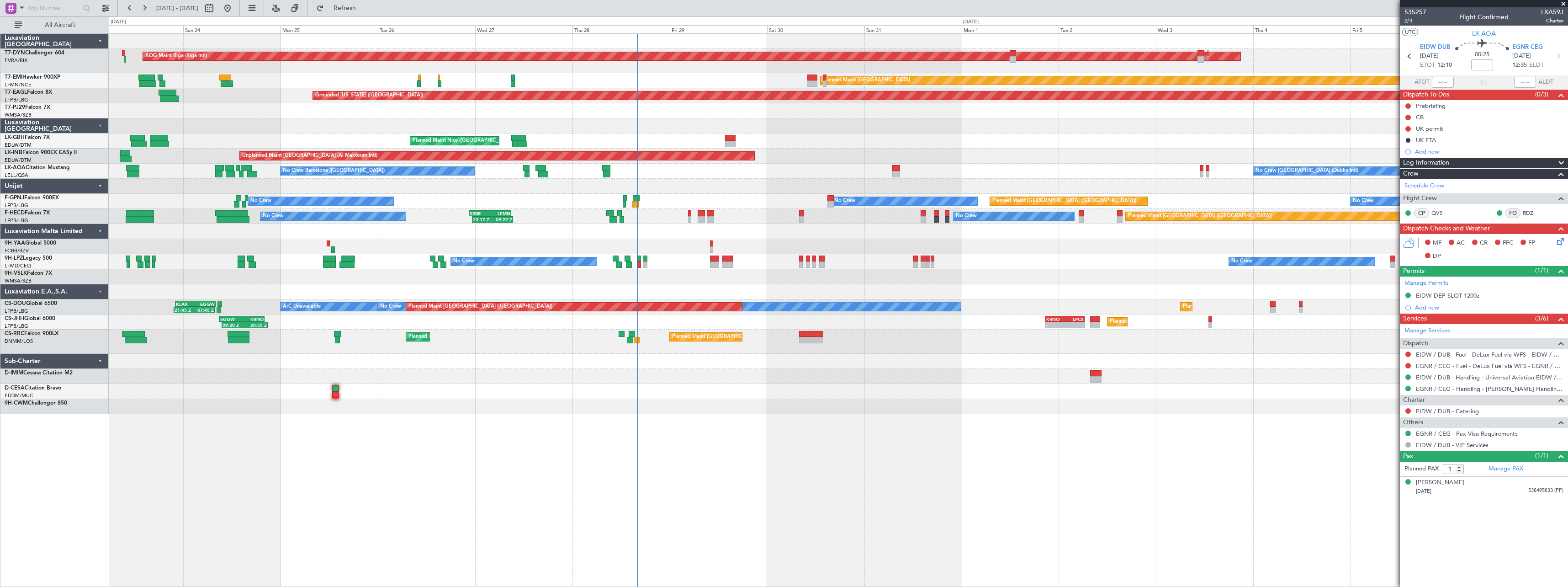
click at [1043, 180] on div at bounding box center [838, 186] width 1459 height 15
click at [718, 183] on div at bounding box center [838, 186] width 1459 height 15
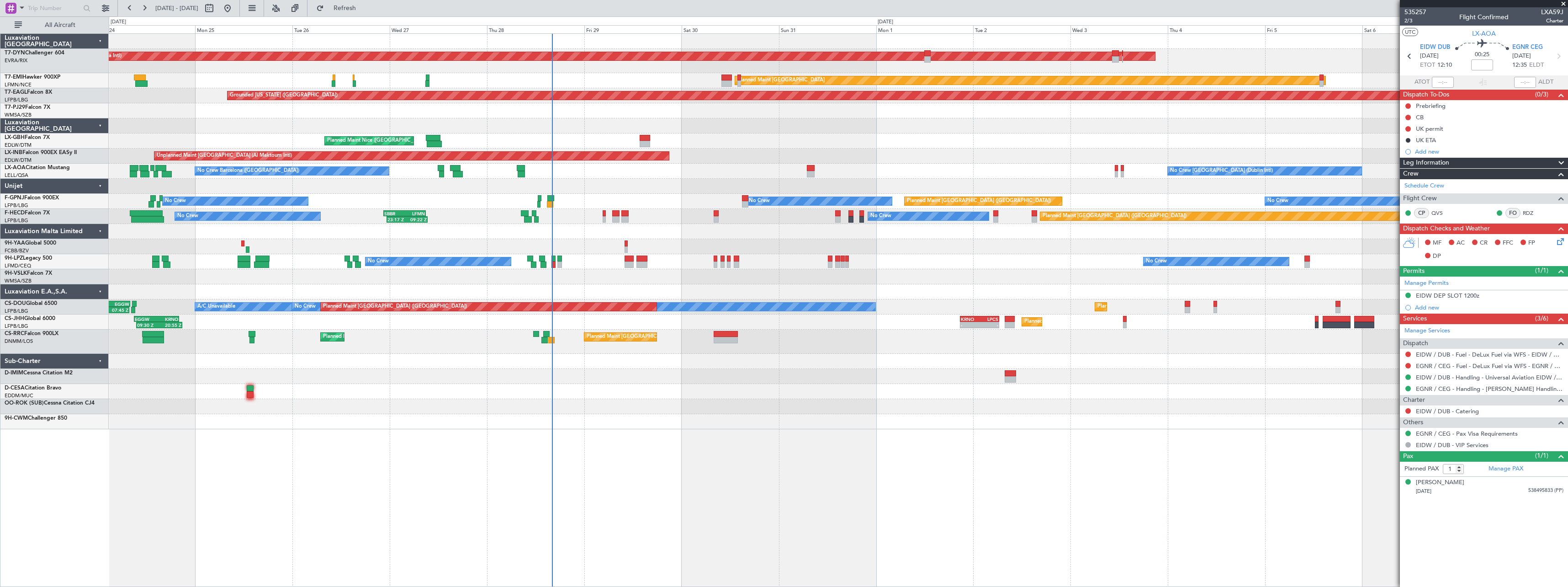
click at [746, 398] on div "AOG Maint Riga (Riga Intl) Planned Maint Basel-Mulhouse Planned Maint Zurich Pl…" at bounding box center [838, 231] width 1459 height 395
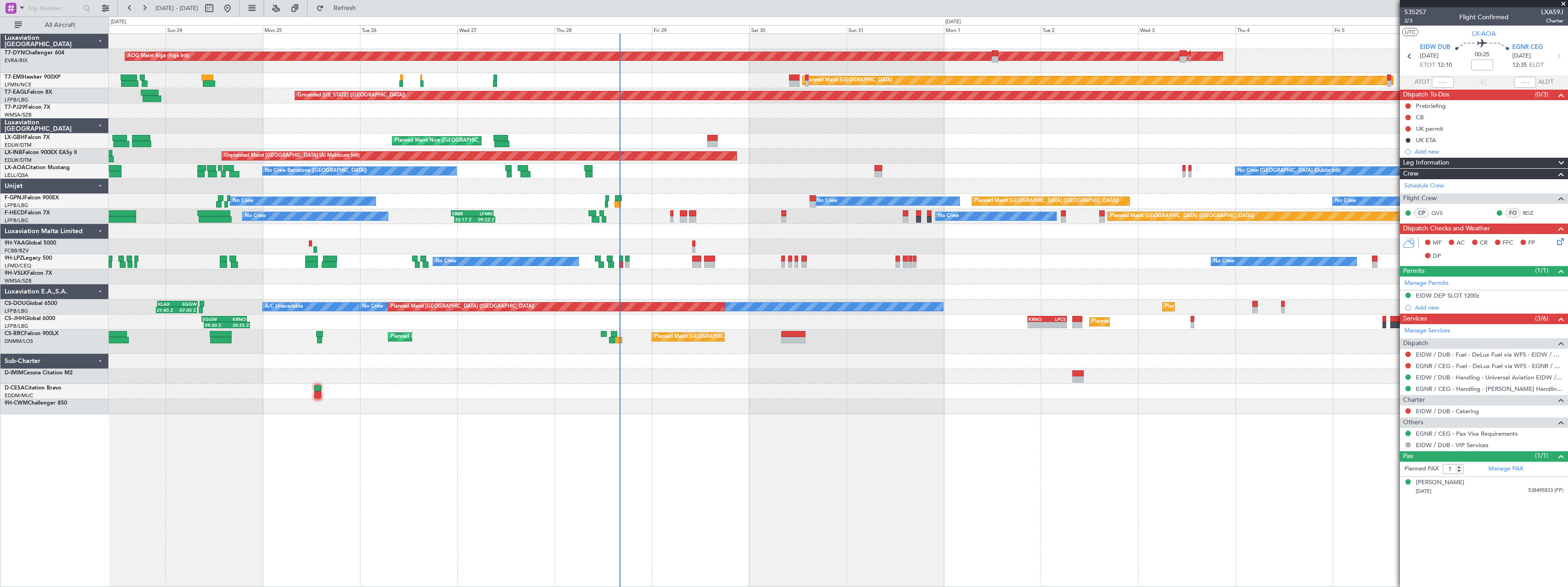
click at [764, 175] on div "AOG Maint Riga (Riga Intl) Planned Maint Basel-Mulhouse Planned Maint Zurich Pl…" at bounding box center [838, 224] width 1459 height 380
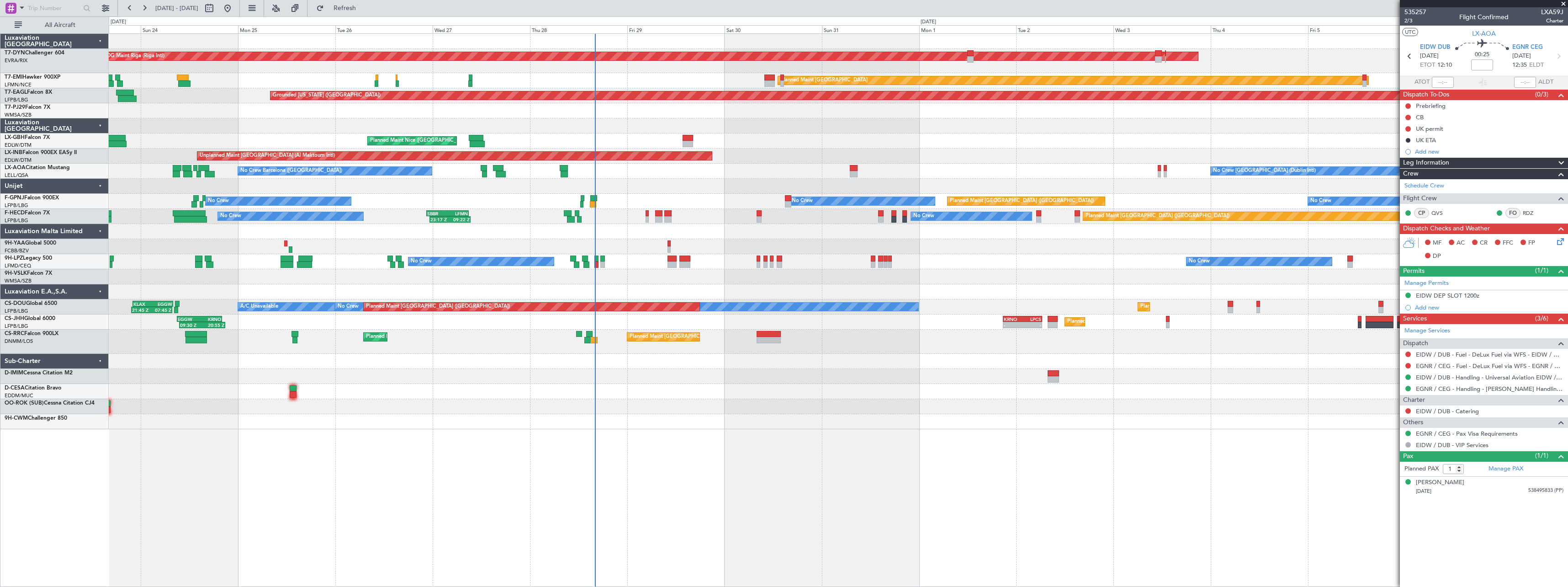
click at [726, 233] on div at bounding box center [838, 231] width 1459 height 15
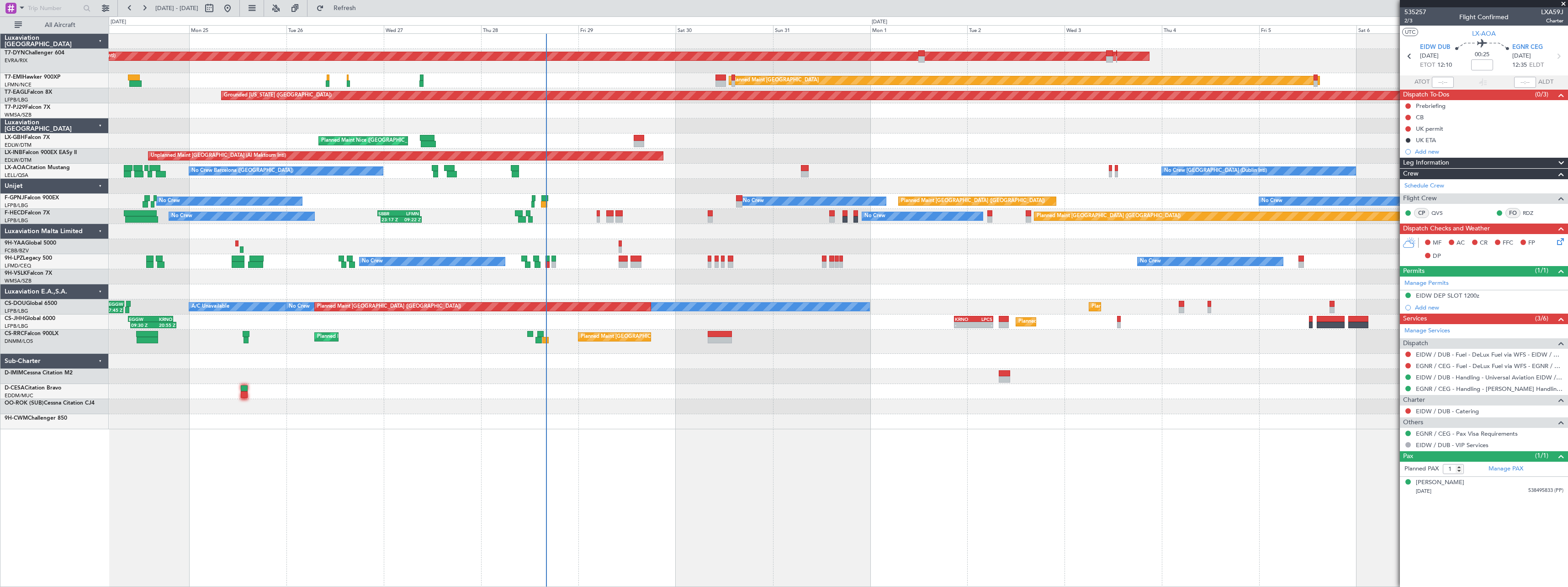
click at [663, 211] on div "Planned Maint Paris (Le Bourget) No Crew 23:17 Z 09:22 Z SBBR 22:30 Z LFMN 08:5…" at bounding box center [838, 216] width 1459 height 15
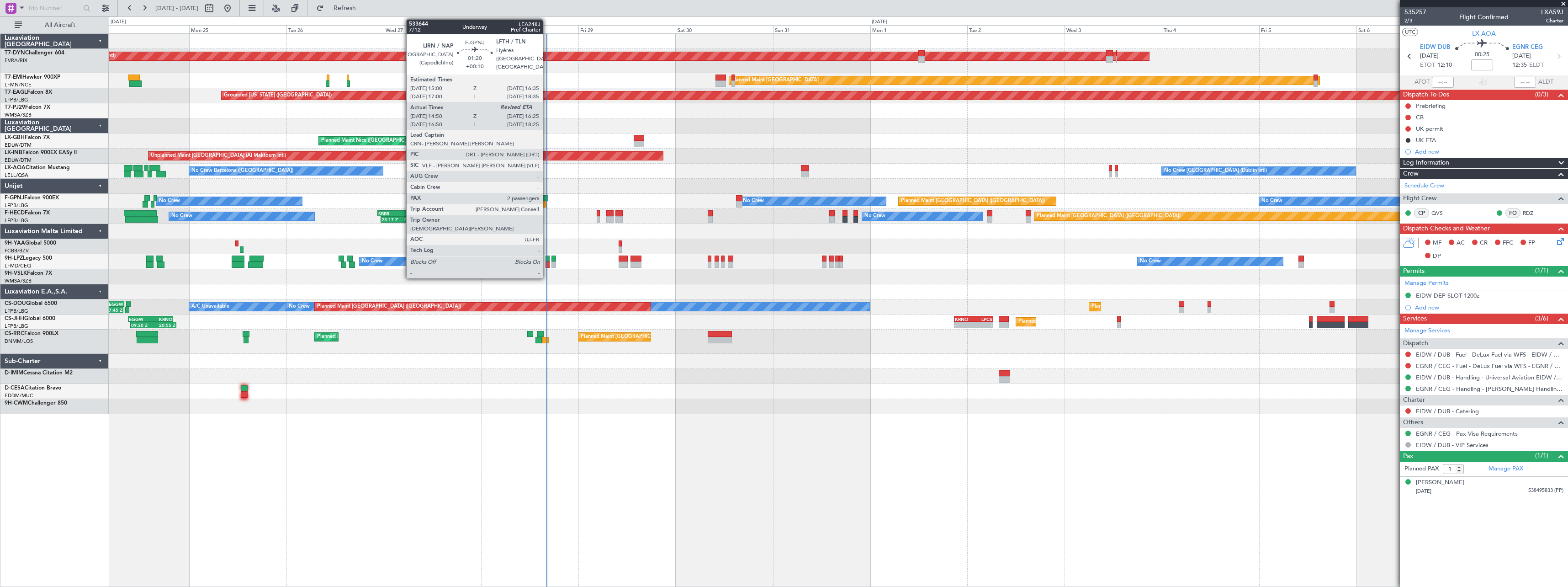
click at [547, 197] on div at bounding box center [544, 198] width 7 height 7
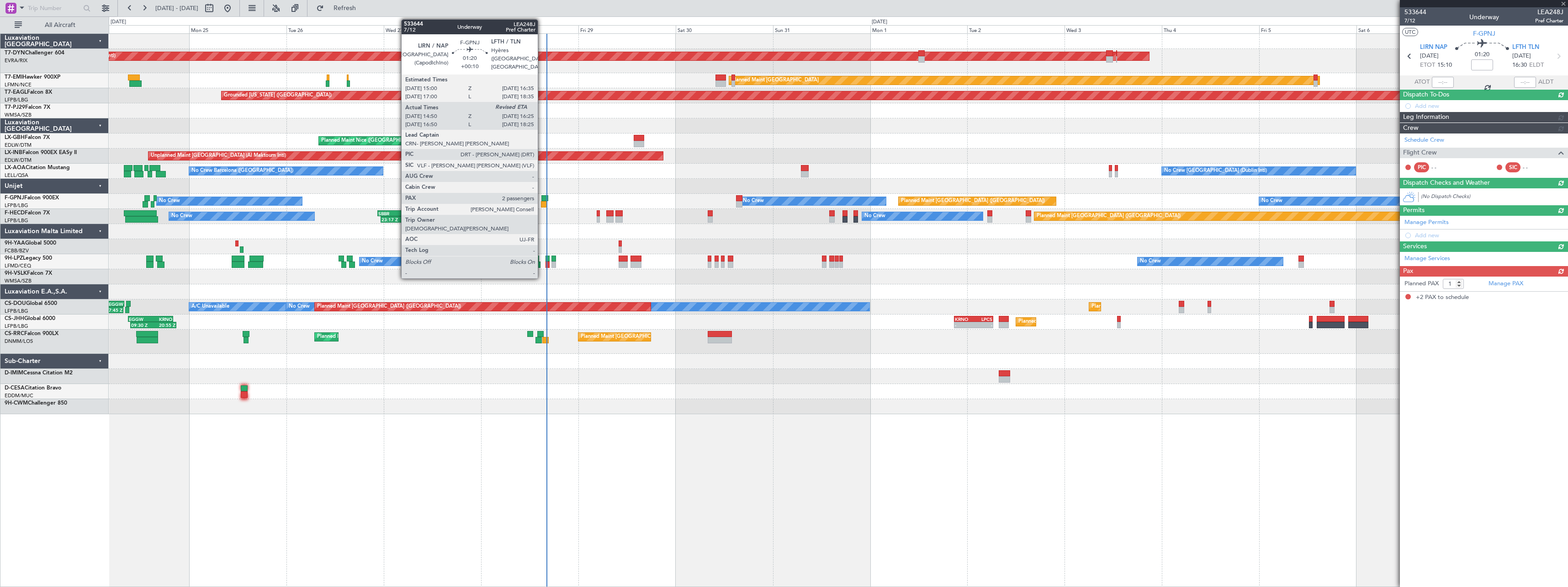
type input "+00:10"
type input "15:00"
type input "2"
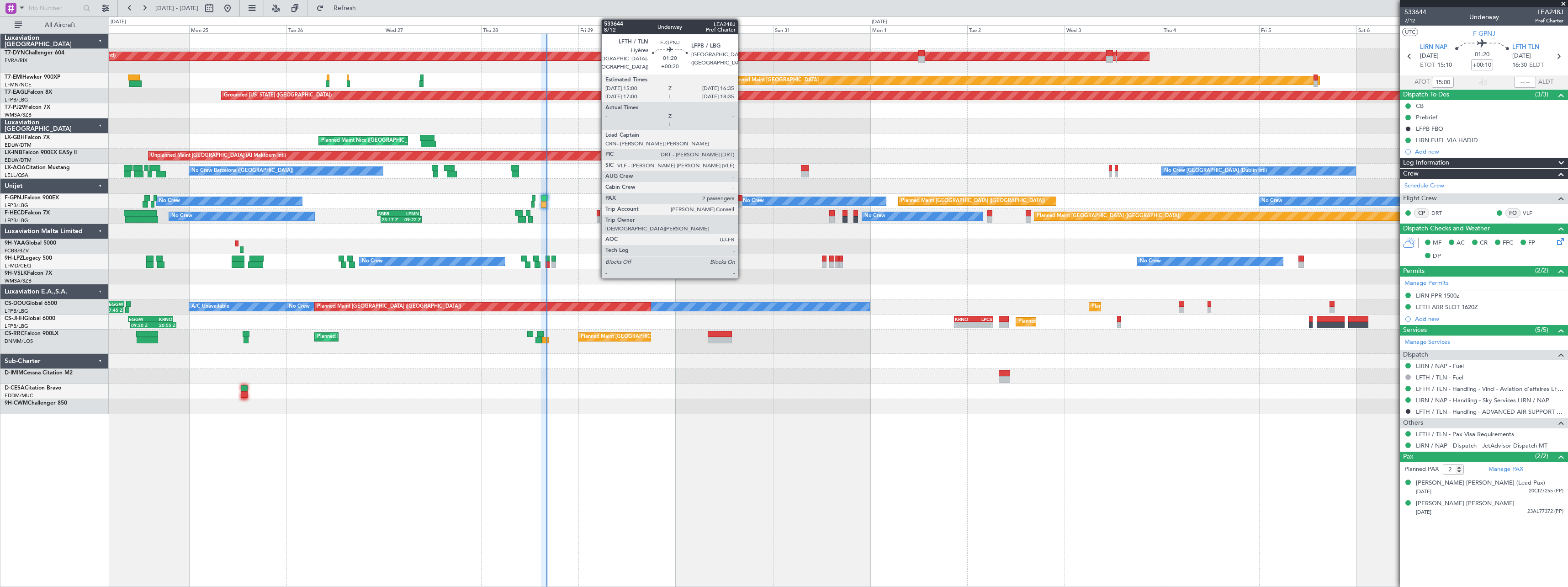
click at [742, 199] on div at bounding box center [739, 198] width 7 height 7
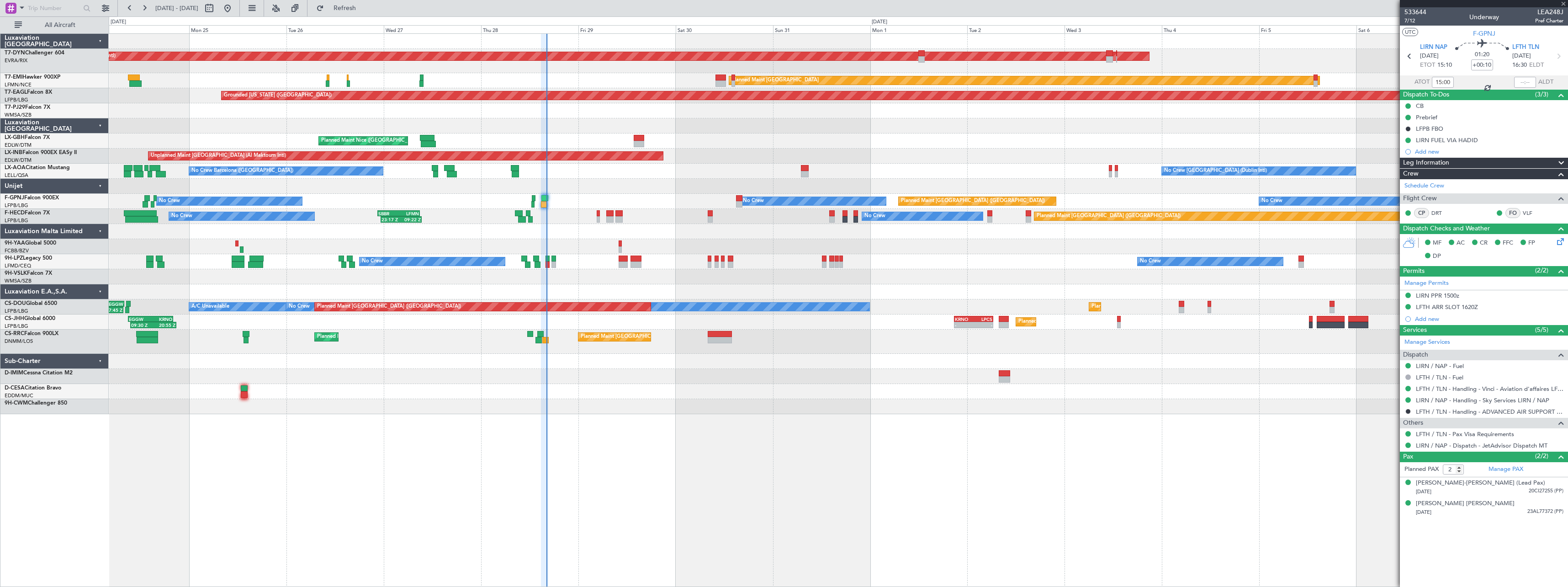
type input "+00:20"
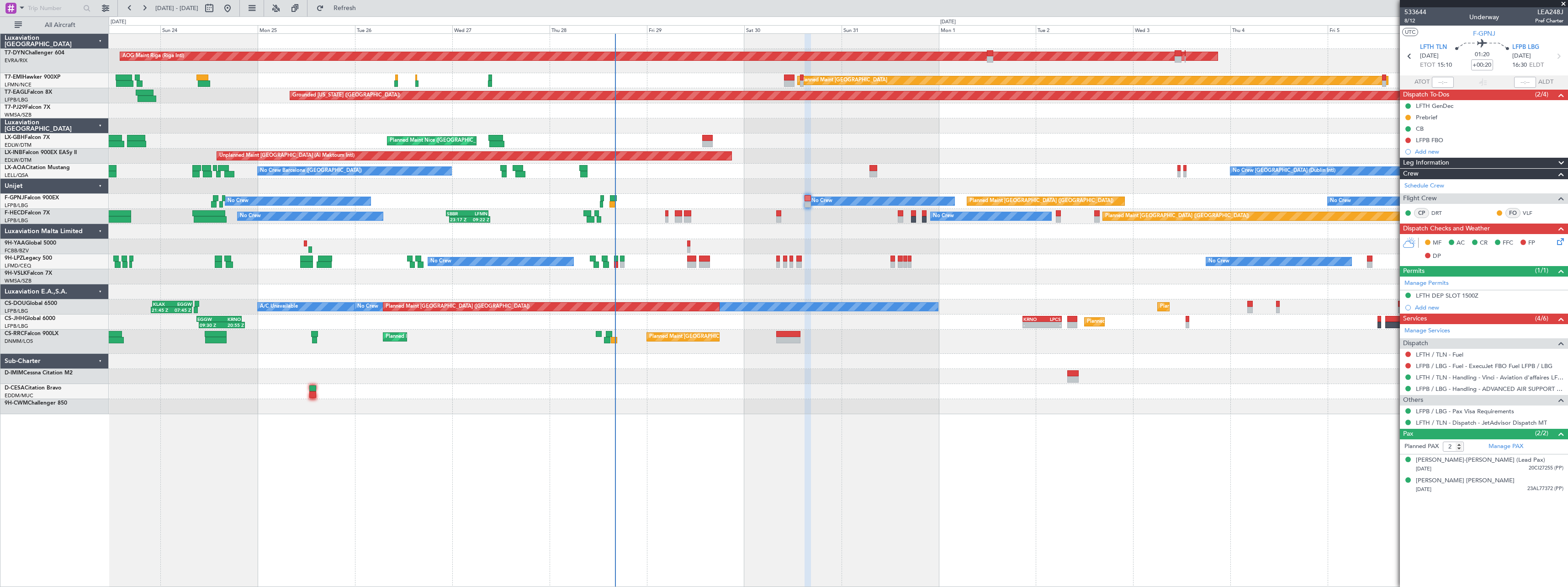
click at [732, 188] on div at bounding box center [838, 186] width 1459 height 15
click at [1409, 105] on button at bounding box center [1408, 106] width 5 height 5
click at [1409, 134] on span "In Progress" at bounding box center [1412, 132] width 31 height 9
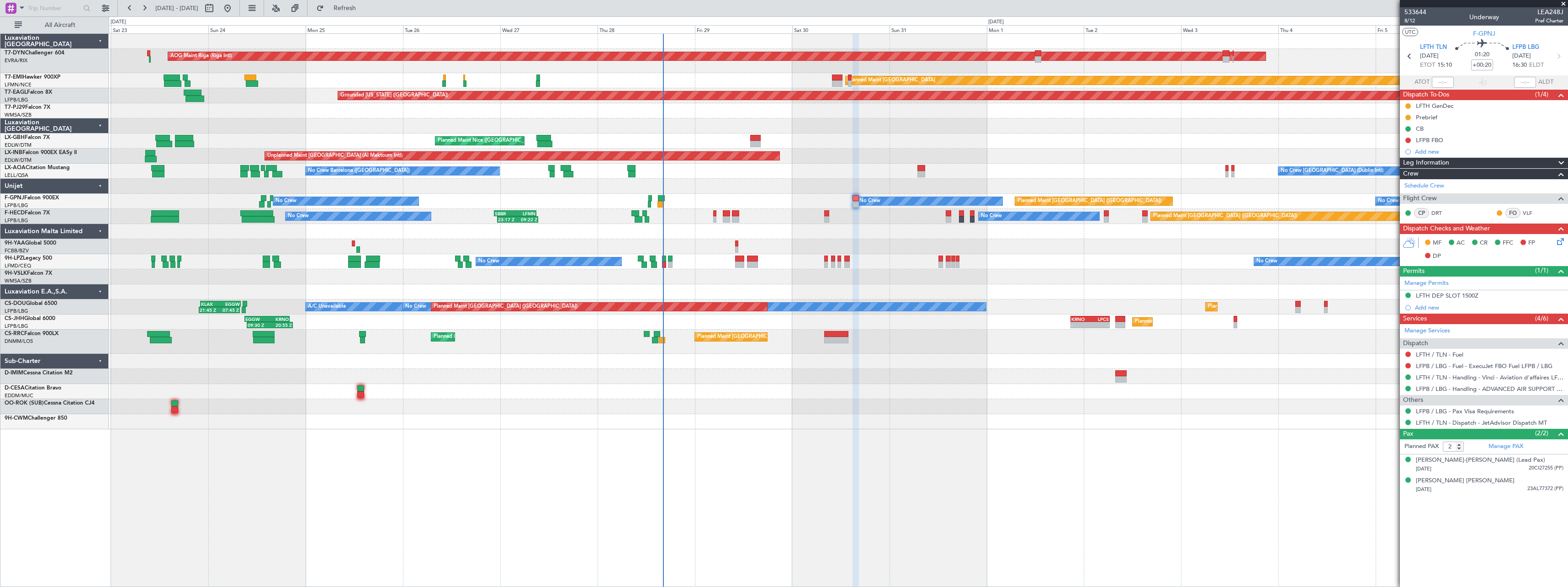
click at [685, 220] on div "No Crew Planned Maint Paris (Le Bourget) No Crew 23:17 Z 09:22 Z SBBR 22:30 Z L…" at bounding box center [838, 216] width 1459 height 15
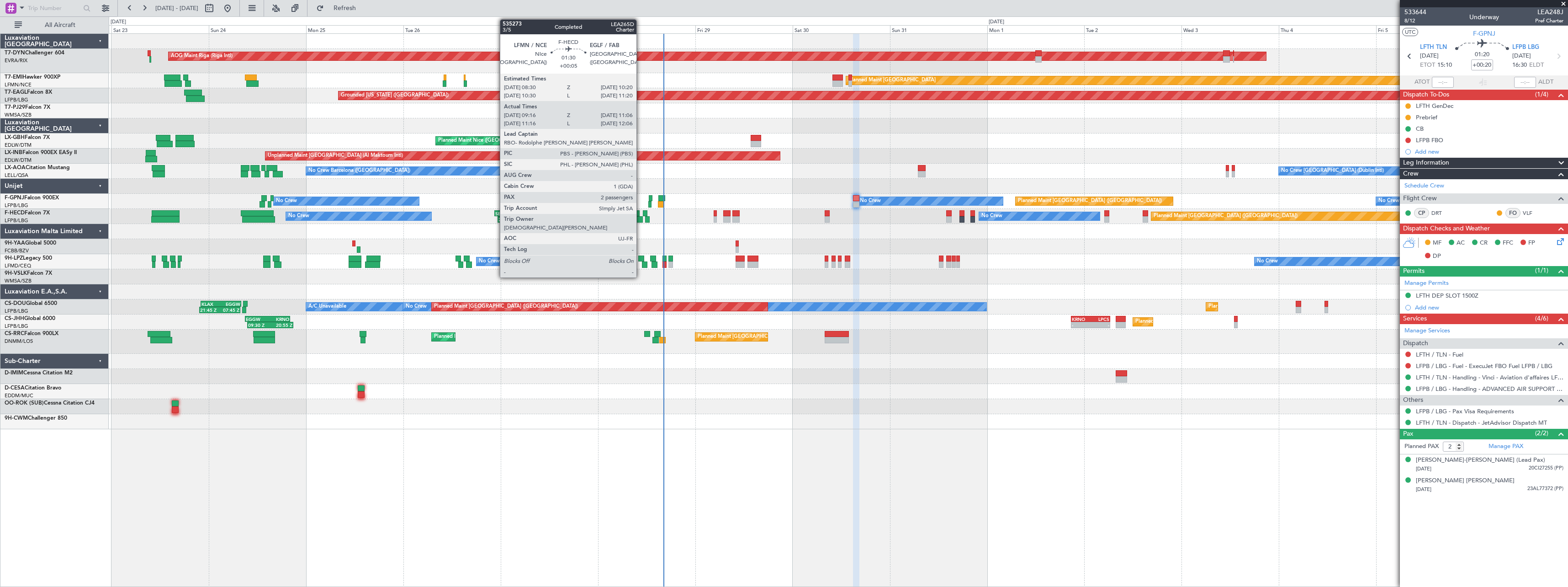
click at [640, 220] on div at bounding box center [639, 219] width 8 height 7
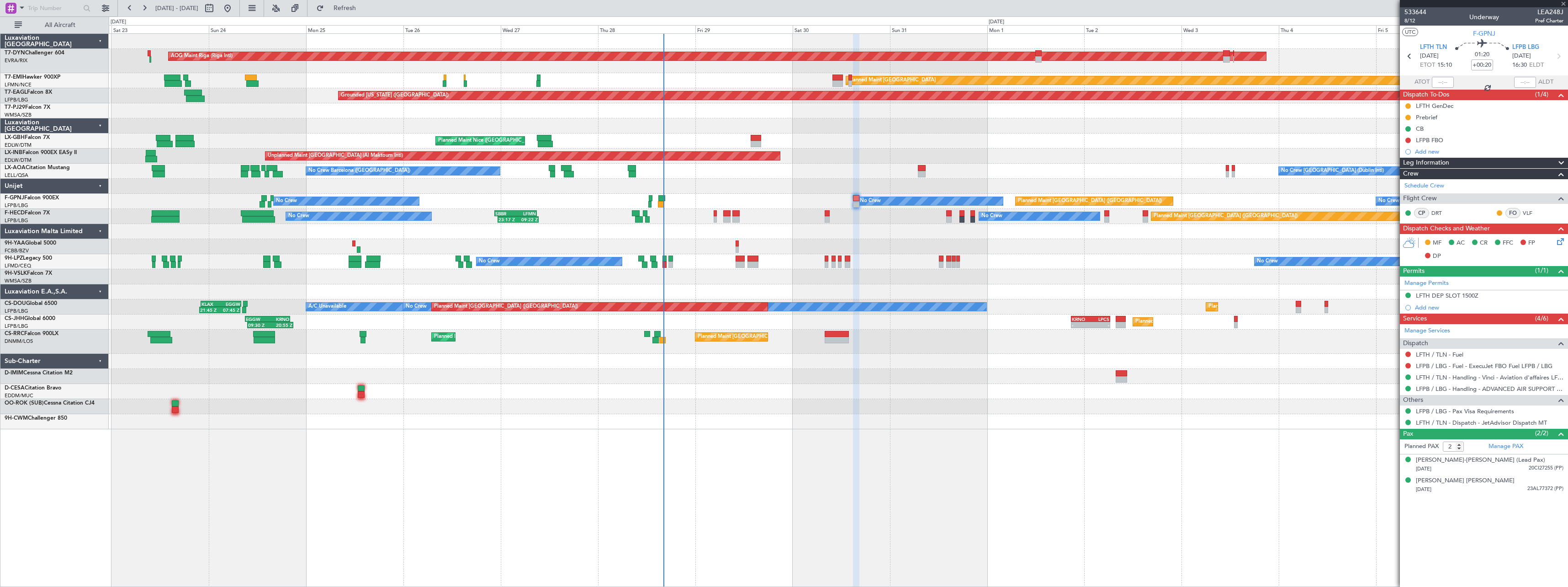
type input "+00:05"
type input "09:31"
type input "11:01"
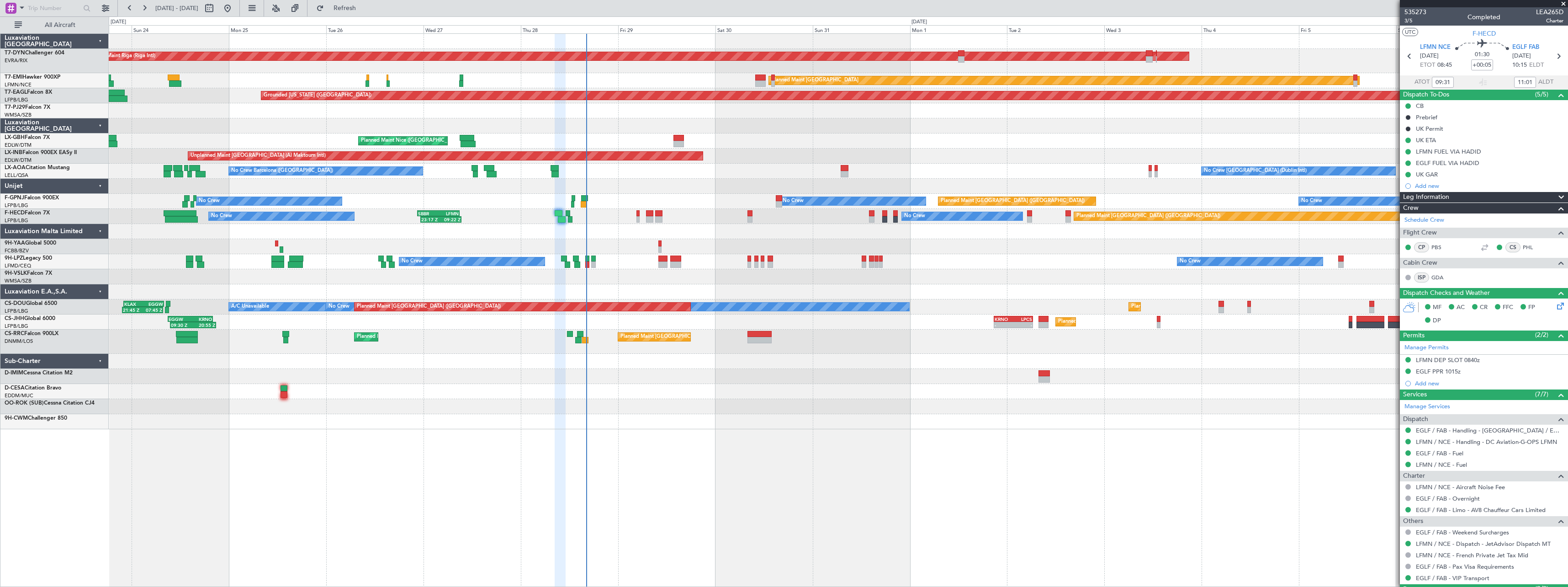
click at [637, 236] on div at bounding box center [838, 231] width 1459 height 15
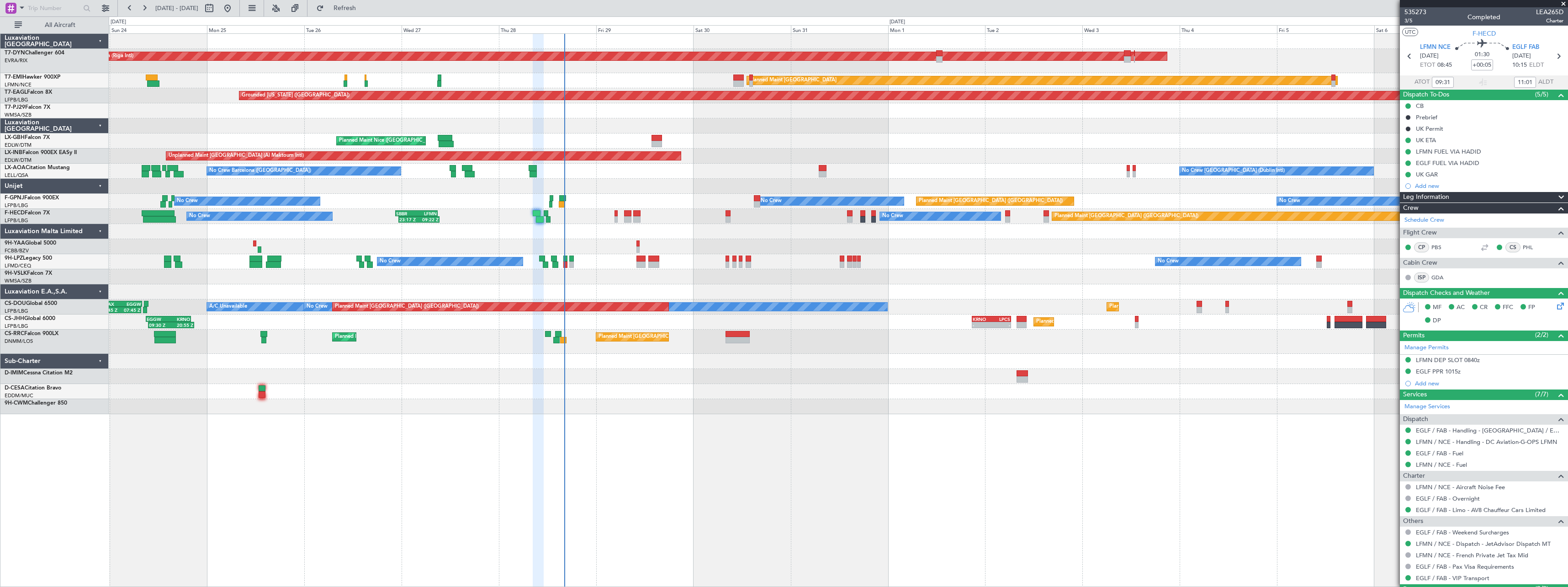
click at [593, 234] on div at bounding box center [838, 231] width 1459 height 15
click at [592, 233] on div at bounding box center [838, 231] width 1459 height 15
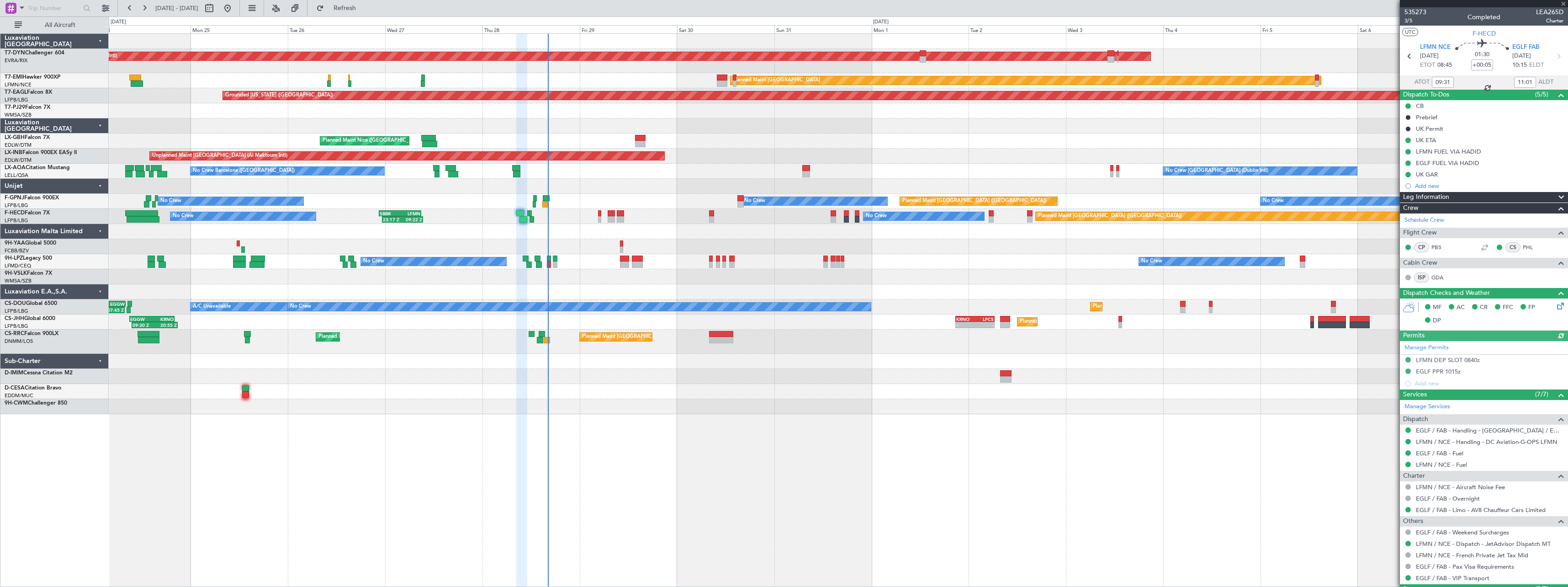
click at [591, 234] on div at bounding box center [838, 231] width 1459 height 15
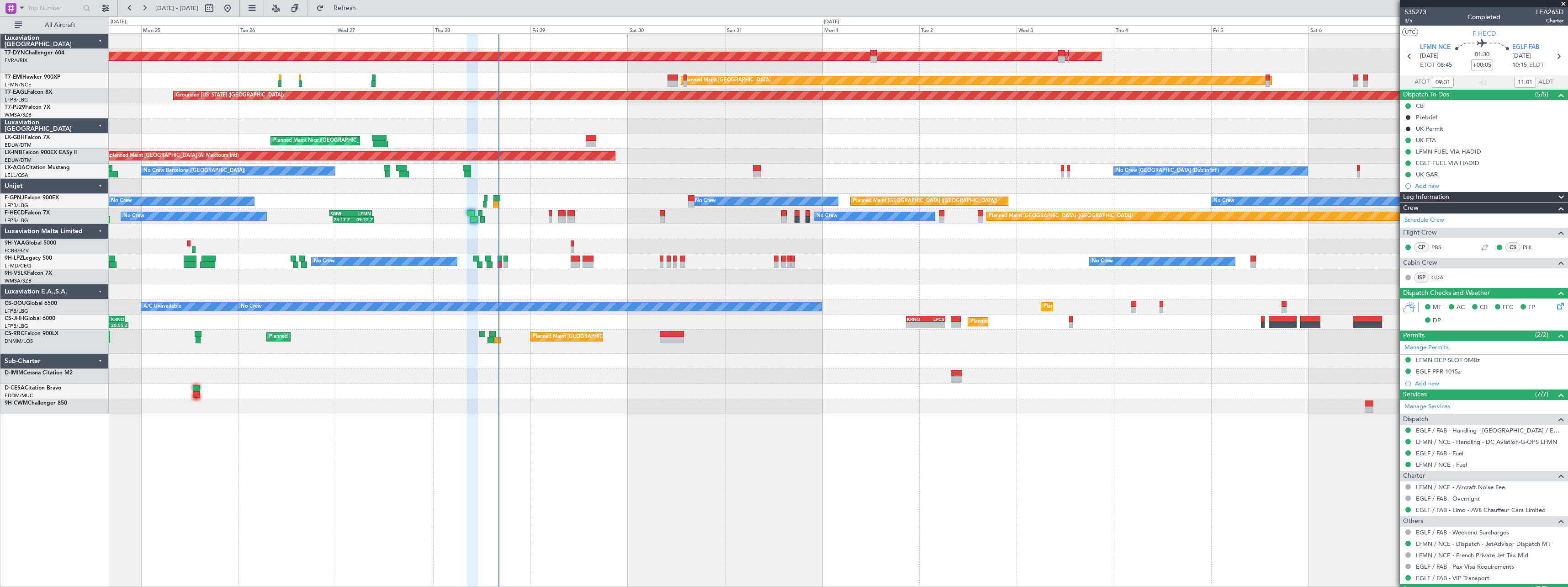
click at [528, 223] on div "No Crew Planned Maint Paris (Le Bourget) No Crew 23:17 Z 09:22 Z SBBR 22:30 Z L…" at bounding box center [838, 216] width 1459 height 15
click at [534, 234] on div at bounding box center [838, 231] width 1459 height 15
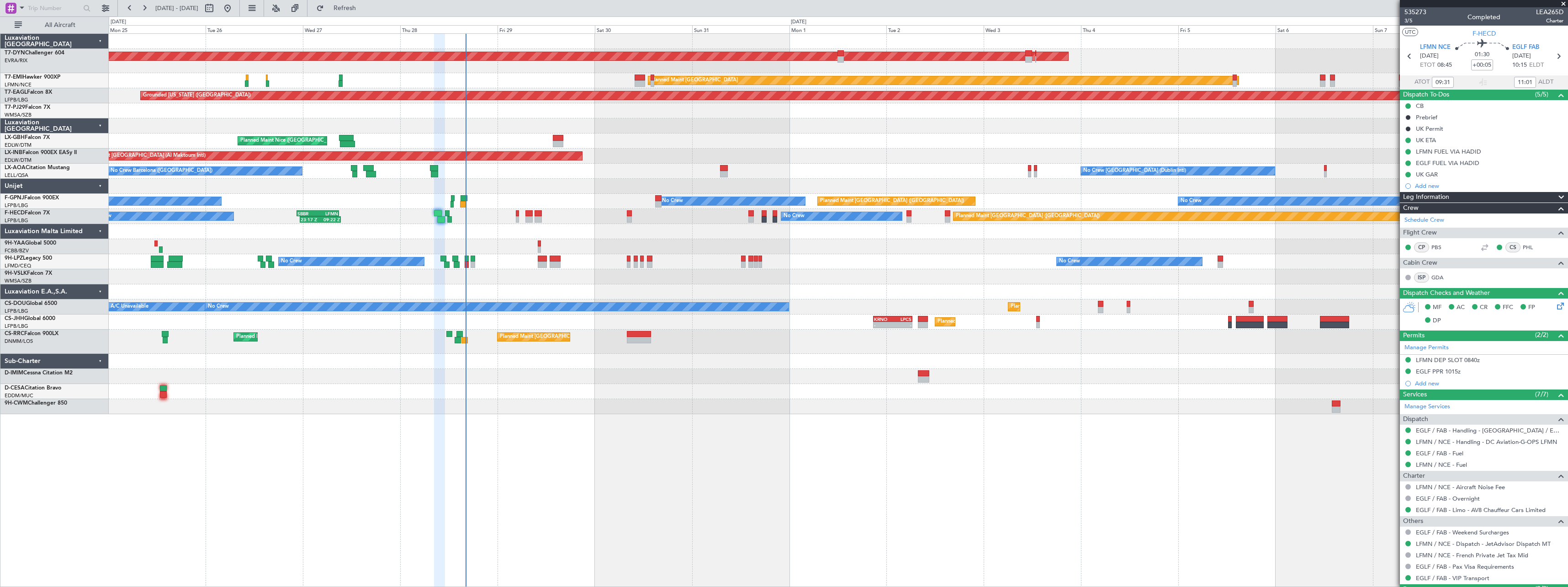
click at [518, 236] on div at bounding box center [838, 231] width 1459 height 15
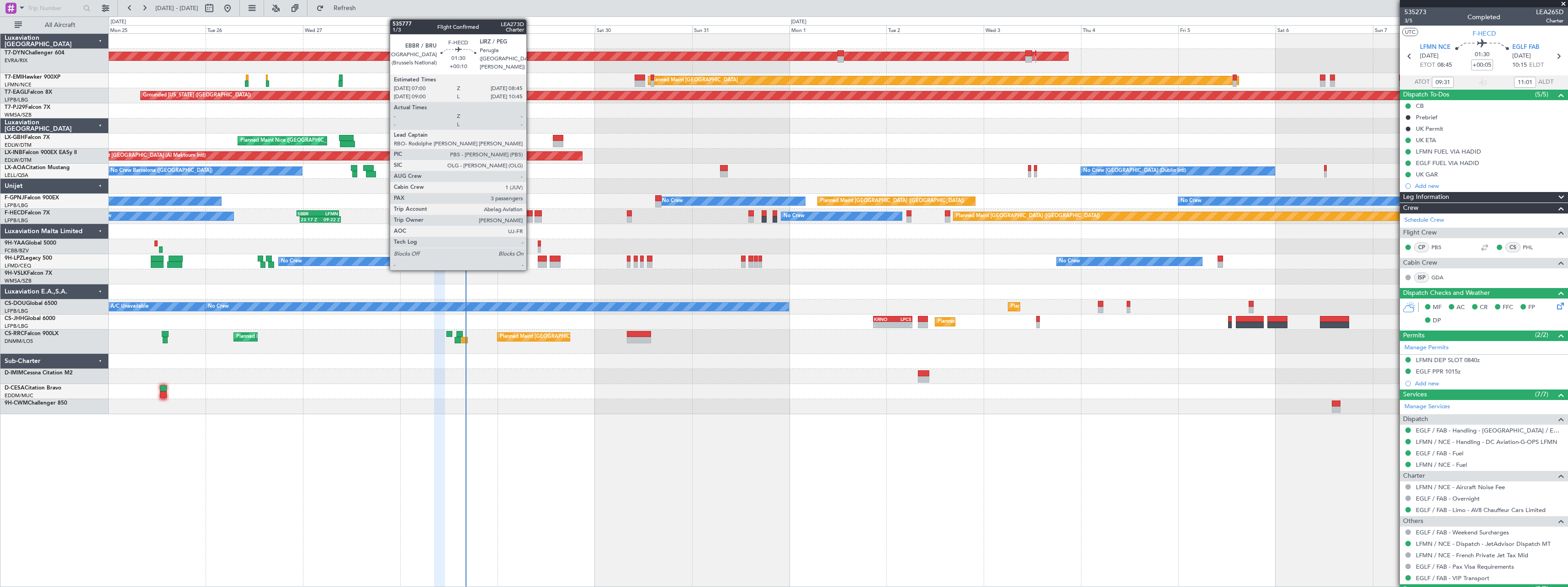
click at [530, 219] on div at bounding box center [529, 219] width 7 height 7
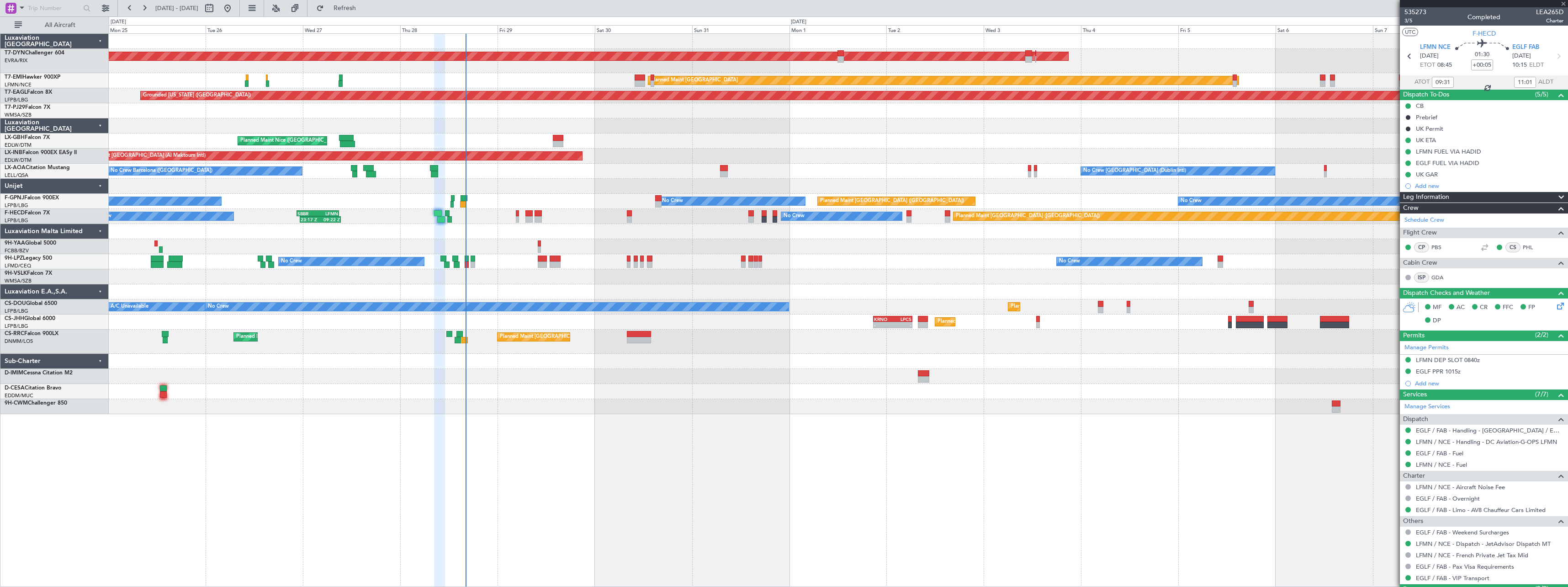
type input "+00:10"
type input "3"
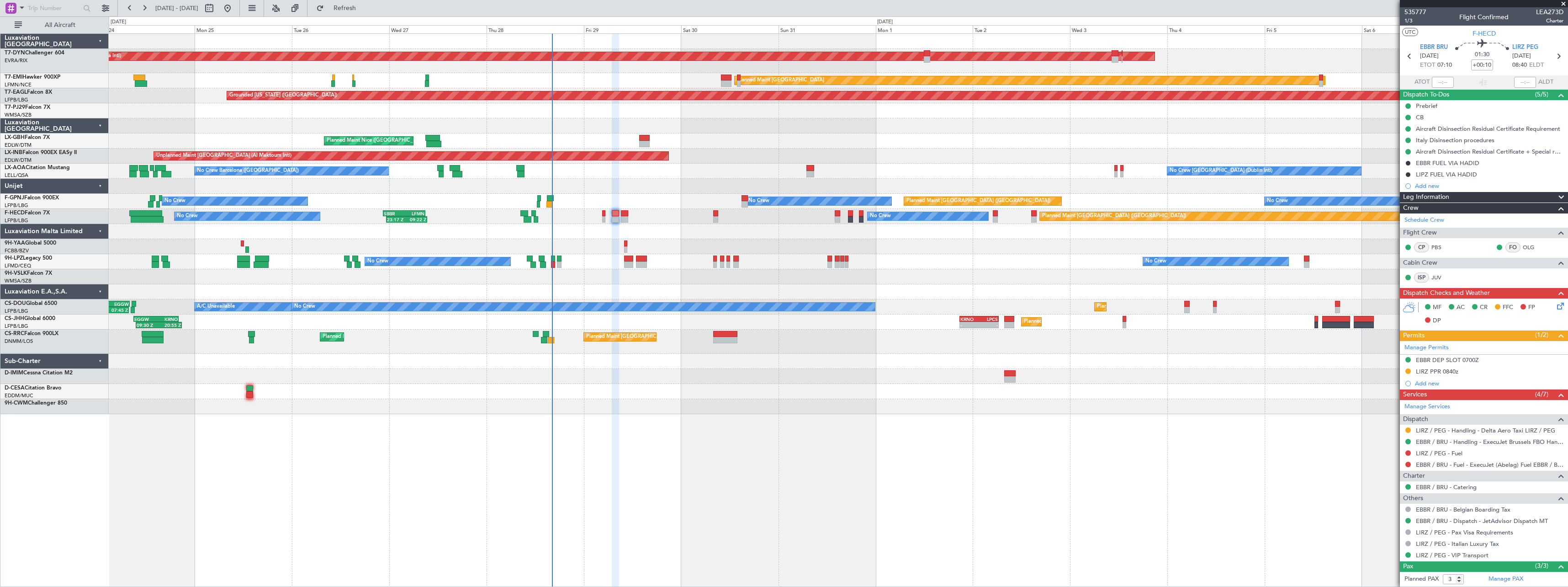
click at [673, 231] on div "AOG Maint Riga (Riga Intl) Planned Maint Basel-Mulhouse Planned Maint Zurich Pl…" at bounding box center [838, 224] width 1459 height 380
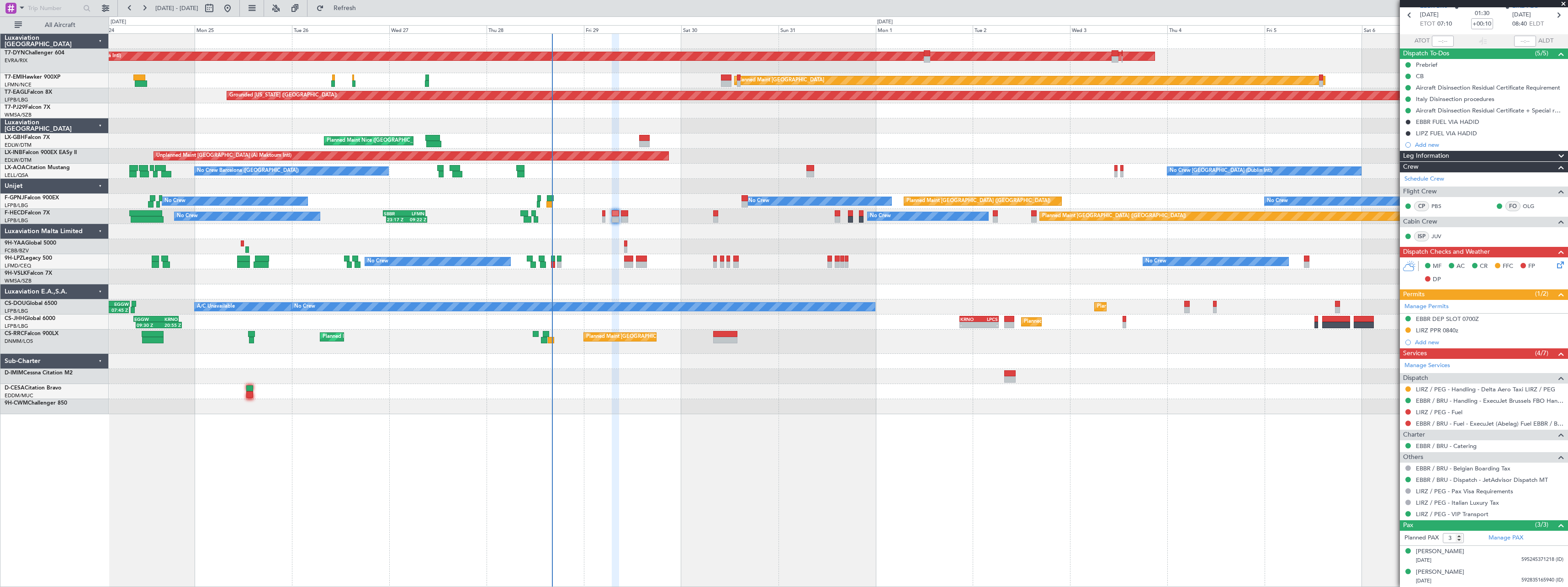
scroll to position [62, 0]
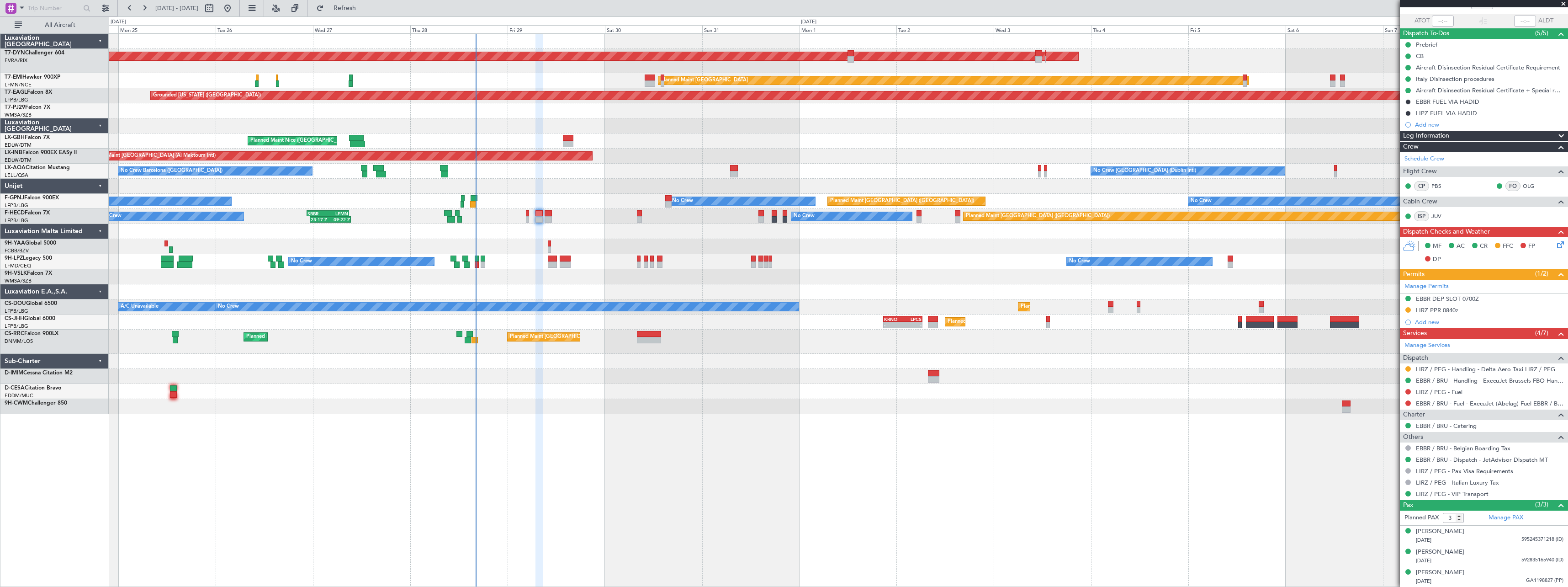
click at [803, 370] on div at bounding box center [838, 376] width 1459 height 15
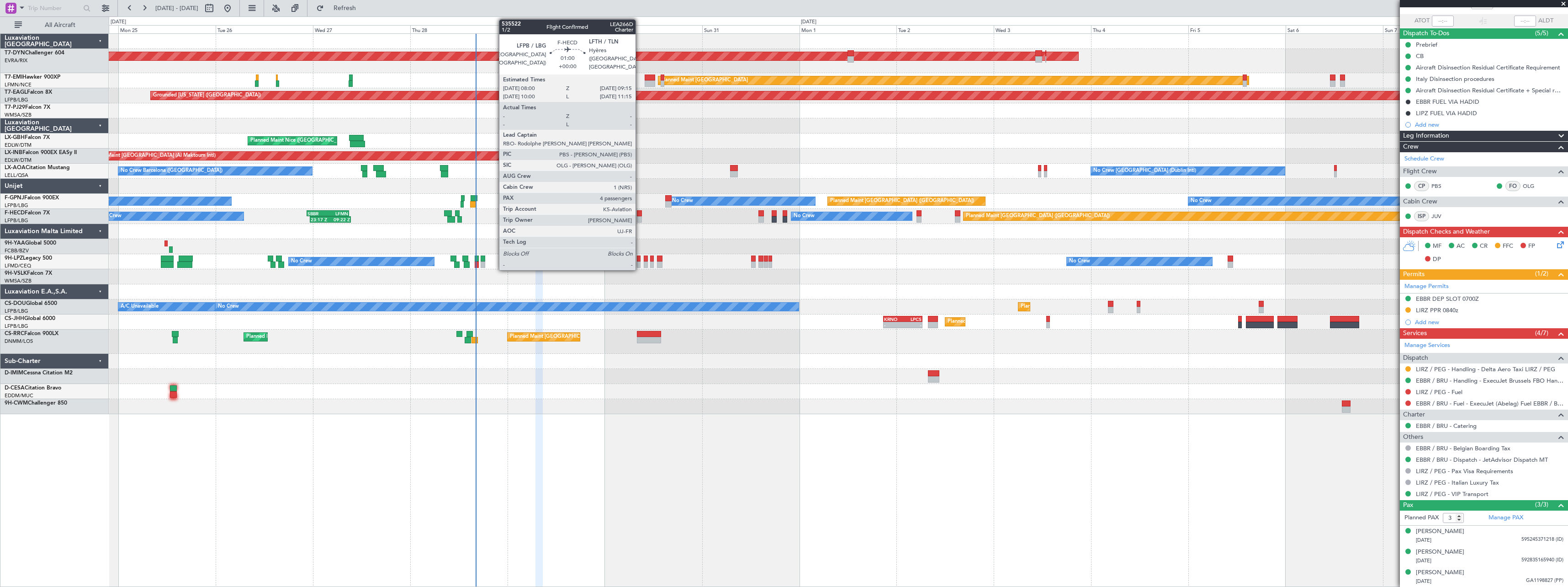
click at [640, 217] on div at bounding box center [639, 219] width 5 height 7
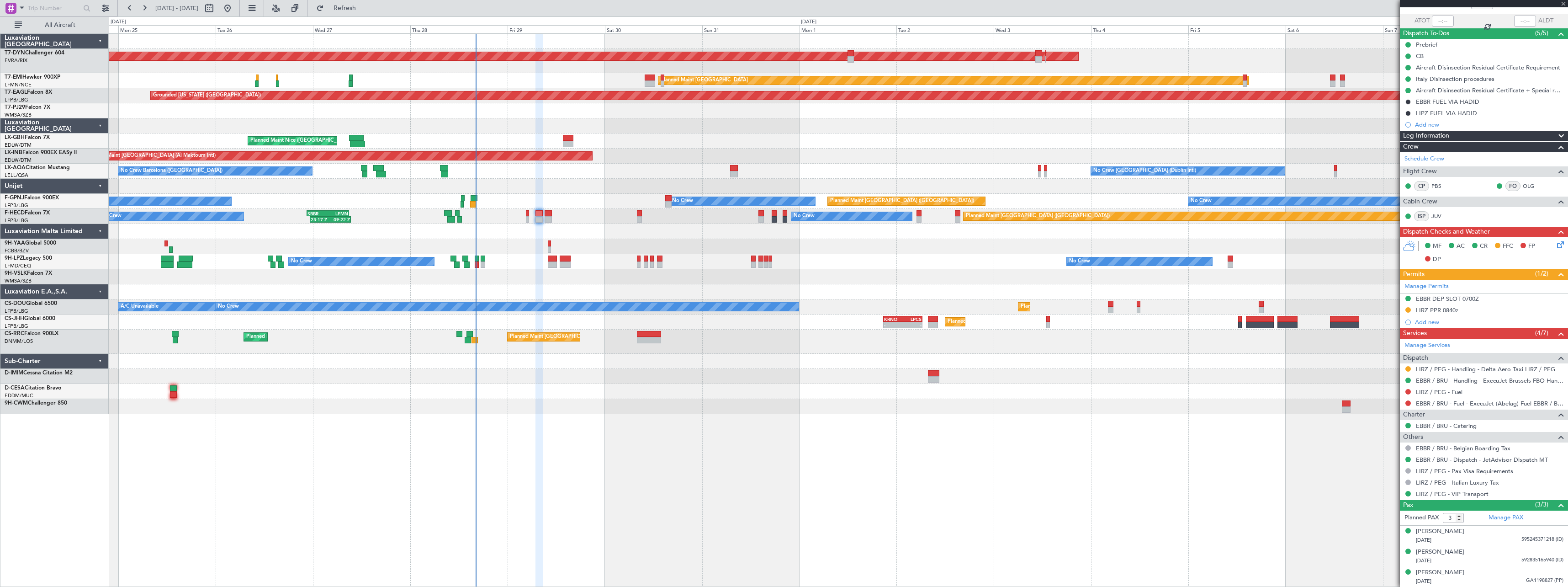
type input "4"
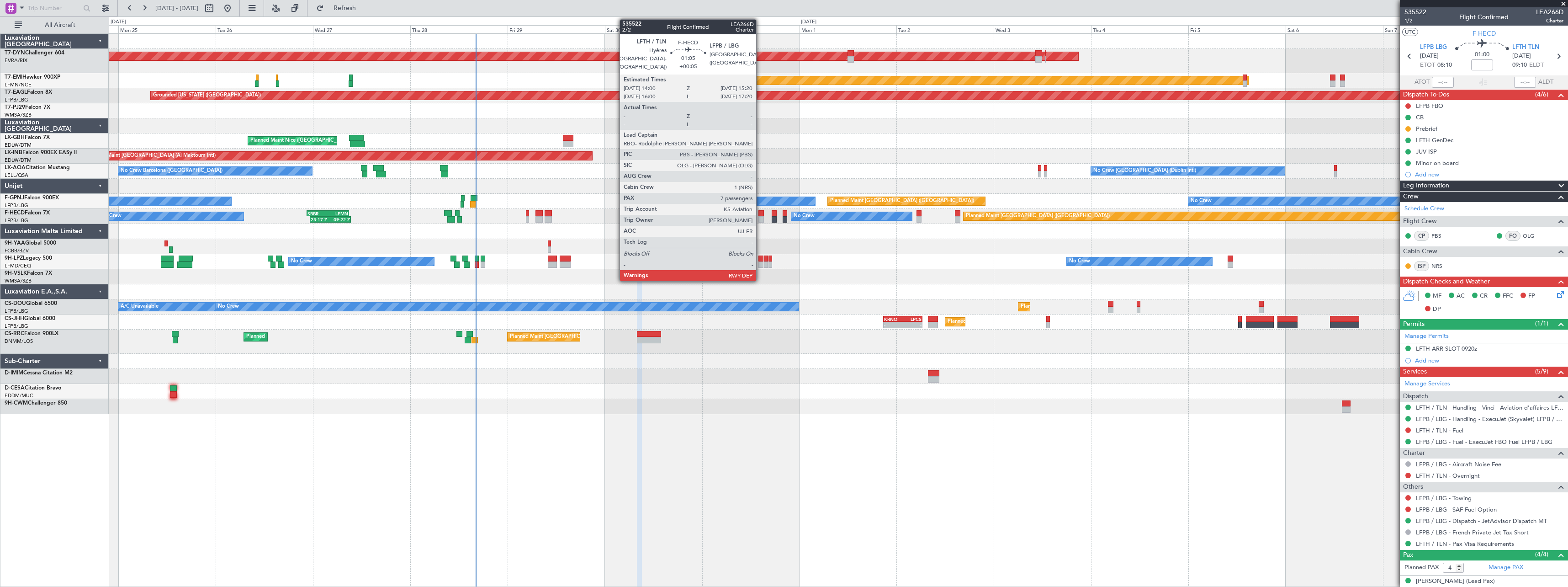
click at [760, 218] on div at bounding box center [761, 219] width 5 height 7
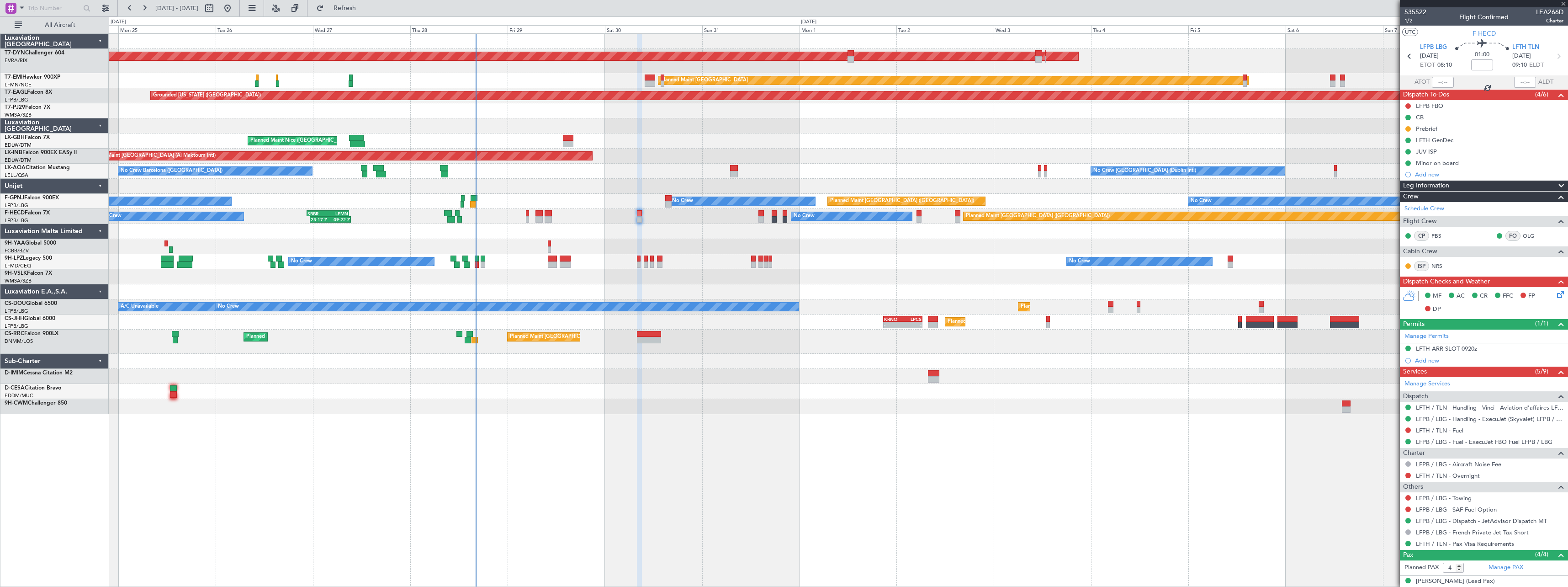
type input "+00:05"
type input "7"
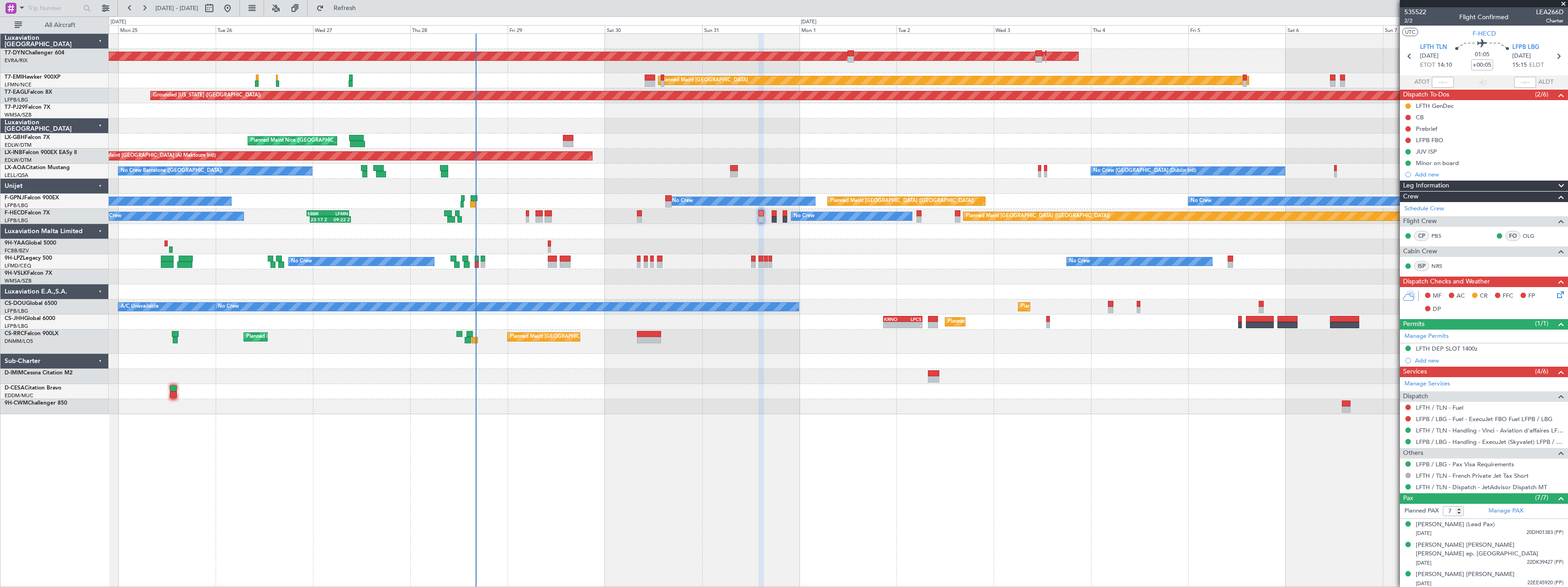
click at [642, 213] on div "No Crew Planned Maint Paris (Le Bourget) No Crew 23:17 Z 09:22 Z SBBR 22:30 Z L…" at bounding box center [838, 216] width 1459 height 15
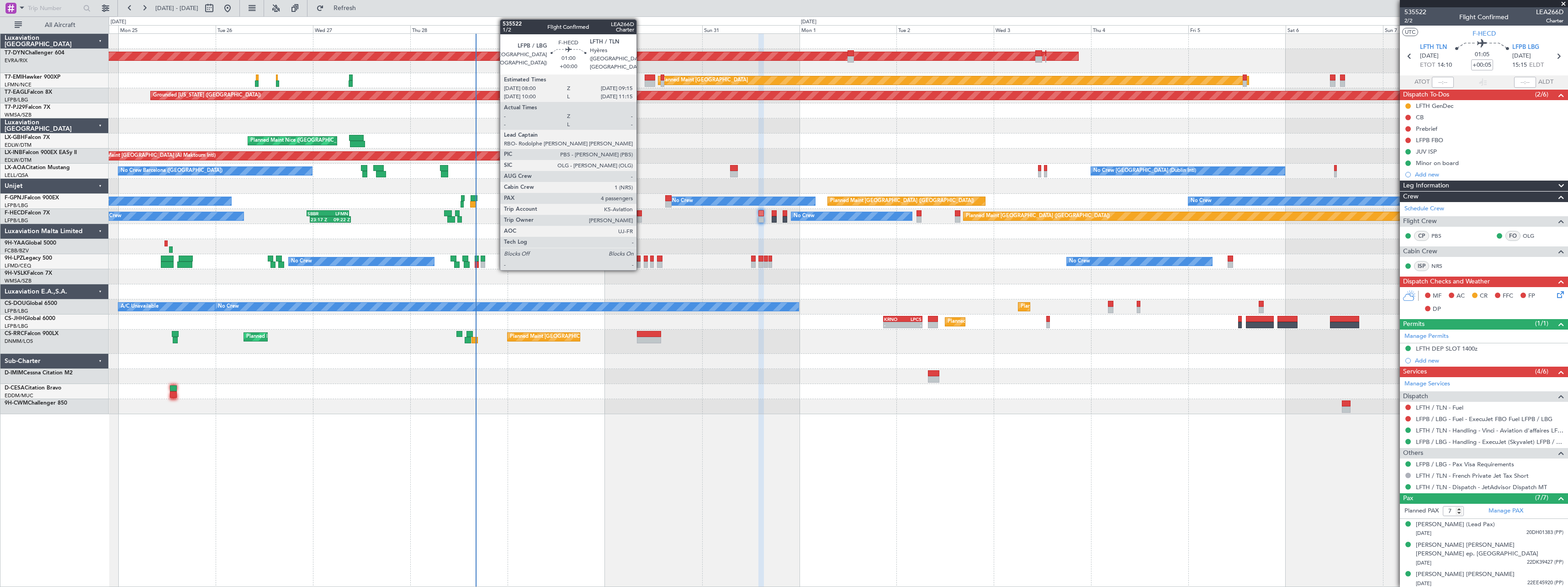
click at [640, 214] on div at bounding box center [639, 213] width 5 height 7
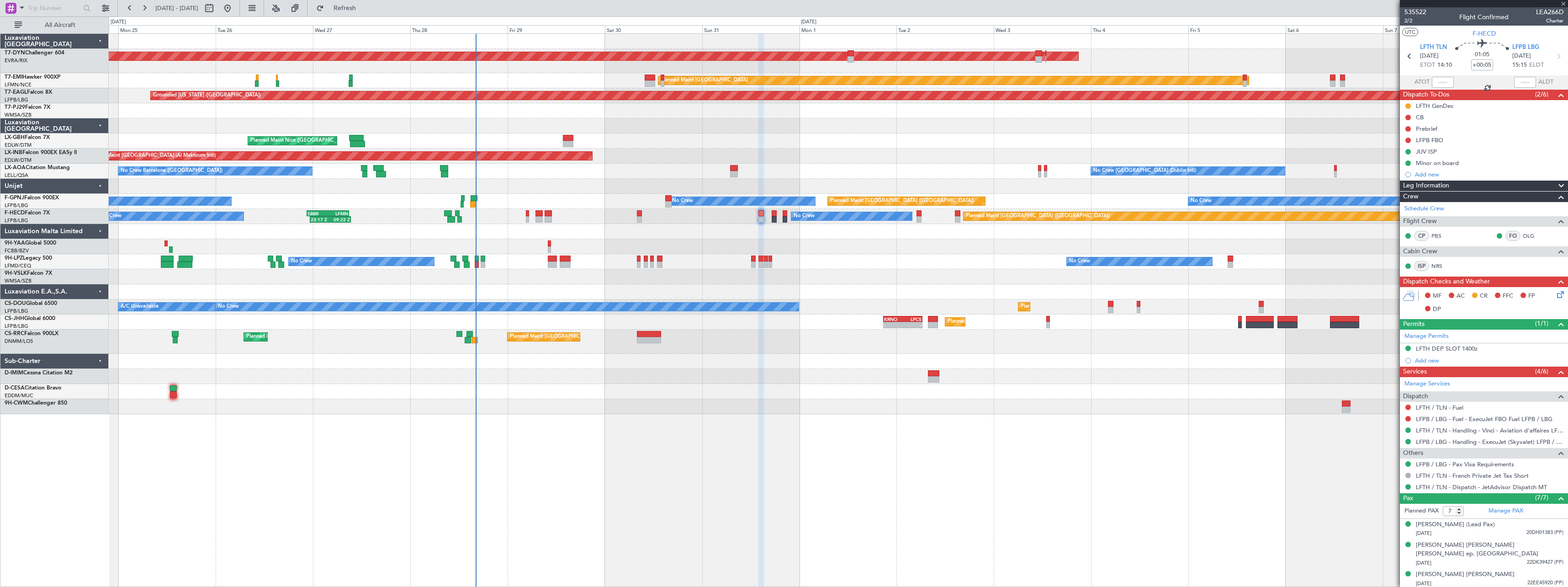
type input "4"
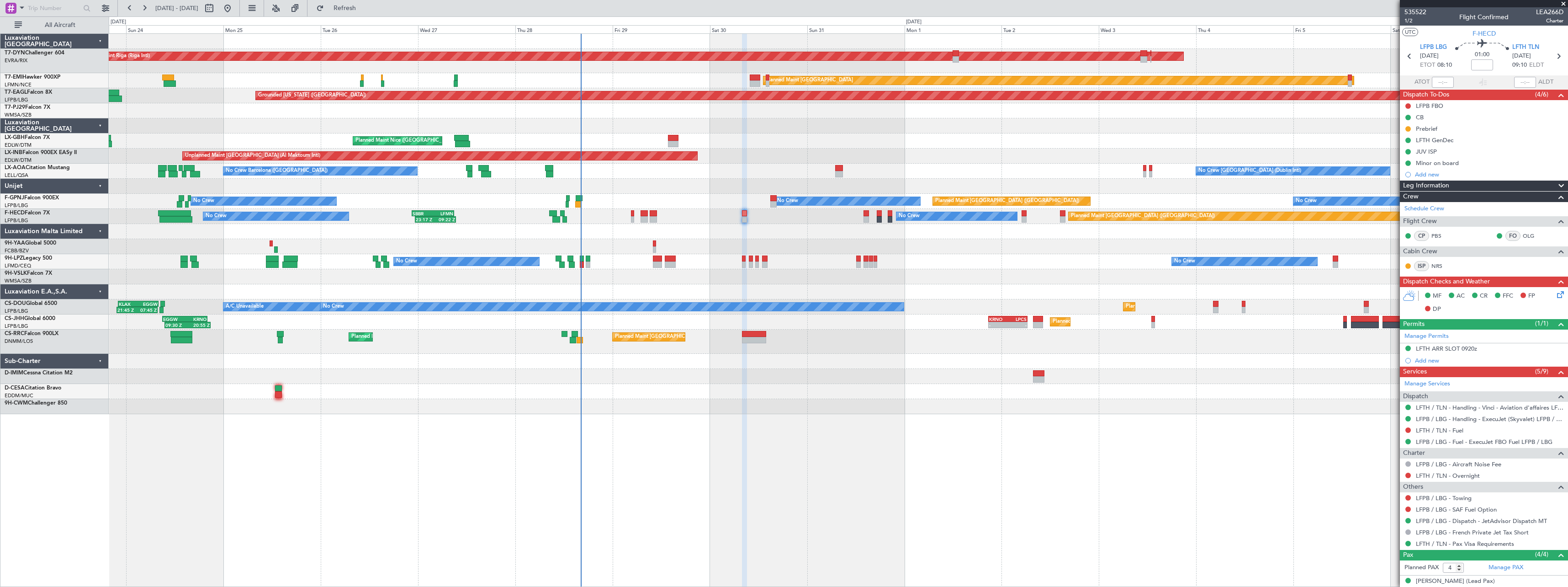
click at [837, 330] on div "AOG Maint Riga (Riga Intl) Planned Maint Basel-Mulhouse Planned Maint Zurich Pl…" at bounding box center [838, 224] width 1459 height 380
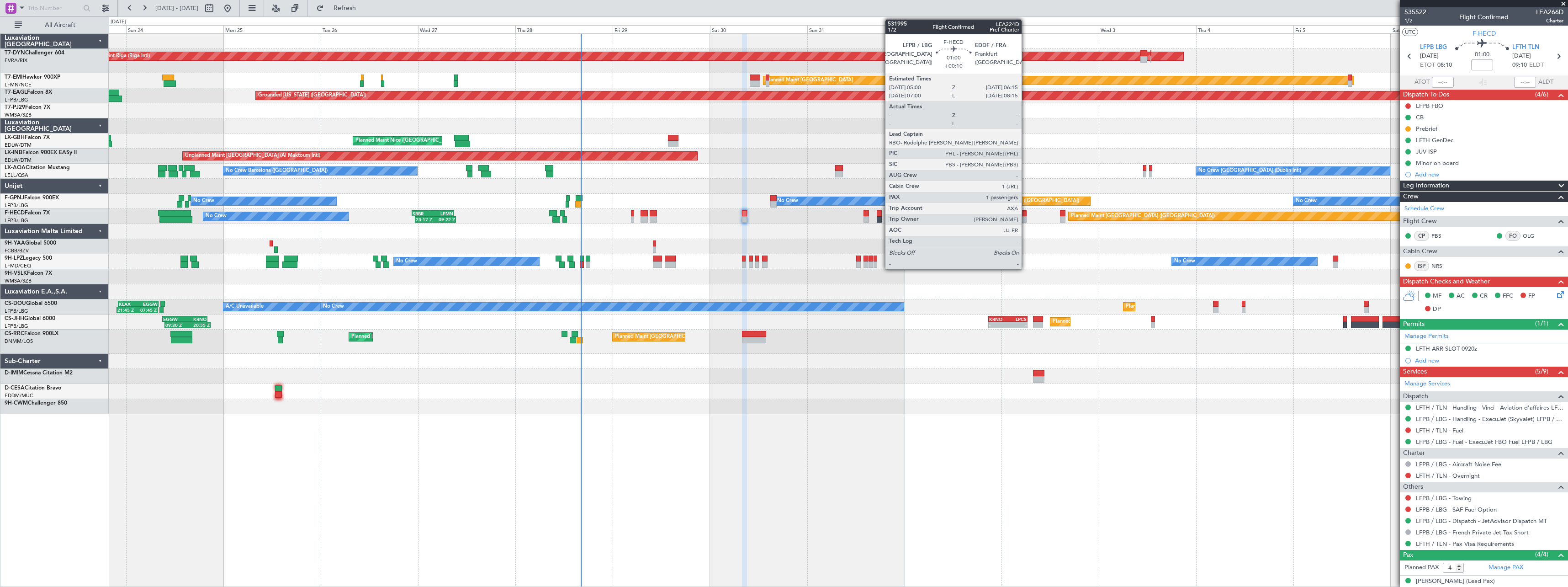
click at [1026, 220] on div at bounding box center [1024, 219] width 5 height 7
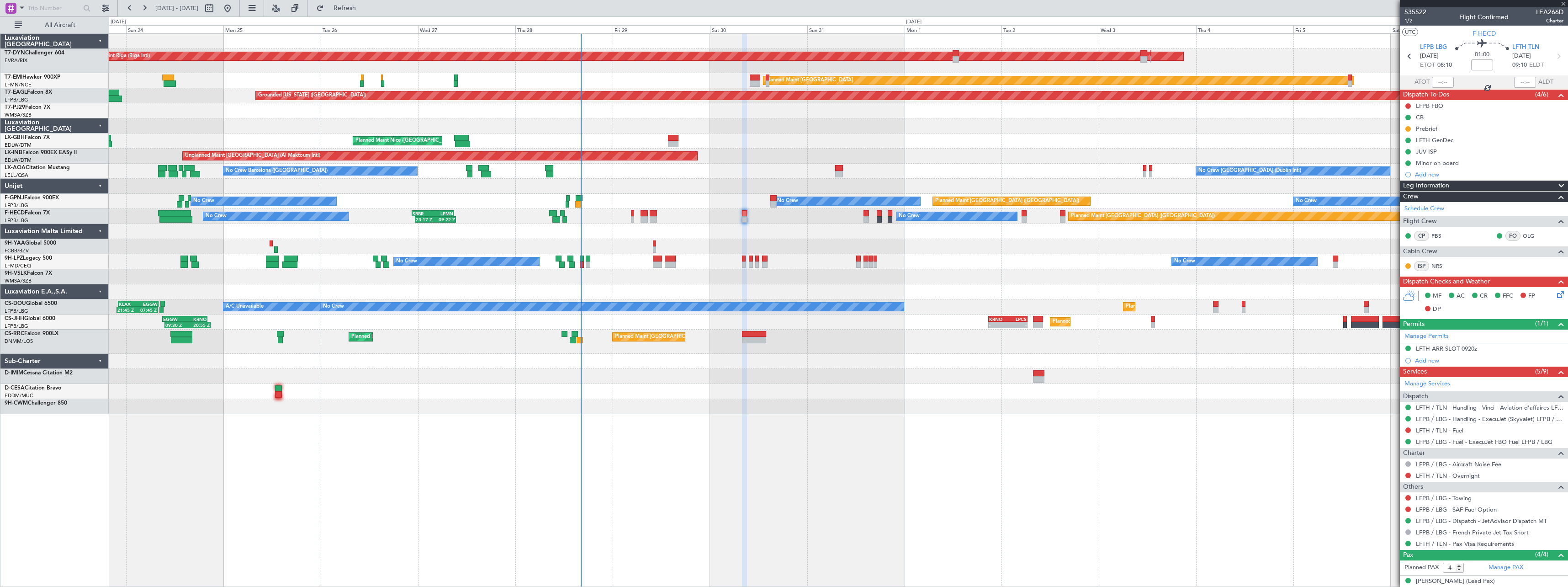
type input "+00:10"
type input "1"
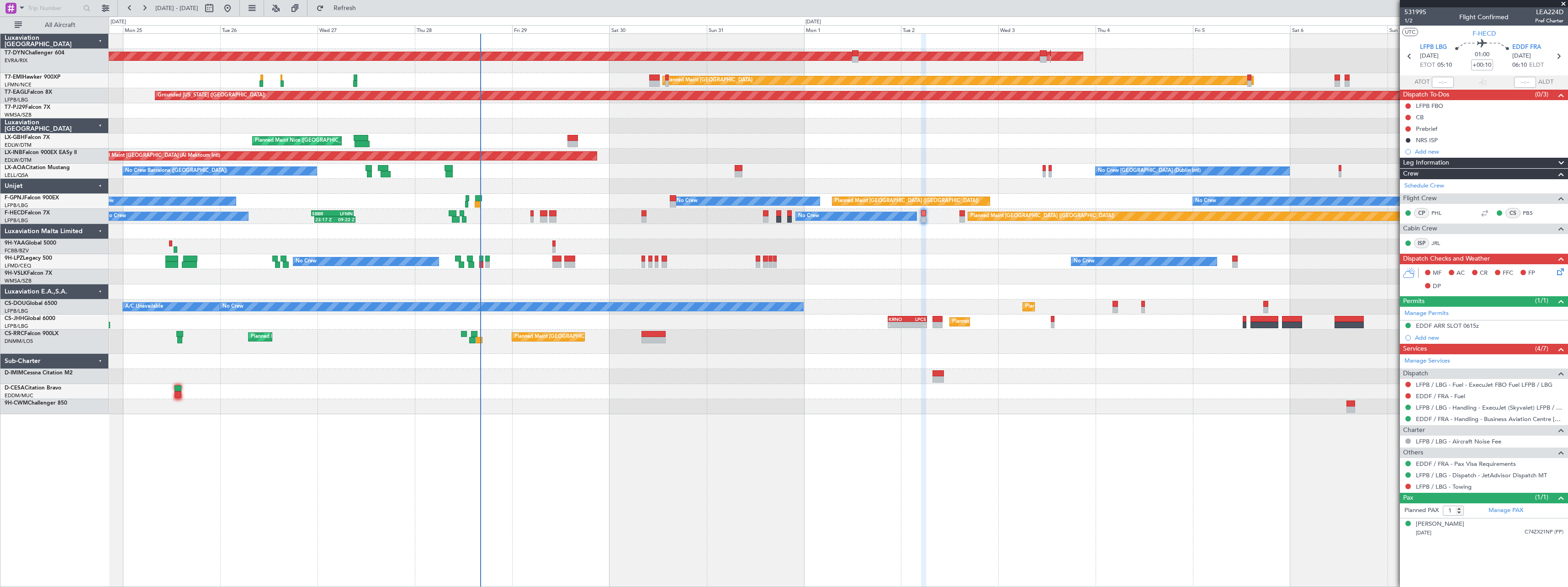
click at [865, 247] on div at bounding box center [838, 247] width 1459 height 15
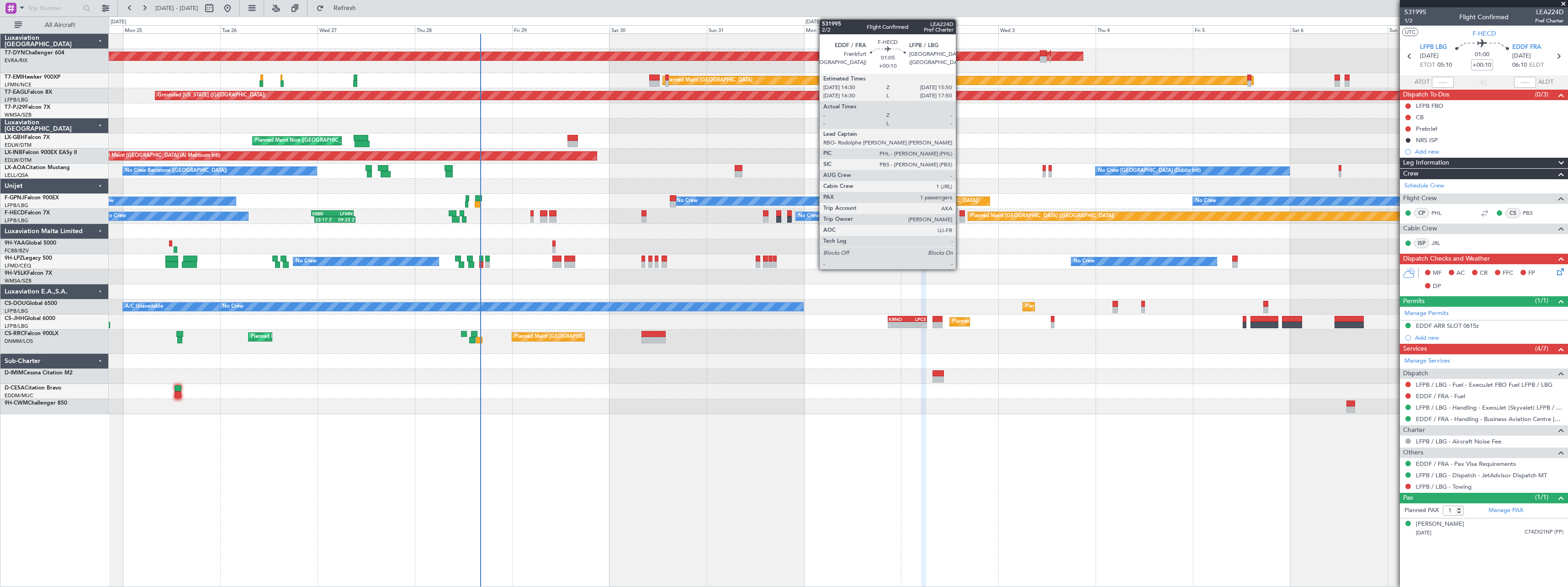
click at [960, 217] on div at bounding box center [962, 219] width 5 height 7
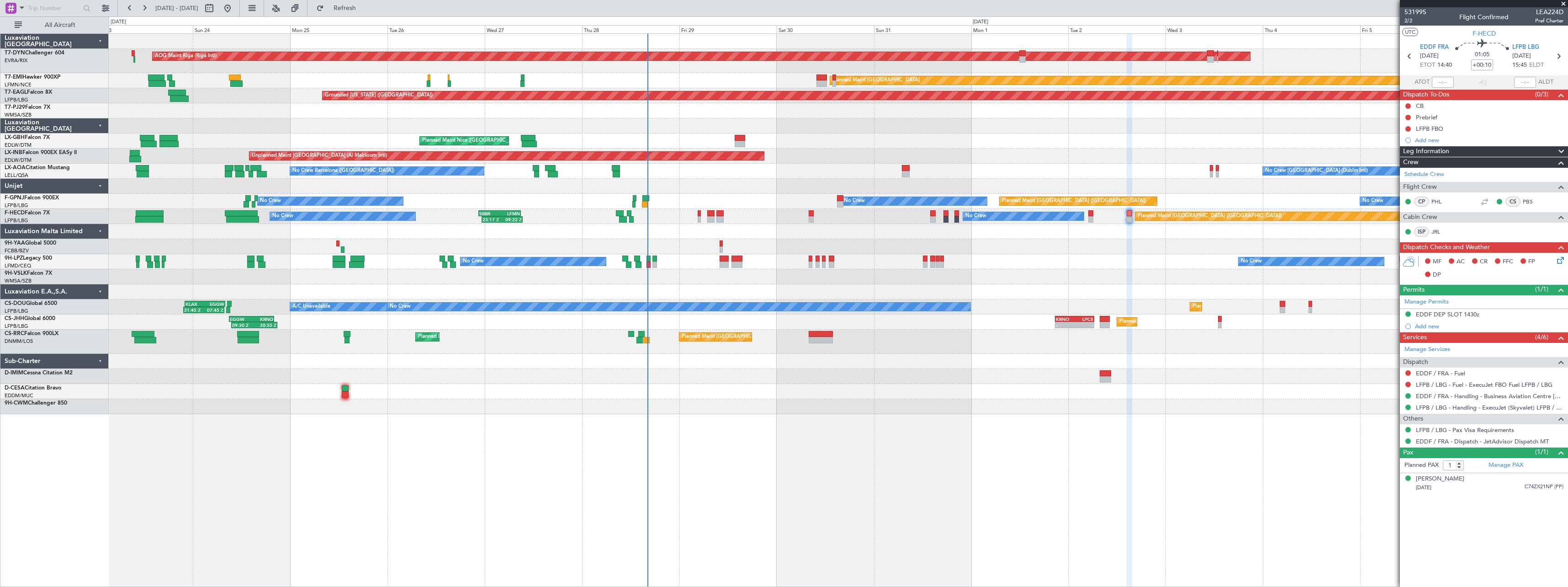
click at [1055, 238] on div "AOG Maint Riga (Riga Intl) Planned Maint Basel-Mulhouse Planned Maint Zurich Pl…" at bounding box center [838, 224] width 1459 height 380
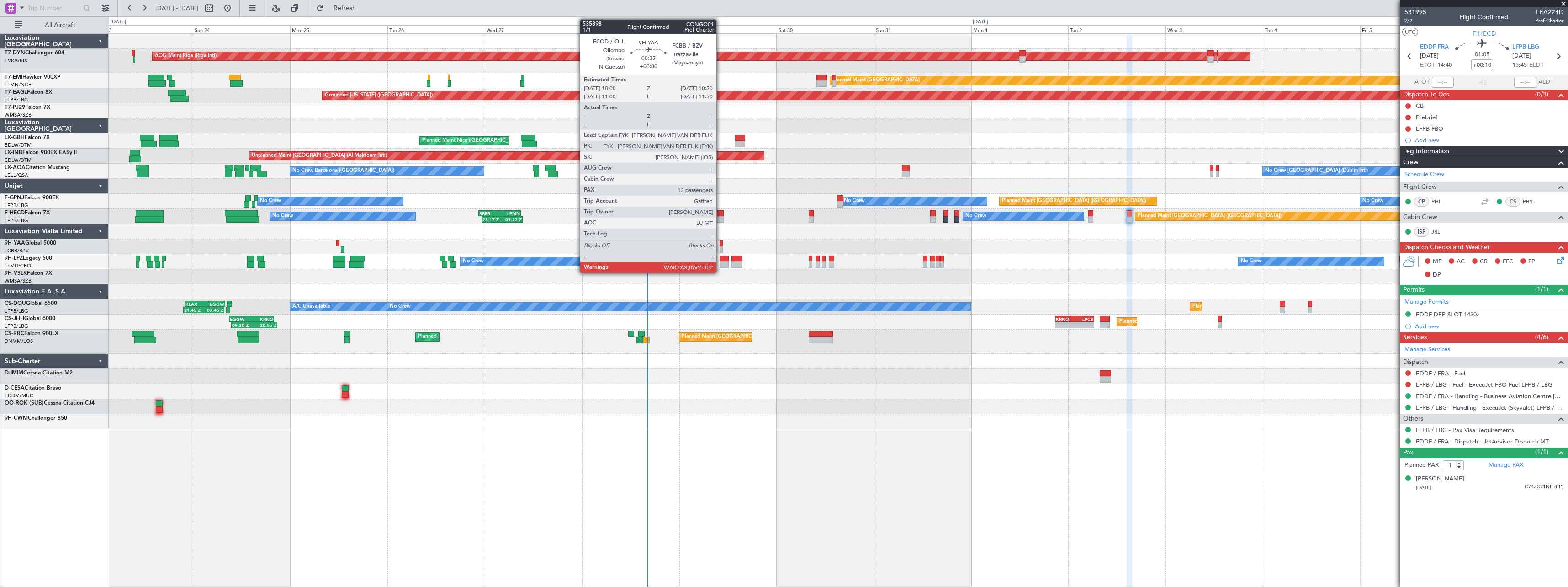
click at [721, 242] on div at bounding box center [721, 244] width 4 height 7
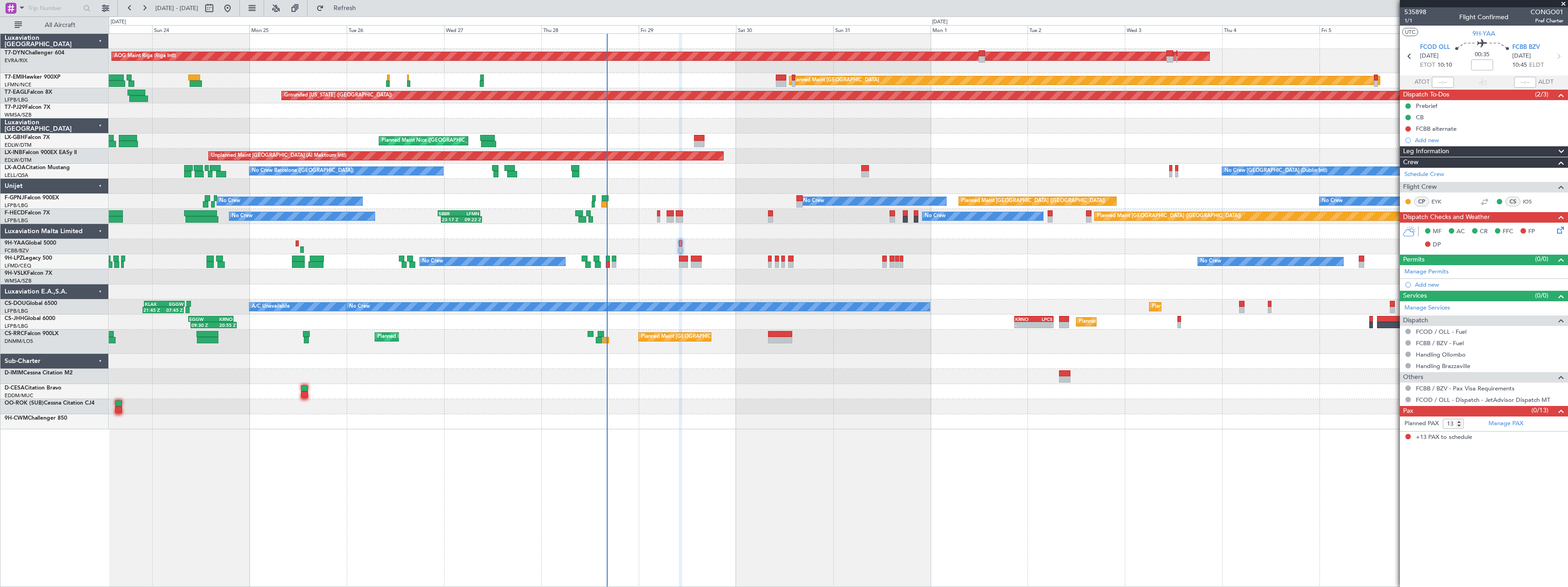
click at [662, 283] on div at bounding box center [838, 276] width 1459 height 15
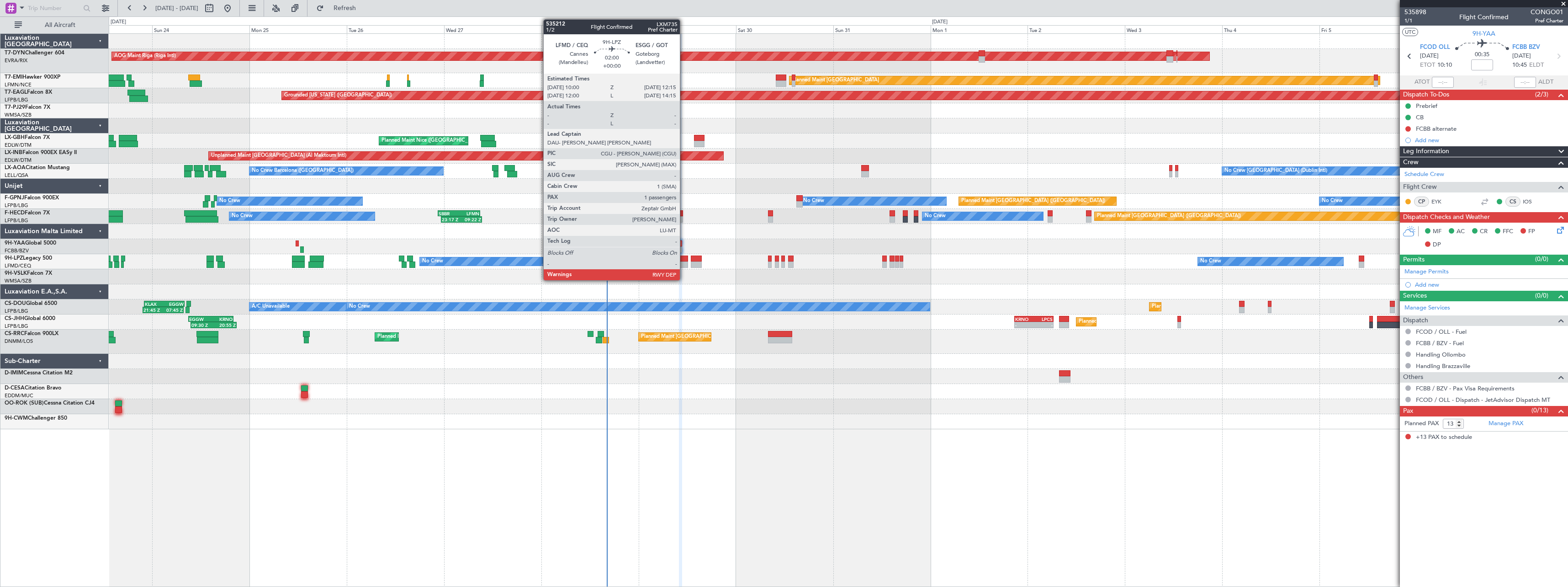
click at [684, 261] on div at bounding box center [683, 264] width 9 height 7
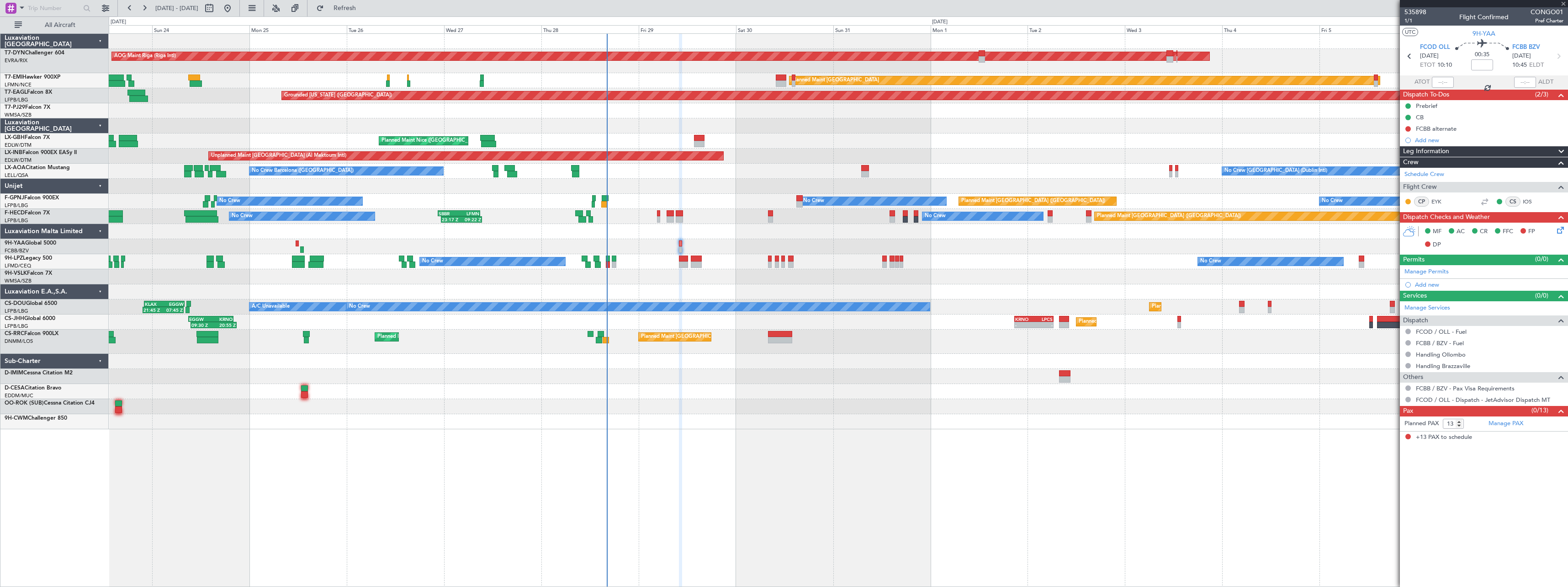
type input "1"
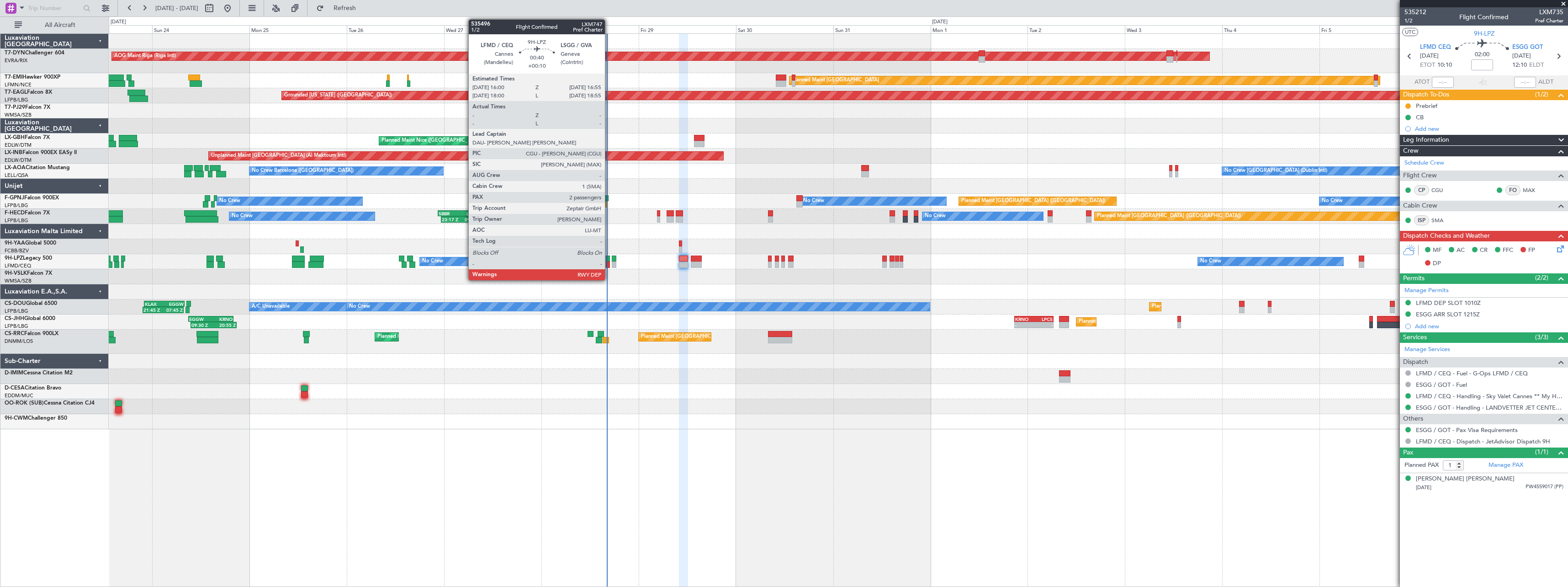
click at [609, 259] on div at bounding box center [607, 259] width 4 height 7
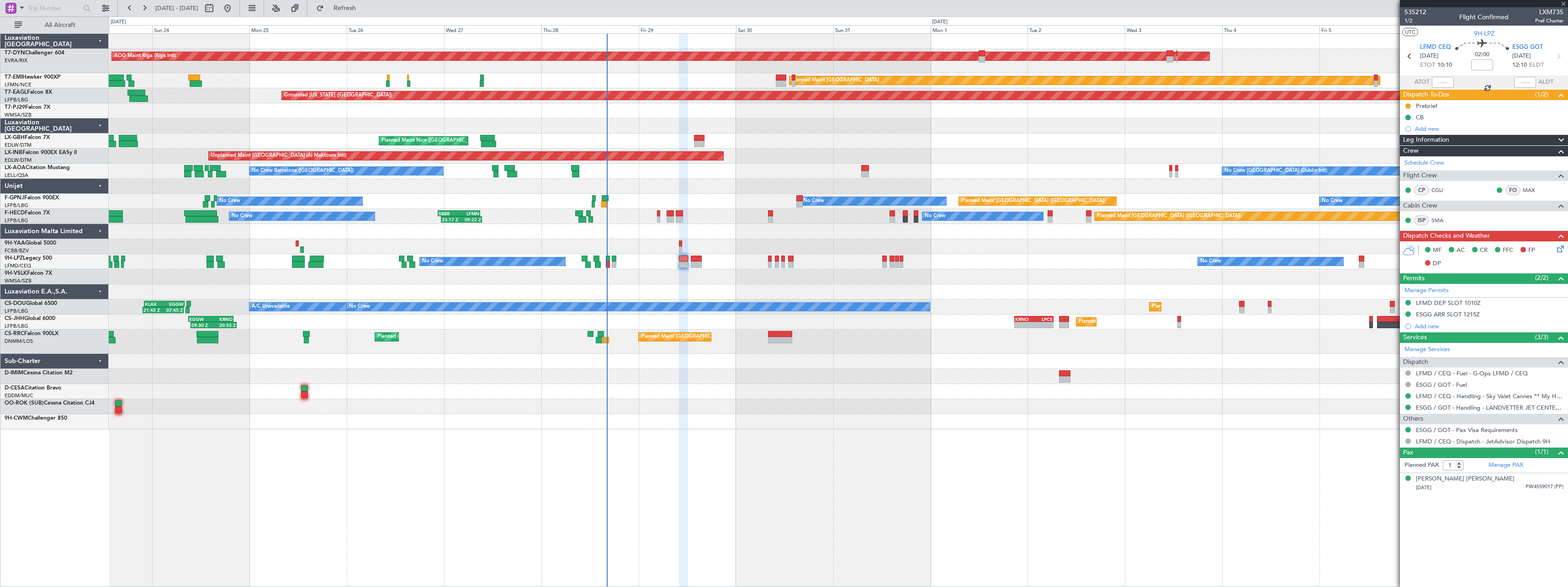
type input "+00:10"
type input "2"
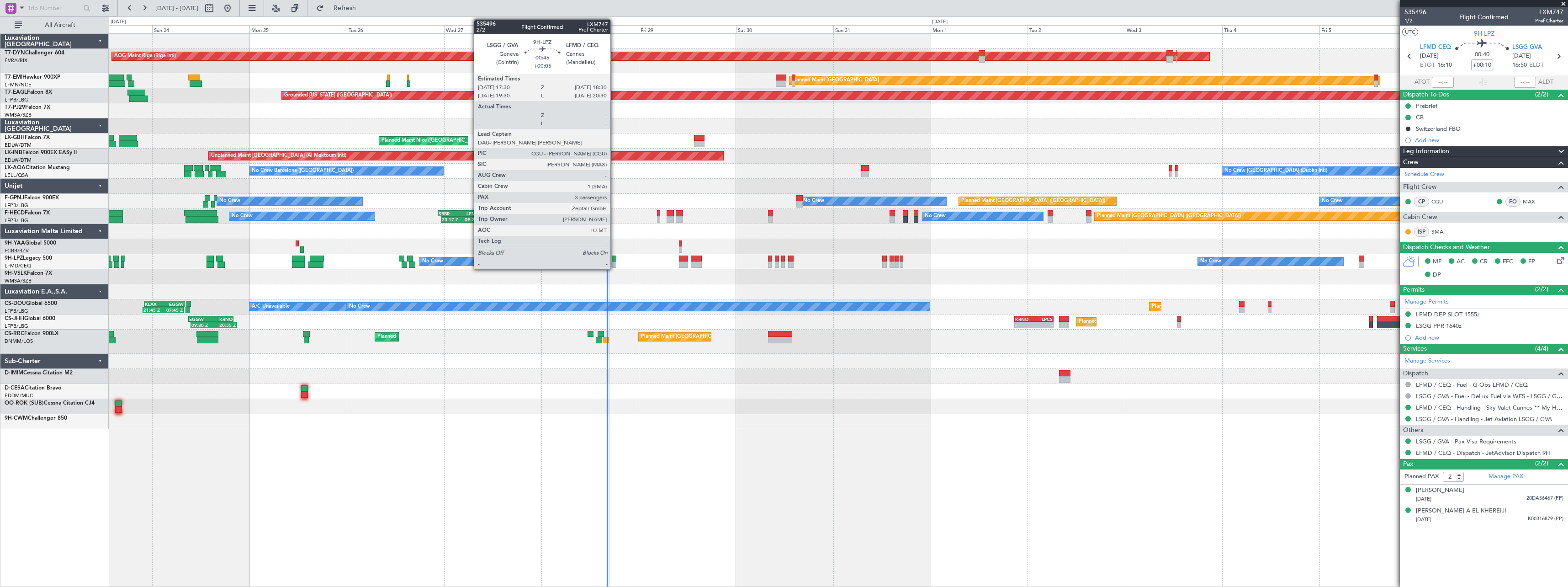
click at [617, 259] on div "No Crew No Crew No Crew" at bounding box center [838, 261] width 1459 height 15
click at [614, 259] on div at bounding box center [614, 259] width 4 height 7
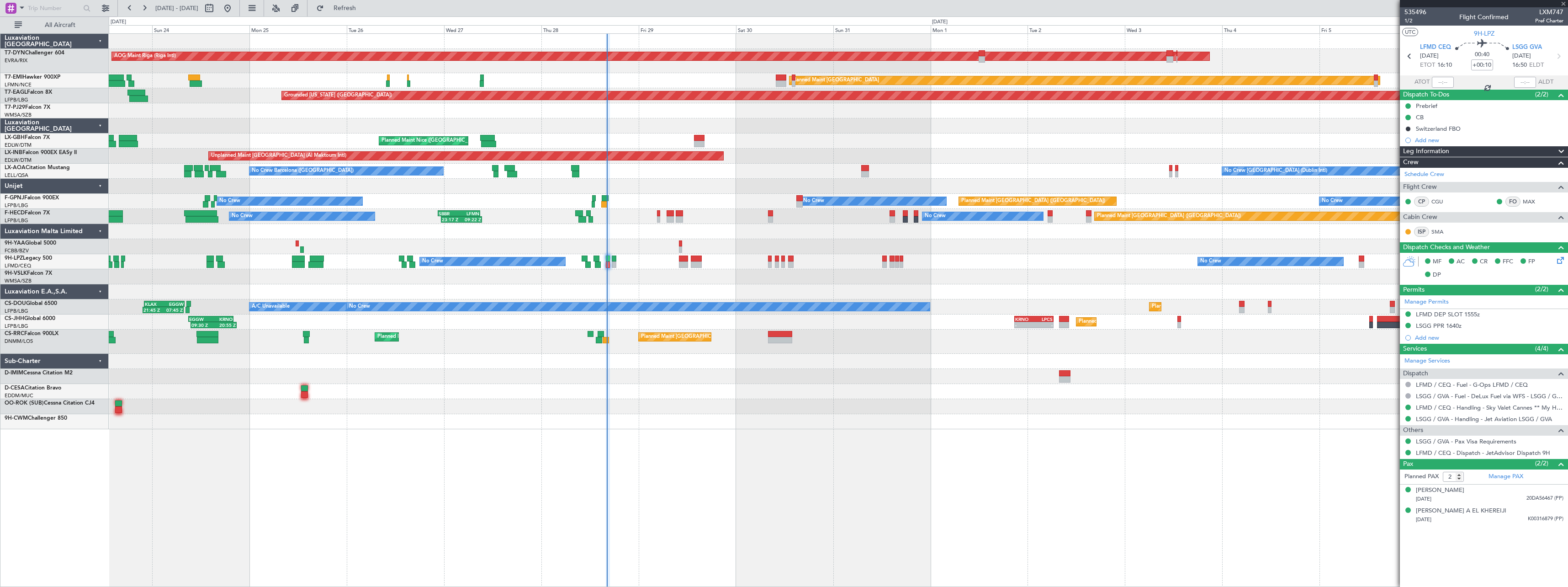
type input "+00:05"
type input "3"
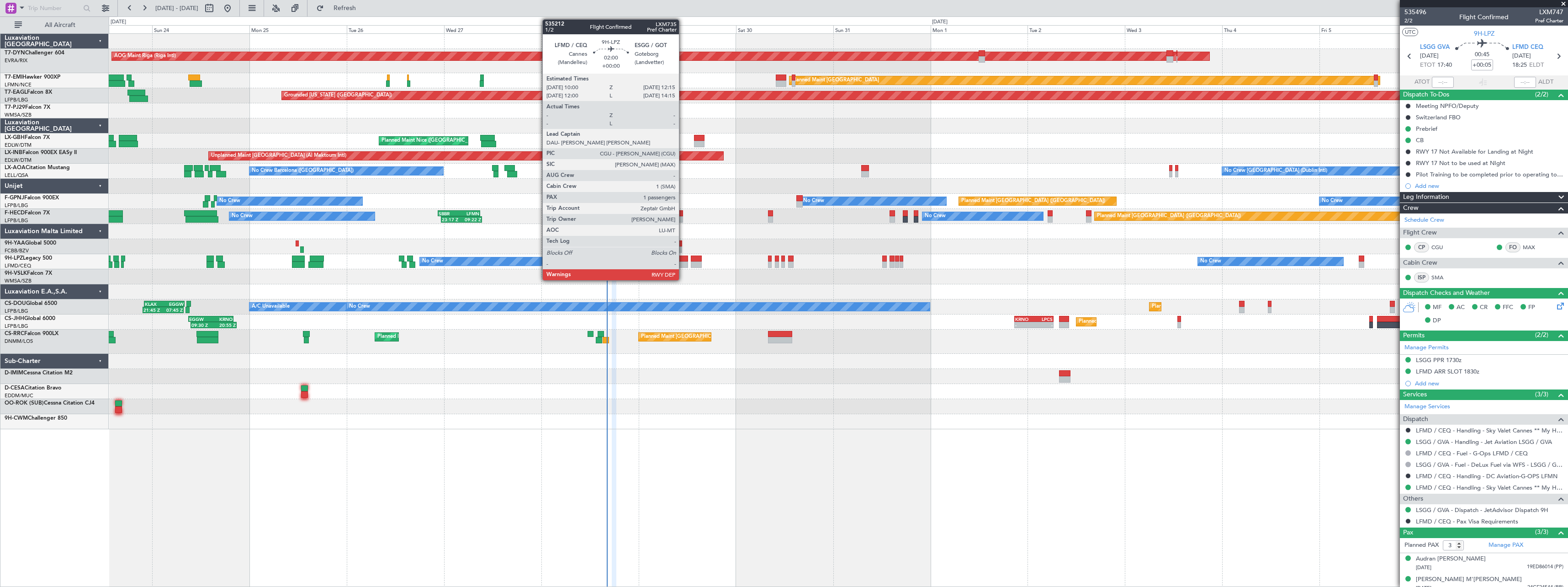
click at [683, 261] on div at bounding box center [683, 264] width 9 height 7
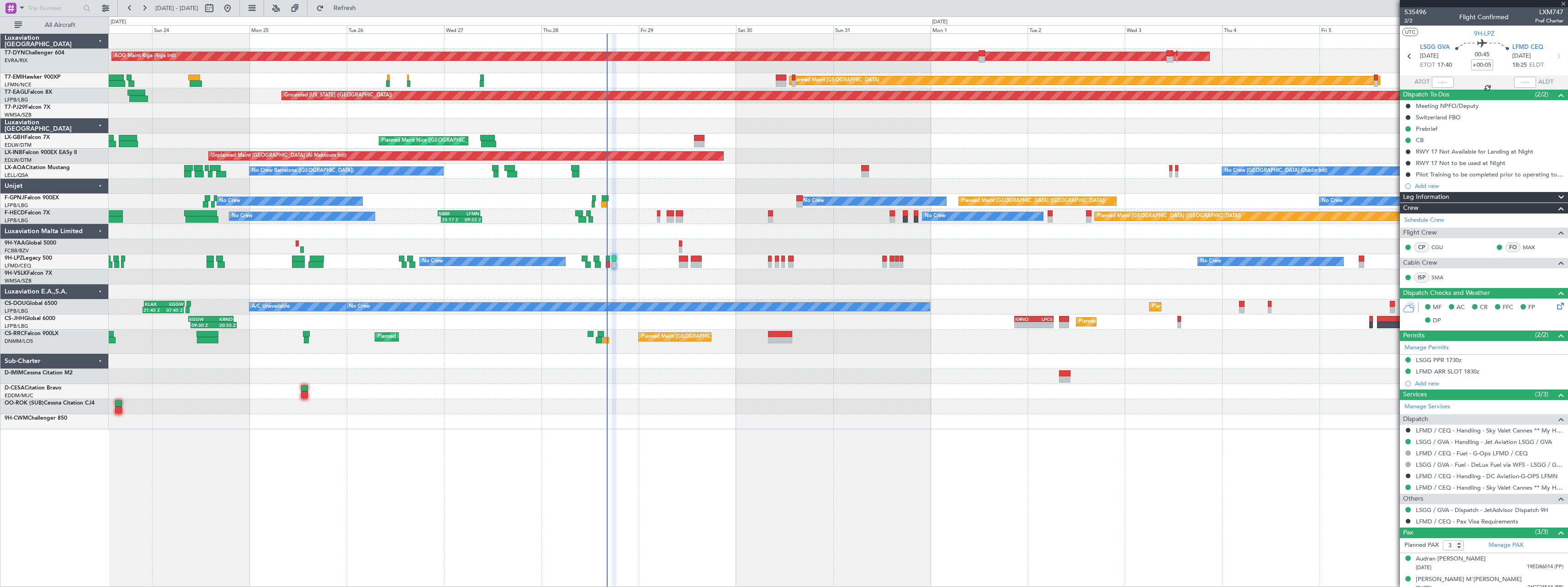
type input "1"
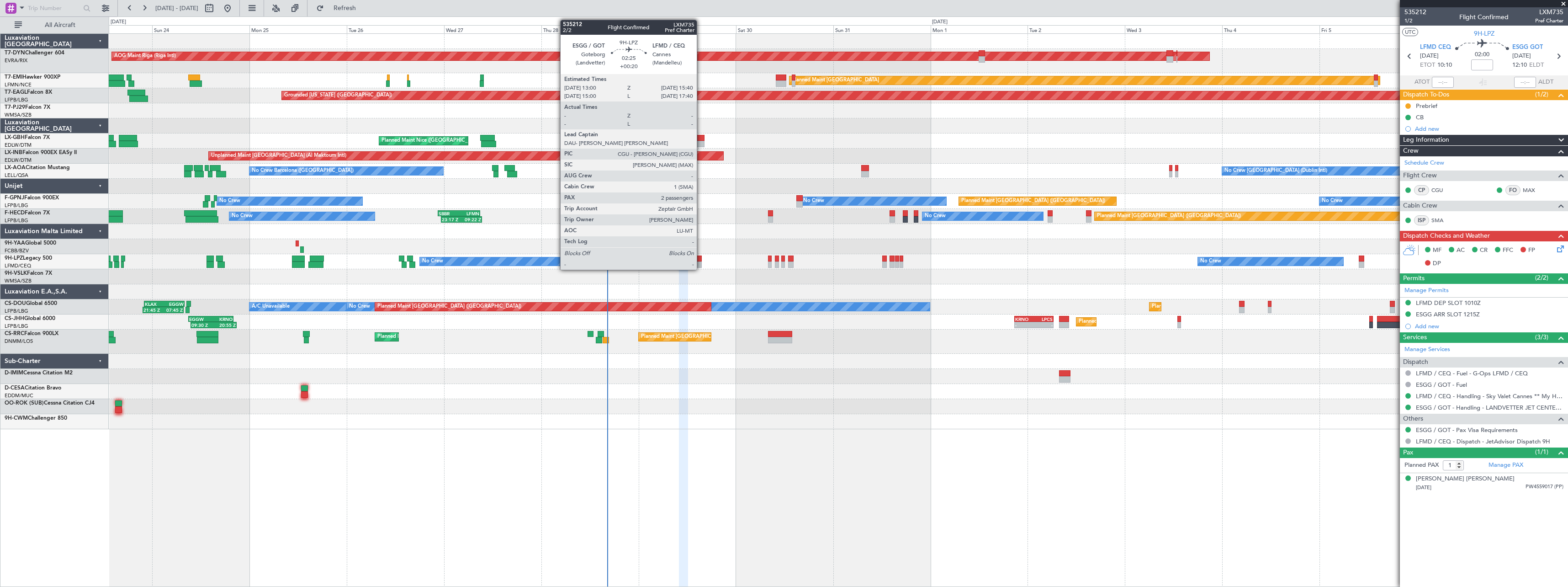
click at [701, 261] on div at bounding box center [696, 259] width 11 height 7
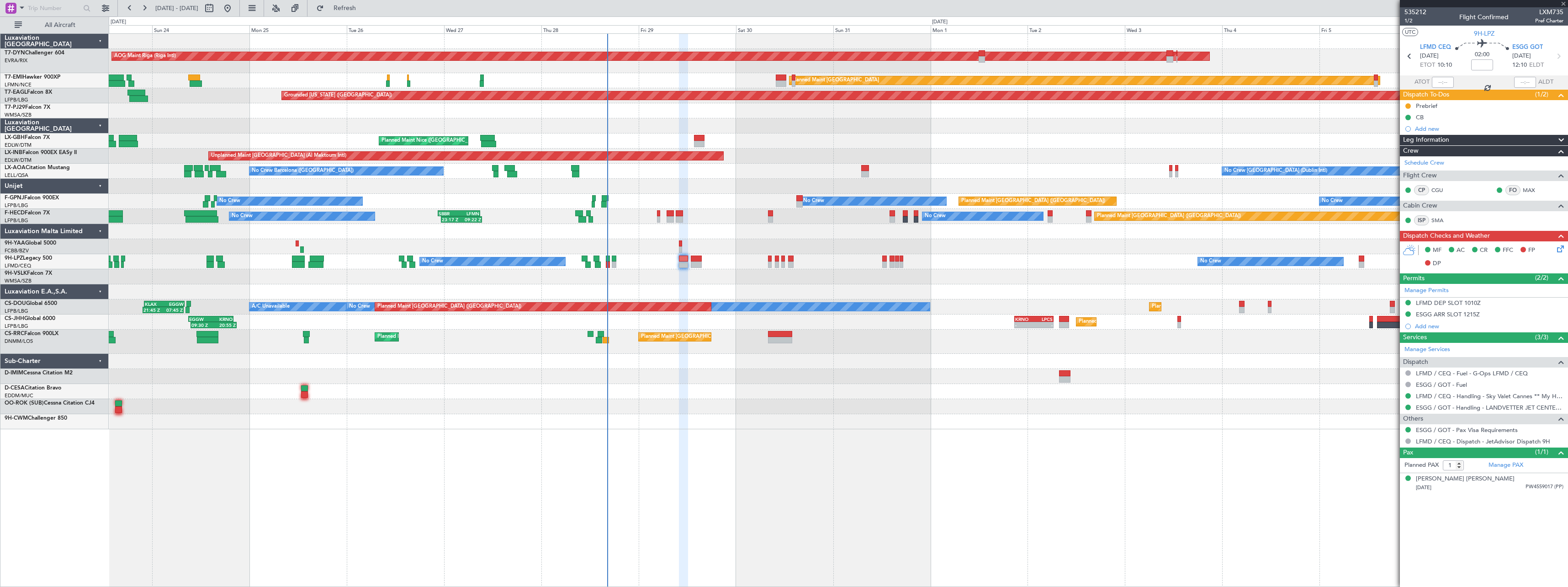
type input "+00:20"
type input "2"
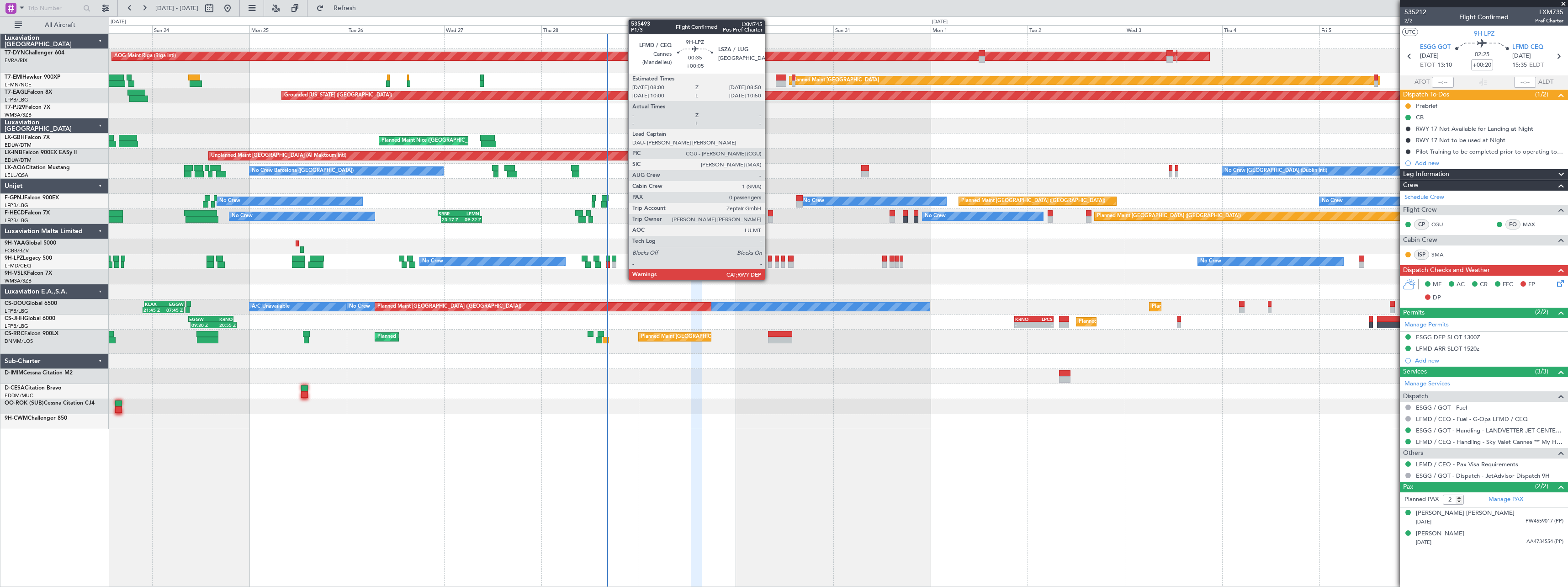
click at [769, 261] on div at bounding box center [770, 264] width 4 height 7
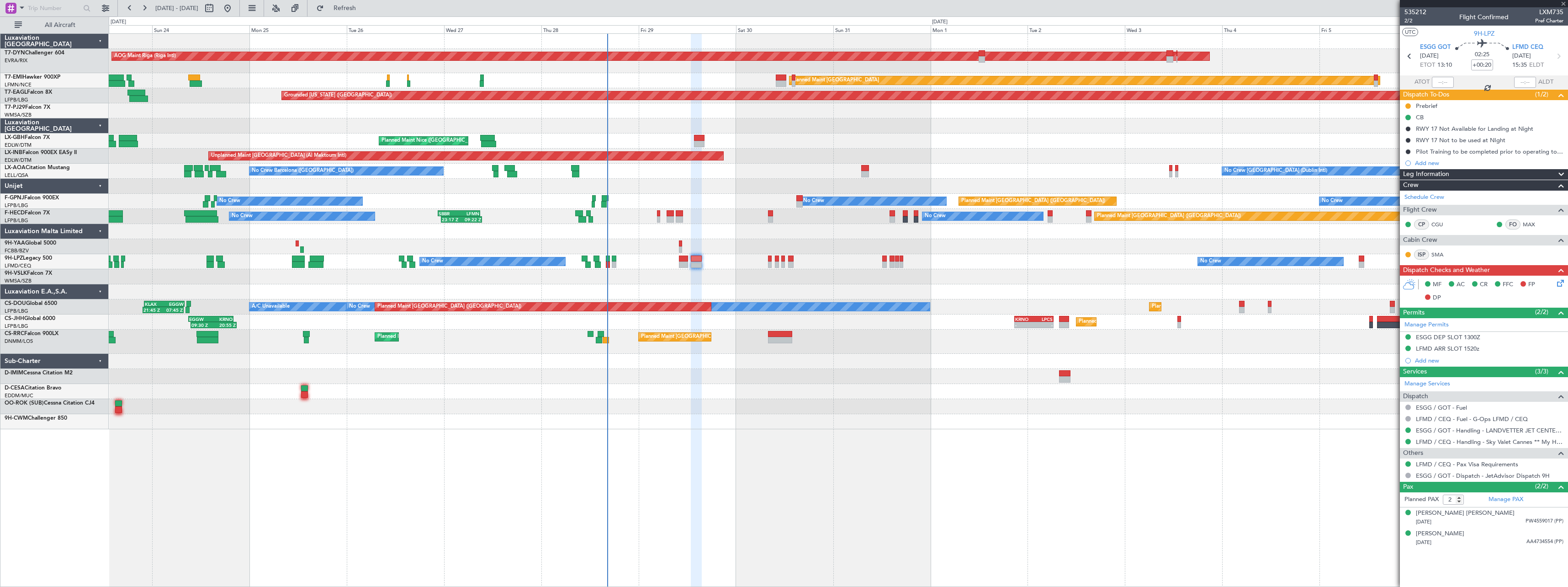
type input "+00:05"
type input "0"
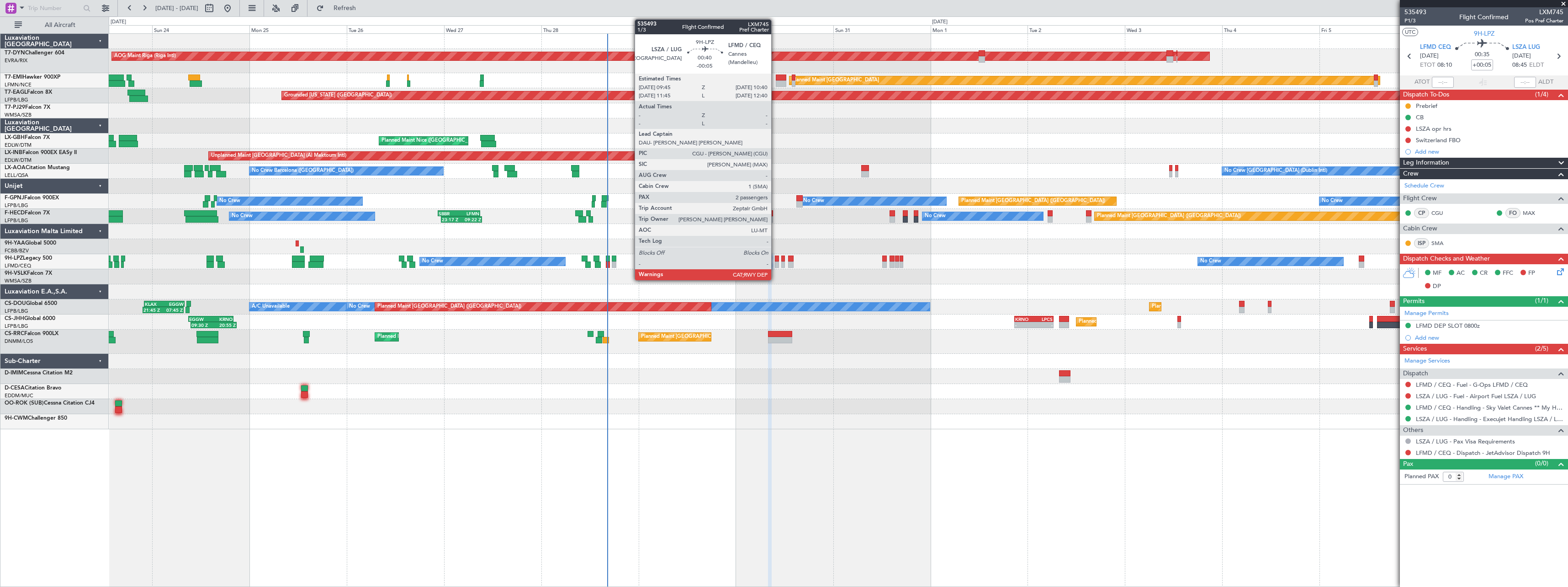
click at [775, 259] on div at bounding box center [777, 259] width 4 height 7
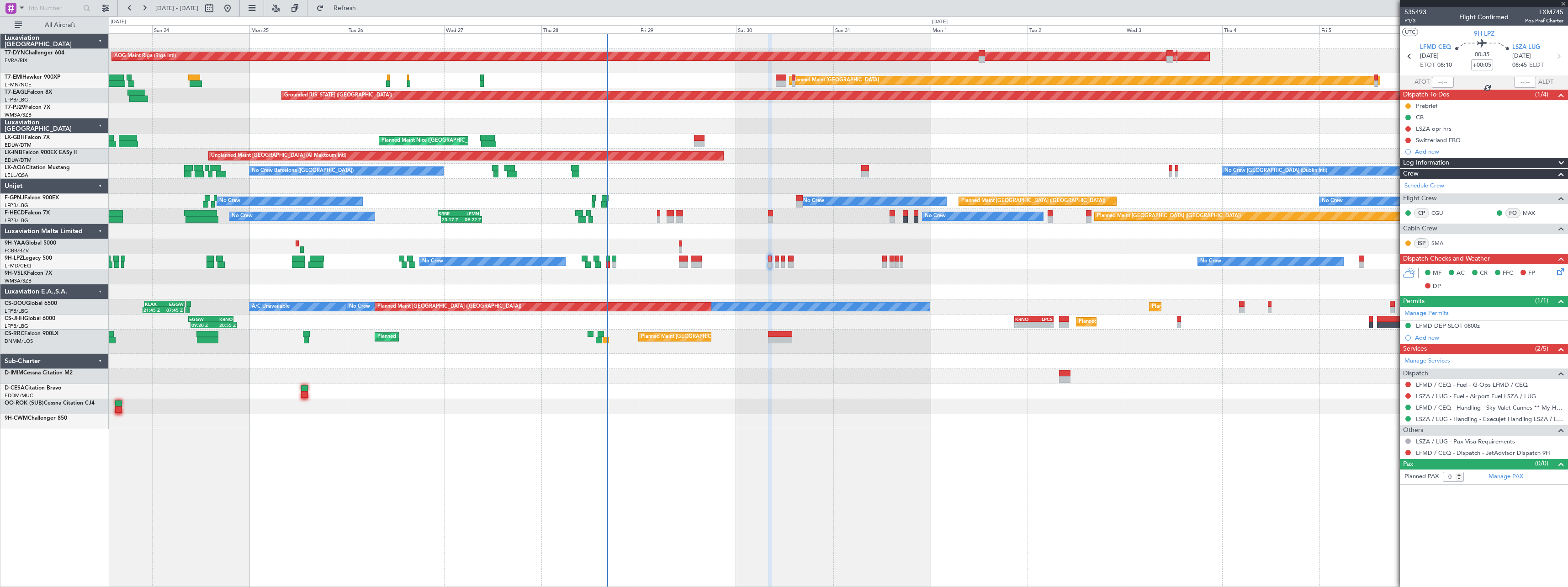
type input "-00:05"
type input "2"
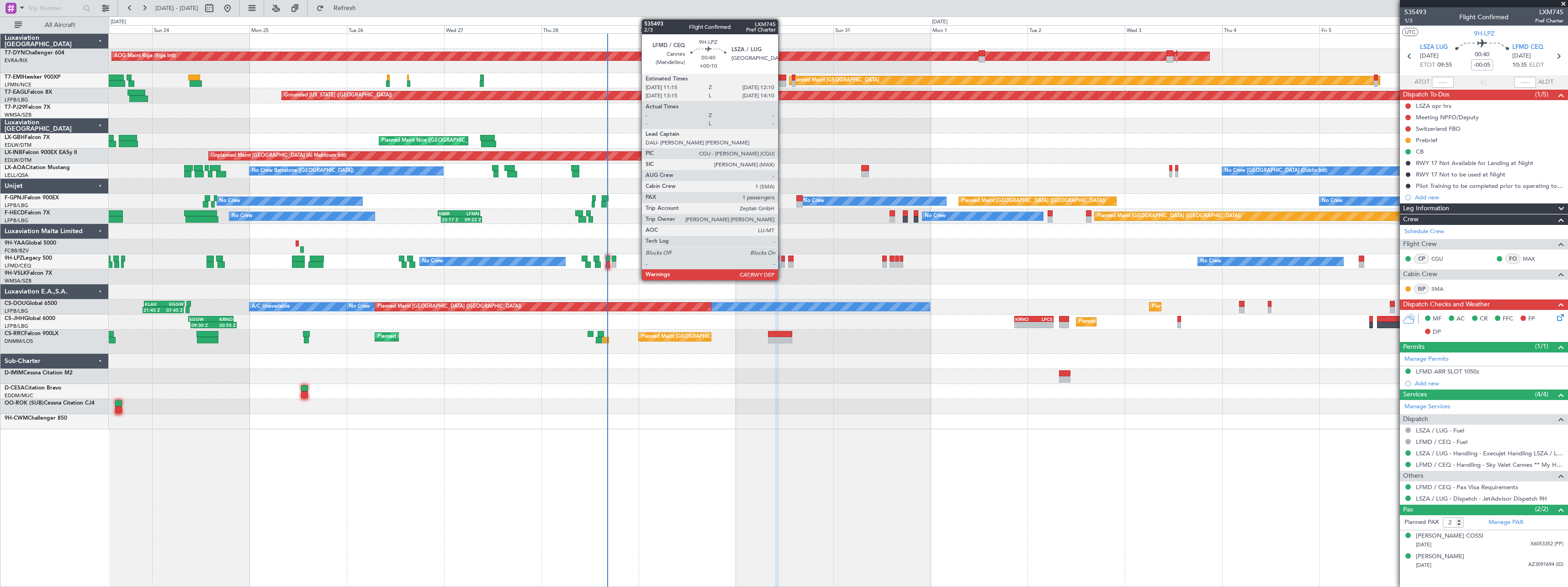
click at [782, 263] on div at bounding box center [783, 264] width 4 height 7
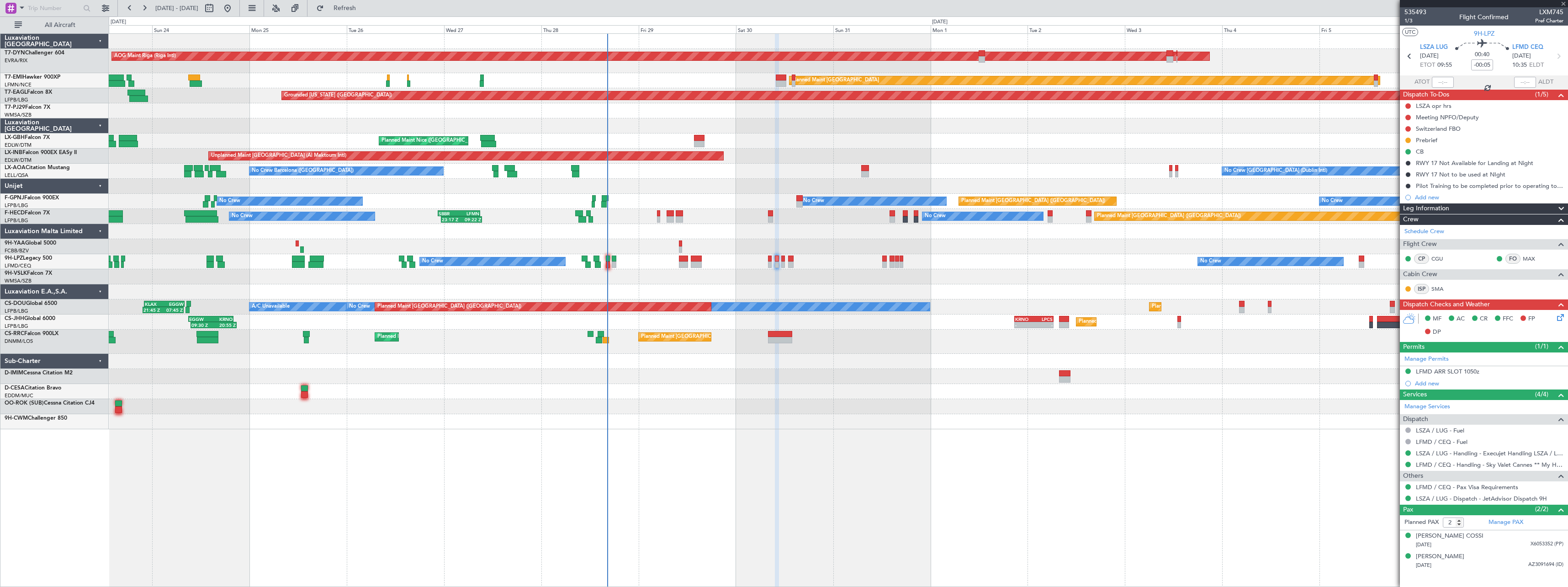
type input "+00:10"
type input "1"
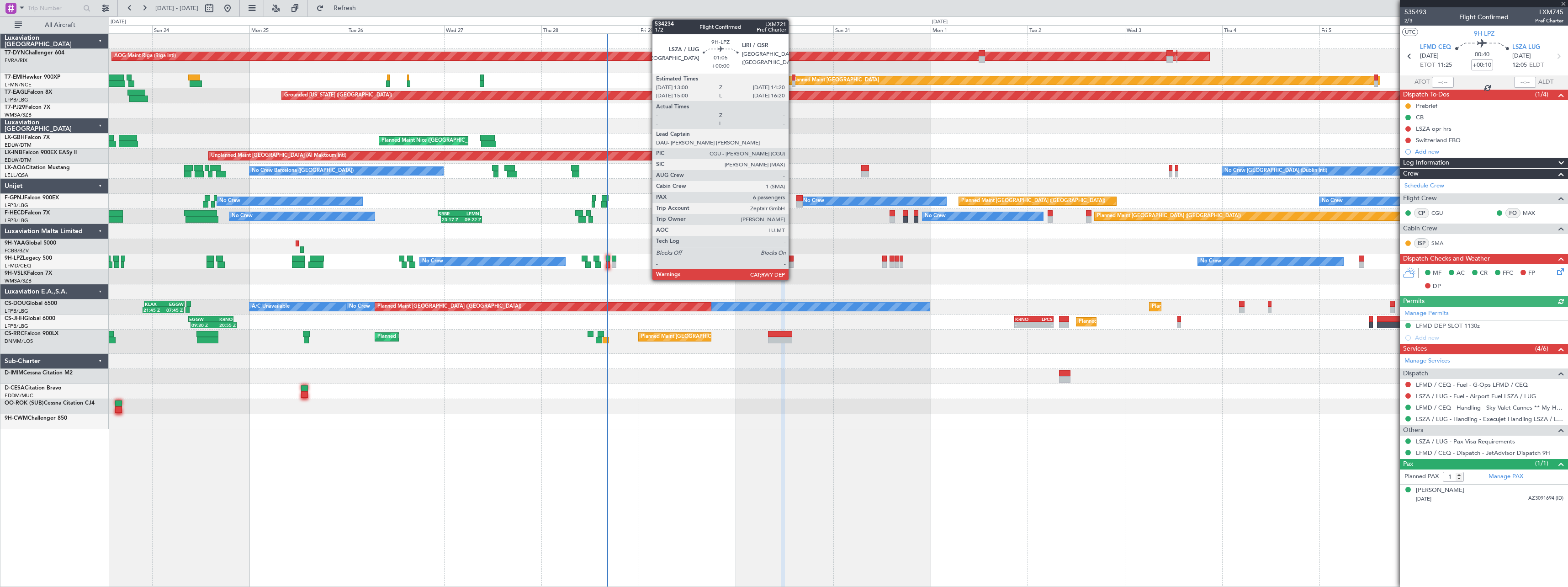
click at [793, 262] on div at bounding box center [791, 264] width 5 height 7
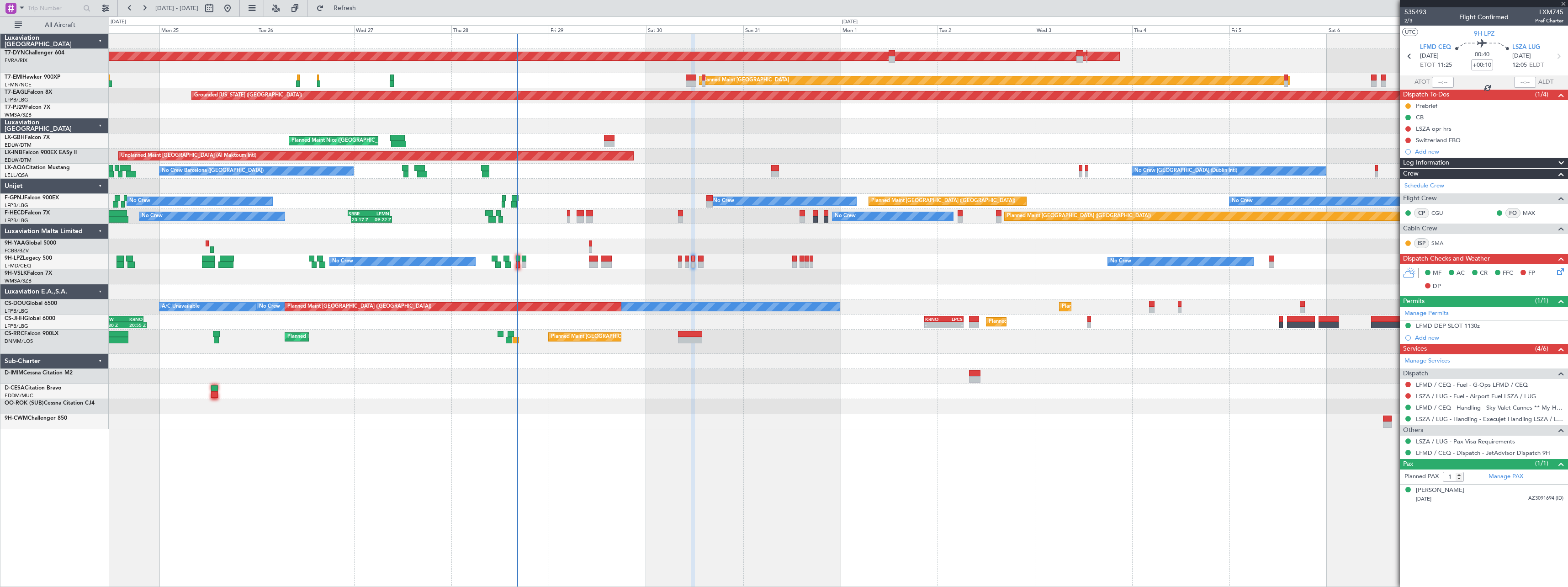
click at [824, 278] on div at bounding box center [838, 276] width 1459 height 15
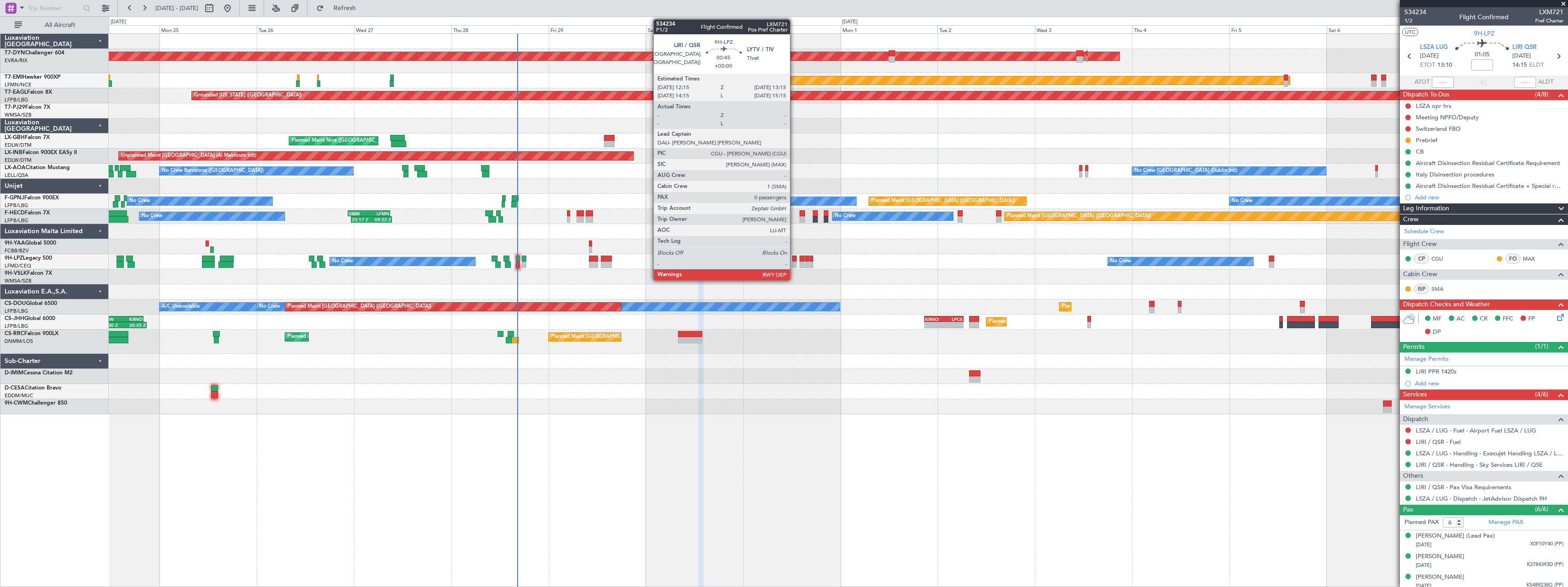
click at [794, 262] on div at bounding box center [794, 264] width 4 height 7
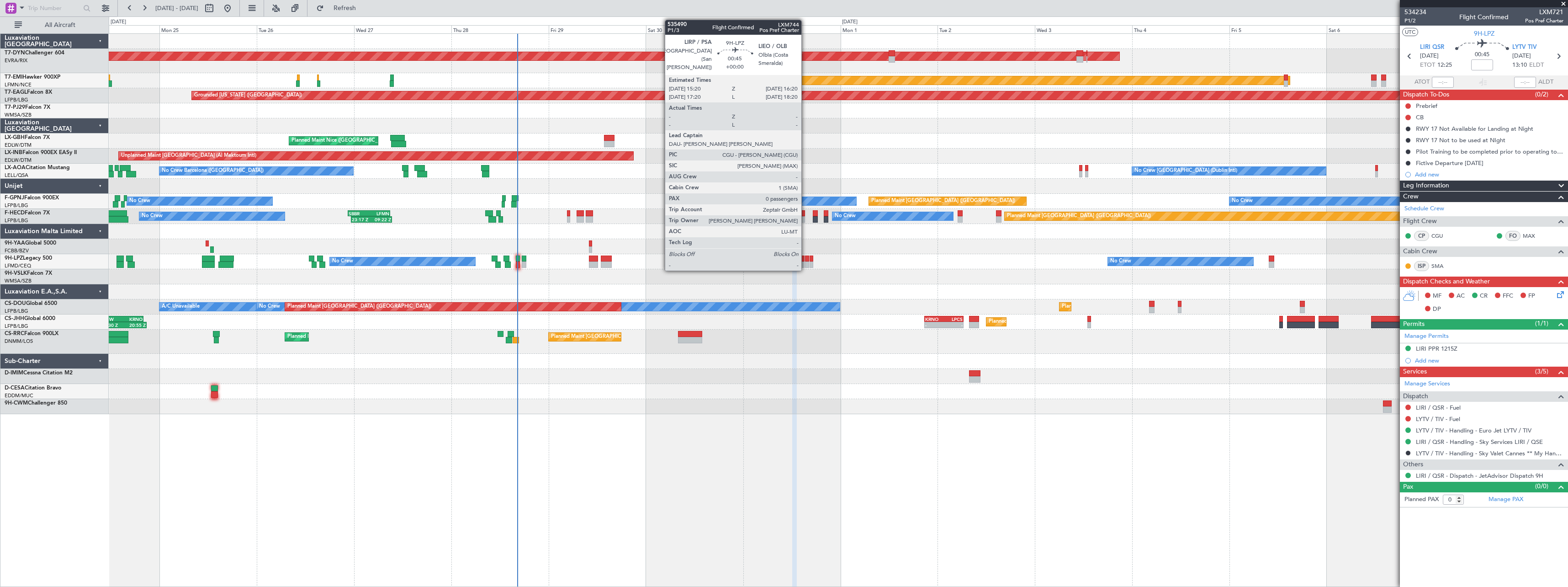
click at [805, 261] on div at bounding box center [807, 259] width 4 height 7
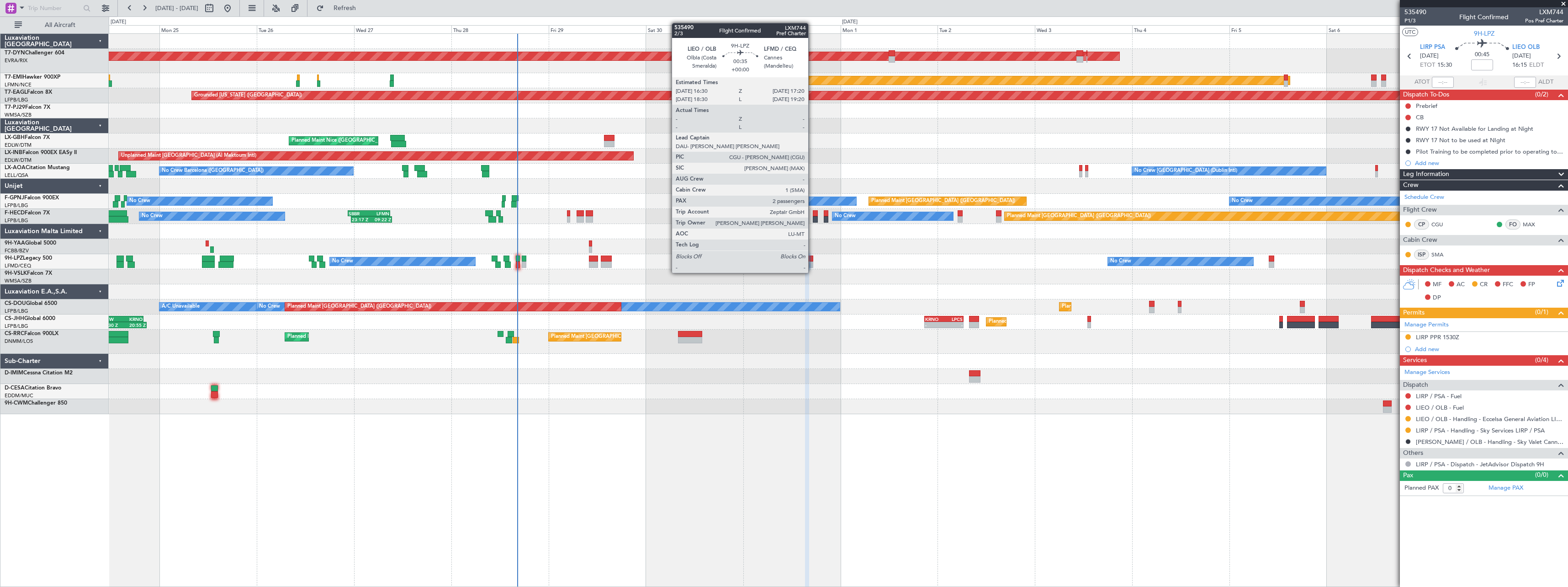
click at [813, 264] on div at bounding box center [811, 264] width 4 height 7
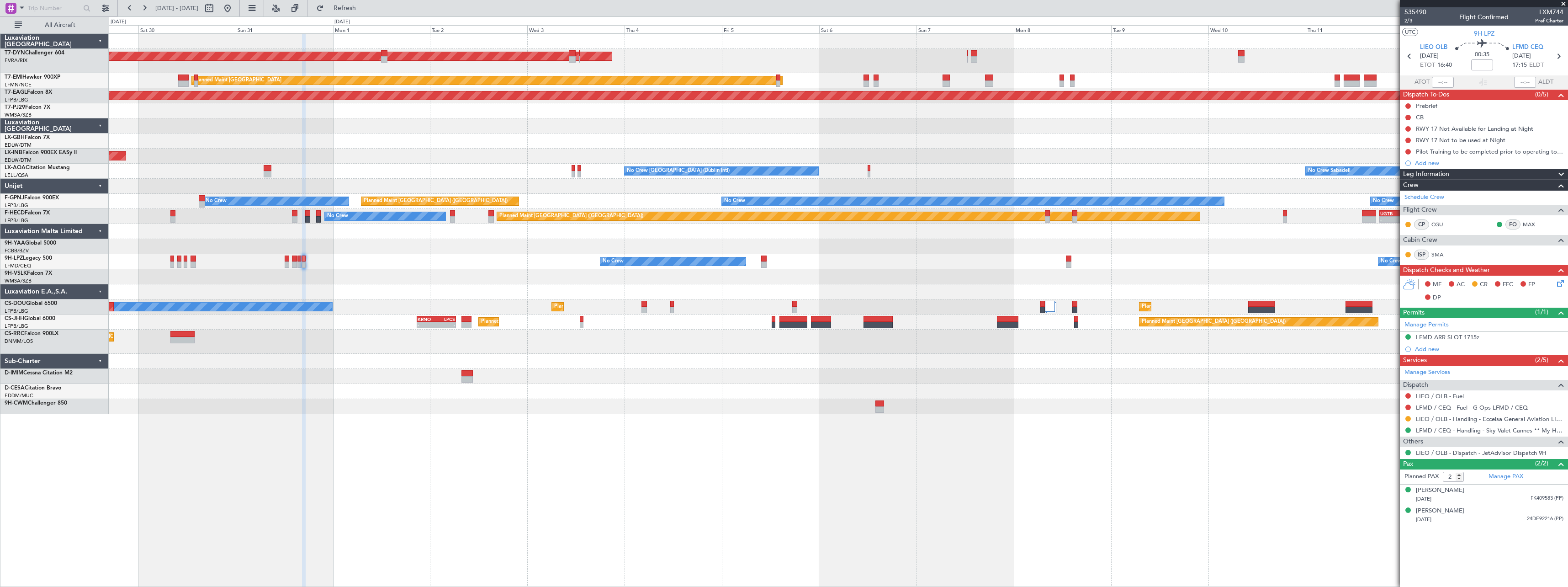
click at [540, 290] on div "AOG Maint Riga (Riga Intl) Planned Maint Zurich Grounded New York (Teterboro) P…" at bounding box center [838, 224] width 1459 height 380
click at [616, 294] on div at bounding box center [838, 292] width 1459 height 15
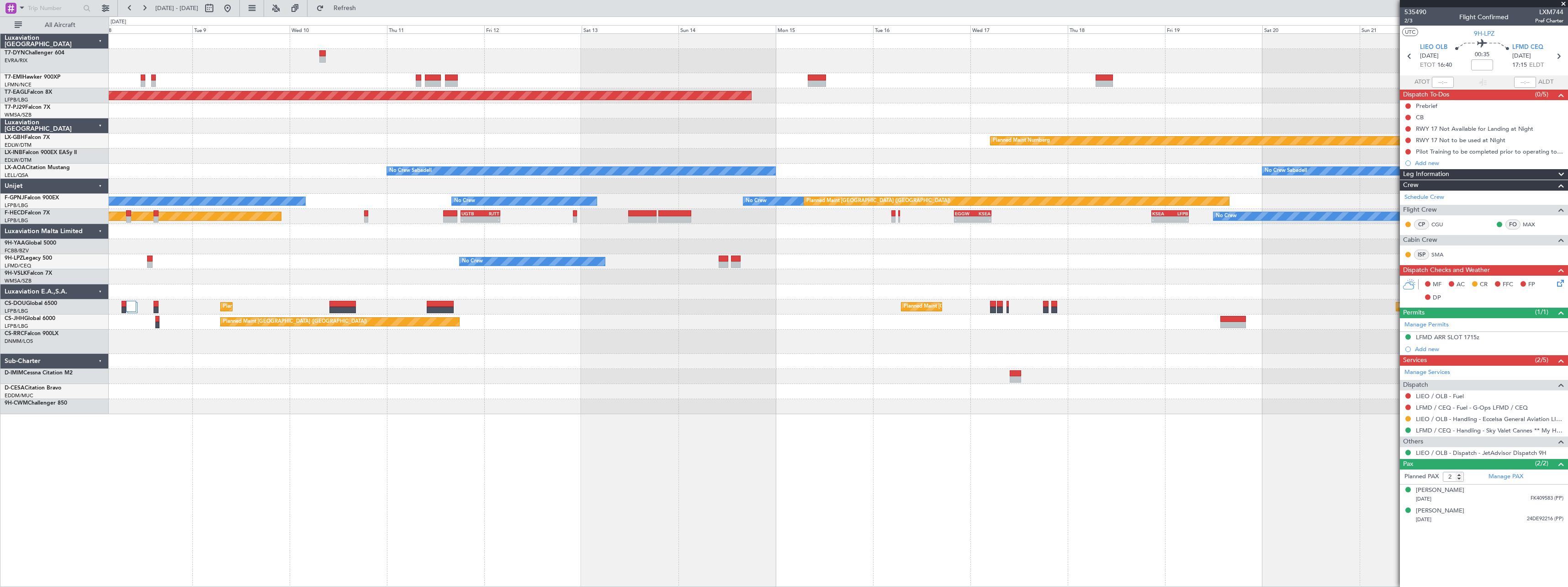
click at [584, 293] on div at bounding box center [838, 292] width 1459 height 15
type input "1"
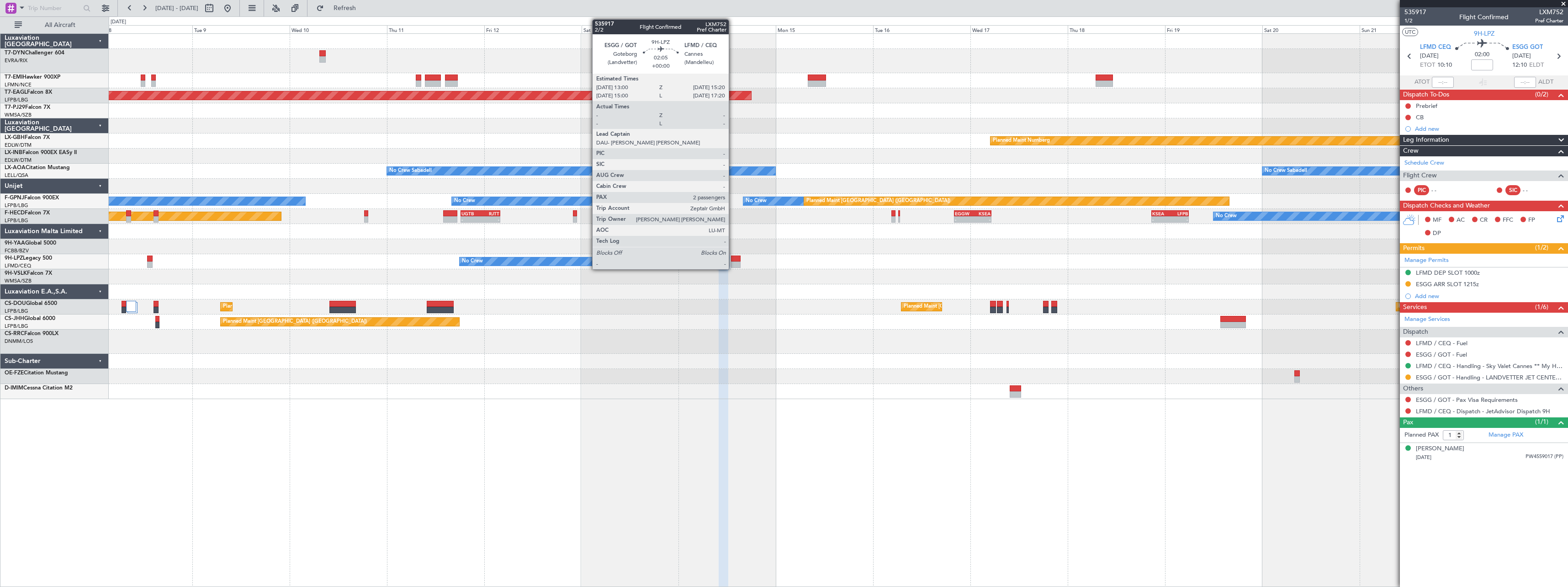
click at [733, 259] on div at bounding box center [736, 259] width 10 height 7
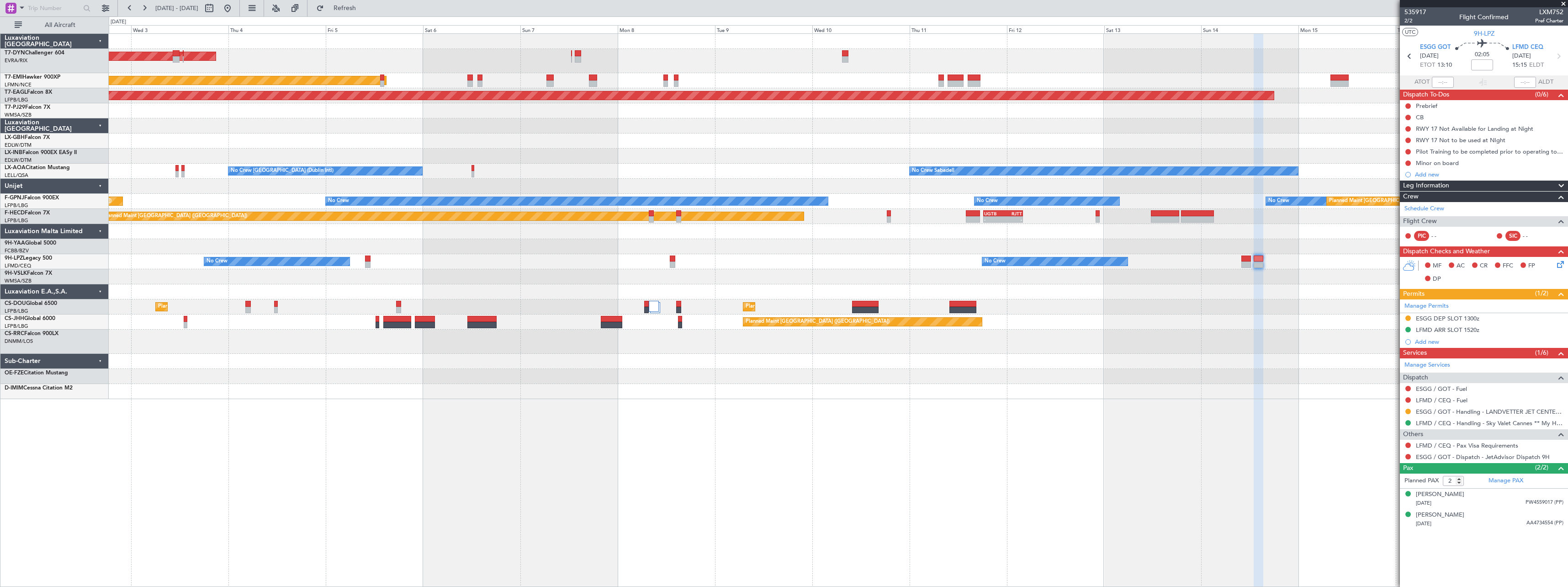
click at [1037, 319] on div "AOG Maint Riga (Riga Intl) Planned Maint [GEOGRAPHIC_DATA] Grounded [US_STATE] …" at bounding box center [838, 217] width 1459 height 365
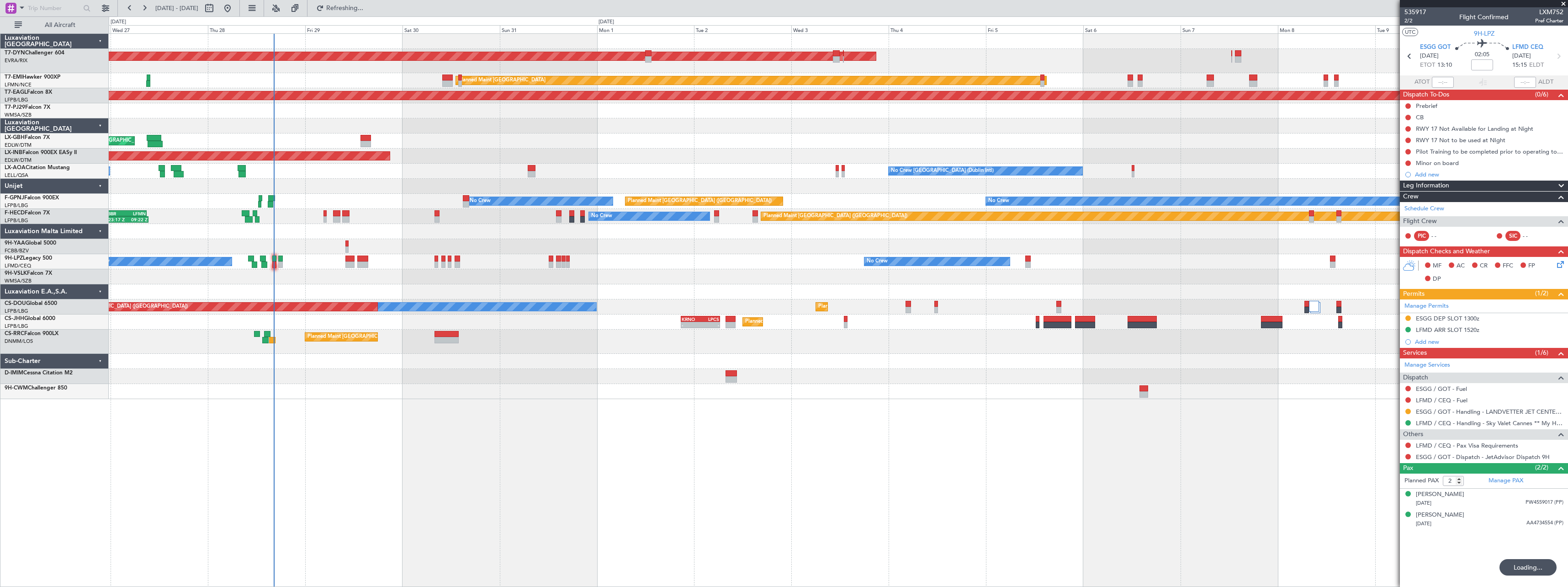
click at [1190, 360] on div "AOG Maint Riga (Riga Intl) Planned Maint [GEOGRAPHIC_DATA] Grounded [US_STATE] …" at bounding box center [838, 217] width 1459 height 365
click at [854, 387] on div "AOG Maint Riga (Riga Intl) Planned Maint [GEOGRAPHIC_DATA] Grounded [US_STATE] …" at bounding box center [838, 224] width 1459 height 380
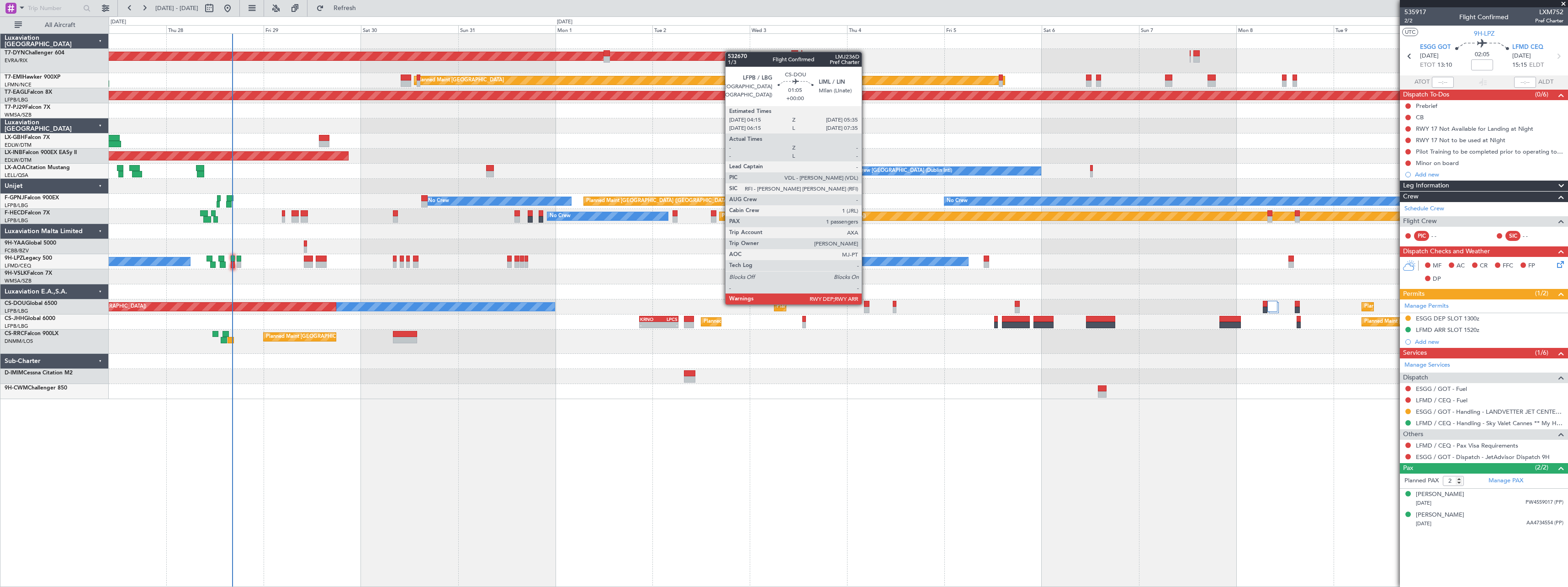
click at [866, 303] on div at bounding box center [866, 304] width 5 height 7
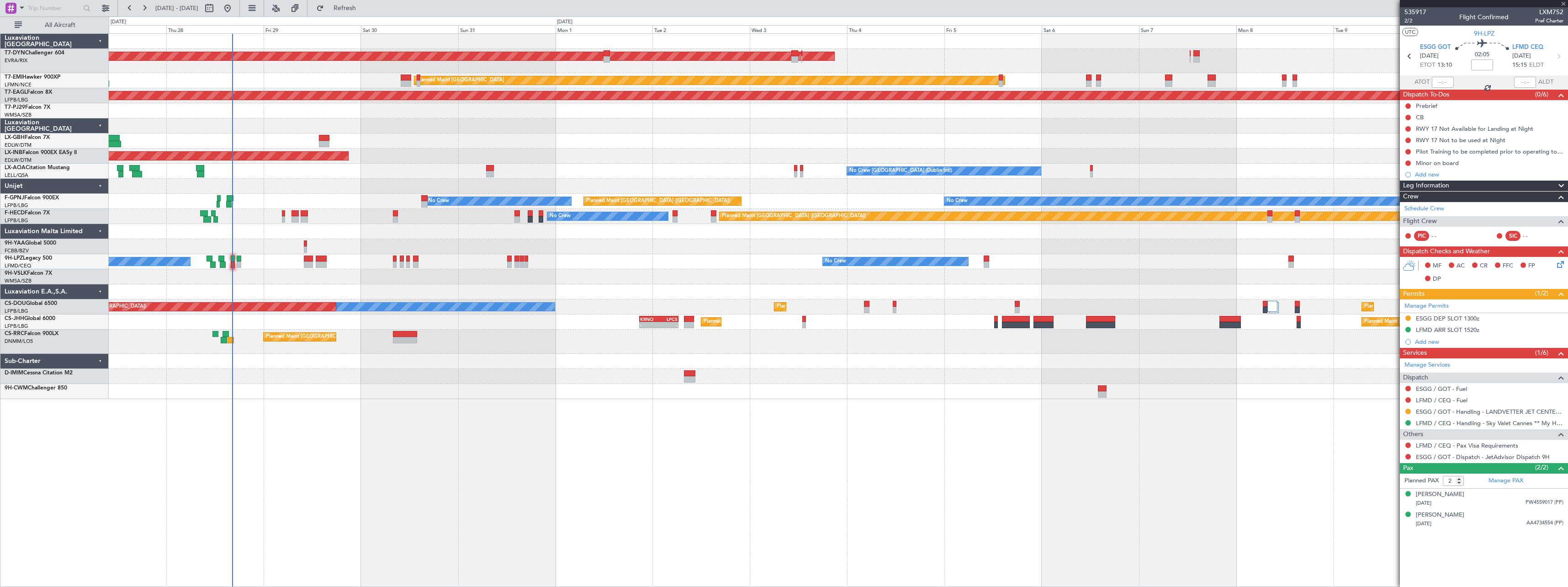
type input "1"
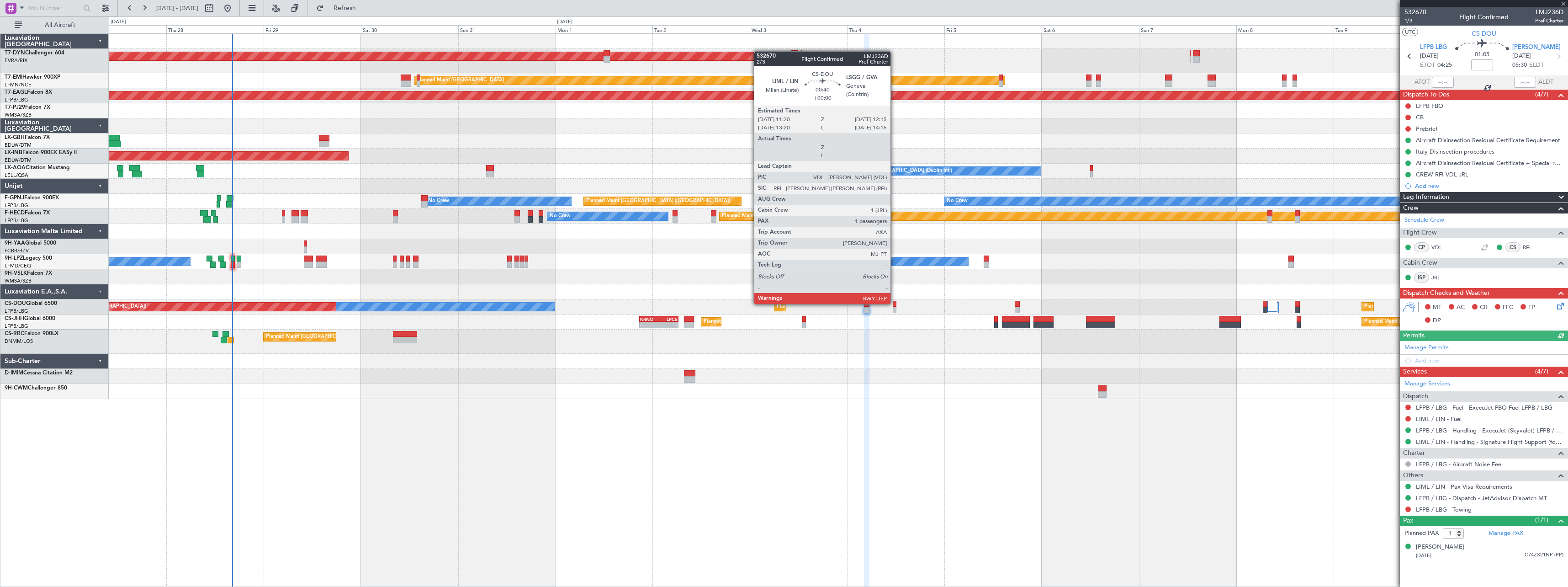
click at [895, 303] on div at bounding box center [895, 304] width 4 height 7
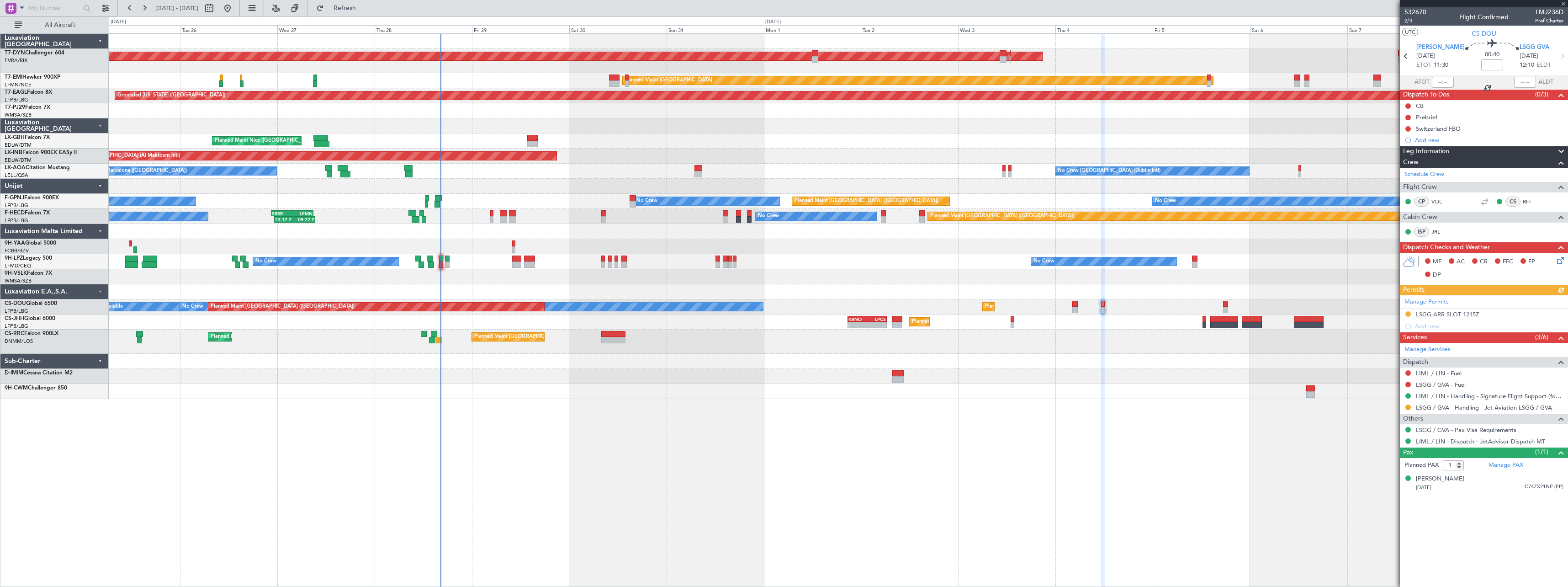
click at [779, 428] on div "AOG Maint Riga (Riga Intl) Planned Maint [GEOGRAPHIC_DATA]-[GEOGRAPHIC_DATA] Pl…" at bounding box center [838, 310] width 1459 height 554
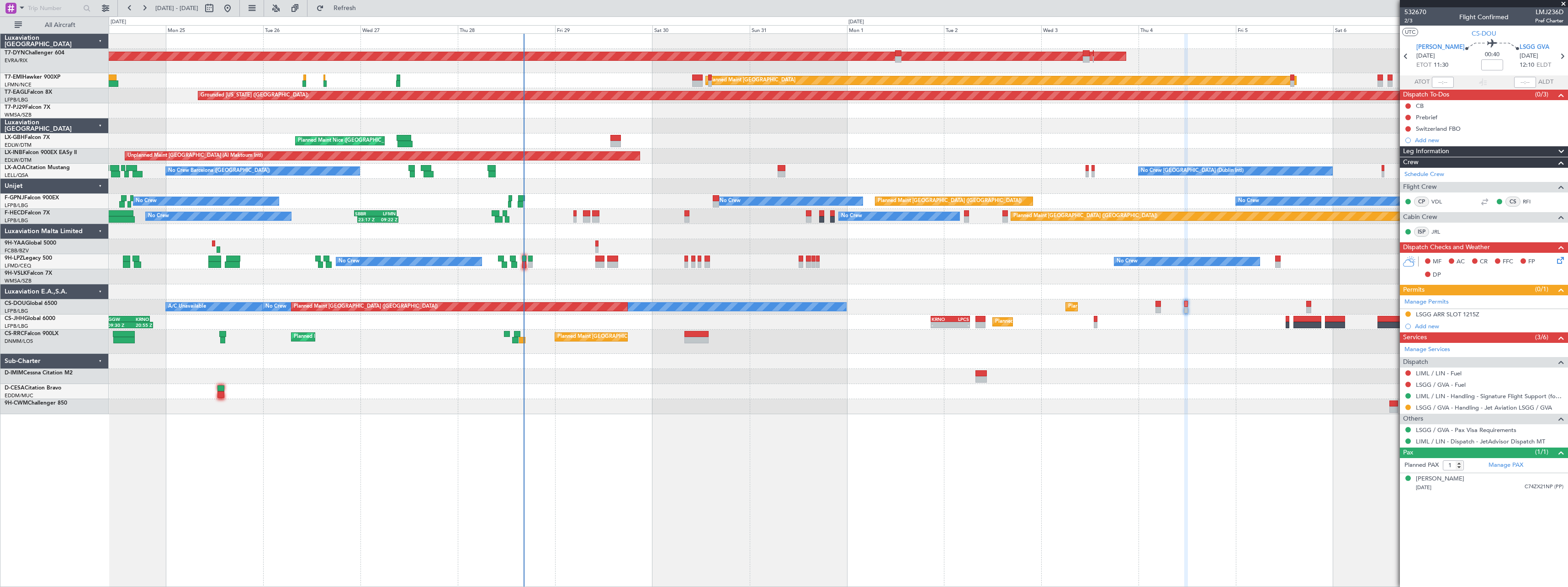
click at [564, 392] on div at bounding box center [838, 391] width 1459 height 15
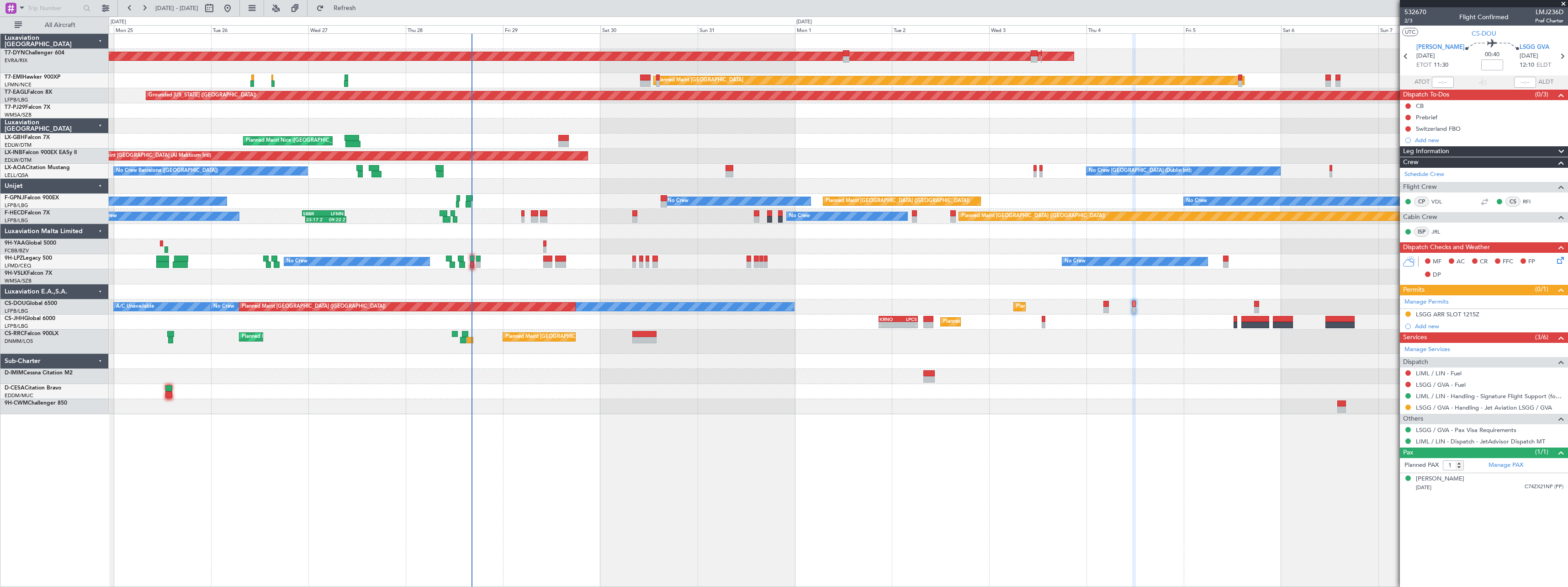
click at [607, 365] on div at bounding box center [838, 361] width 1459 height 15
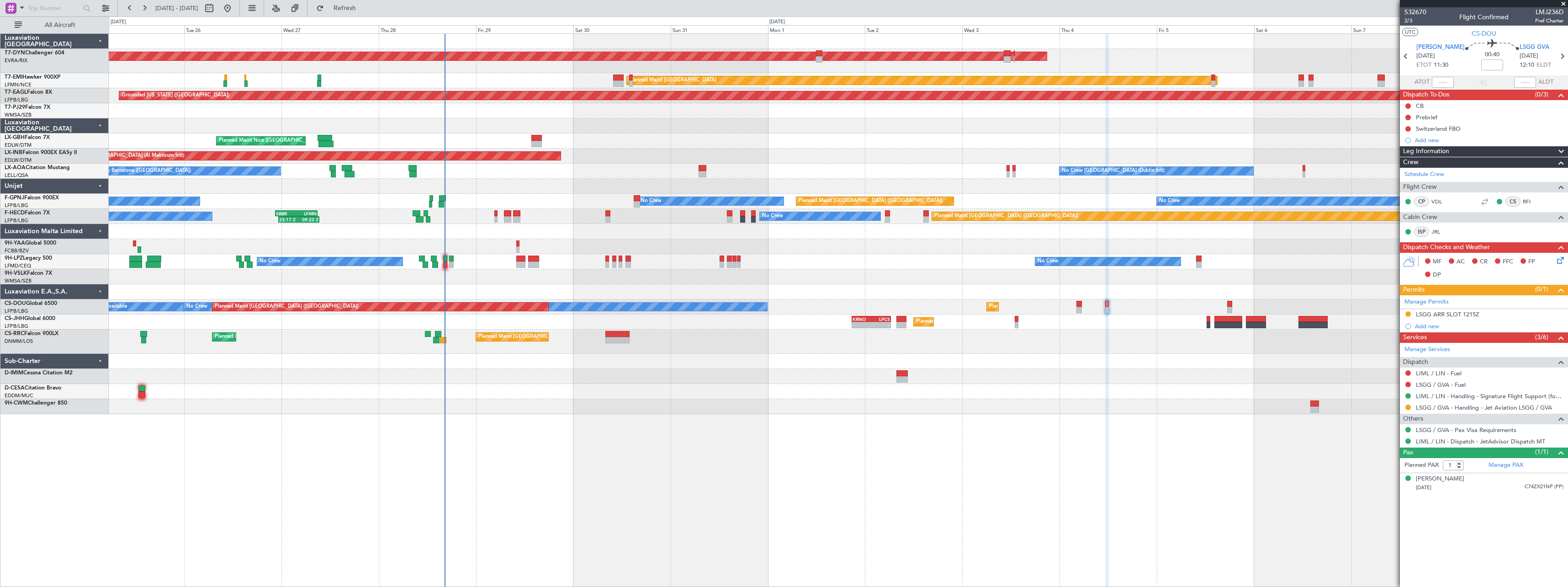
click at [556, 353] on div "Planned Maint [GEOGRAPHIC_DATA] ([GEOGRAPHIC_DATA]) Planned Maint [GEOGRAPHIC_D…" at bounding box center [838, 342] width 1459 height 24
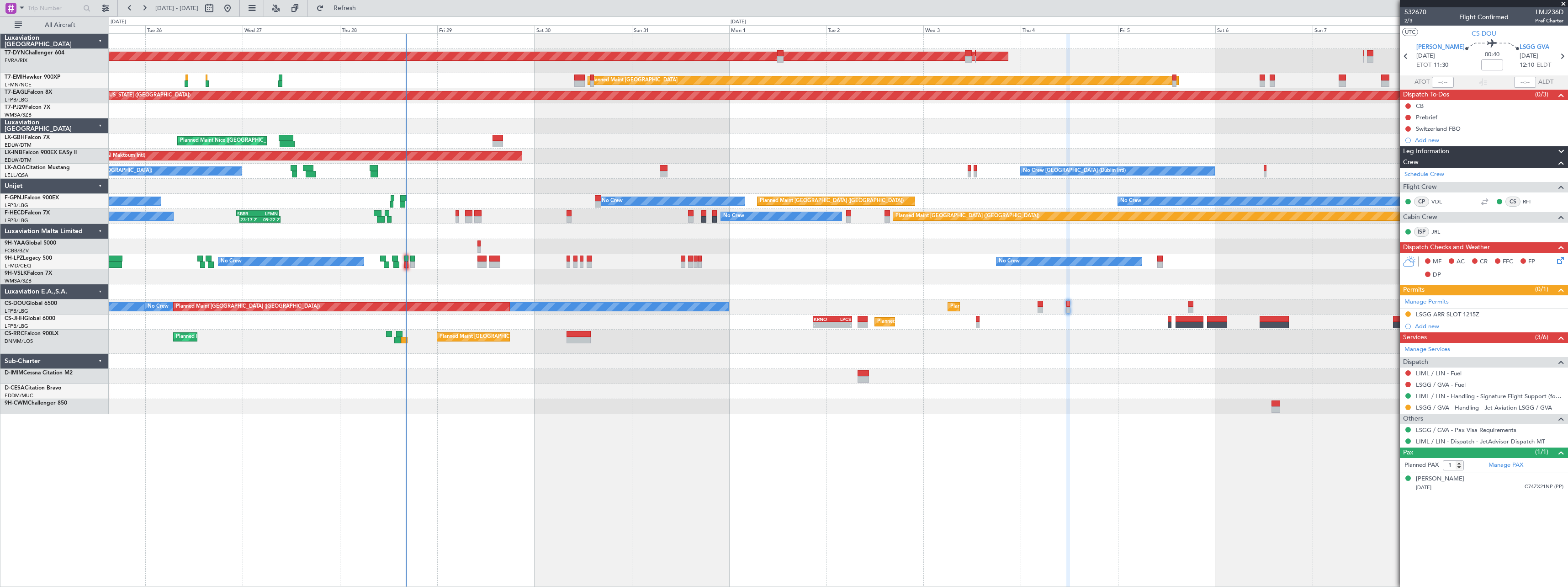
click at [525, 386] on div at bounding box center [838, 391] width 1459 height 15
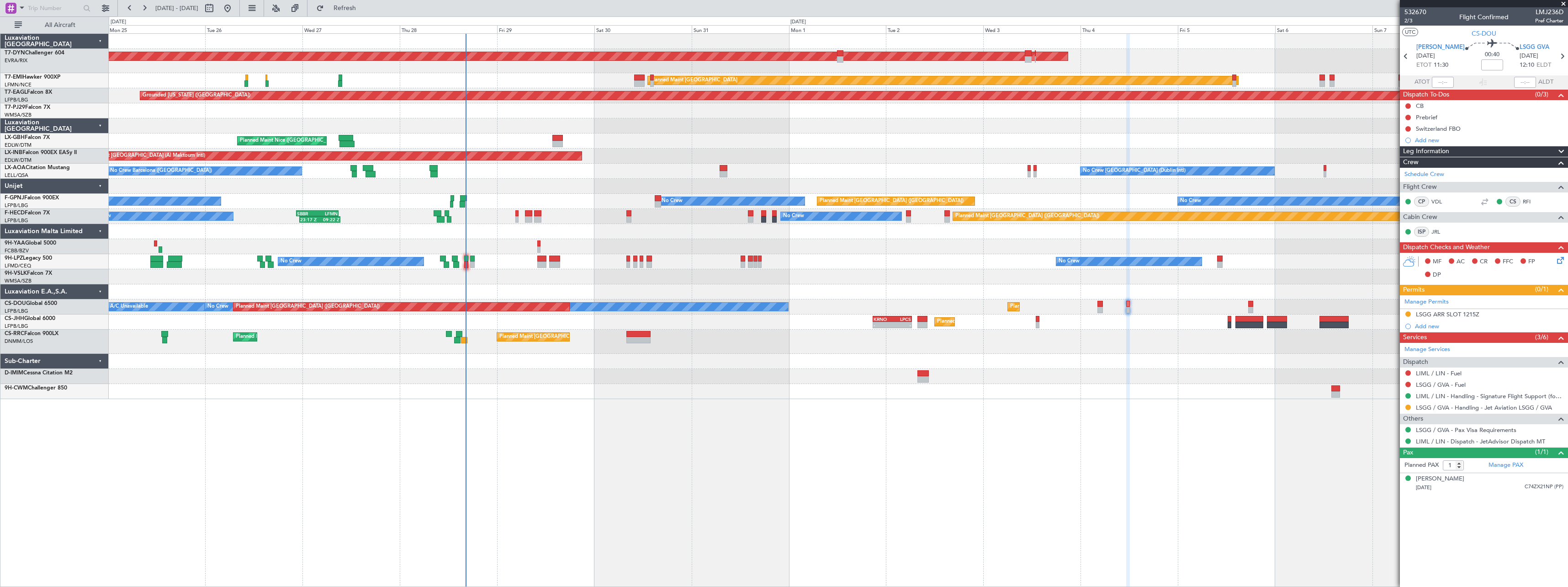
click at [585, 386] on div at bounding box center [838, 391] width 1459 height 15
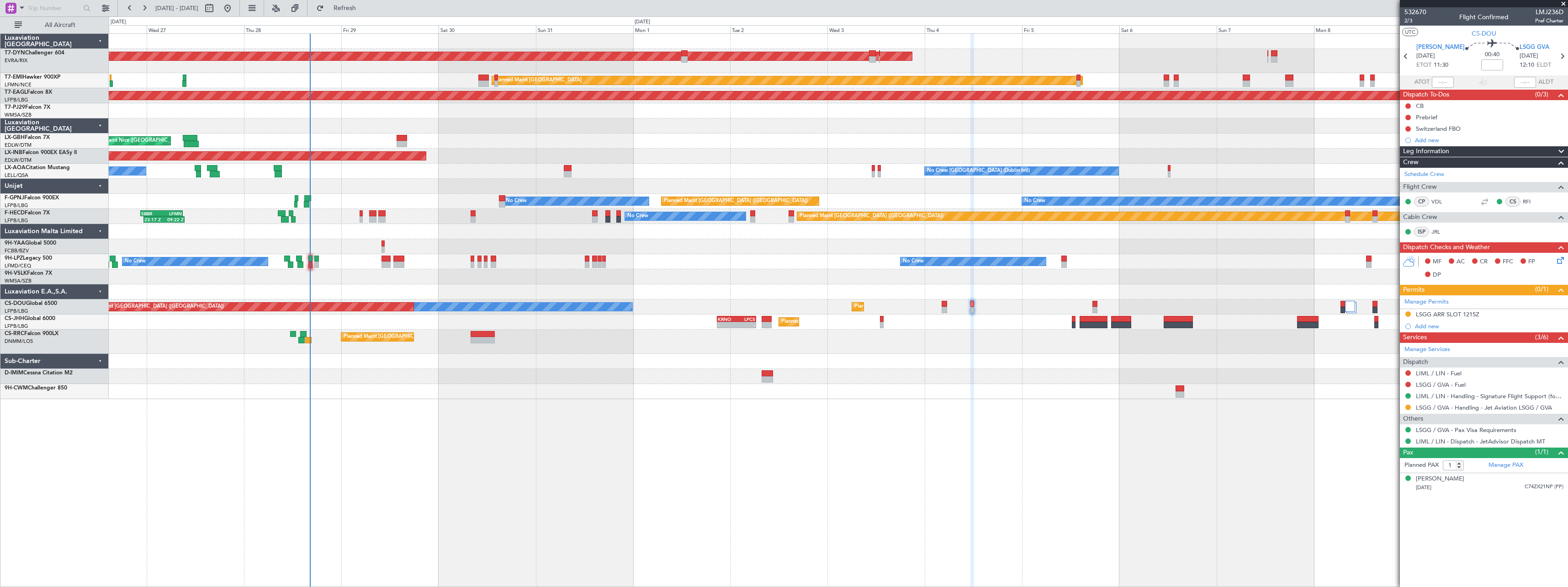
click at [569, 422] on div "AOG Maint Riga (Riga Intl) Planned Maint [GEOGRAPHIC_DATA] Grounded [US_STATE] …" at bounding box center [838, 310] width 1459 height 554
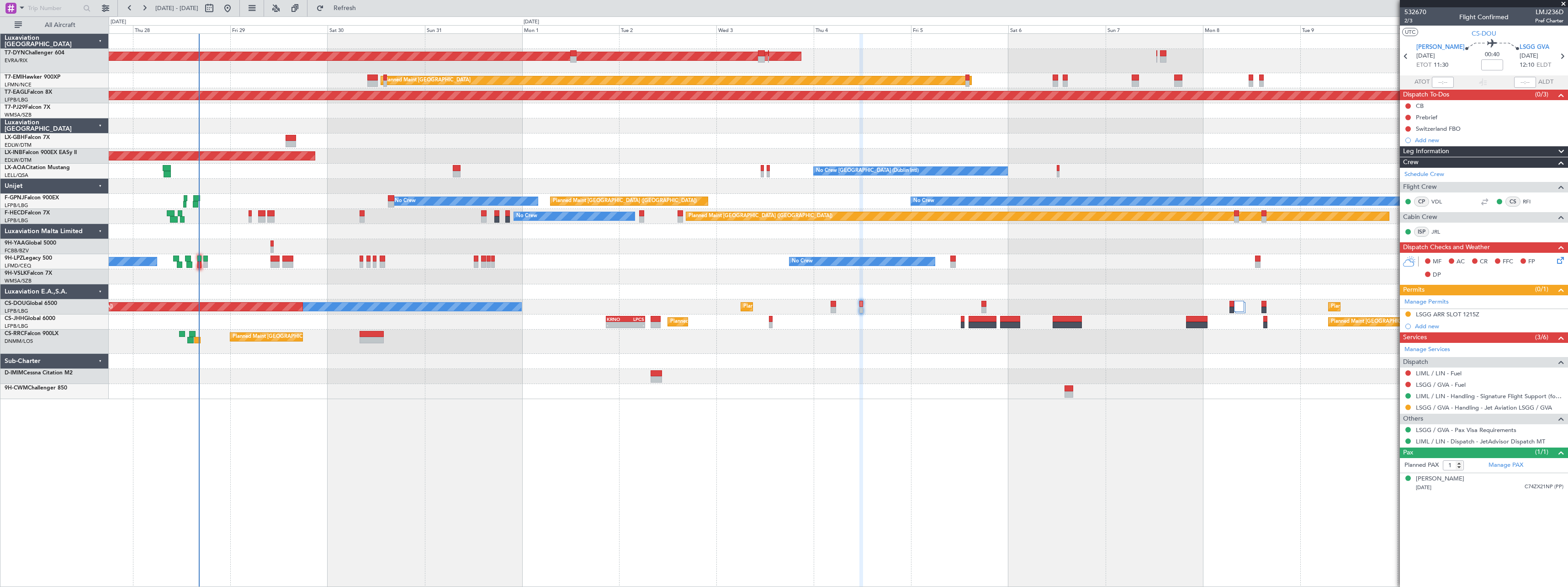
click at [667, 419] on div "AOG Maint Riga (Riga Intl) Planned Maint [GEOGRAPHIC_DATA] Grounded [US_STATE] …" at bounding box center [838, 310] width 1459 height 554
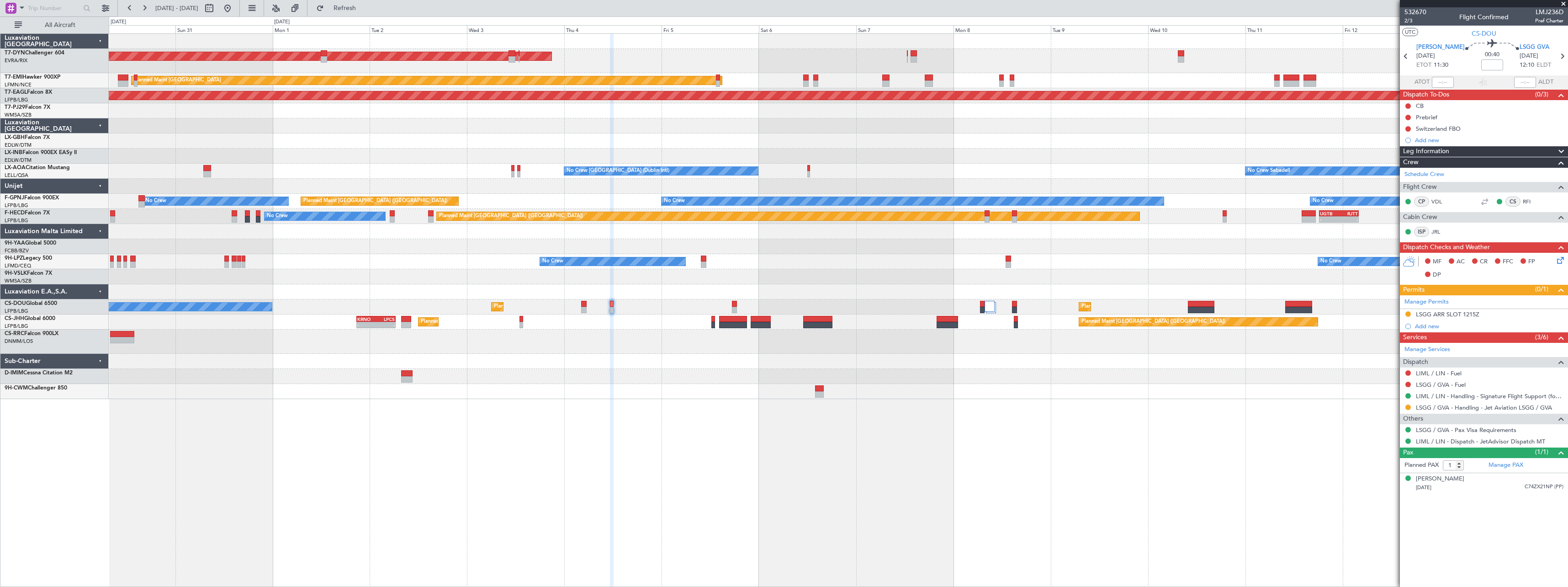
click at [417, 423] on div "AOG Maint Riga (Riga Intl) Planned Maint [GEOGRAPHIC_DATA] Grounded [US_STATE] …" at bounding box center [838, 310] width 1459 height 554
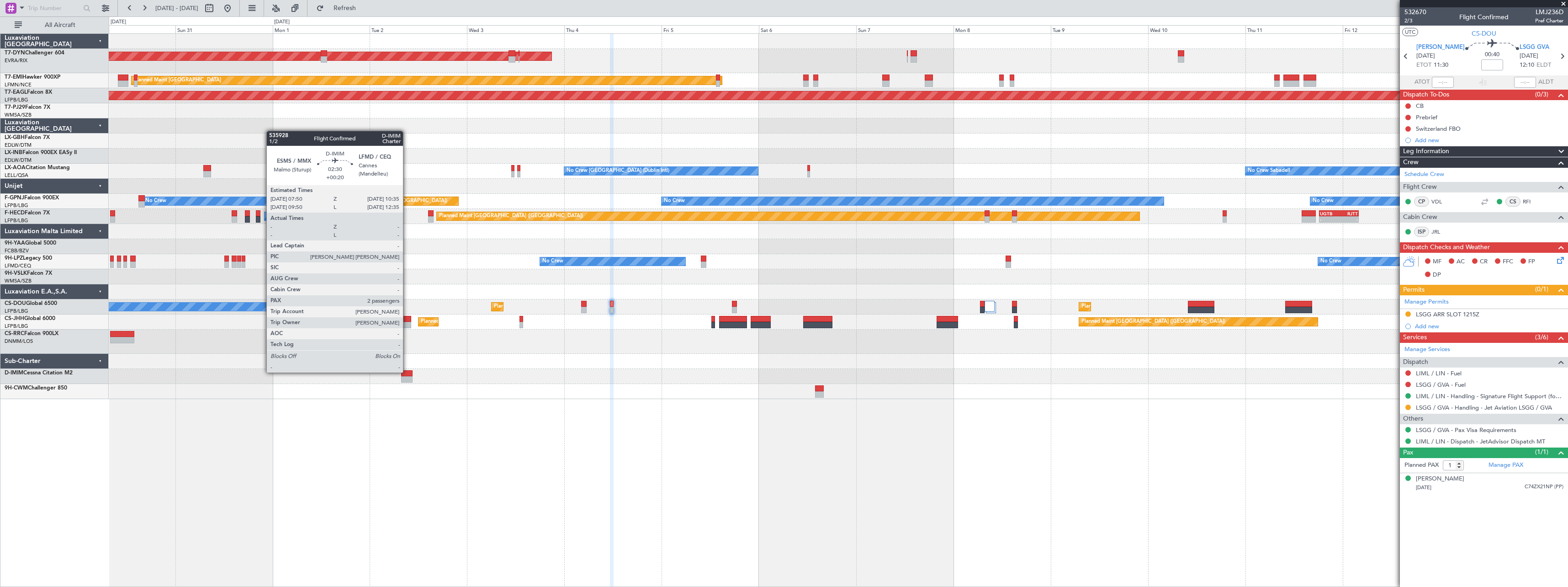
click at [407, 371] on div at bounding box center [407, 373] width 12 height 7
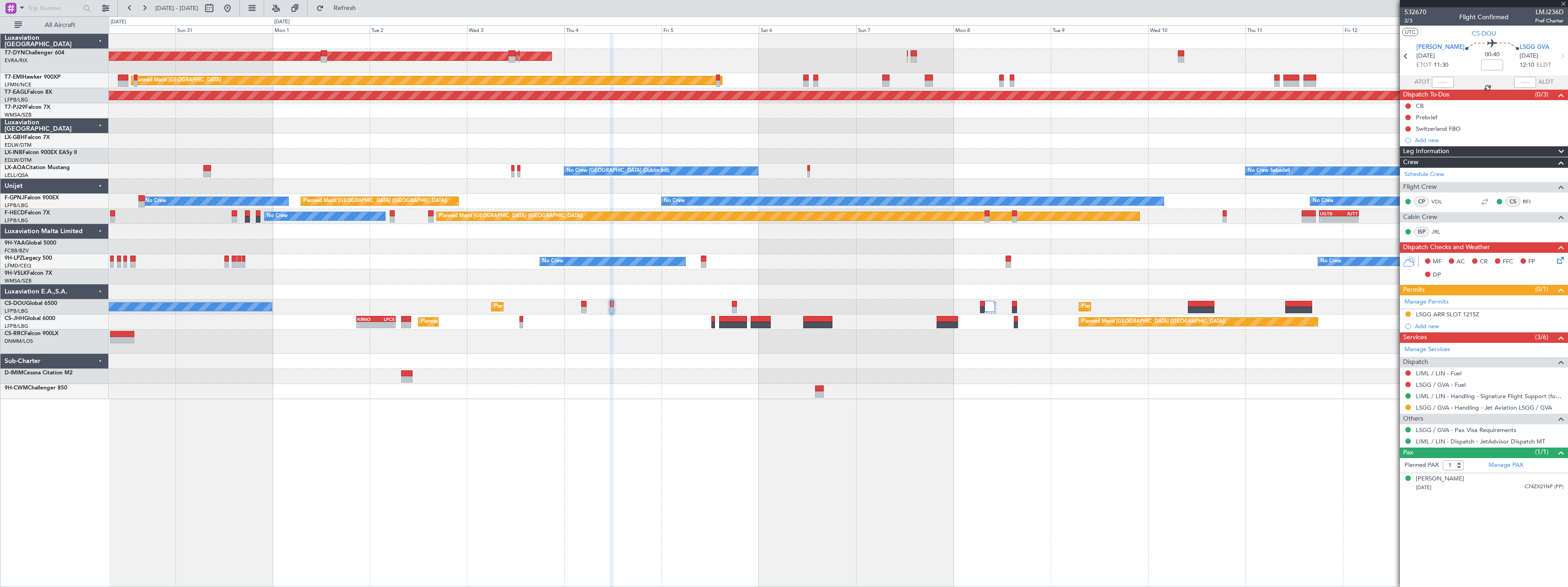
type input "+00:20"
type input "2"
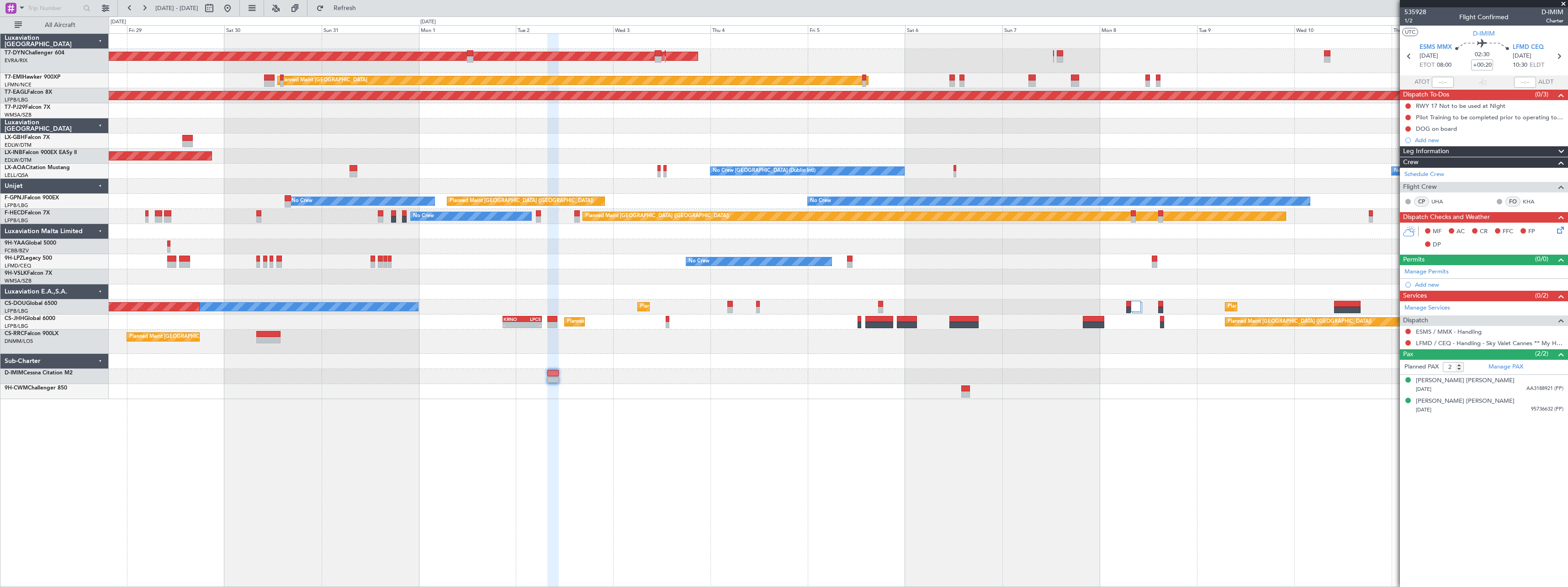
click at [679, 417] on div "AOG Maint Riga (Riga Intl) Planned Maint [GEOGRAPHIC_DATA] Grounded [US_STATE] …" at bounding box center [838, 310] width 1459 height 554
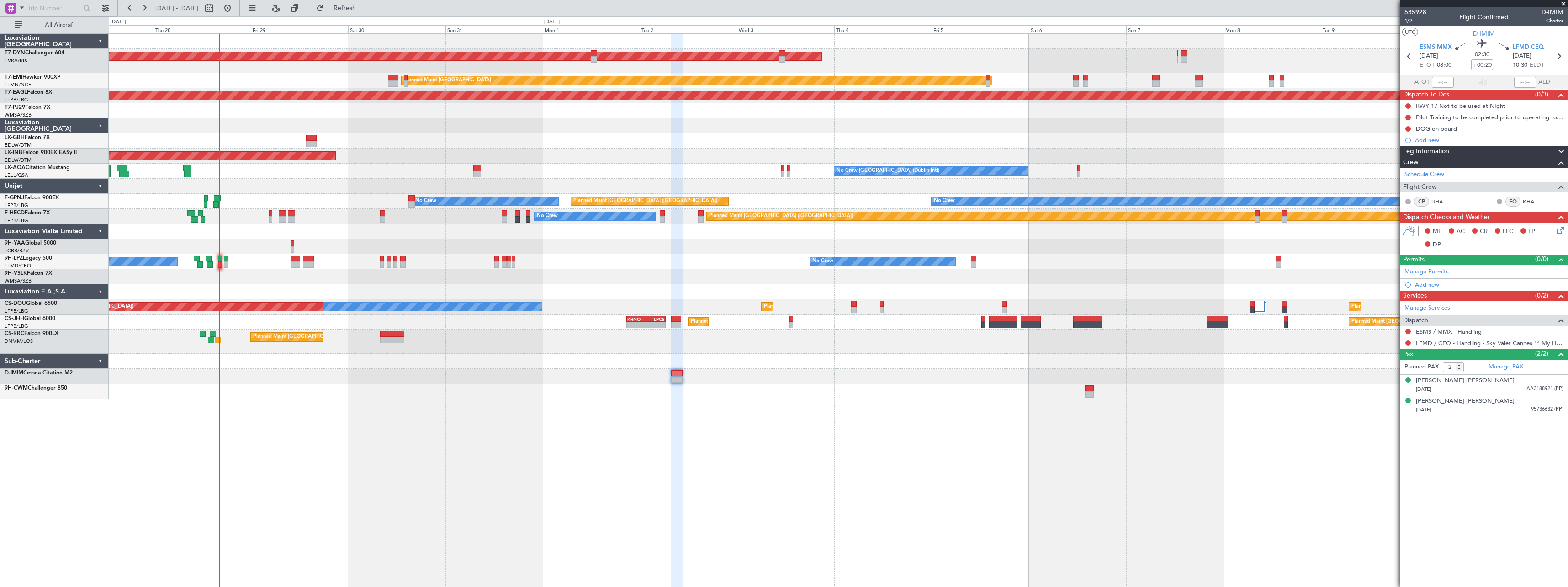
click at [716, 427] on div "AOG Maint Riga (Riga Intl) Planned Maint [GEOGRAPHIC_DATA] Grounded [US_STATE] …" at bounding box center [838, 310] width 1459 height 554
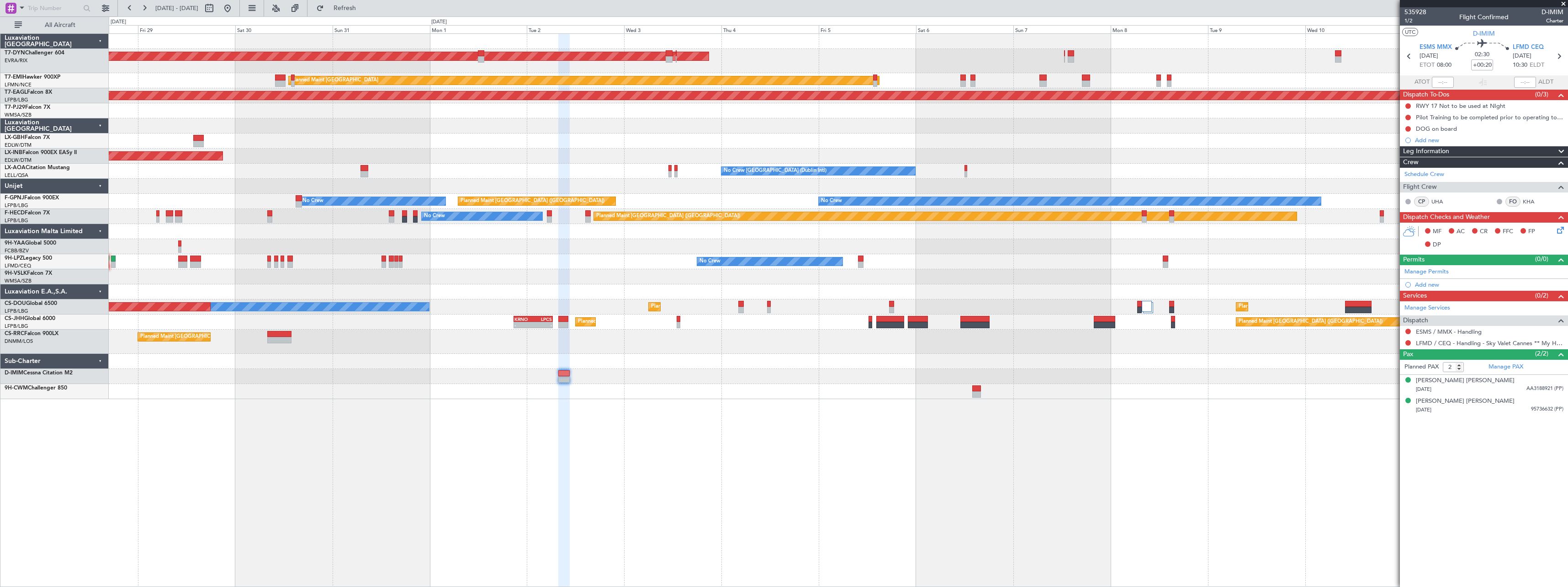
click at [702, 418] on div "AOG Maint Riga (Riga Intl) Planned Maint [GEOGRAPHIC_DATA] Grounded [US_STATE] …" at bounding box center [838, 310] width 1459 height 554
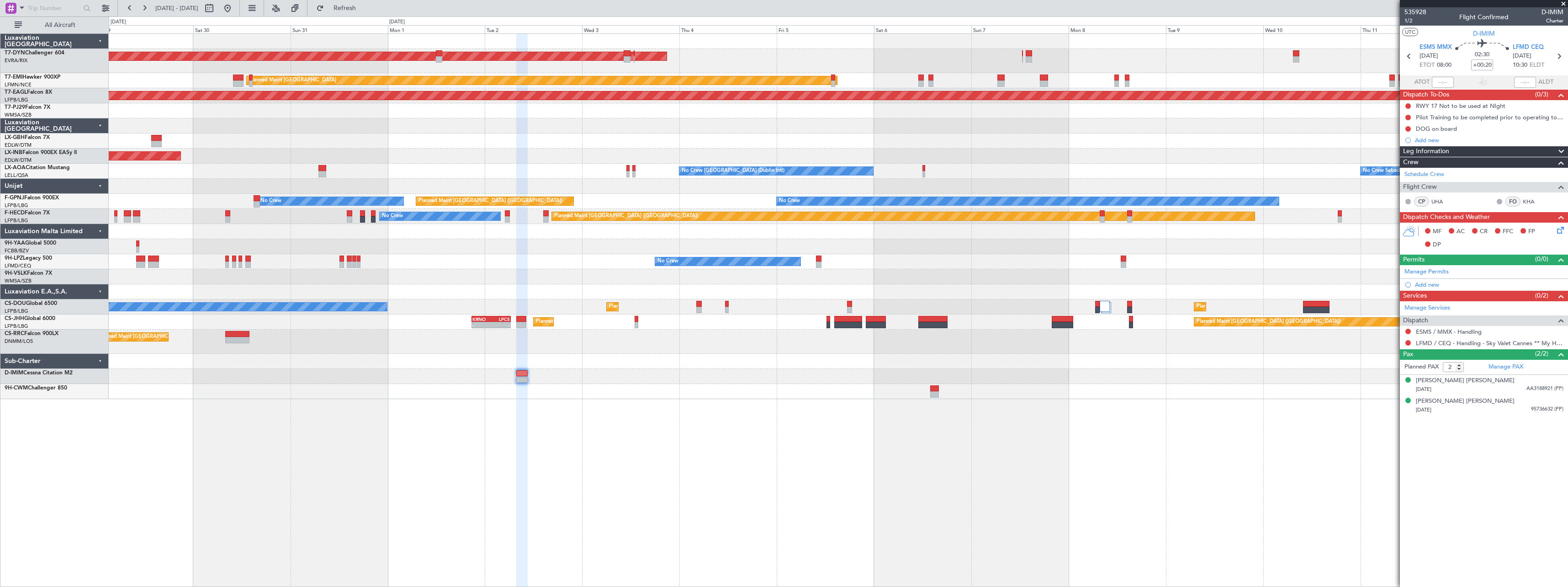
click at [757, 419] on div "AOG Maint Riga (Riga Intl) Planned Maint [GEOGRAPHIC_DATA] Grounded [US_STATE] …" at bounding box center [838, 310] width 1459 height 554
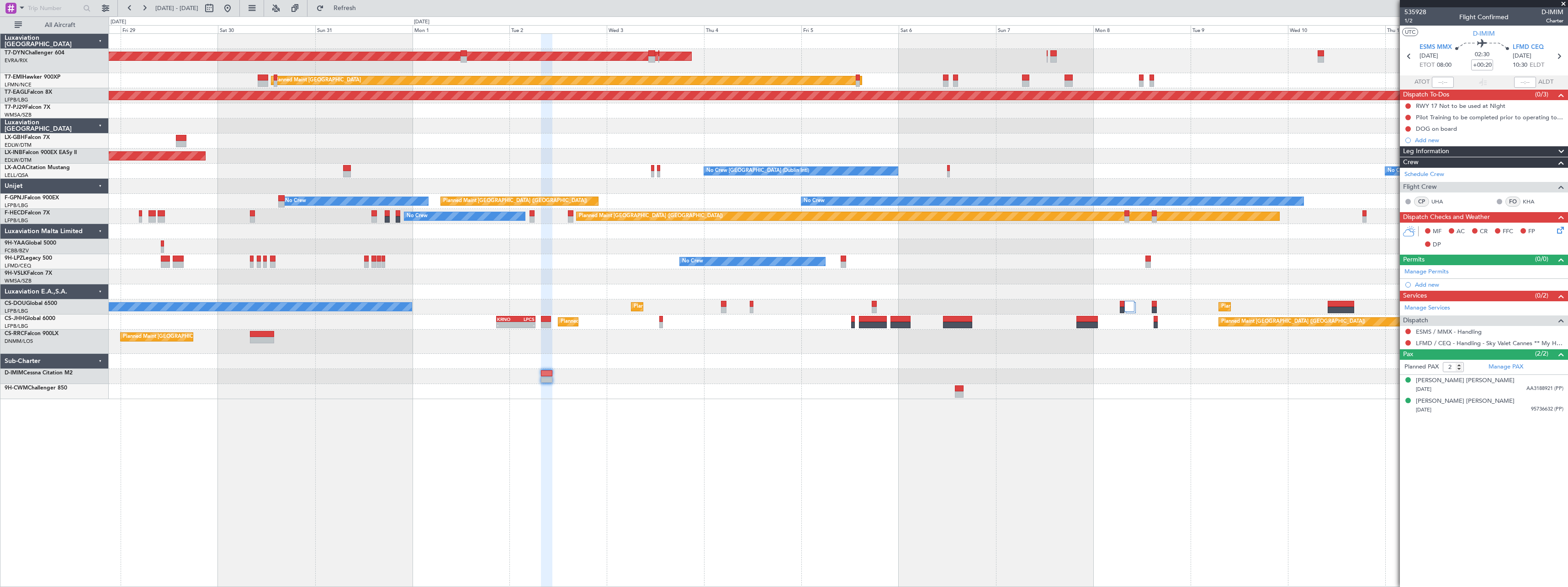
click at [854, 429] on div "AOG Maint Riga (Riga Intl) Planned Maint [GEOGRAPHIC_DATA] Grounded [US_STATE] …" at bounding box center [838, 310] width 1459 height 554
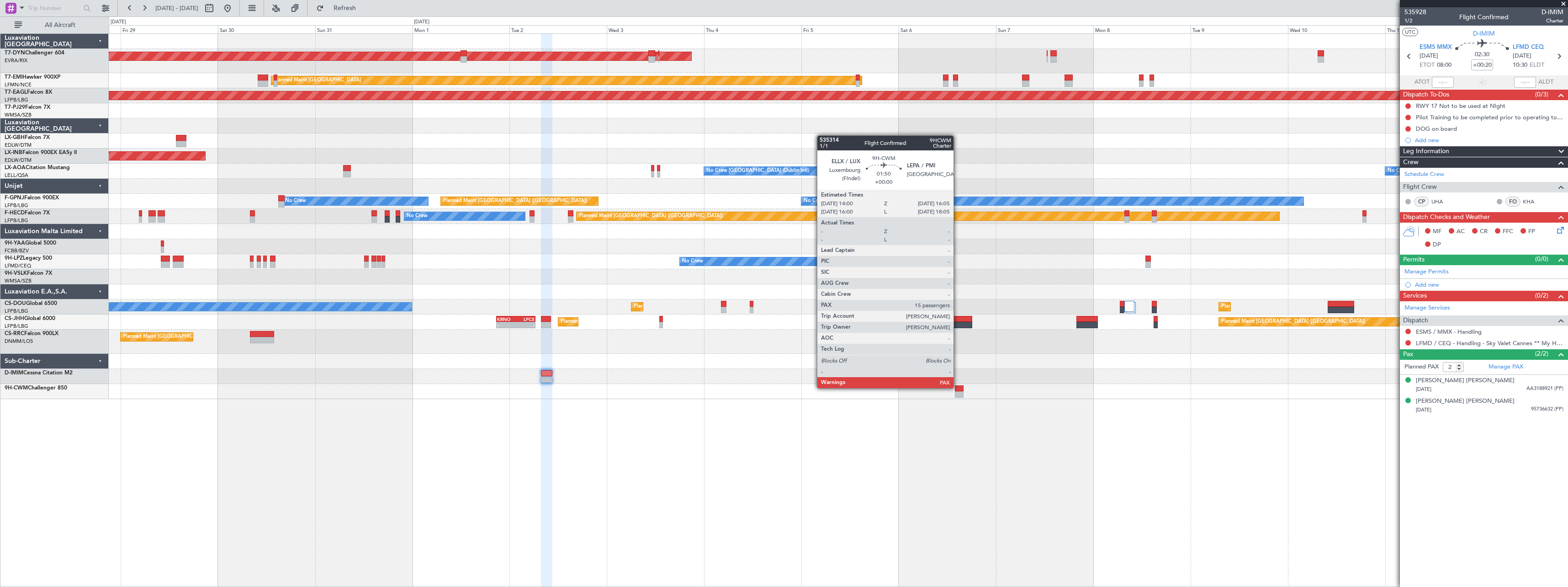
click at [957, 387] on div at bounding box center [959, 388] width 9 height 7
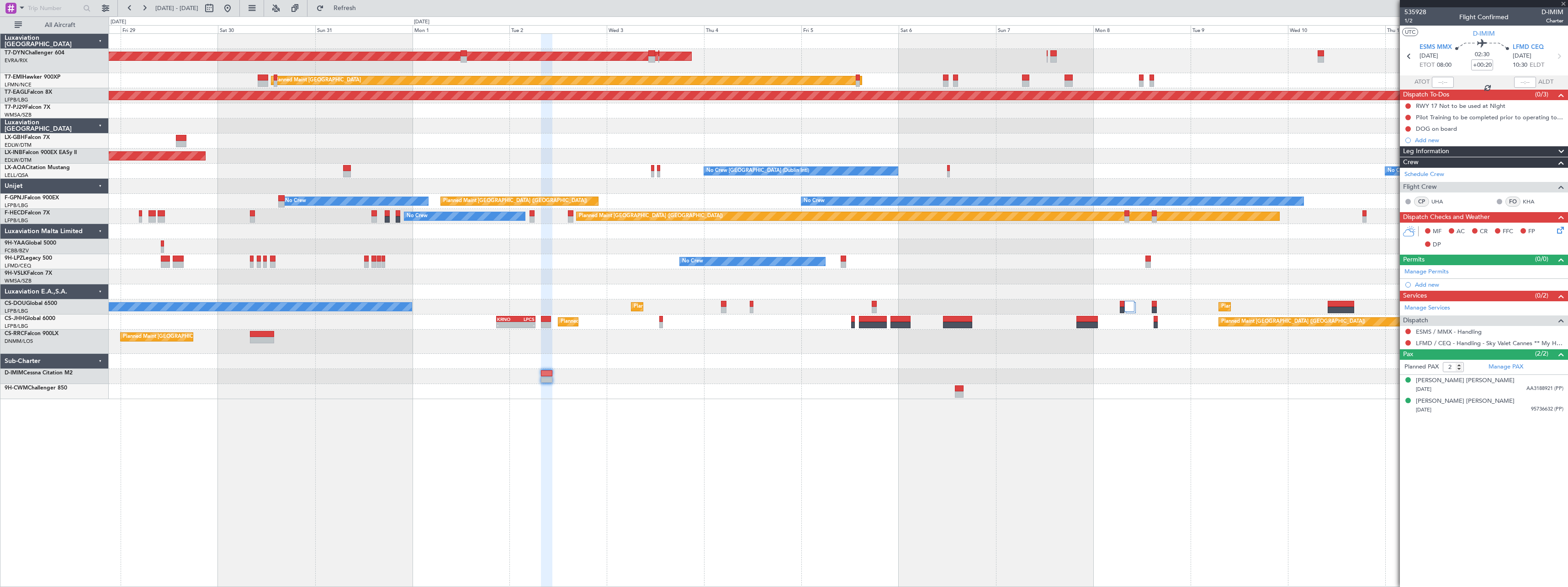
type input "15"
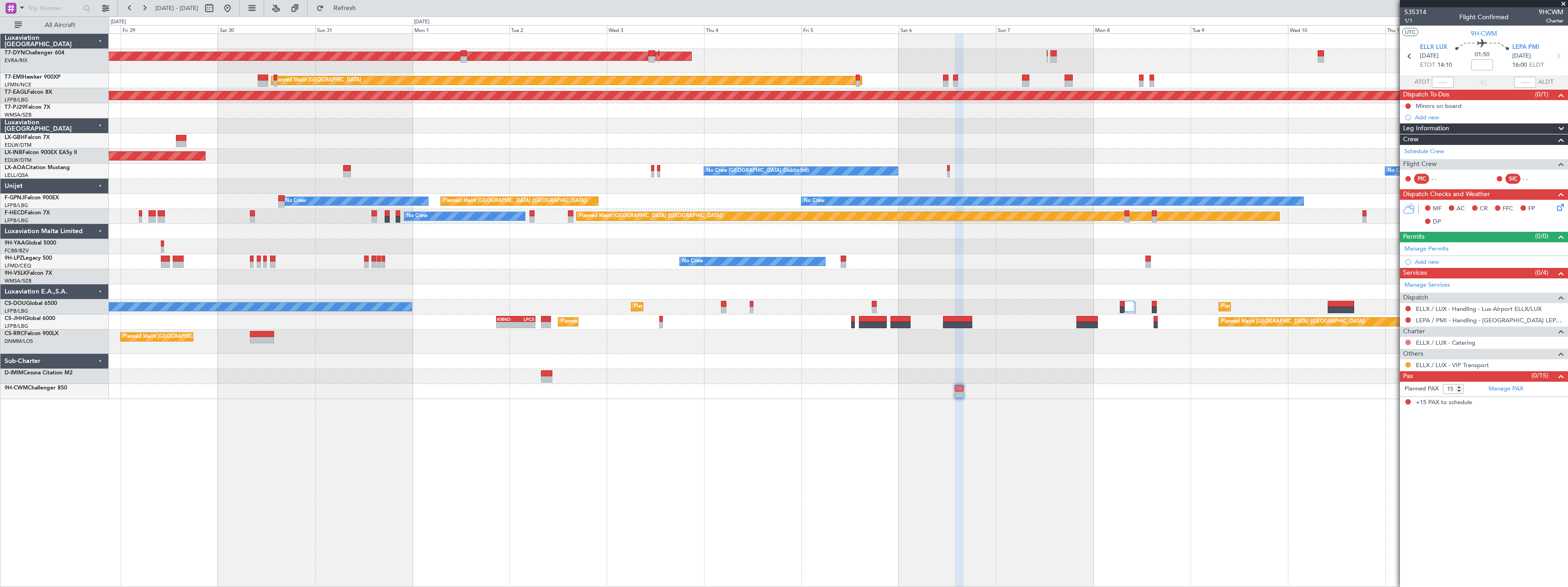
click at [1409, 343] on button at bounding box center [1408, 342] width 5 height 5
click at [1377, 396] on span "Requested" at bounding box center [1382, 396] width 29 height 9
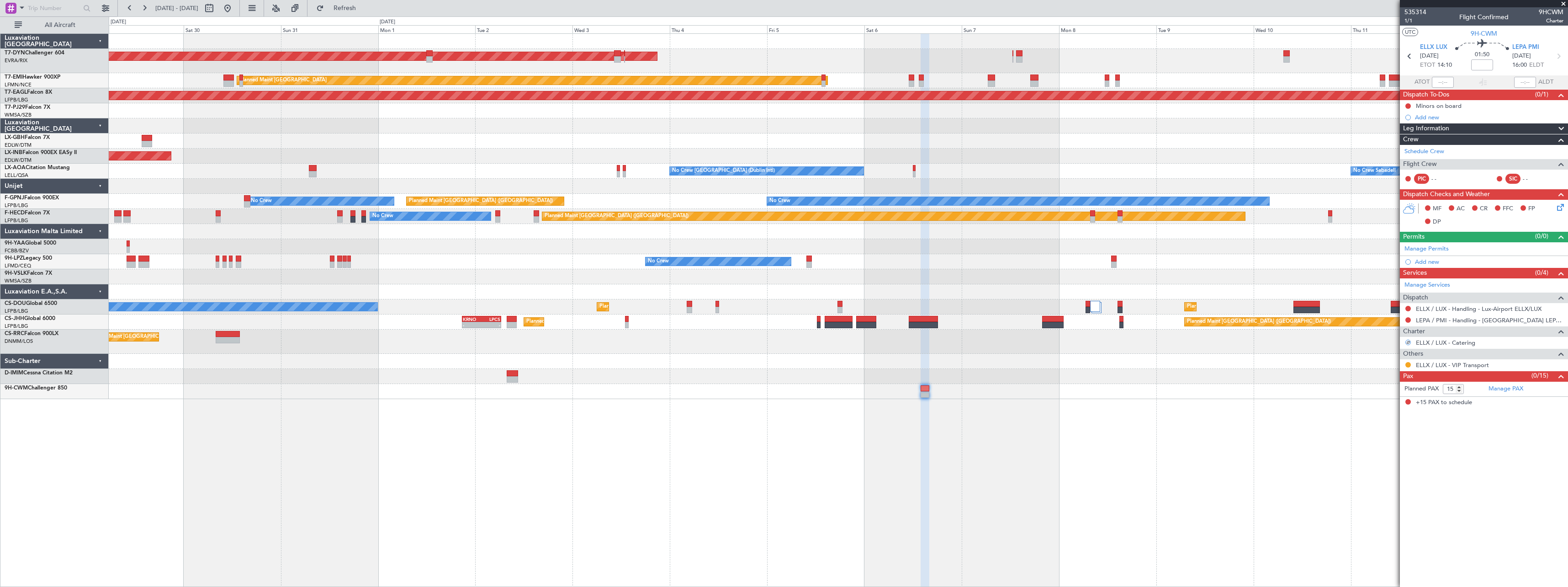
click at [948, 445] on div "AOG Maint Riga (Riga Intl) Planned Maint [GEOGRAPHIC_DATA] Grounded [US_STATE] …" at bounding box center [838, 310] width 1459 height 554
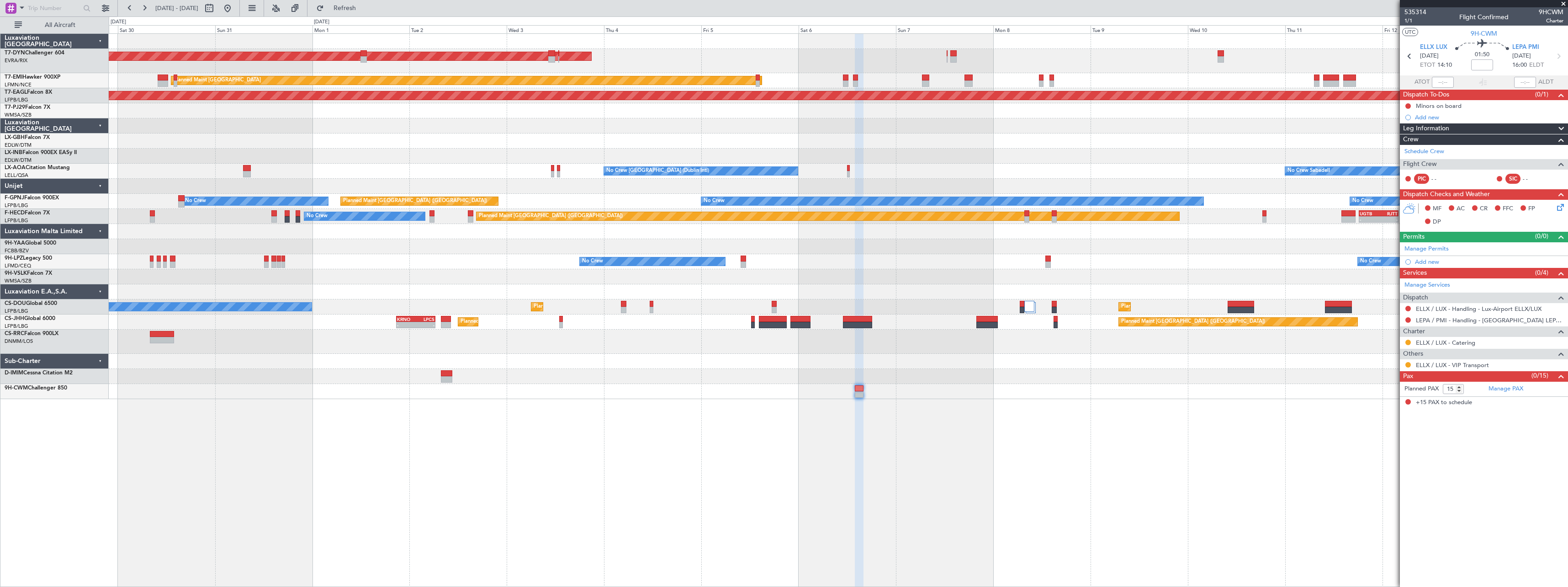
click at [693, 421] on div "AOG Maint Riga (Riga Intl) Planned Maint [GEOGRAPHIC_DATA] Grounded [US_STATE] …" at bounding box center [838, 310] width 1459 height 554
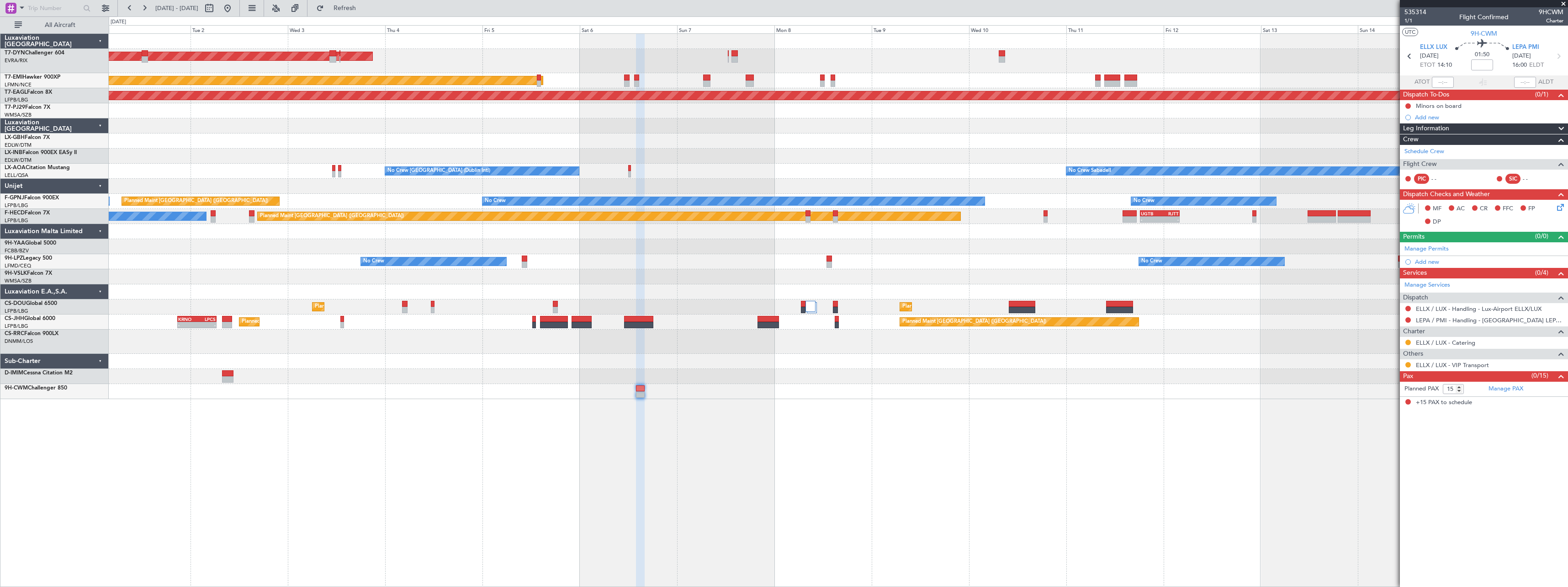
click at [788, 435] on div "AOG Maint Riga (Riga Intl) Planned Maint [GEOGRAPHIC_DATA] Grounded [US_STATE] …" at bounding box center [838, 310] width 1459 height 554
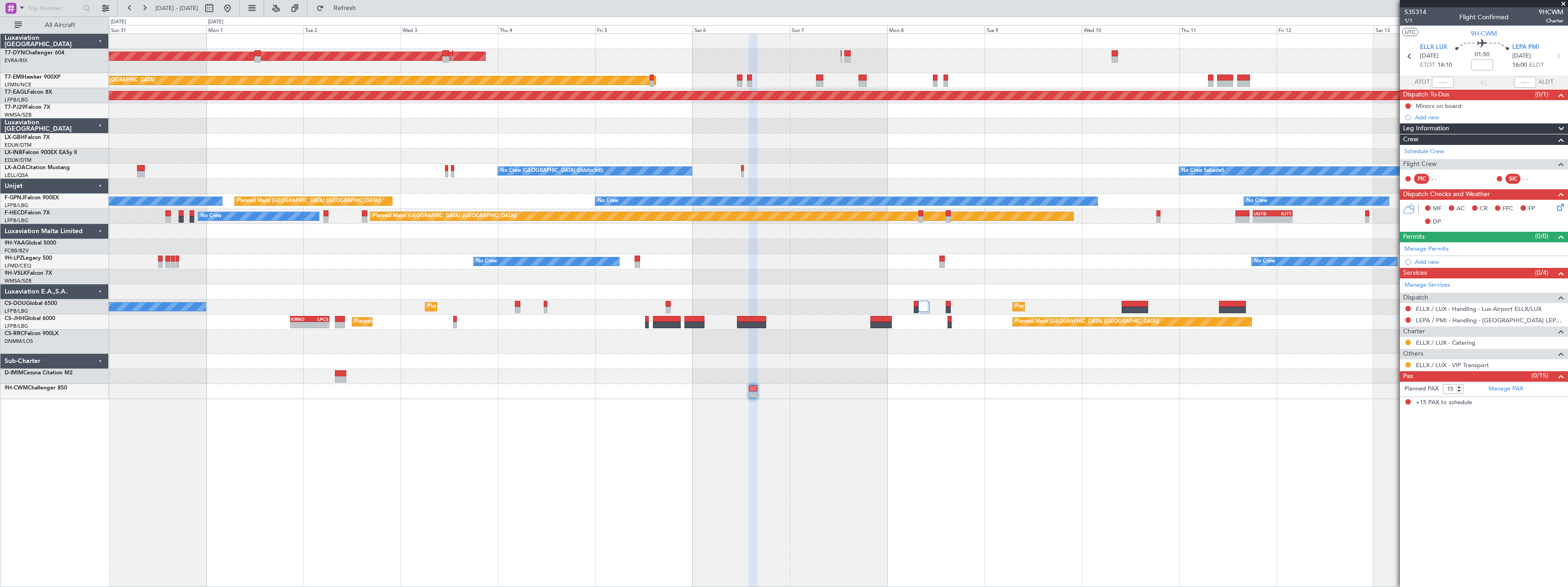
click at [829, 431] on div "AOG Maint Riga (Riga Intl) Planned Maint [GEOGRAPHIC_DATA] Grounded [US_STATE] …" at bounding box center [838, 310] width 1459 height 554
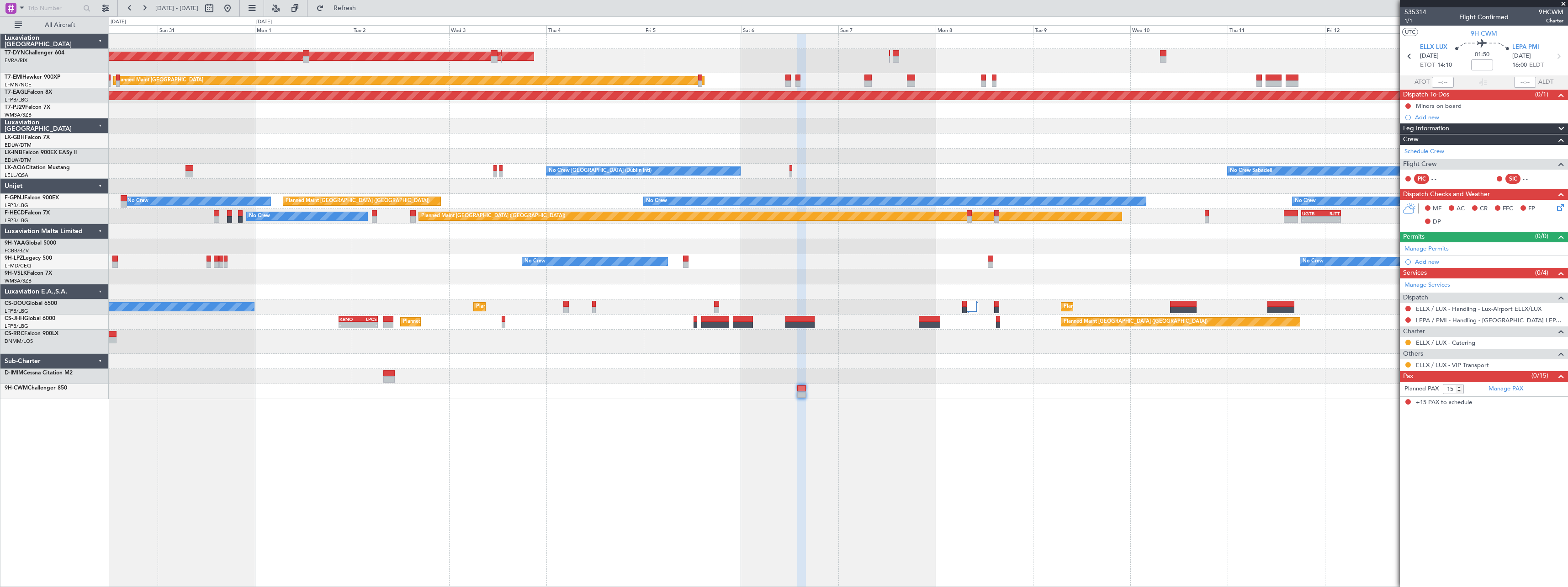
click at [705, 446] on div "AOG Maint Riga (Riga Intl) Planned Maint [GEOGRAPHIC_DATA] Grounded [US_STATE] …" at bounding box center [838, 310] width 1459 height 554
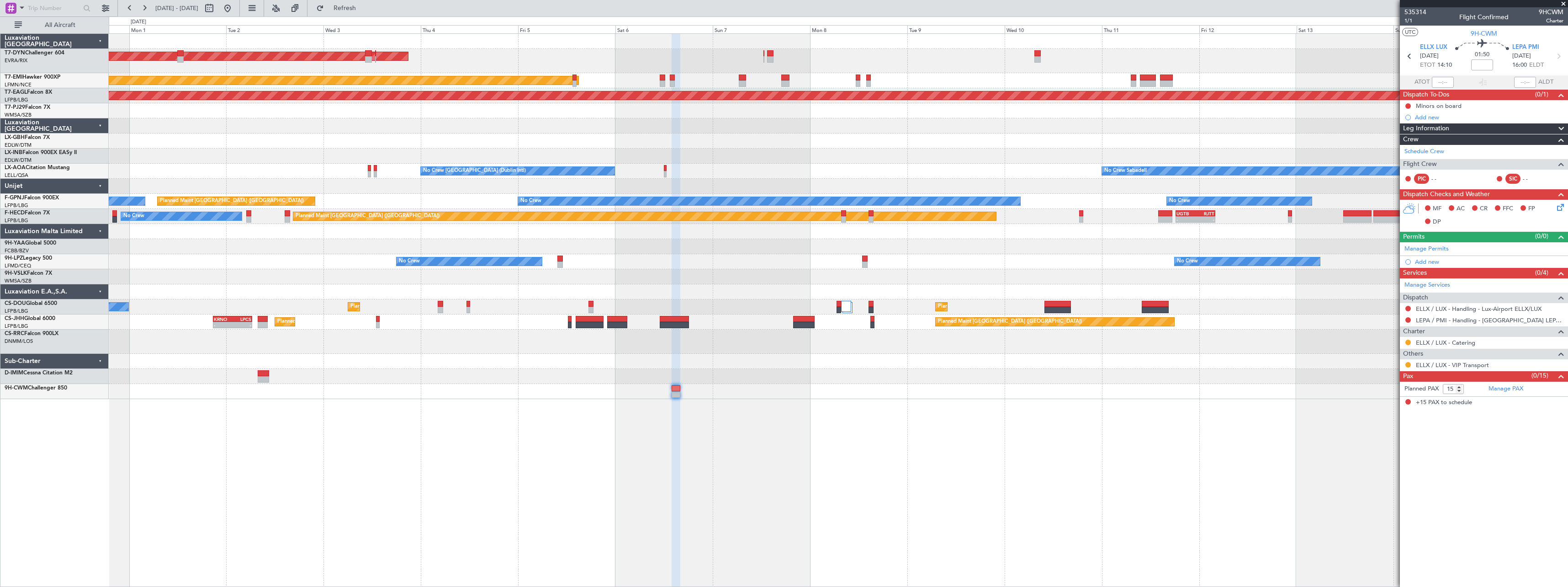
click at [761, 435] on div "AOG Maint Riga (Riga Intl) Planned Maint [GEOGRAPHIC_DATA] Grounded [US_STATE] …" at bounding box center [838, 310] width 1459 height 554
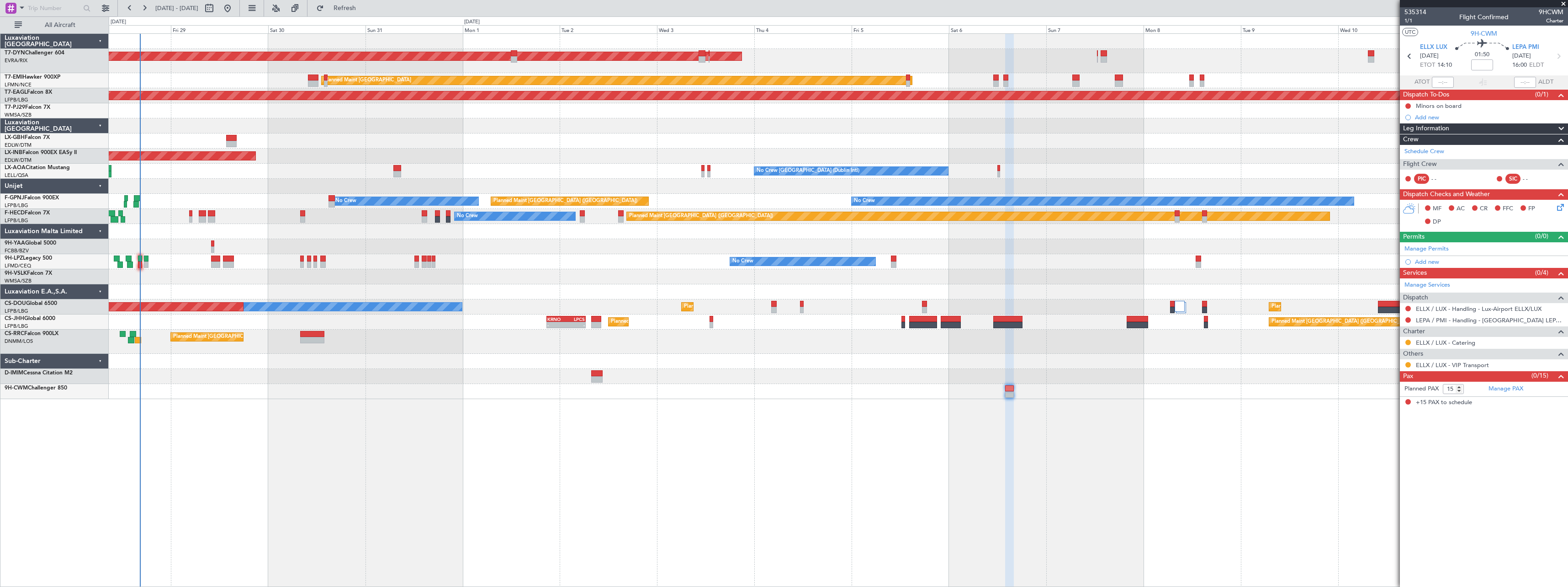
click at [791, 451] on div "AOG Maint Riga (Riga Intl) Planned Maint [GEOGRAPHIC_DATA] Grounded [US_STATE] …" at bounding box center [838, 310] width 1459 height 554
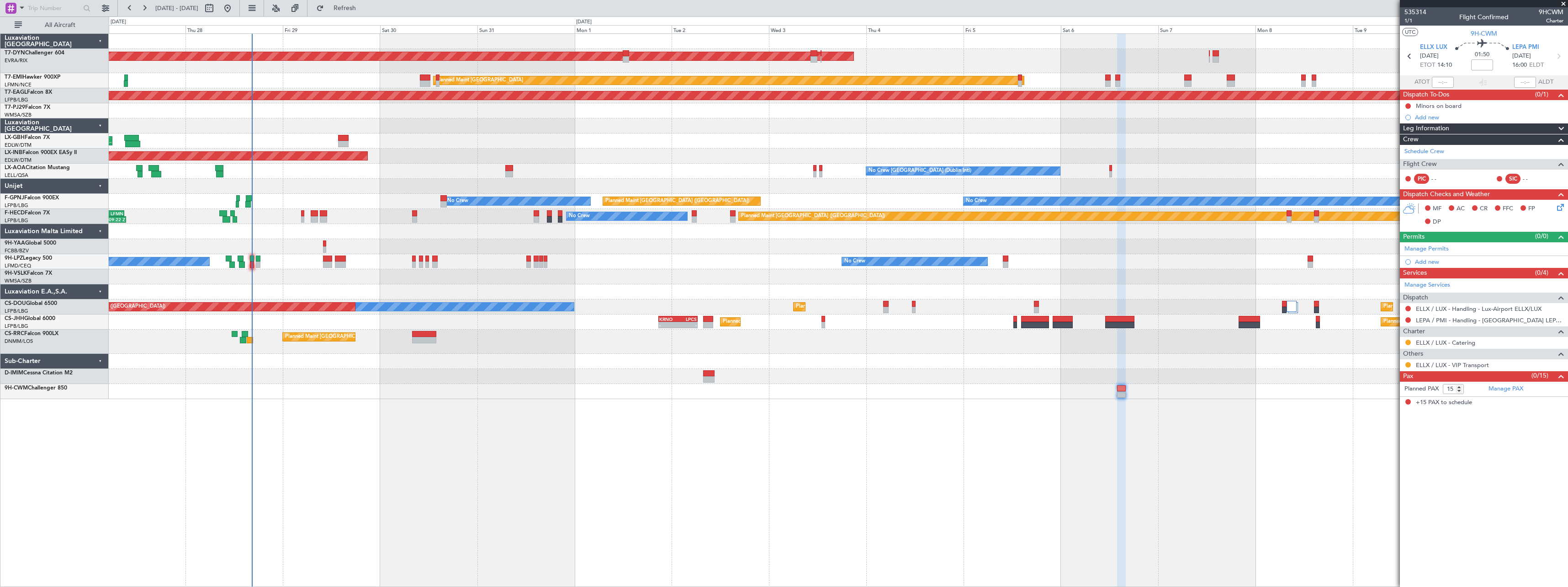
click at [548, 432] on div "AOG Maint Riga (Riga Intl) Planned Maint [GEOGRAPHIC_DATA] Grounded [US_STATE] …" at bounding box center [838, 310] width 1459 height 554
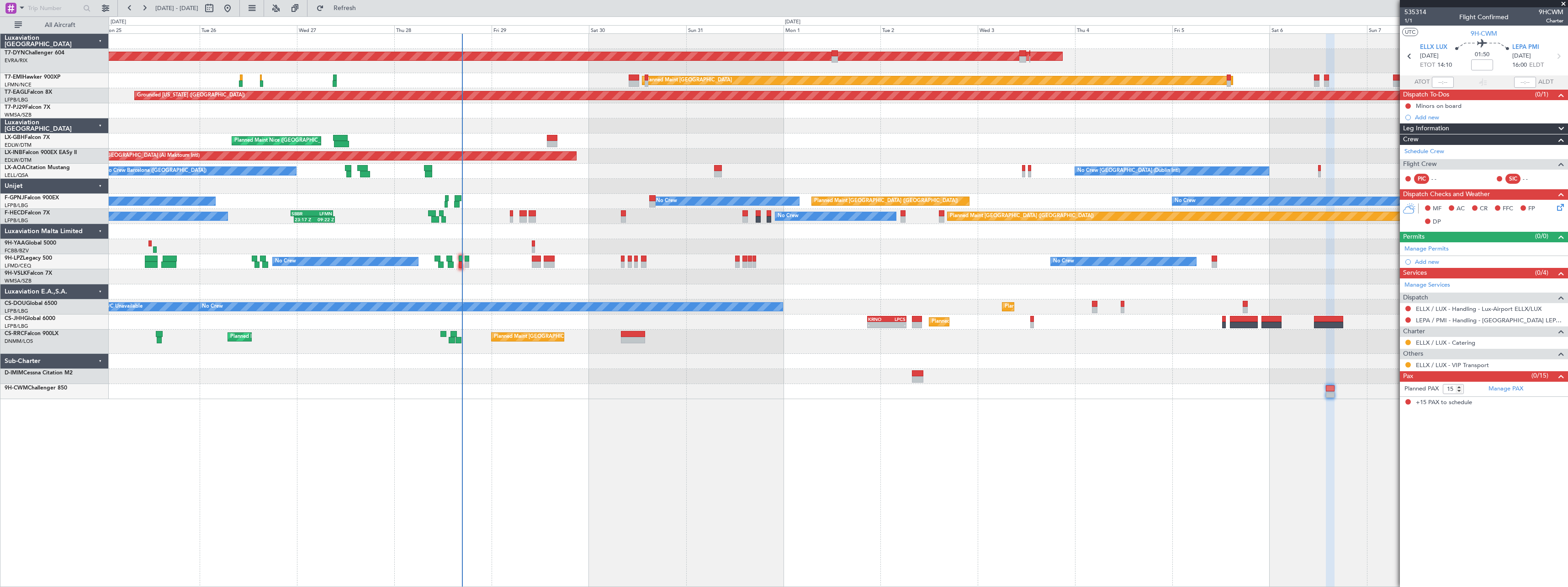
click at [722, 360] on div "AOG Maint Riga (Riga Intl) Planned Maint [GEOGRAPHIC_DATA]-[GEOGRAPHIC_DATA] Pl…" at bounding box center [838, 217] width 1459 height 365
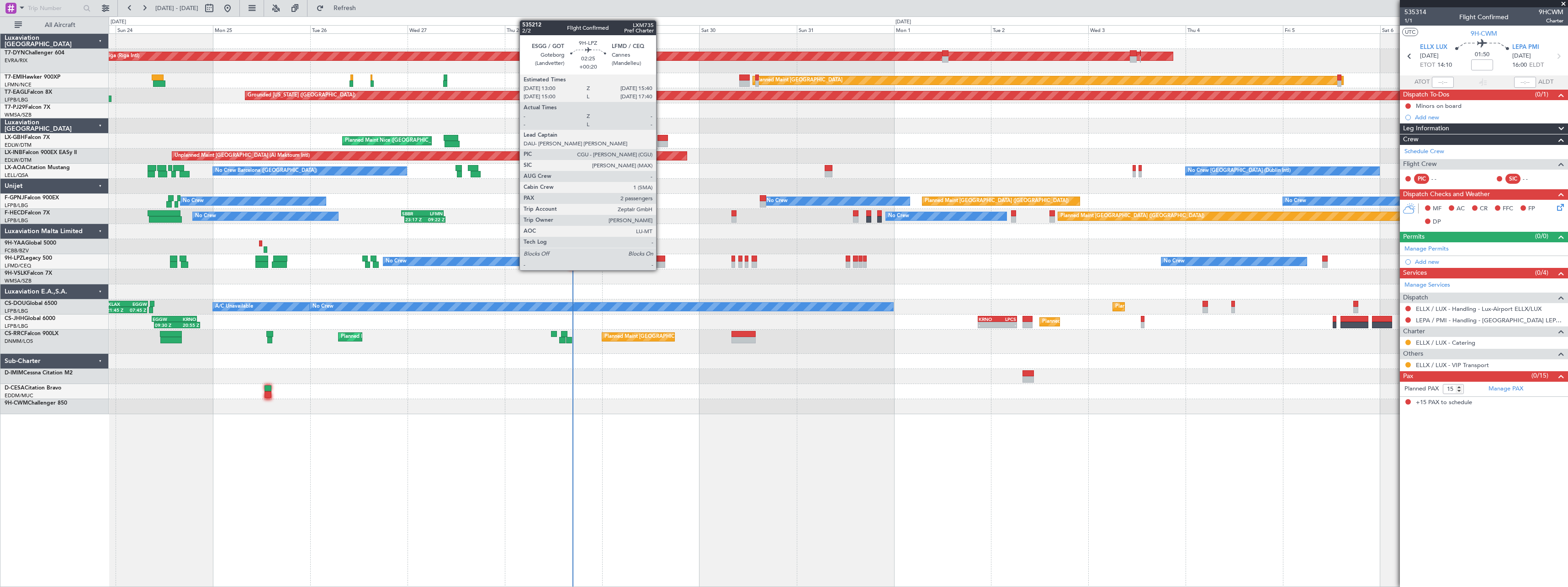
click at [660, 261] on div at bounding box center [660, 259] width 11 height 7
type input "+00:20"
type input "2"
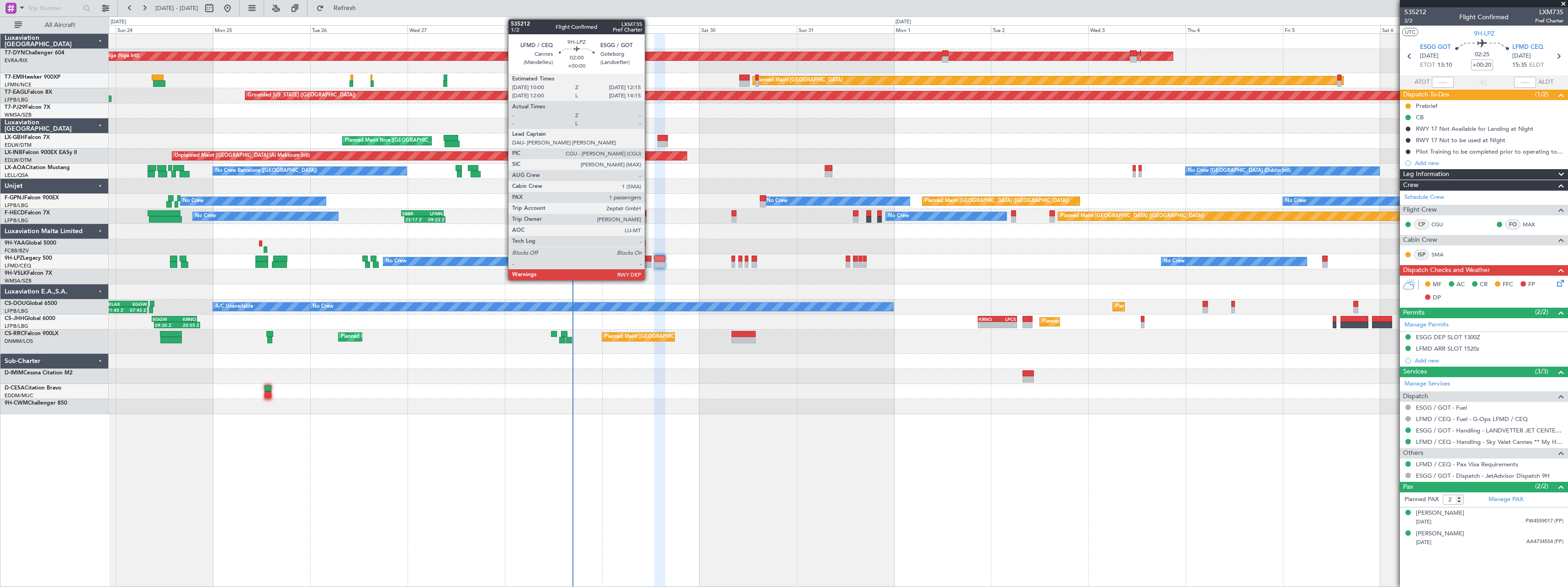
click at [649, 265] on div at bounding box center [646, 264] width 9 height 7
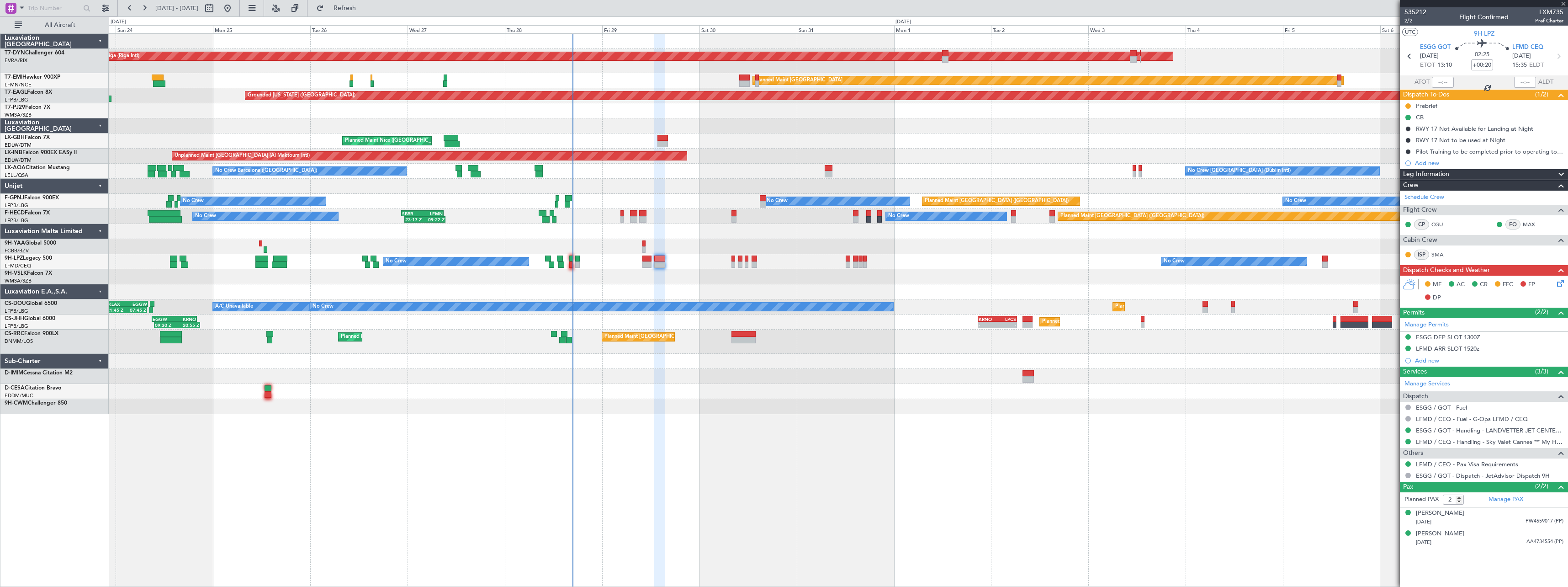
type input "1"
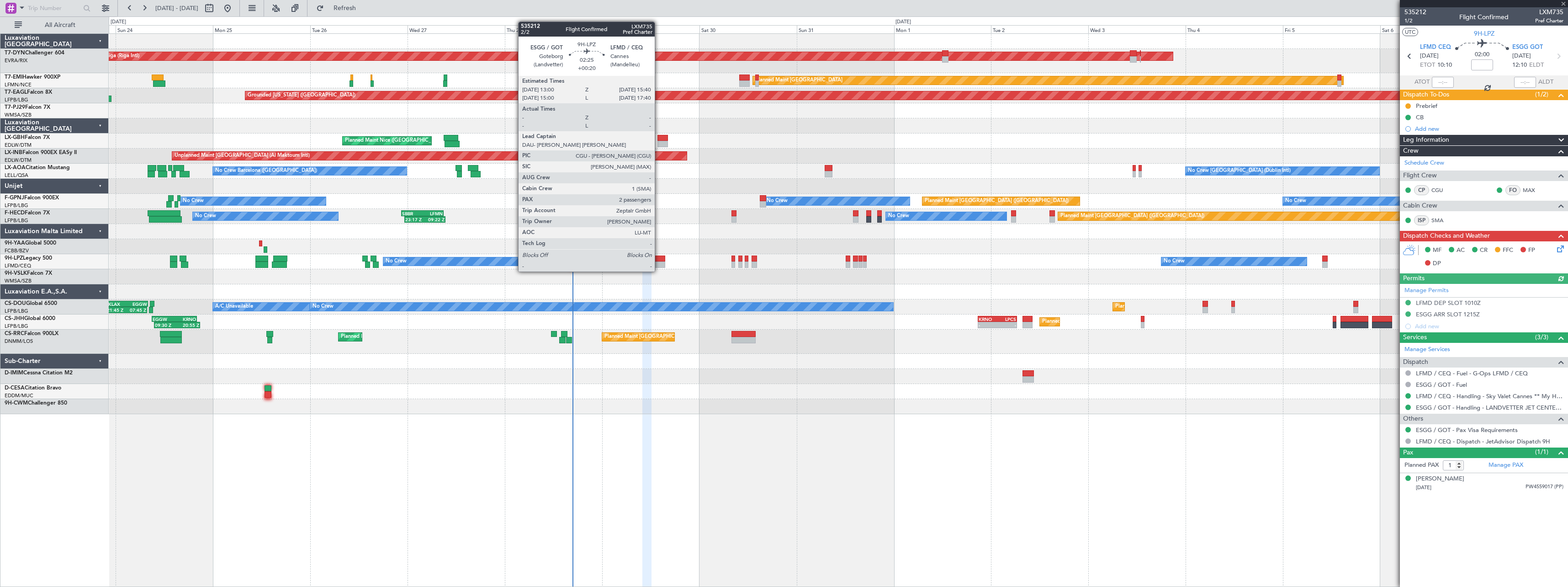
click at [659, 262] on div at bounding box center [660, 264] width 11 height 7
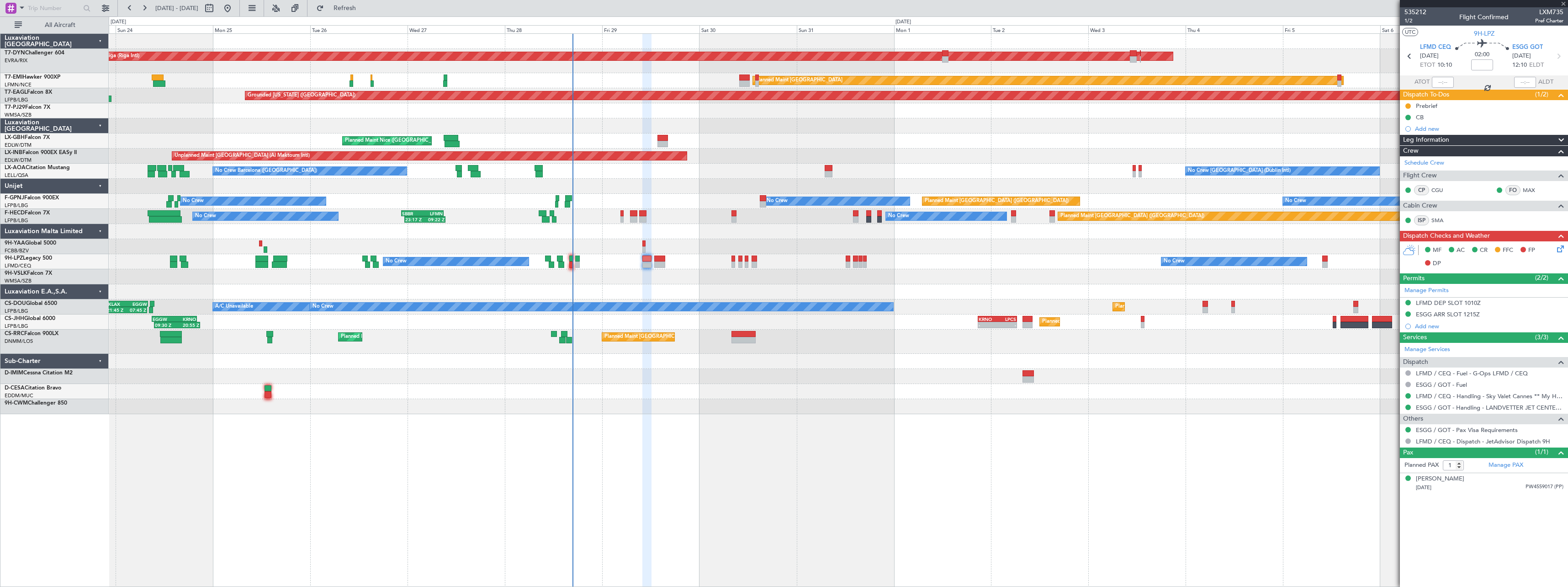
type input "+00:20"
type input "2"
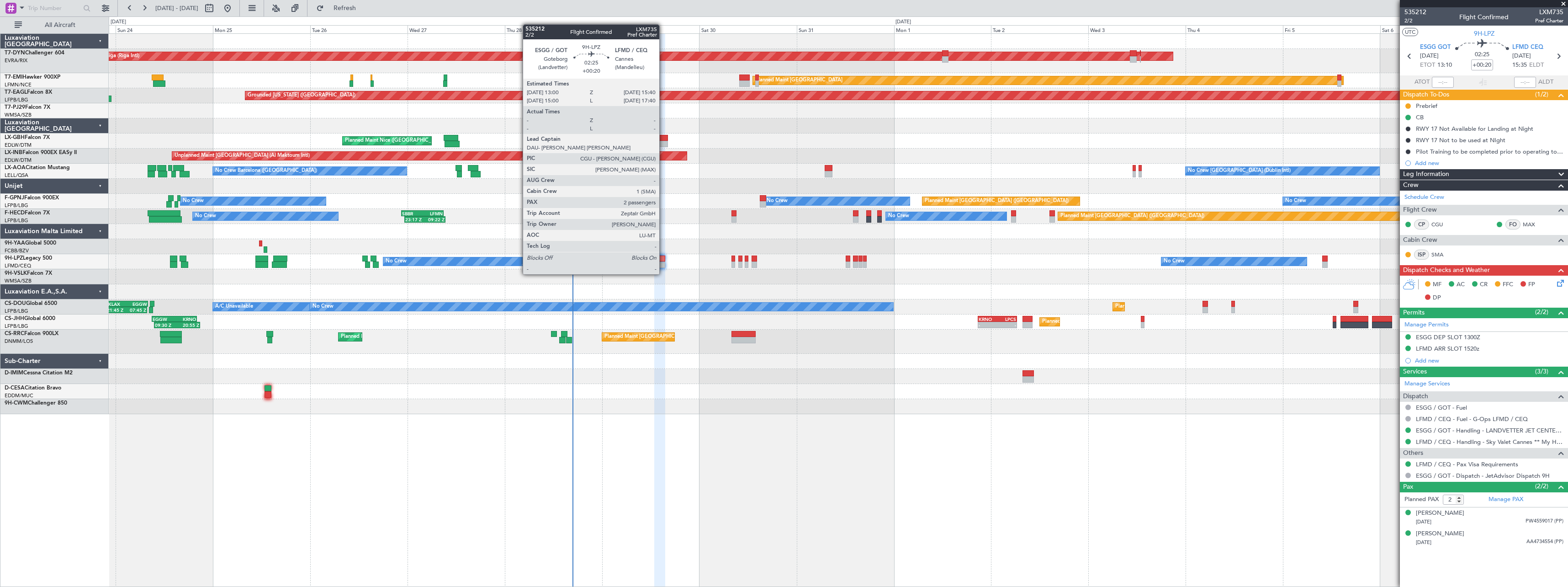
click at [663, 265] on div at bounding box center [660, 264] width 11 height 7
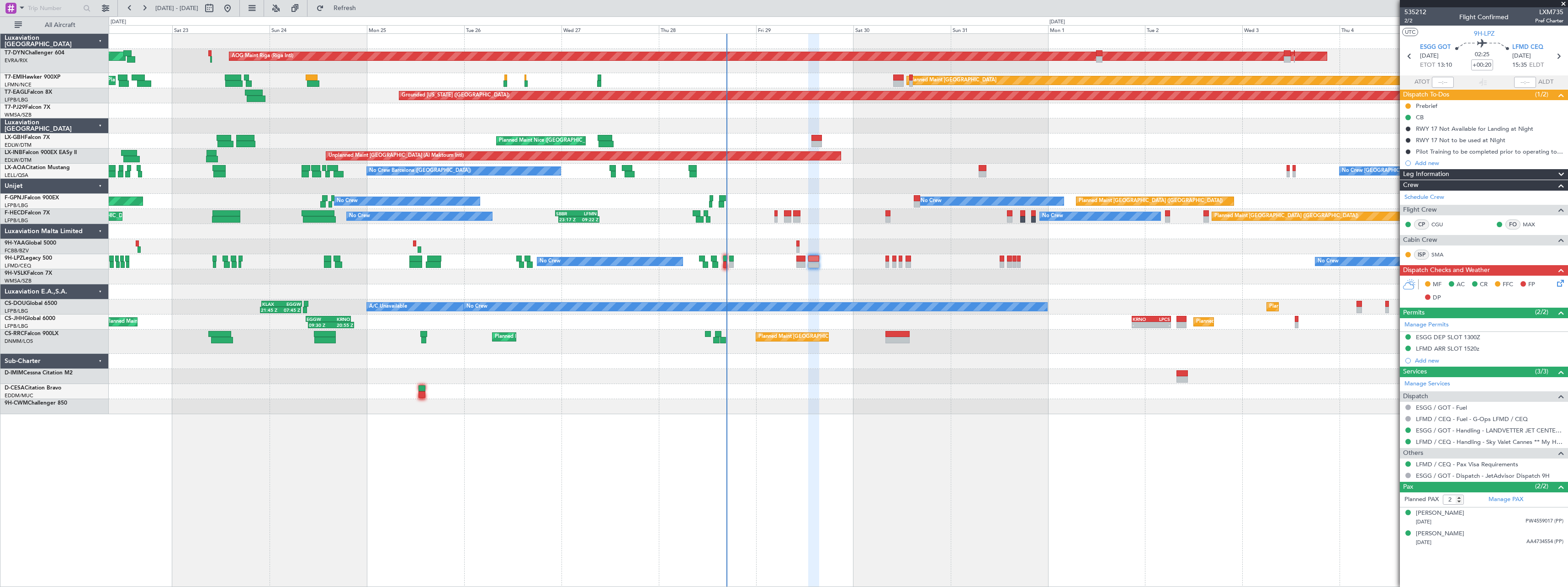
click at [930, 433] on div "AOG Maint Riga (Riga Intl) Planned Maint [GEOGRAPHIC_DATA]-[GEOGRAPHIC_DATA] Pl…" at bounding box center [838, 310] width 1459 height 554
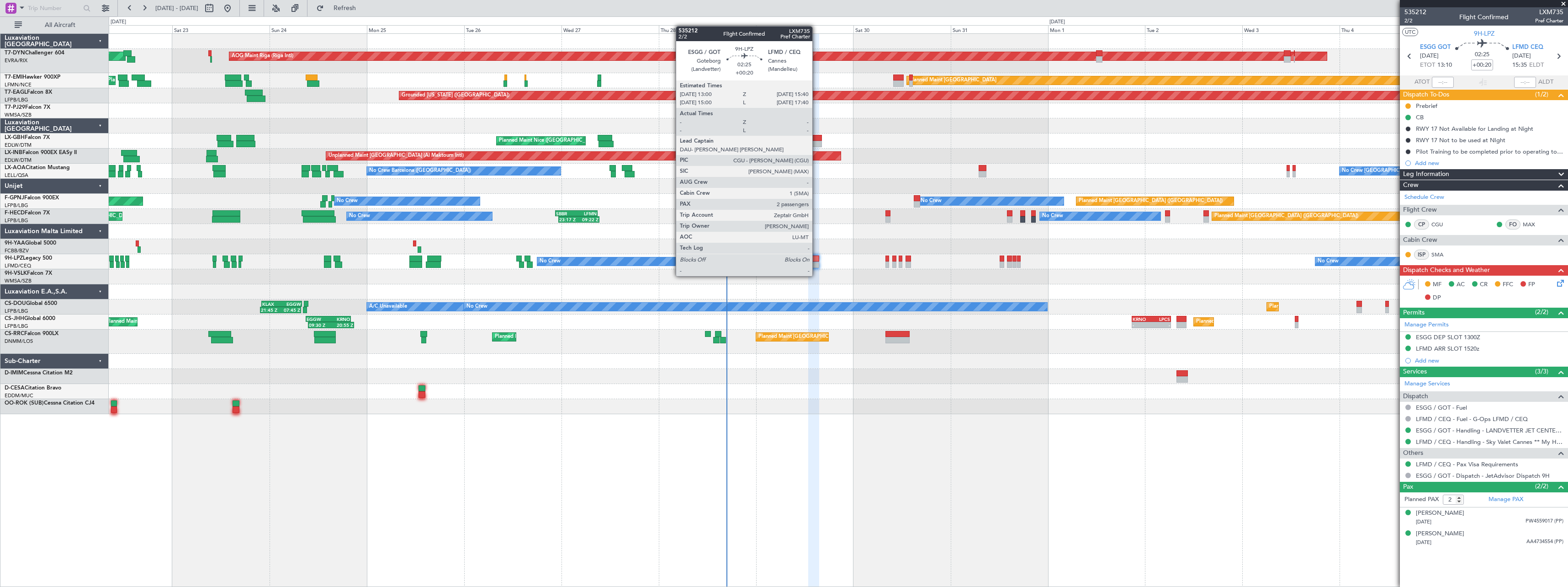
click at [816, 267] on div at bounding box center [814, 264] width 11 height 7
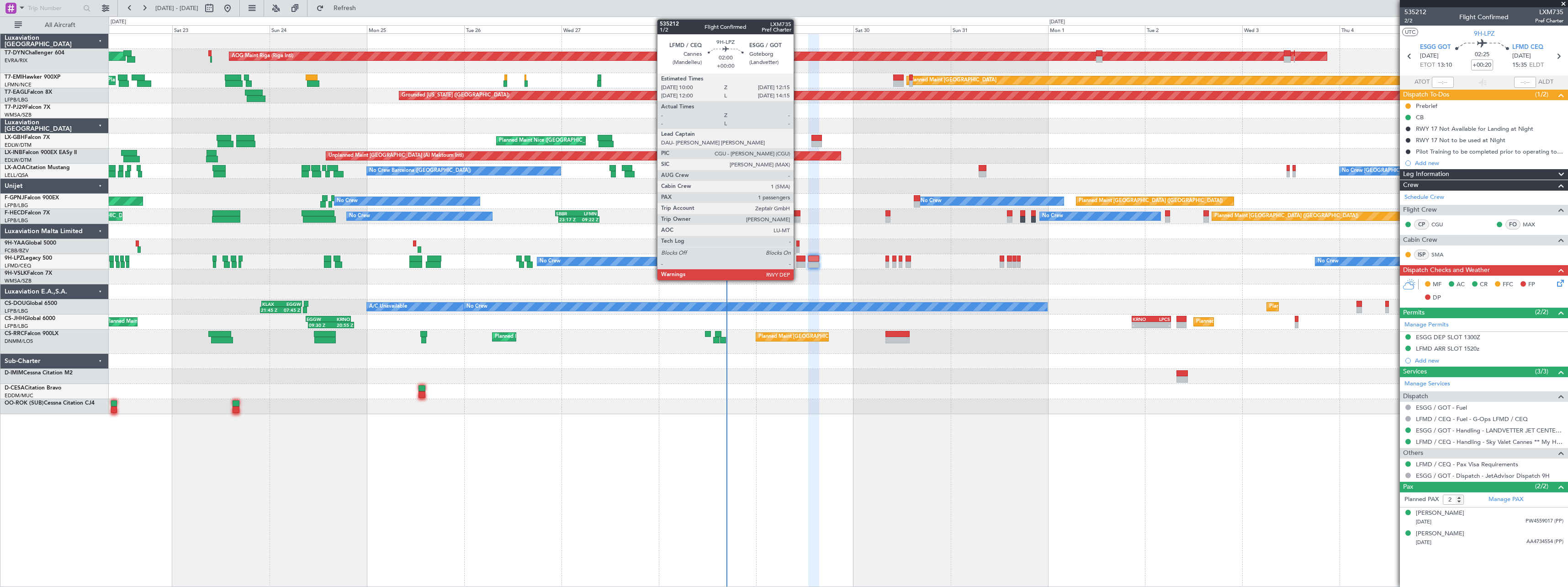
click at [798, 264] on div at bounding box center [800, 264] width 9 height 7
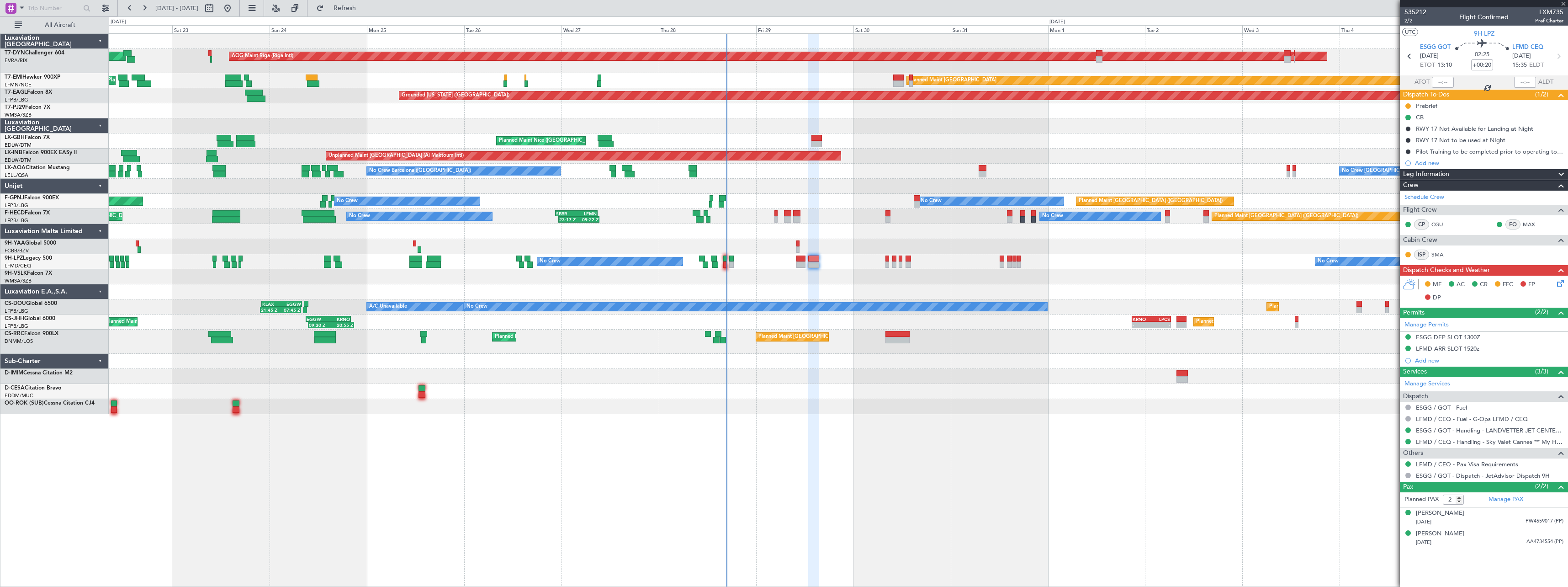
type input "1"
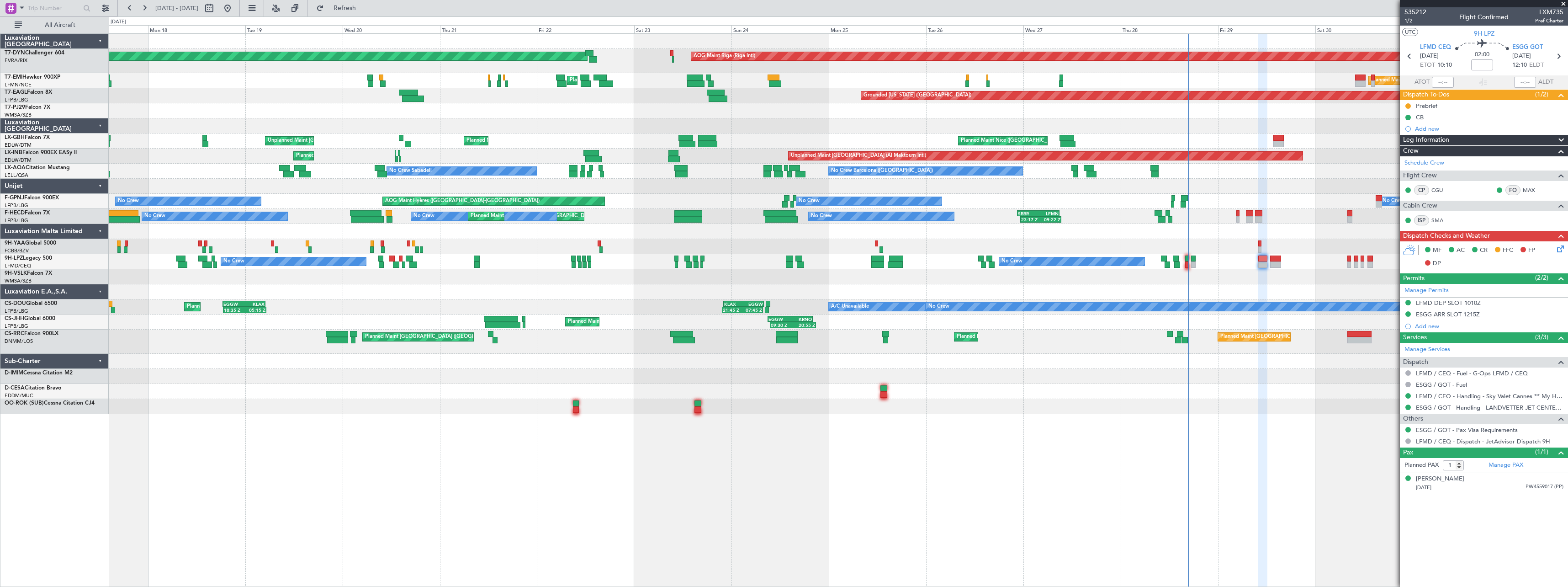
click at [1095, 369] on div "AOG Maint Riga (Riga Intl) Planned Maint [GEOGRAPHIC_DATA]-[GEOGRAPHIC_DATA] Pl…" at bounding box center [838, 224] width 1459 height 380
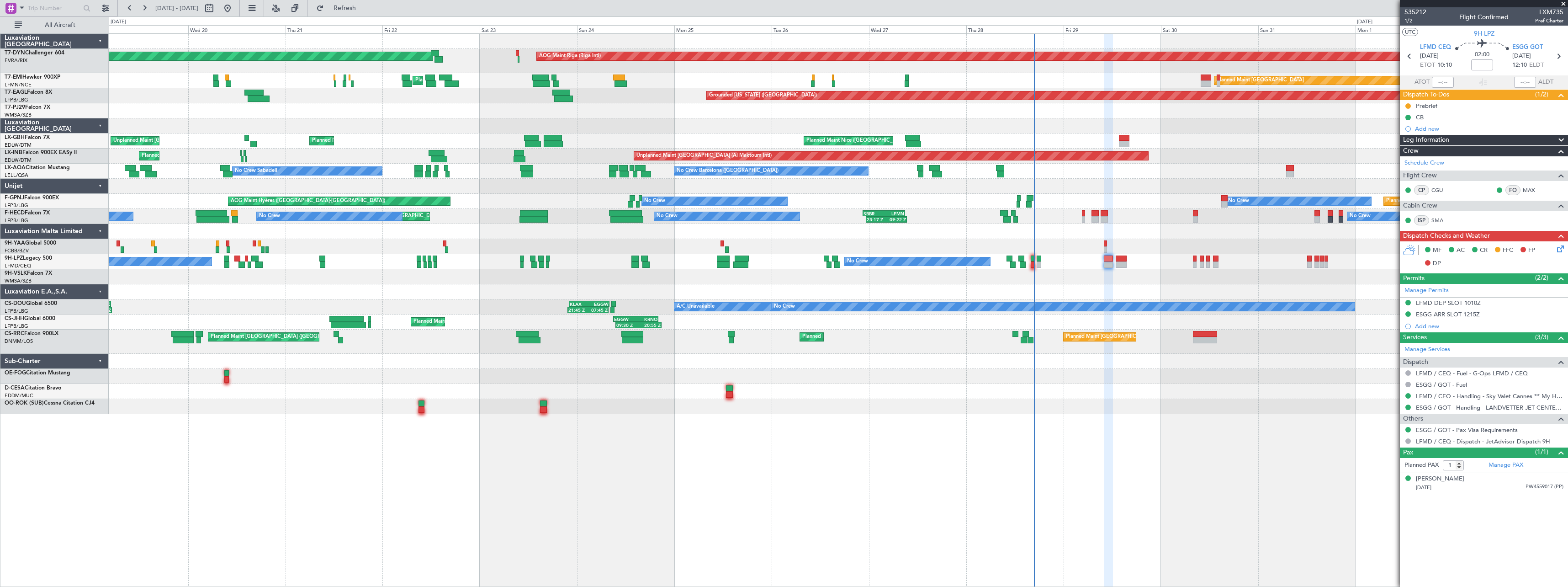
click at [1061, 454] on div "AOG Maint Riga (Riga Intl) Planned Maint [GEOGRAPHIC_DATA]-[GEOGRAPHIC_DATA] Pl…" at bounding box center [838, 310] width 1459 height 554
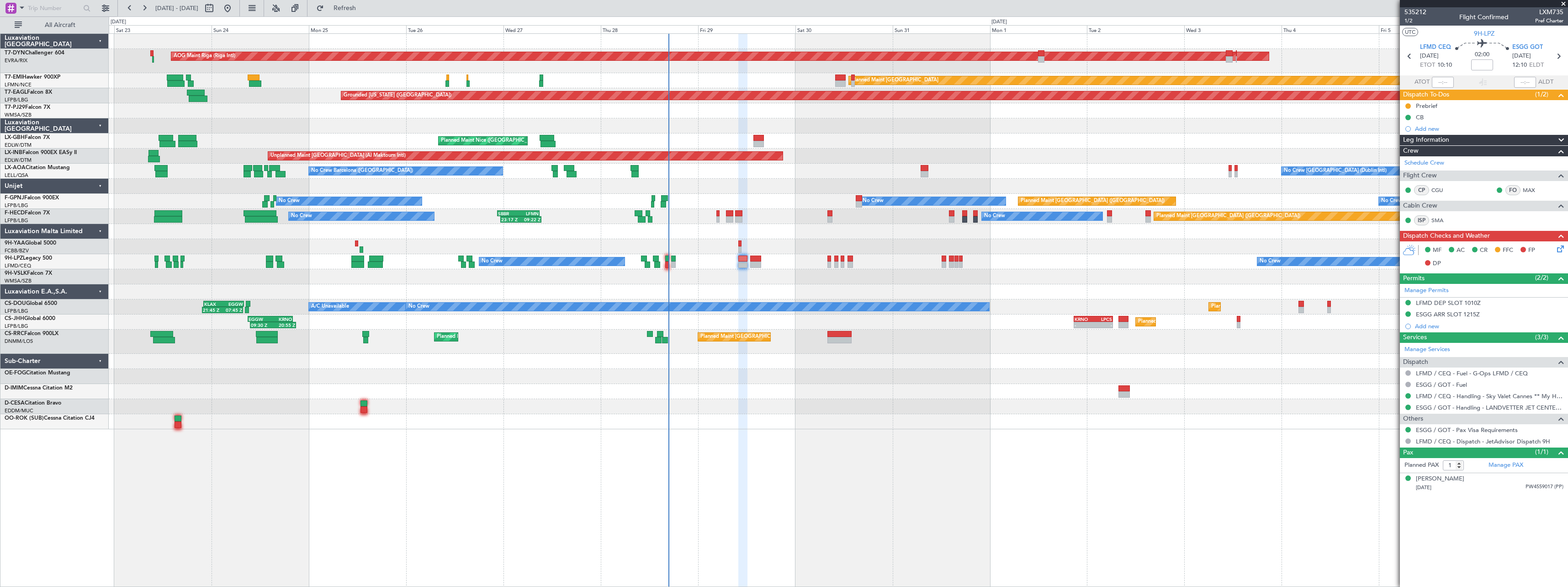
click at [704, 457] on div "AOG Maint Riga (Riga Intl) Planned Maint [GEOGRAPHIC_DATA]-[GEOGRAPHIC_DATA] Pl…" at bounding box center [838, 310] width 1459 height 554
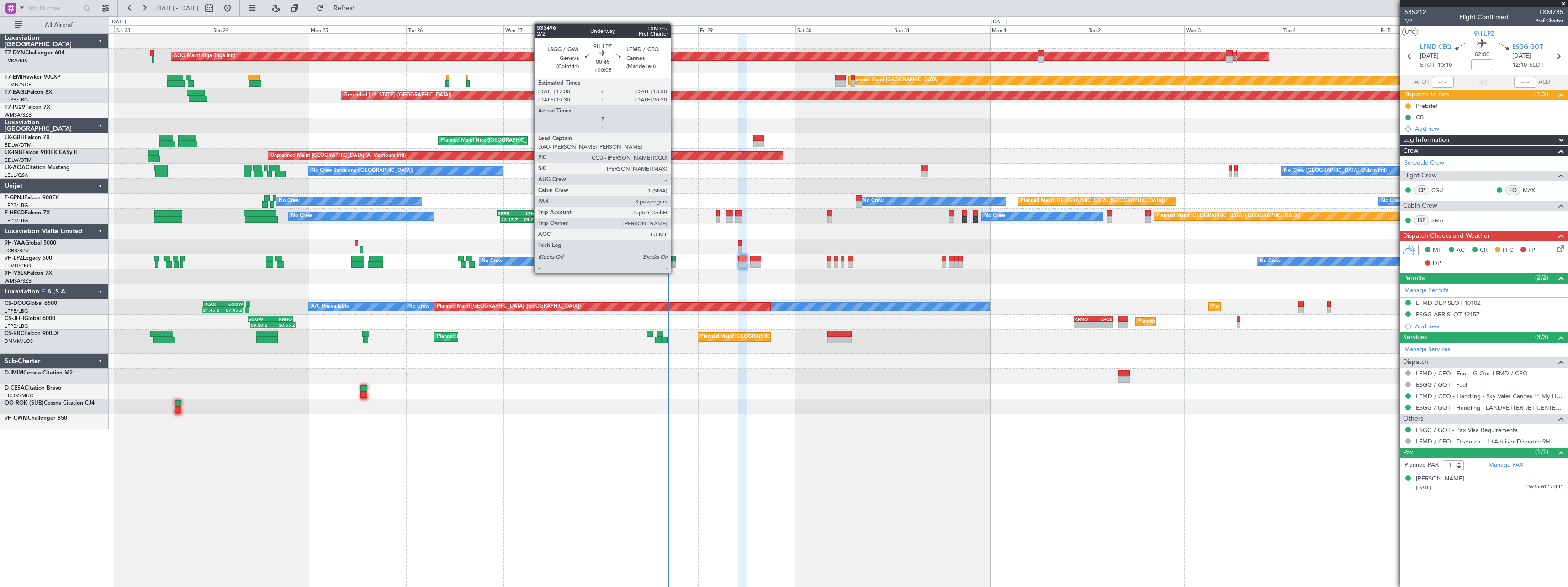
click at [675, 264] on div at bounding box center [673, 264] width 4 height 7
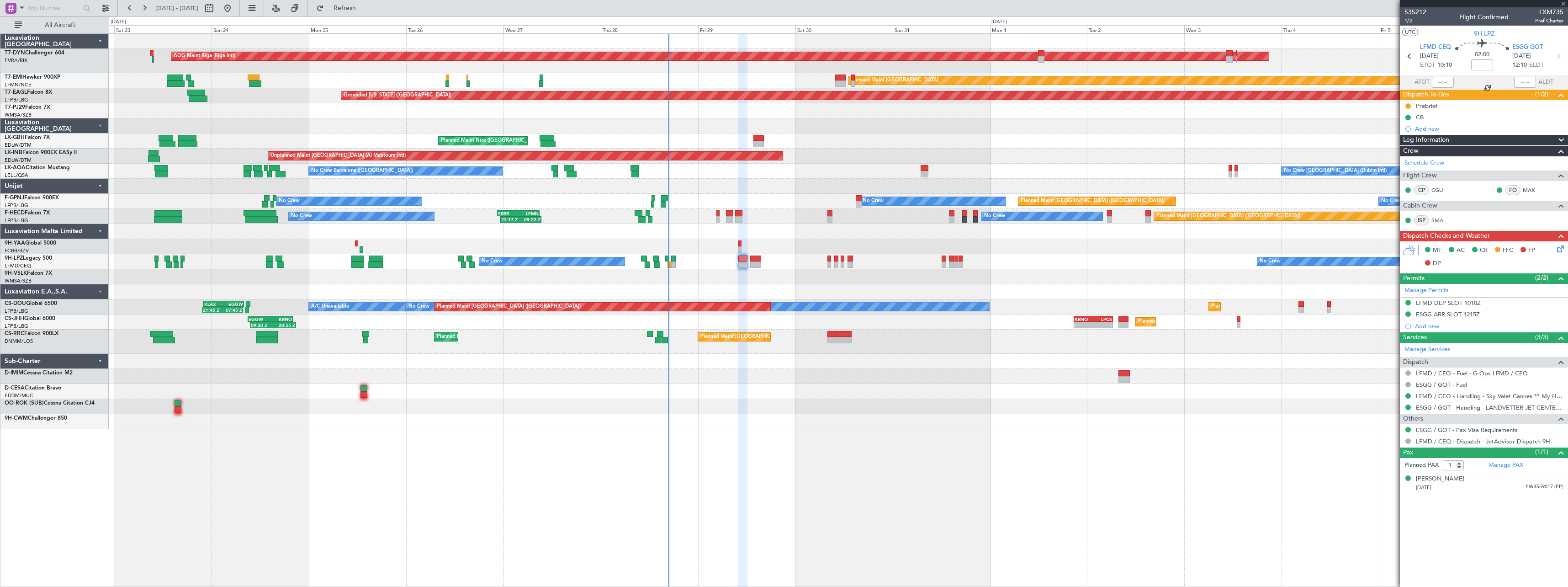
type input "+00:05"
type input "3"
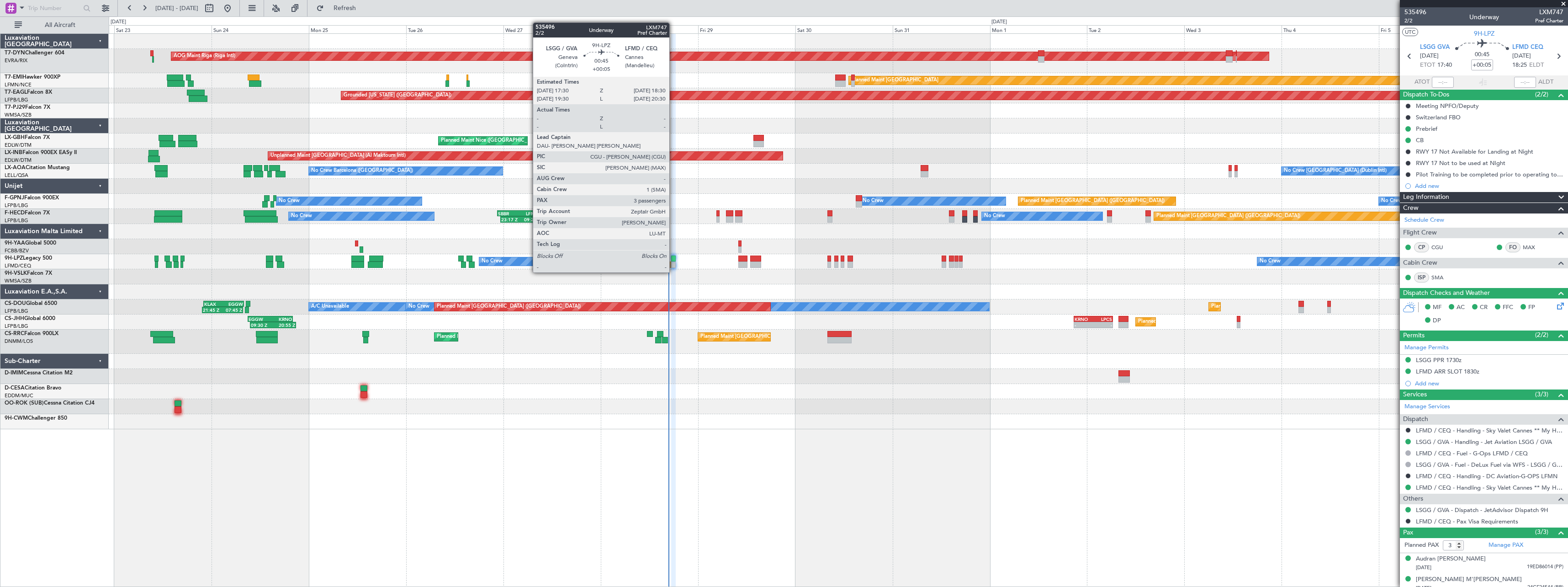
click at [673, 263] on div at bounding box center [673, 264] width 4 height 7
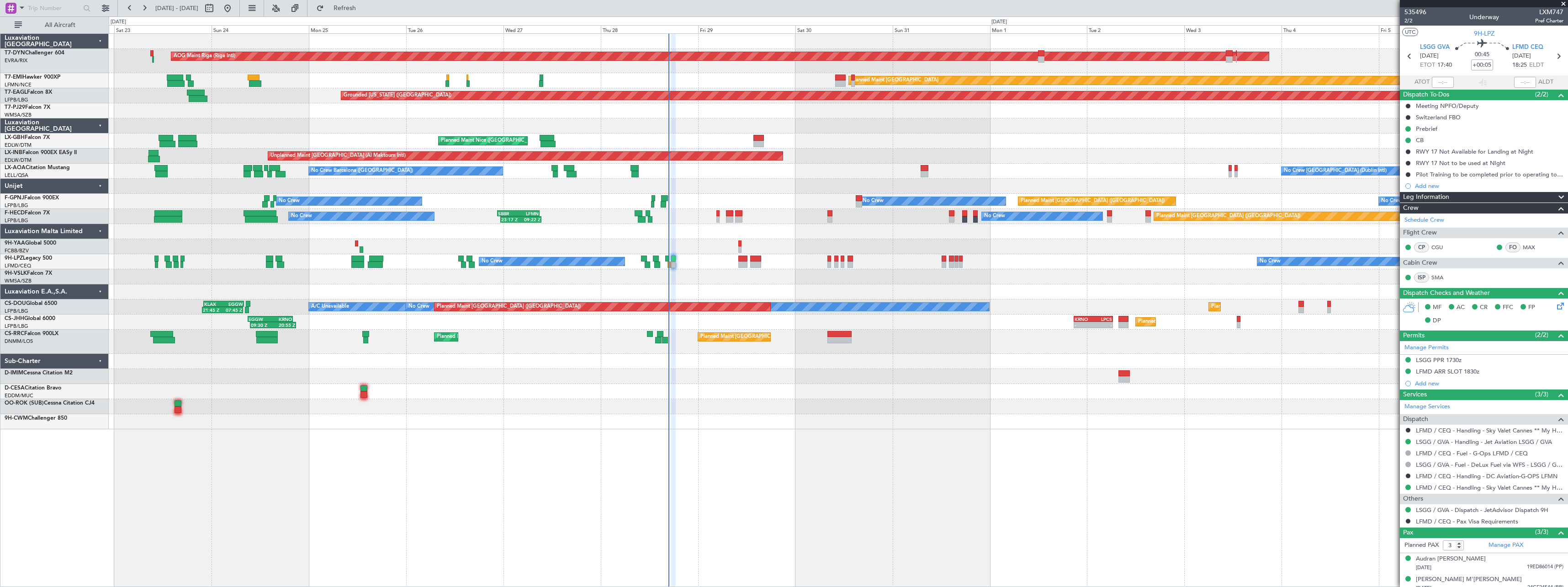
click at [976, 278] on div at bounding box center [838, 276] width 1459 height 15
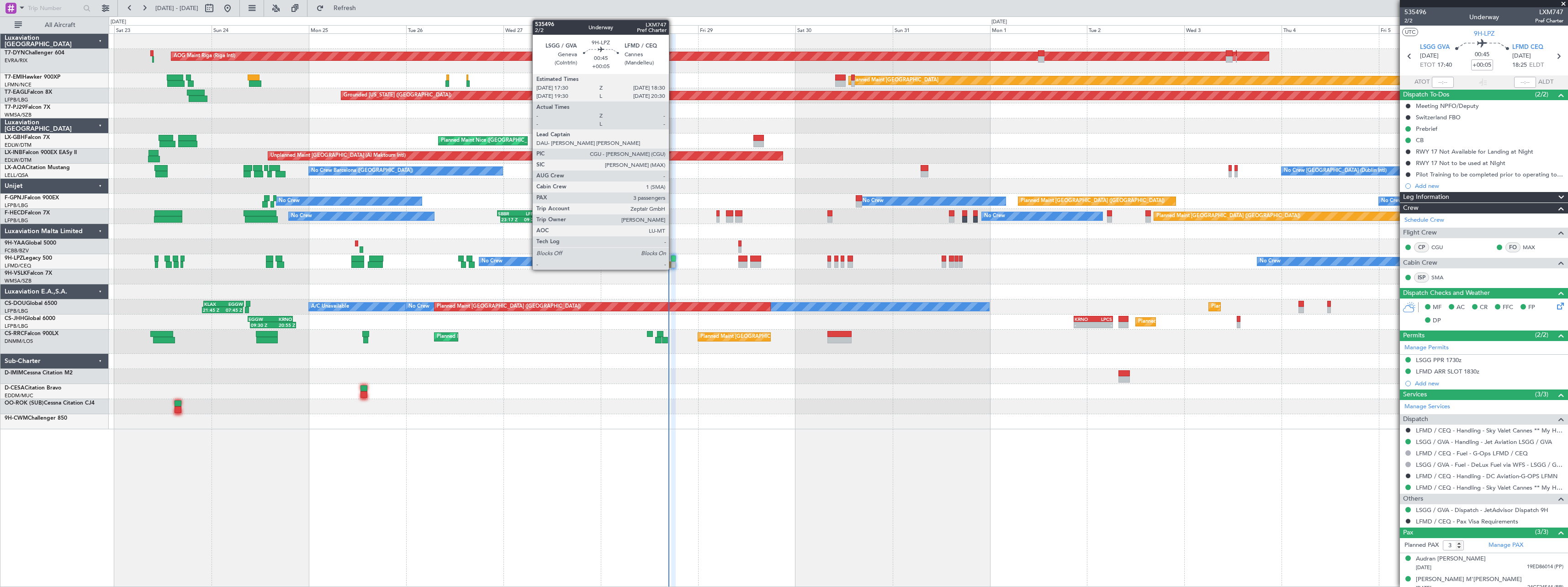
click at [673, 261] on div at bounding box center [673, 259] width 4 height 7
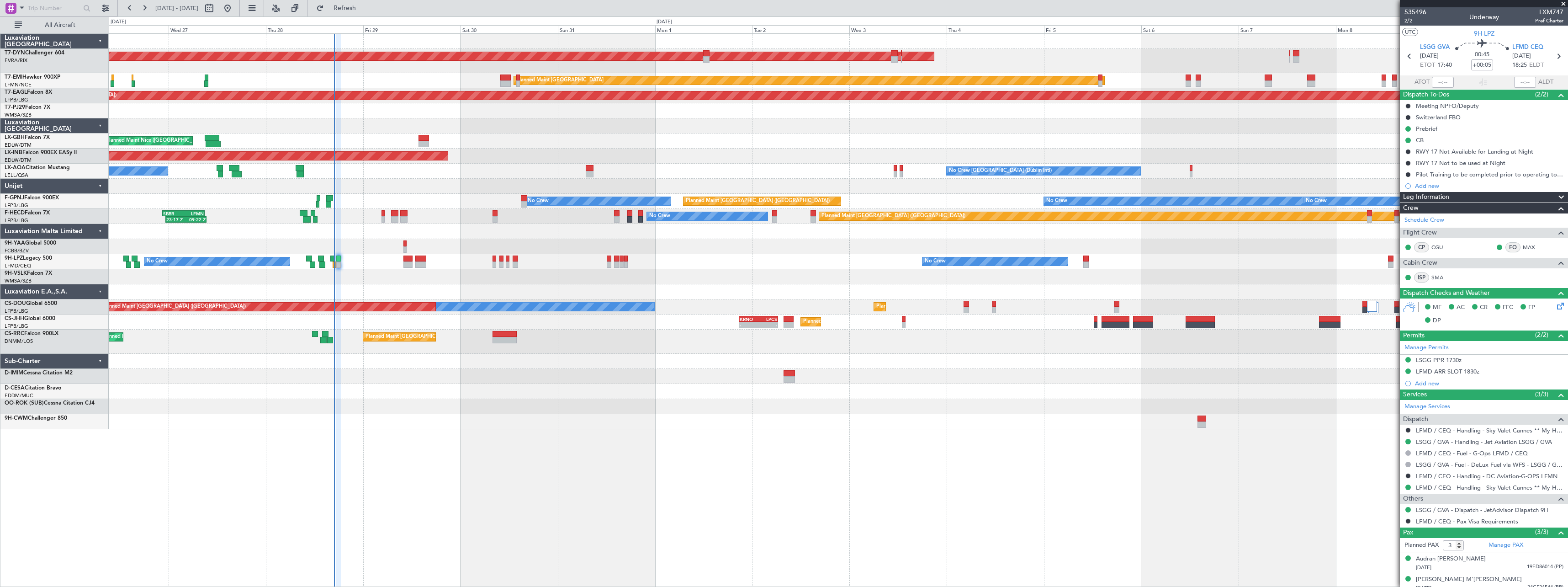
click at [635, 169] on div "AOG Maint Riga (Riga Intl) Planned Maint [GEOGRAPHIC_DATA] Grounded [US_STATE] …" at bounding box center [838, 231] width 1459 height 395
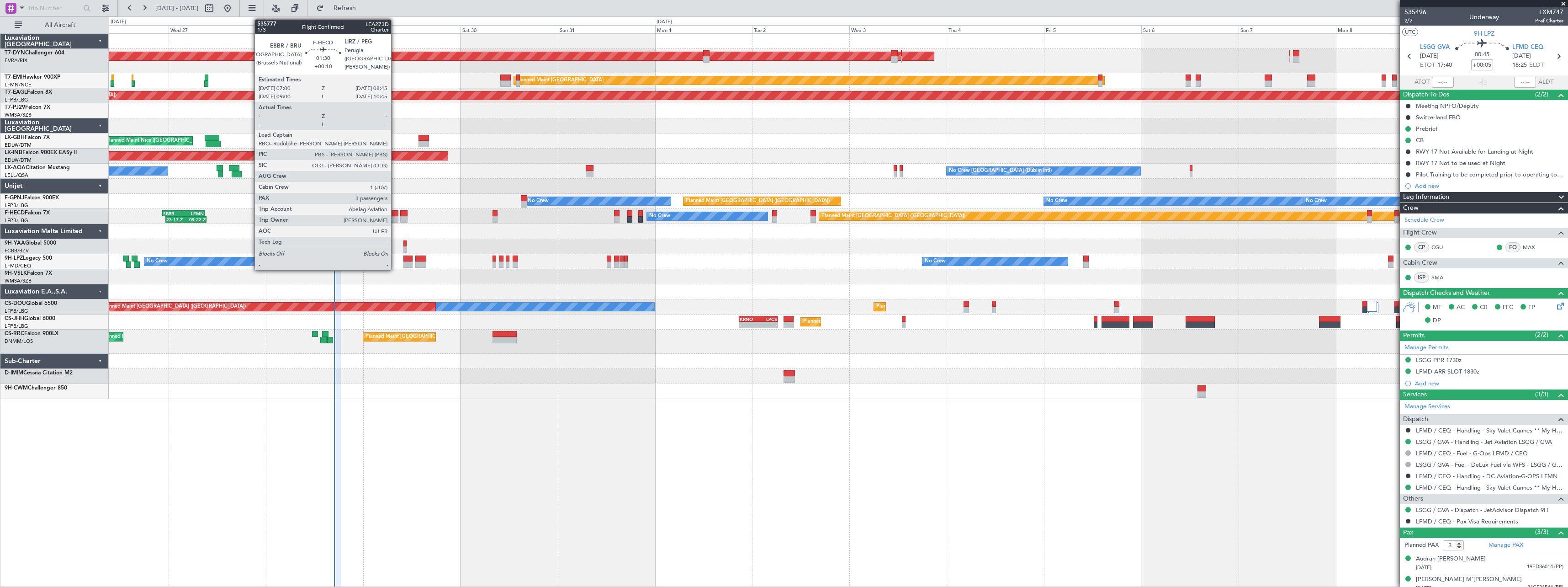
click at [395, 215] on div at bounding box center [394, 213] width 7 height 7
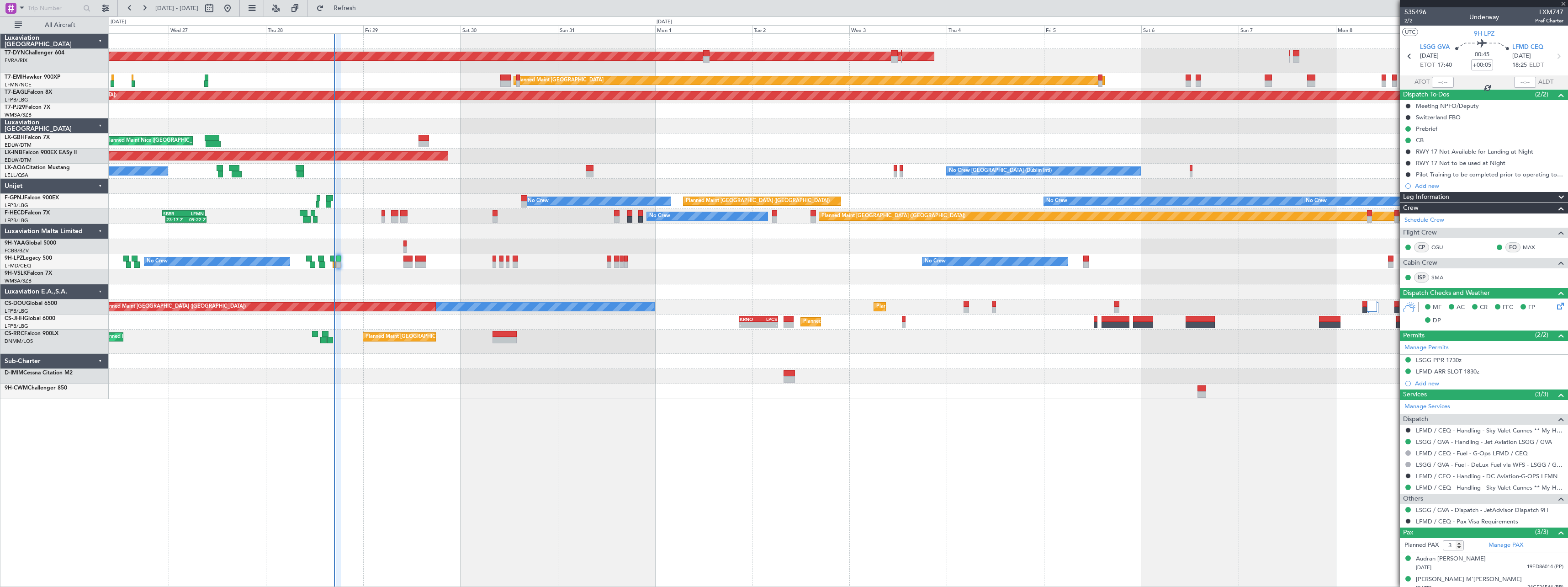
type input "+00:10"
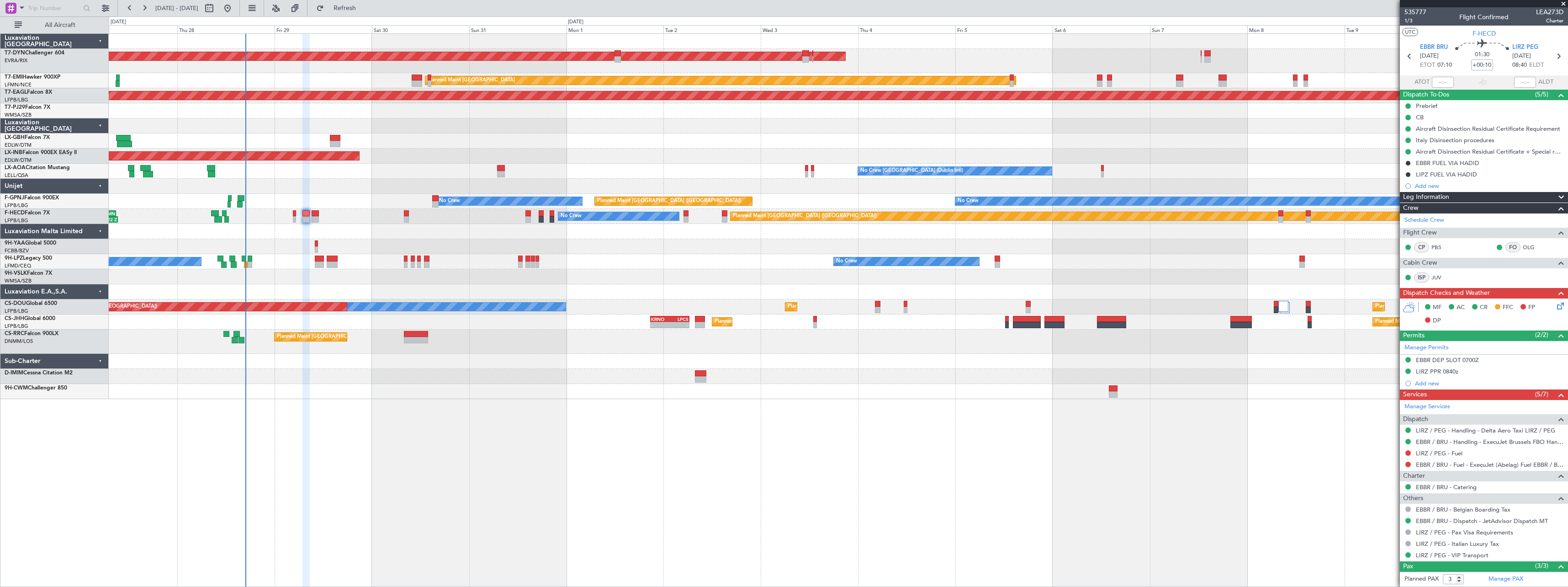
click at [349, 408] on div "AOG Maint Riga (Riga Intl) Planned Maint [GEOGRAPHIC_DATA] Grounded [US_STATE] …" at bounding box center [838, 310] width 1459 height 554
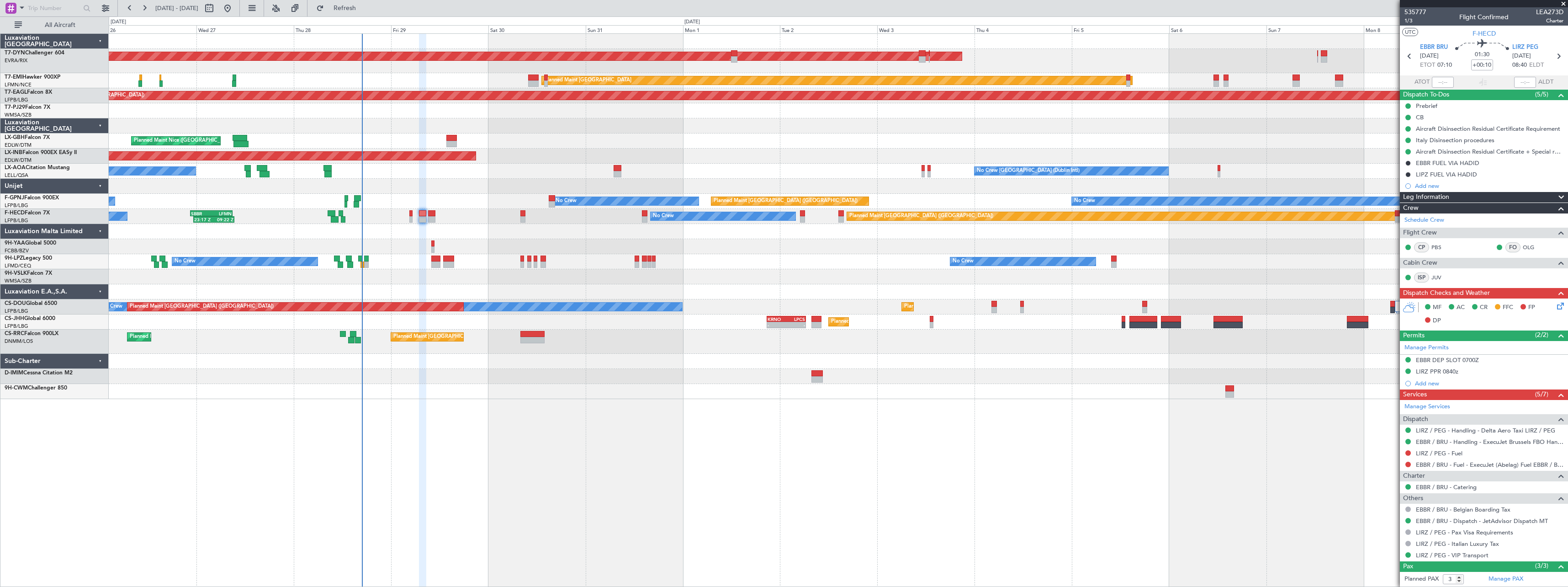
click at [507, 276] on div at bounding box center [838, 276] width 1459 height 15
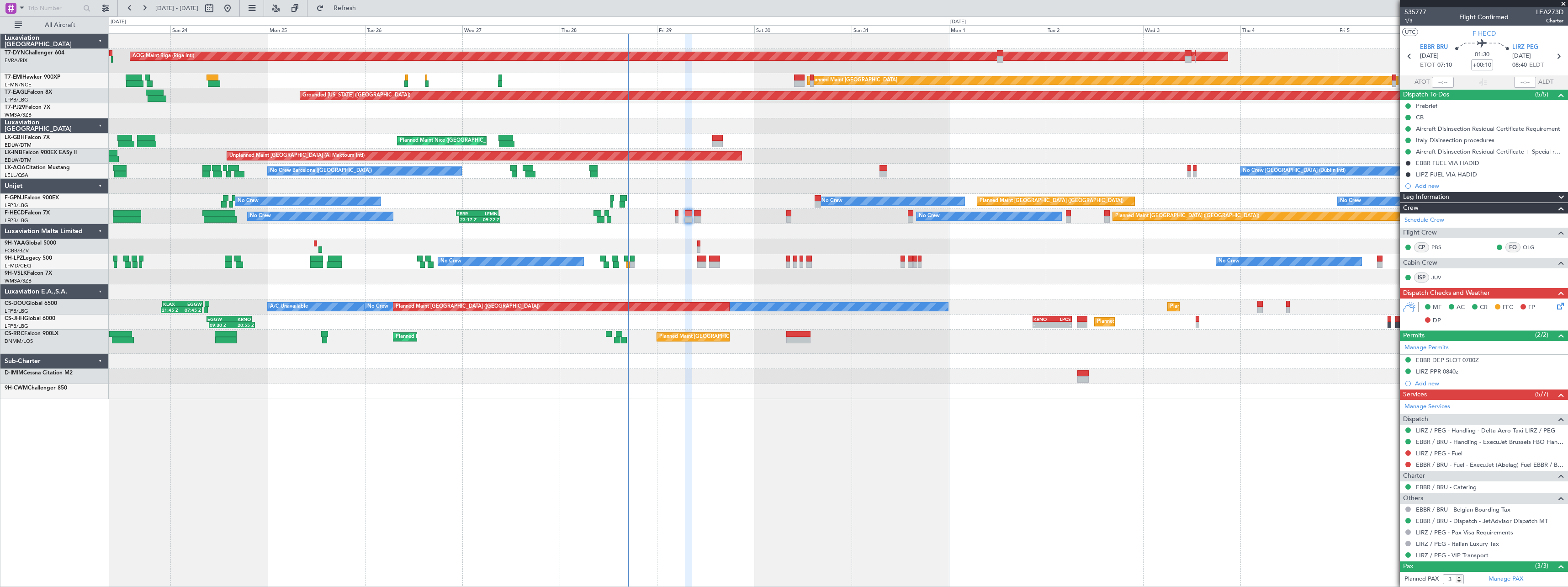
click at [807, 362] on div "AOG Maint Riga (Riga Intl) Planned Maint [GEOGRAPHIC_DATA]-[GEOGRAPHIC_DATA] Pl…" at bounding box center [838, 217] width 1459 height 365
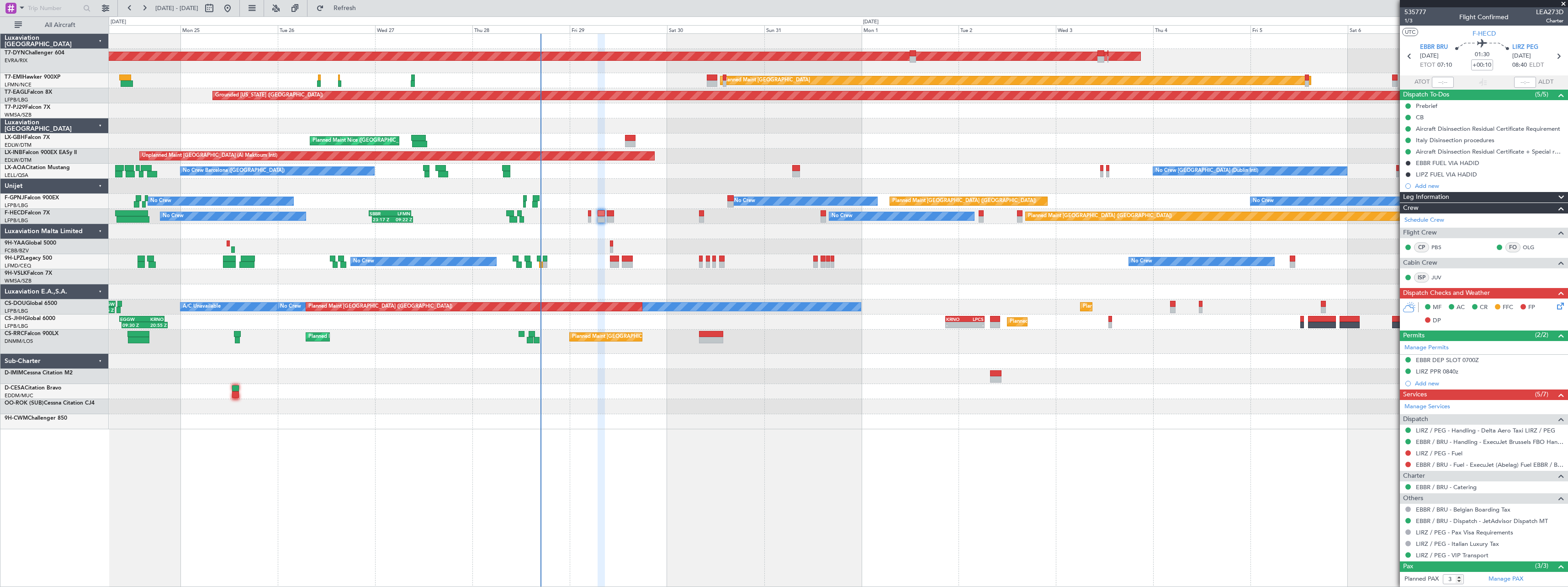
click at [505, 376] on div at bounding box center [838, 376] width 1459 height 15
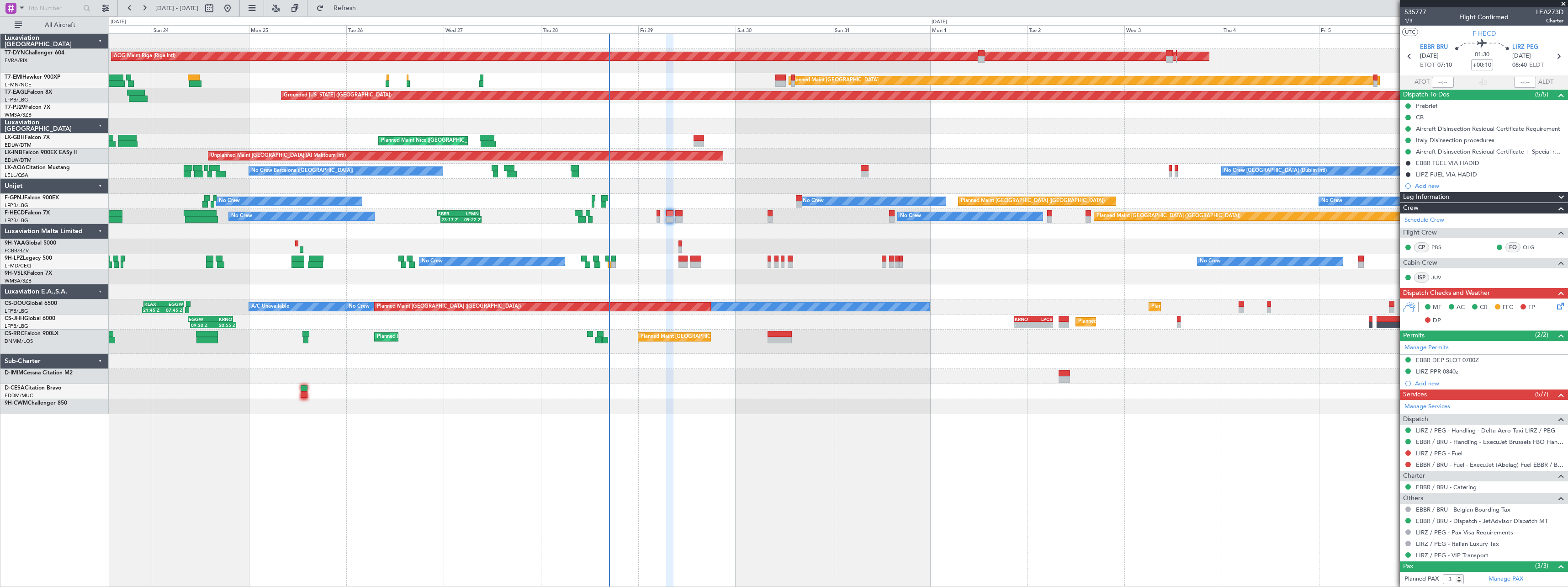
click at [503, 351] on div "Planned Maint [GEOGRAPHIC_DATA] ([GEOGRAPHIC_DATA]) Planned Maint [GEOGRAPHIC_D…" at bounding box center [838, 342] width 1459 height 24
click at [1563, 4] on span at bounding box center [1563, 4] width 9 height 9
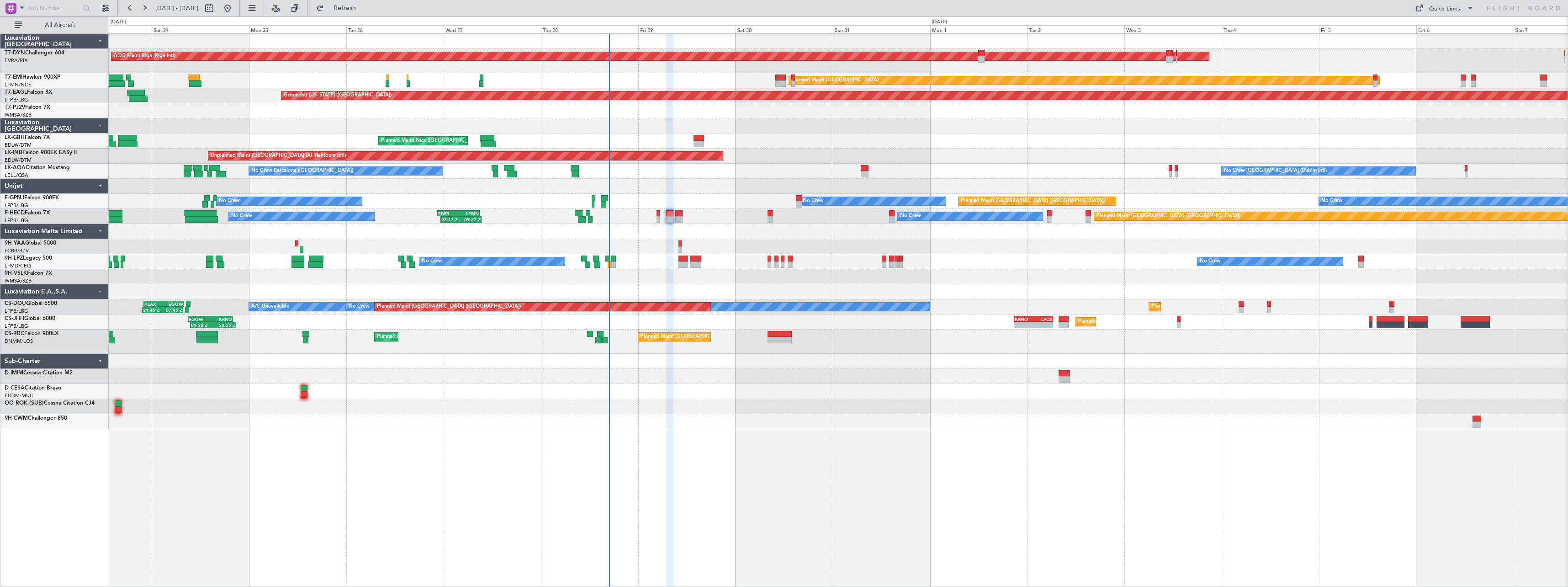
type input "0"
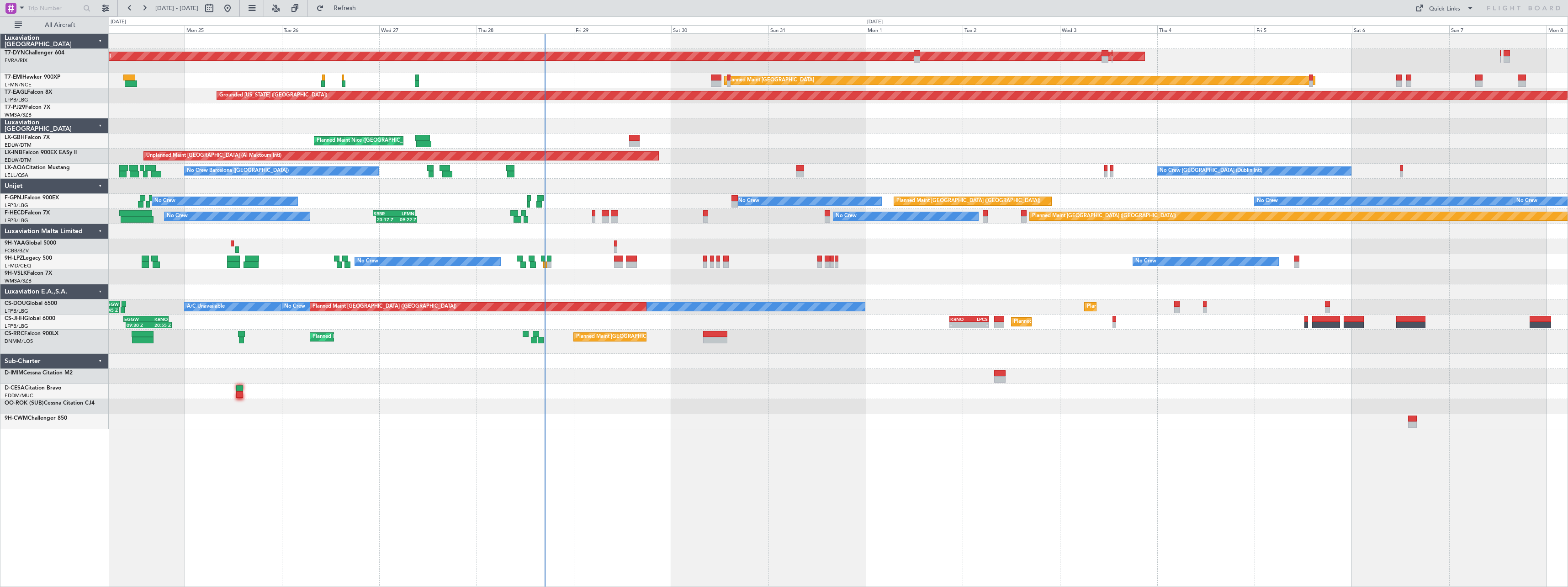
click at [779, 396] on div "AOG Maint Riga (Riga Intl) Planned Maint [GEOGRAPHIC_DATA]-[GEOGRAPHIC_DATA] Pl…" at bounding box center [838, 231] width 1459 height 395
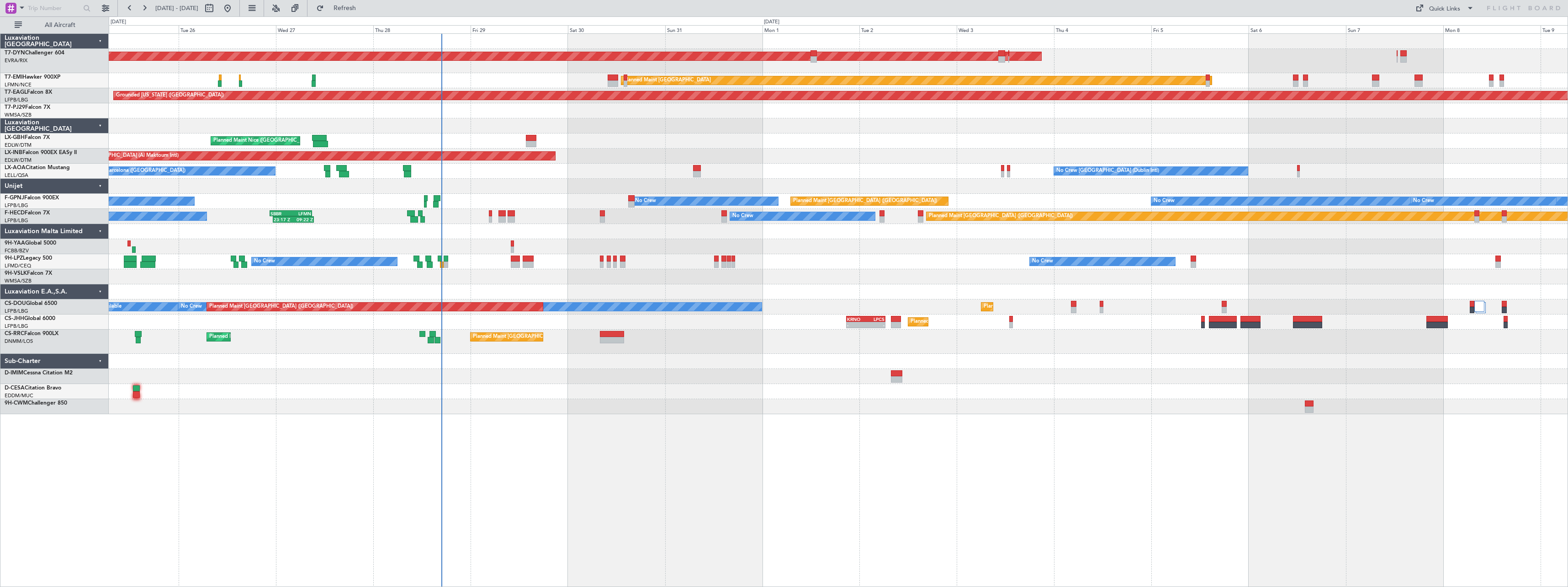
click at [758, 404] on div "AOG Maint Riga (Riga Intl) Planned Maint [GEOGRAPHIC_DATA]-[GEOGRAPHIC_DATA] Pl…" at bounding box center [838, 224] width 1459 height 380
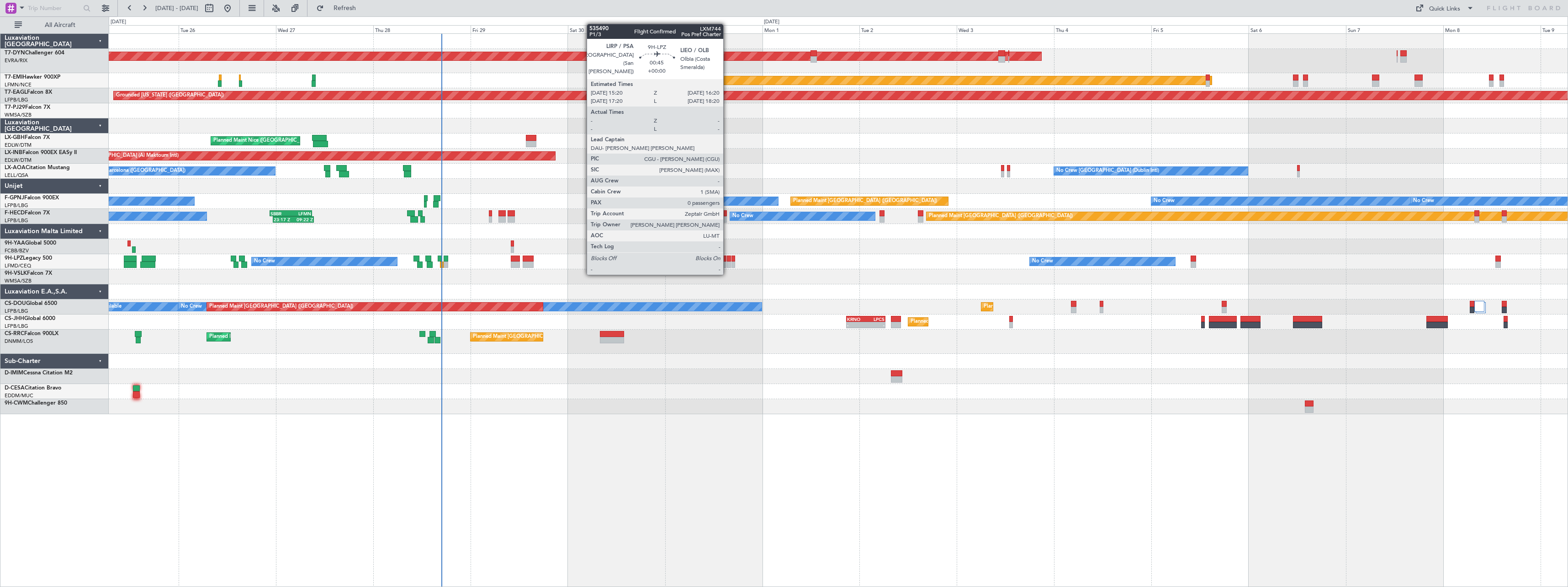
click at [727, 264] on div at bounding box center [729, 264] width 4 height 7
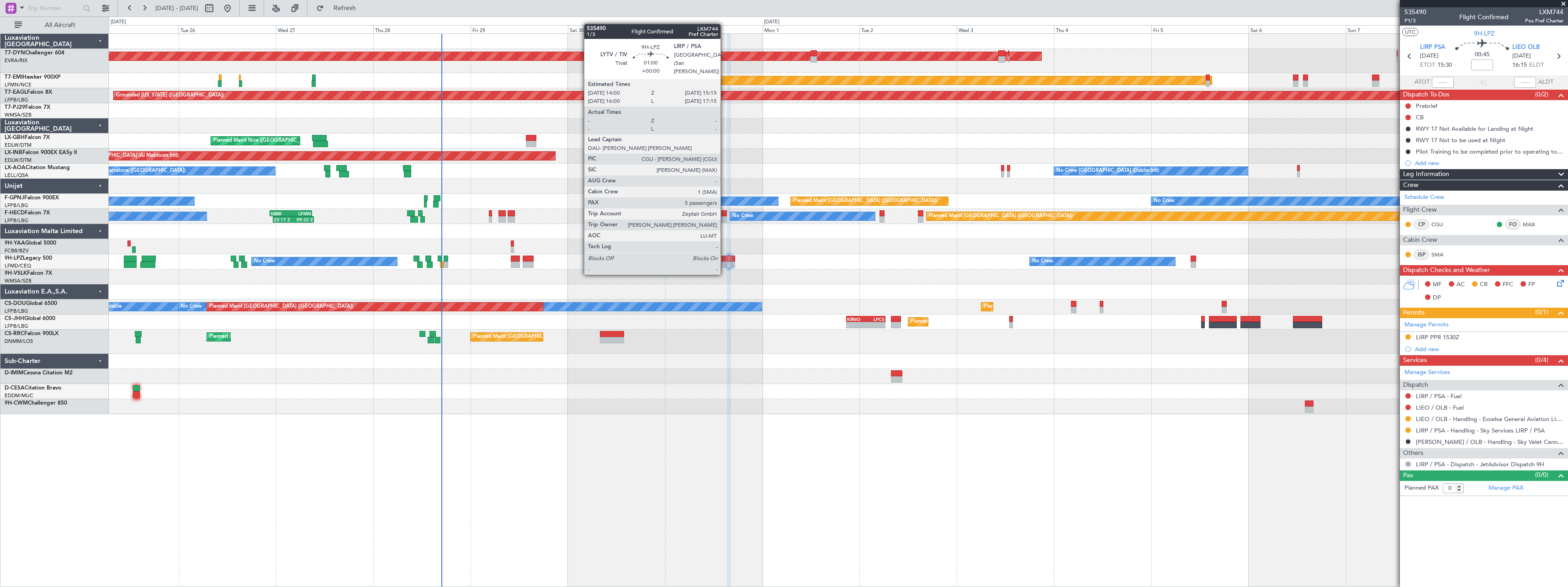
click at [724, 265] on div at bounding box center [724, 264] width 5 height 7
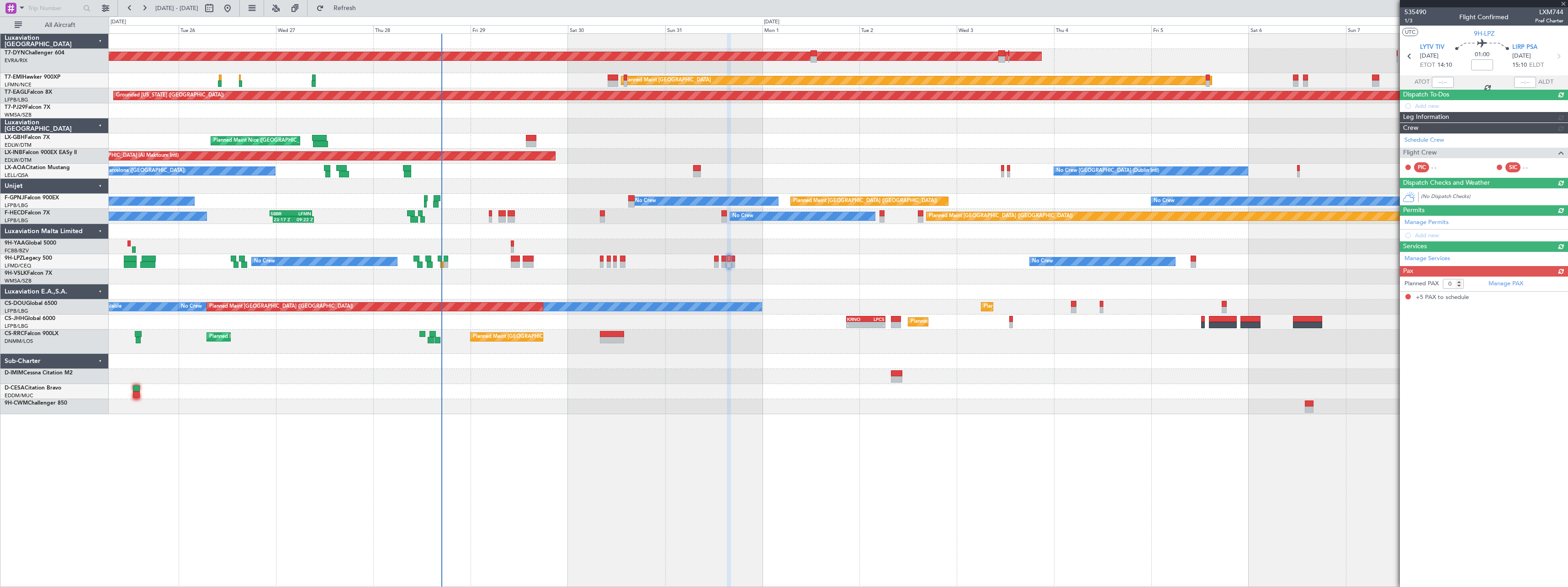
type input "5"
